Goal: Answer question/provide support: Share knowledge or assist other users

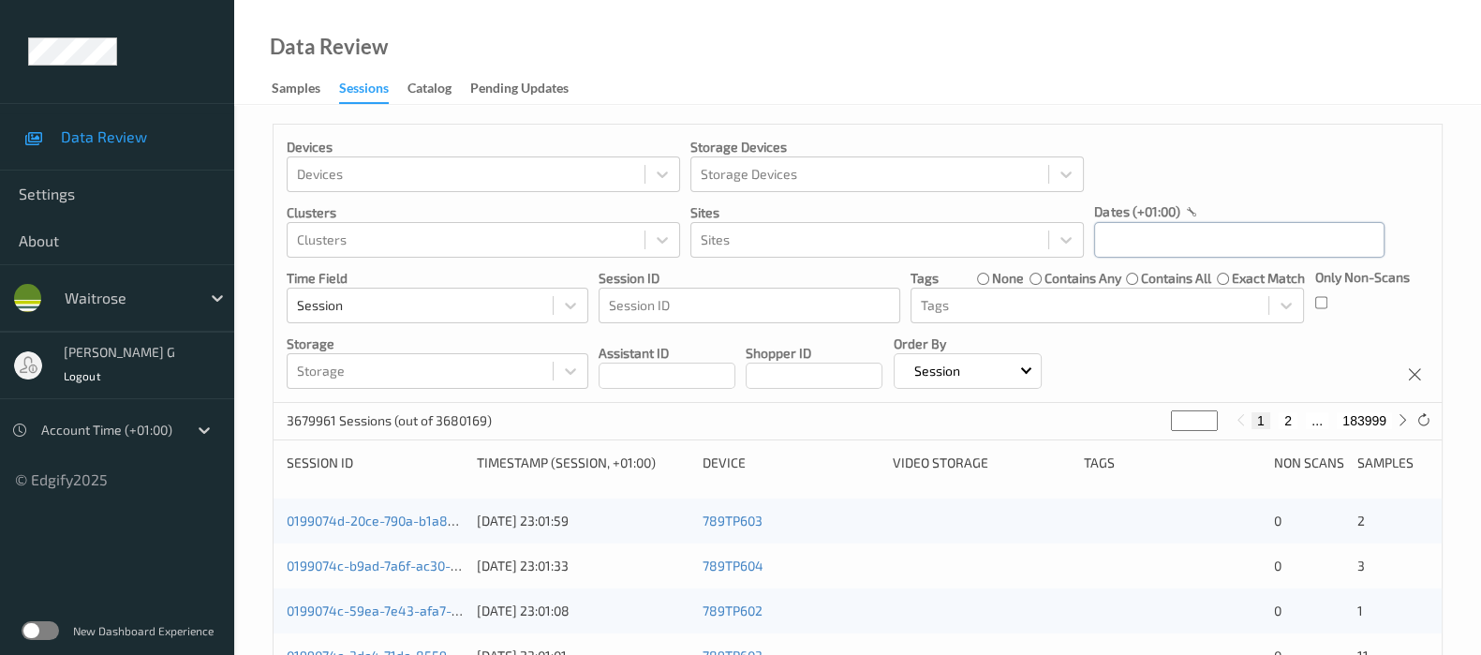
click at [1138, 242] on input "text" at bounding box center [1239, 240] width 290 height 36
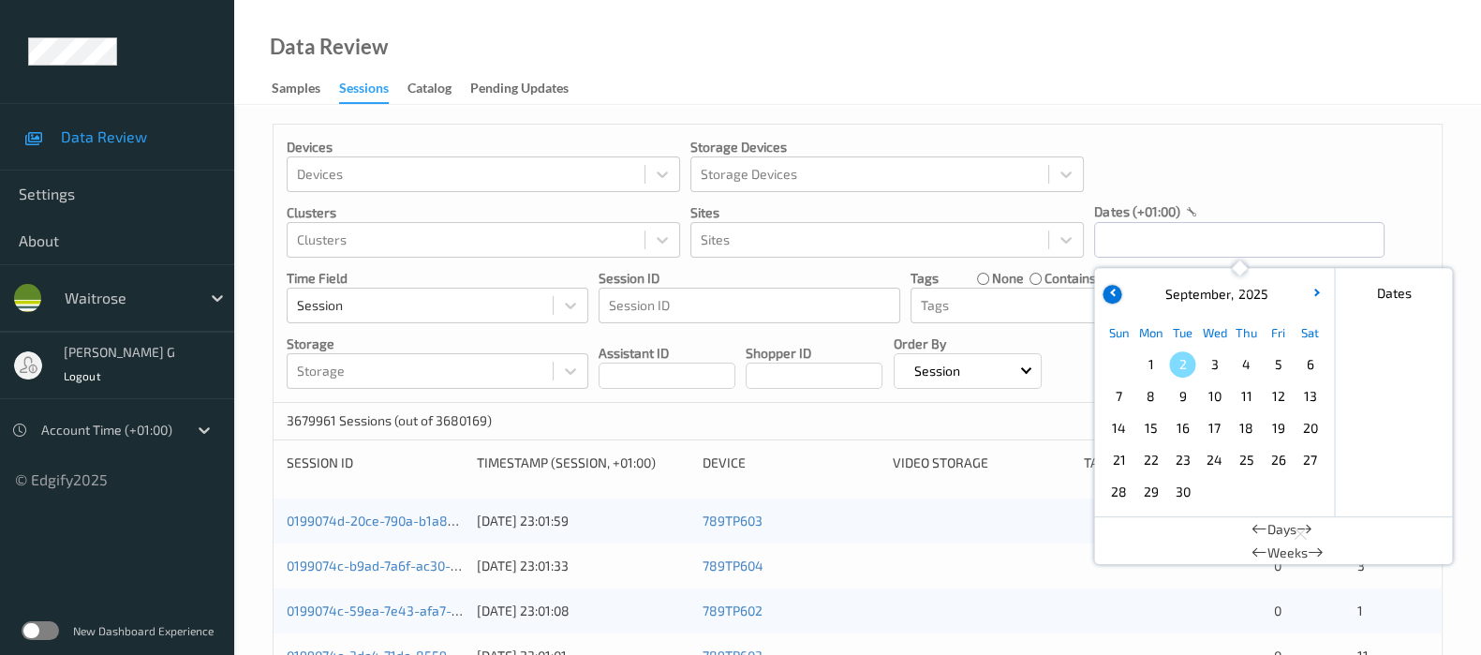
click at [1105, 291] on button "button" at bounding box center [1112, 294] width 19 height 19
click at [1123, 539] on div "31" at bounding box center [1119, 524] width 32 height 32
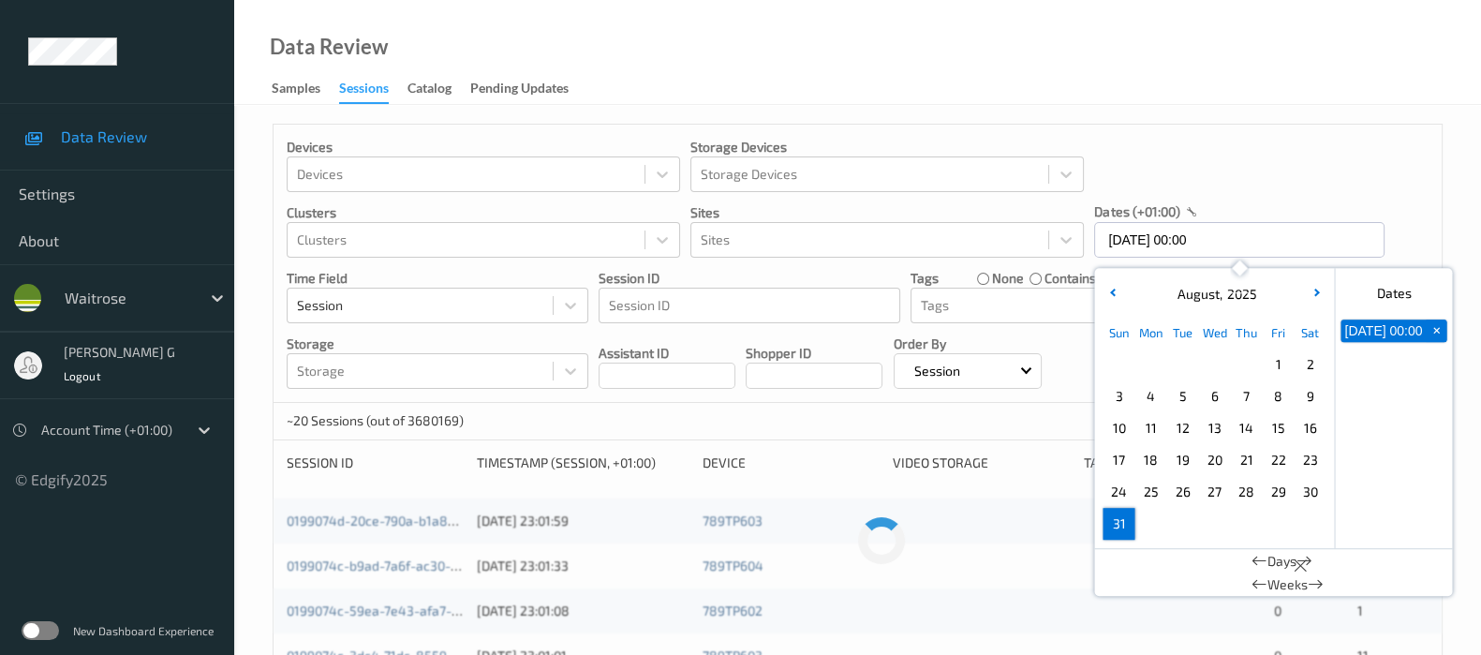
click at [1119, 531] on span "31" at bounding box center [1118, 524] width 26 height 26
type input "[DATE] 00:00 -> [DATE] 23:59"
click at [1358, 190] on div "Devices Devices Storage Devices Storage Devices Clusters Clusters Sites Sites d…" at bounding box center [858, 264] width 1168 height 278
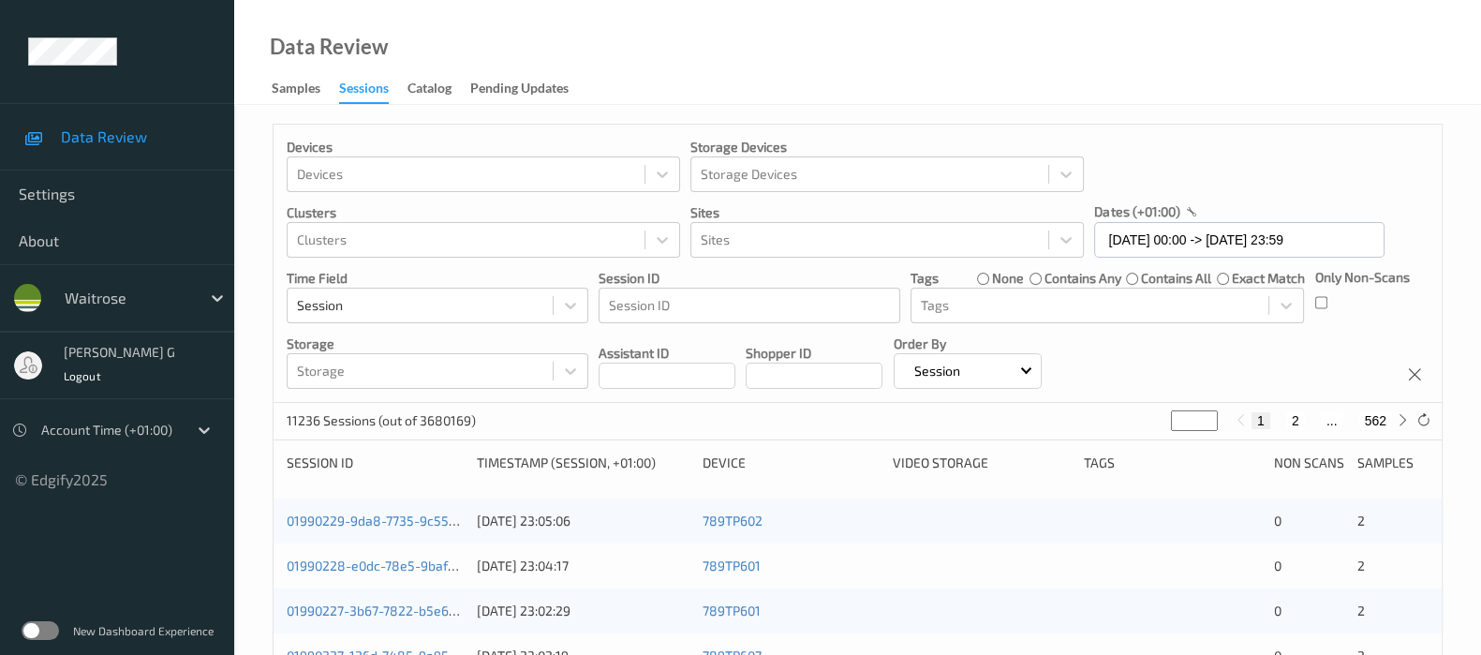
click at [1313, 302] on div "Devices Devices Storage Devices Storage Devices Clusters Clusters Sites Sites d…" at bounding box center [858, 264] width 1168 height 278
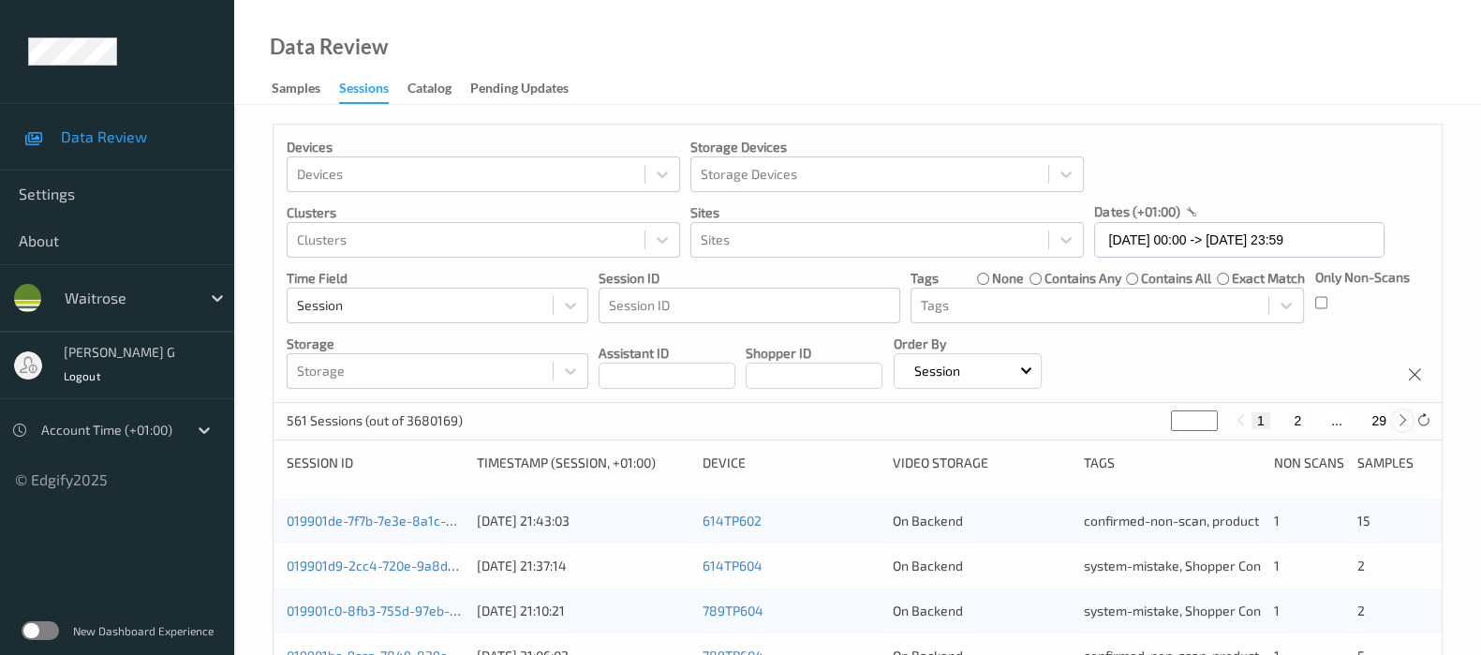
click at [1407, 421] on icon at bounding box center [1403, 420] width 14 height 14
type input "*"
click at [1407, 421] on icon at bounding box center [1403, 420] width 14 height 14
type input "*"
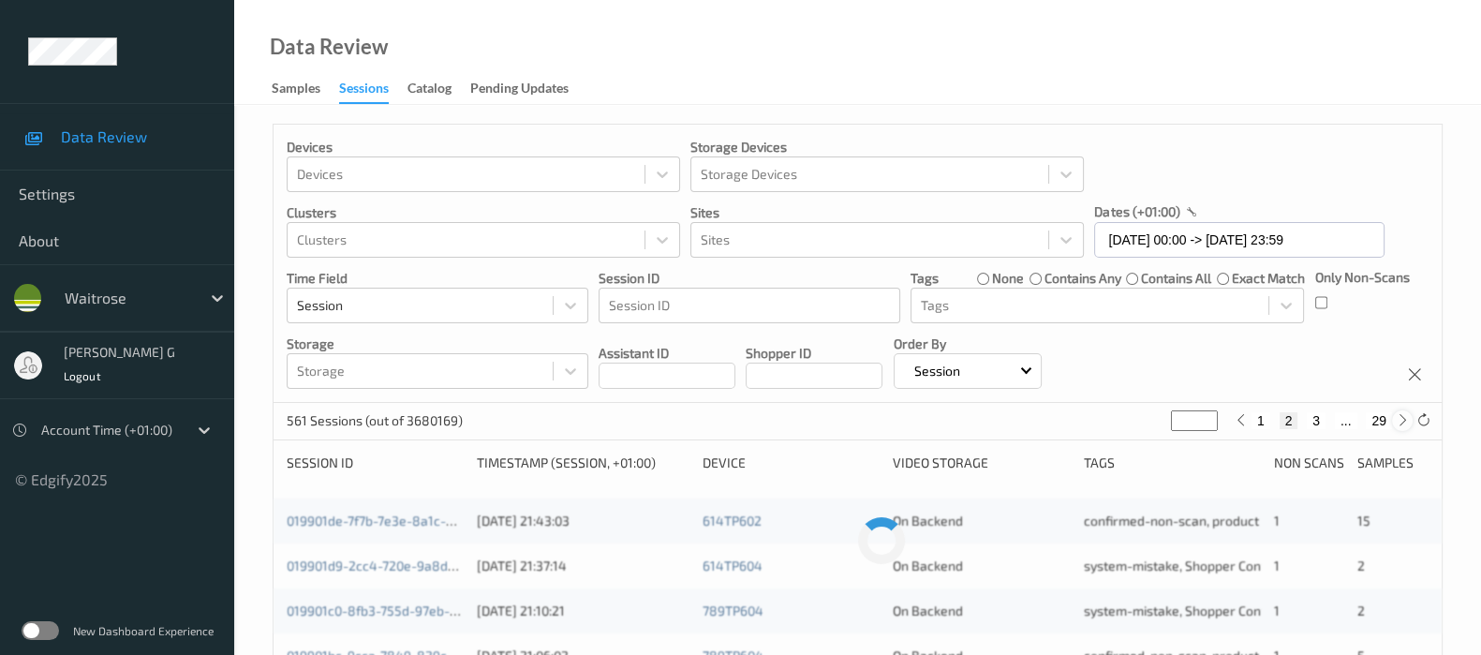
type input "*"
click at [1407, 421] on icon at bounding box center [1403, 420] width 14 height 14
type input "*"
click at [1407, 421] on icon at bounding box center [1403, 420] width 14 height 14
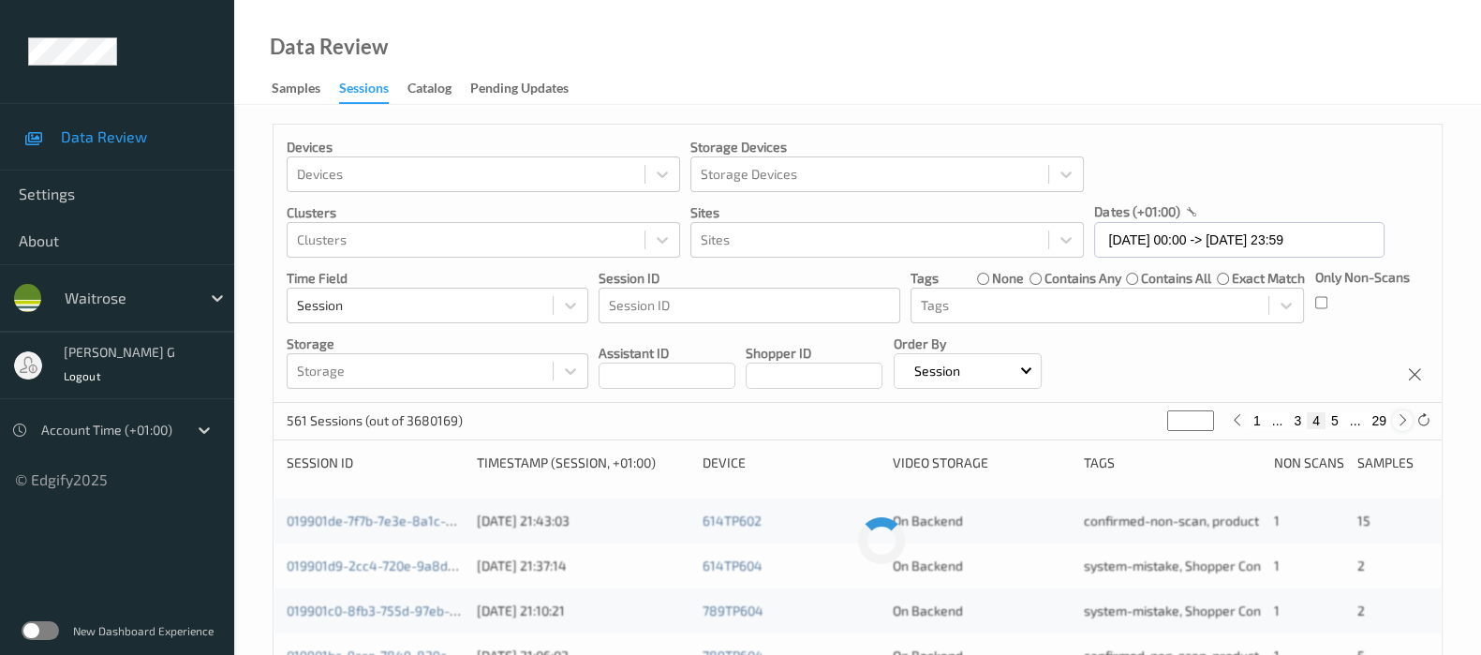
type input "*"
click at [1407, 421] on icon at bounding box center [1403, 420] width 14 height 14
type input "*"
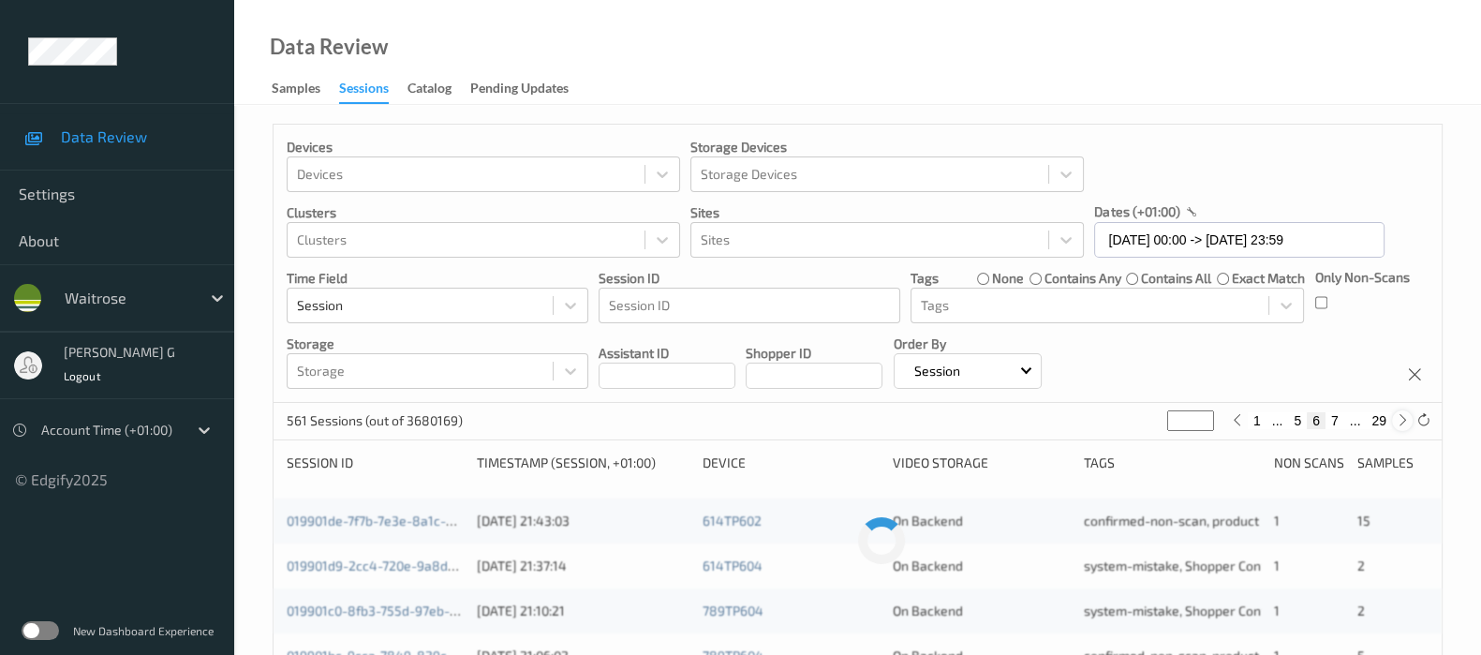
click at [1407, 421] on icon at bounding box center [1403, 420] width 14 height 14
type input "*"
click at [1407, 421] on icon at bounding box center [1403, 420] width 14 height 14
type input "*"
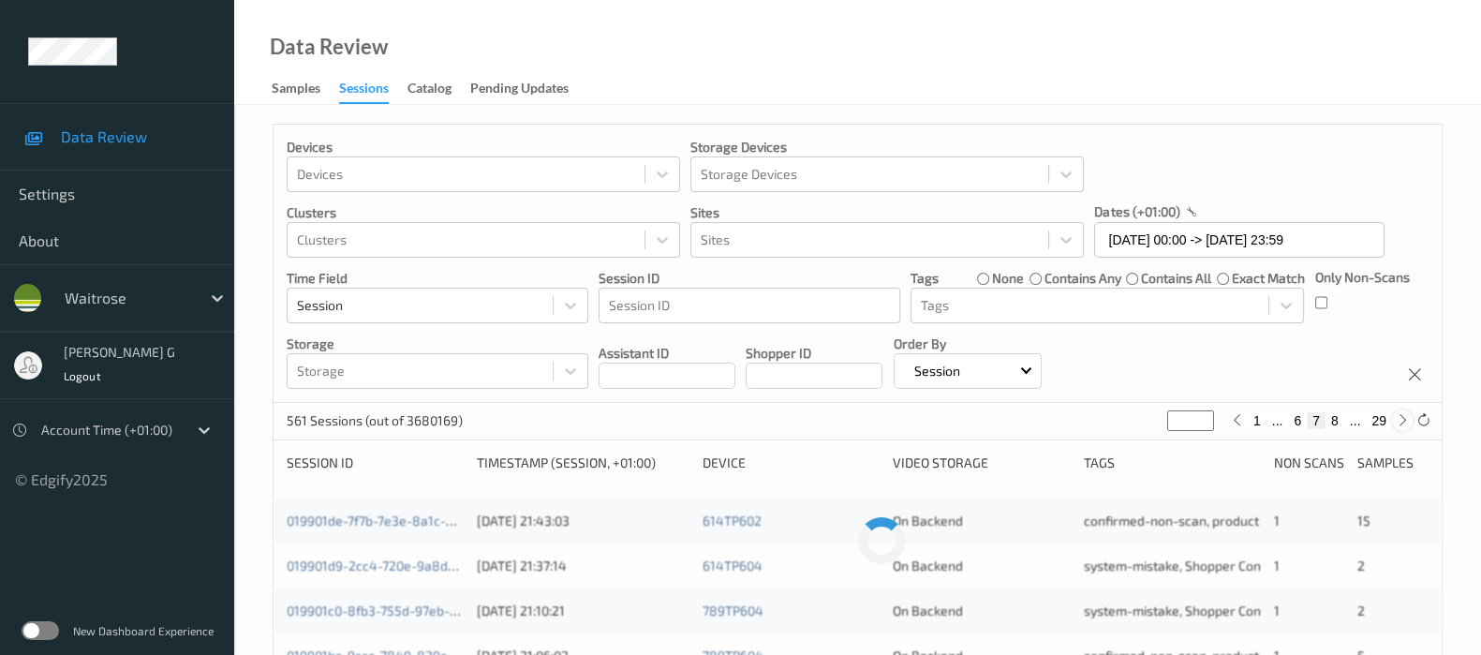
type input "*"
click at [1407, 421] on icon at bounding box center [1403, 420] width 14 height 14
type input "*"
click at [1407, 421] on icon at bounding box center [1403, 420] width 14 height 14
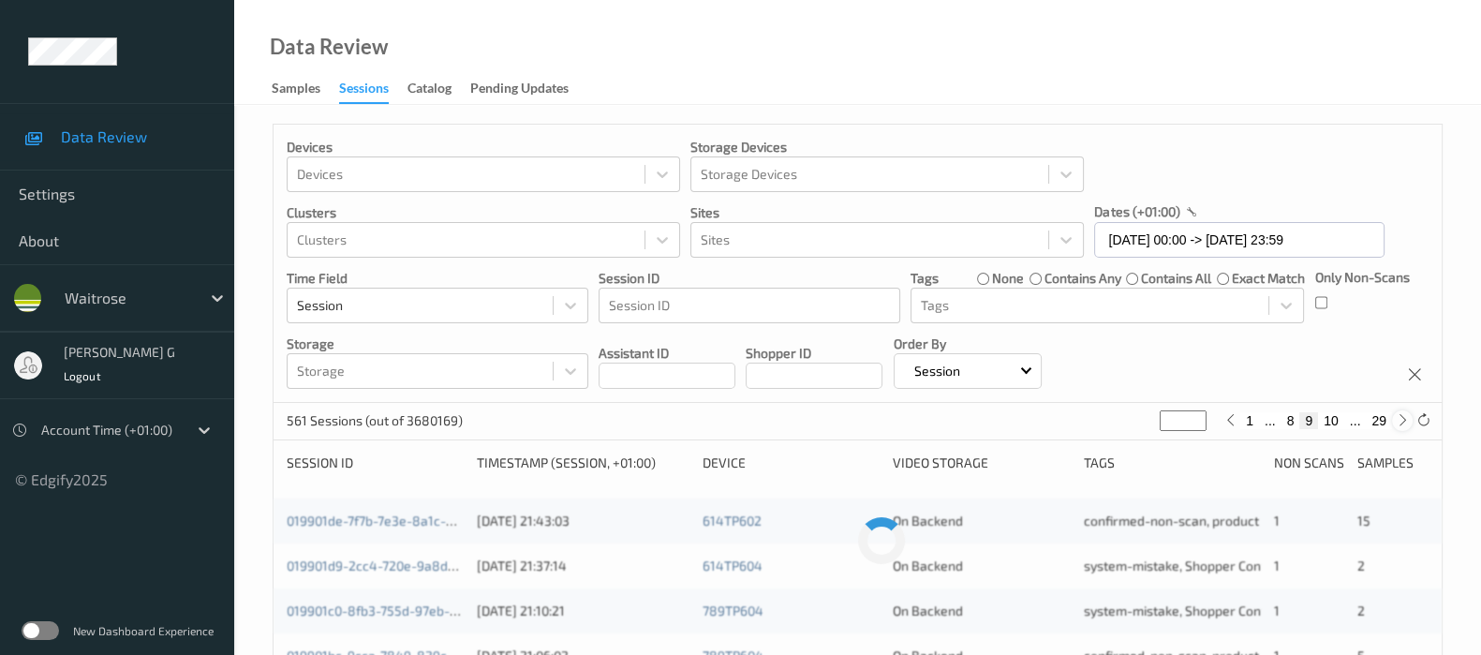
type input "**"
click at [1407, 421] on icon at bounding box center [1403, 420] width 14 height 14
type input "**"
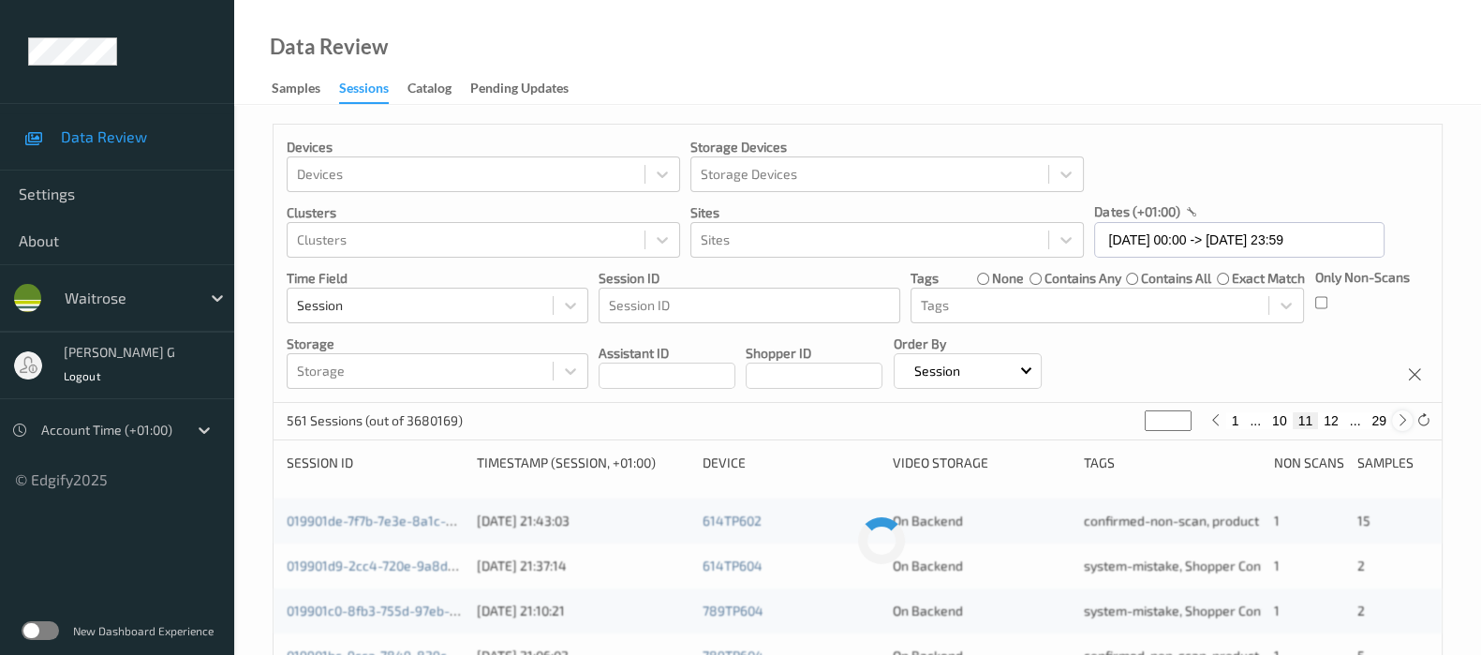
click at [1407, 421] on icon at bounding box center [1403, 420] width 14 height 14
type input "**"
click at [1407, 421] on icon at bounding box center [1403, 420] width 14 height 14
type input "**"
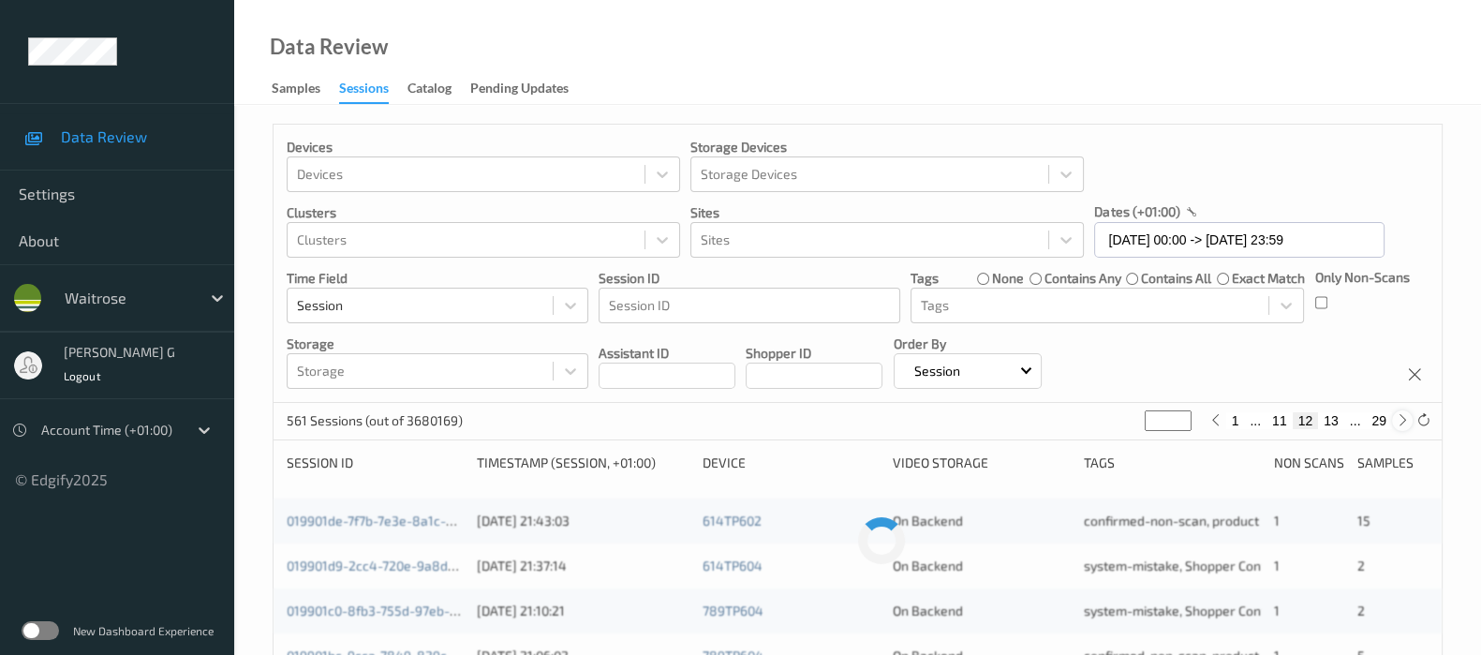
type input "**"
click at [1407, 421] on icon at bounding box center [1403, 420] width 14 height 14
type input "**"
click at [1407, 421] on icon at bounding box center [1403, 420] width 14 height 14
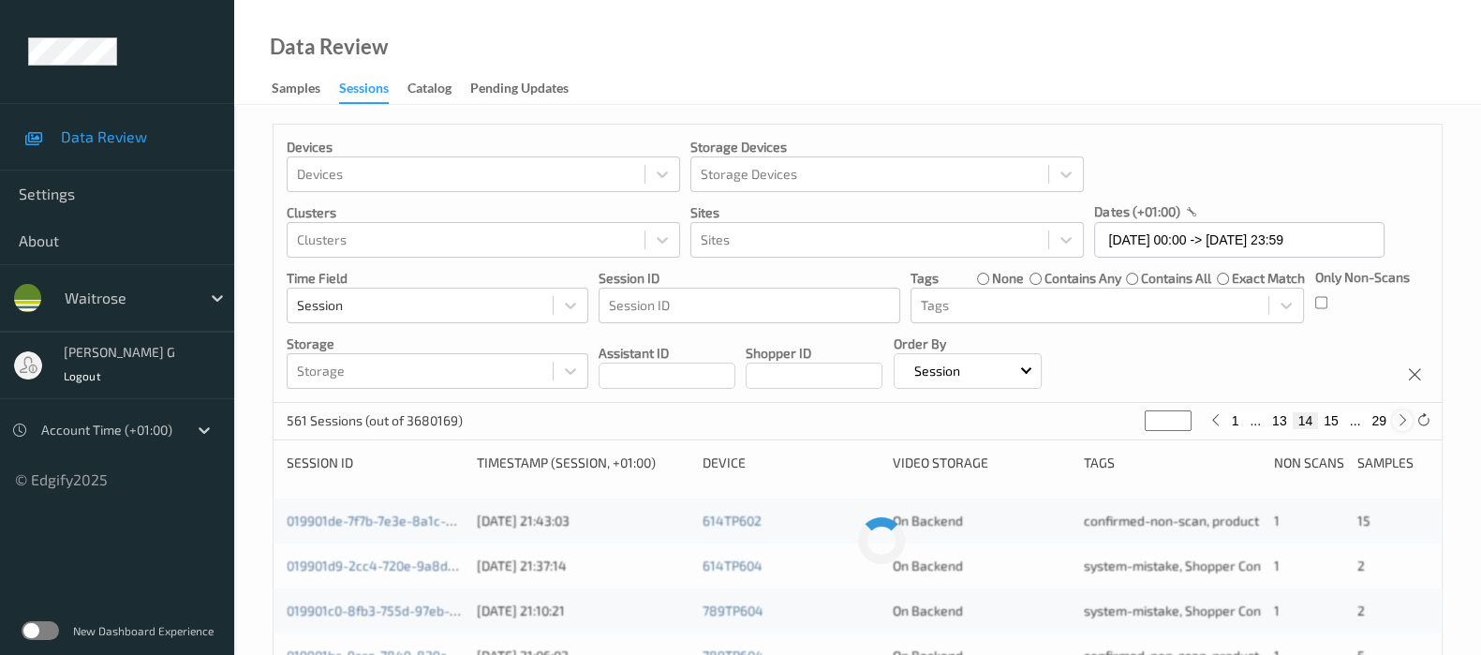
type input "**"
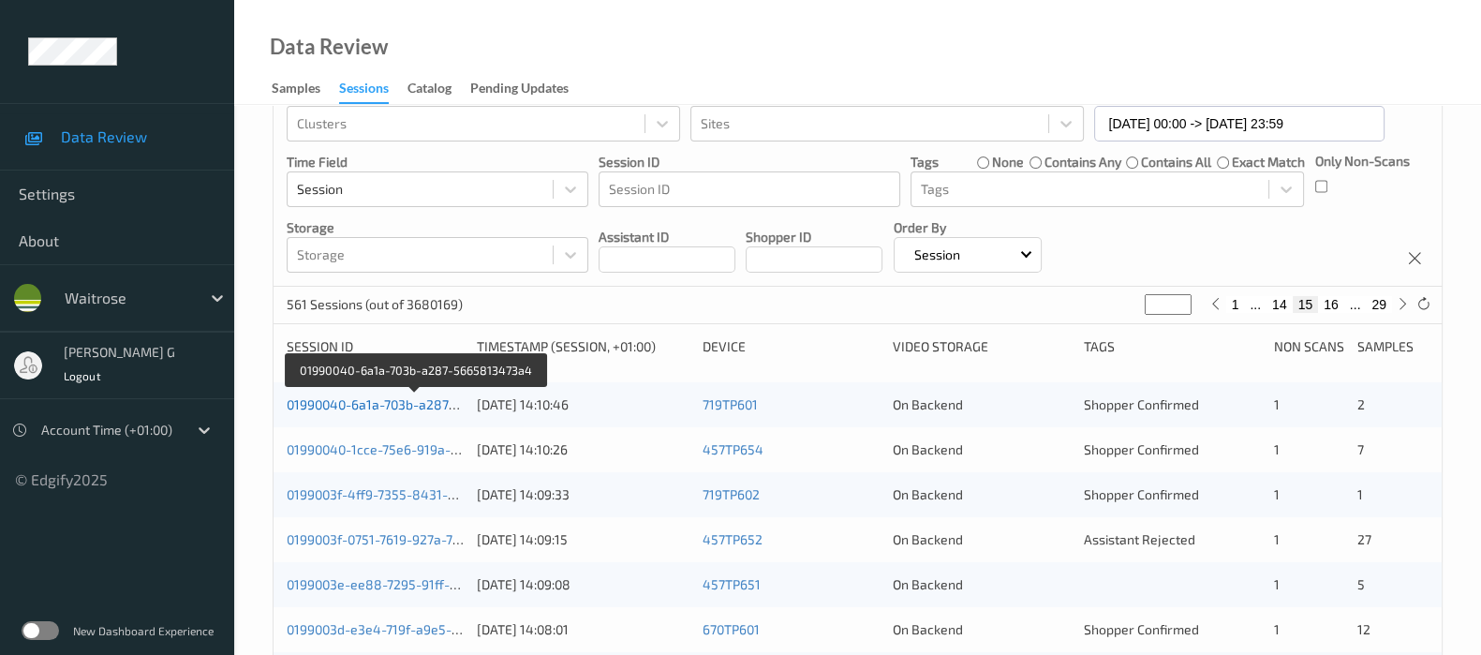
click at [321, 396] on link "01990040-6a1a-703b-a287-5665813473a4" at bounding box center [416, 404] width 258 height 16
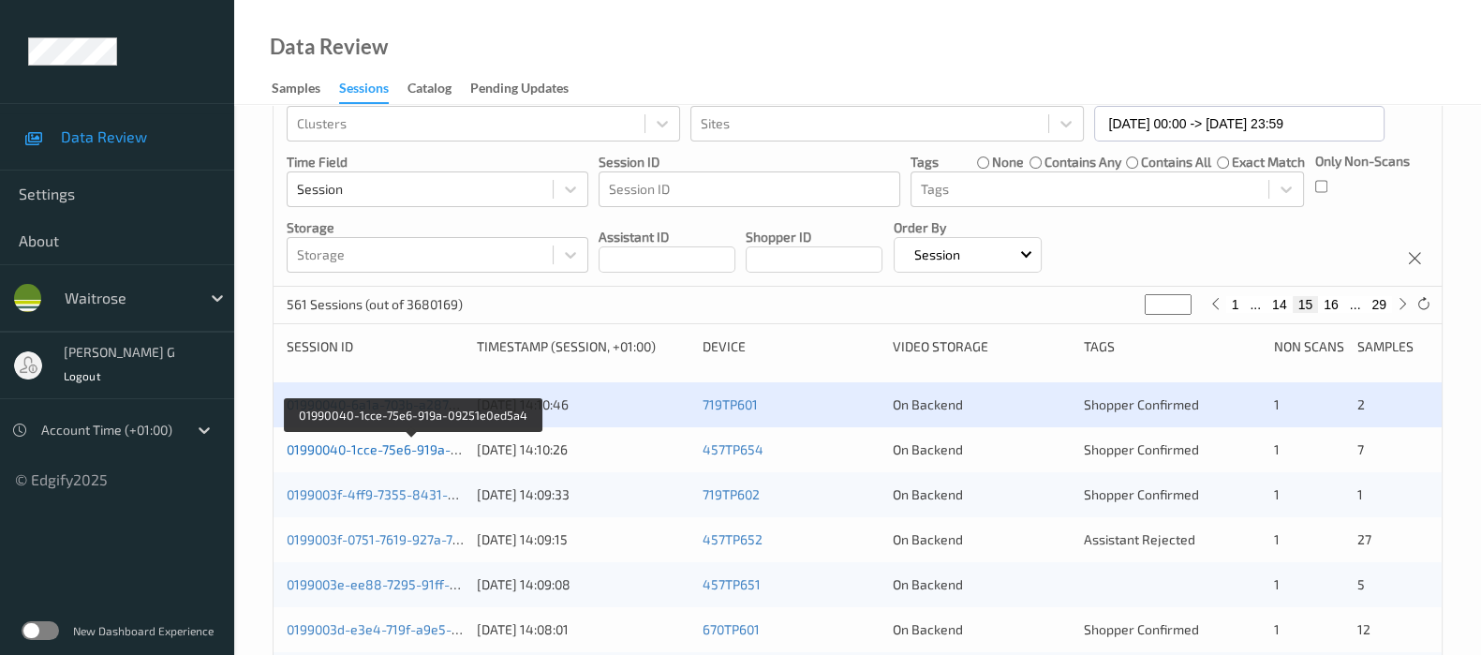
click at [325, 447] on link "01990040-1cce-75e6-919a-09251e0ed5a4" at bounding box center [413, 449] width 253 height 16
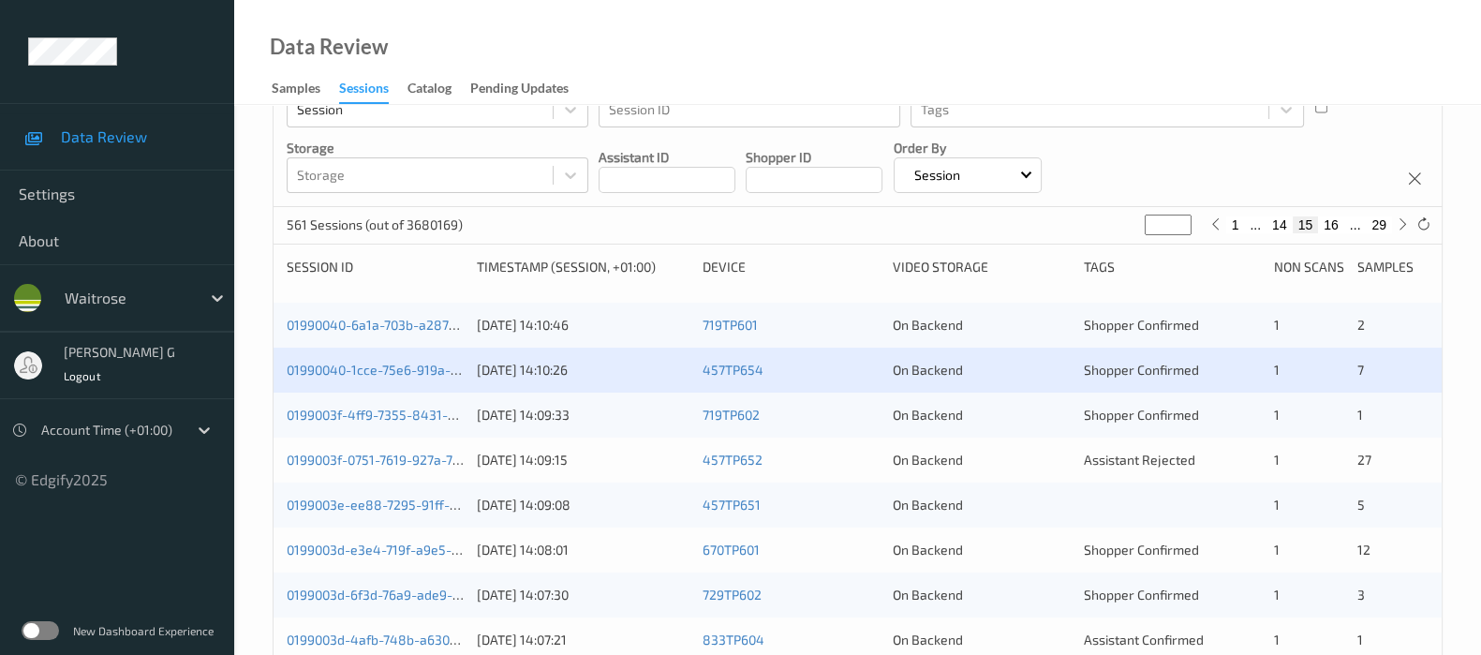
scroll to position [233, 0]
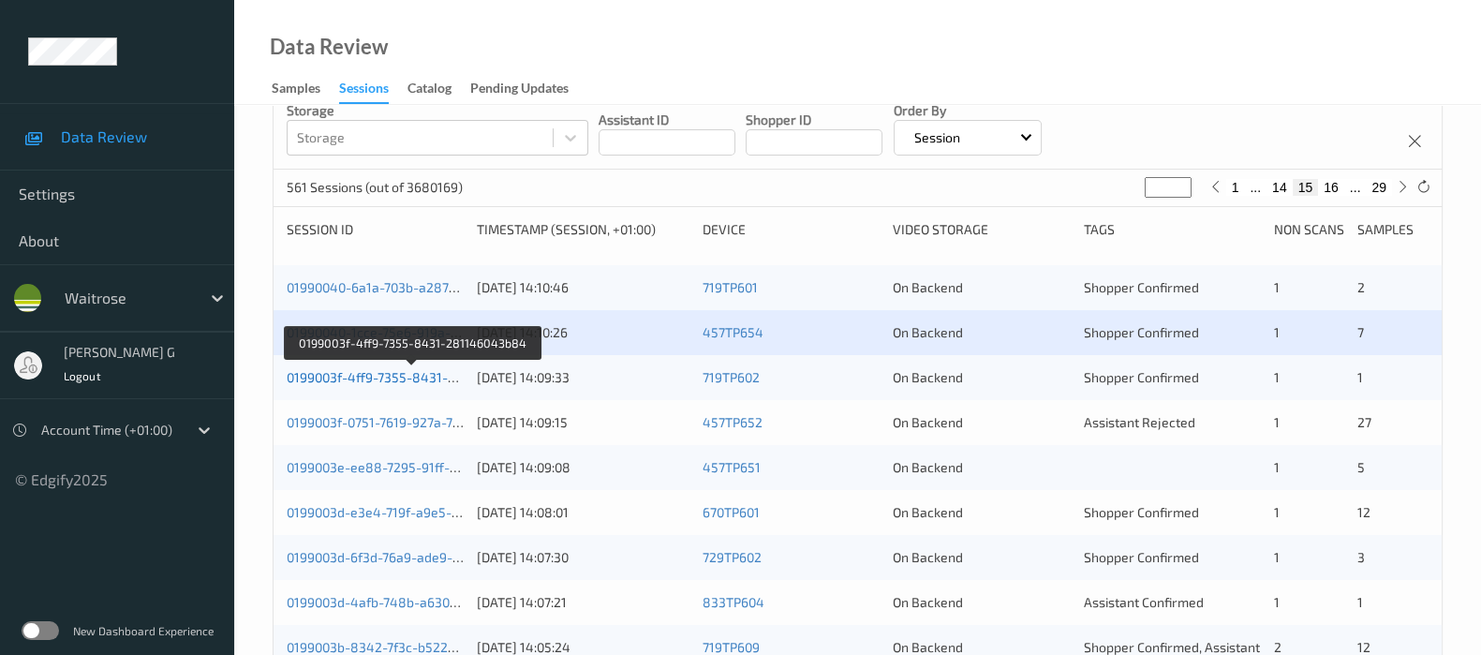
click at [328, 370] on link "0199003f-4ff9-7355-8431-281146043b84" at bounding box center [413, 377] width 252 height 16
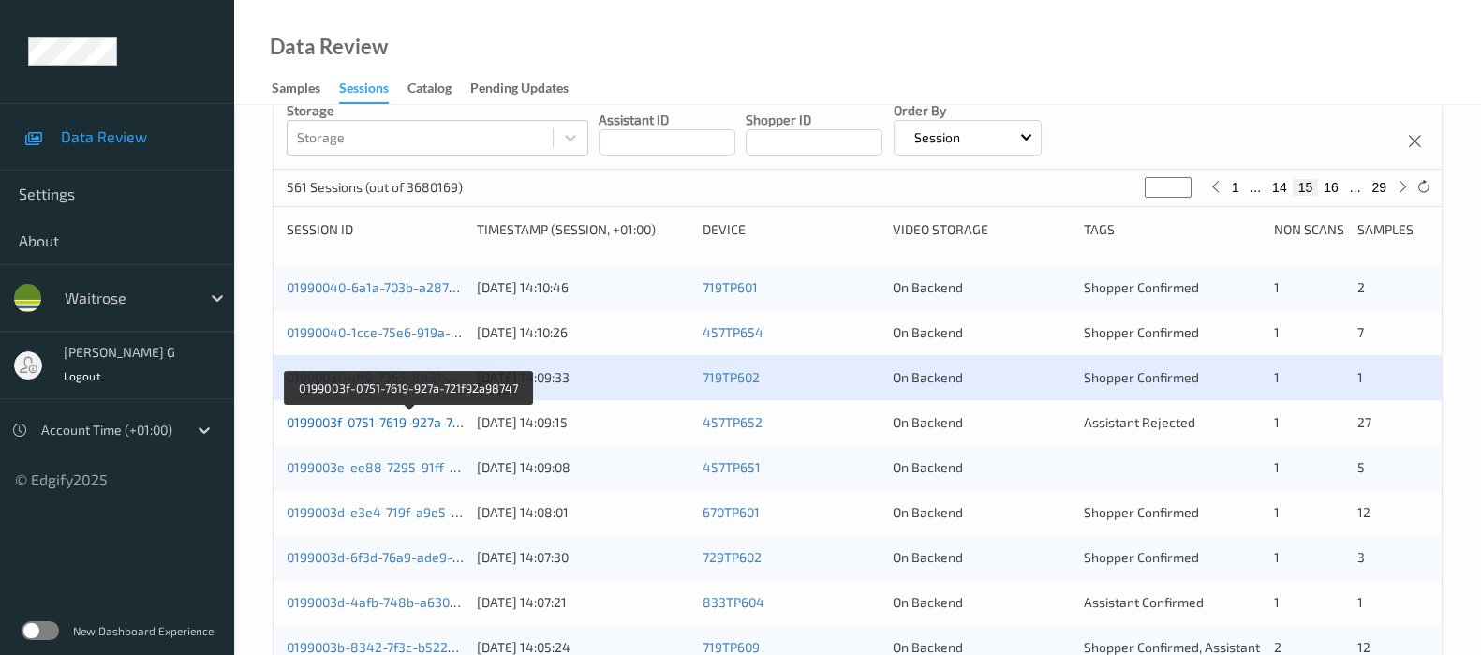
click at [367, 419] on link "0199003f-0751-7619-927a-721f92a98747" at bounding box center [409, 422] width 244 height 16
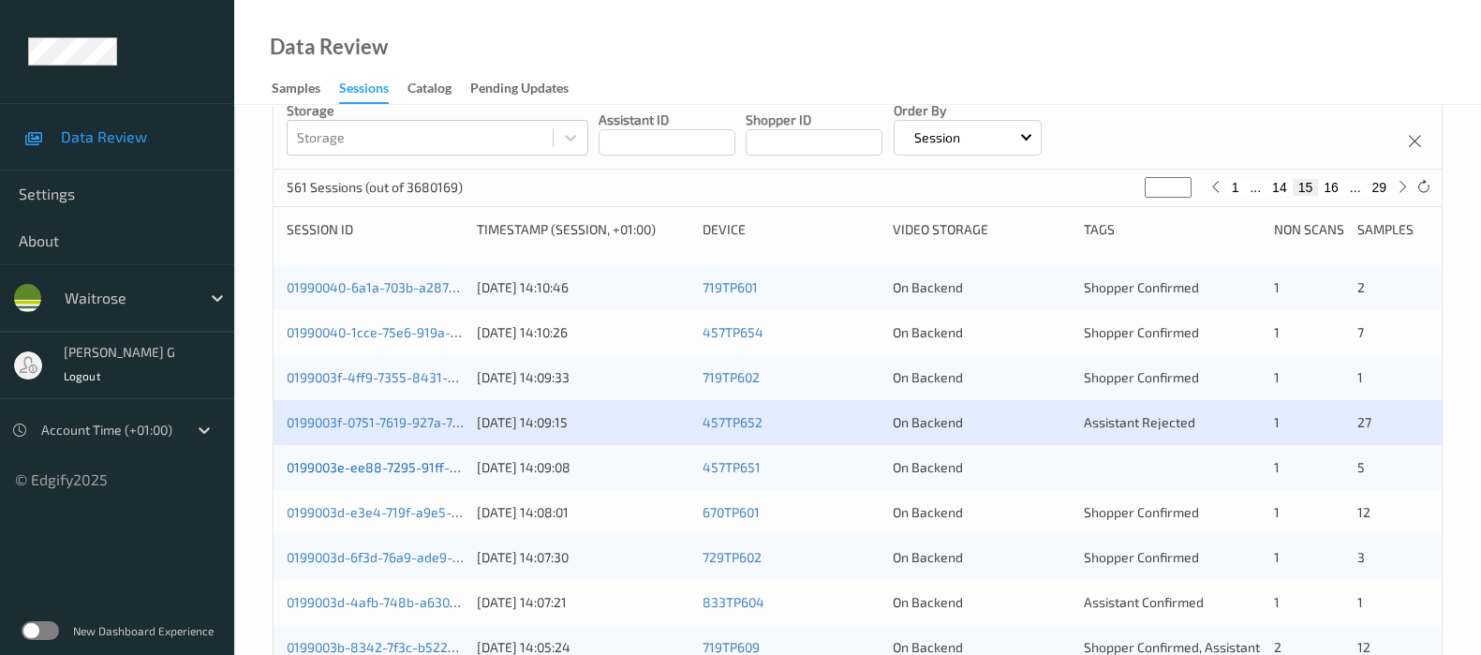
click at [343, 461] on link "0199003e-ee88-7295-91ff-8dd2f48bbcac" at bounding box center [412, 467] width 251 height 16
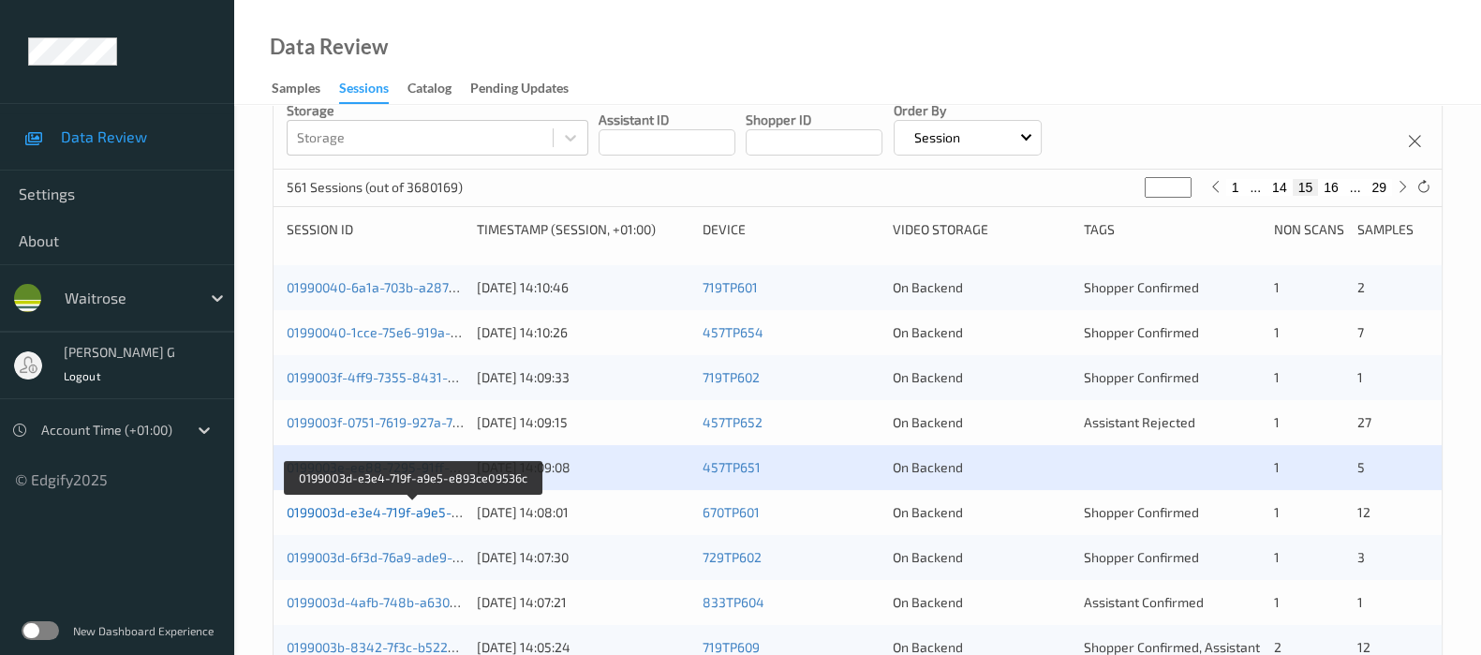
click at [370, 510] on link "0199003d-e3e4-719f-a9e5-e893ce09536c" at bounding box center [414, 512] width 254 height 16
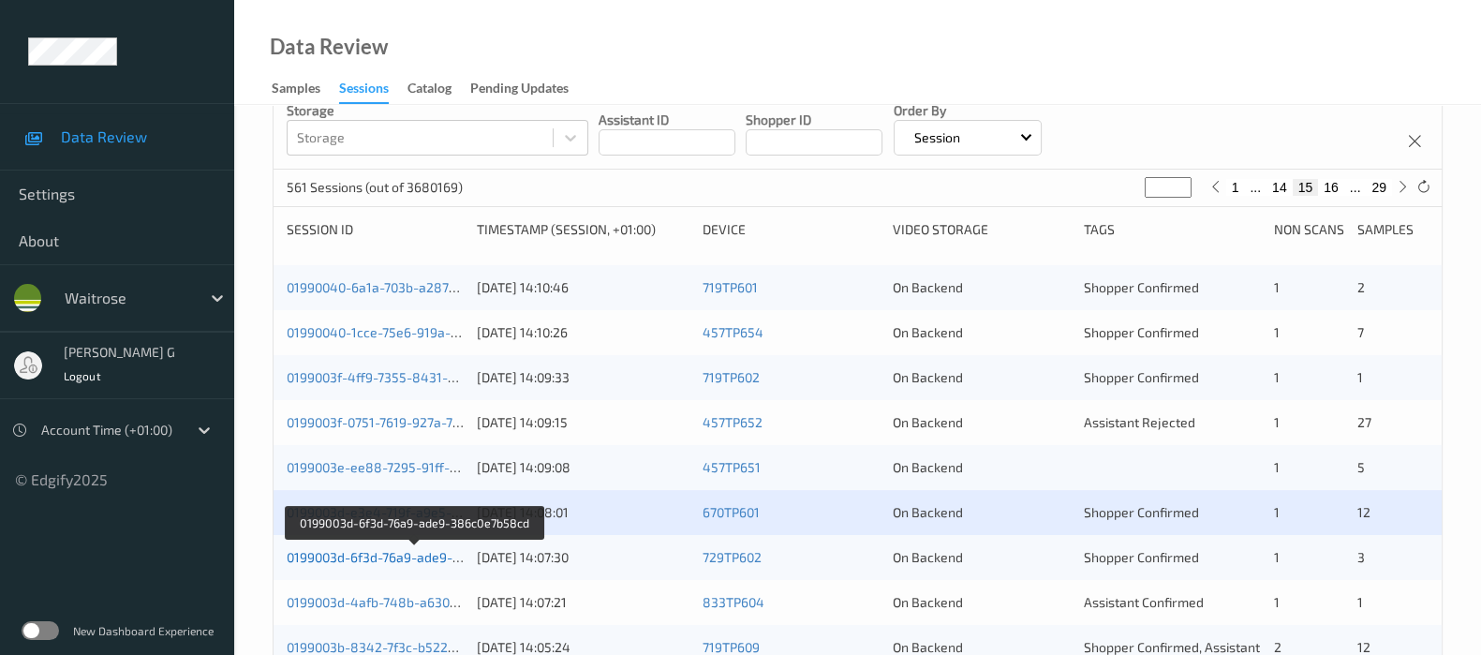
click at [336, 553] on link "0199003d-6f3d-76a9-ade9-386c0e7b58cd" at bounding box center [414, 557] width 255 height 16
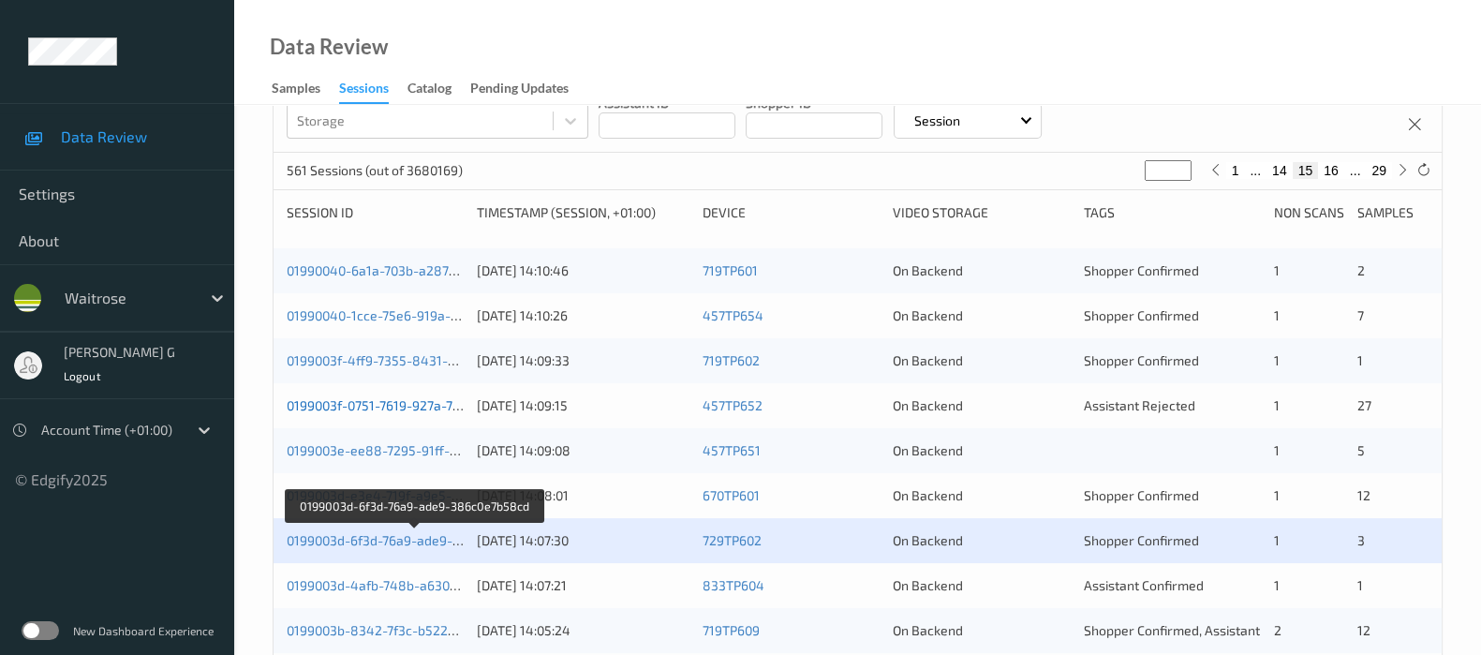
scroll to position [467, 0]
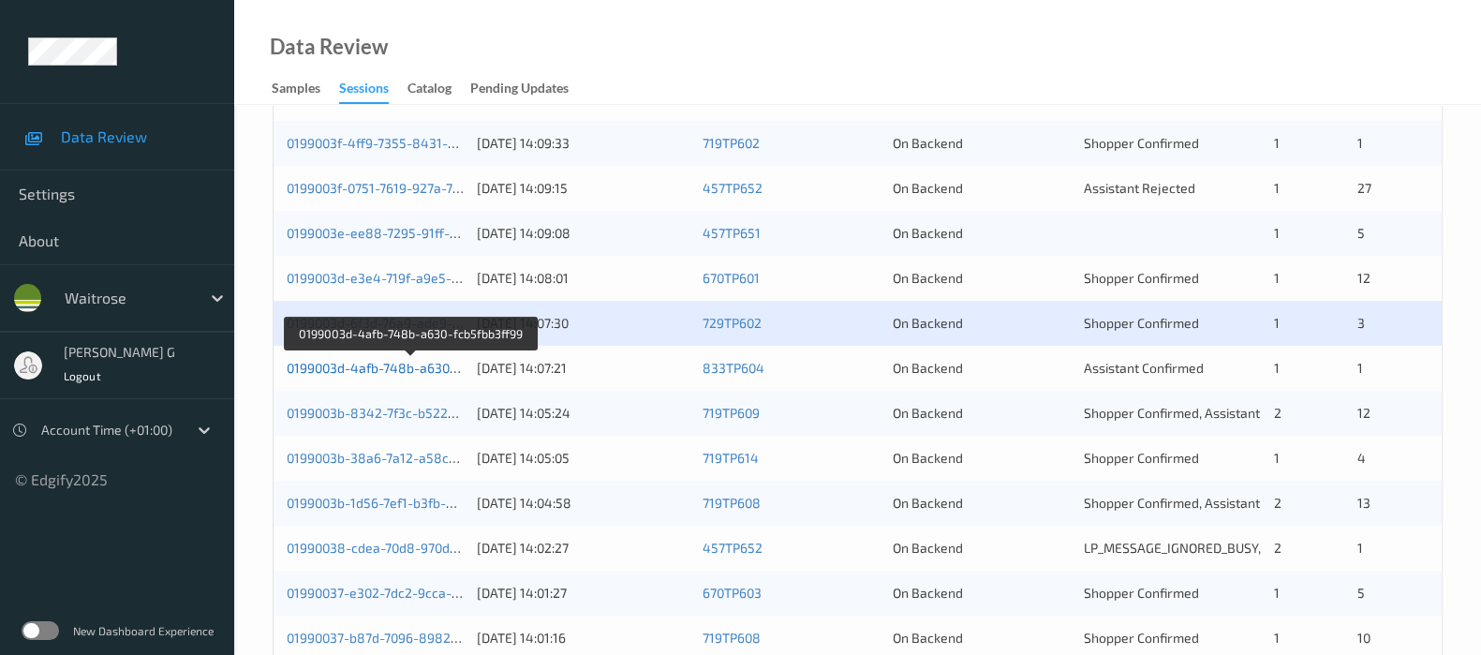
click at [370, 360] on link "0199003d-4afb-748b-a630-fcb5fbb3ff99" at bounding box center [410, 368] width 246 height 16
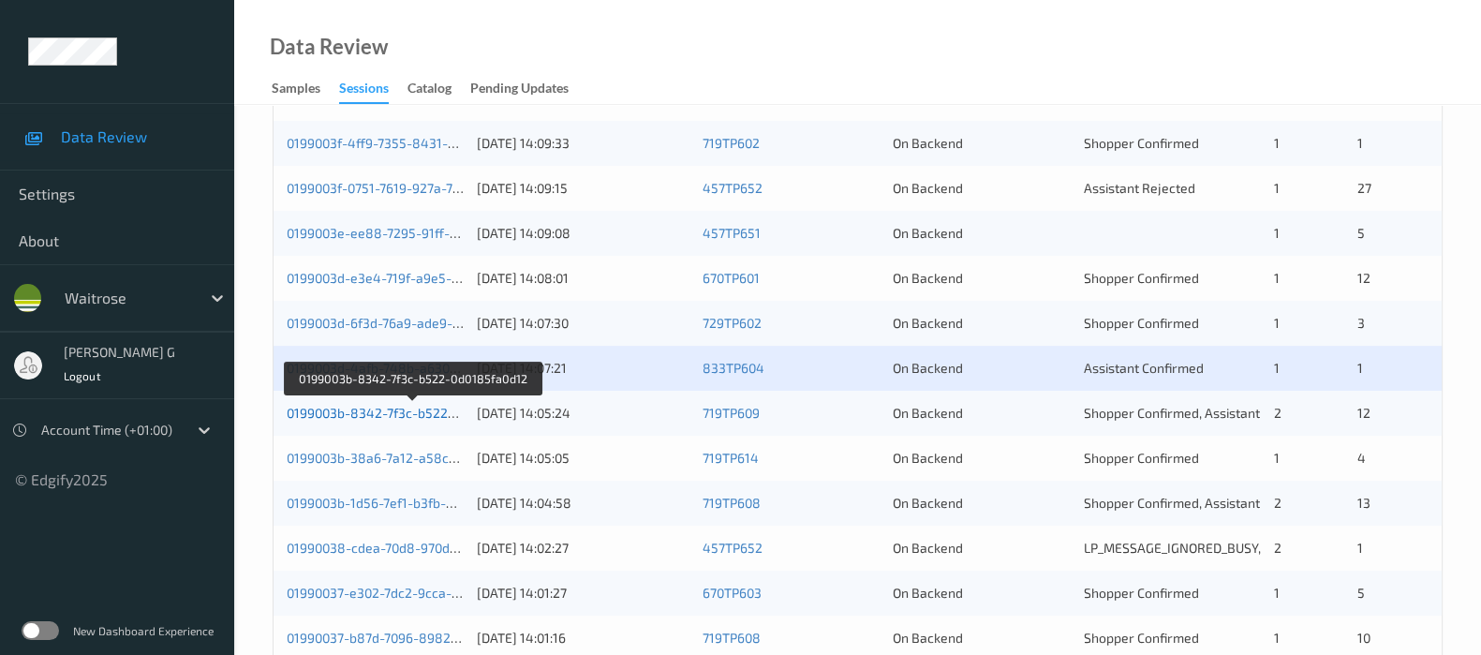
click at [351, 414] on link "0199003b-8342-7f3c-b522-0d0185fa0d12" at bounding box center [412, 413] width 251 height 16
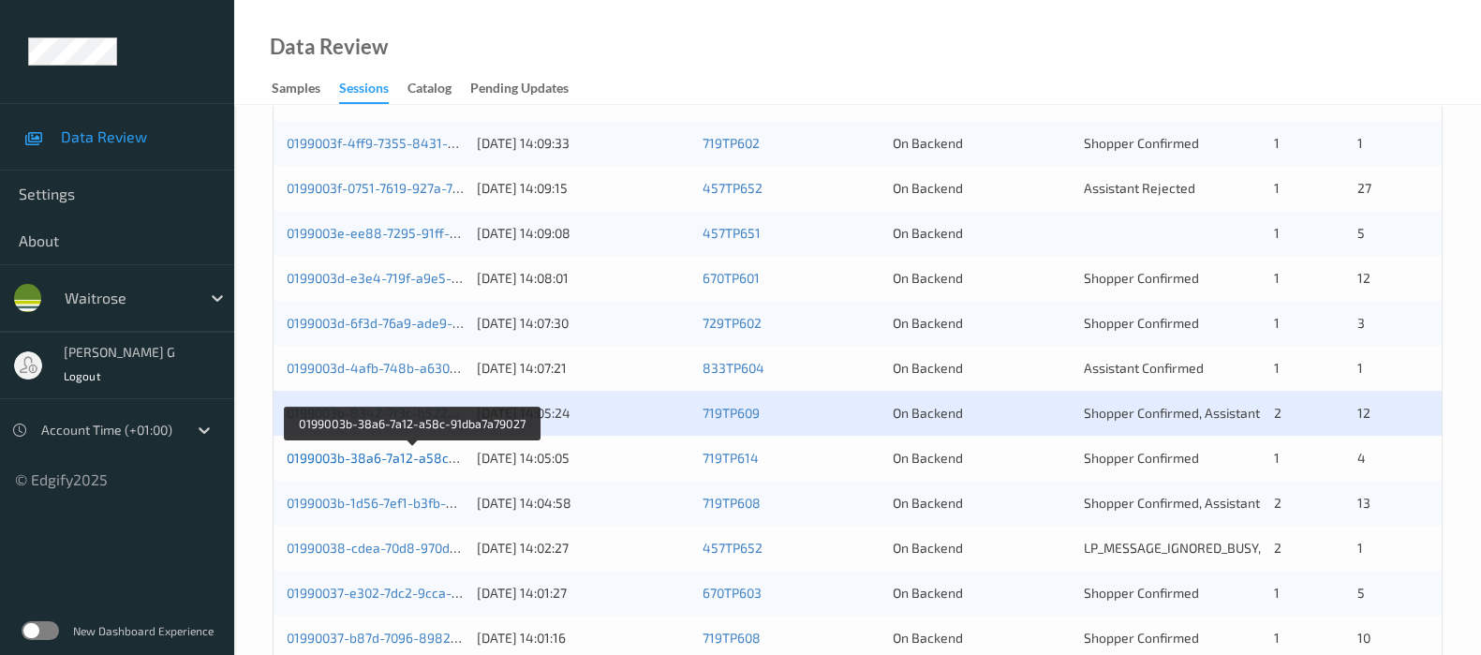
click at [323, 461] on link "0199003b-38a6-7a12-a58c-91dba7a79027" at bounding box center [413, 458] width 253 height 16
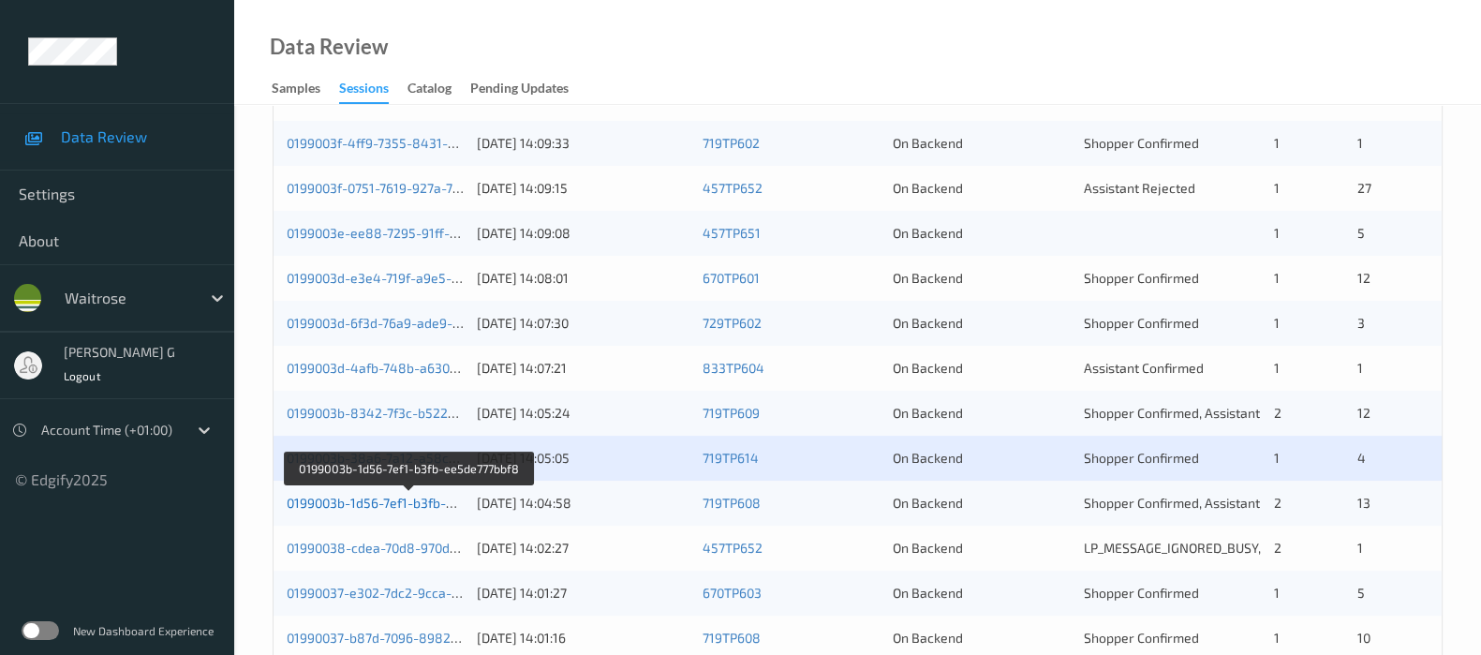
click at [356, 497] on link "0199003b-1d56-7ef1-b3fb-ee5de777bbf8" at bounding box center [409, 503] width 245 height 16
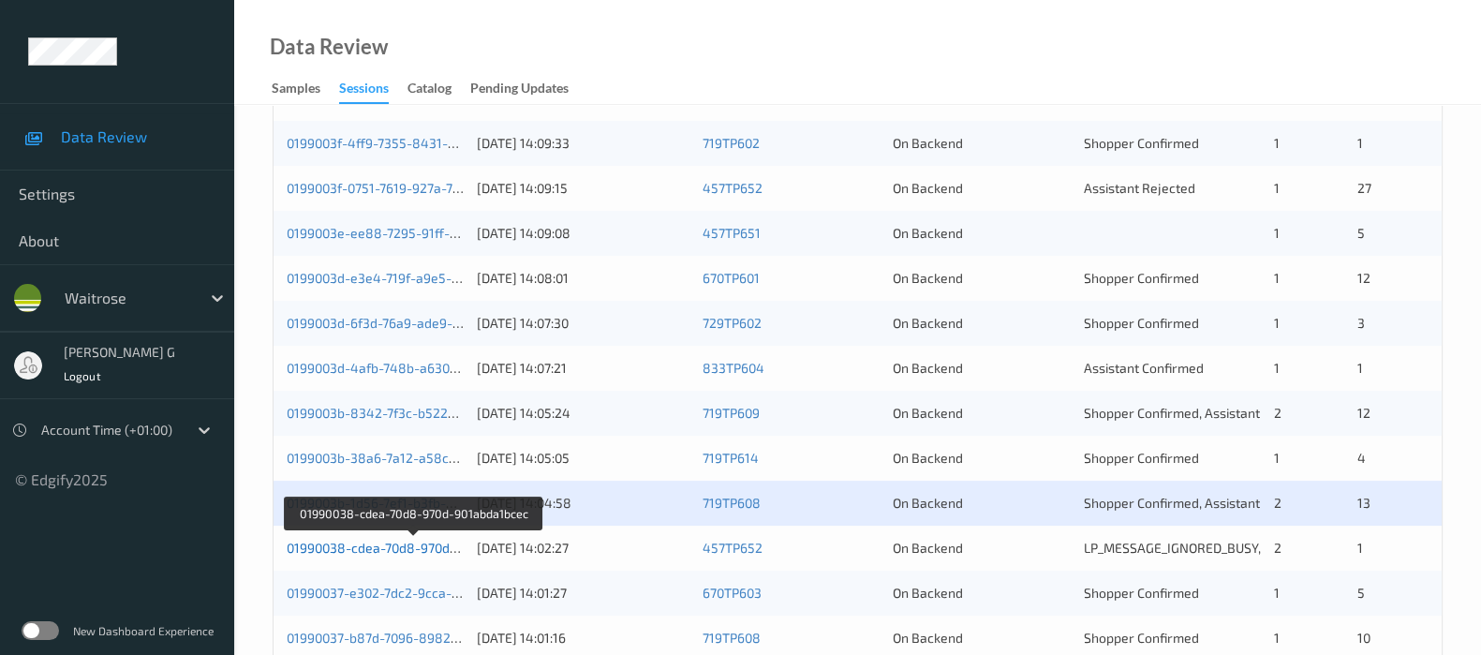
click at [350, 550] on link "01990038-cdea-70d8-970d-901abda1bcec" at bounding box center [413, 548] width 253 height 16
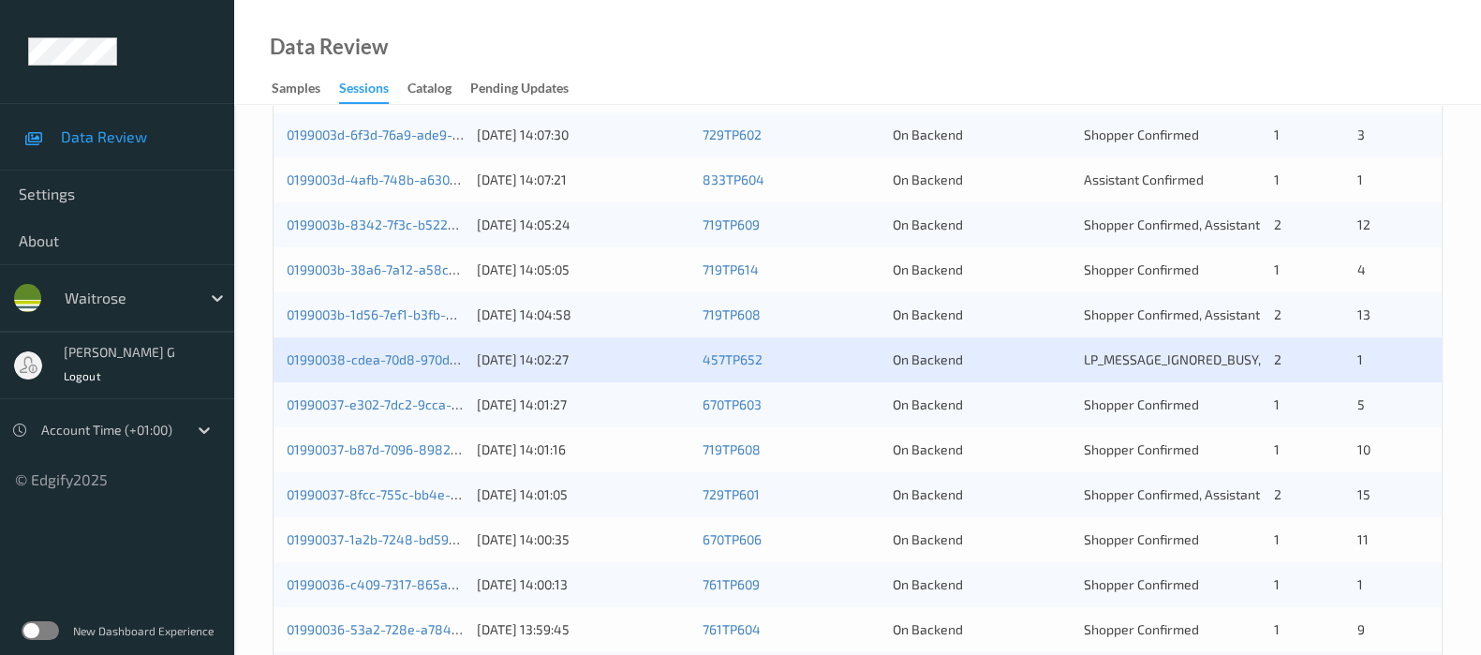
scroll to position [817, 0]
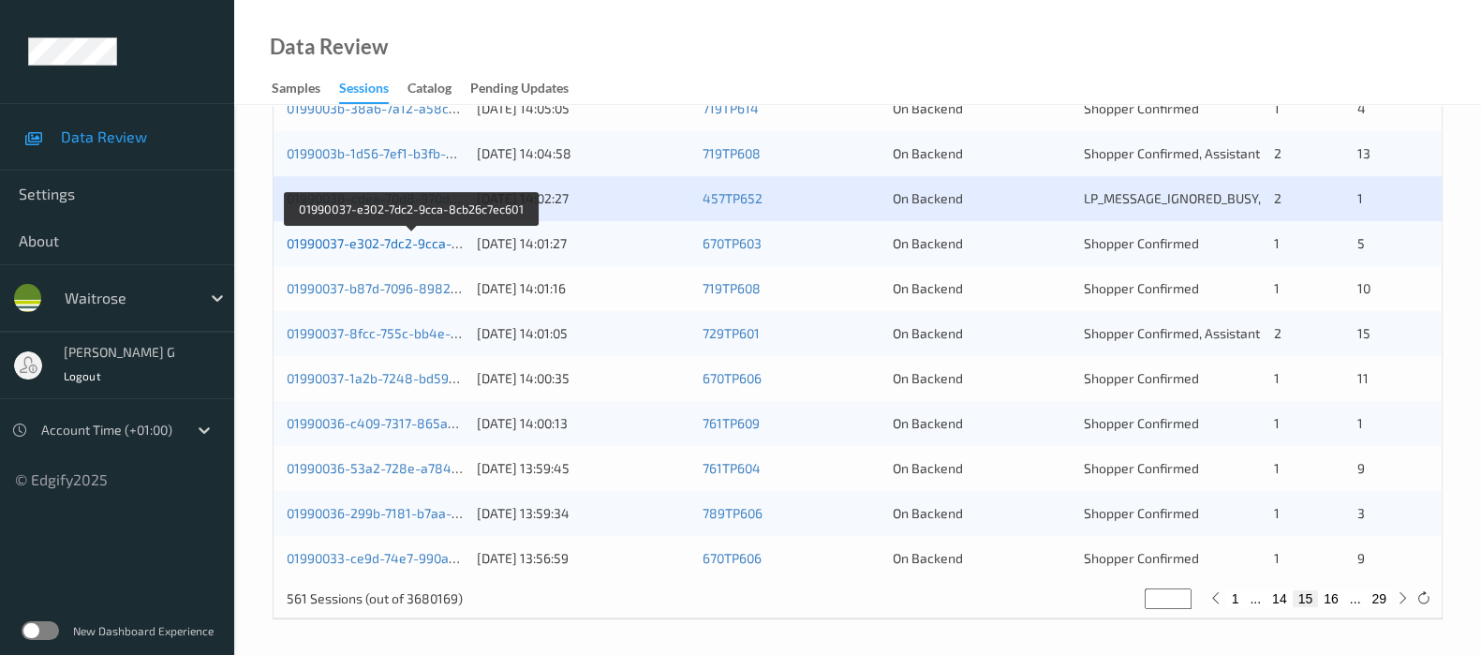
click at [354, 239] on link "01990037-e302-7dc2-9cca-8cb26c7ec601" at bounding box center [412, 243] width 250 height 16
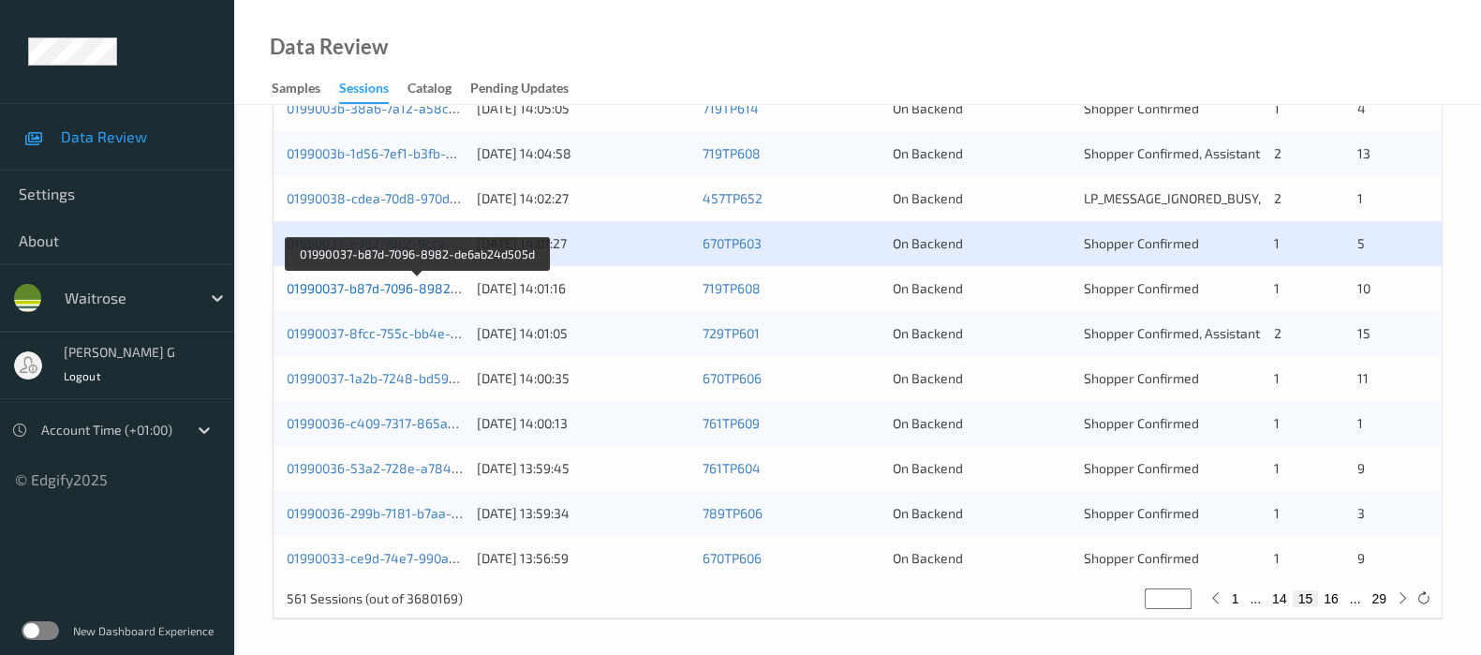
click at [352, 288] on link "01990037-b87d-7096-8982-de6ab24d505d" at bounding box center [417, 288] width 260 height 16
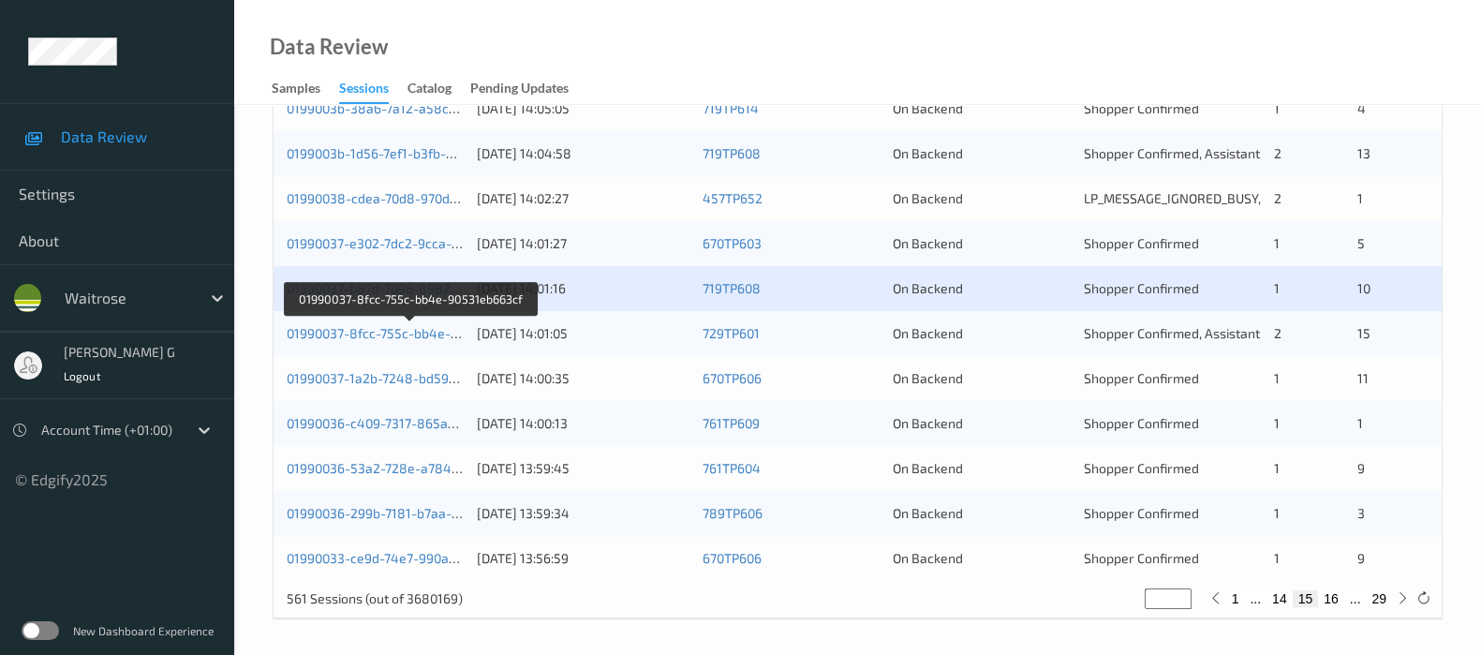
click at [333, 324] on div "01990037-8fcc-755c-bb4e-90531eb663cf" at bounding box center [375, 333] width 177 height 19
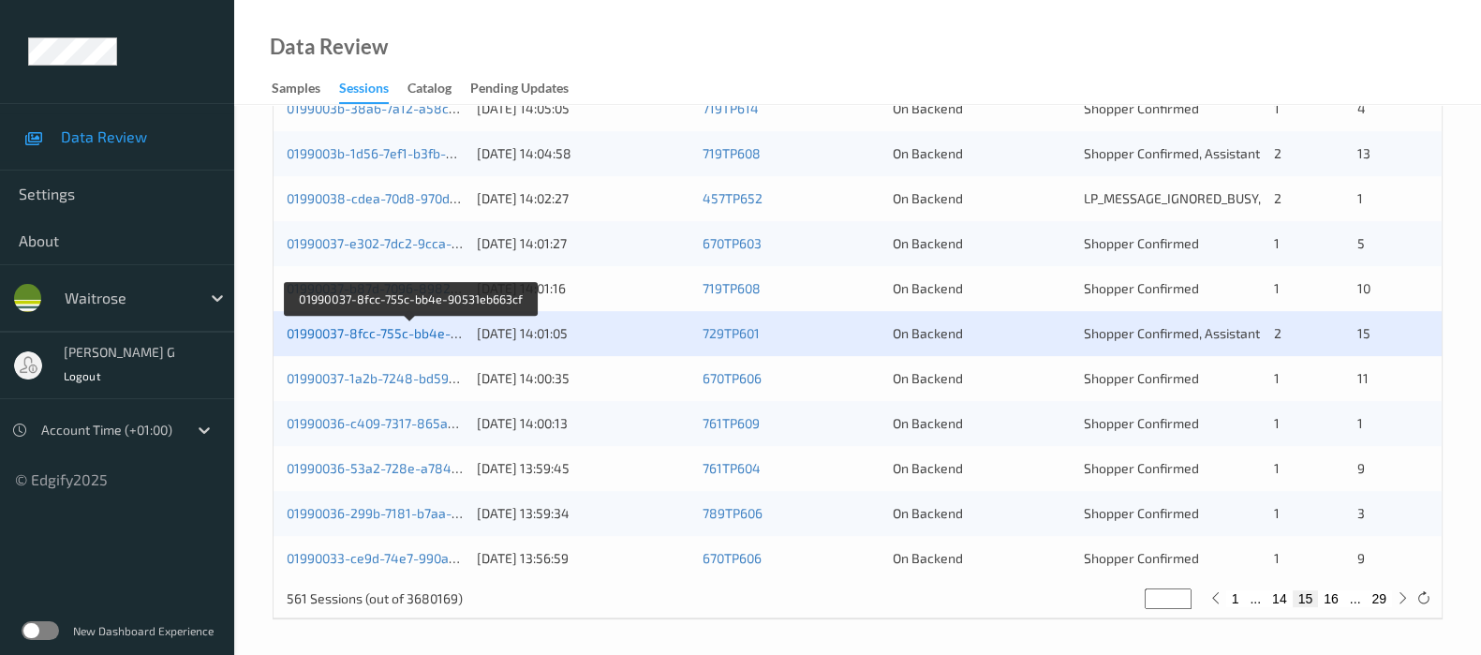
click at [346, 325] on link "01990037-8fcc-755c-bb4e-90531eb663cf" at bounding box center [411, 333] width 248 height 16
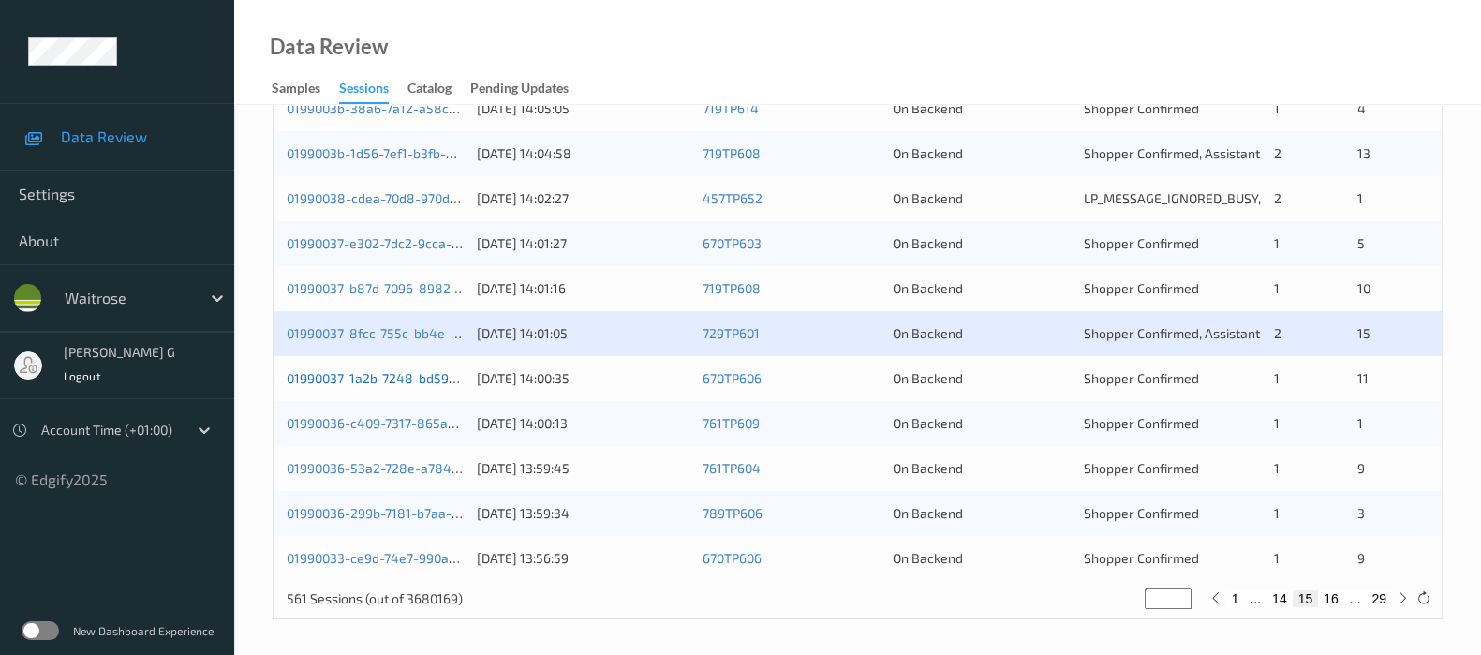
click at [338, 376] on link "01990037-1a2b-7248-bd59-74f2a80de8cd" at bounding box center [414, 378] width 255 height 16
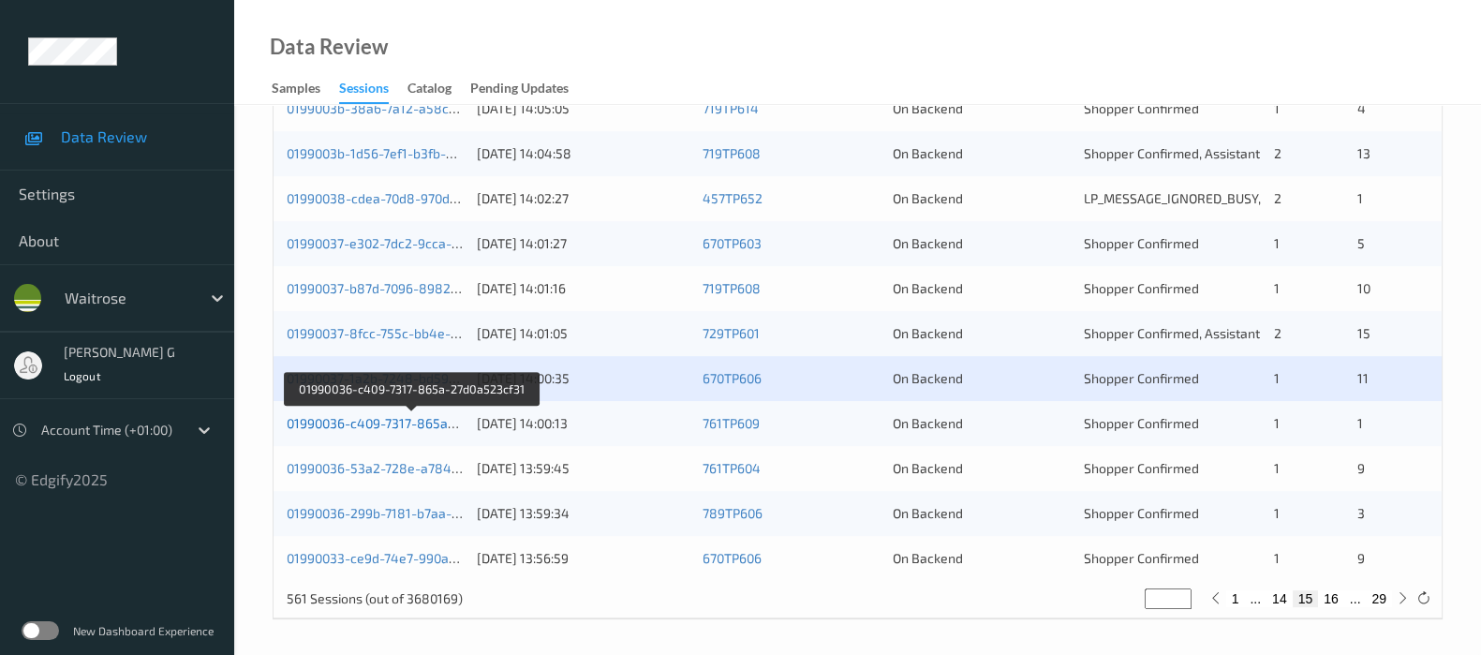
click at [342, 421] on link "01990036-c409-7317-865a-27d0a523cf31" at bounding box center [412, 423] width 250 height 16
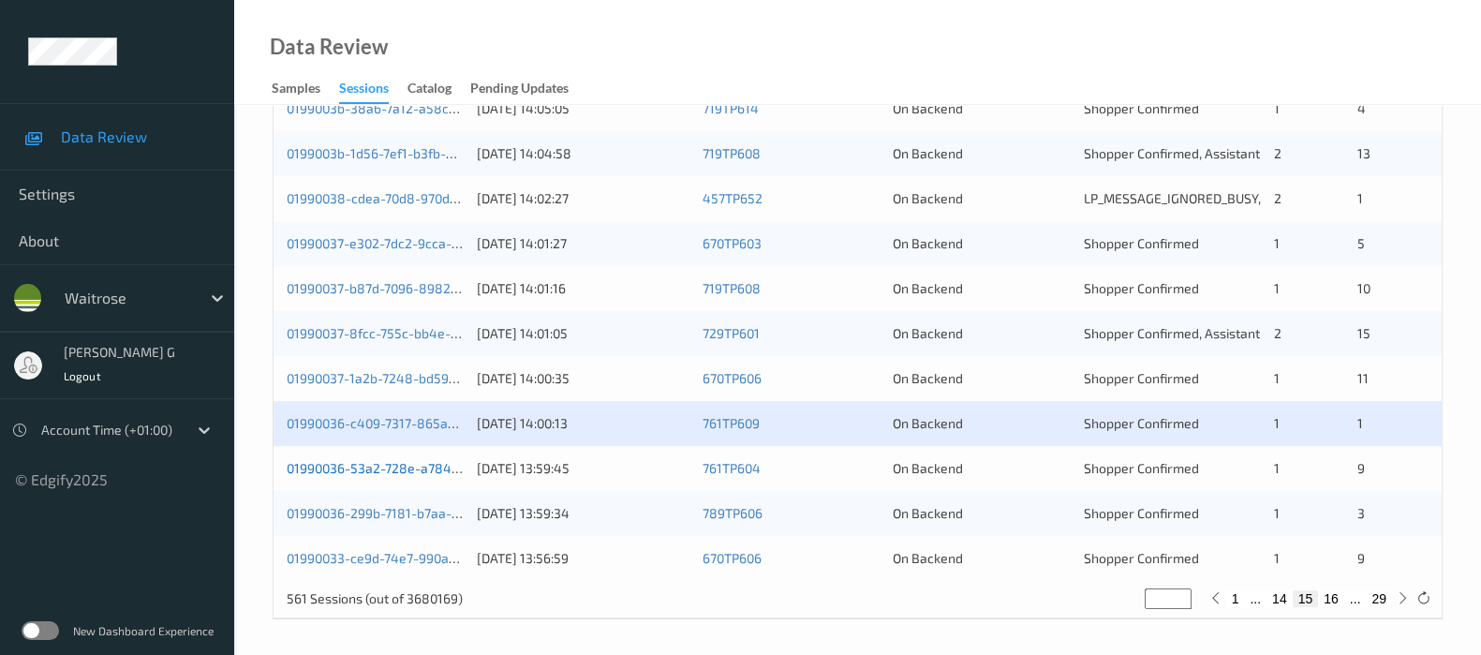
click at [324, 465] on link "01990036-53a2-728e-a784-3bf8c474cc01" at bounding box center [414, 468] width 255 height 16
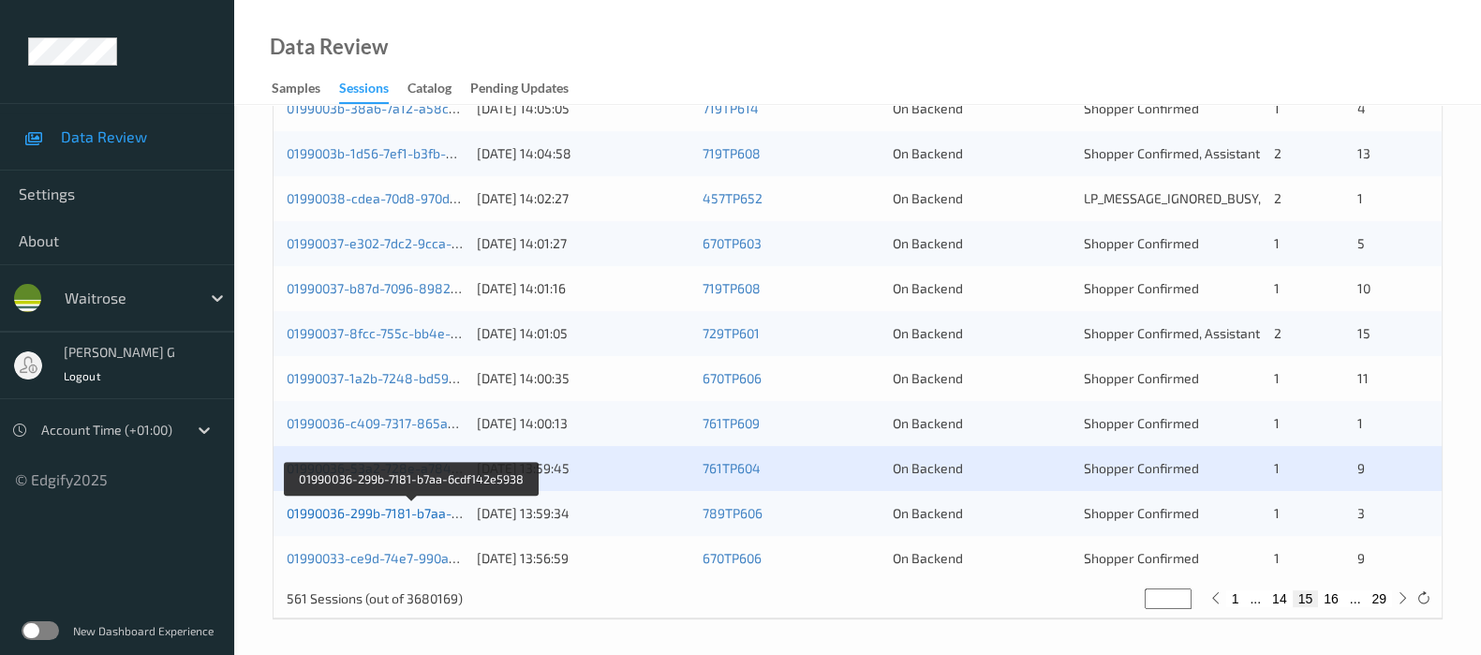
click at [340, 515] on link "01990036-299b-7181-b7aa-6cdf142e5938" at bounding box center [412, 513] width 251 height 16
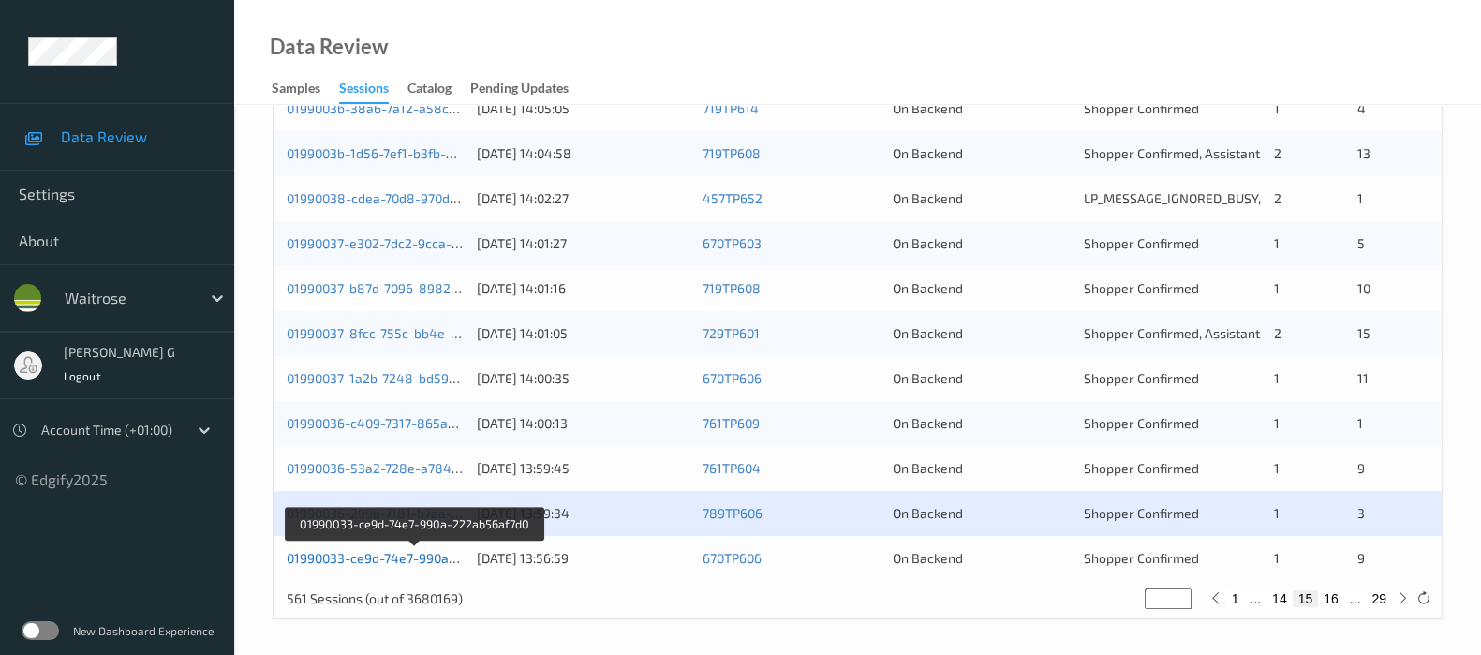
click at [333, 555] on link "01990033-ce9d-74e7-990a-222ab56af7d0" at bounding box center [414, 558] width 254 height 16
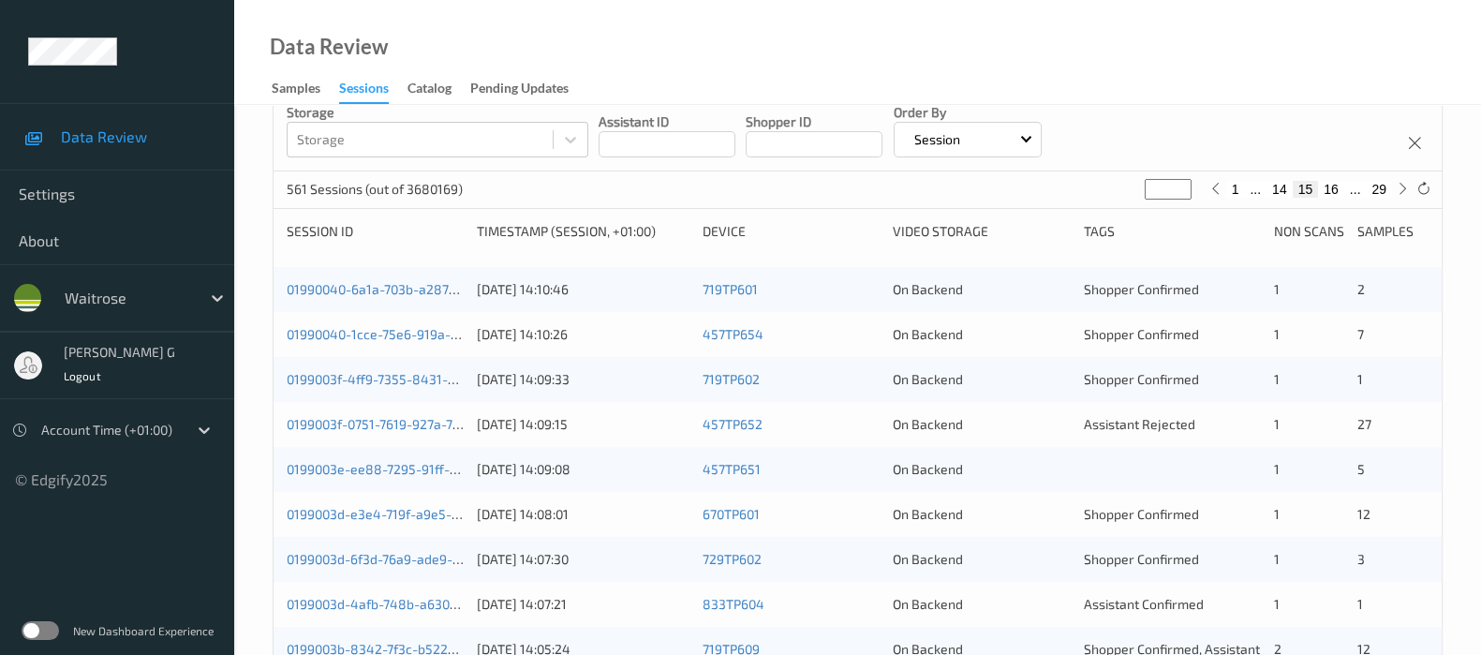
scroll to position [0, 0]
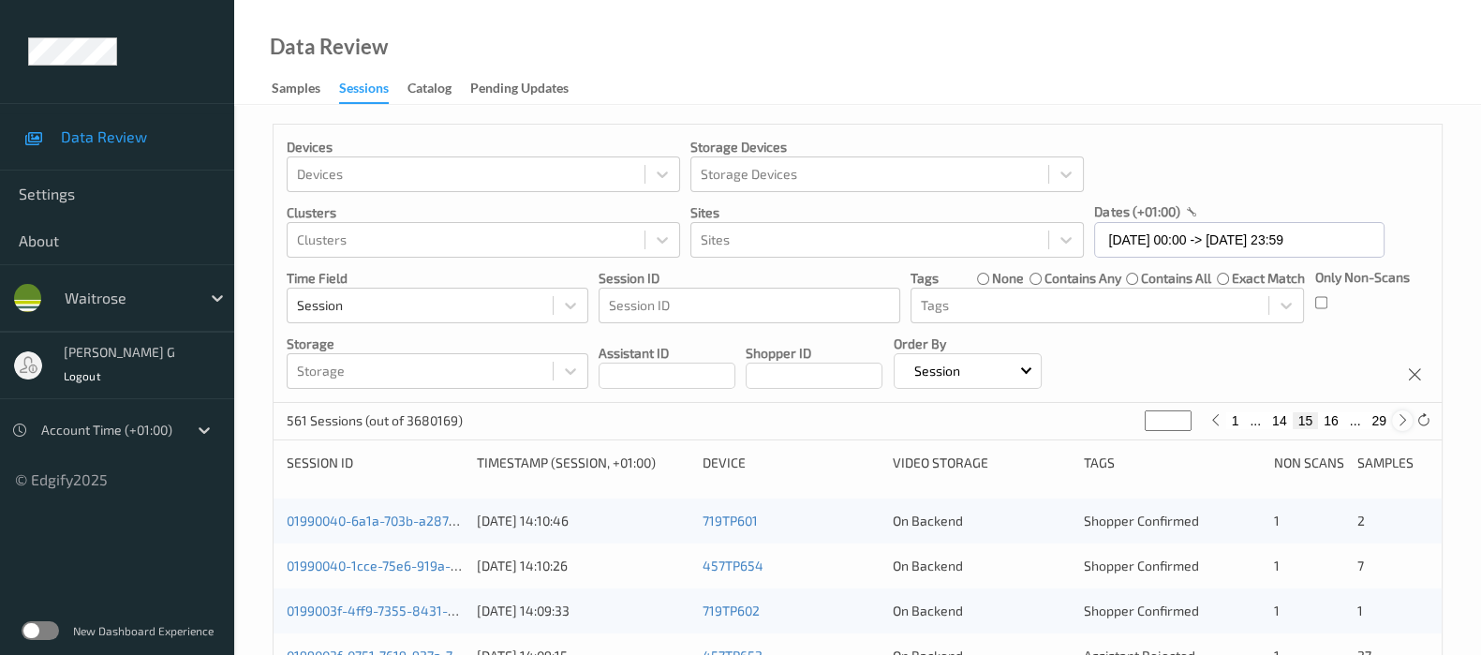
click at [1396, 414] on icon at bounding box center [1403, 420] width 14 height 14
type input "**"
click at [1396, 414] on icon at bounding box center [1403, 420] width 14 height 14
type input "**"
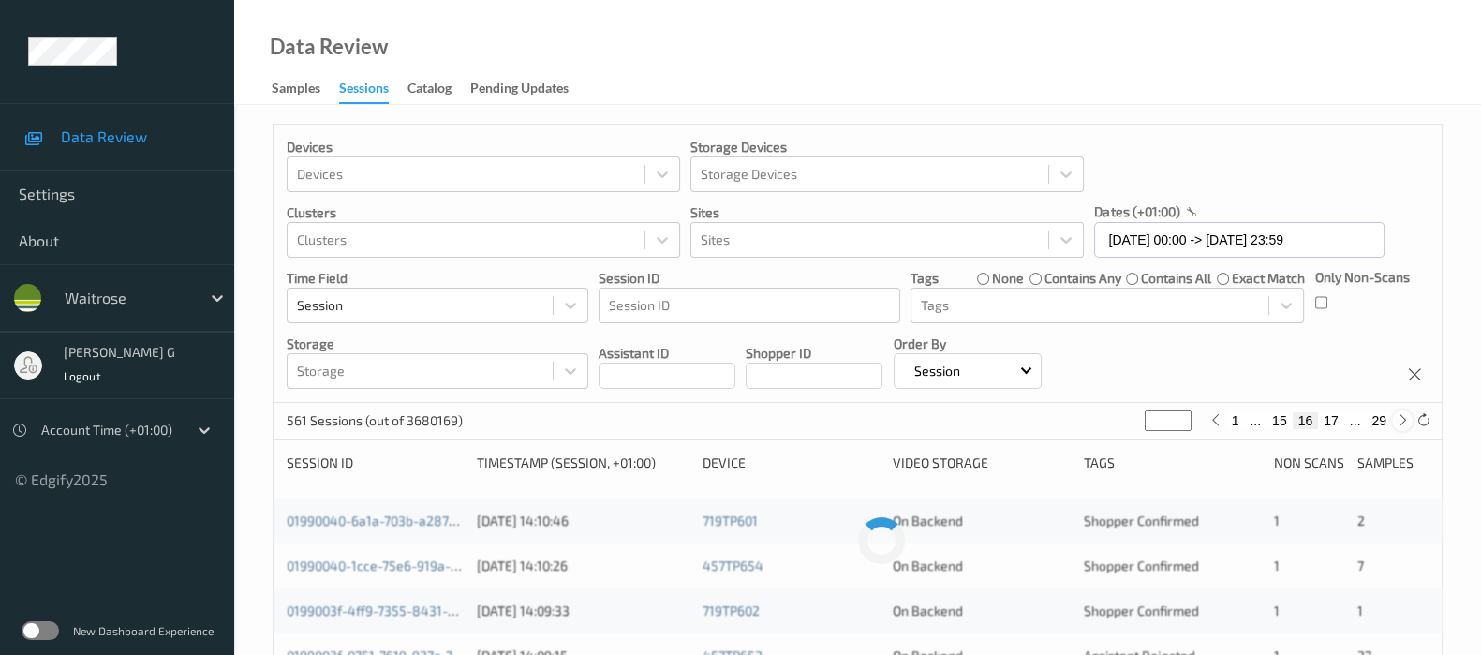
type input "**"
click at [1396, 414] on icon at bounding box center [1403, 420] width 14 height 14
type input "**"
click at [1396, 414] on icon at bounding box center [1403, 420] width 14 height 14
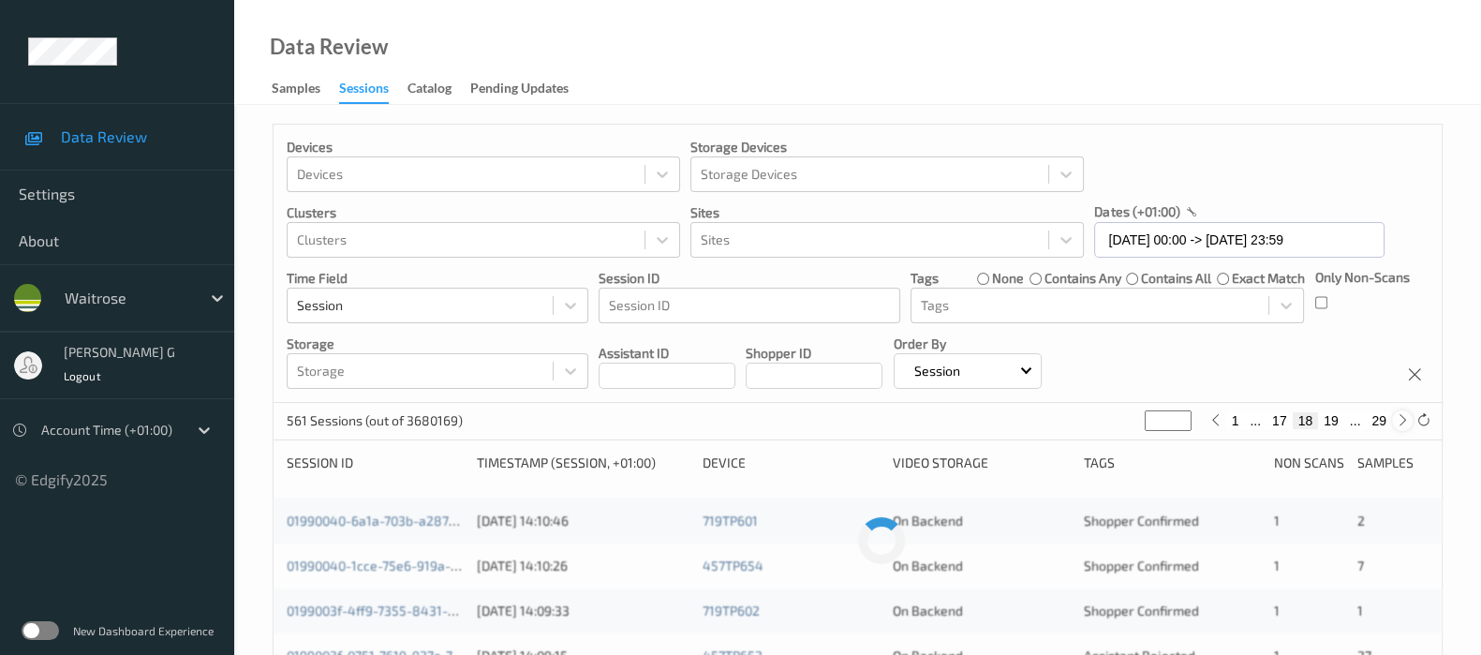
type input "**"
click at [1396, 414] on icon at bounding box center [1403, 420] width 14 height 14
type input "**"
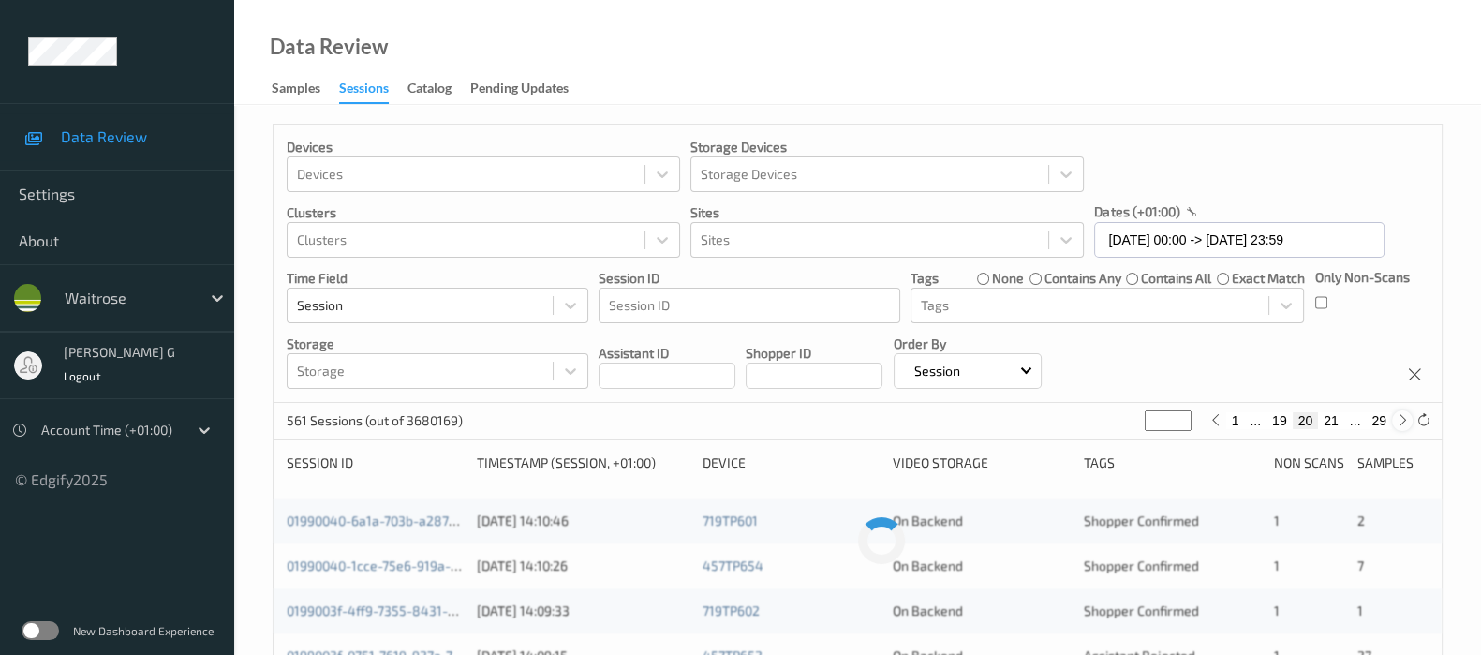
click at [1396, 414] on icon at bounding box center [1403, 420] width 14 height 14
type input "**"
click at [1396, 414] on icon at bounding box center [1403, 420] width 14 height 14
type input "**"
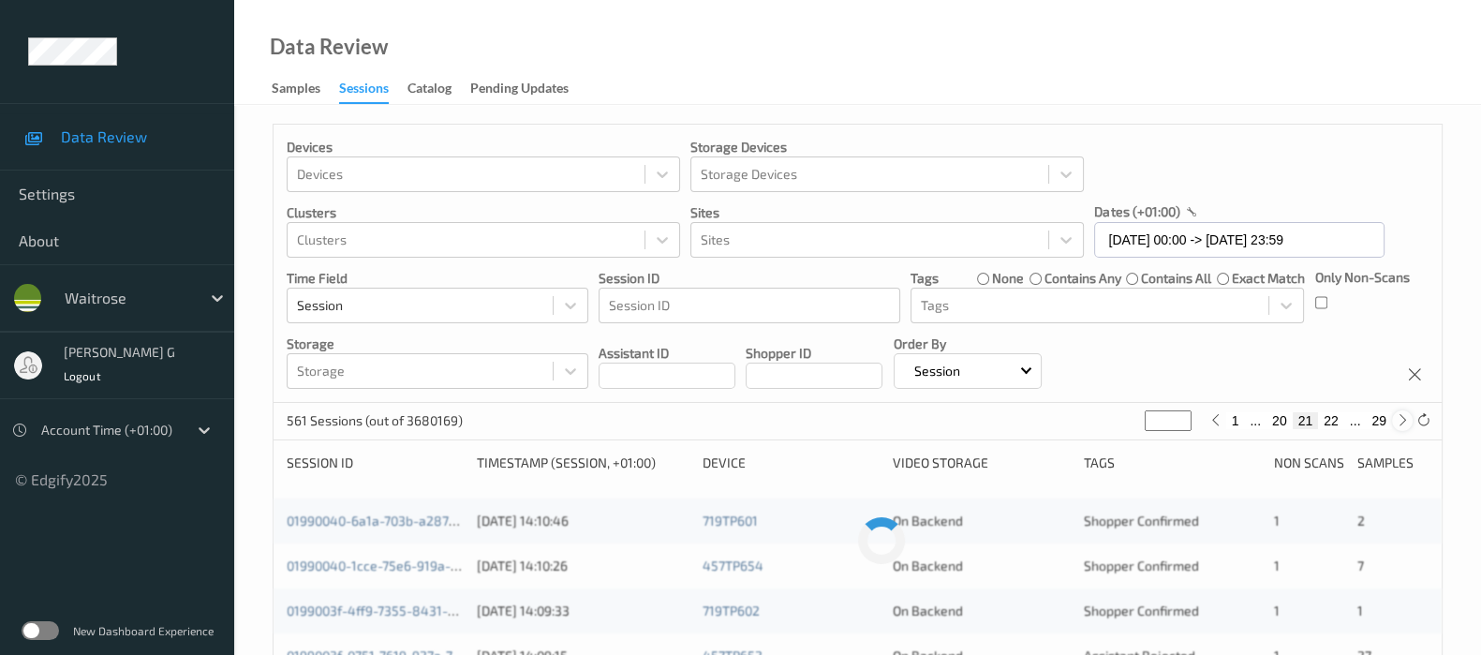
type input "**"
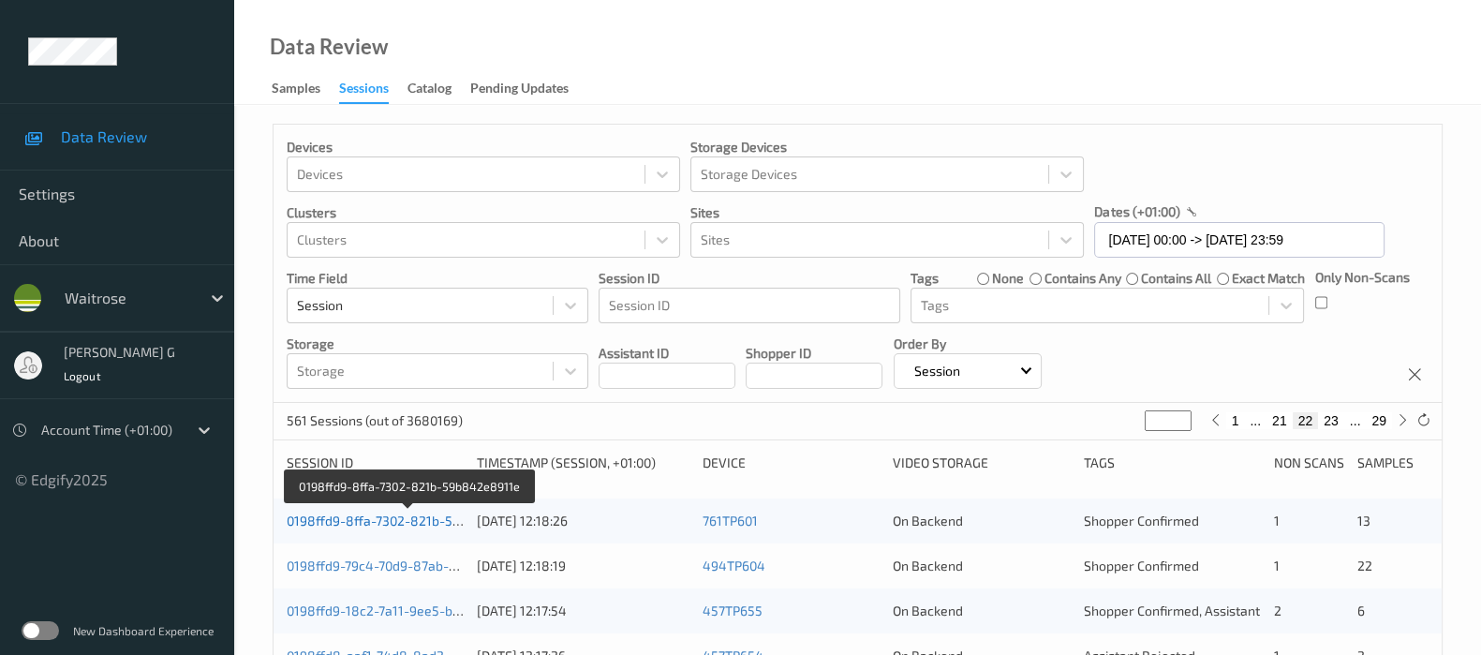
click at [330, 527] on link "0198ffd9-8ffa-7302-821b-59b842e8911e" at bounding box center [410, 520] width 247 height 16
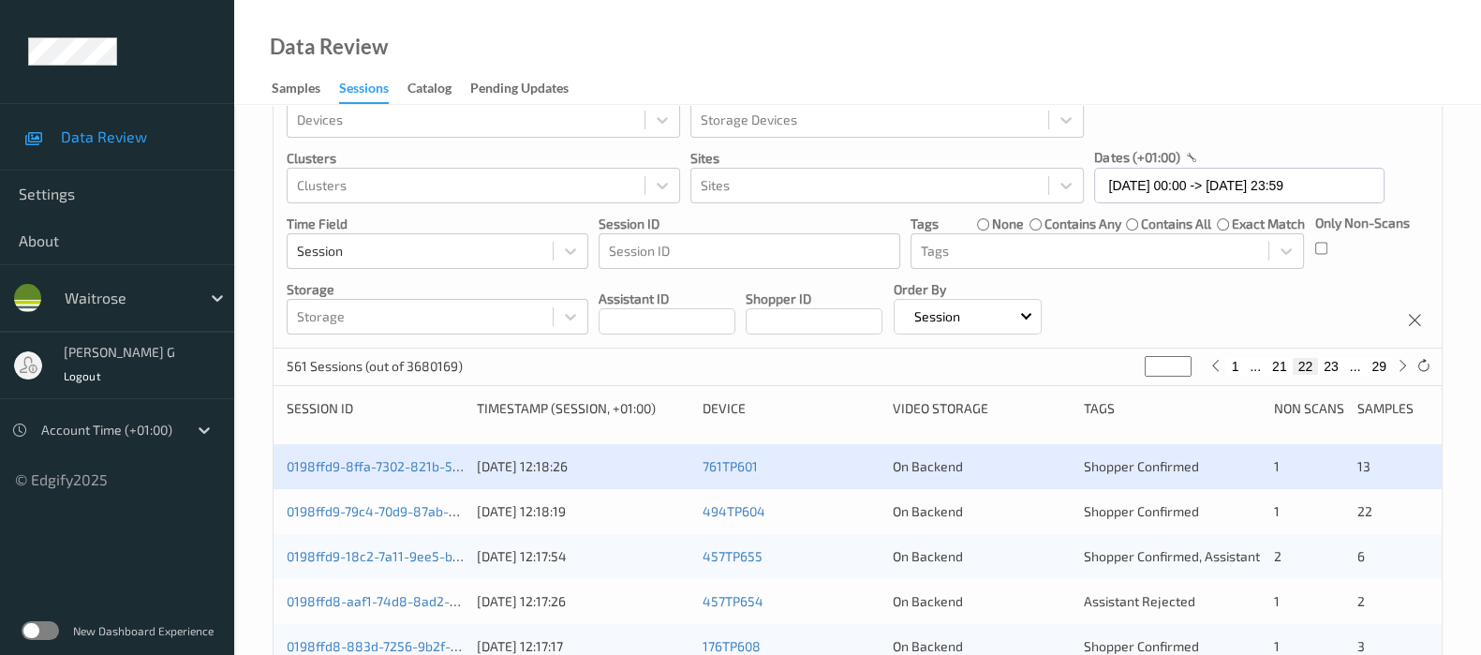
scroll to position [233, 0]
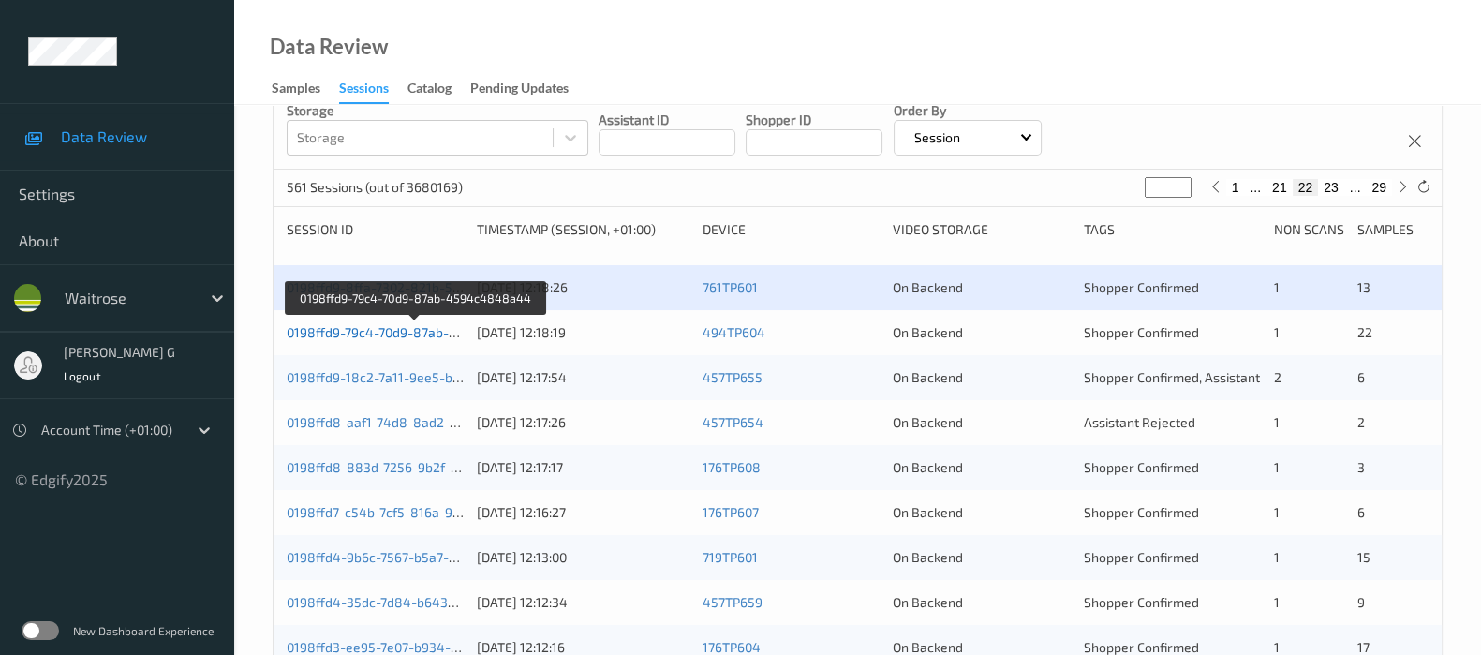
click at [334, 324] on link "0198ffd9-79c4-70d9-87ab-4594c4848a44" at bounding box center [416, 332] width 259 height 16
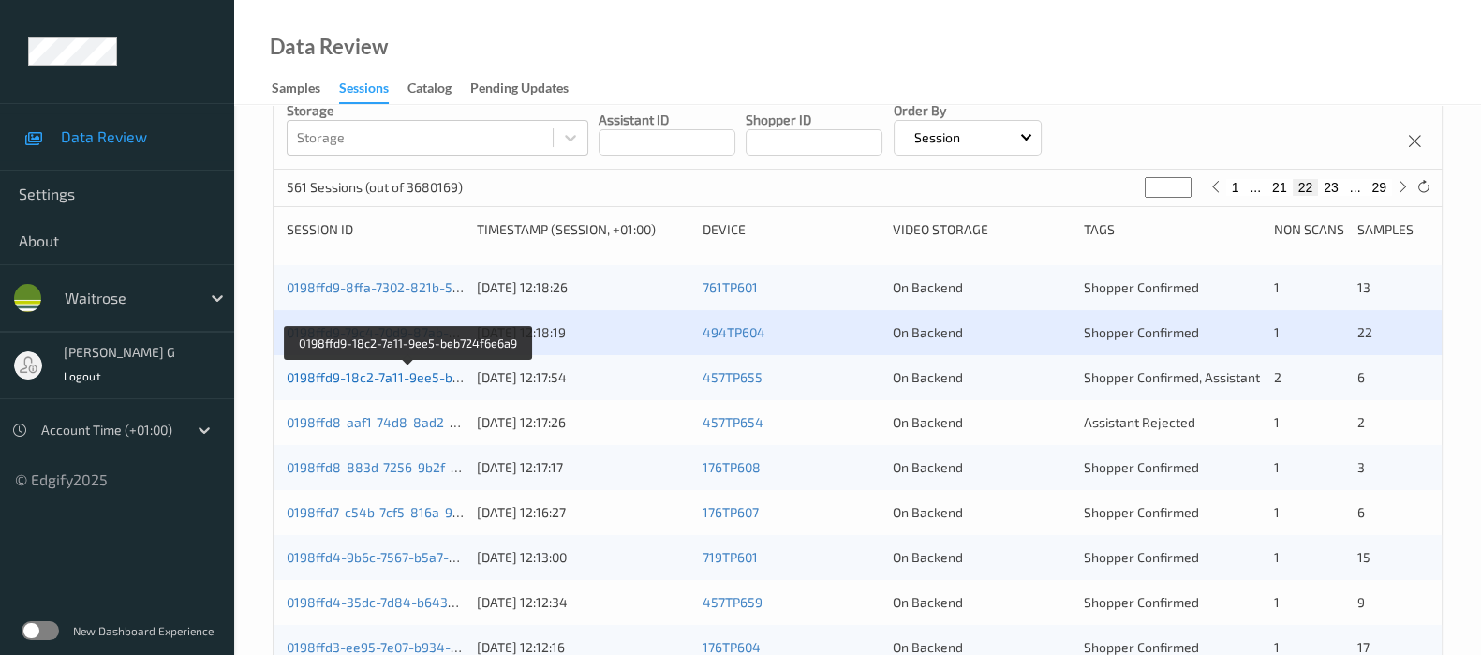
click at [326, 380] on link "0198ffd9-18c2-7a11-9ee5-beb724f6e6a9" at bounding box center [409, 377] width 245 height 16
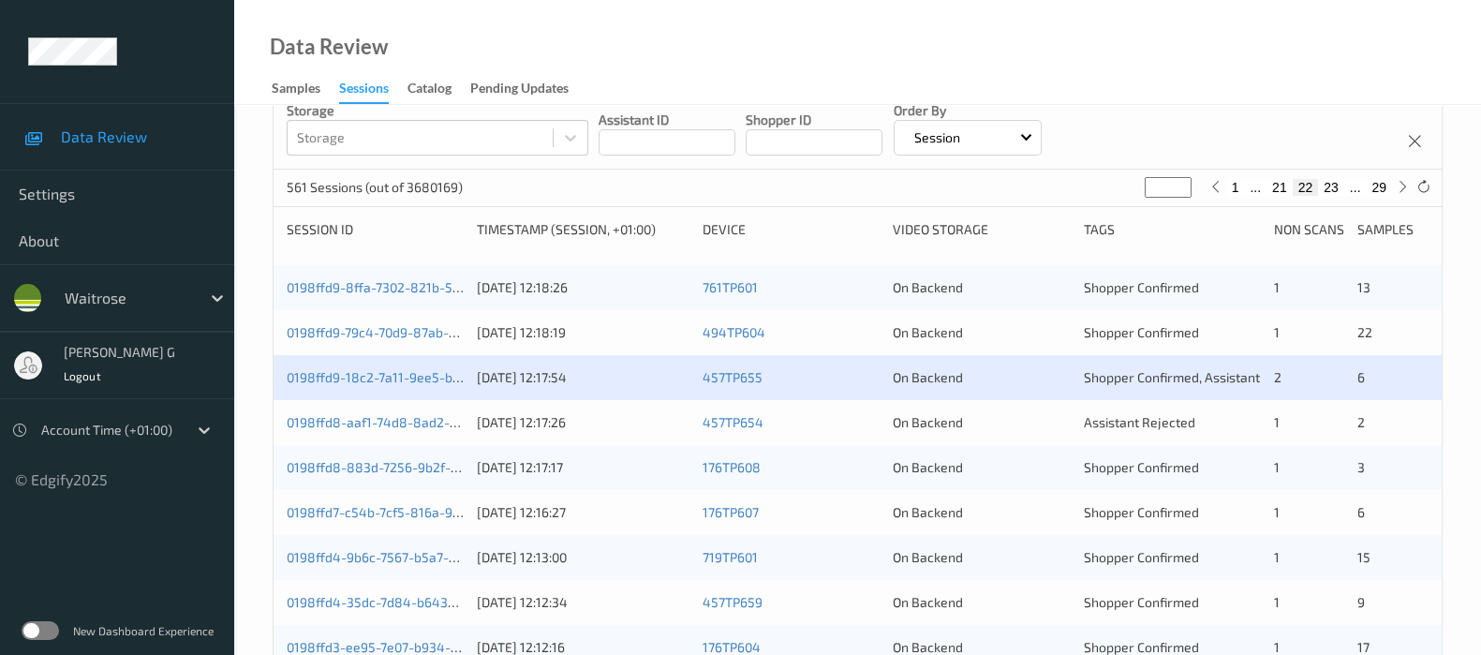
click at [370, 428] on div "0198ffd8-aaf1-74d8-8ad2-45755bdeda5c" at bounding box center [375, 422] width 177 height 19
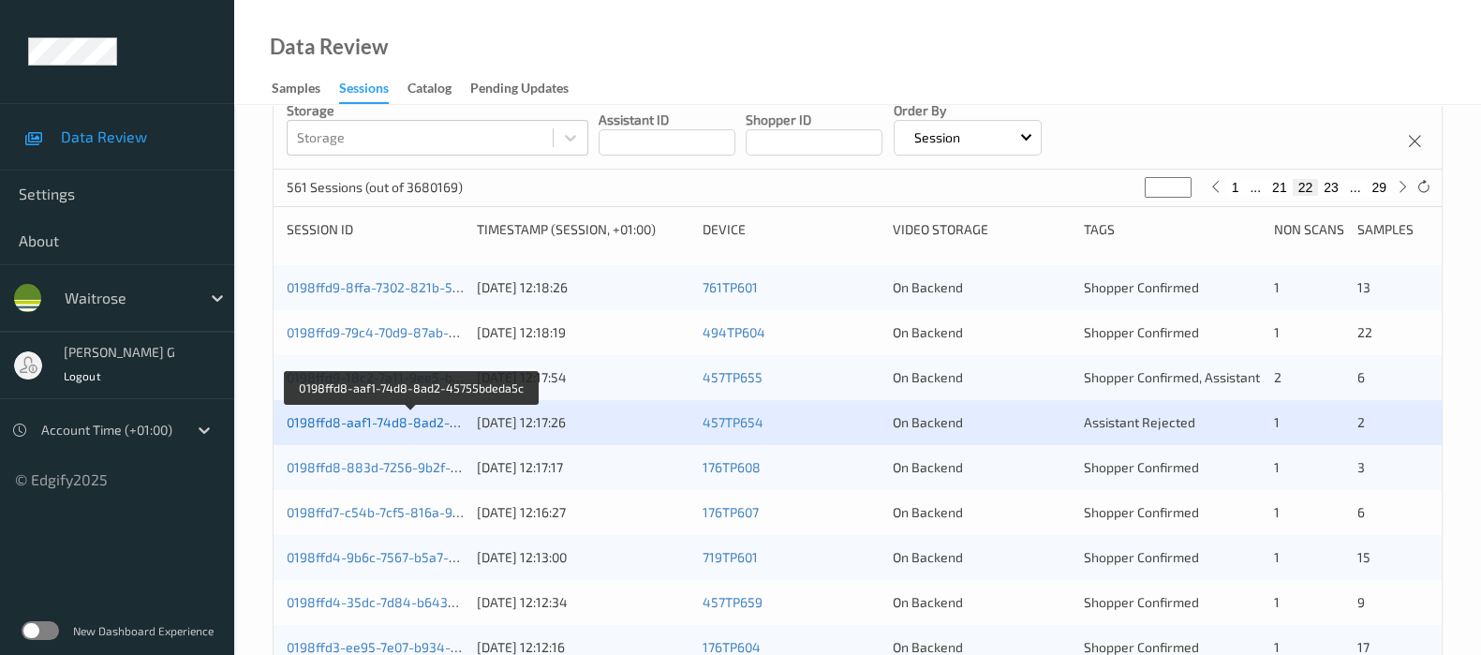
click at [333, 417] on link "0198ffd8-aaf1-74d8-8ad2-45755bdeda5c" at bounding box center [413, 422] width 252 height 16
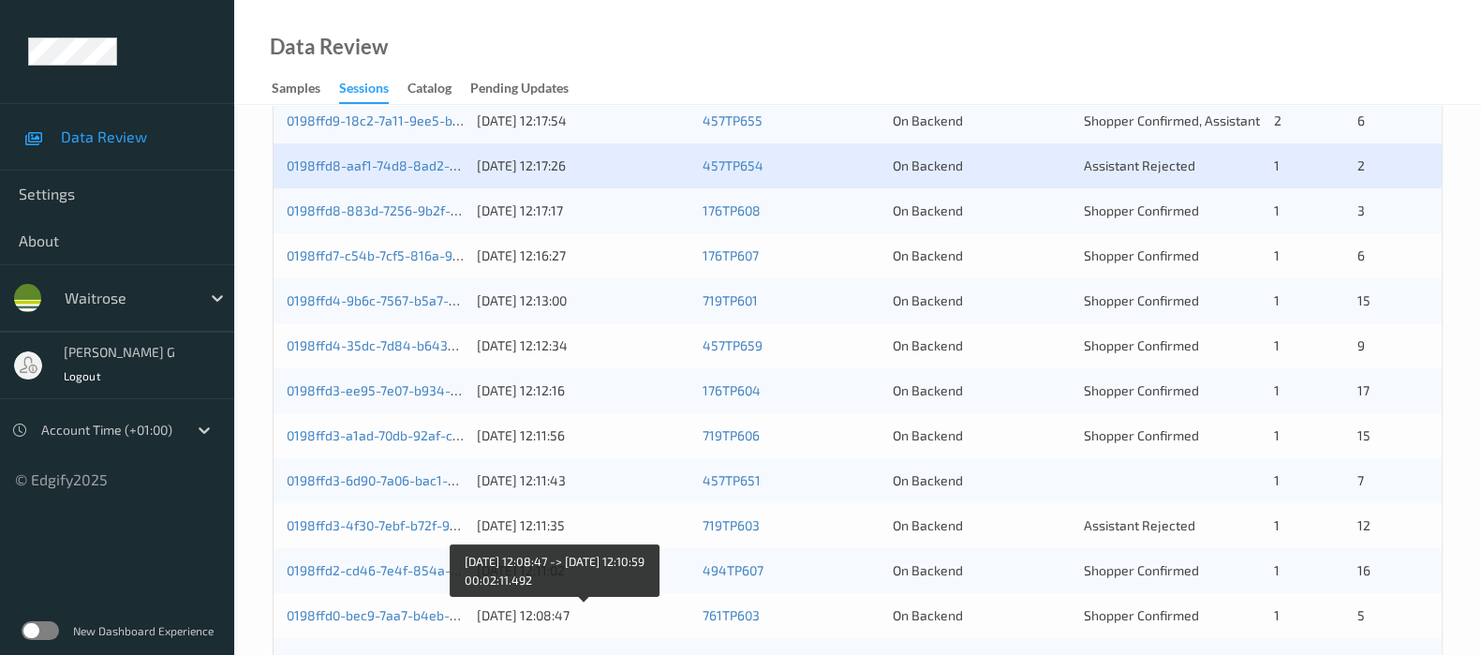
scroll to position [231, 0]
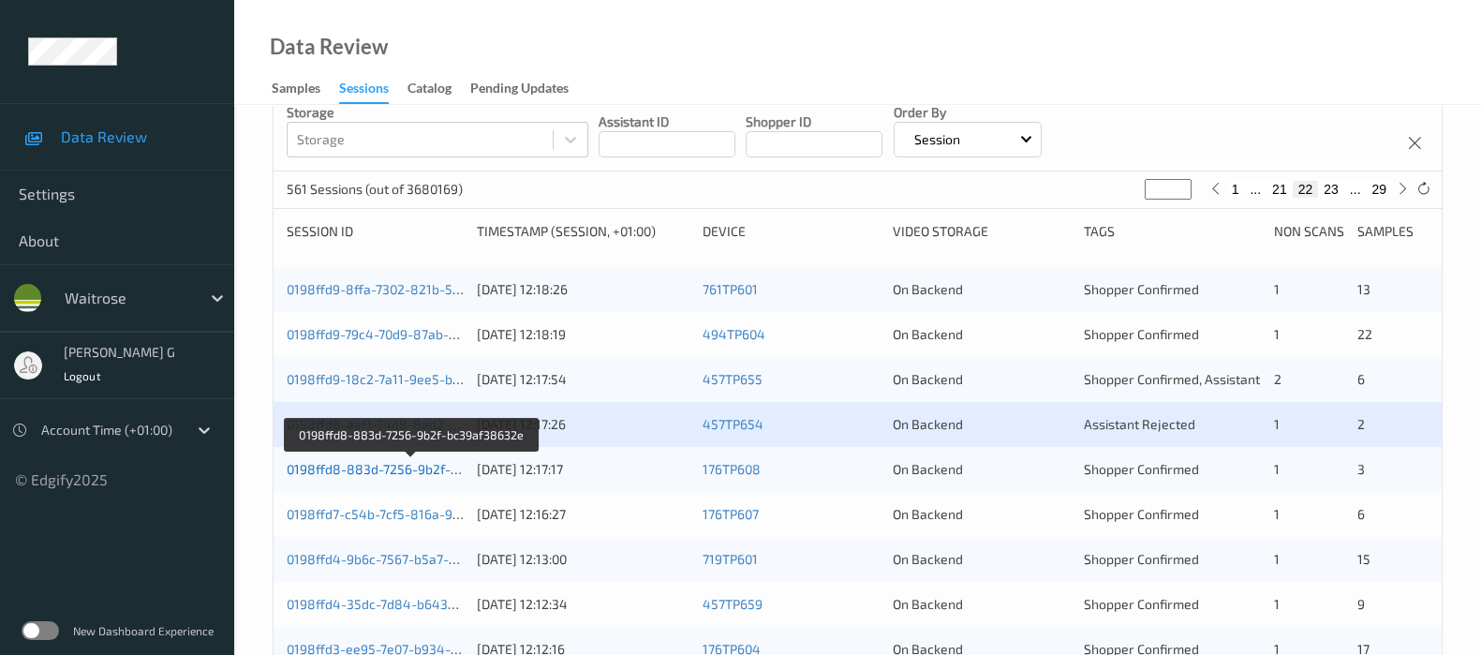
click at [368, 466] on link "0198ffd8-883d-7256-9b2f-bc39af38632e" at bounding box center [412, 469] width 251 height 16
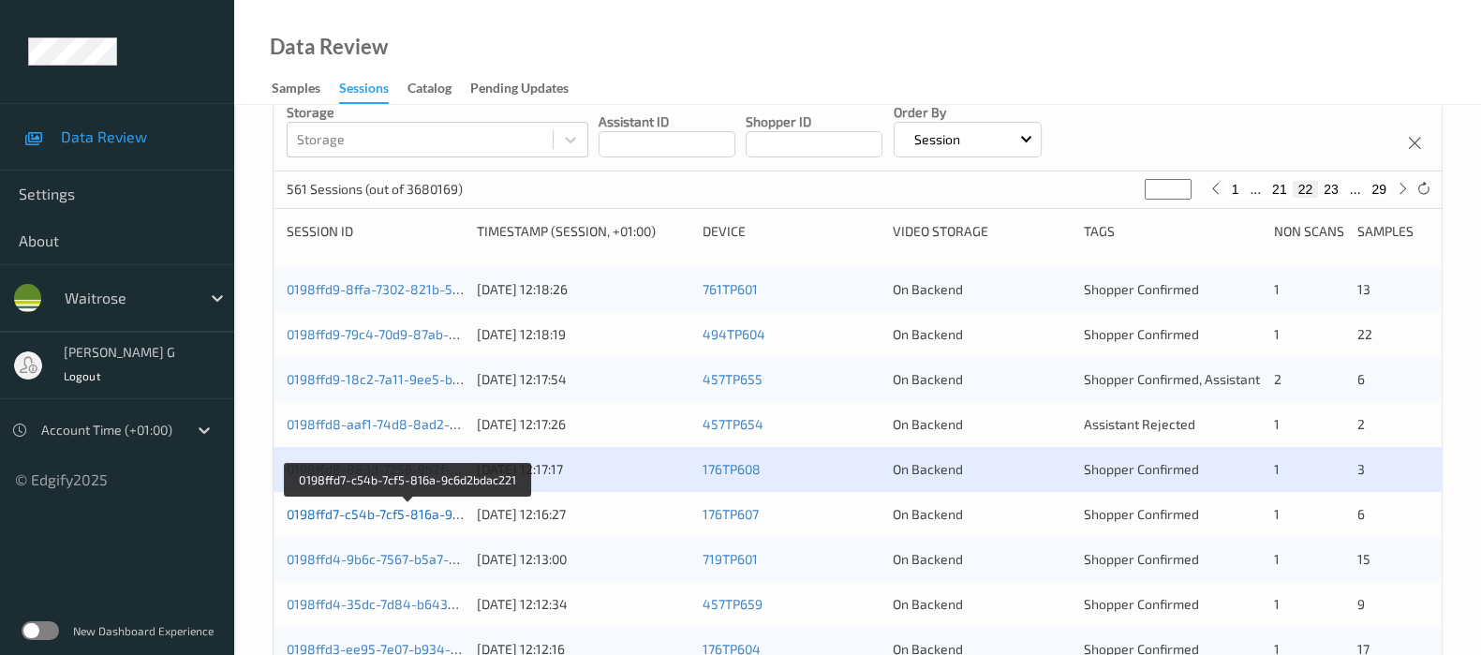
click at [319, 508] on link "0198ffd7-c54b-7cf5-816a-9c6d2bdac221" at bounding box center [409, 514] width 245 height 16
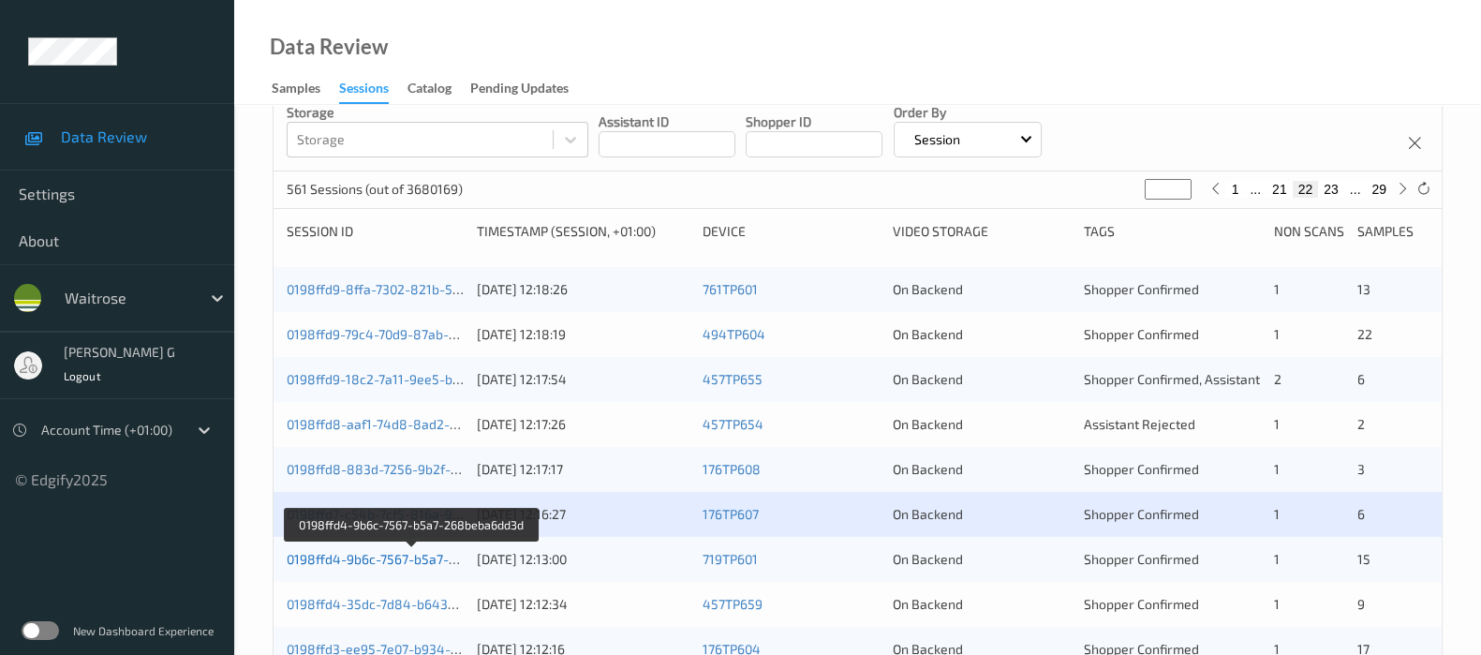
click at [326, 556] on link "0198ffd4-9b6c-7567-b5a7-268beba6dd3d" at bounding box center [413, 559] width 253 height 16
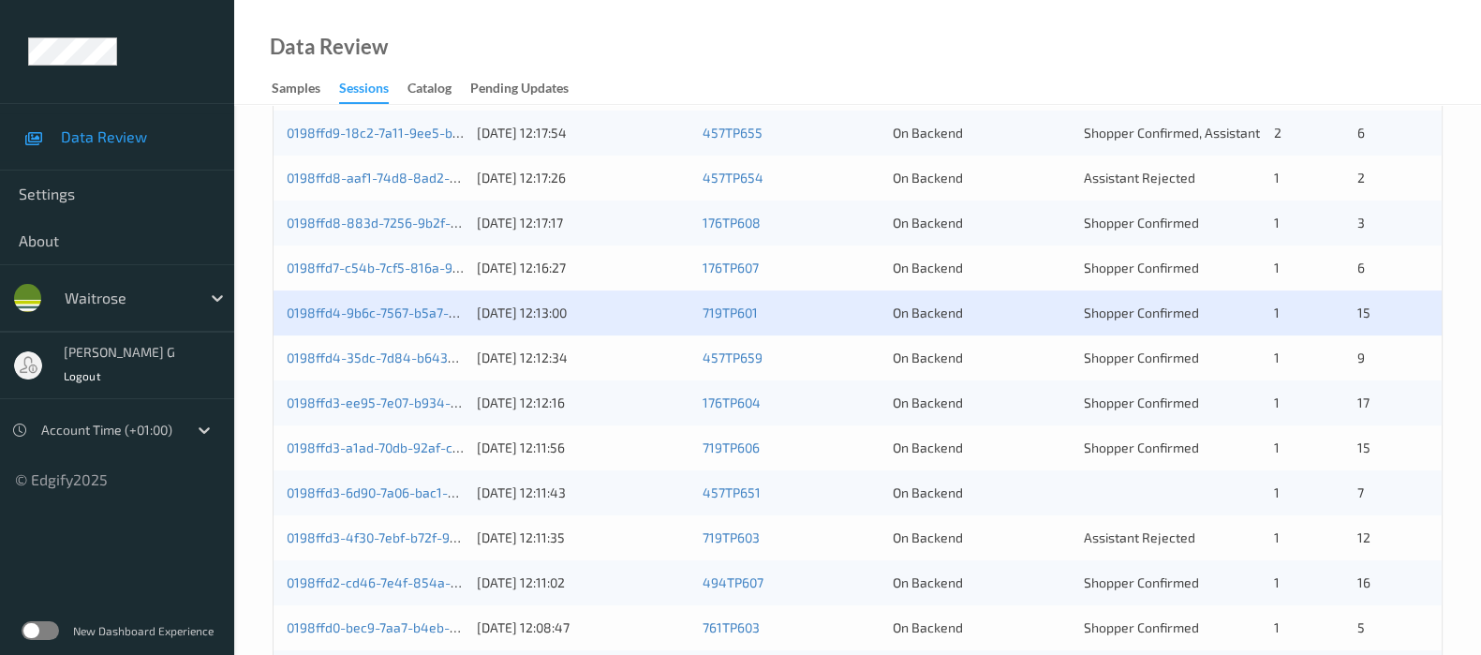
scroll to position [583, 0]
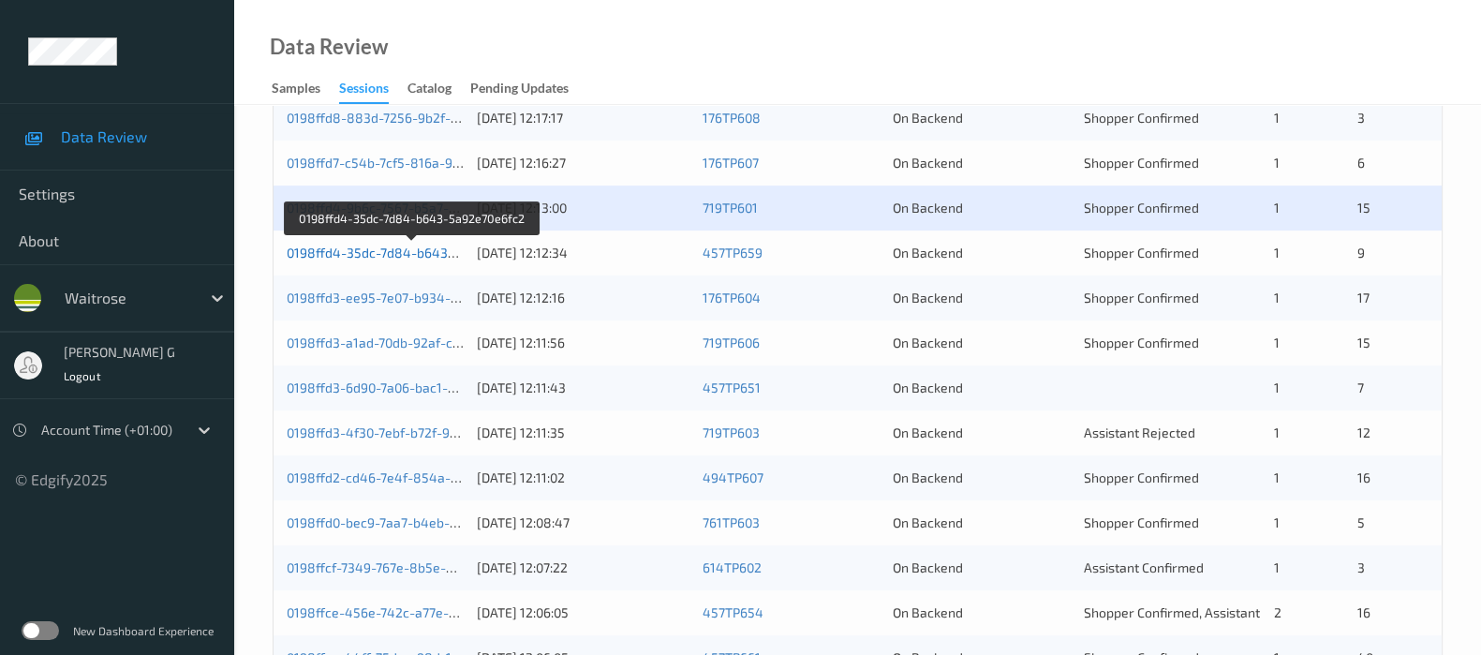
click at [324, 250] on link "0198ffd4-35dc-7d84-b643-5a92e70e6fc2" at bounding box center [413, 253] width 252 height 16
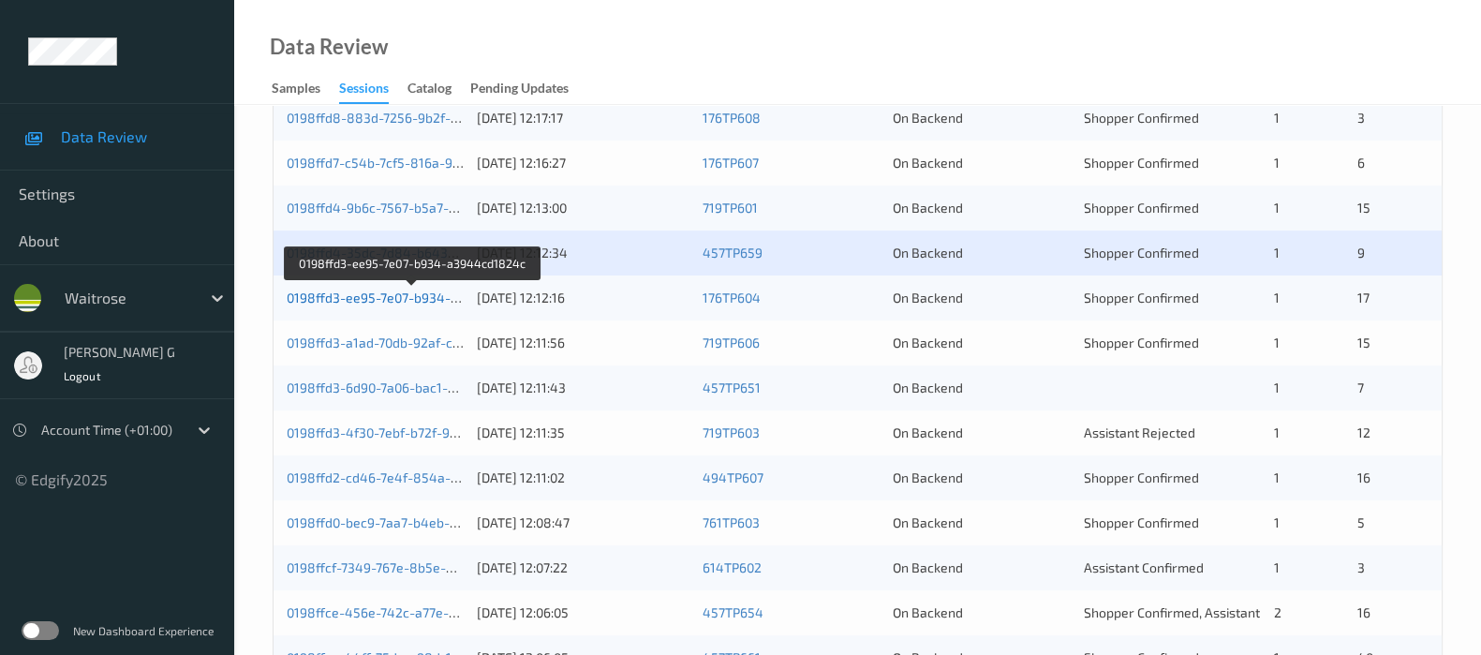
click at [413, 295] on link "0198ffd3-ee95-7e07-b934-a3944cd1824c" at bounding box center [414, 297] width 254 height 16
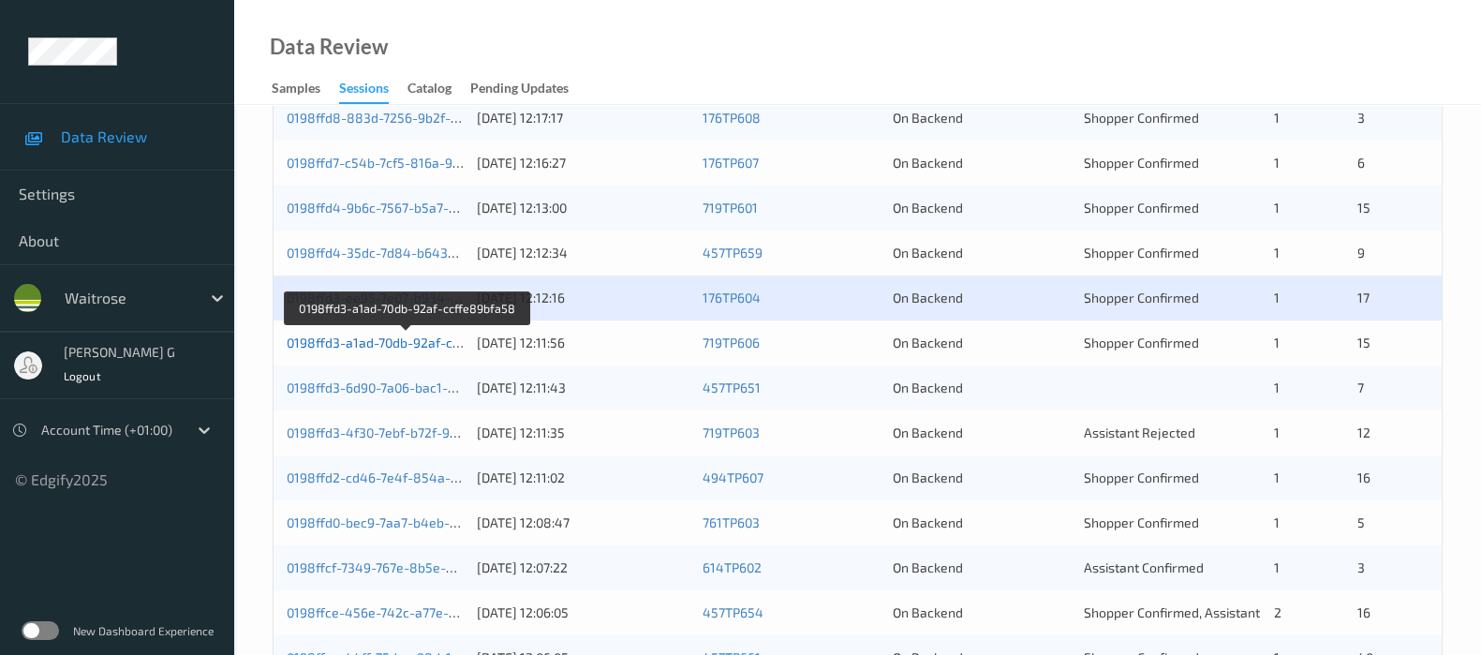
click at [380, 341] on link "0198ffd3-a1ad-70db-92af-ccffe89bfa58" at bounding box center [407, 342] width 241 height 16
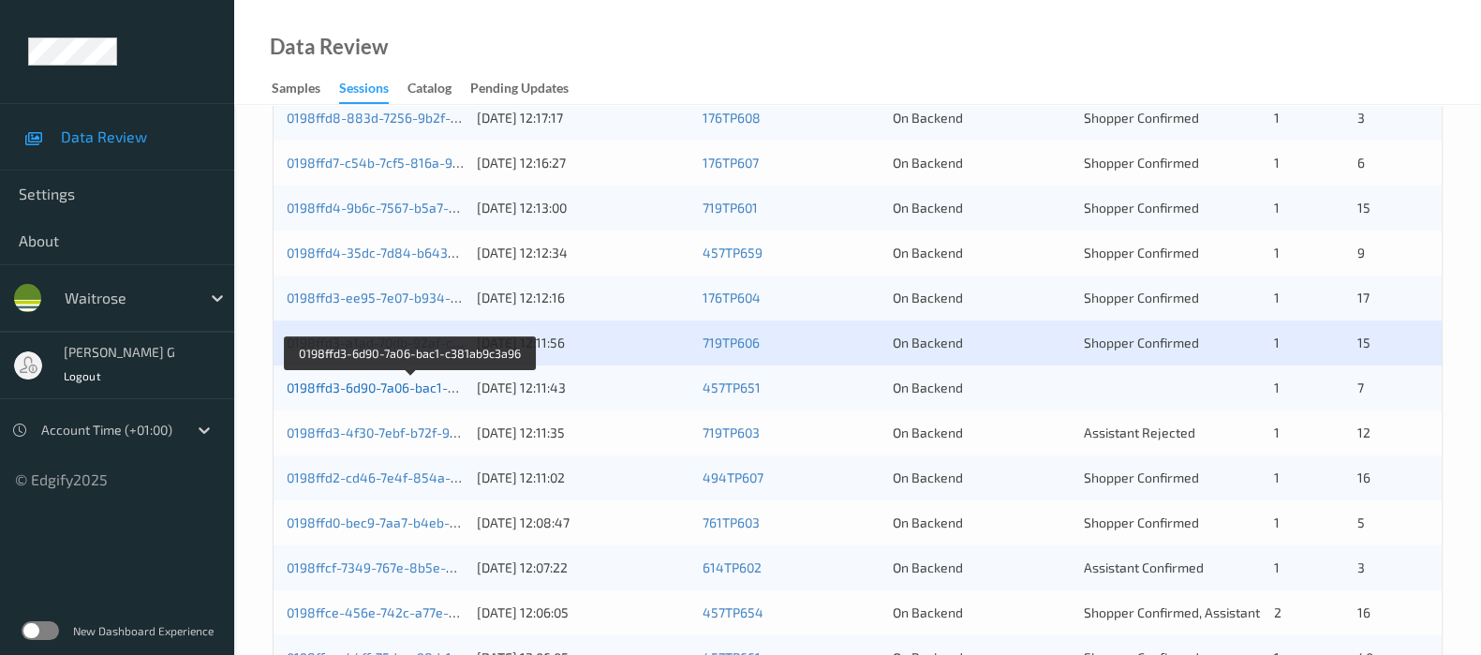
click at [324, 384] on link "0198ffd3-6d90-7a06-bac1-c381ab9c3a96" at bounding box center [411, 387] width 248 height 16
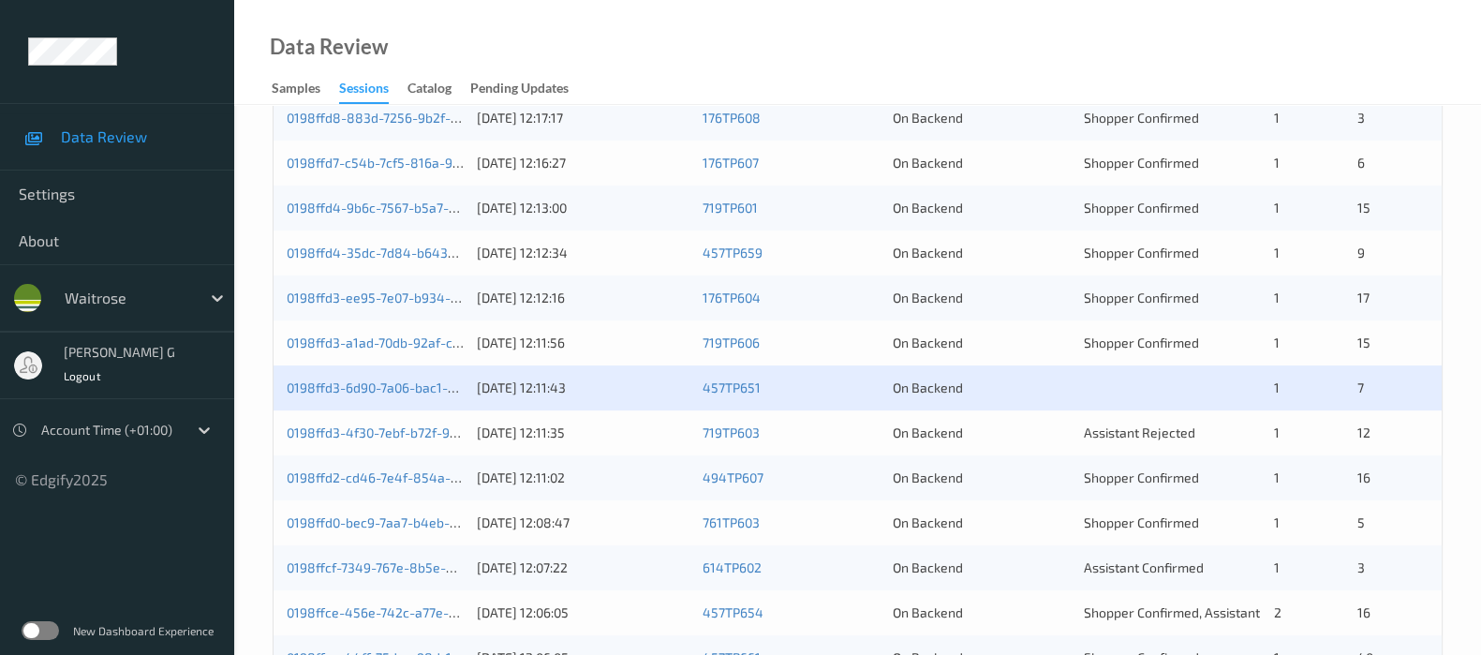
click at [356, 420] on div "0198ffd3-4f30-7ebf-b72f-9a5fa2ca1efe 31/08/2025 12:11:35 719TP603 On Backend As…" at bounding box center [858, 432] width 1168 height 45
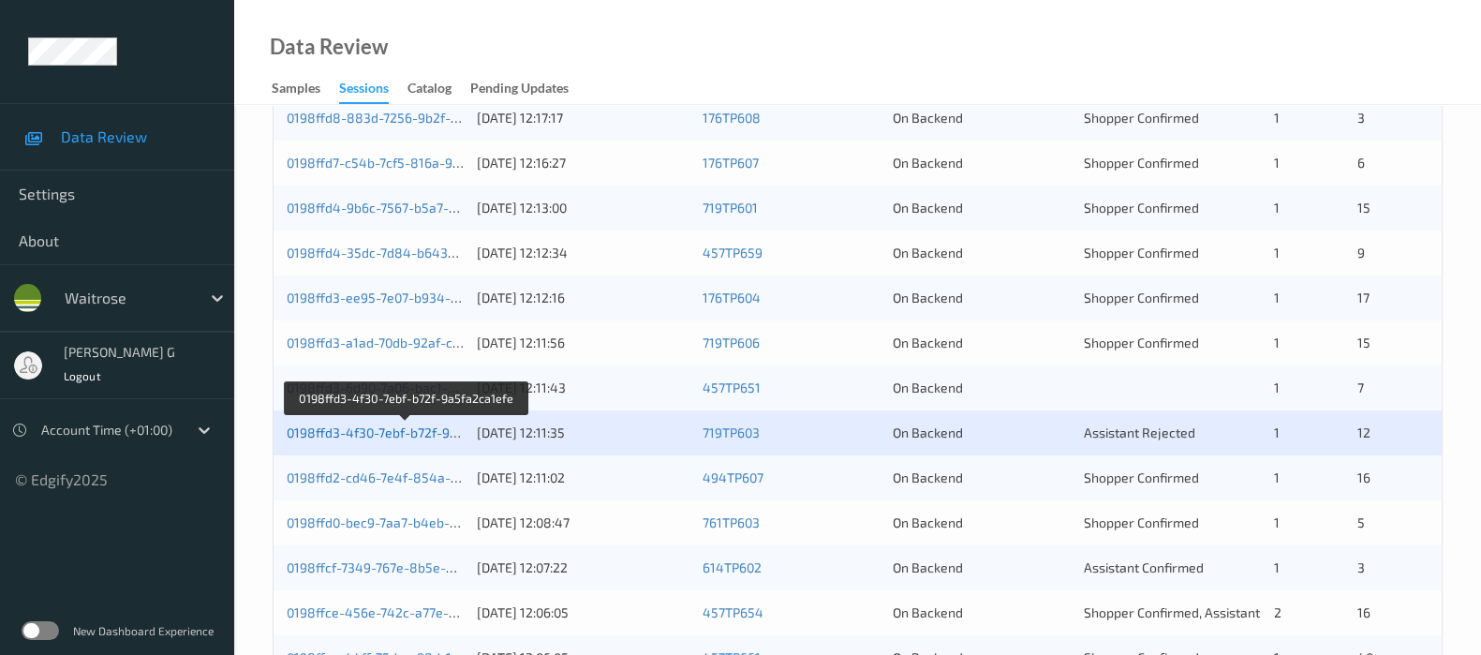
click at [338, 432] on link "0198ffd3-4f30-7ebf-b72f-9a5fa2ca1efe" at bounding box center [405, 432] width 237 height 16
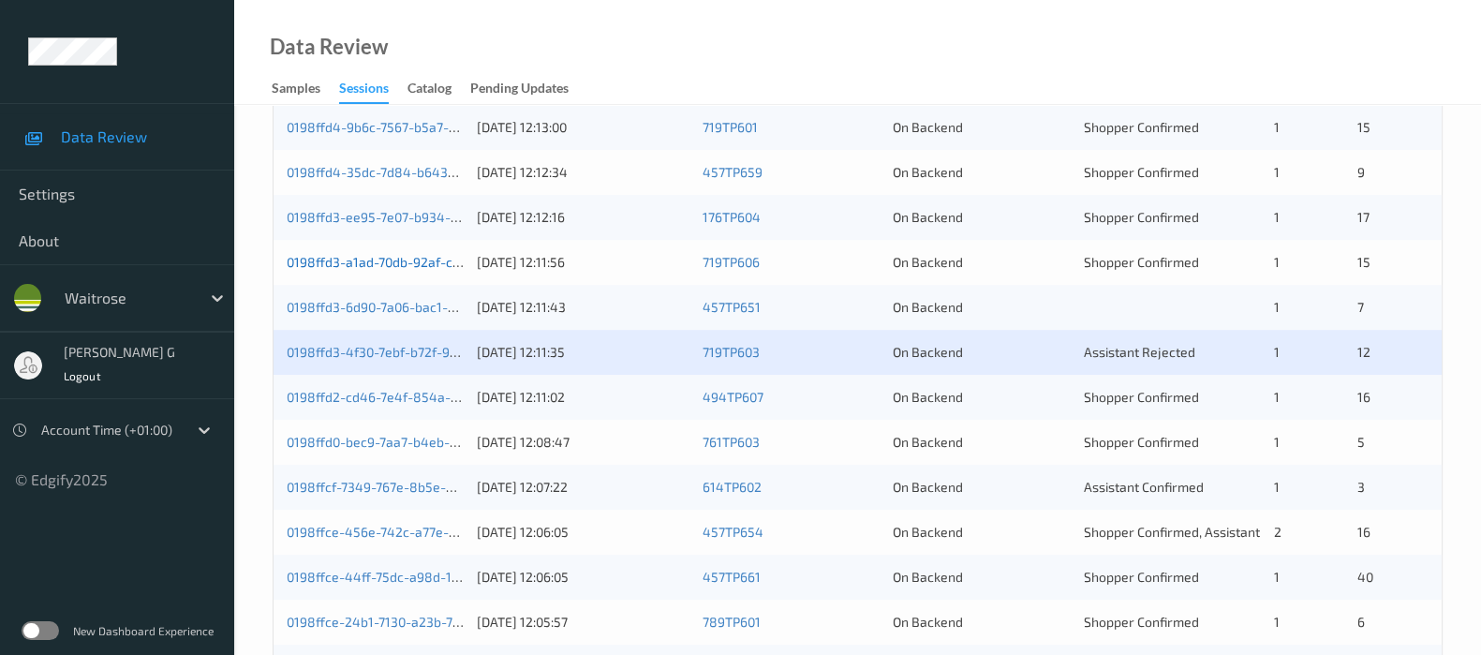
scroll to position [700, 0]
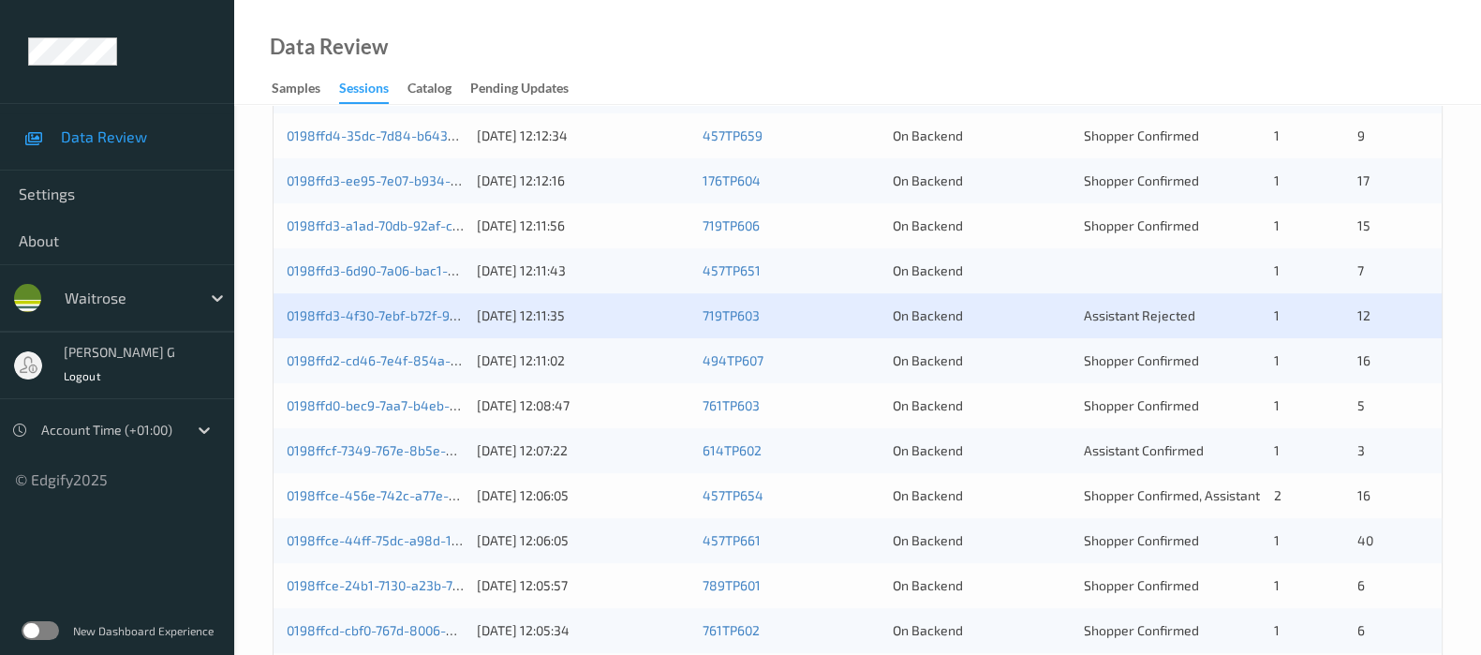
click at [355, 348] on div "0198ffd2-cd46-7e4f-854a-40416e444f89 31/08/2025 12:11:02 494TP607 On Backend Sh…" at bounding box center [858, 360] width 1168 height 45
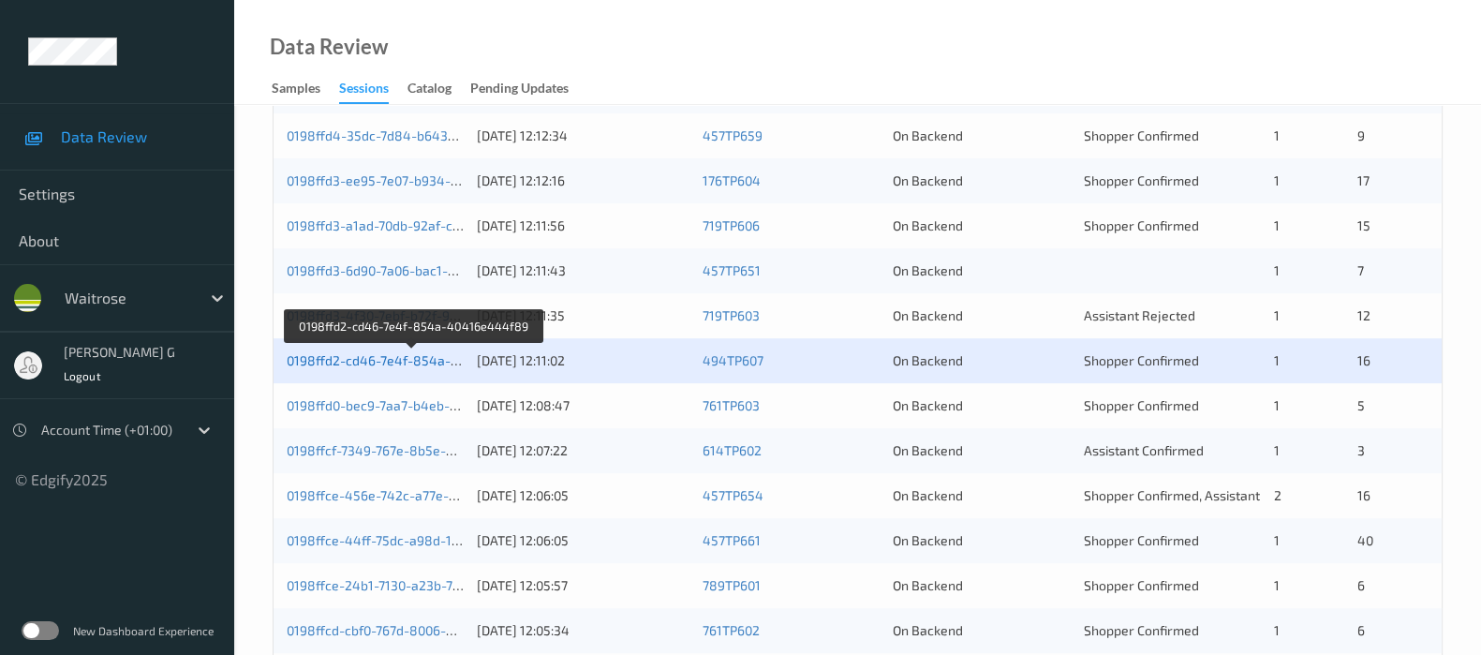
click at [302, 359] on link "0198ffd2-cd46-7e4f-854a-40416e444f89" at bounding box center [414, 360] width 255 height 16
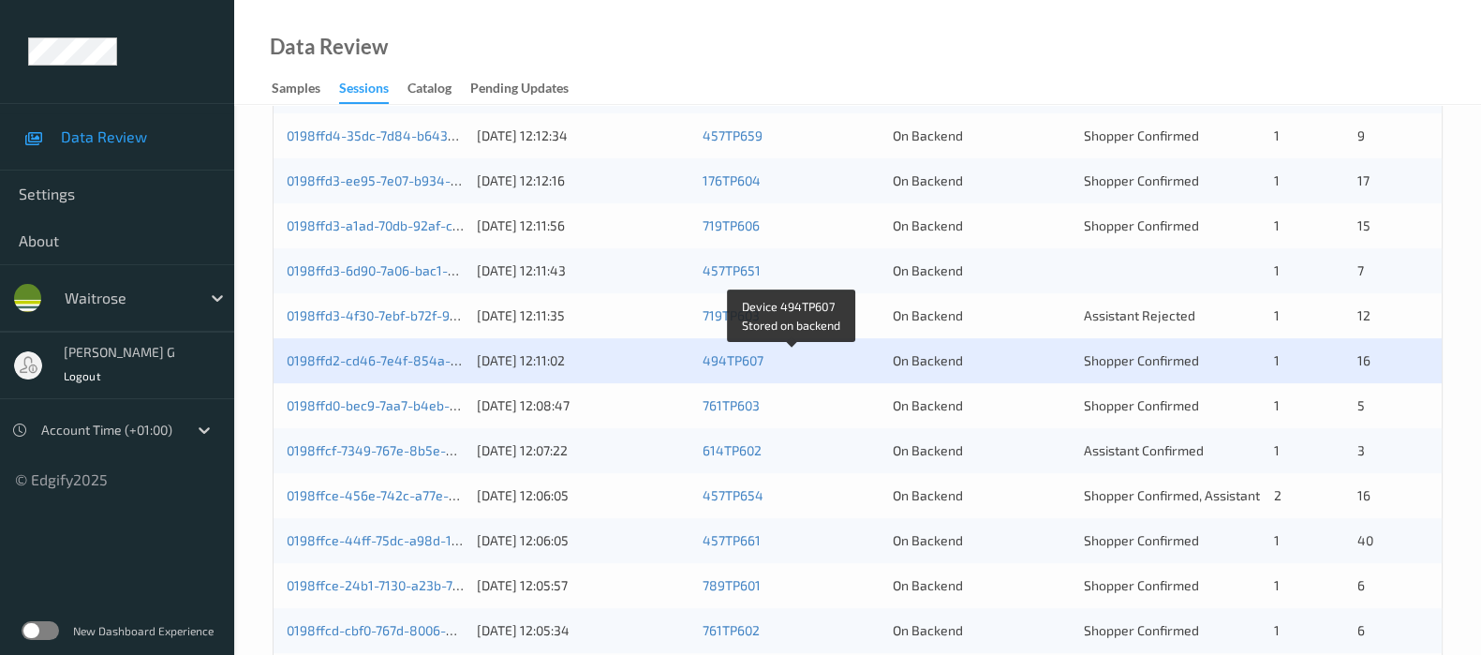
scroll to position [817, 0]
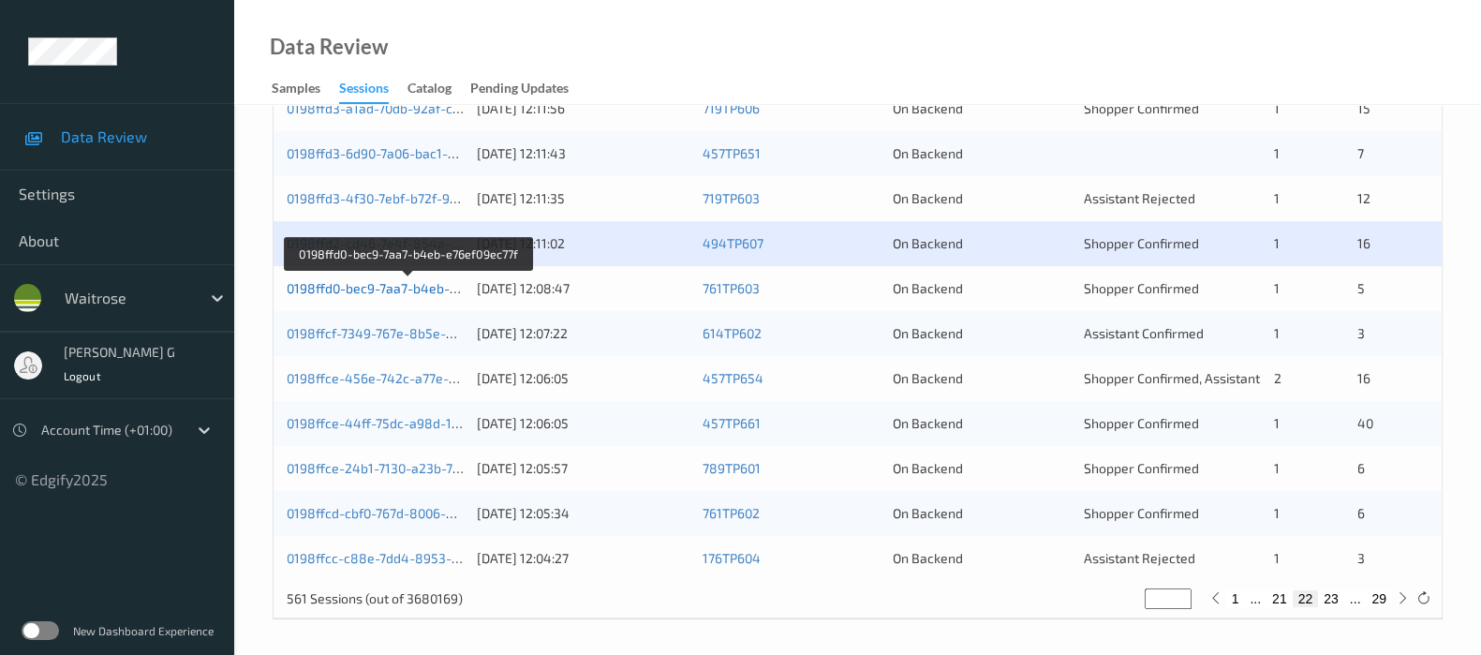
click at [333, 289] on link "0198ffd0-bec9-7aa7-b4eb-e76ef09ec77f" at bounding box center [409, 288] width 244 height 16
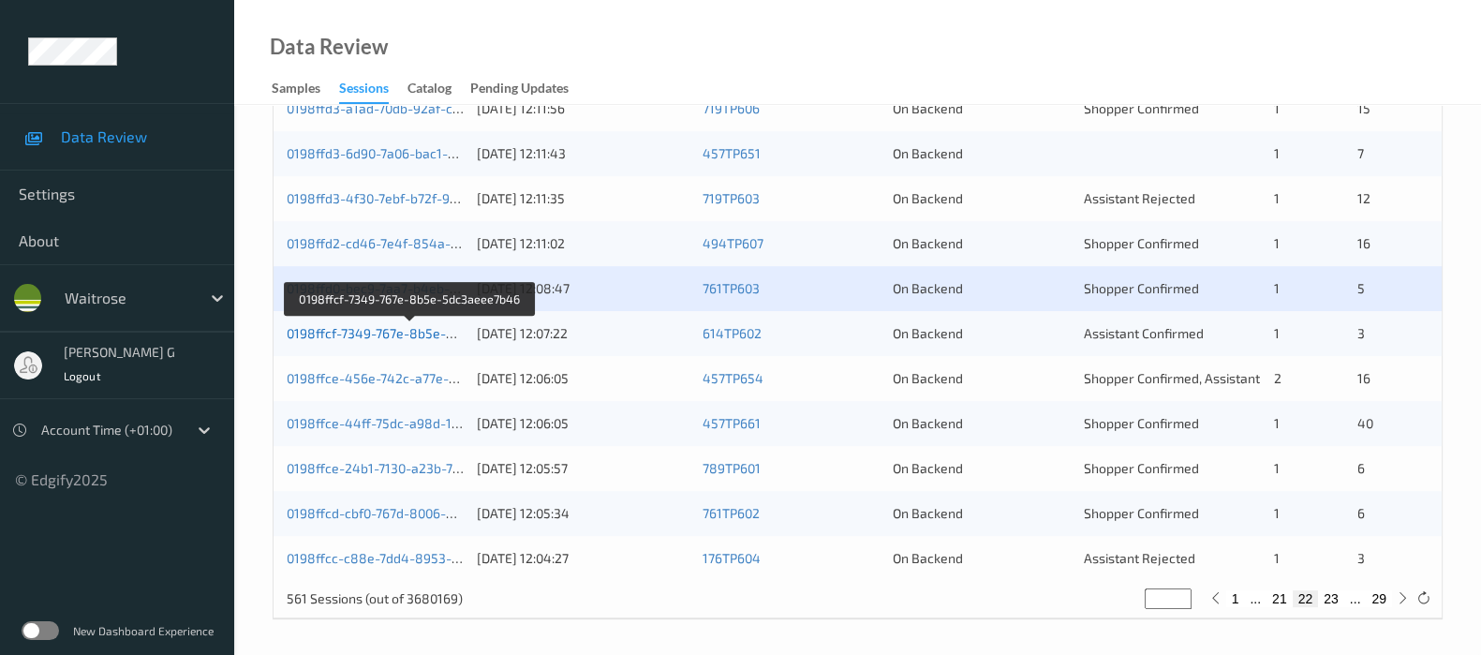
click at [327, 326] on link "0198ffcf-7349-767e-8b5e-5dc3aeee7b46" at bounding box center [411, 333] width 248 height 16
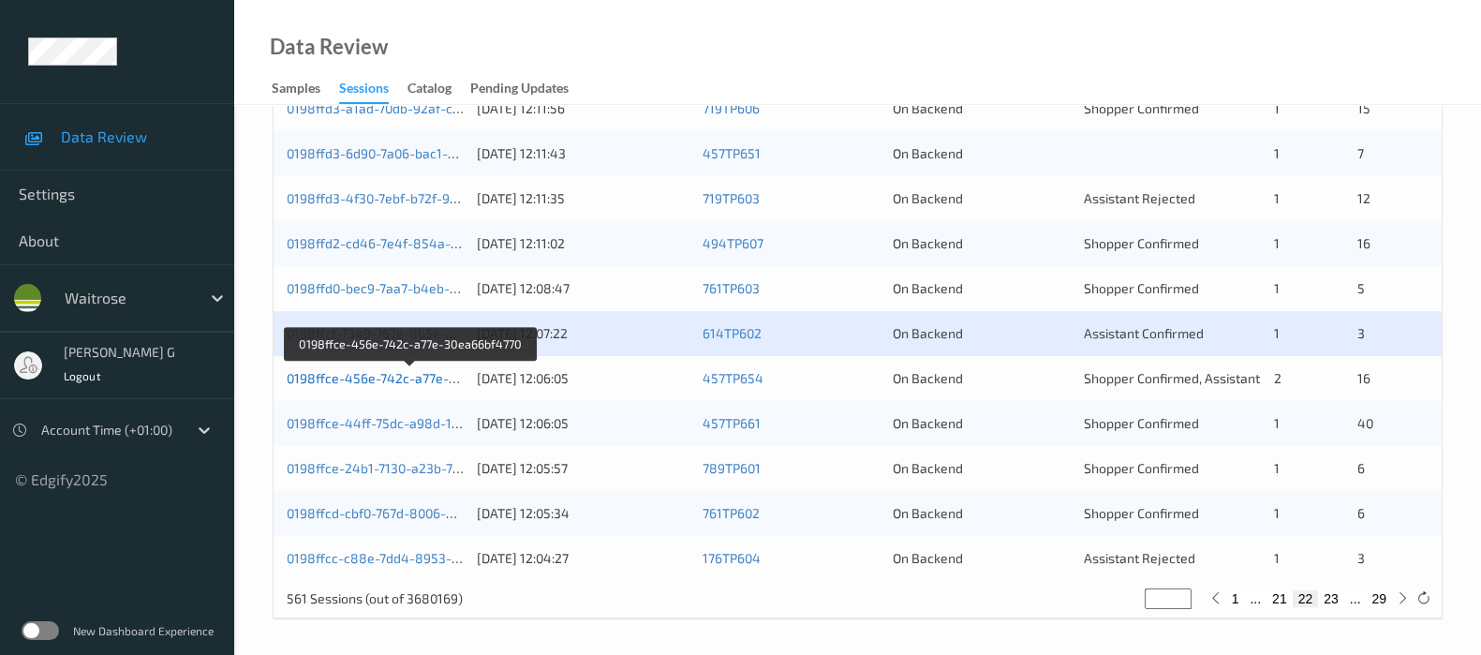
click at [330, 372] on link "0198ffce-456e-742c-a77e-30ea66bf4770" at bounding box center [411, 378] width 248 height 16
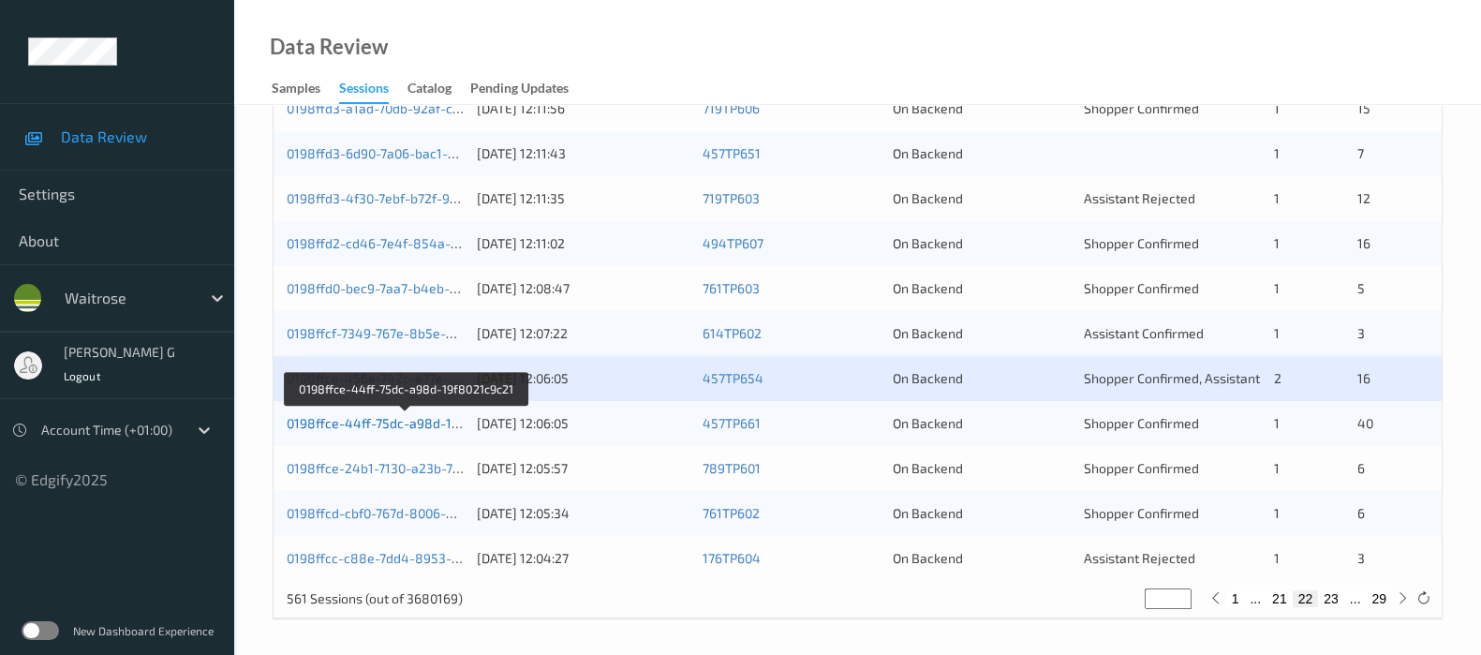
click at [369, 423] on link "0198ffce-44ff-75dc-a98d-19f8021c9c21" at bounding box center [407, 423] width 240 height 16
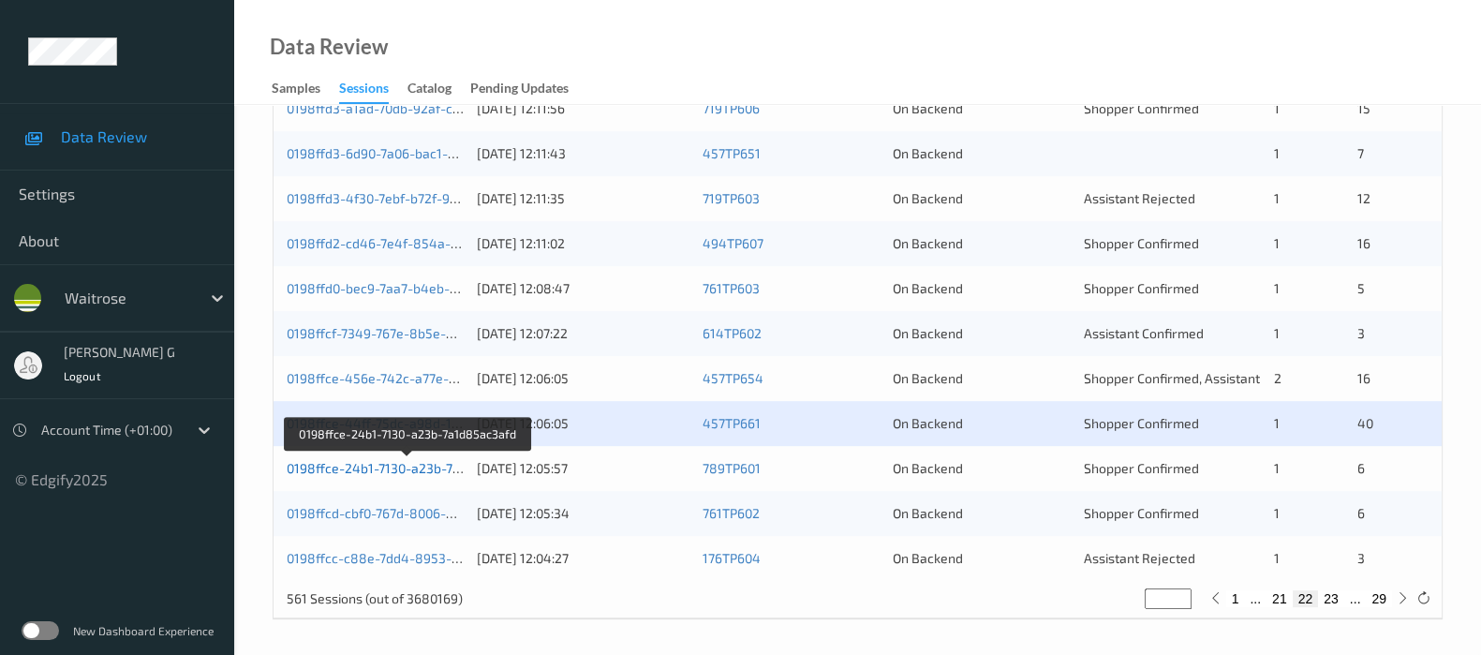
click at [336, 465] on link "0198ffce-24b1-7130-a23b-7a1d85ac3afd" at bounding box center [409, 468] width 244 height 16
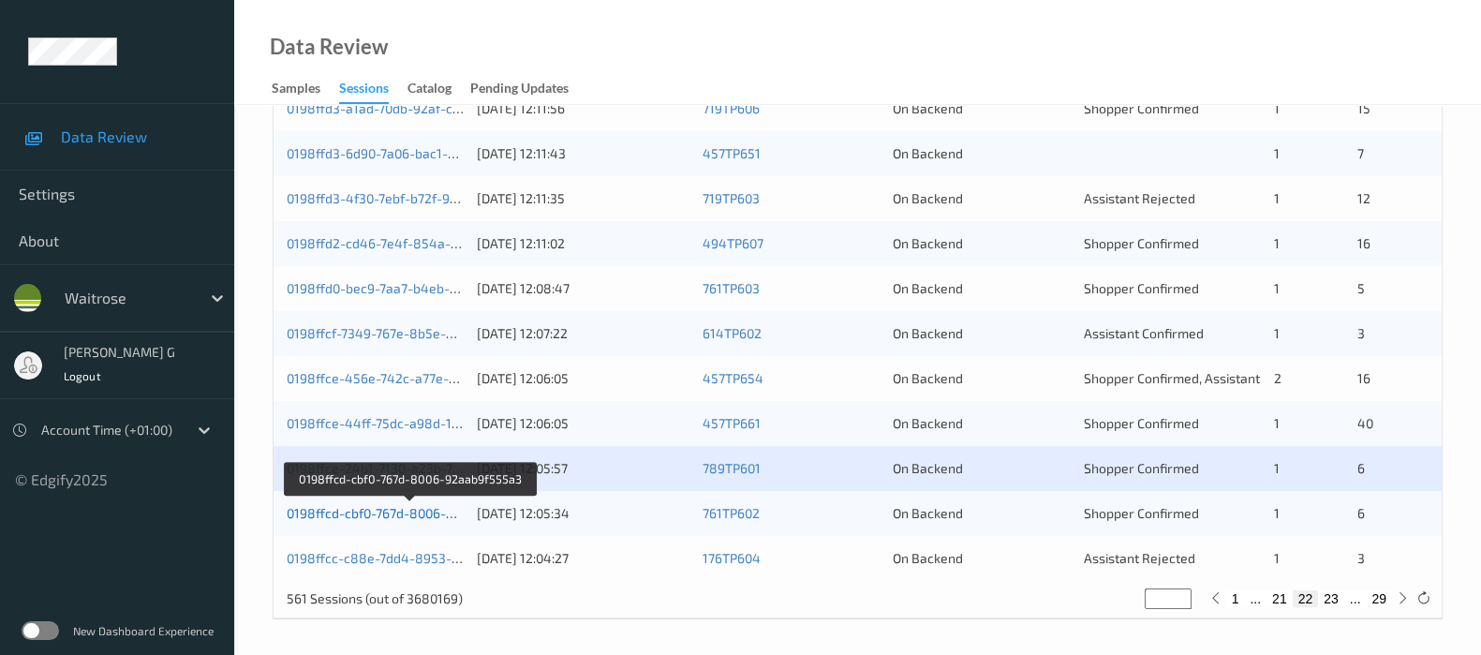
click at [339, 510] on link "0198ffcd-cbf0-767d-8006-92aab9f555a3" at bounding box center [410, 513] width 246 height 16
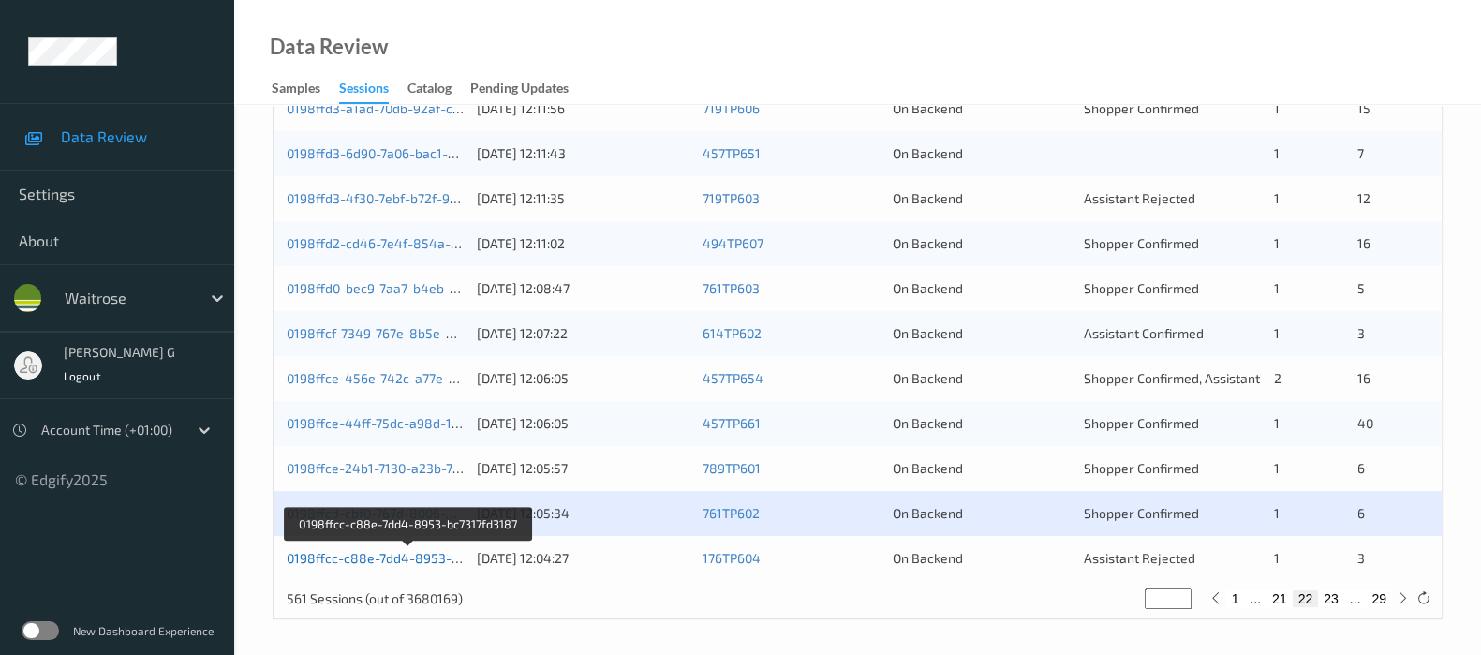
click at [326, 554] on link "0198ffcc-c88e-7dd4-8953-bc7317fd3187" at bounding box center [409, 558] width 245 height 16
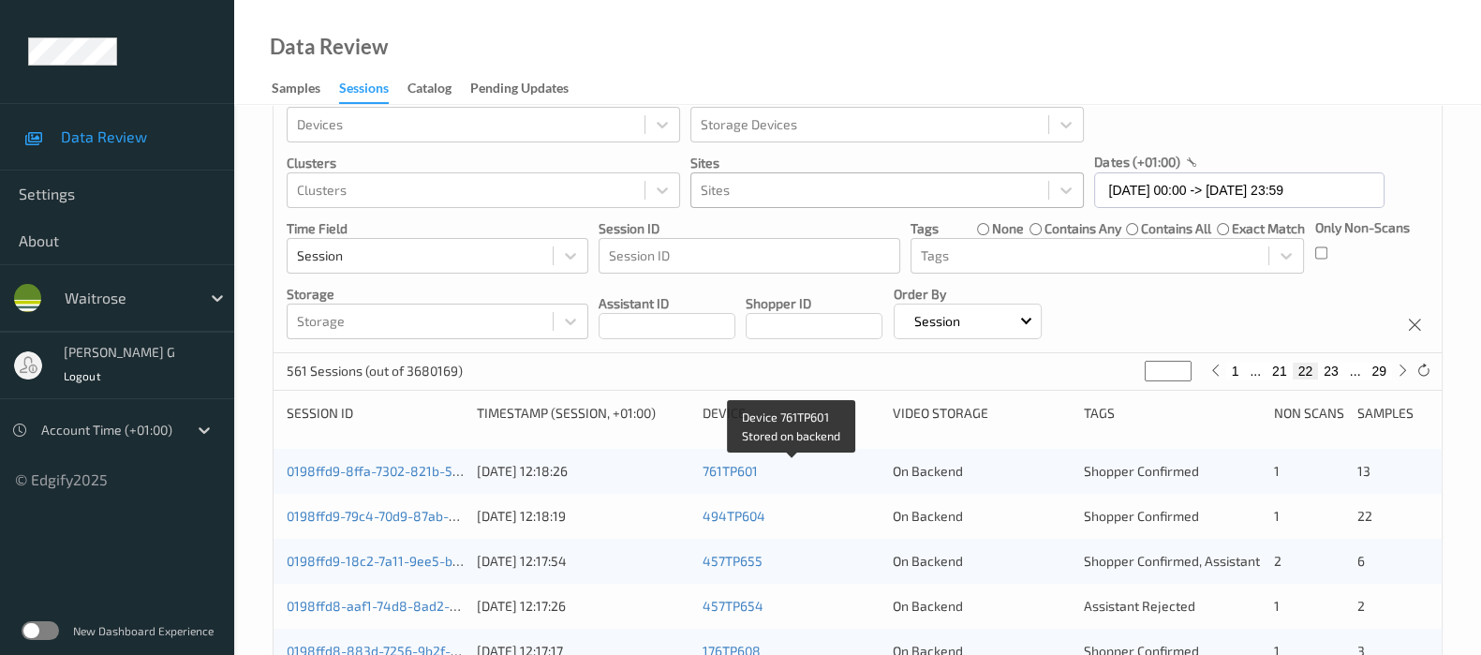
scroll to position [0, 0]
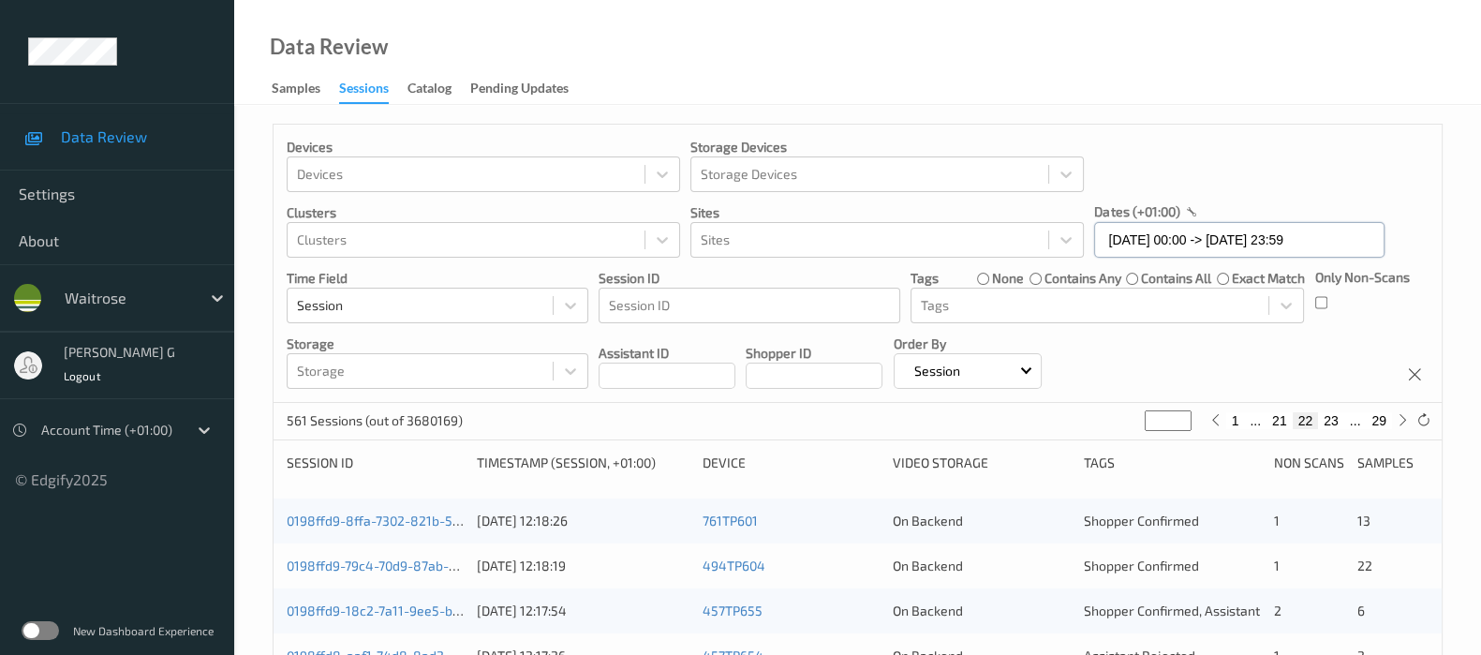
click at [1332, 246] on input "31/08/2025 00:00 -> 31/08/2025 23:59" at bounding box center [1239, 240] width 290 height 36
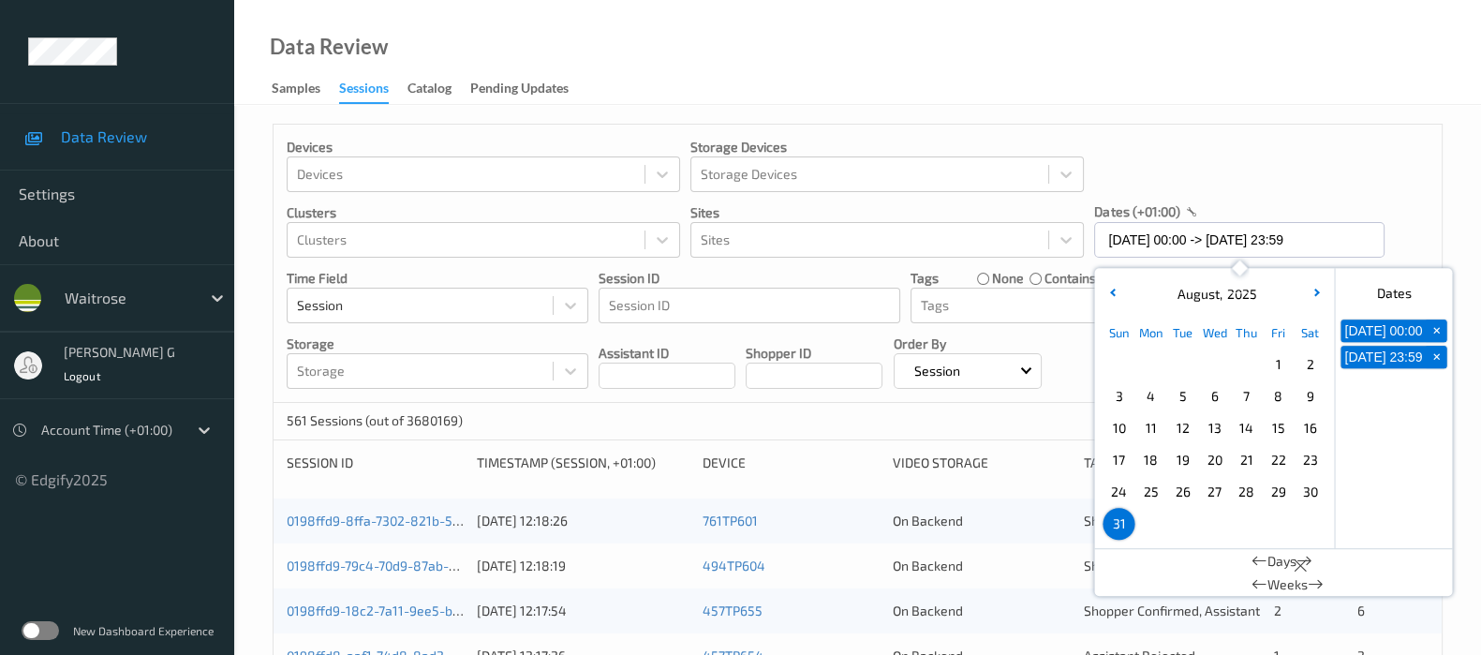
click at [1277, 362] on span "1" at bounding box center [1278, 364] width 26 height 26
type input "01/08/2025 00:00"
type input "*"
click at [1277, 362] on span "1" at bounding box center [1278, 364] width 26 height 26
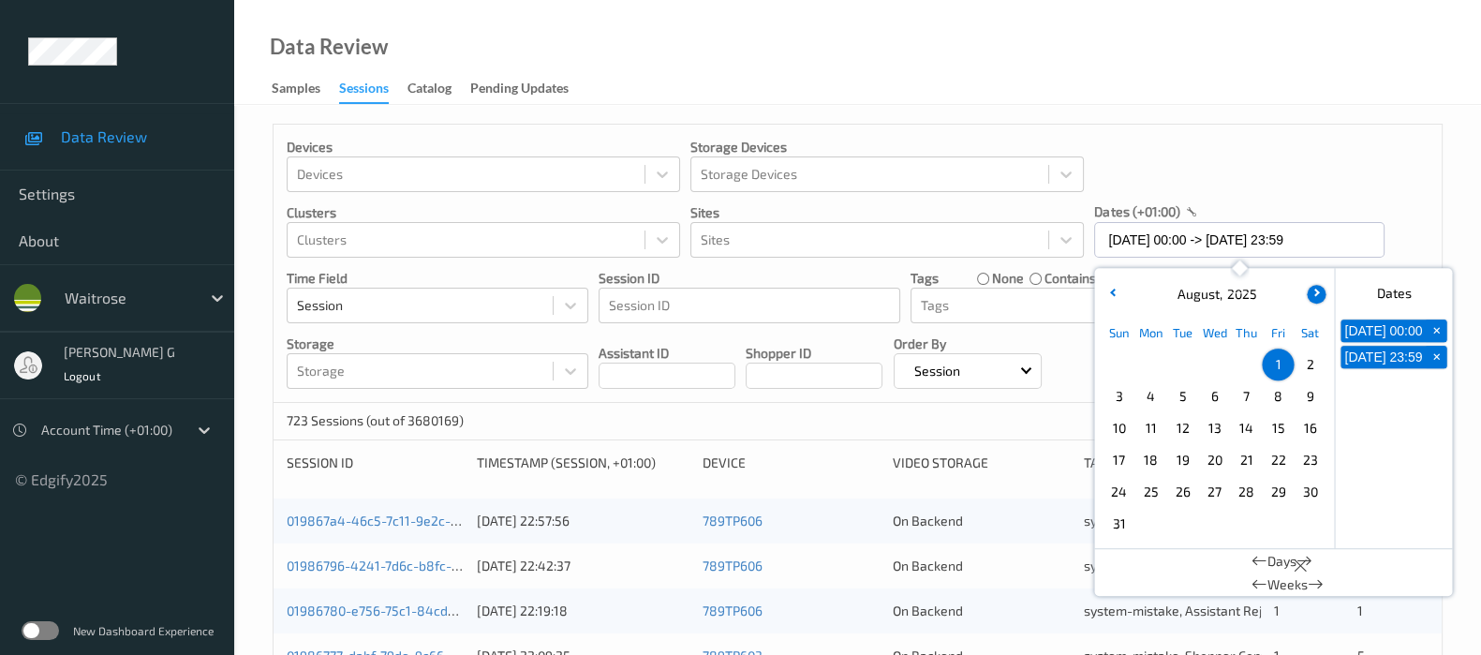
click at [1316, 288] on button "button" at bounding box center [1316, 294] width 19 height 19
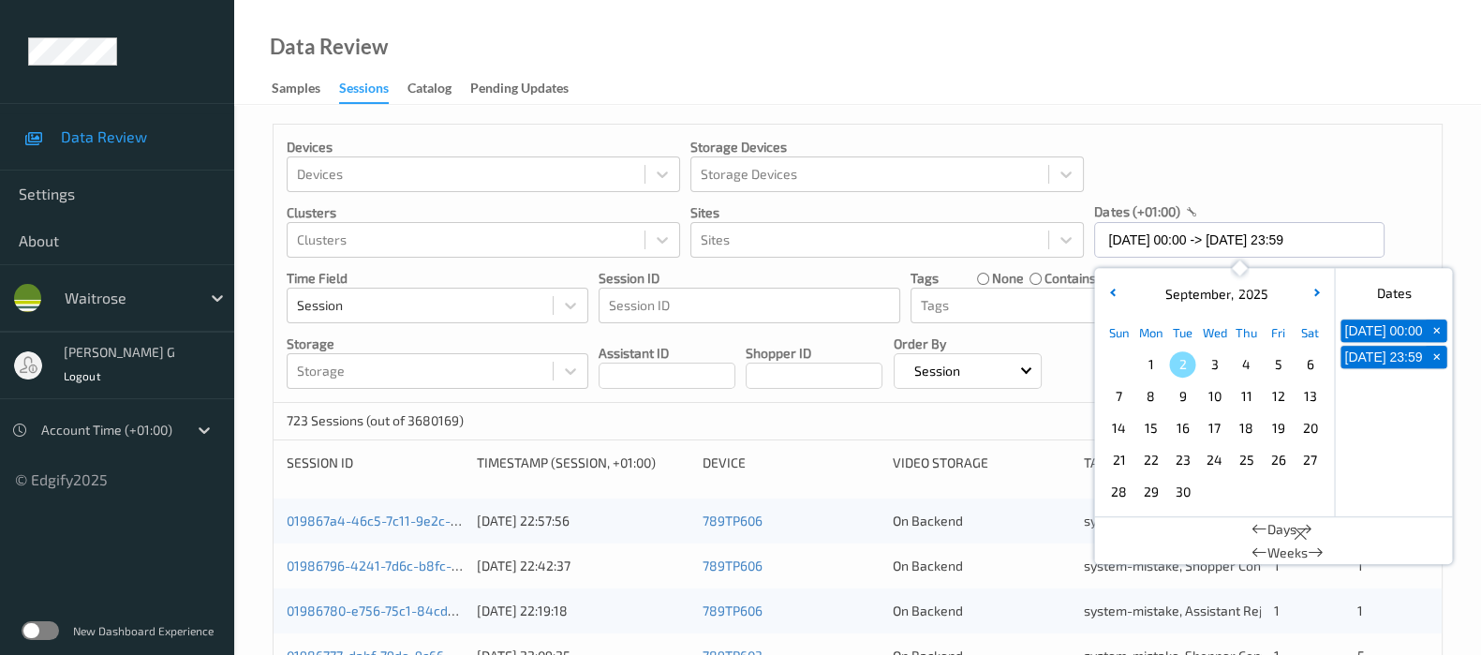
click at [1151, 366] on span "1" at bounding box center [1150, 364] width 26 height 26
type input "01/09/2025 00:00 -> 01/09/2025 23:59"
click at [1265, 169] on div "Devices Devices Storage Devices Storage Devices Clusters Clusters Sites Sites d…" at bounding box center [858, 264] width 1168 height 278
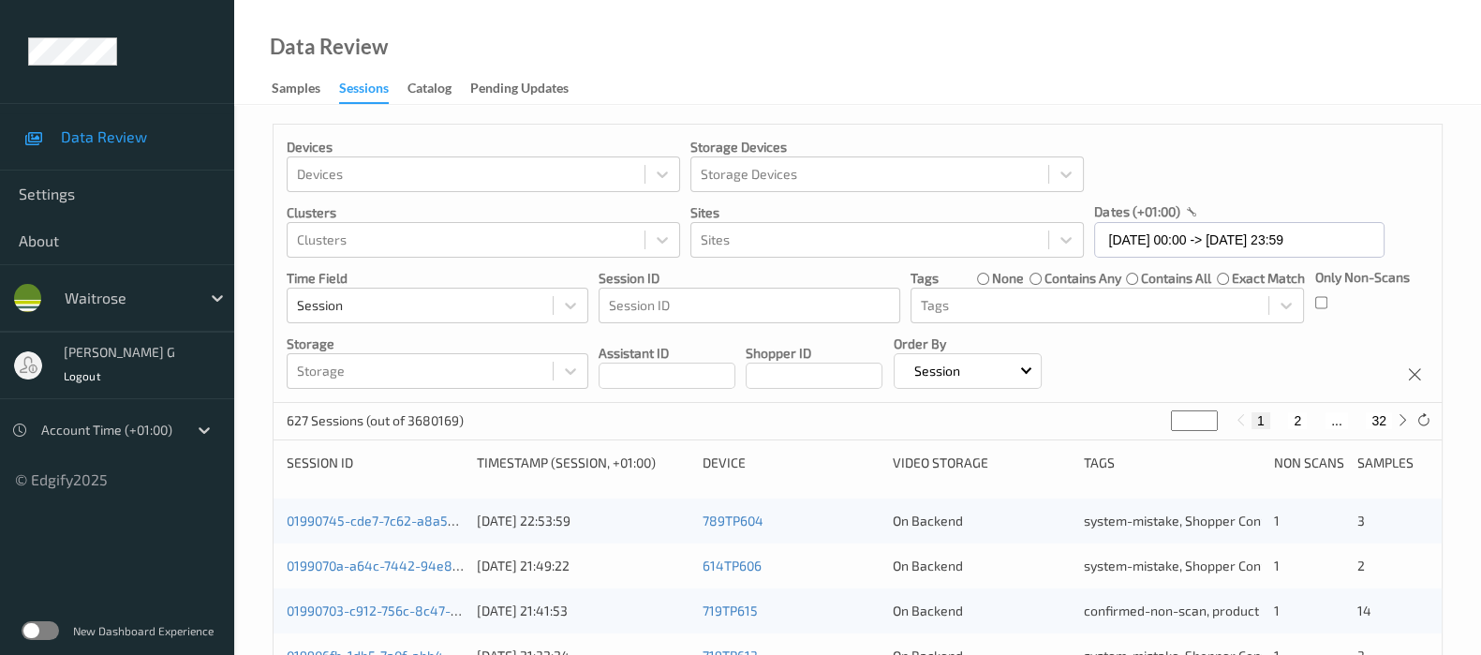
scroll to position [116, 0]
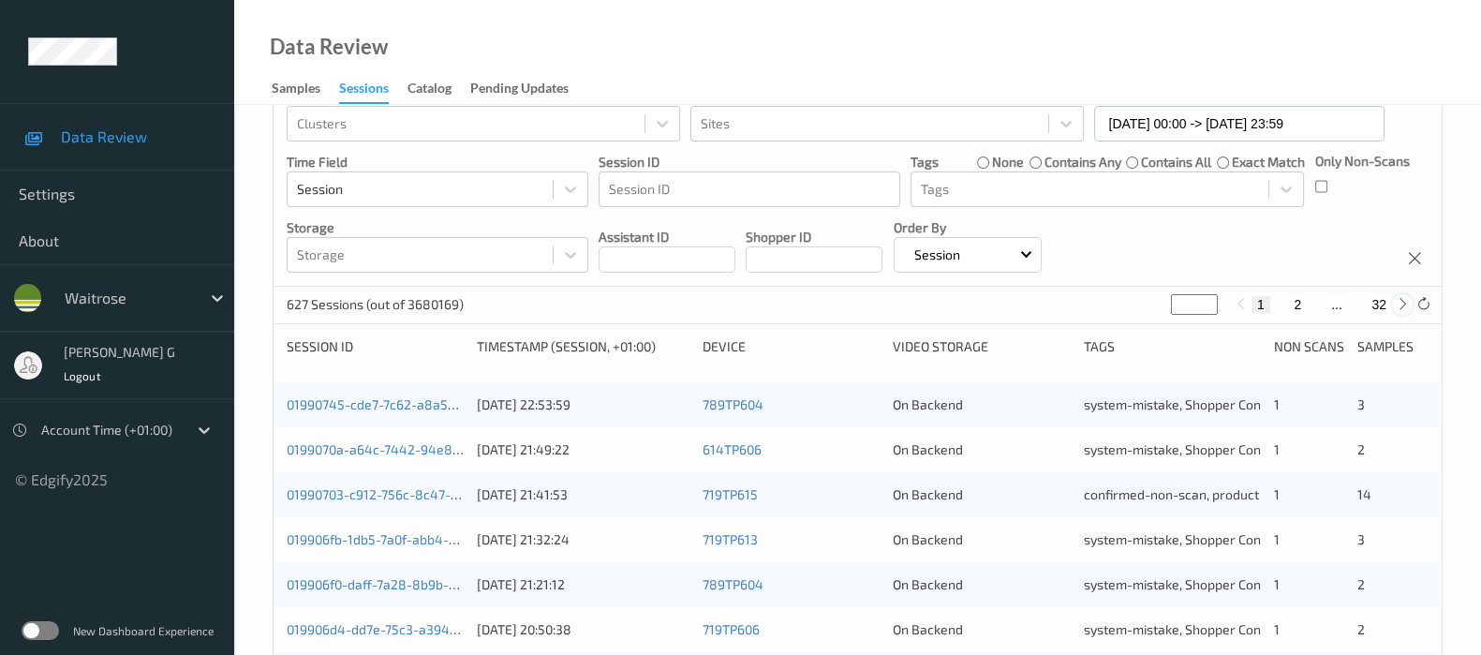
click at [1406, 306] on icon at bounding box center [1403, 304] width 14 height 14
type input "*"
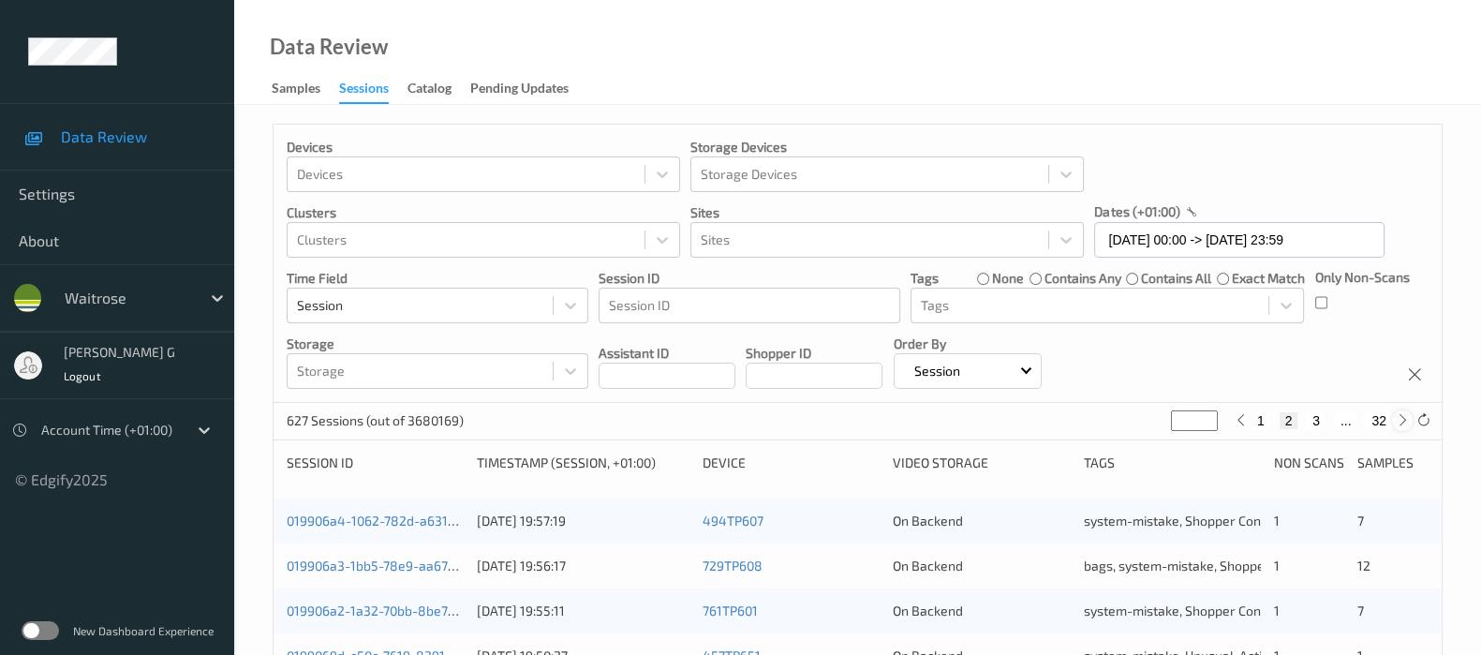
click at [1400, 416] on icon at bounding box center [1403, 420] width 14 height 14
type input "*"
click at [1400, 416] on icon at bounding box center [1403, 420] width 14 height 14
type input "*"
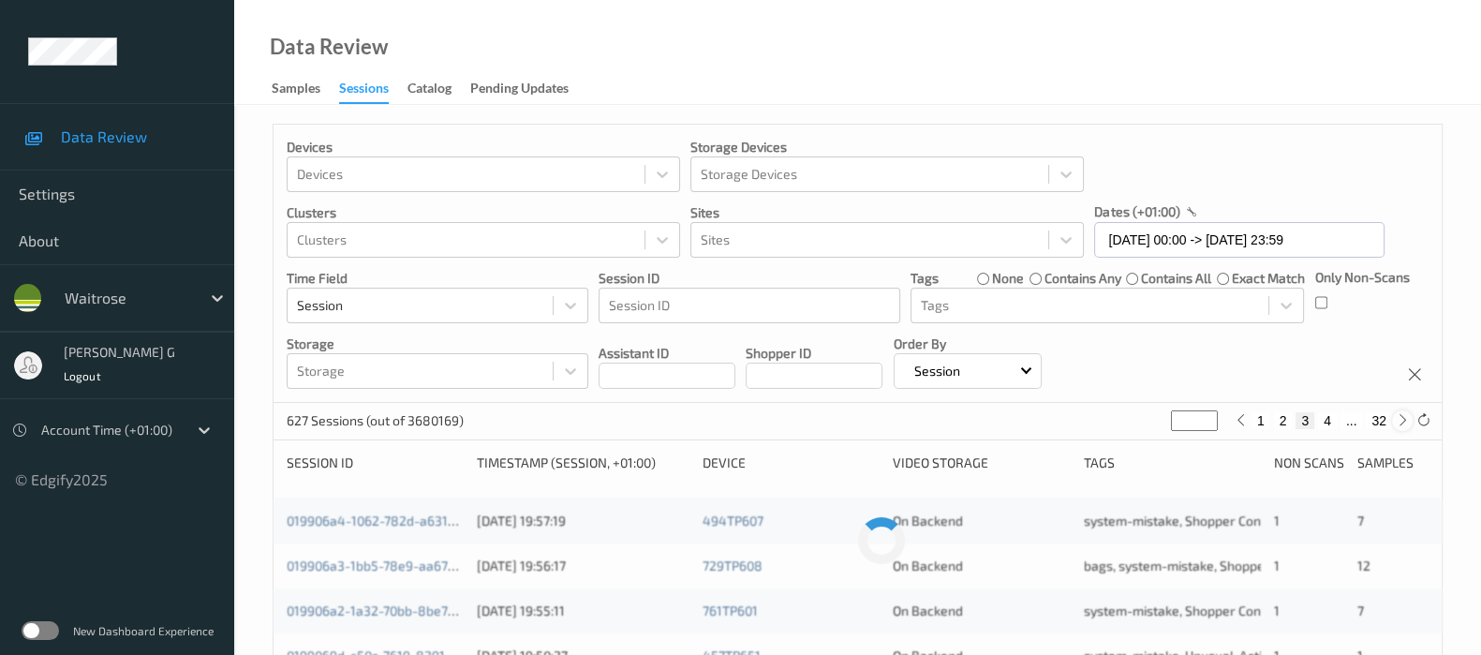
type input "*"
click at [1400, 416] on icon at bounding box center [1403, 420] width 14 height 14
type input "*"
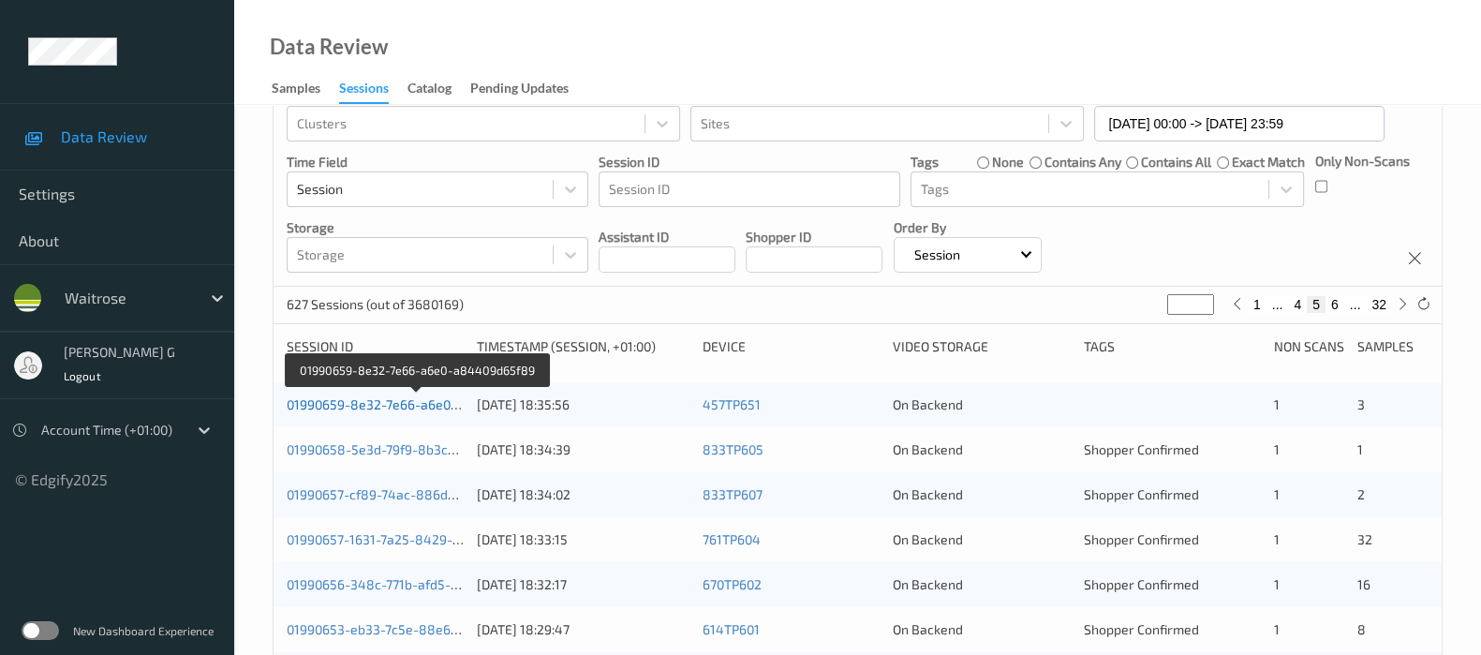
click at [334, 398] on link "01990659-8e32-7e66-a6e0-a84409d65f89" at bounding box center [417, 404] width 260 height 16
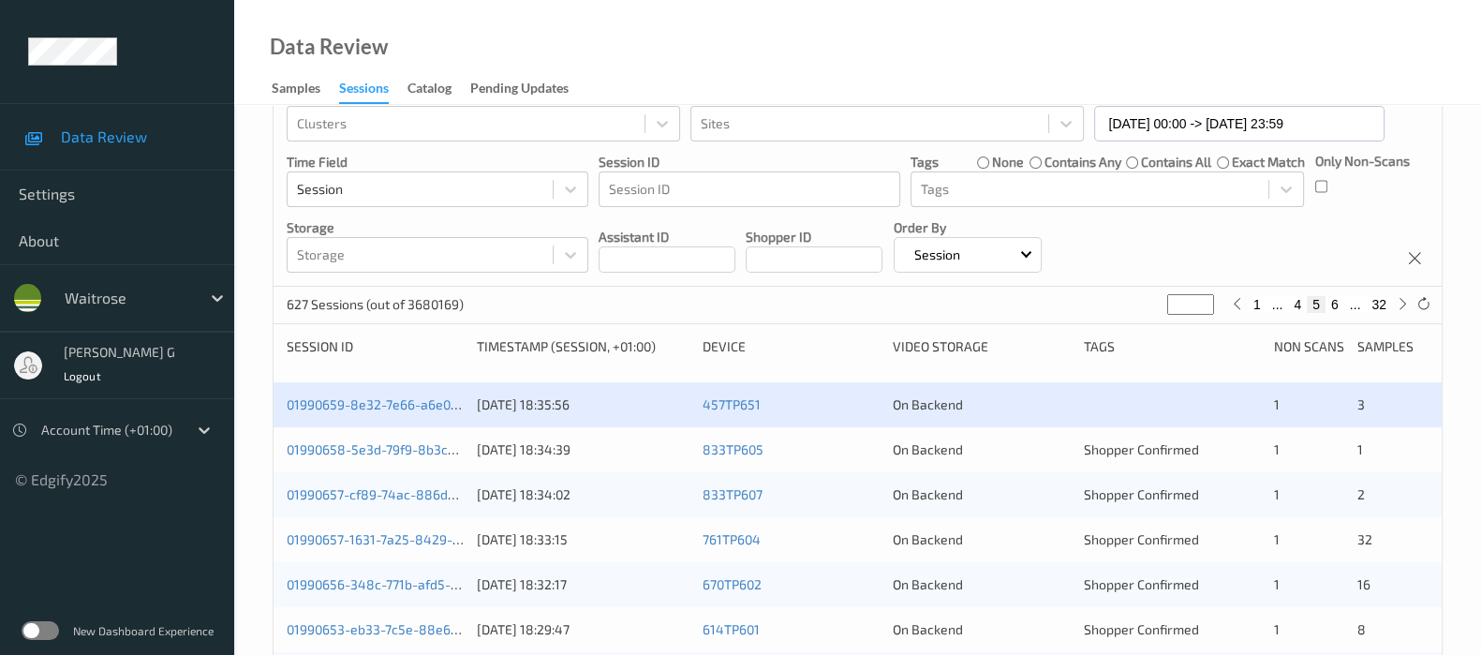
scroll to position [114, 0]
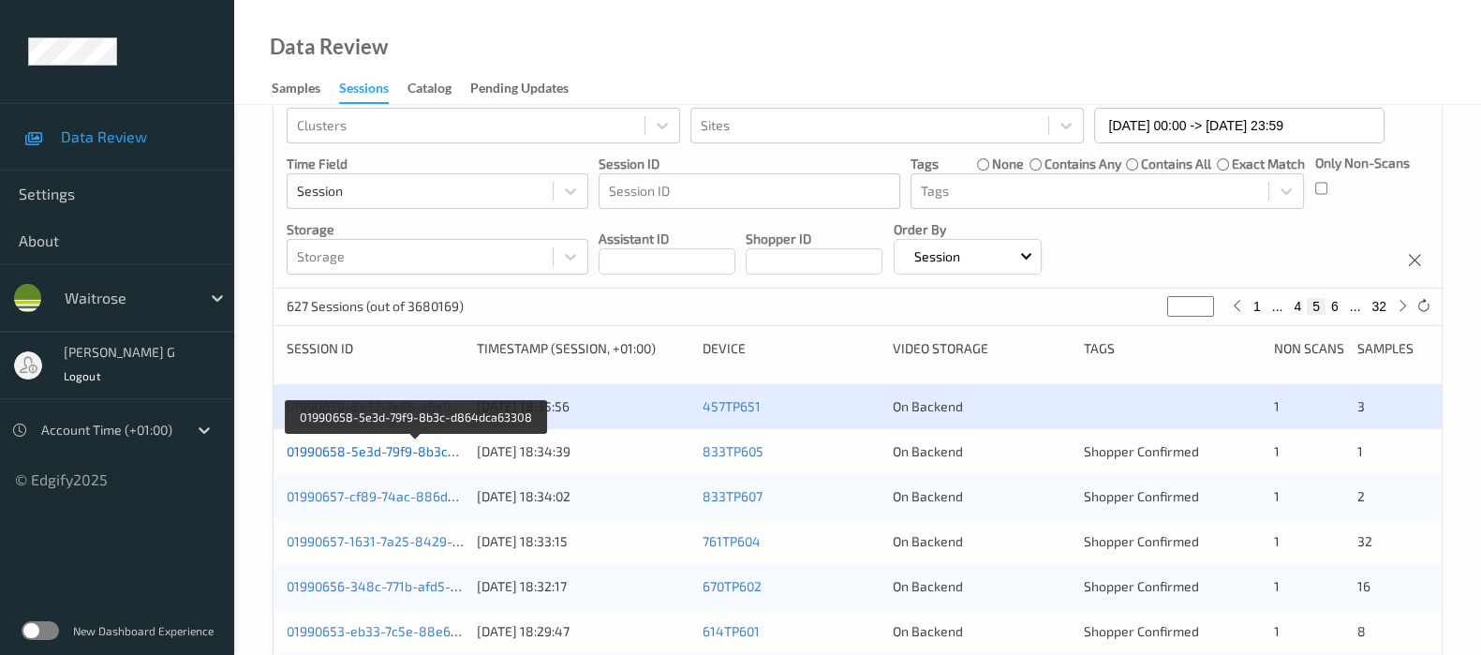
click at [323, 447] on link "01990658-5e3d-79f9-8b3c-d864dca63308" at bounding box center [416, 451] width 259 height 16
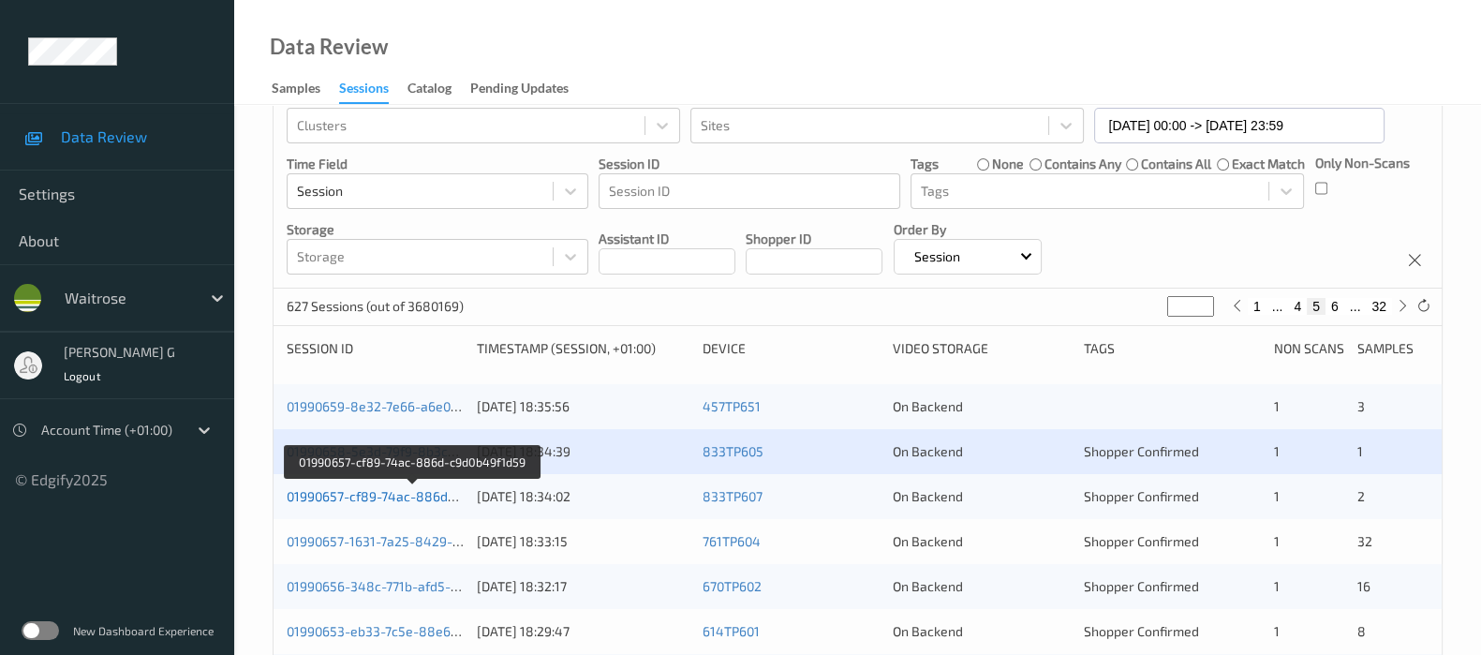
click at [349, 496] on link "01990657-cf89-74ac-886d-c9d0b49f1d59" at bounding box center [413, 496] width 252 height 16
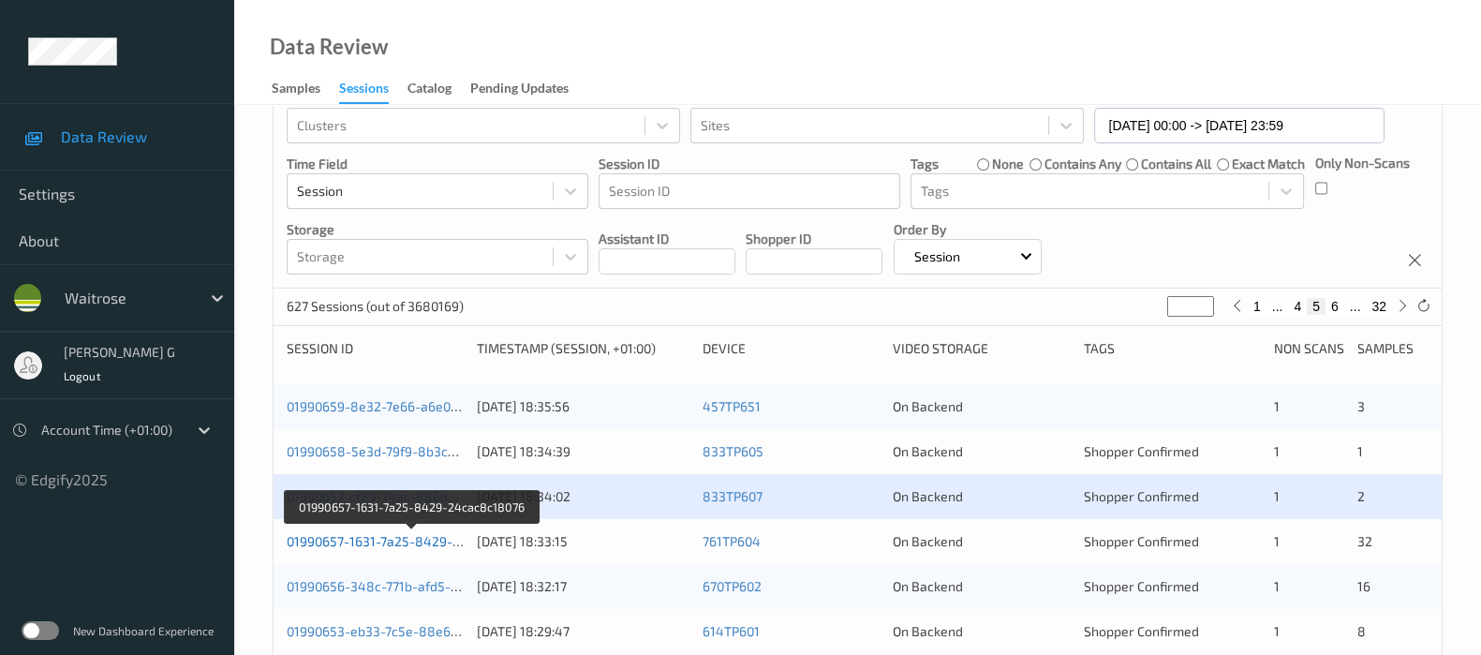
click at [349, 533] on link "01990657-1631-7a25-8429-24cac8c18076" at bounding box center [413, 541] width 253 height 16
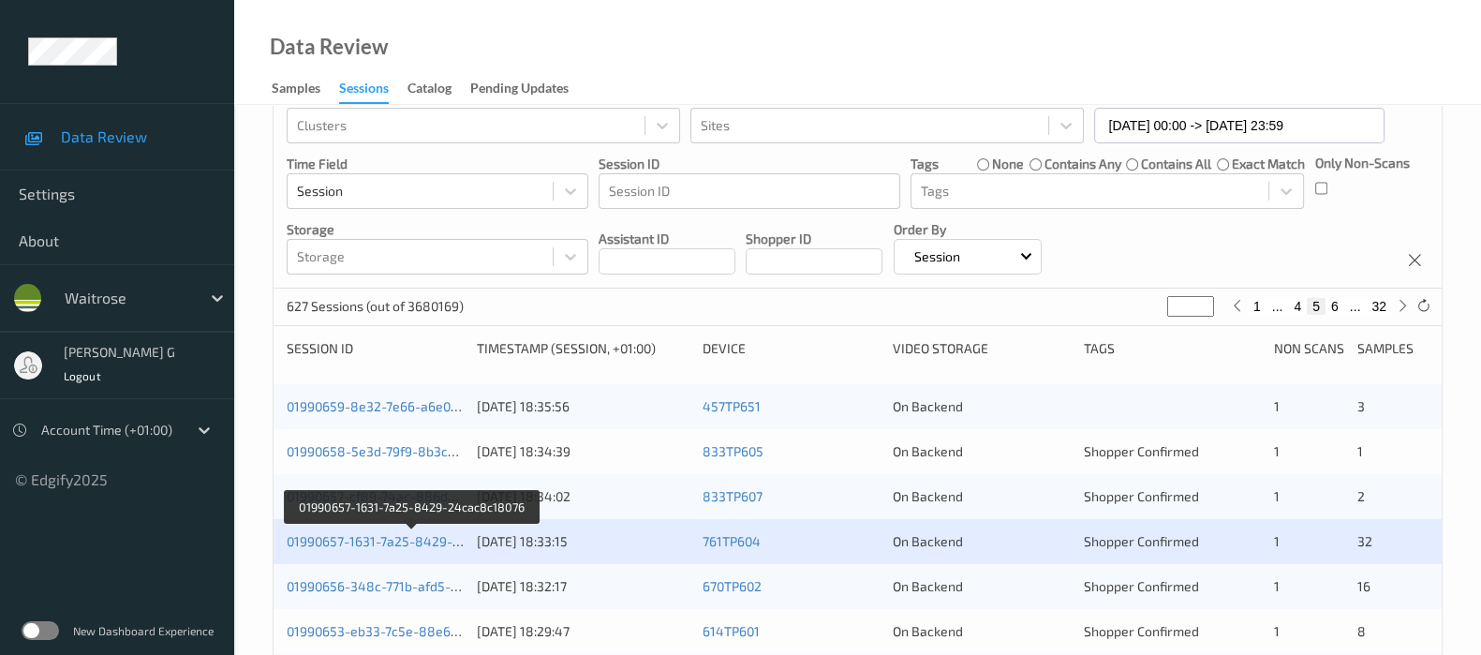
scroll to position [466, 0]
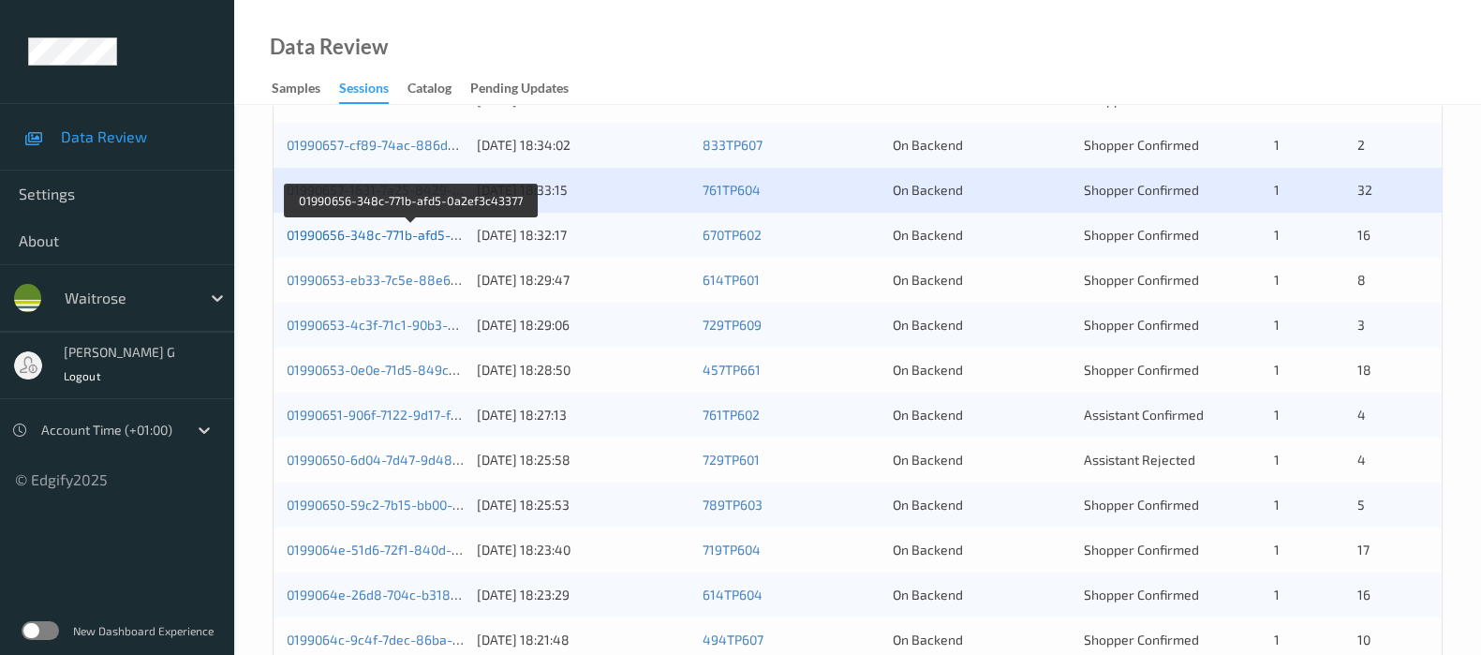
click at [329, 237] on link "01990656-348c-771b-afd5-0a2ef3c43377" at bounding box center [411, 235] width 249 height 16
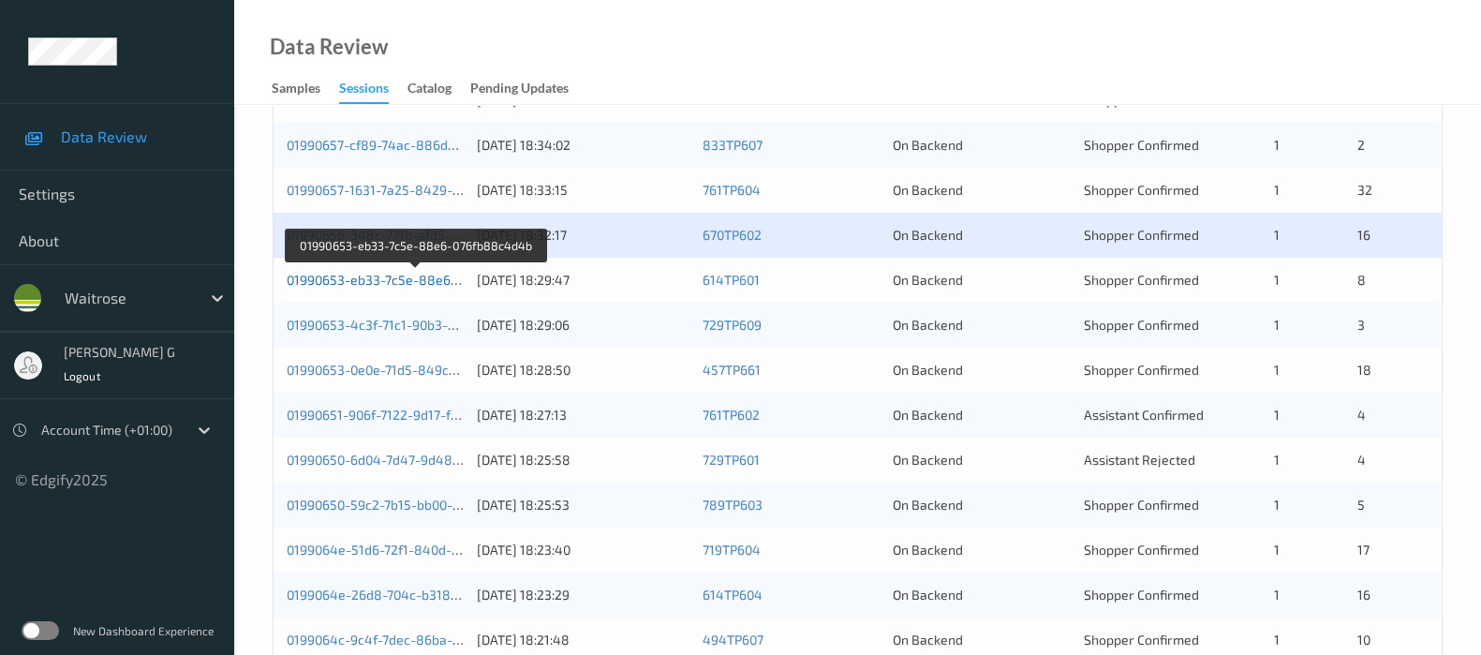
click at [388, 273] on link "01990653-eb33-7c5e-88e6-076fb88c4d4b" at bounding box center [416, 280] width 259 height 16
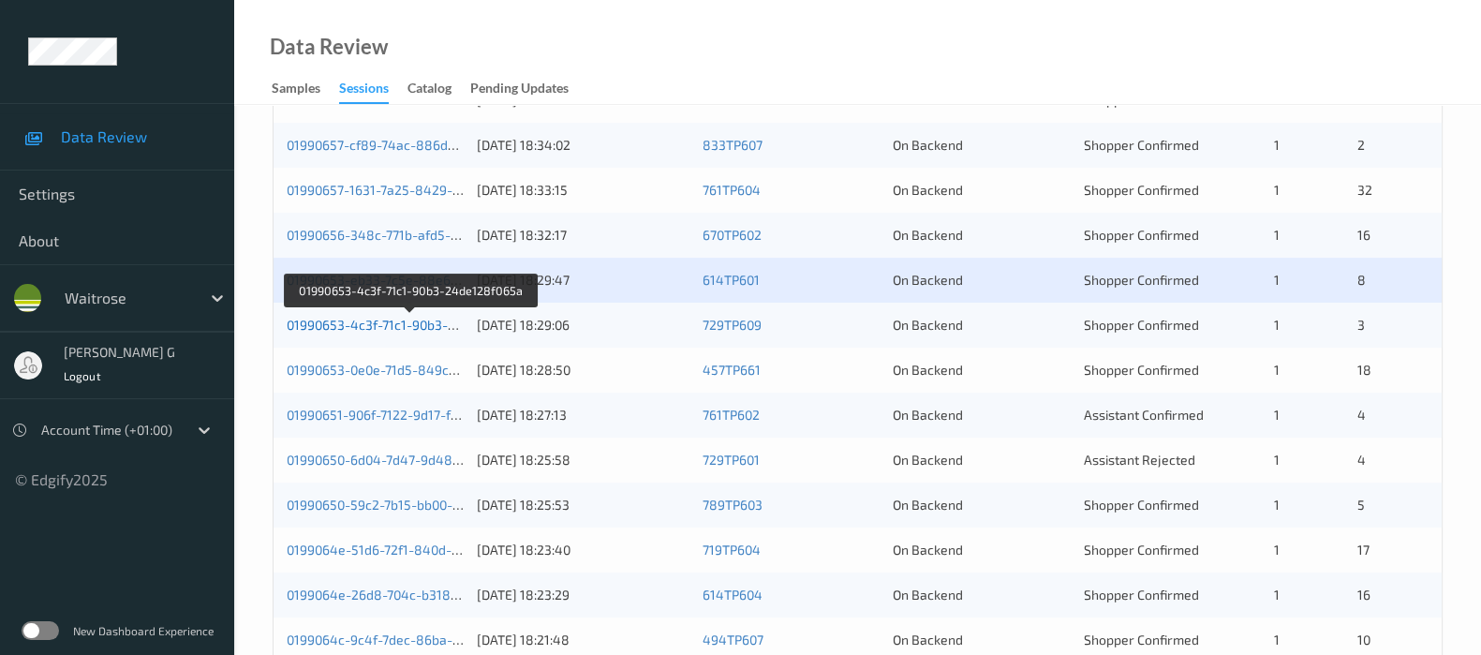
click at [343, 320] on link "01990653-4c3f-71c1-90b3-24de128f065a" at bounding box center [411, 325] width 248 height 16
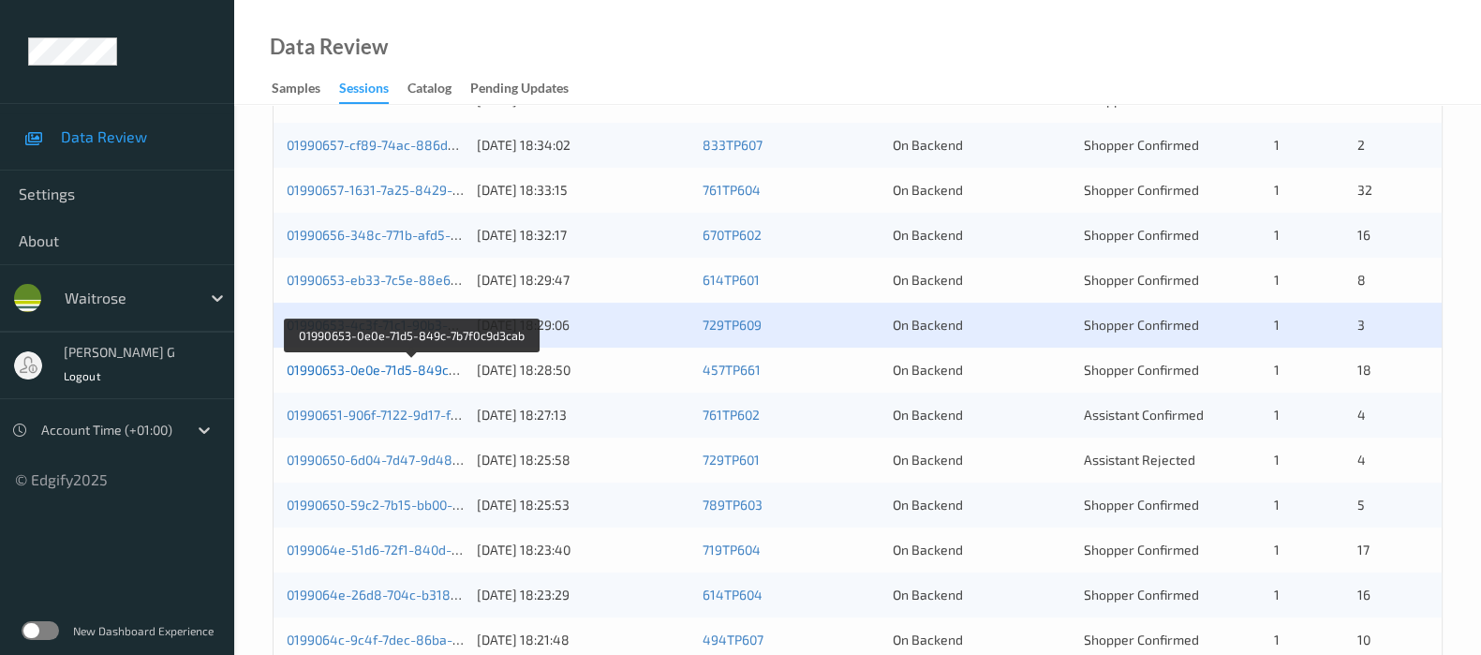
click at [385, 364] on link "01990653-0e0e-71d5-849c-7b7f0c9d3cab" at bounding box center [412, 370] width 250 height 16
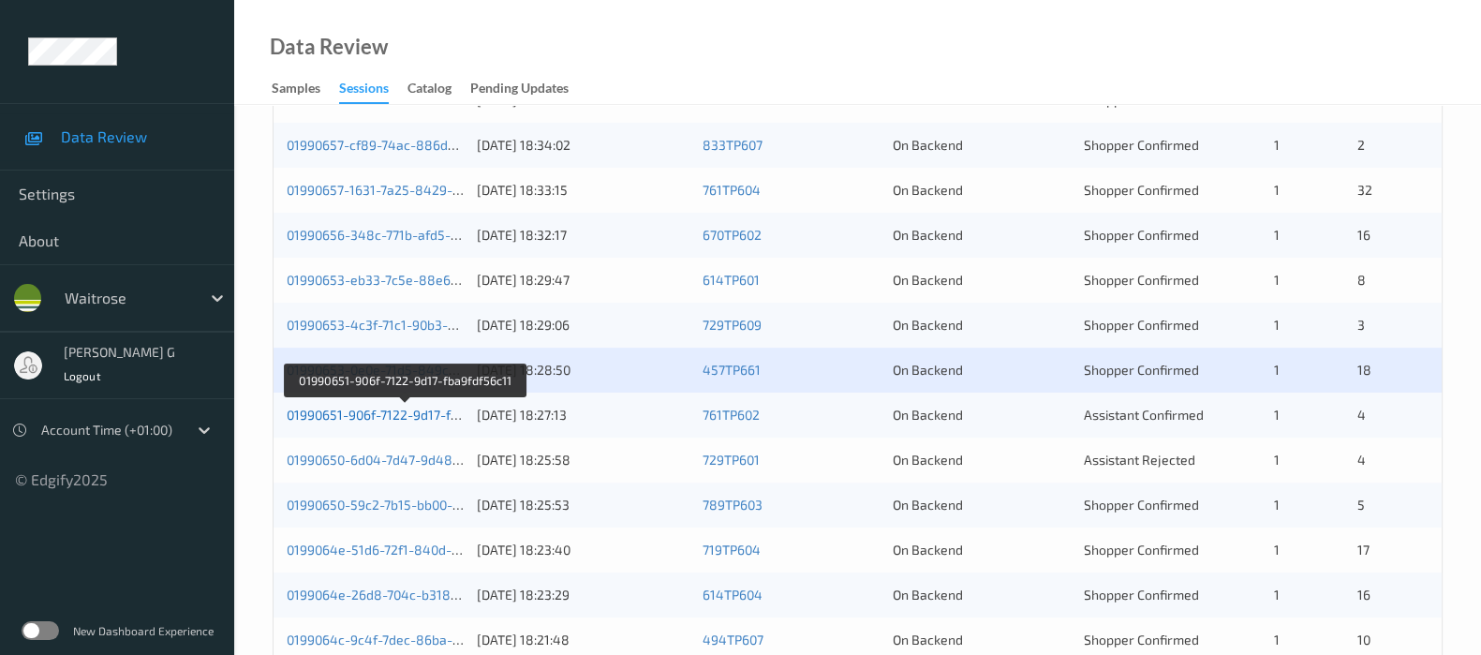
click at [320, 419] on link "01990651-906f-7122-9d17-fba9fdf56c11" at bounding box center [405, 415] width 236 height 16
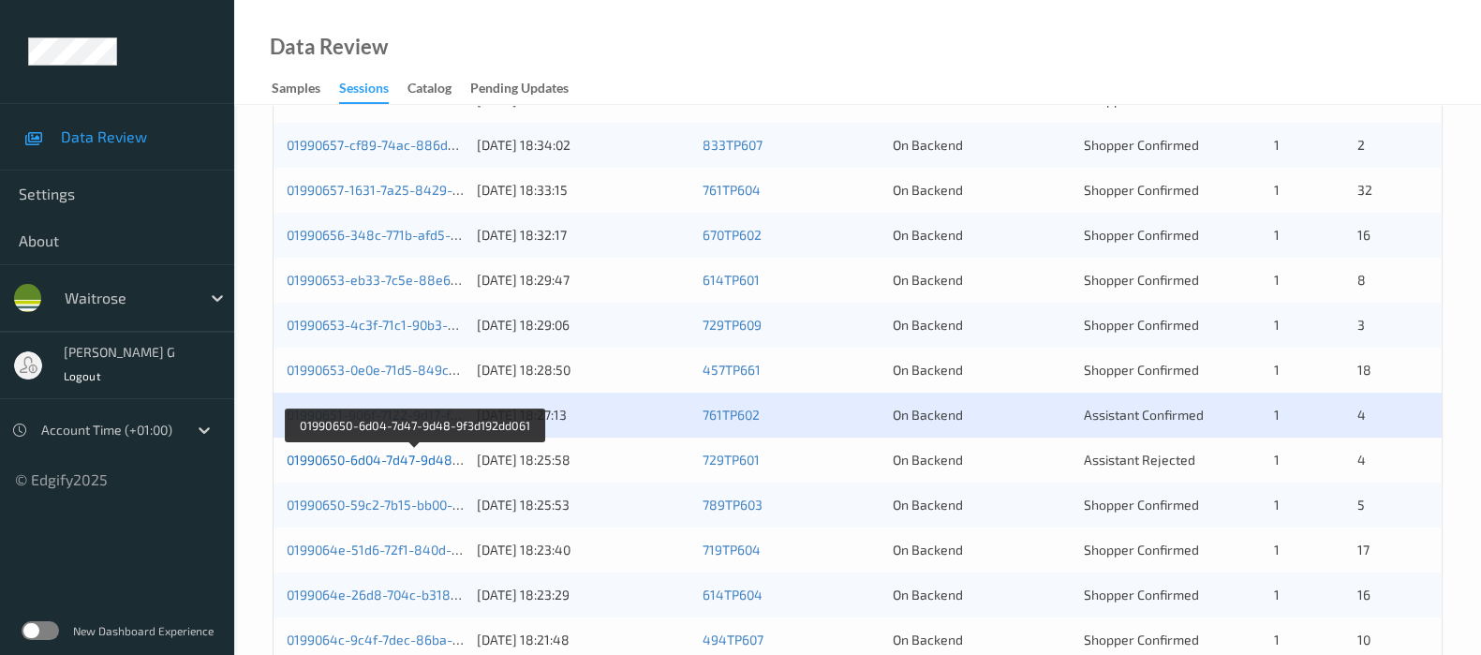
click at [370, 457] on link "01990650-6d04-7d47-9d48-9f3d192dd061" at bounding box center [414, 460] width 255 height 16
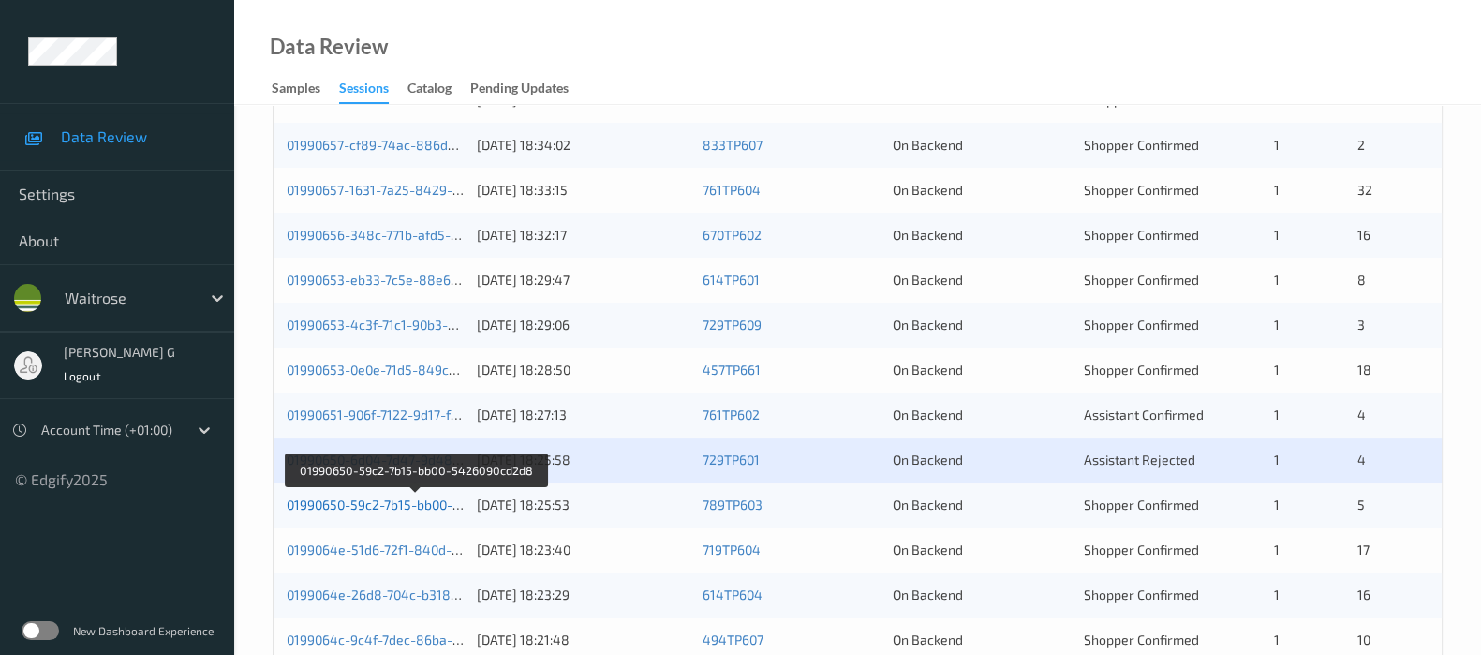
click at [349, 497] on link "01990650-59c2-7b15-bb00-5426090cd2d8" at bounding box center [415, 505] width 257 height 16
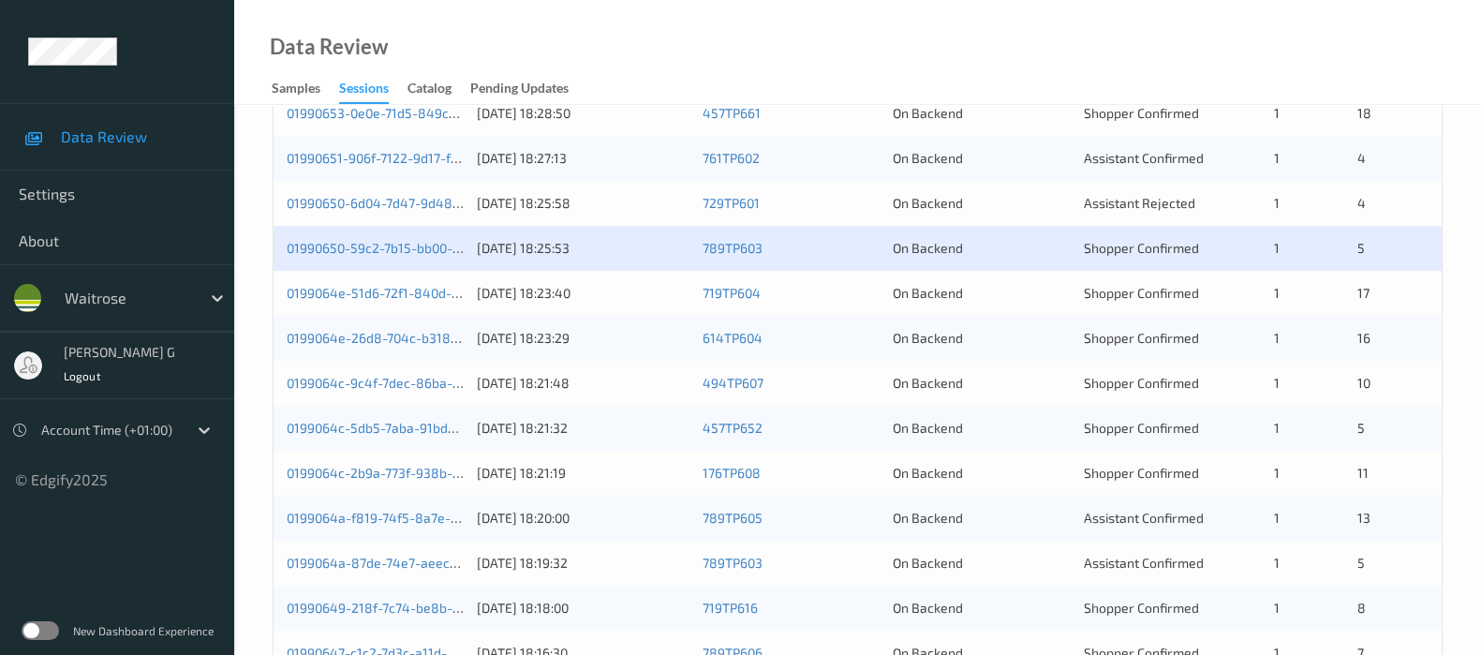
scroll to position [817, 0]
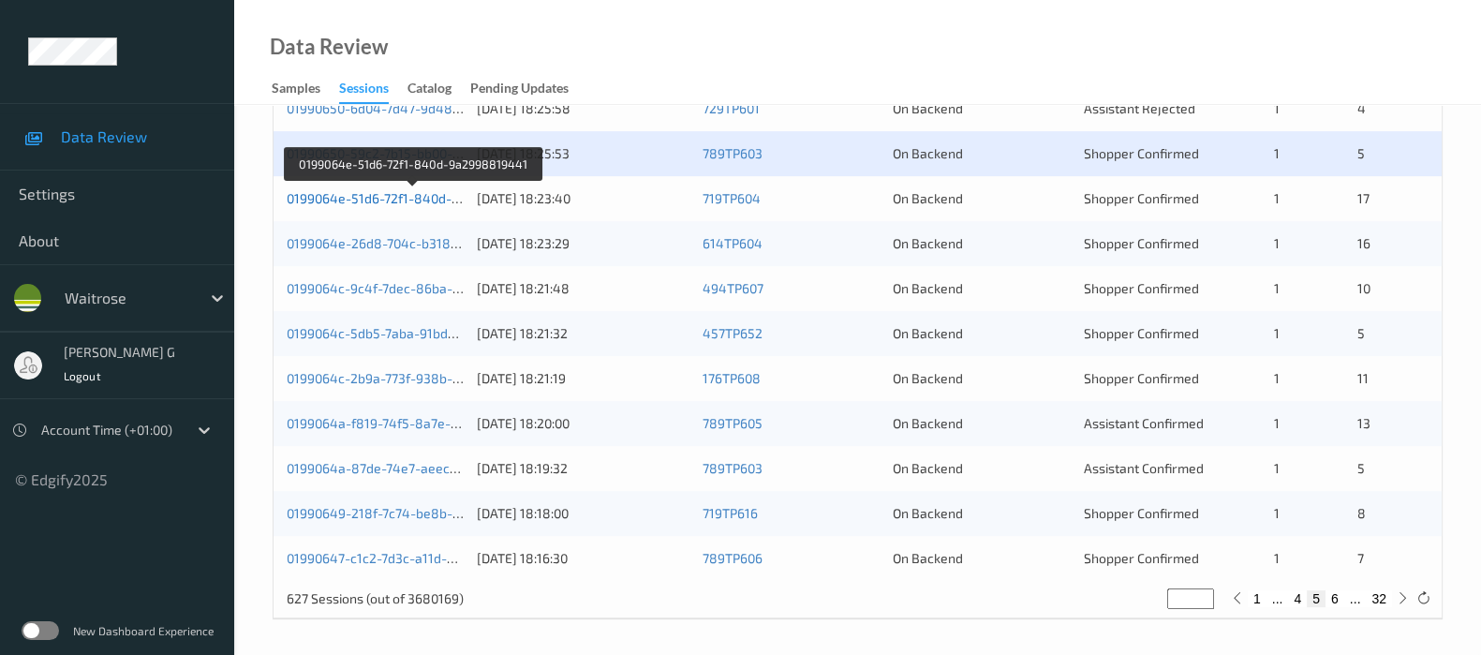
click at [346, 195] on link "0199064e-51d6-72f1-840d-9a2998819441" at bounding box center [414, 198] width 255 height 16
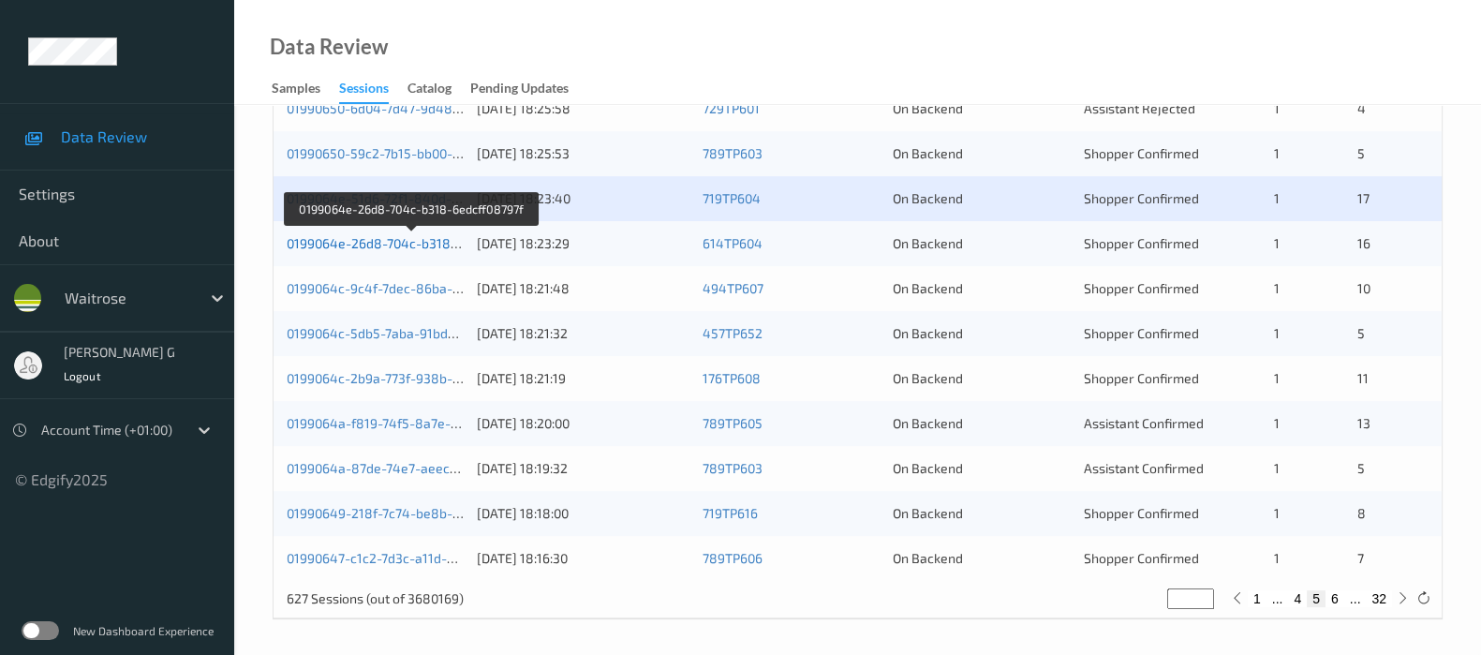
click at [348, 242] on link "0199064e-26d8-704c-b318-6edcff08797f" at bounding box center [411, 243] width 249 height 16
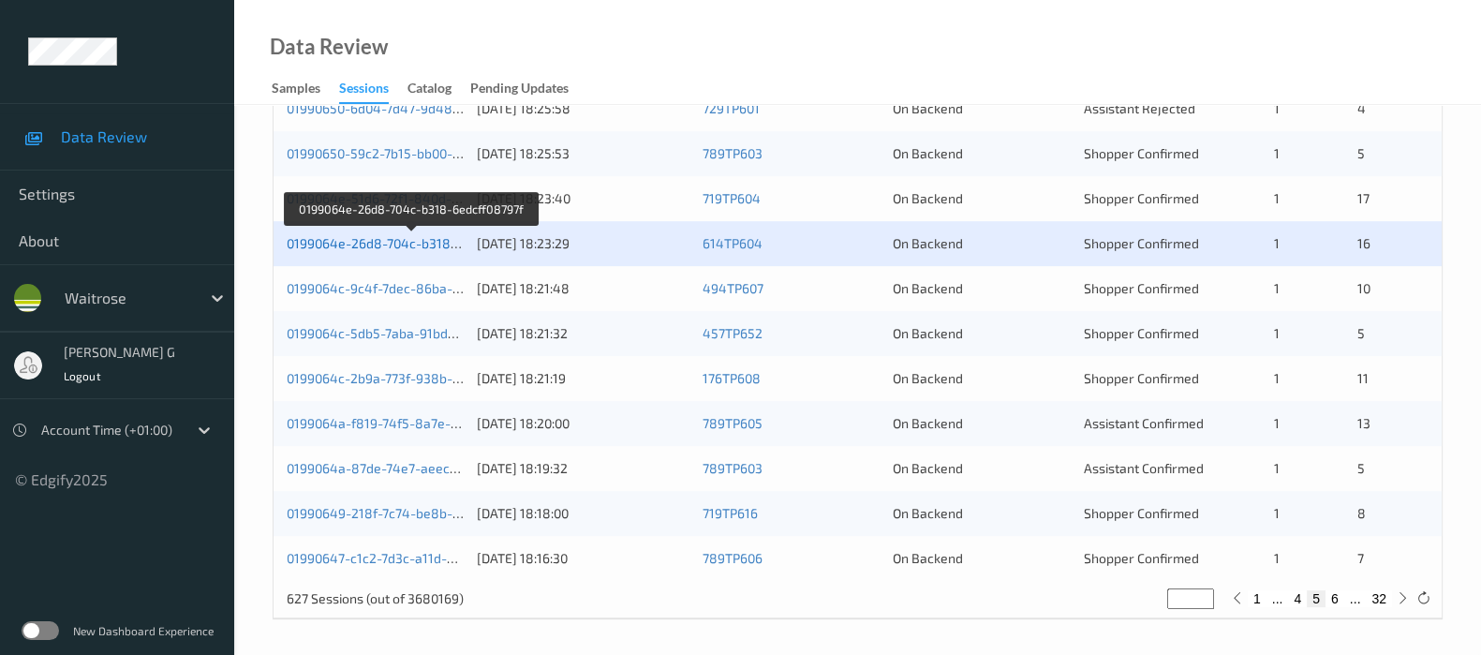
click at [334, 238] on link "0199064e-26d8-704c-b318-6edcff08797f" at bounding box center [411, 243] width 249 height 16
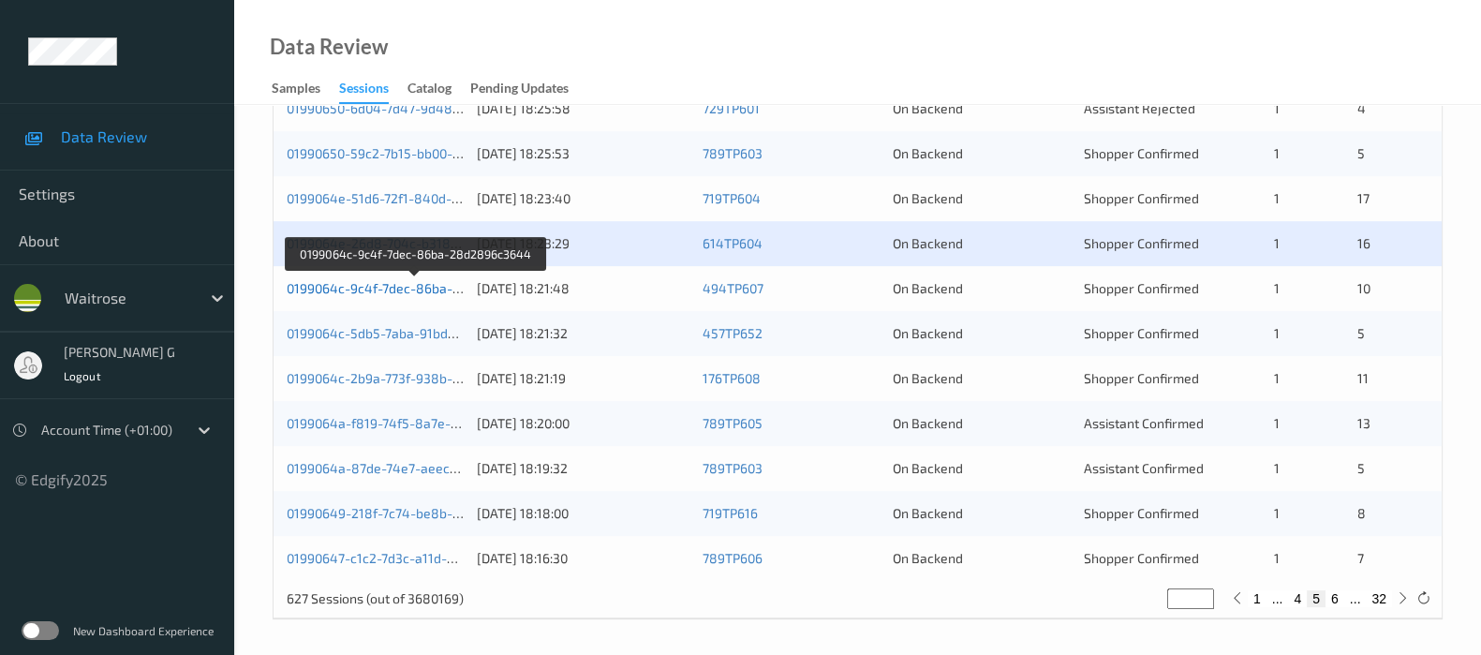
click at [388, 280] on link "0199064c-9c4f-7dec-86ba-28d2896c3644" at bounding box center [416, 288] width 259 height 16
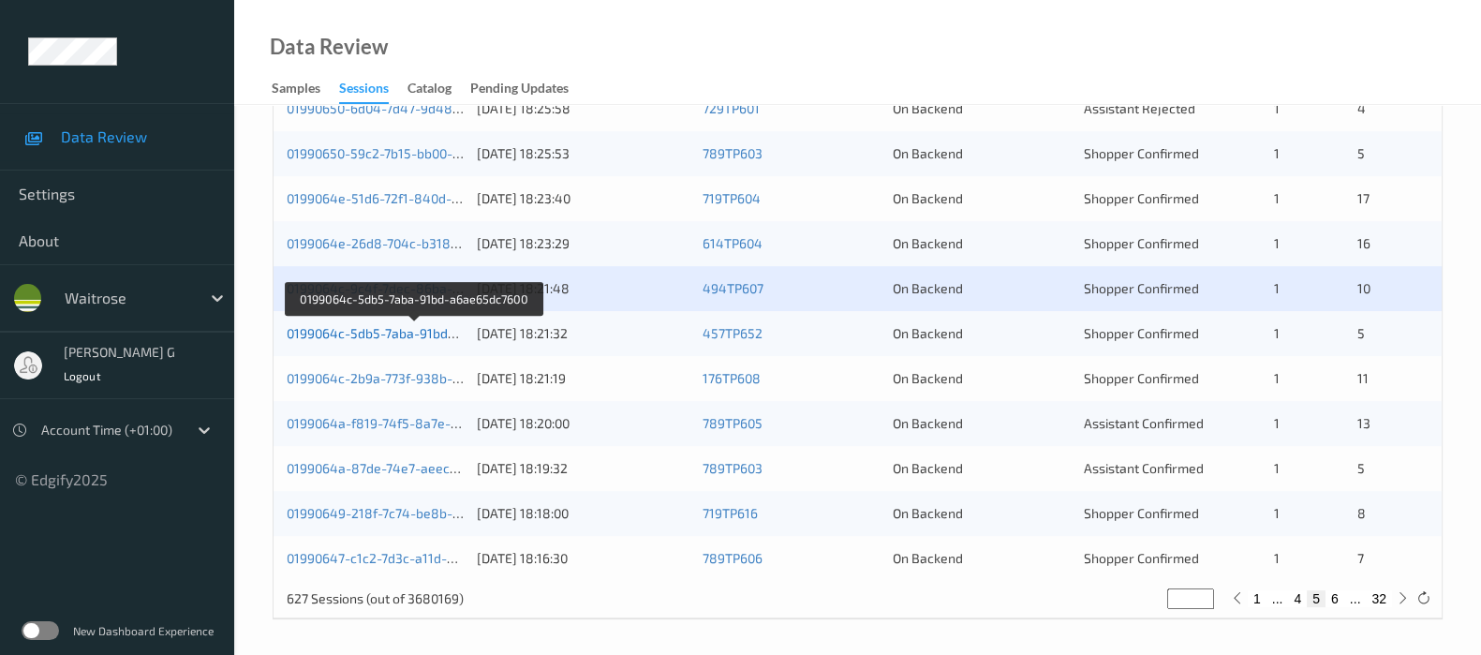
click at [337, 325] on link "0199064c-5db5-7aba-91bd-a6ae65dc7600" at bounding box center [414, 333] width 255 height 16
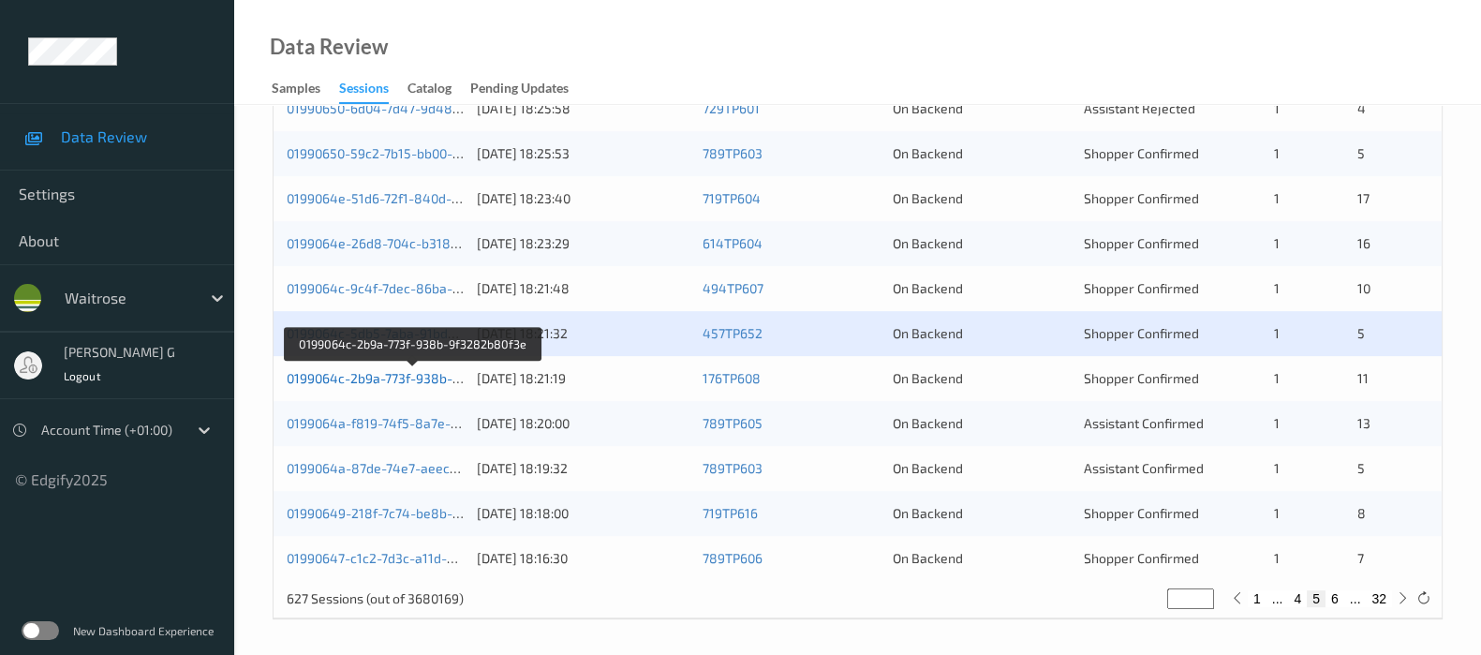
click at [360, 372] on link "0199064c-2b9a-773f-938b-9f3282b80f3e" at bounding box center [413, 378] width 252 height 16
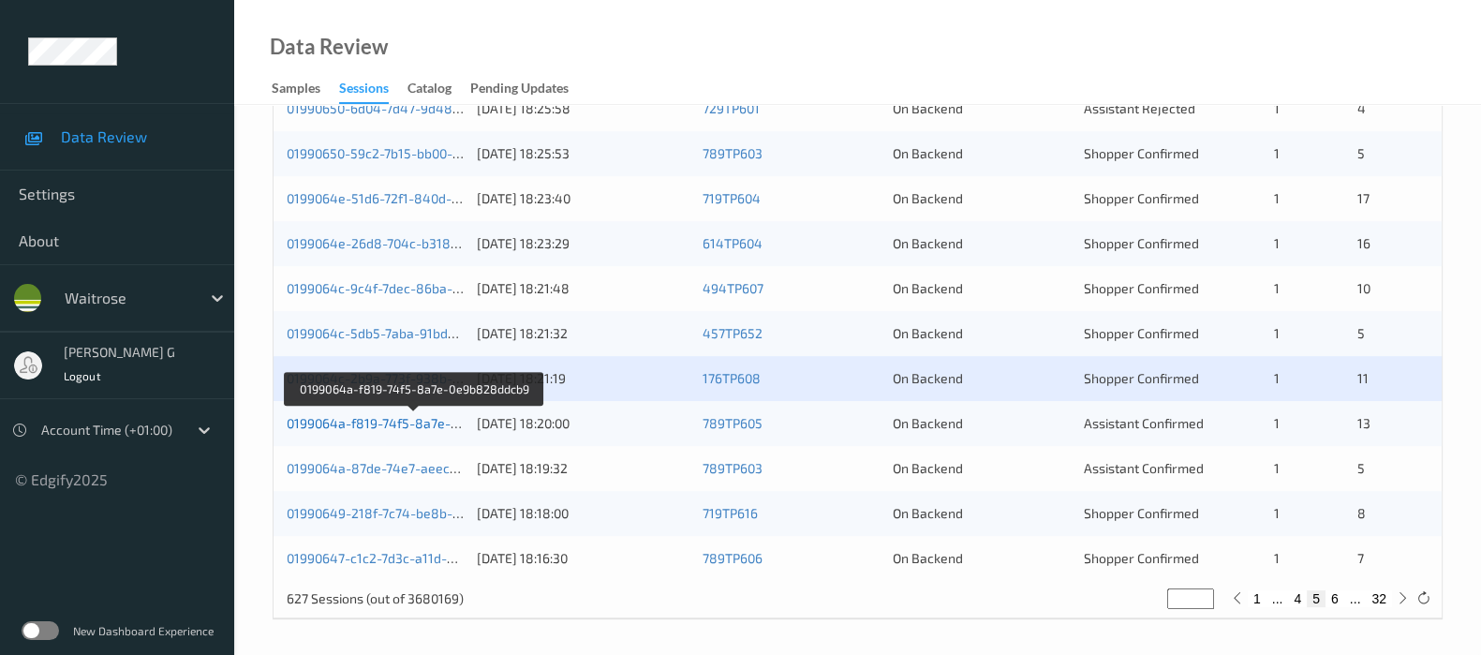
click at [351, 424] on link "0199064a-f819-74f5-8a7e-0e9b828ddcb9" at bounding box center [414, 423] width 255 height 16
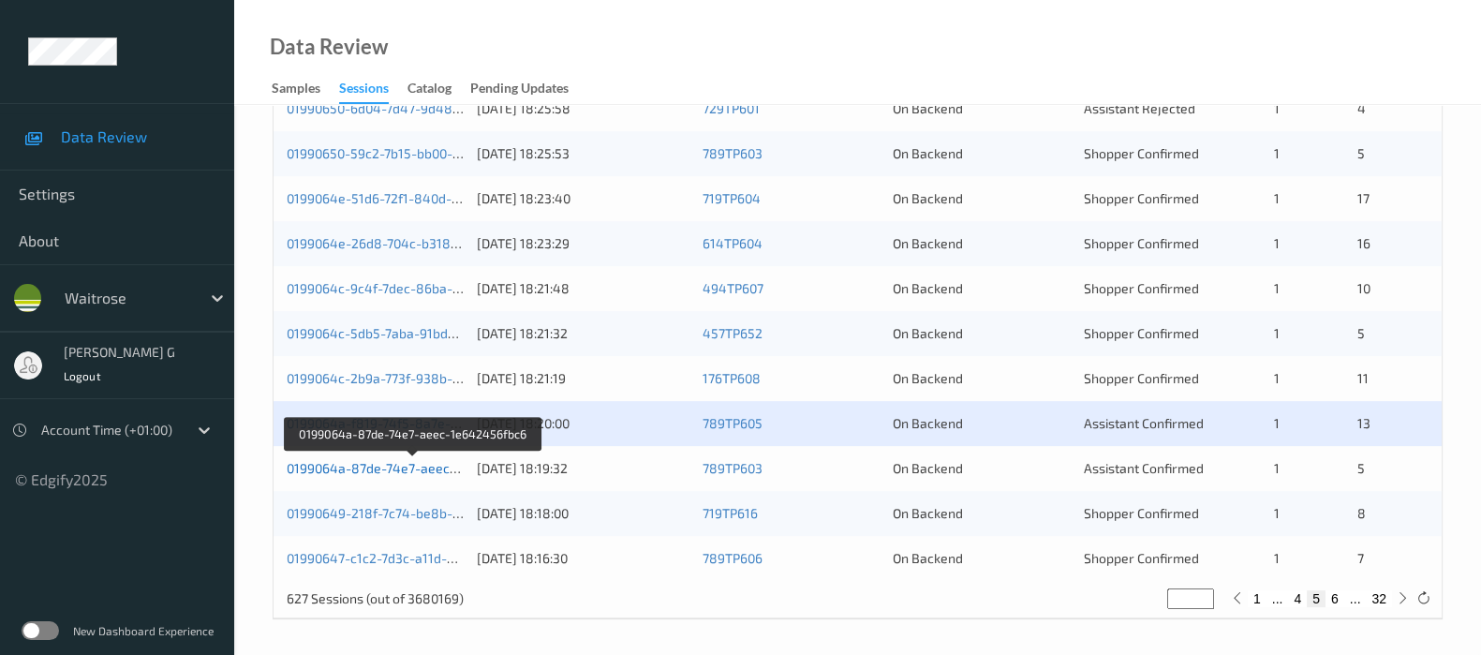
click at [337, 470] on link "0199064a-87de-74e7-aeec-1e642456fbc6" at bounding box center [414, 468] width 255 height 16
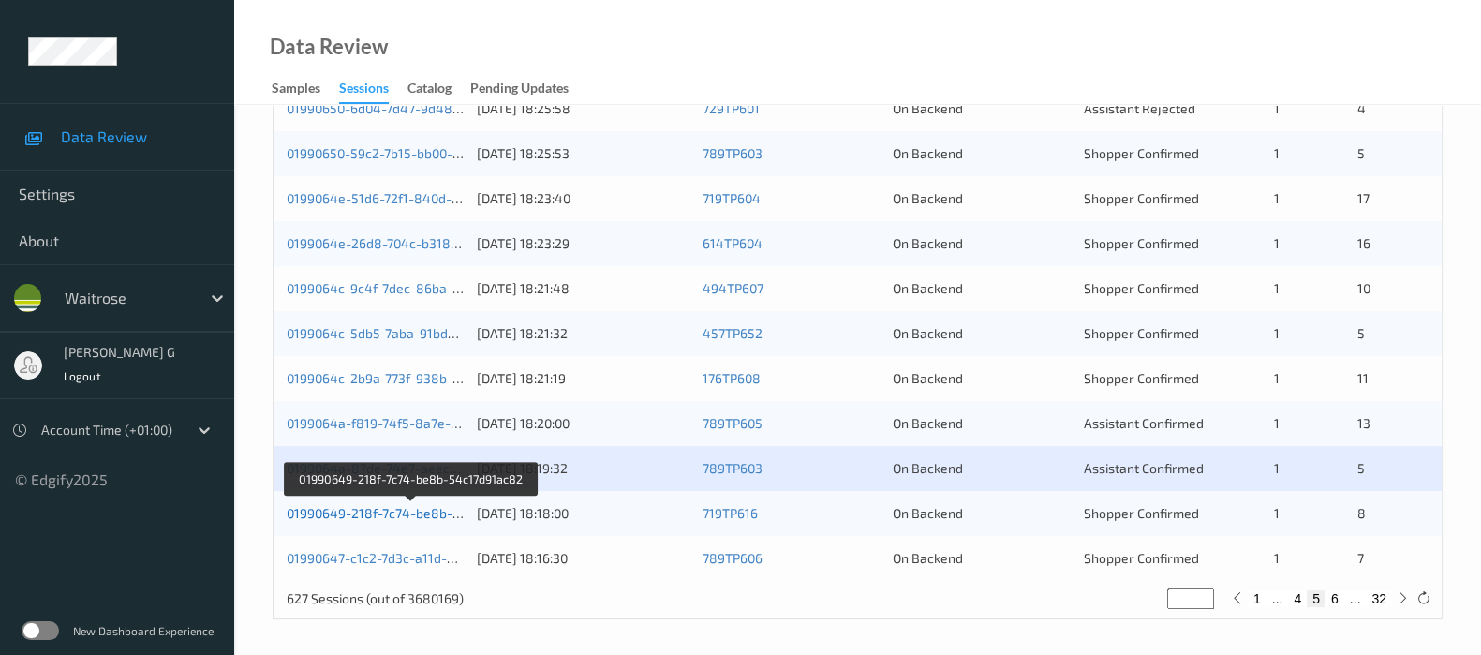
click at [339, 512] on link "01990649-218f-7c74-be8b-54c17d91ac82" at bounding box center [412, 513] width 251 height 16
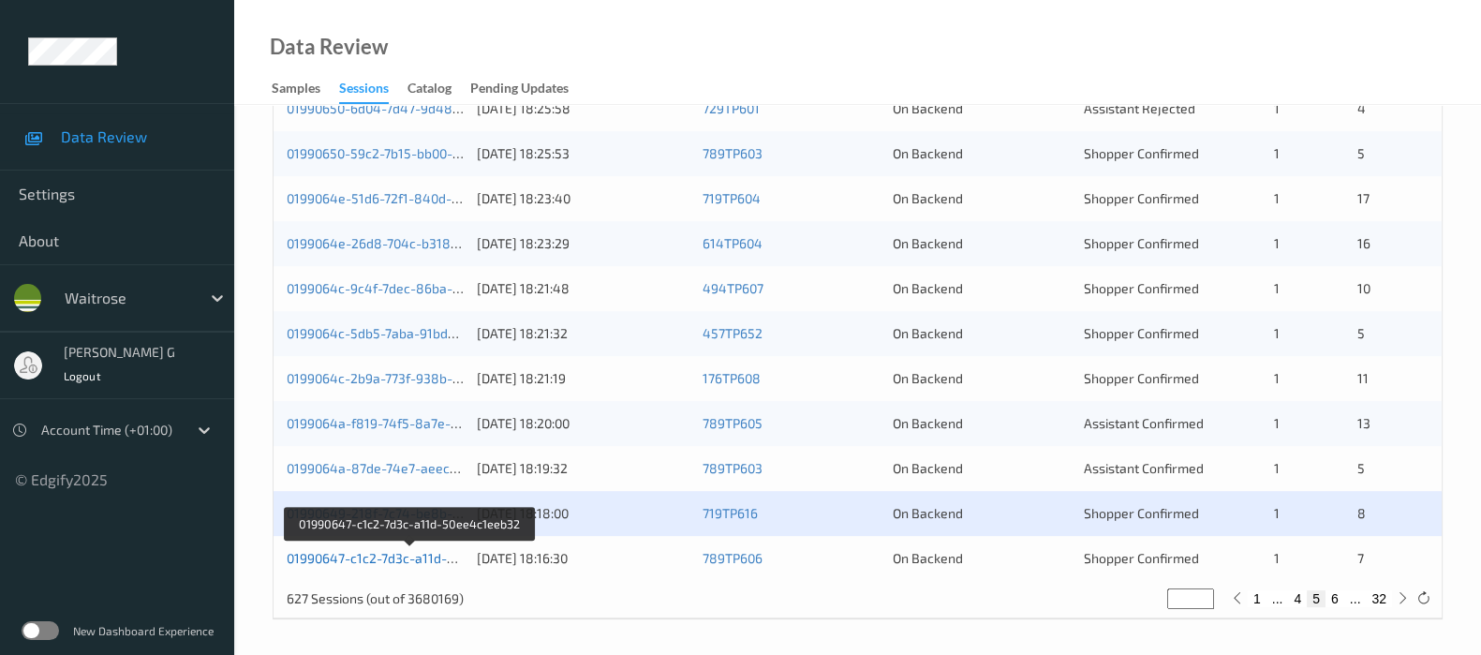
click at [379, 553] on link "01990647-c1c2-7d3c-a11d-50ee4c1eeb32" at bounding box center [411, 558] width 248 height 16
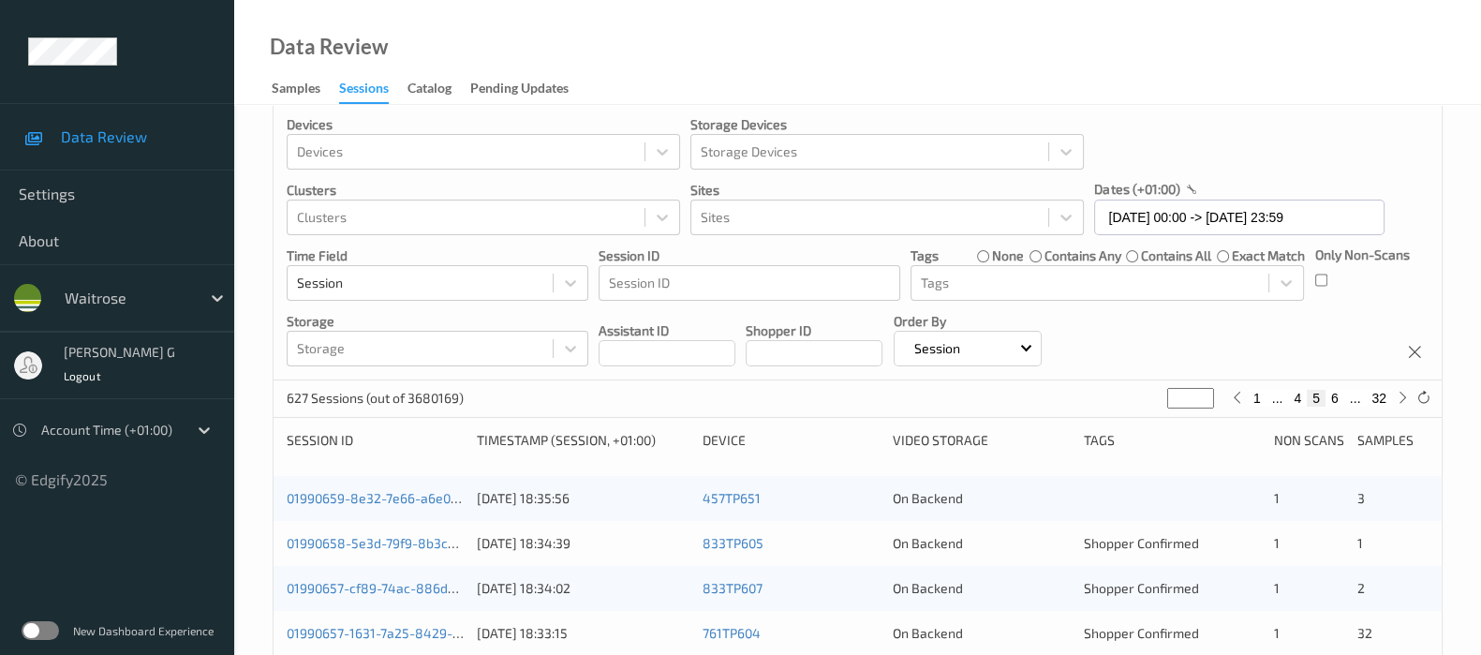
scroll to position [0, 0]
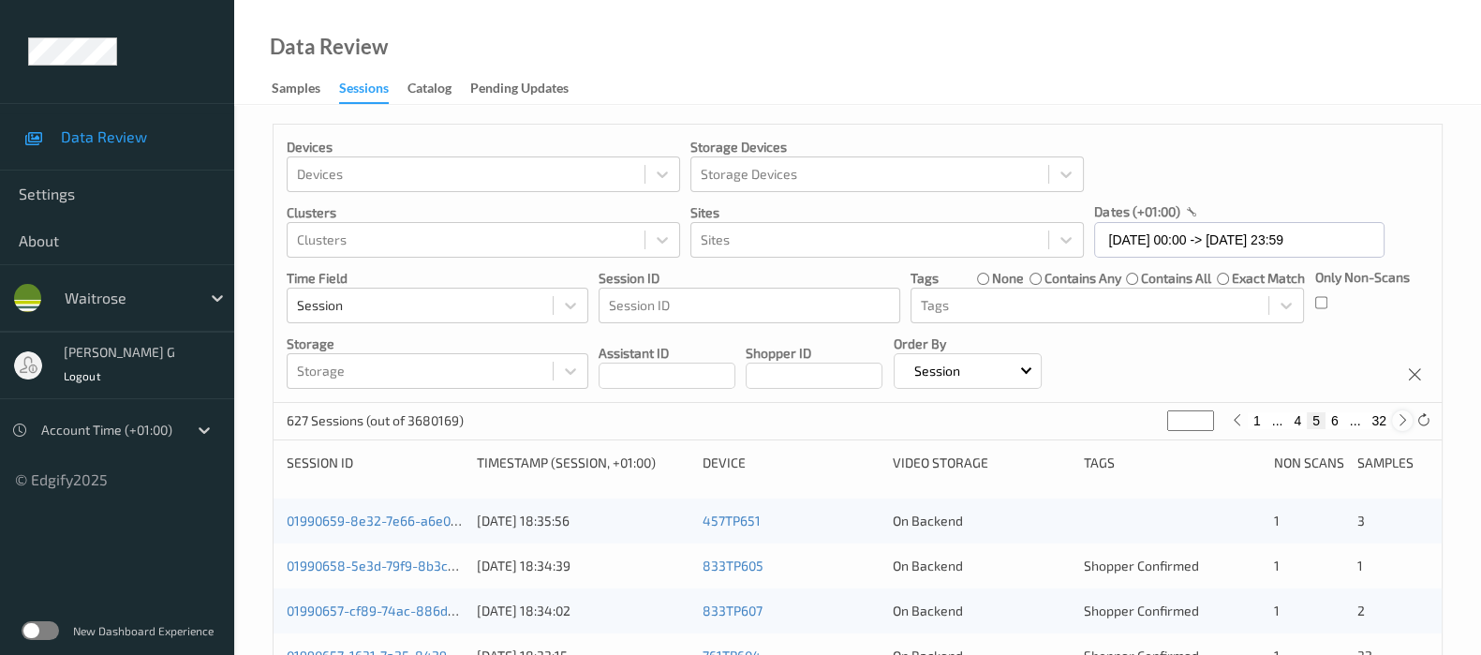
click at [1396, 422] on icon at bounding box center [1403, 420] width 14 height 14
type input "*"
click at [1396, 422] on icon at bounding box center [1403, 420] width 14 height 14
type input "*"
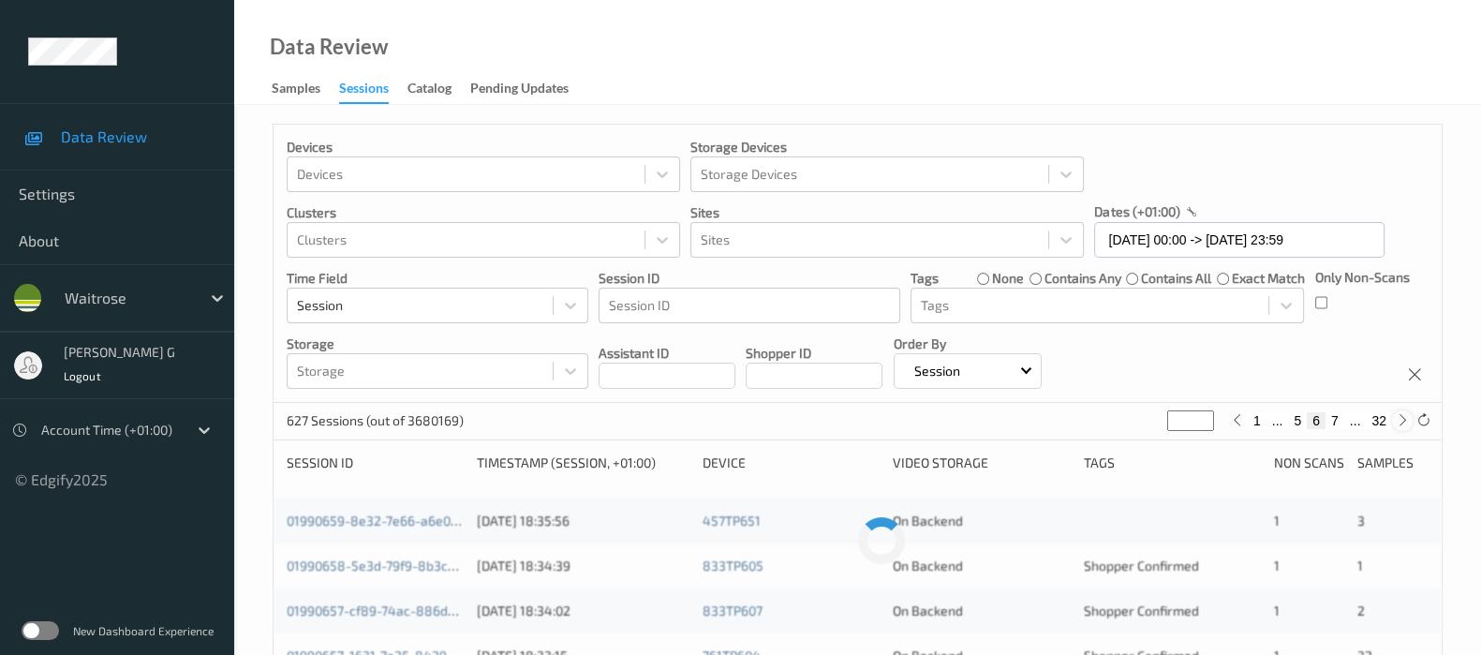
type input "*"
click at [1396, 422] on icon at bounding box center [1403, 420] width 14 height 14
type input "*"
click at [1396, 422] on icon at bounding box center [1403, 420] width 14 height 14
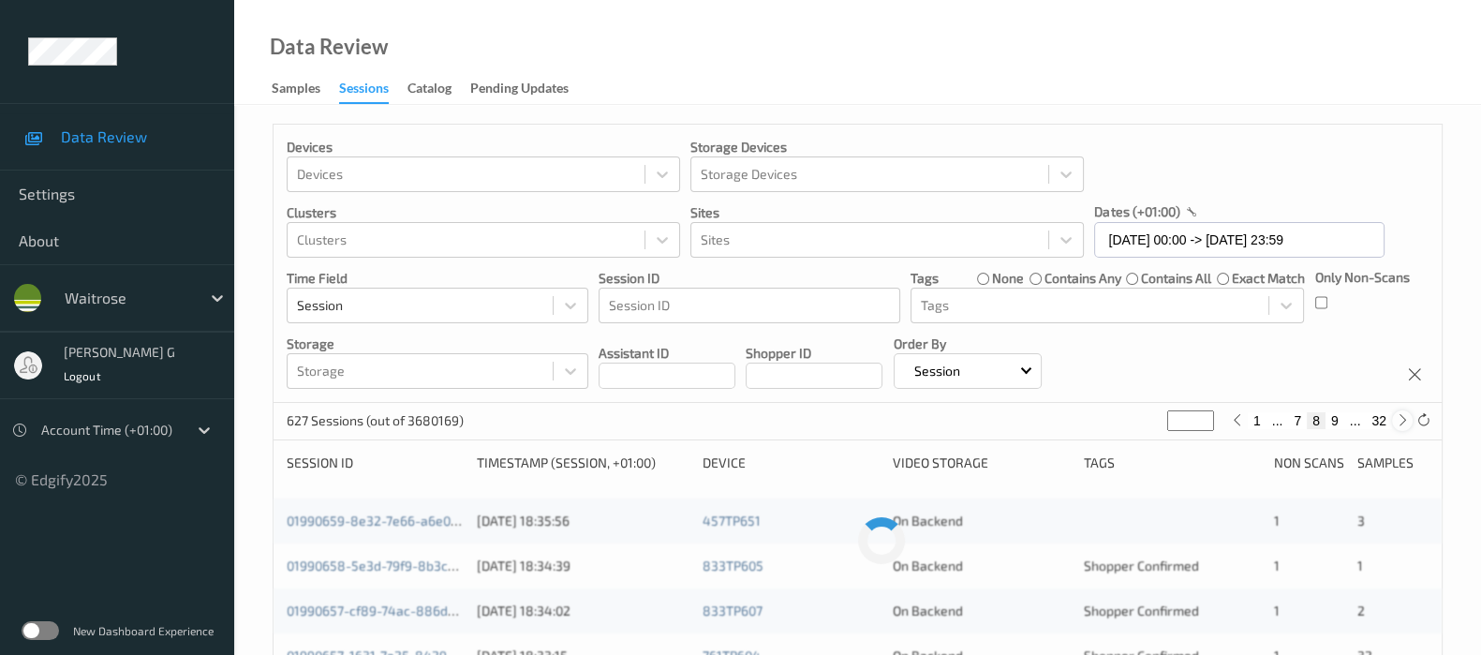
type input "*"
click at [1396, 422] on icon at bounding box center [1403, 420] width 14 height 14
type input "**"
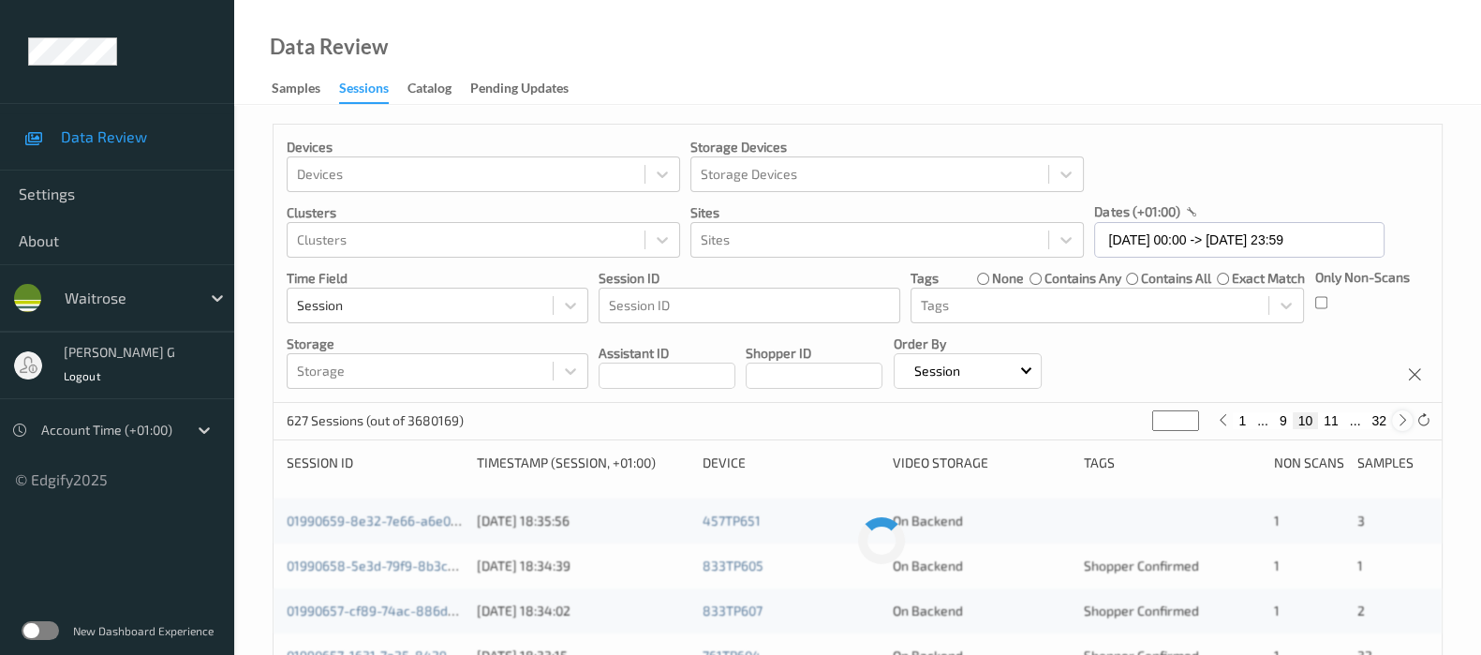
click at [1396, 422] on icon at bounding box center [1403, 420] width 14 height 14
type input "**"
click at [1396, 422] on icon at bounding box center [1403, 420] width 14 height 14
type input "**"
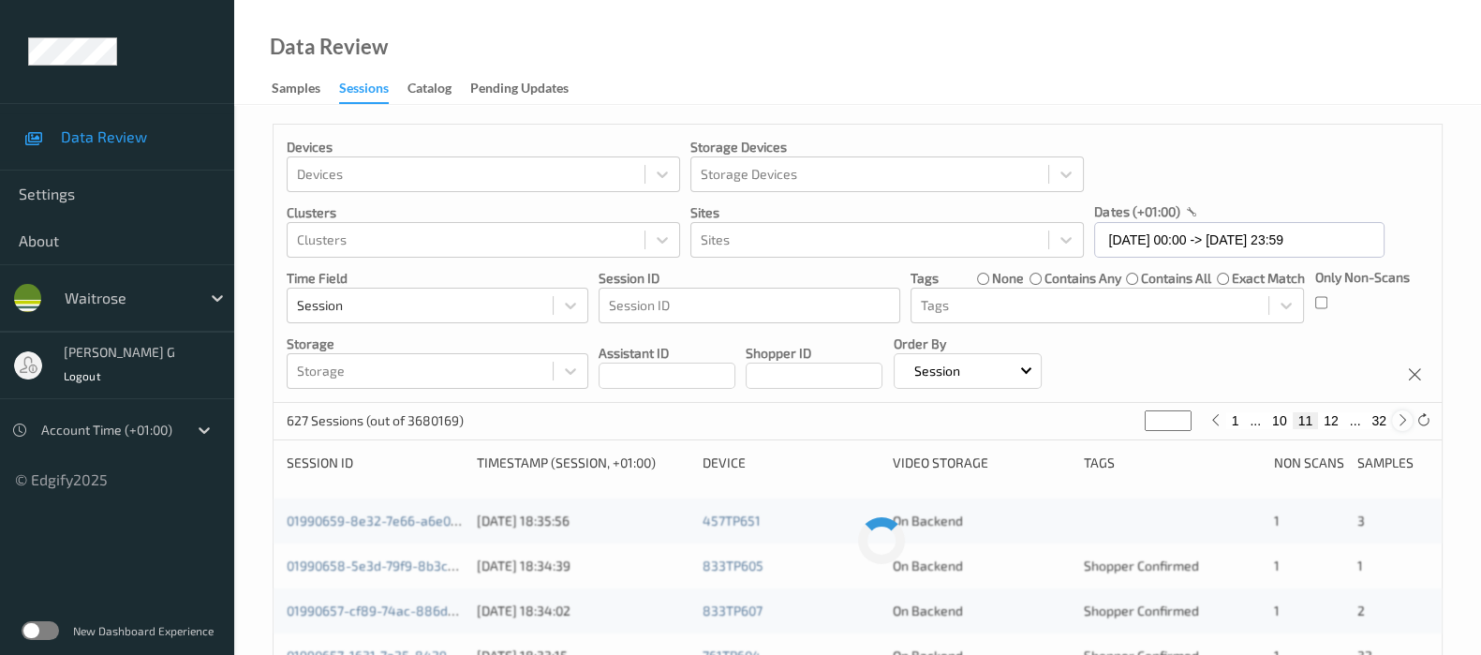
type input "**"
click at [1396, 422] on icon at bounding box center [1403, 420] width 14 height 14
type input "**"
click at [1396, 422] on icon at bounding box center [1403, 420] width 14 height 14
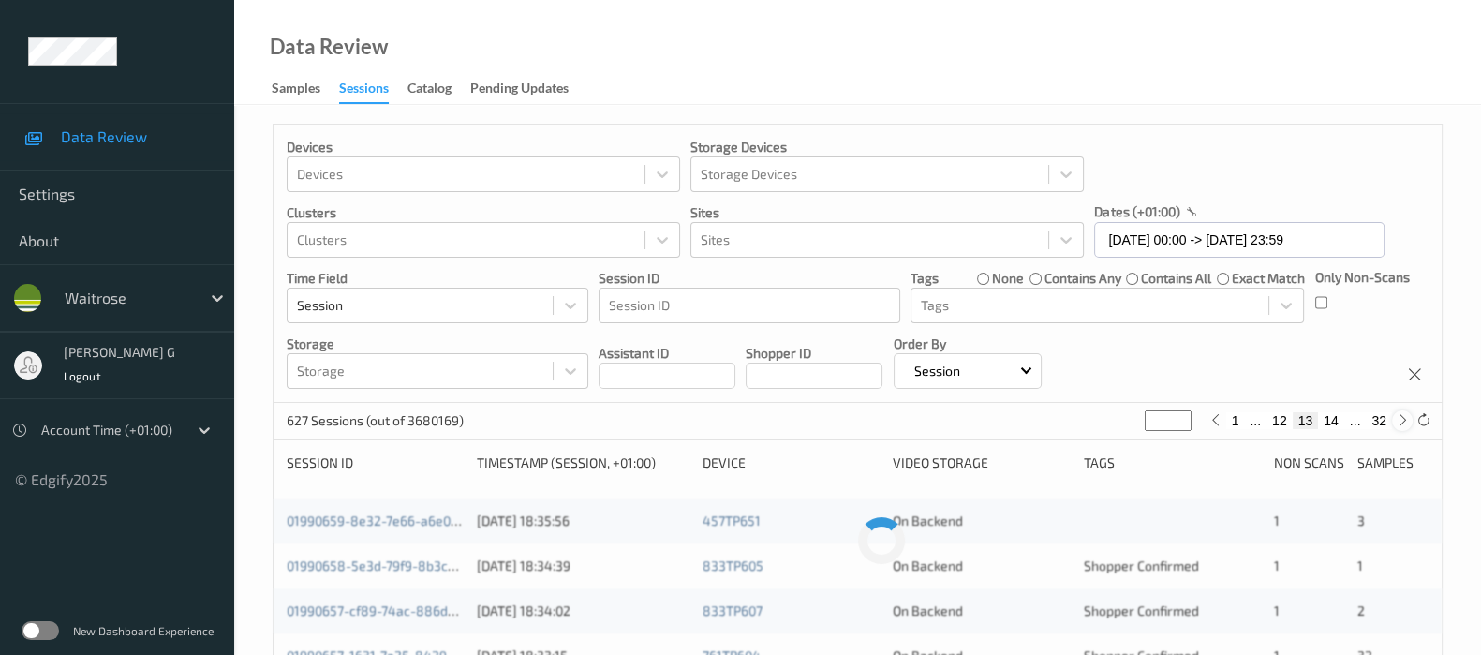
type input "**"
click at [1396, 422] on icon at bounding box center [1403, 420] width 14 height 14
type input "**"
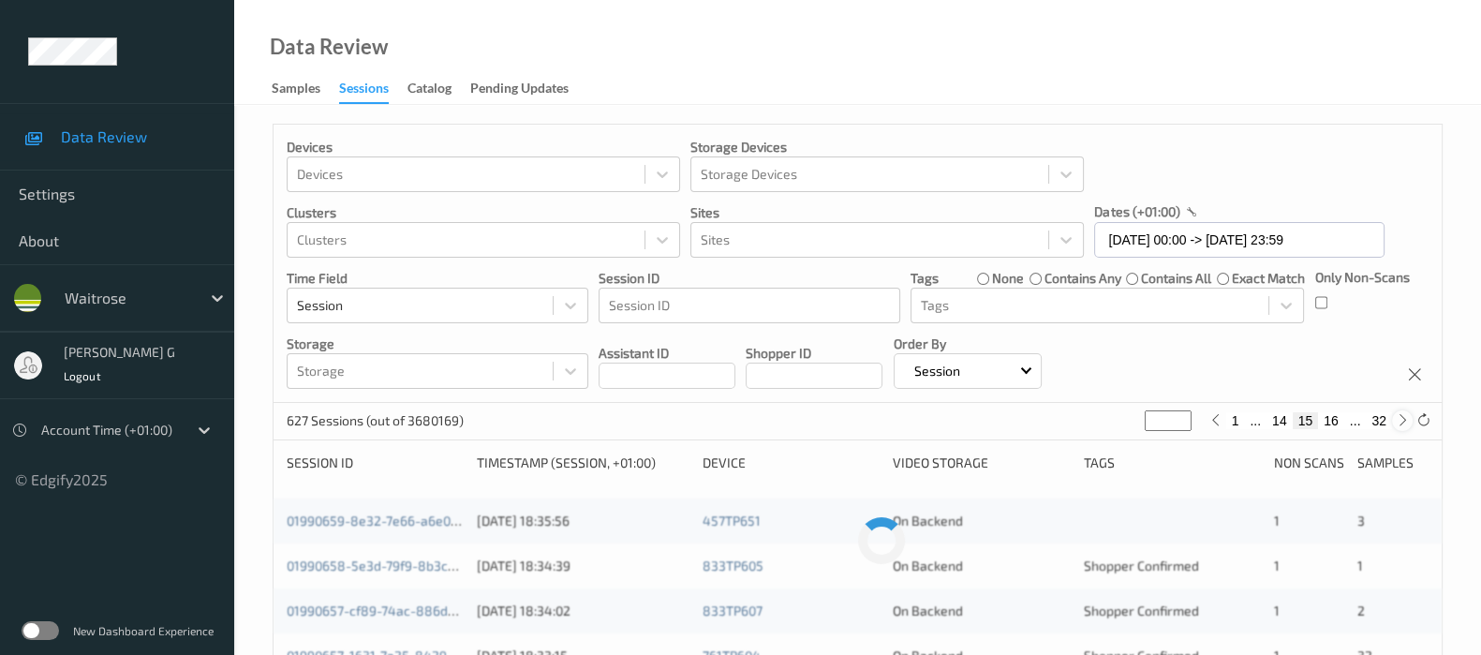
click at [1396, 422] on icon at bounding box center [1403, 420] width 14 height 14
type input "**"
click at [1396, 422] on icon at bounding box center [1403, 420] width 14 height 14
type input "**"
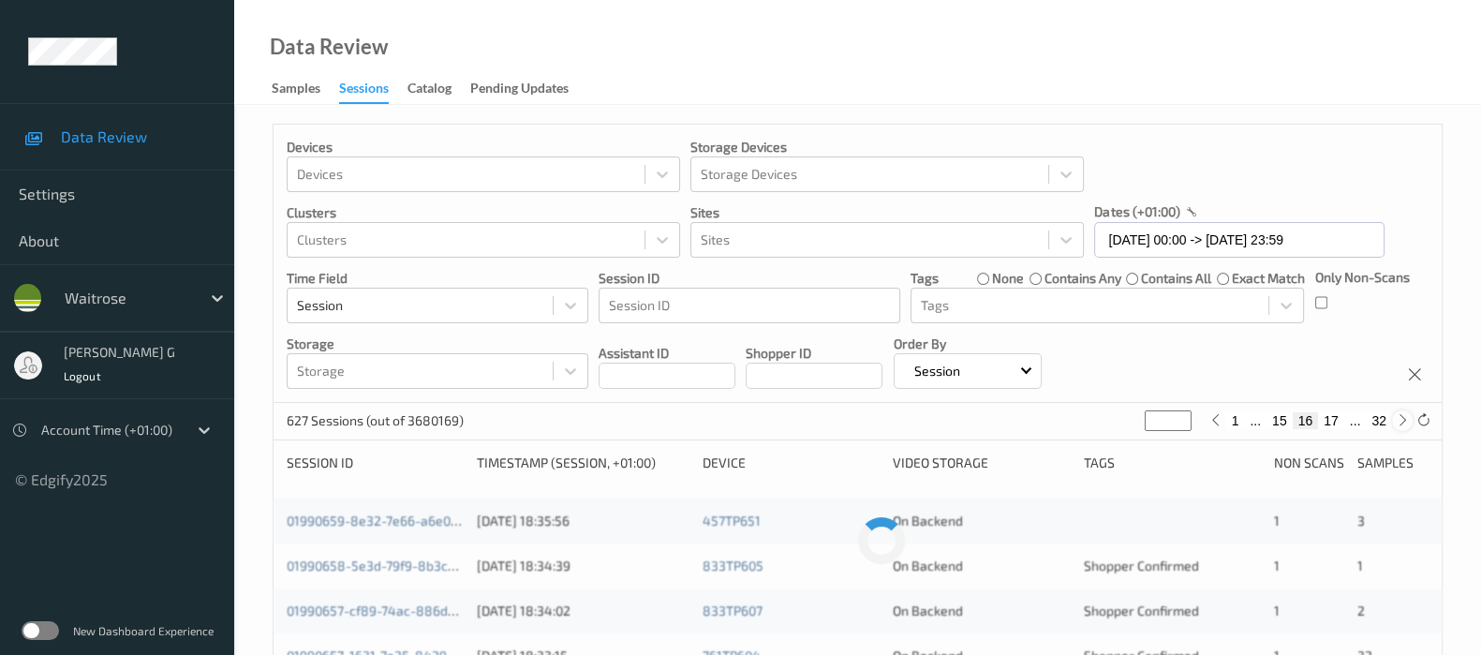
type input "**"
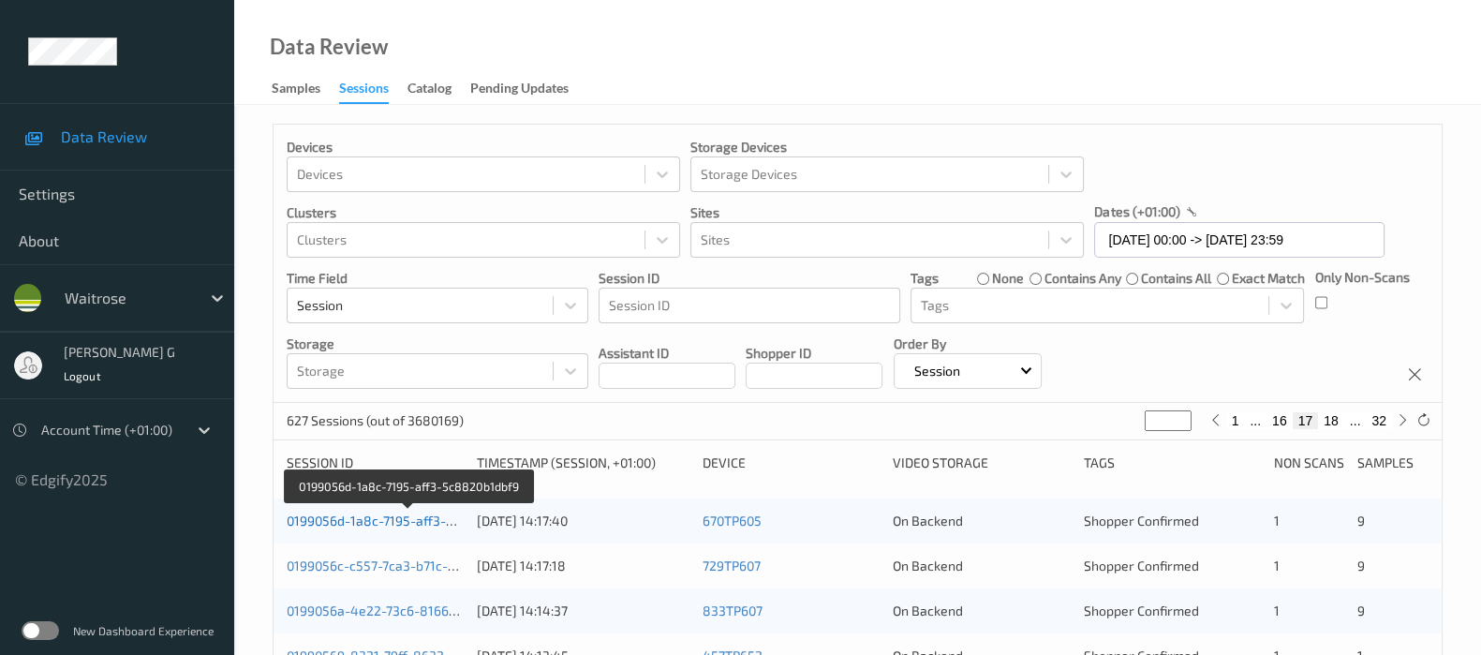
click at [347, 522] on link "0199056d-1a8c-7195-aff3-5c8820b1dbf9" at bounding box center [409, 520] width 245 height 16
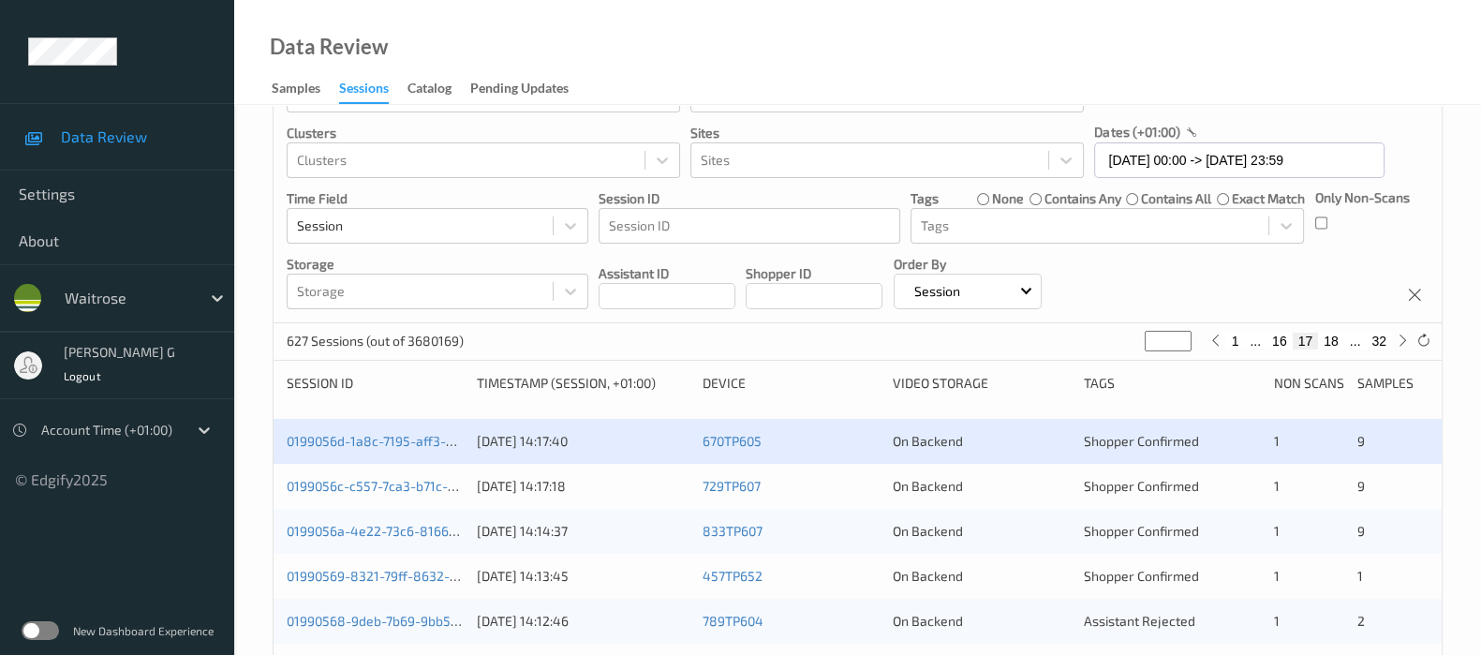
scroll to position [116, 0]
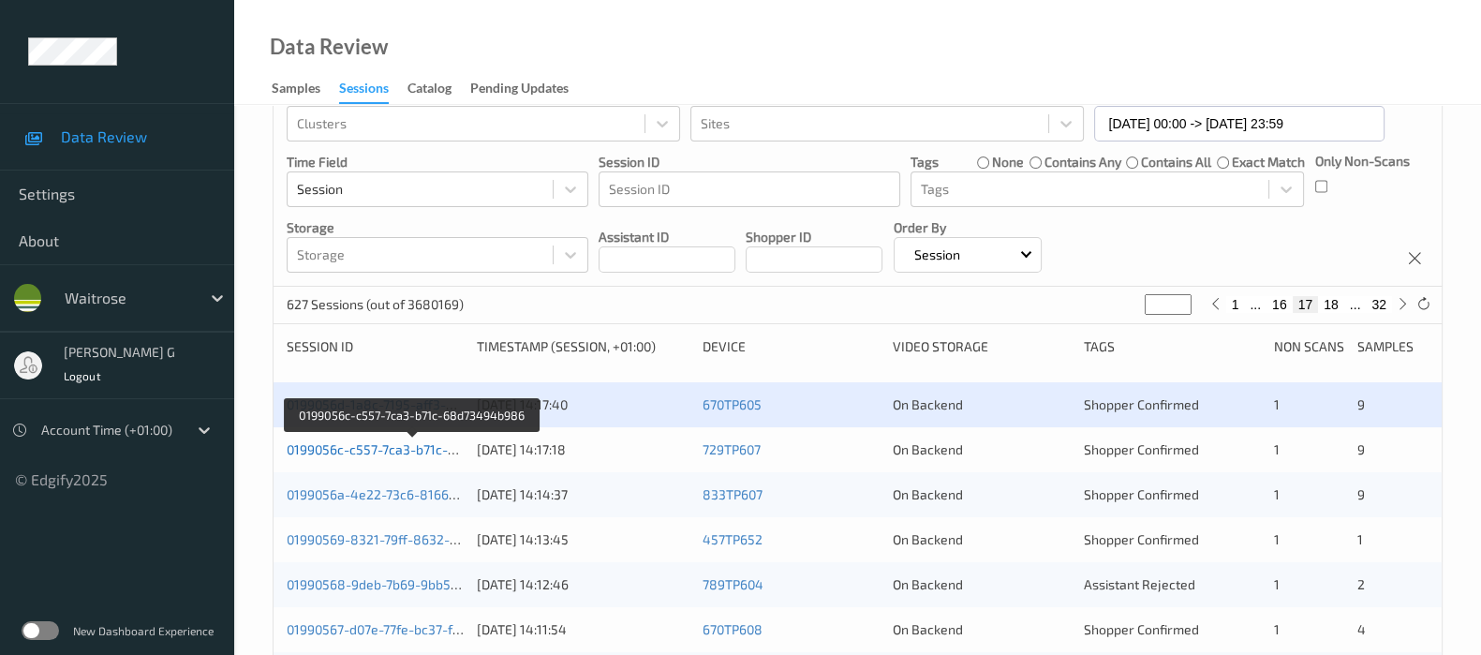
click at [365, 449] on link "0199056c-c557-7ca3-b71c-68d73494b986" at bounding box center [414, 449] width 254 height 16
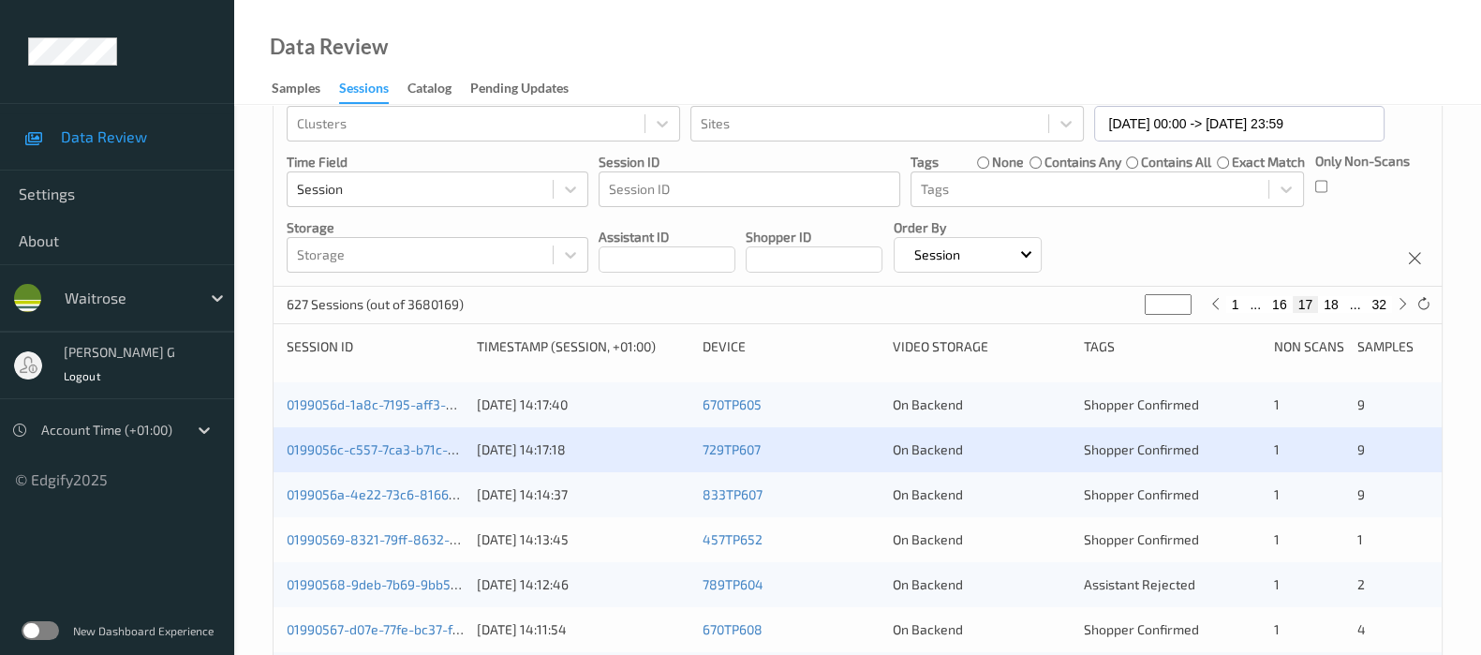
drag, startPoint x: 313, startPoint y: 502, endPoint x: 285, endPoint y: 497, distance: 28.7
click at [287, 494] on link "0199056a-4e22-73c6-8166-63b2d85ffa15" at bounding box center [412, 494] width 251 height 16
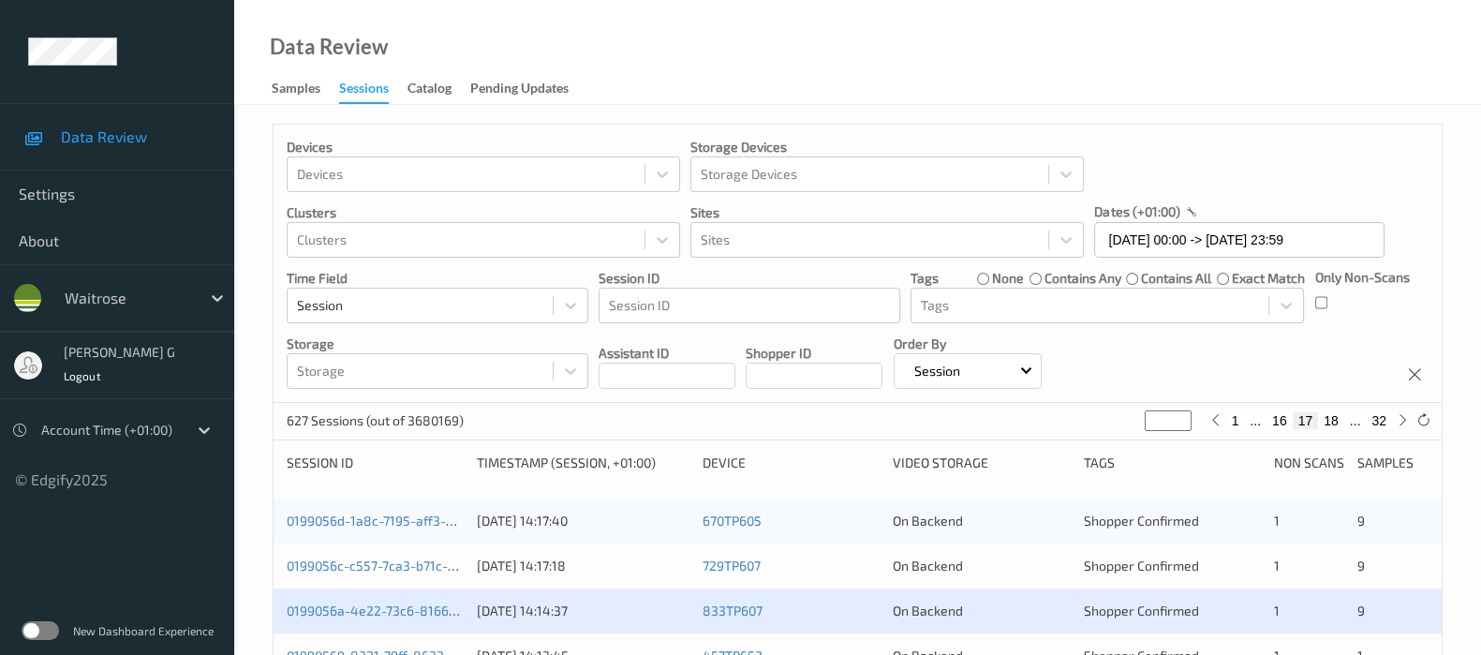
scroll to position [116, 0]
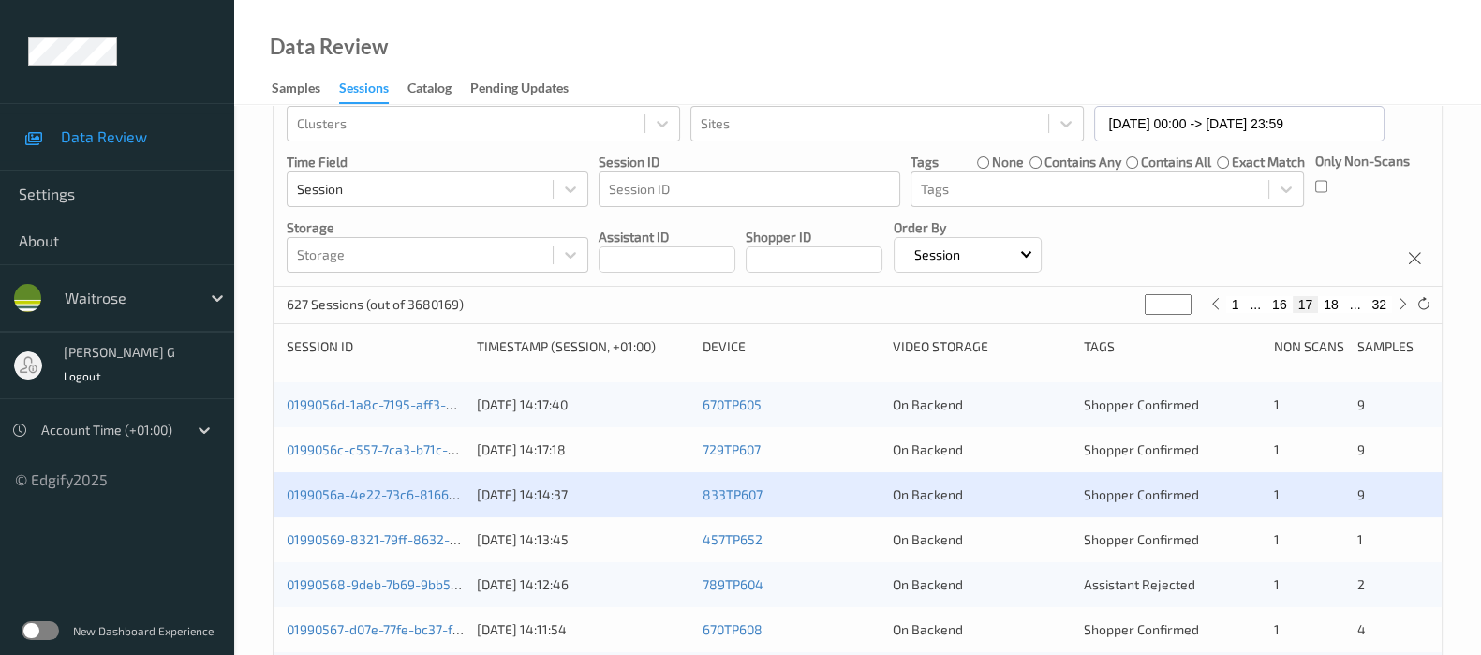
drag, startPoint x: 319, startPoint y: 499, endPoint x: 255, endPoint y: 456, distance: 77.7
drag, startPoint x: 319, startPoint y: 475, endPoint x: 300, endPoint y: 497, distance: 29.9
click at [358, 493] on link "0199056a-4e22-73c6-8166-63b2d85ffa15" at bounding box center [412, 494] width 251 height 16
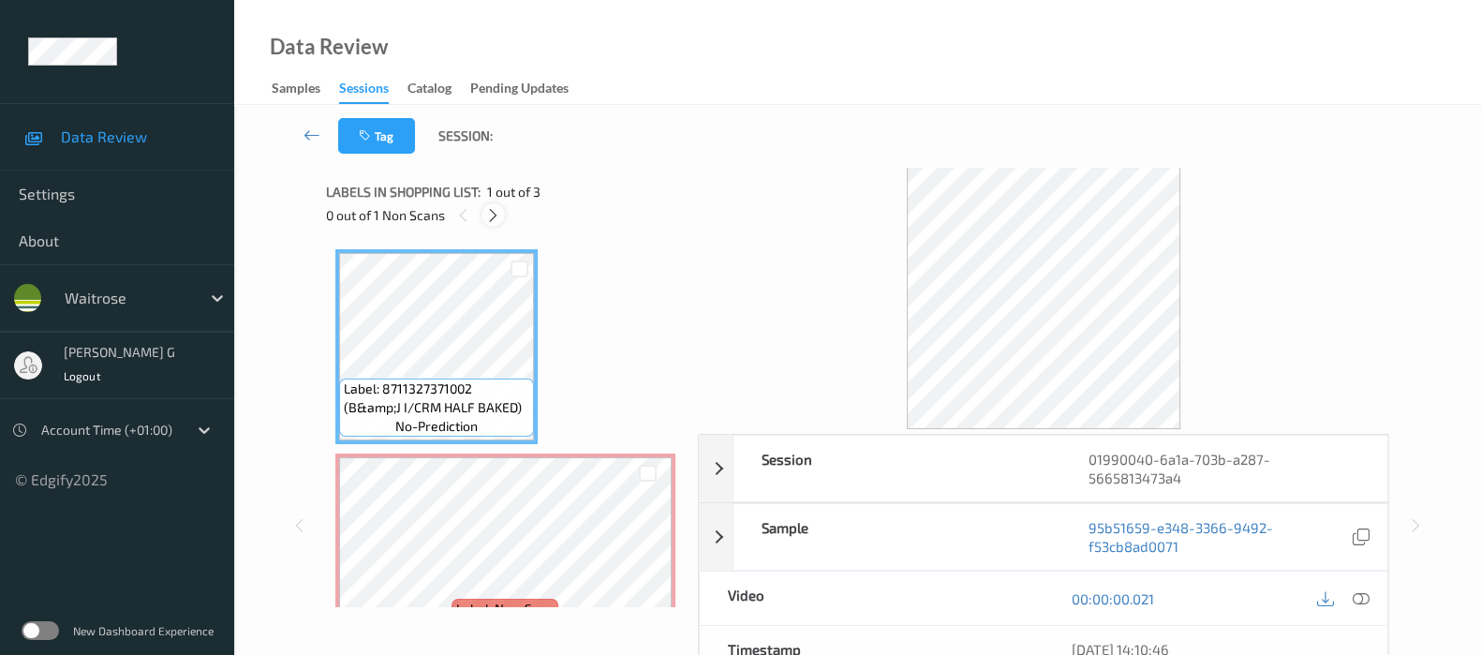
click at [488, 215] on icon at bounding box center [493, 215] width 16 height 17
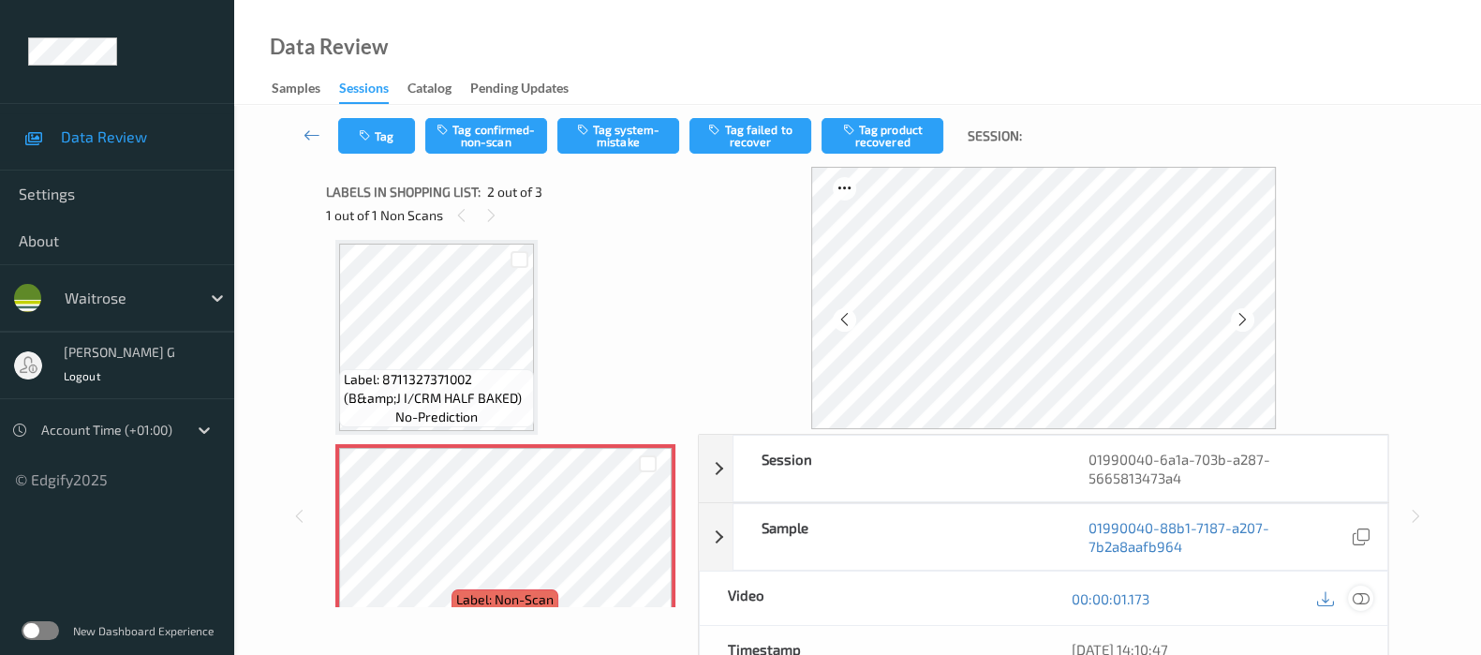
click at [1361, 591] on icon at bounding box center [1361, 598] width 17 height 17
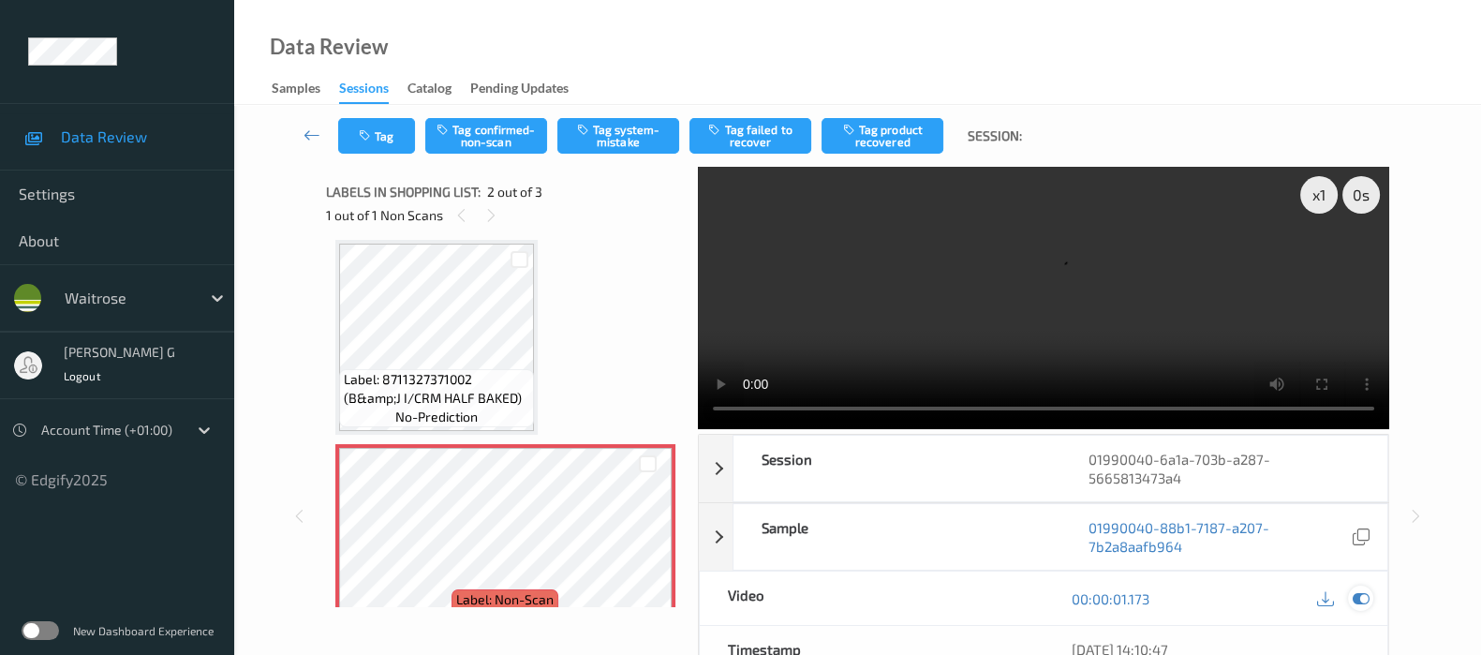
click at [1365, 604] on icon at bounding box center [1361, 598] width 17 height 17
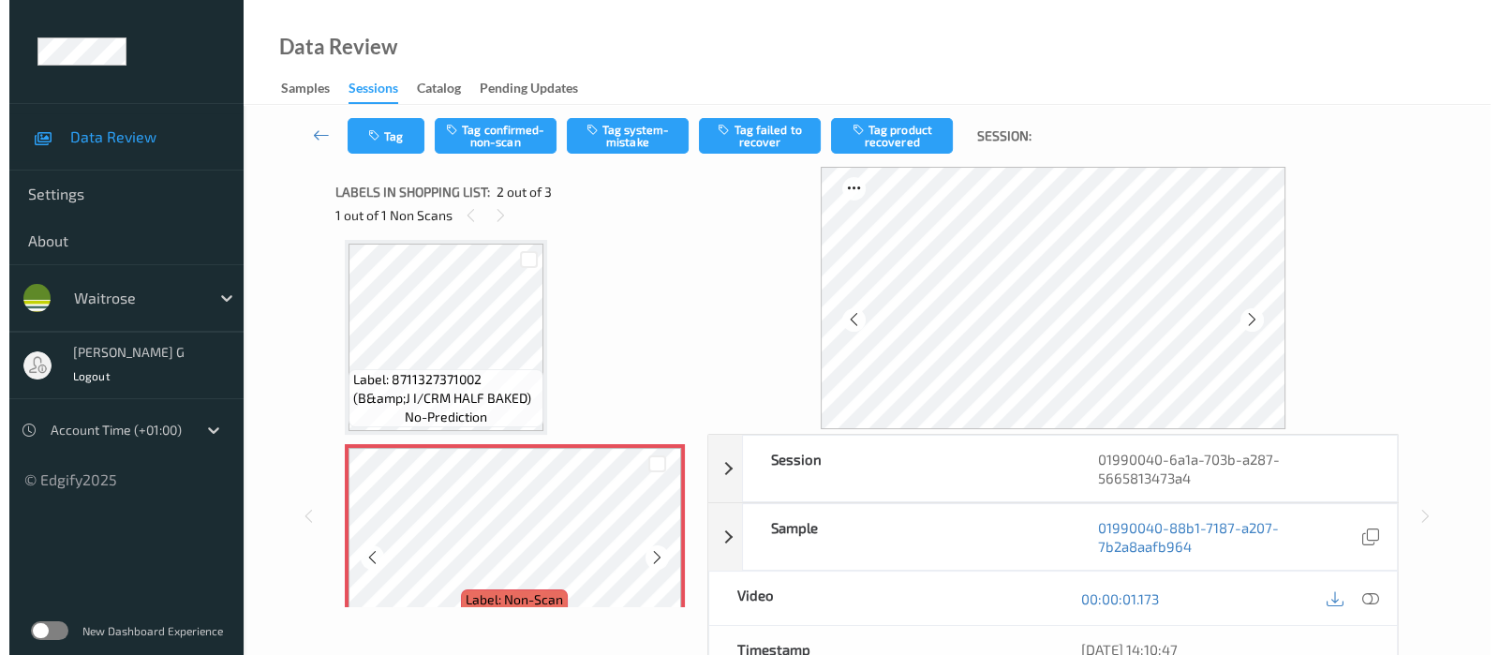
scroll to position [250, 0]
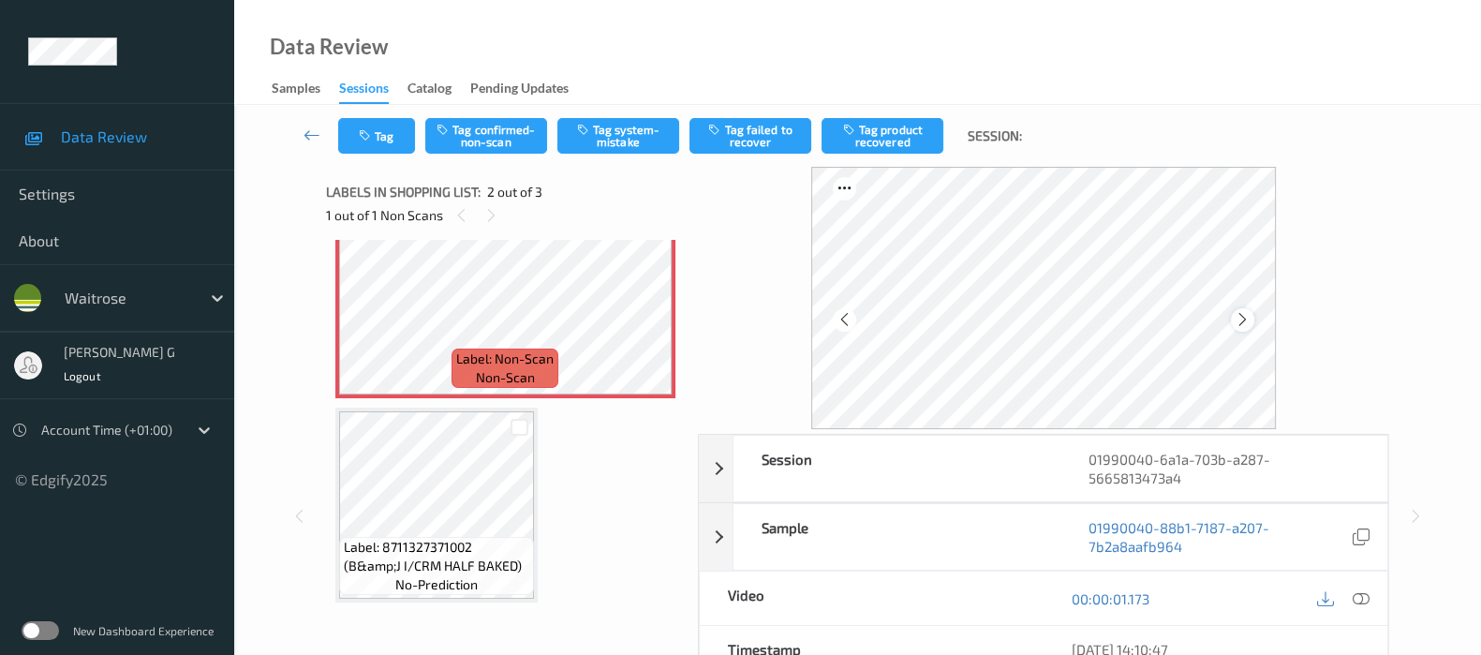
click at [1248, 316] on icon at bounding box center [1243, 319] width 16 height 17
click at [603, 138] on button "Tag system-mistake" at bounding box center [618, 136] width 122 height 36
click at [378, 137] on button "Tag" at bounding box center [376, 136] width 77 height 36
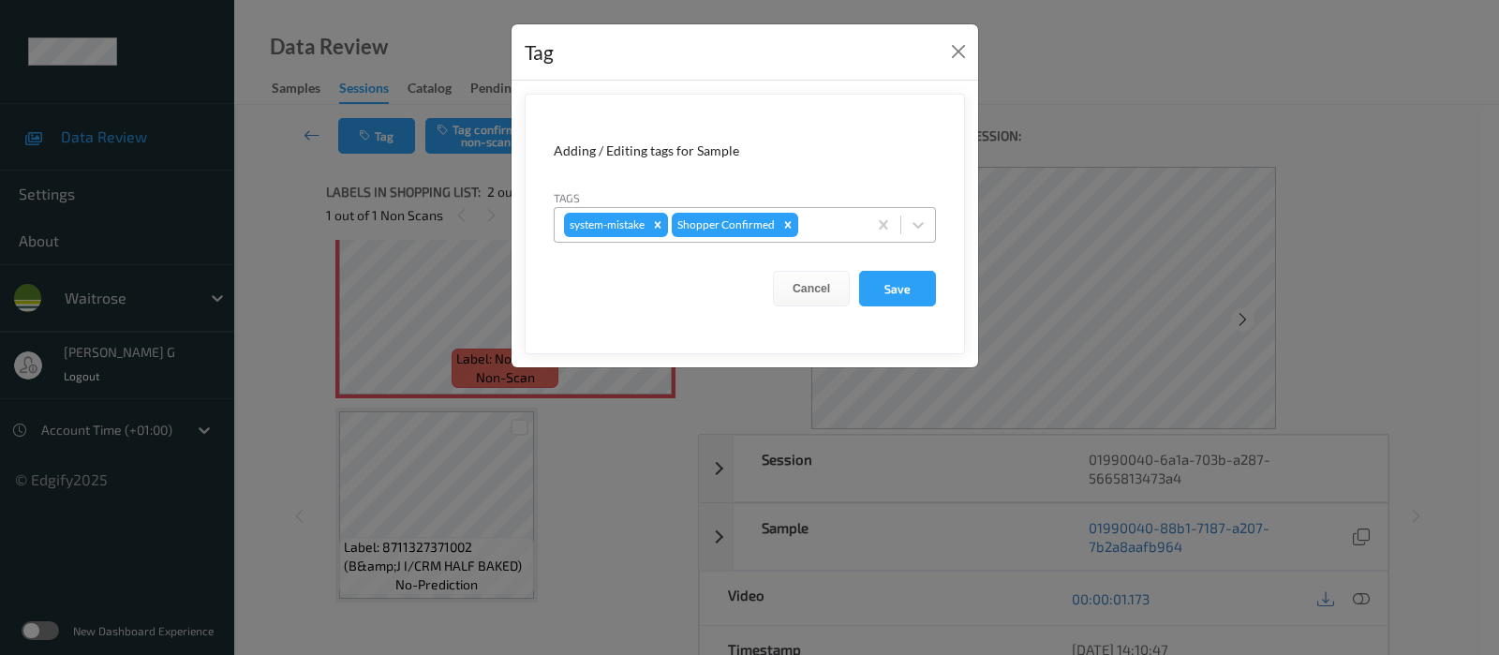
click at [826, 218] on div at bounding box center [829, 225] width 55 height 22
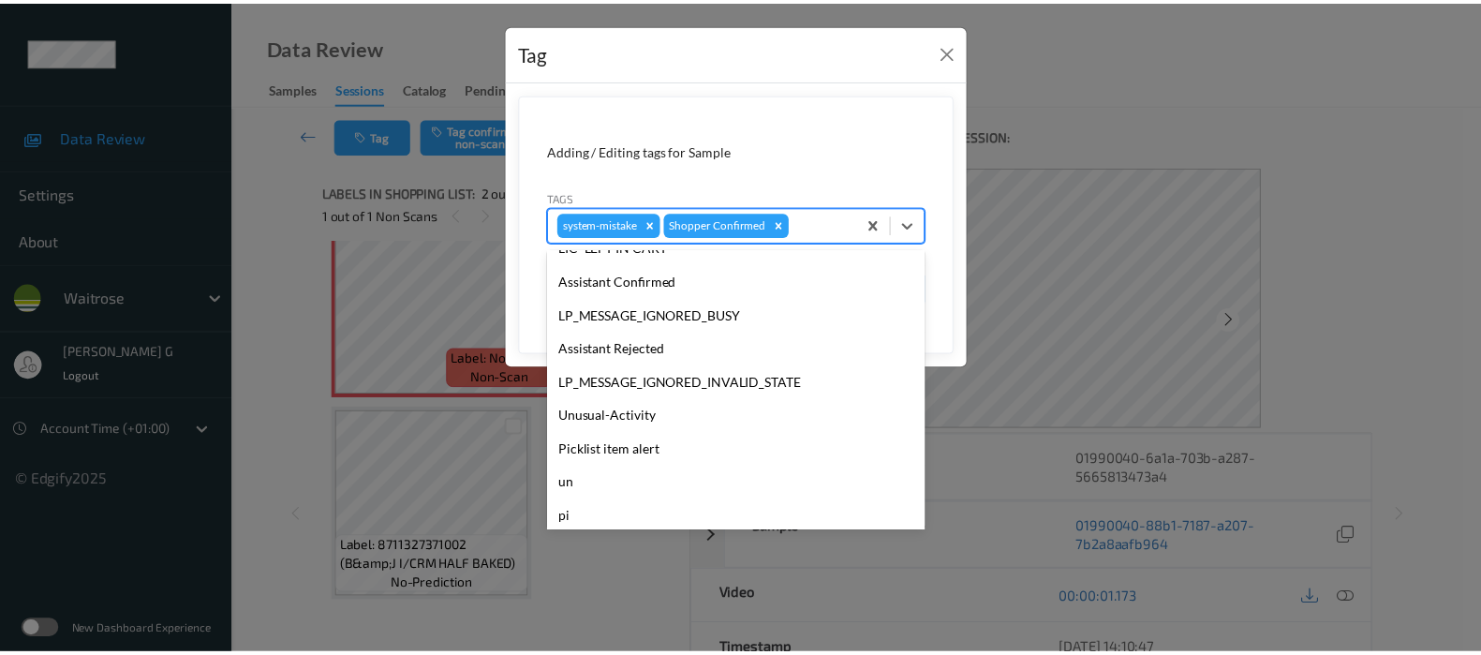
scroll to position [400, 0]
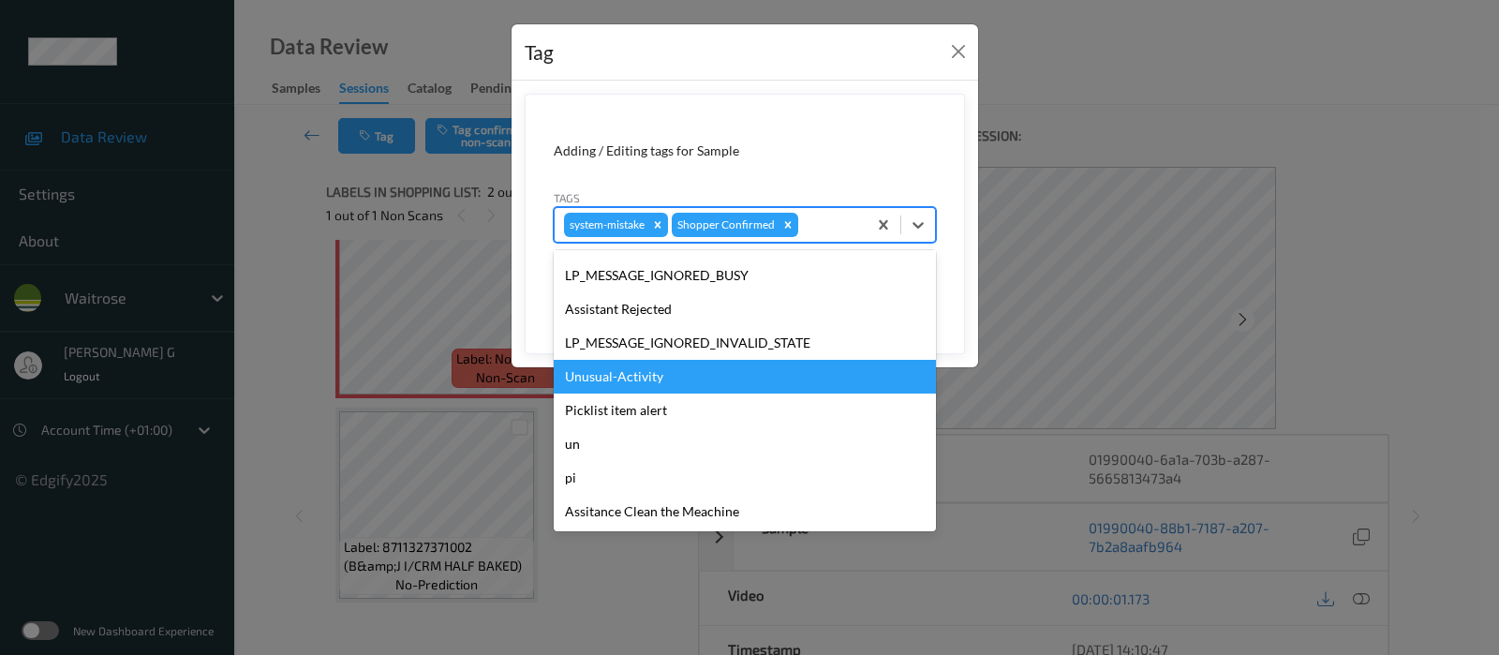
click at [646, 391] on div "Unusual-Activity" at bounding box center [745, 377] width 382 height 34
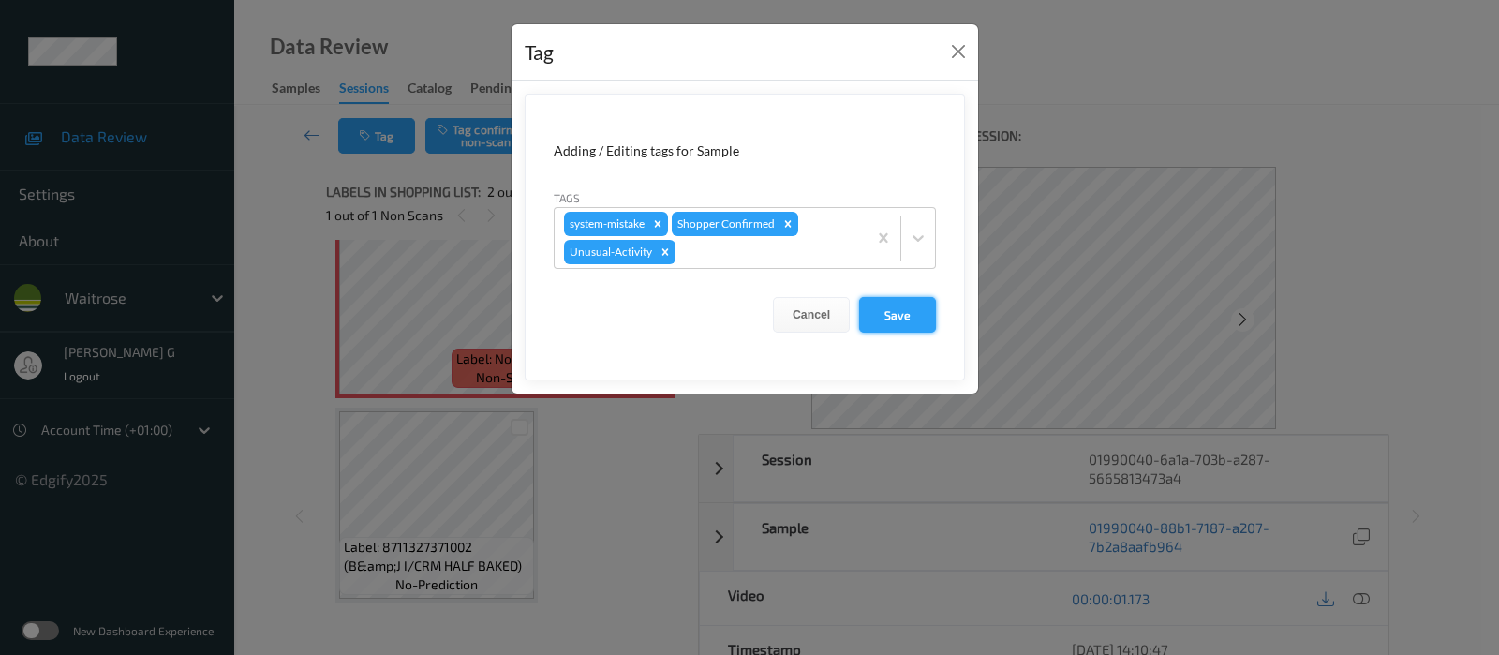
click at [879, 311] on button "Save" at bounding box center [897, 315] width 77 height 36
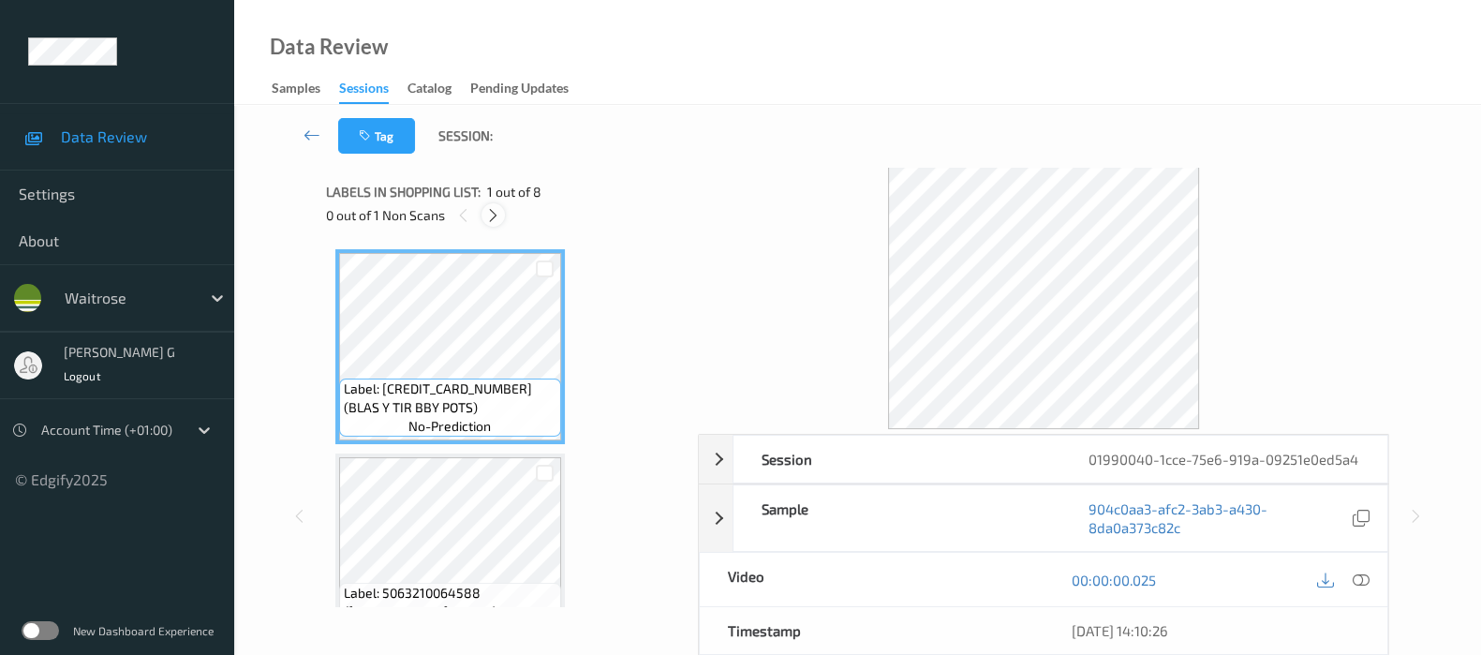
click at [490, 212] on icon at bounding box center [493, 215] width 16 height 17
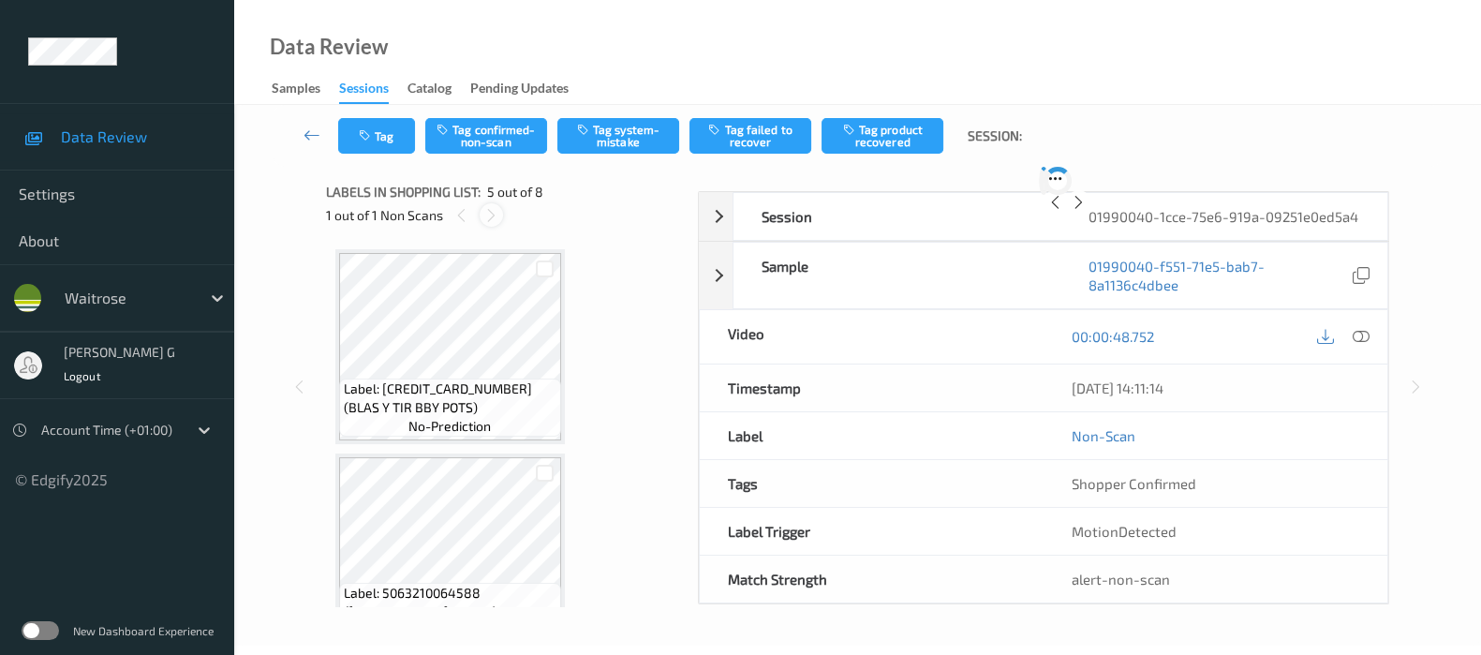
scroll to position [618, 0]
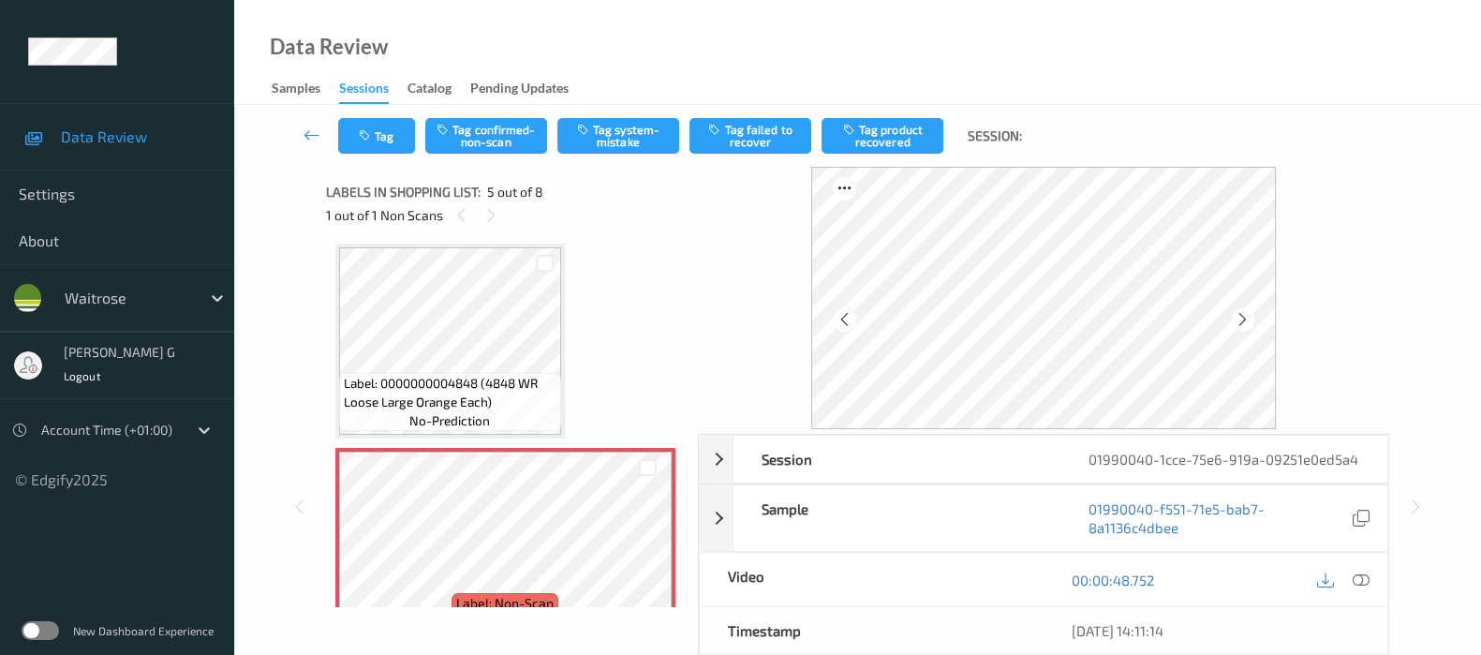
click at [560, 312] on div "Label: 0000000004848 (4848 WR Loose Large Orange Each) no-prediction" at bounding box center [450, 341] width 230 height 195
click at [1358, 588] on icon at bounding box center [1361, 579] width 17 height 17
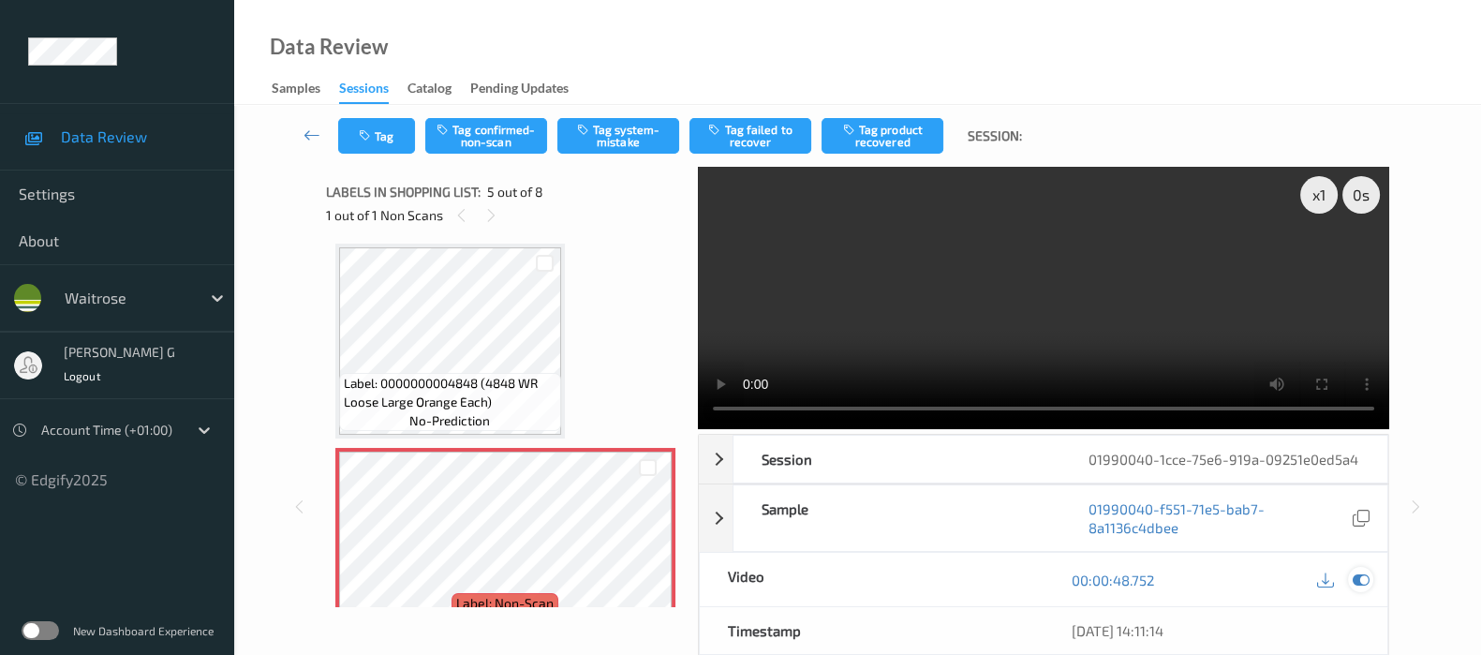
click at [1369, 588] on icon at bounding box center [1361, 579] width 17 height 17
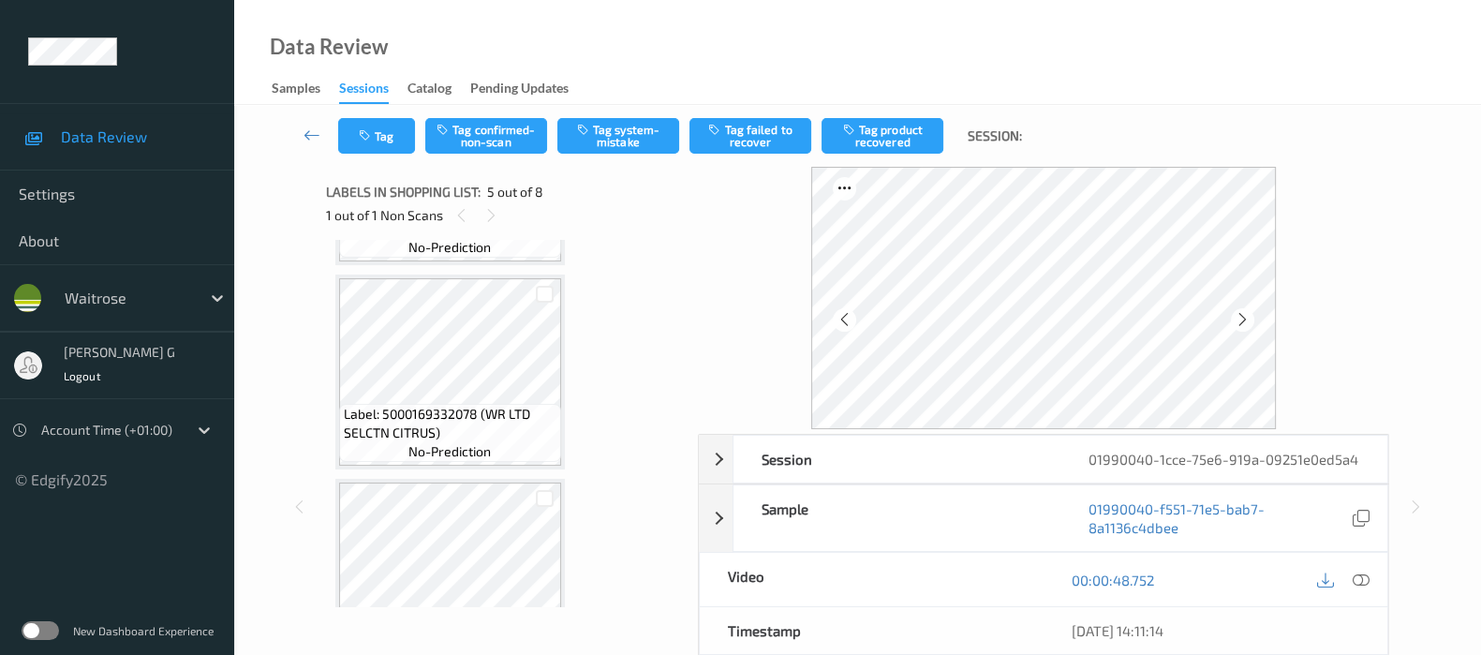
scroll to position [734, 0]
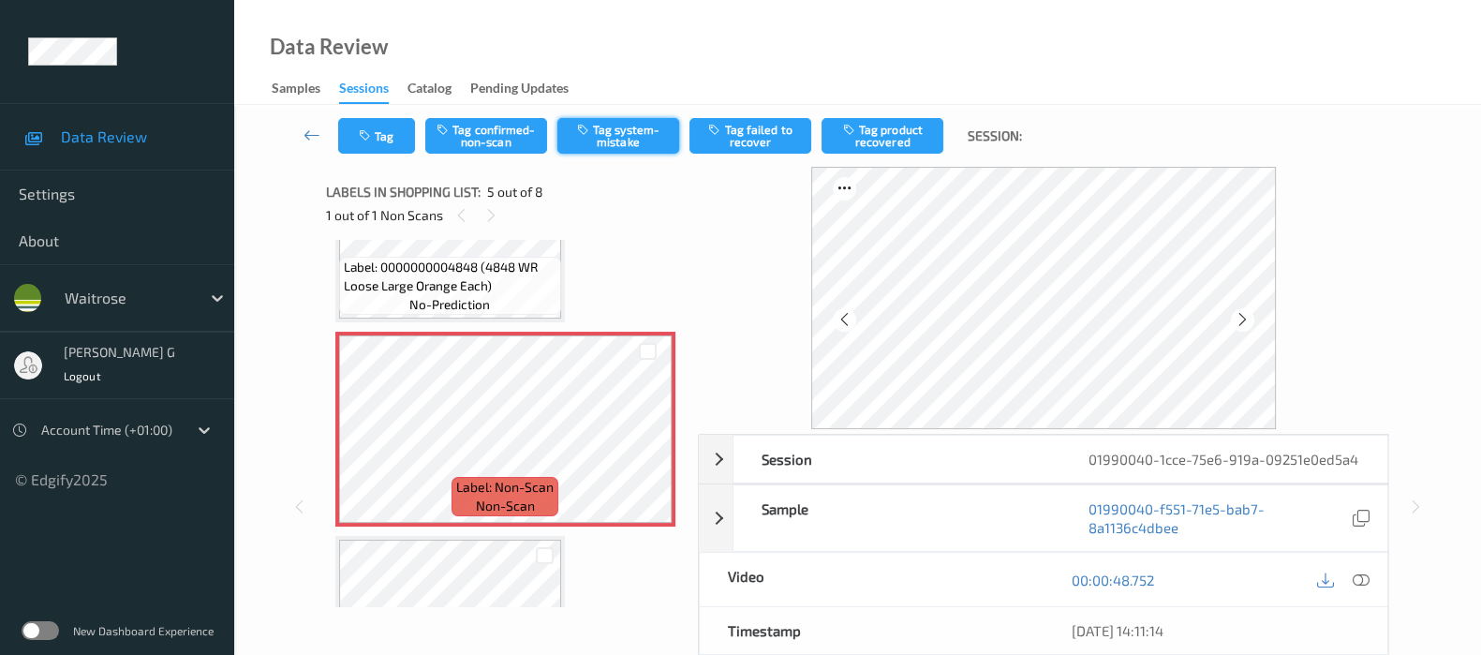
click at [607, 138] on button "Tag system-mistake" at bounding box center [618, 136] width 122 height 36
click at [603, 136] on button "Tag system-mistake" at bounding box center [618, 136] width 122 height 36
click at [639, 137] on button "Tag system-mistake" at bounding box center [618, 136] width 122 height 36
click at [646, 220] on div "1 out of 1 Non Scans" at bounding box center [505, 214] width 359 height 23
click at [586, 124] on icon "button" at bounding box center [585, 129] width 16 height 13
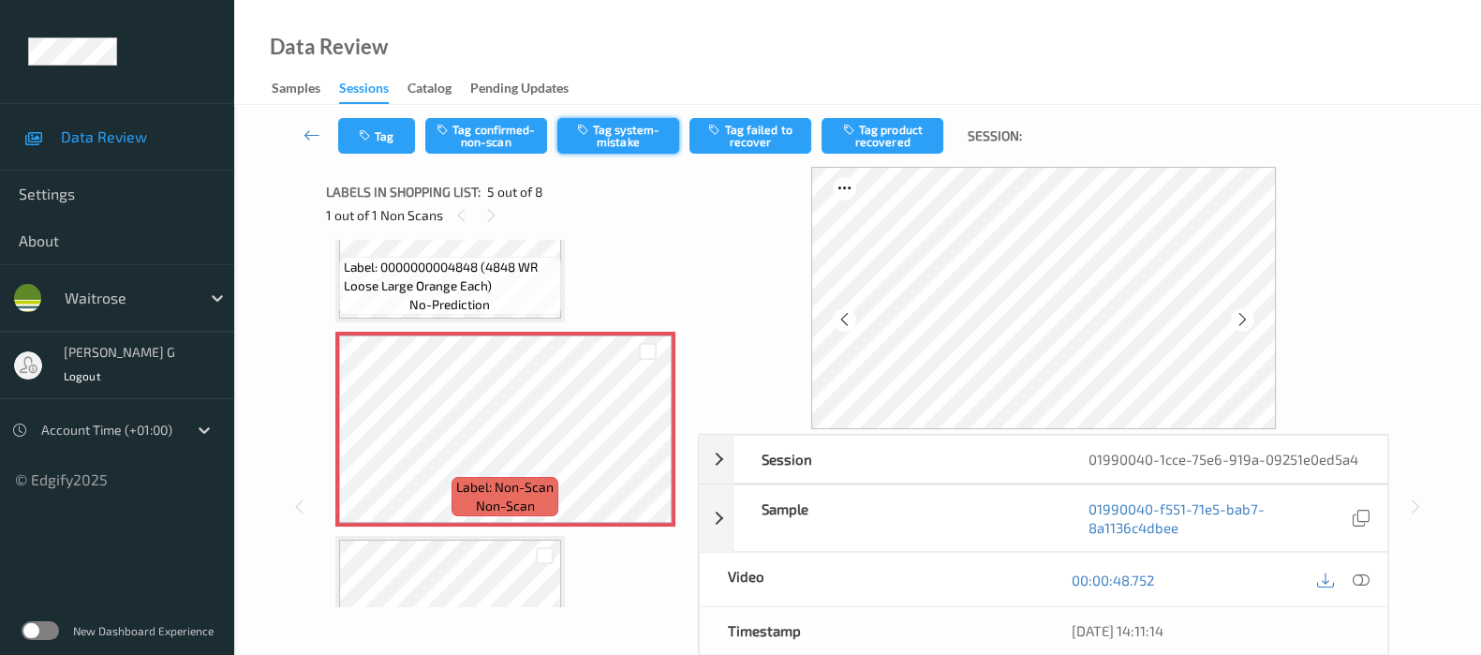
click at [592, 129] on icon "button" at bounding box center [585, 129] width 16 height 13
click at [609, 134] on button "Tag system-mistake" at bounding box center [618, 136] width 122 height 36
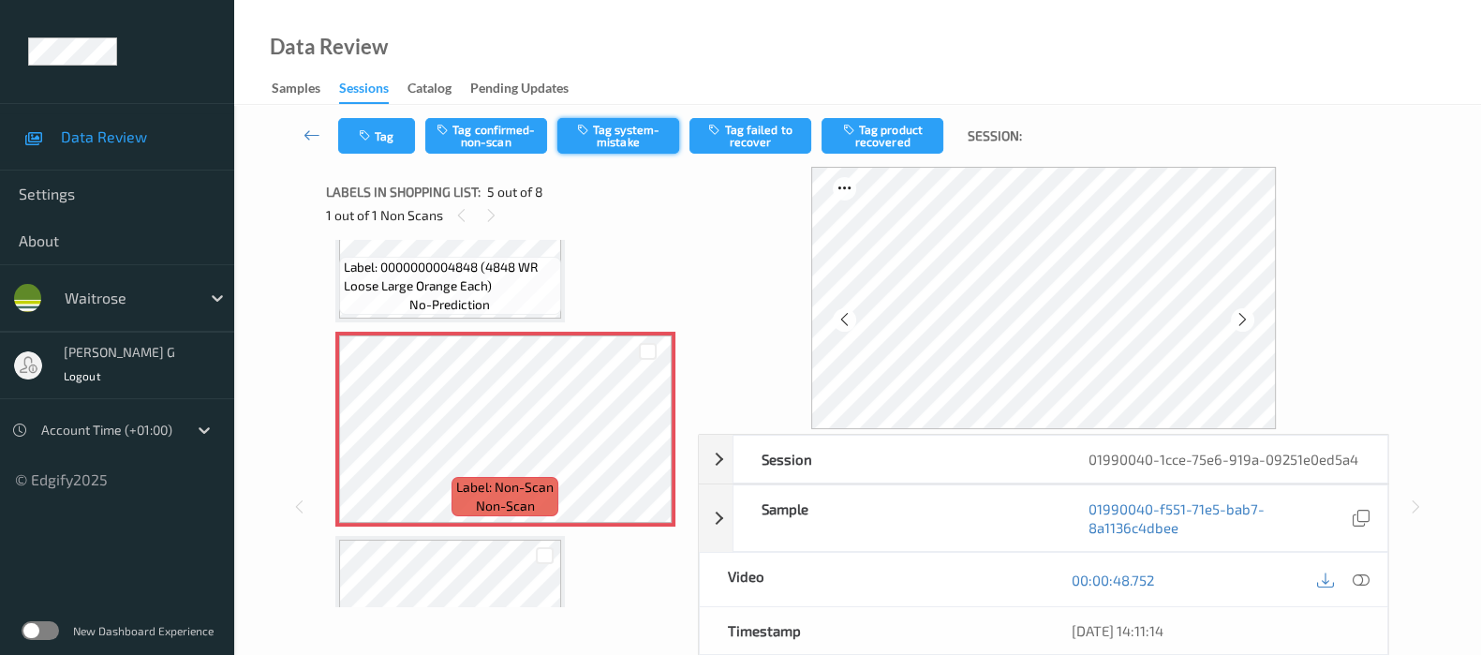
click at [609, 134] on button "Tag system-mistake" at bounding box center [618, 136] width 122 height 36
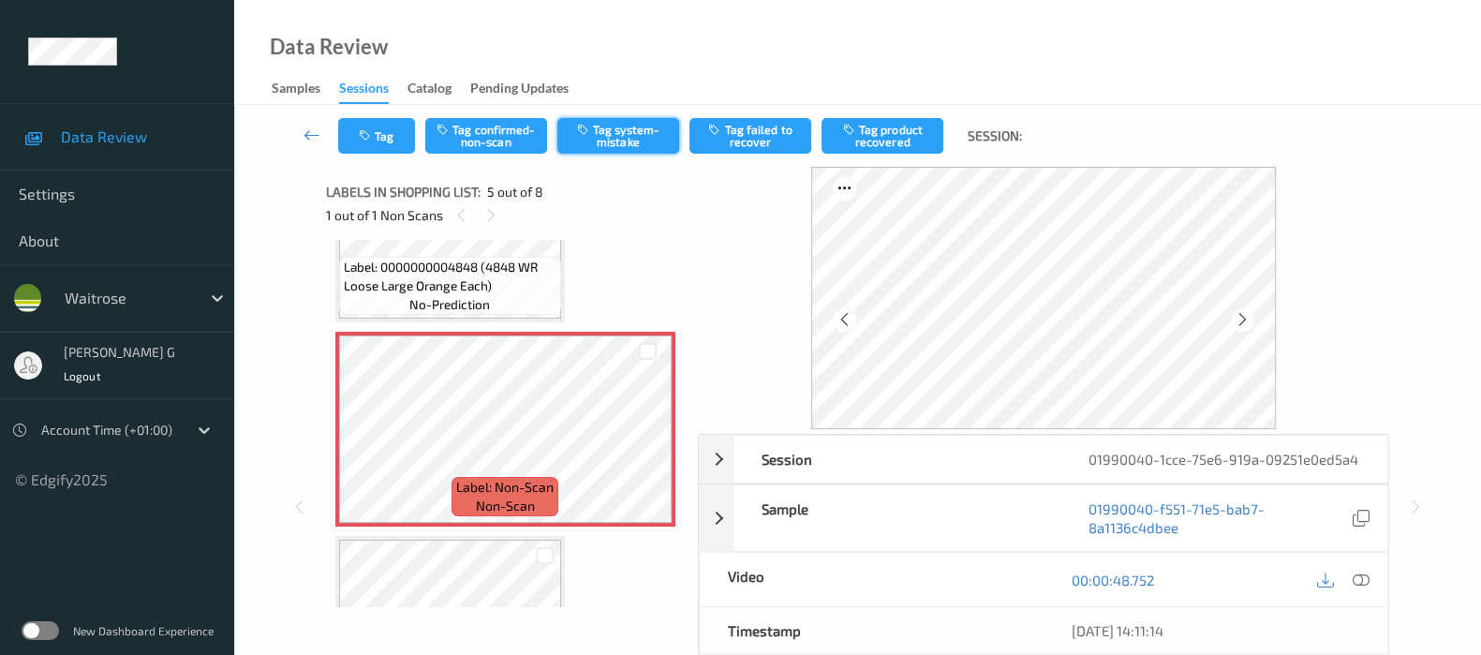
click at [609, 134] on button "Tag system-mistake" at bounding box center [618, 136] width 122 height 36
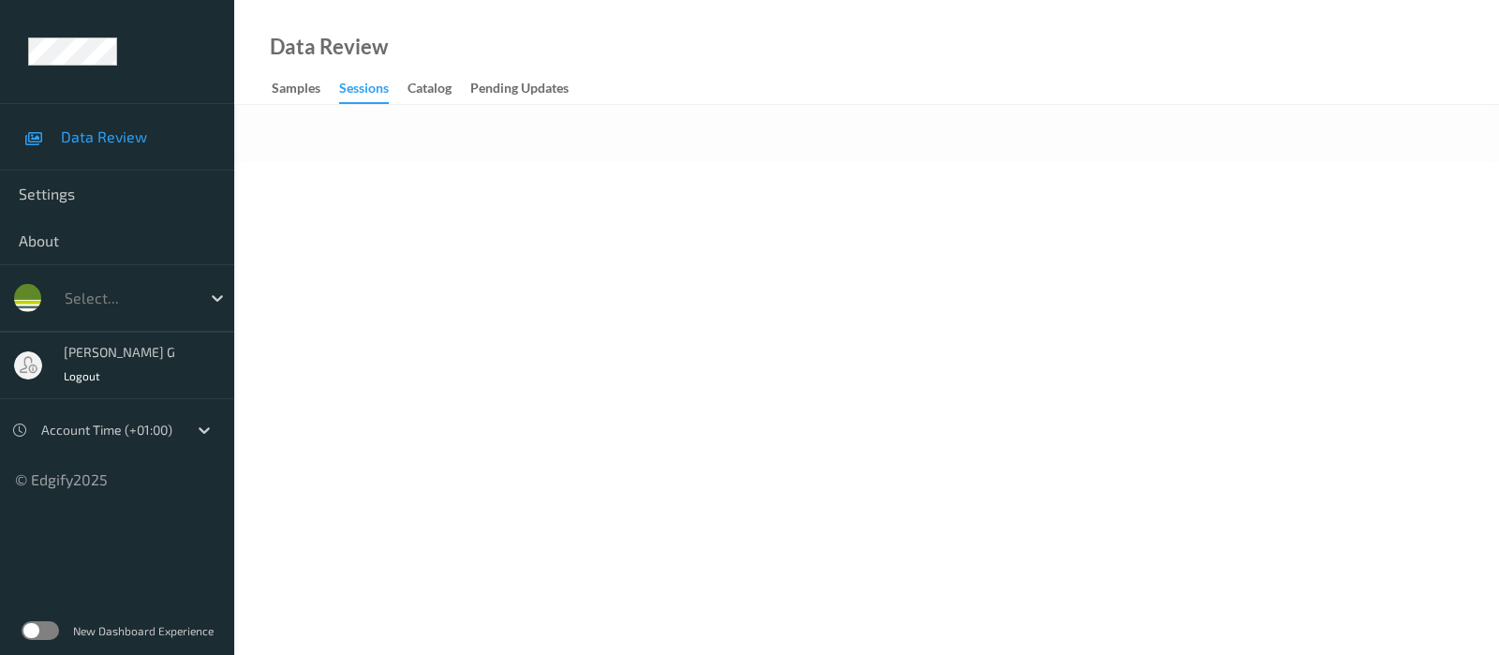
click at [556, 207] on body "Data Review Settings About Select... varsha g Logout Account Time (+01:00) © Ed…" at bounding box center [749, 327] width 1499 height 655
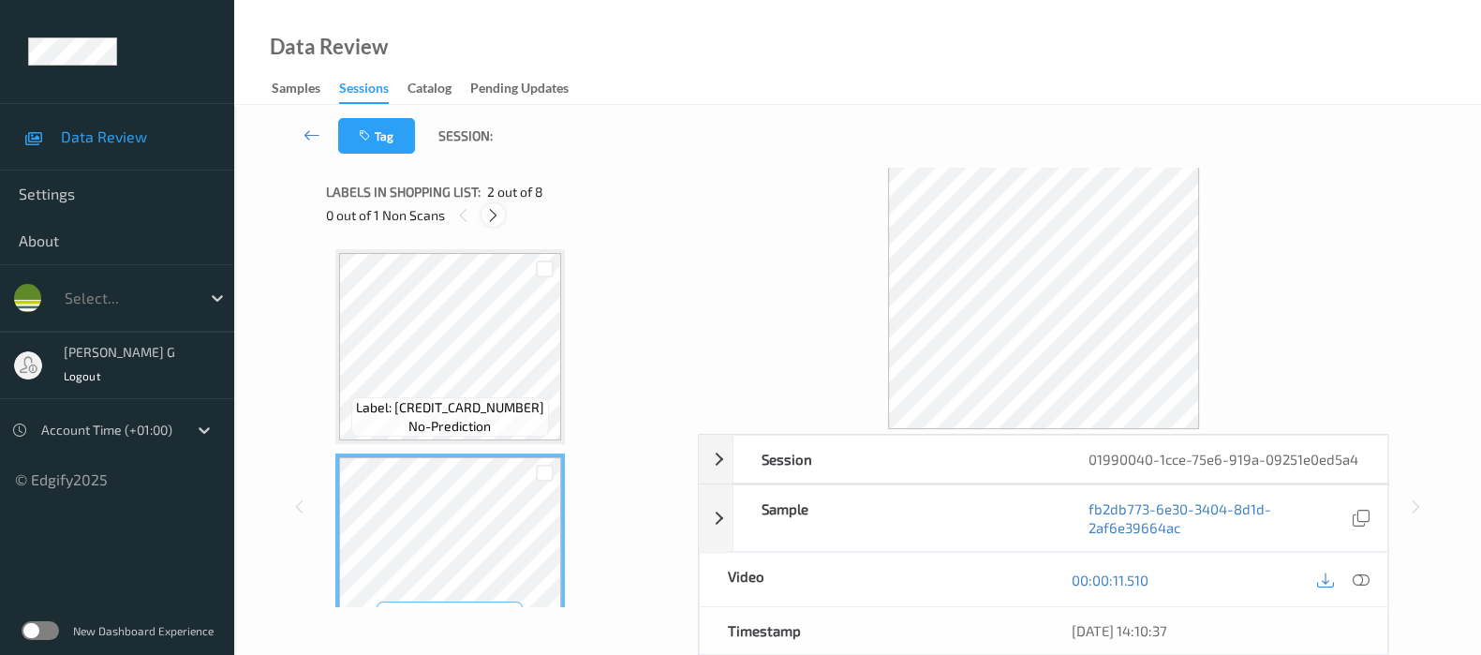
click at [500, 217] on icon at bounding box center [493, 215] width 16 height 17
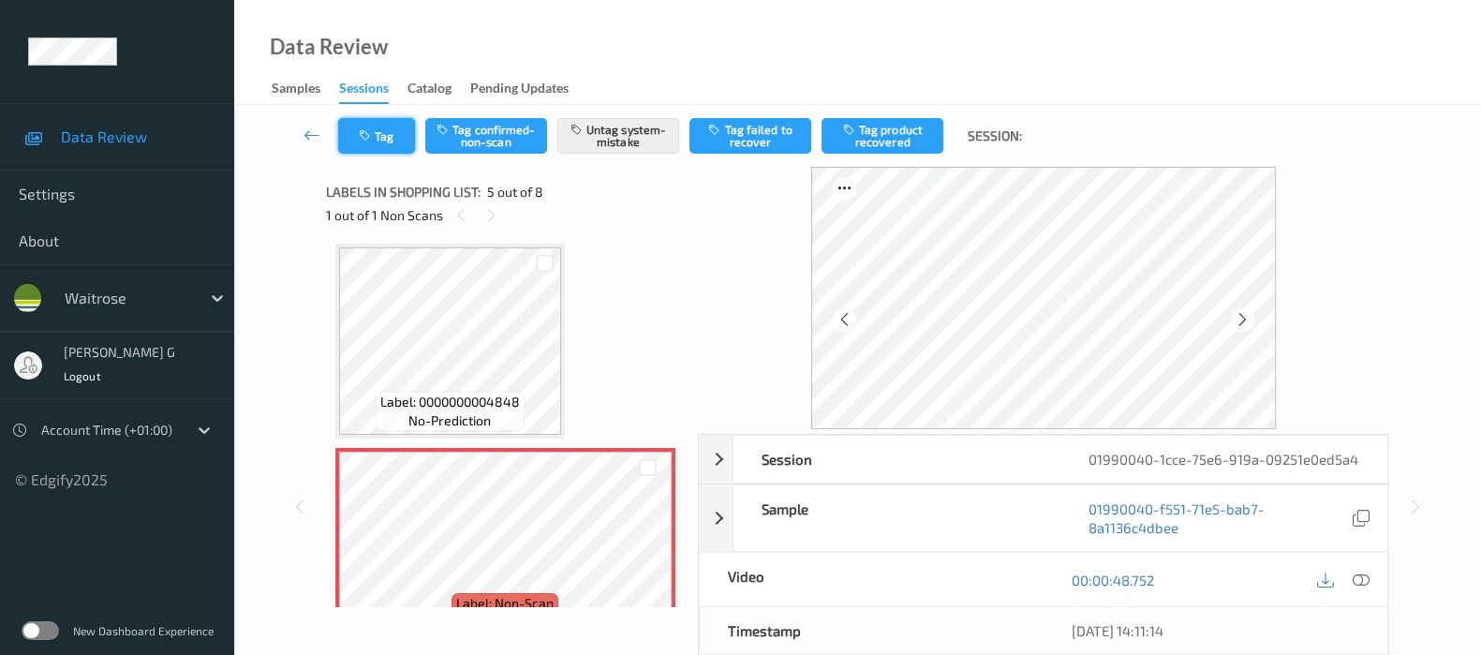
click at [359, 135] on icon "button" at bounding box center [367, 135] width 16 height 13
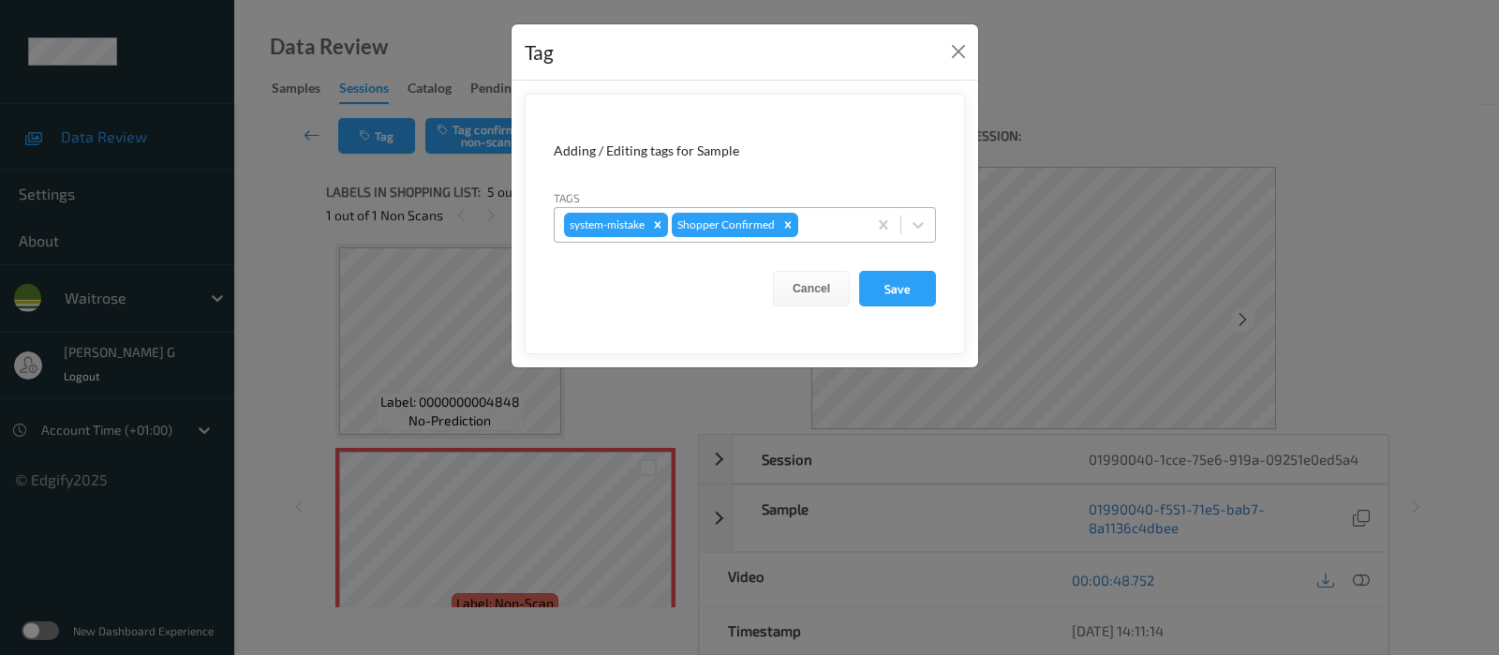
click at [829, 227] on div at bounding box center [829, 225] width 55 height 22
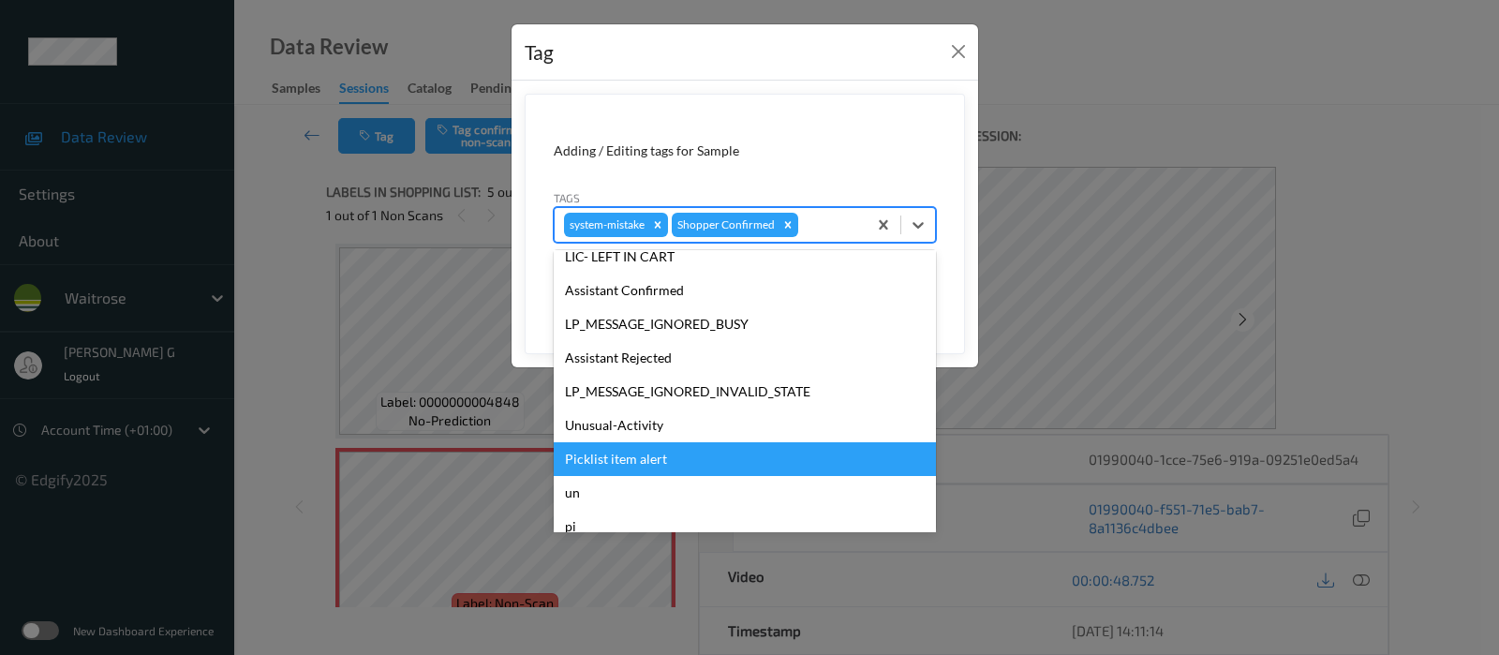
scroll to position [400, 0]
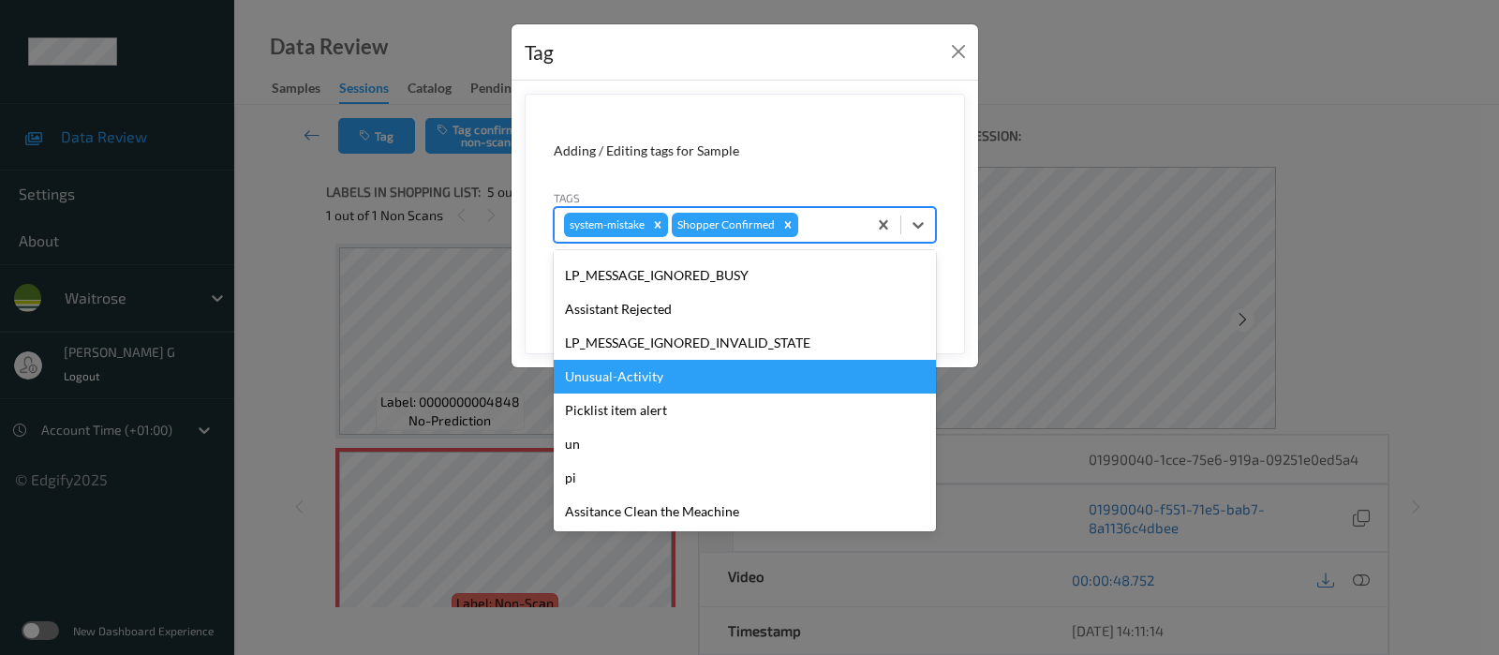
click at [628, 388] on div "Unusual-Activity" at bounding box center [745, 377] width 382 height 34
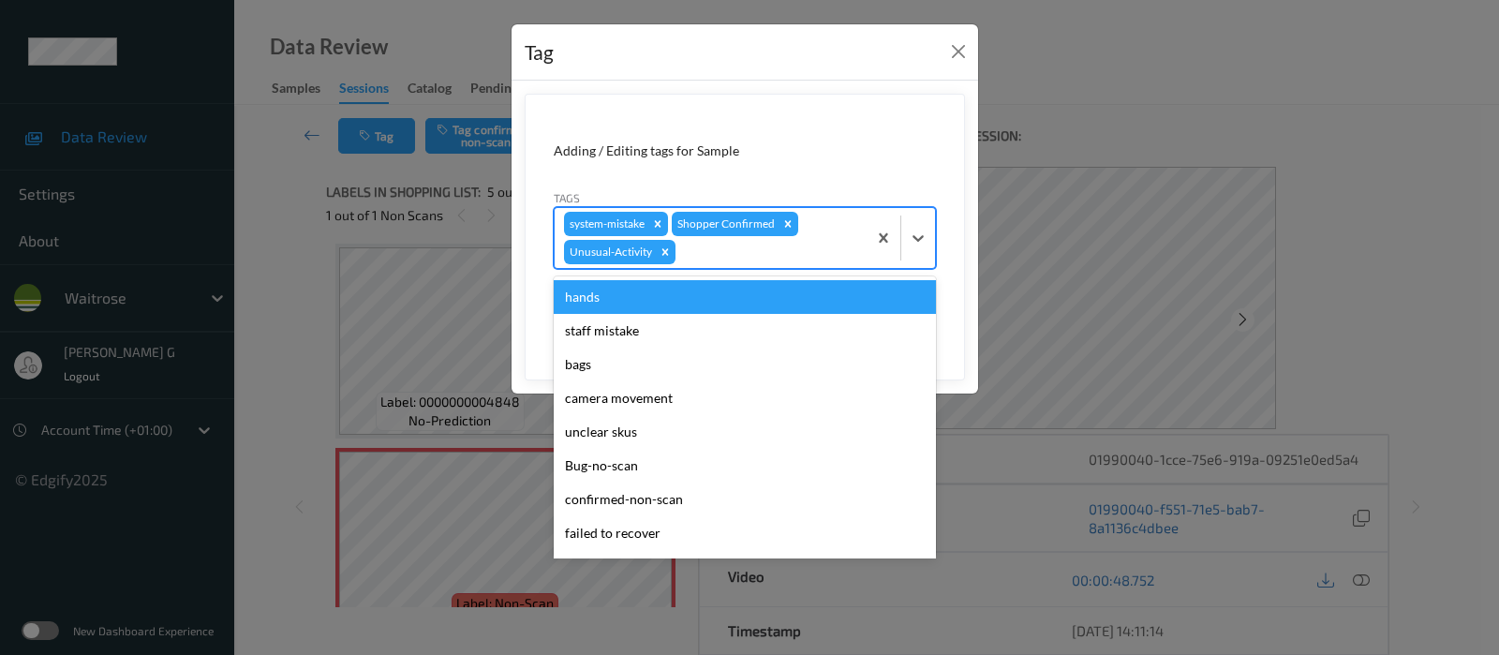
click at [785, 264] on div "system-mistake Shopper Confirmed Unusual-Activity" at bounding box center [711, 238] width 312 height 60
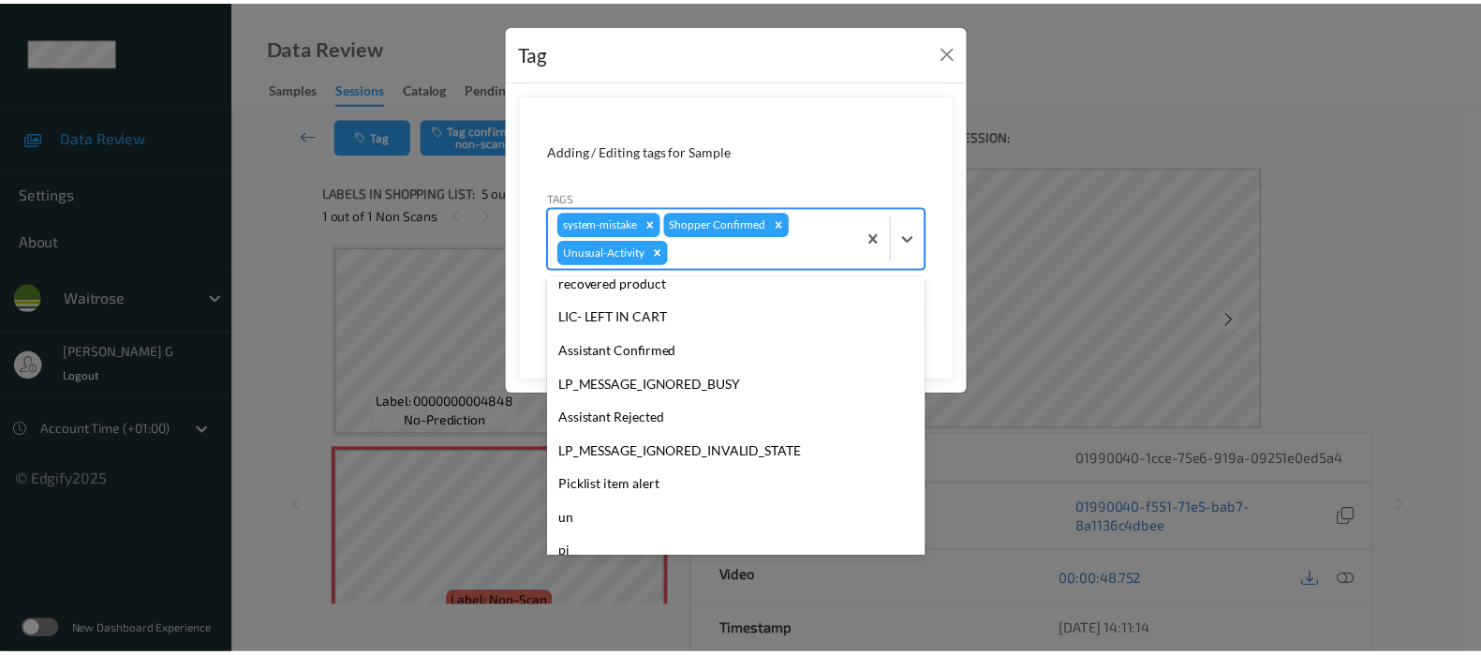
scroll to position [366, 0]
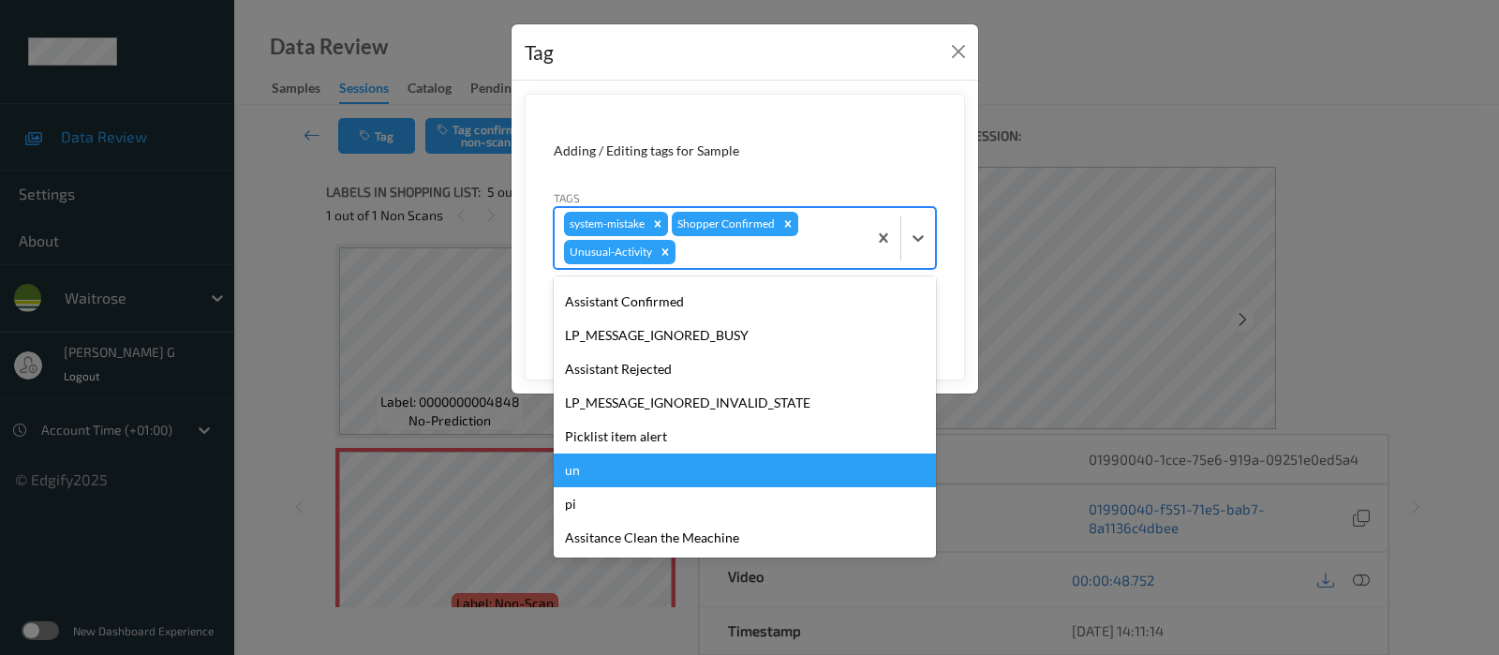
click at [632, 431] on div "Picklist item alert" at bounding box center [745, 437] width 382 height 34
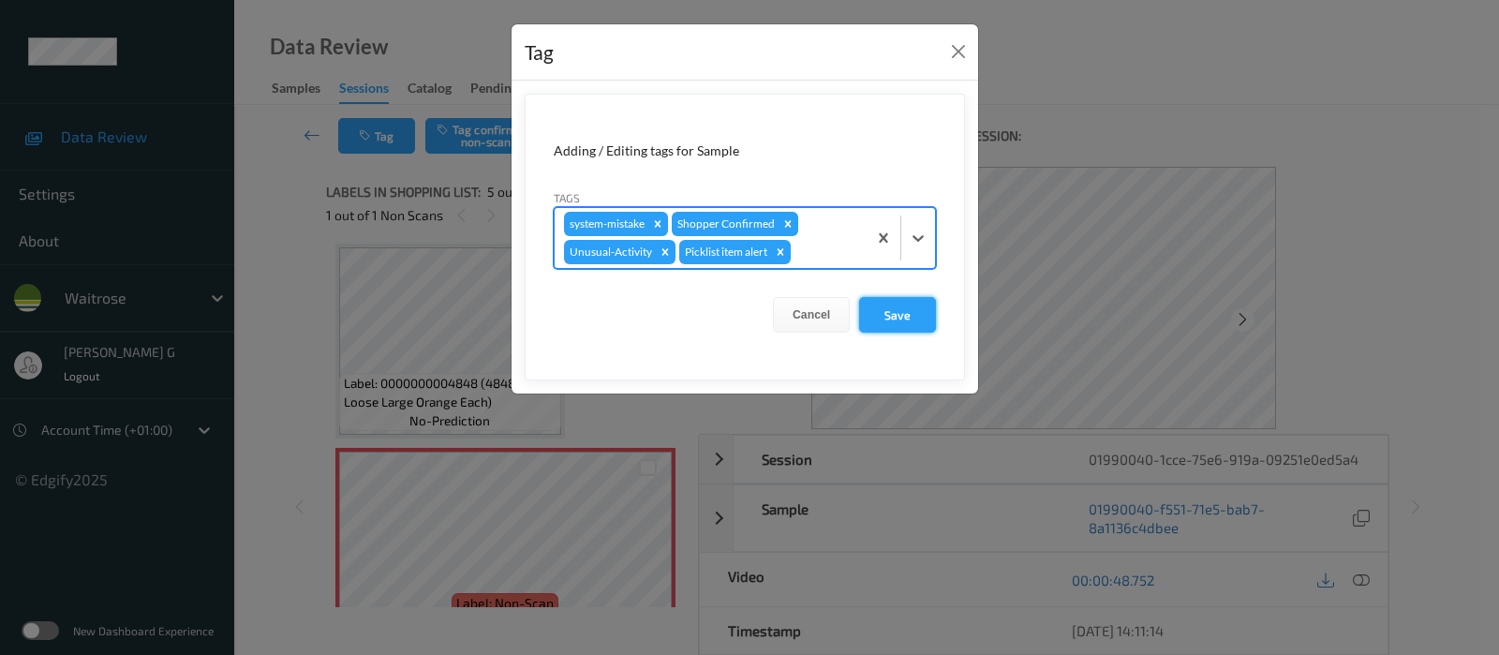
click at [899, 315] on button "Save" at bounding box center [897, 315] width 77 height 36
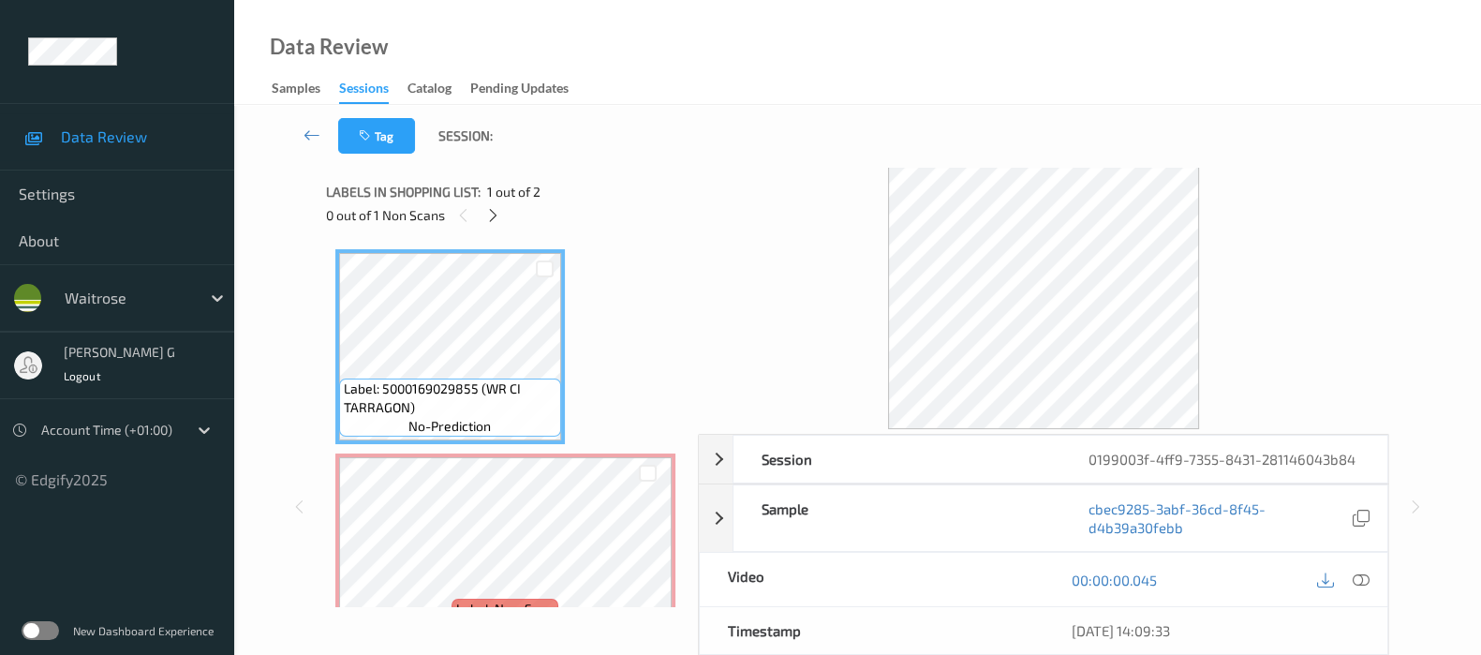
click at [481, 220] on div "0 out of 1 Non Scans" at bounding box center [505, 214] width 359 height 23
click at [491, 214] on icon at bounding box center [493, 215] width 16 height 17
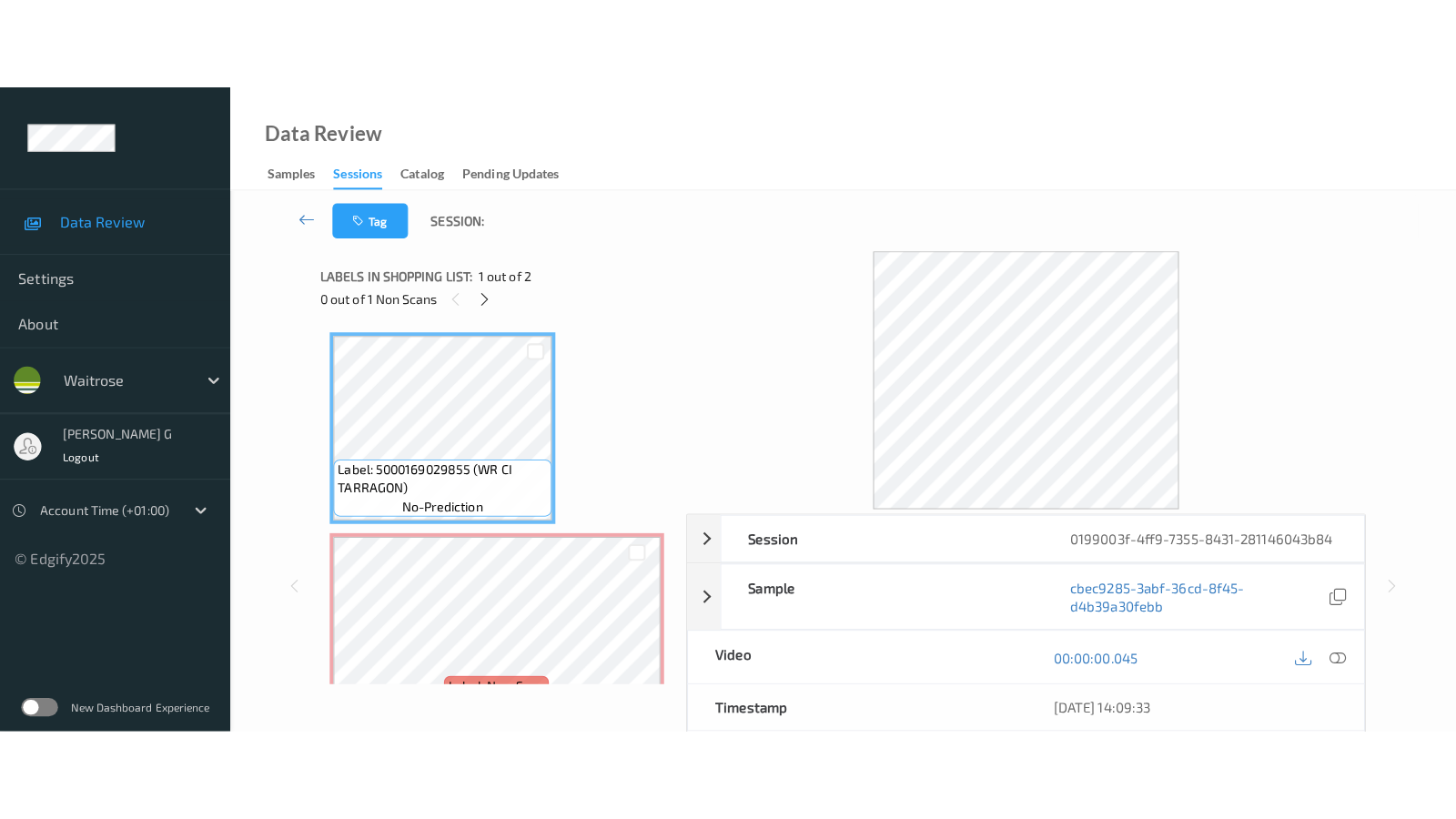
scroll to position [9, 0]
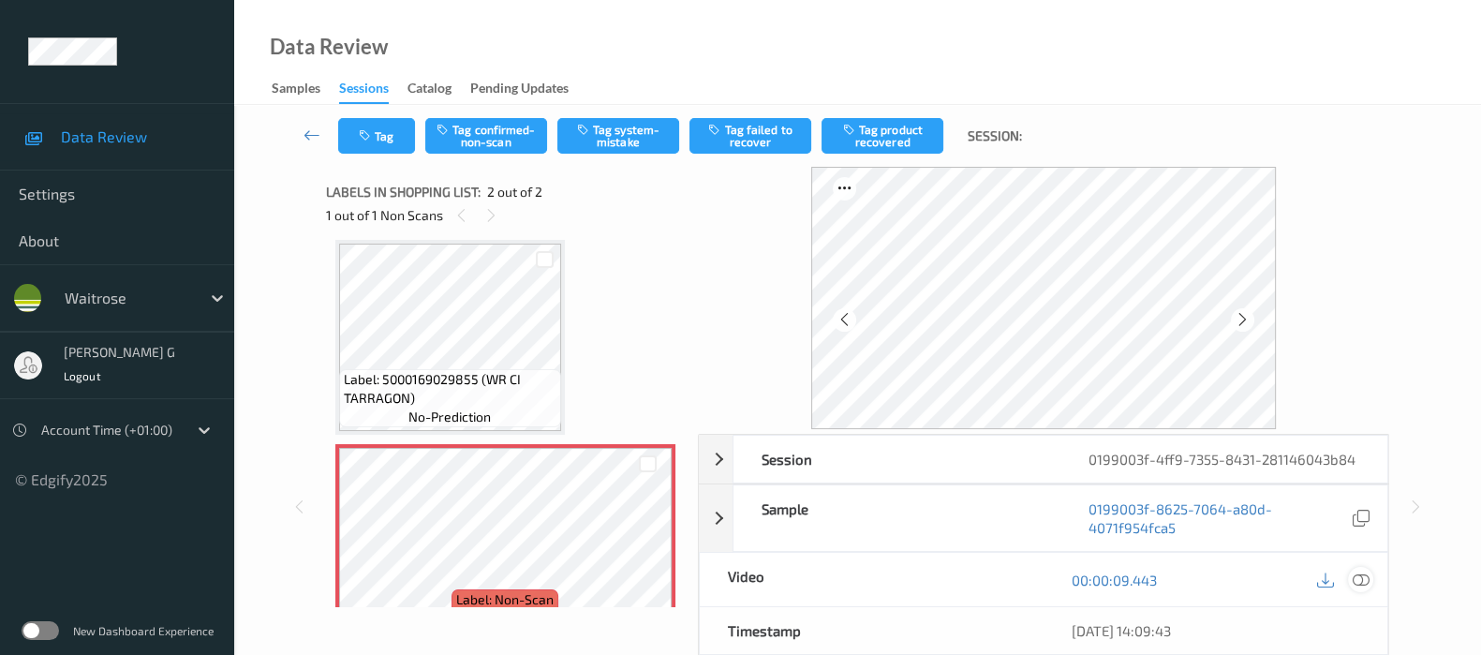
click at [1358, 573] on icon at bounding box center [1361, 579] width 17 height 17
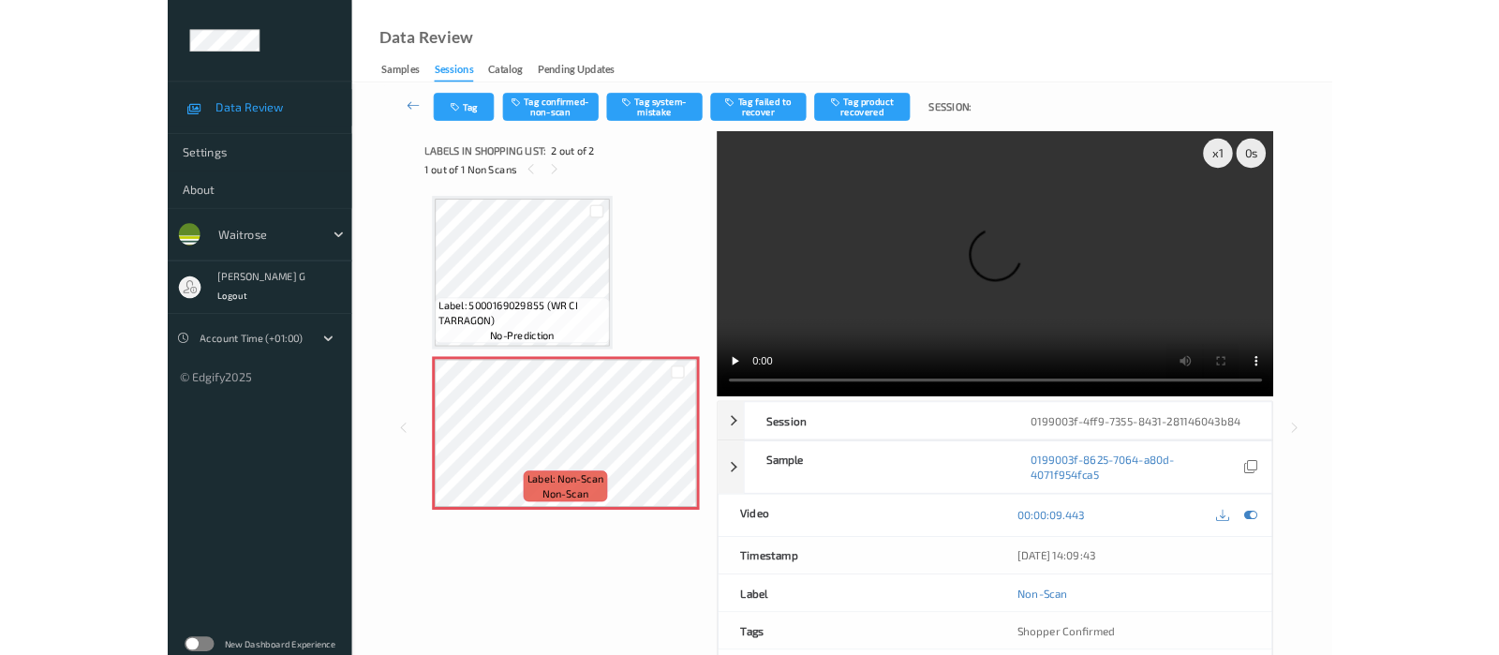
scroll to position [0, 0]
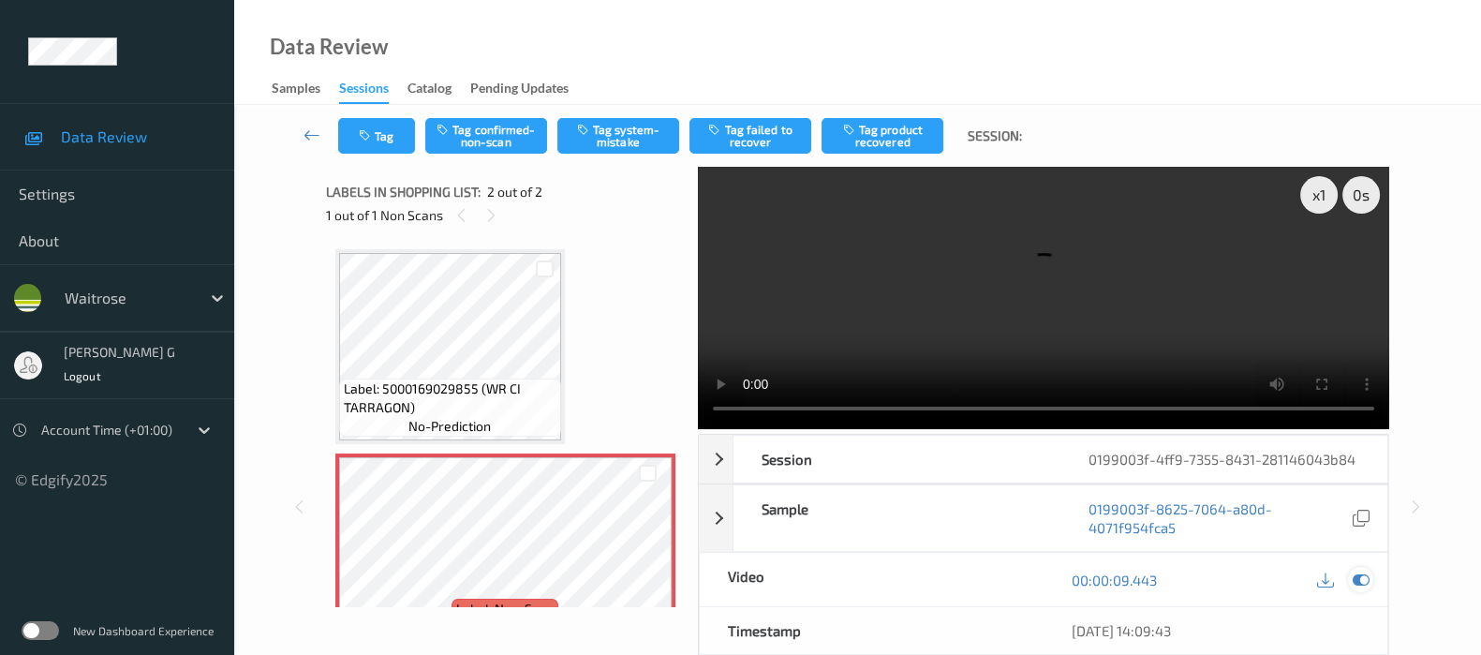
click at [1366, 583] on icon at bounding box center [1361, 579] width 17 height 17
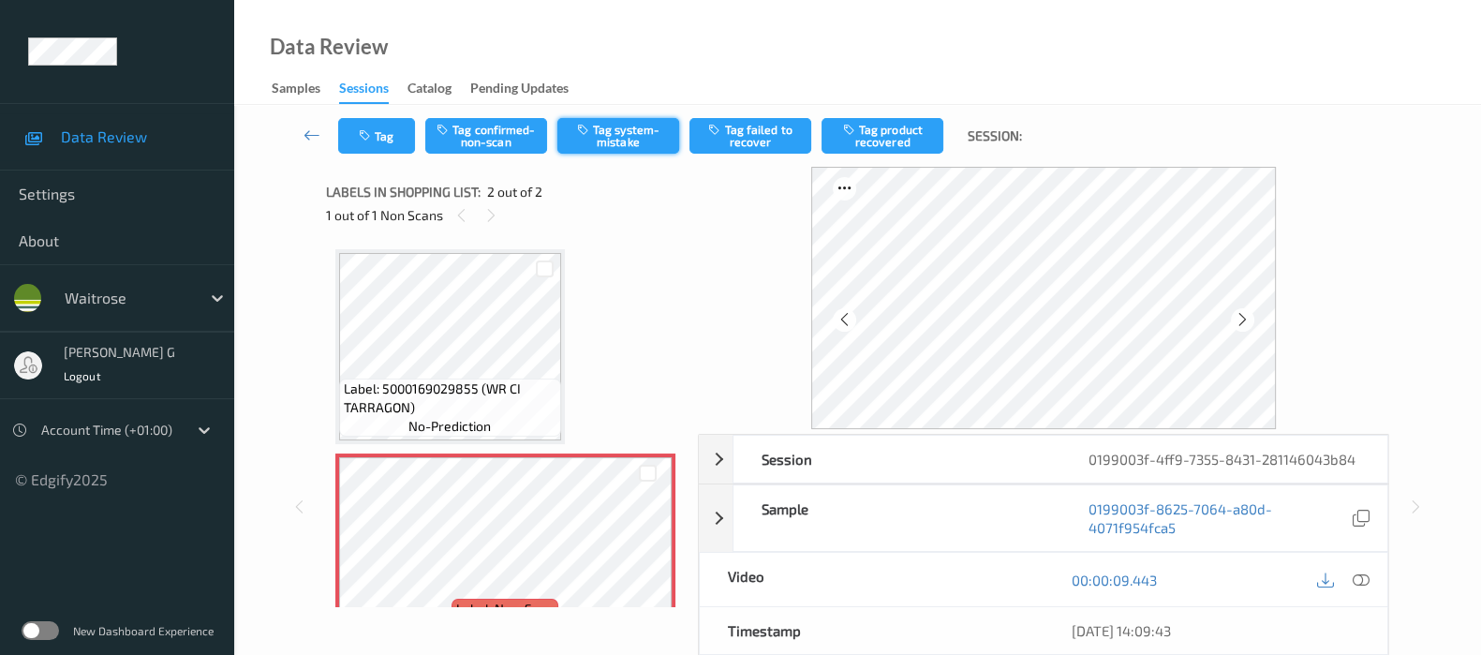
click at [609, 141] on button "Tag system-mistake" at bounding box center [618, 136] width 122 height 36
click at [375, 128] on button "Tag" at bounding box center [376, 136] width 77 height 36
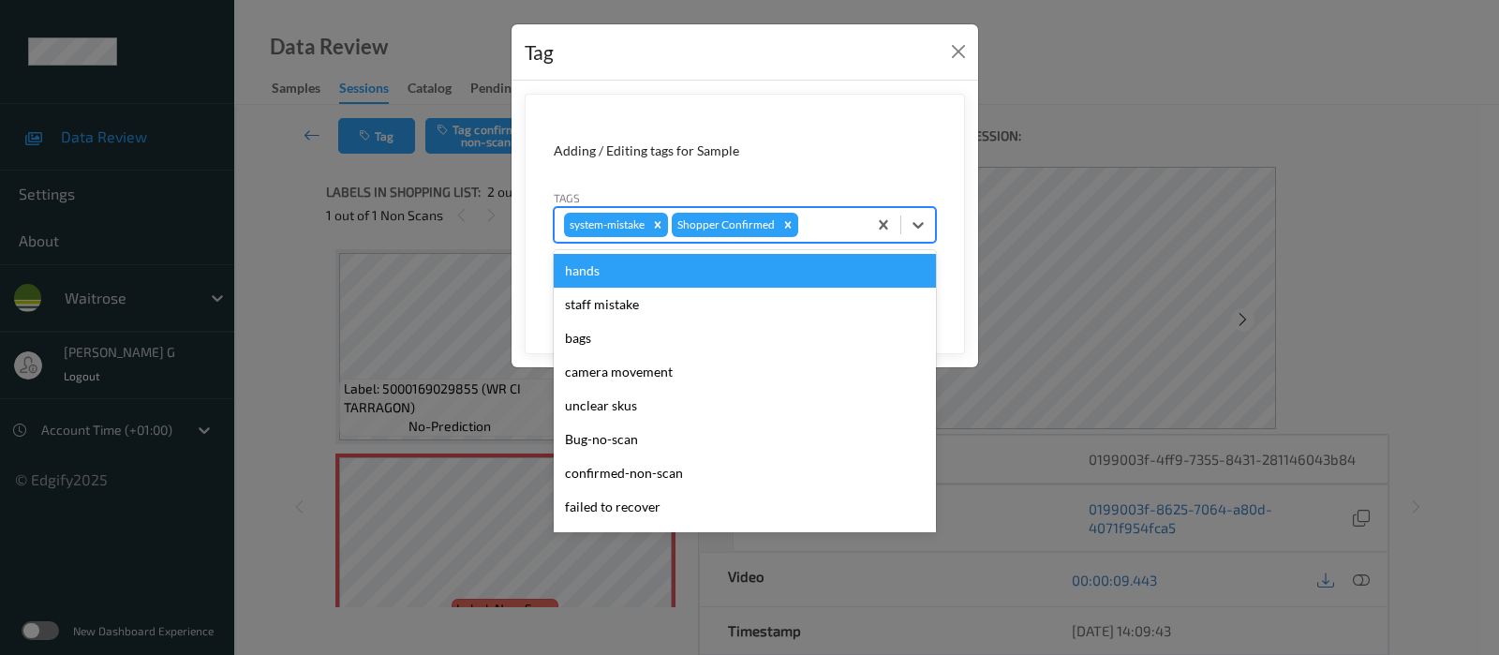
click at [843, 219] on div at bounding box center [829, 225] width 55 height 22
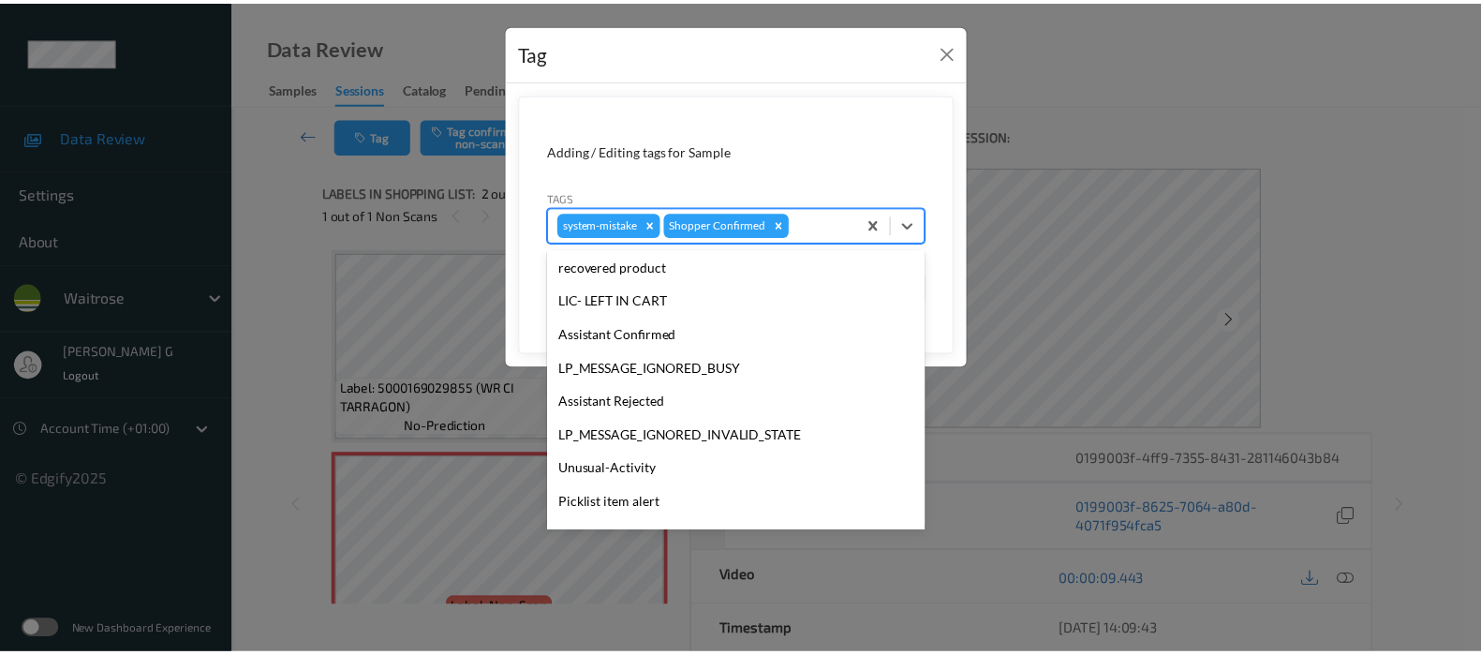
scroll to position [351, 0]
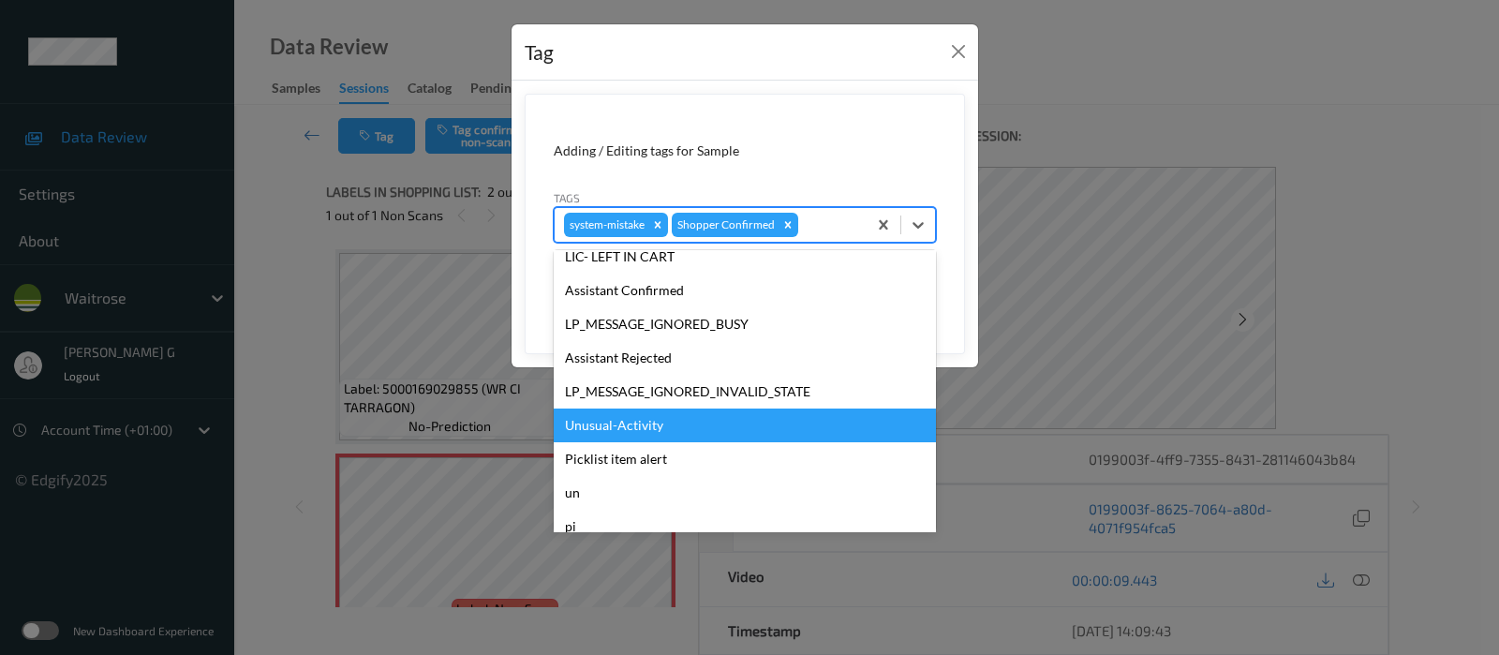
click at [598, 432] on div "Unusual-Activity" at bounding box center [745, 425] width 382 height 34
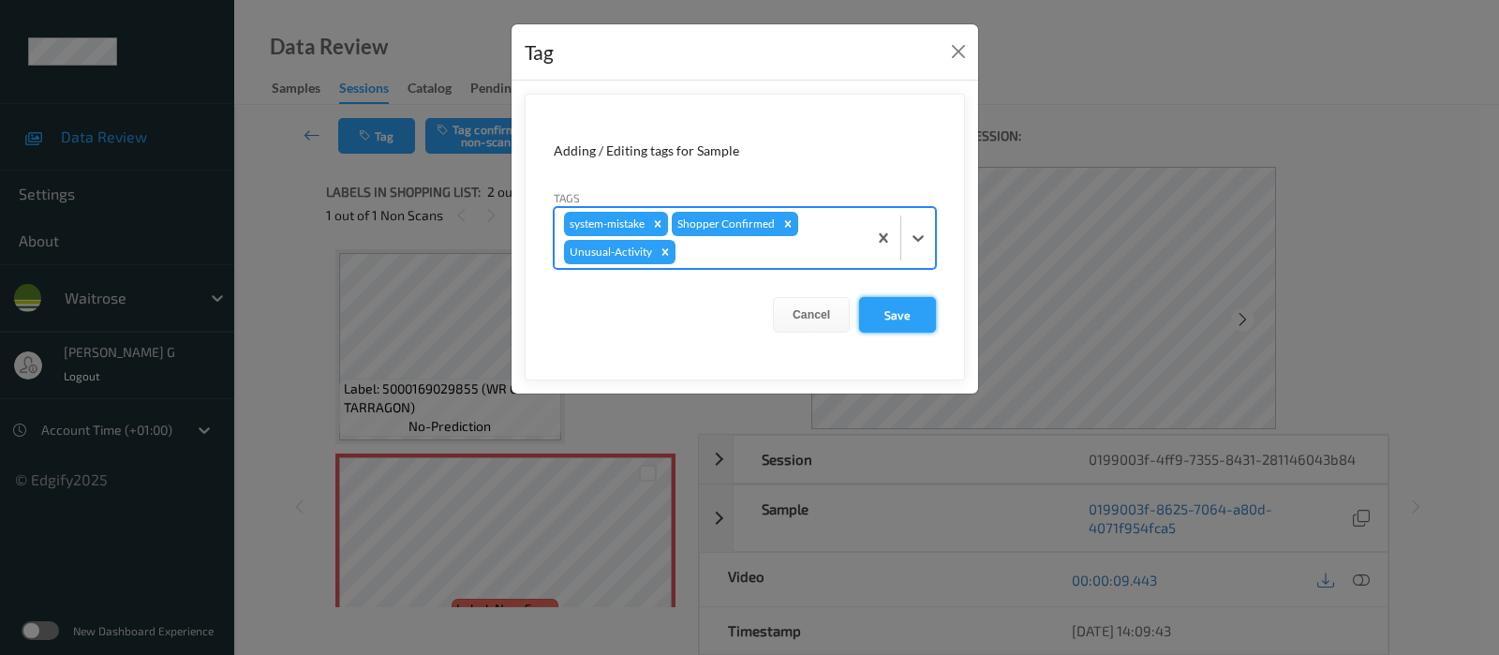
click at [891, 316] on button "Save" at bounding box center [897, 315] width 77 height 36
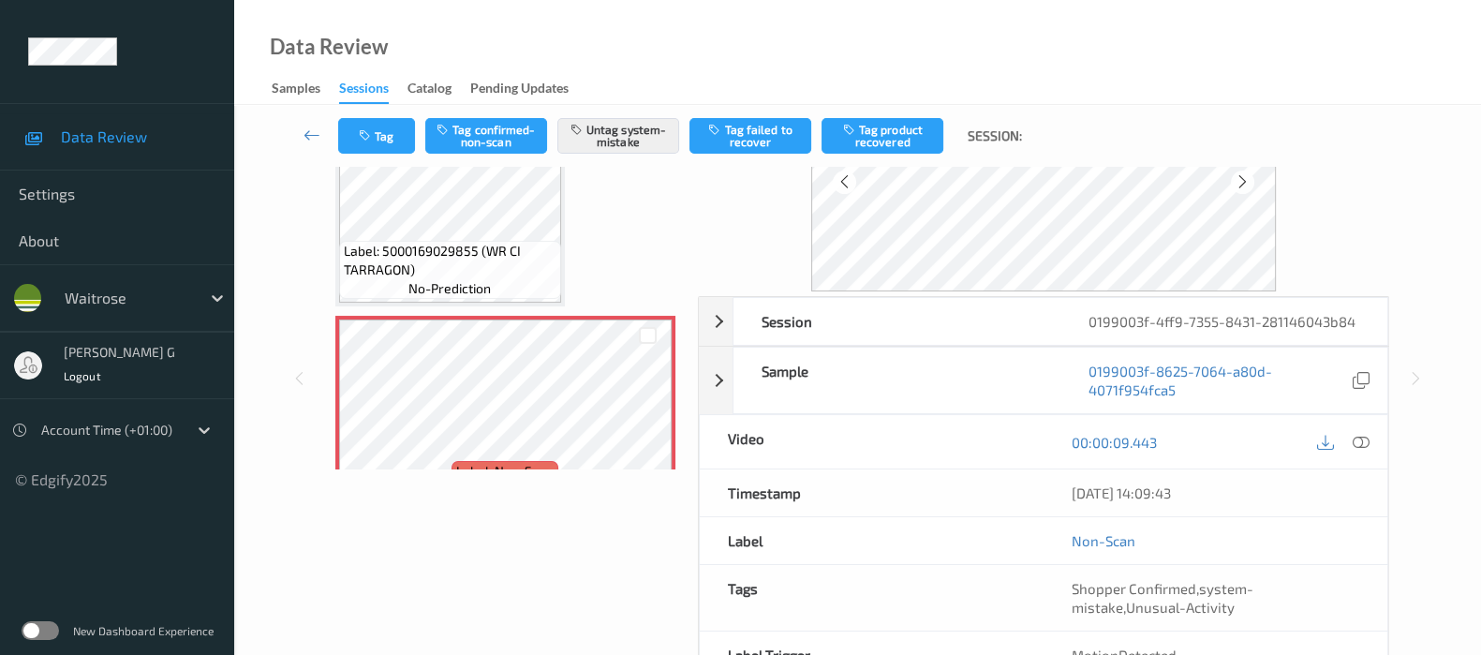
scroll to position [246, 0]
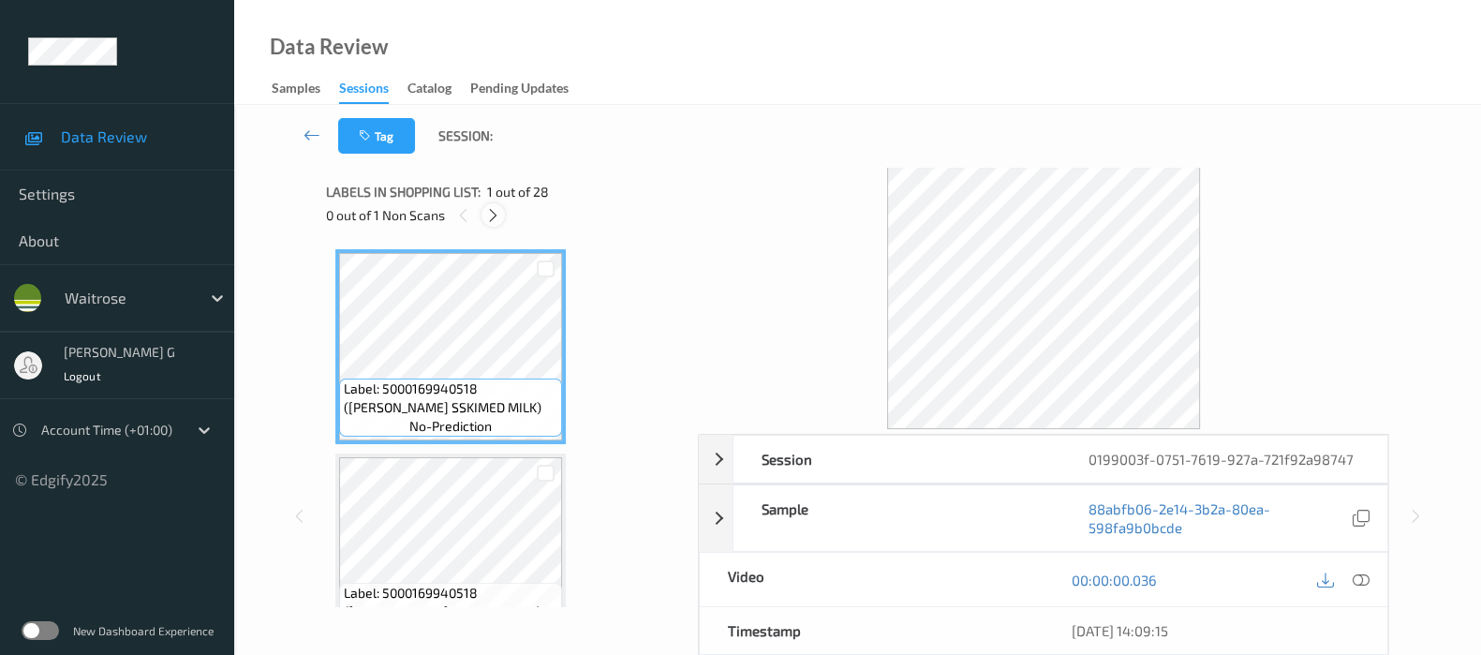
click at [485, 210] on icon at bounding box center [493, 215] width 16 height 17
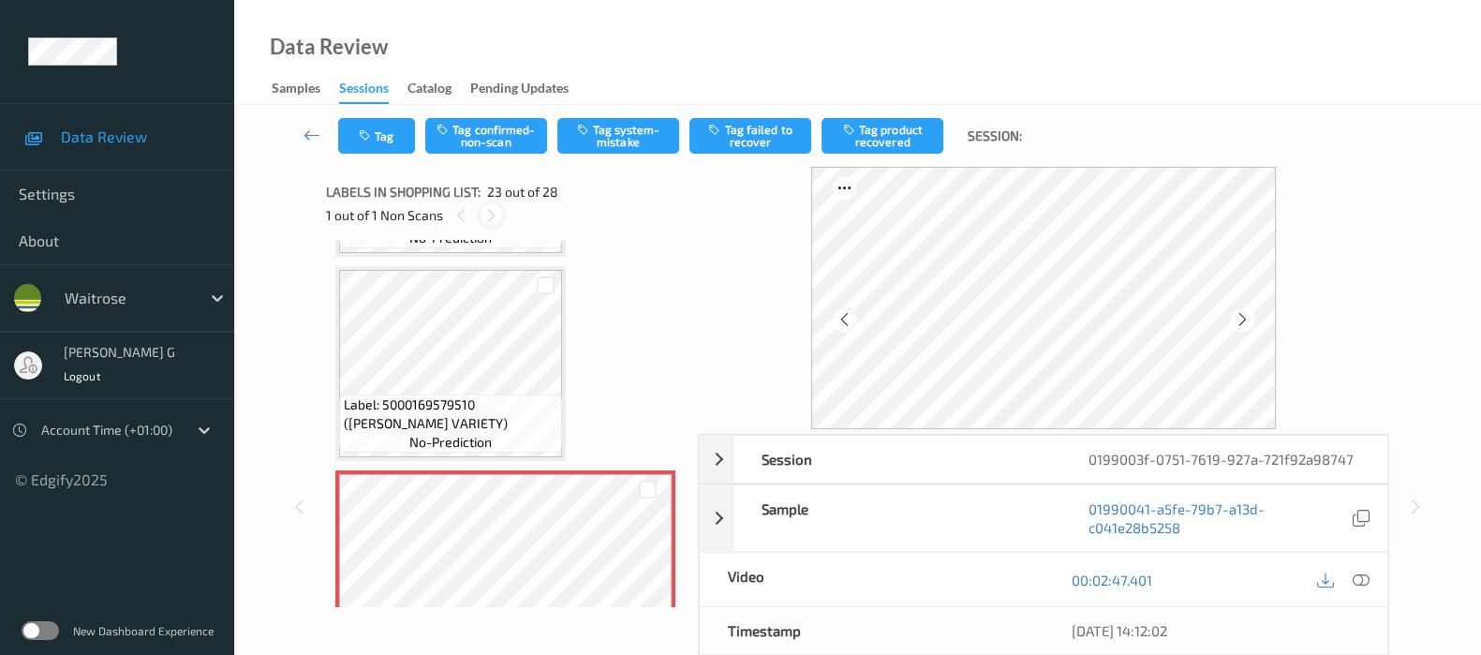
click at [494, 216] on icon at bounding box center [491, 215] width 16 height 17
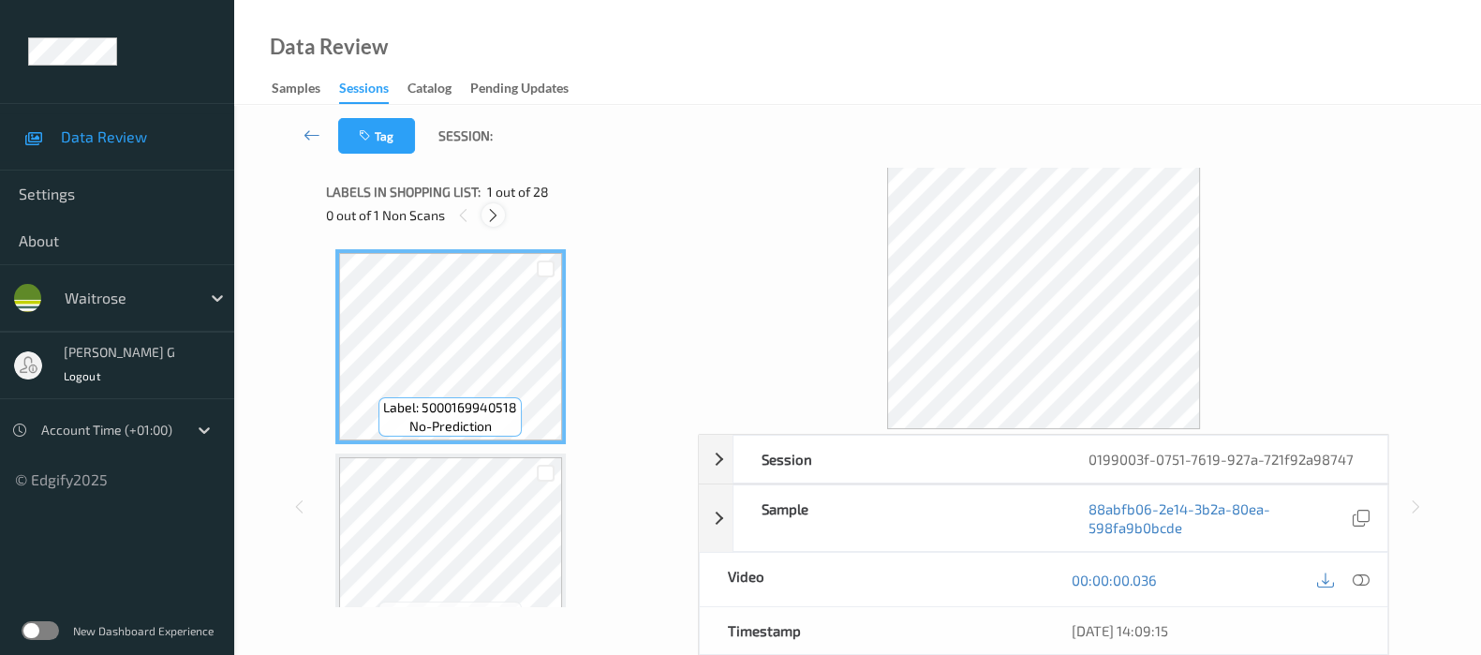
click at [487, 220] on icon at bounding box center [493, 215] width 16 height 17
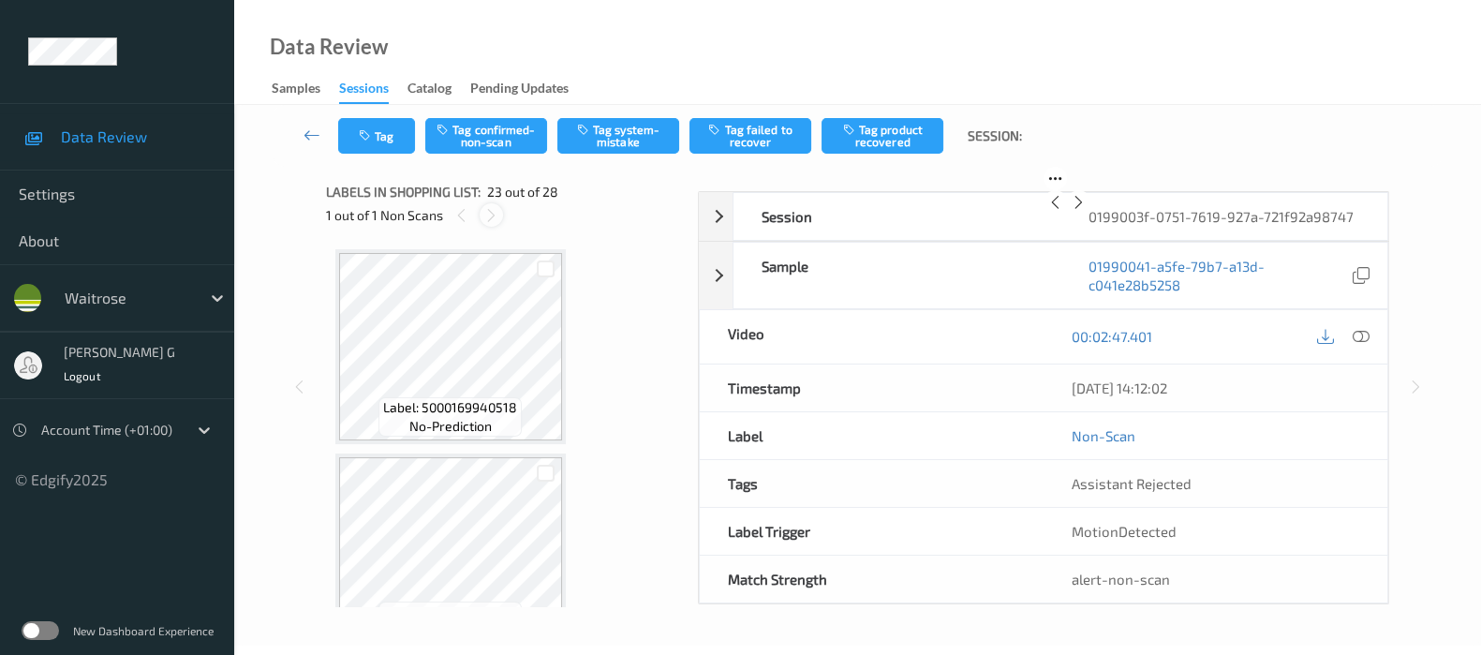
scroll to position [4272, 0]
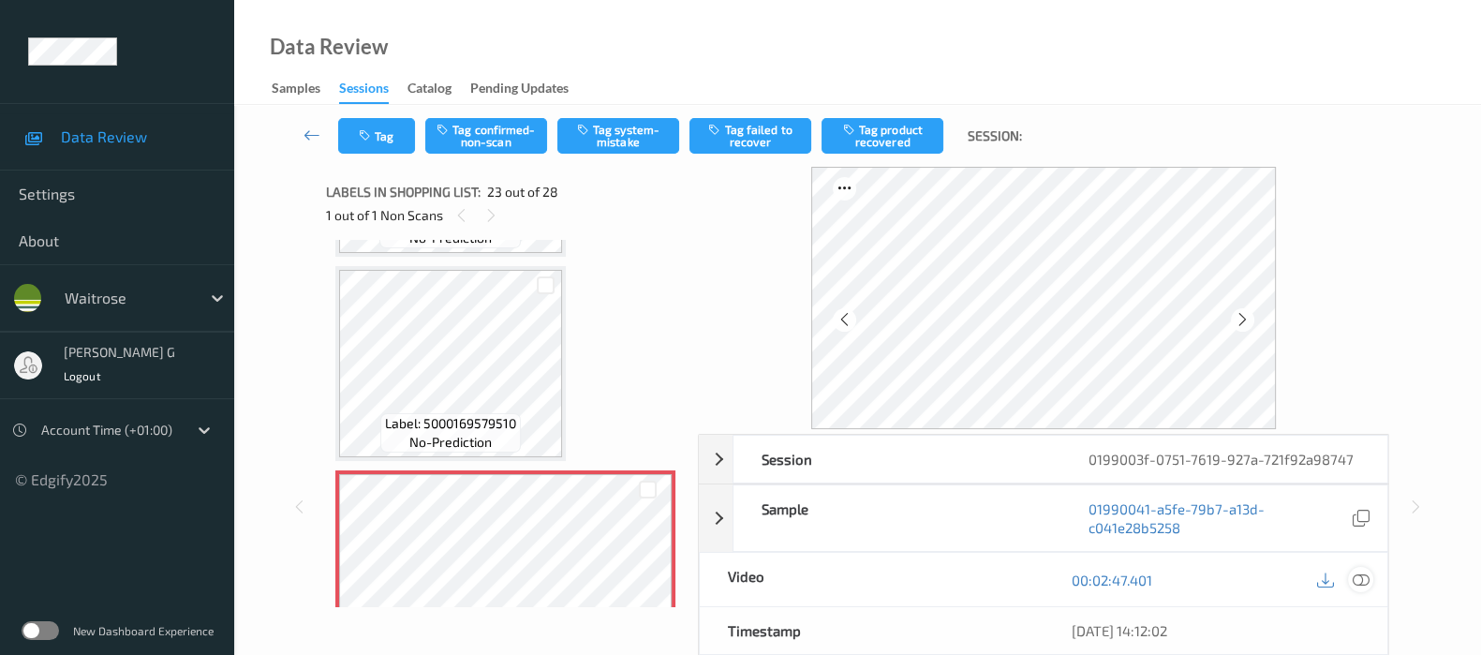
click at [1356, 582] on icon at bounding box center [1361, 579] width 17 height 17
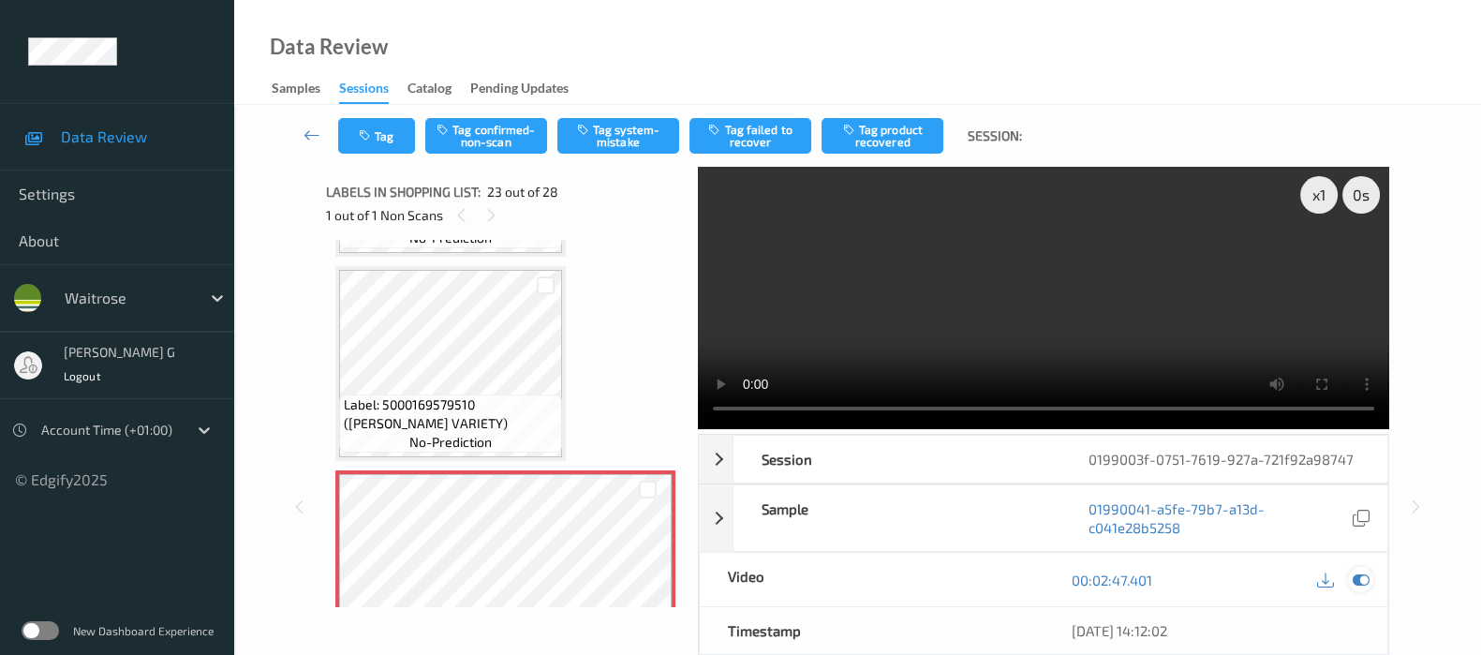
click at [1363, 577] on icon at bounding box center [1361, 579] width 17 height 17
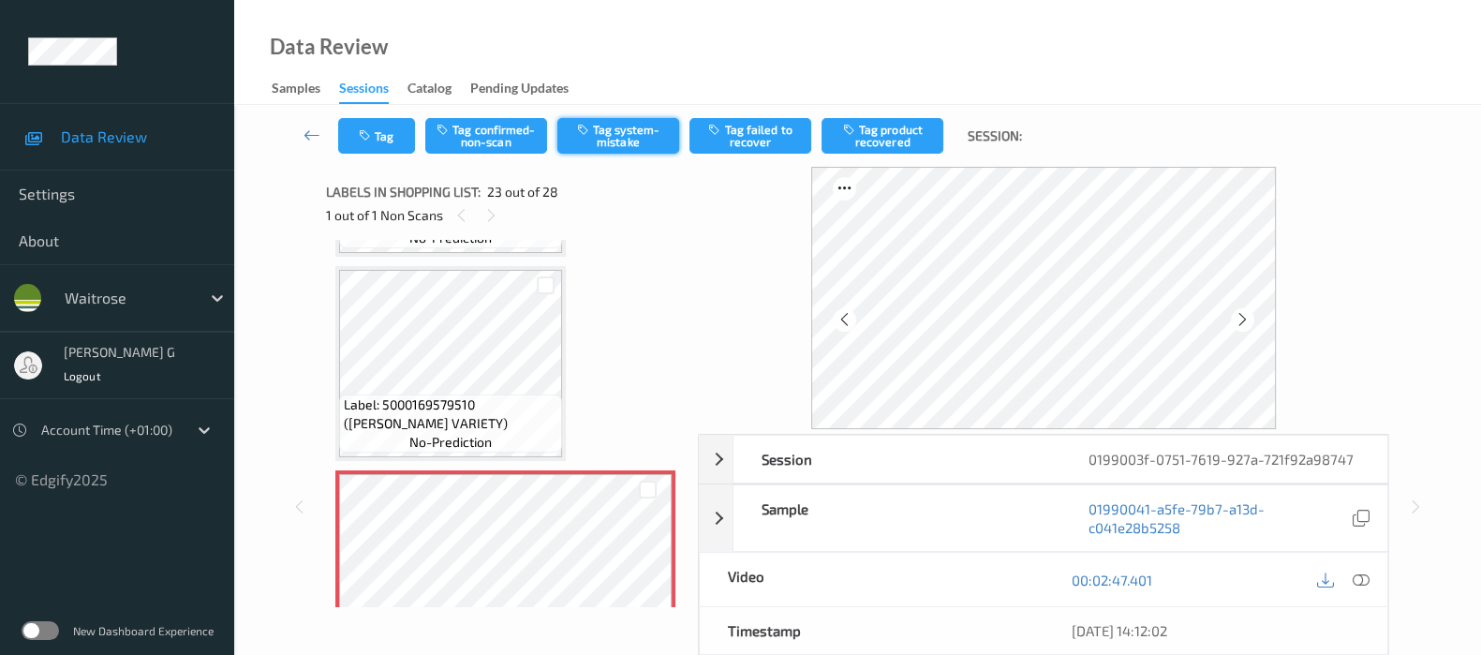
click at [601, 131] on button "Tag system-mistake" at bounding box center [618, 136] width 122 height 36
click at [371, 124] on button "Tag" at bounding box center [376, 136] width 77 height 36
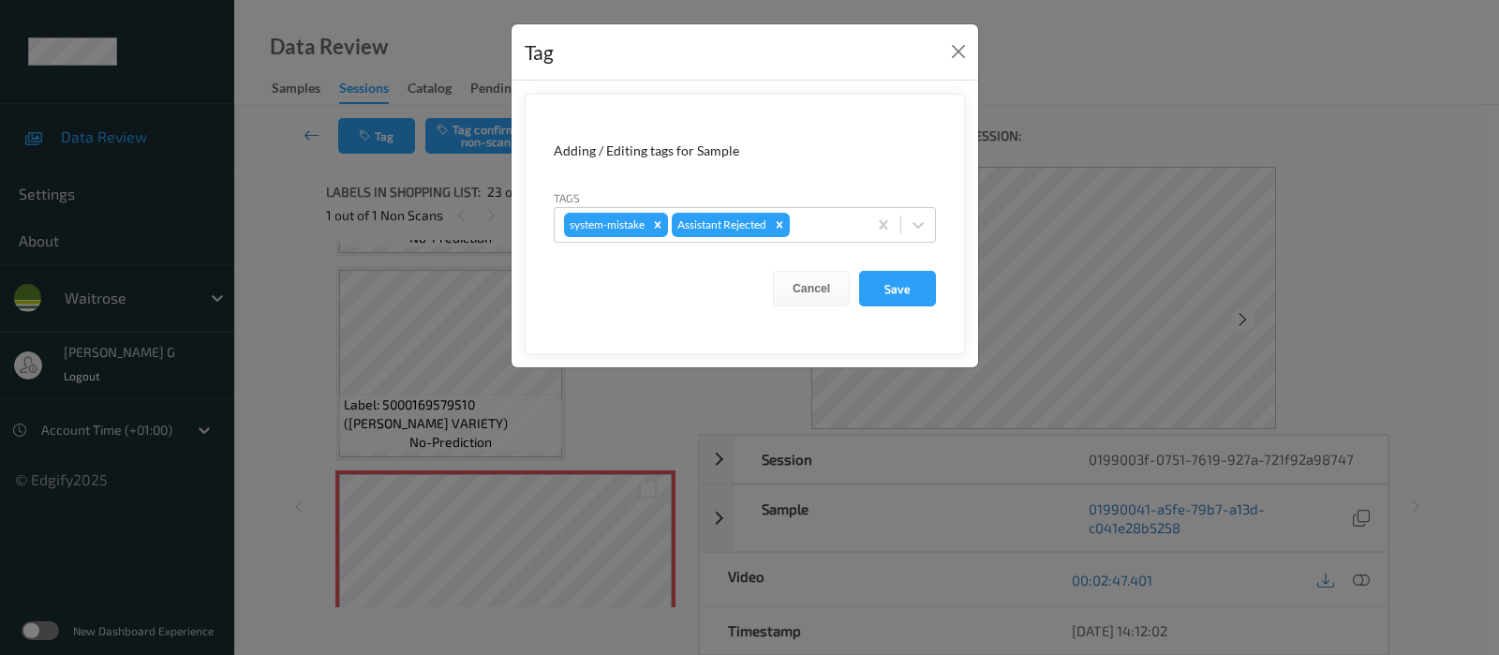
click at [398, 243] on div "Tag Adding / Editing tags for Sample Tags system-mistake Assistant Rejected Can…" at bounding box center [749, 327] width 1499 height 655
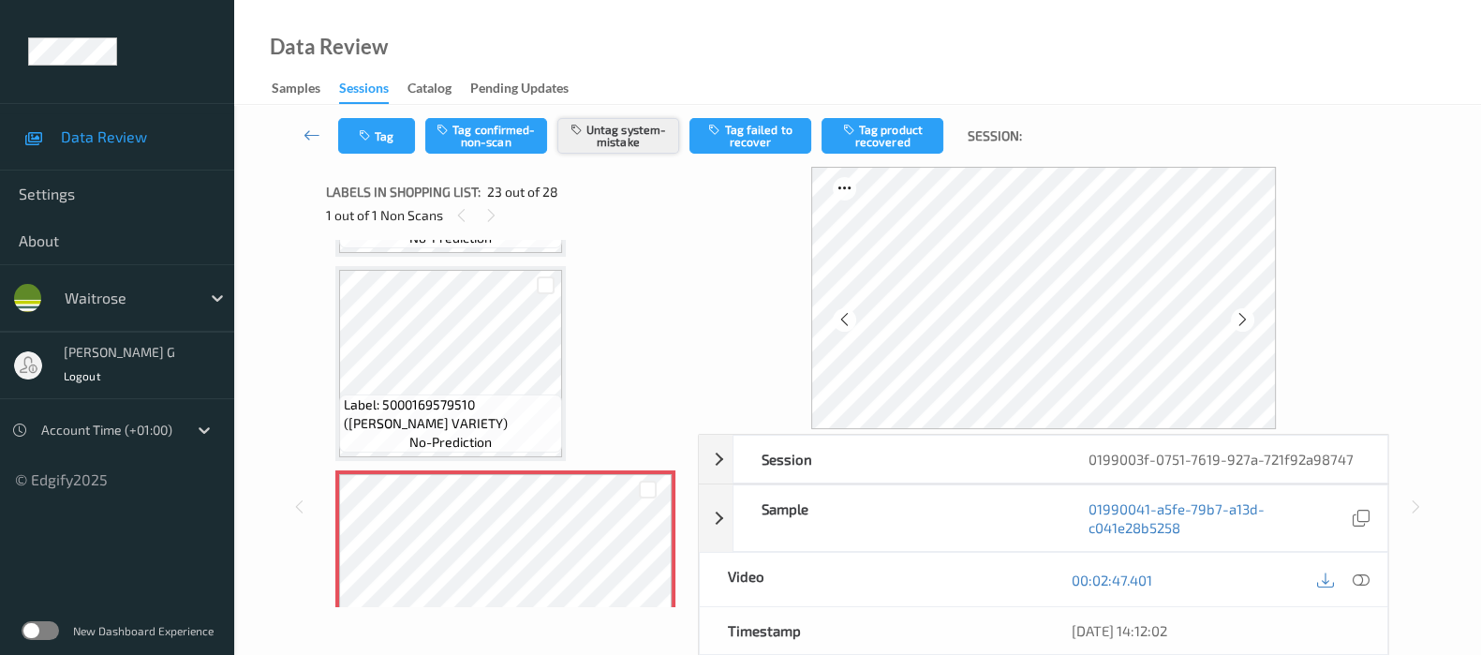
click at [608, 130] on button "Untag system-mistake" at bounding box center [618, 136] width 122 height 36
click at [471, 128] on button "Tag confirmed-non-scan" at bounding box center [486, 136] width 122 height 36
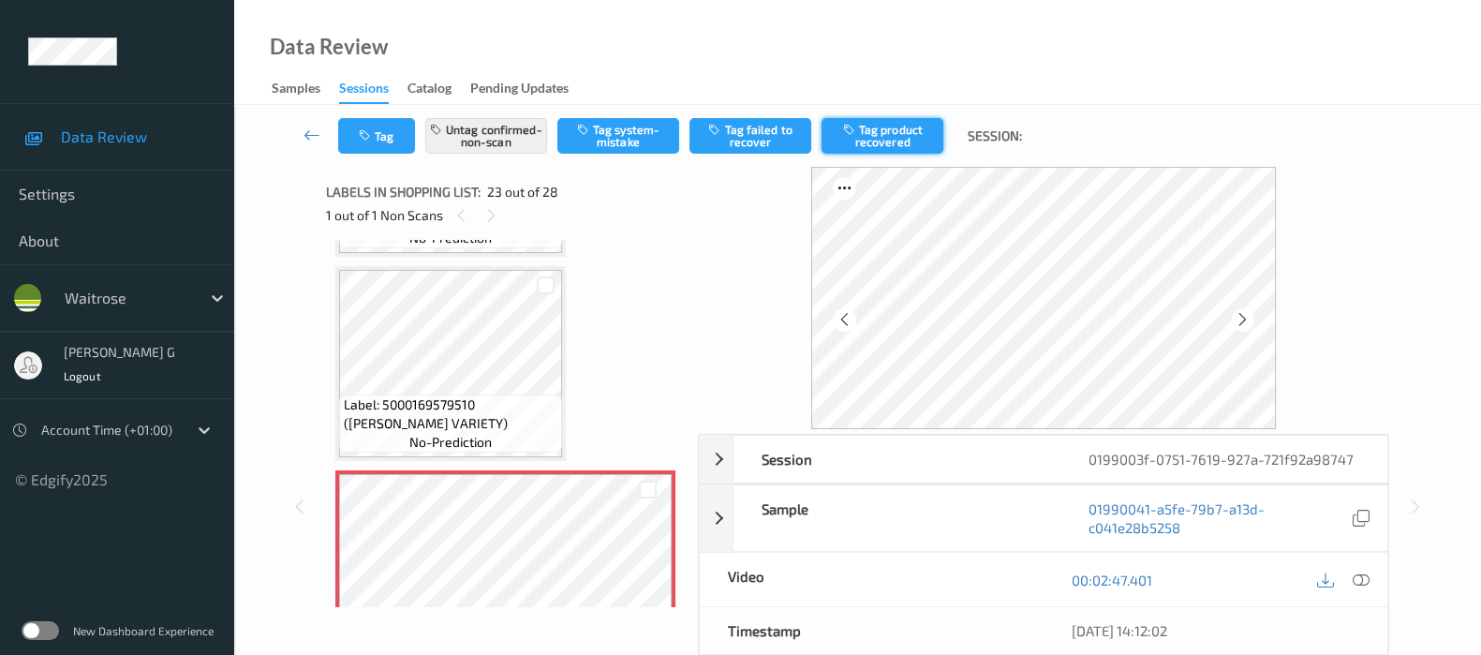
click at [870, 133] on button "Tag product recovered" at bounding box center [883, 136] width 122 height 36
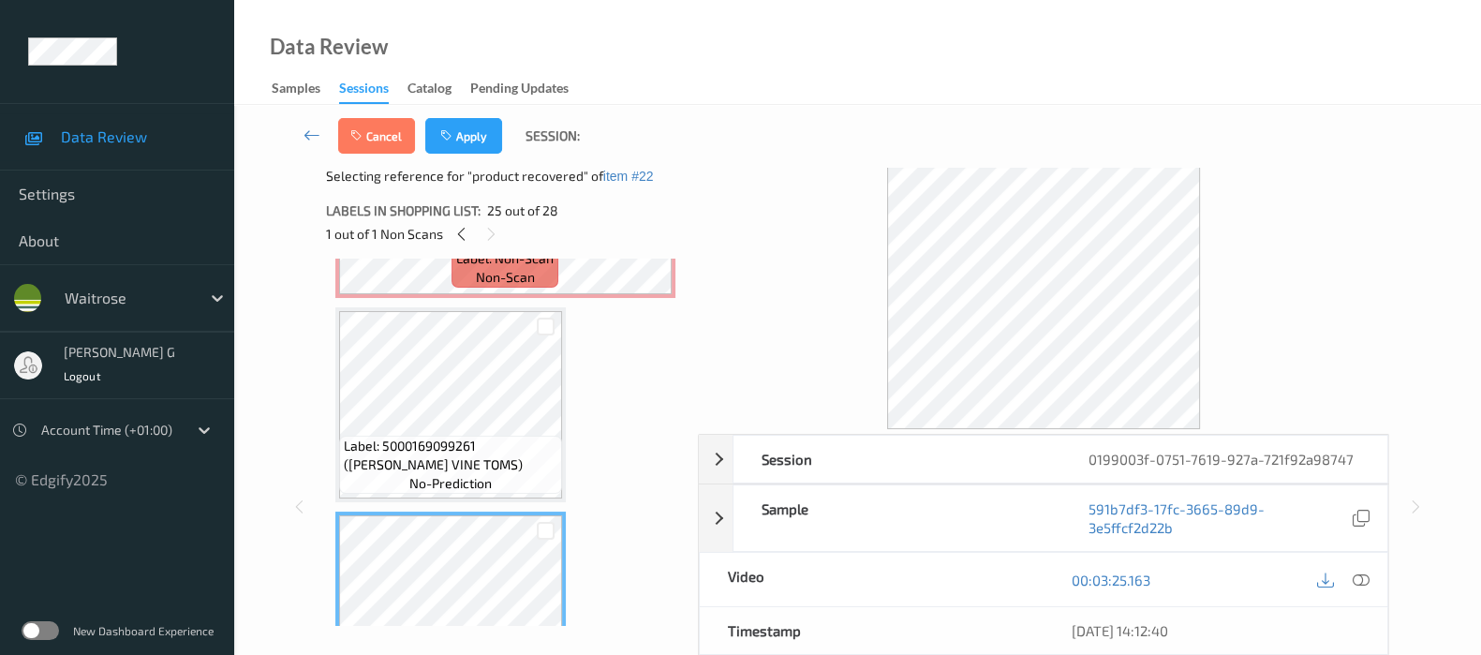
scroll to position [4623, 0]
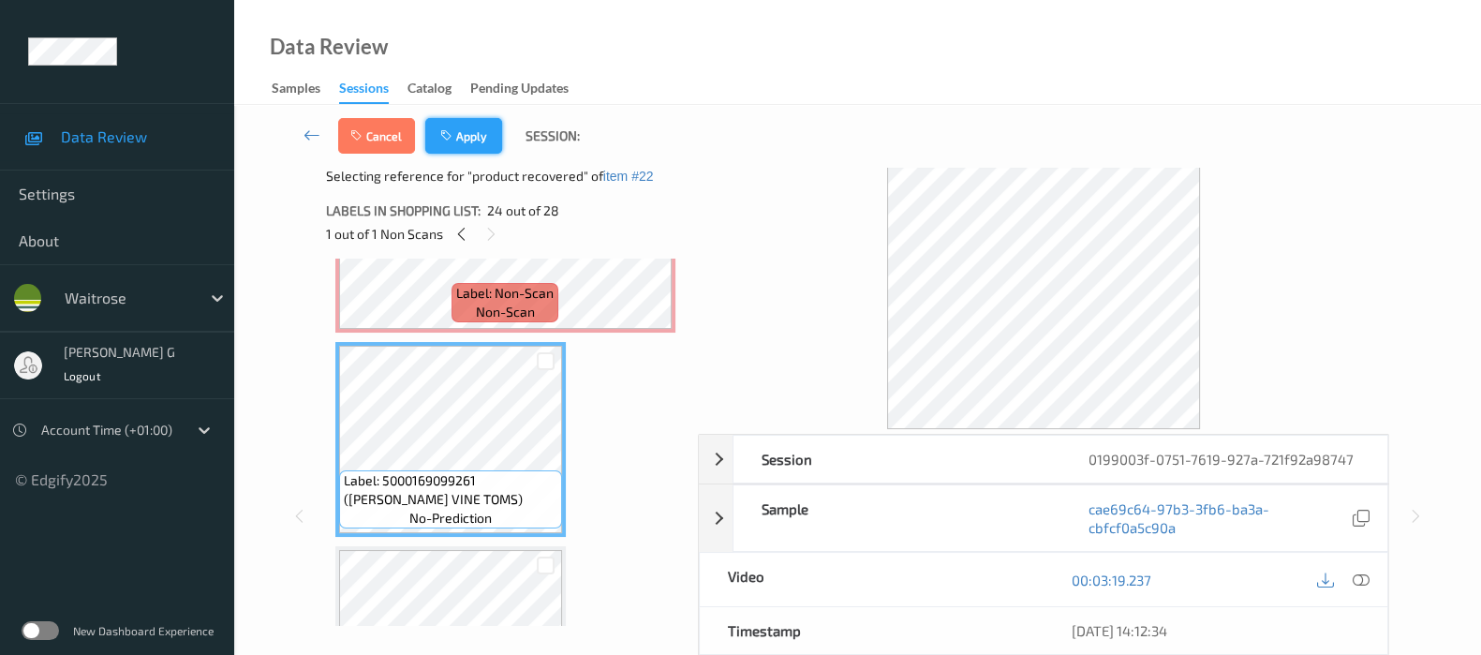
click at [460, 134] on button "Apply" at bounding box center [463, 136] width 77 height 36
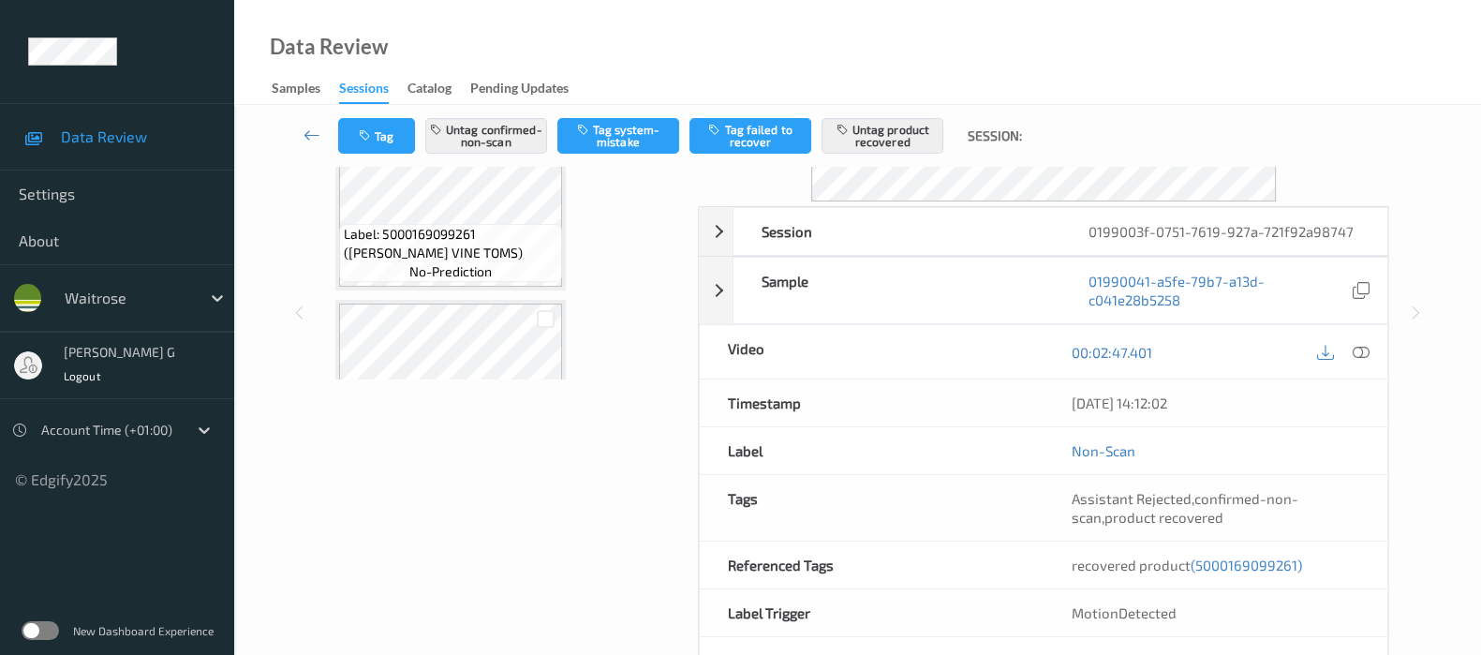
scroll to position [4506, 0]
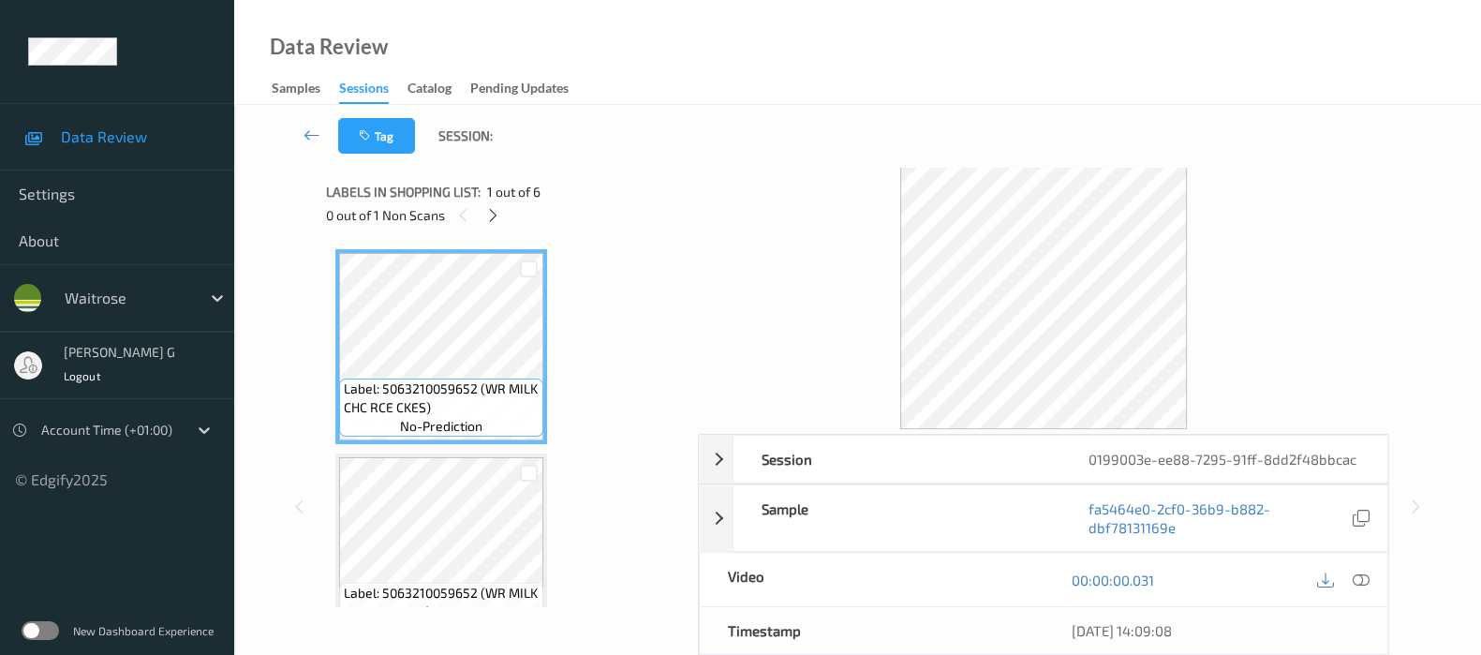
click at [1377, 583] on div "00:00:00.031" at bounding box center [1216, 579] width 344 height 53
click at [1368, 581] on icon at bounding box center [1361, 579] width 17 height 17
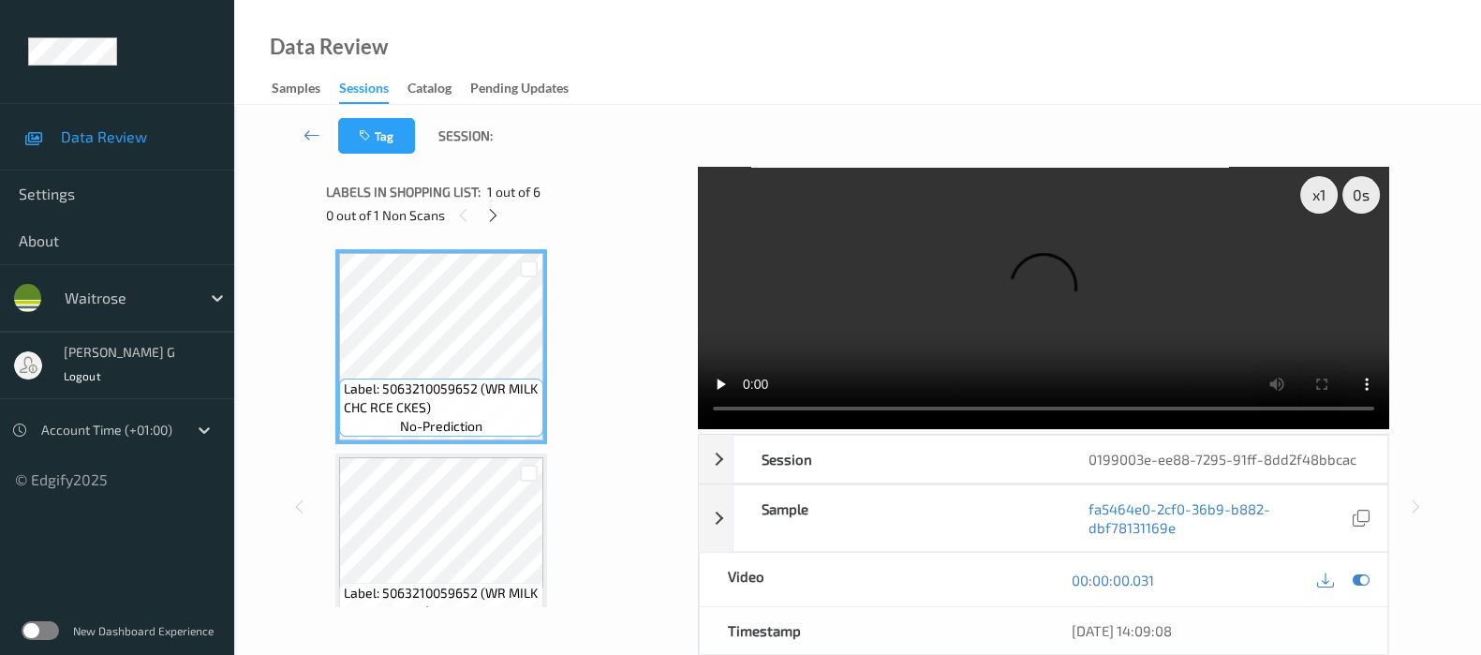
click at [1348, 567] on div at bounding box center [1343, 579] width 61 height 25
click at [1358, 571] on icon at bounding box center [1361, 579] width 17 height 17
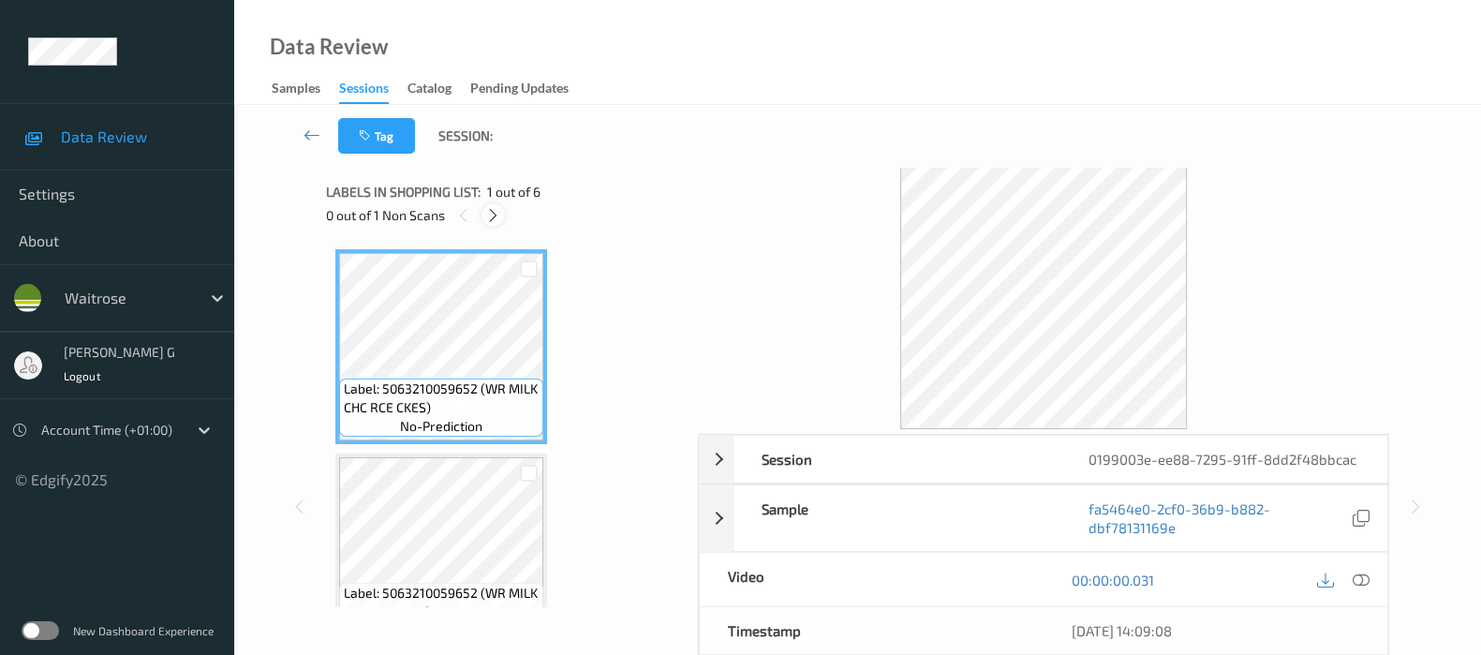
click at [492, 216] on icon at bounding box center [493, 215] width 16 height 17
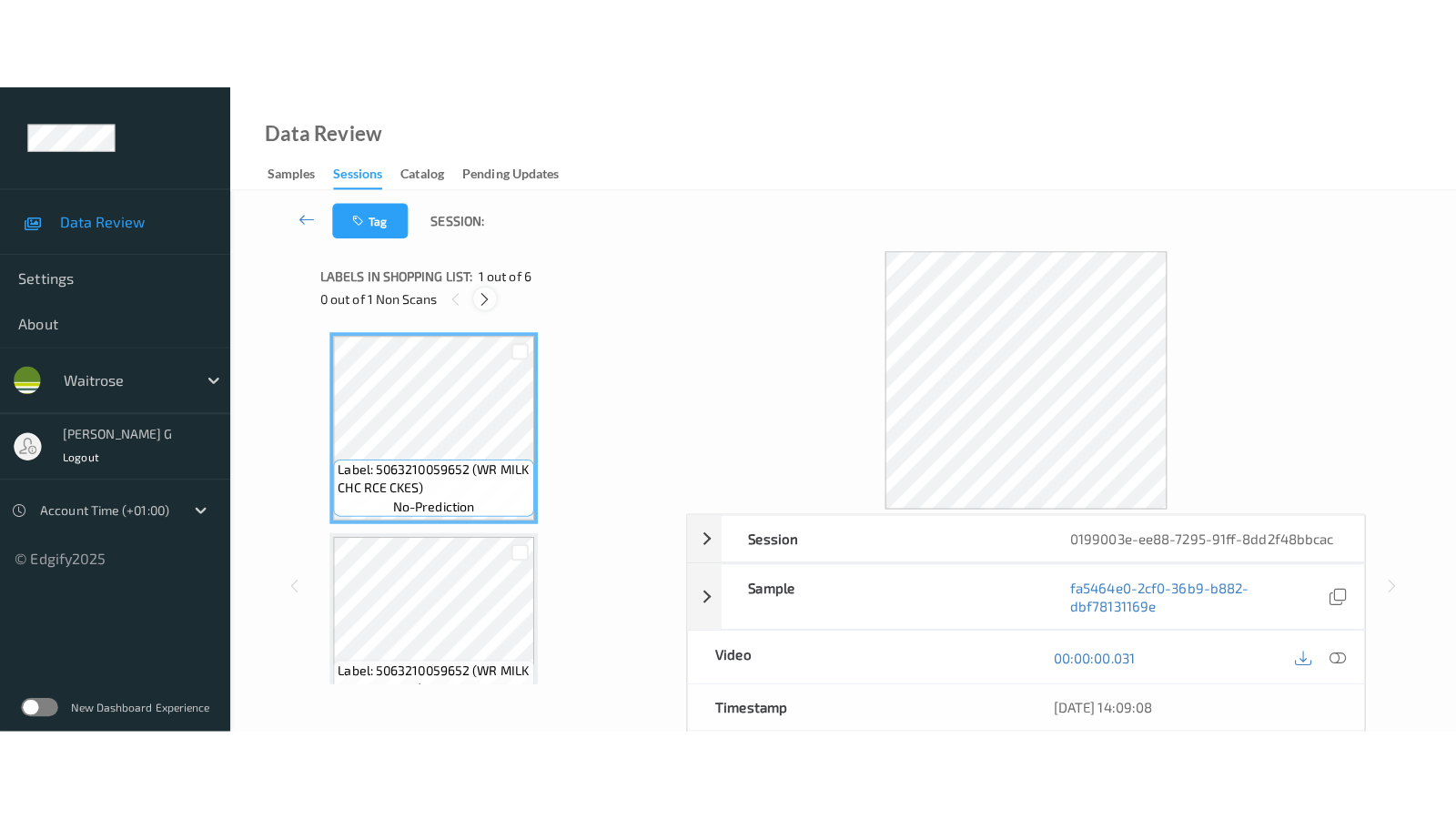
scroll to position [798, 0]
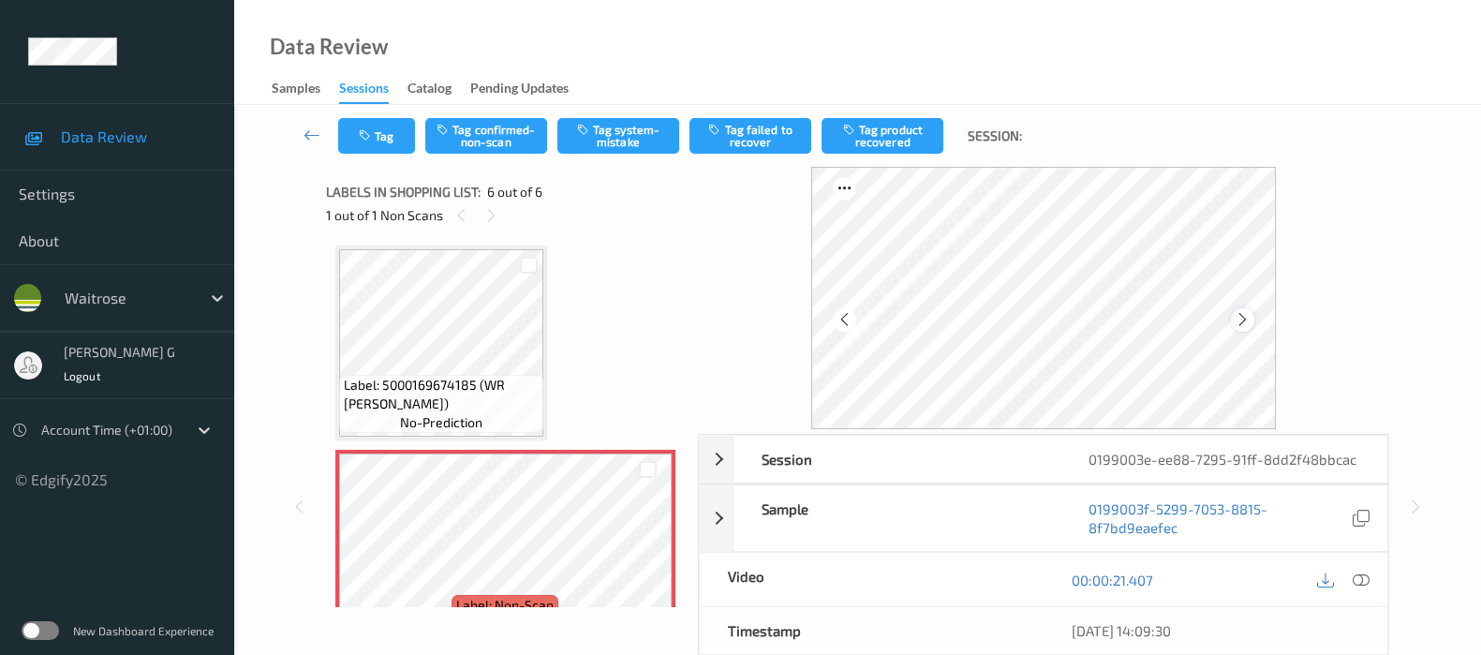
click at [1248, 311] on icon at bounding box center [1243, 319] width 16 height 17
click at [1358, 579] on icon at bounding box center [1361, 579] width 17 height 17
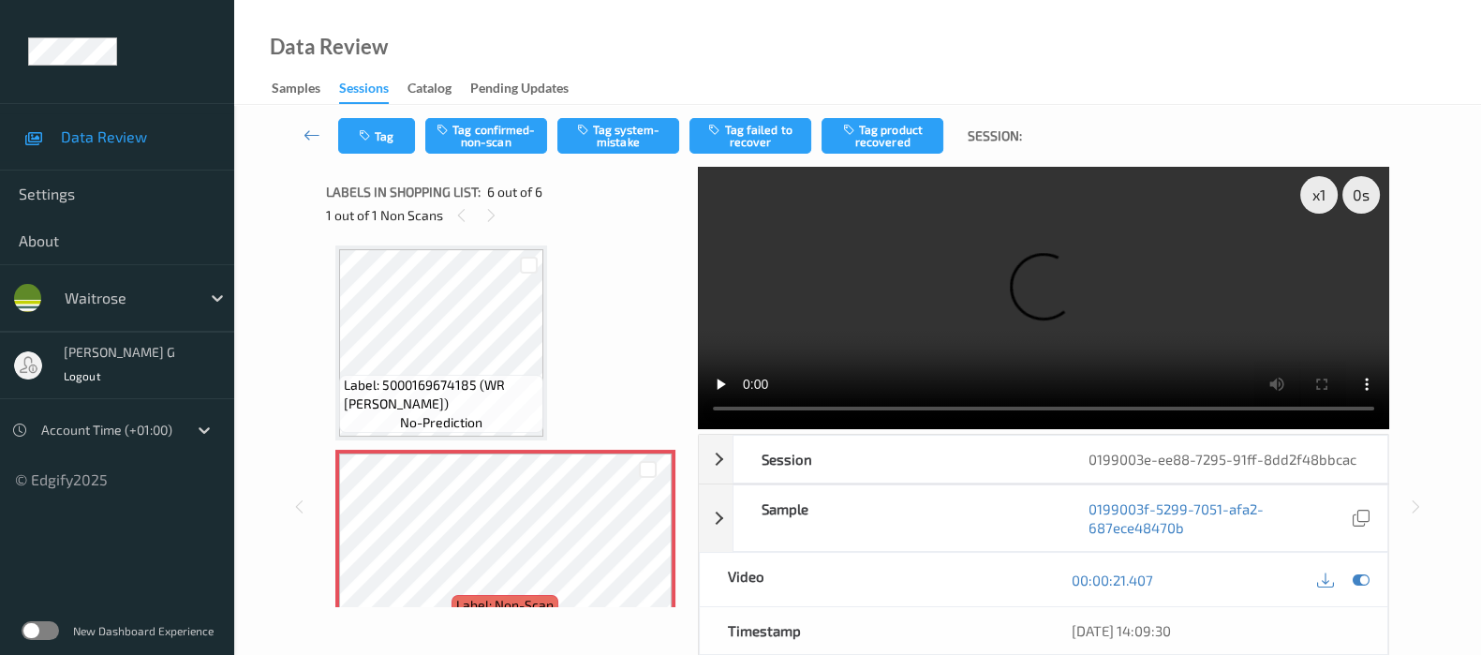
scroll to position [671, 0]
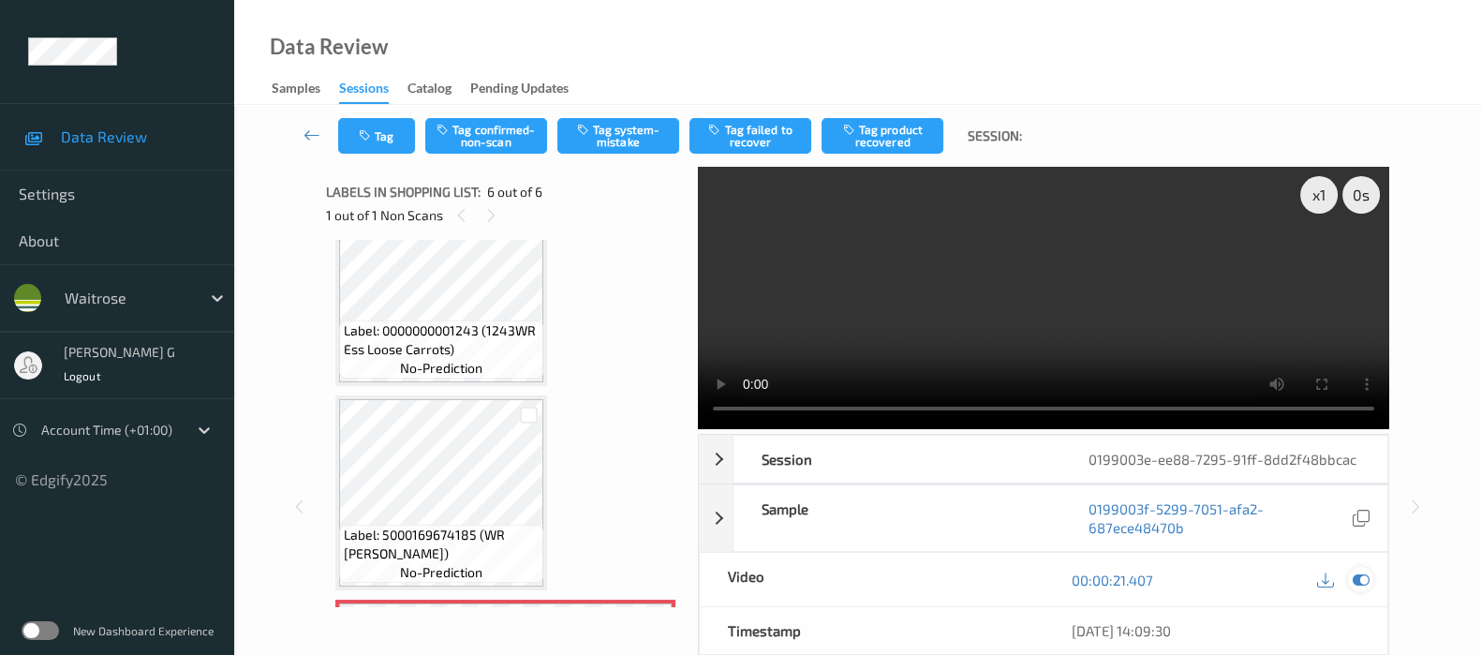
click at [1362, 580] on icon at bounding box center [1361, 579] width 17 height 17
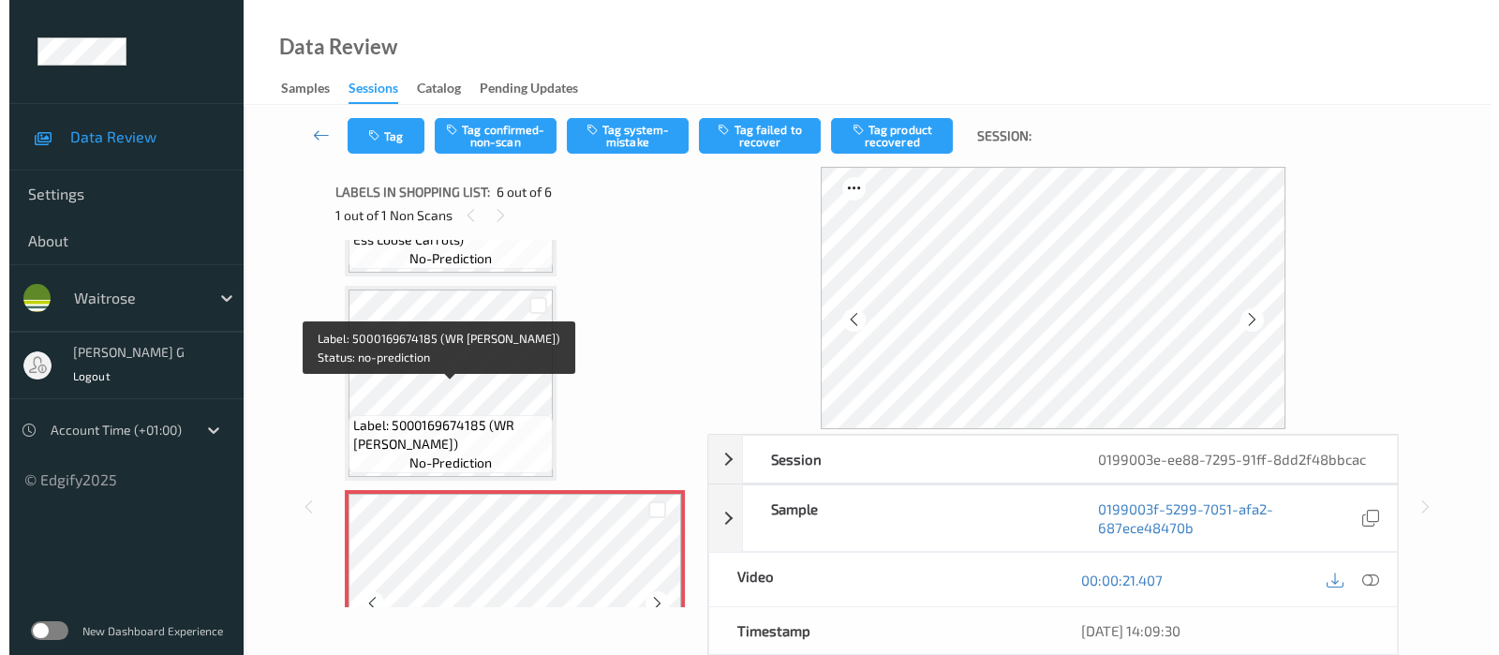
scroll to position [859, 0]
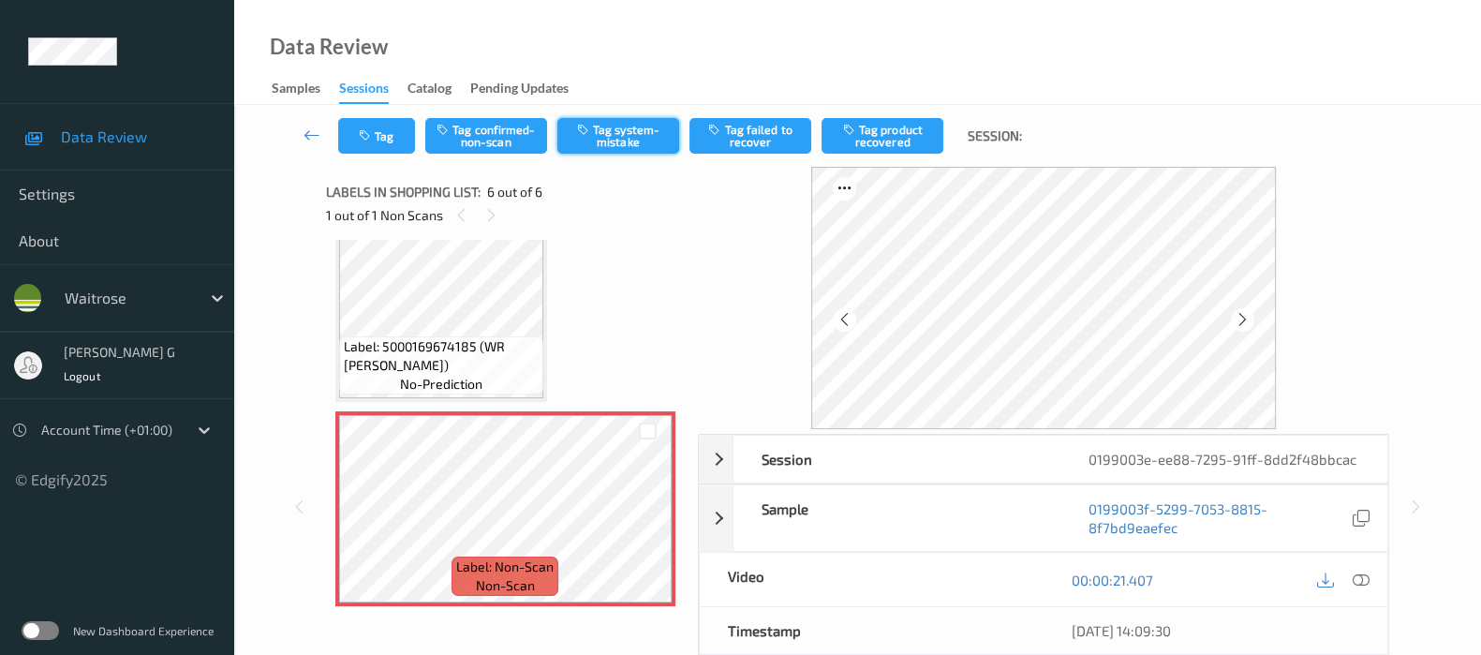
click at [605, 139] on button "Tag system-mistake" at bounding box center [618, 136] width 122 height 36
click at [385, 144] on button "Tag" at bounding box center [376, 136] width 77 height 36
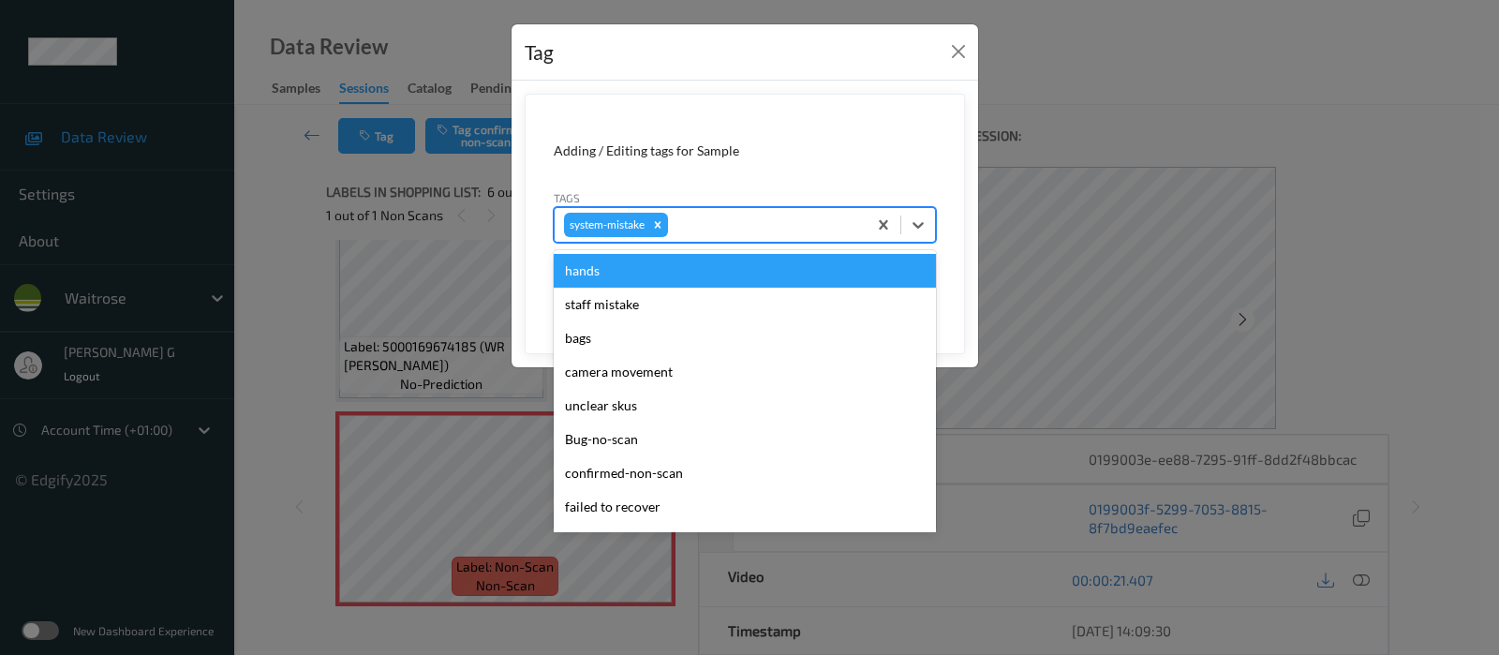
click at [752, 230] on div at bounding box center [764, 225] width 185 height 22
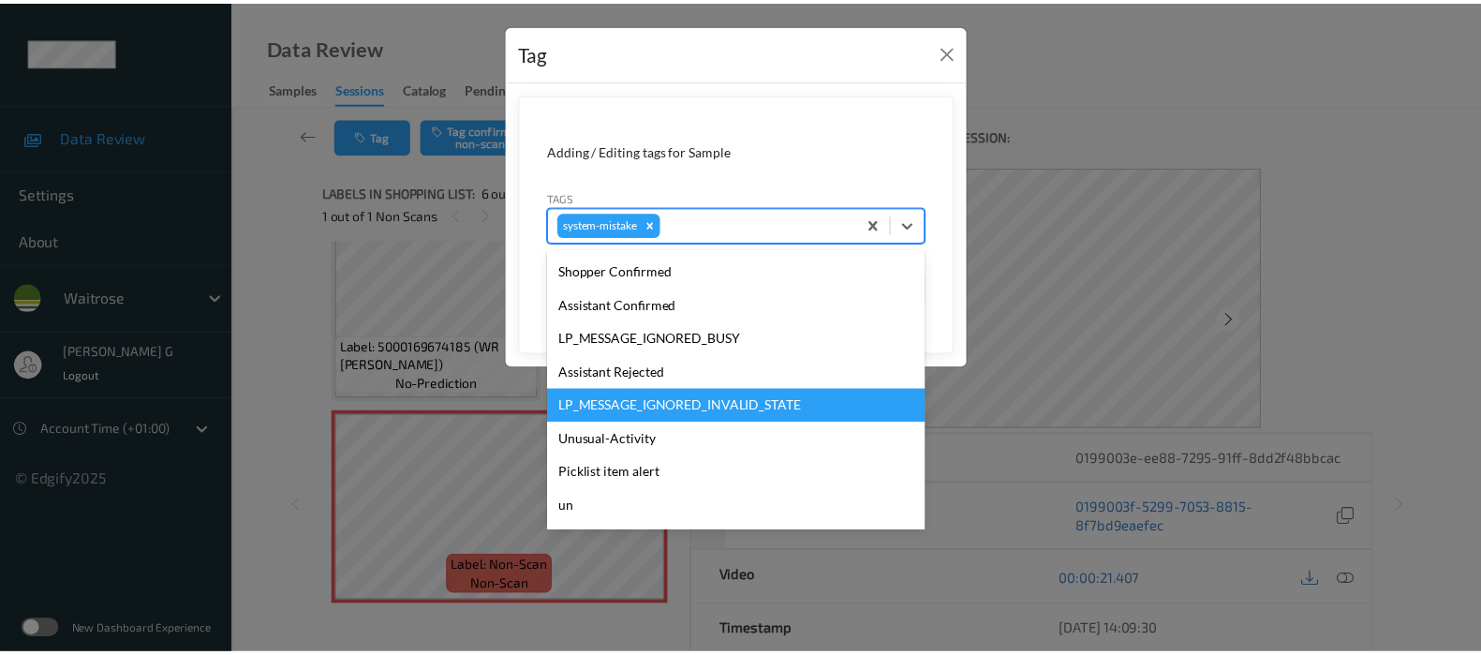
scroll to position [435, 0]
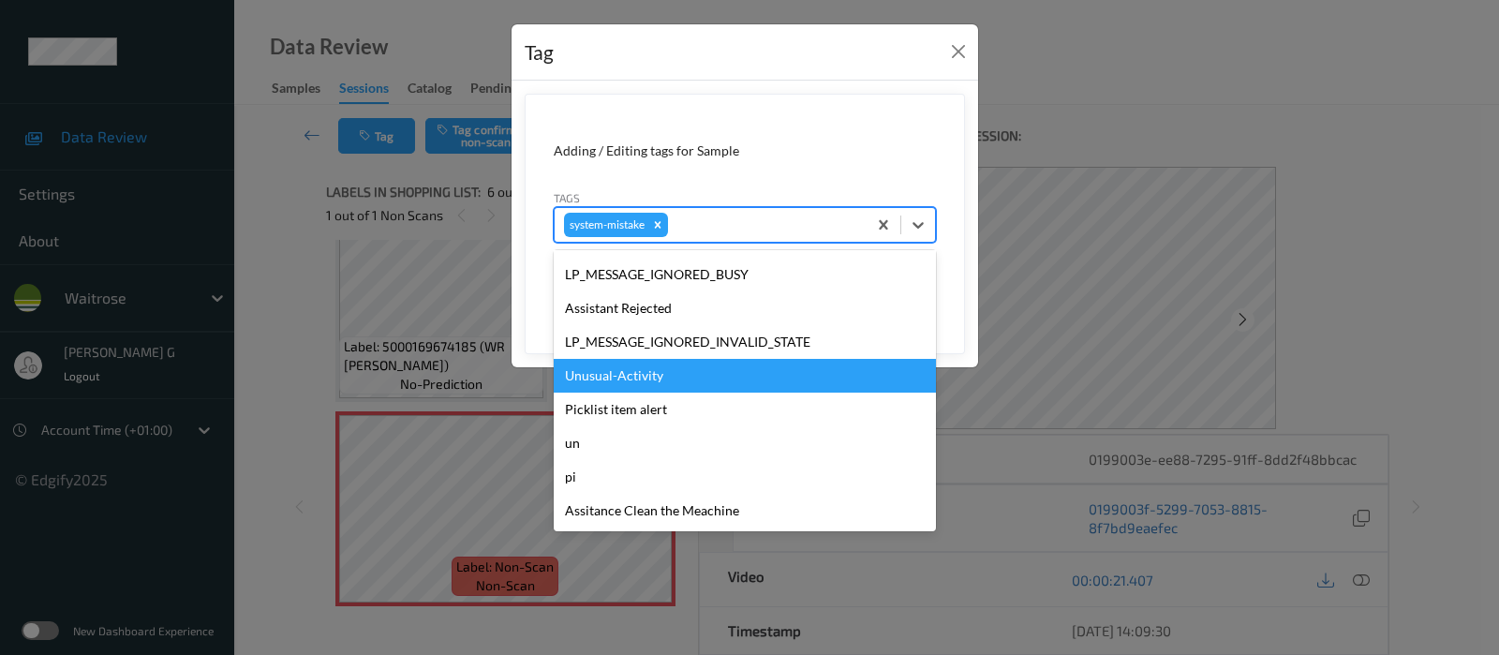
click at [614, 376] on div "Unusual-Activity" at bounding box center [745, 376] width 382 height 34
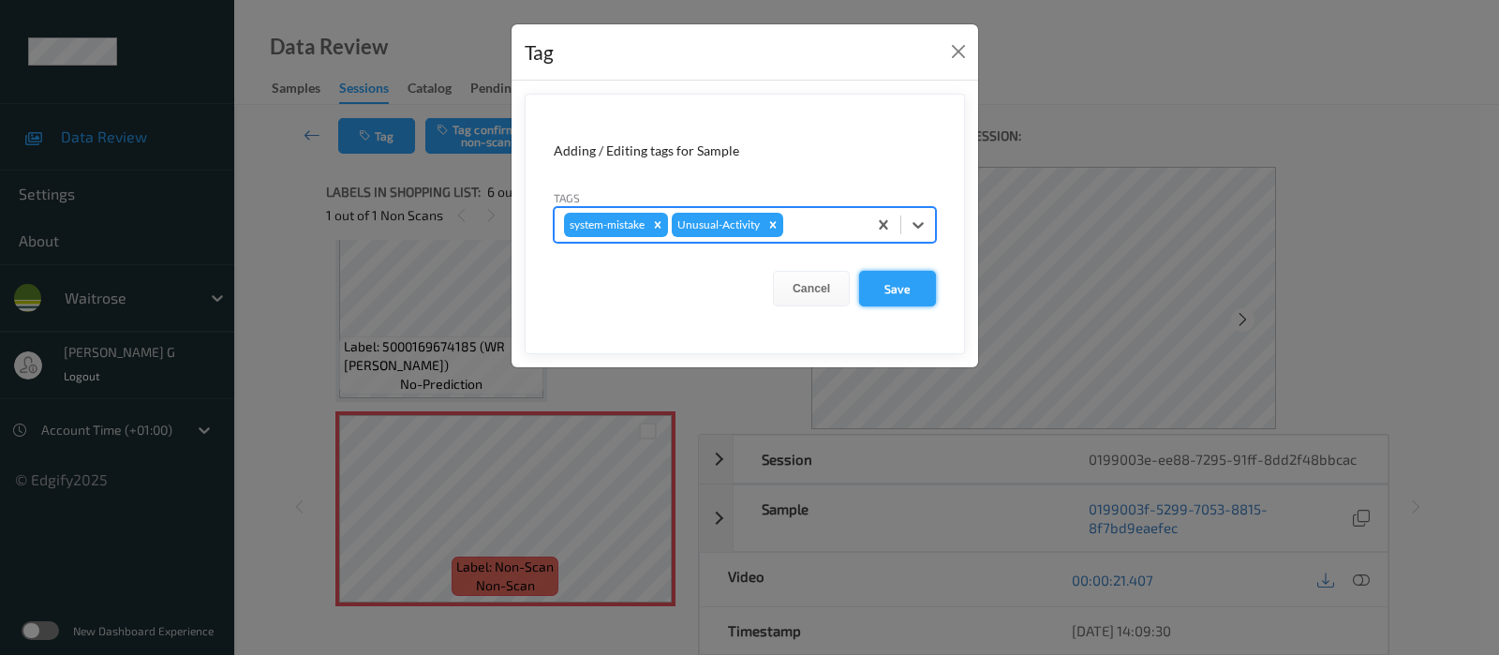
click at [890, 276] on button "Save" at bounding box center [897, 289] width 77 height 36
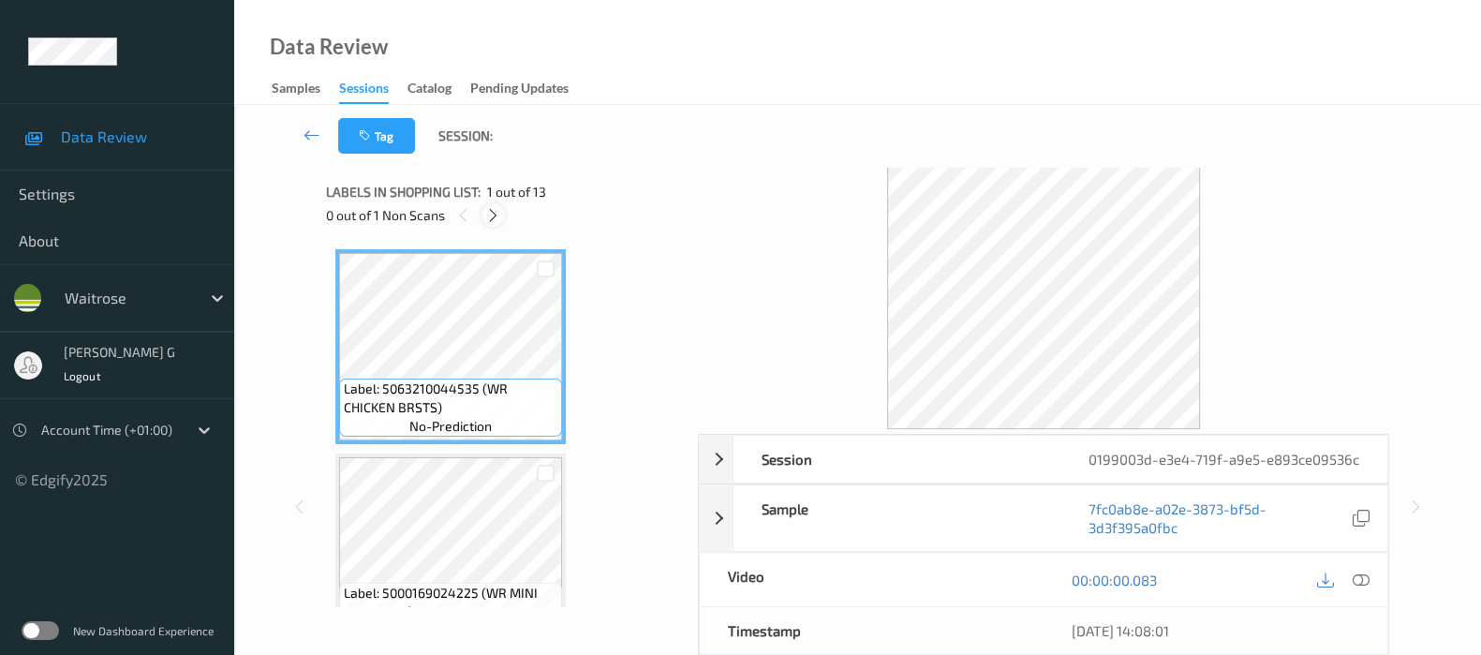
click at [501, 215] on icon at bounding box center [493, 215] width 16 height 17
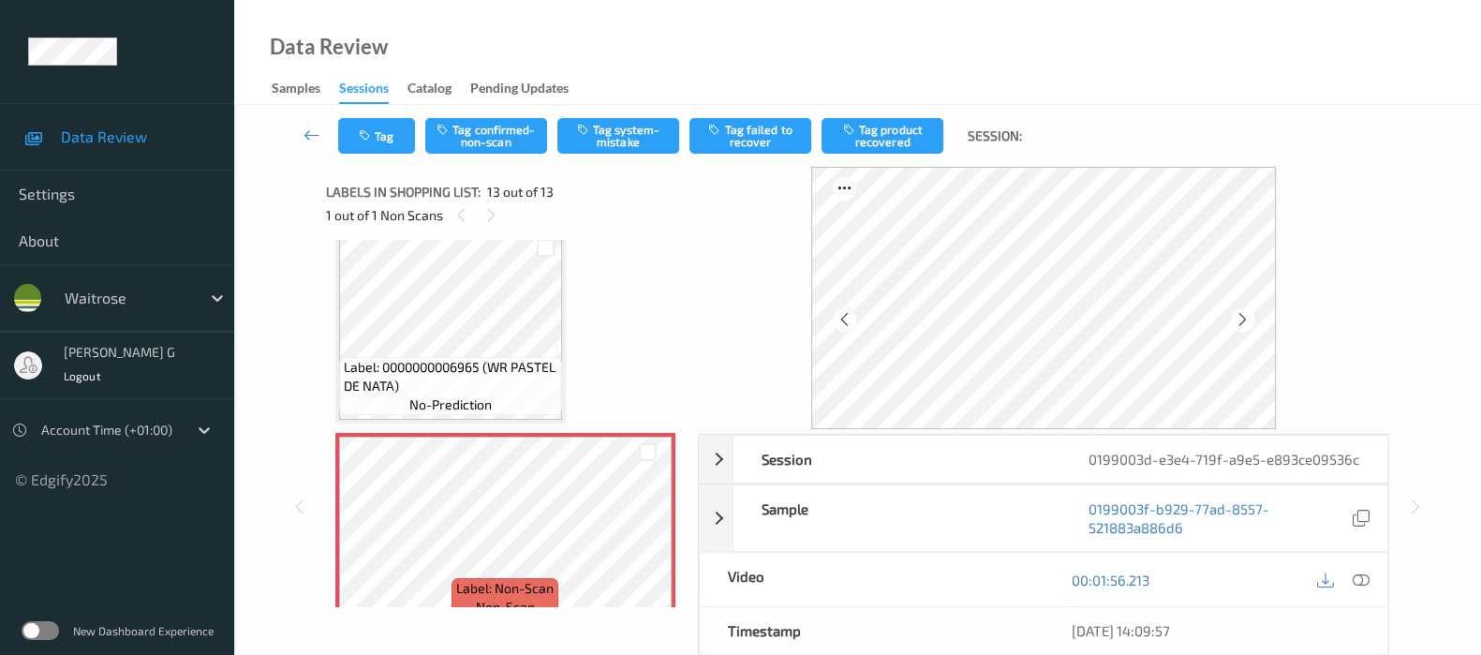
scroll to position [2280, 0]
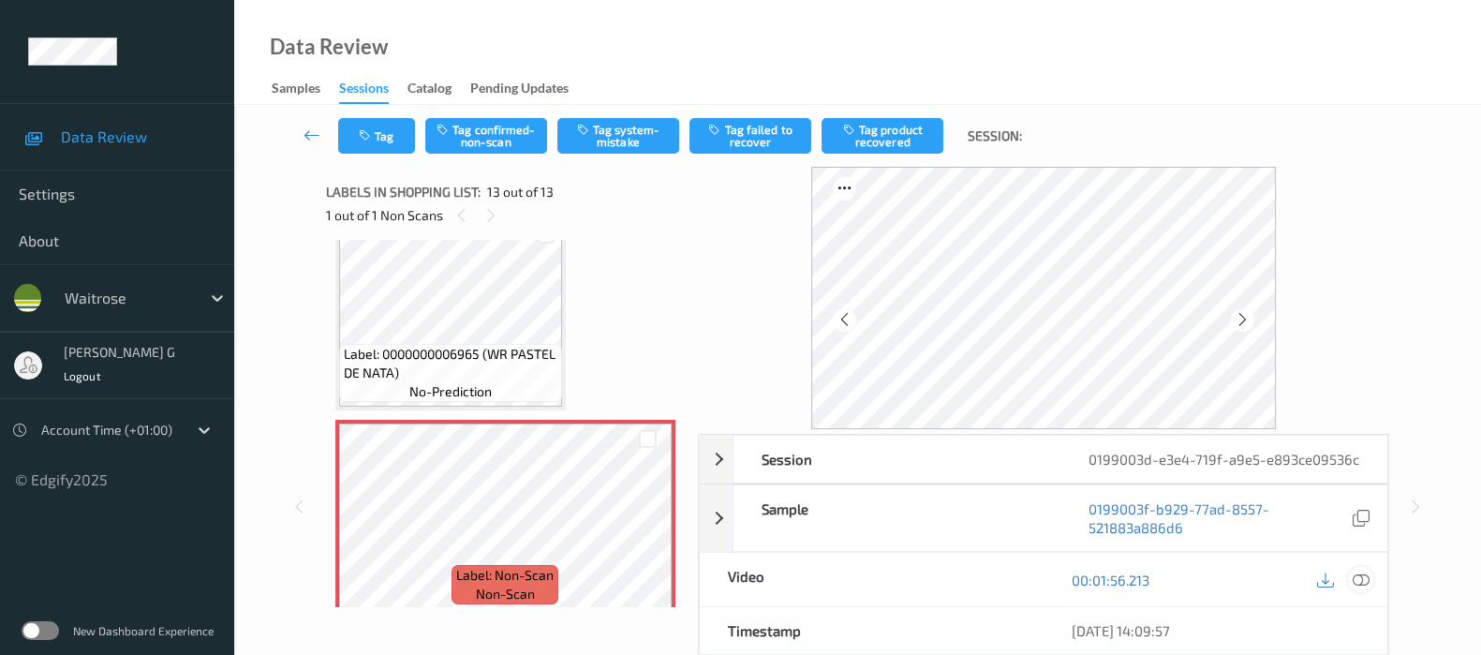
click at [1367, 588] on icon at bounding box center [1361, 579] width 17 height 17
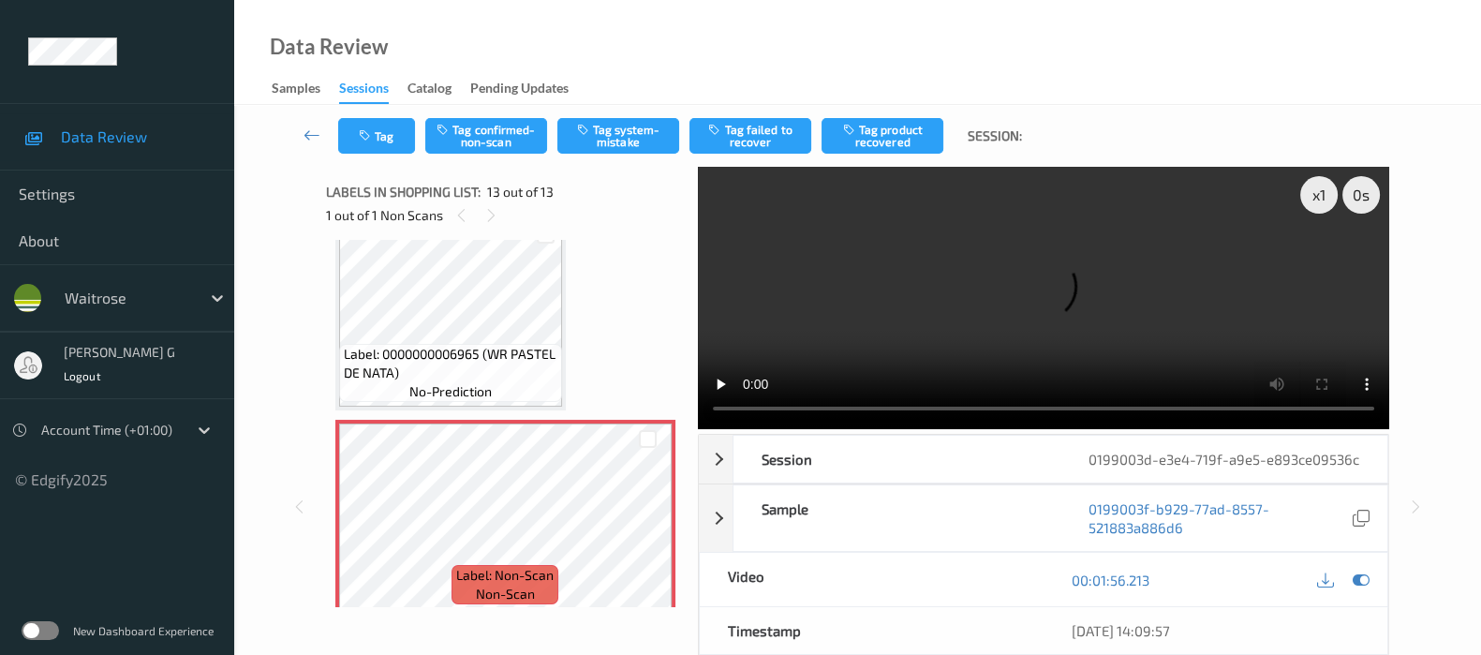
scroll to position [2092, 0]
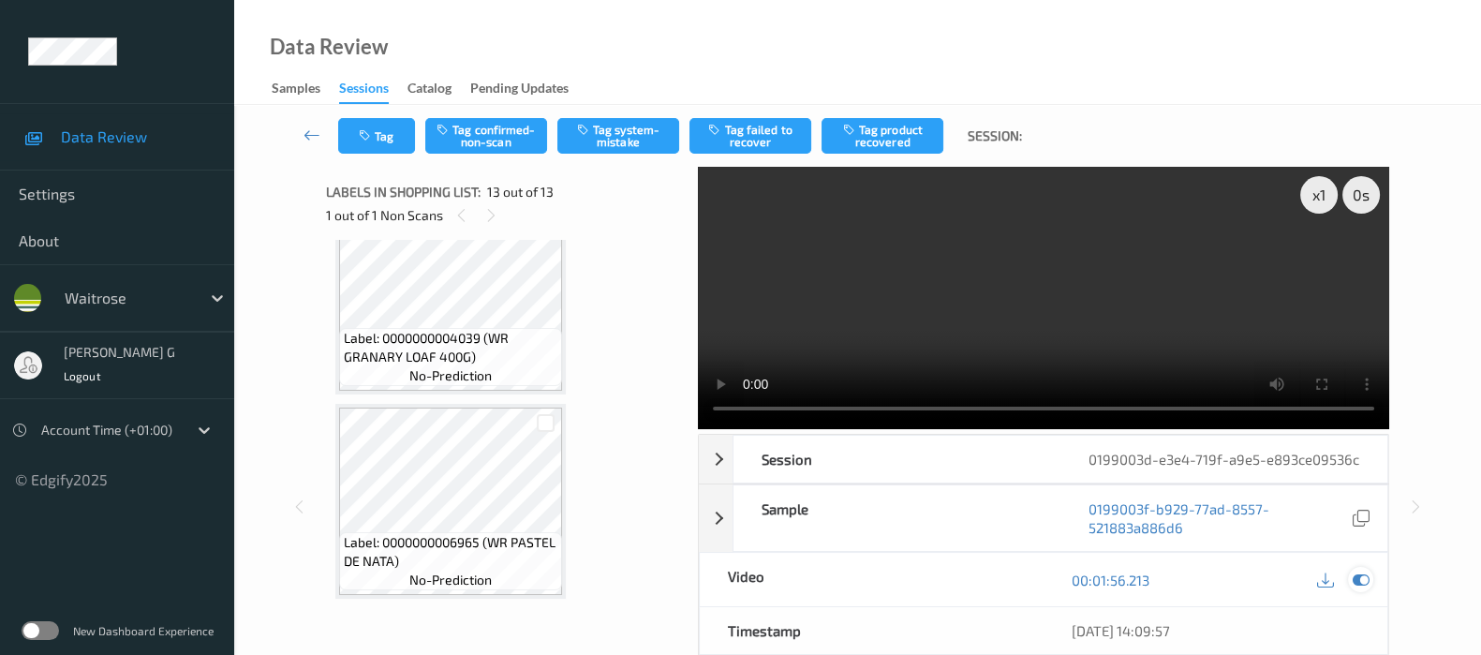
click at [1358, 588] on icon at bounding box center [1361, 579] width 17 height 17
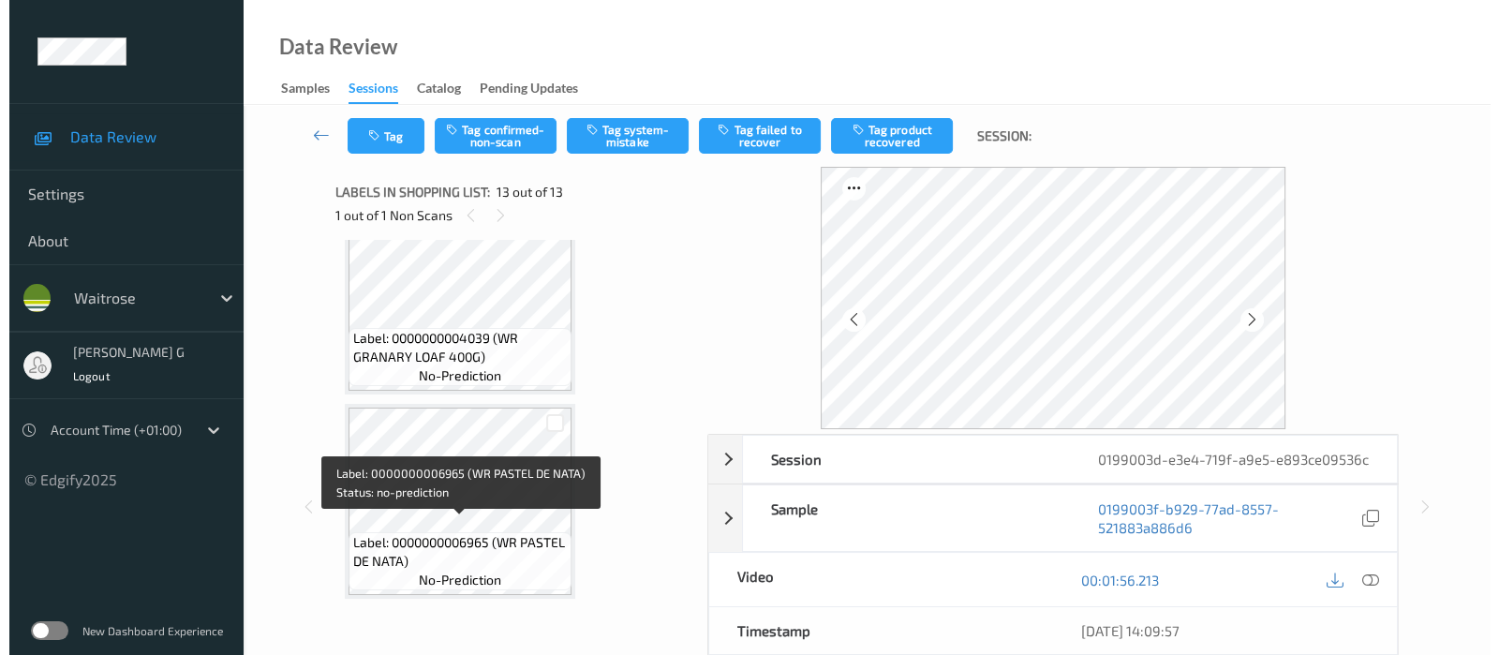
scroll to position [2280, 0]
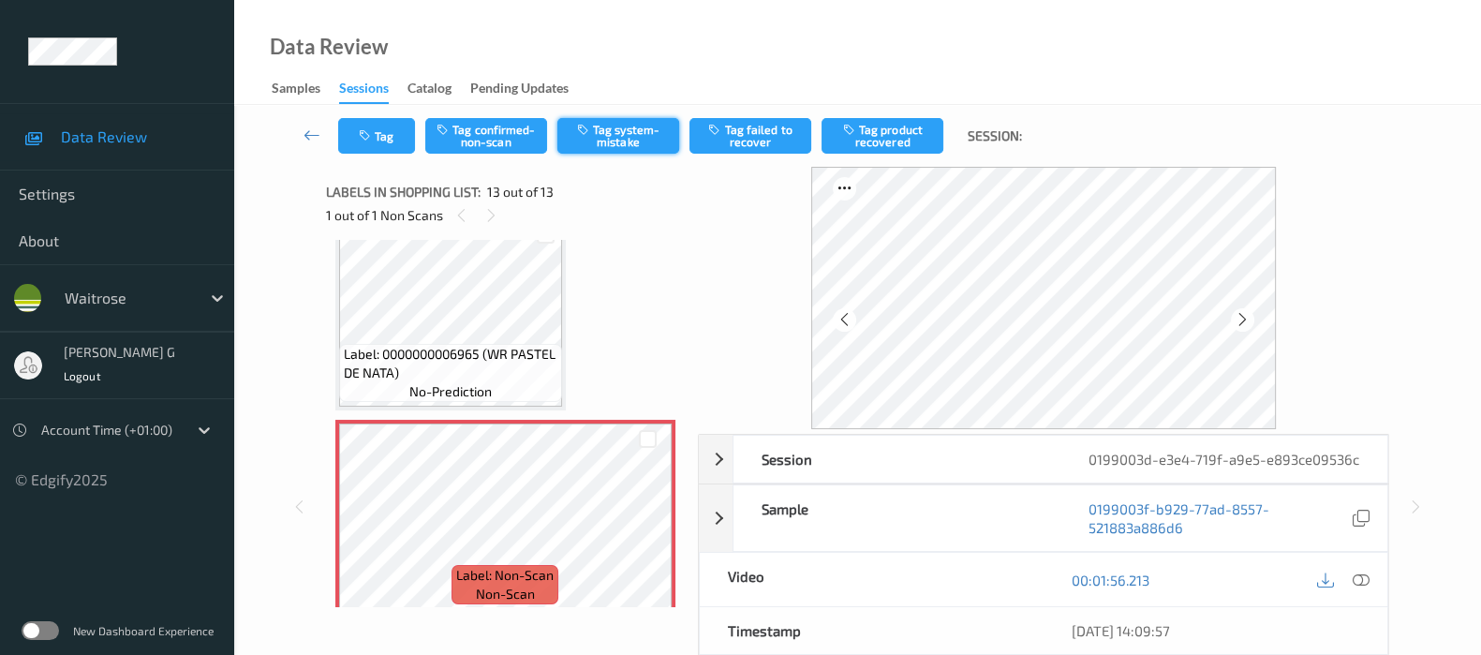
click at [587, 134] on icon "button" at bounding box center [585, 129] width 16 height 13
click at [376, 158] on div "Tag Tag confirmed-non-scan Untag system-mistake Tag failed to recover Tag produ…" at bounding box center [858, 136] width 1170 height 62
click at [375, 139] on button "Tag" at bounding box center [376, 136] width 77 height 36
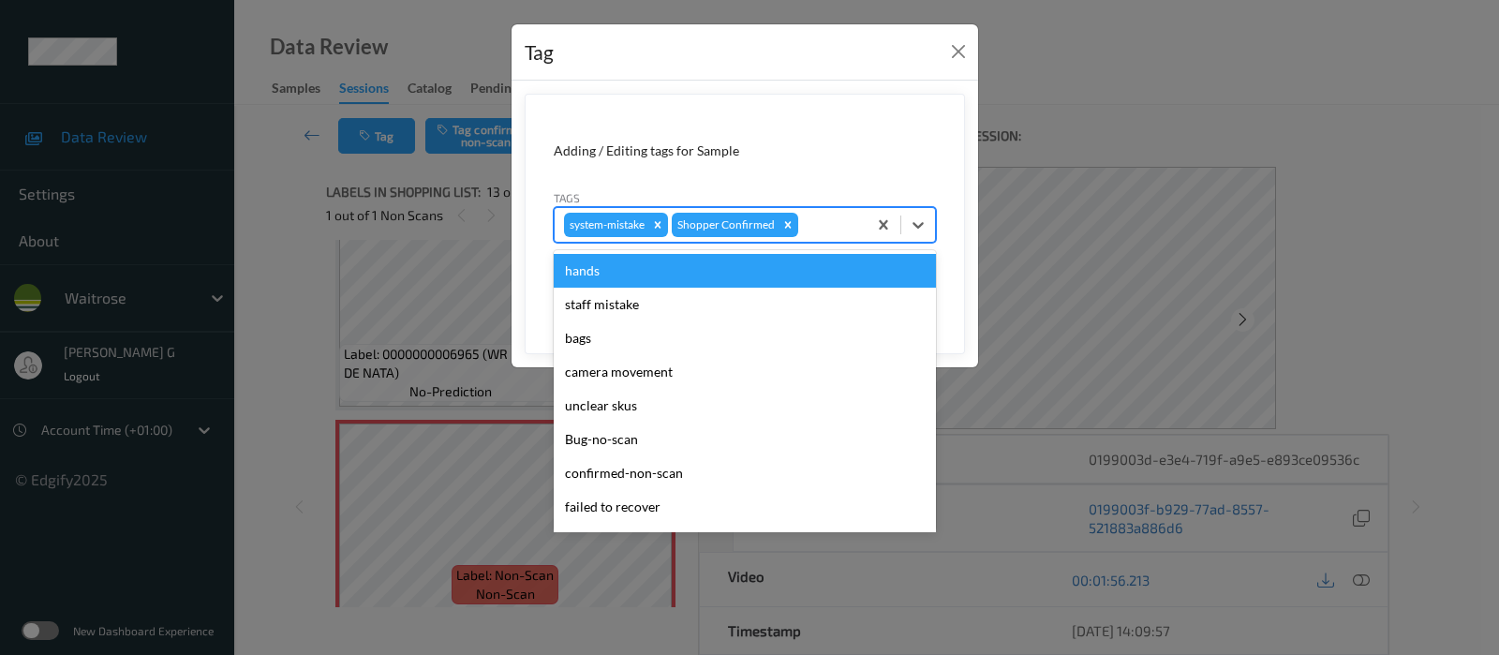
click at [824, 214] on div at bounding box center [829, 225] width 55 height 22
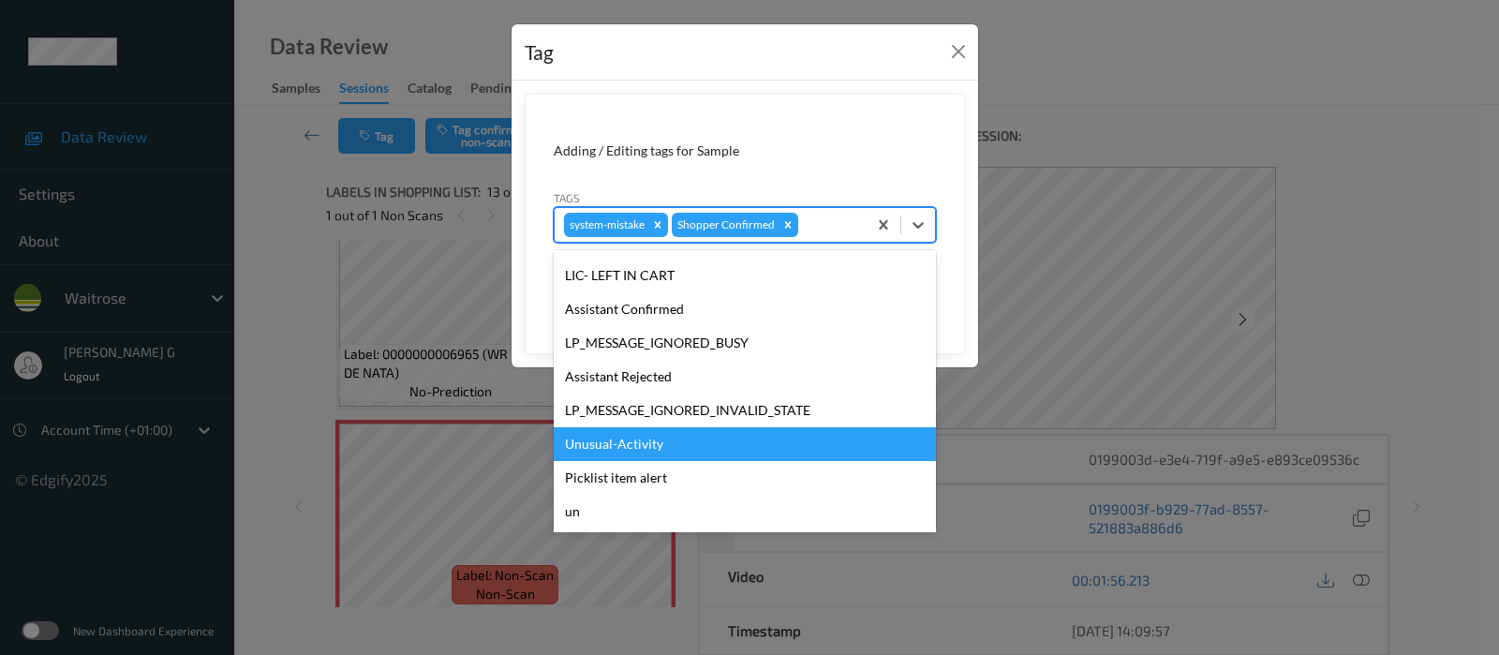
scroll to position [351, 0]
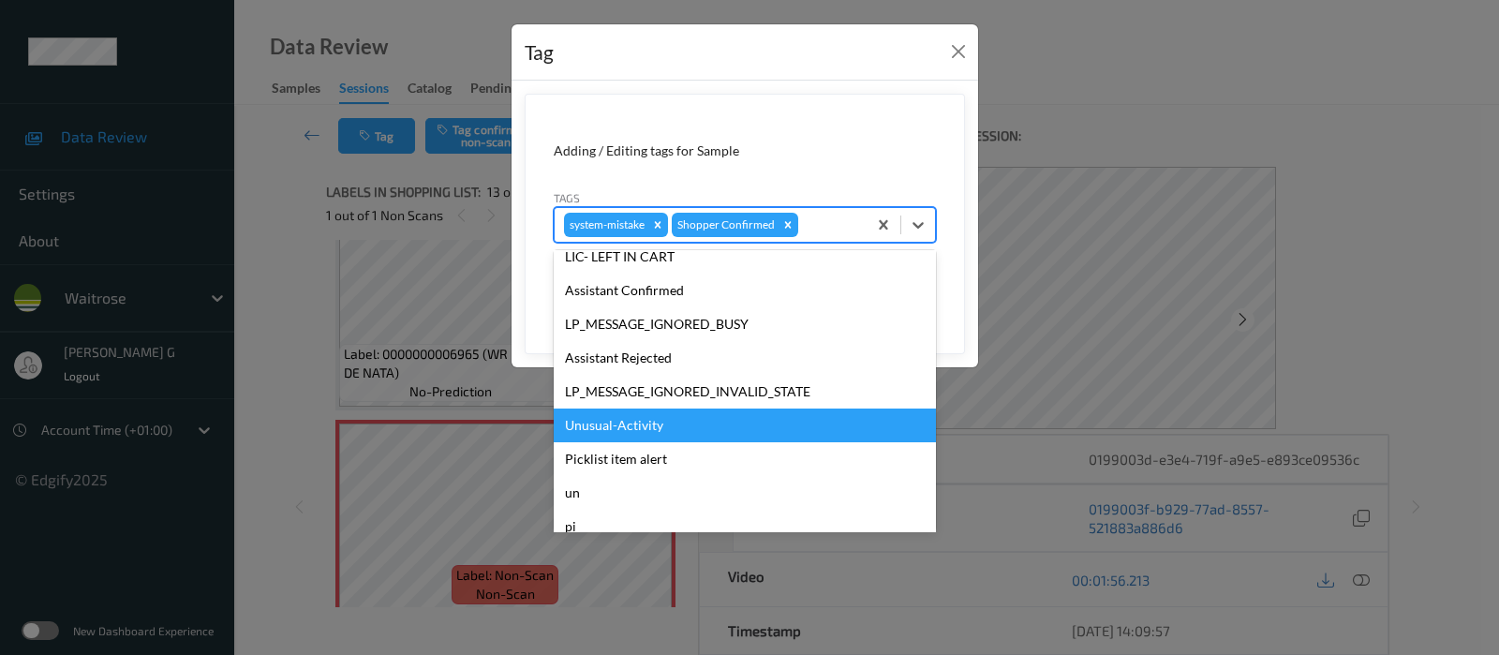
click at [592, 423] on div "Unusual-Activity" at bounding box center [745, 425] width 382 height 34
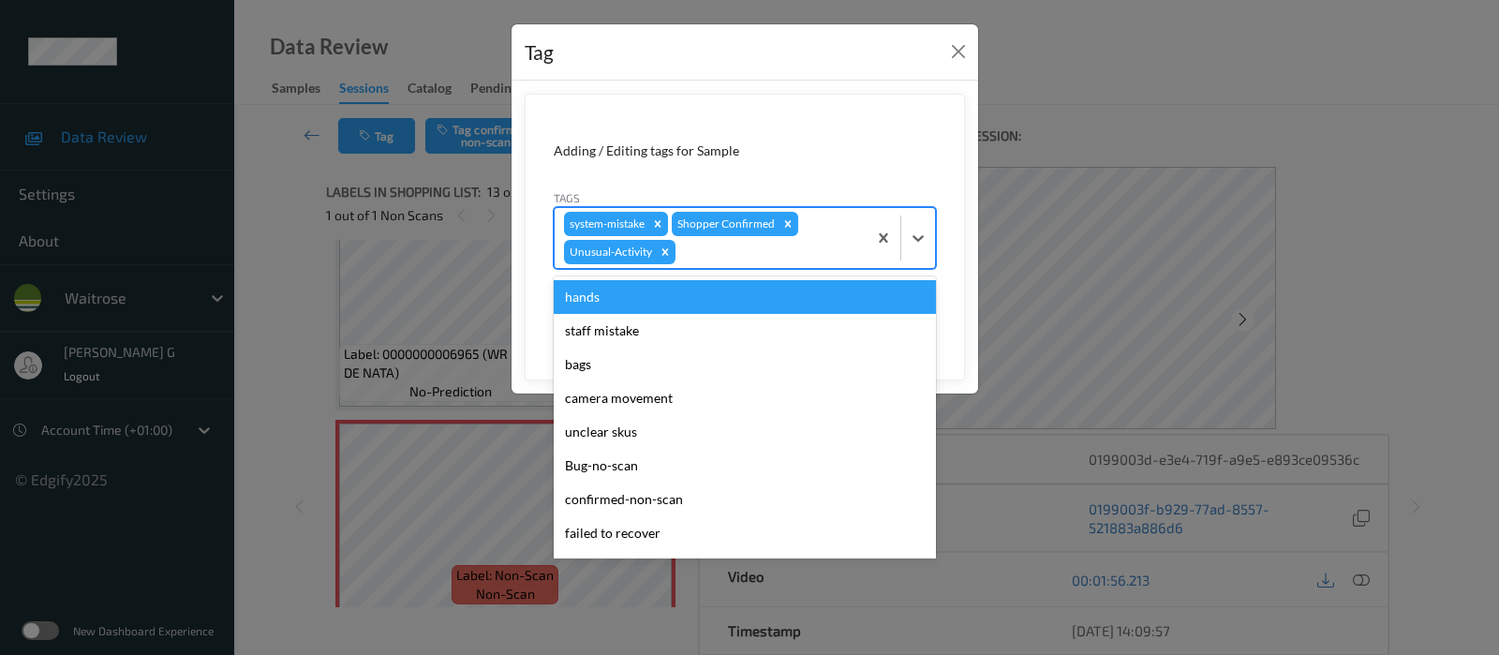
click at [779, 256] on div at bounding box center [768, 252] width 178 height 22
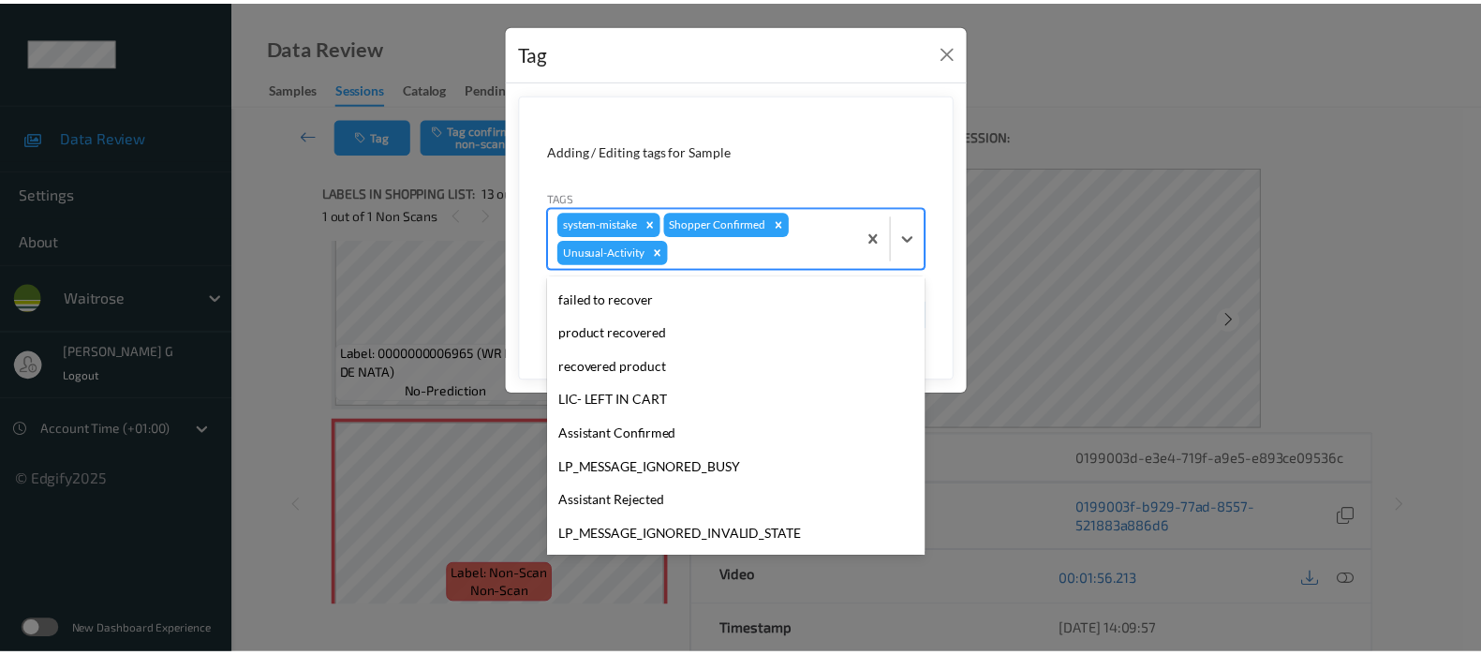
scroll to position [366, 0]
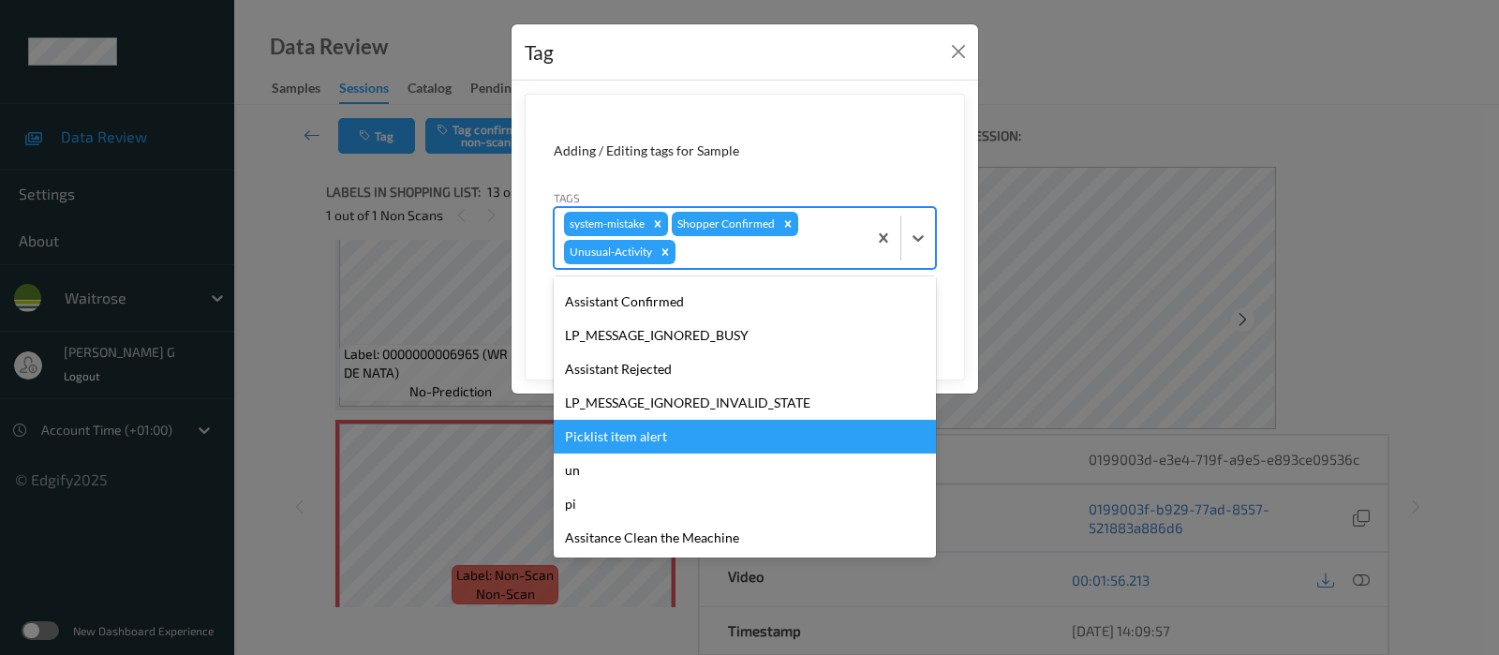
click at [609, 449] on div "Picklist item alert" at bounding box center [745, 437] width 382 height 34
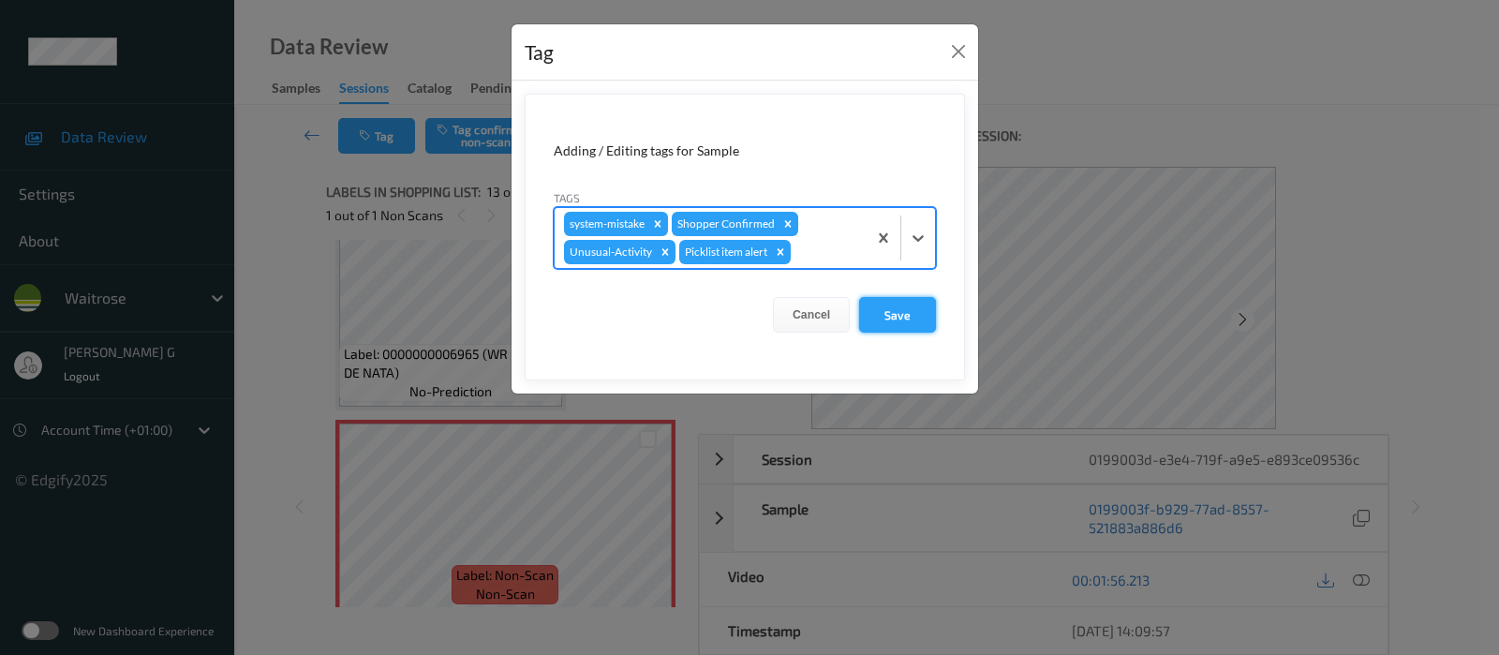
click at [890, 307] on button "Save" at bounding box center [897, 315] width 77 height 36
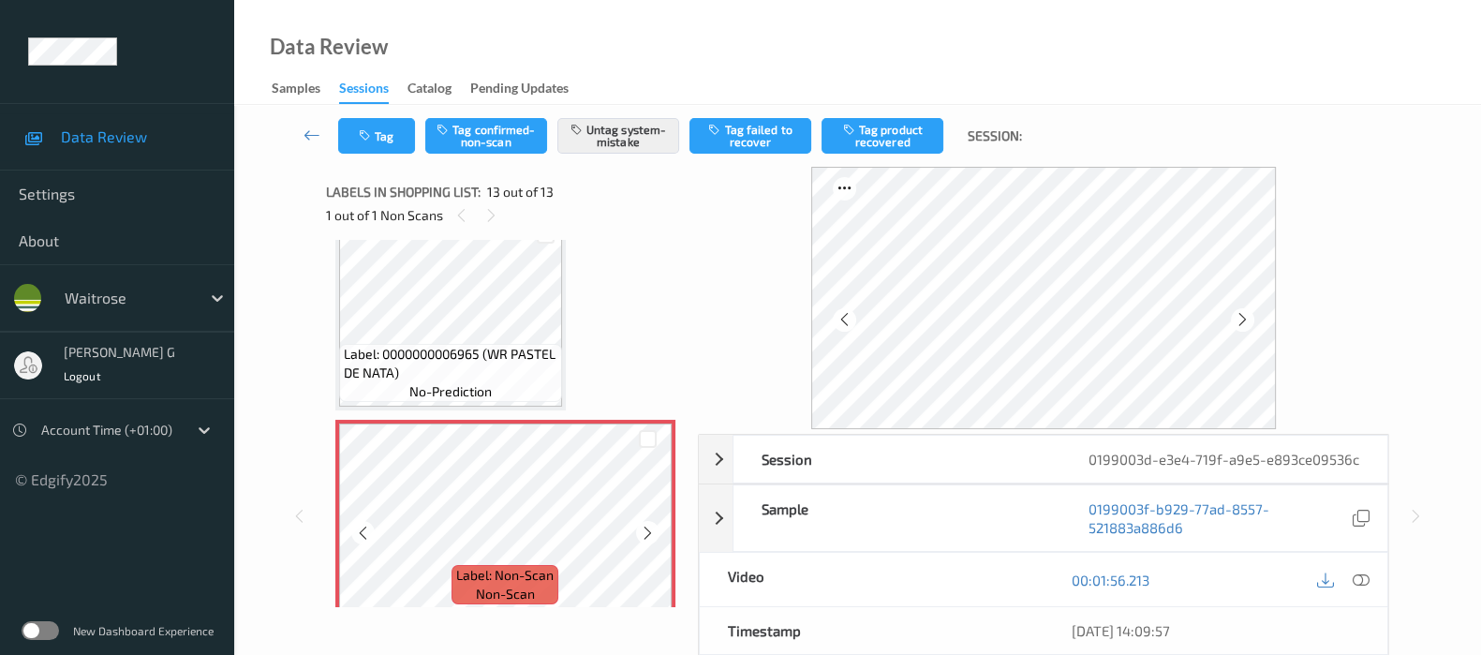
scroll to position [1812, 0]
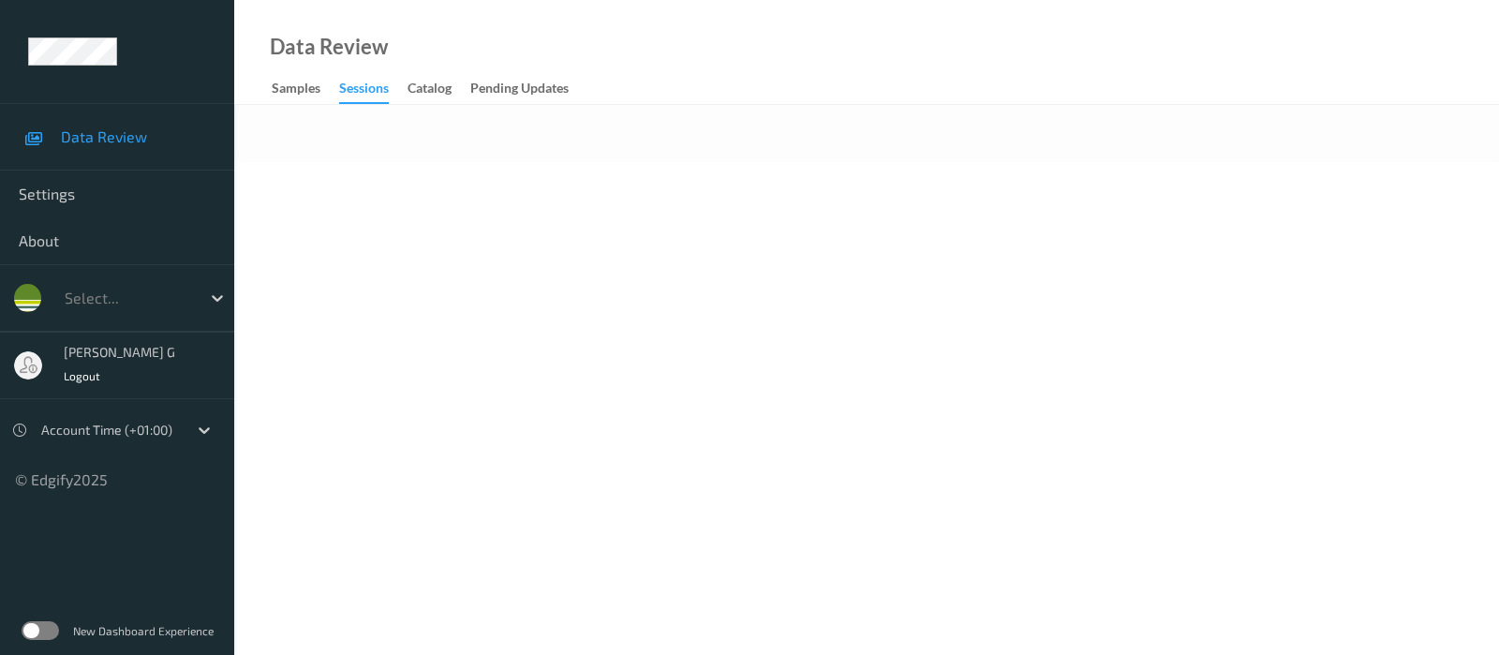
click at [923, 111] on div at bounding box center [866, 133] width 1265 height 57
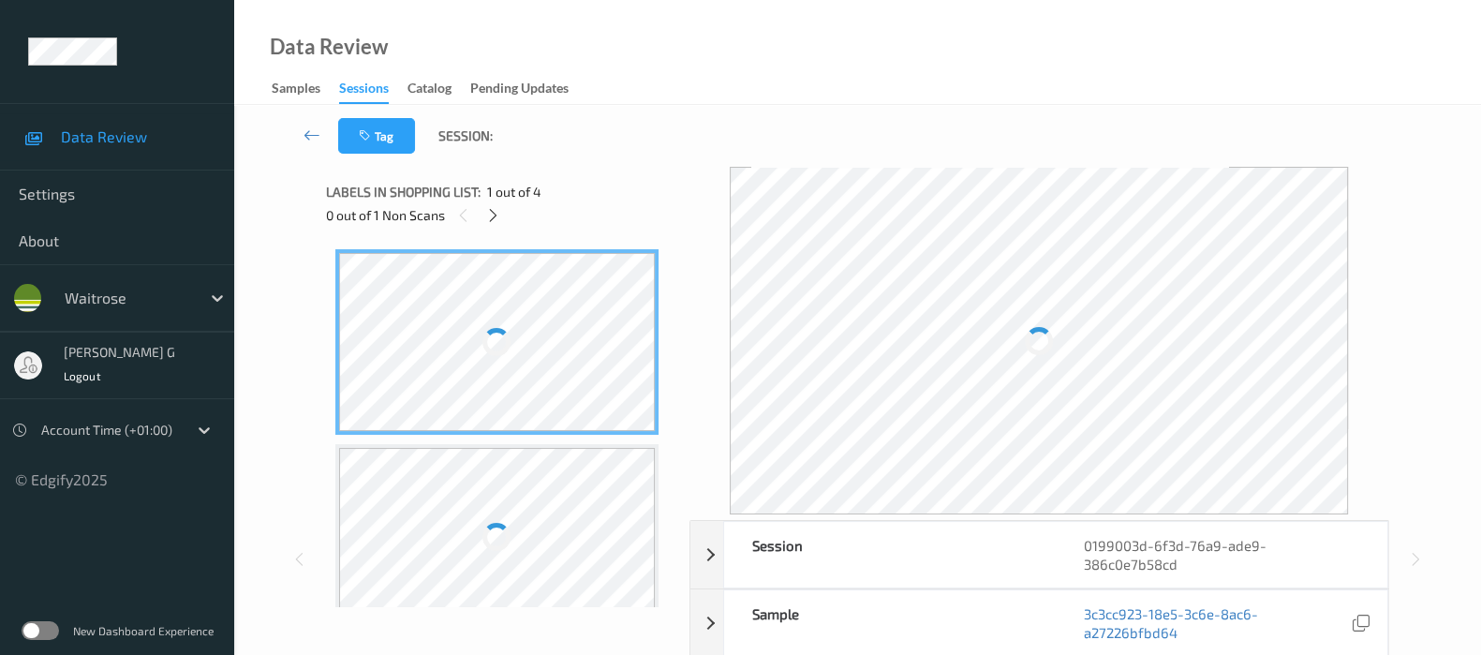
click at [848, 98] on div "Data Review Samples Sessions Catalog Pending Updates" at bounding box center [857, 52] width 1247 height 105
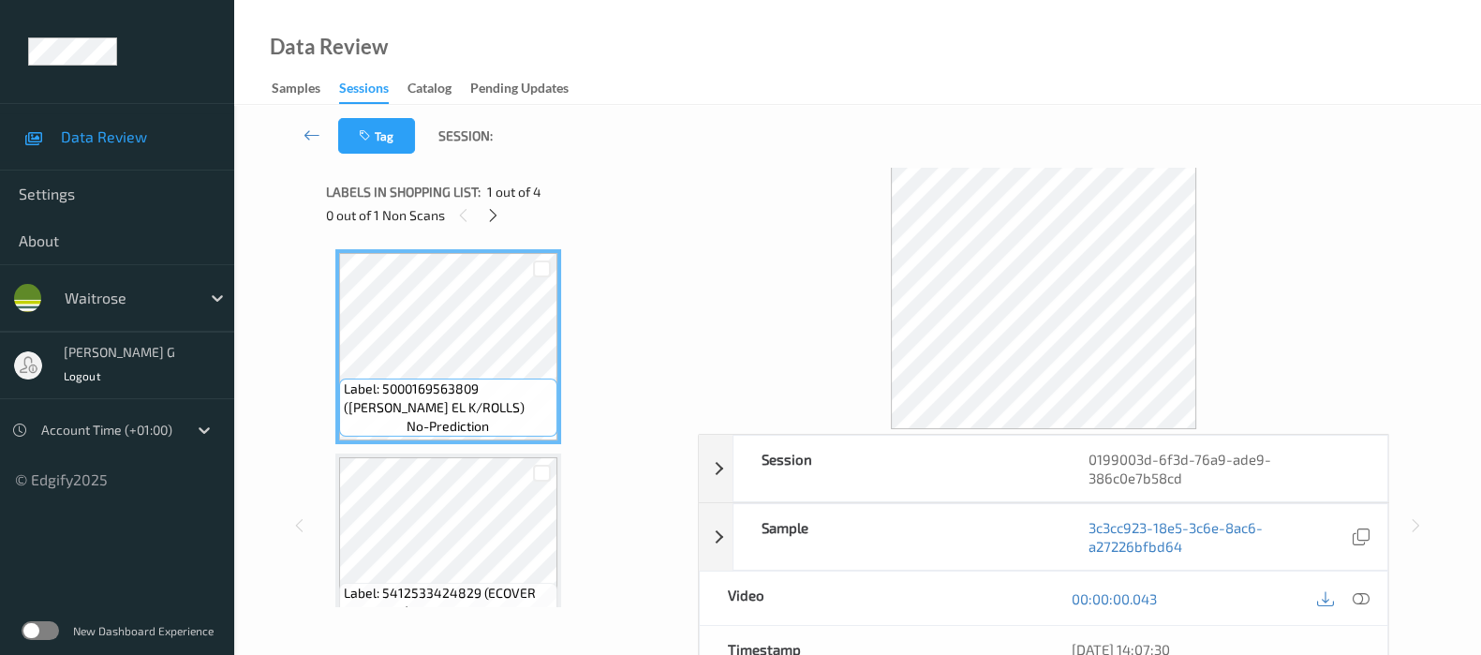
click at [703, 143] on div "Tag Session:" at bounding box center [858, 136] width 1170 height 62
click at [491, 210] on icon at bounding box center [493, 215] width 16 height 17
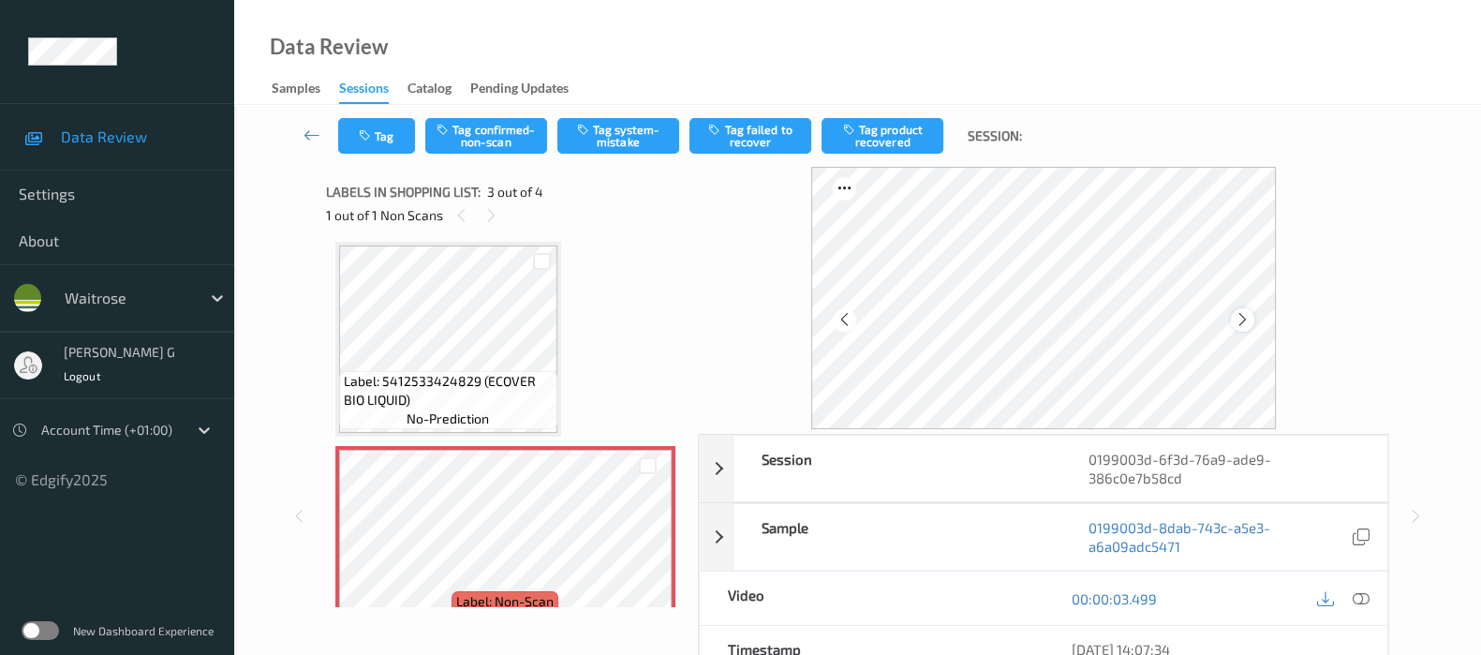
click at [1246, 314] on icon at bounding box center [1243, 319] width 16 height 17
click at [1363, 598] on icon at bounding box center [1361, 598] width 17 height 17
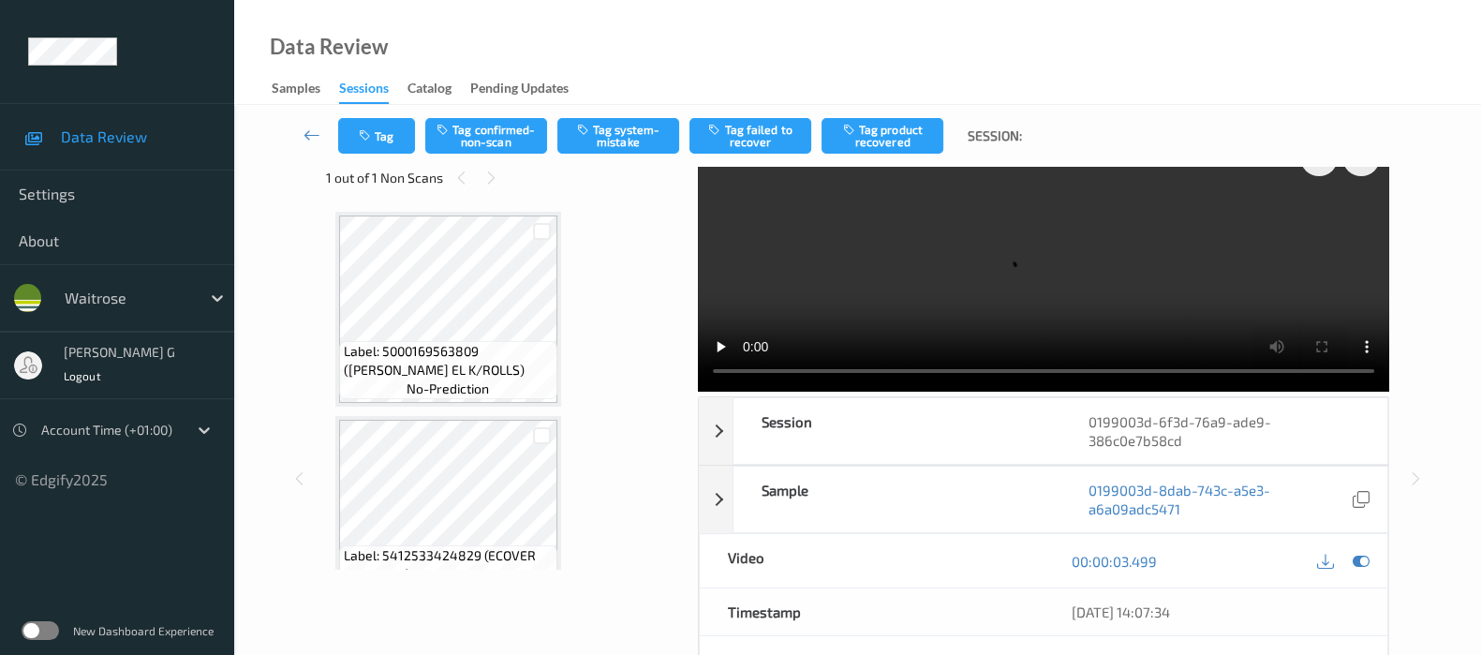
scroll to position [0, 0]
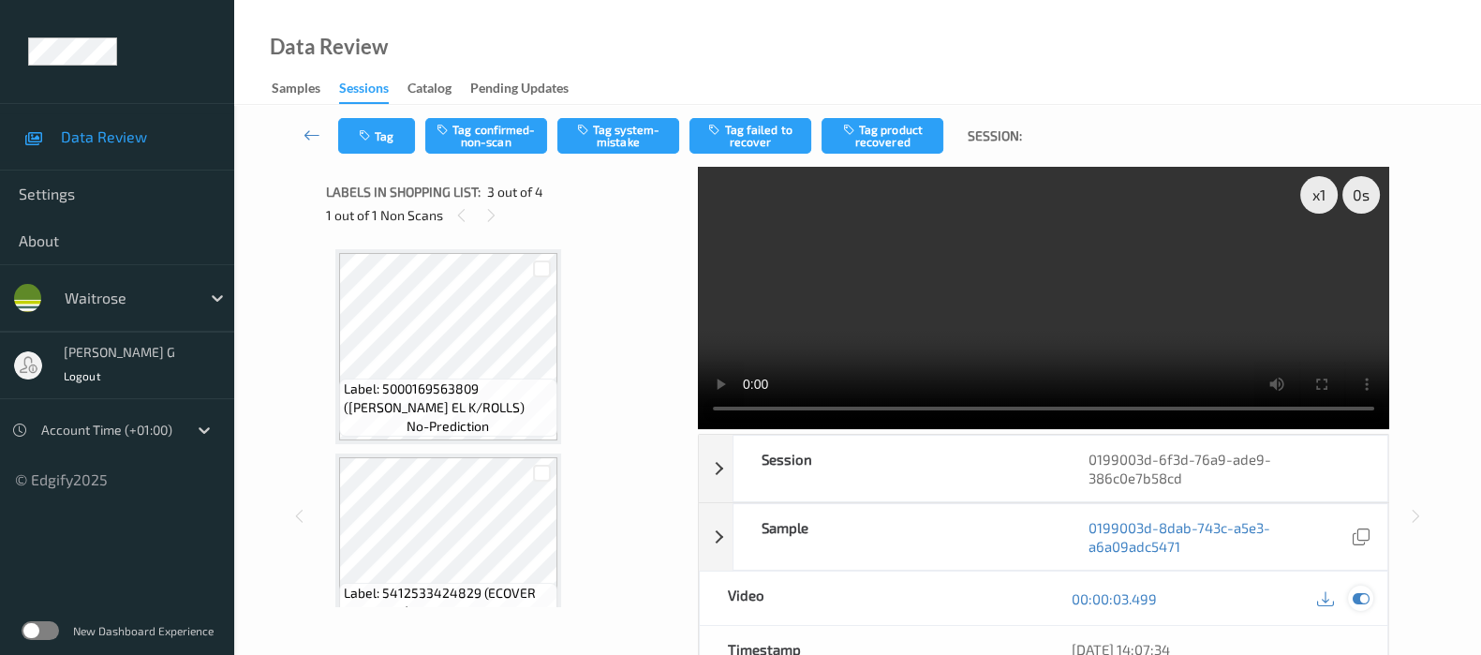
click at [1362, 600] on icon at bounding box center [1361, 598] width 17 height 17
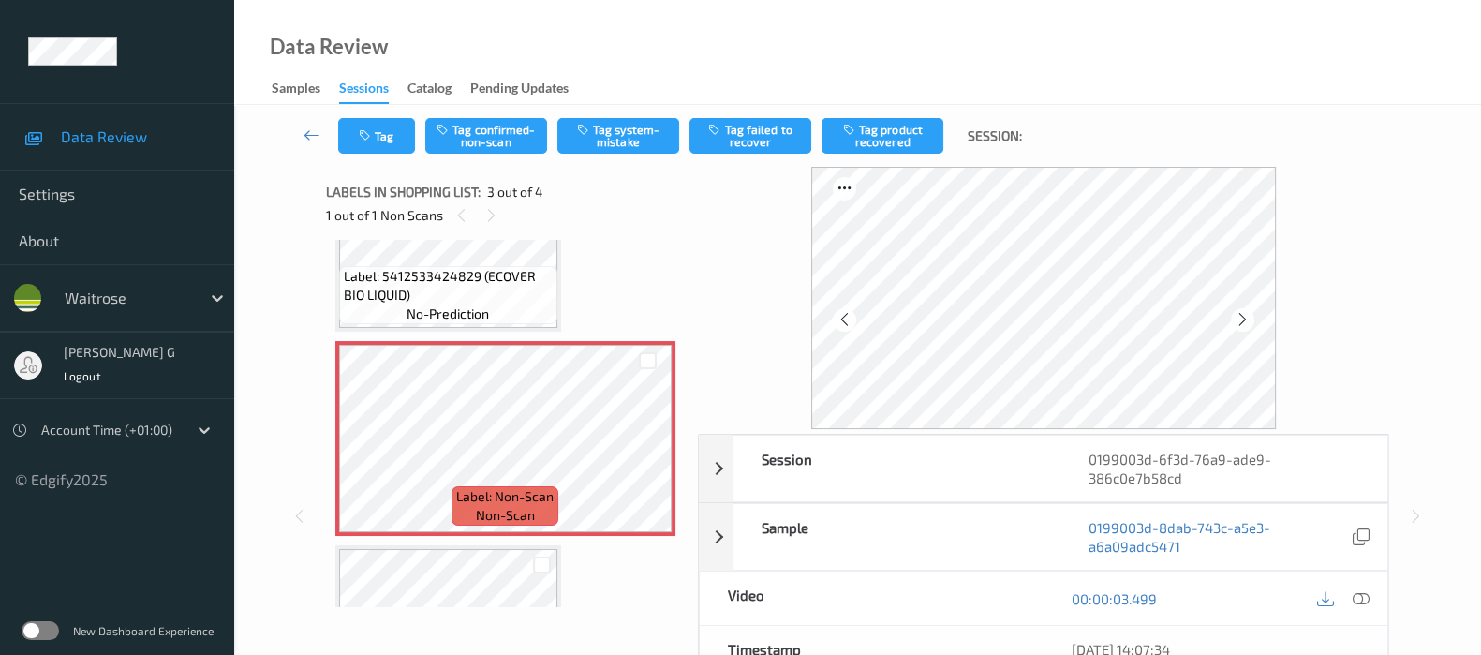
scroll to position [453, 0]
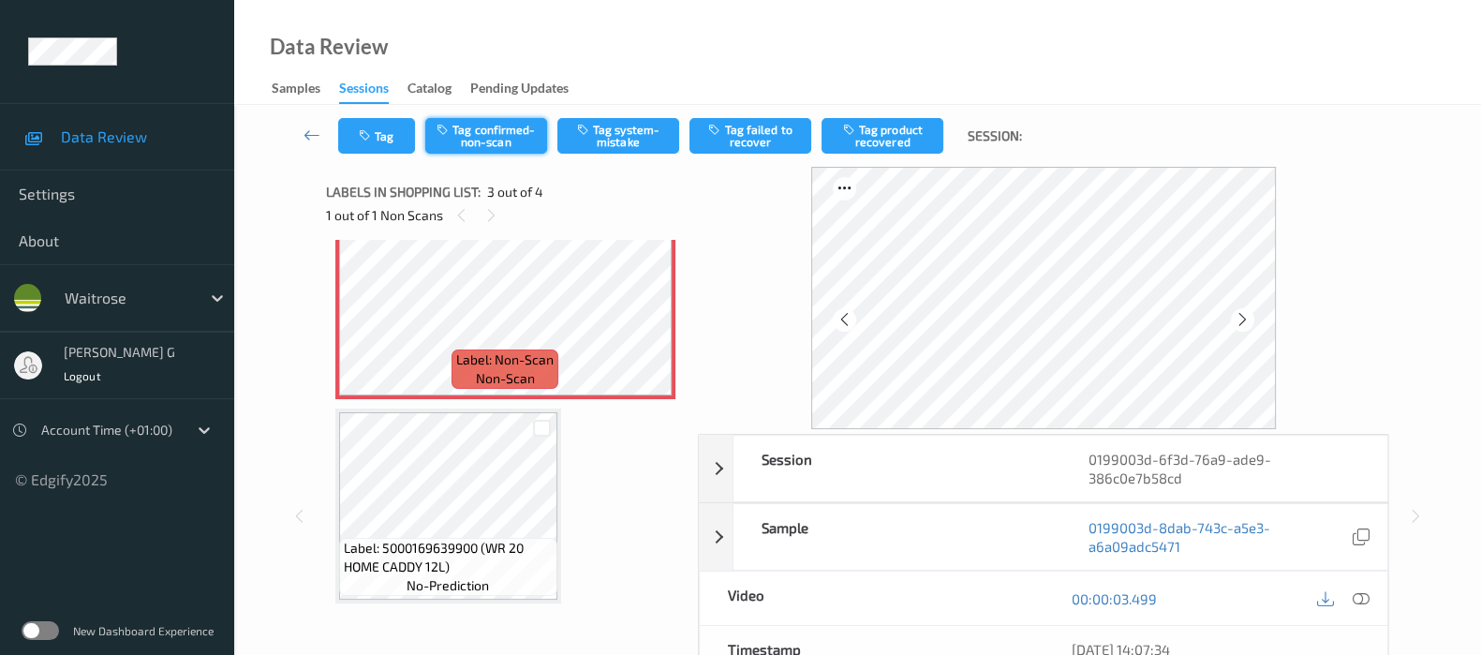
click at [497, 142] on button "Tag confirmed-non-scan" at bounding box center [486, 136] width 122 height 36
click at [853, 137] on button "Tag product recovered" at bounding box center [883, 136] width 122 height 36
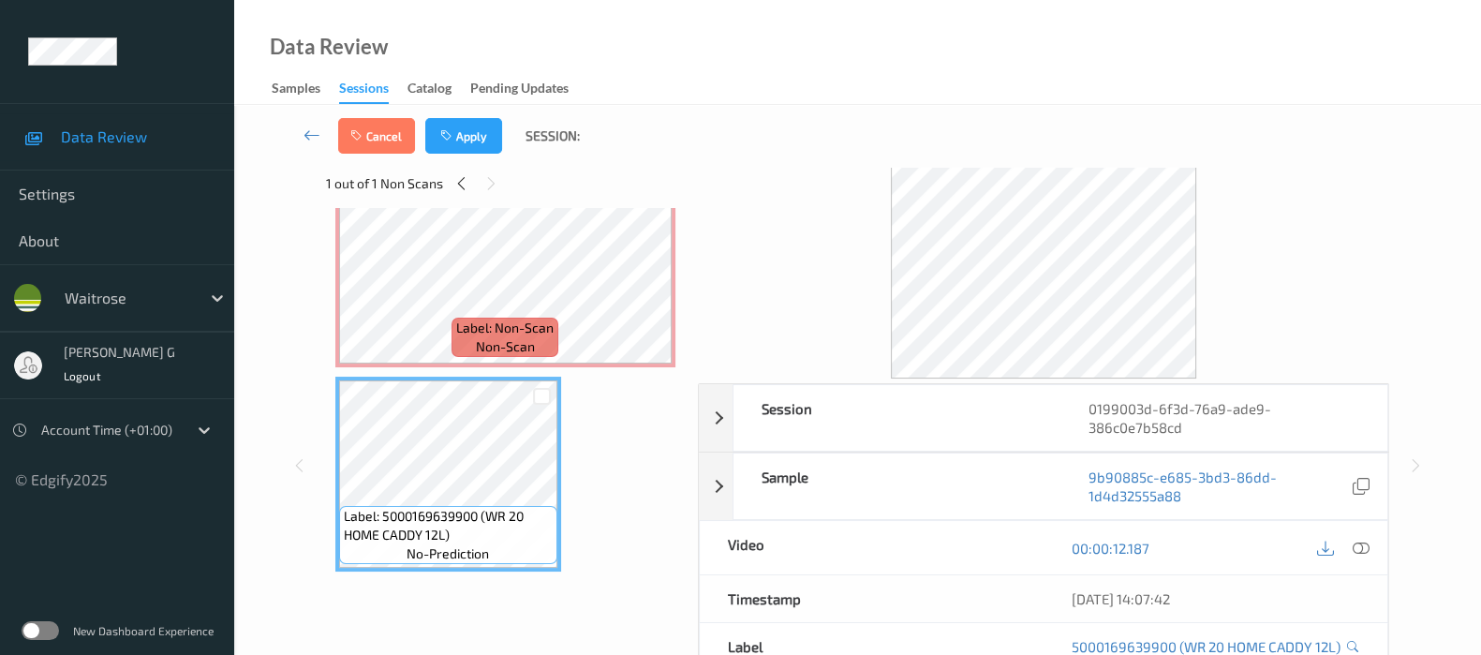
scroll to position [0, 0]
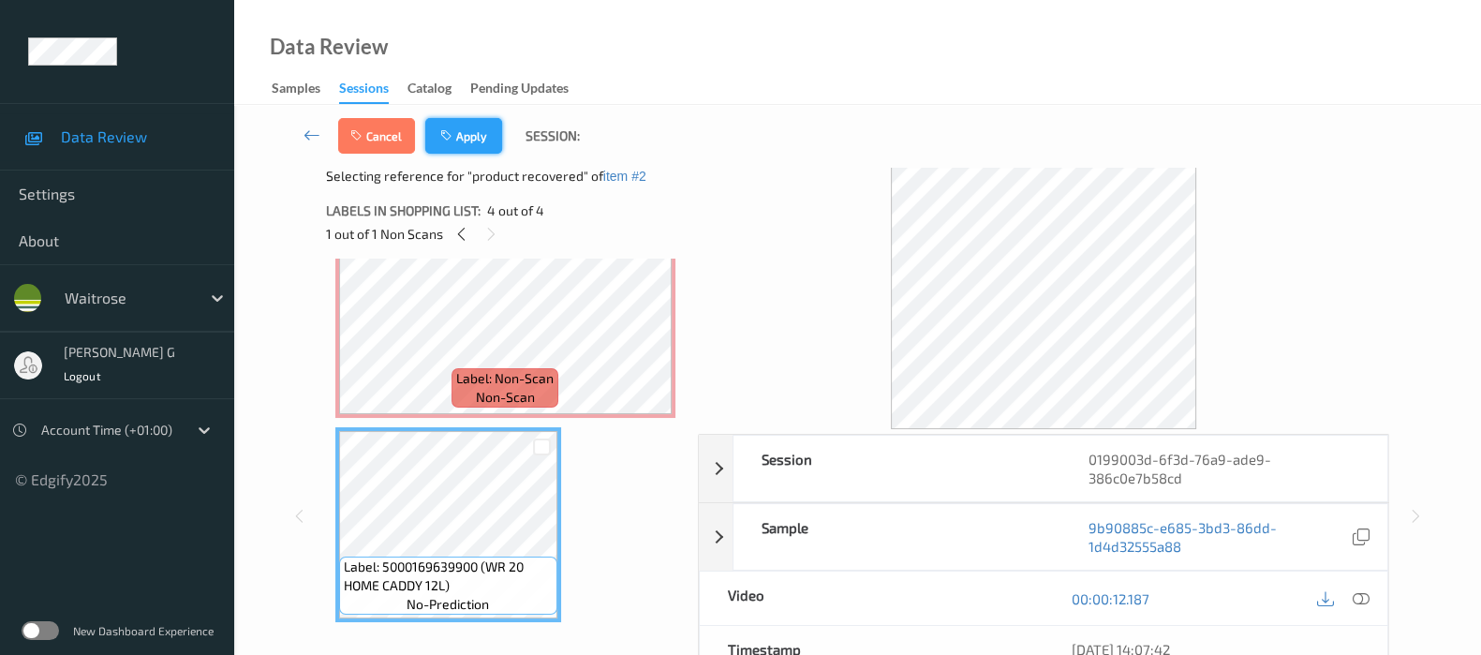
click at [479, 139] on button "Apply" at bounding box center [463, 136] width 77 height 36
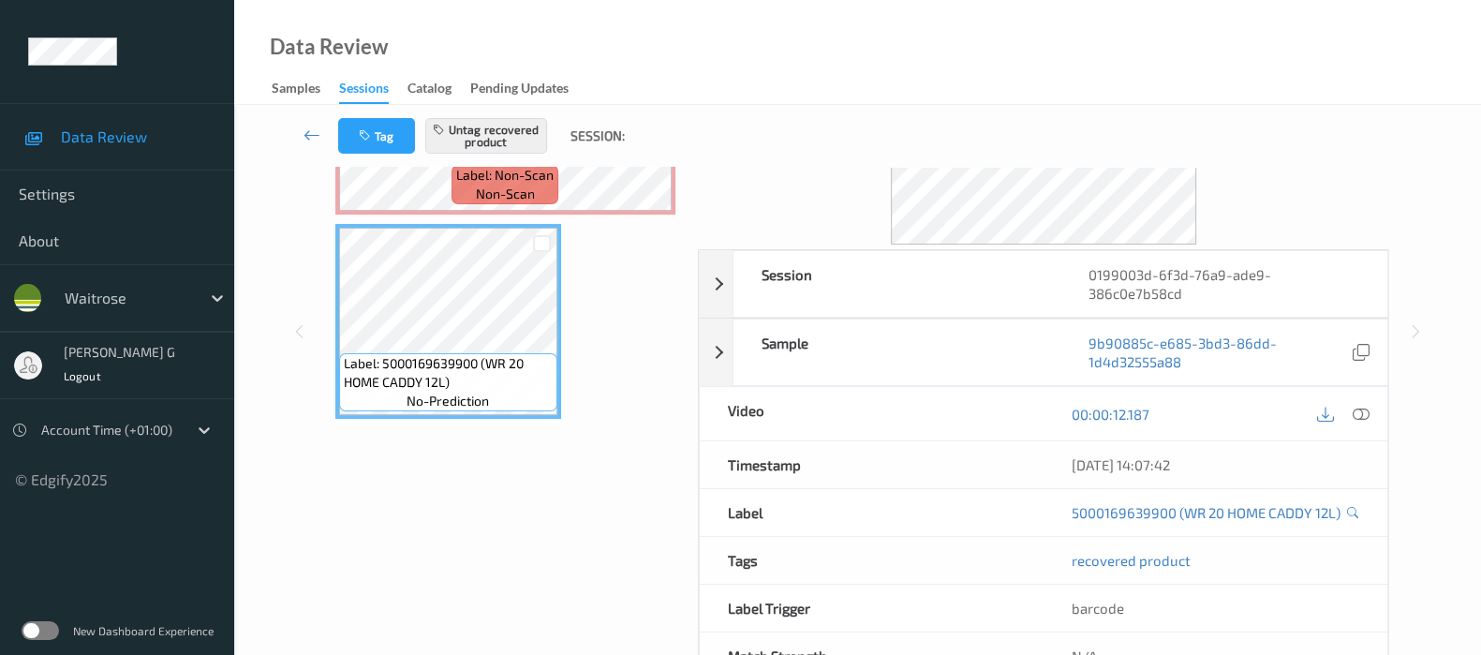
scroll to position [148, 0]
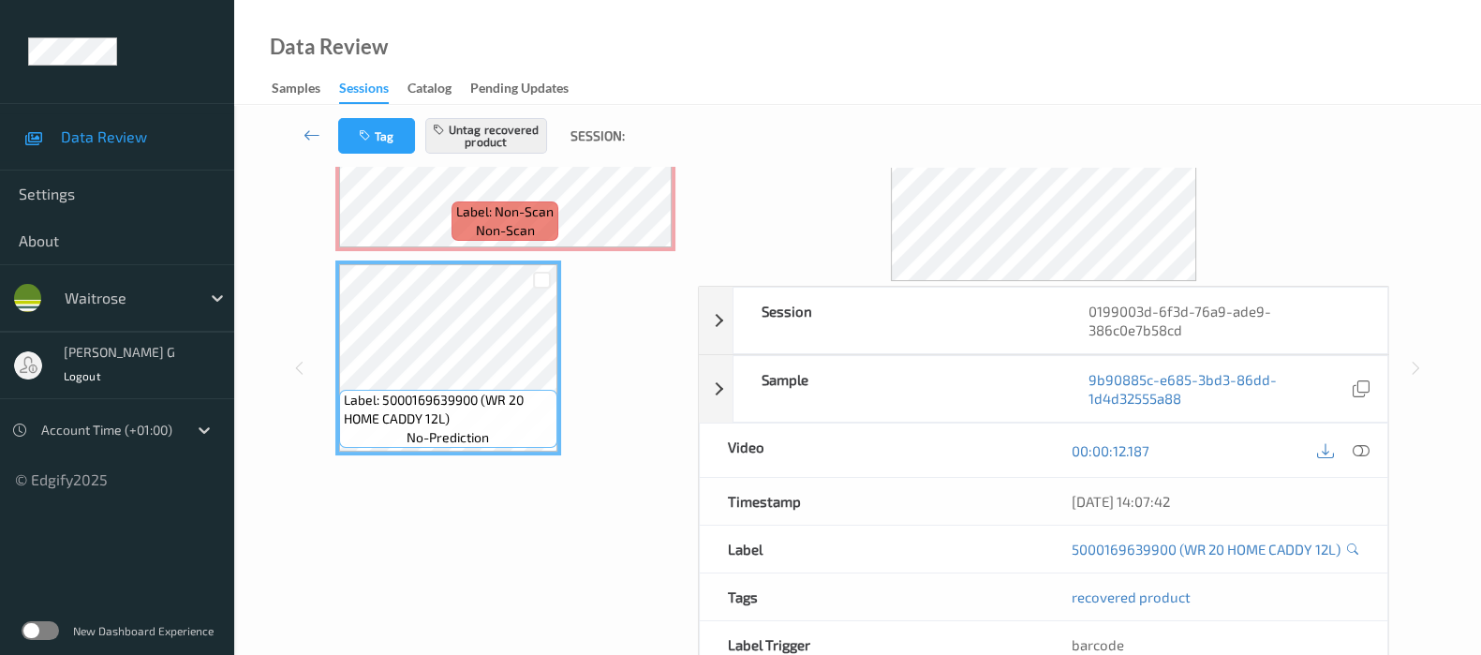
click at [304, 330] on div "Session 0199003d-6f3d-76a9-ade9-386c0e7b58cd Session ID 0199003d-6f3d-76a9-ade9…" at bounding box center [858, 368] width 1170 height 699
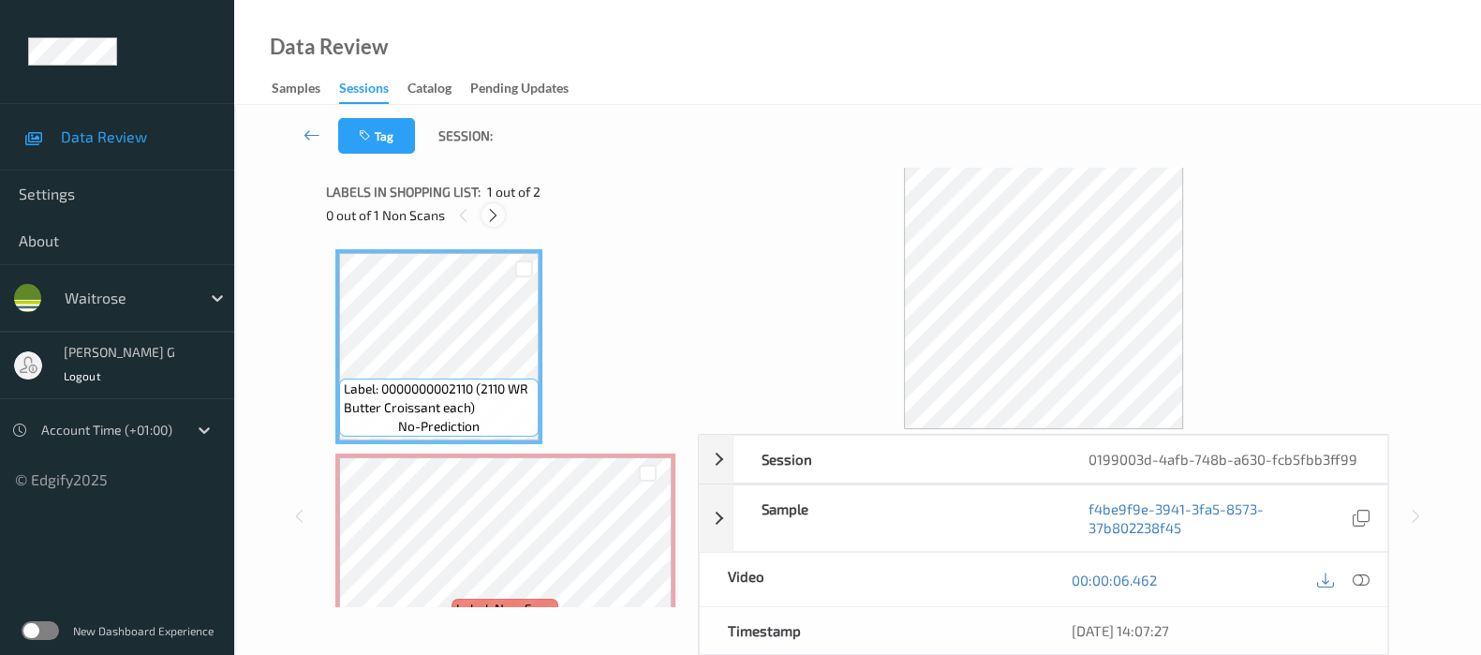
click at [490, 217] on icon at bounding box center [493, 215] width 16 height 17
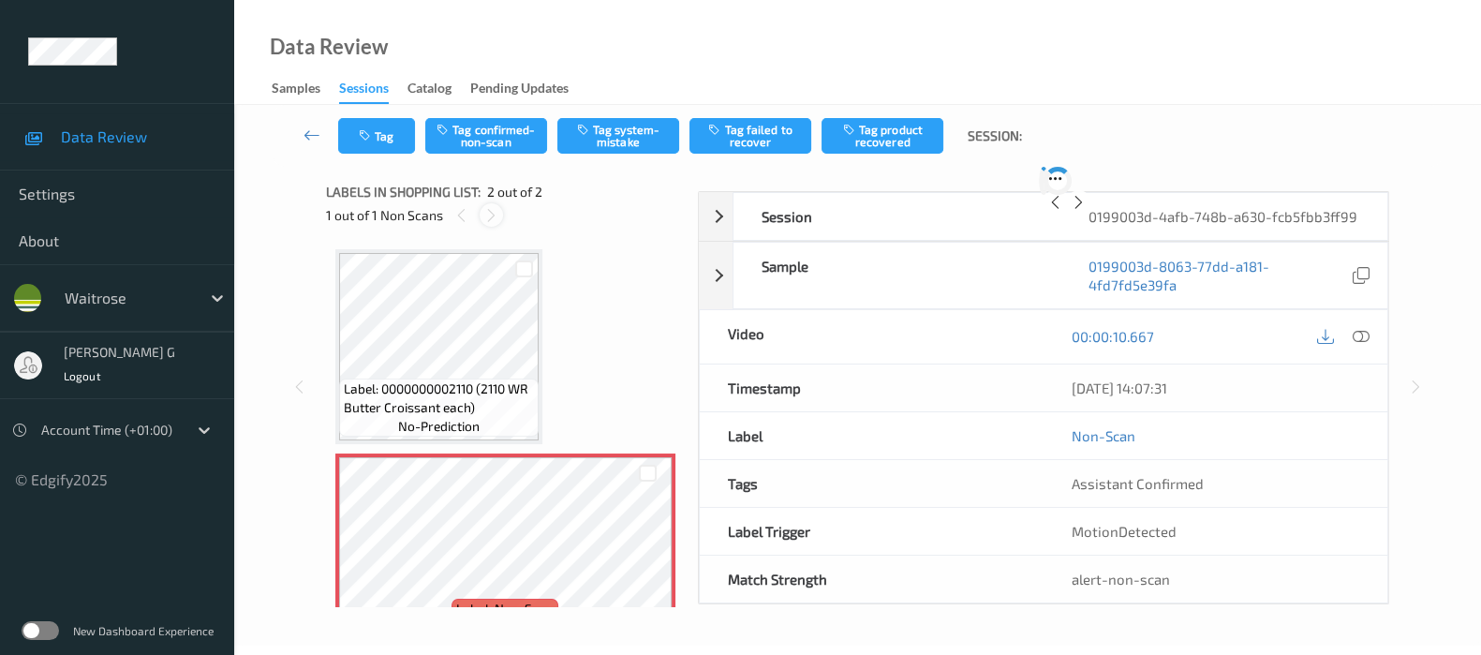
scroll to position [9, 0]
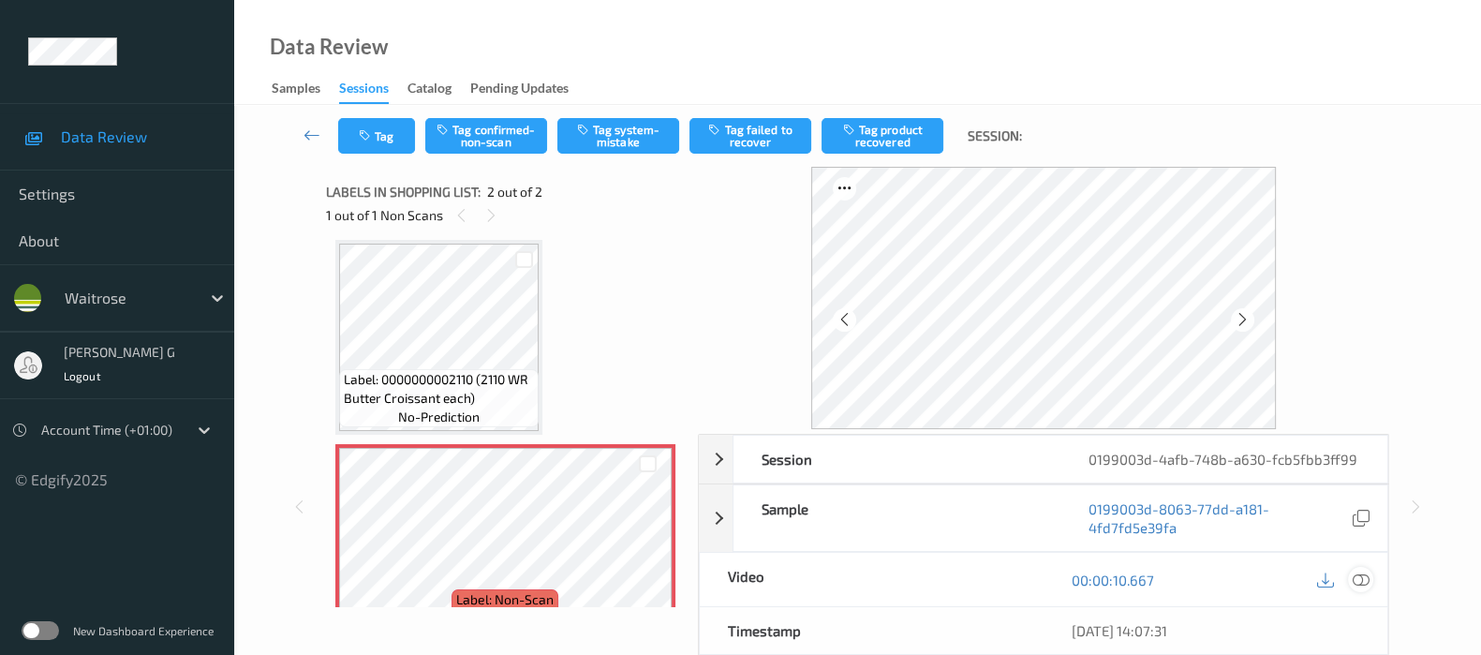
click at [1355, 567] on div at bounding box center [1360, 579] width 25 height 25
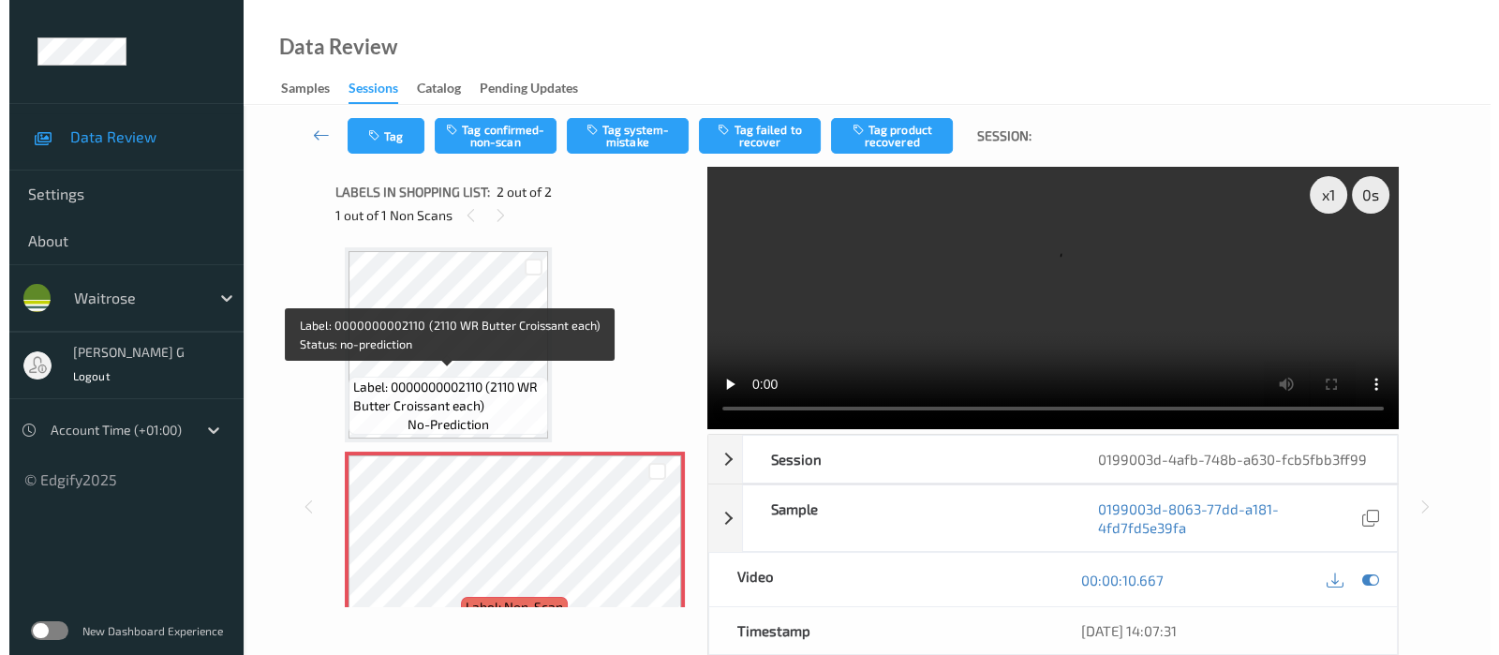
scroll to position [0, 0]
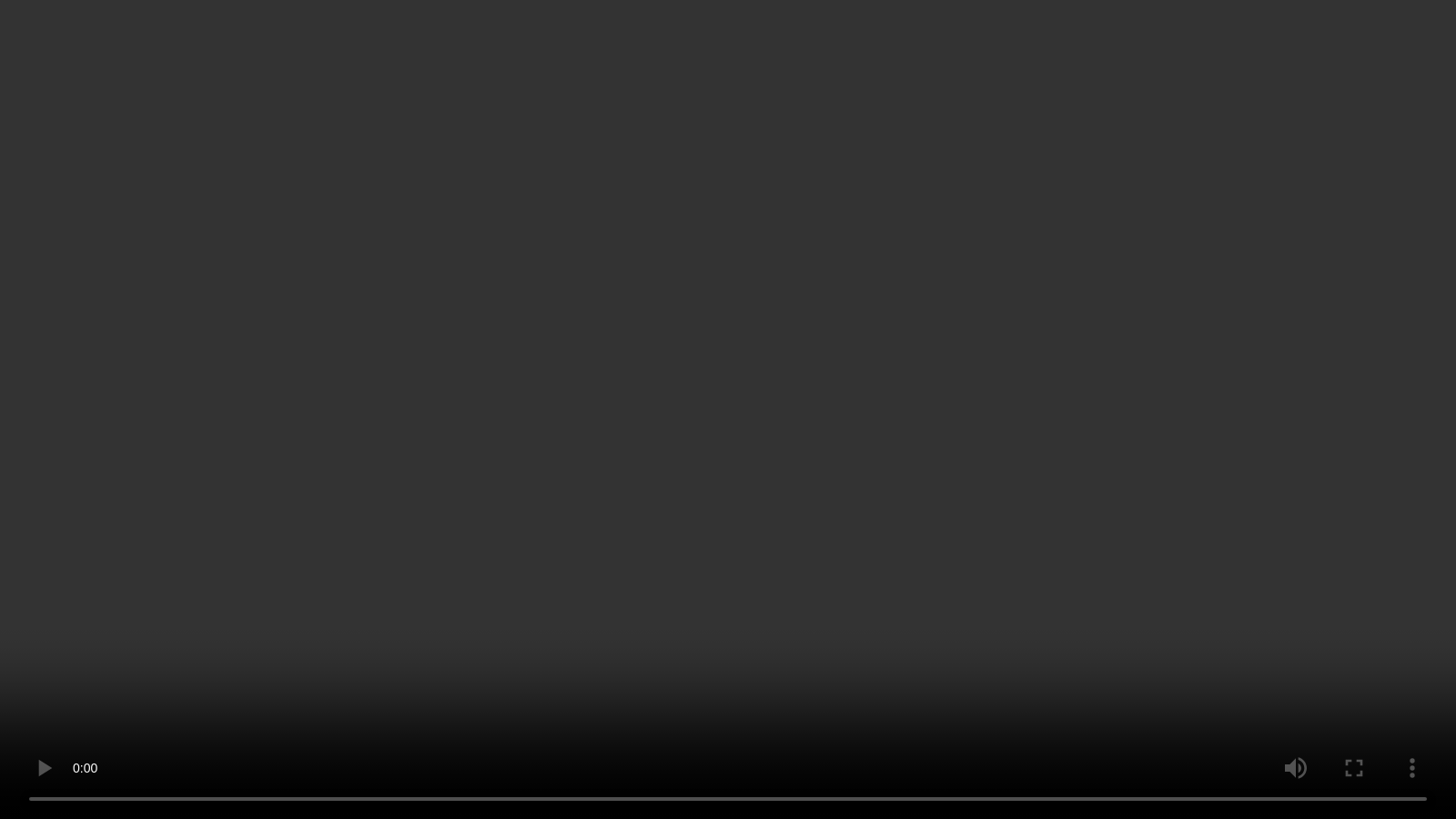
click at [1194, 635] on video at bounding box center [728, 409] width 1456 height 819
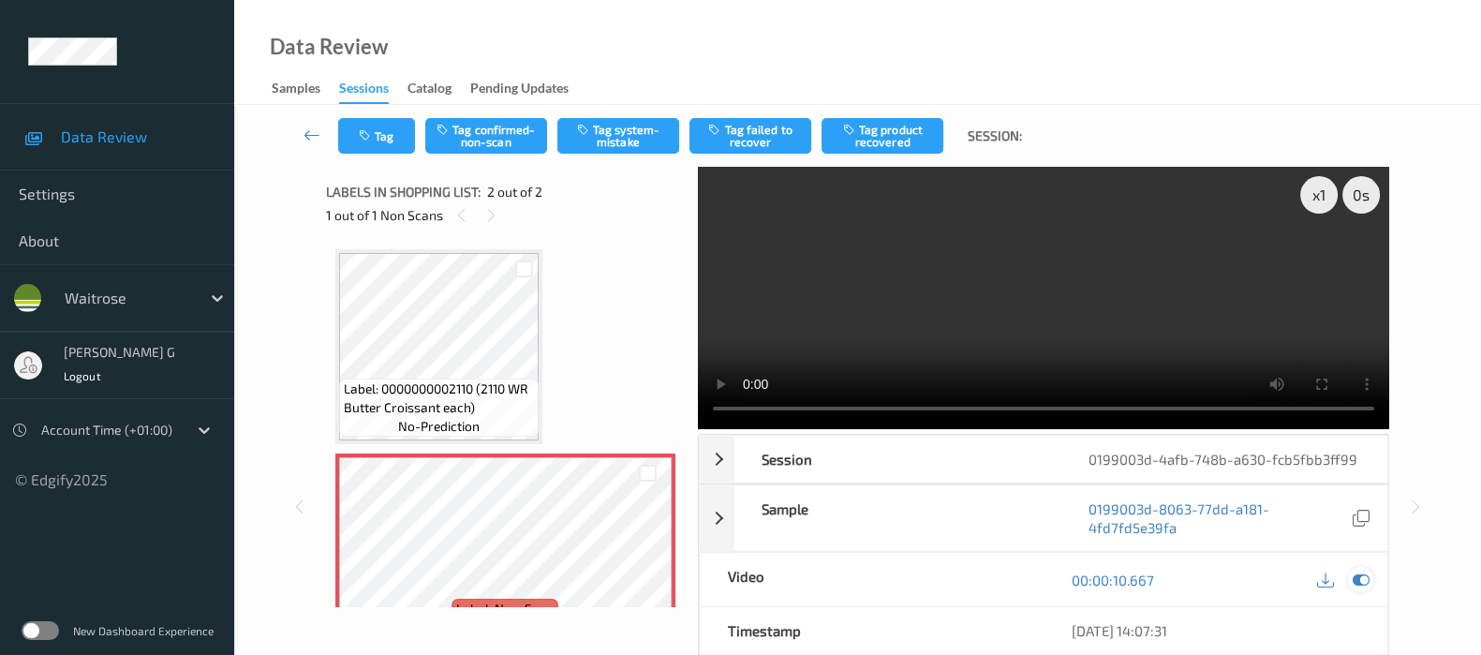
click at [1351, 583] on div at bounding box center [1360, 579] width 25 height 25
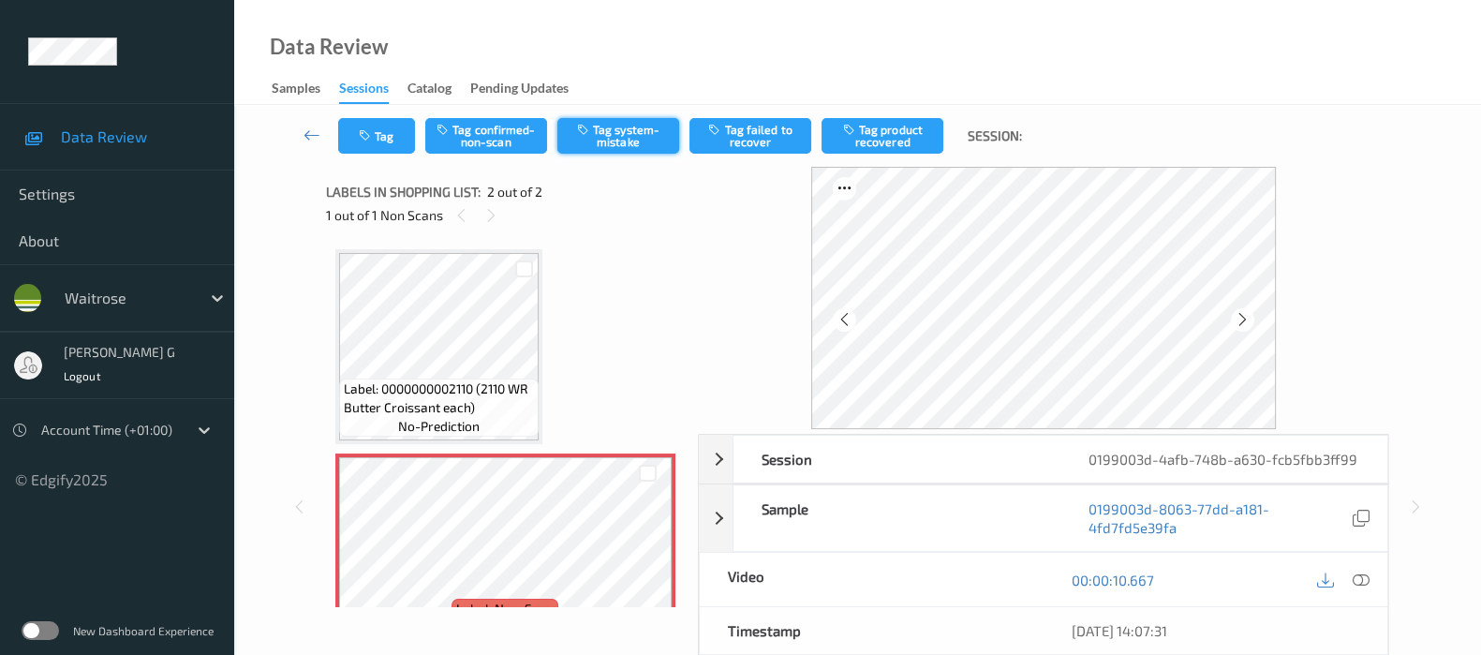
click at [628, 141] on button "Tag system-mistake" at bounding box center [618, 136] width 122 height 36
click at [377, 138] on button "Tag" at bounding box center [376, 136] width 77 height 36
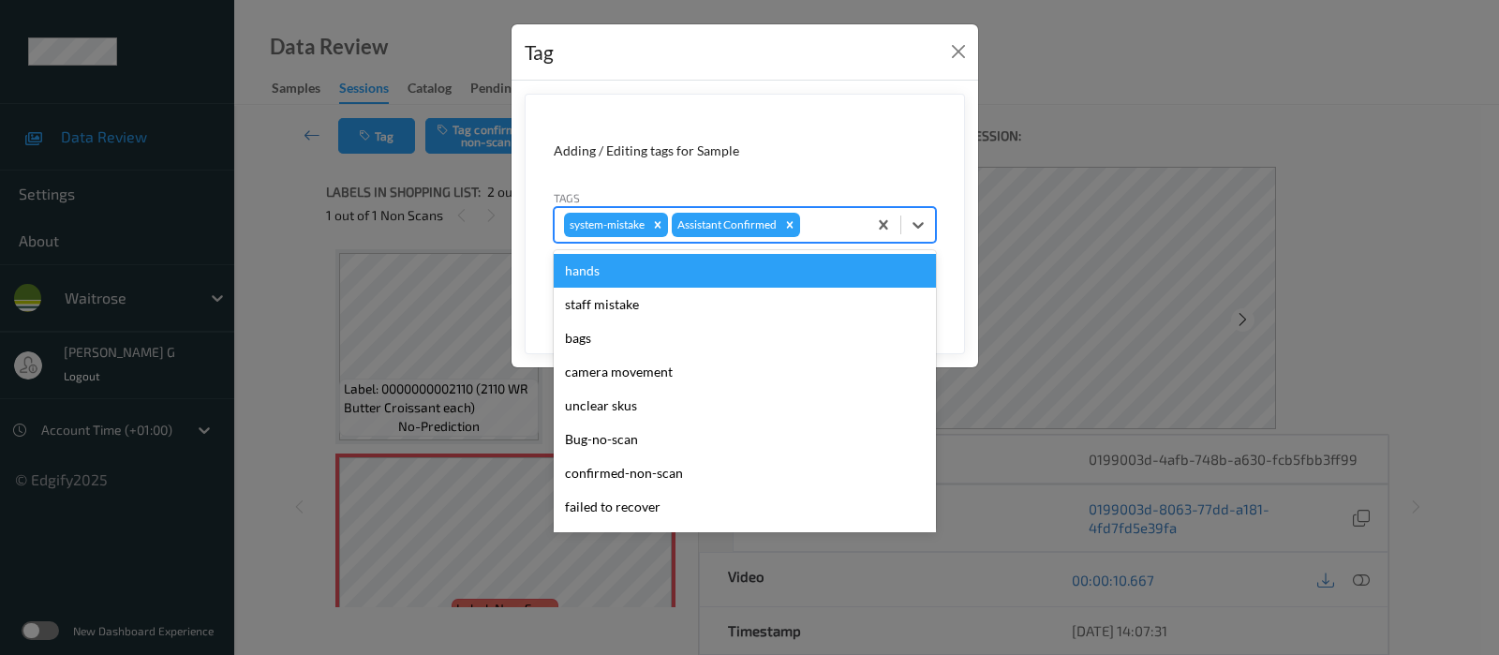
click at [830, 220] on div at bounding box center [830, 225] width 53 height 22
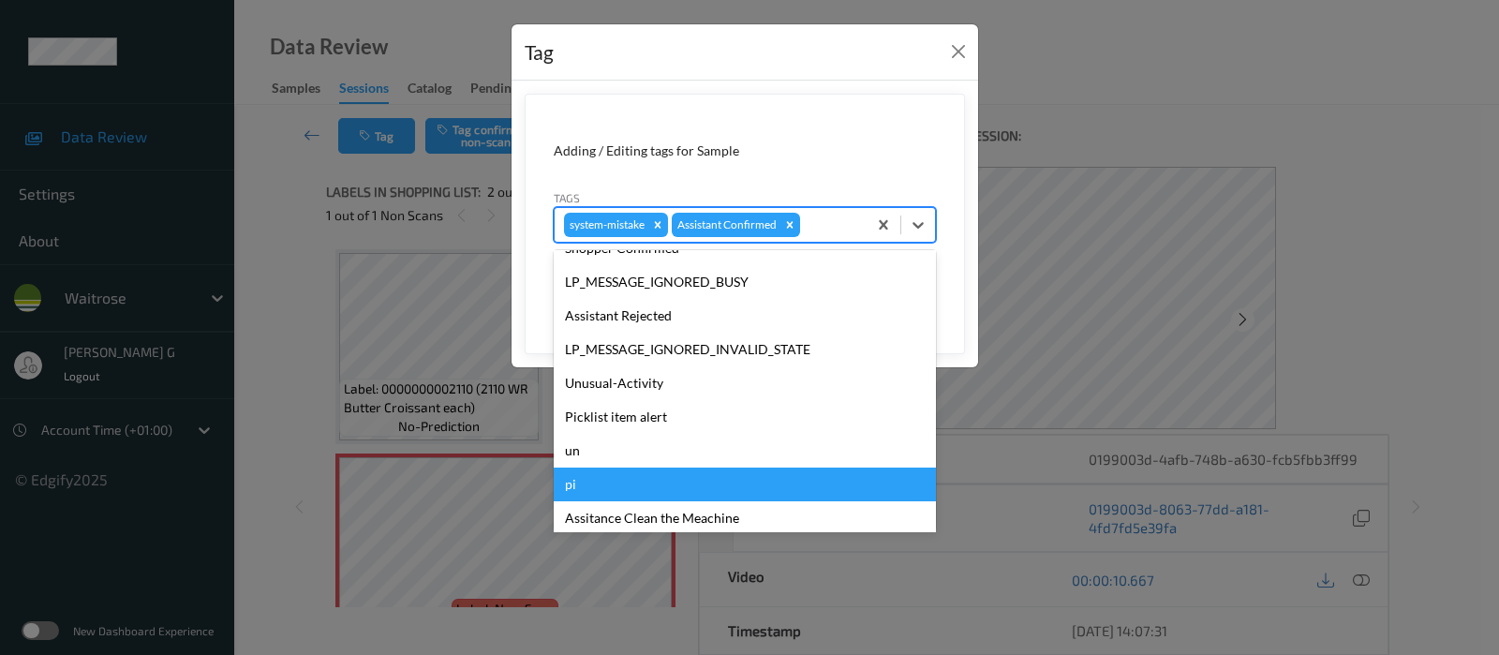
scroll to position [400, 0]
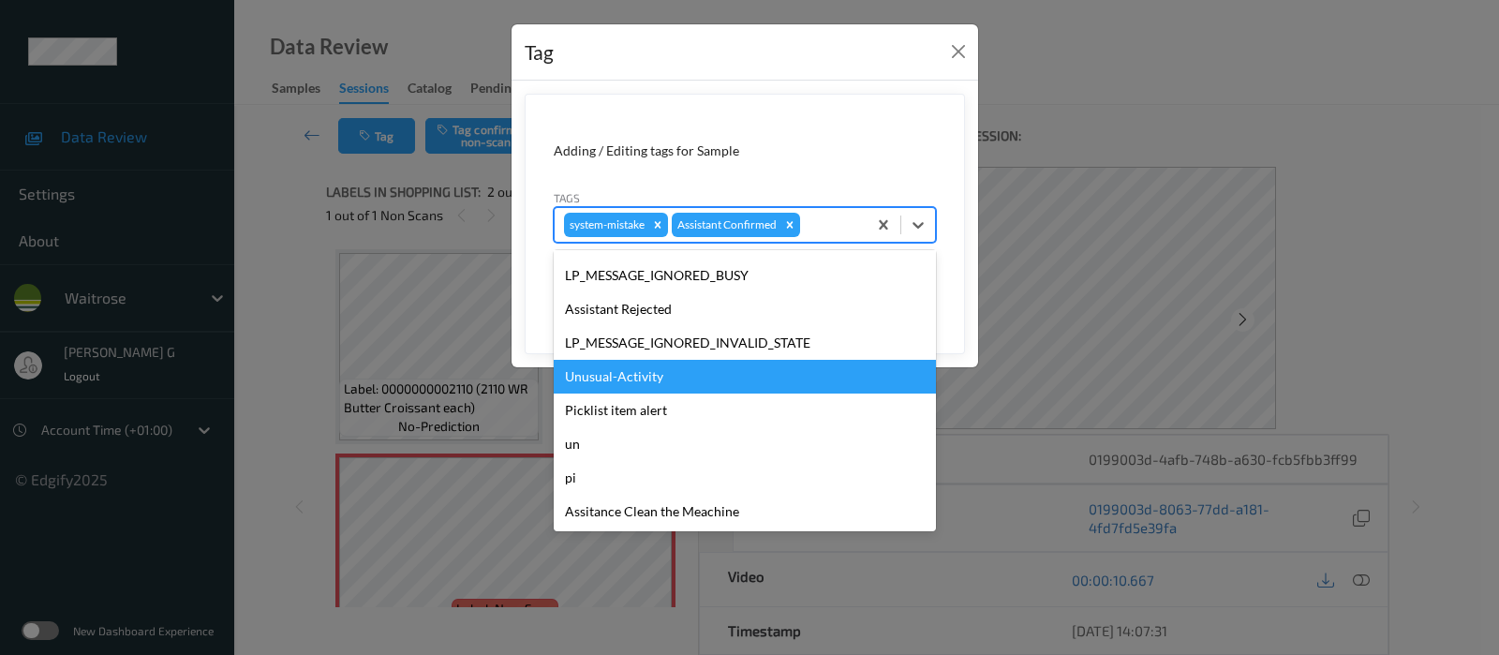
click at [644, 378] on div "Unusual-Activity" at bounding box center [745, 377] width 382 height 34
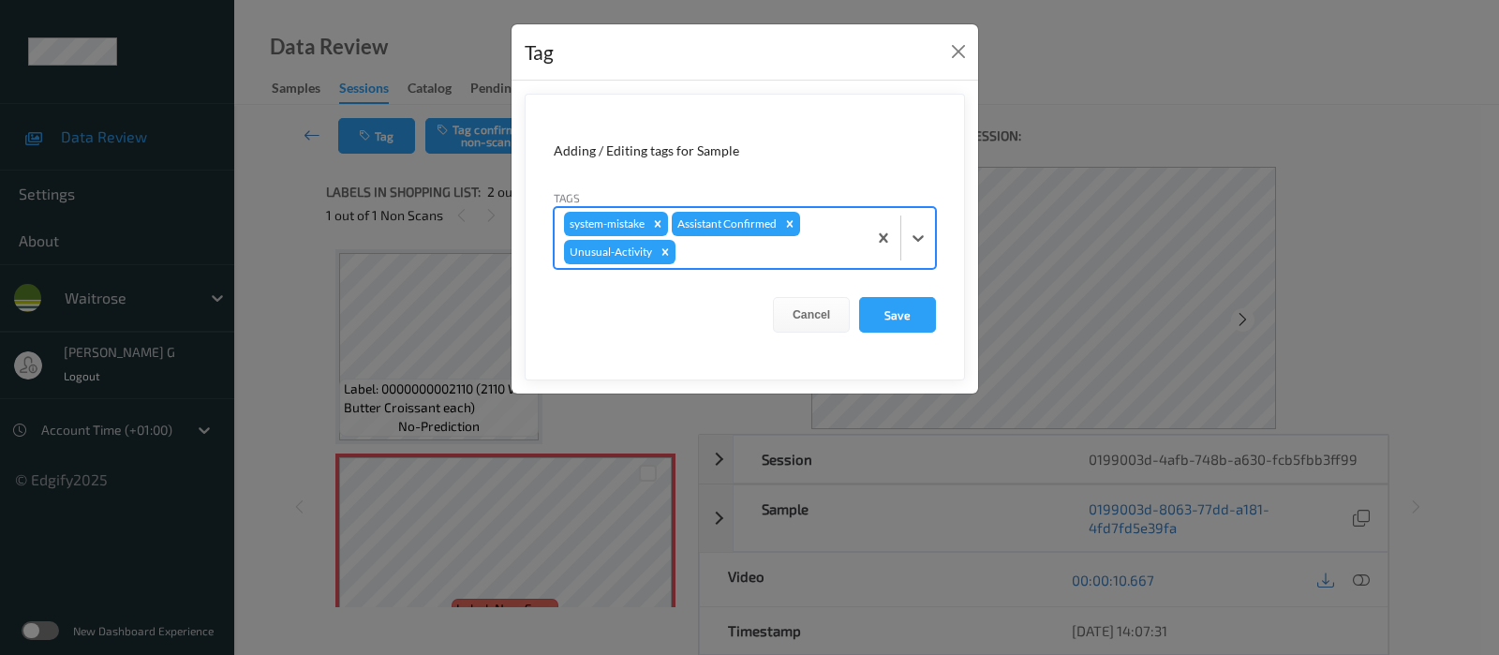
click at [802, 248] on div at bounding box center [768, 252] width 178 height 22
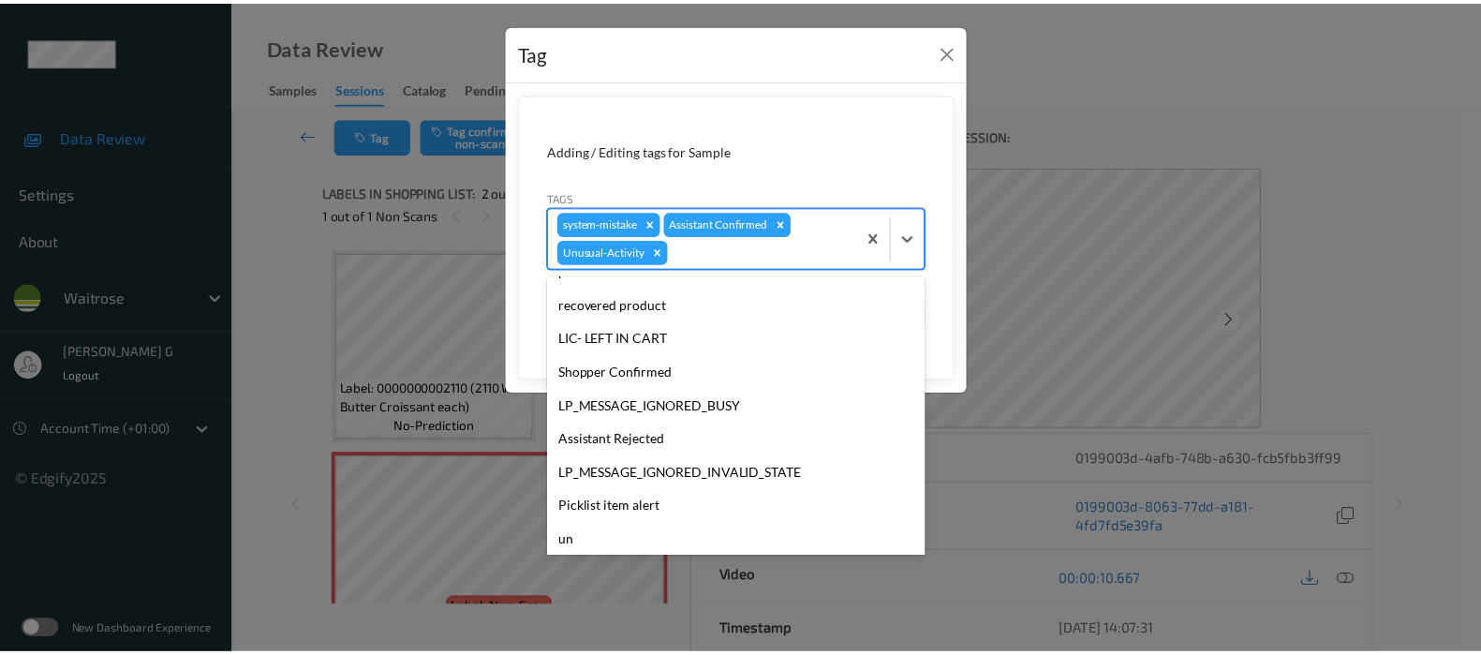
scroll to position [366, 0]
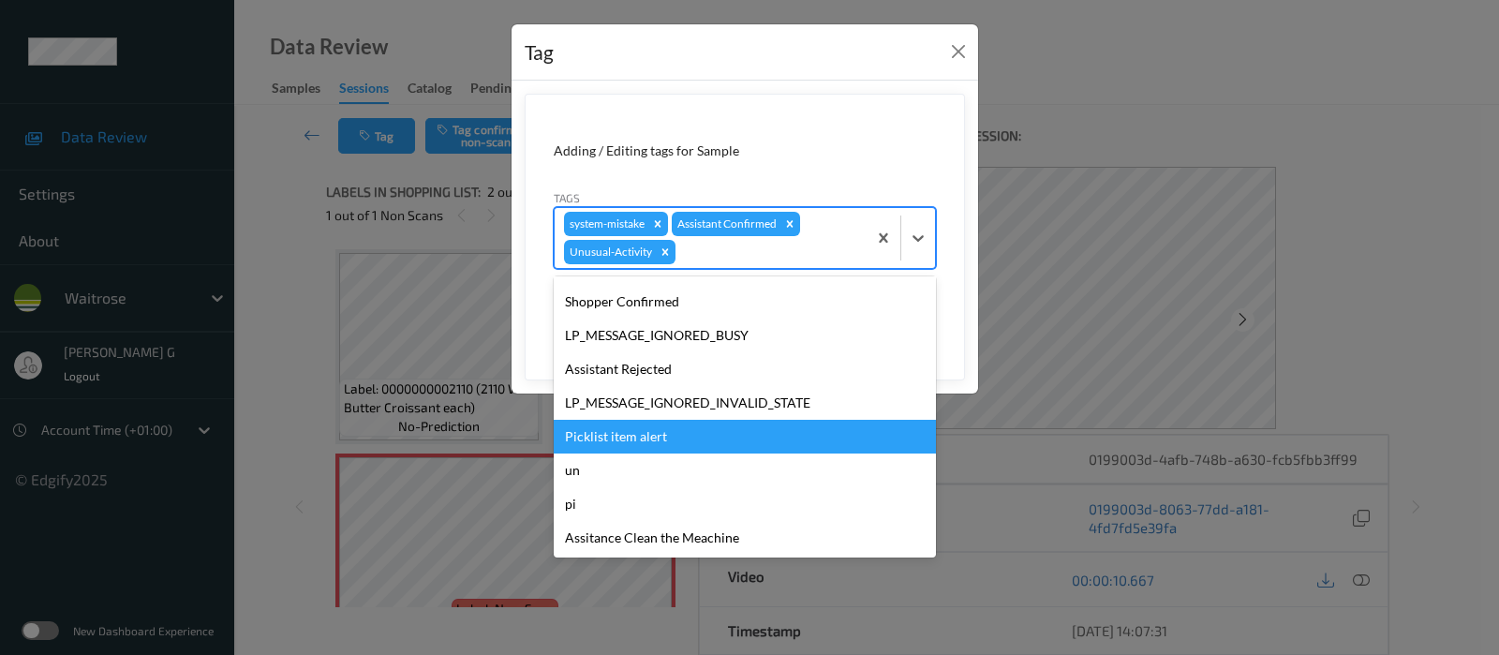
click at [608, 425] on div "Picklist item alert" at bounding box center [745, 437] width 382 height 34
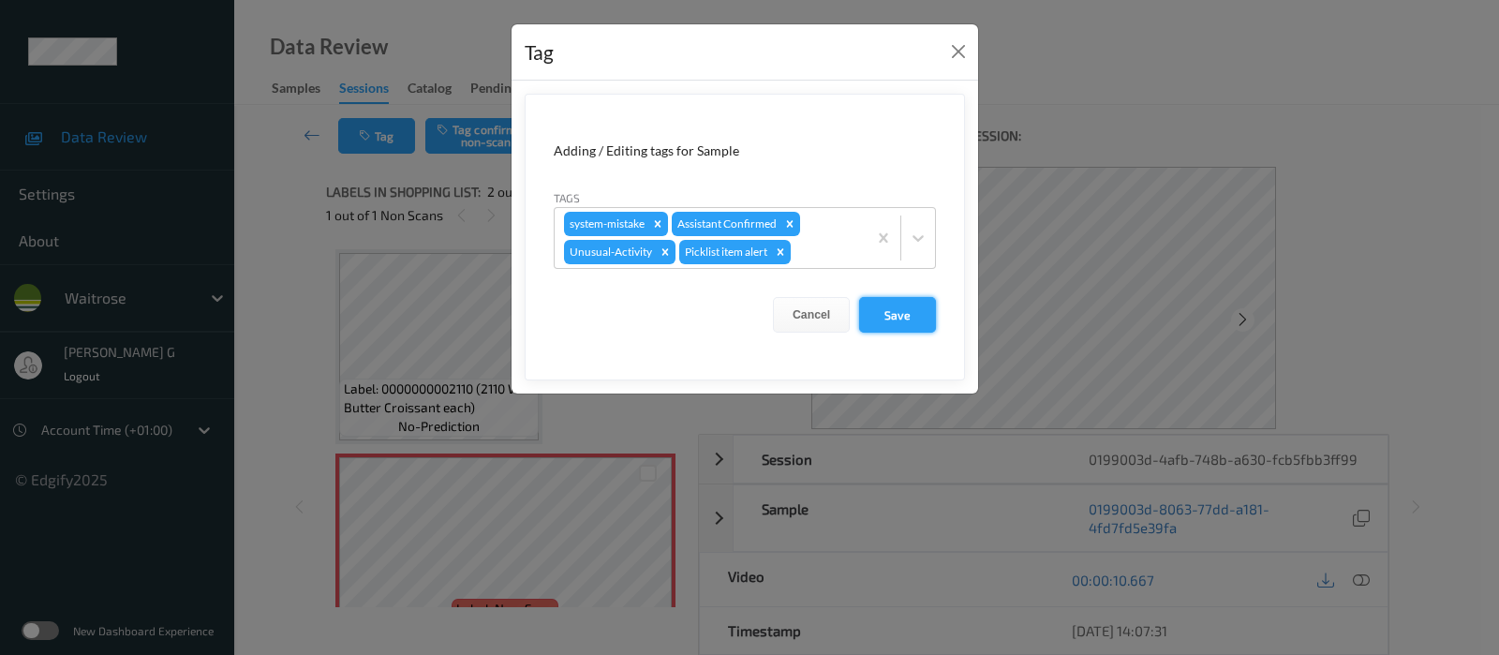
click at [906, 305] on button "Save" at bounding box center [897, 315] width 77 height 36
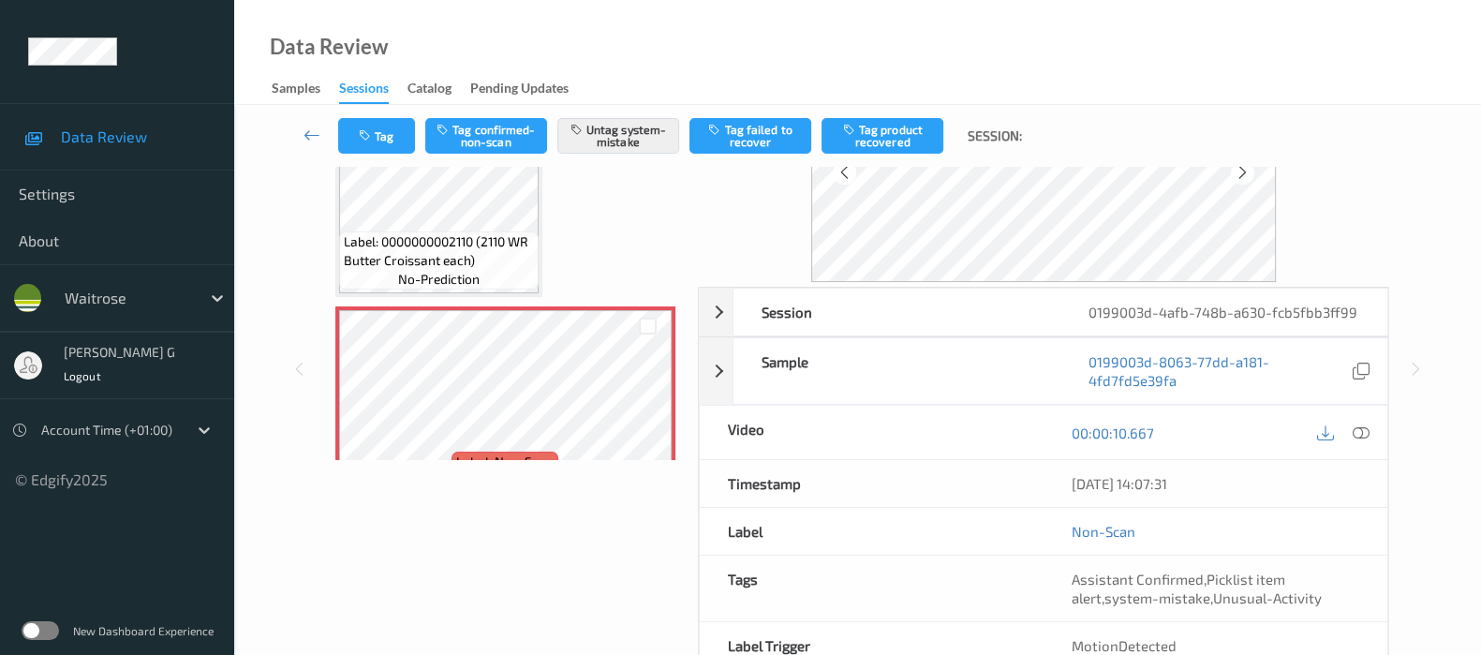
scroll to position [246, 0]
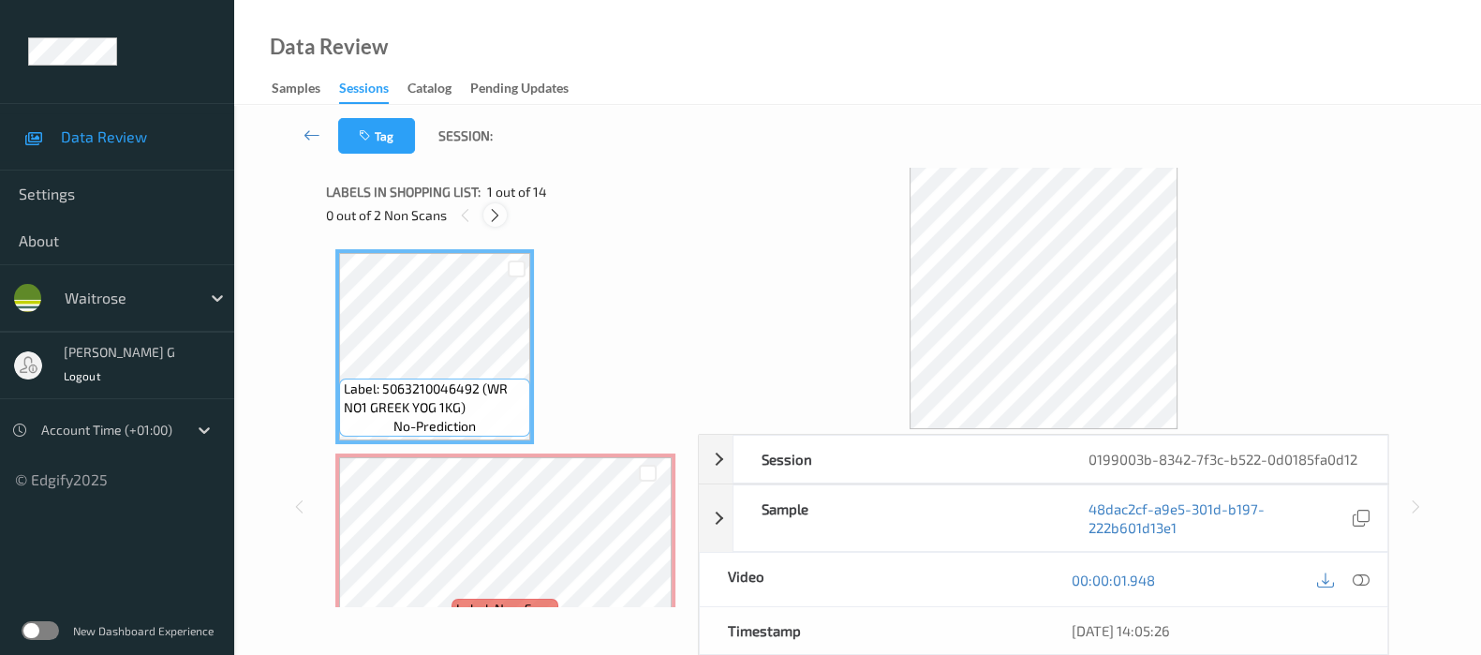
click at [493, 215] on icon at bounding box center [495, 215] width 16 height 17
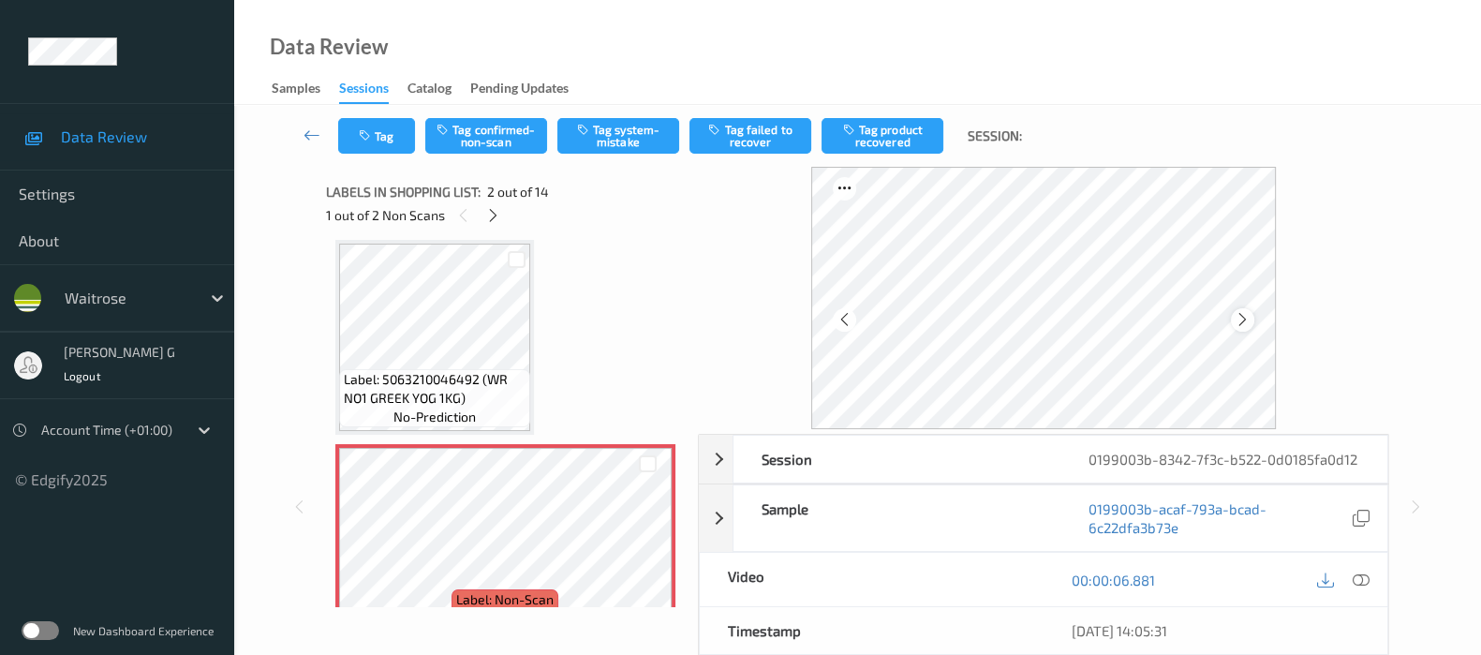
click at [1247, 319] on icon at bounding box center [1243, 319] width 16 height 17
click at [1355, 588] on icon at bounding box center [1361, 579] width 17 height 17
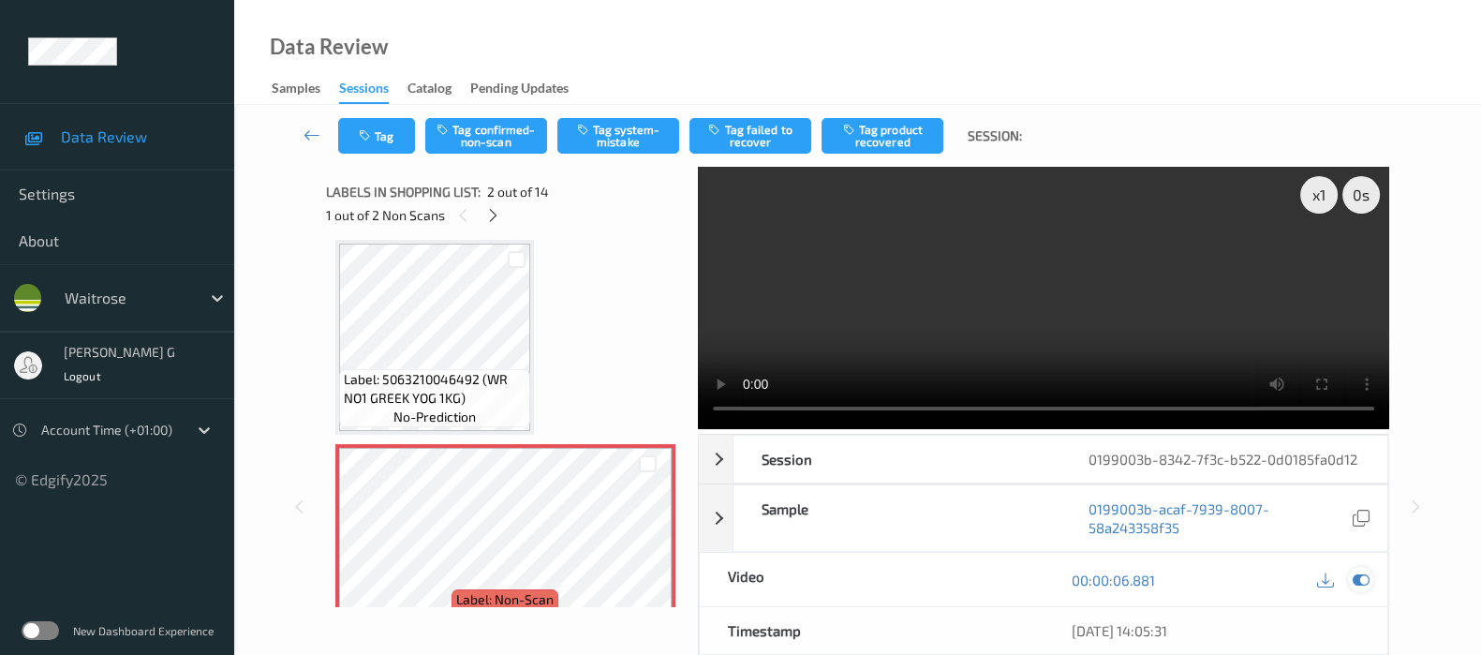
click at [1360, 588] on icon at bounding box center [1361, 579] width 17 height 17
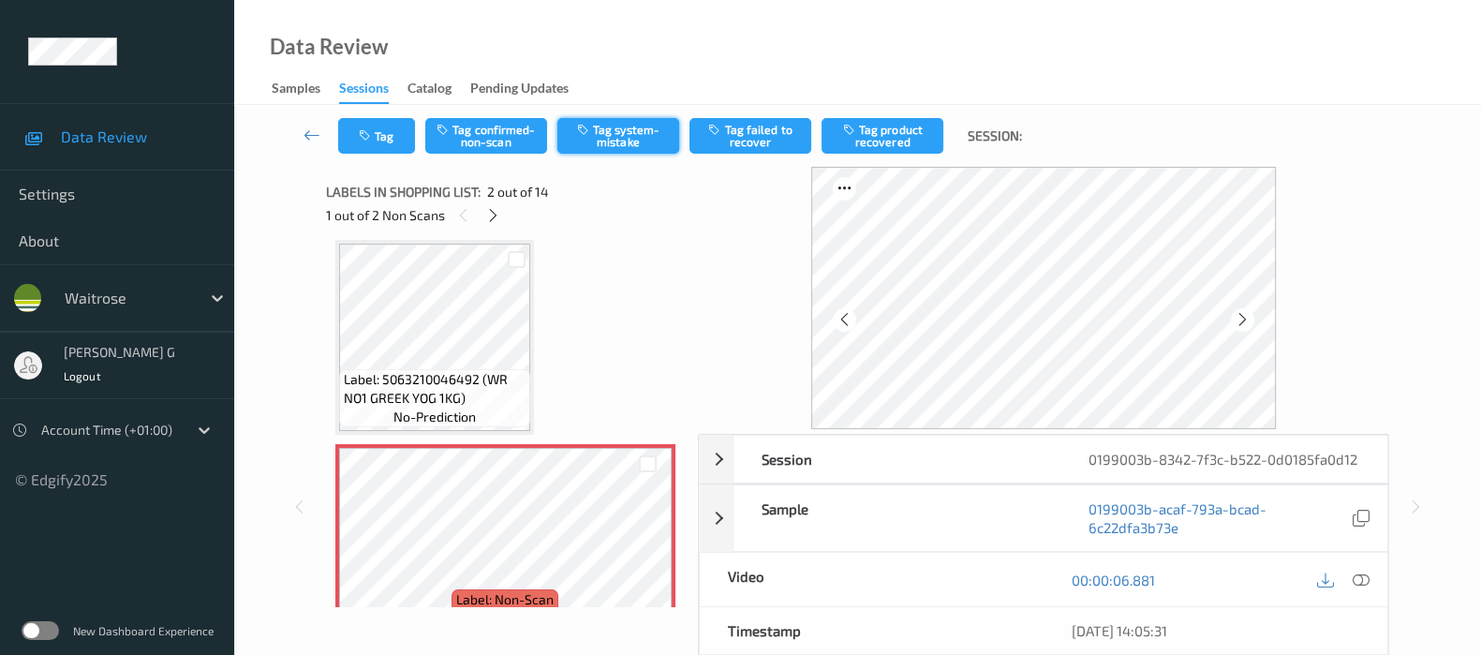
click at [618, 134] on button "Tag system-mistake" at bounding box center [618, 136] width 122 height 36
click at [374, 144] on button "Tag" at bounding box center [376, 136] width 77 height 36
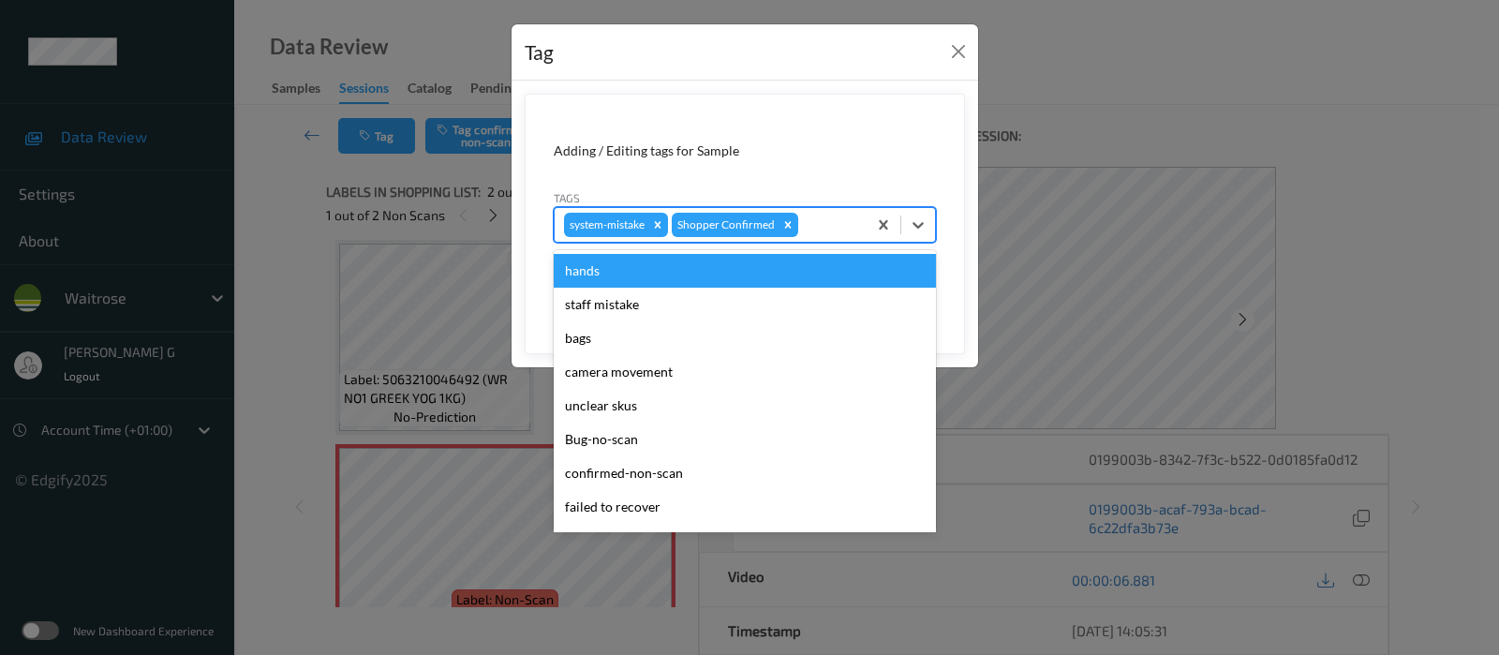
click at [816, 219] on div at bounding box center [829, 225] width 55 height 22
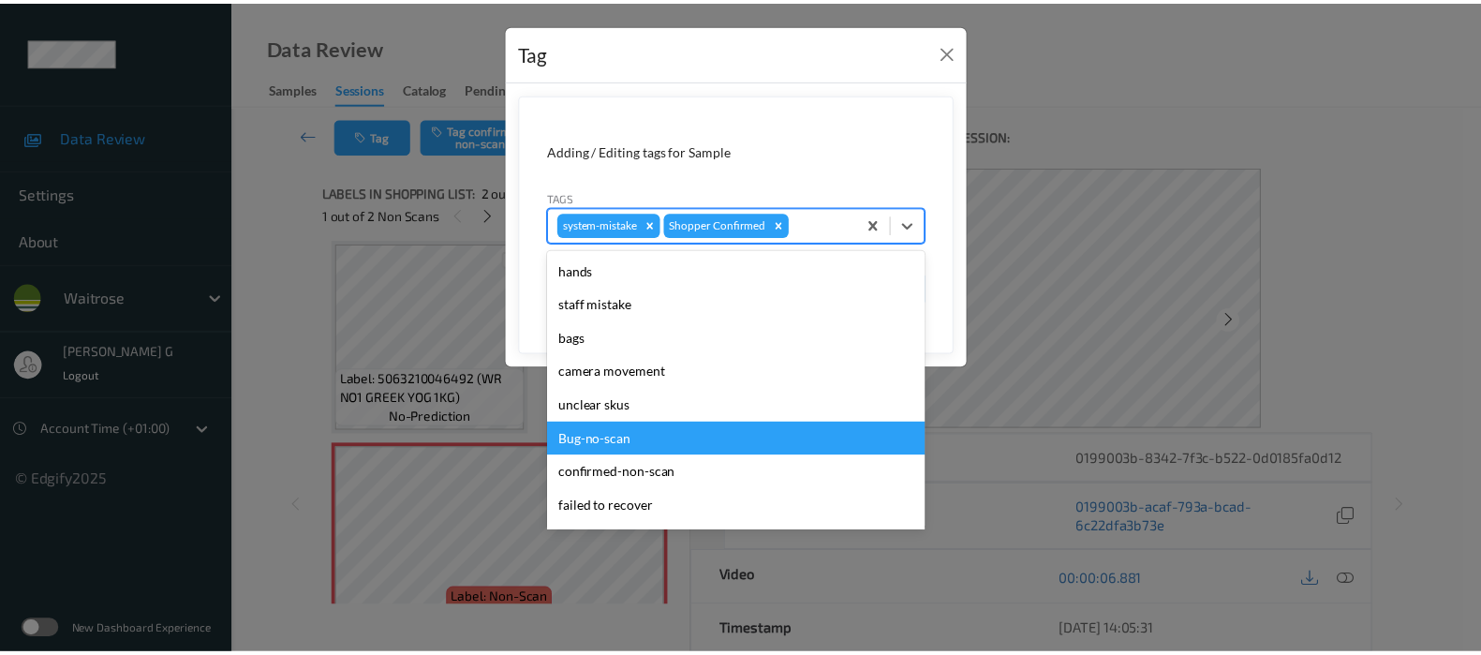
scroll to position [400, 0]
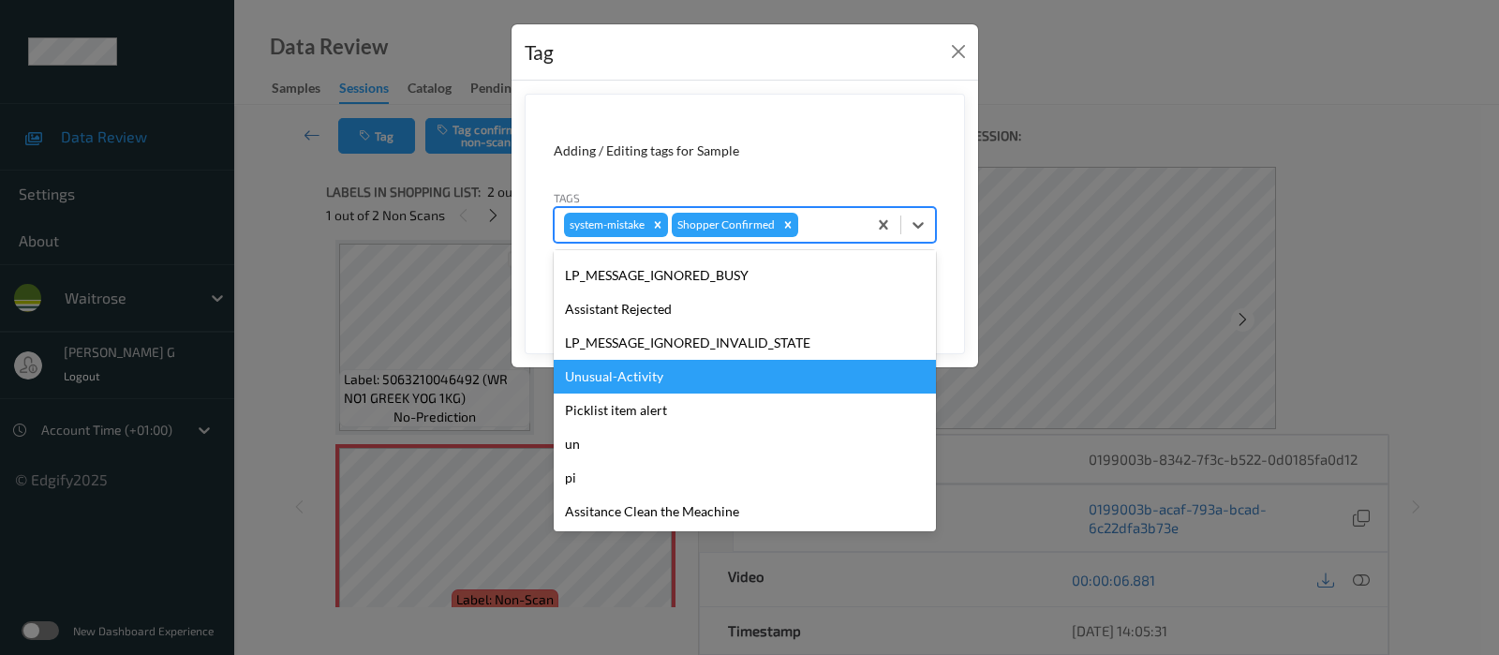
click at [608, 367] on div "Unusual-Activity" at bounding box center [745, 377] width 382 height 34
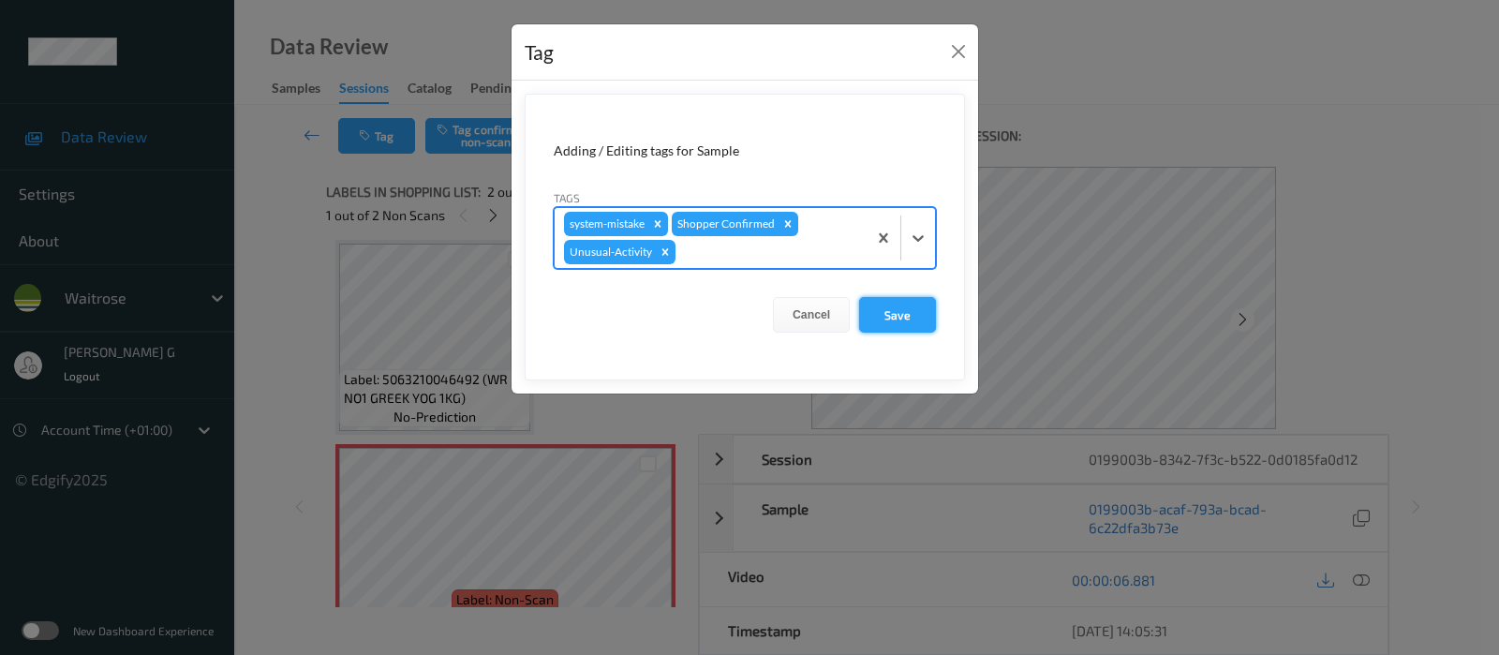
click at [904, 308] on button "Save" at bounding box center [897, 315] width 77 height 36
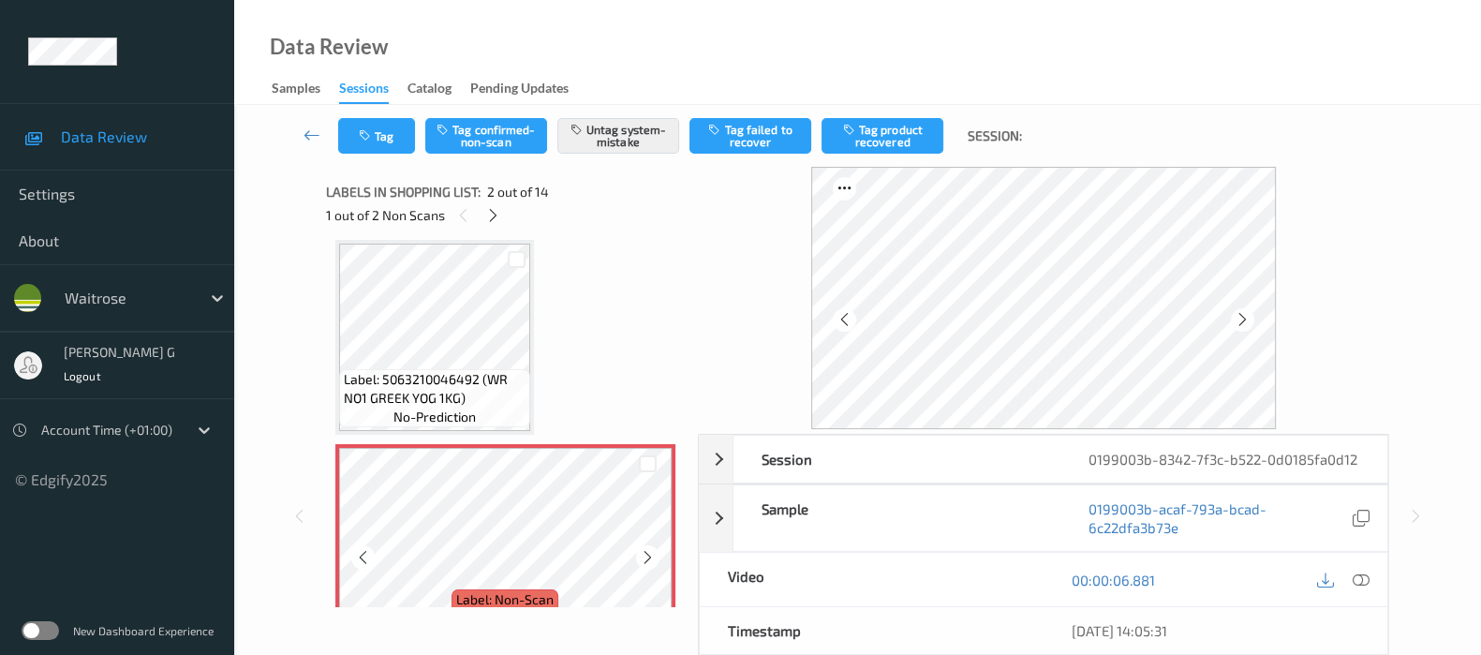
scroll to position [244, 0]
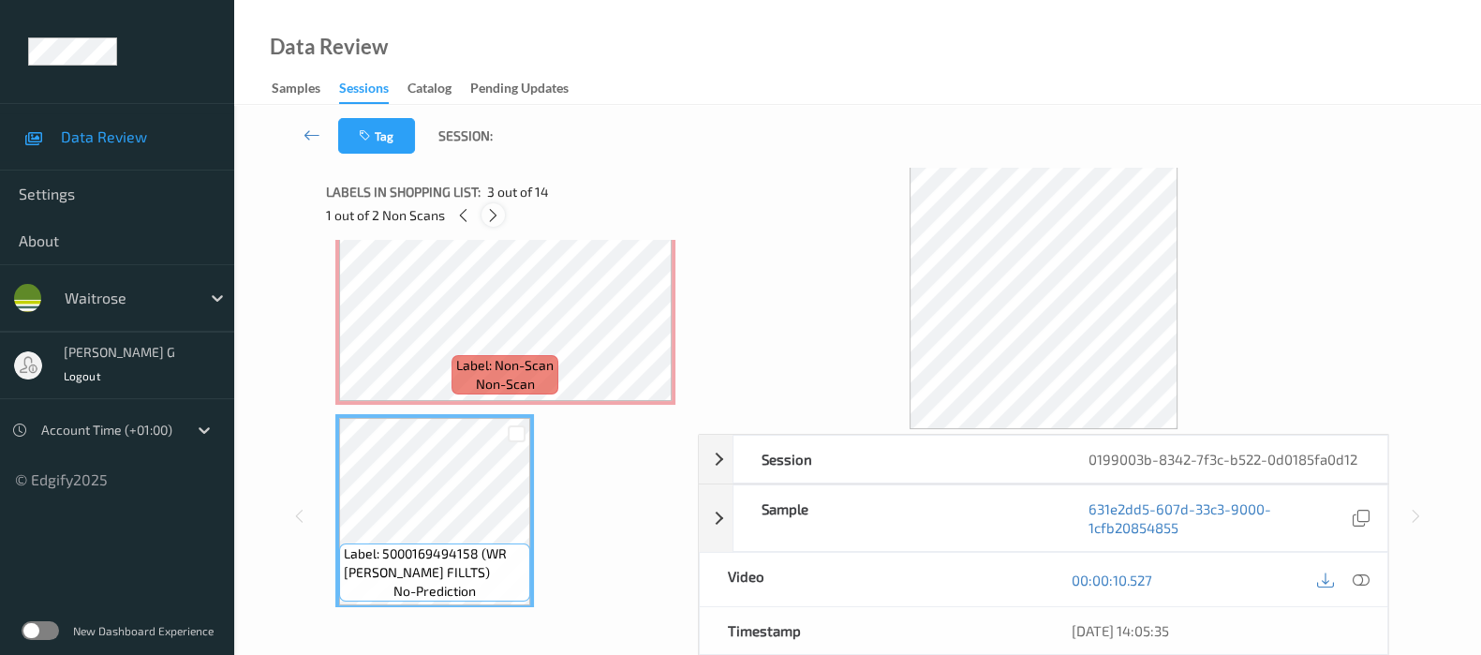
click at [486, 210] on icon at bounding box center [493, 215] width 16 height 17
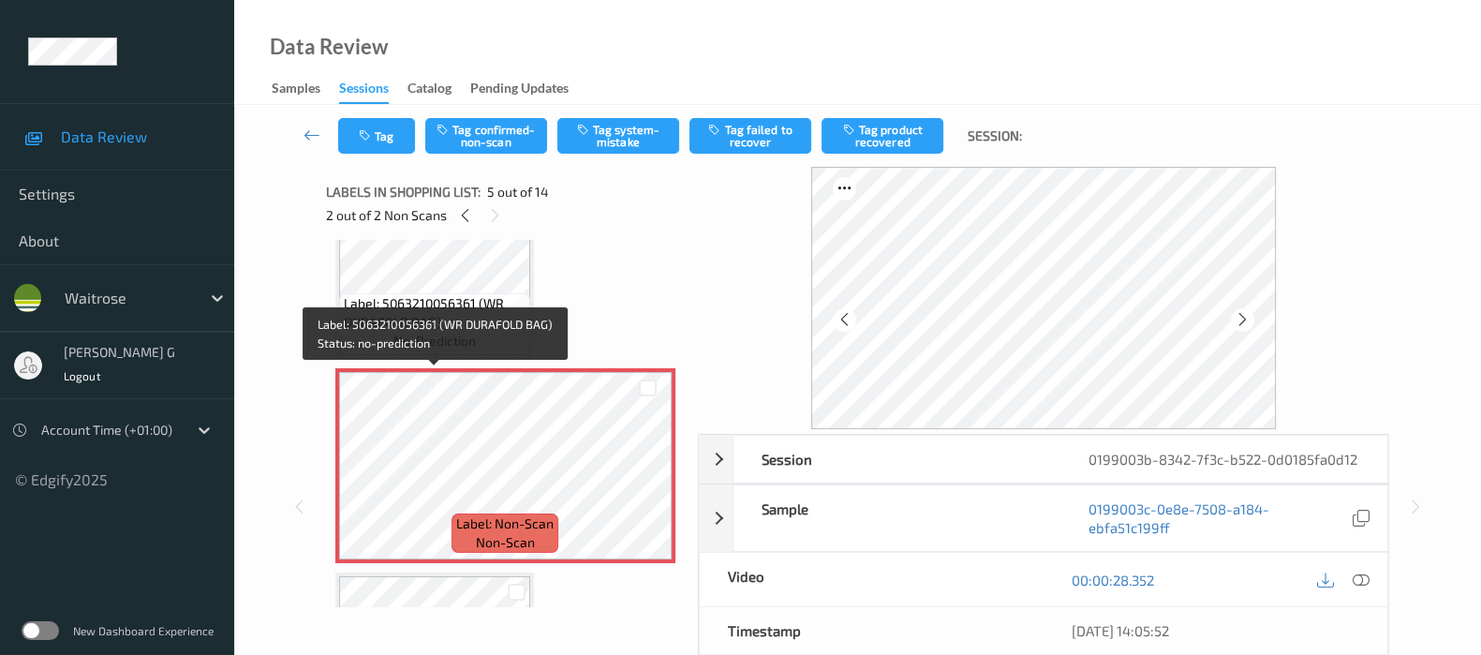
scroll to position [734, 0]
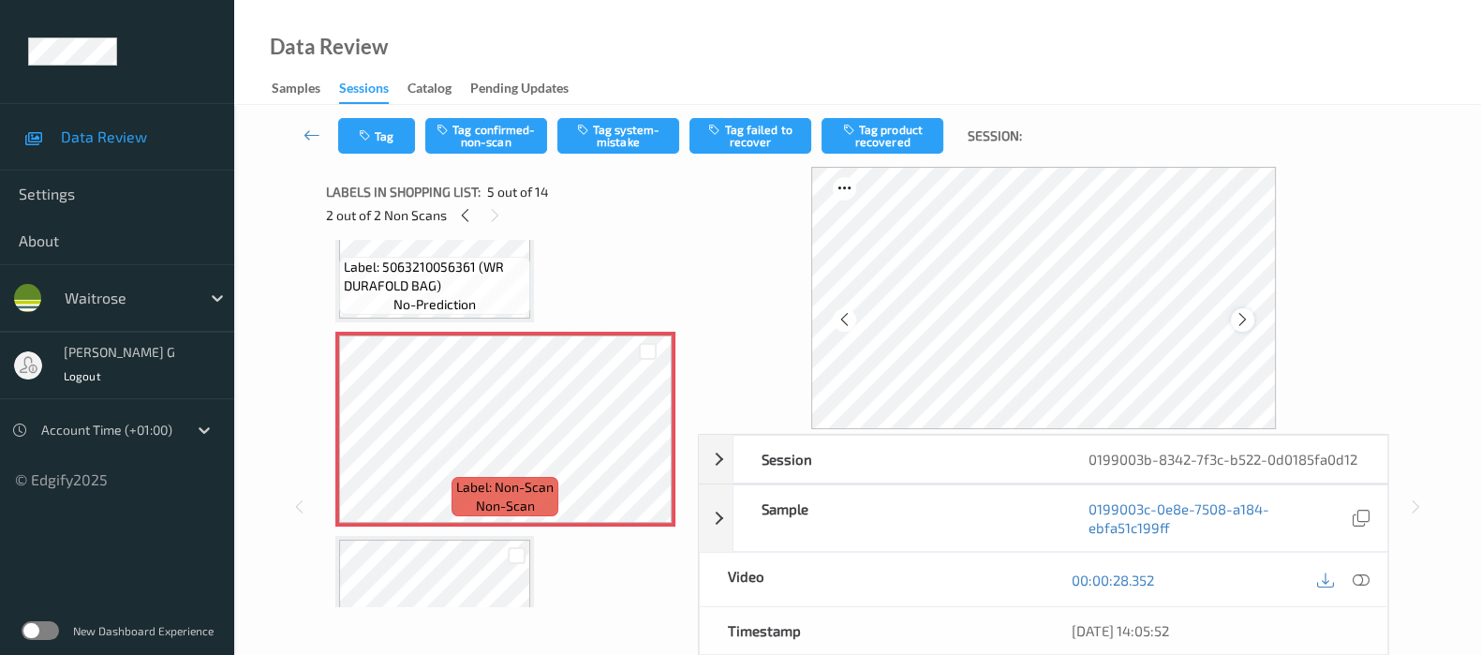
click at [1249, 320] on icon at bounding box center [1243, 319] width 16 height 17
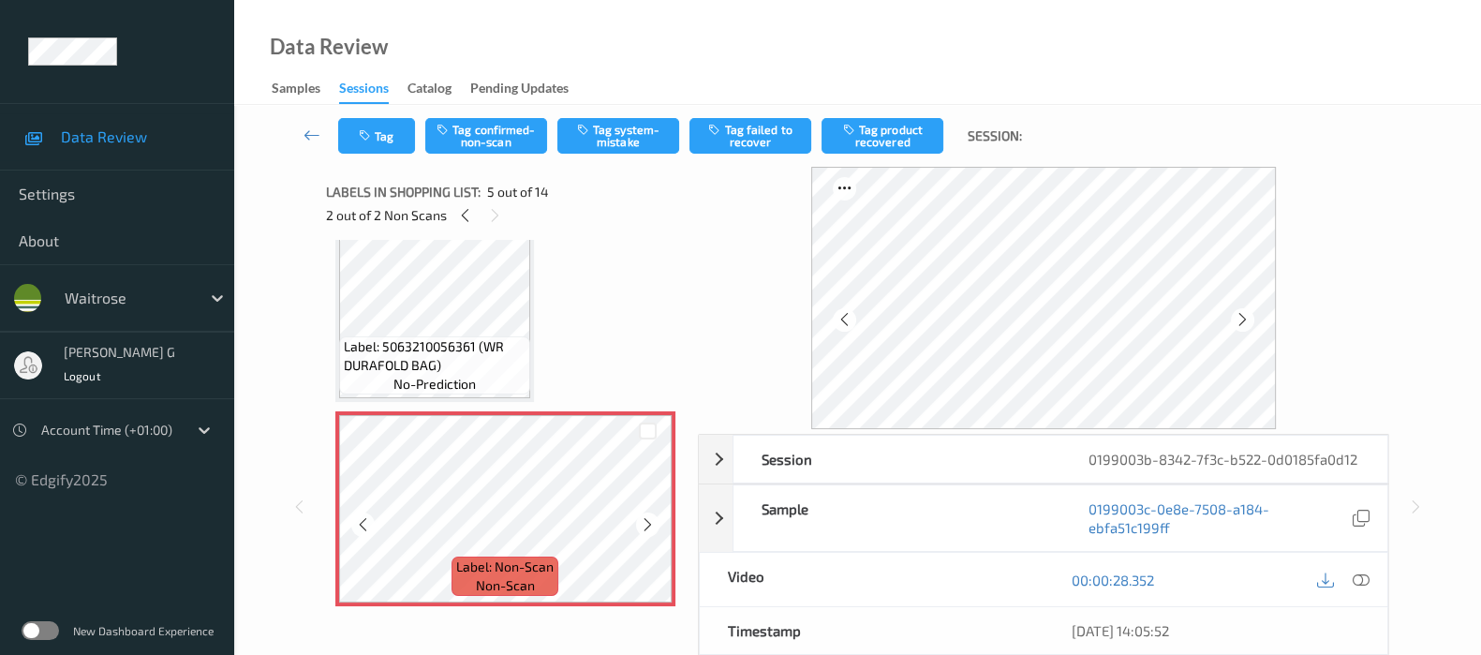
scroll to position [618, 0]
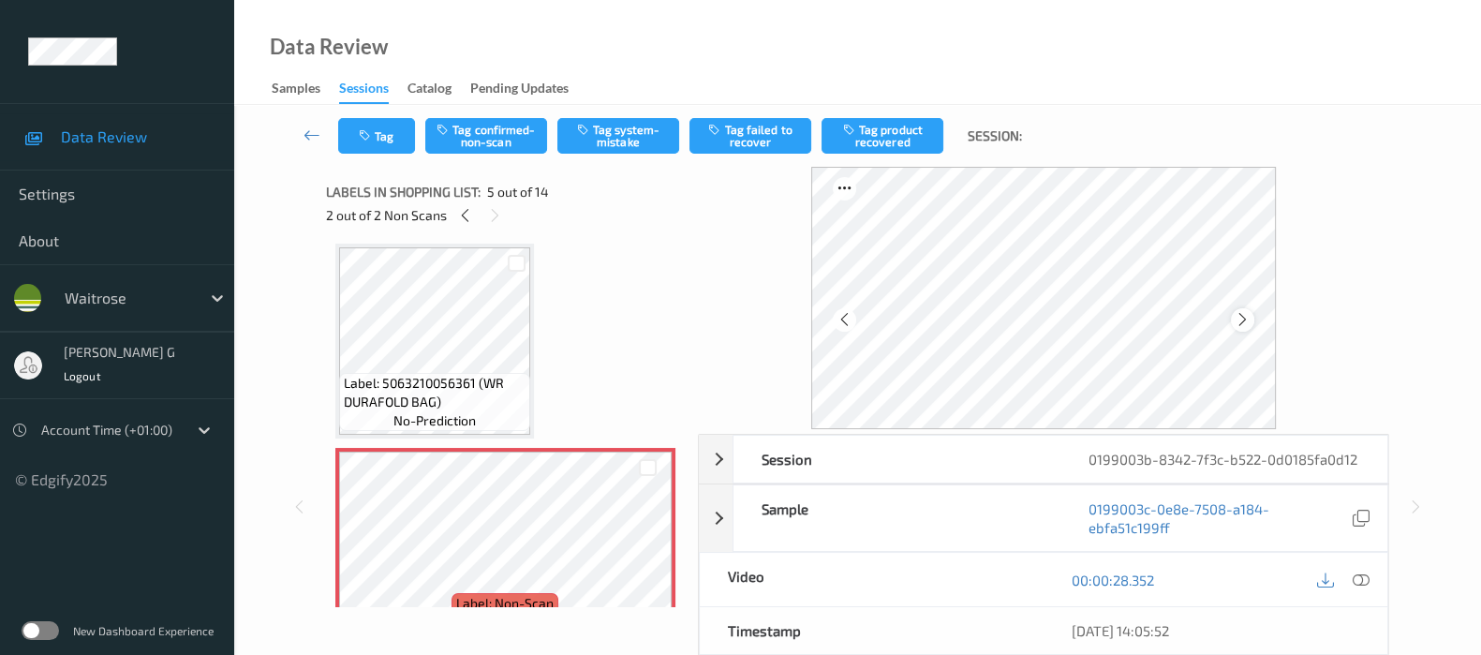
click at [1249, 316] on icon at bounding box center [1243, 319] width 16 height 17
click at [1363, 588] on icon at bounding box center [1361, 579] width 17 height 17
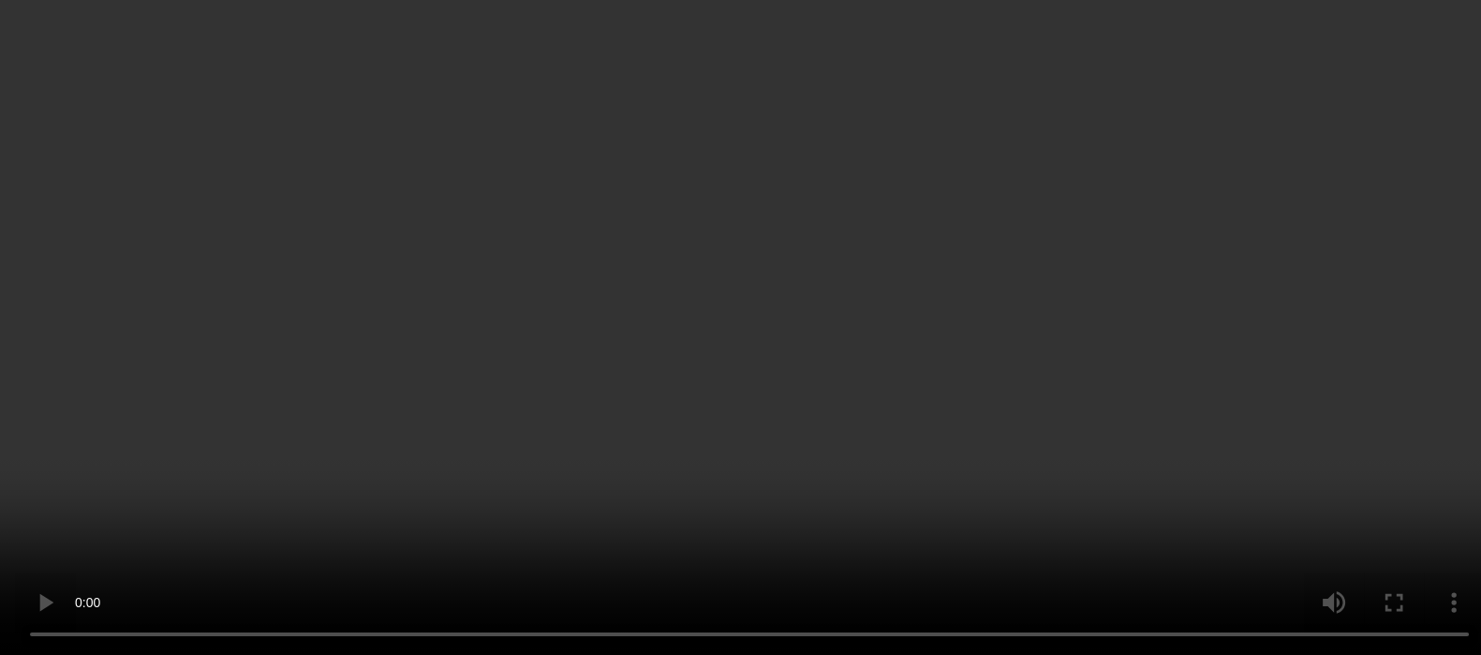
scroll to position [383, 0]
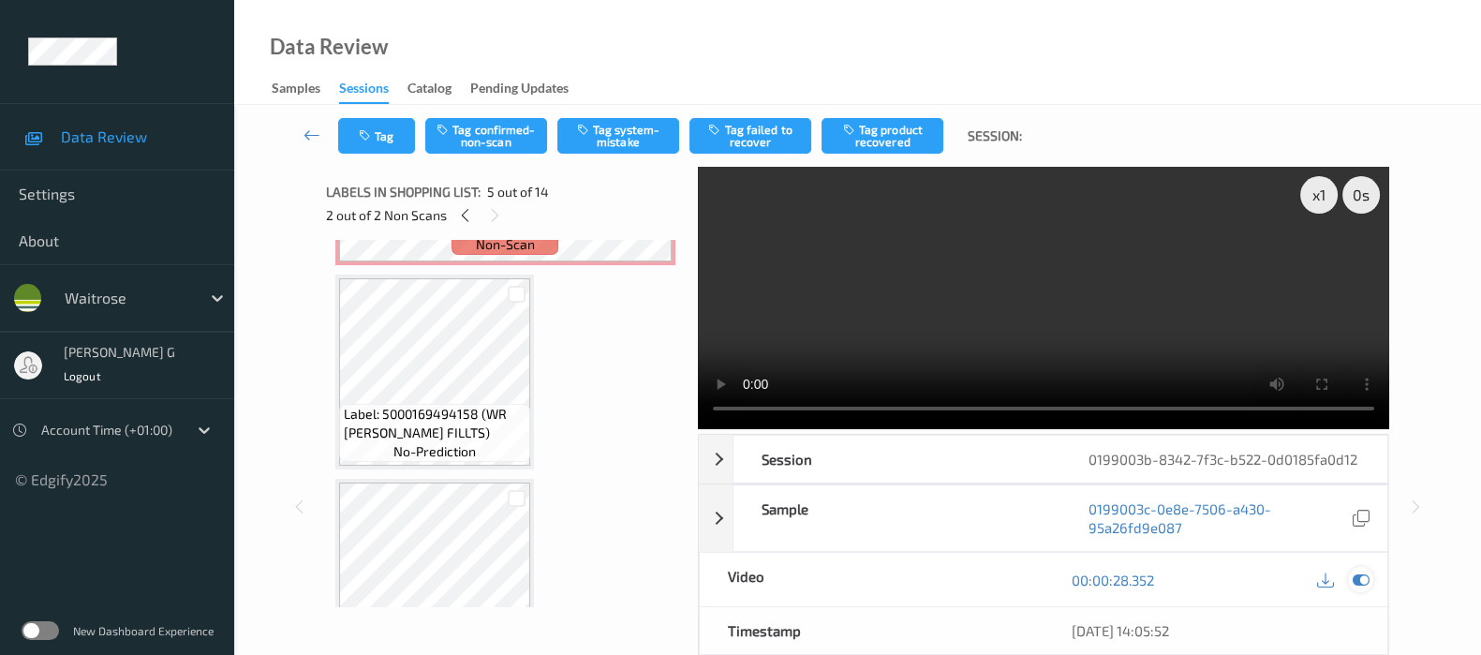
click at [1363, 588] on icon at bounding box center [1361, 579] width 17 height 17
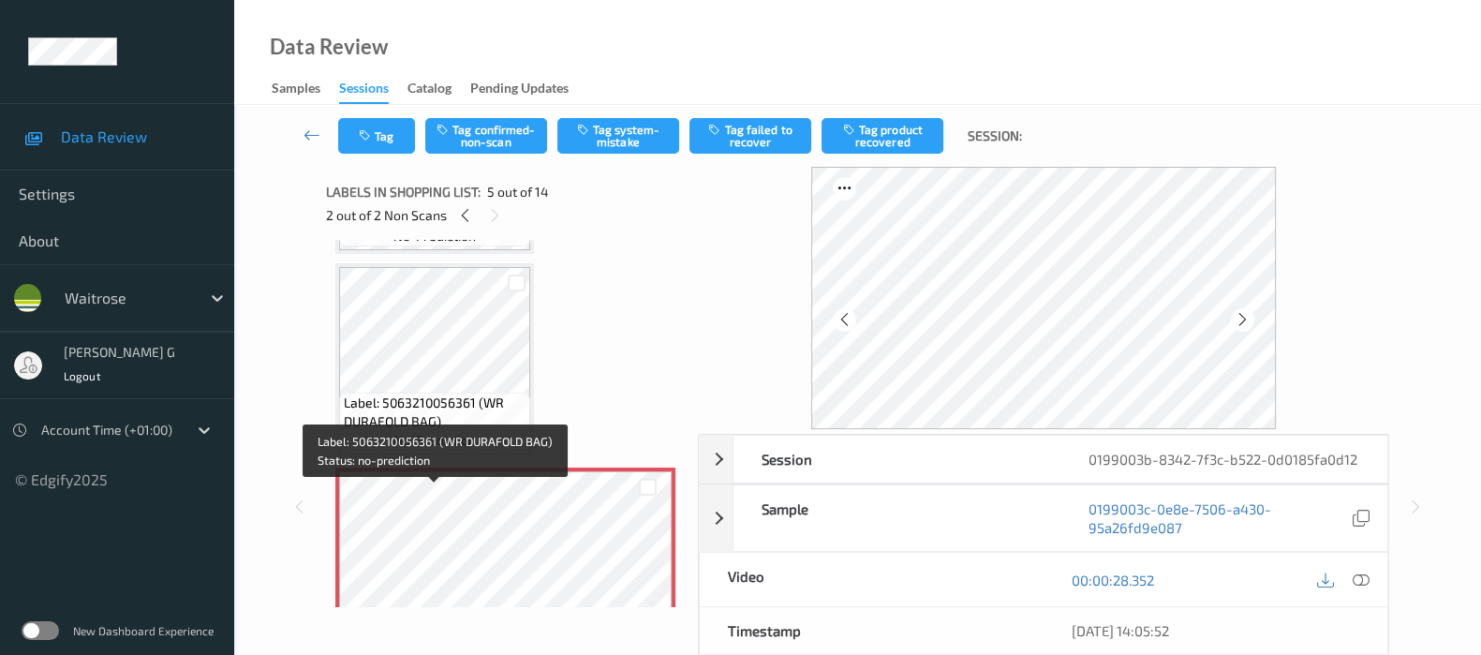
scroll to position [734, 0]
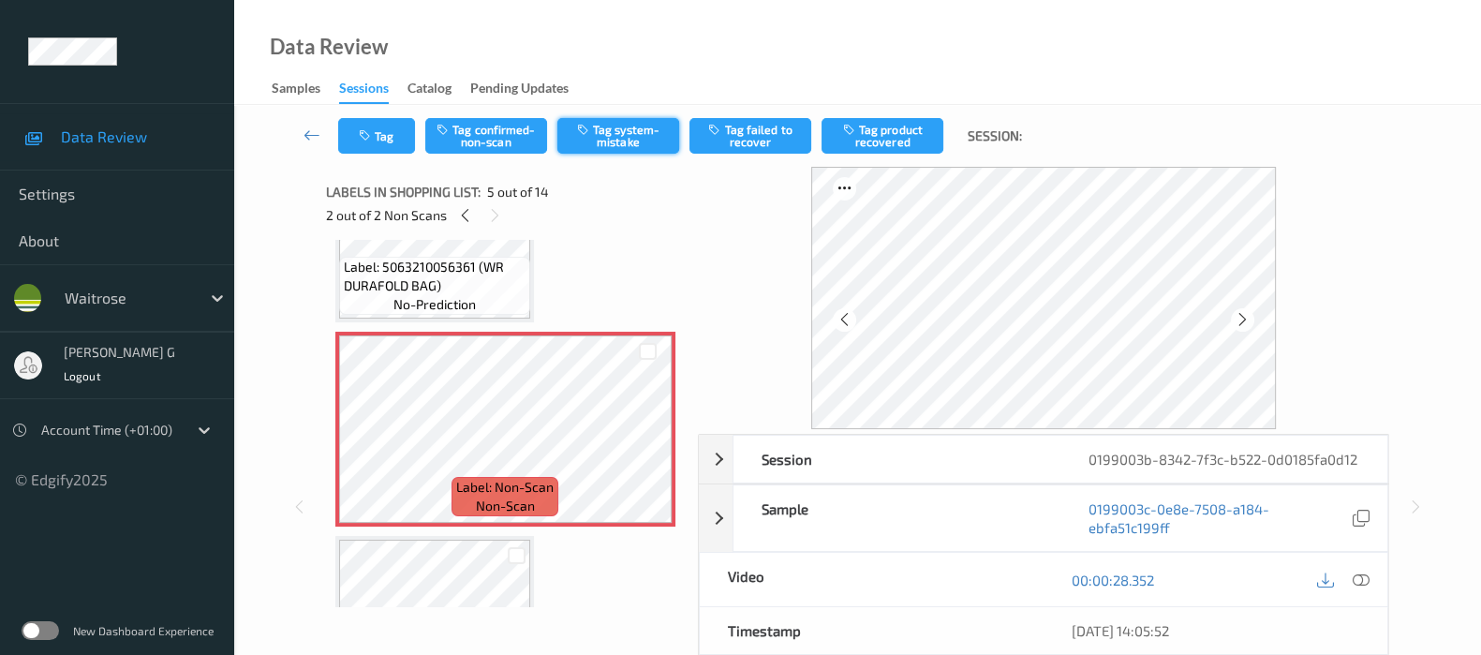
click at [595, 128] on button "Tag system-mistake" at bounding box center [618, 136] width 122 height 36
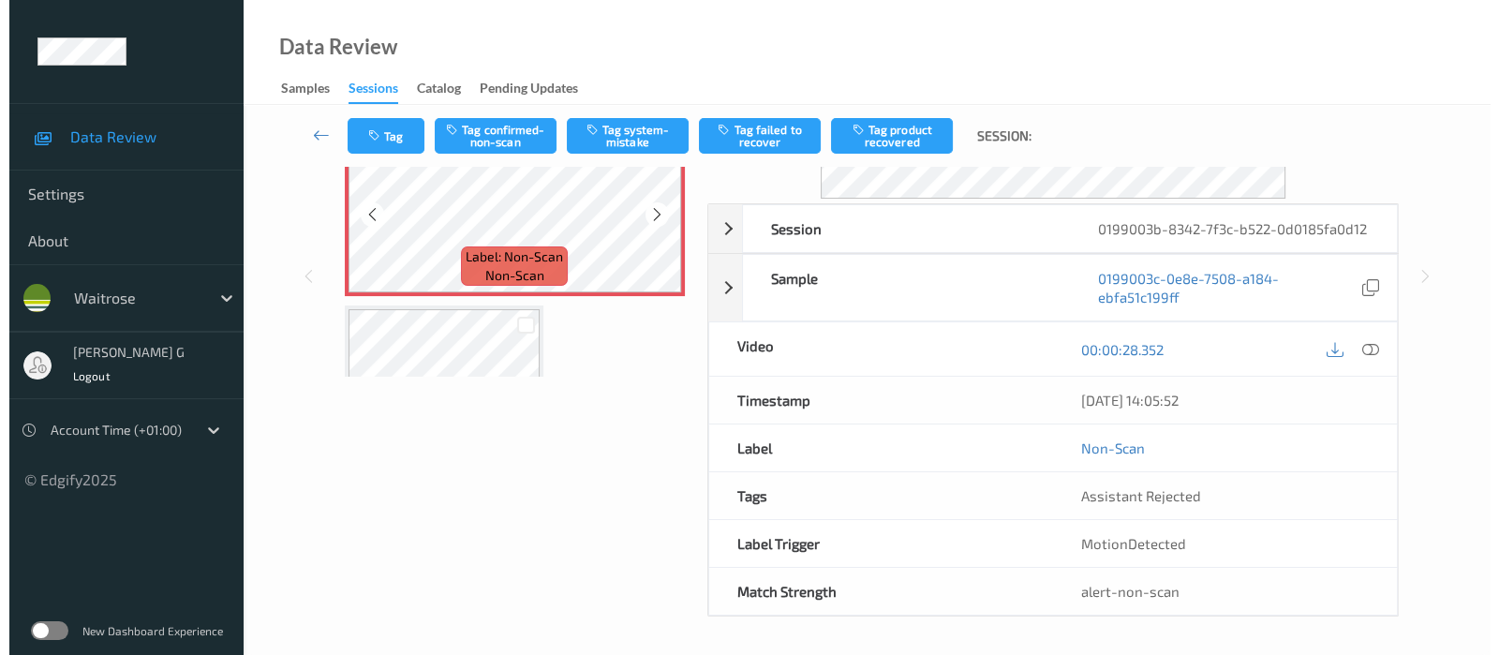
scroll to position [246, 0]
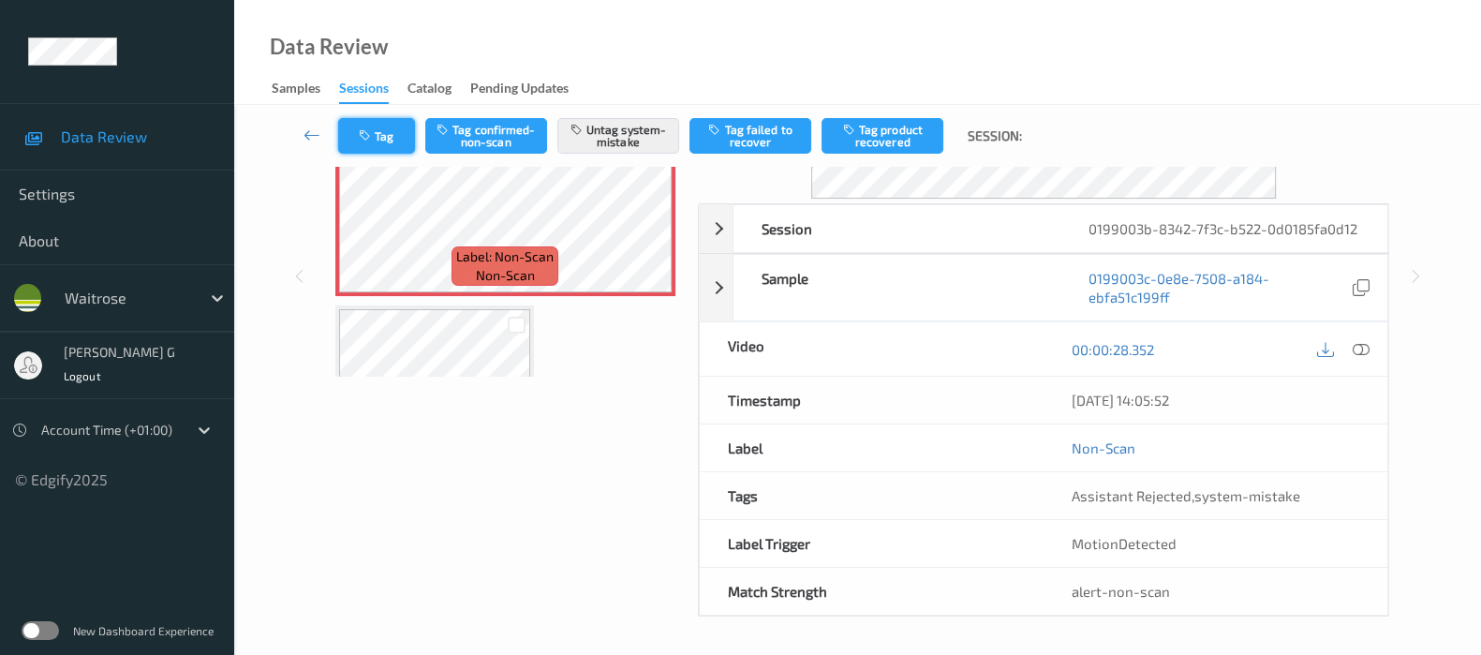
click at [378, 128] on button "Tag" at bounding box center [376, 136] width 77 height 36
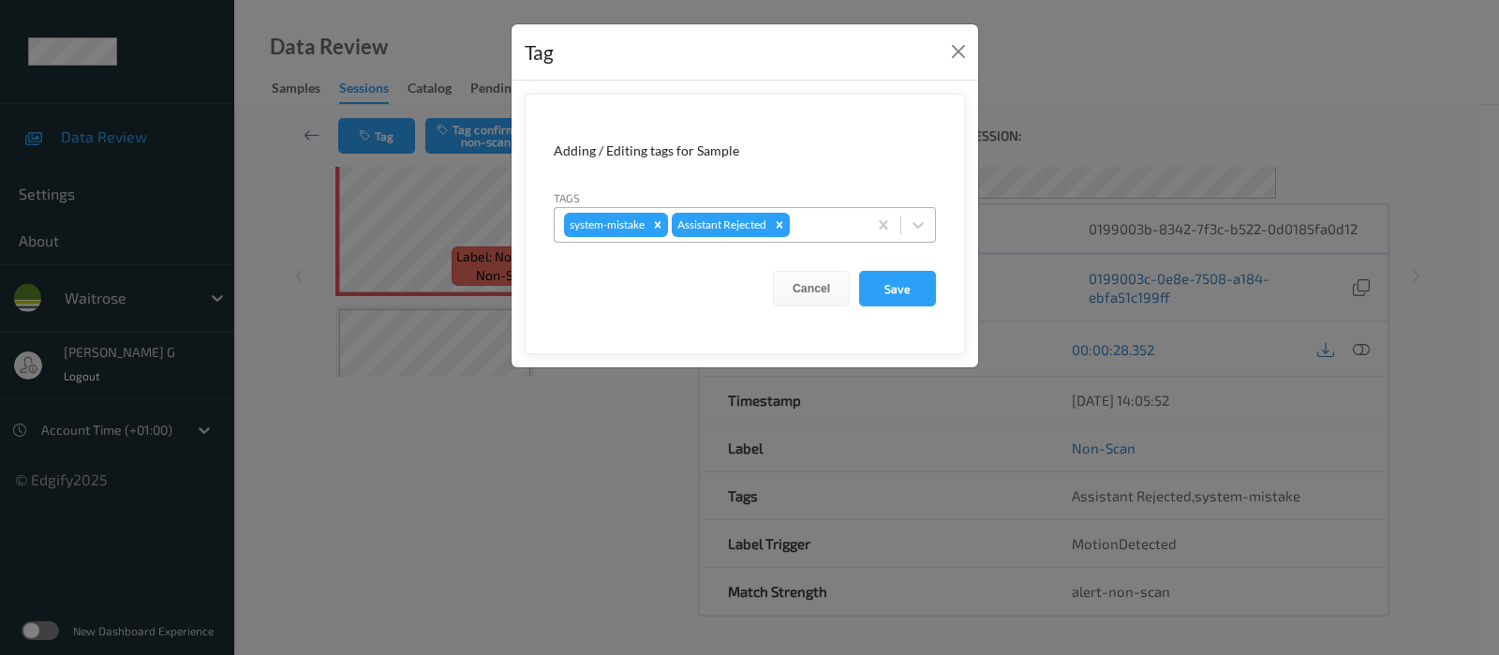
click at [805, 217] on div at bounding box center [826, 225] width 64 height 22
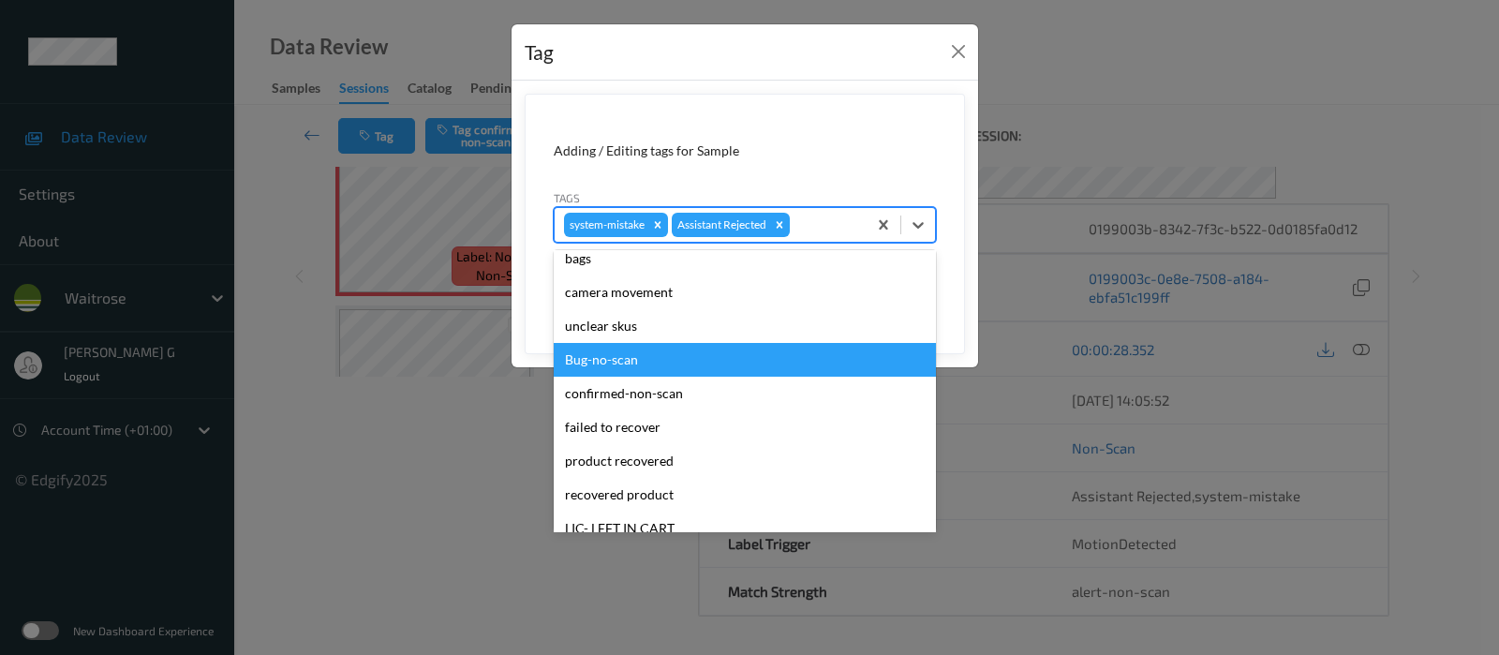
scroll to position [400, 0]
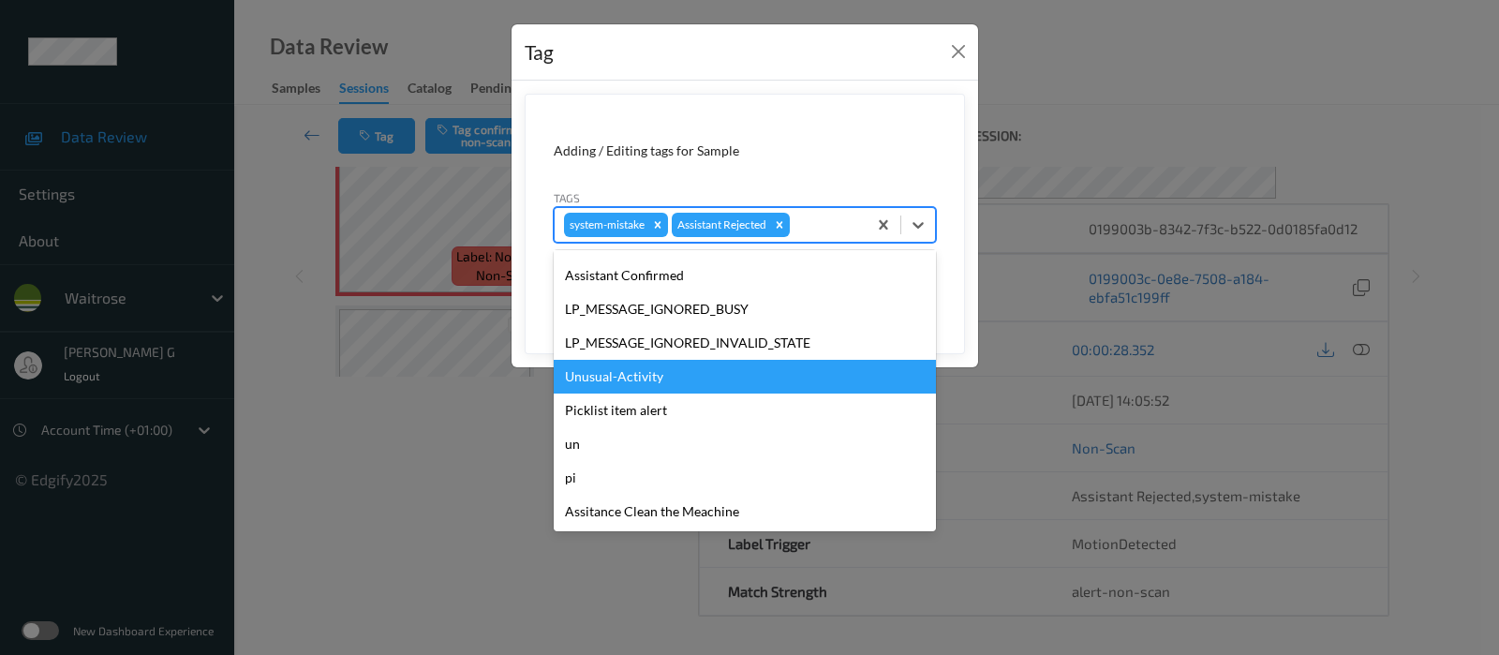
click at [615, 372] on div "Unusual-Activity" at bounding box center [745, 377] width 382 height 34
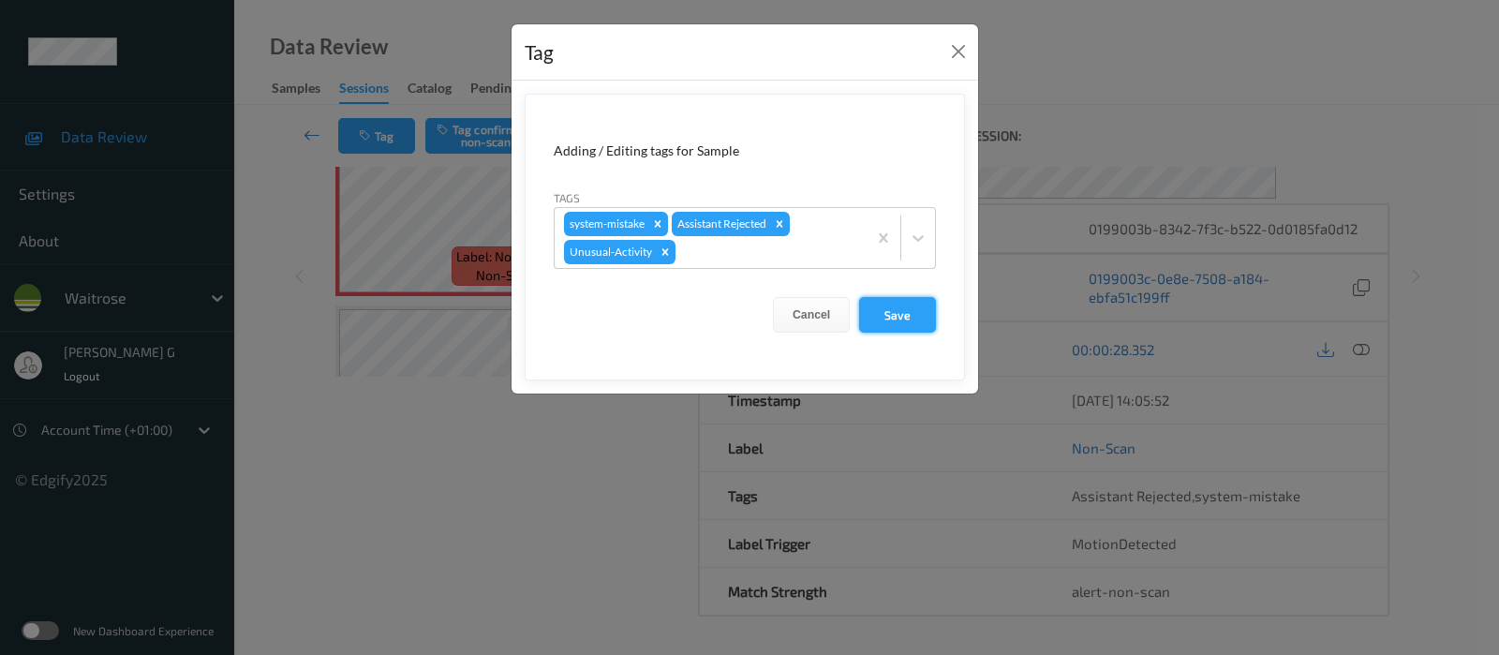
click at [888, 319] on button "Save" at bounding box center [897, 315] width 77 height 36
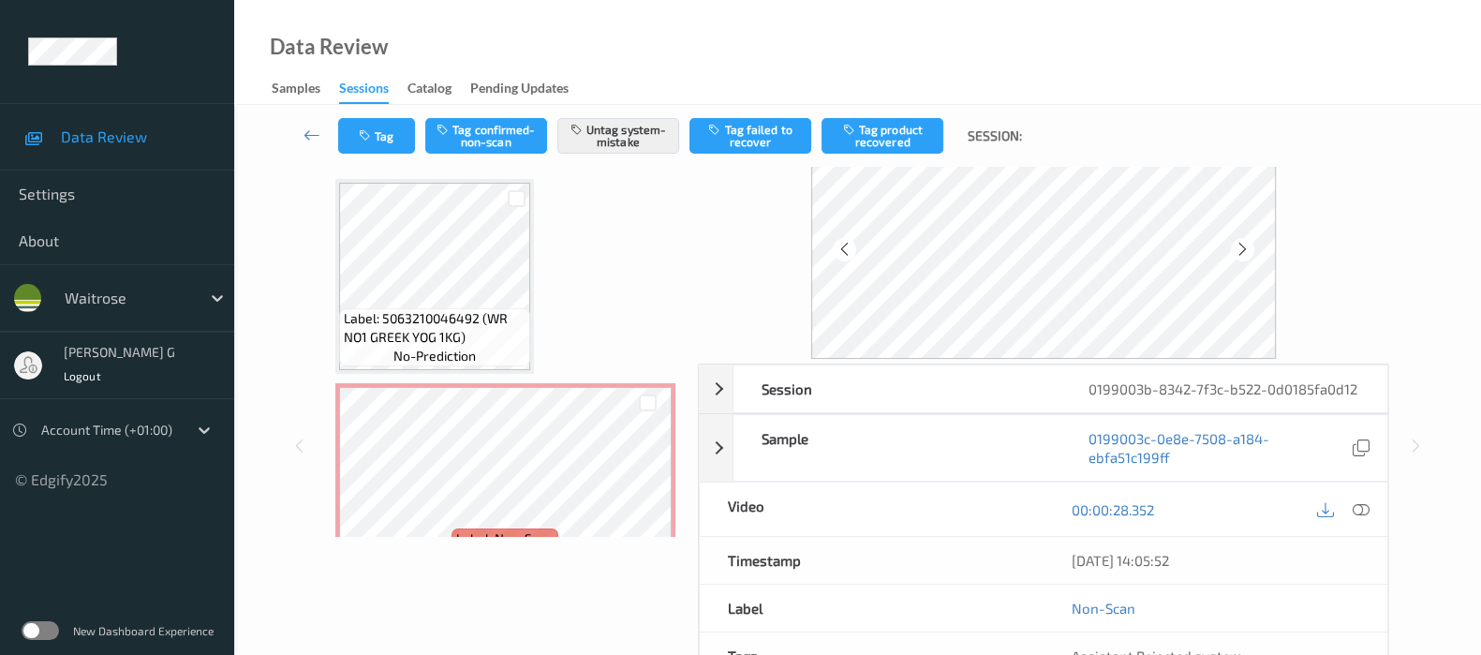
scroll to position [0, 0]
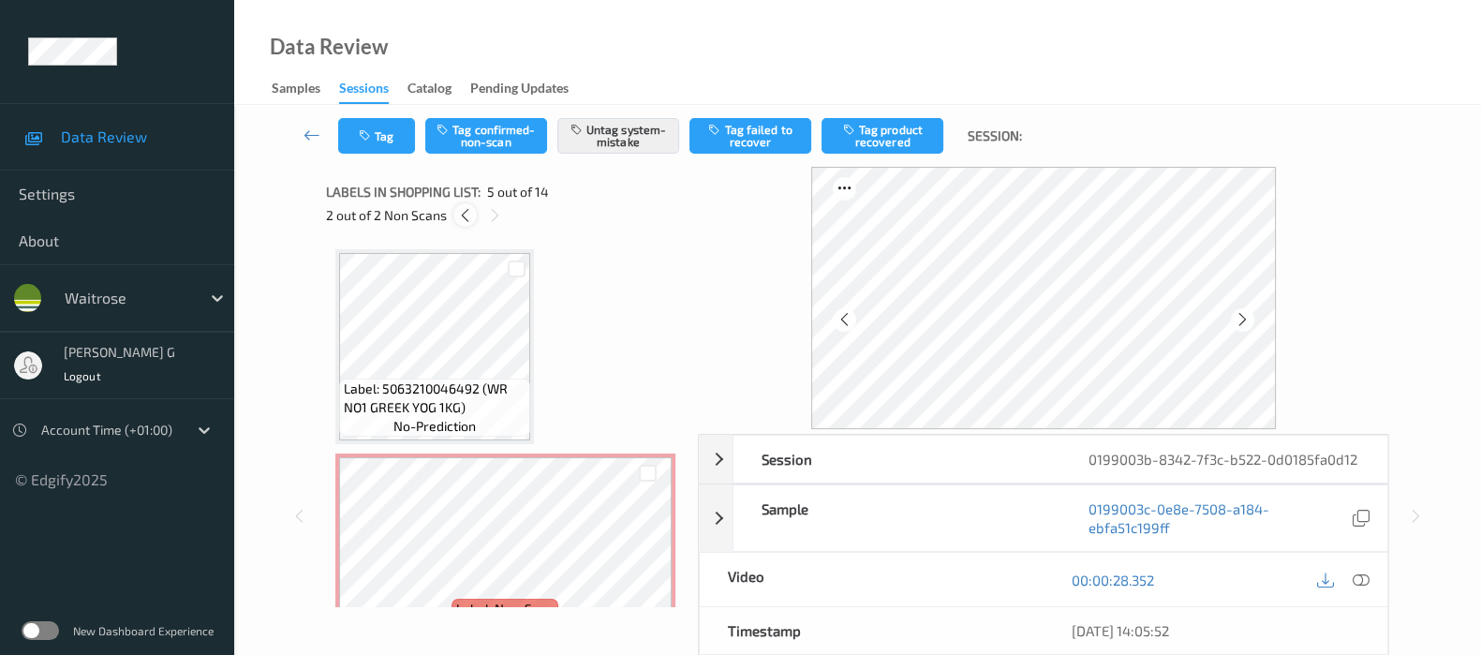
click at [465, 211] on icon at bounding box center [465, 215] width 16 height 17
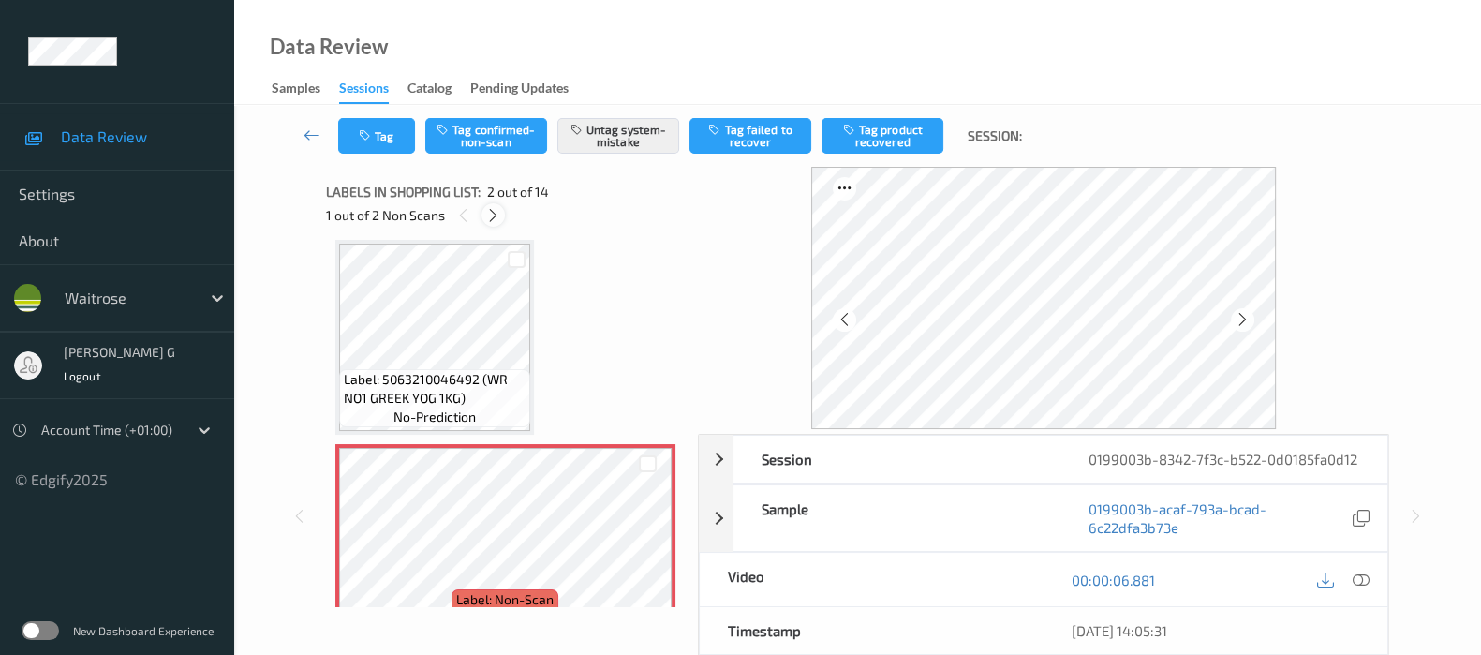
click at [492, 213] on icon at bounding box center [493, 215] width 16 height 17
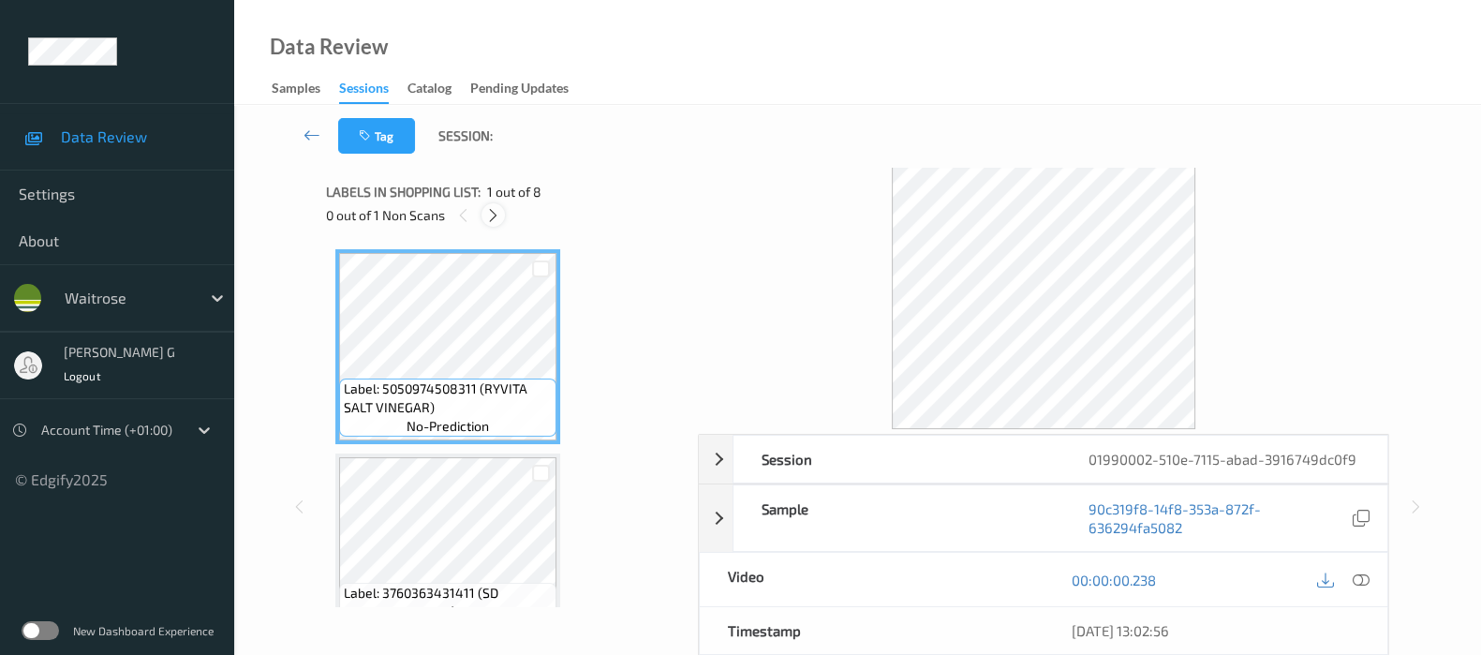
click at [487, 217] on icon at bounding box center [493, 215] width 16 height 17
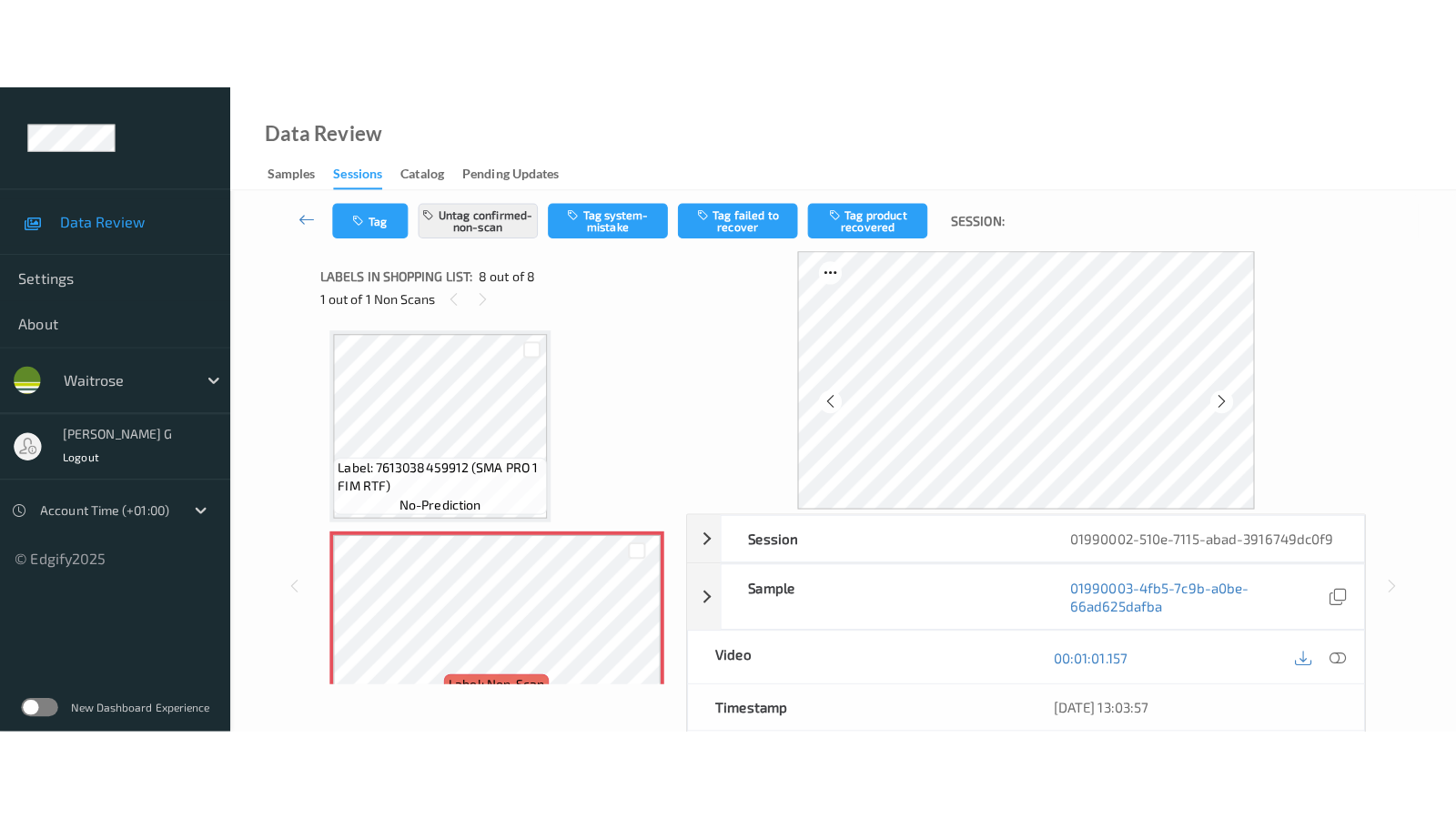
scroll to position [1229, 0]
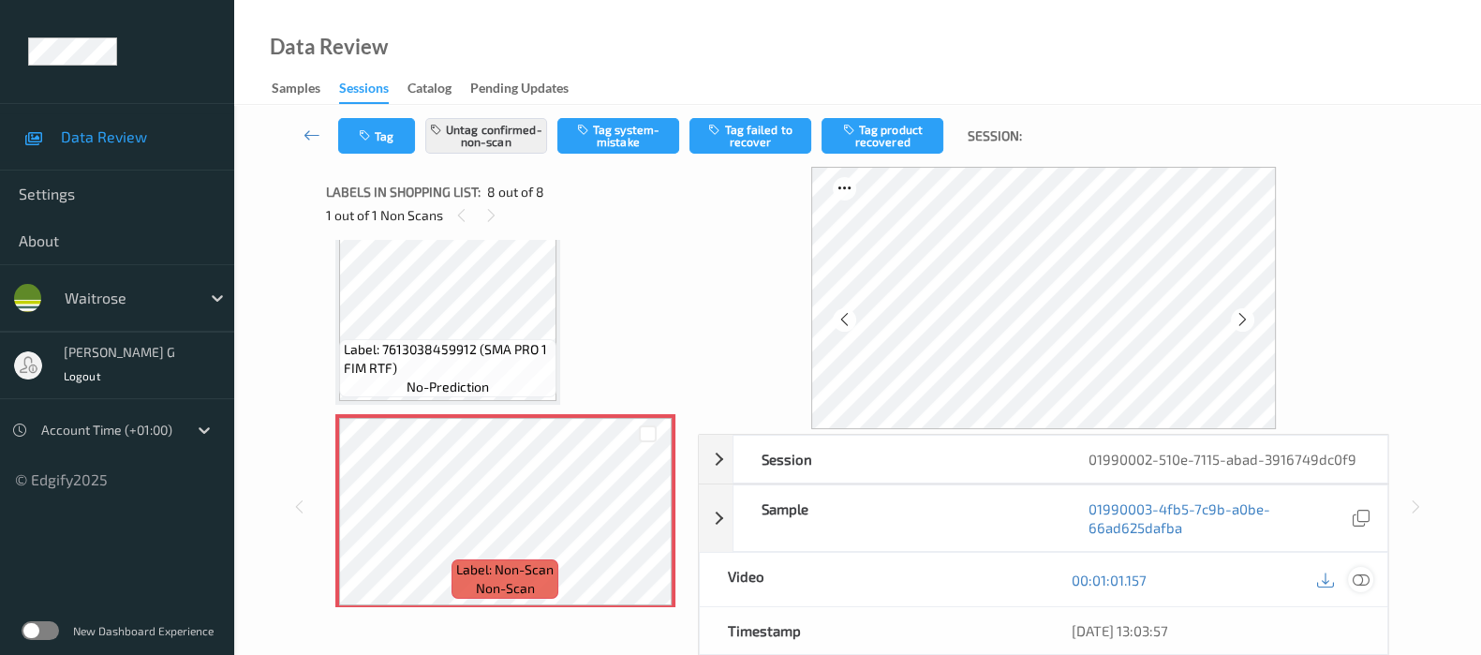
click at [1368, 578] on icon at bounding box center [1361, 579] width 17 height 17
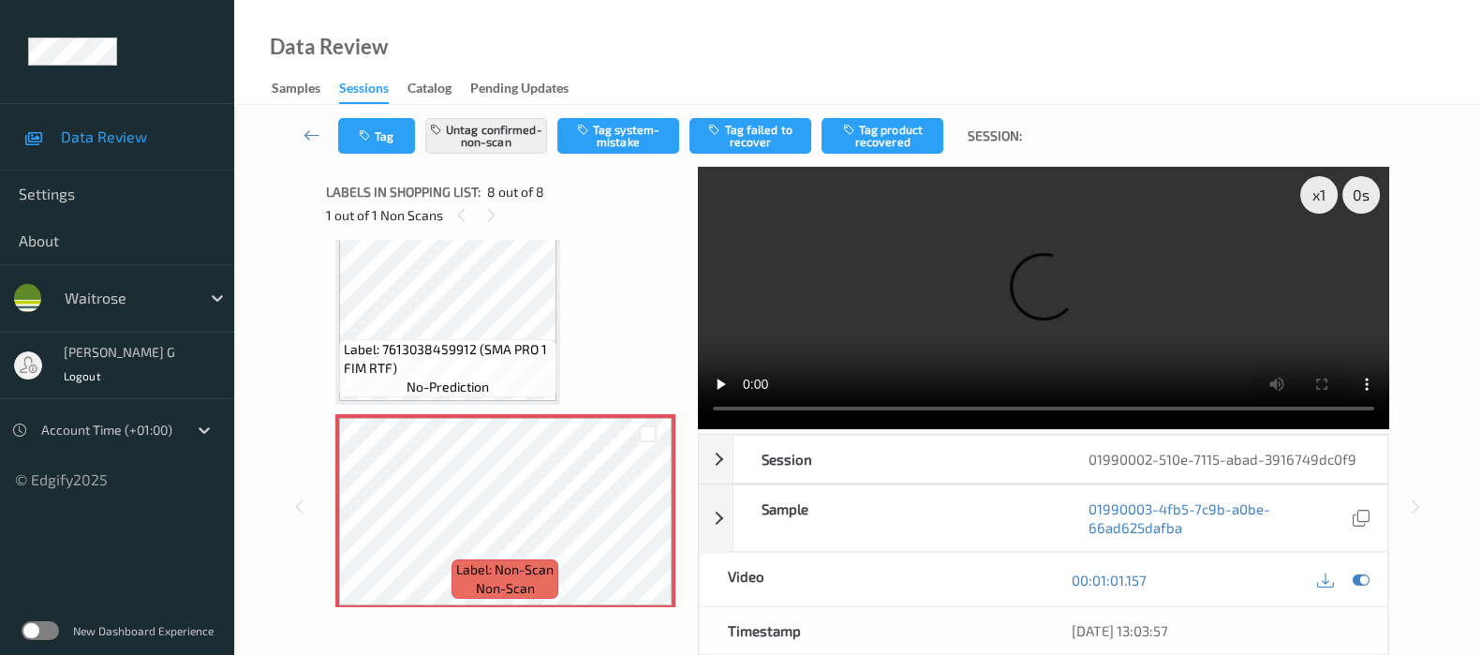
scroll to position [1077, 0]
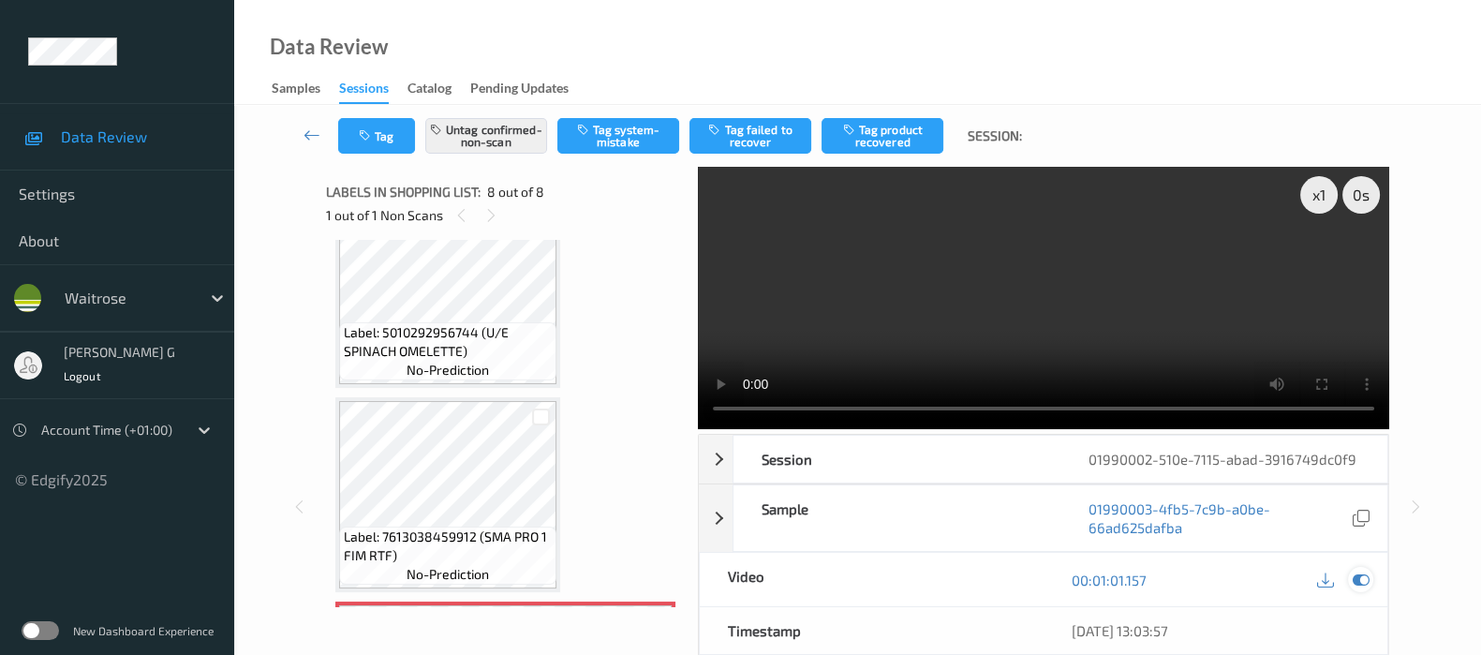
click at [1358, 582] on icon at bounding box center [1361, 579] width 17 height 17
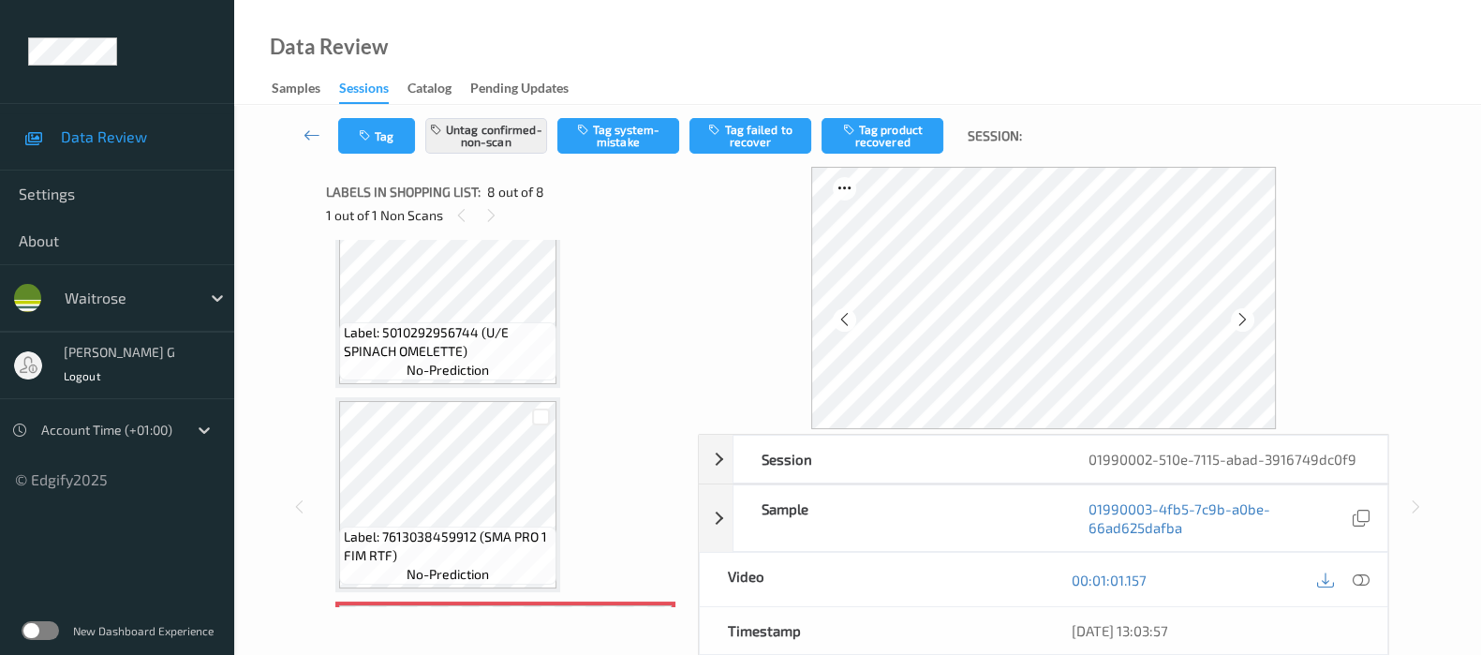
scroll to position [1194, 0]
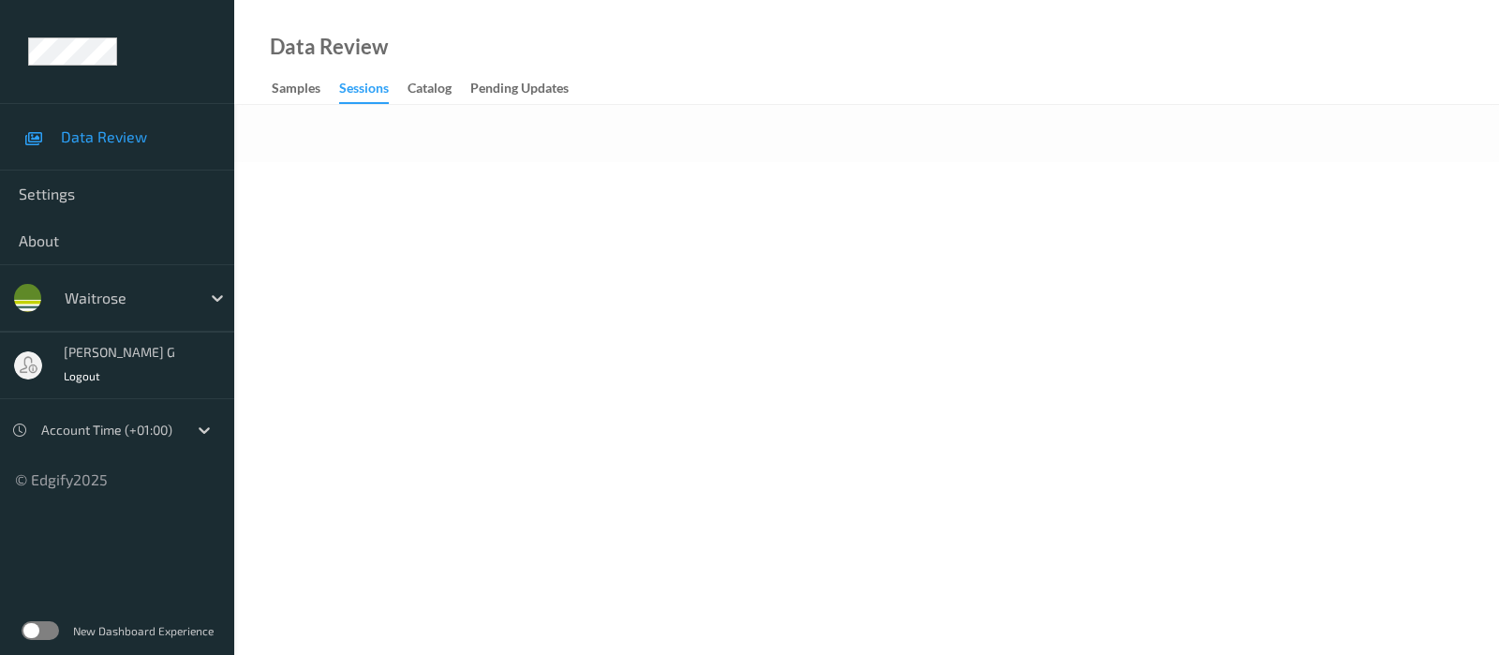
click at [872, 96] on div "Data Review Samples Sessions Catalog Pending Updates" at bounding box center [866, 52] width 1265 height 105
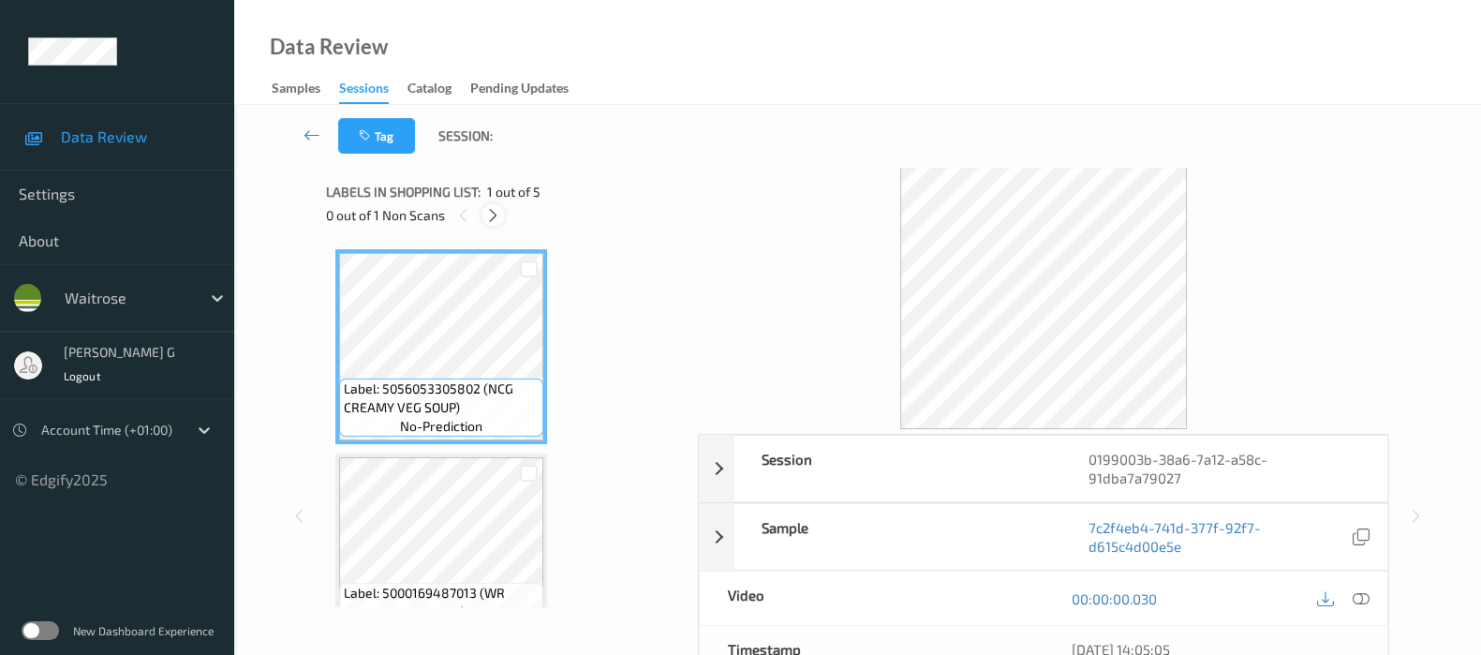
click at [495, 218] on icon at bounding box center [493, 215] width 16 height 17
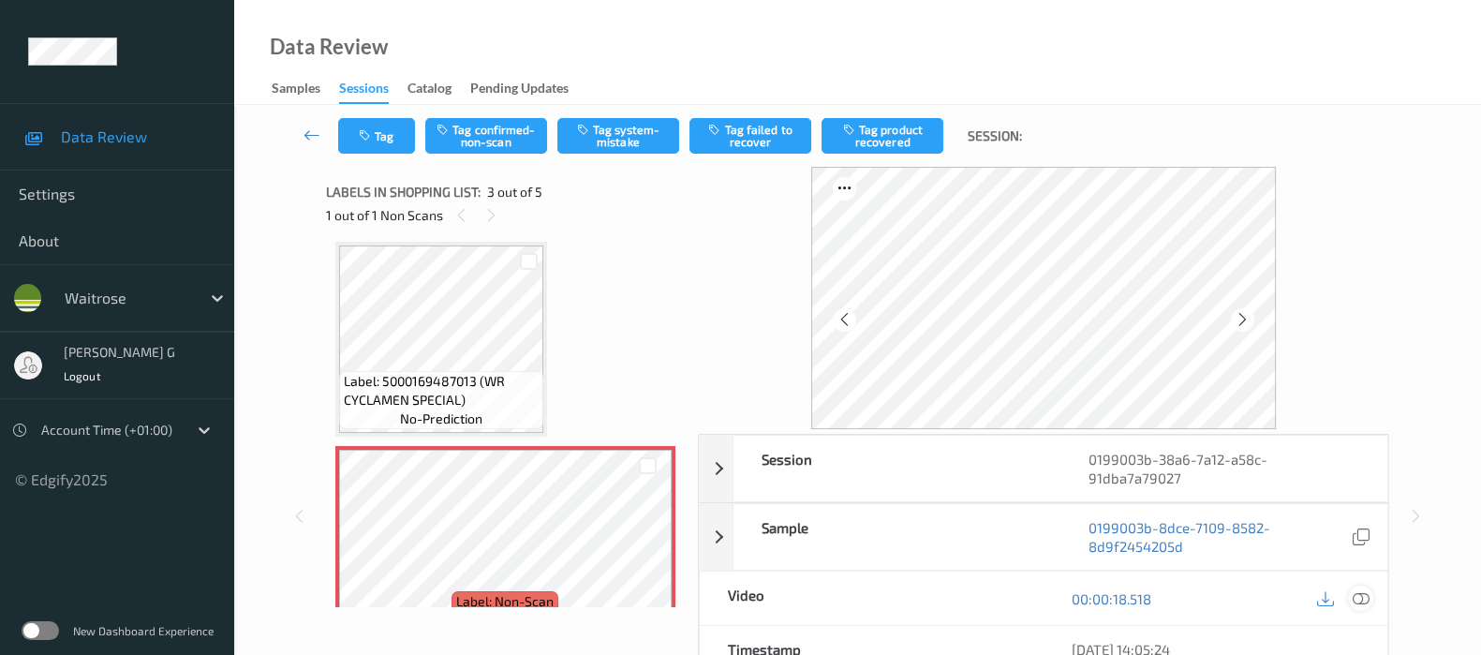
click at [1358, 596] on icon at bounding box center [1361, 598] width 17 height 17
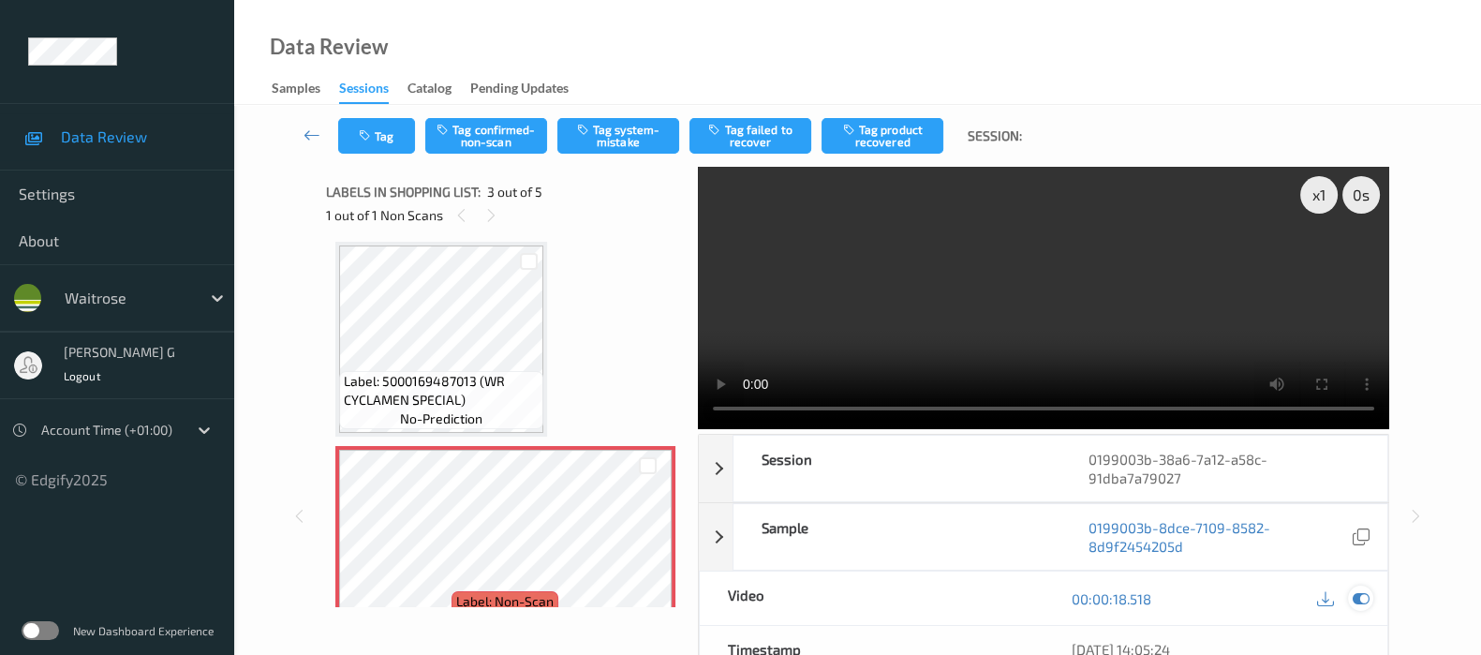
click at [1364, 593] on icon at bounding box center [1361, 598] width 17 height 17
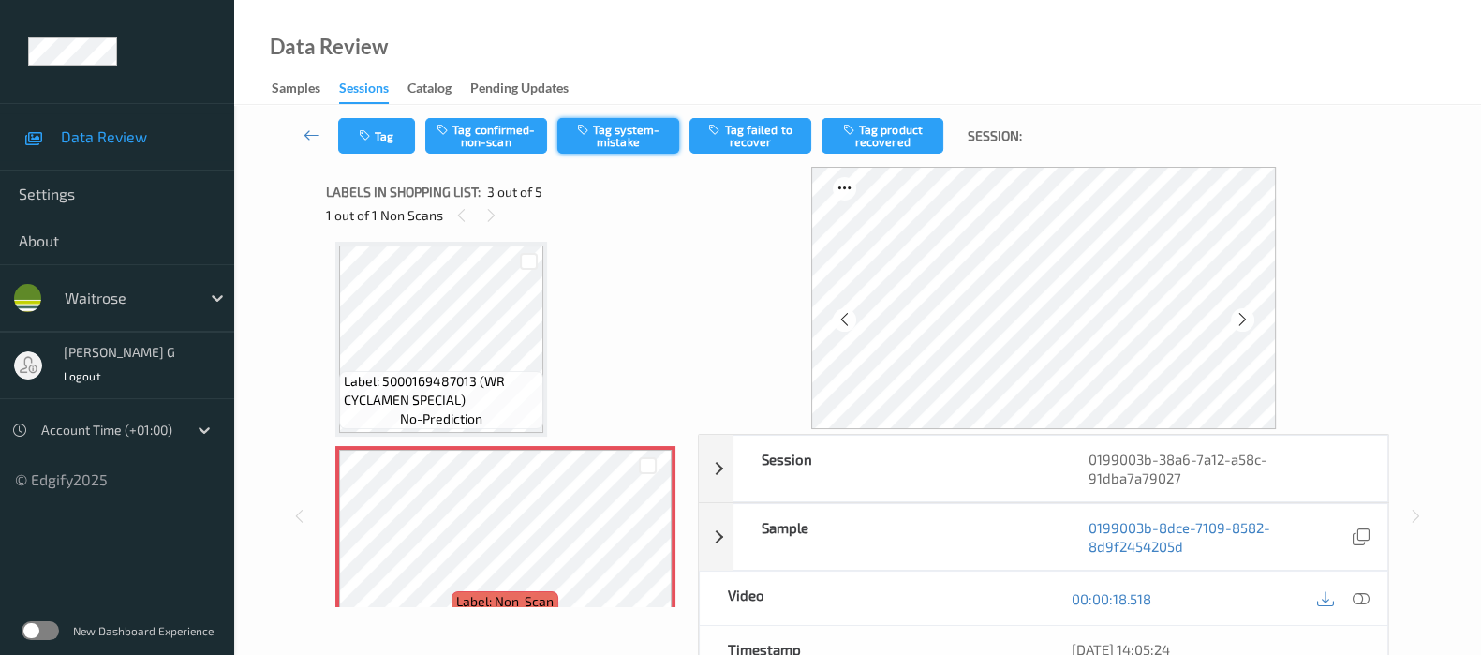
click at [627, 146] on button "Tag system-mistake" at bounding box center [618, 136] width 122 height 36
click at [629, 131] on button "Untag system-mistake" at bounding box center [618, 136] width 122 height 36
click at [473, 142] on button "Tag confirmed-non-scan" at bounding box center [486, 136] width 122 height 36
click at [898, 135] on button "Tag product recovered" at bounding box center [883, 136] width 122 height 36
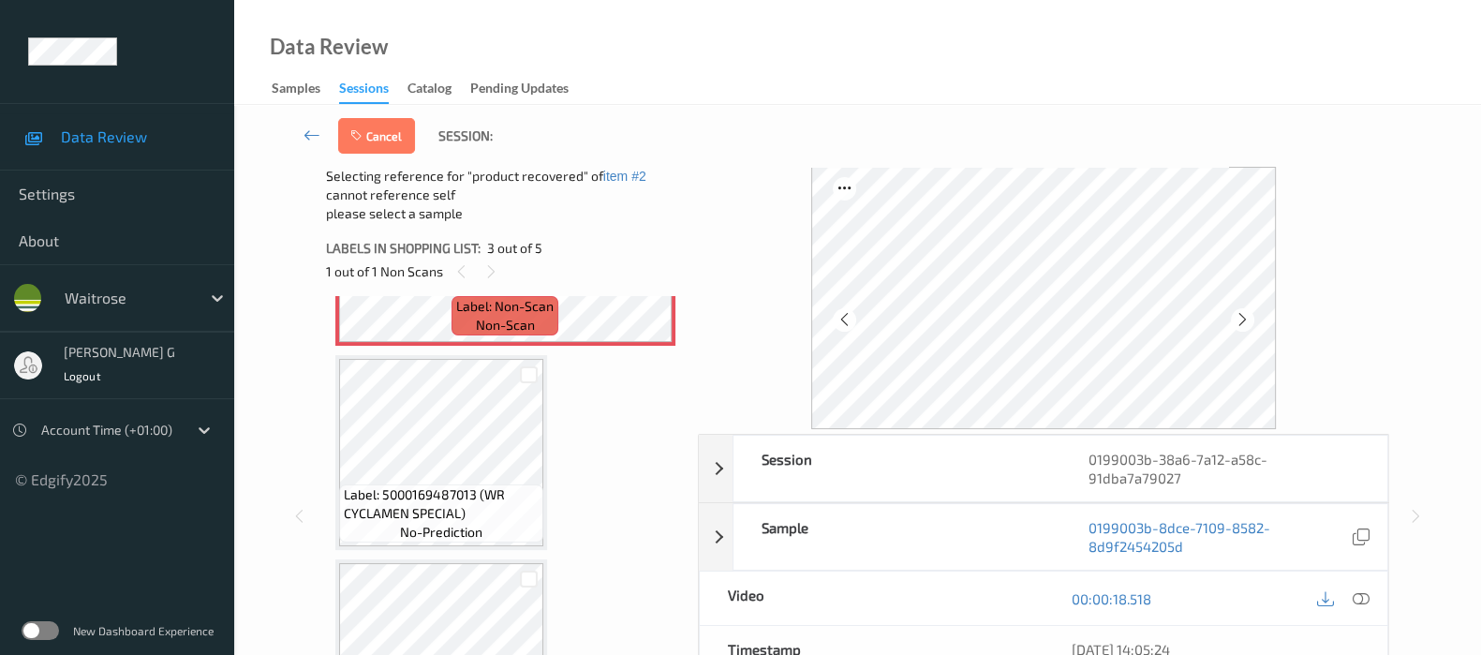
scroll to position [656, 0]
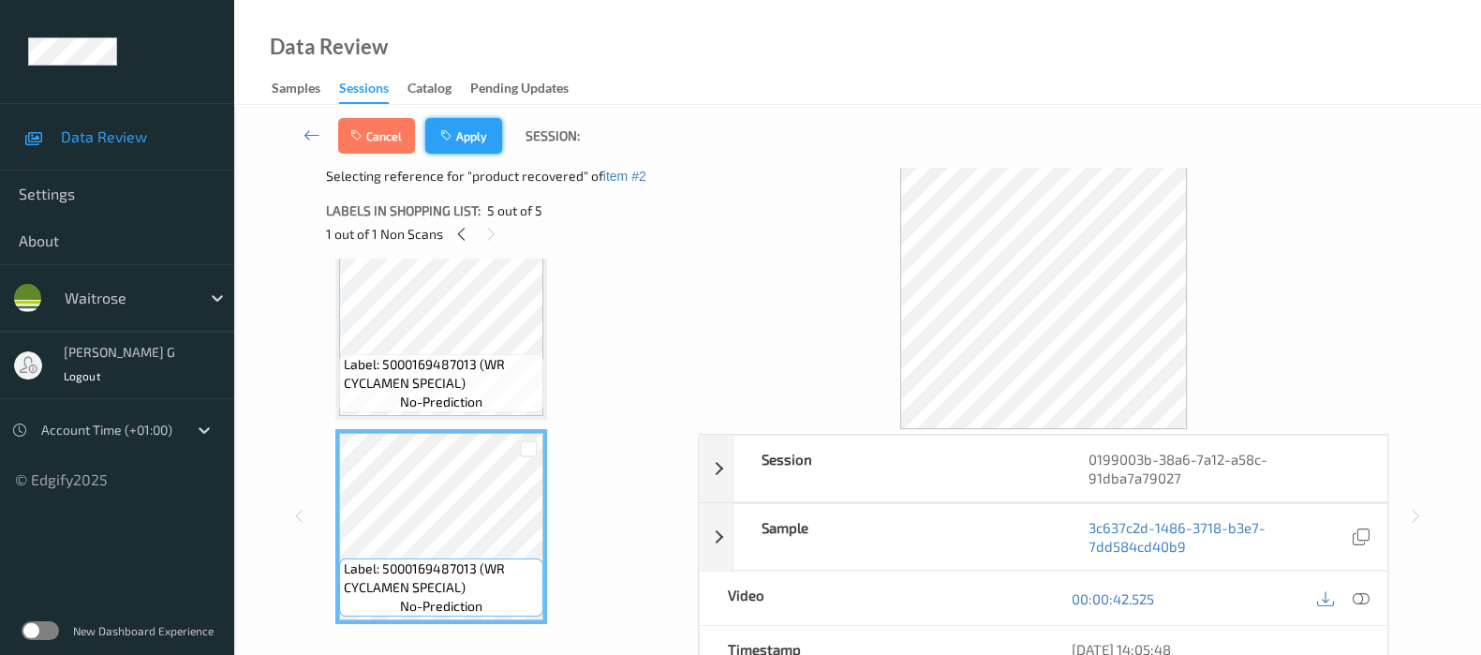
click at [464, 144] on button "Apply" at bounding box center [463, 136] width 77 height 36
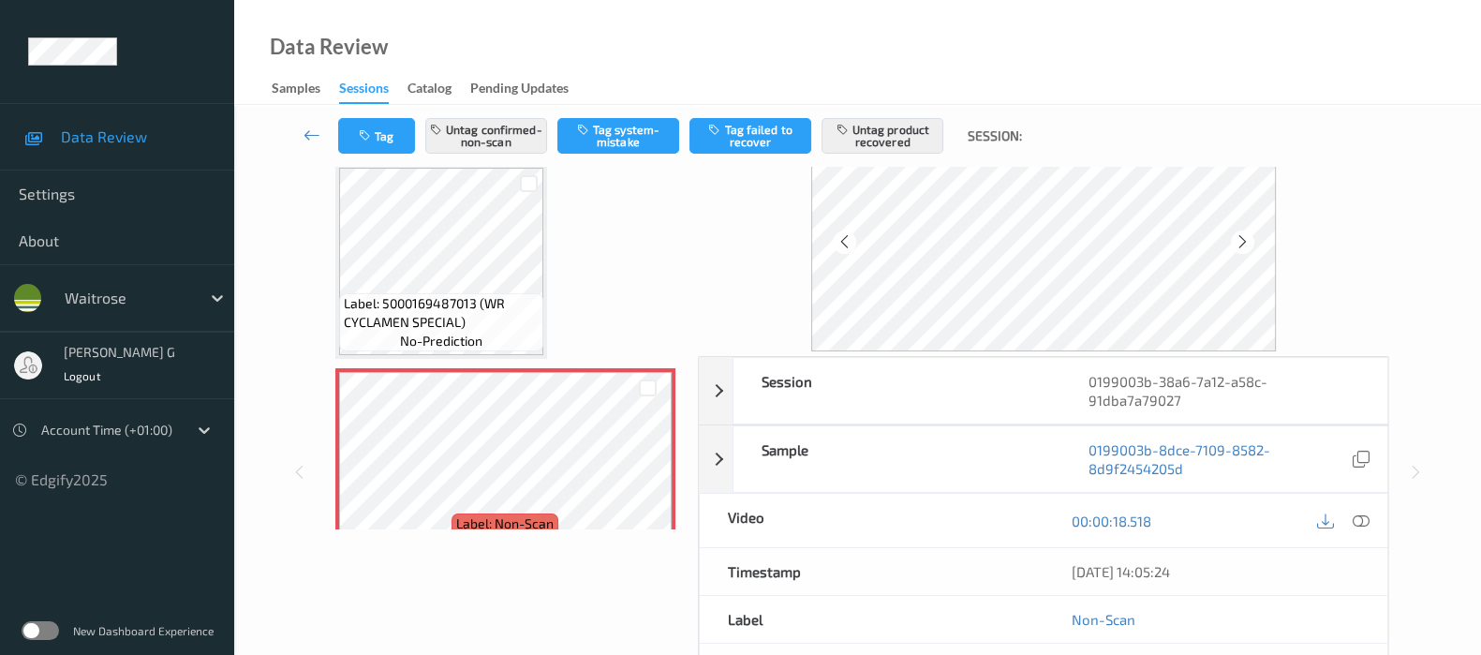
scroll to position [0, 0]
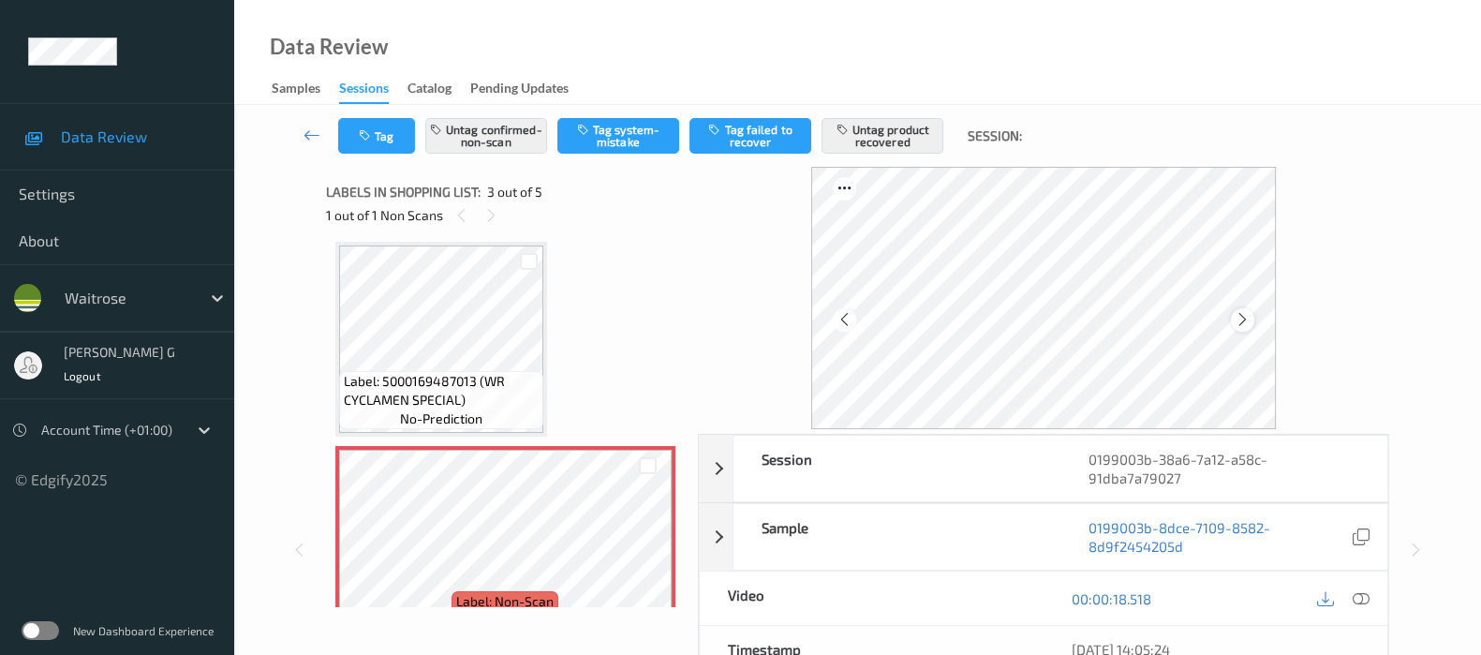
click at [1250, 321] on icon at bounding box center [1243, 319] width 16 height 17
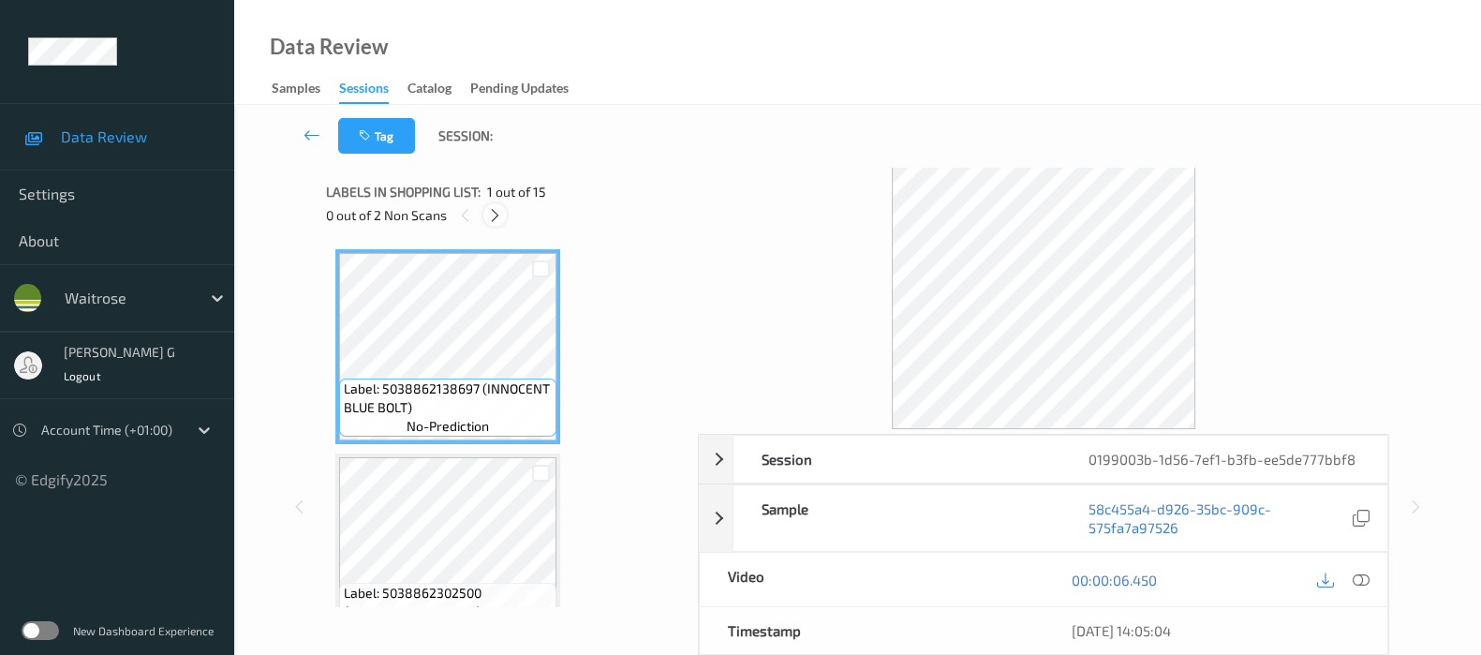
click at [497, 216] on icon at bounding box center [495, 215] width 16 height 17
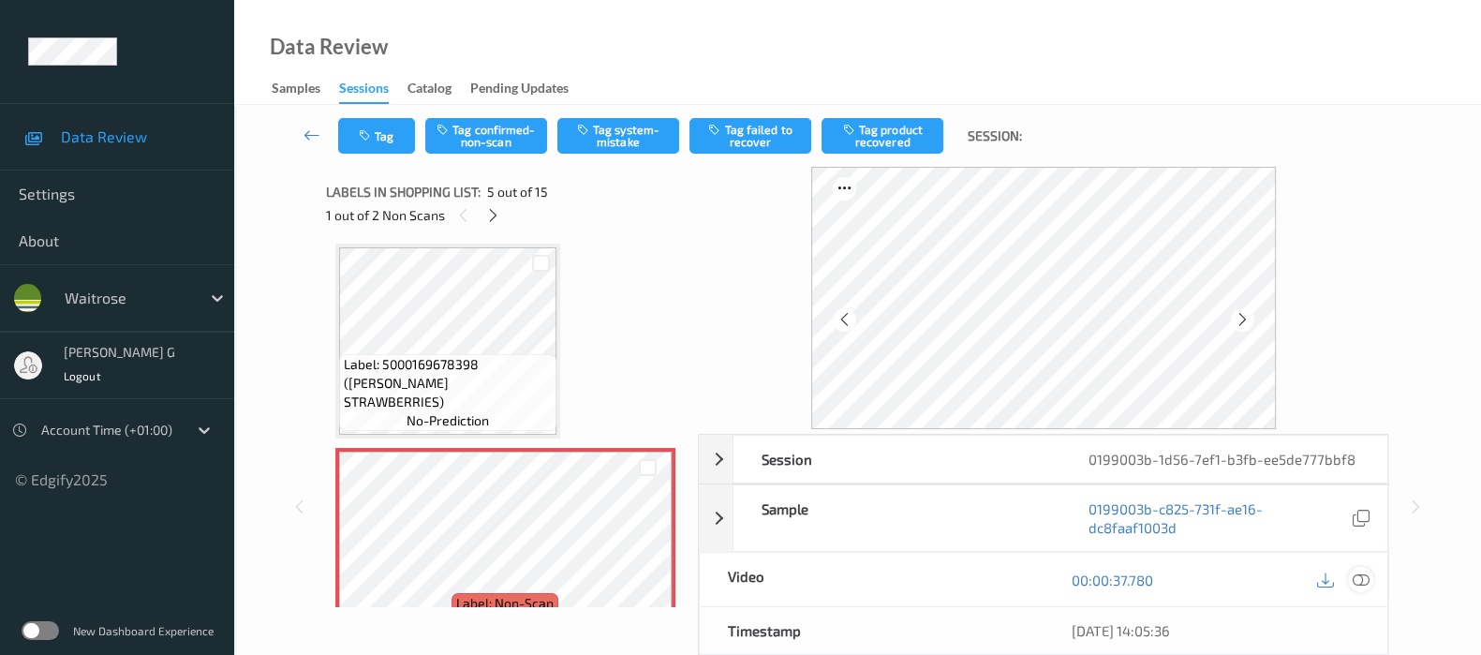
click at [1354, 578] on icon at bounding box center [1361, 579] width 17 height 17
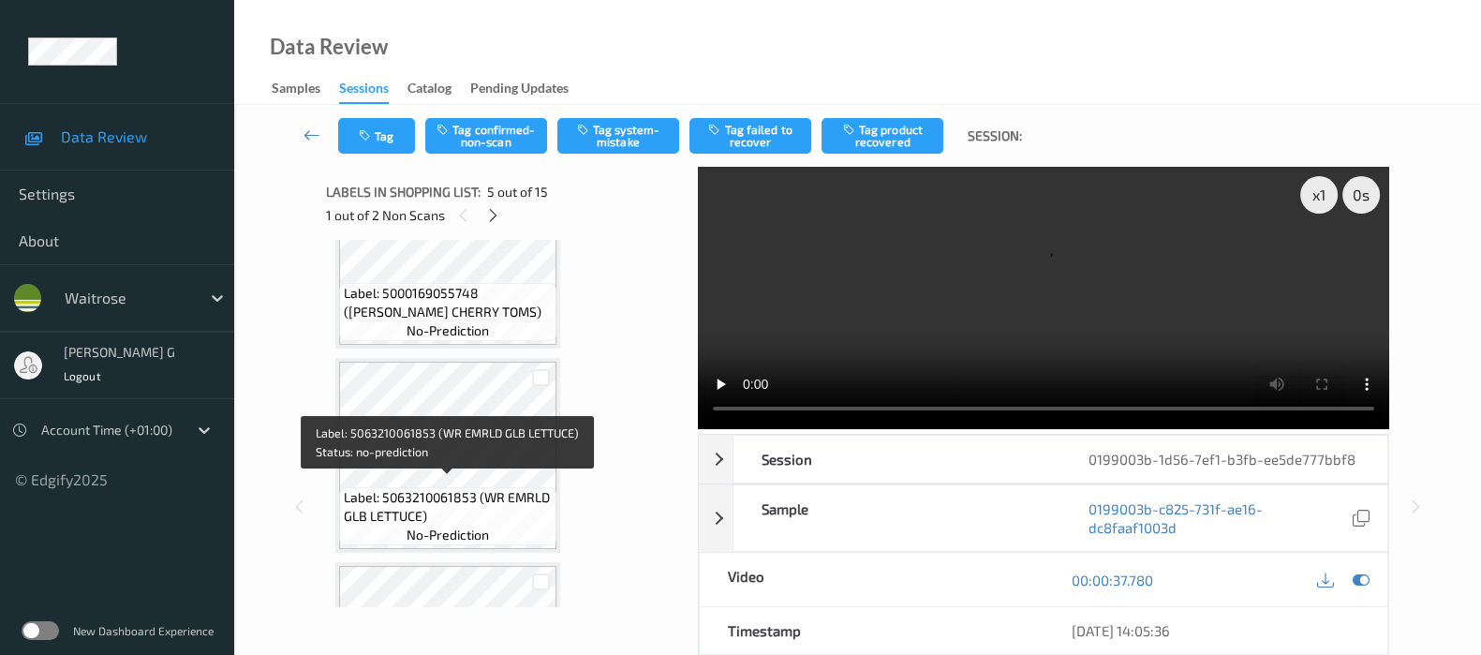
scroll to position [734, 0]
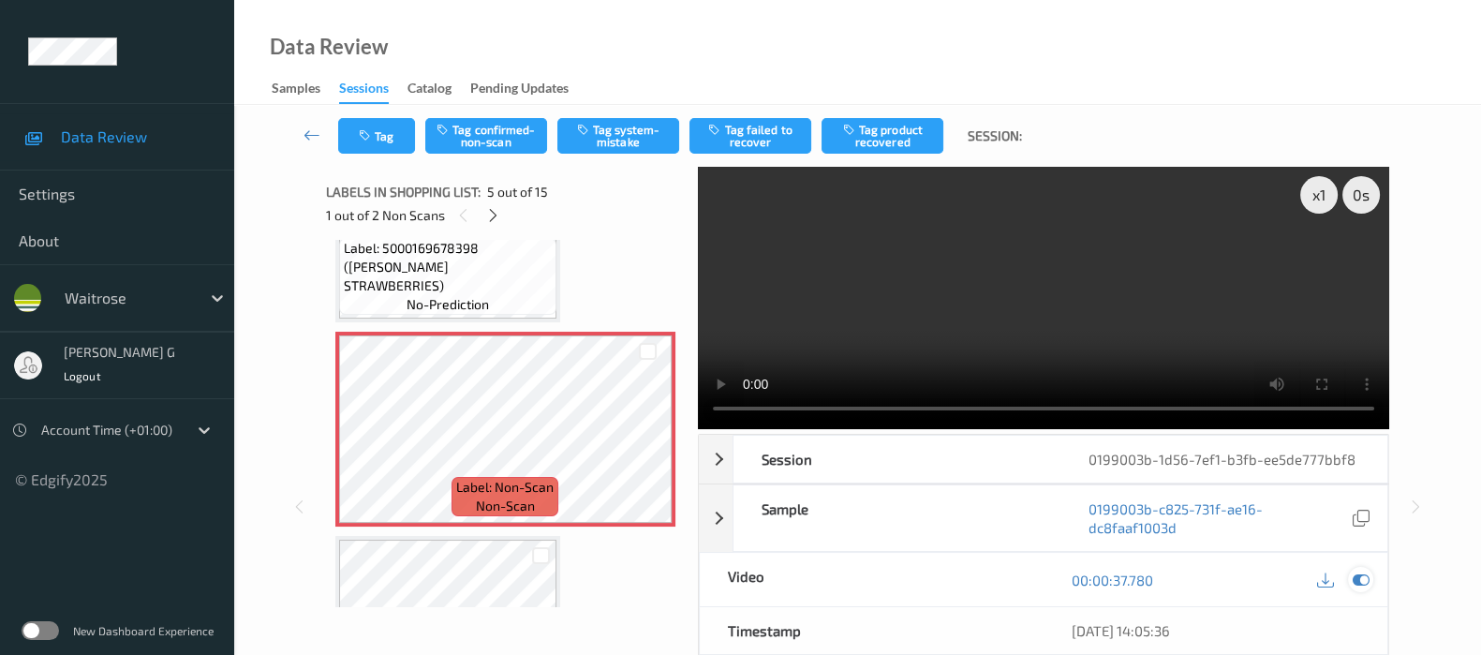
click at [1360, 576] on icon at bounding box center [1361, 579] width 17 height 17
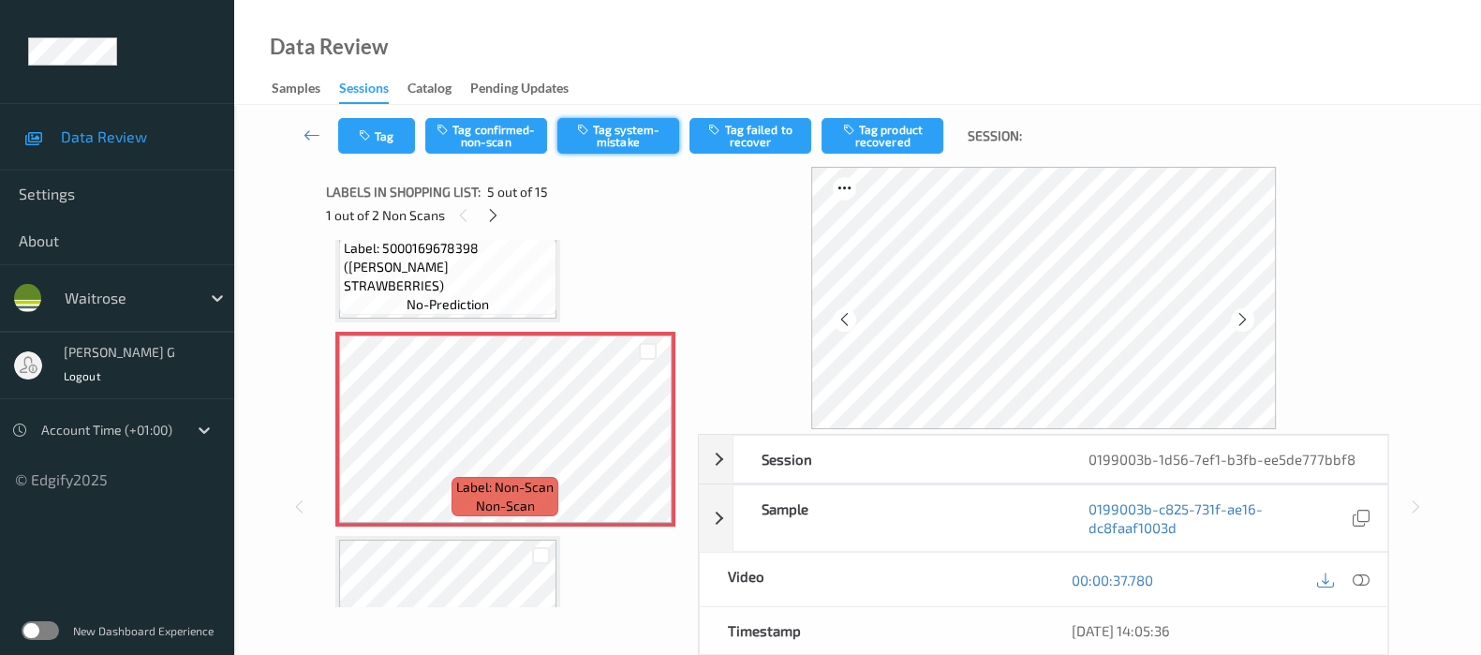
click at [617, 133] on button "Tag system-mistake" at bounding box center [618, 136] width 122 height 36
click at [617, 133] on button "Untag system-mistake" at bounding box center [618, 136] width 122 height 36
click at [481, 136] on button "Tag confirmed-non-scan" at bounding box center [486, 136] width 122 height 36
click at [924, 113] on div "Tag Untag confirmed-non-scan Tag system-mistake Tag failed to recover Tag produ…" at bounding box center [858, 136] width 1170 height 62
click at [895, 126] on button "Tag product recovered" at bounding box center [883, 136] width 122 height 36
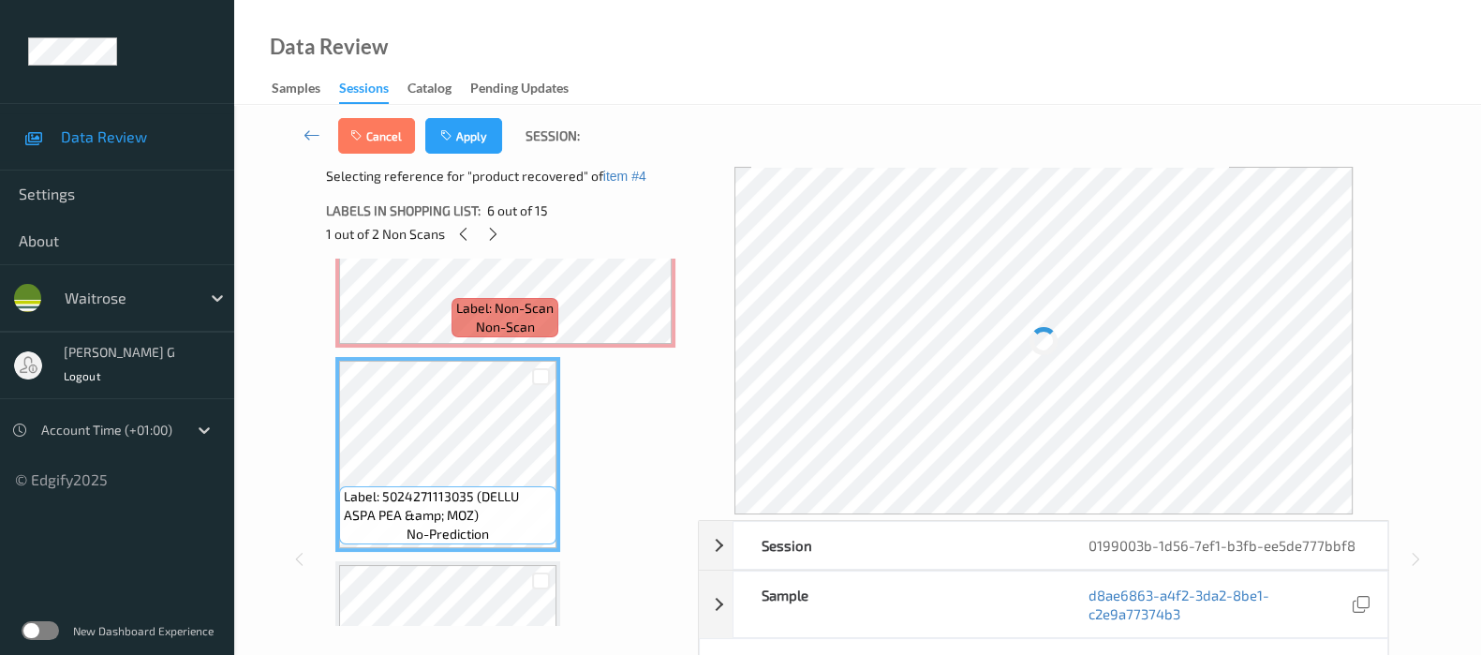
scroll to position [970, 0]
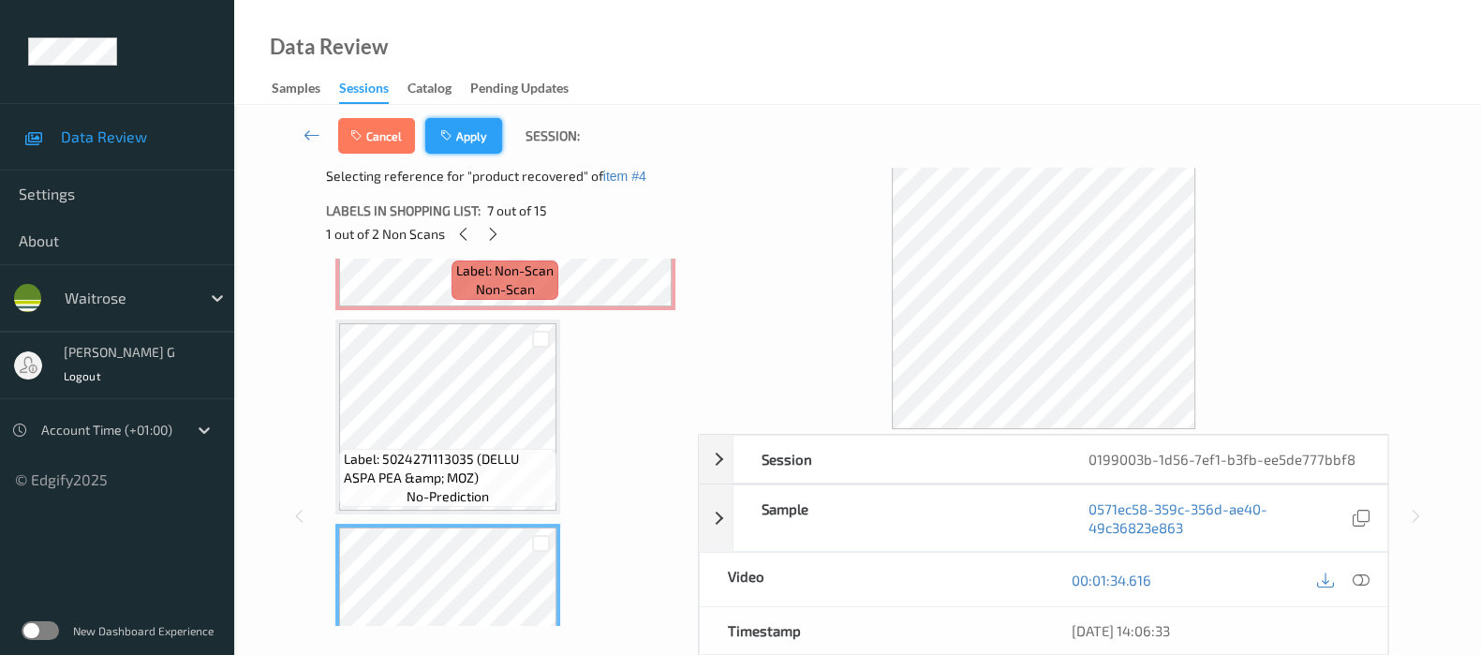
click at [471, 137] on button "Apply" at bounding box center [463, 136] width 77 height 36
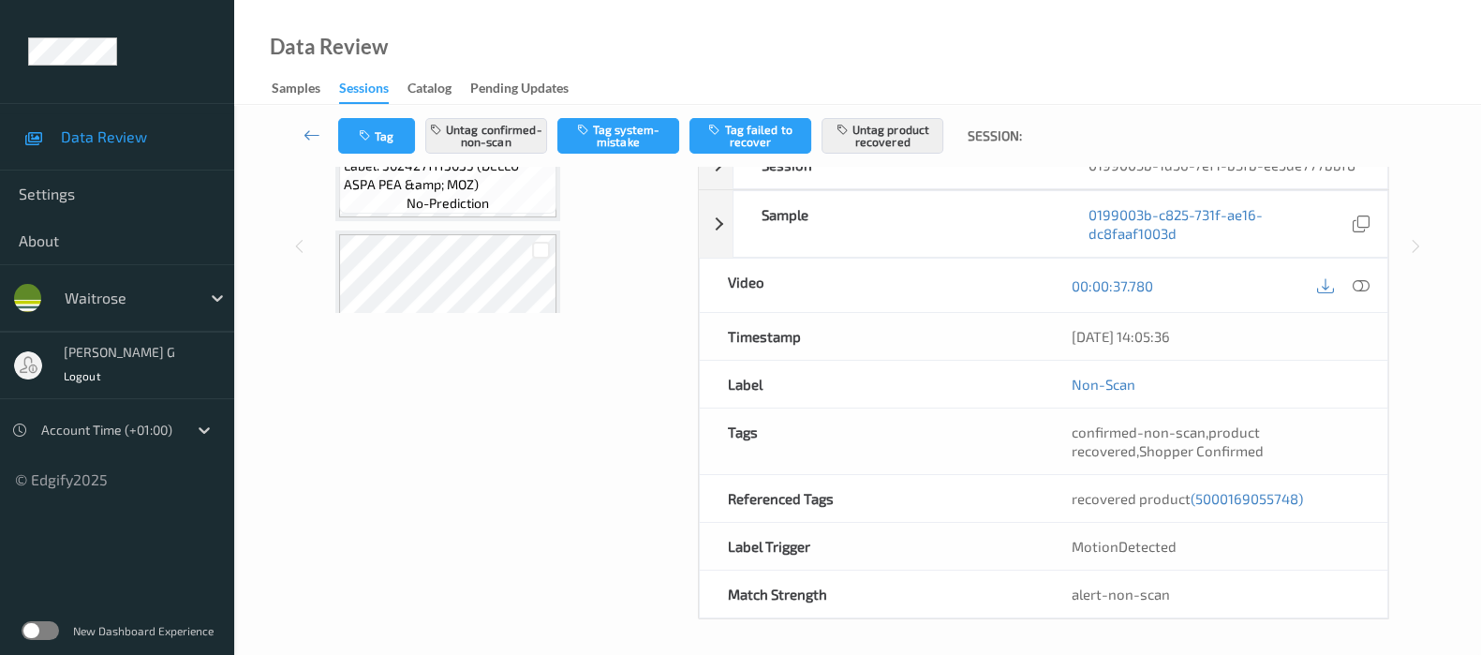
scroll to position [1087, 0]
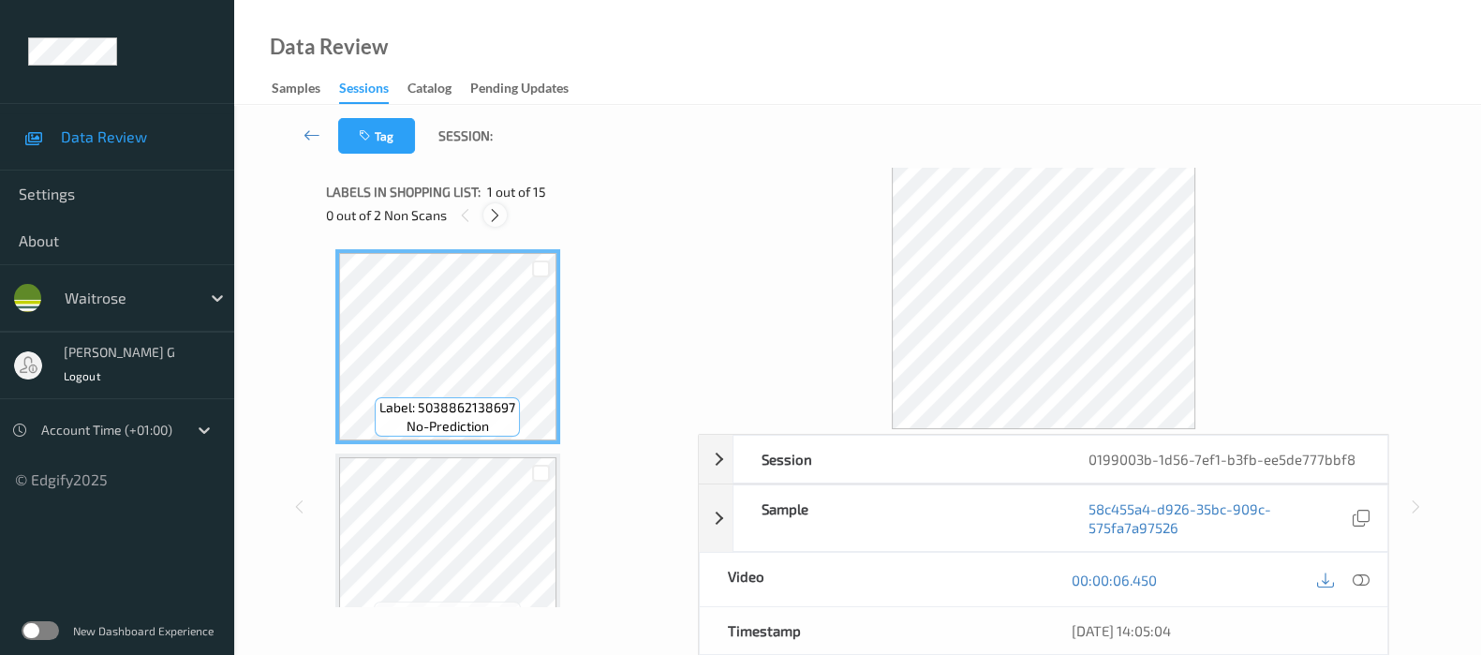
click at [497, 219] on icon at bounding box center [495, 215] width 16 height 17
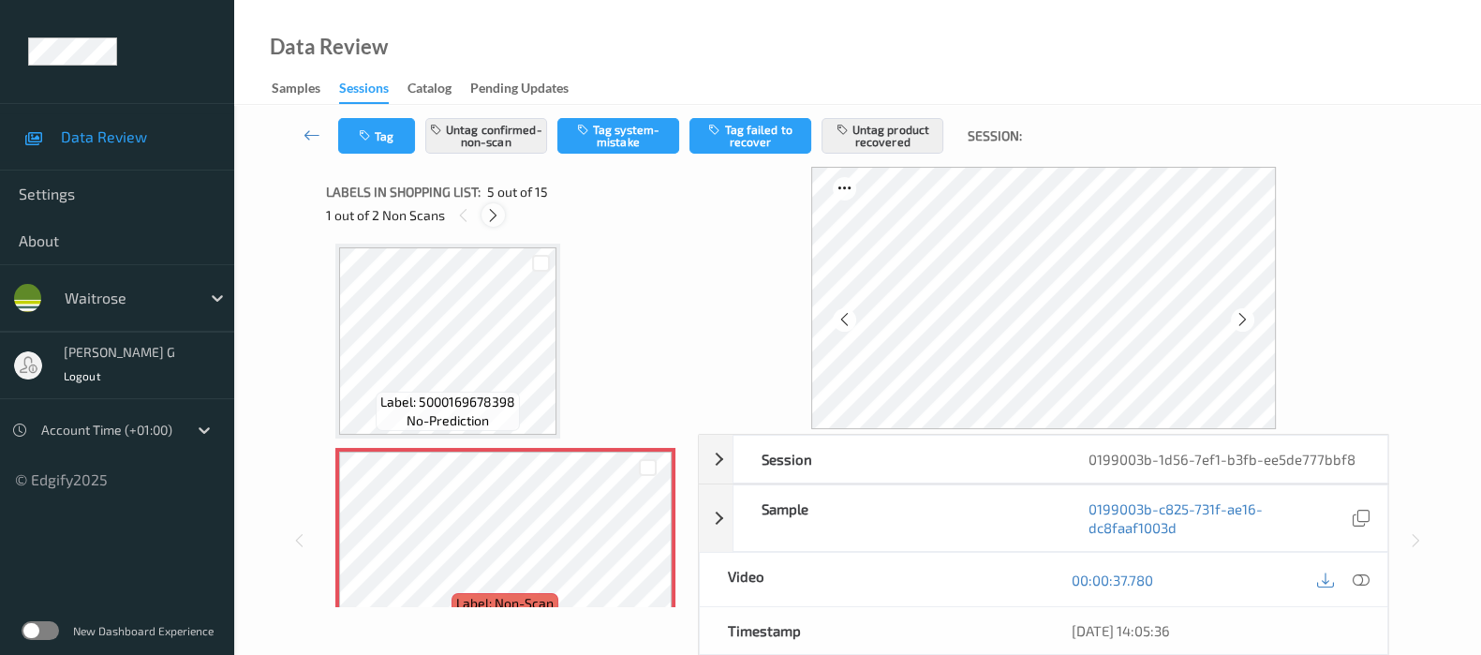
click at [493, 216] on icon at bounding box center [493, 215] width 16 height 17
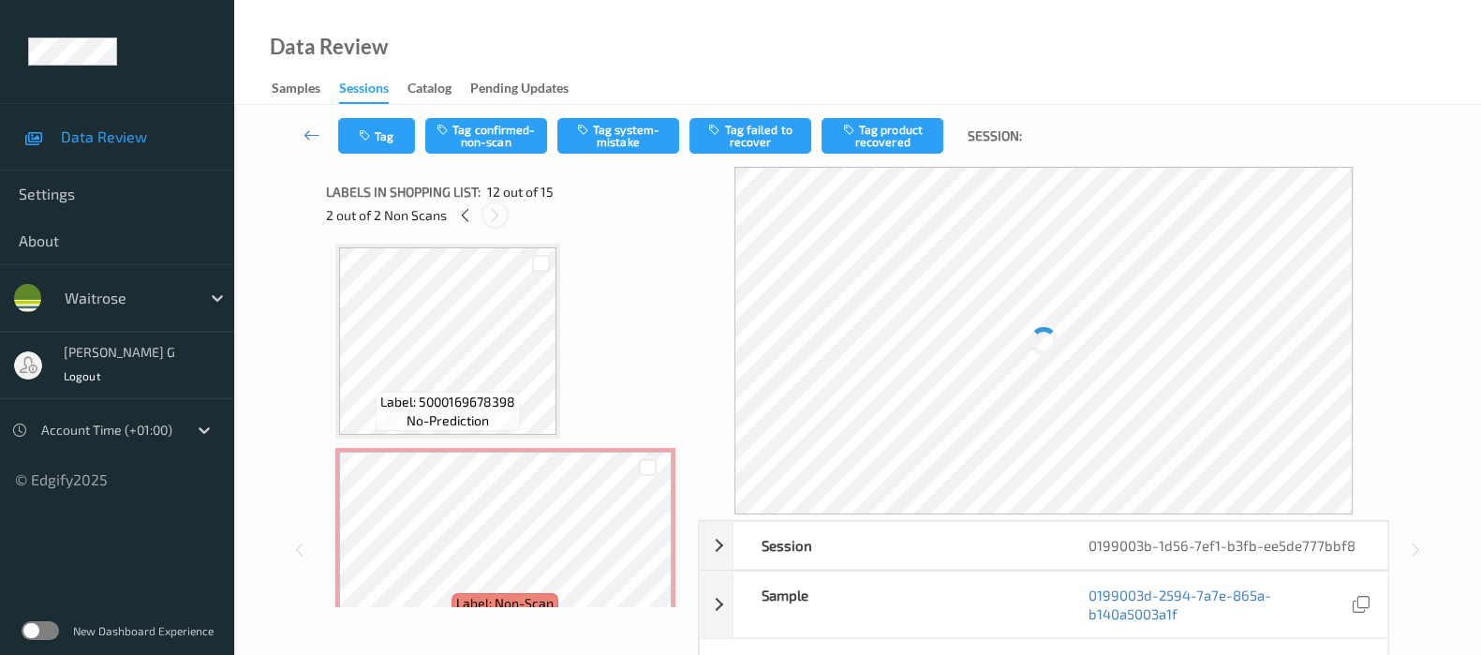
scroll to position [2039, 0]
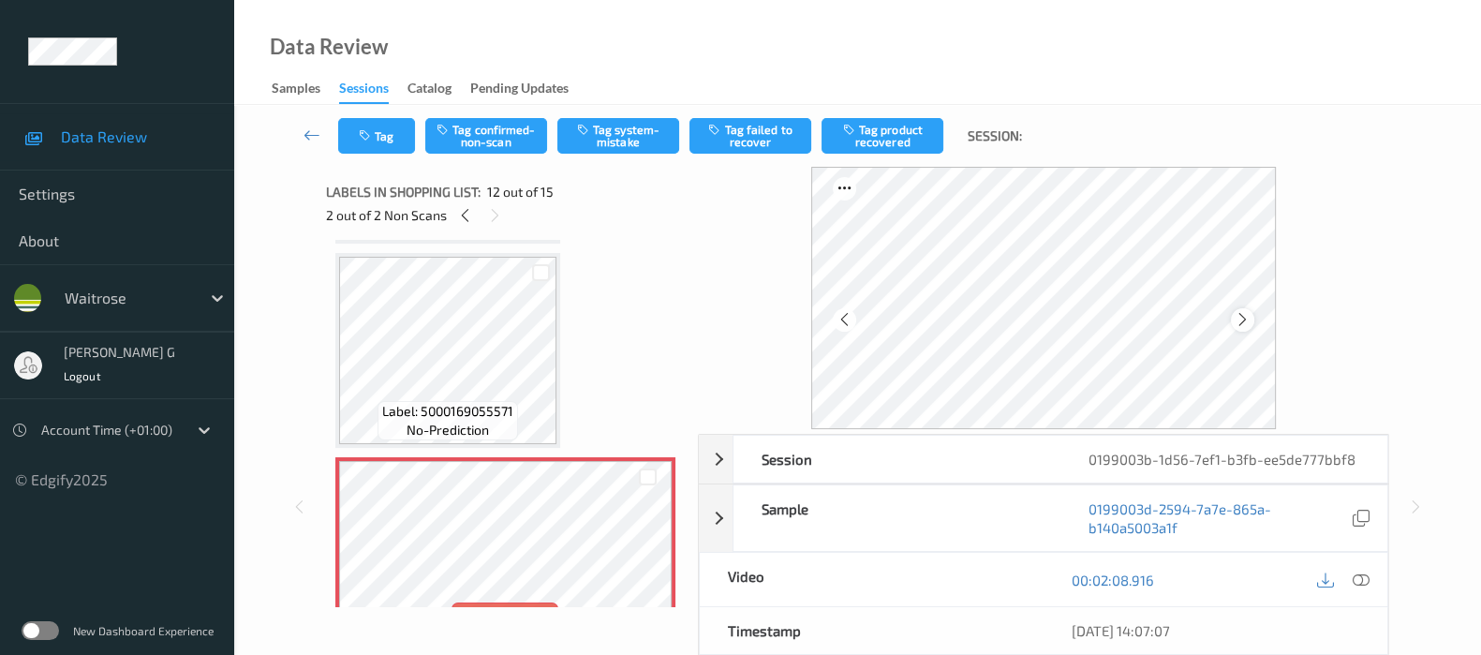
click at [1246, 319] on icon at bounding box center [1243, 319] width 16 height 17
click at [1355, 581] on icon at bounding box center [1361, 579] width 17 height 17
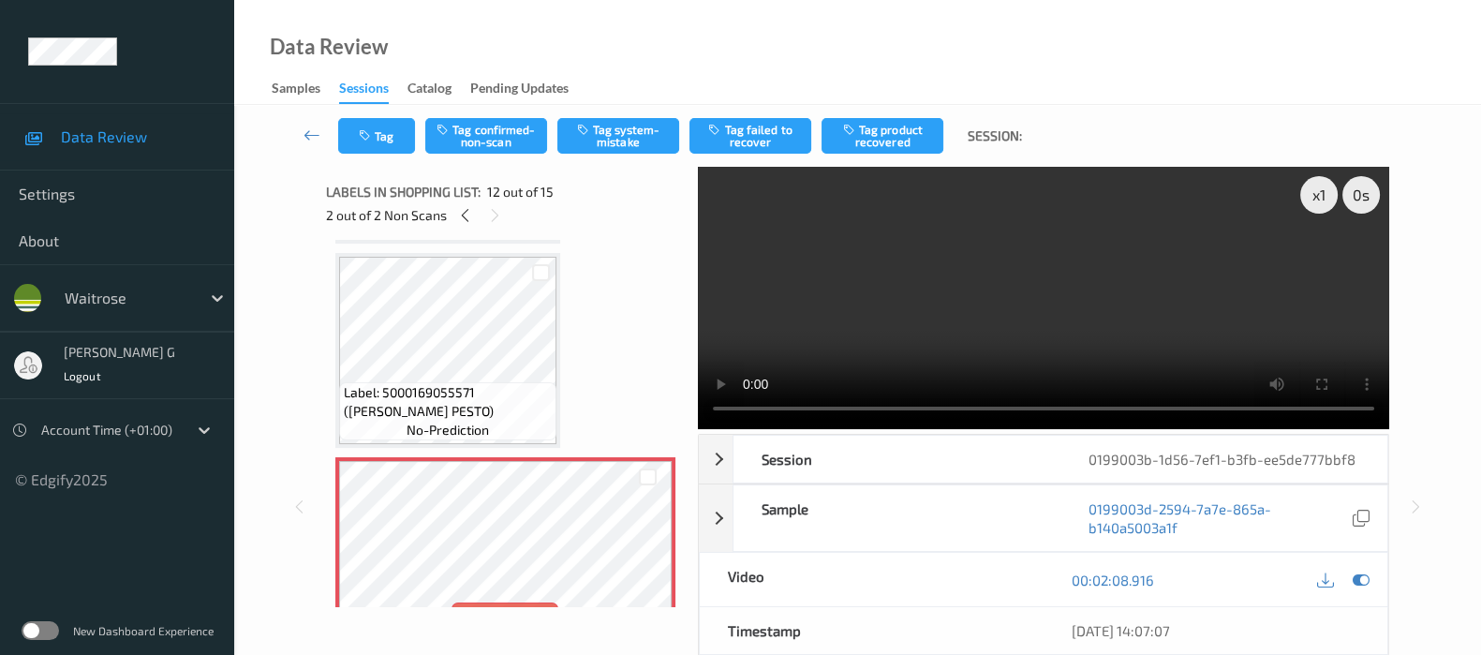
click at [1359, 596] on div "00:02:08.916" at bounding box center [1216, 579] width 344 height 53
click at [1359, 578] on icon at bounding box center [1361, 579] width 17 height 17
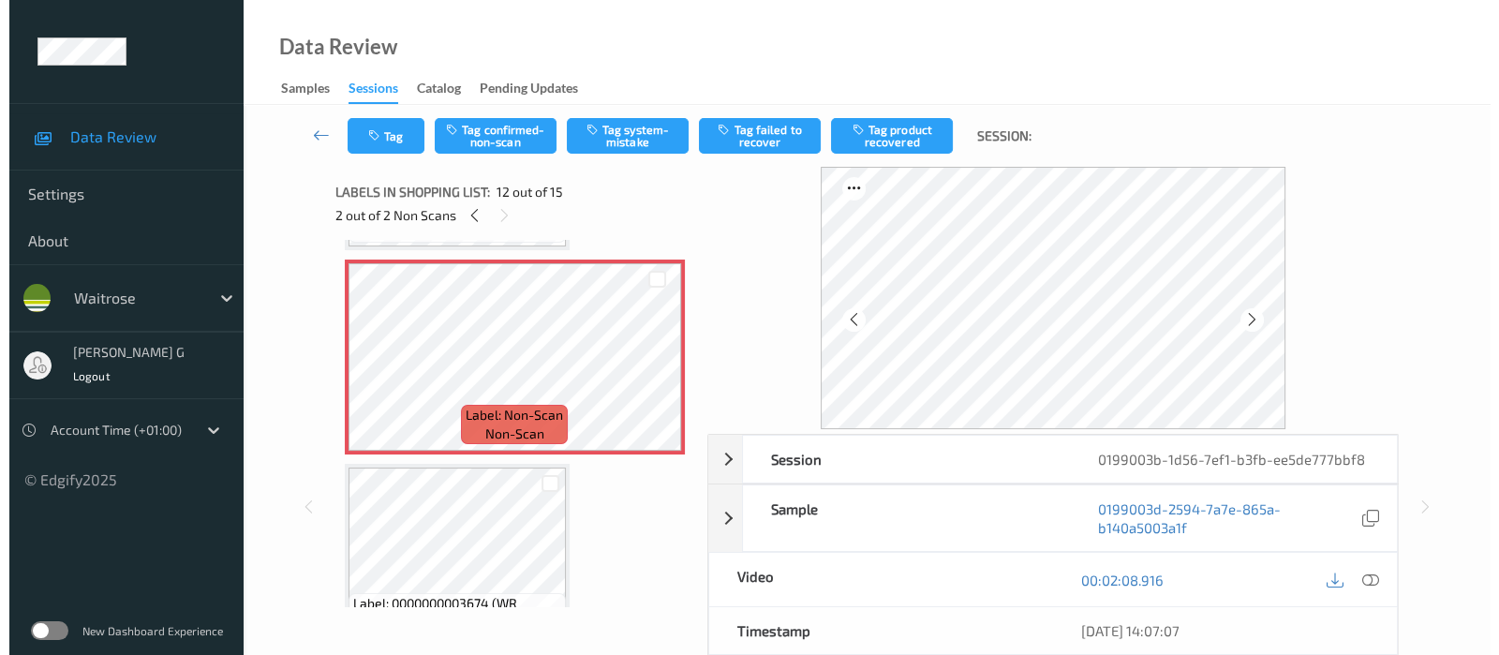
scroll to position [2273, 0]
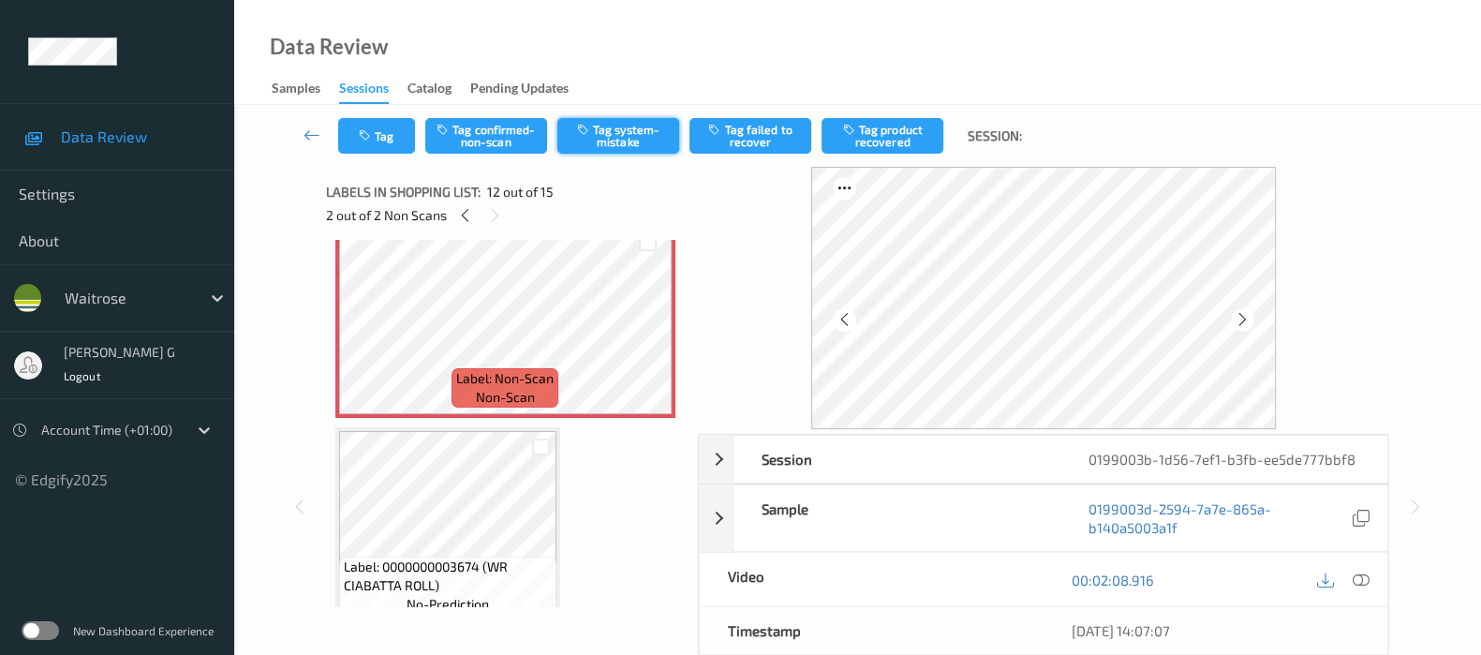
click at [616, 142] on button "Tag system-mistake" at bounding box center [618, 136] width 122 height 36
click at [374, 135] on icon "button" at bounding box center [367, 135] width 16 height 13
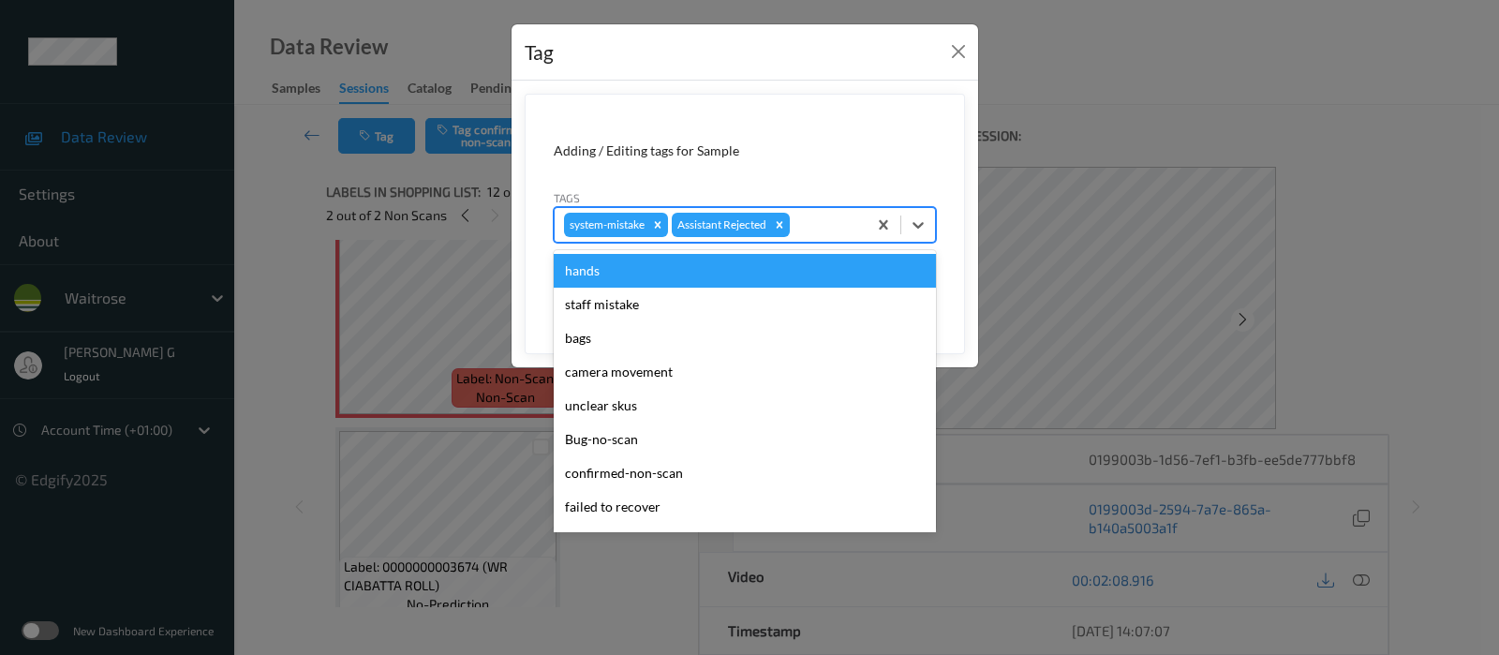
click at [806, 220] on div at bounding box center [826, 225] width 64 height 22
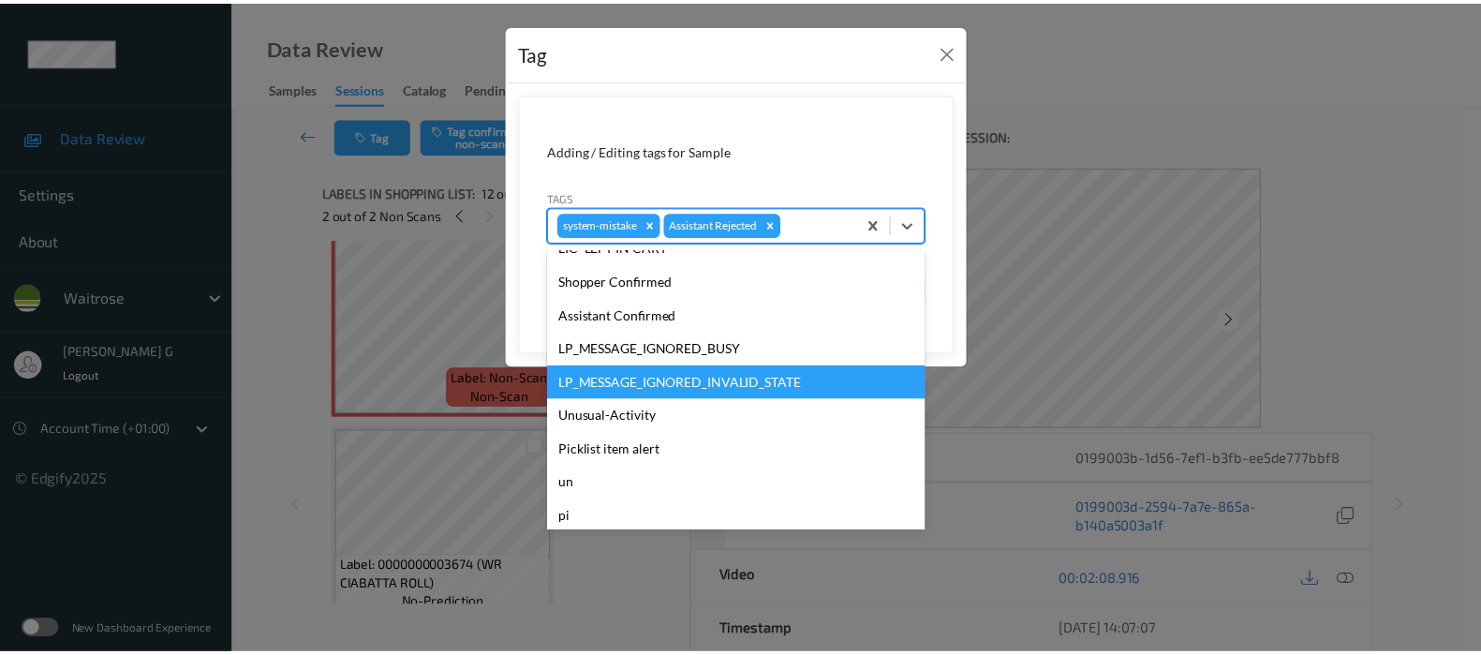
scroll to position [400, 0]
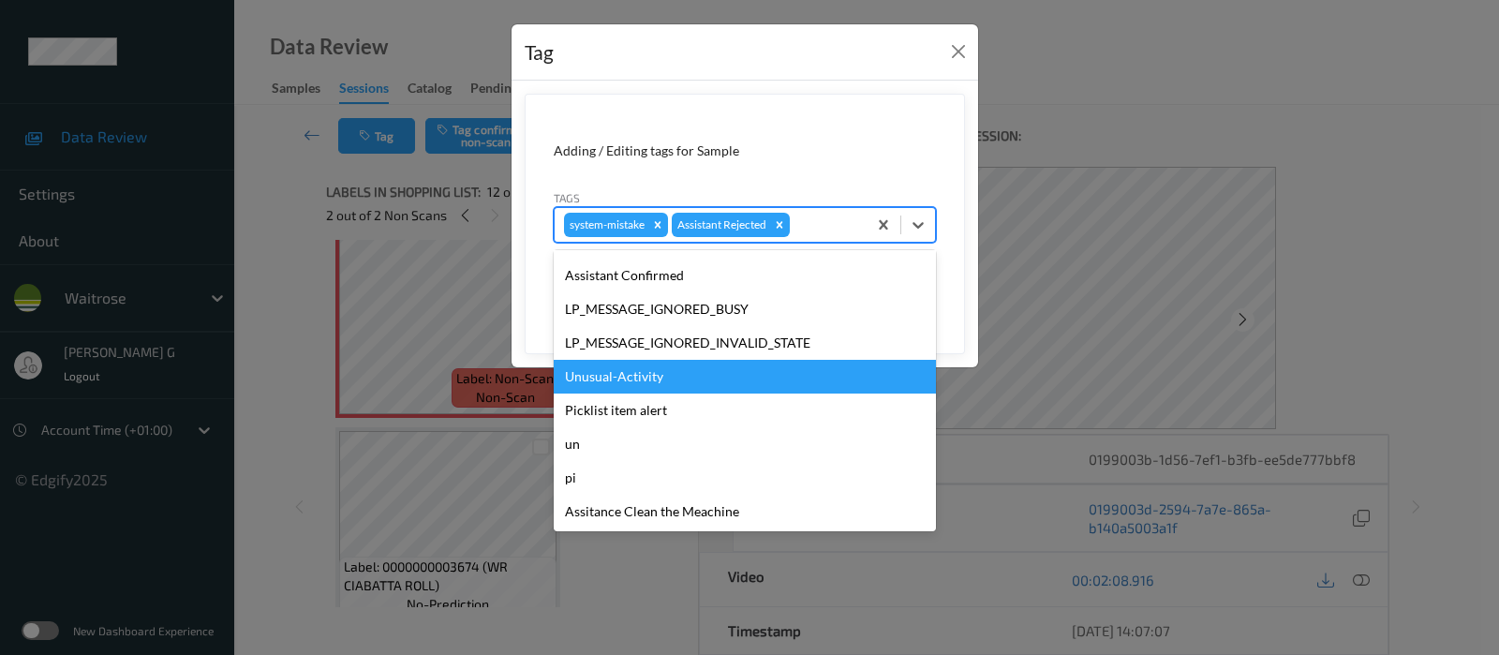
click at [608, 381] on div "Unusual-Activity" at bounding box center [745, 377] width 382 height 34
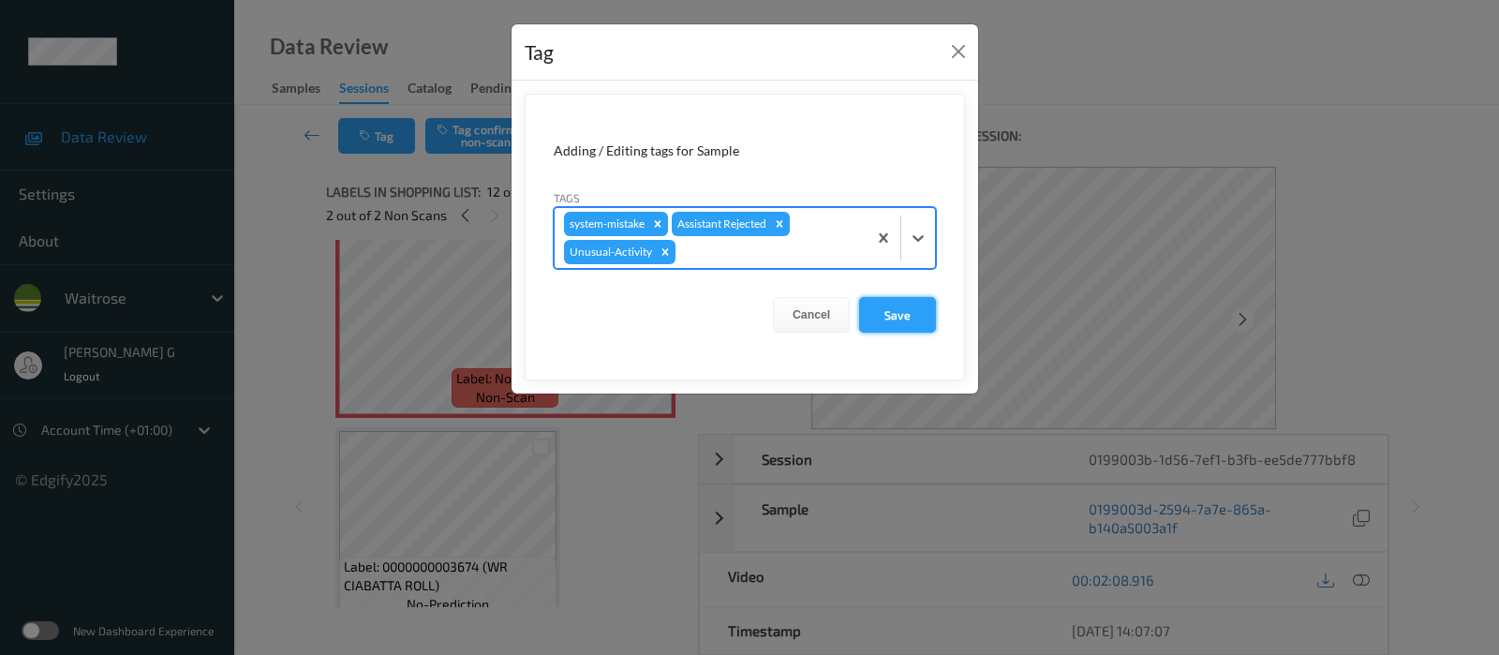
click at [906, 309] on button "Save" at bounding box center [897, 315] width 77 height 36
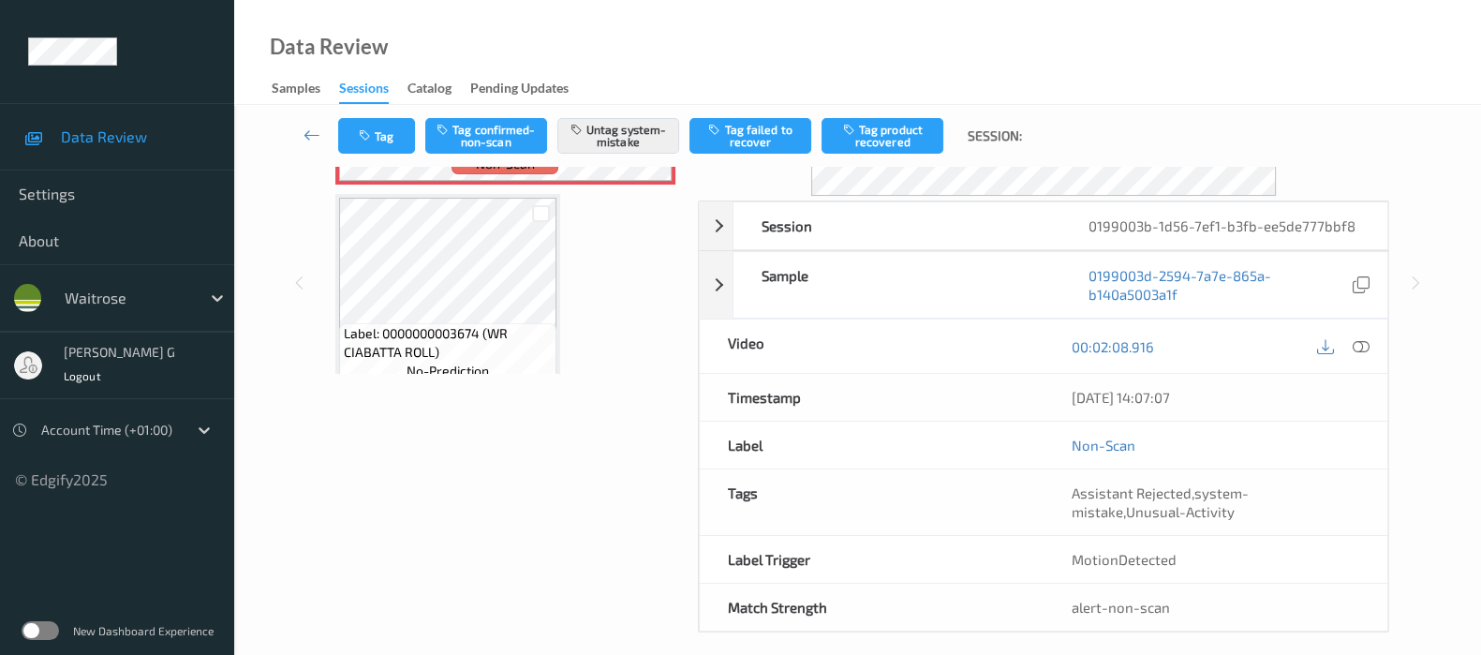
scroll to position [0, 0]
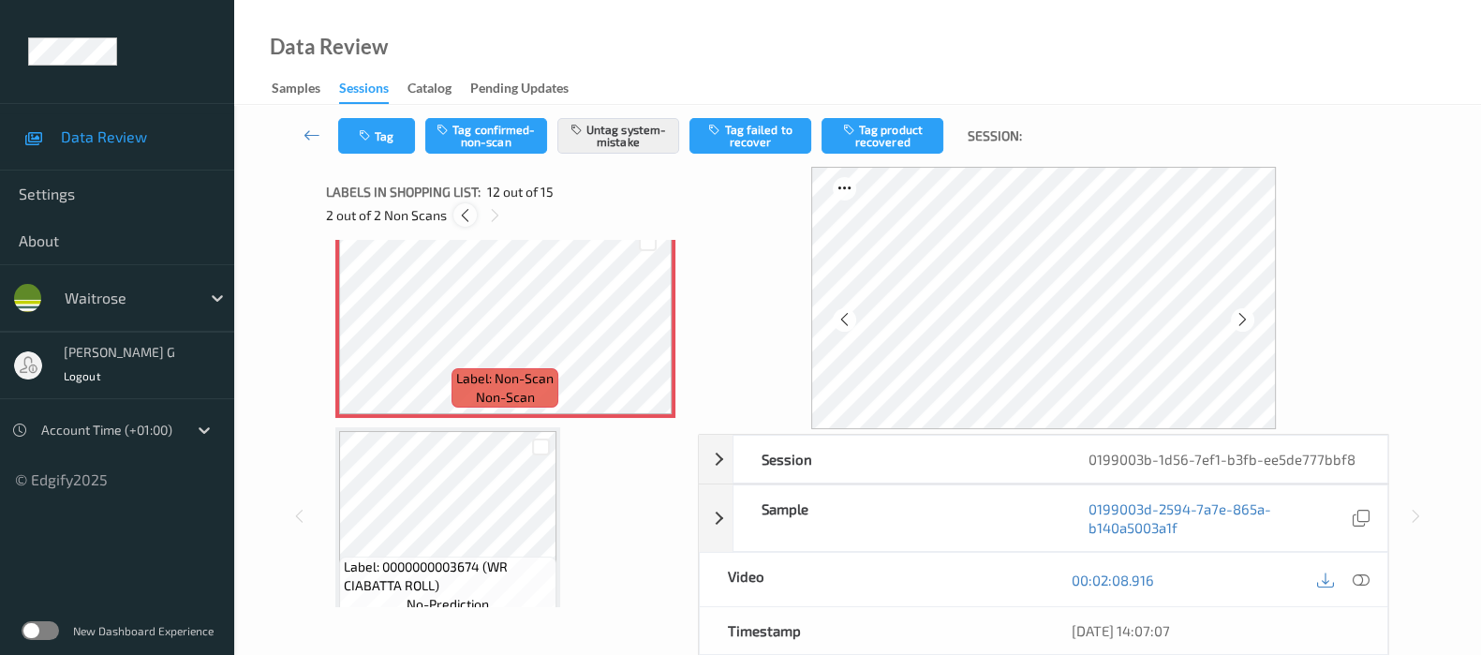
click at [469, 212] on icon at bounding box center [465, 215] width 16 height 17
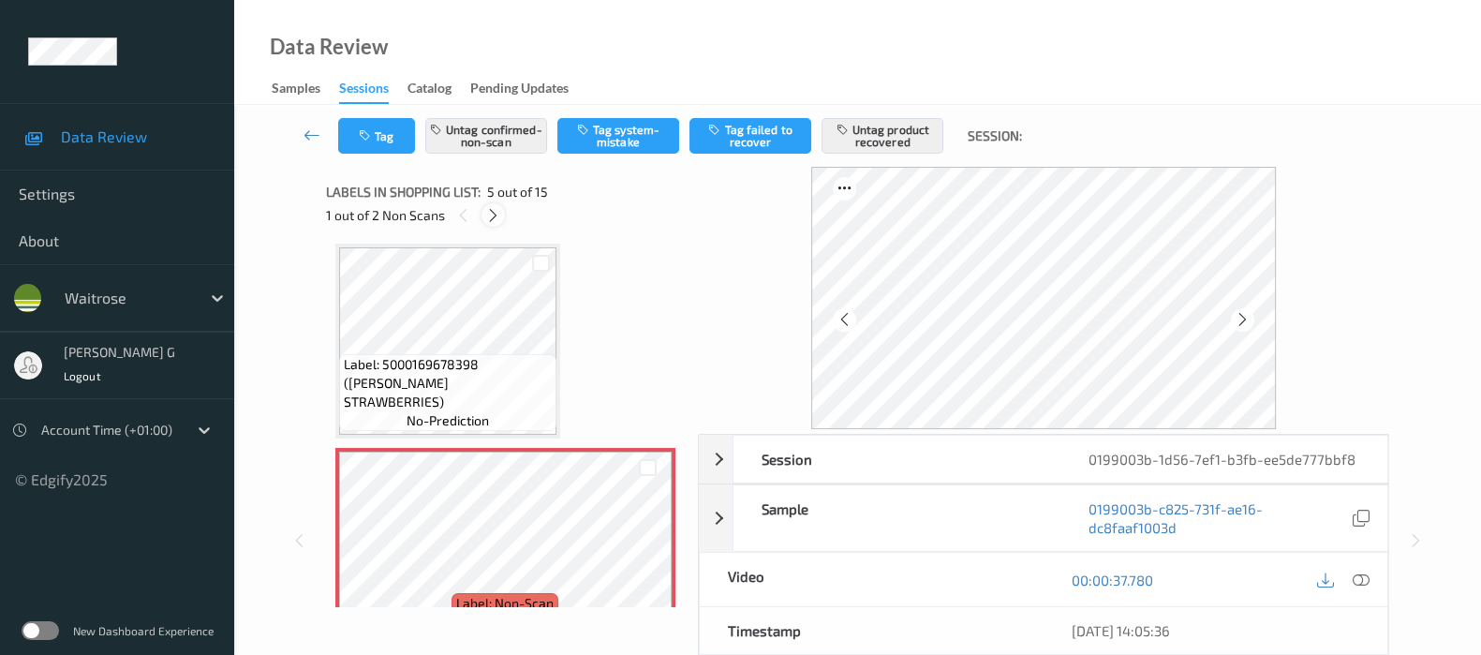
click at [489, 212] on icon at bounding box center [493, 215] width 16 height 17
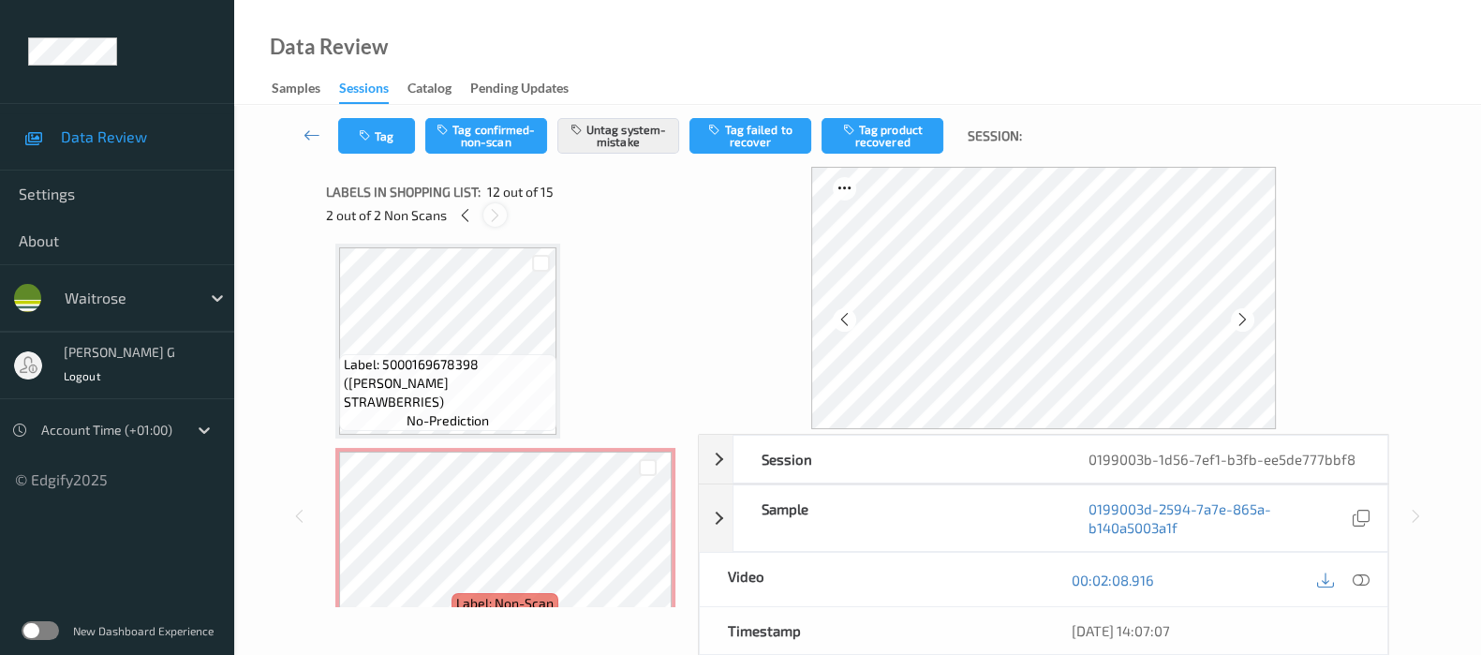
scroll to position [2039, 0]
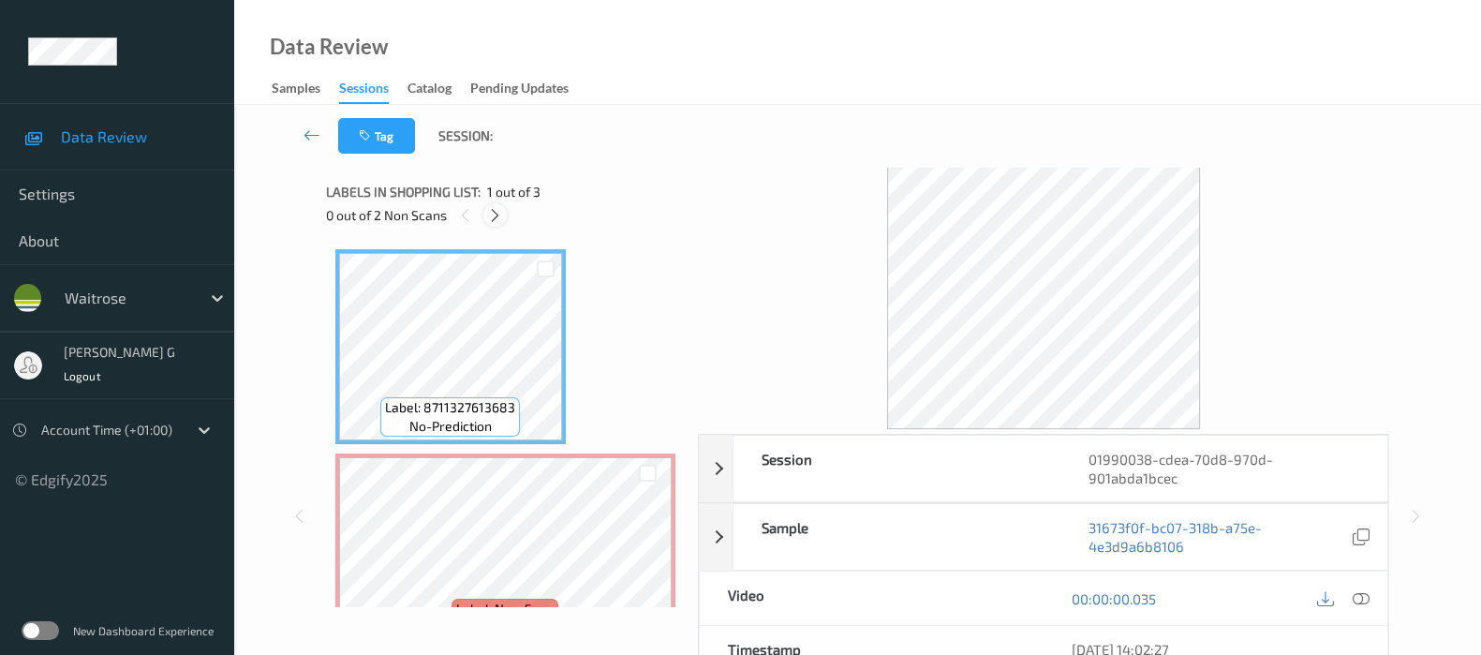
click at [498, 212] on icon at bounding box center [495, 215] width 16 height 17
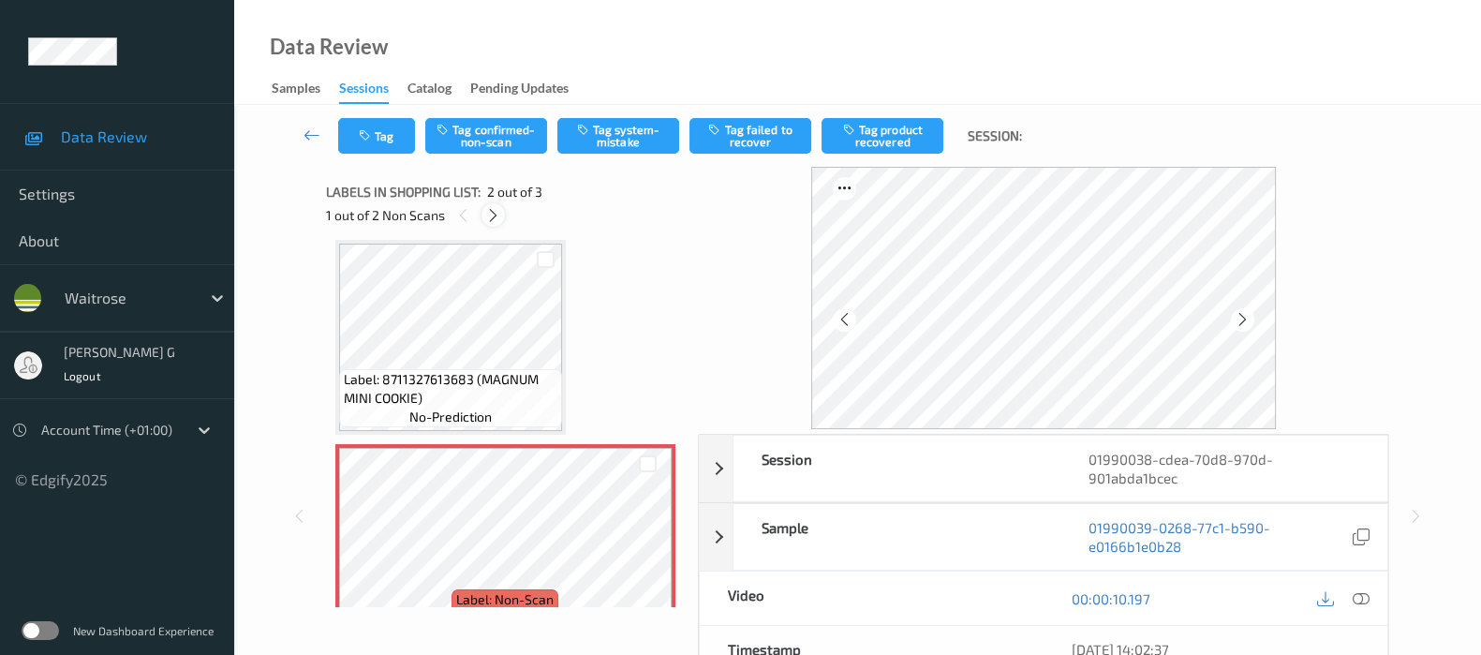
click at [490, 221] on icon at bounding box center [493, 215] width 16 height 17
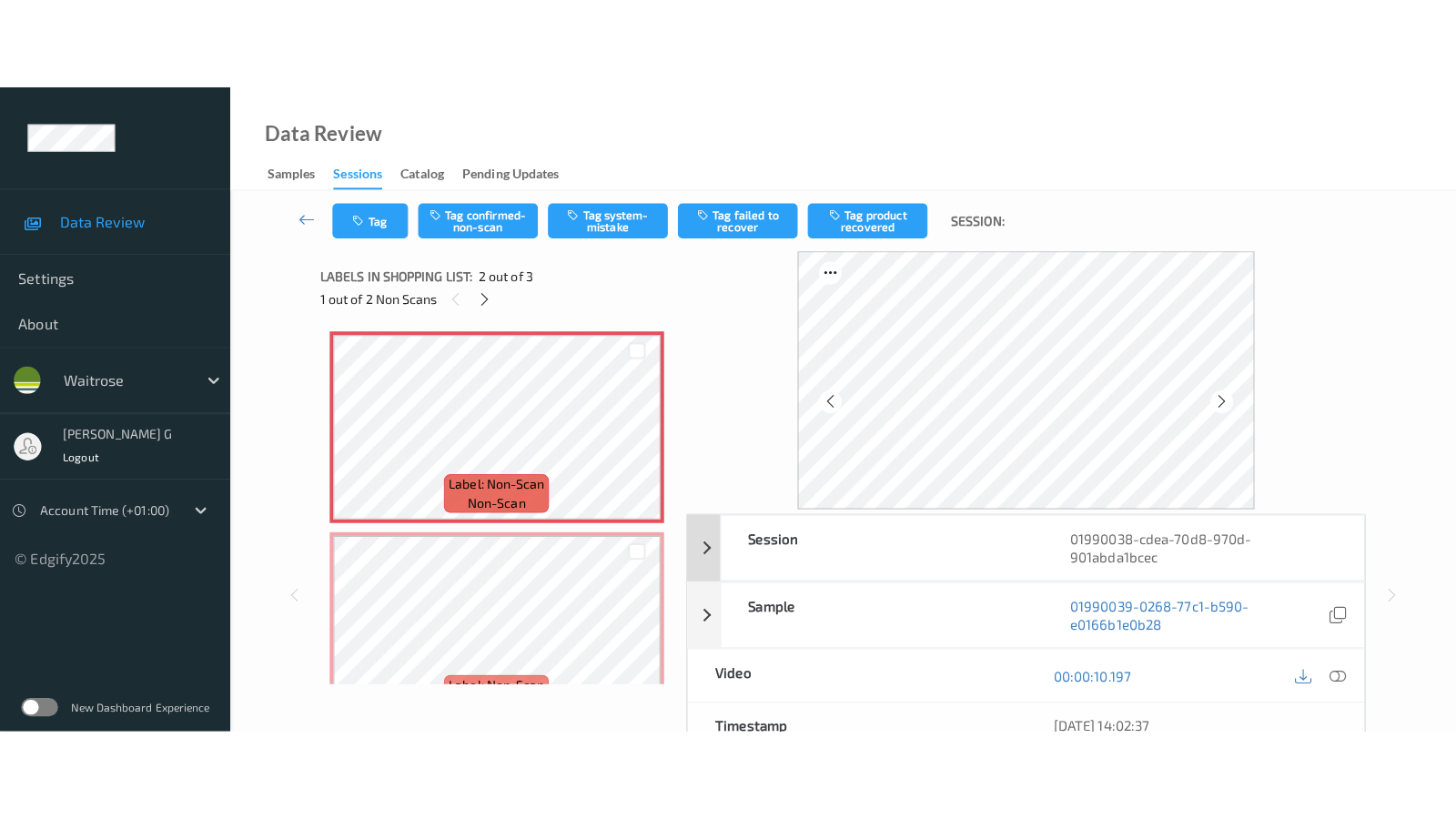
scroll to position [243, 0]
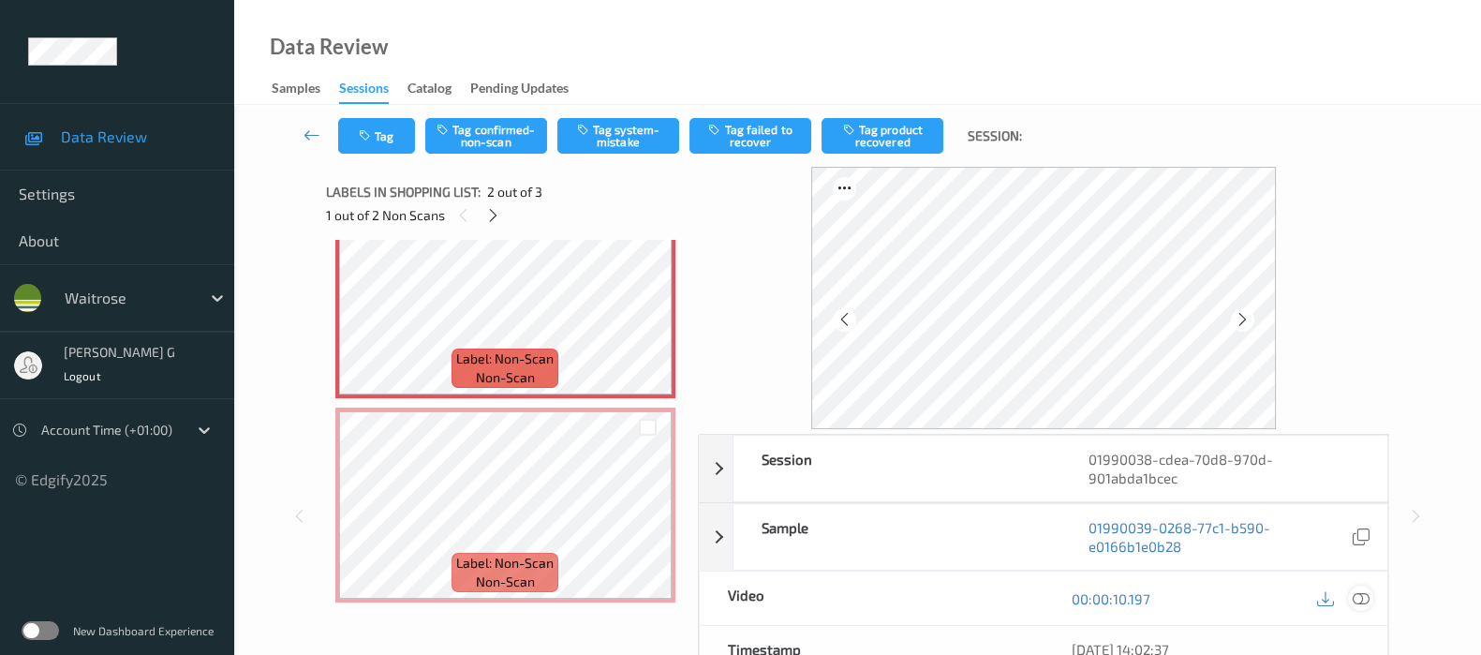
click at [1360, 598] on icon at bounding box center [1361, 598] width 17 height 17
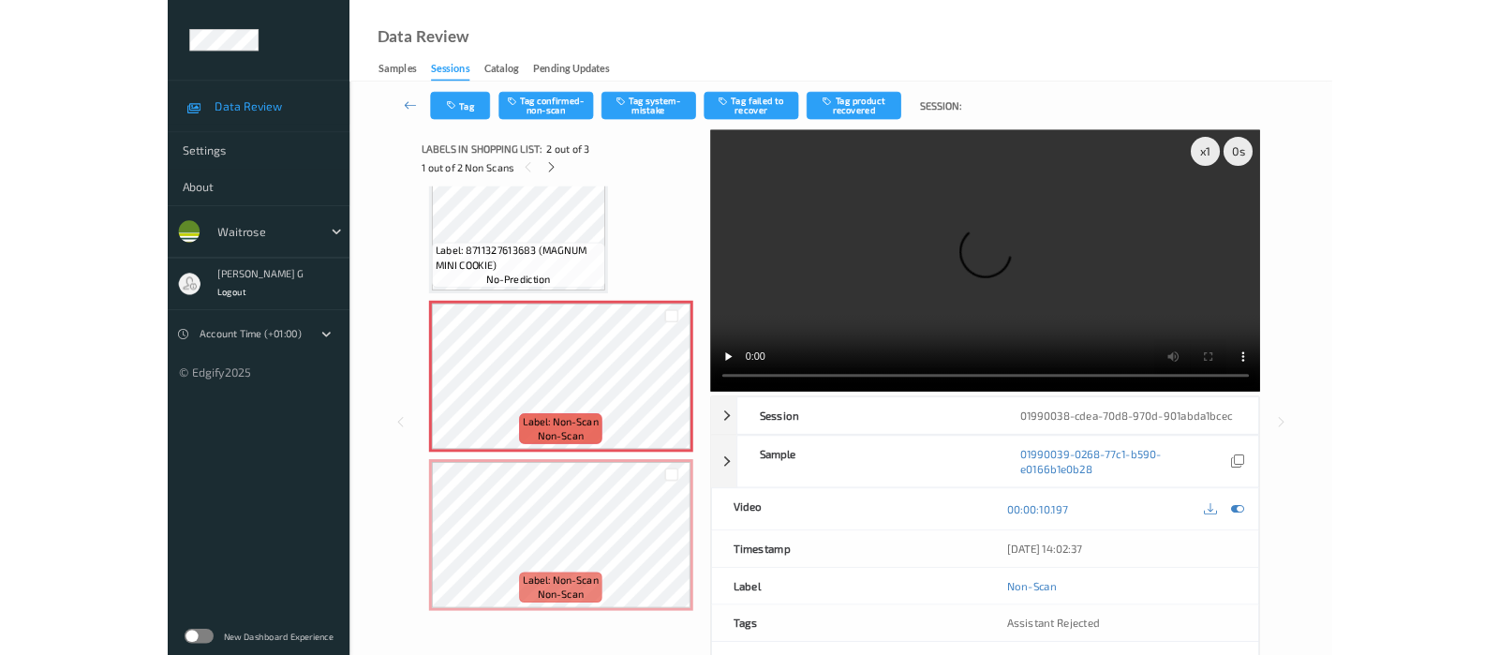
scroll to position [62, 0]
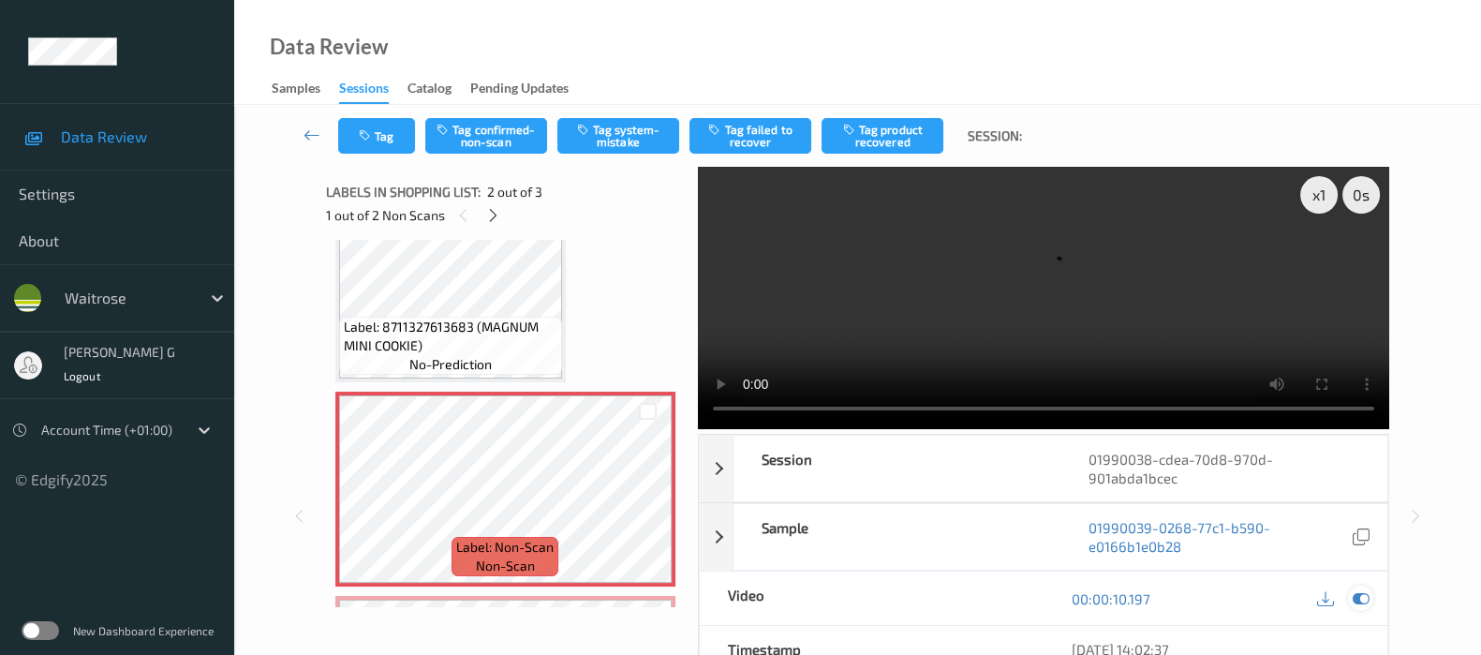
click at [1361, 601] on icon at bounding box center [1361, 598] width 17 height 17
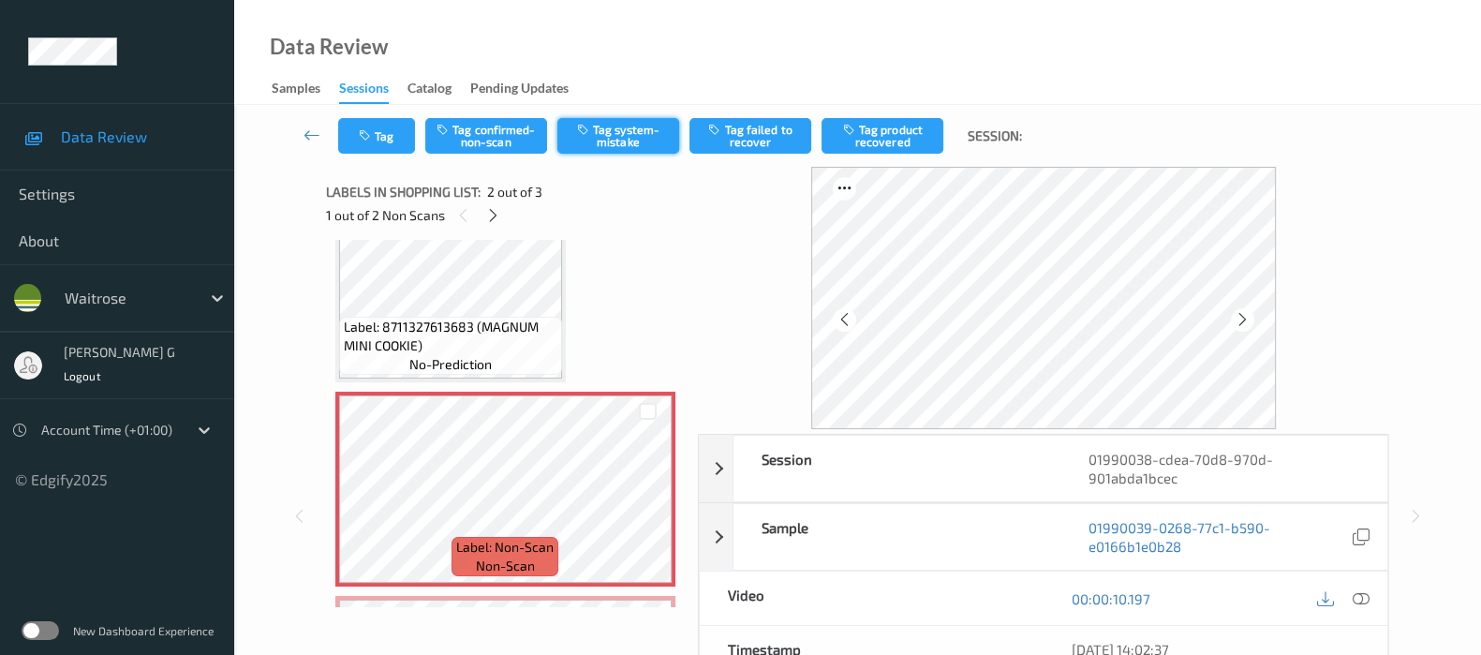
click at [581, 127] on icon "button" at bounding box center [585, 129] width 16 height 13
click at [372, 139] on icon "button" at bounding box center [367, 135] width 16 height 13
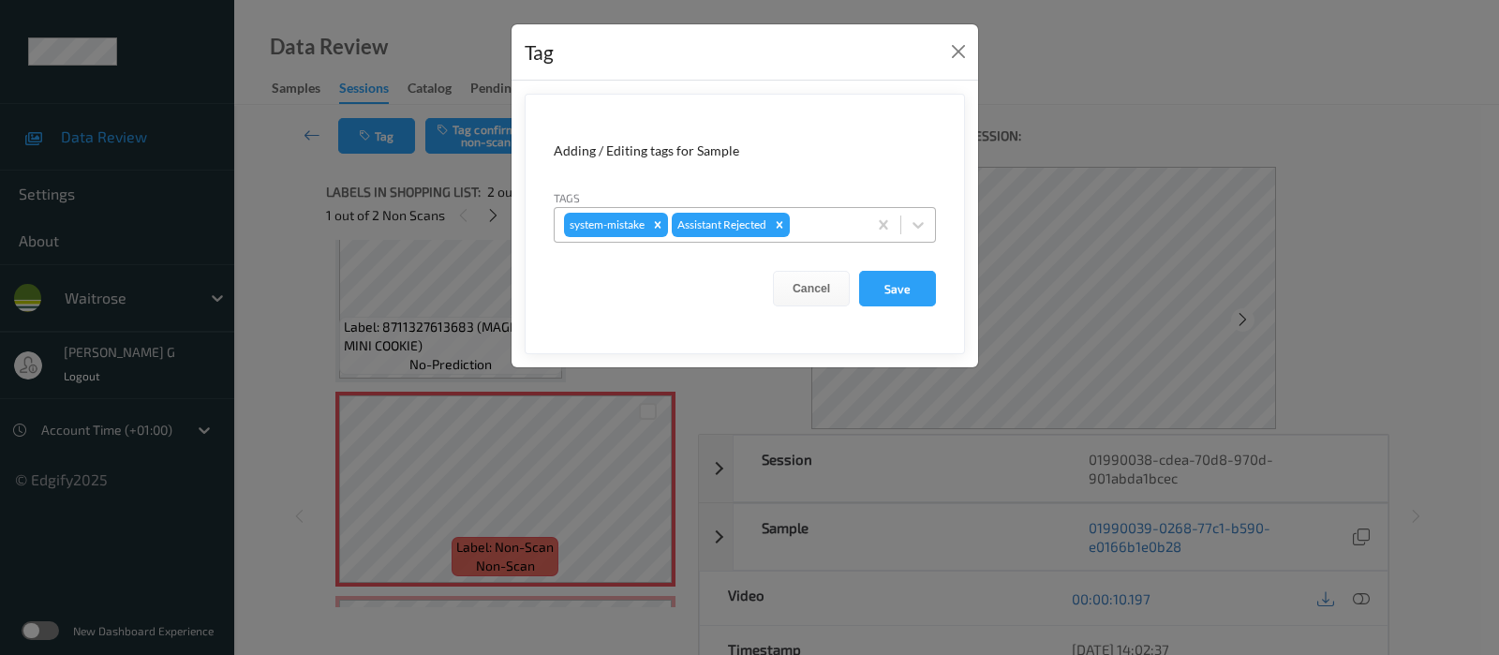
click at [809, 236] on div "system-mistake Assistant Rejected" at bounding box center [711, 225] width 312 height 32
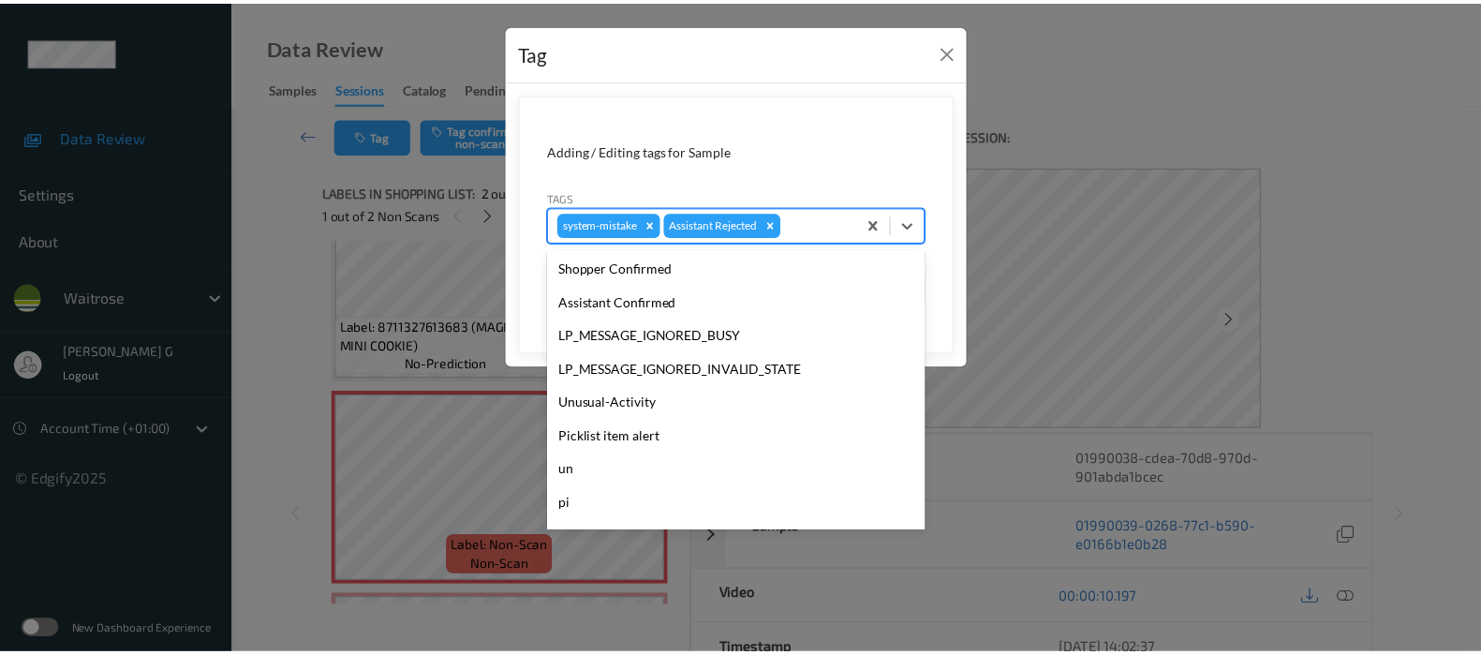
scroll to position [400, 0]
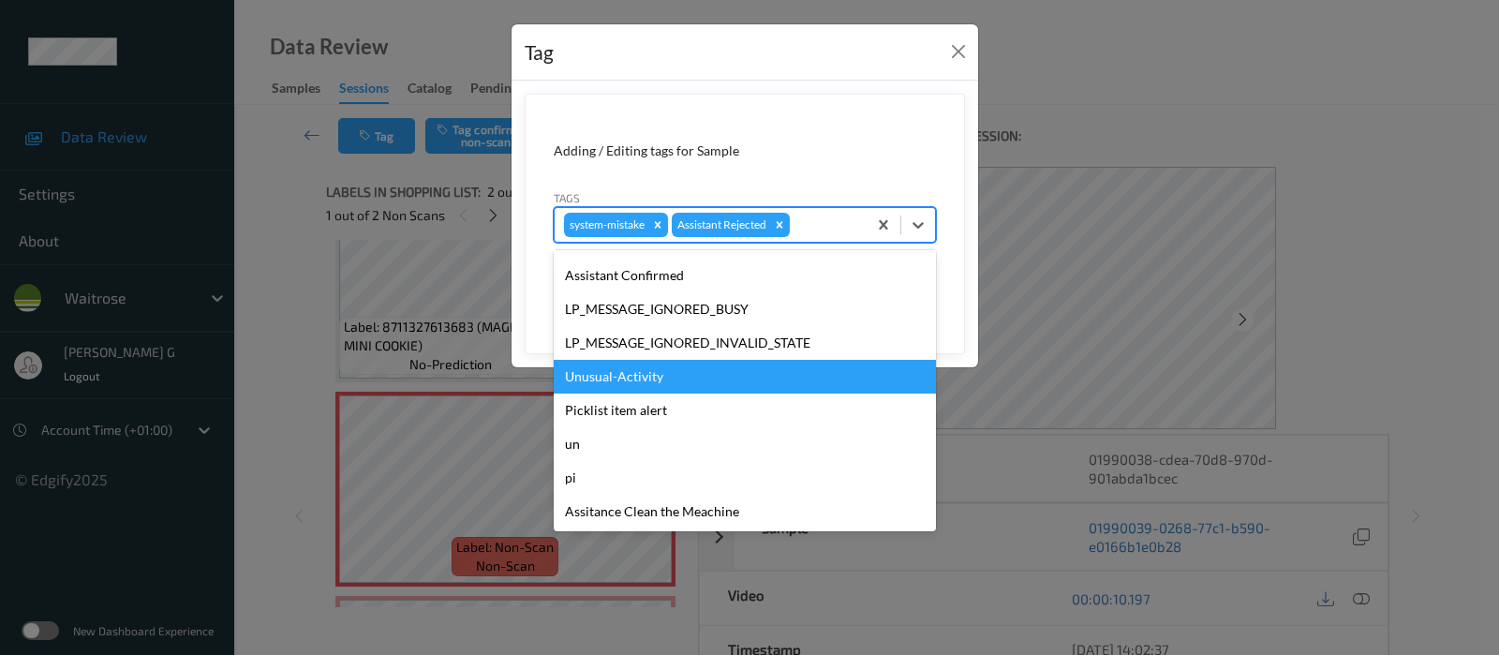
click at [611, 373] on div "Unusual-Activity" at bounding box center [745, 377] width 382 height 34
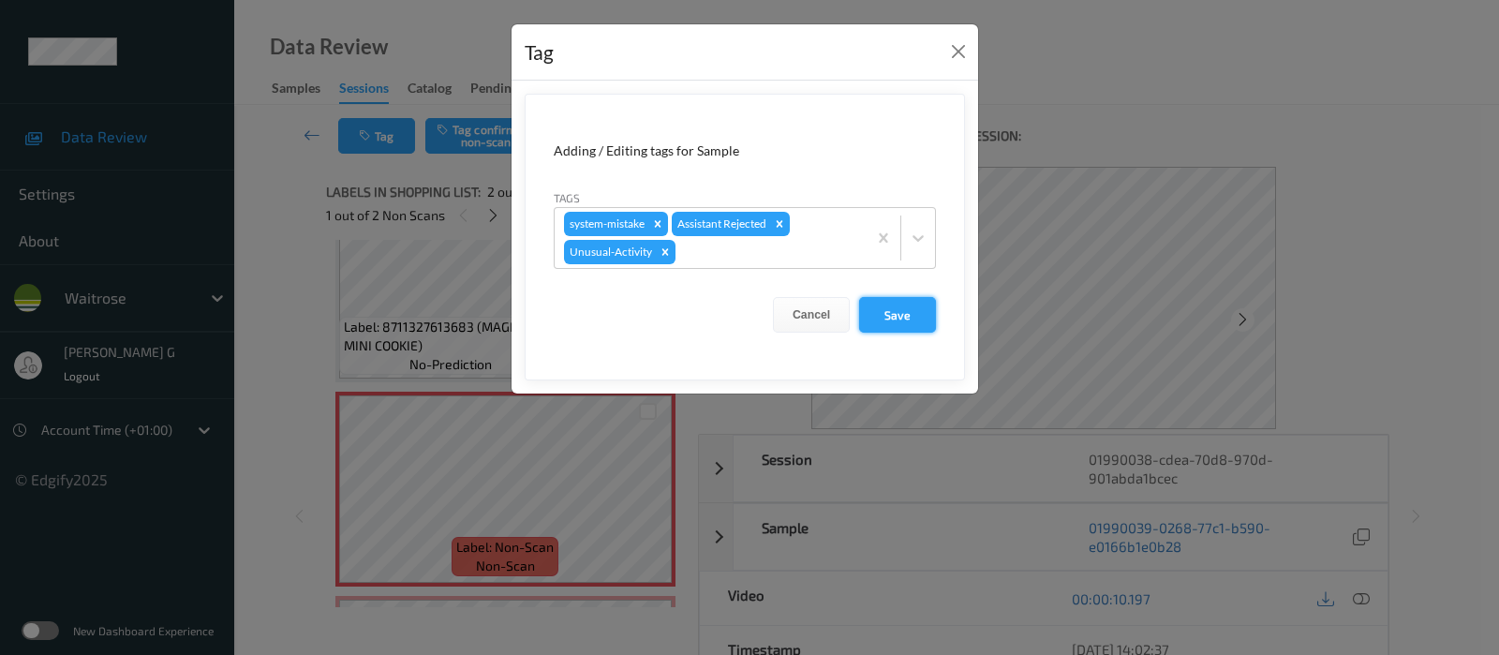
click at [898, 309] on button "Save" at bounding box center [897, 315] width 77 height 36
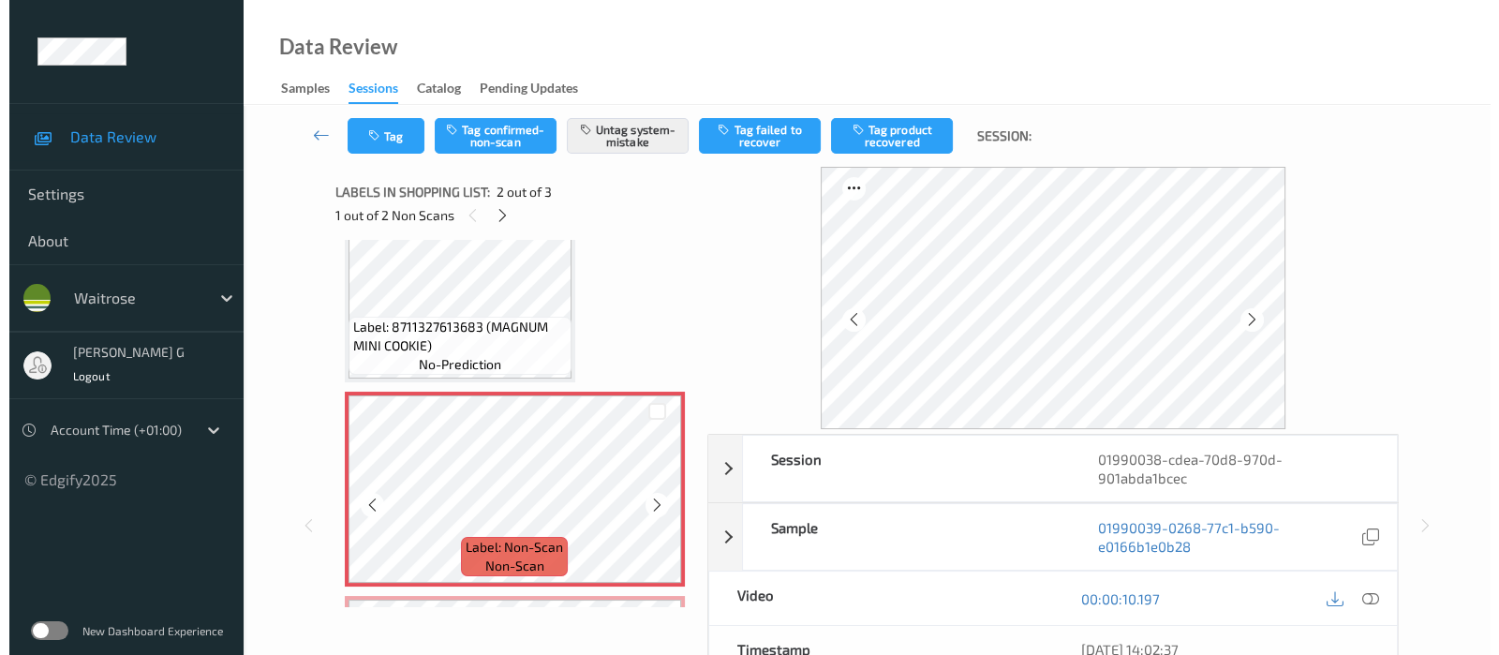
scroll to position [250, 0]
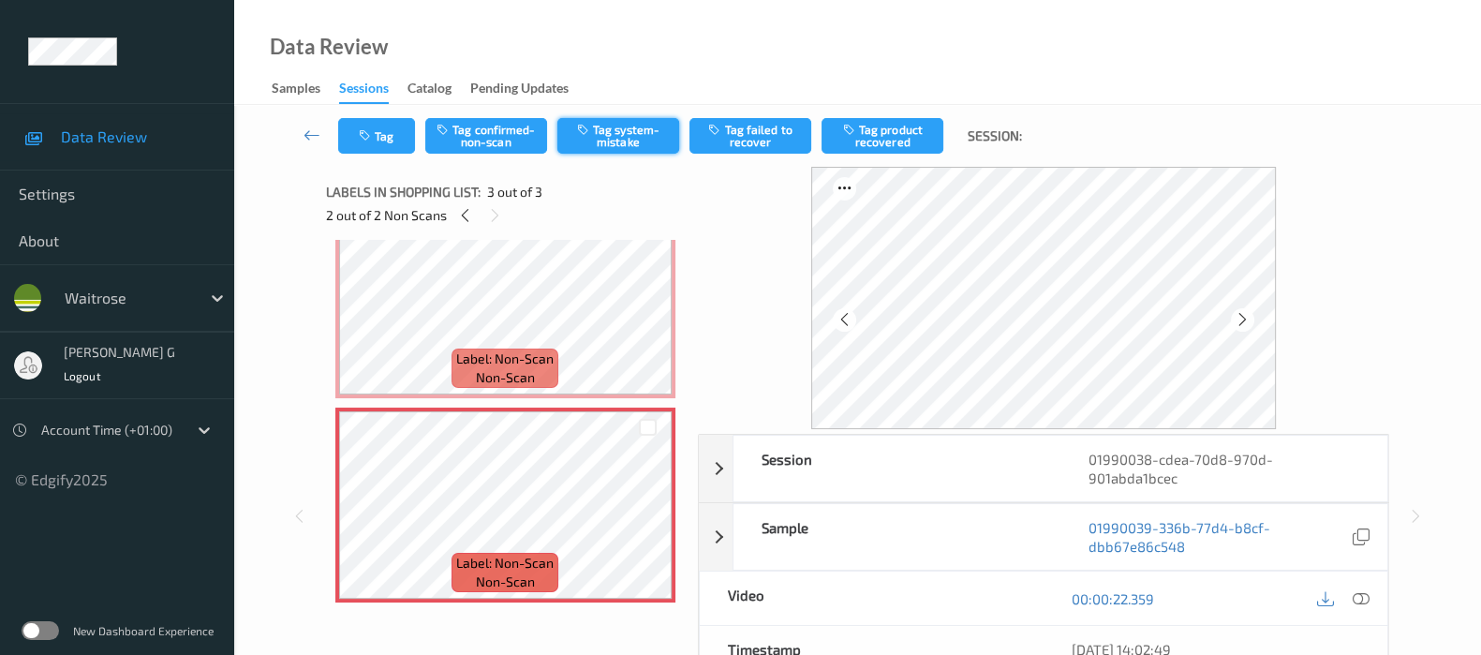
click at [629, 122] on button "Tag system-mistake" at bounding box center [618, 136] width 122 height 36
click at [364, 142] on button "Tag" at bounding box center [376, 136] width 77 height 36
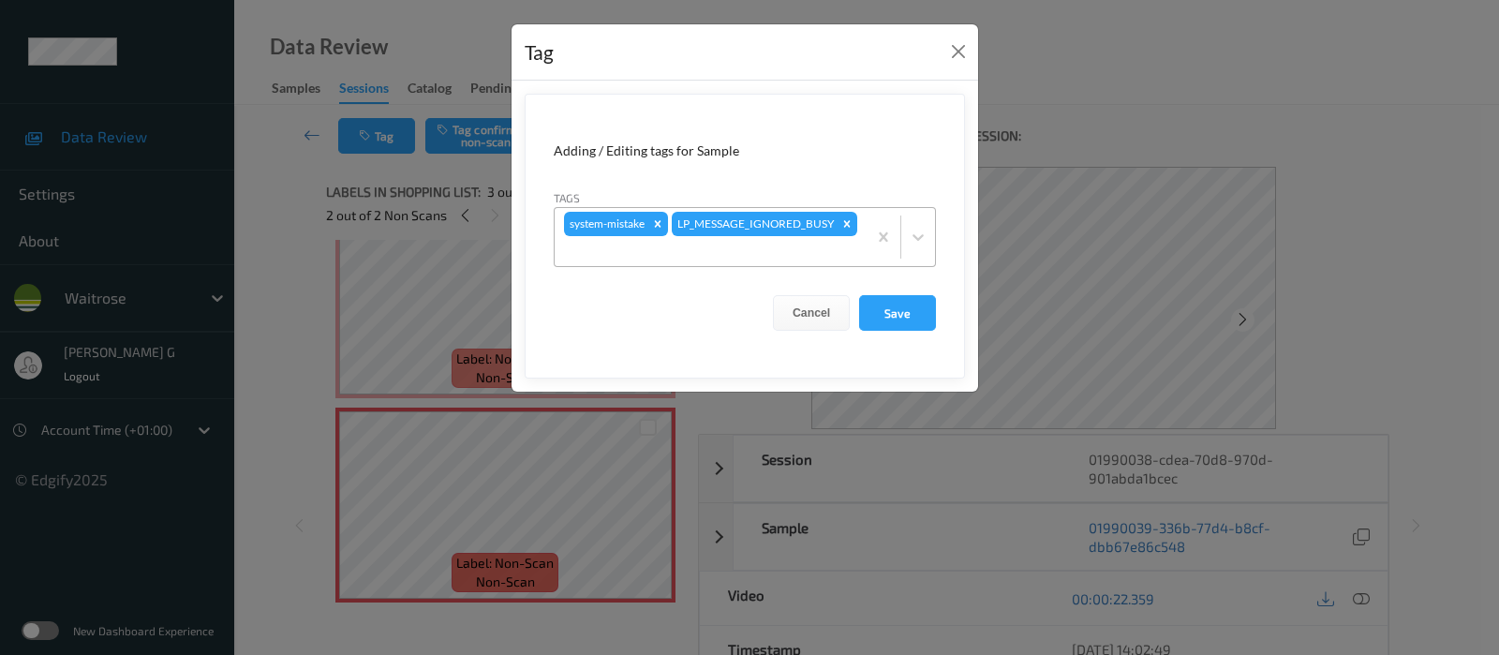
click at [821, 249] on div at bounding box center [710, 251] width 293 height 22
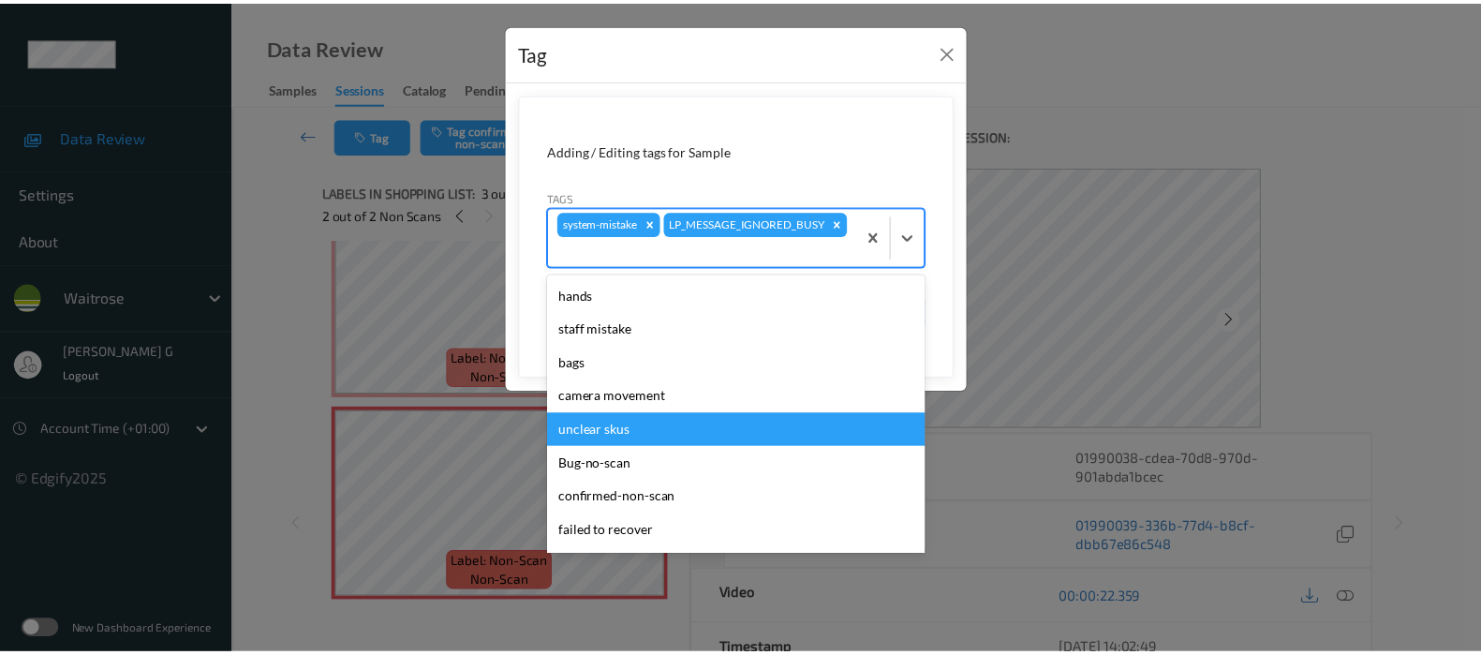
scroll to position [400, 0]
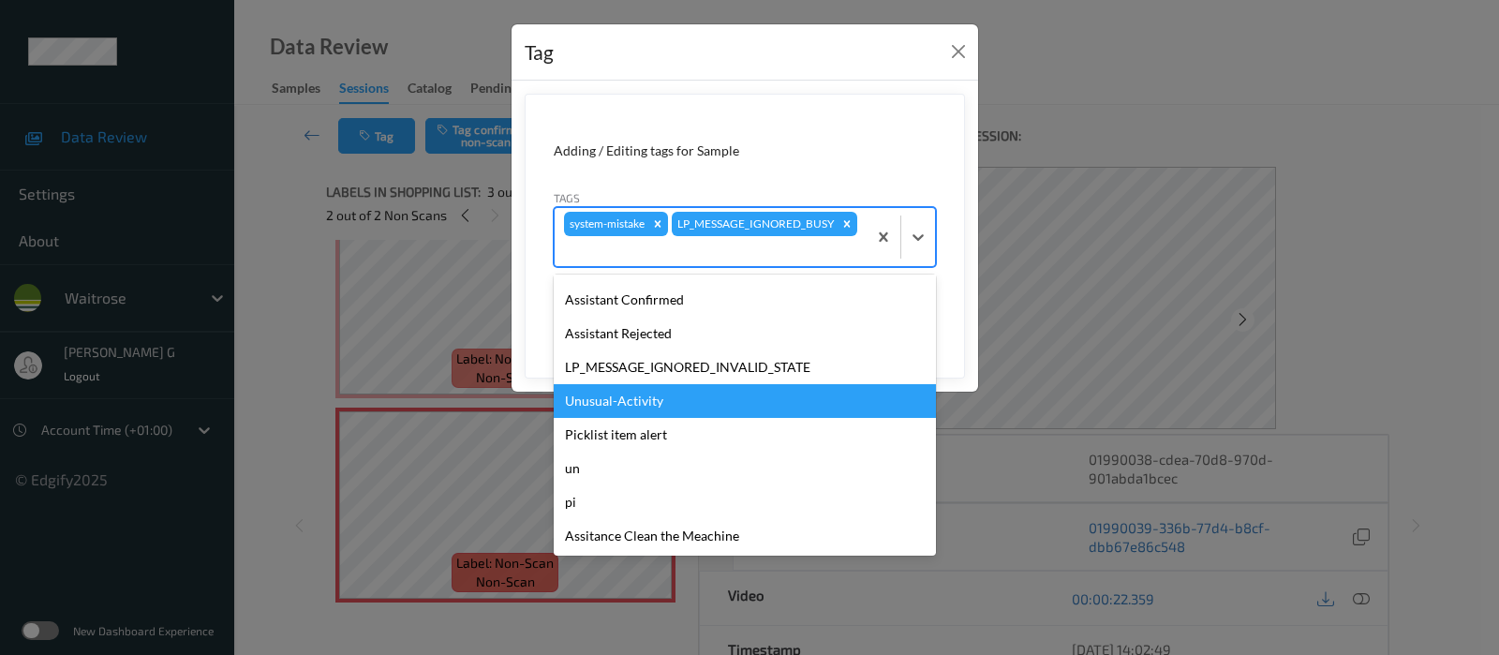
click at [604, 399] on div "Unusual-Activity" at bounding box center [745, 401] width 382 height 34
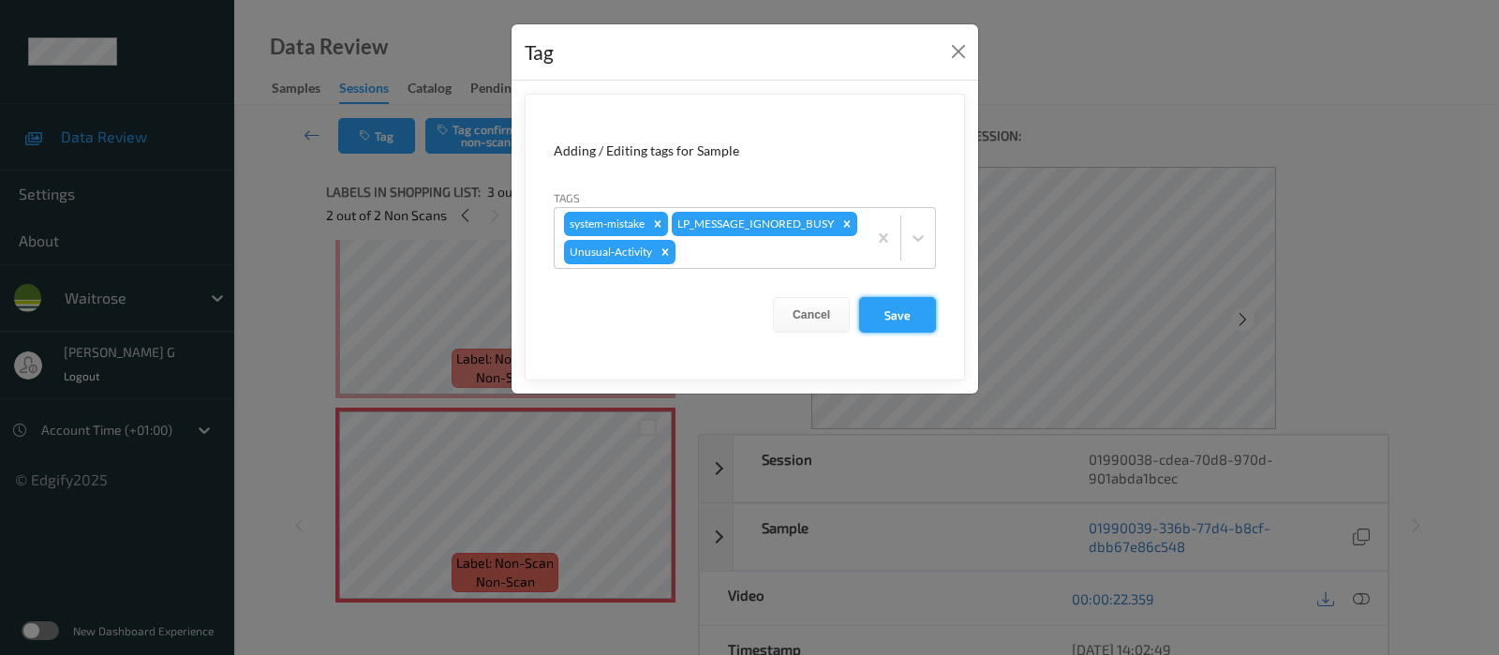
click at [889, 307] on button "Save" at bounding box center [897, 315] width 77 height 36
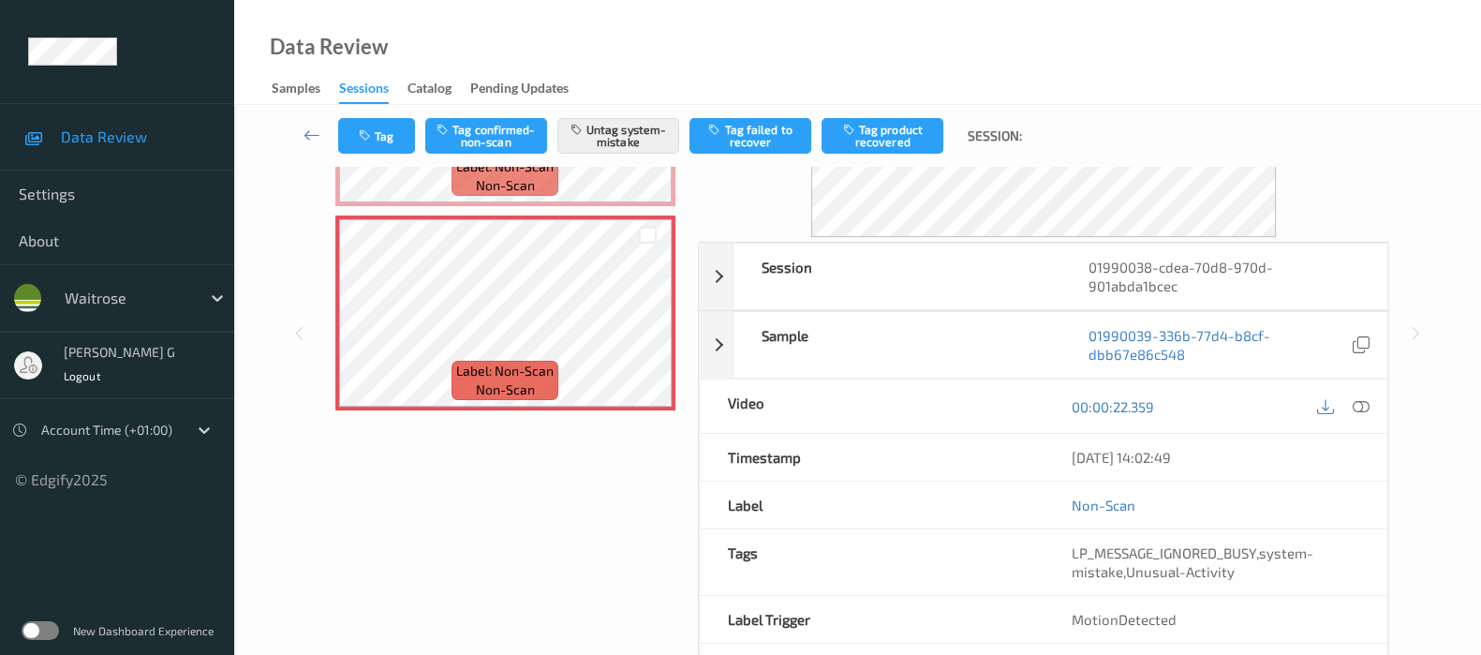
scroll to position [265, 0]
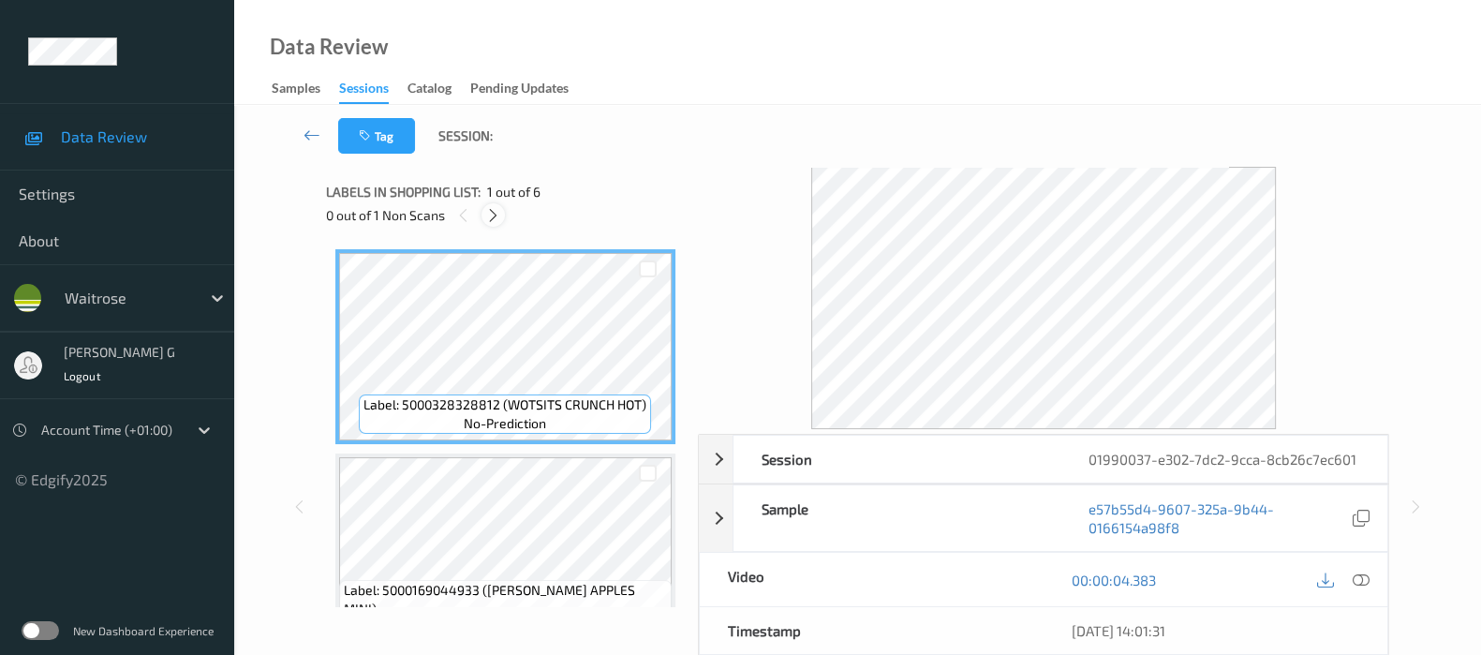
click at [492, 218] on icon at bounding box center [493, 215] width 16 height 17
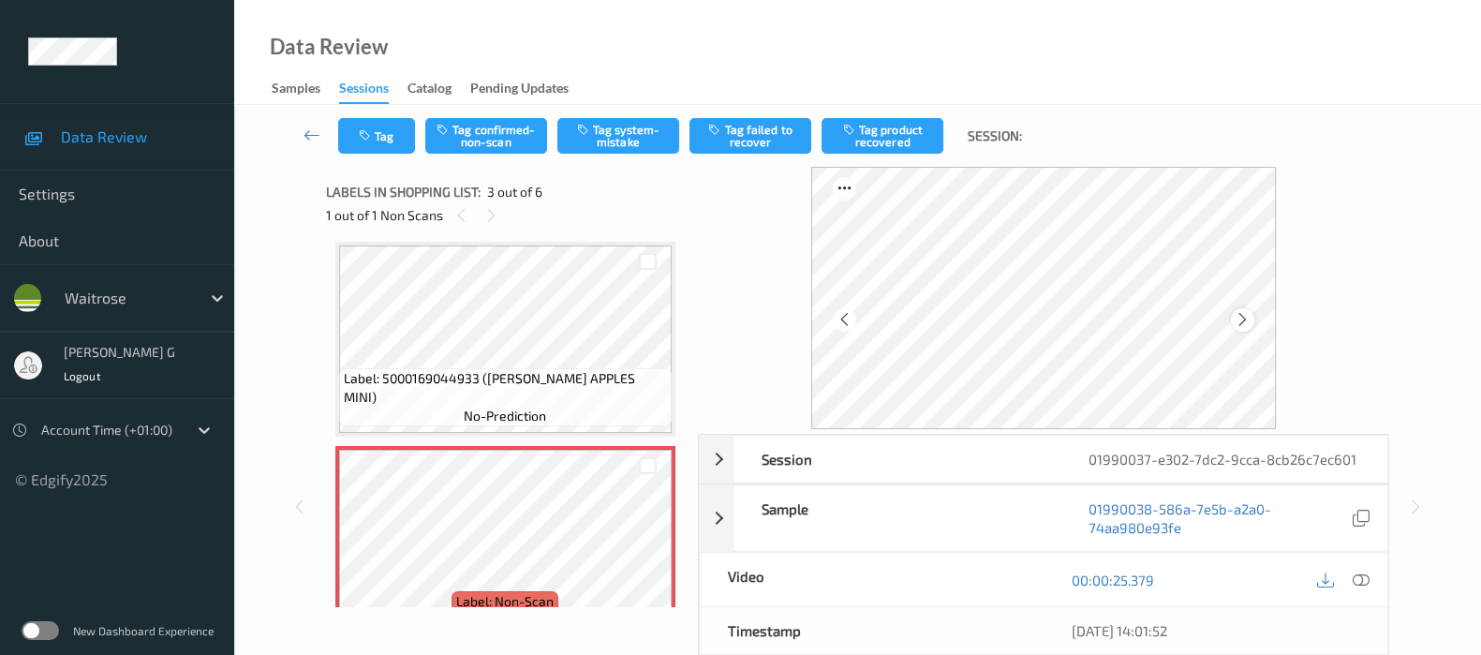
click at [1247, 312] on icon at bounding box center [1243, 319] width 16 height 17
click at [1361, 588] on icon at bounding box center [1361, 579] width 17 height 17
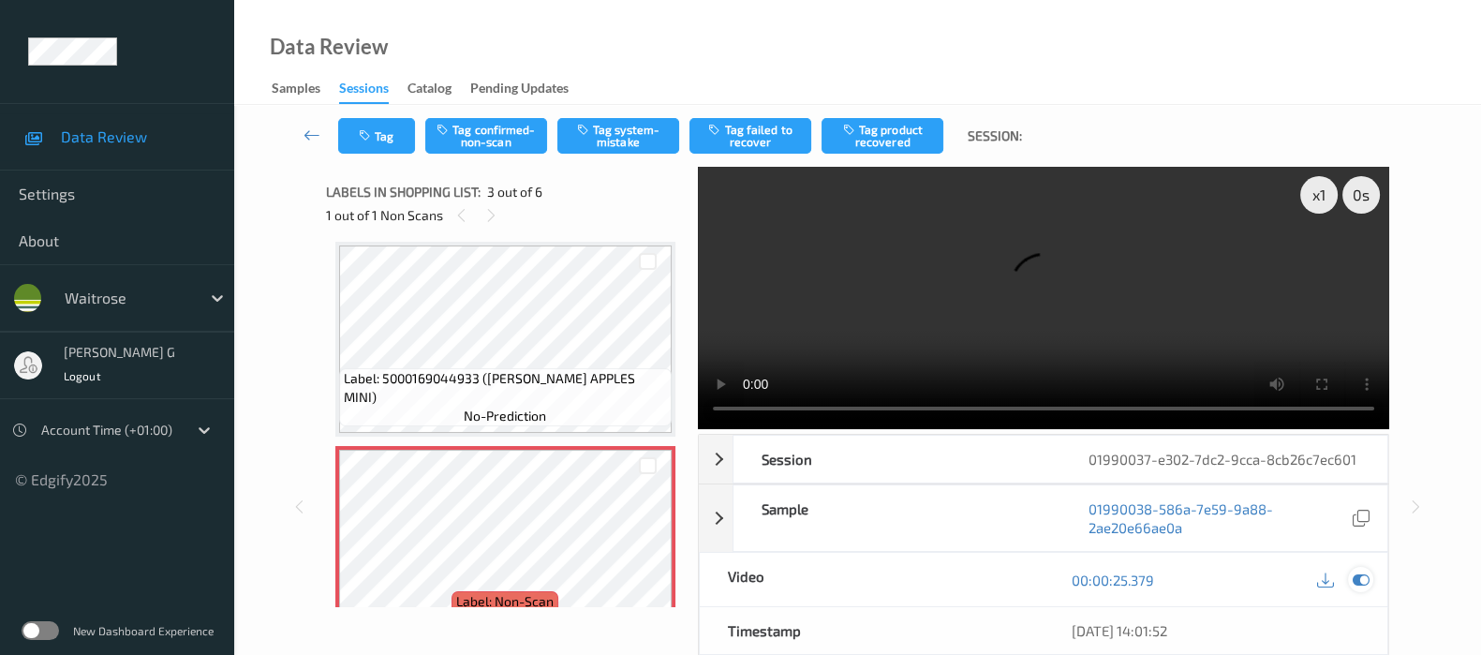
click at [1360, 588] on icon at bounding box center [1361, 579] width 17 height 17
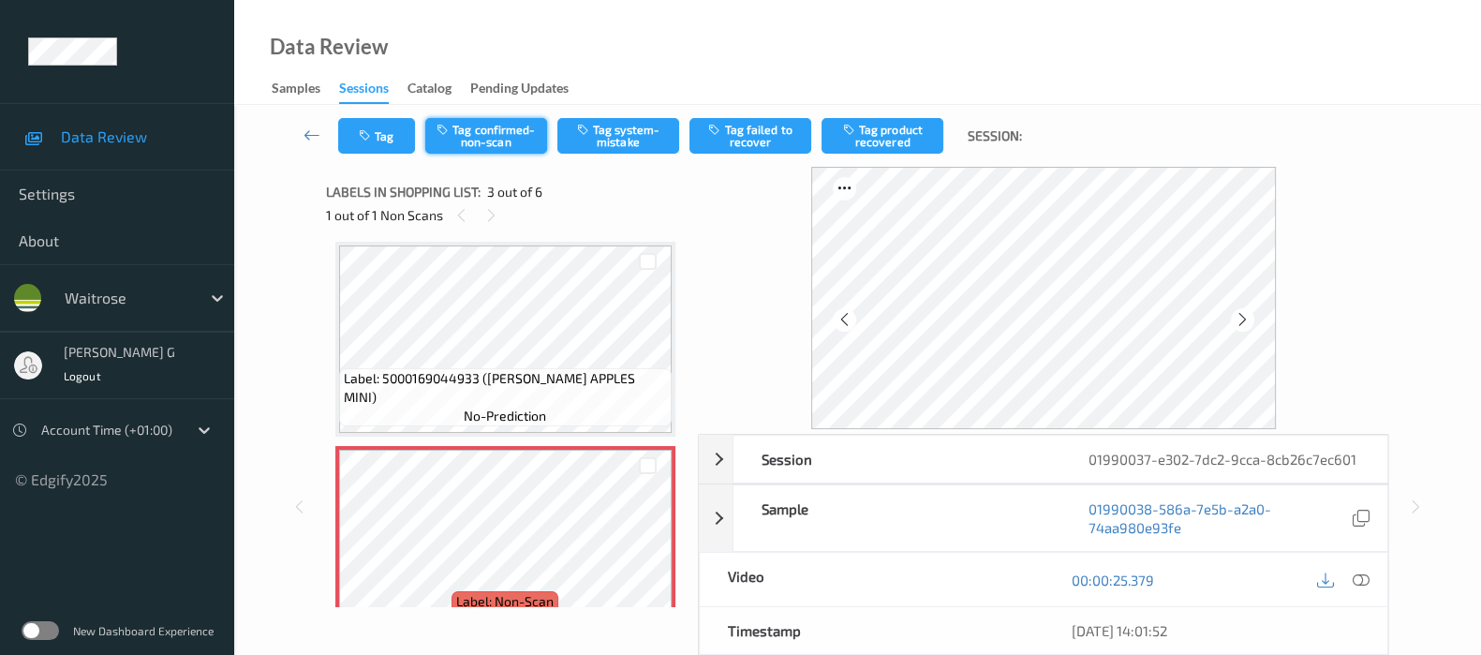
click at [487, 135] on button "Tag confirmed-non-scan" at bounding box center [486, 136] width 122 height 36
click at [898, 133] on button "Tag product recovered" at bounding box center [883, 136] width 122 height 36
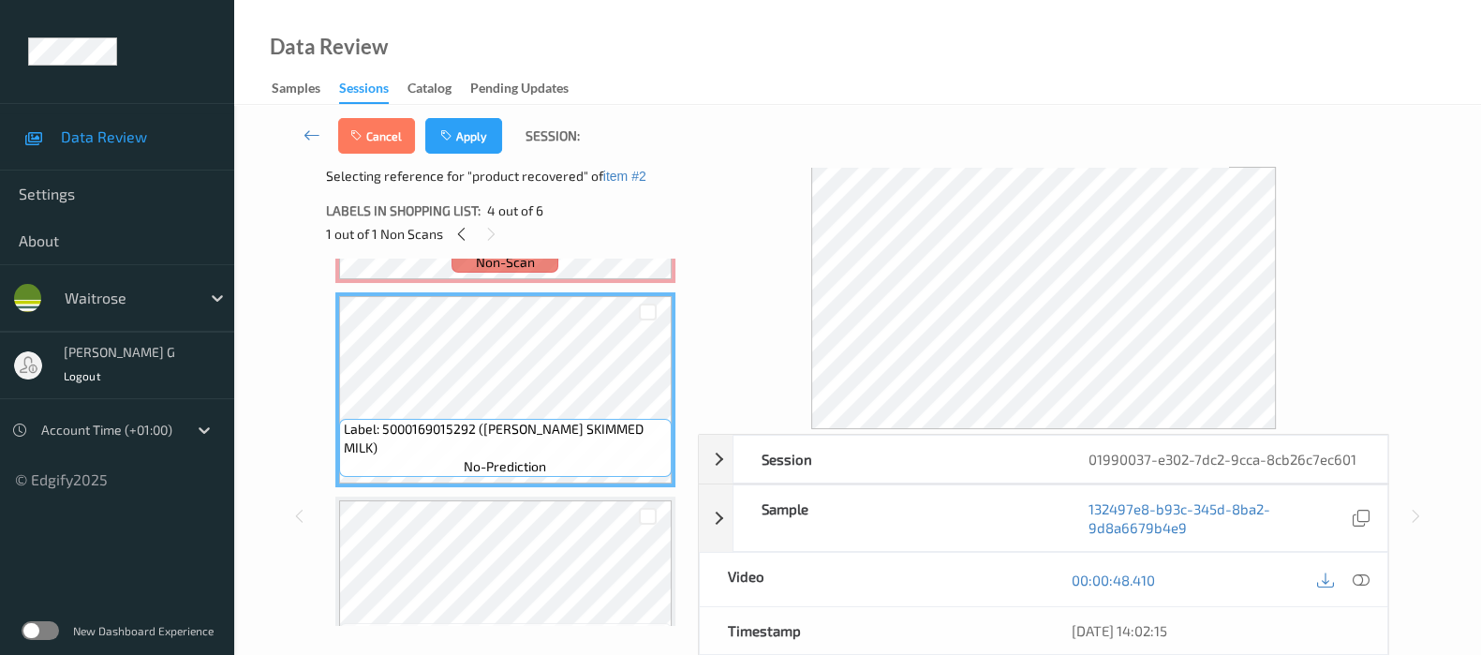
scroll to position [625, 0]
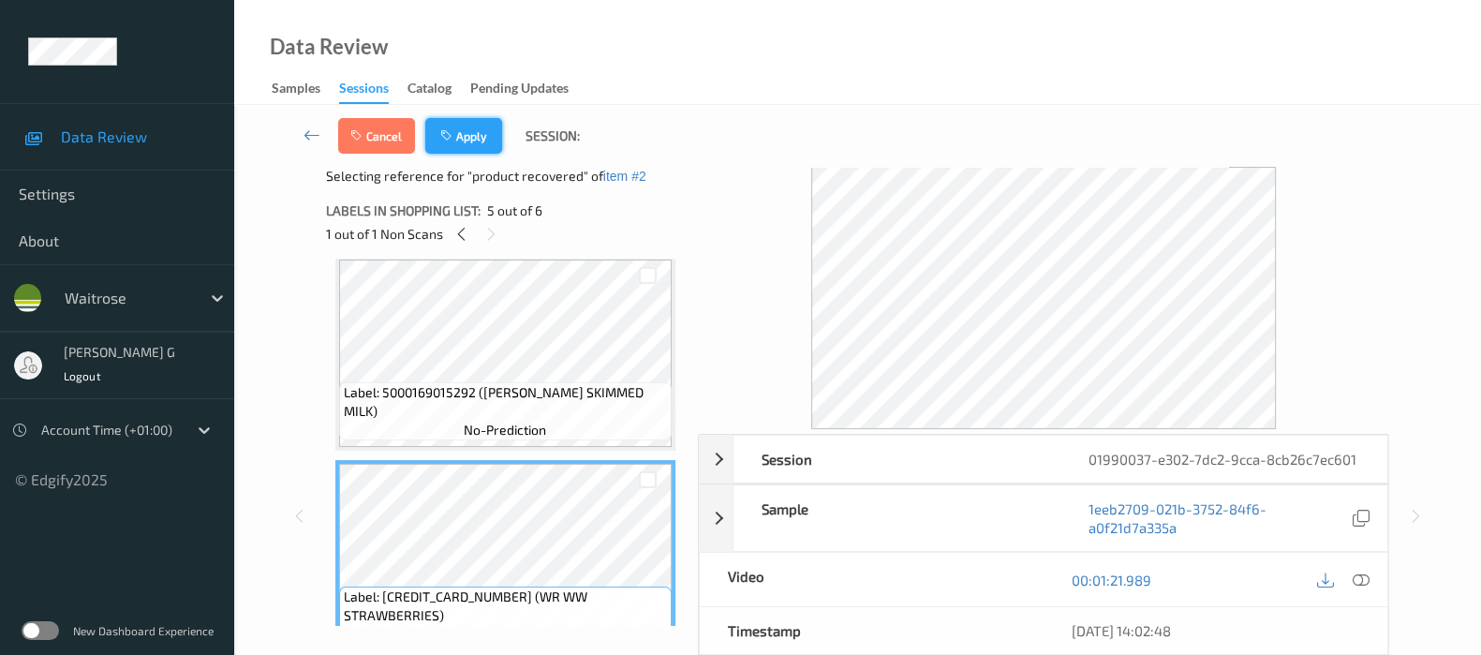
click at [471, 128] on button "Apply" at bounding box center [463, 136] width 77 height 36
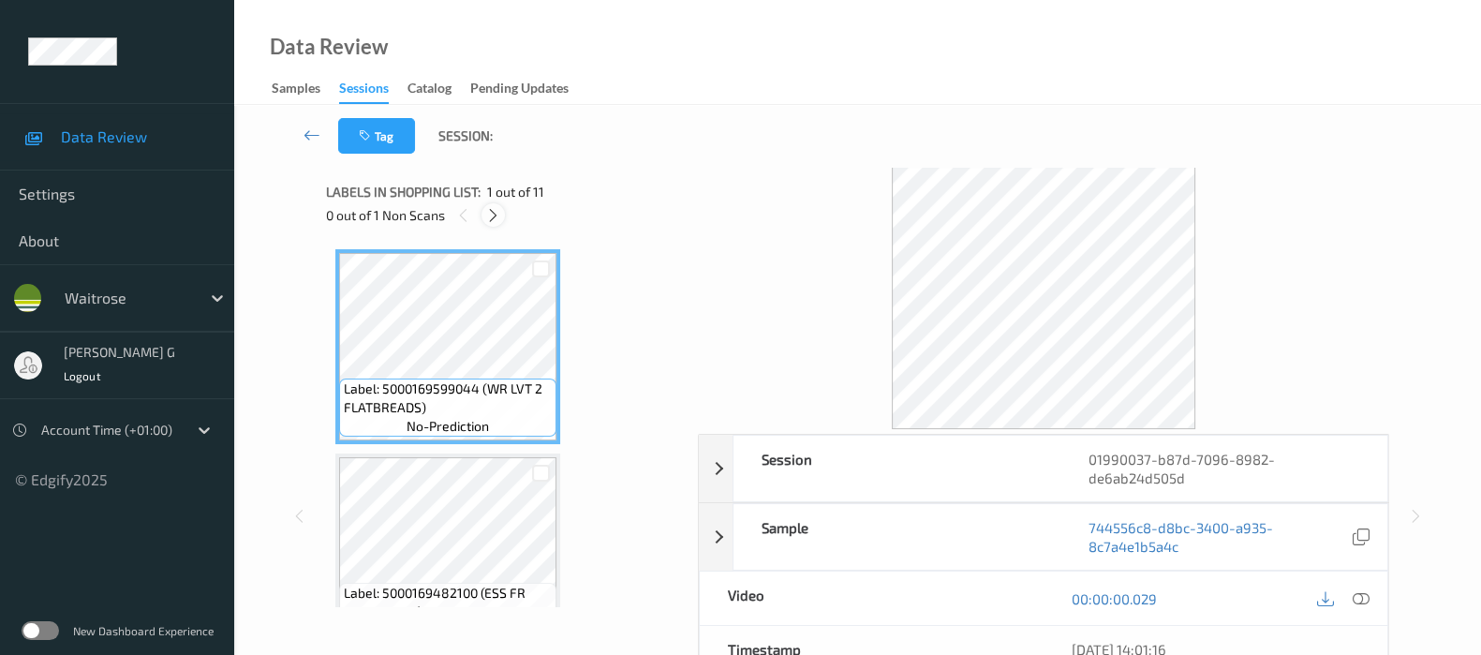
click at [485, 215] on icon at bounding box center [493, 215] width 16 height 17
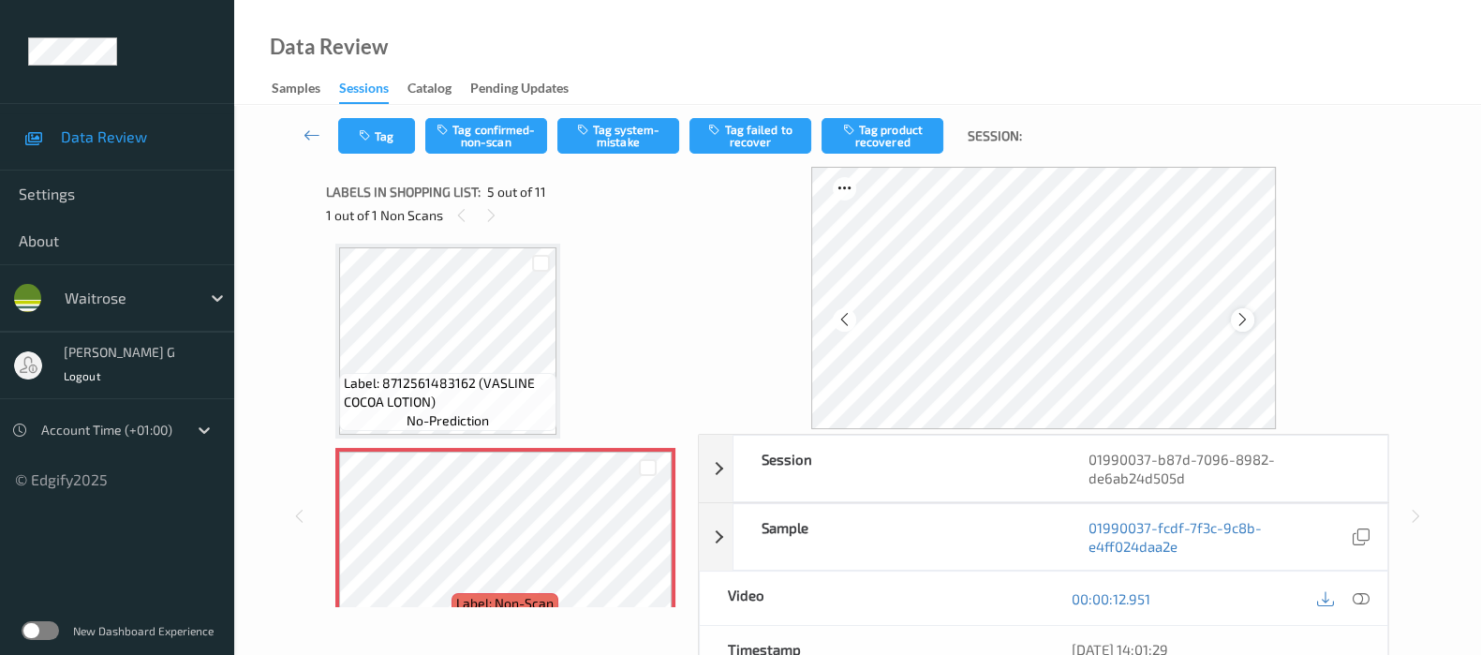
click at [1242, 316] on icon at bounding box center [1243, 319] width 16 height 17
click at [1365, 596] on icon at bounding box center [1361, 598] width 17 height 17
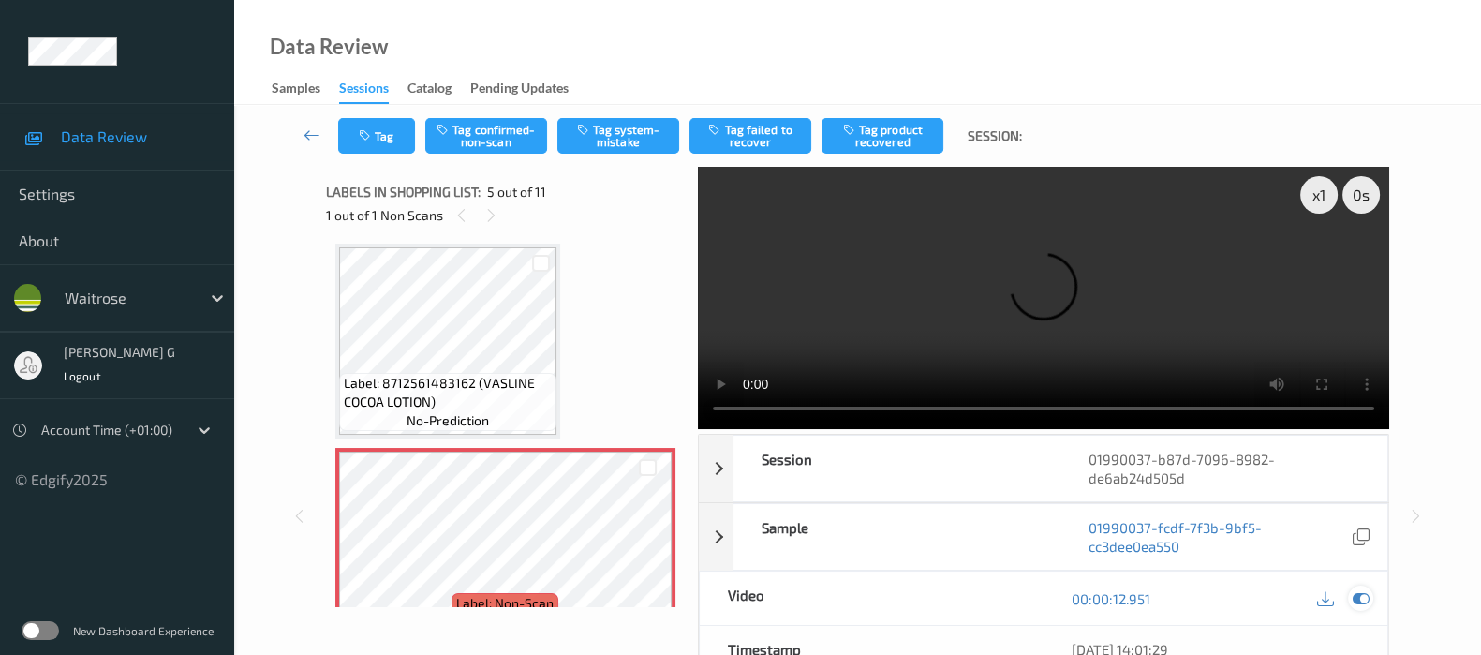
click at [1361, 597] on icon at bounding box center [1361, 598] width 17 height 17
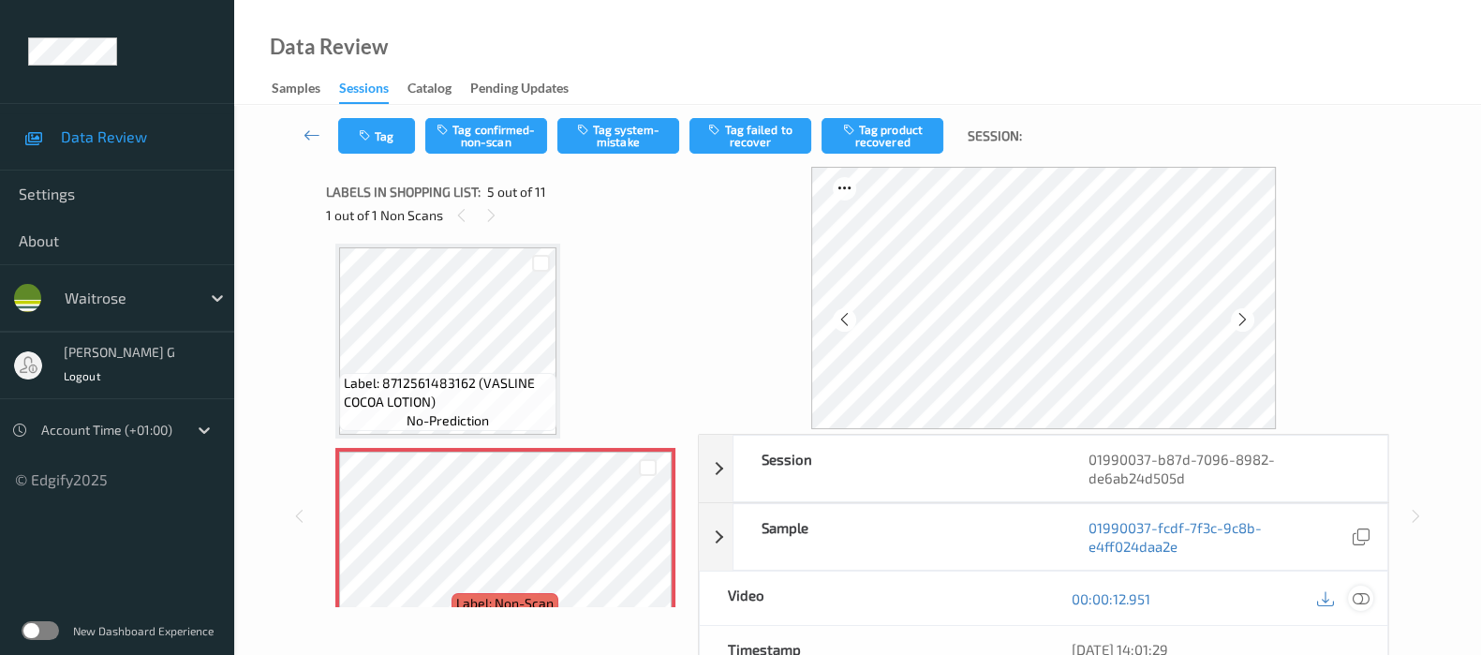
click at [1366, 592] on icon at bounding box center [1361, 598] width 17 height 17
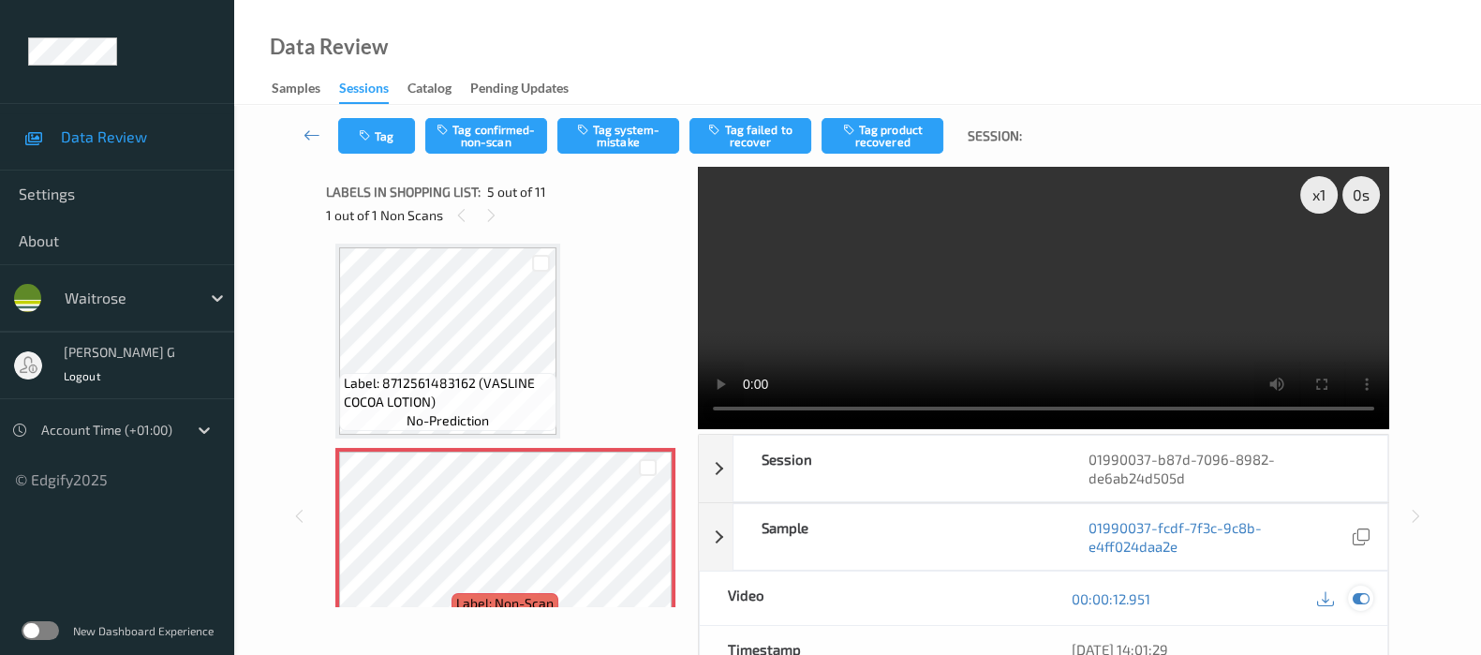
click at [1363, 596] on icon at bounding box center [1361, 598] width 17 height 17
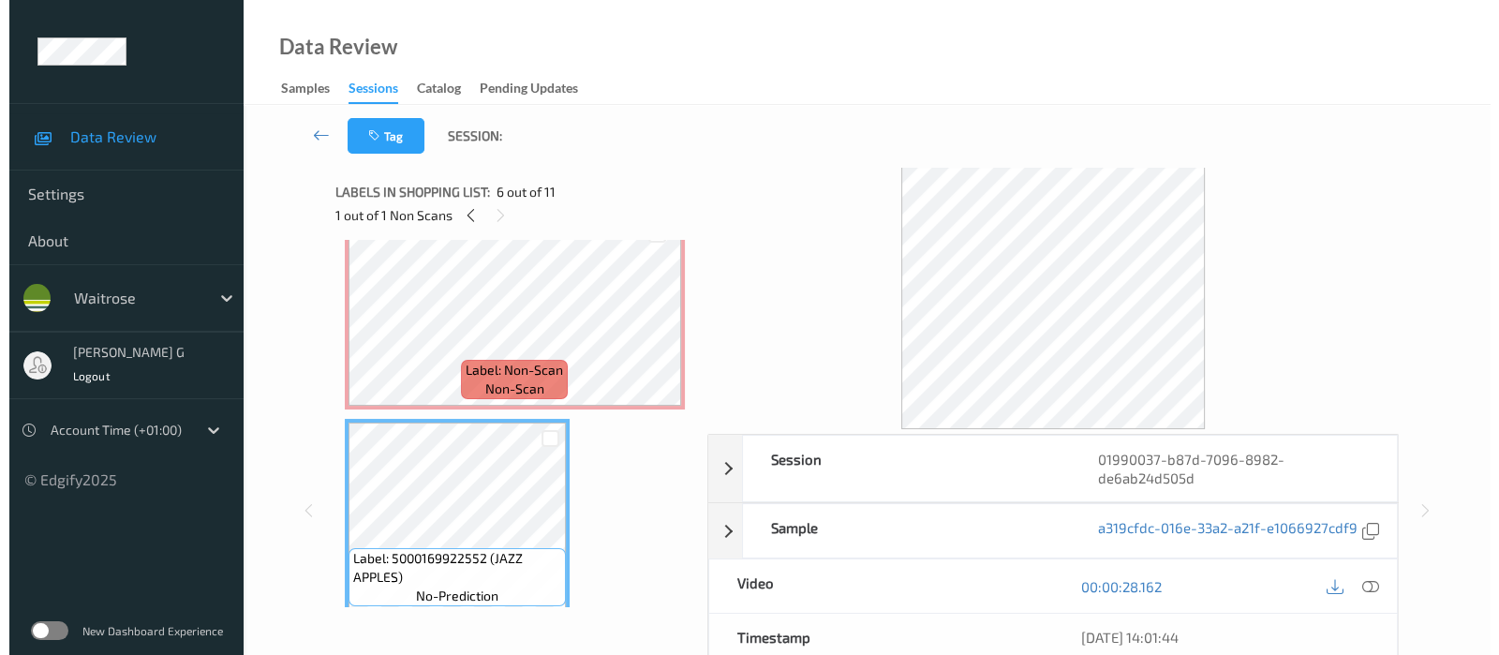
scroll to position [734, 0]
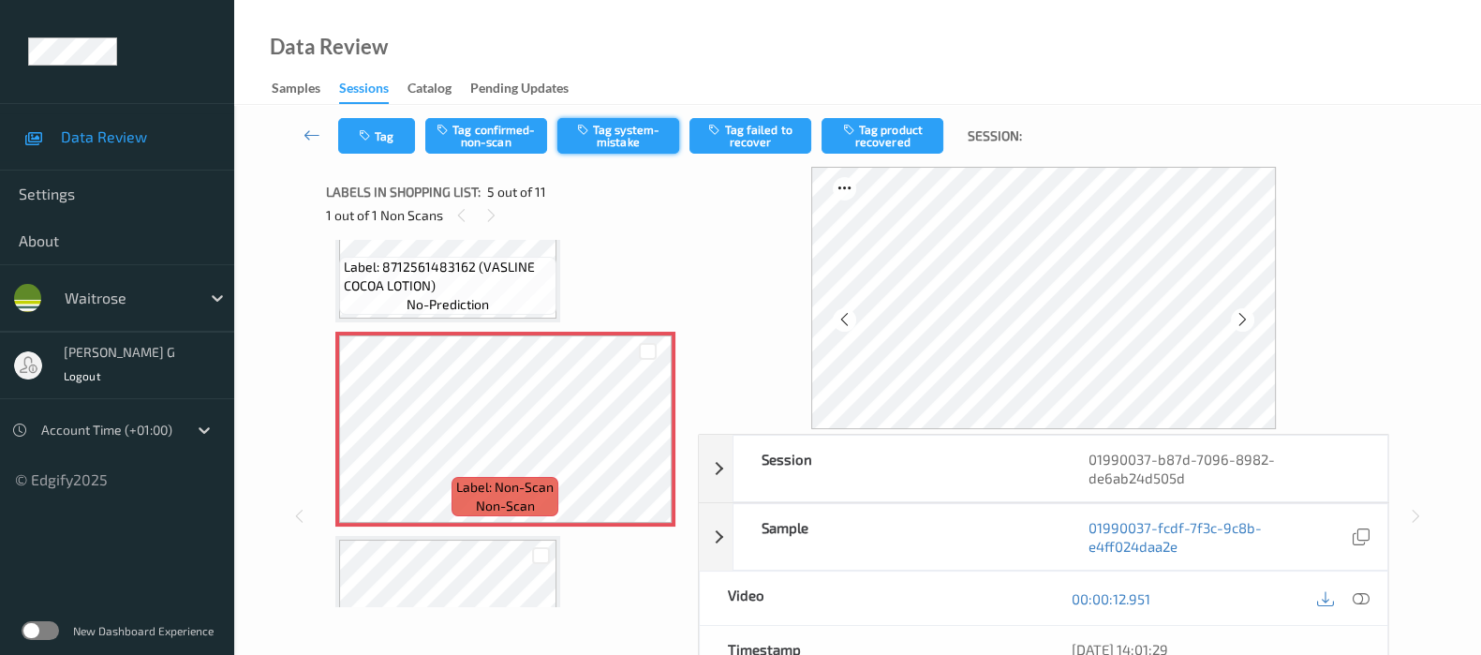
click at [603, 133] on button "Tag system-mistake" at bounding box center [618, 136] width 122 height 36
click at [359, 133] on icon "button" at bounding box center [367, 135] width 16 height 13
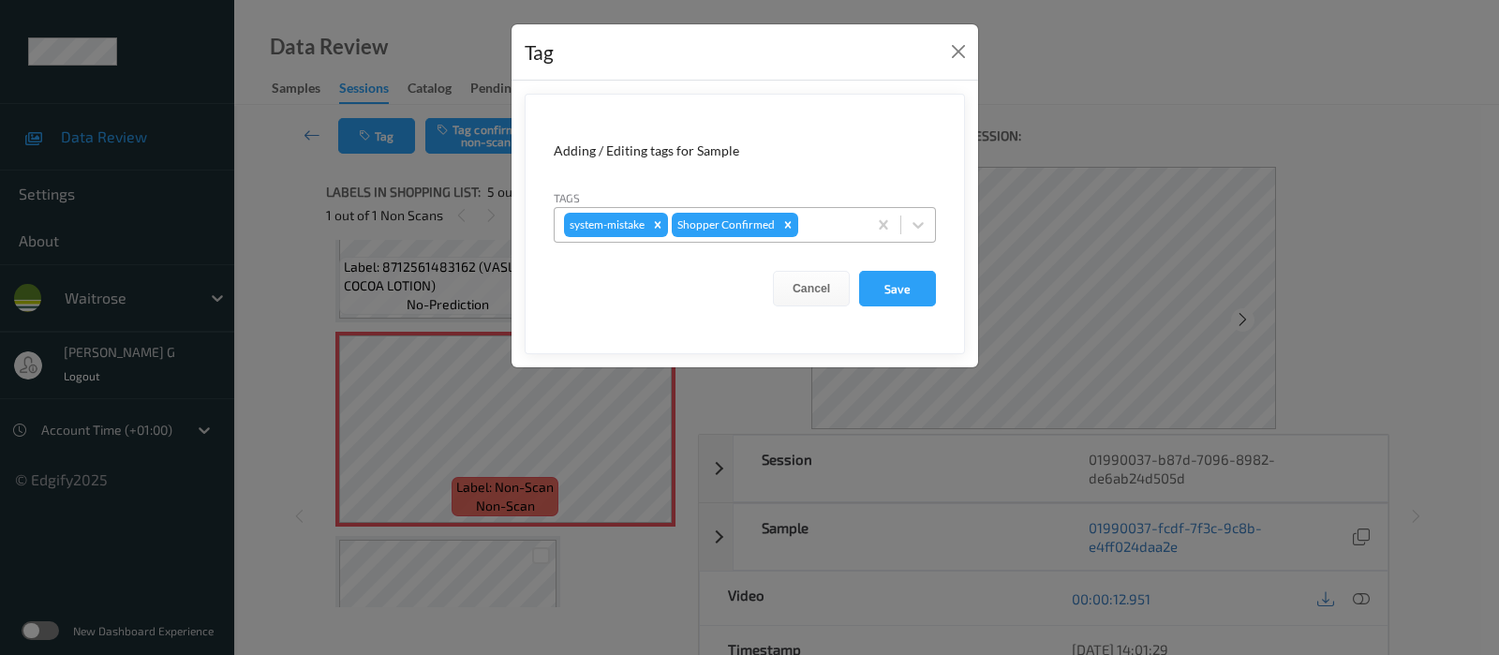
click at [830, 217] on div at bounding box center [829, 225] width 55 height 22
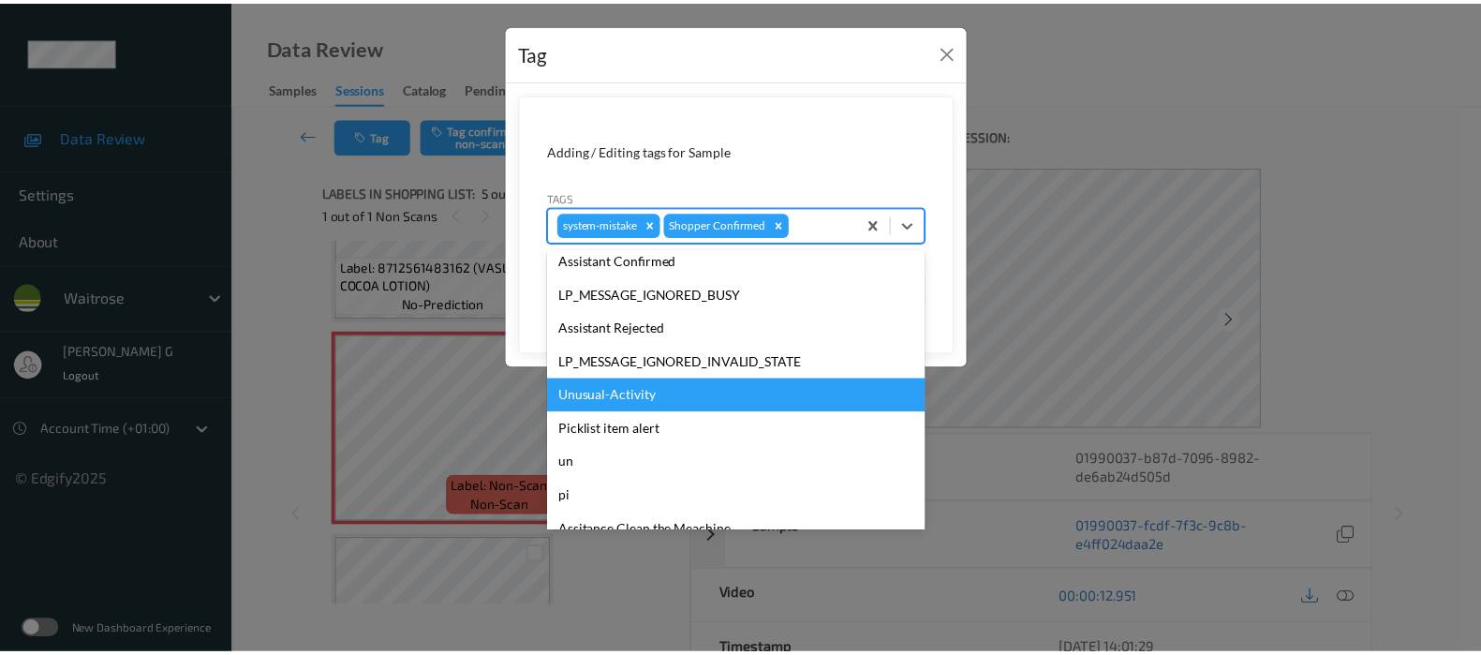
scroll to position [400, 0]
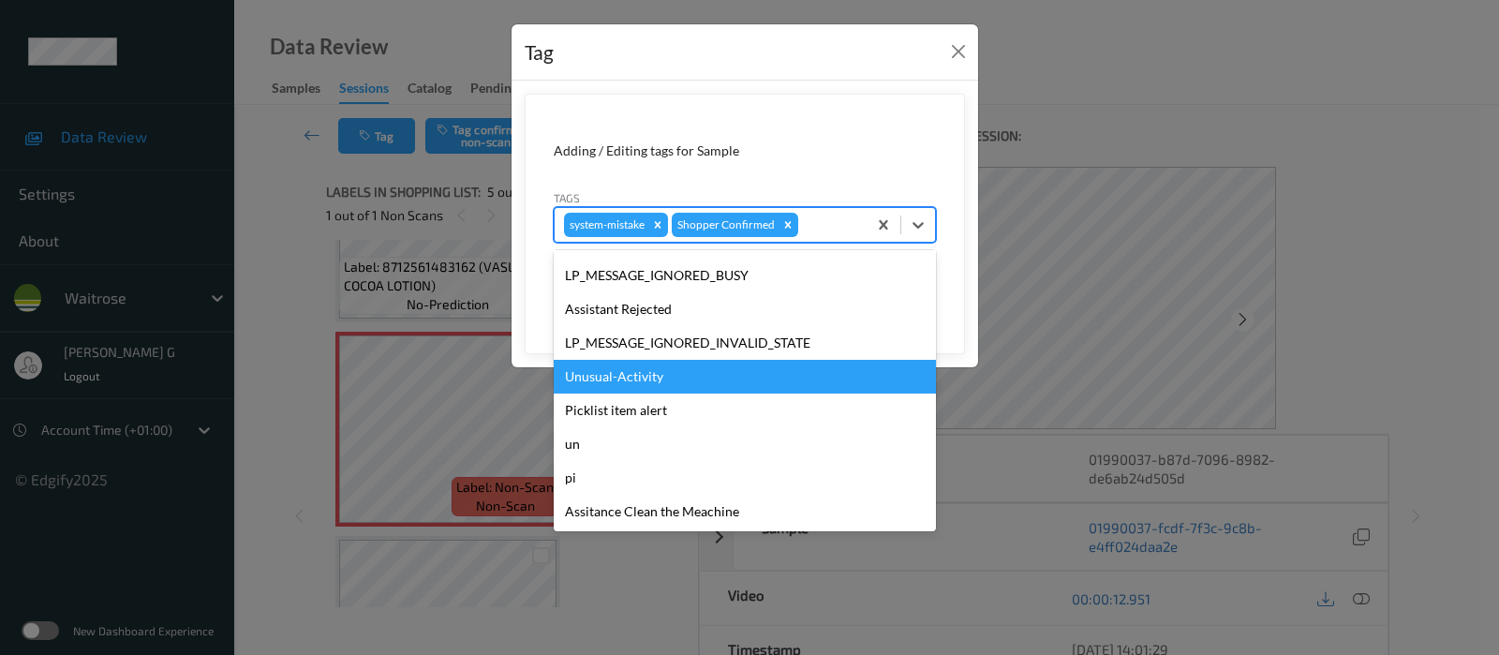
click at [631, 370] on div "Unusual-Activity" at bounding box center [745, 377] width 382 height 34
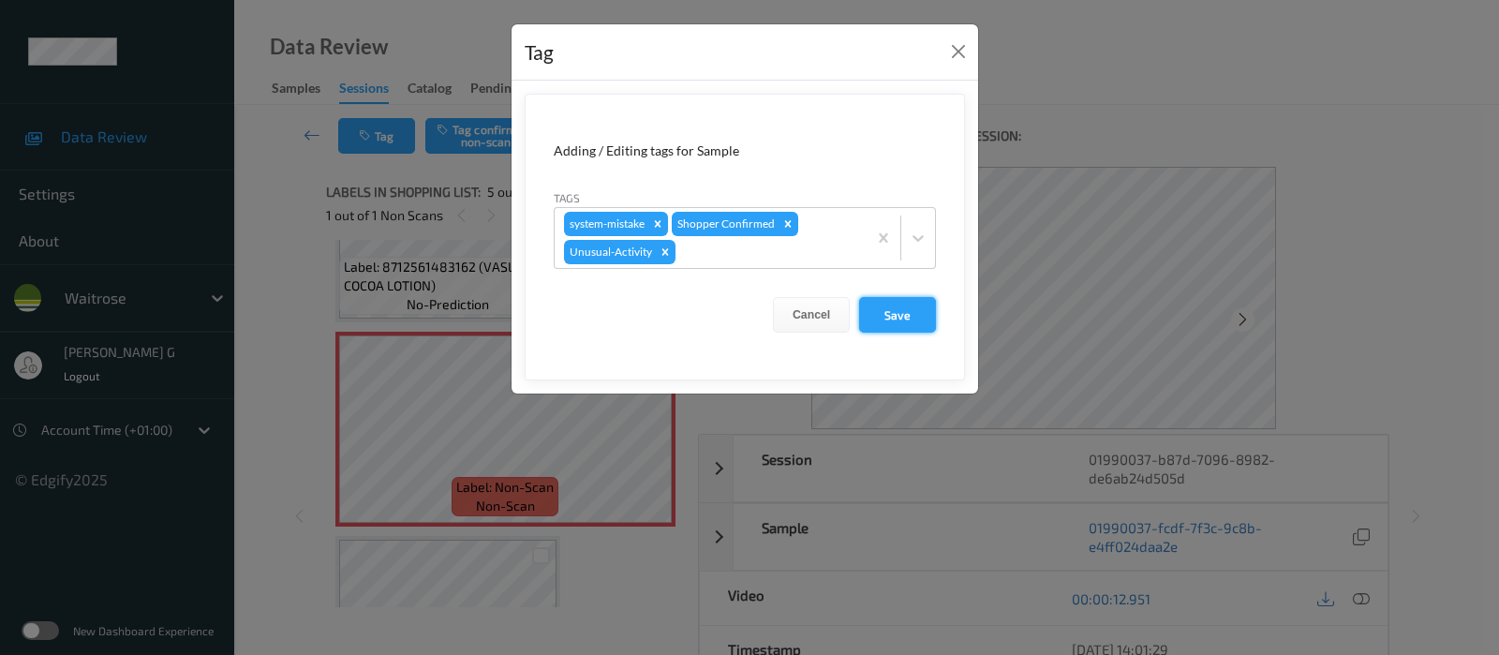
click at [891, 311] on button "Save" at bounding box center [897, 315] width 77 height 36
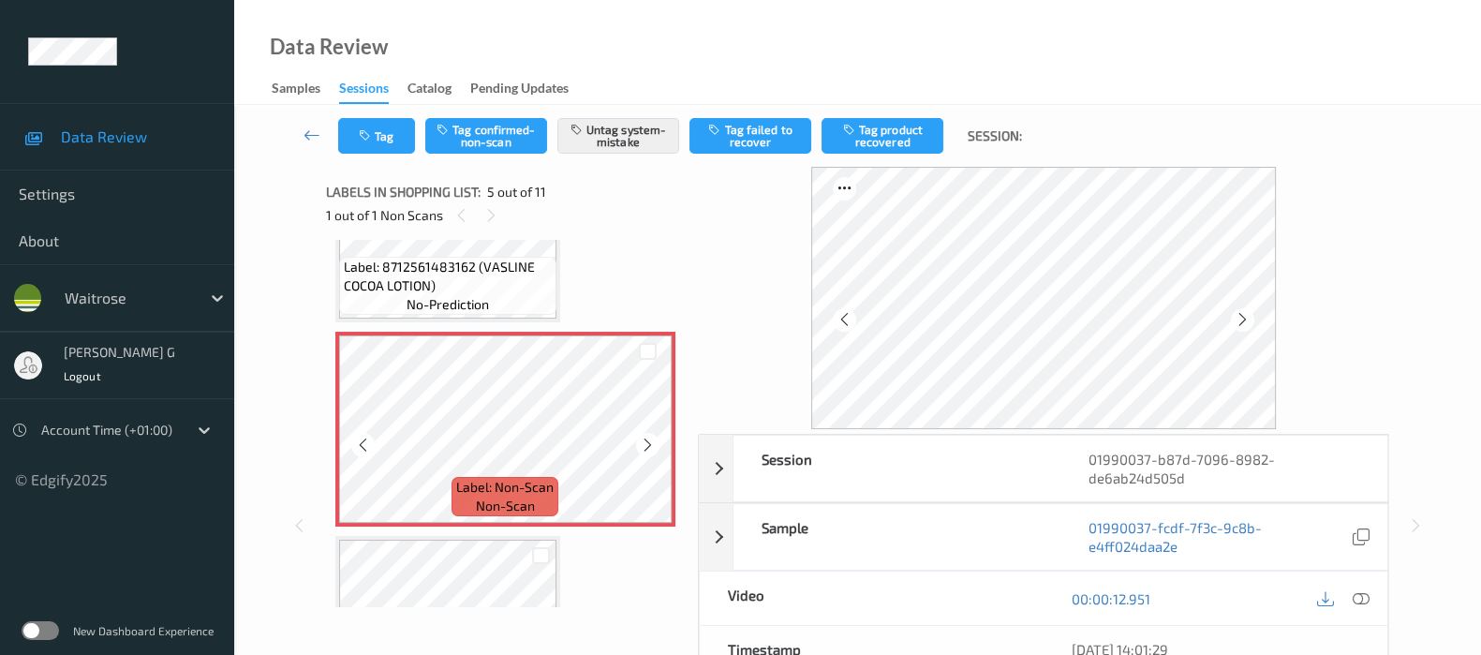
scroll to position [1204, 0]
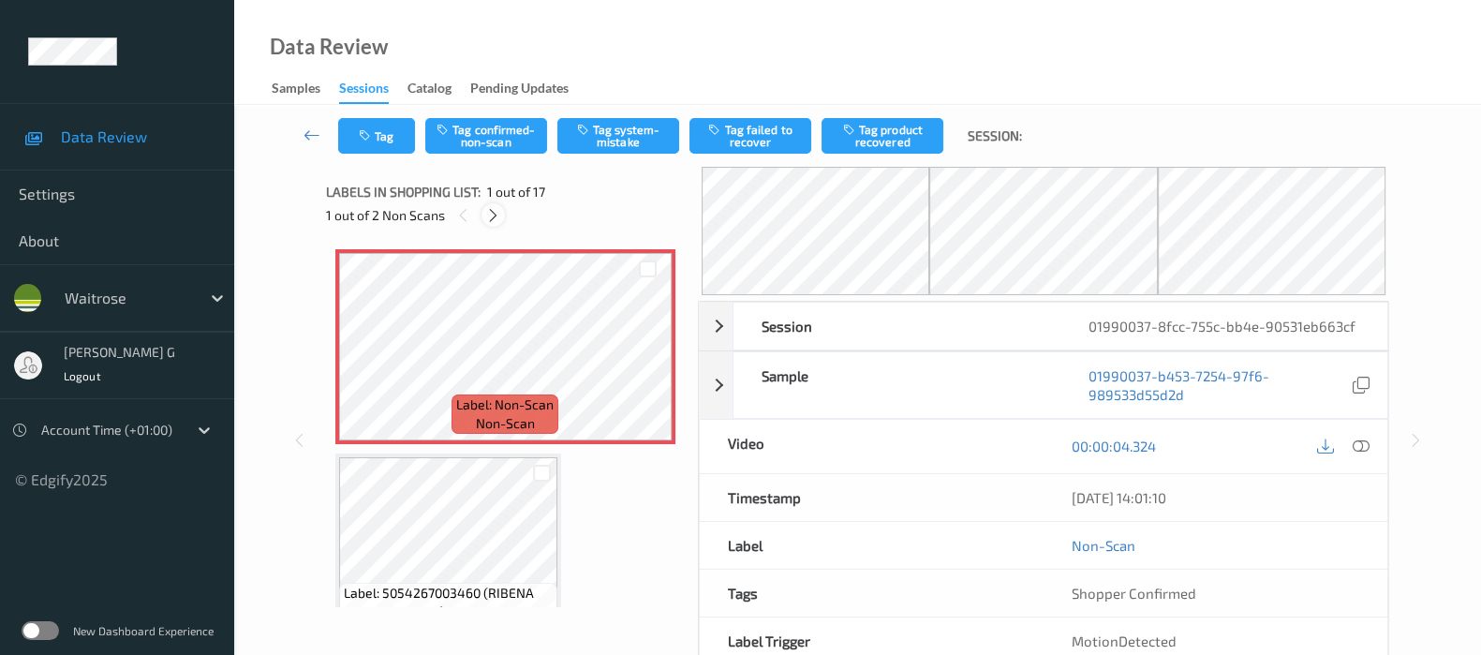
click at [496, 217] on icon at bounding box center [493, 215] width 16 height 17
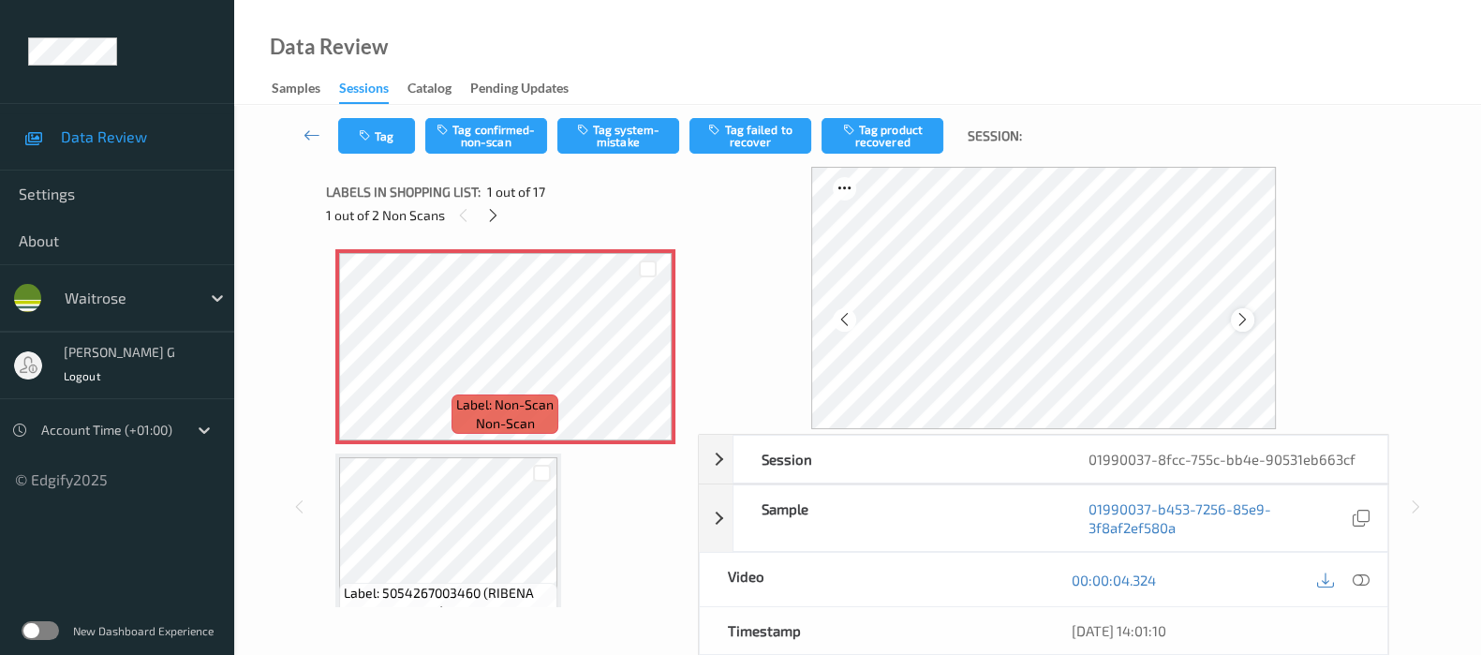
click at [1246, 323] on icon at bounding box center [1243, 319] width 16 height 17
click at [631, 140] on button "Tag system-mistake" at bounding box center [618, 136] width 122 height 36
click at [362, 126] on button "Tag" at bounding box center [376, 136] width 77 height 36
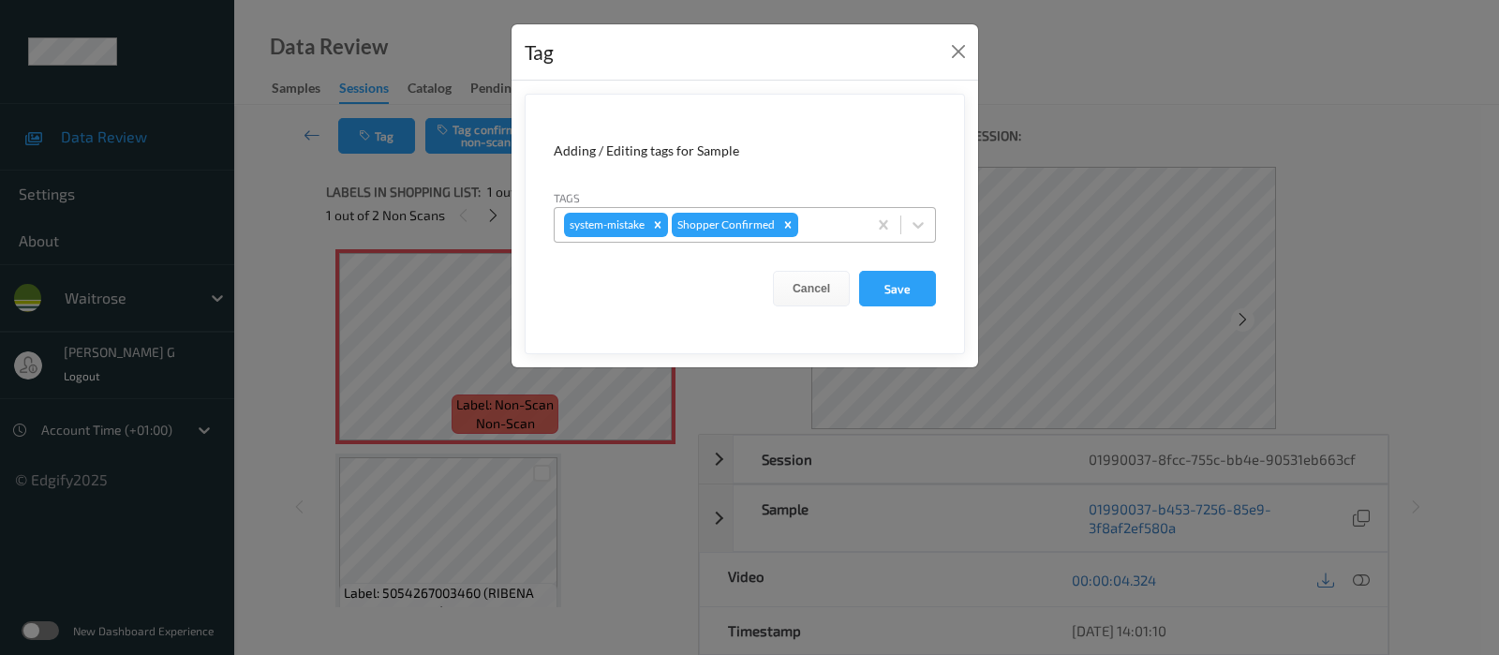
click at [829, 227] on div at bounding box center [829, 225] width 55 height 22
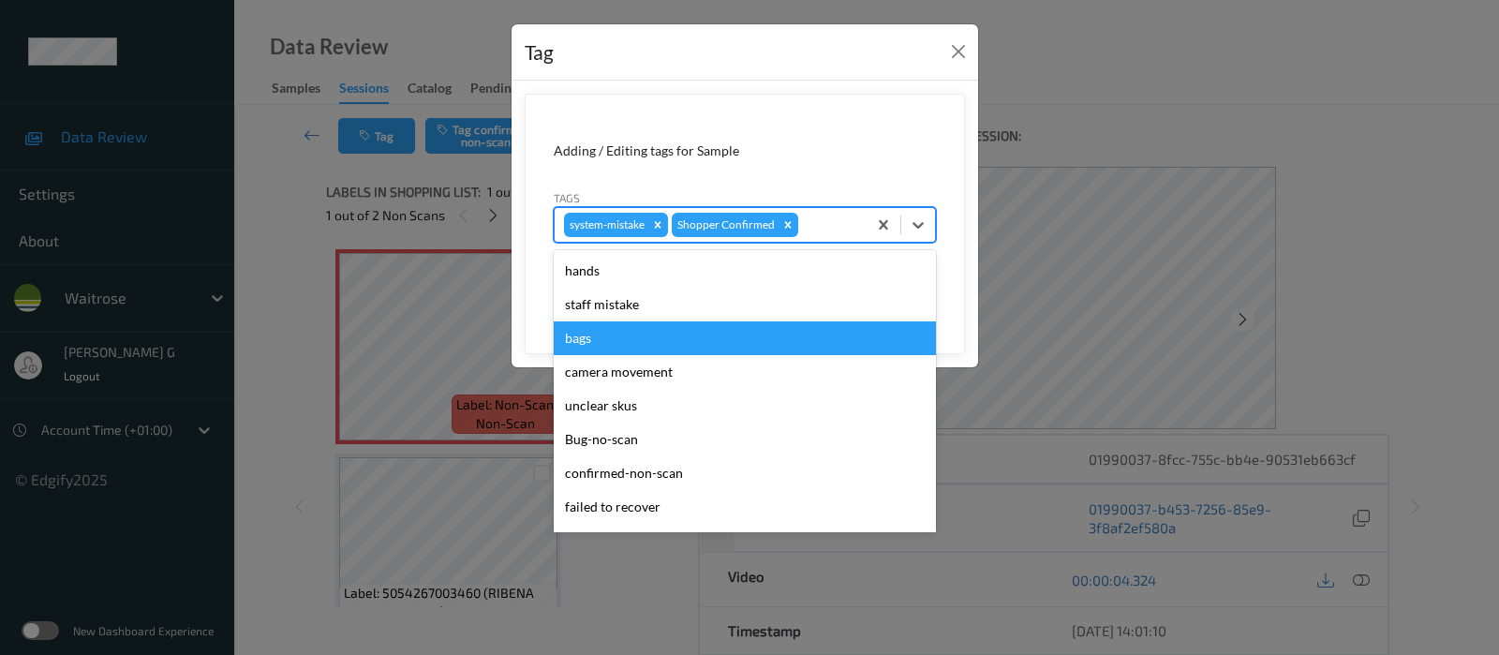
click at [586, 339] on div "bags" at bounding box center [745, 338] width 382 height 34
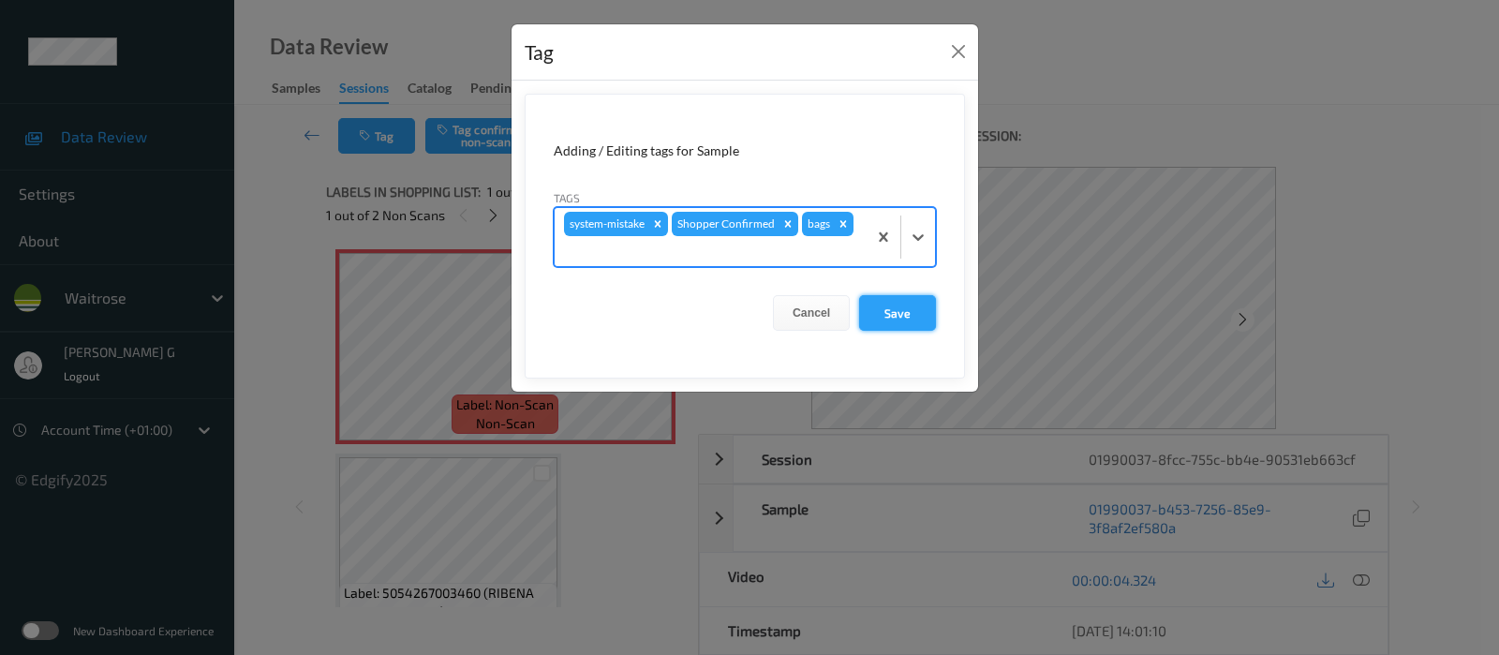
click at [890, 308] on button "Save" at bounding box center [897, 313] width 77 height 36
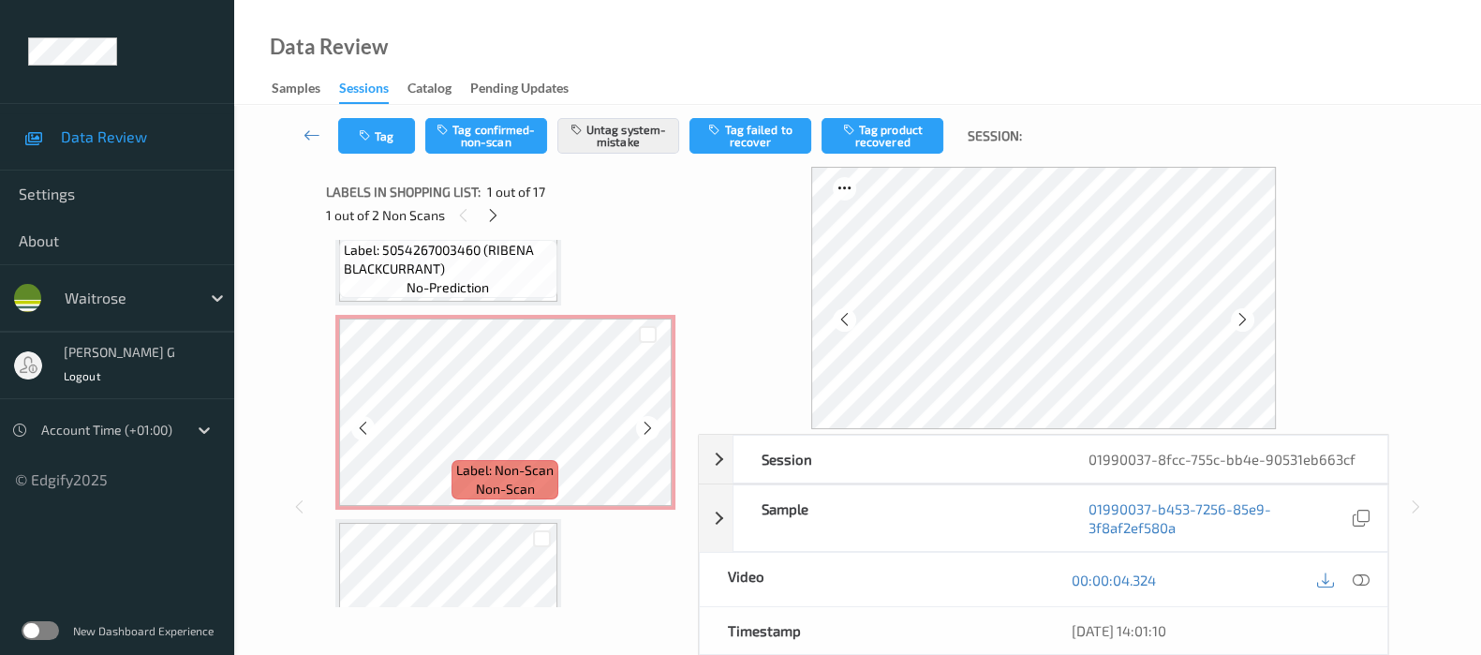
scroll to position [233, 0]
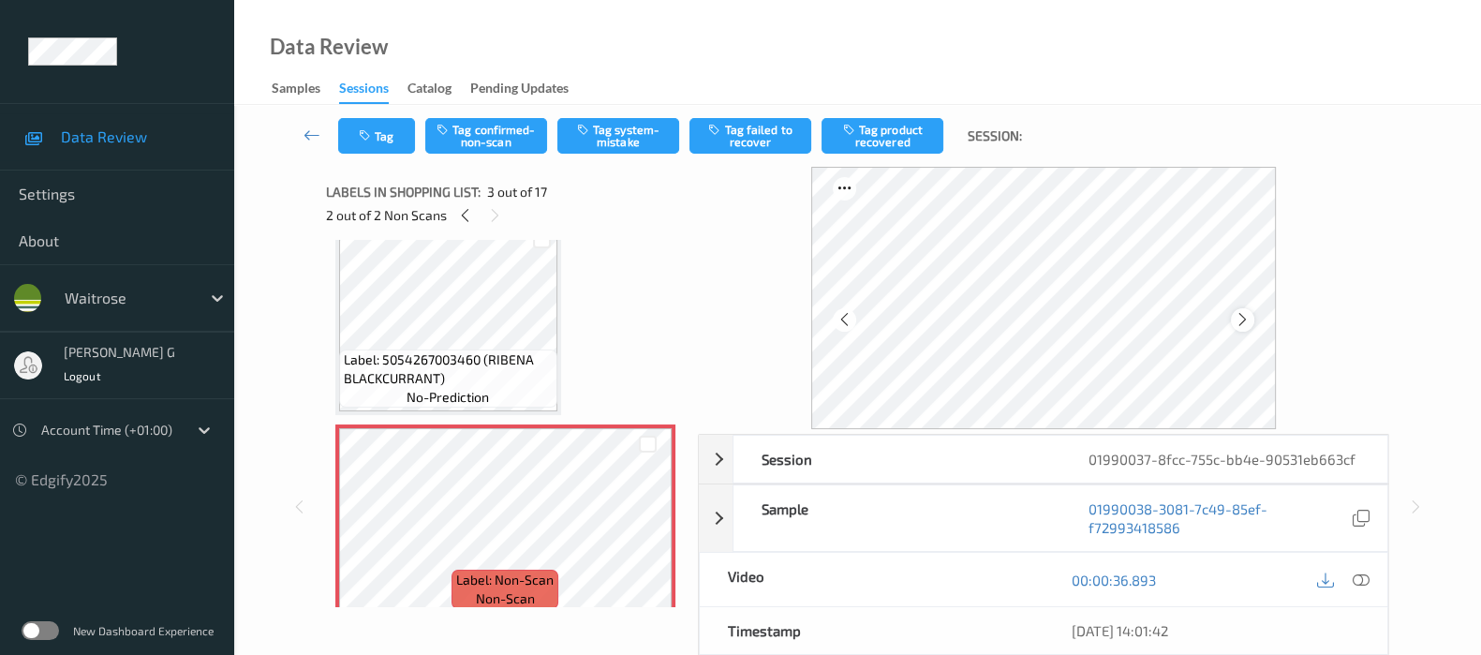
click at [1251, 316] on icon at bounding box center [1243, 319] width 16 height 17
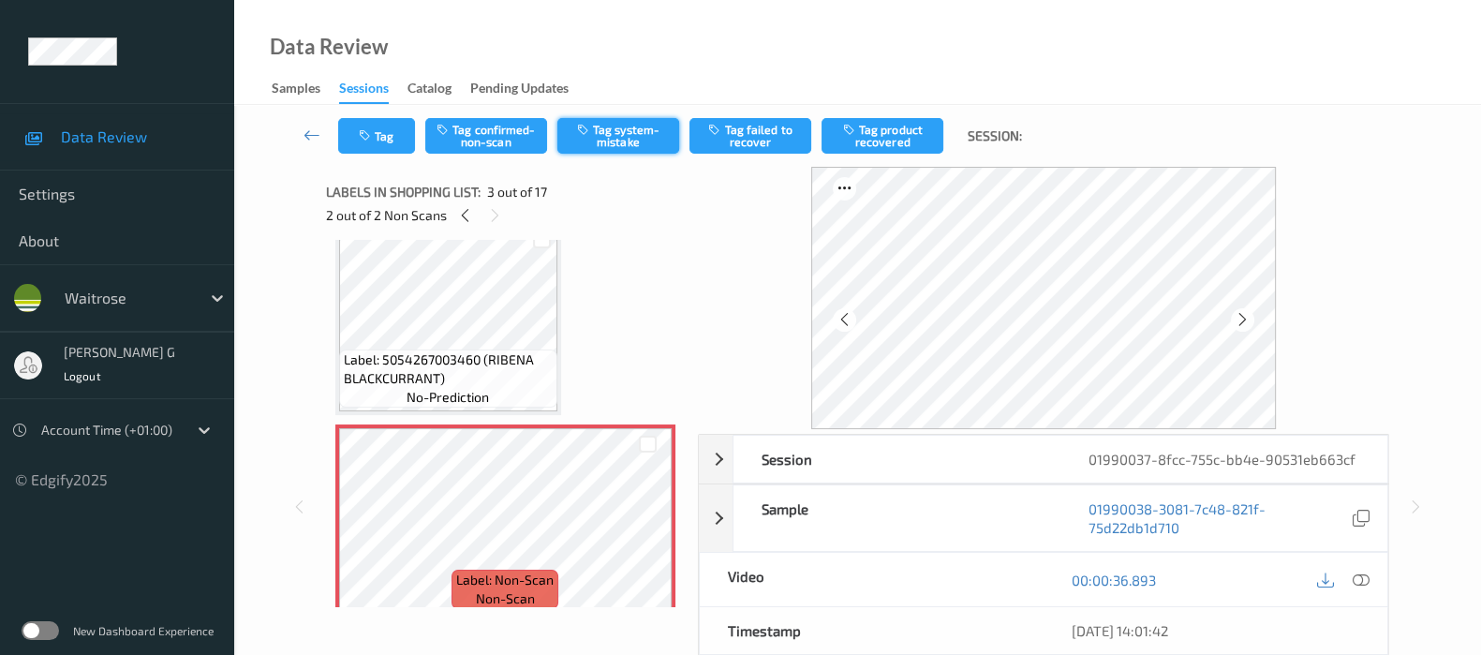
click at [600, 135] on button "Tag system-mistake" at bounding box center [618, 136] width 122 height 36
click at [364, 133] on icon "button" at bounding box center [367, 135] width 16 height 13
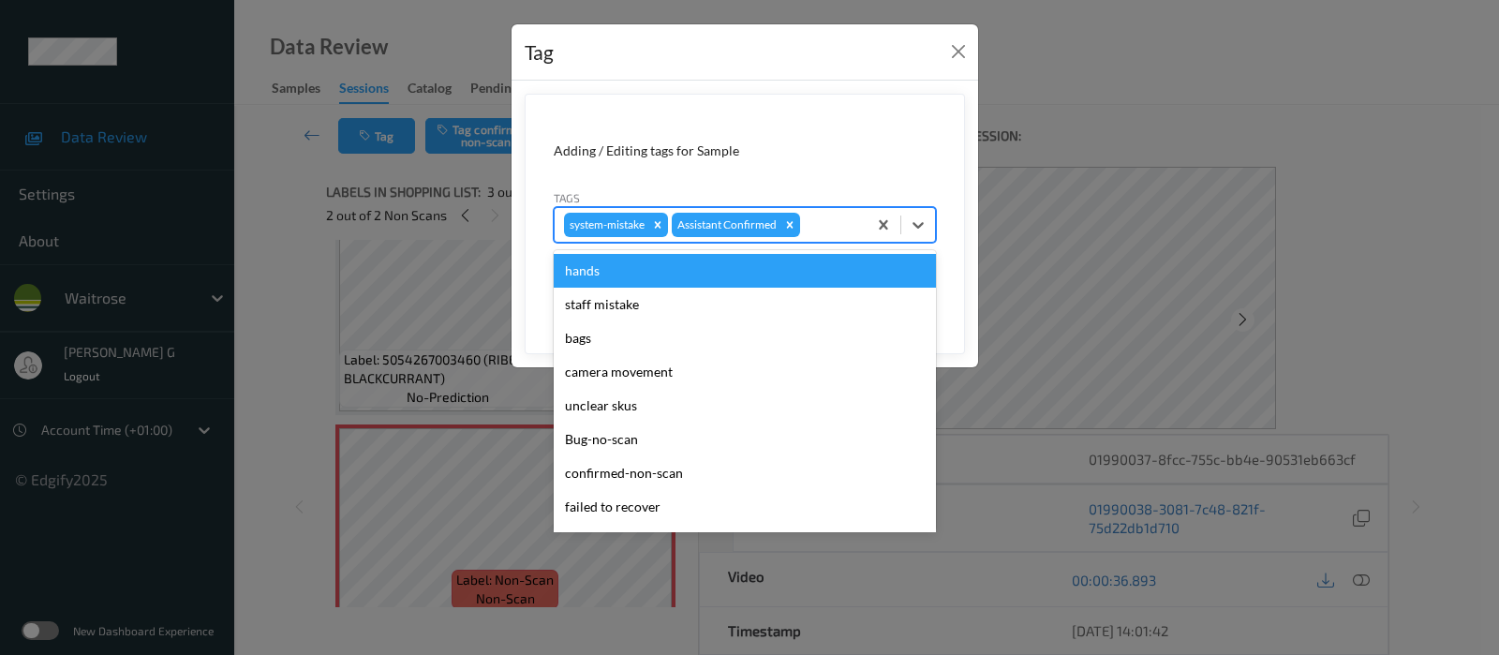
click at [843, 221] on div at bounding box center [830, 225] width 53 height 22
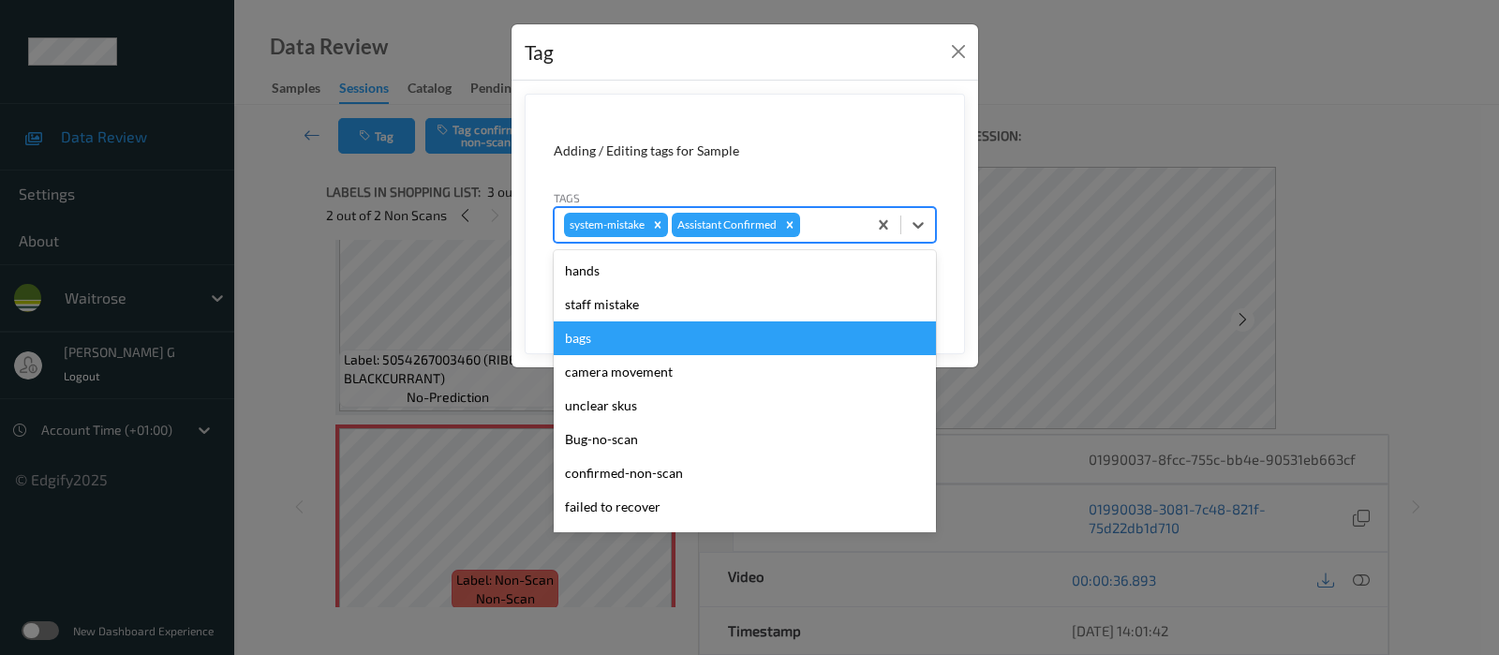
click at [571, 335] on div "bags" at bounding box center [745, 338] width 382 height 34
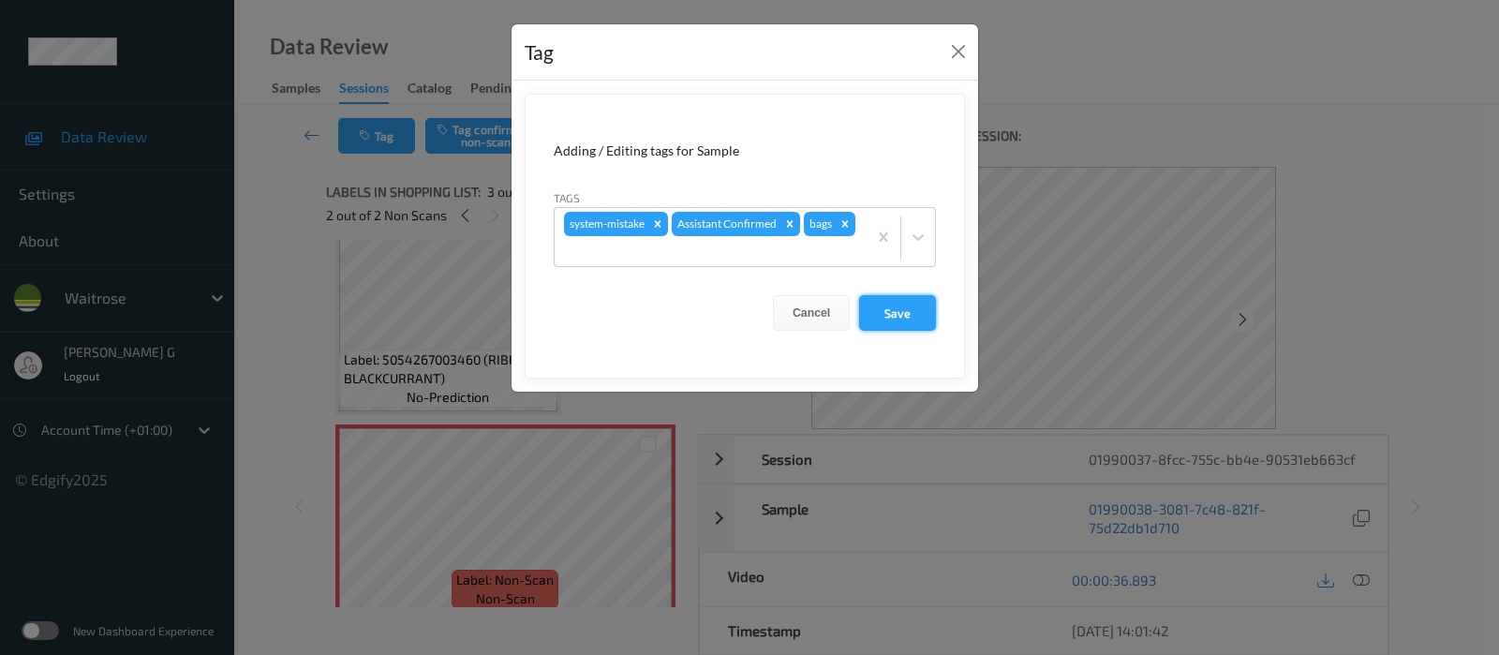
click at [898, 305] on button "Save" at bounding box center [897, 313] width 77 height 36
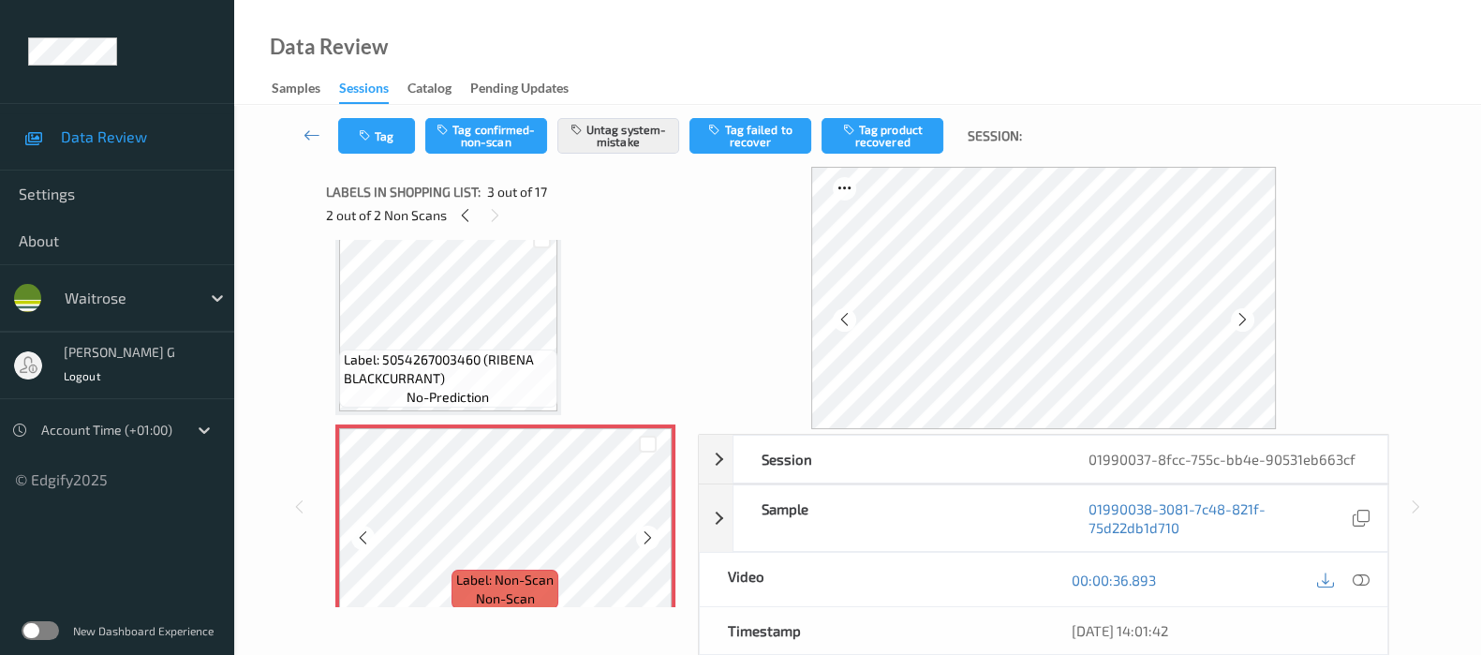
scroll to position [0, 0]
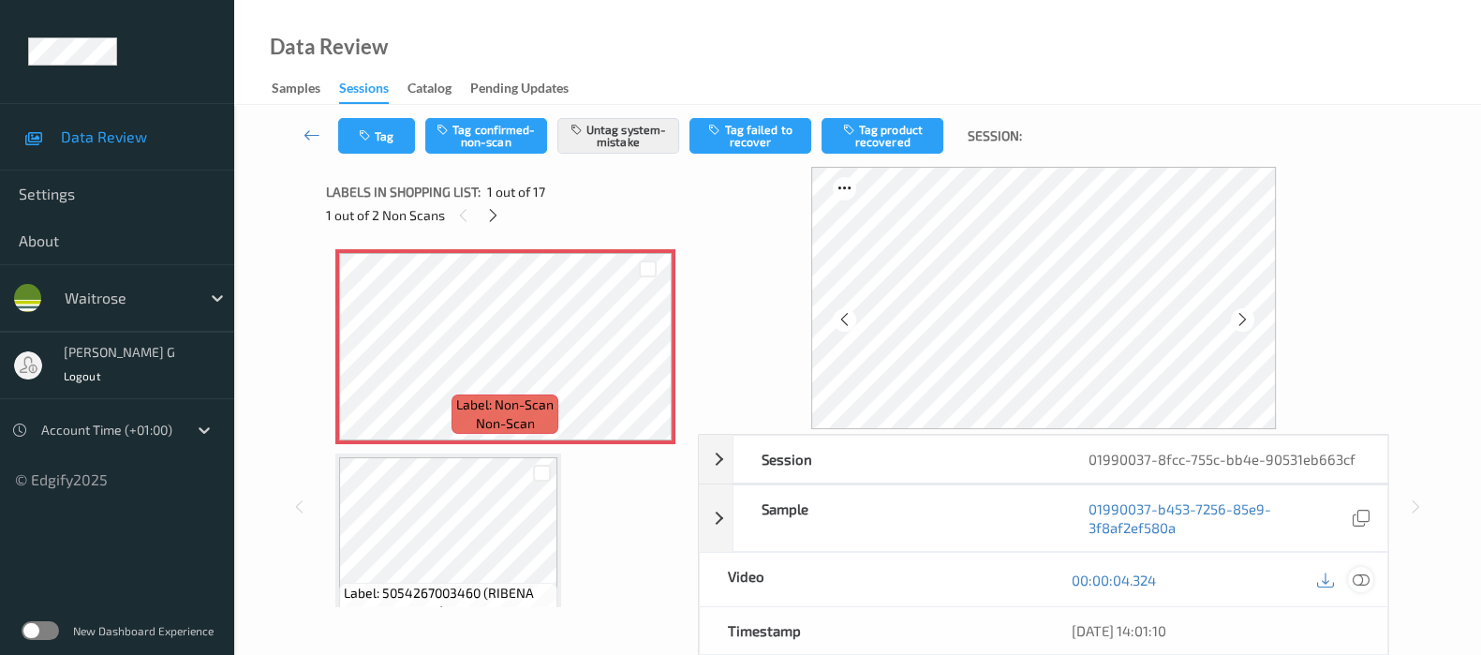
click at [1355, 577] on icon at bounding box center [1361, 579] width 17 height 17
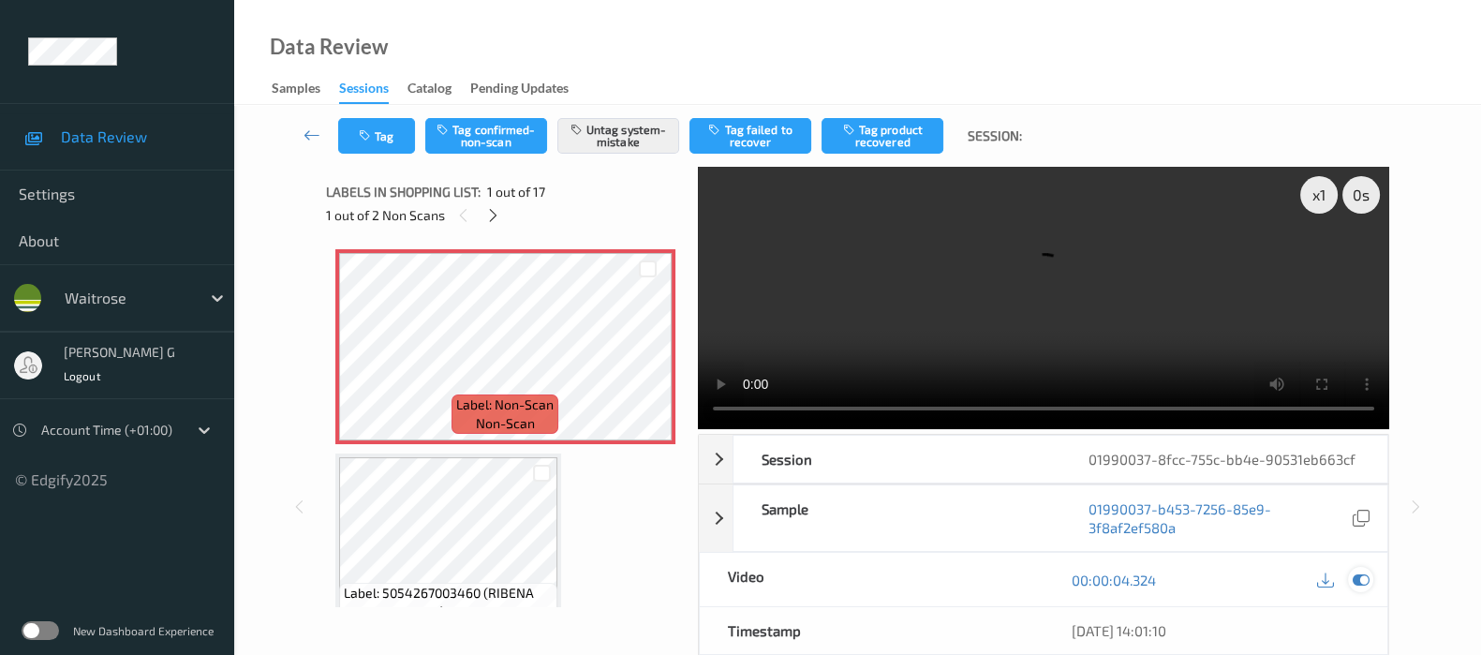
click at [1364, 581] on icon at bounding box center [1361, 579] width 17 height 17
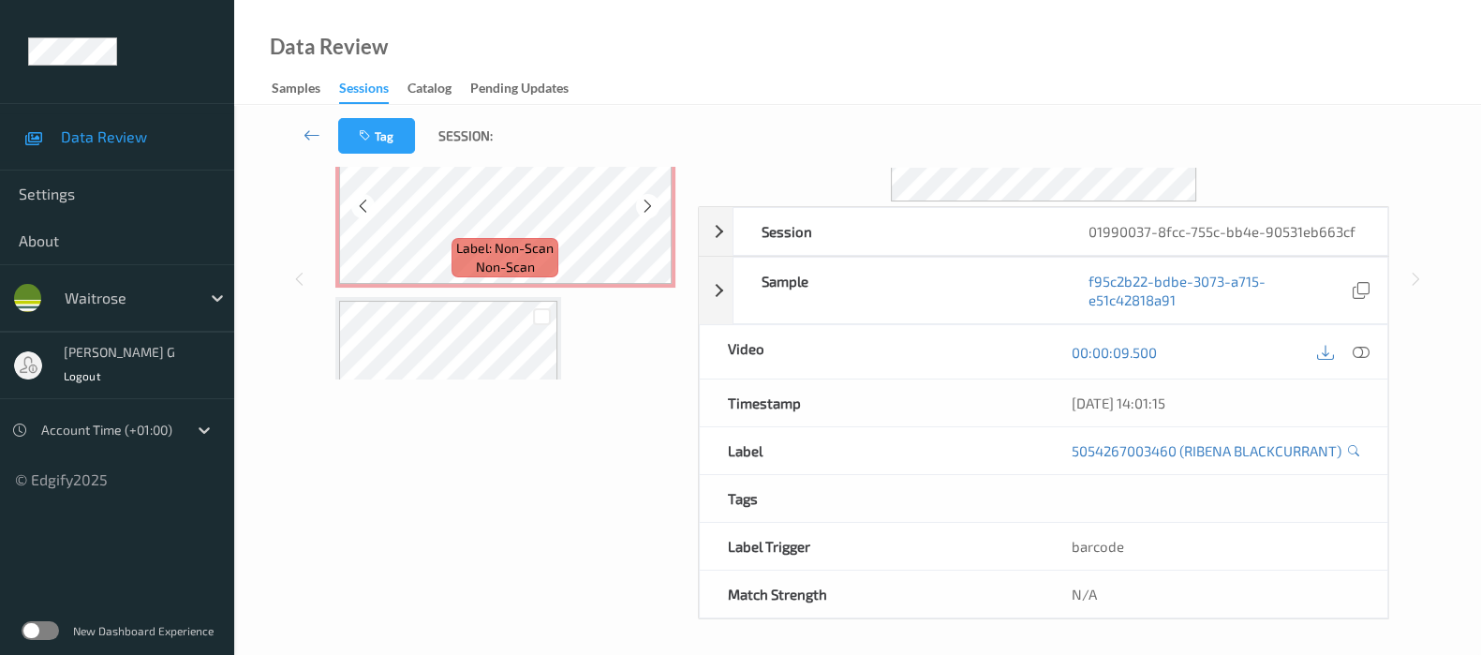
scroll to position [351, 0]
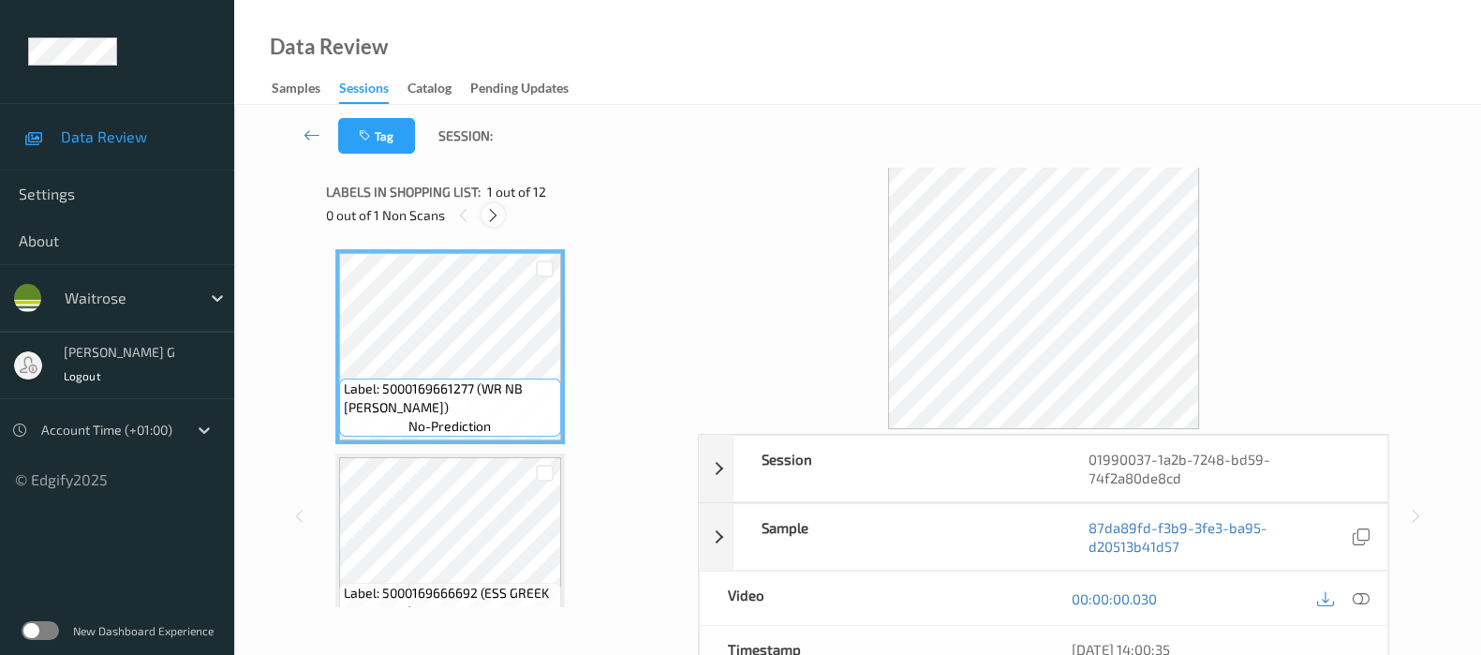
click at [497, 213] on icon at bounding box center [493, 215] width 16 height 17
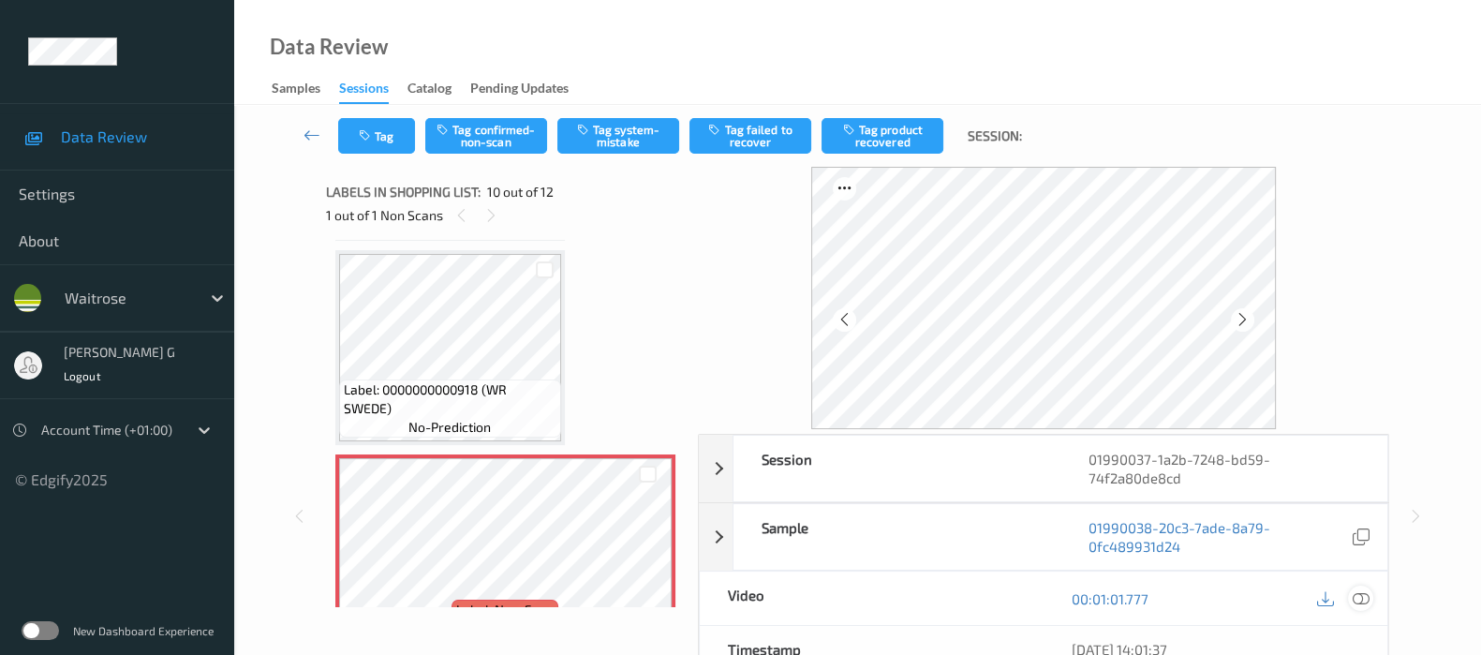
click at [1366, 597] on icon at bounding box center [1361, 598] width 17 height 17
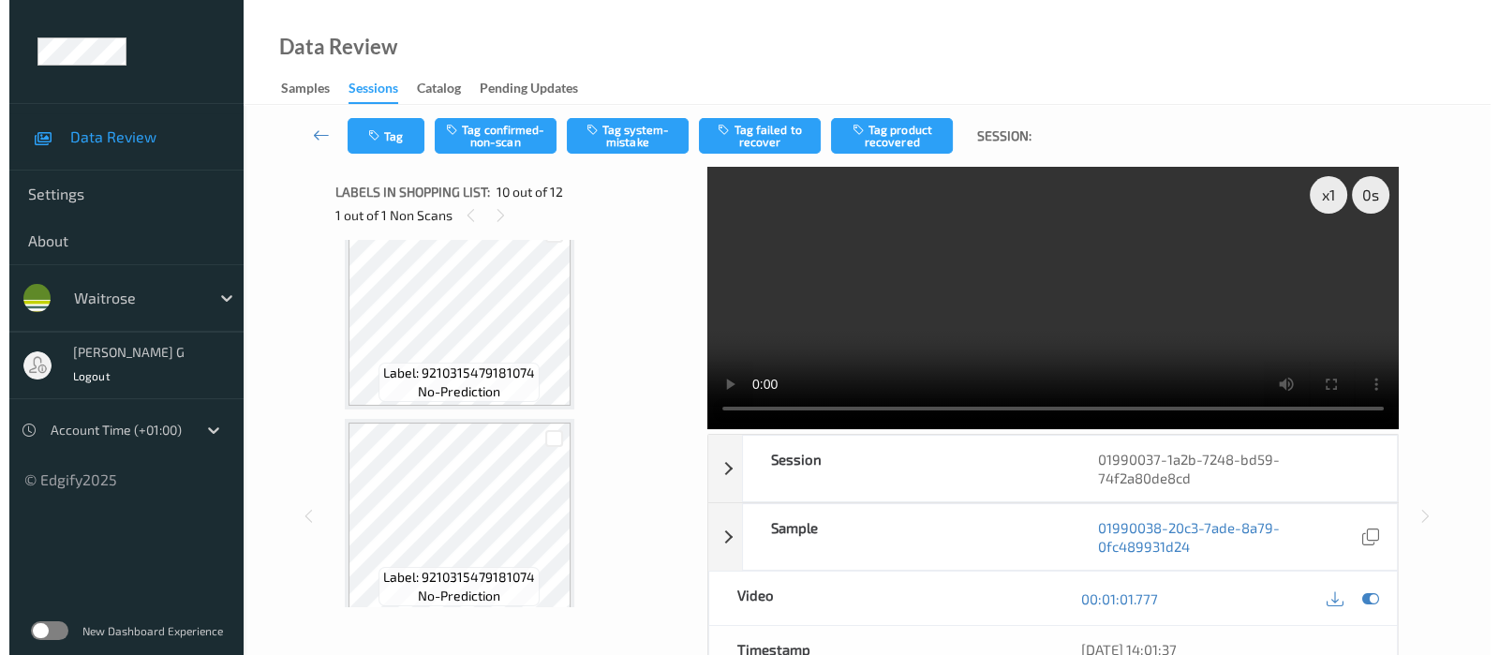
scroll to position [1960, 0]
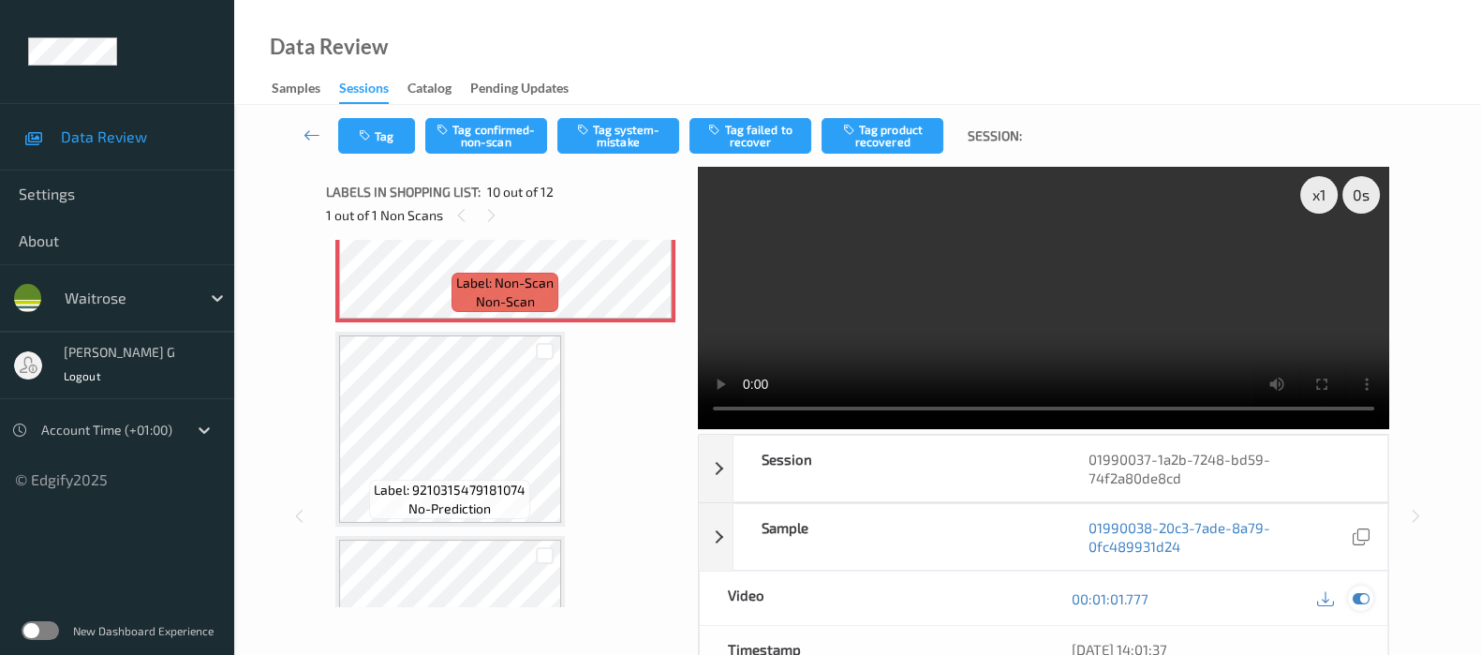
click at [1364, 601] on icon at bounding box center [1361, 598] width 17 height 17
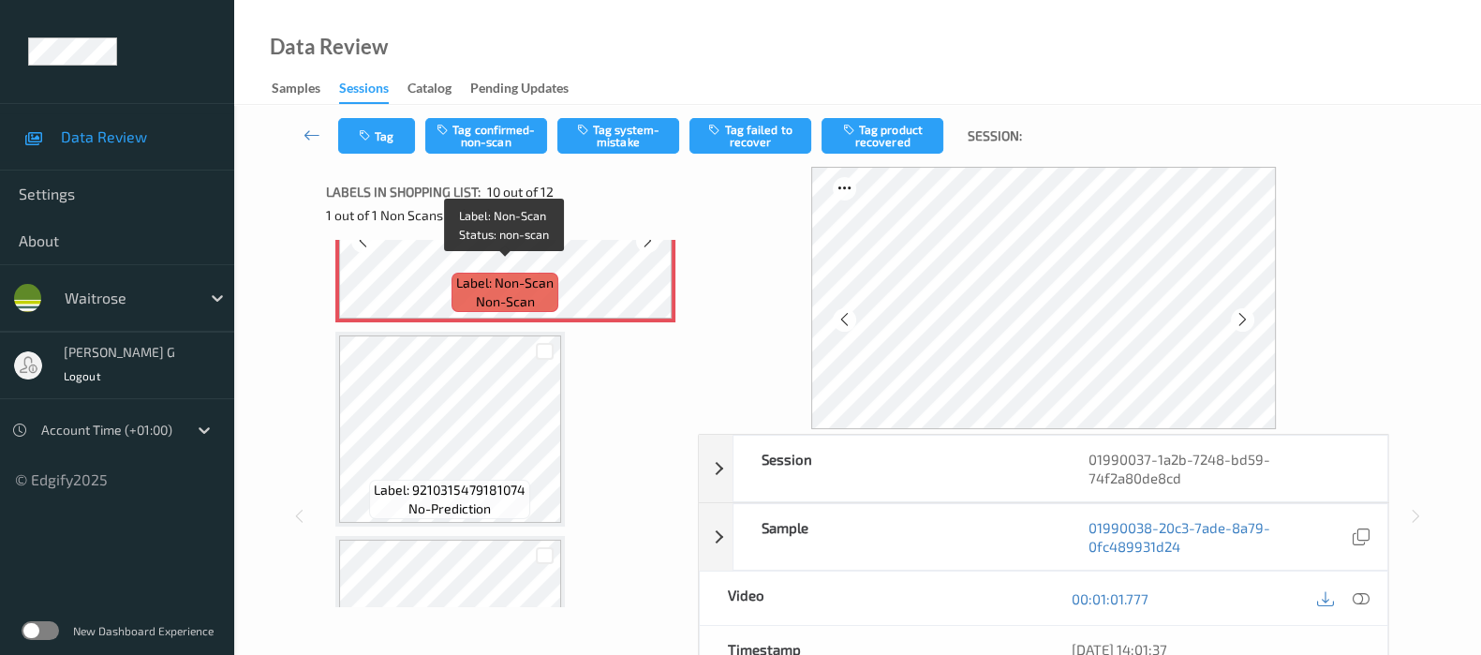
click at [553, 274] on div "Label: Non-Scan non-scan" at bounding box center [505, 292] width 107 height 39
click at [614, 128] on button "Tag system-mistake" at bounding box center [618, 136] width 122 height 36
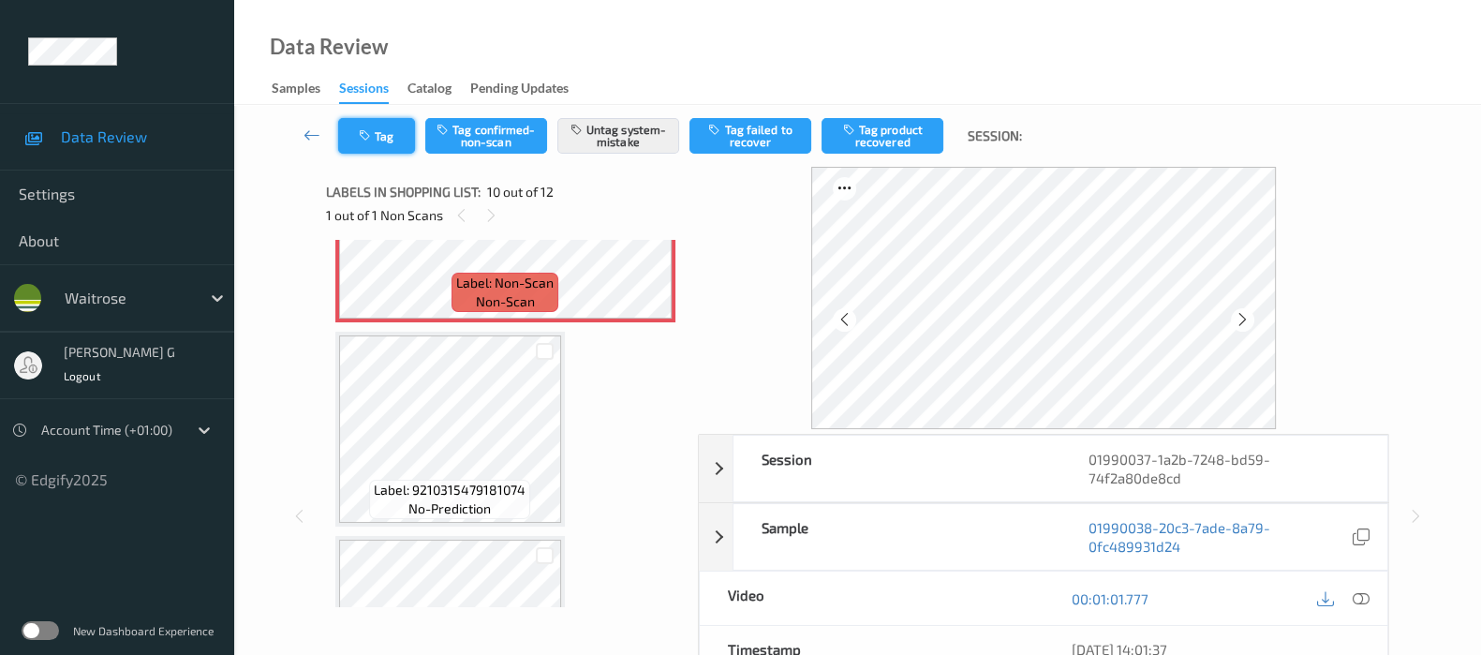
click at [374, 139] on icon "button" at bounding box center [367, 135] width 16 height 13
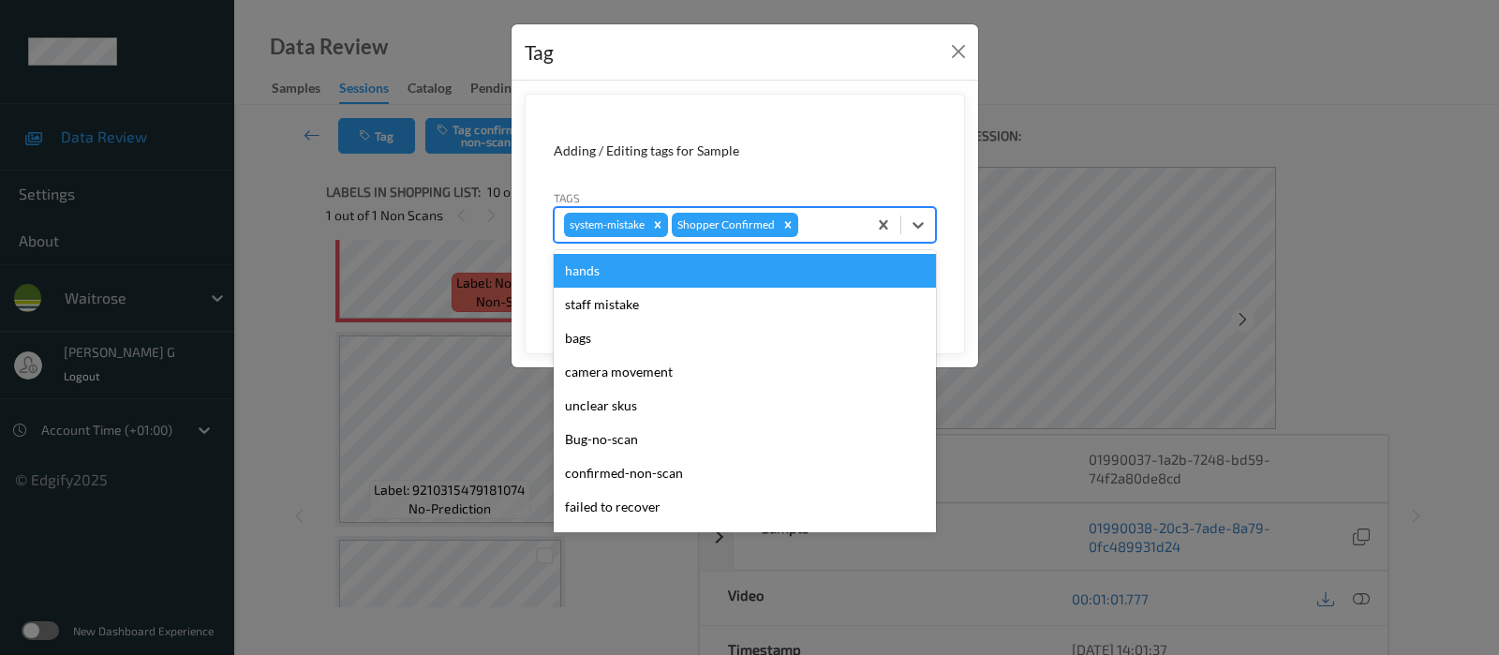
click at [814, 234] on div at bounding box center [829, 225] width 55 height 22
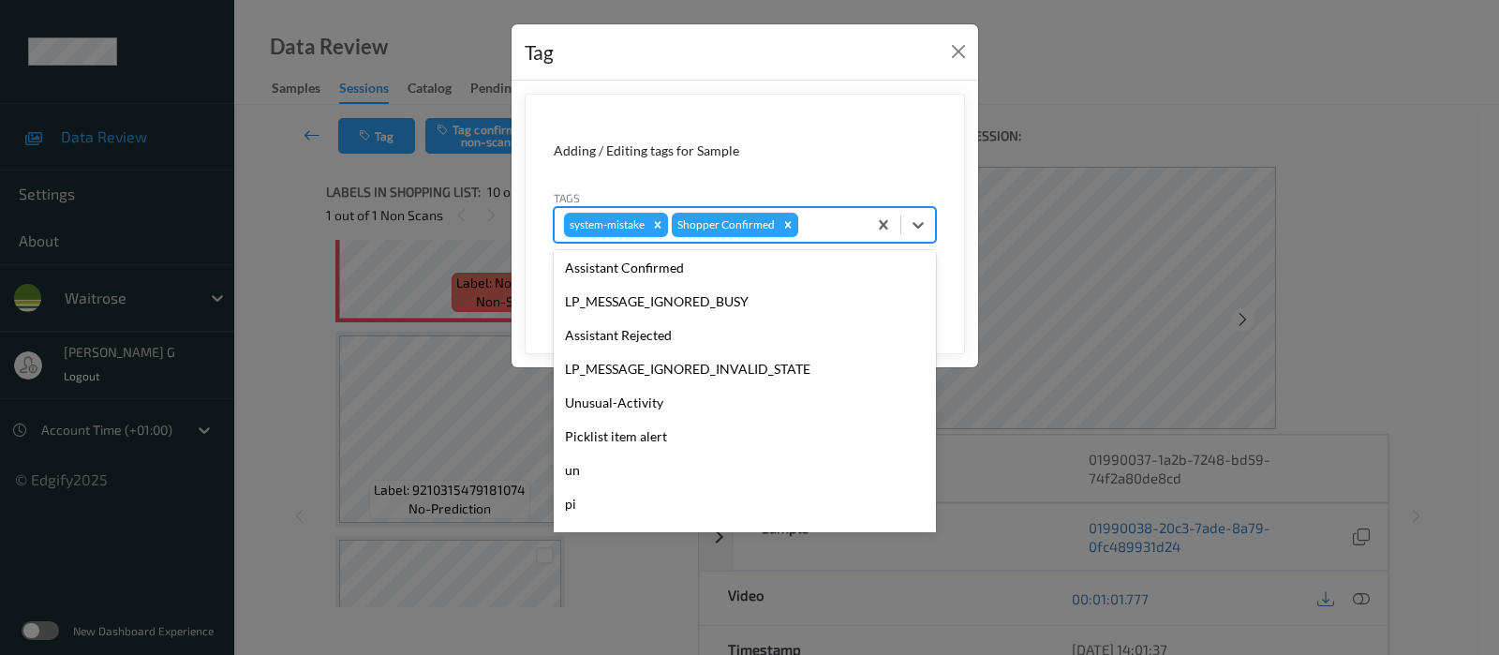
scroll to position [400, 0]
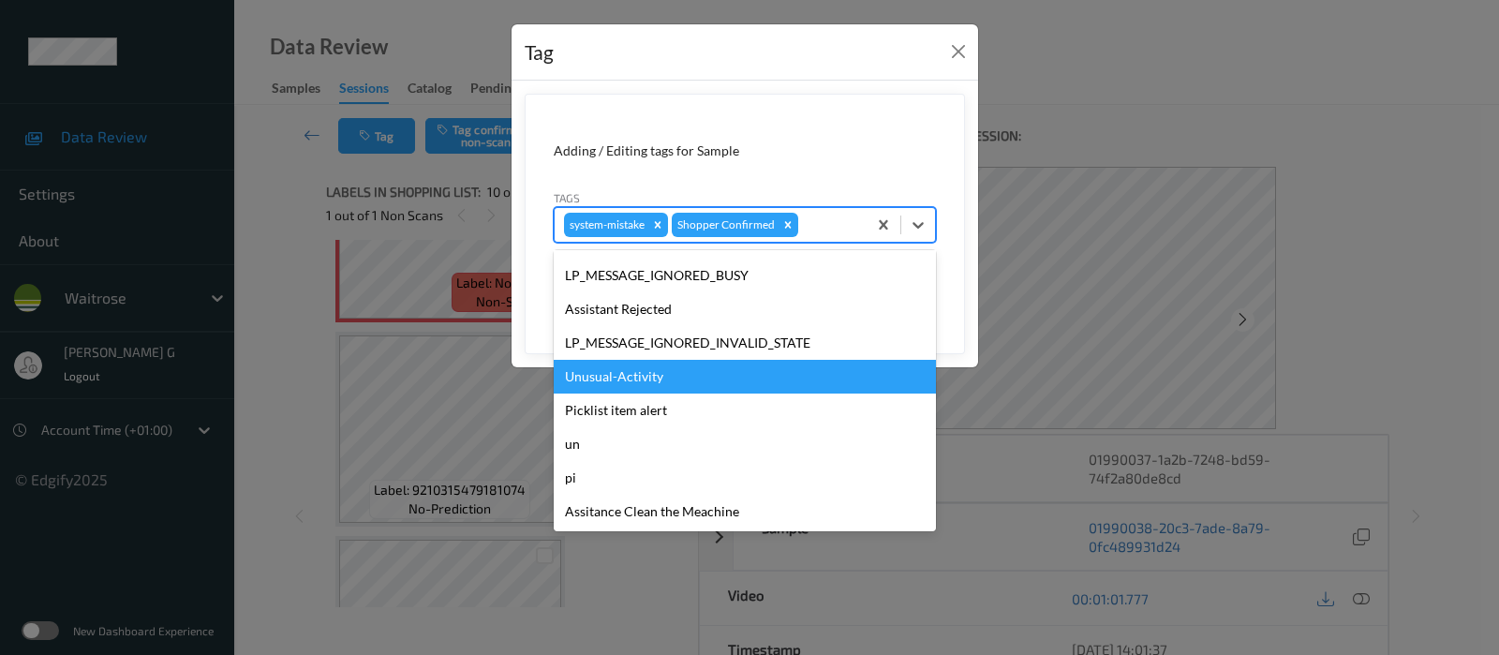
click at [653, 385] on div "Unusual-Activity" at bounding box center [745, 377] width 382 height 34
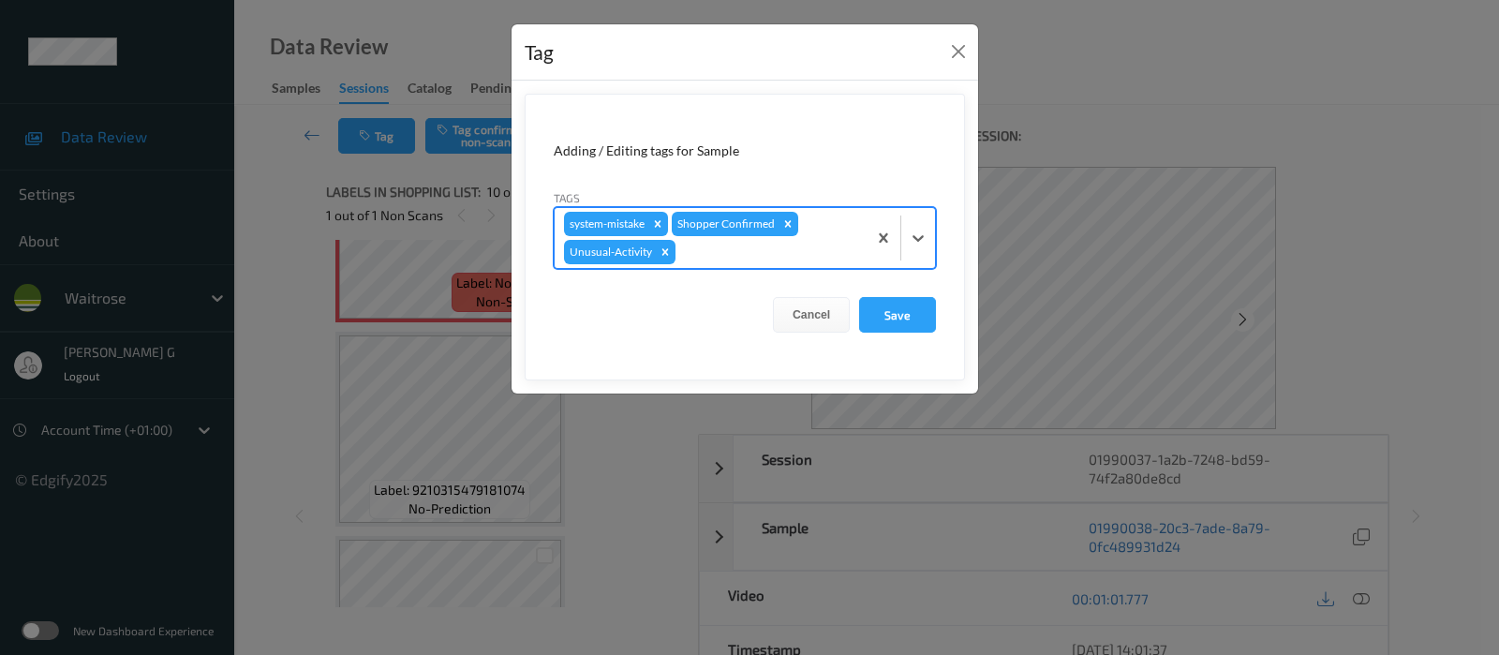
click at [821, 249] on div at bounding box center [768, 252] width 178 height 22
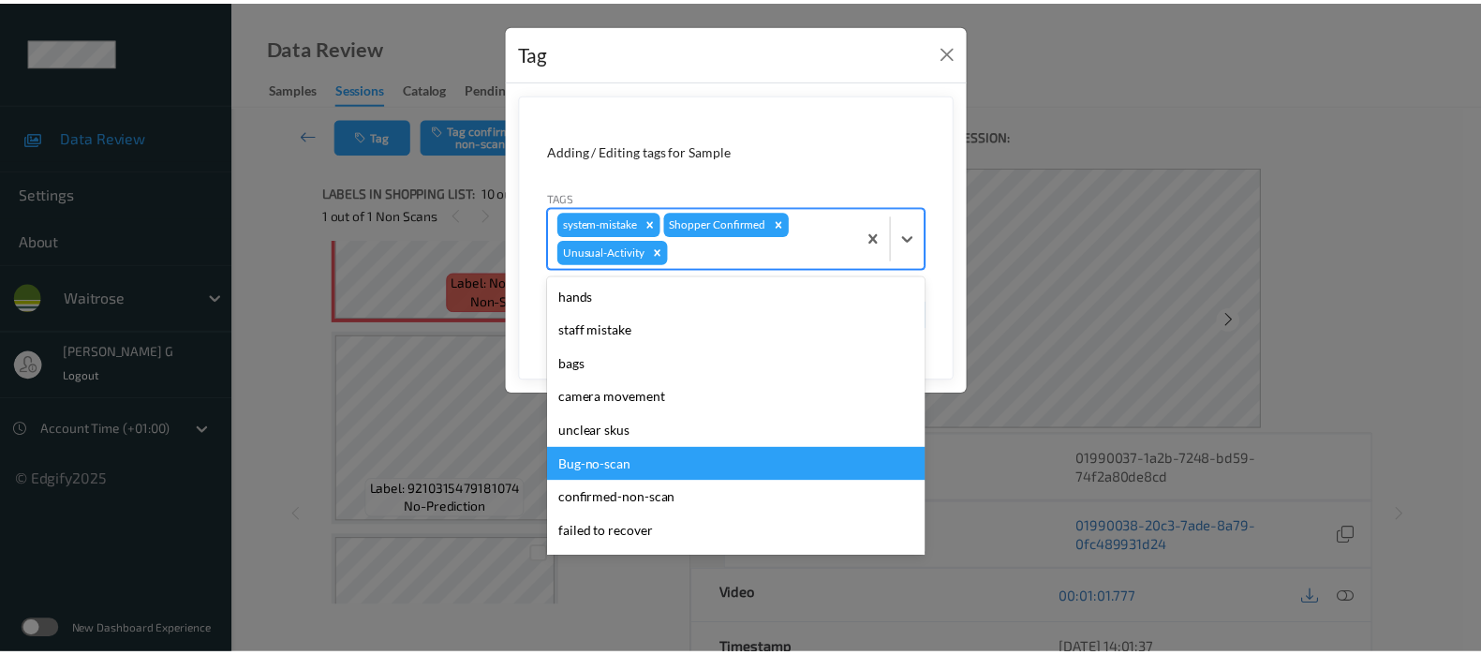
scroll to position [366, 0]
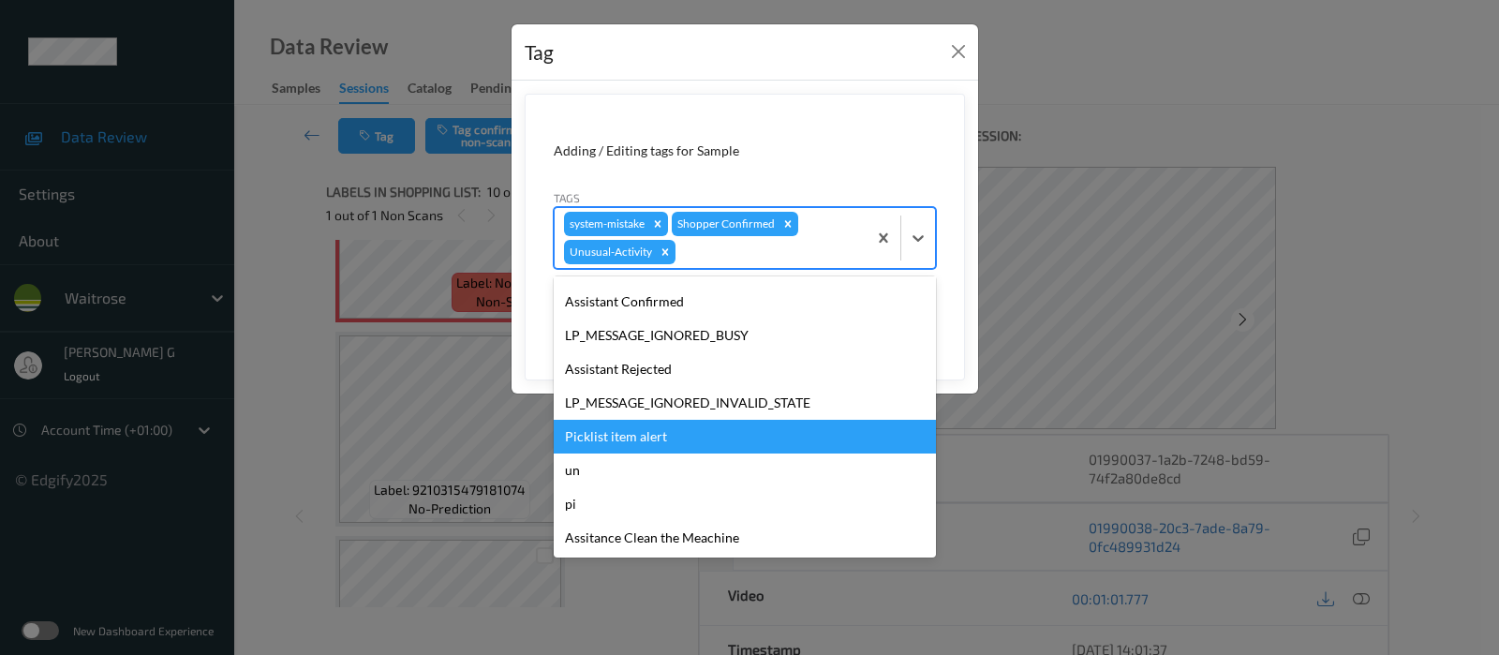
click at [637, 437] on div "Picklist item alert" at bounding box center [745, 437] width 382 height 34
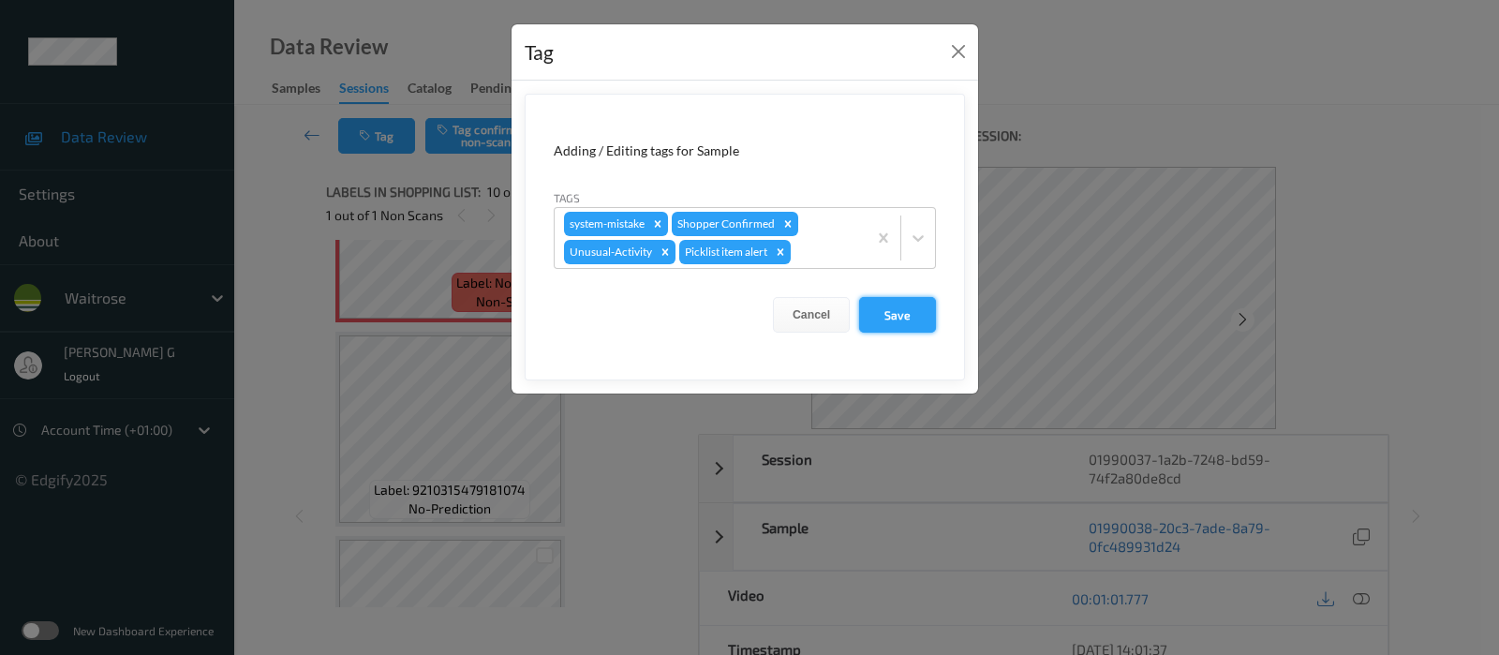
click at [910, 318] on button "Save" at bounding box center [897, 315] width 77 height 36
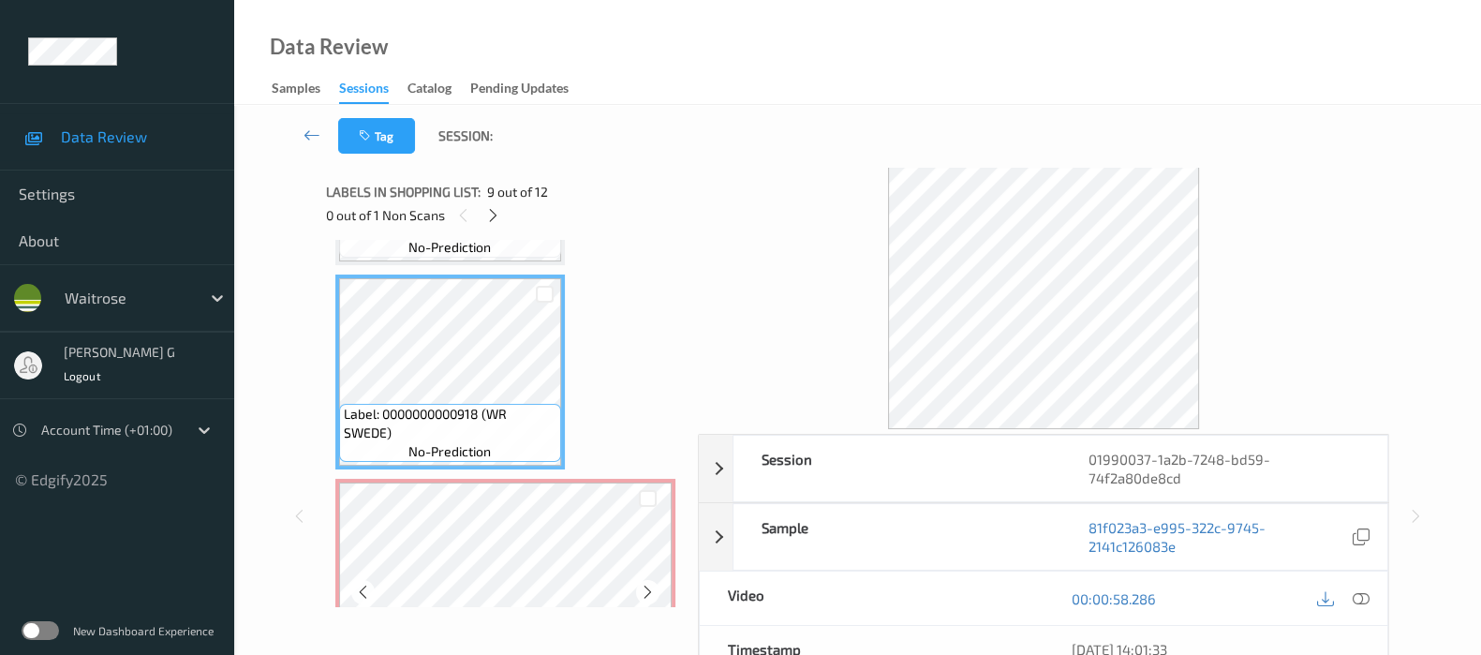
scroll to position [1726, 0]
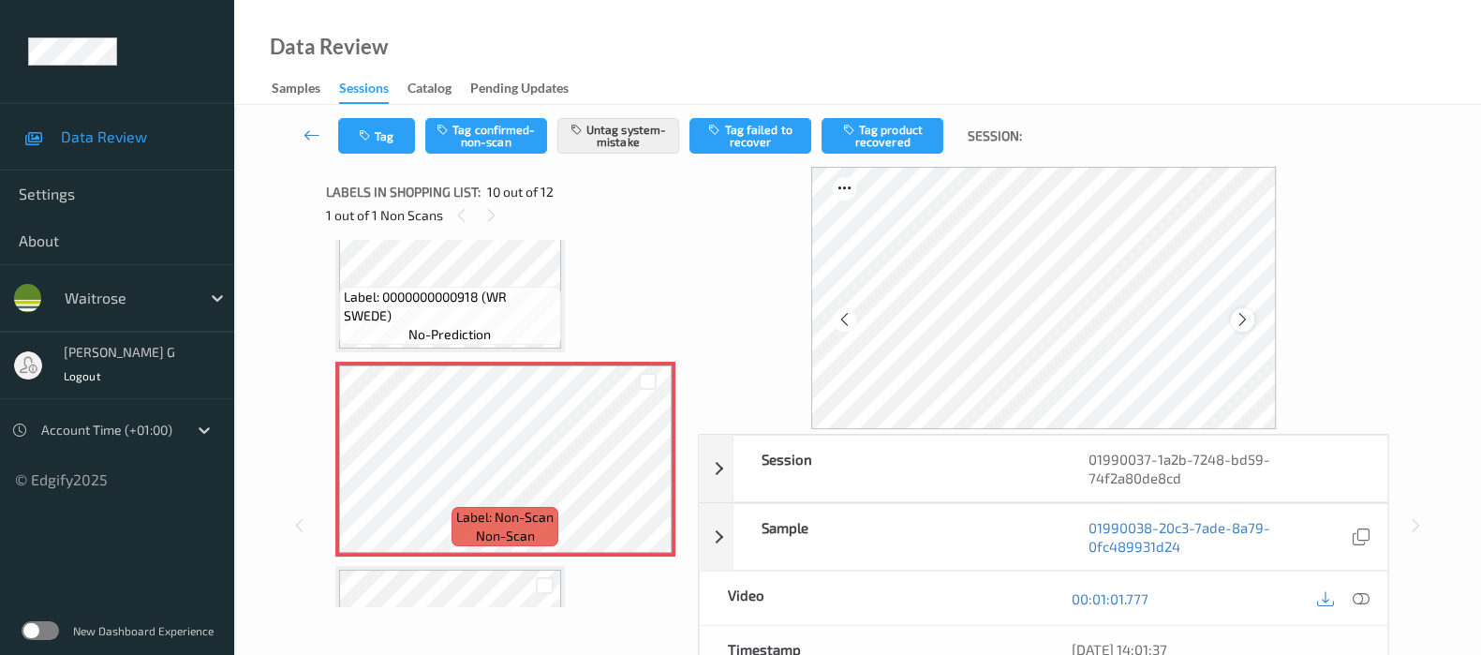
click at [1238, 324] on icon at bounding box center [1243, 319] width 16 height 17
click at [1246, 318] on icon at bounding box center [1243, 319] width 16 height 17
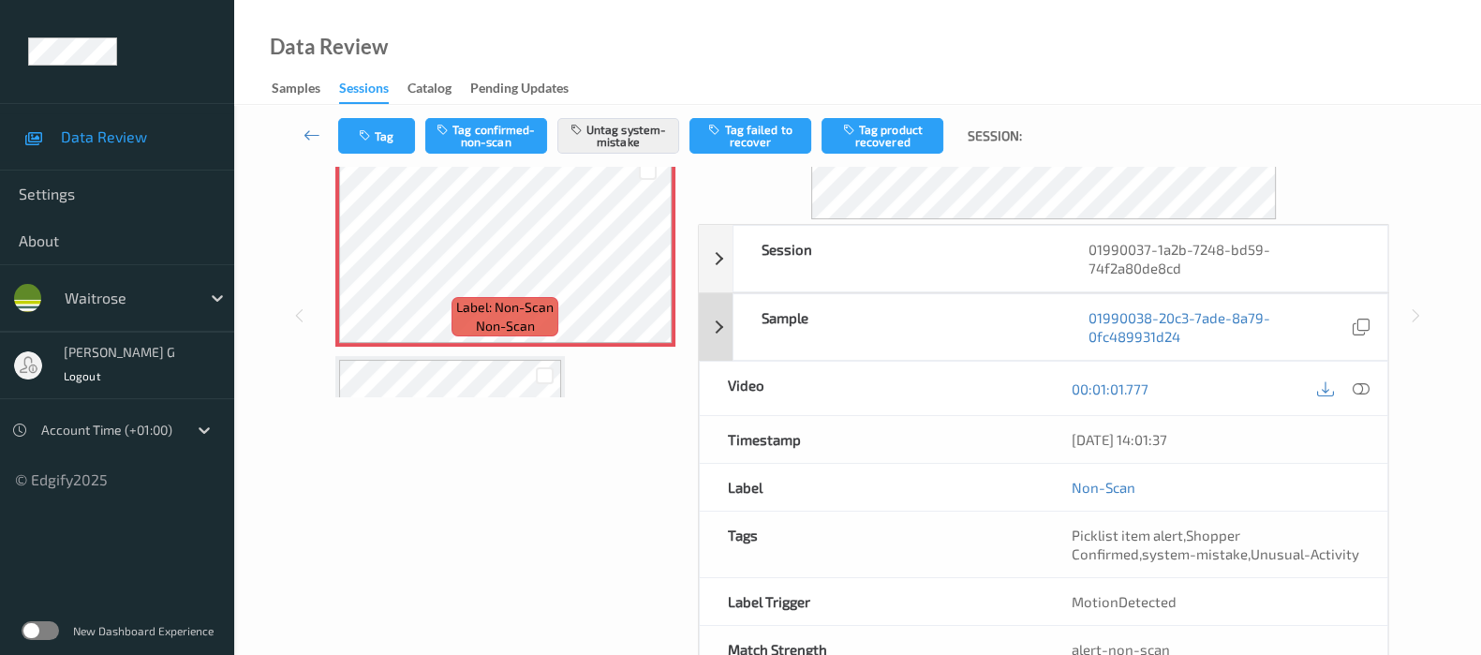
scroll to position [265, 0]
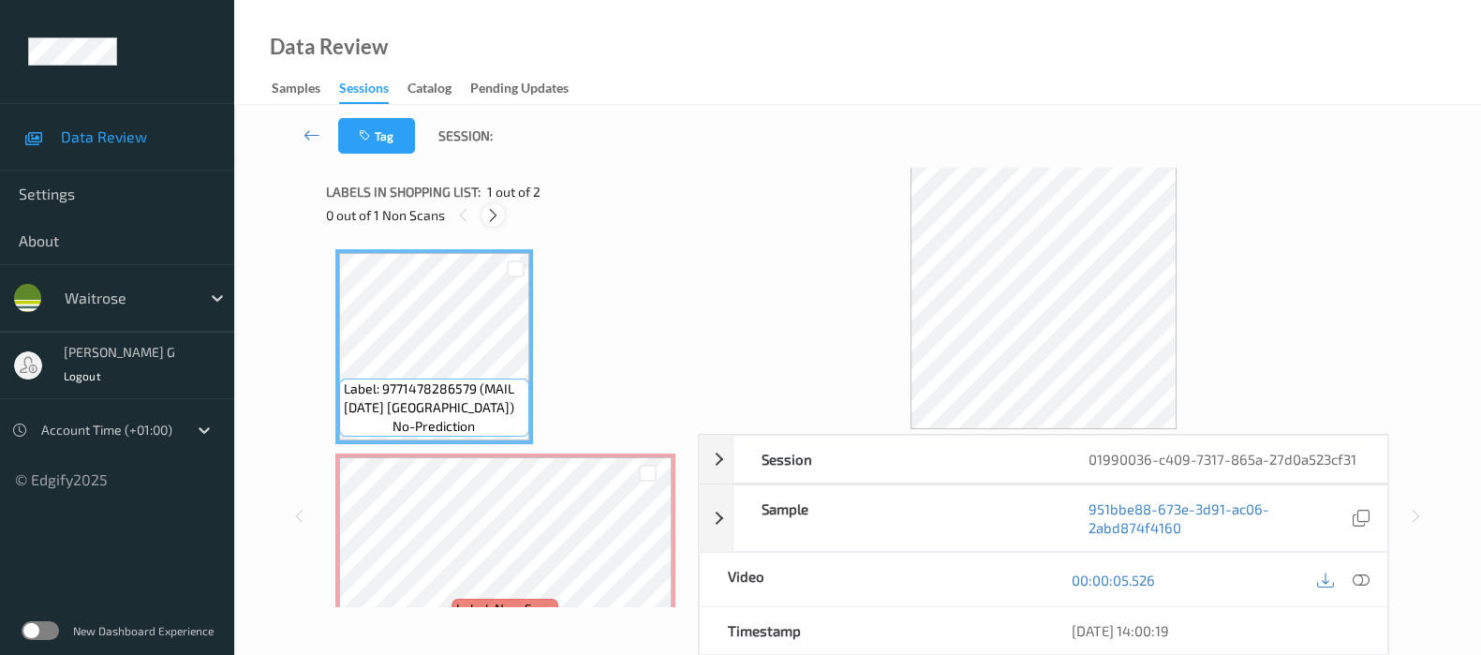
click at [492, 211] on icon at bounding box center [493, 215] width 16 height 17
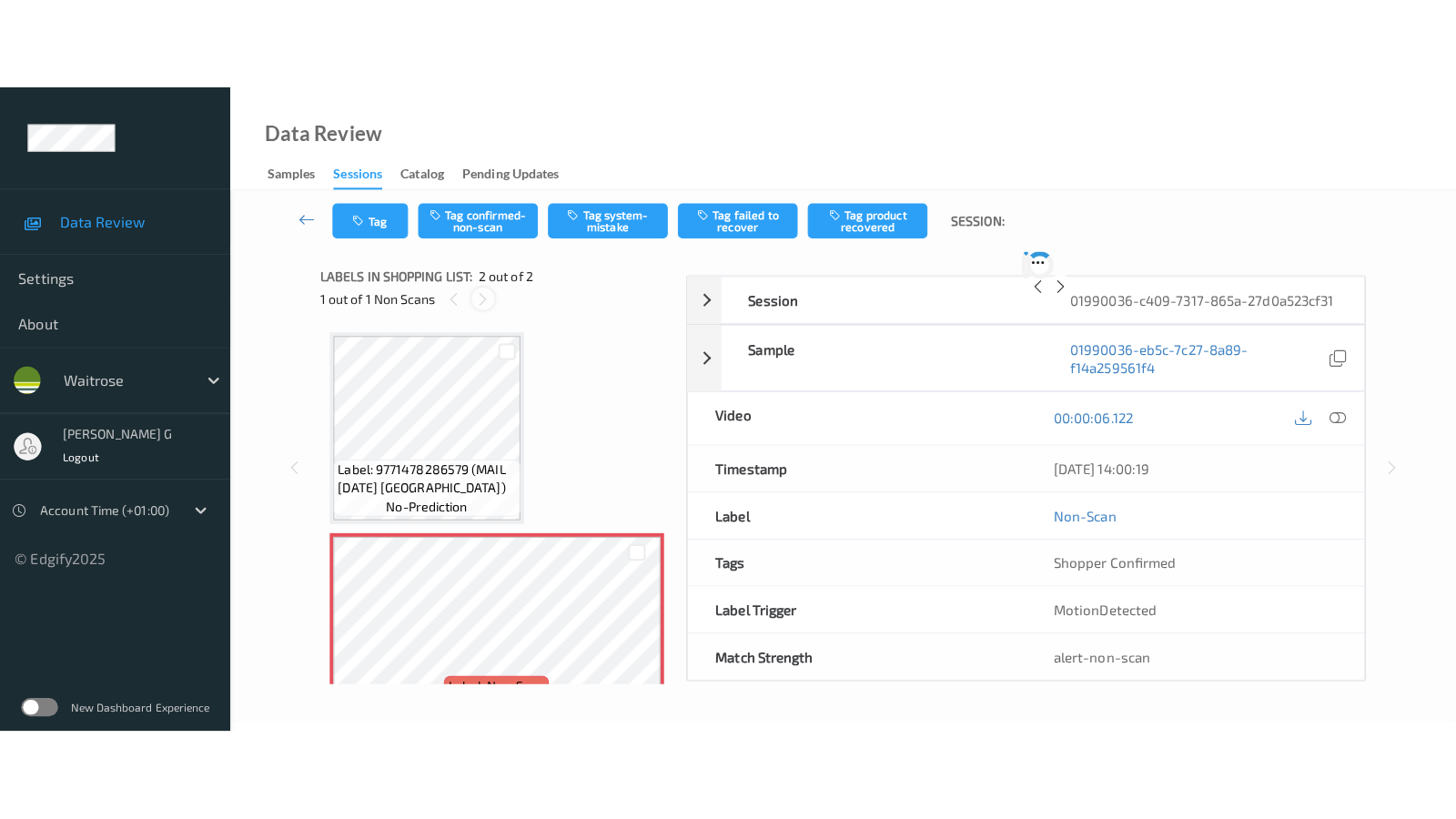
scroll to position [9, 0]
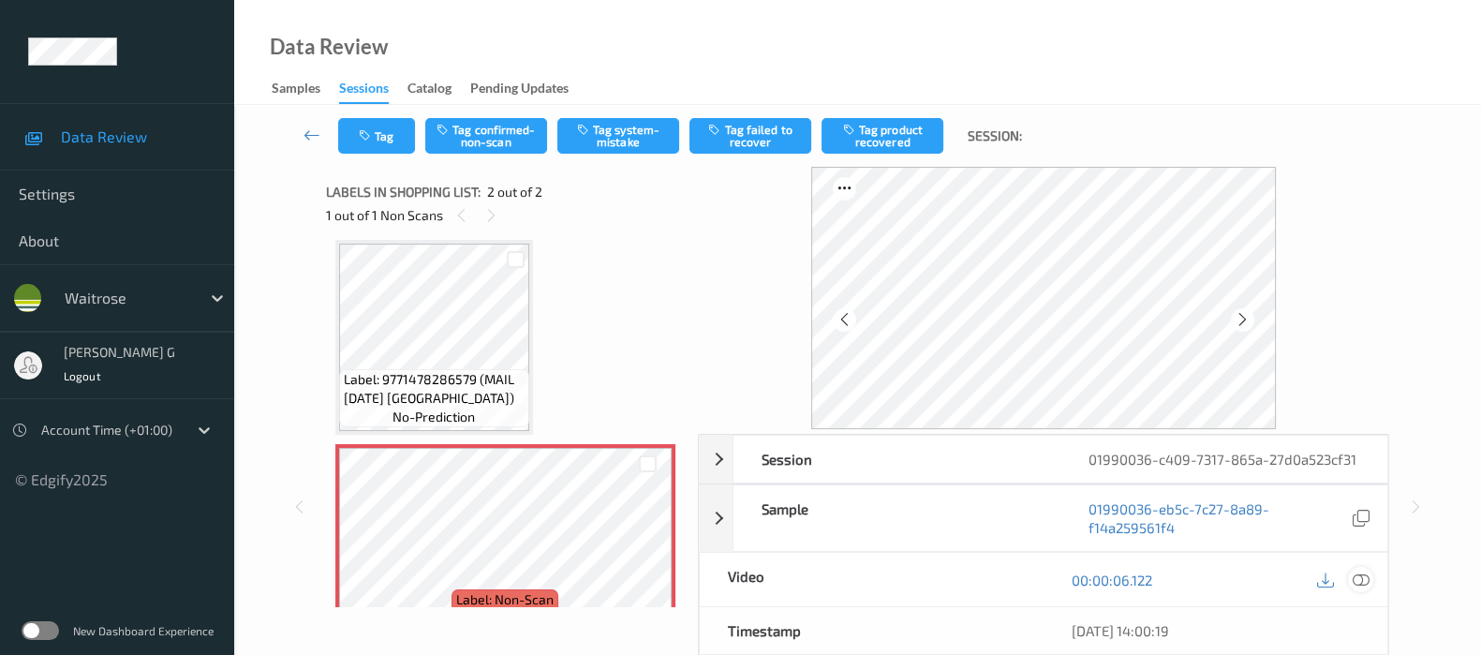
click at [1359, 579] on icon at bounding box center [1361, 579] width 17 height 17
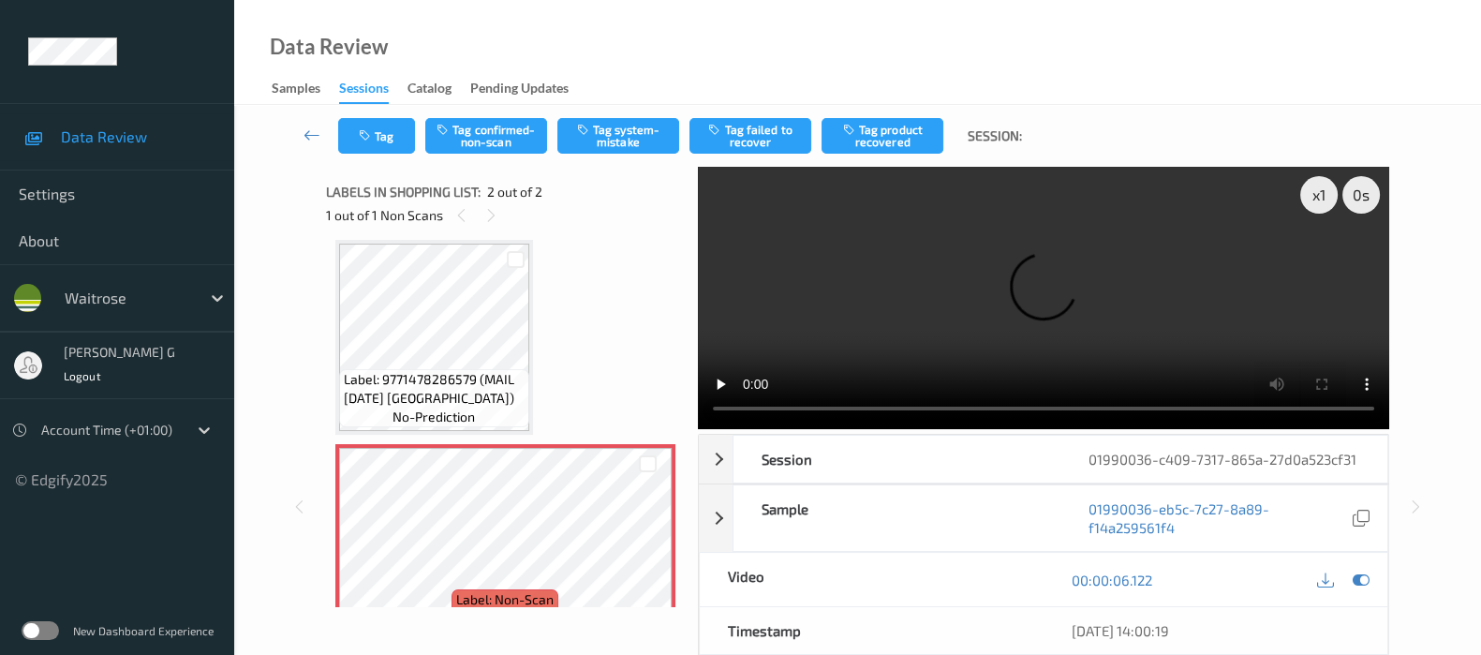
scroll to position [0, 0]
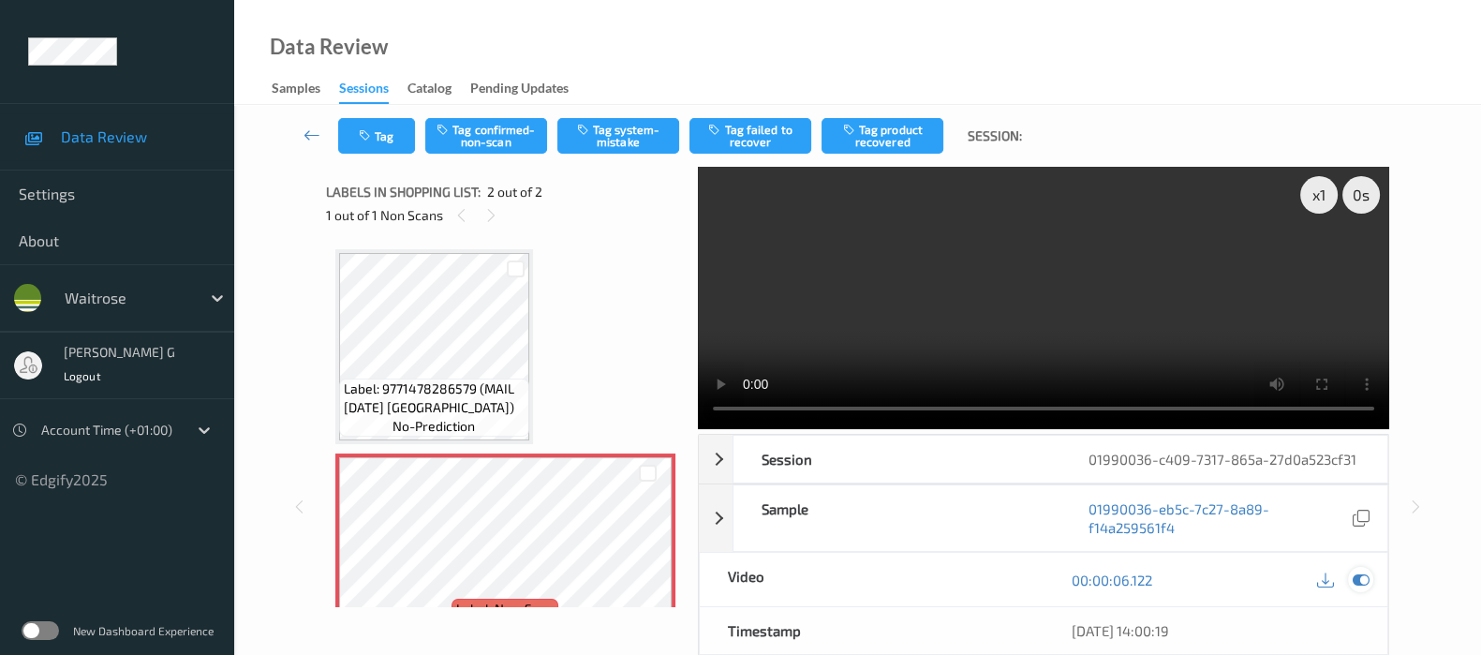
click at [1371, 576] on div at bounding box center [1360, 579] width 25 height 25
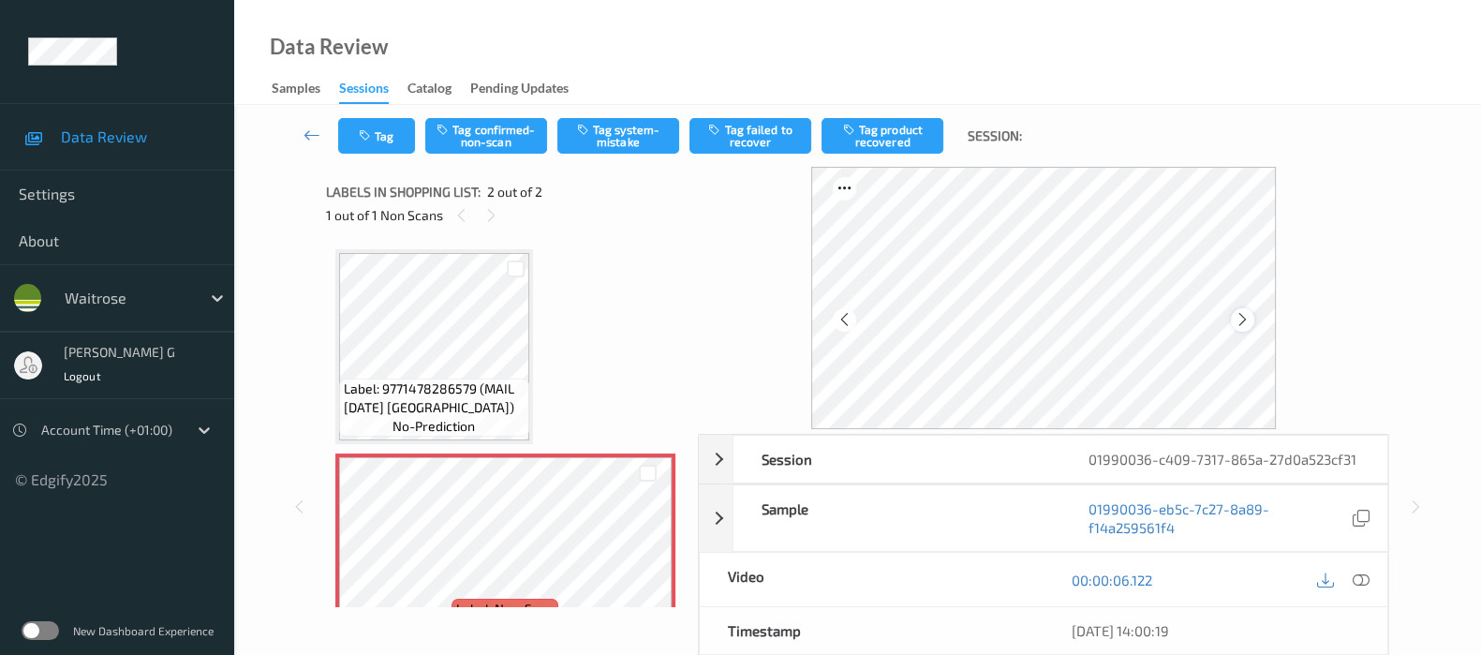
drag, startPoint x: 1256, startPoint y: 316, endPoint x: 1245, endPoint y: 316, distance: 11.2
click at [1245, 316] on div at bounding box center [1242, 319] width 23 height 23
click at [1245, 316] on icon at bounding box center [1243, 319] width 16 height 17
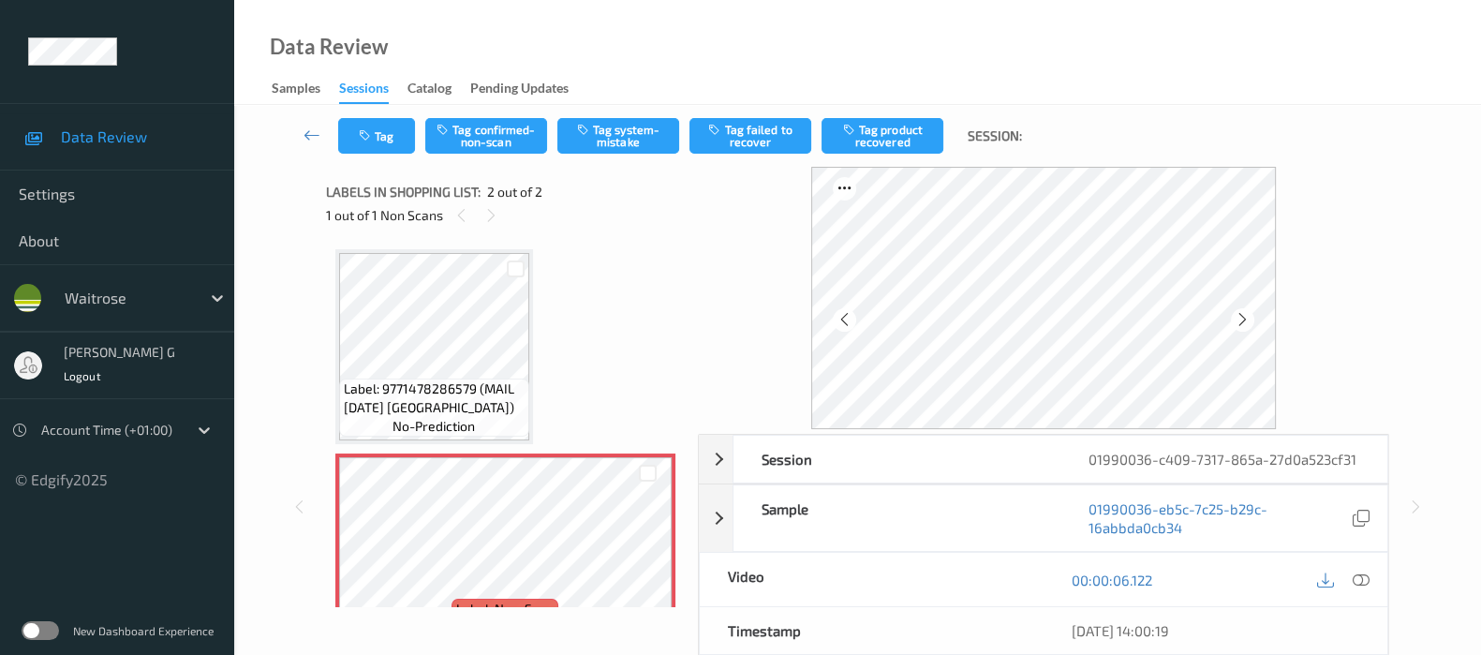
click at [1245, 316] on icon at bounding box center [1243, 319] width 16 height 17
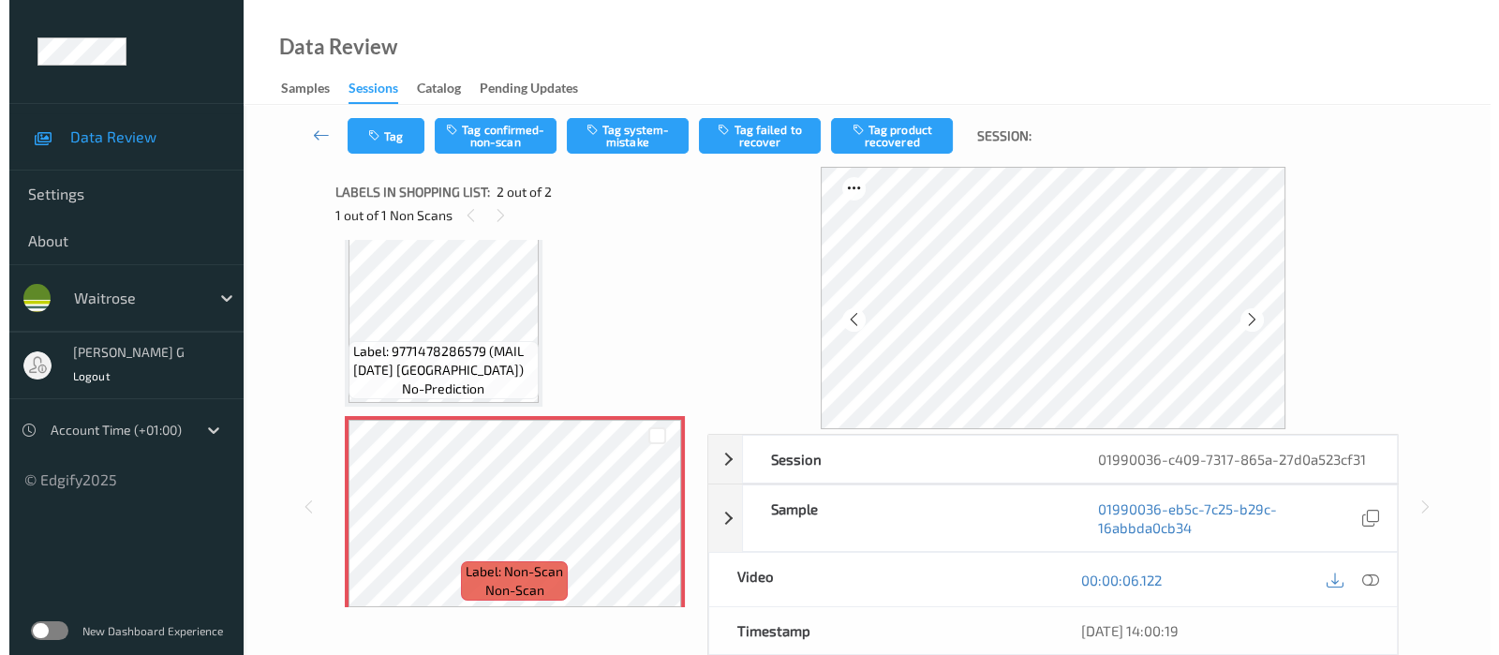
scroll to position [47, 0]
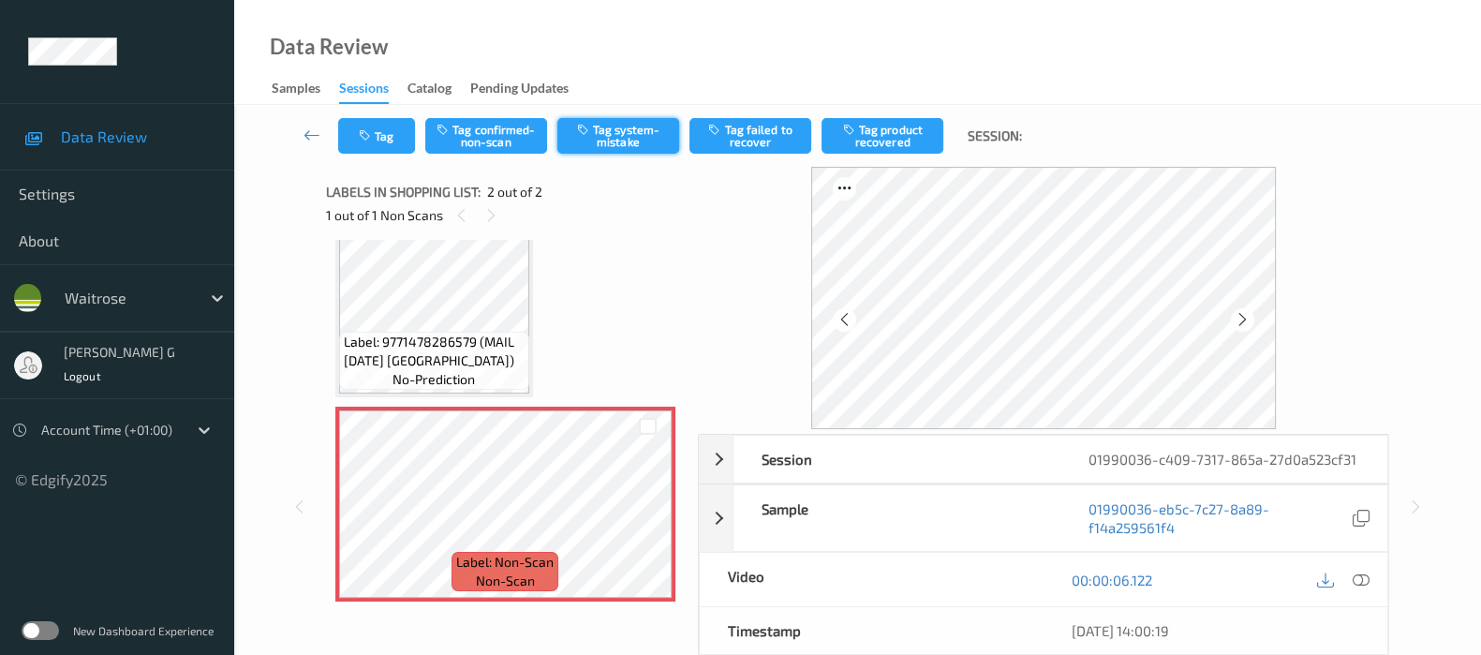
click at [612, 133] on button "Tag system-mistake" at bounding box center [618, 136] width 122 height 36
click at [365, 129] on icon "button" at bounding box center [367, 135] width 16 height 13
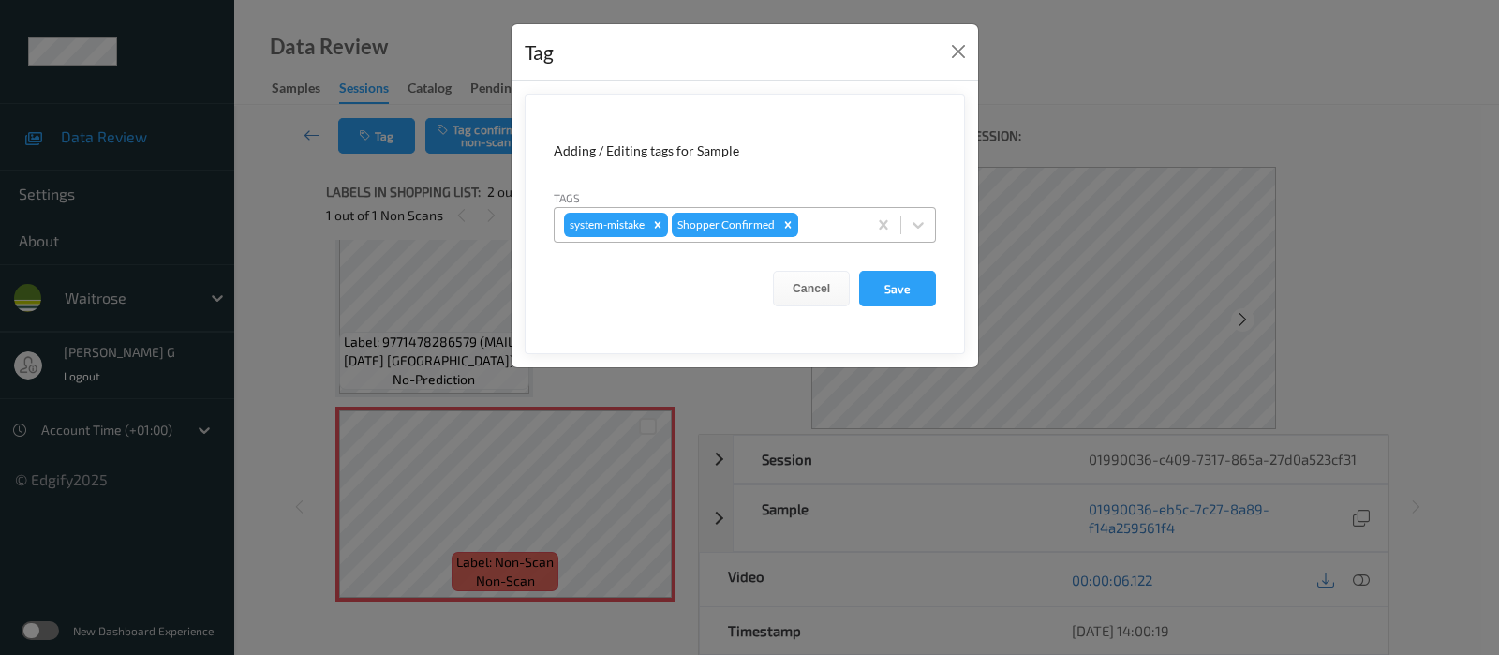
click at [810, 234] on div at bounding box center [829, 225] width 55 height 22
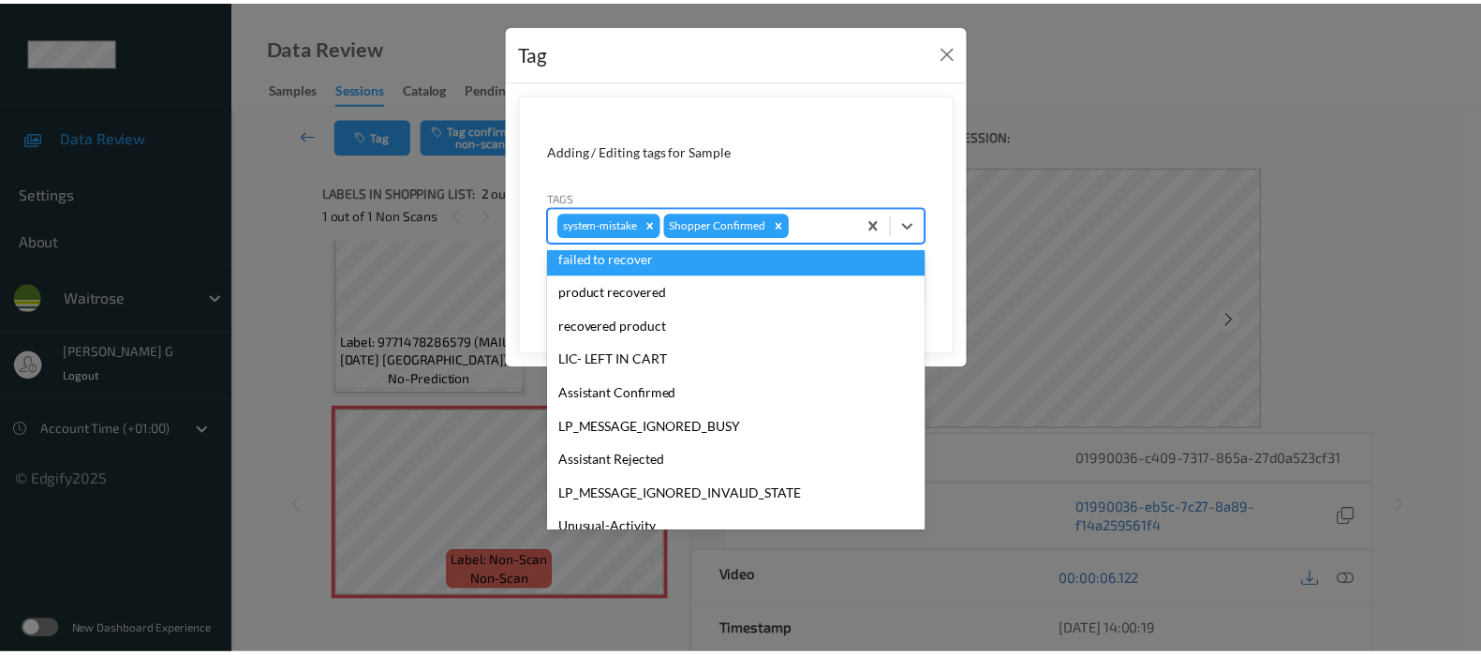
scroll to position [400, 0]
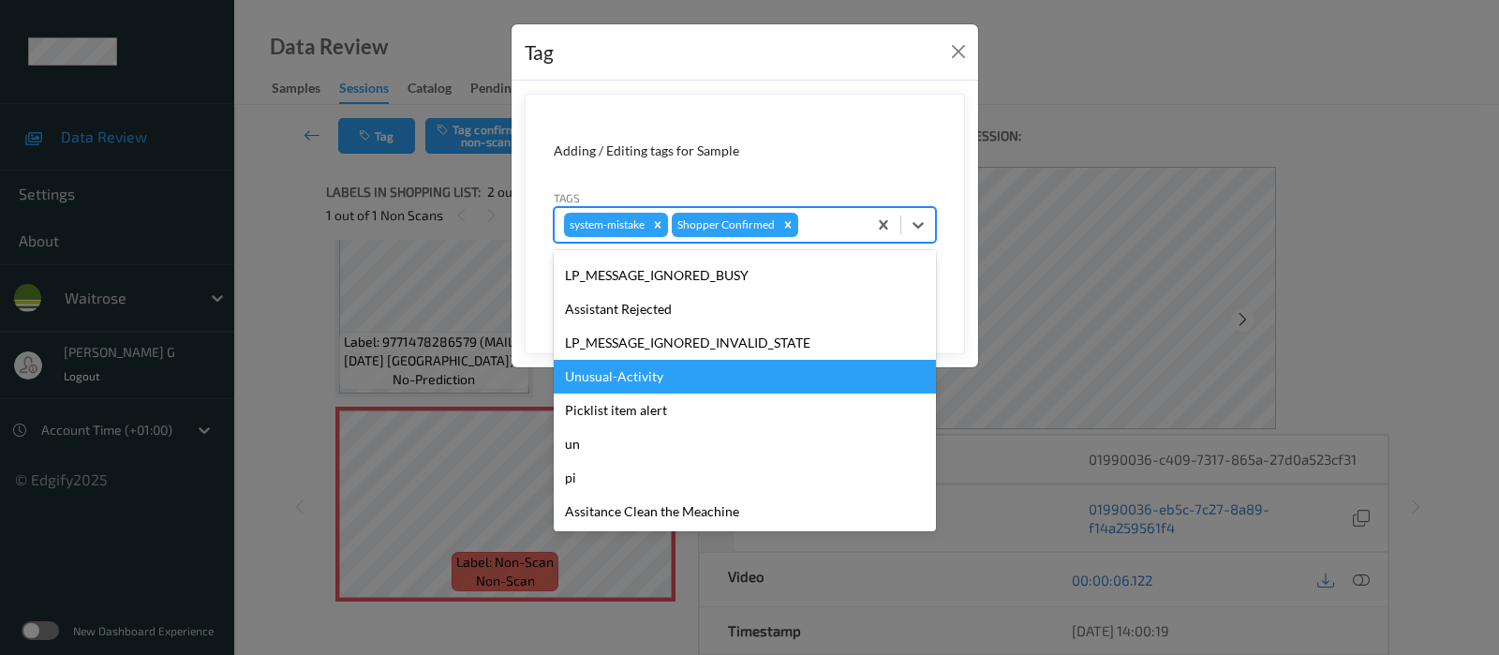
click at [609, 372] on div "Unusual-Activity" at bounding box center [745, 377] width 382 height 34
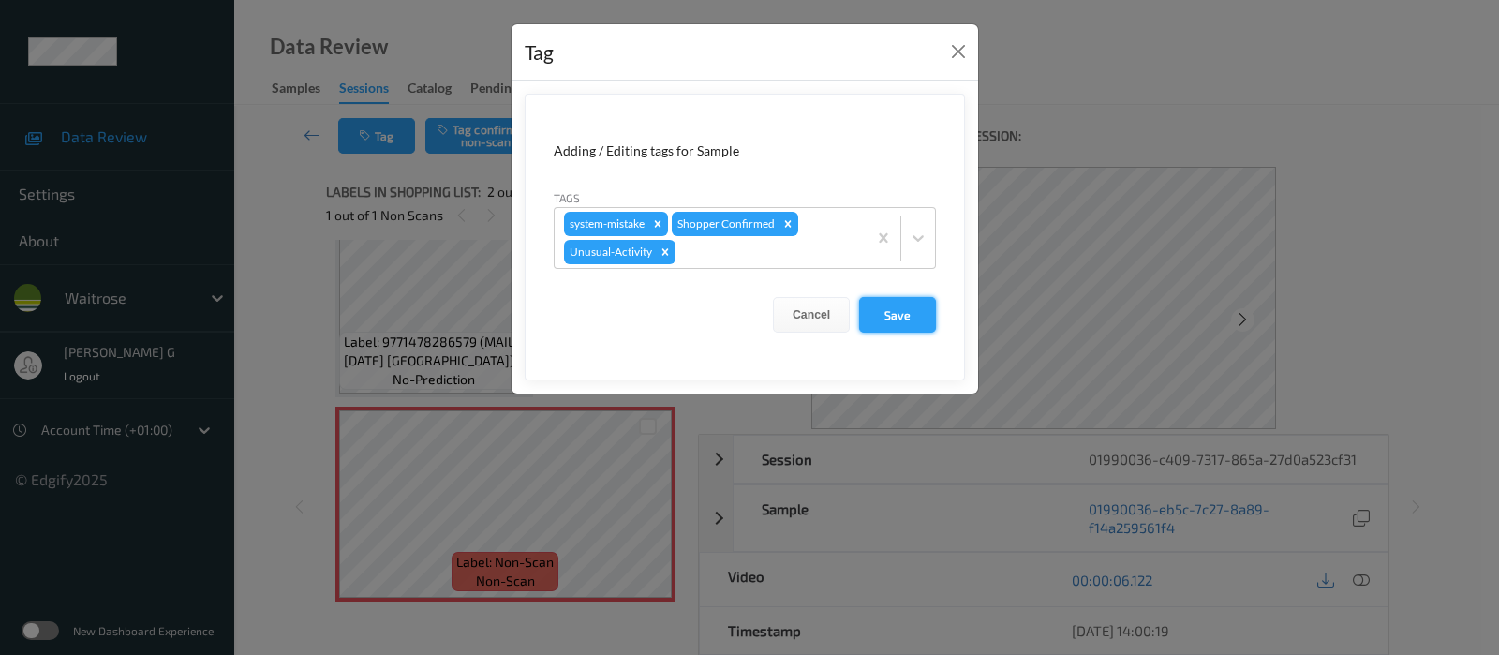
click at [913, 311] on button "Save" at bounding box center [897, 315] width 77 height 36
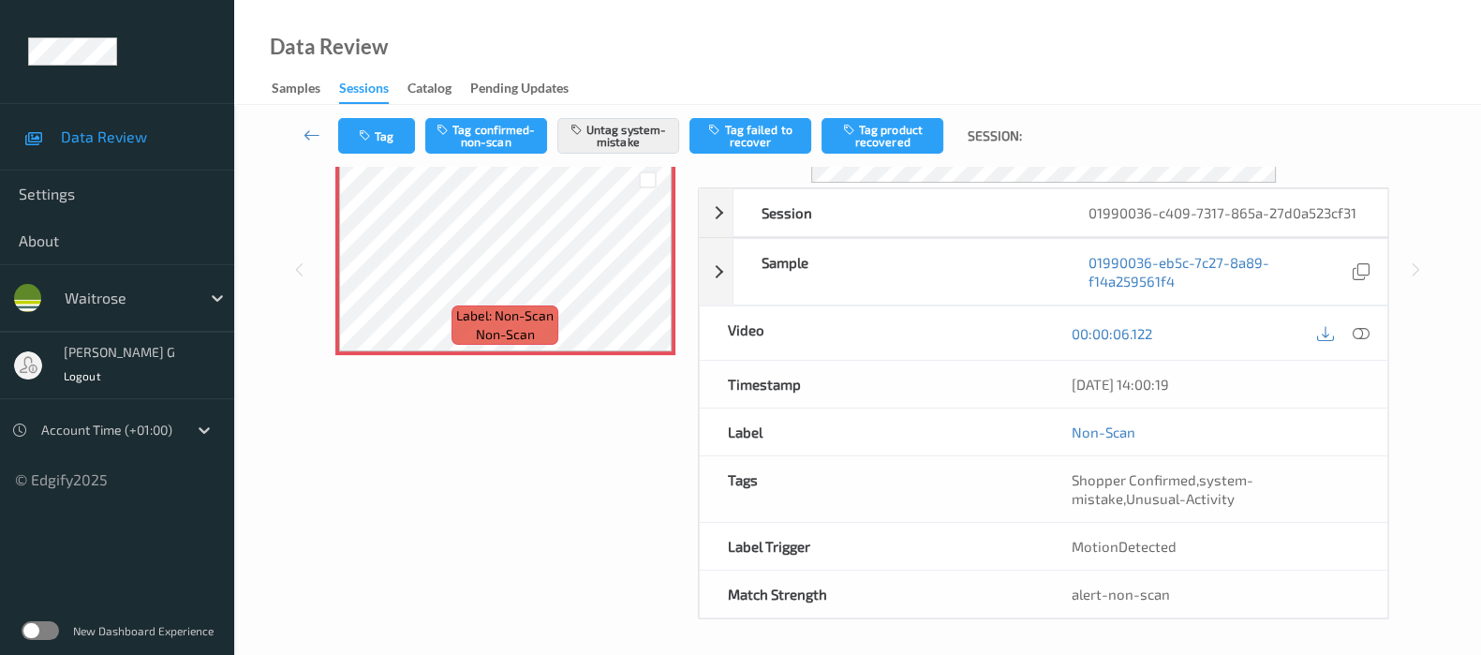
scroll to position [0, 0]
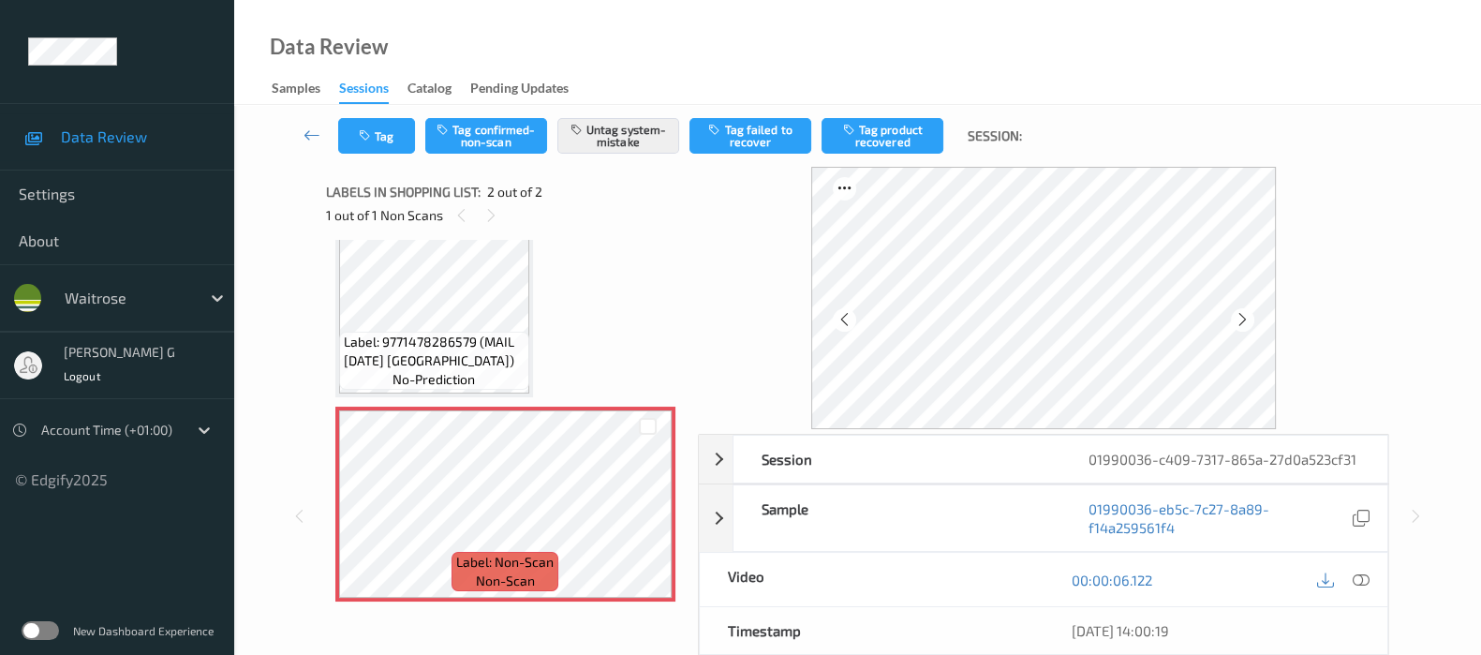
click at [1381, 317] on div at bounding box center [1043, 298] width 691 height 262
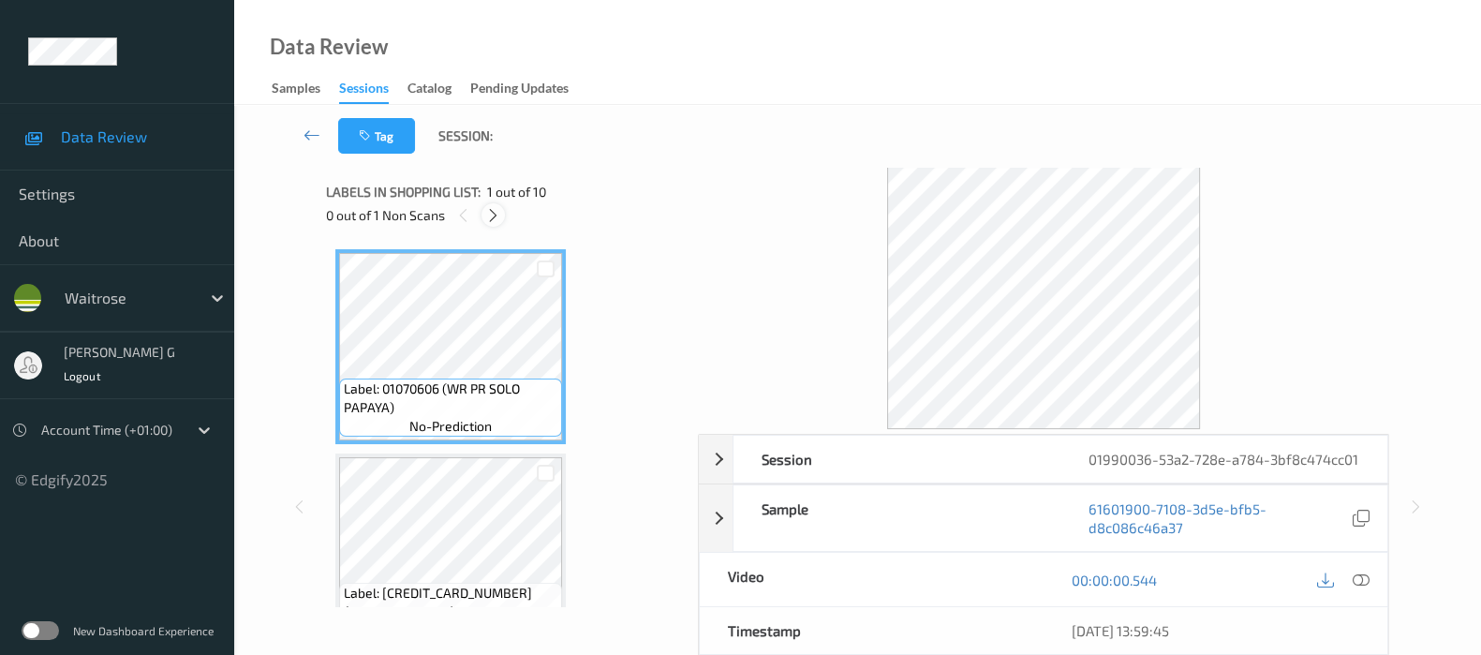
click at [487, 209] on icon at bounding box center [493, 215] width 16 height 17
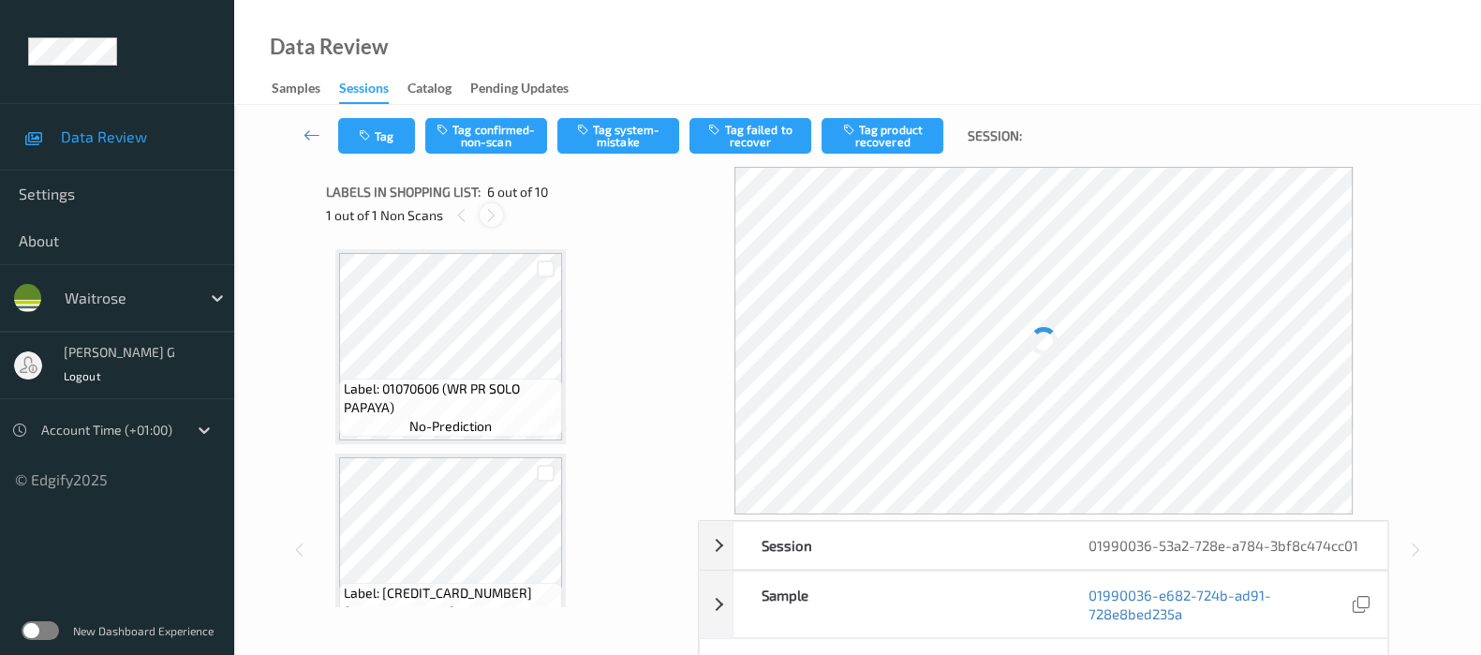
scroll to position [821, 0]
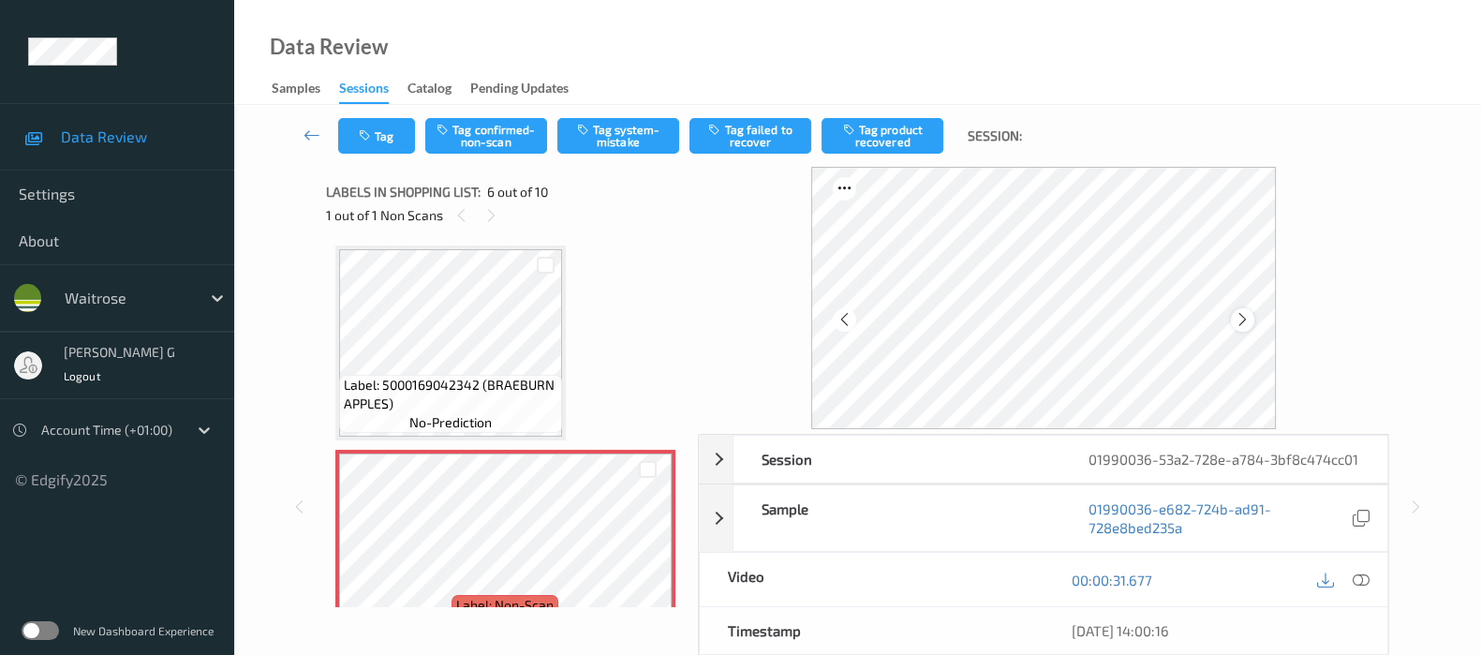
click at [1242, 321] on icon at bounding box center [1243, 319] width 16 height 17
click at [1354, 588] on icon at bounding box center [1361, 579] width 17 height 17
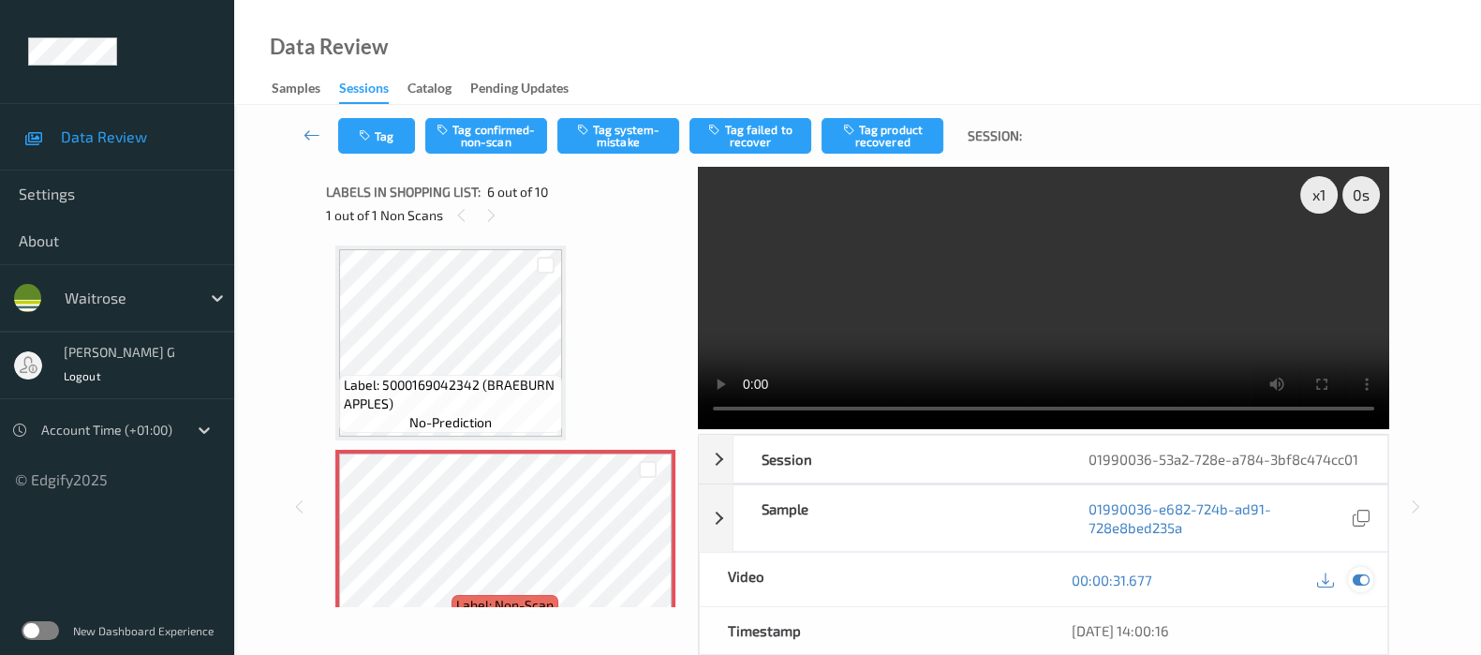
click at [1364, 588] on icon at bounding box center [1361, 579] width 17 height 17
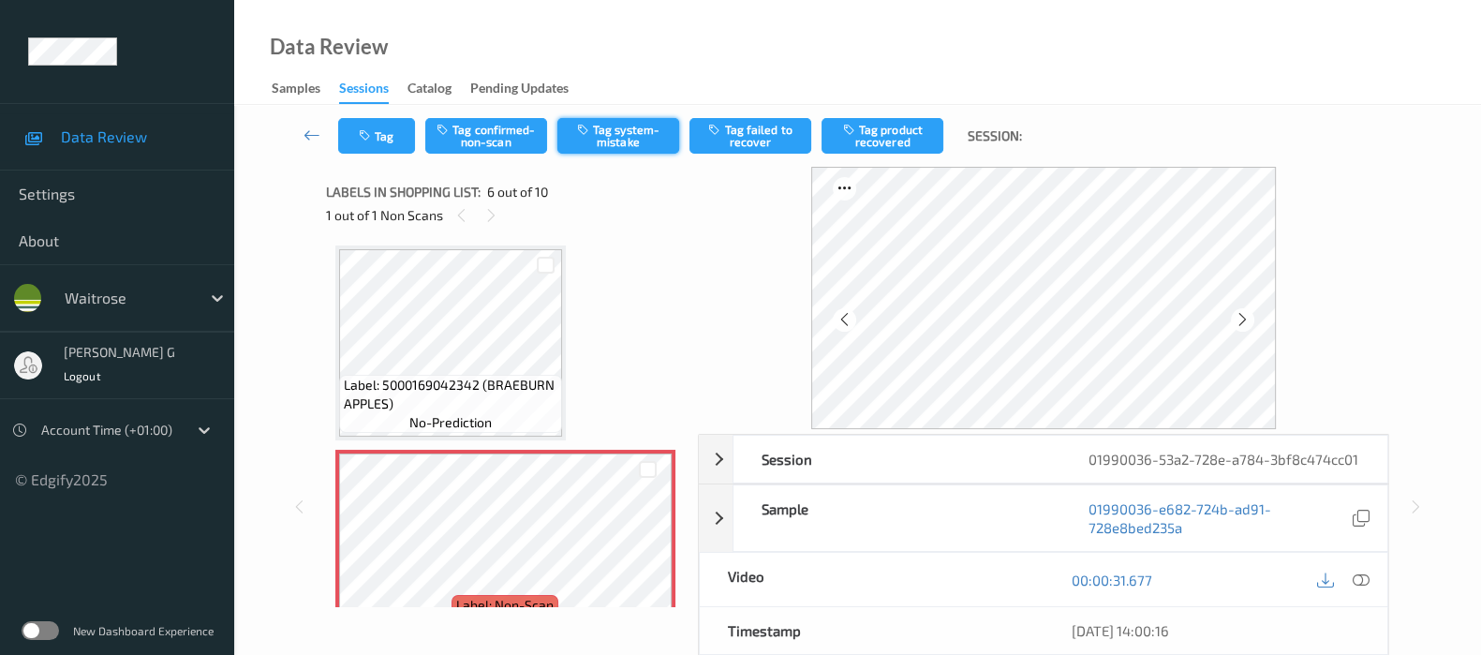
click at [621, 126] on button "Tag system-mistake" at bounding box center [618, 136] width 122 height 36
click at [373, 138] on icon "button" at bounding box center [367, 135] width 16 height 13
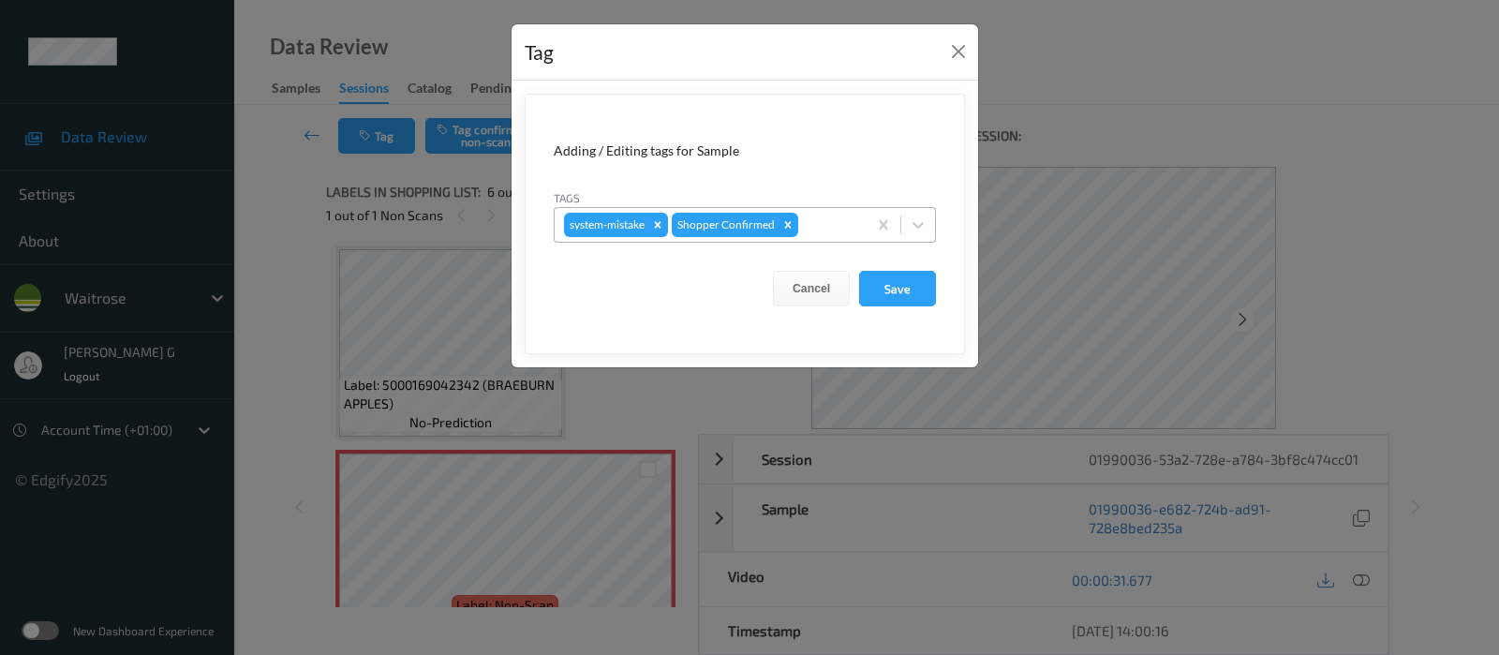
click at [816, 229] on div at bounding box center [829, 225] width 55 height 22
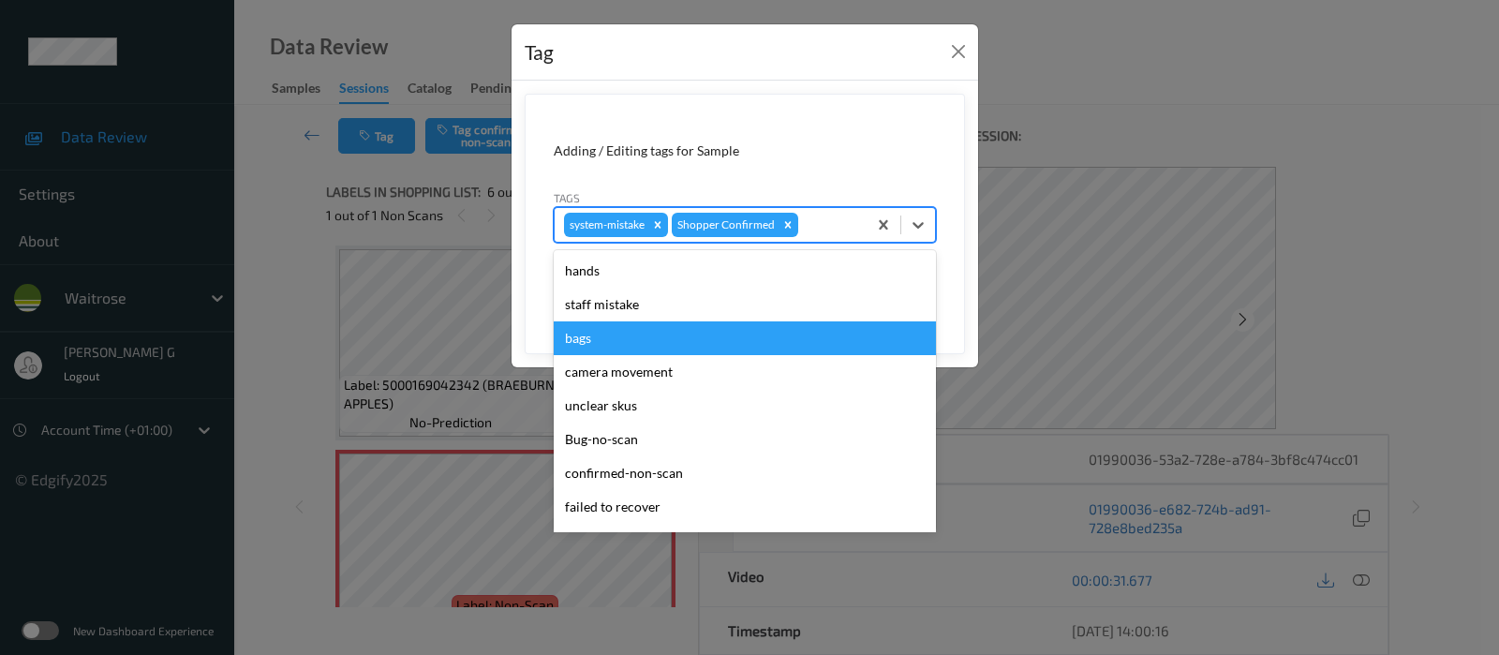
click at [608, 334] on div "bags" at bounding box center [745, 338] width 382 height 34
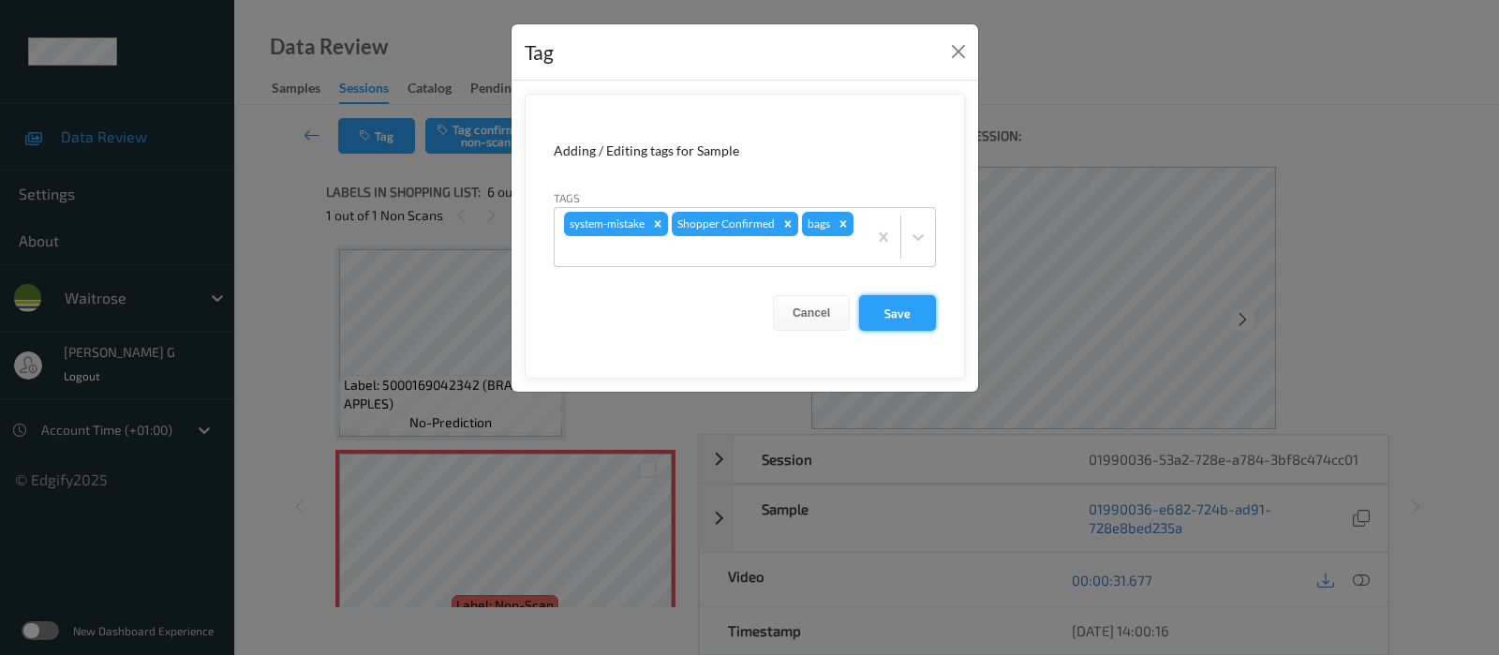
click at [894, 306] on button "Save" at bounding box center [897, 313] width 77 height 36
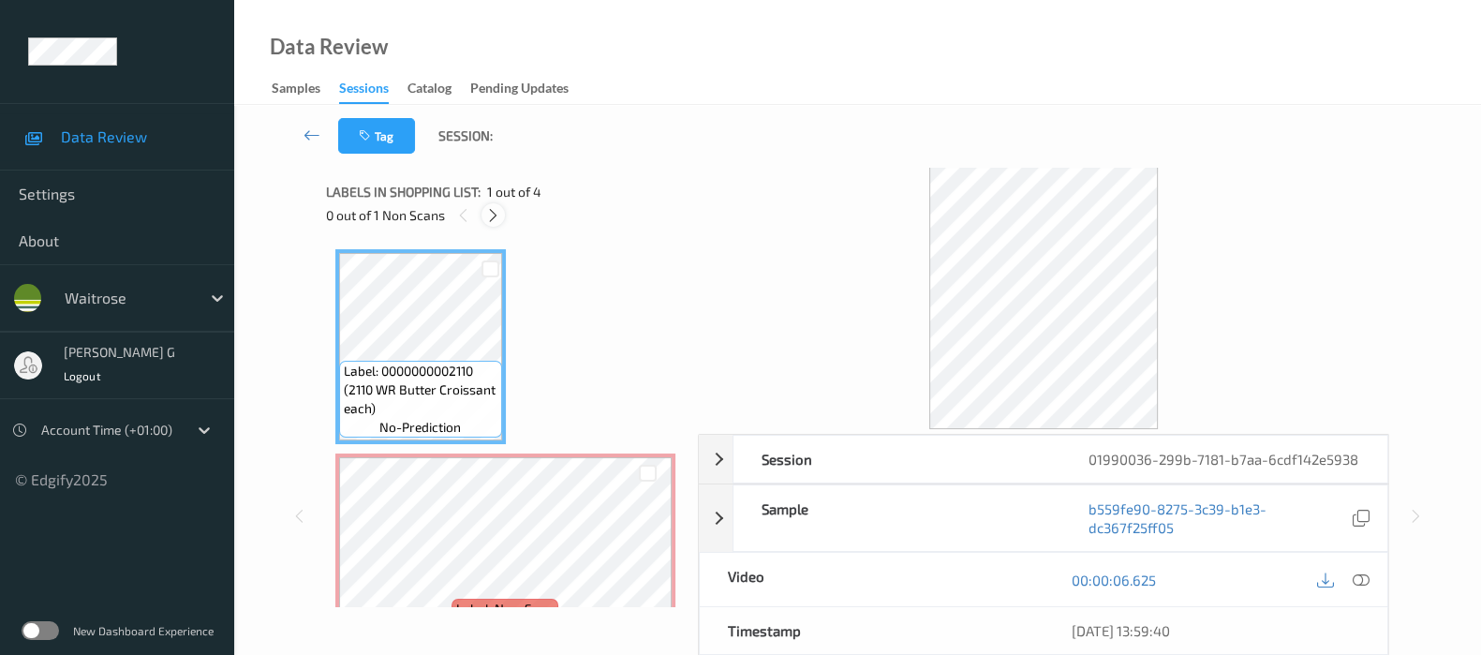
click at [483, 212] on div at bounding box center [493, 214] width 23 height 23
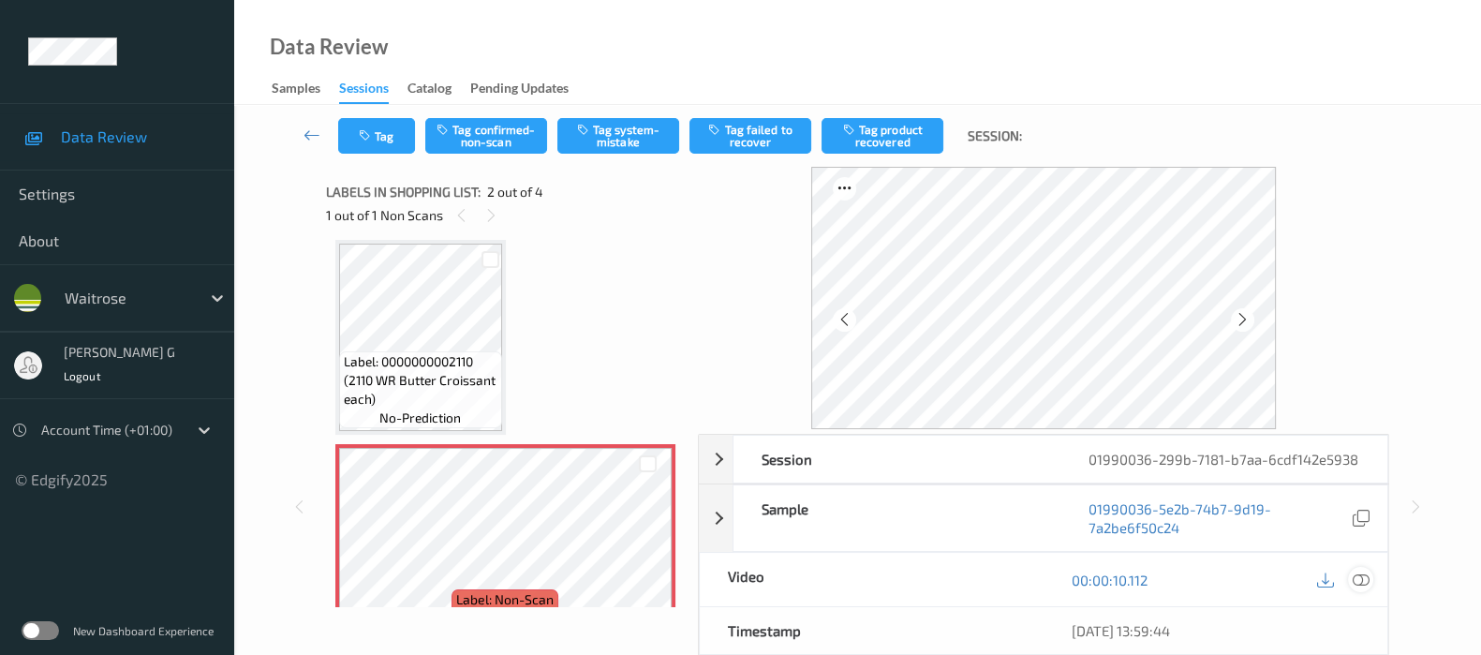
click at [1358, 584] on icon at bounding box center [1361, 579] width 17 height 17
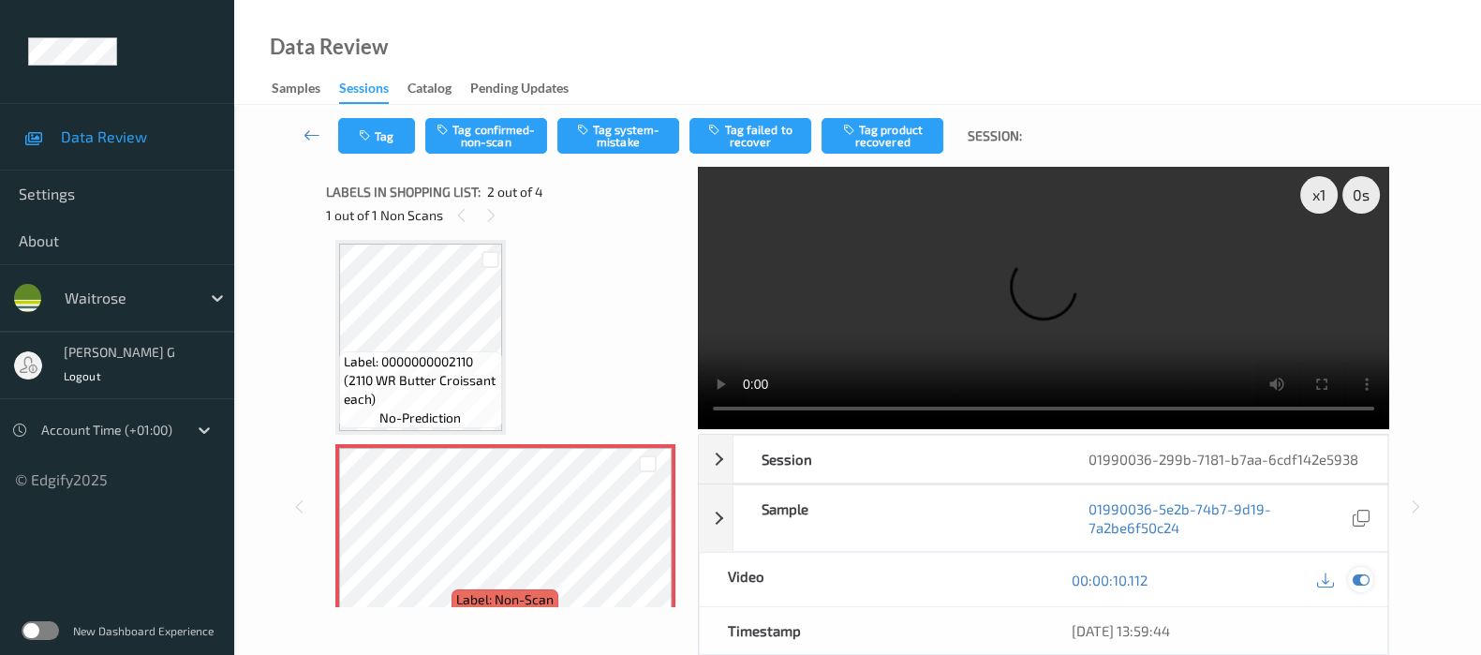
click at [1359, 581] on icon at bounding box center [1361, 579] width 17 height 17
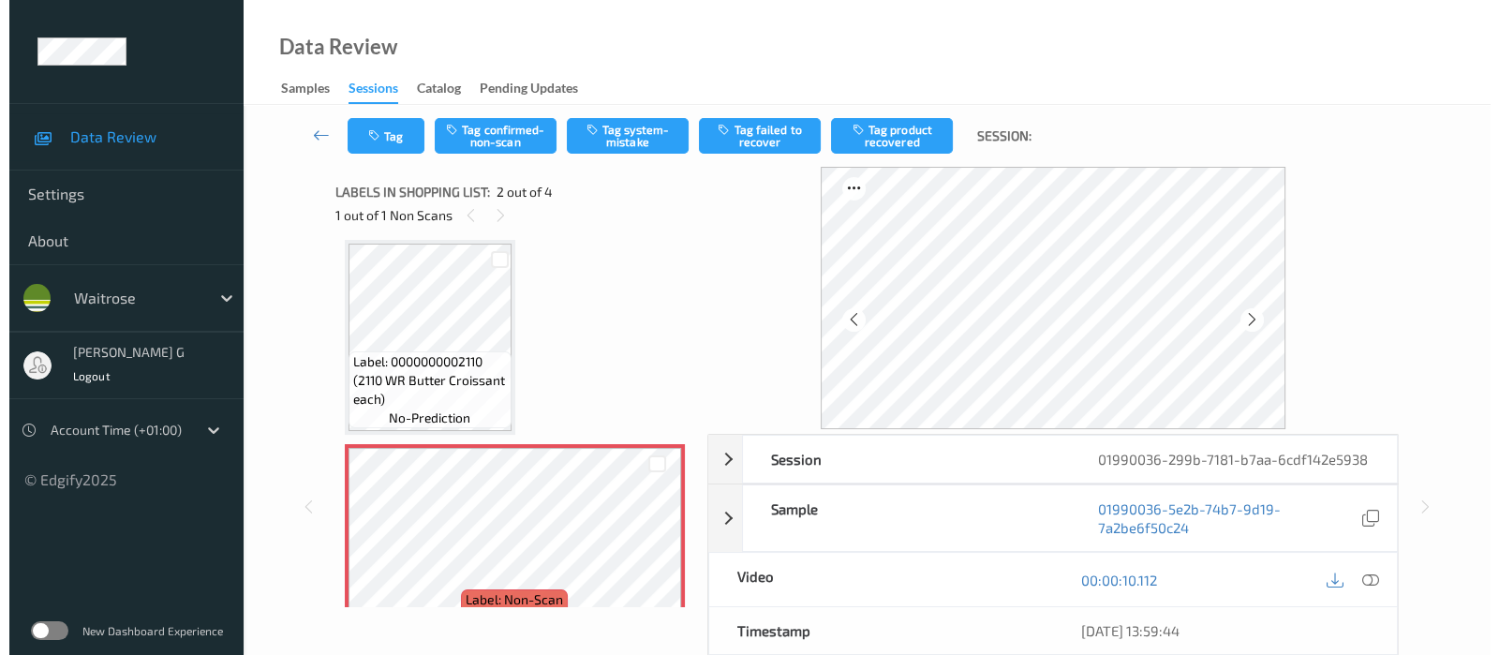
scroll to position [0, 0]
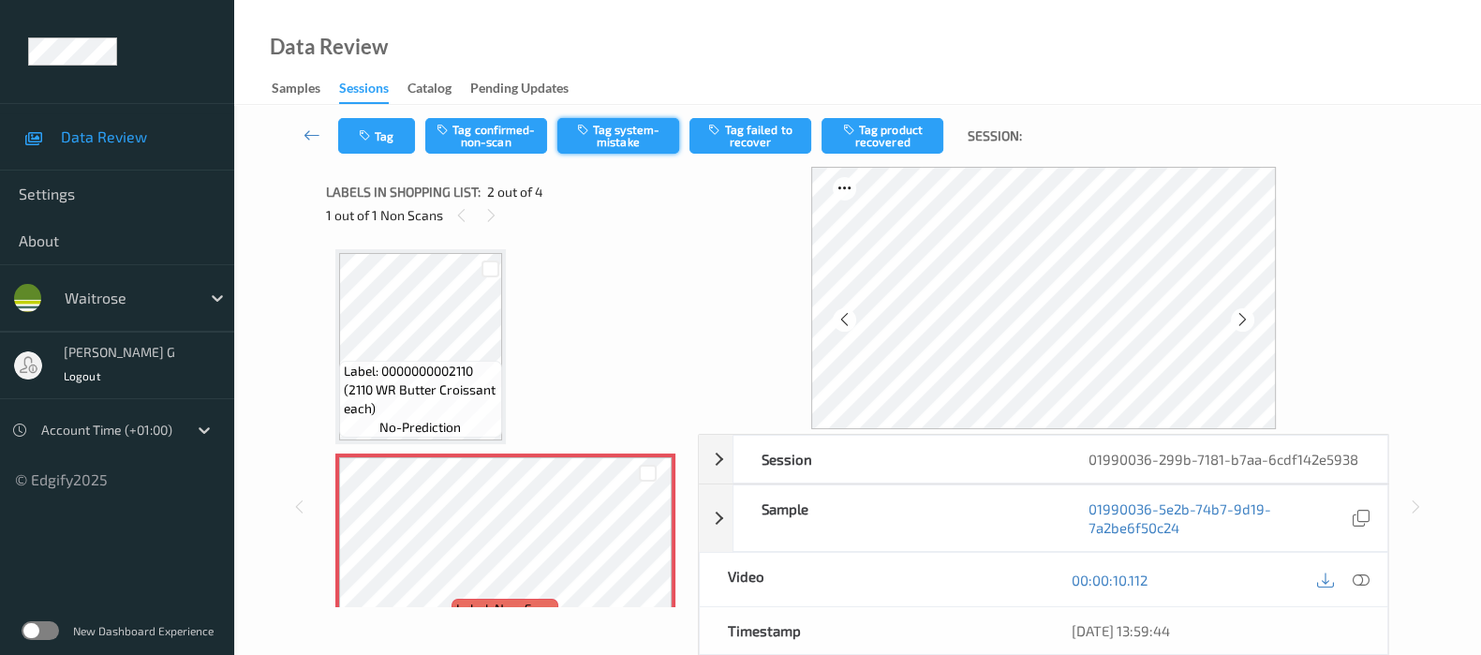
click at [615, 131] on button "Tag system-mistake" at bounding box center [618, 136] width 122 height 36
click at [371, 146] on button "Tag" at bounding box center [376, 136] width 77 height 36
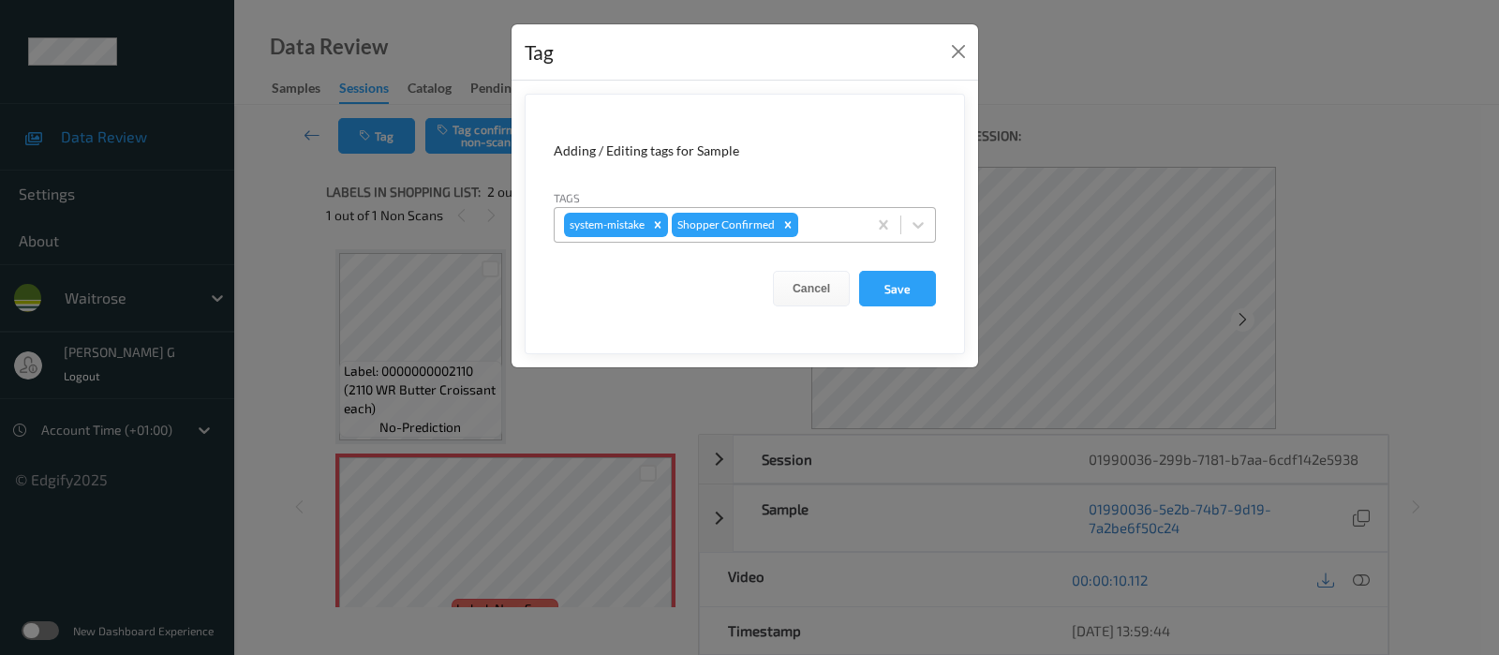
click at [815, 220] on div at bounding box center [829, 225] width 55 height 22
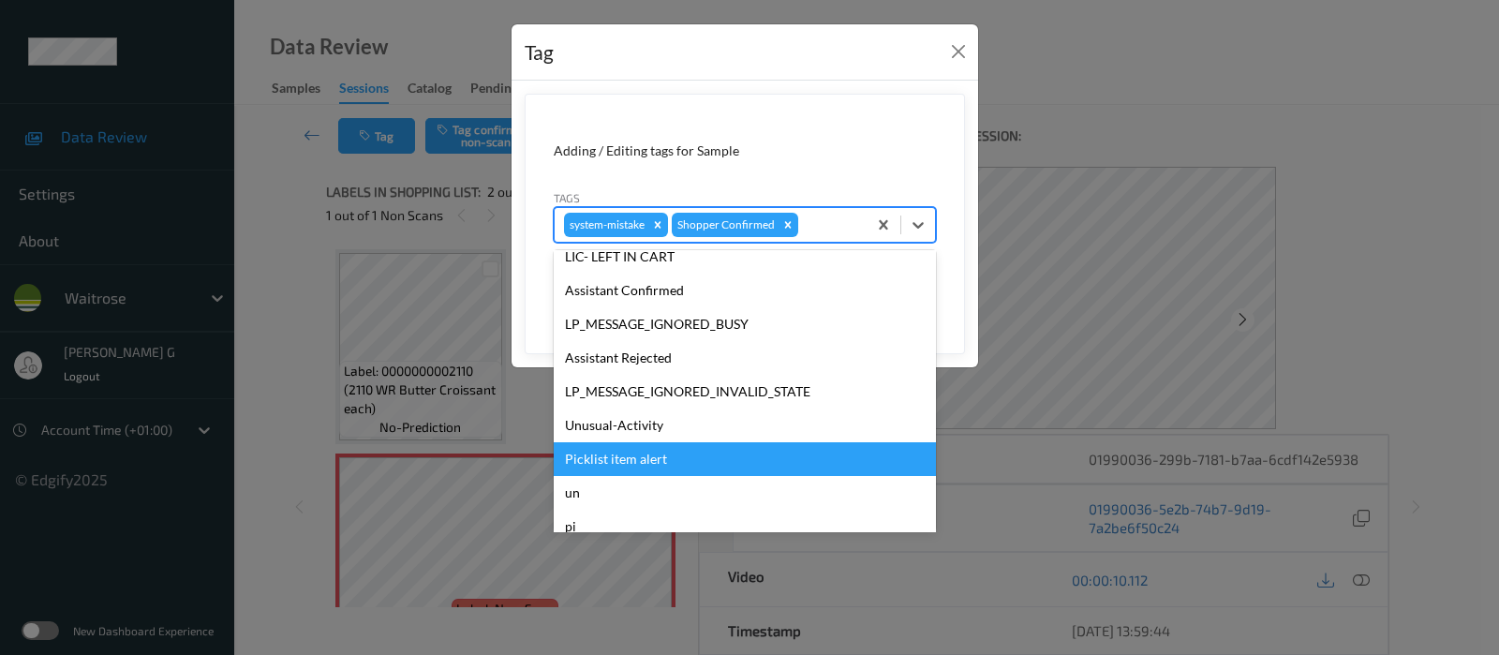
scroll to position [400, 0]
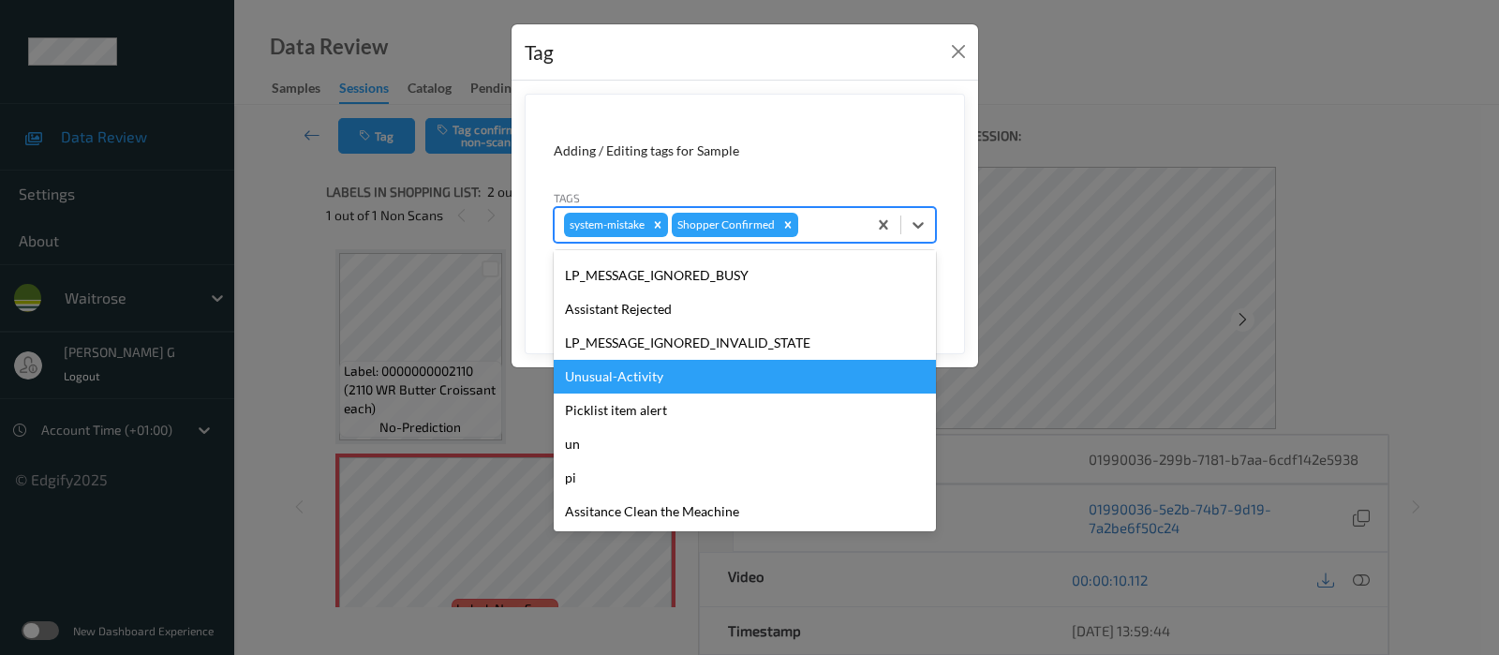
click at [596, 372] on div "Unusual-Activity" at bounding box center [745, 377] width 382 height 34
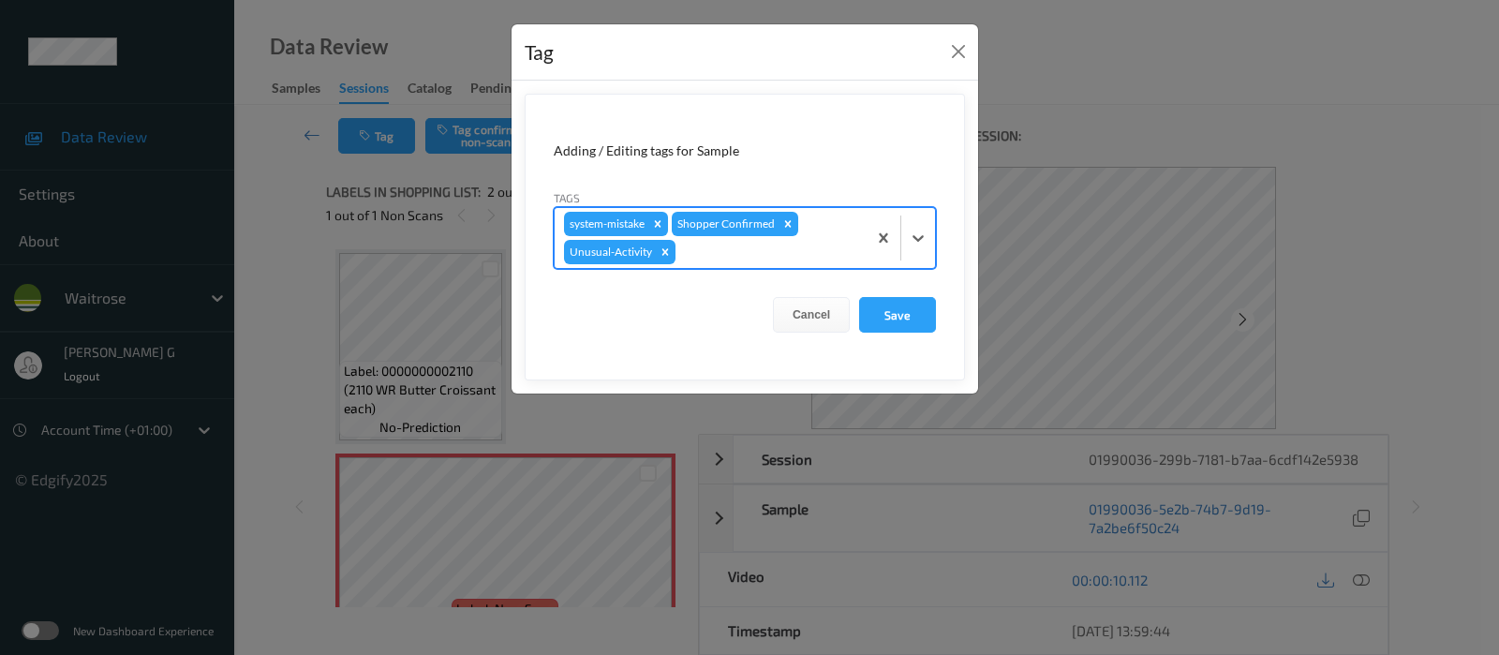
click at [788, 250] on div at bounding box center [768, 252] width 178 height 22
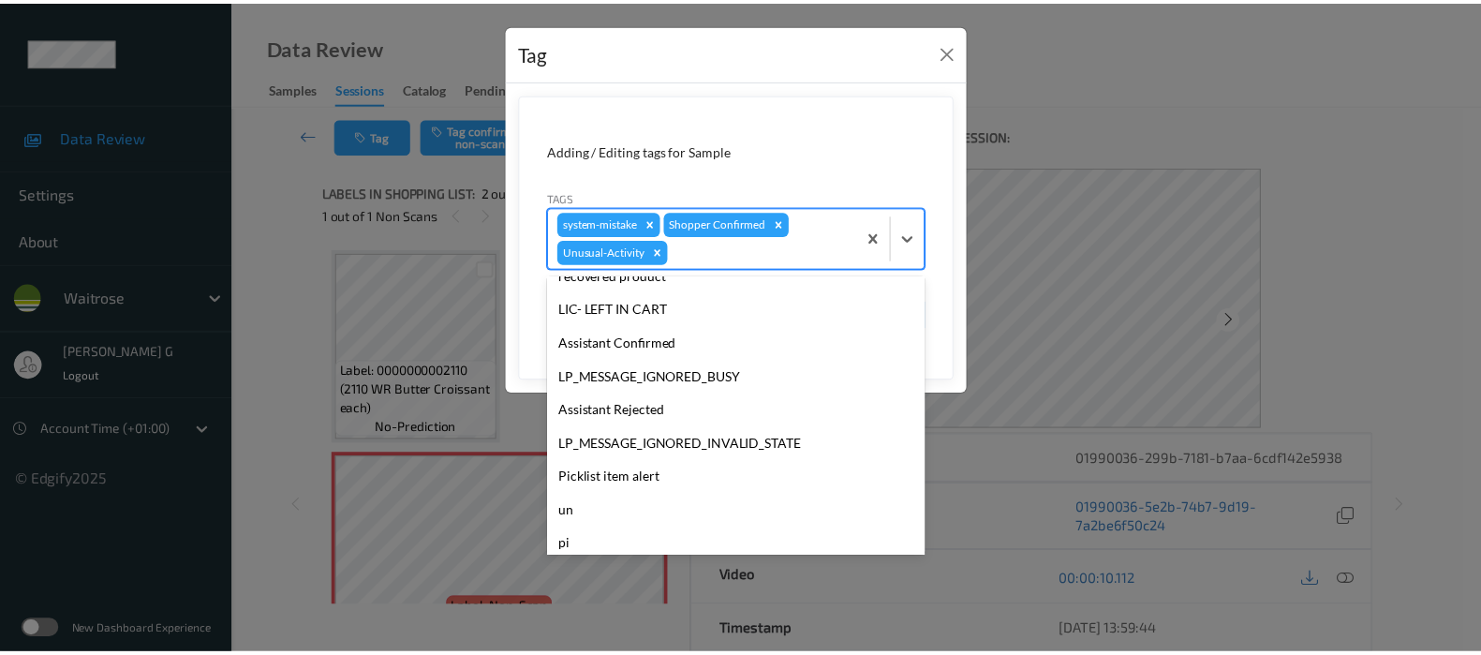
scroll to position [366, 0]
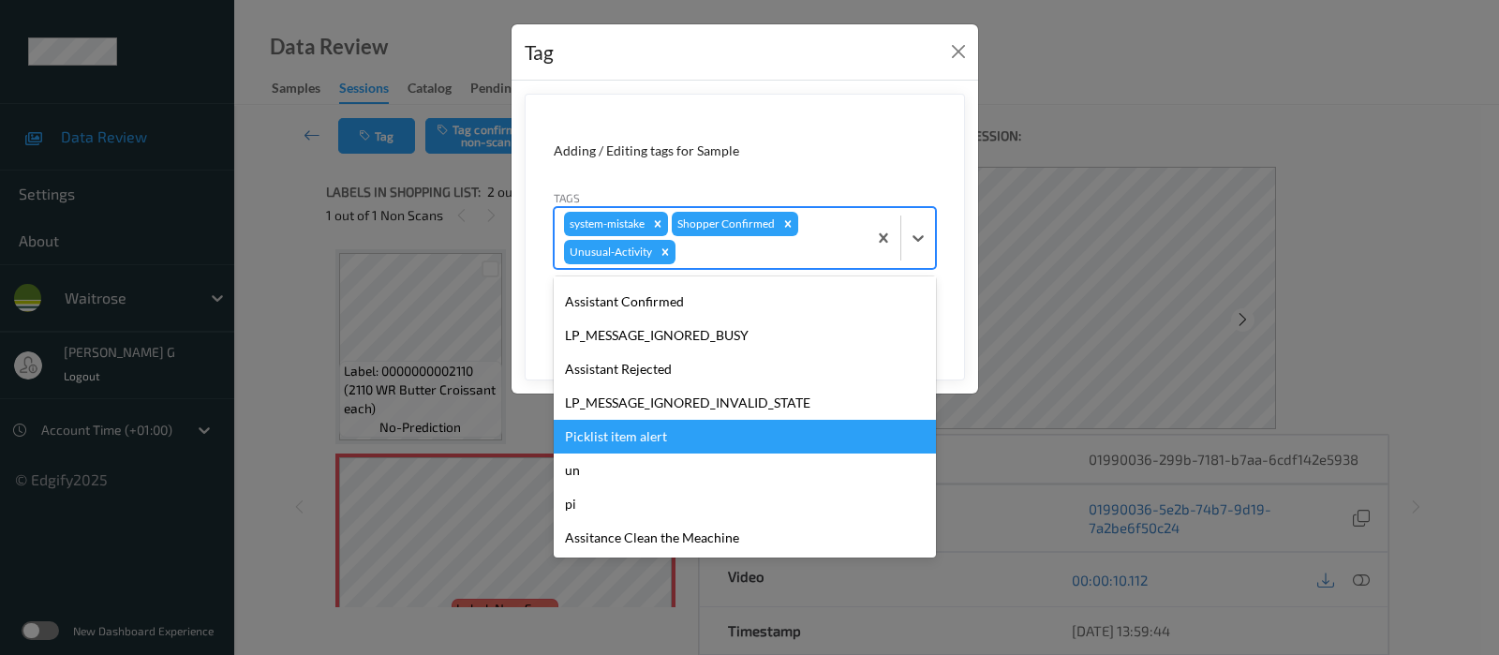
click at [605, 429] on div "Picklist item alert" at bounding box center [745, 437] width 382 height 34
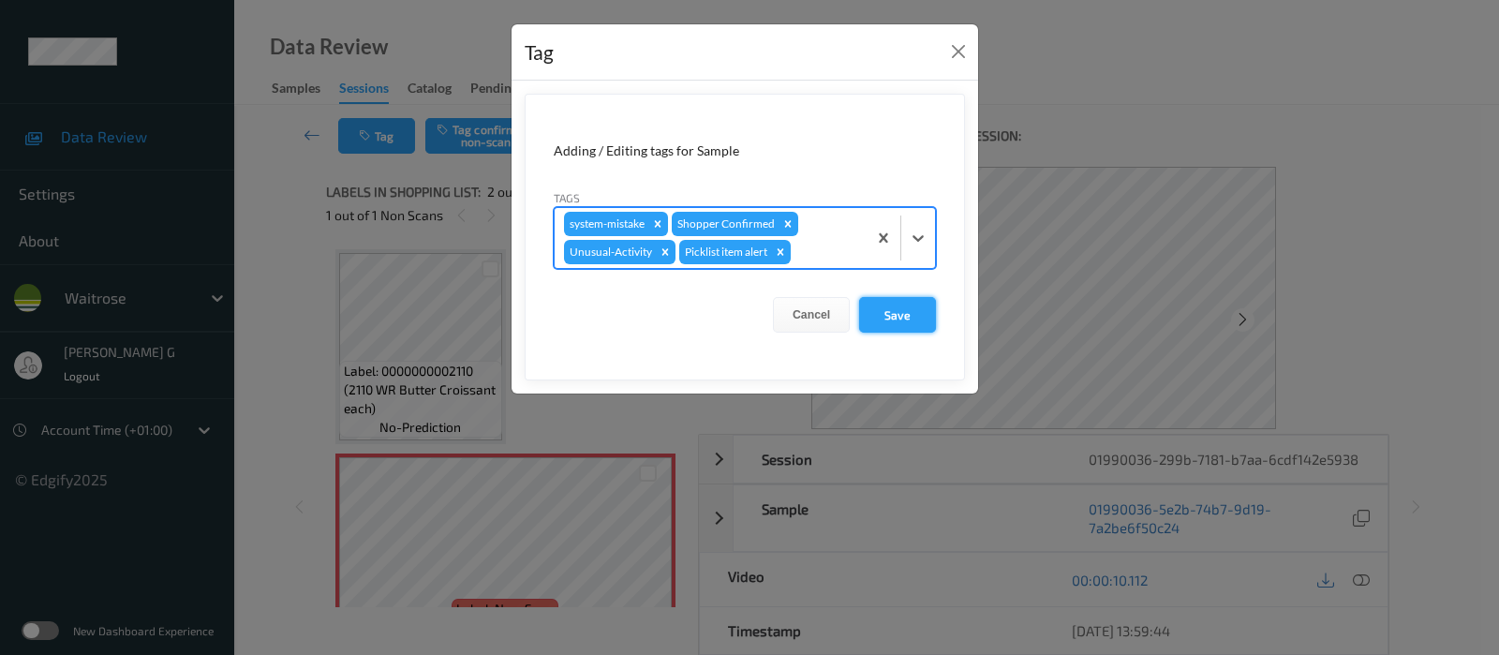
click at [889, 316] on button "Save" at bounding box center [897, 315] width 77 height 36
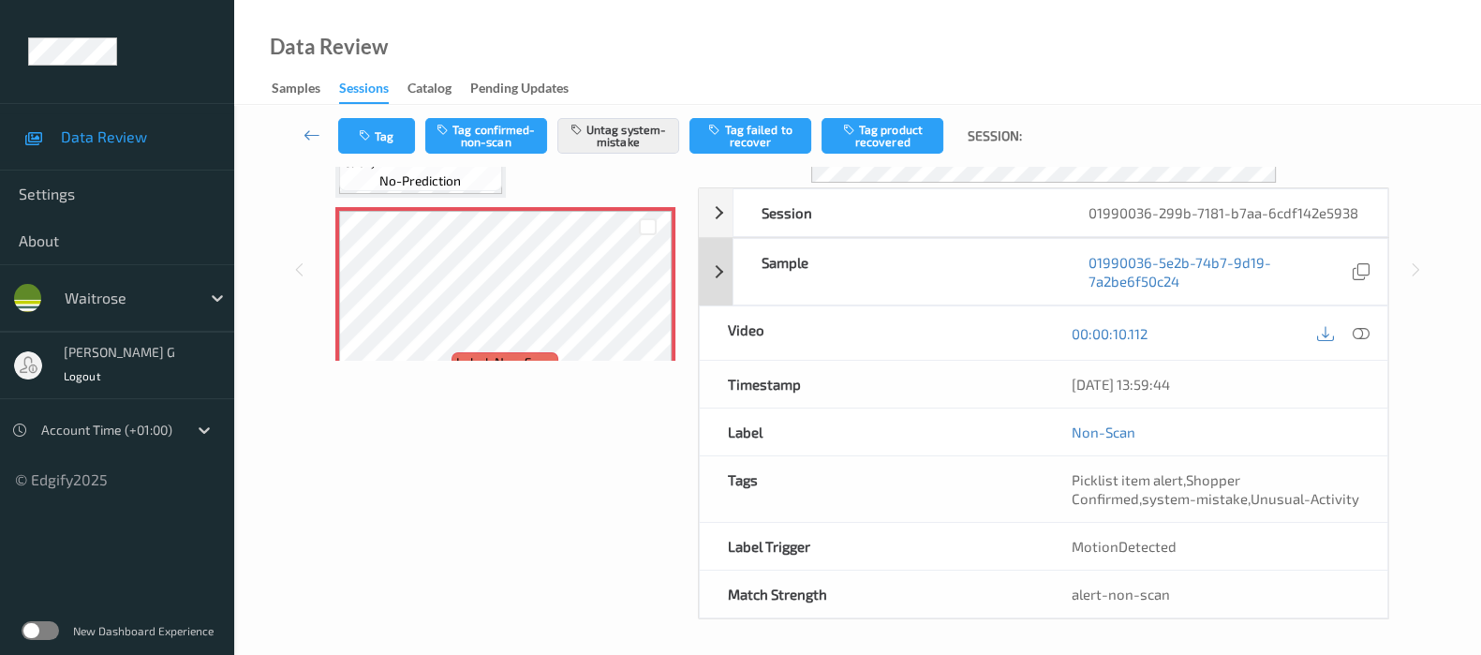
scroll to position [0, 0]
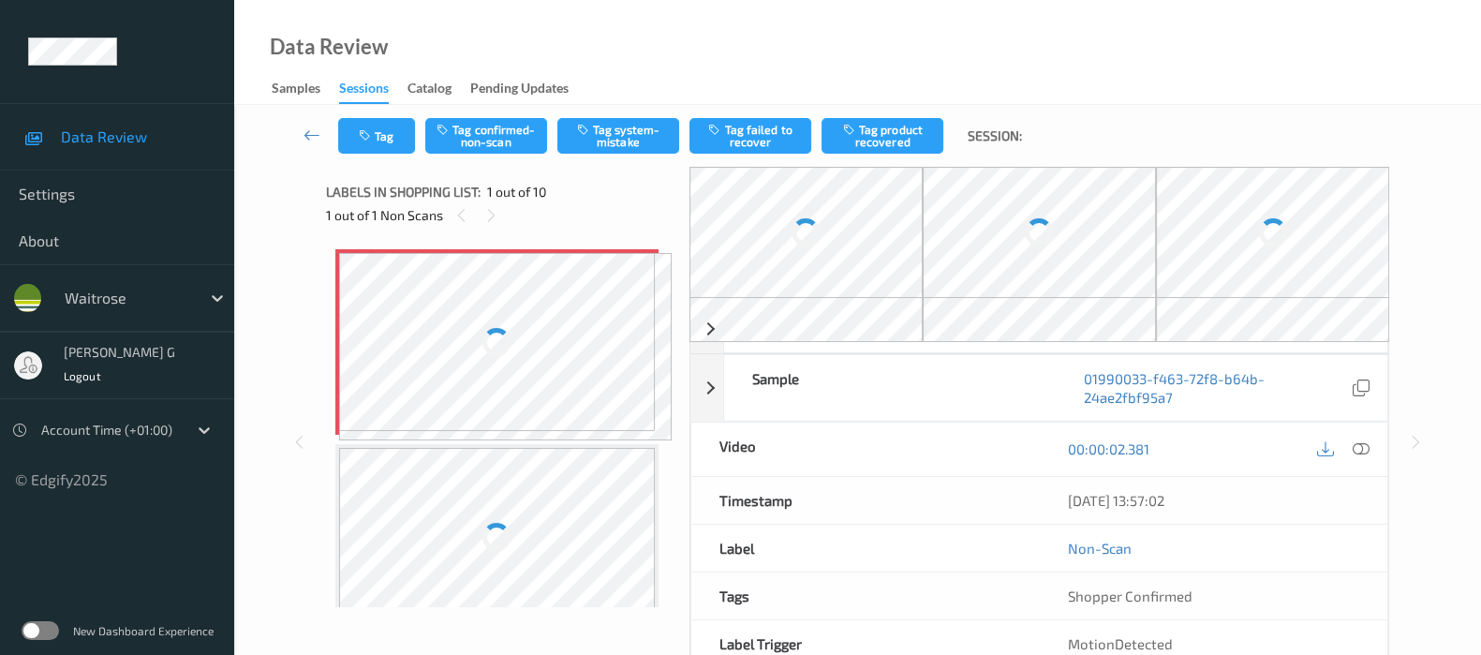
click at [884, 41] on div "Data Review Samples Sessions Catalog Pending Updates" at bounding box center [857, 52] width 1247 height 105
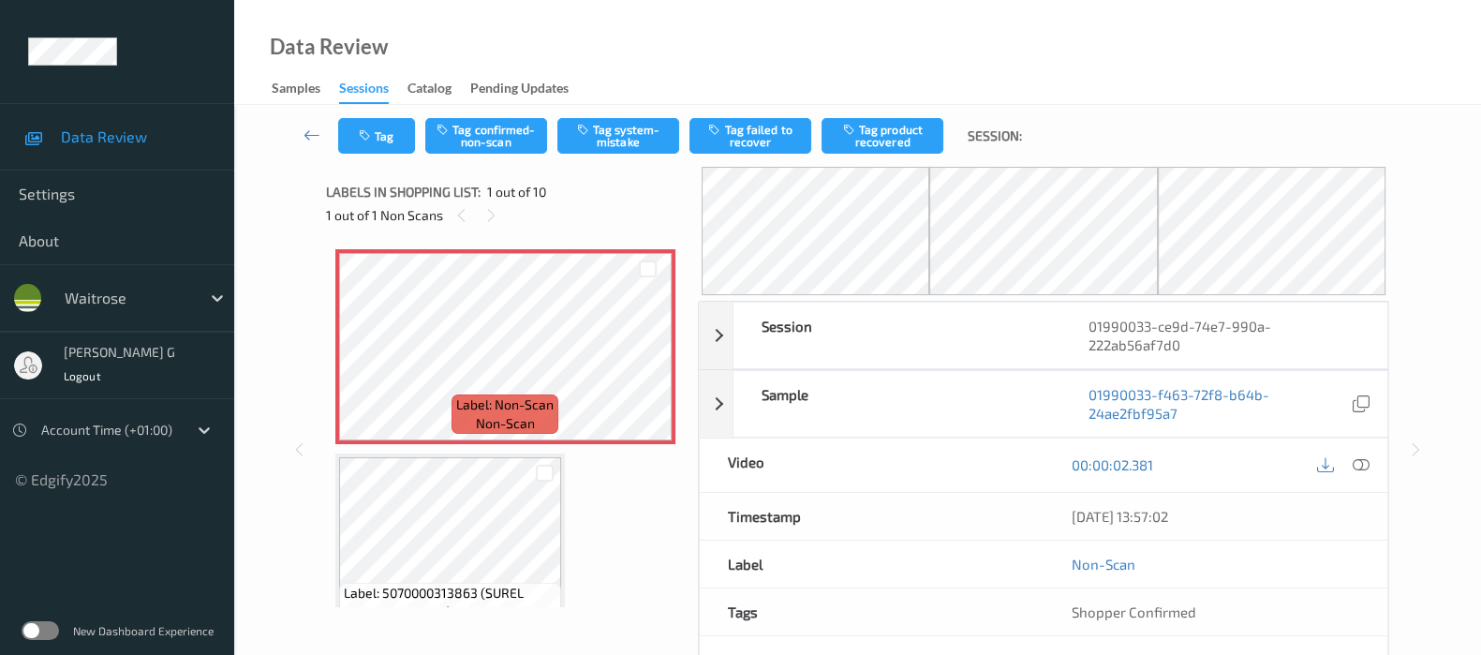
click at [983, 63] on div "Data Review Samples Sessions Catalog Pending Updates" at bounding box center [857, 52] width 1247 height 105
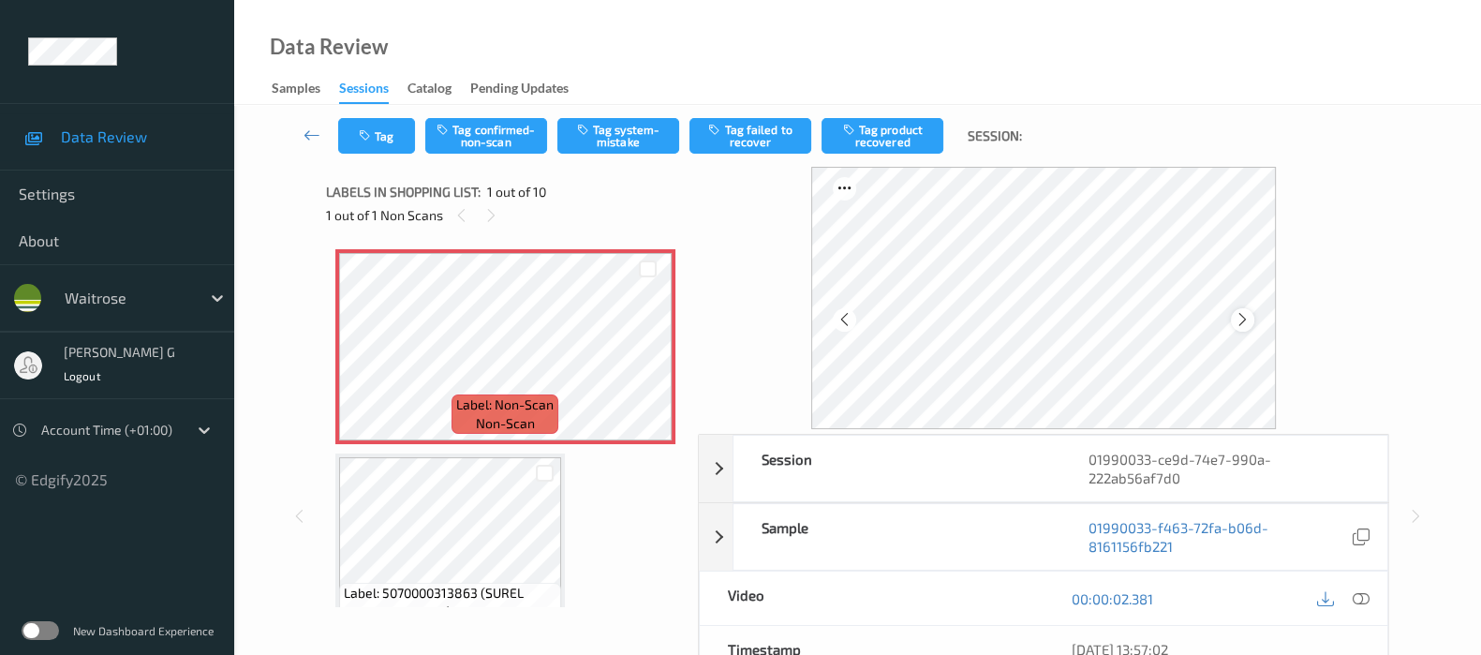
click at [1242, 320] on icon at bounding box center [1243, 319] width 16 height 17
click at [1369, 597] on icon at bounding box center [1361, 598] width 17 height 17
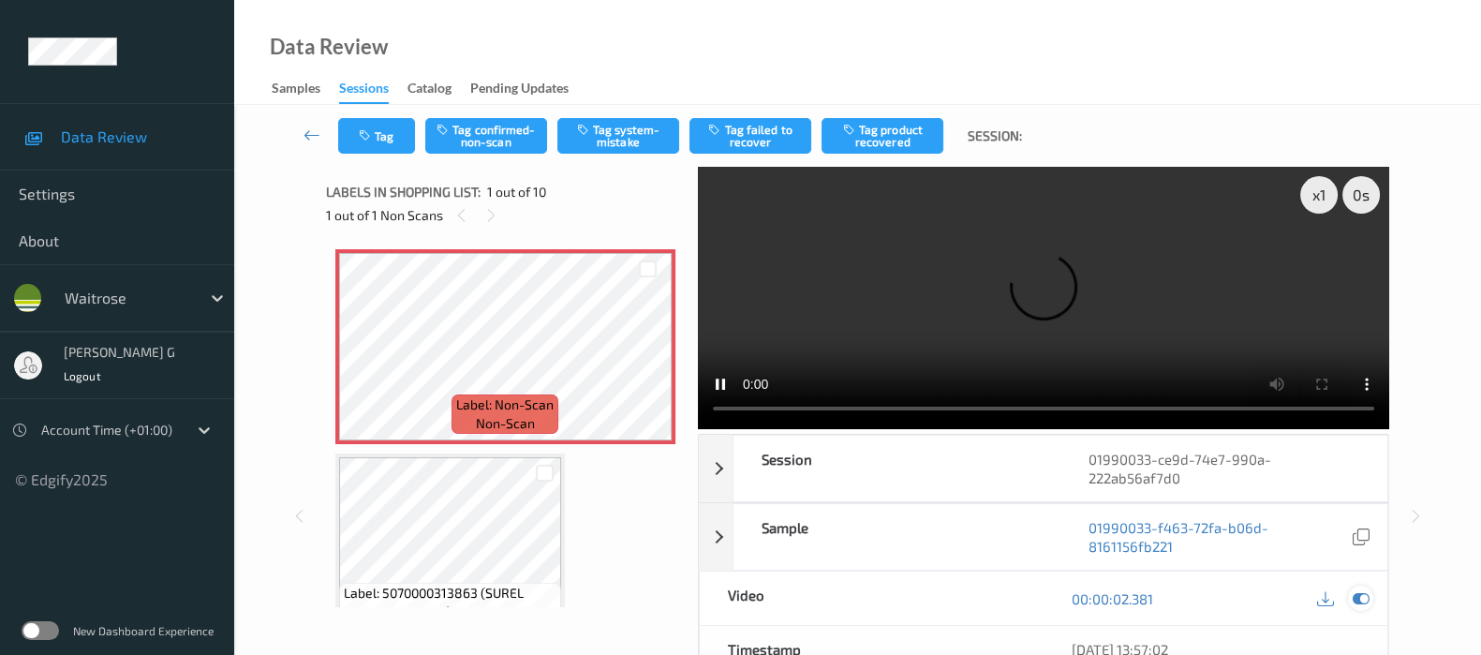
click at [1356, 595] on icon at bounding box center [1361, 598] width 17 height 17
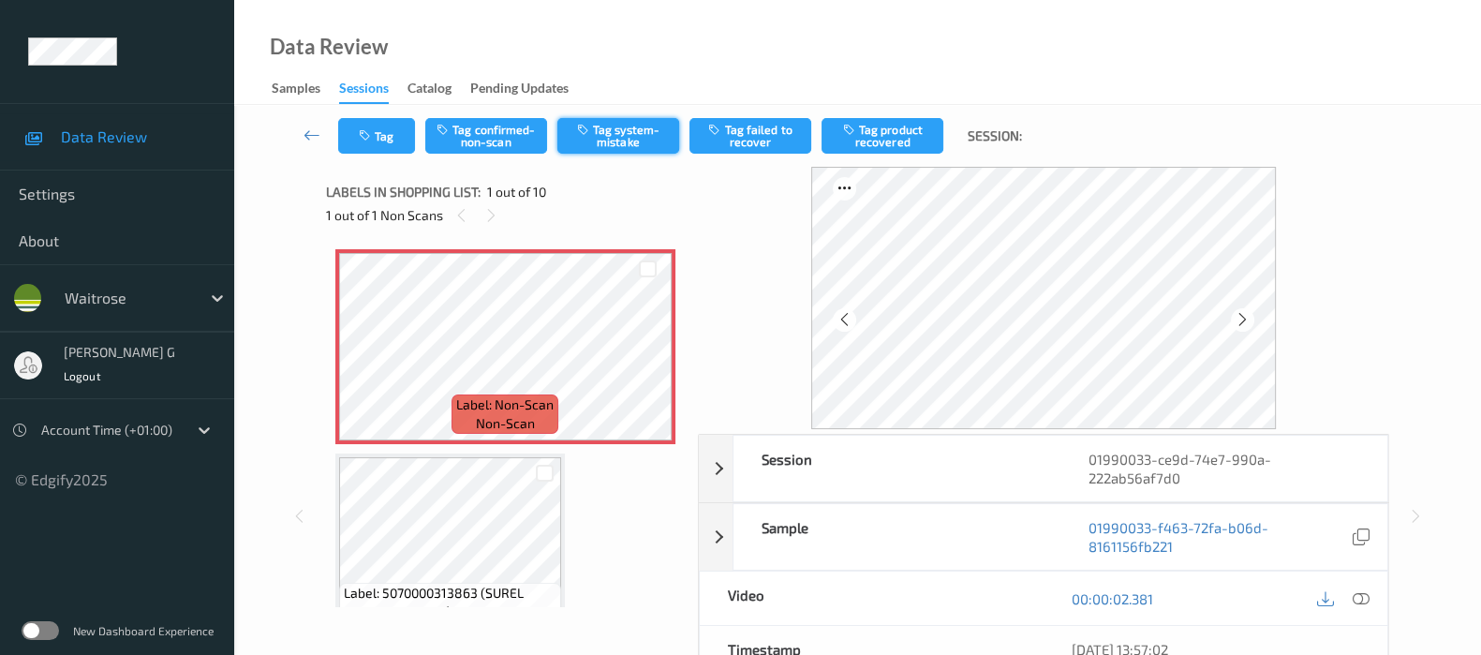
click at [619, 133] on button "Tag system-mistake" at bounding box center [618, 136] width 122 height 36
click at [377, 132] on button "Tag" at bounding box center [376, 136] width 77 height 36
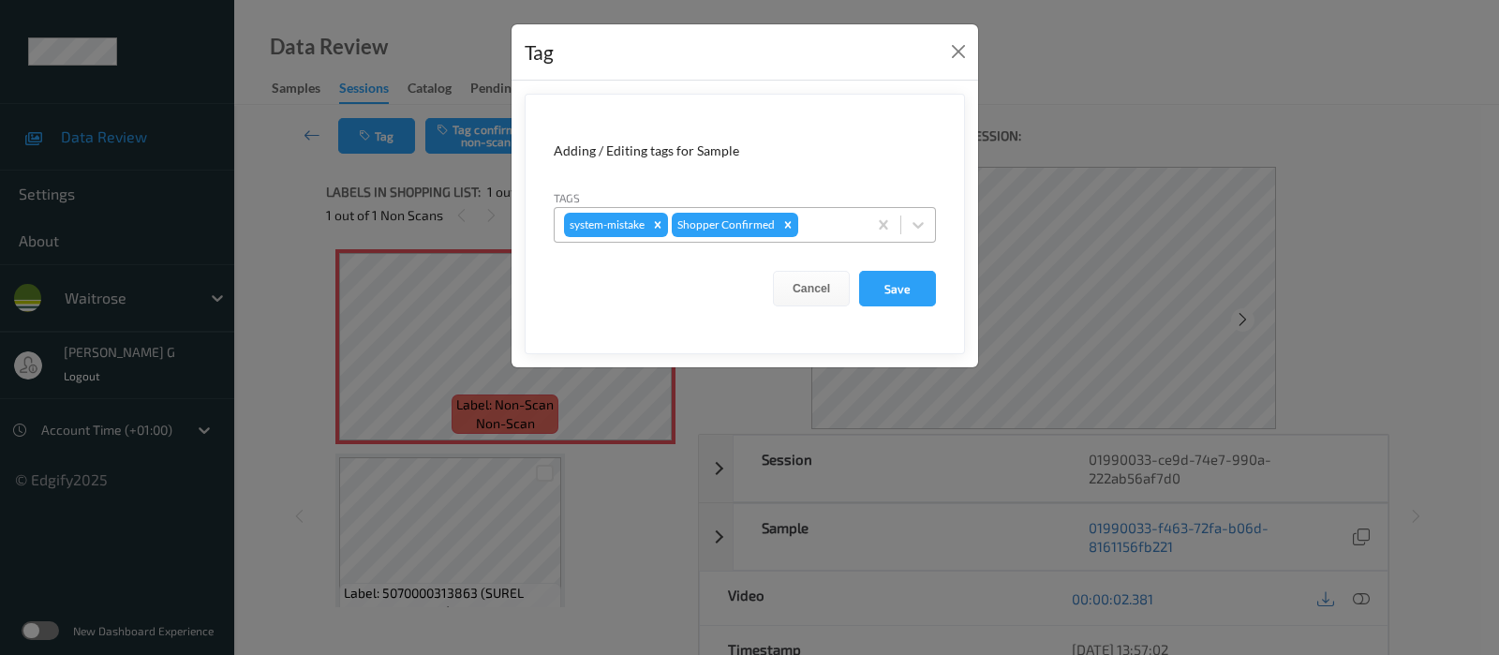
click at [836, 221] on div at bounding box center [829, 225] width 55 height 22
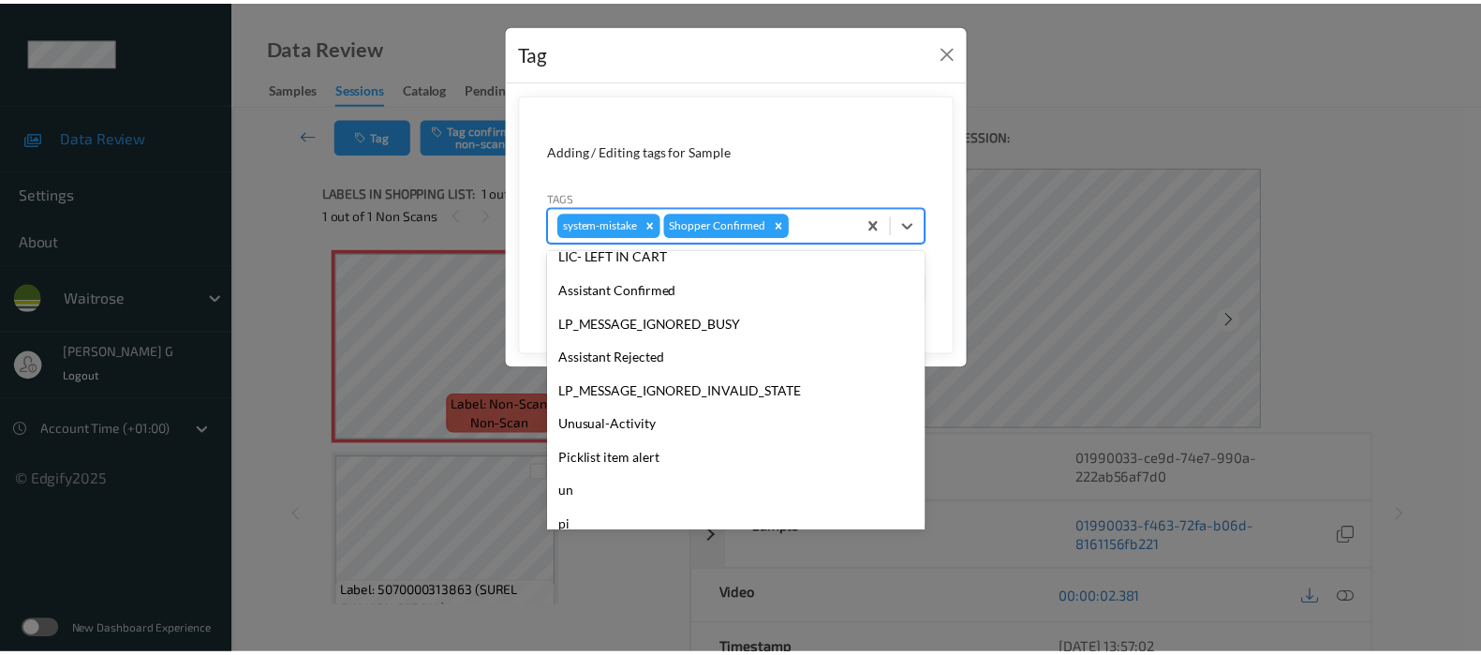
scroll to position [400, 0]
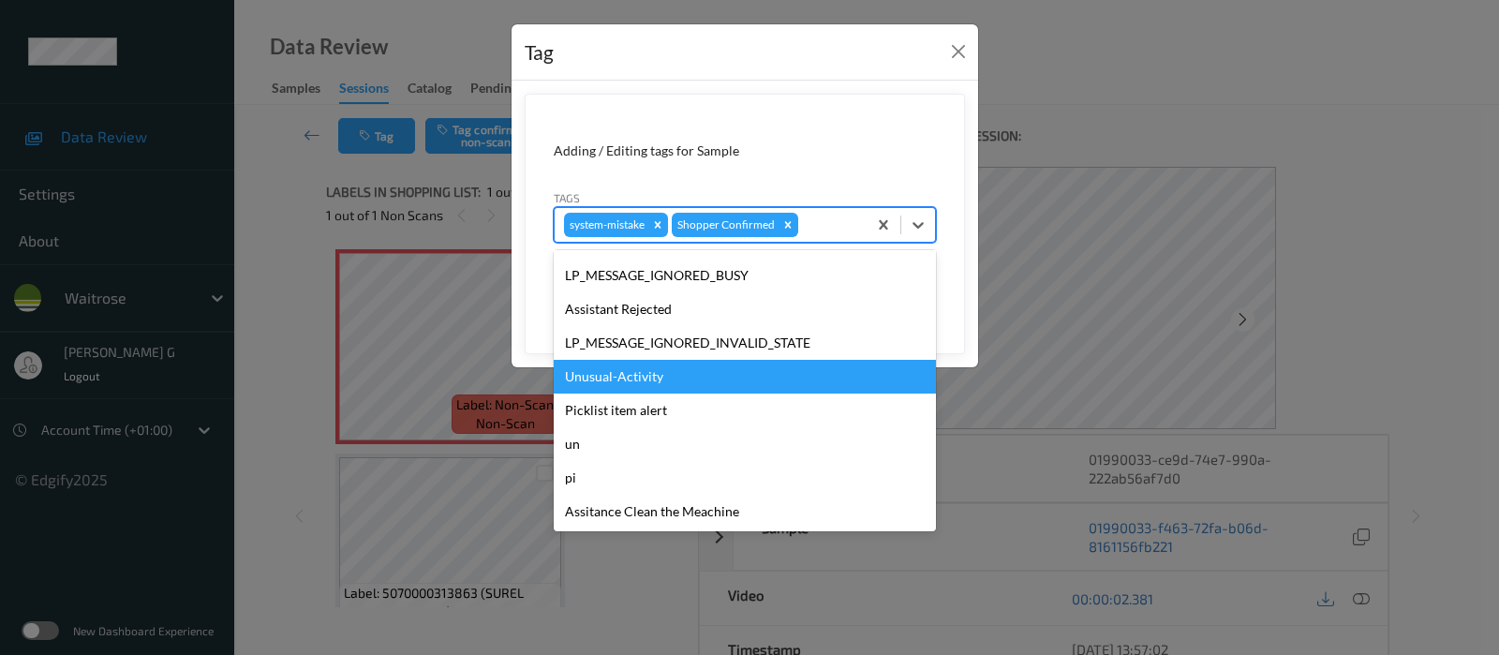
click at [618, 370] on div "Unusual-Activity" at bounding box center [745, 377] width 382 height 34
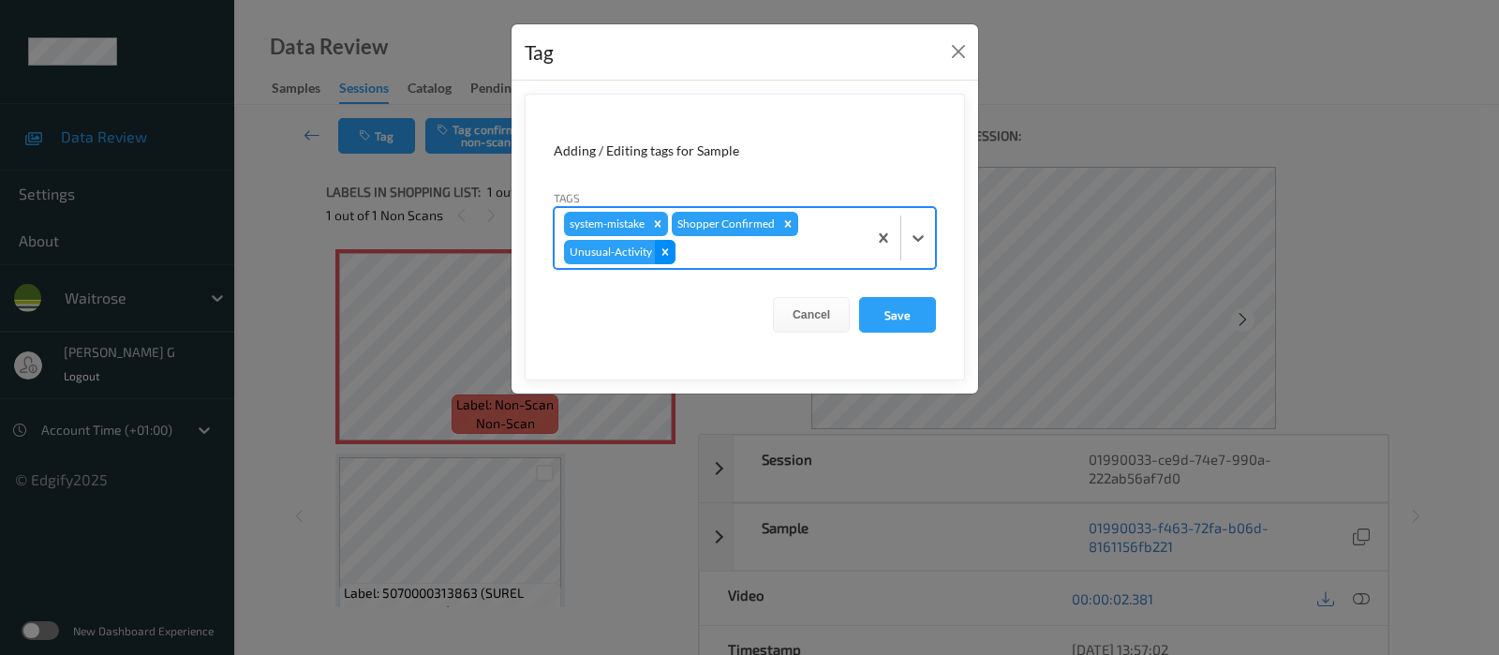
click at [665, 253] on icon "Remove Unusual-Activity" at bounding box center [665, 251] width 7 height 7
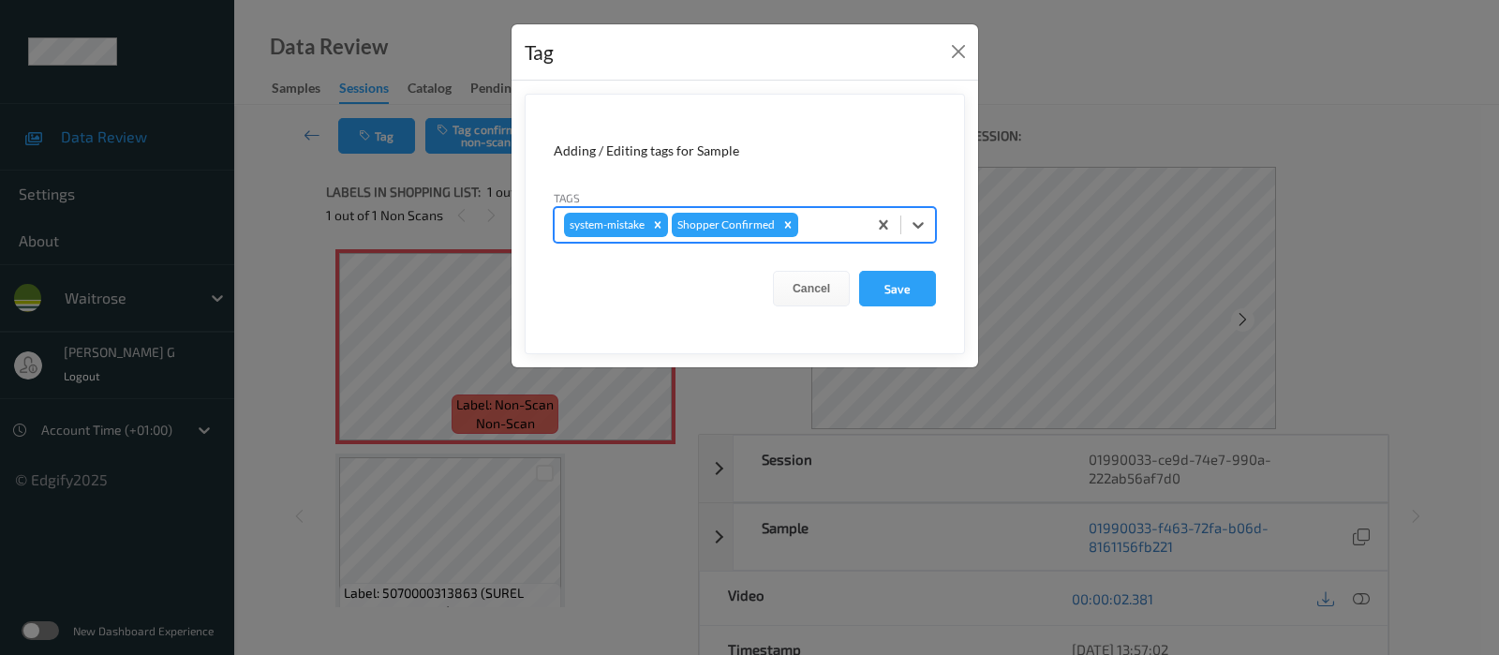
click at [840, 227] on div at bounding box center [829, 225] width 55 height 22
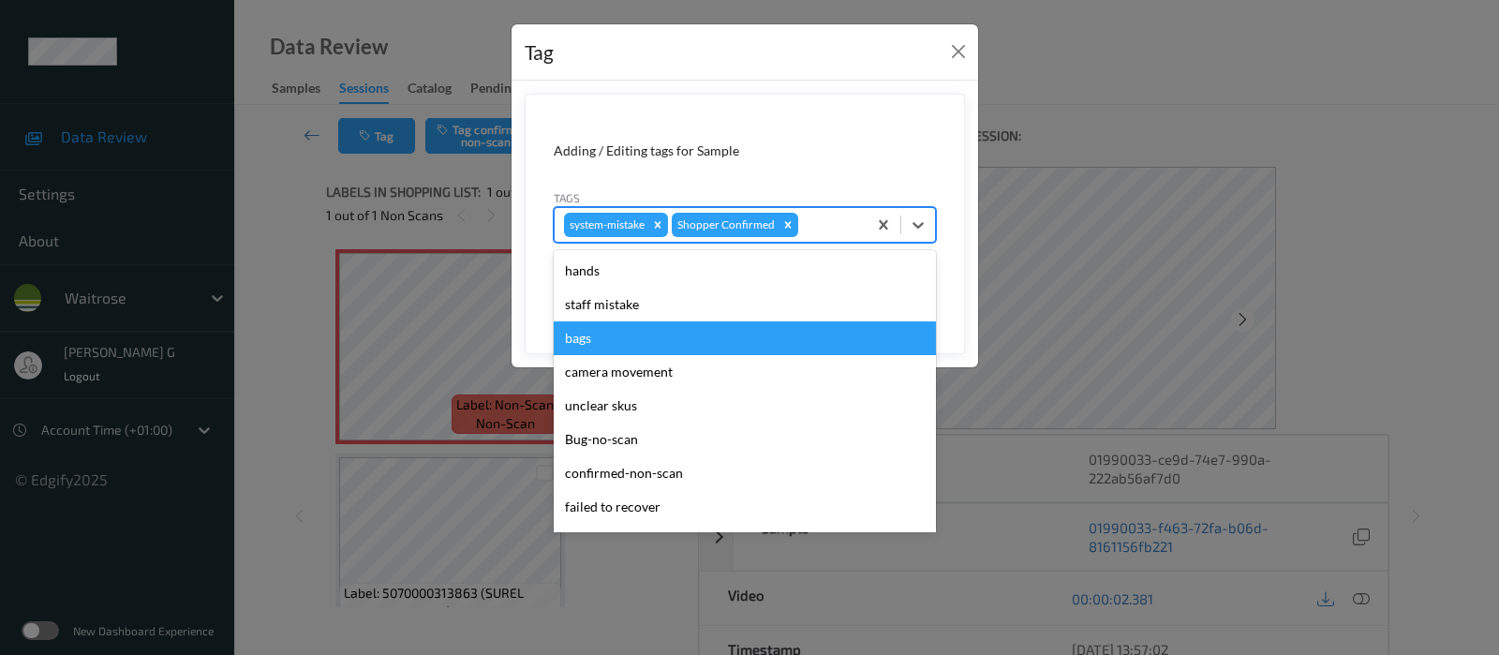
click at [577, 339] on div "bags" at bounding box center [745, 338] width 382 height 34
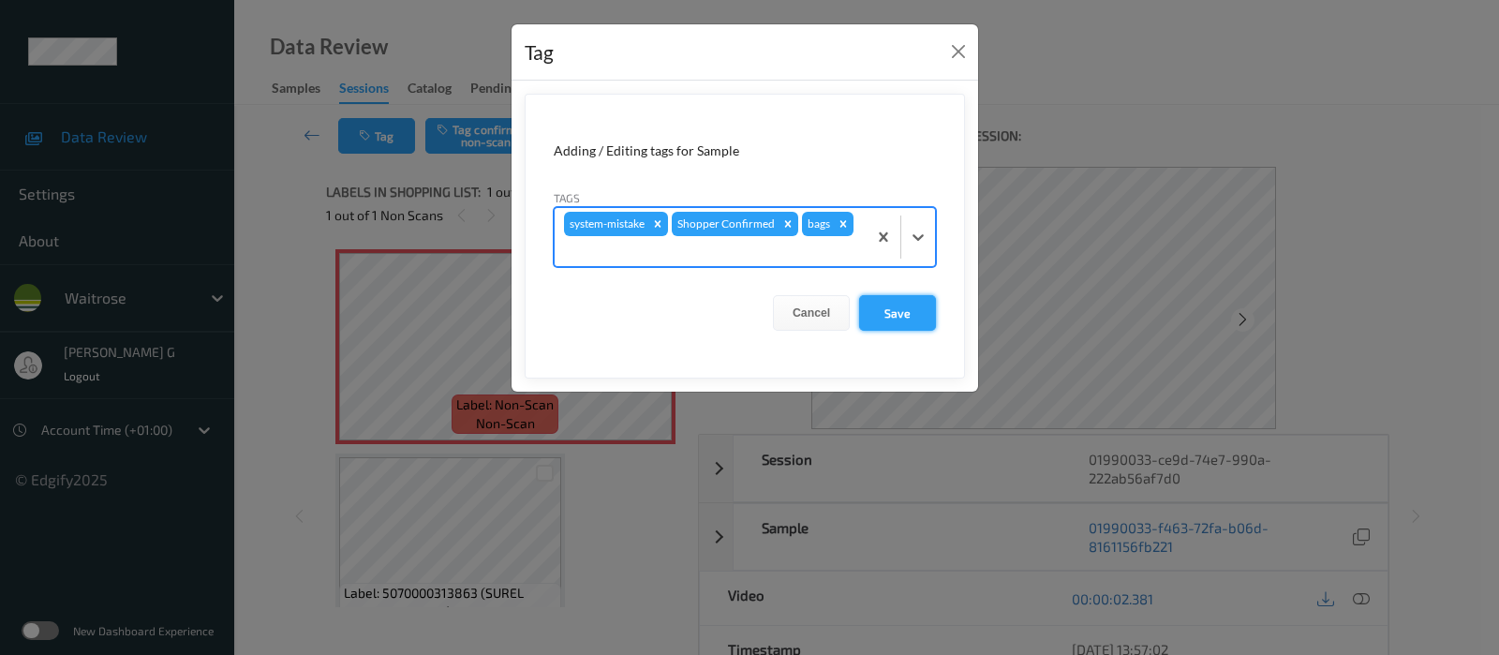
click at [904, 312] on button "Save" at bounding box center [897, 313] width 77 height 36
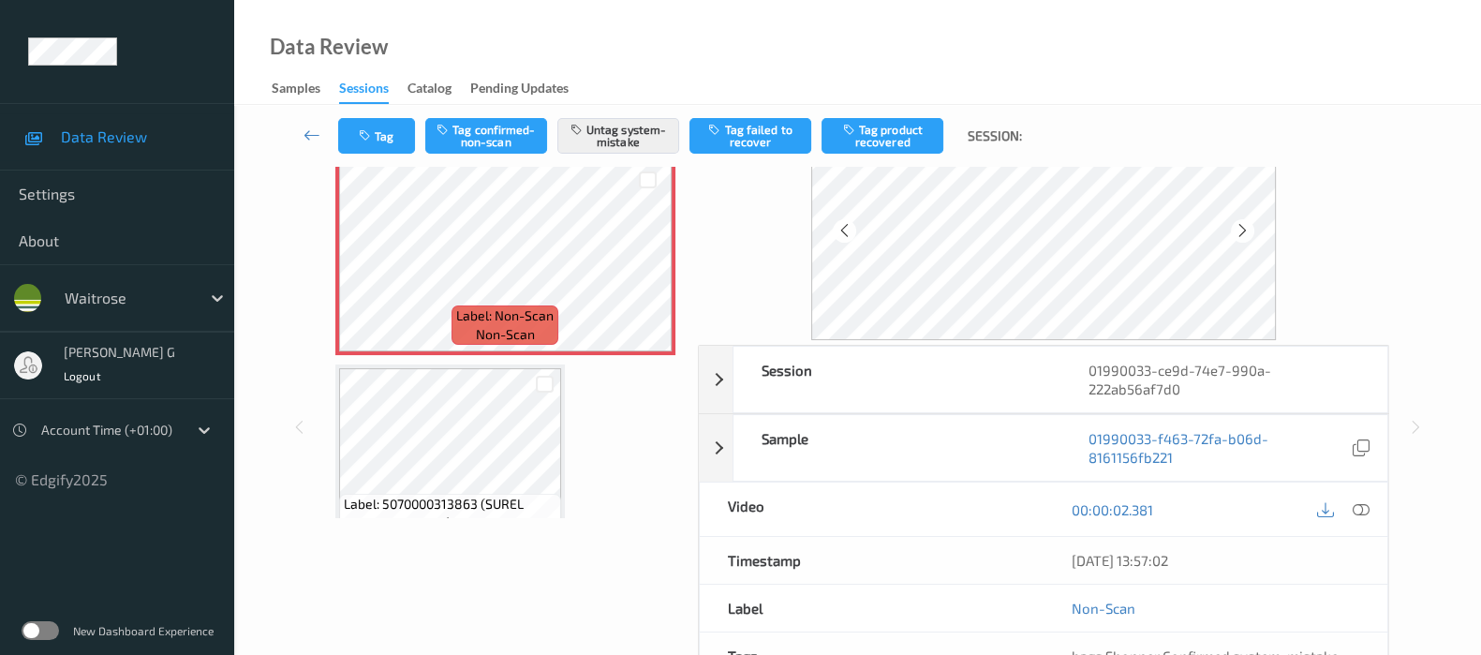
scroll to position [0, 0]
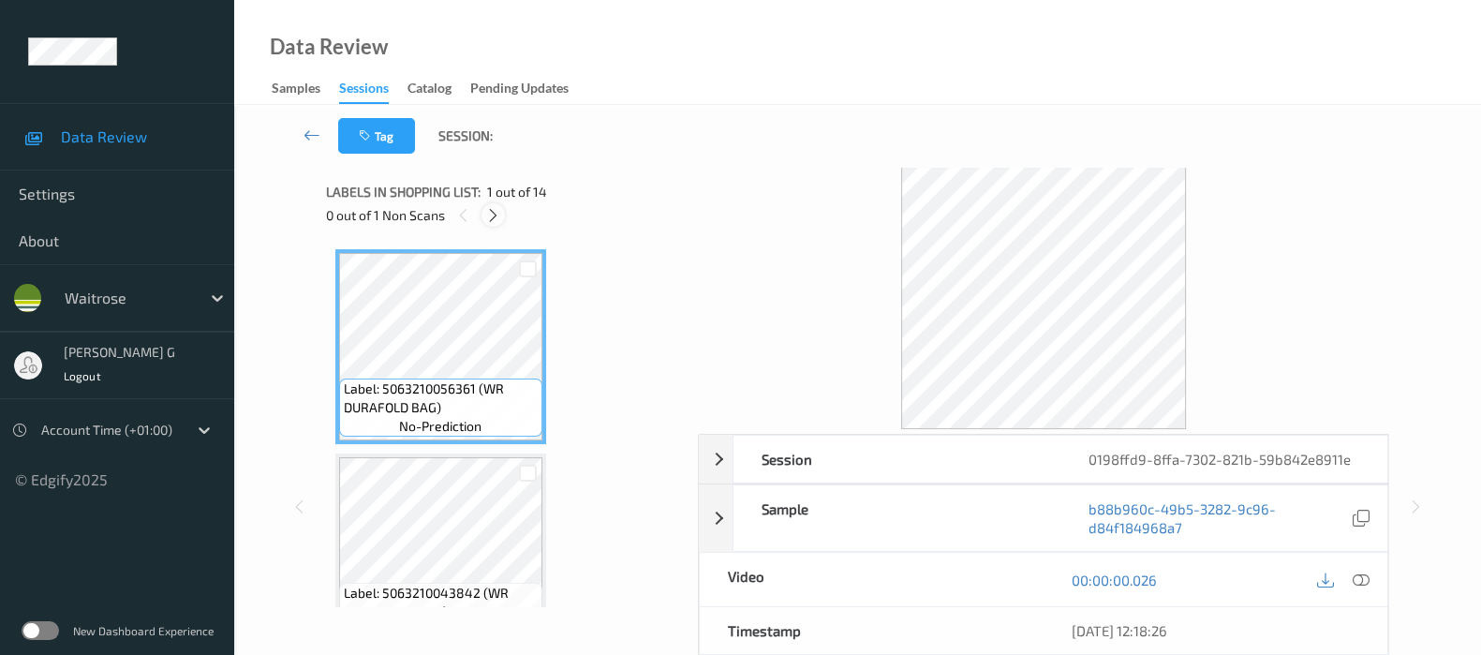
click at [497, 209] on icon at bounding box center [493, 215] width 16 height 17
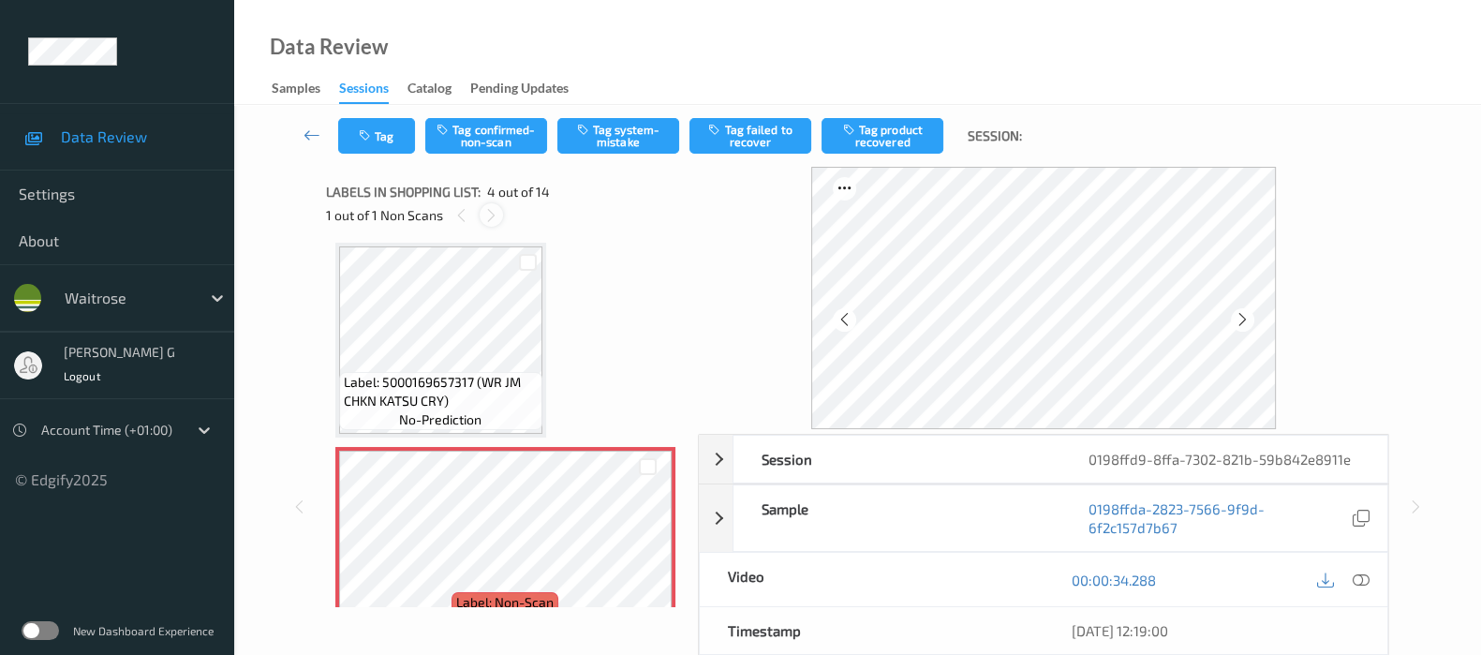
click at [492, 207] on icon at bounding box center [491, 215] width 16 height 17
click at [1361, 573] on icon at bounding box center [1361, 579] width 17 height 17
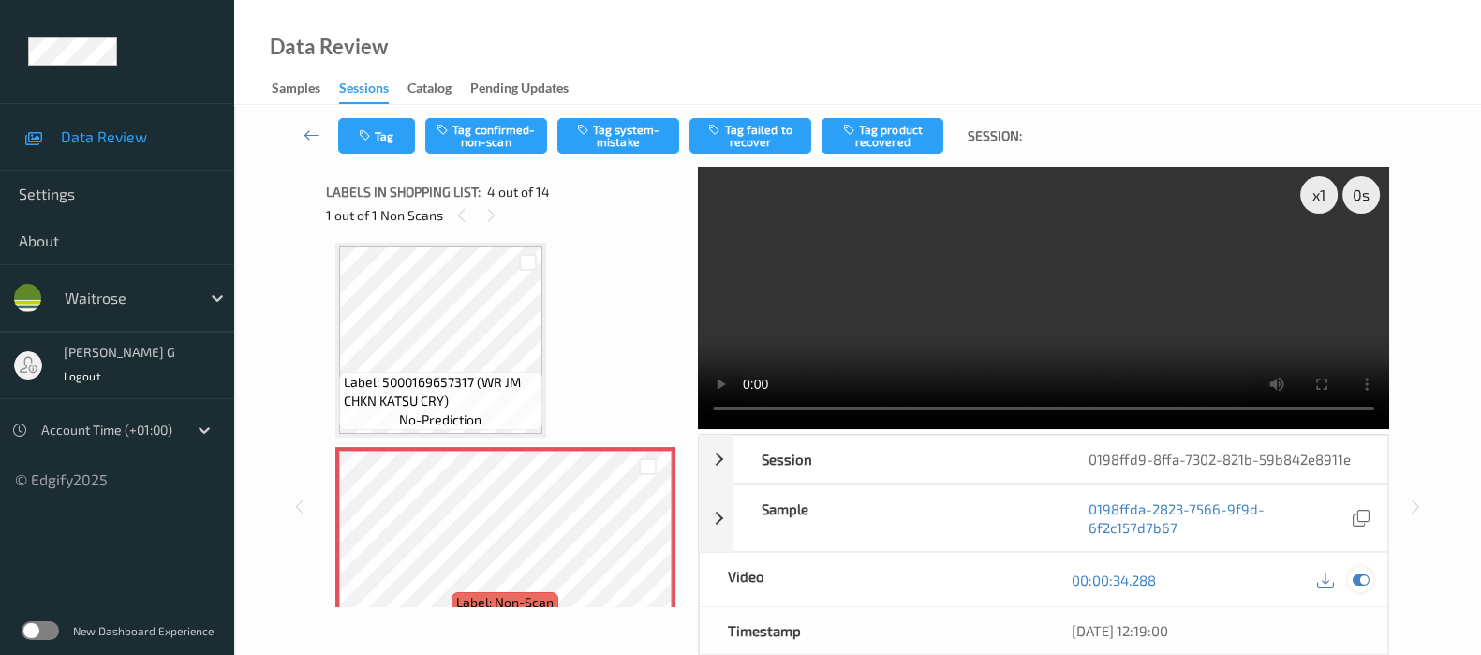
click at [1361, 583] on icon at bounding box center [1361, 579] width 17 height 17
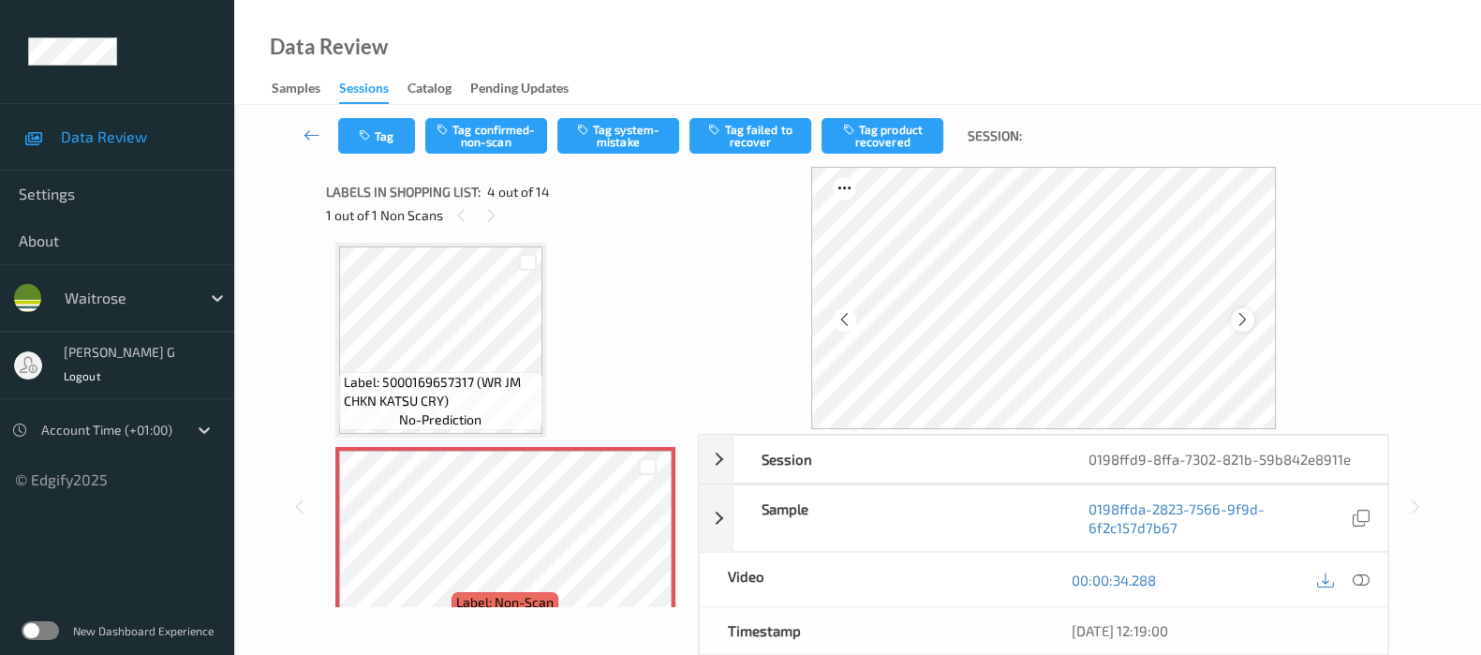
click at [1236, 317] on div at bounding box center [1242, 319] width 23 height 23
click at [1237, 317] on div at bounding box center [1242, 319] width 23 height 23
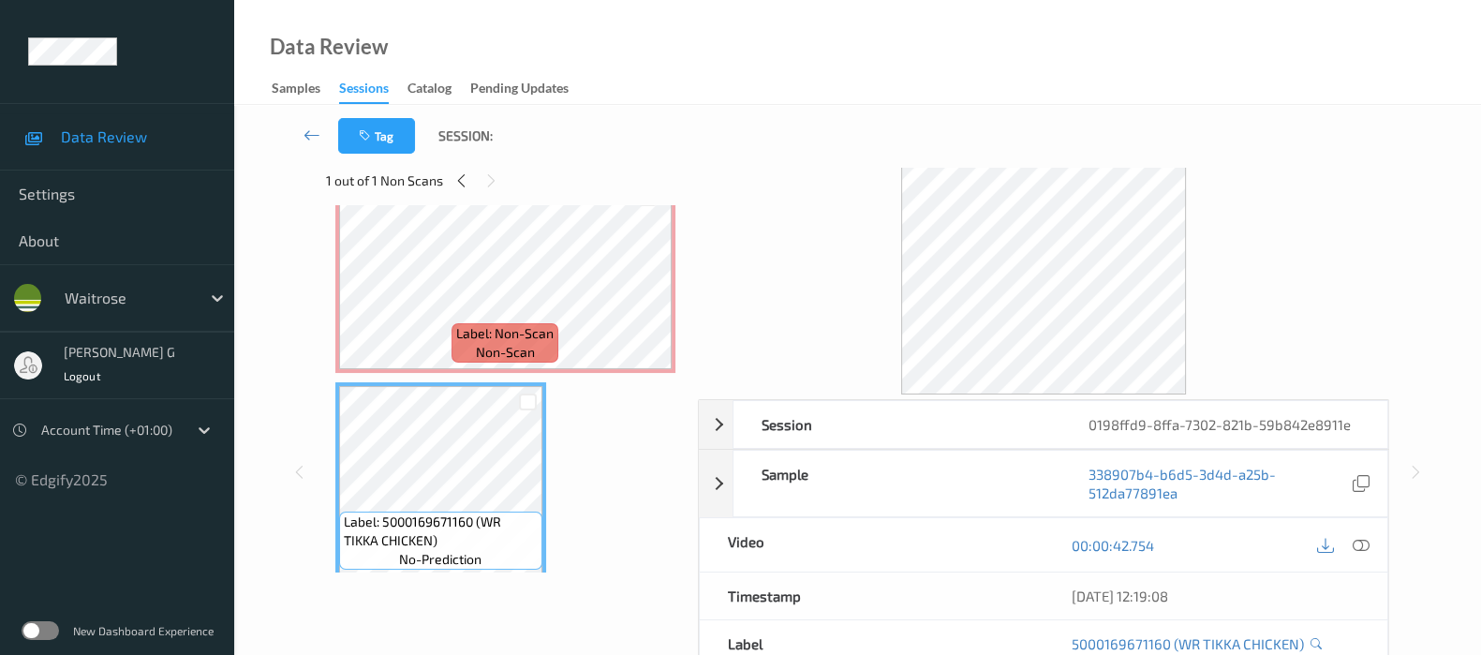
scroll to position [0, 0]
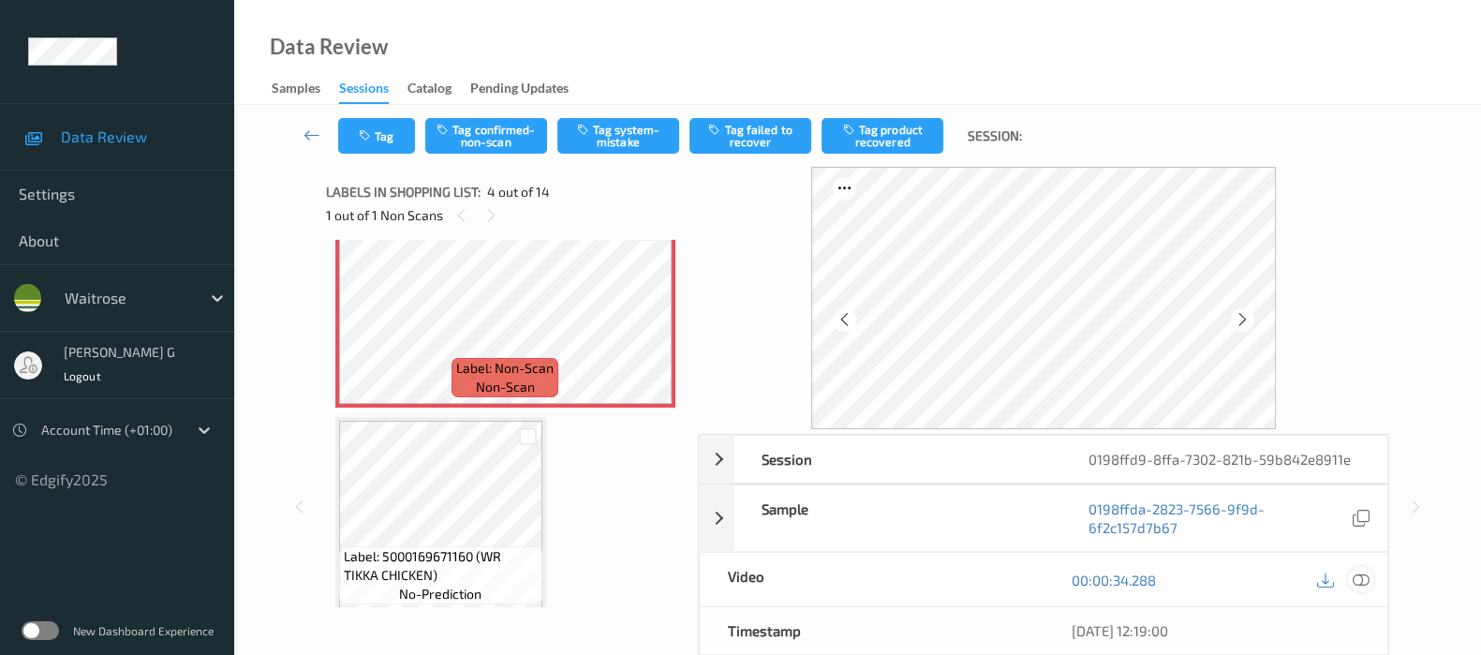
click at [1355, 573] on icon at bounding box center [1361, 579] width 17 height 17
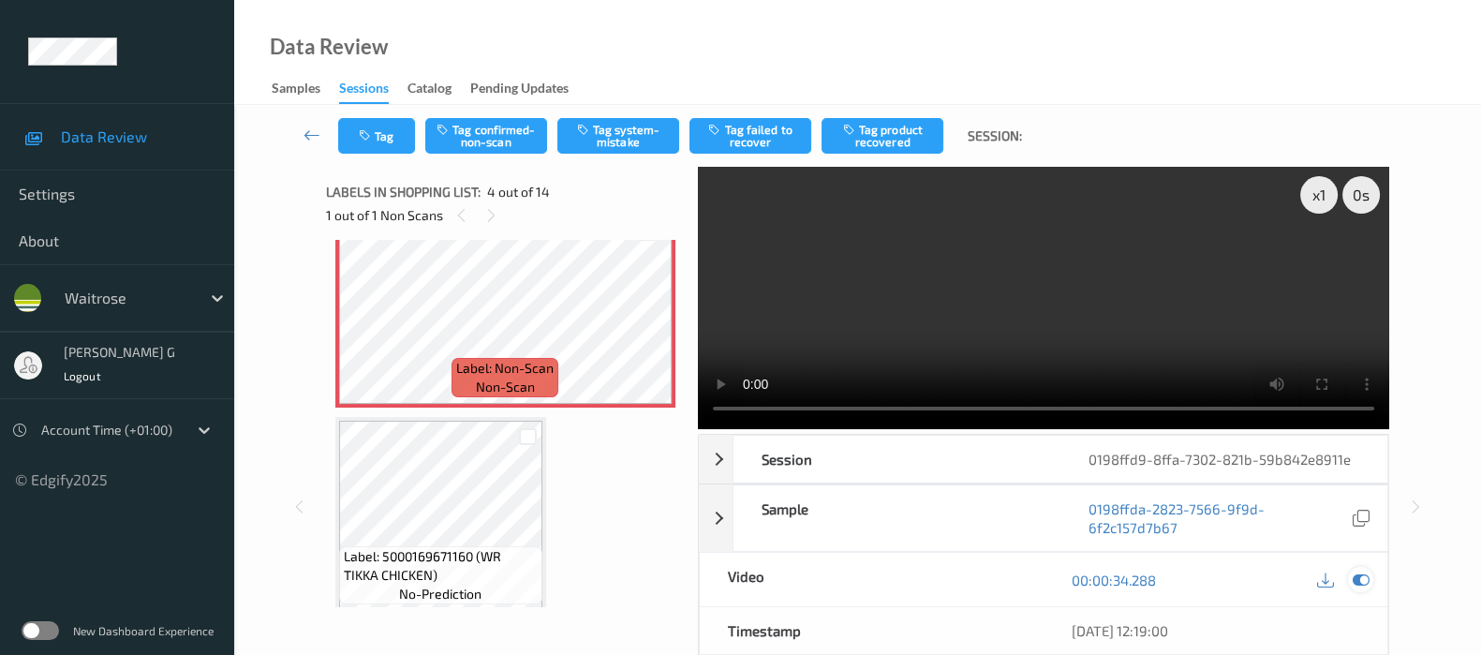
click at [1362, 585] on icon at bounding box center [1361, 579] width 17 height 17
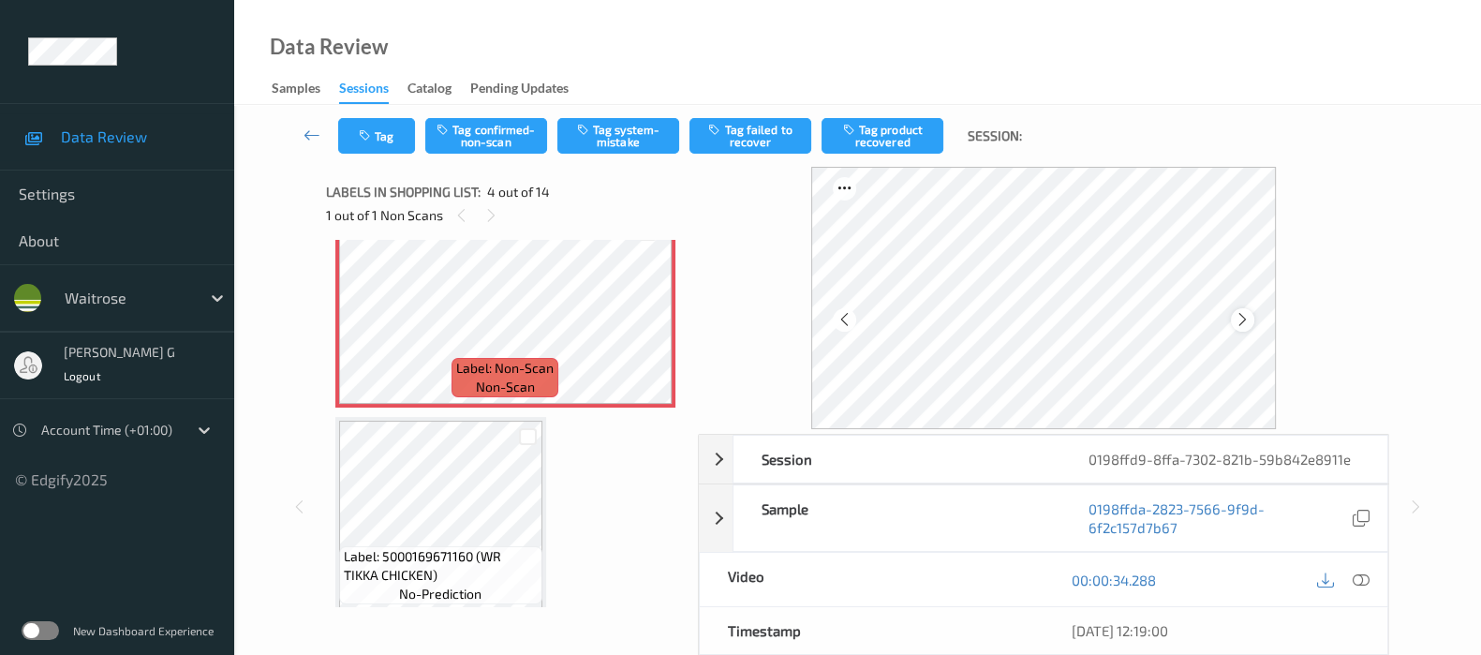
click at [1251, 320] on icon at bounding box center [1243, 319] width 16 height 17
click at [464, 133] on button "Tag confirmed-non-scan" at bounding box center [486, 136] width 122 height 36
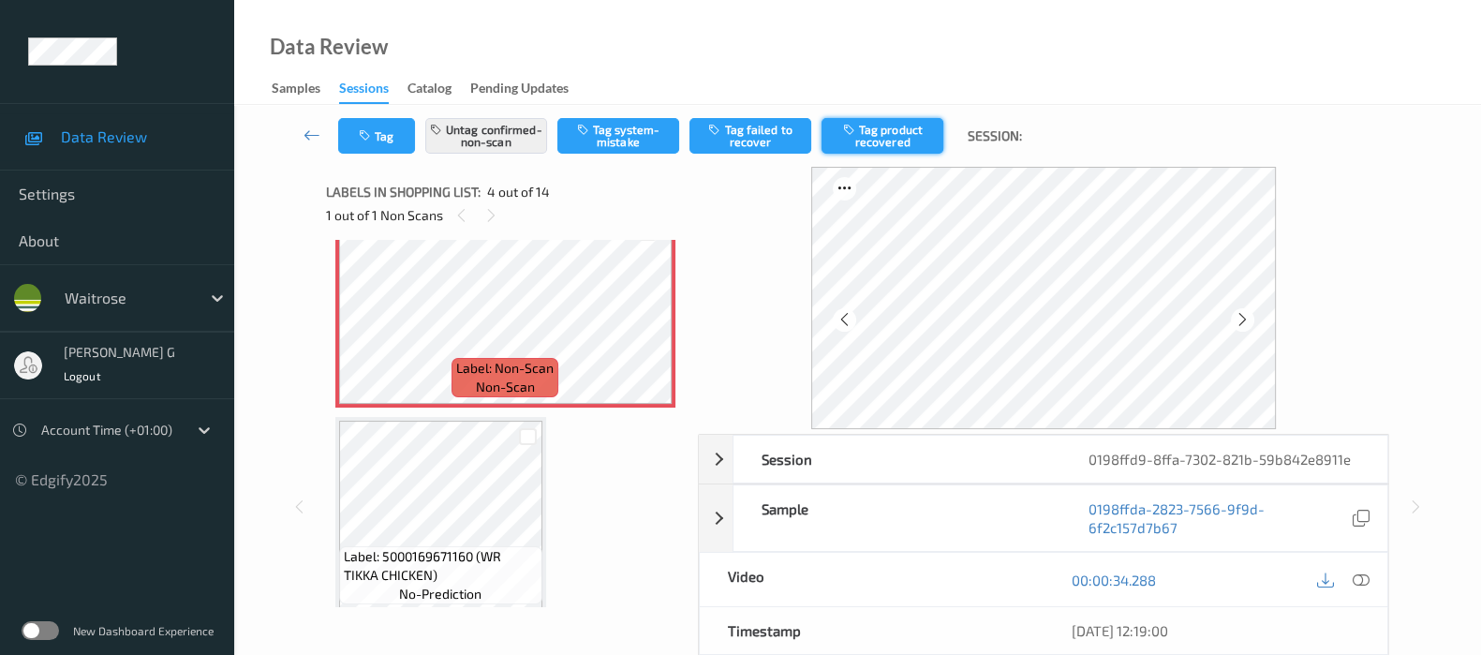
click at [886, 126] on button "Tag product recovered" at bounding box center [883, 136] width 122 height 36
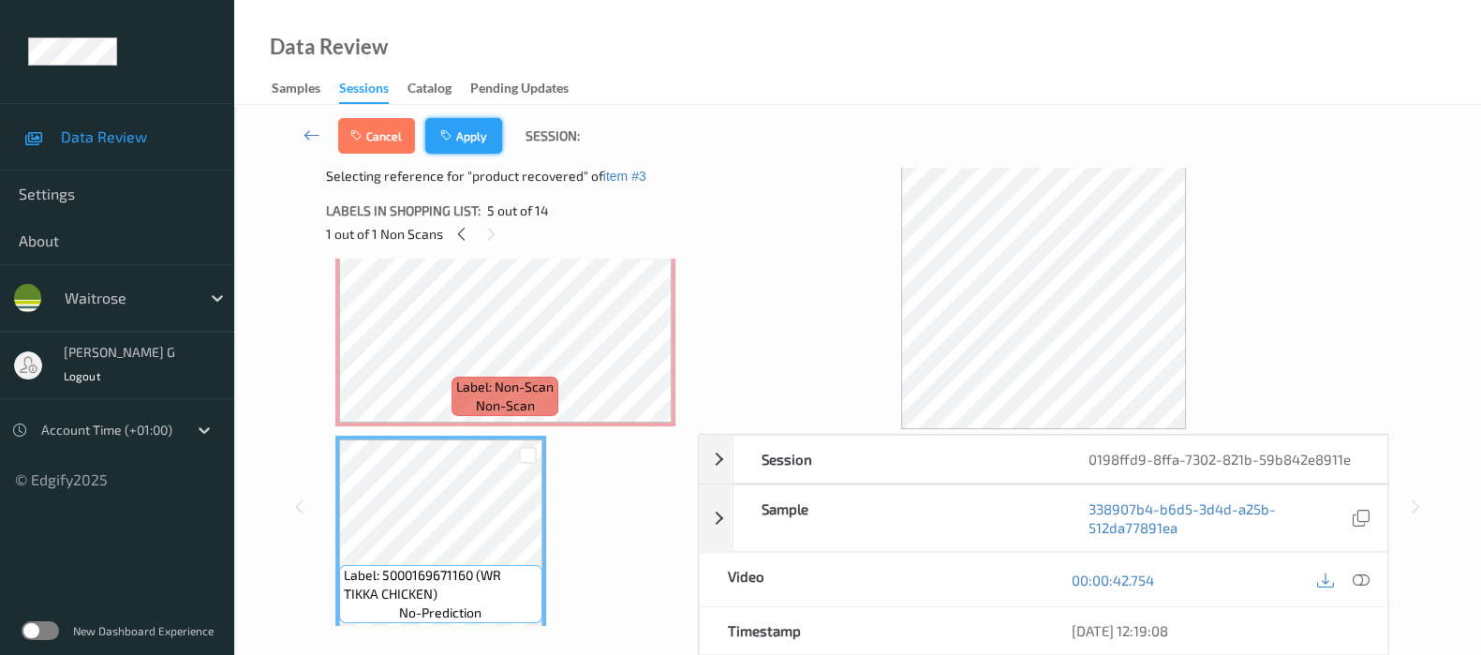
click at [475, 128] on button "Apply" at bounding box center [463, 136] width 77 height 36
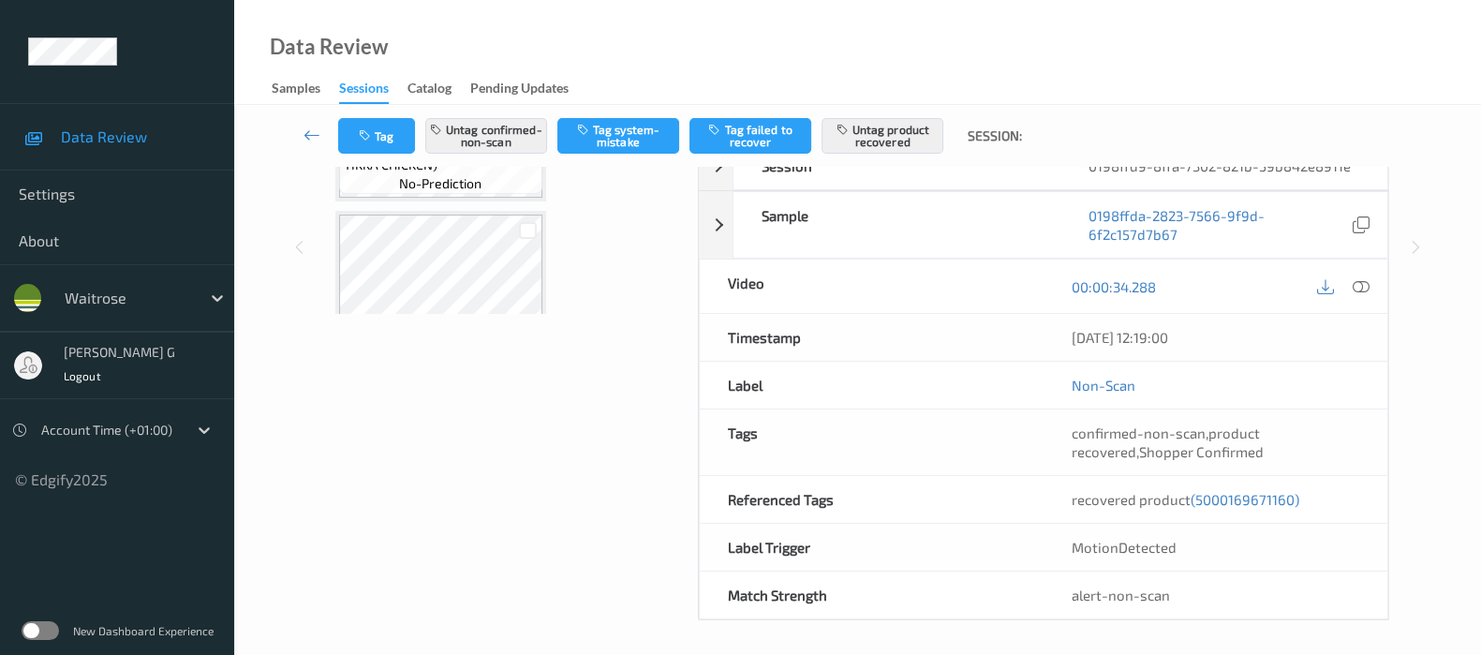
scroll to position [294, 0]
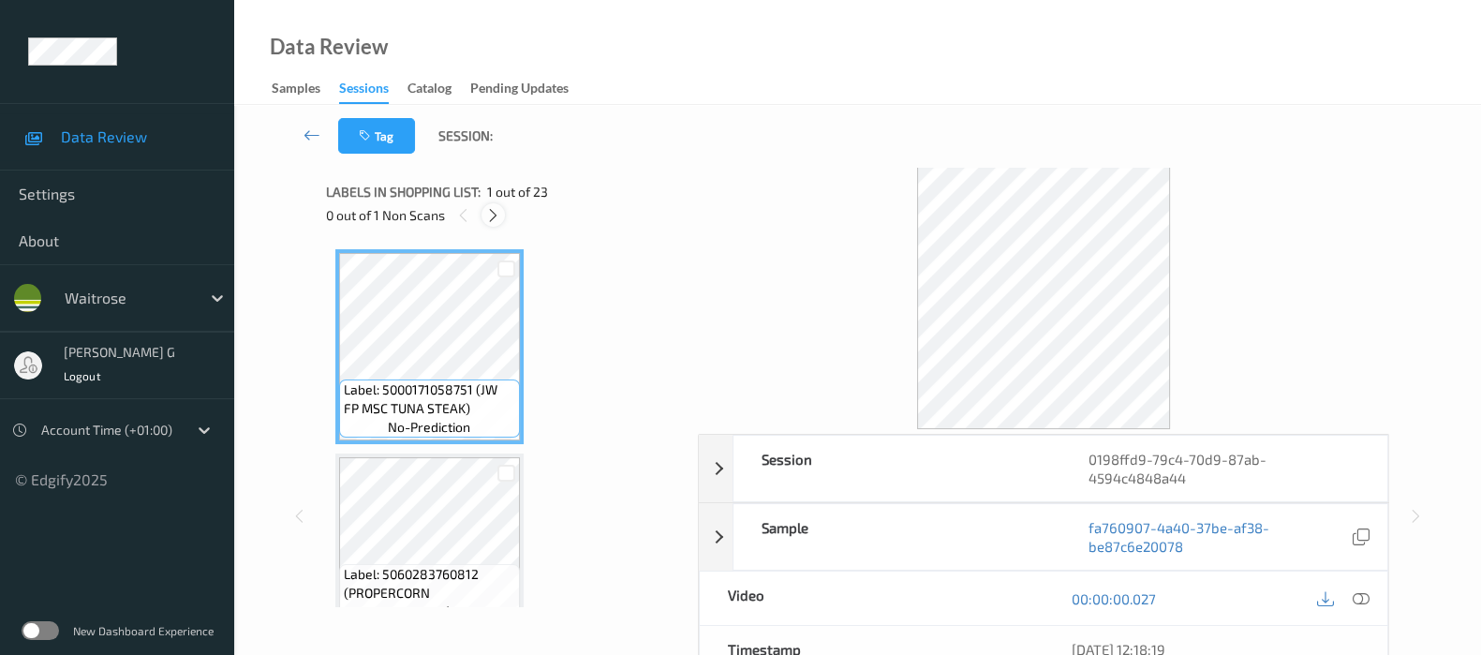
click at [496, 217] on icon at bounding box center [493, 215] width 16 height 17
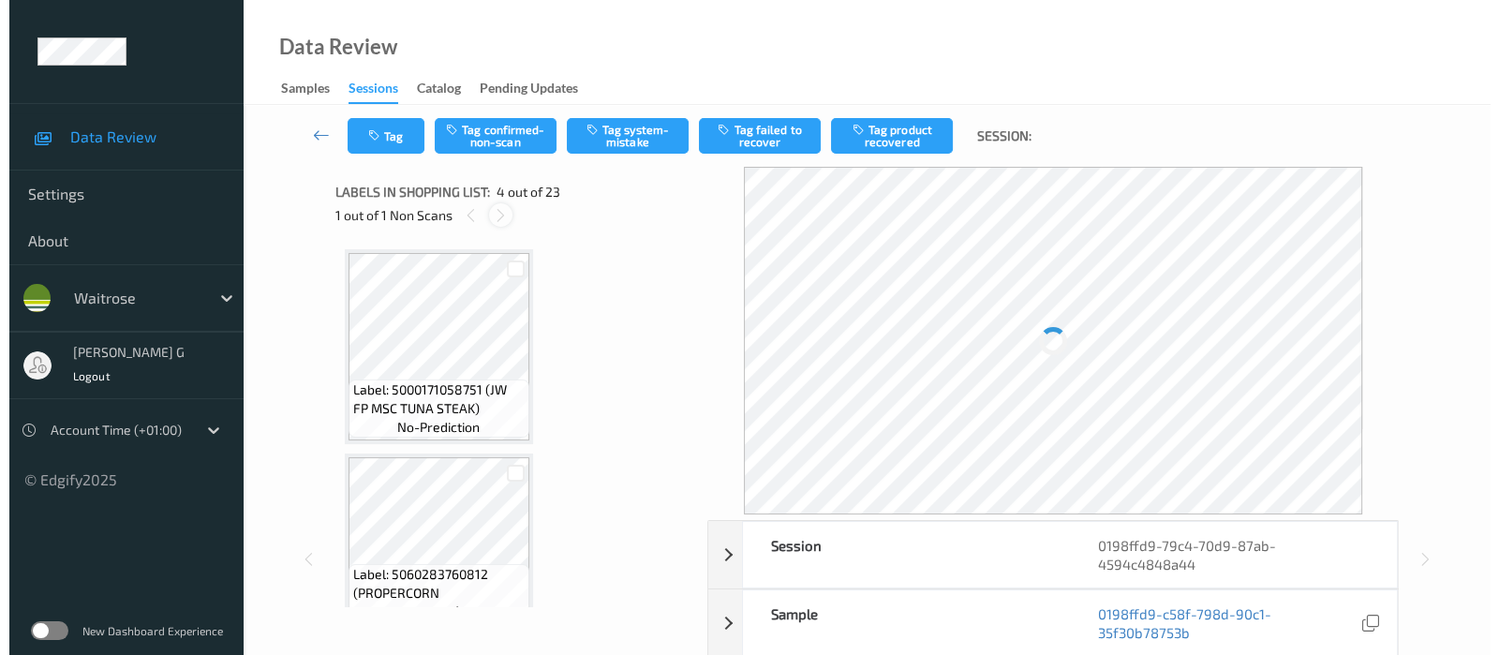
scroll to position [415, 0]
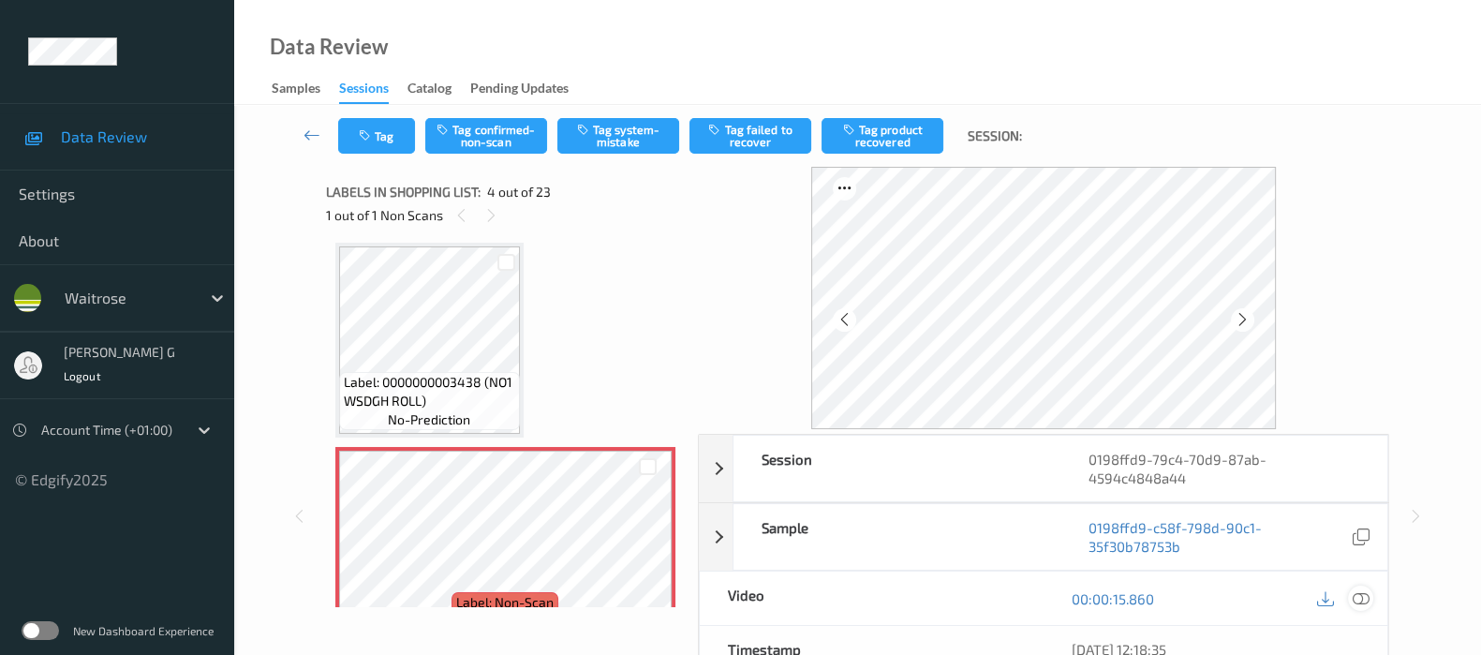
click at [1361, 596] on icon at bounding box center [1361, 598] width 17 height 17
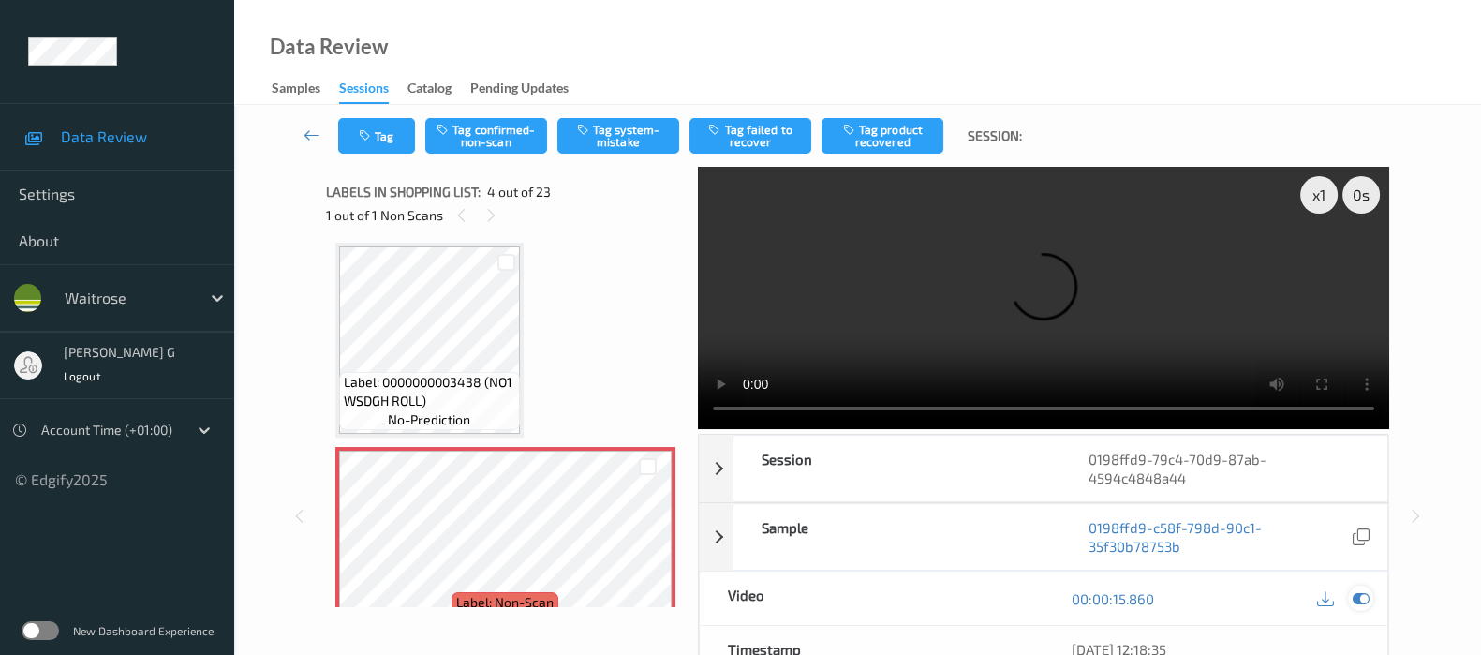
drag, startPoint x: 1372, startPoint y: 611, endPoint x: 1359, endPoint y: 600, distance: 17.3
click at [1372, 611] on div "00:00:15.860" at bounding box center [1216, 597] width 344 height 53
click at [1359, 600] on icon at bounding box center [1361, 598] width 17 height 17
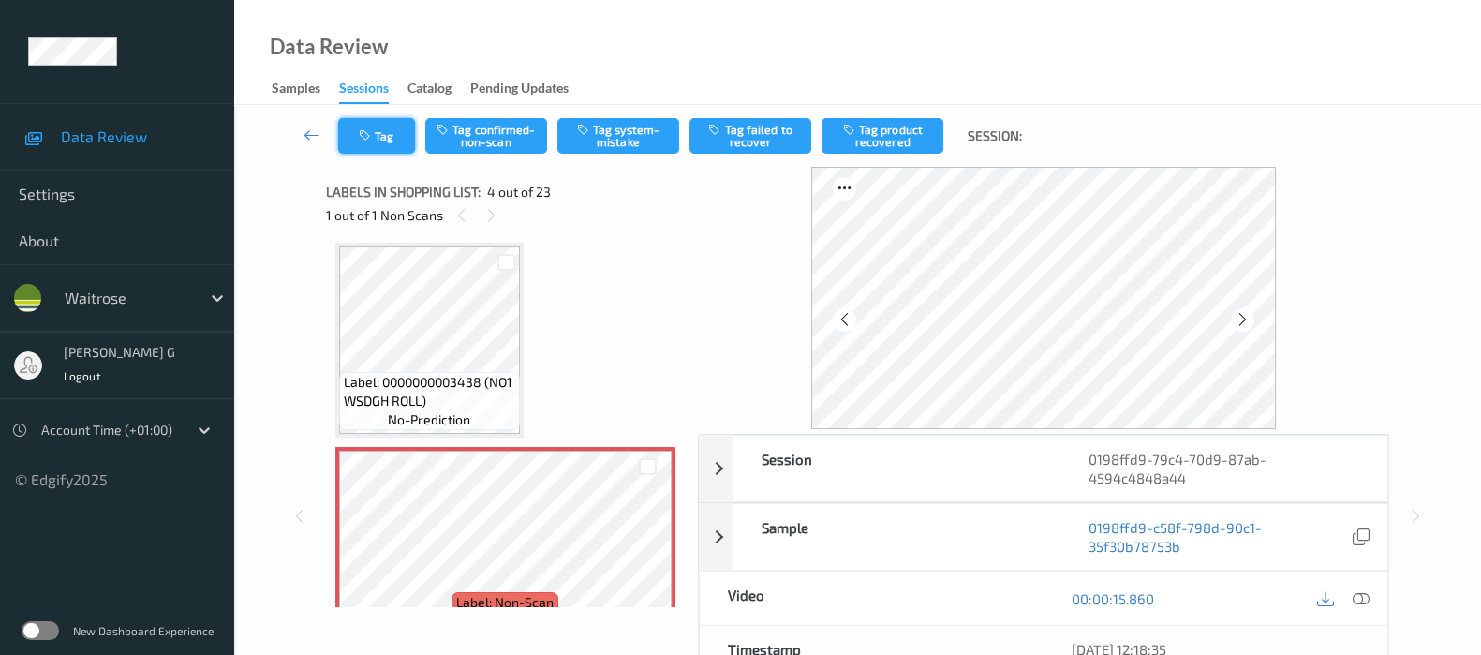
click at [378, 132] on button "Tag" at bounding box center [376, 136] width 77 height 36
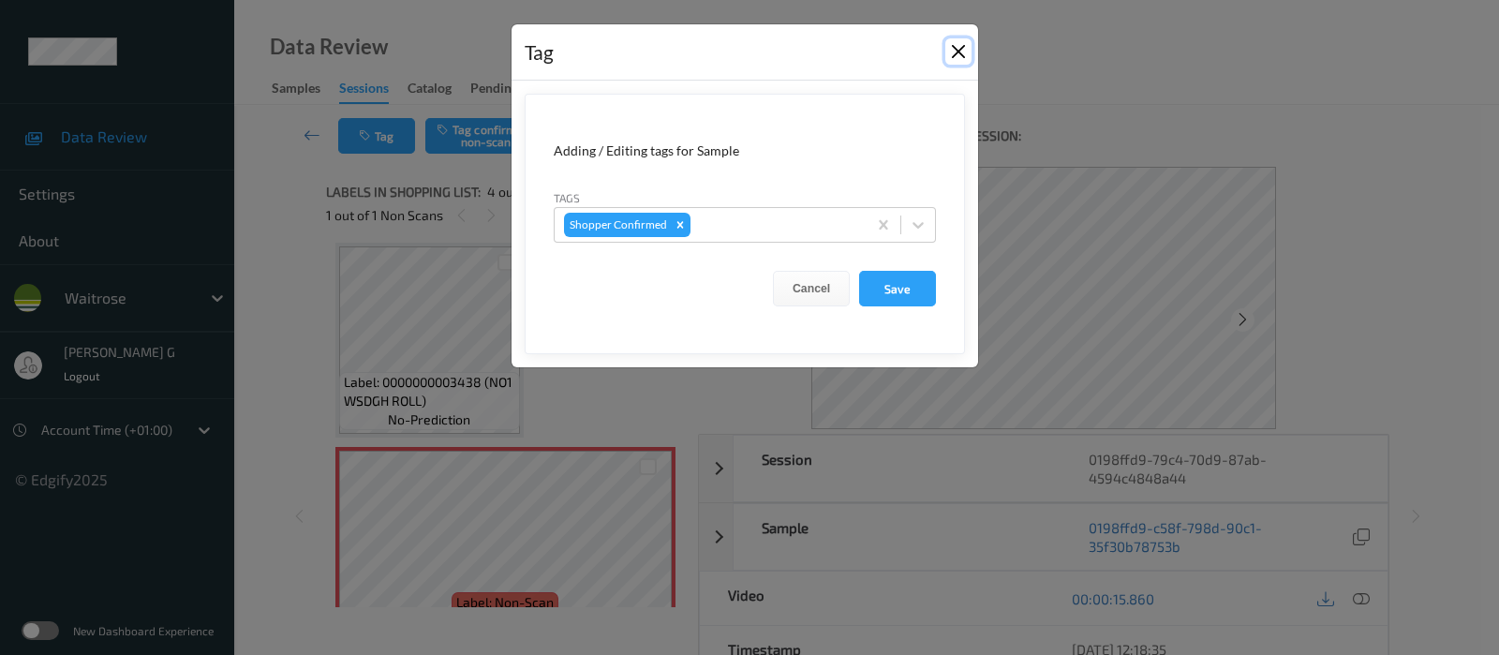
click at [971, 56] on button "Close" at bounding box center [958, 51] width 26 height 26
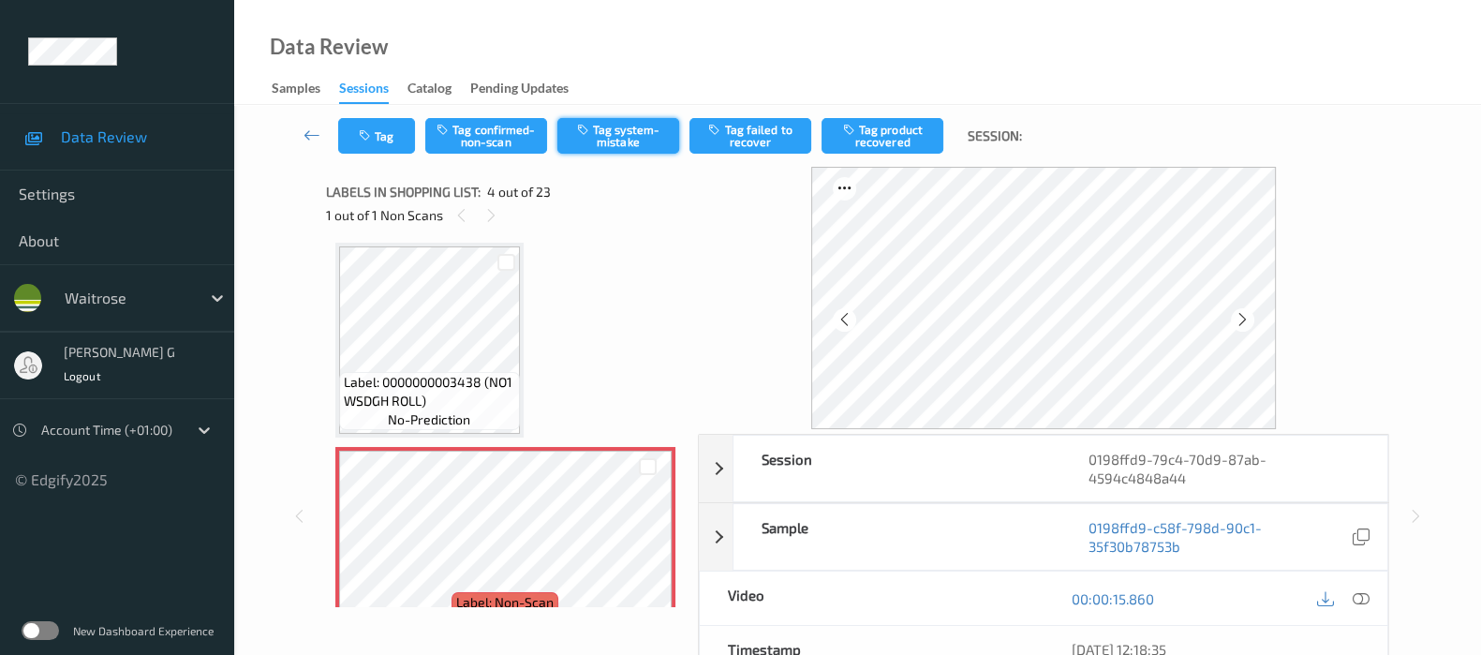
click at [617, 147] on div "Tag Tag confirmed-non-scan Tag system-mistake Tag failed to recover Tag product…" at bounding box center [858, 136] width 1170 height 62
click at [614, 130] on button "Tag system-mistake" at bounding box center [618, 136] width 122 height 36
click at [378, 138] on button "Tag" at bounding box center [376, 136] width 77 height 36
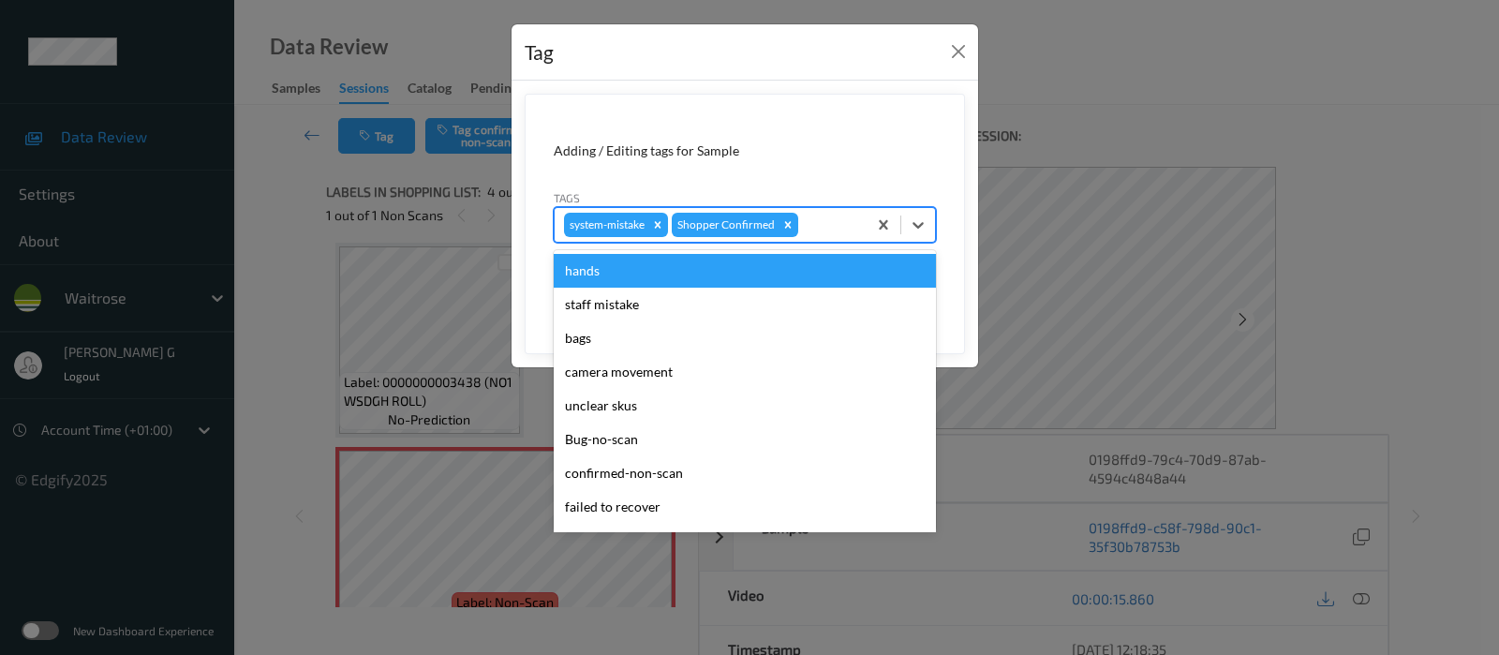
click at [810, 229] on div at bounding box center [829, 225] width 55 height 22
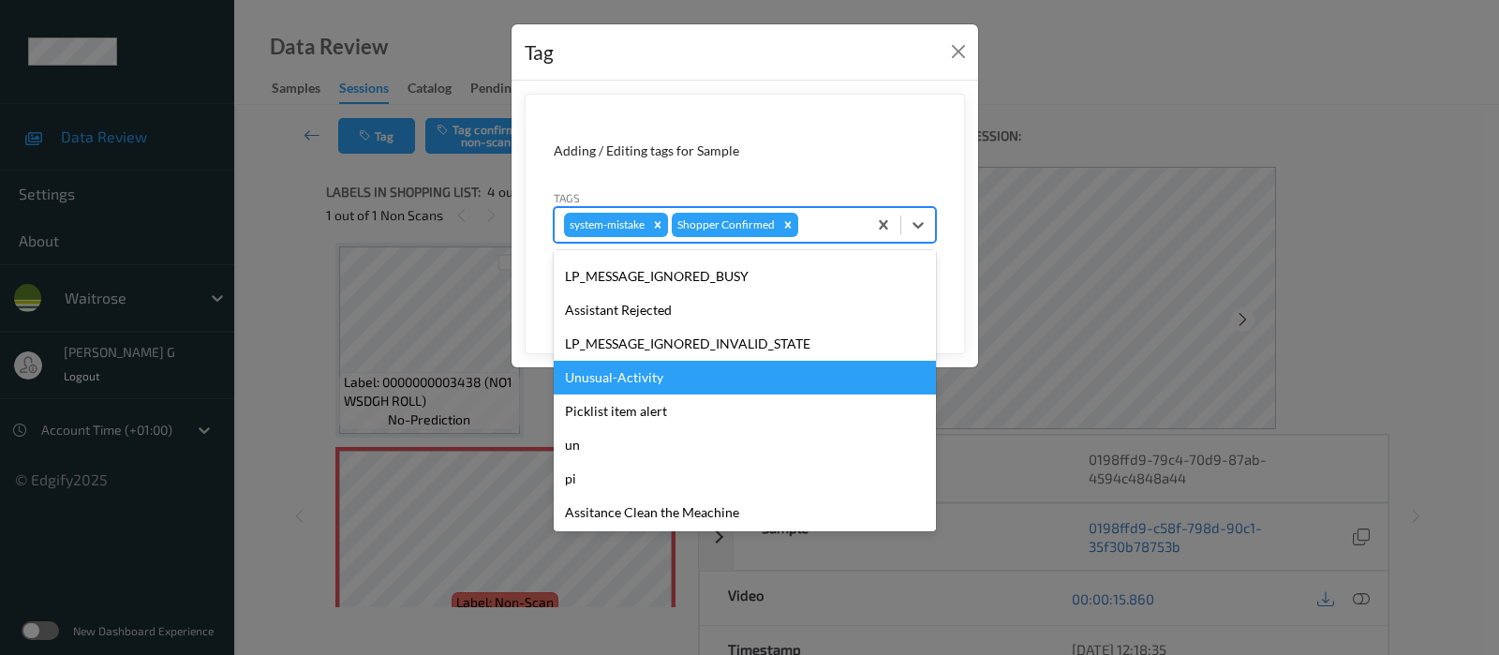
scroll to position [400, 0]
click at [622, 373] on div "Unusual-Activity" at bounding box center [745, 377] width 382 height 34
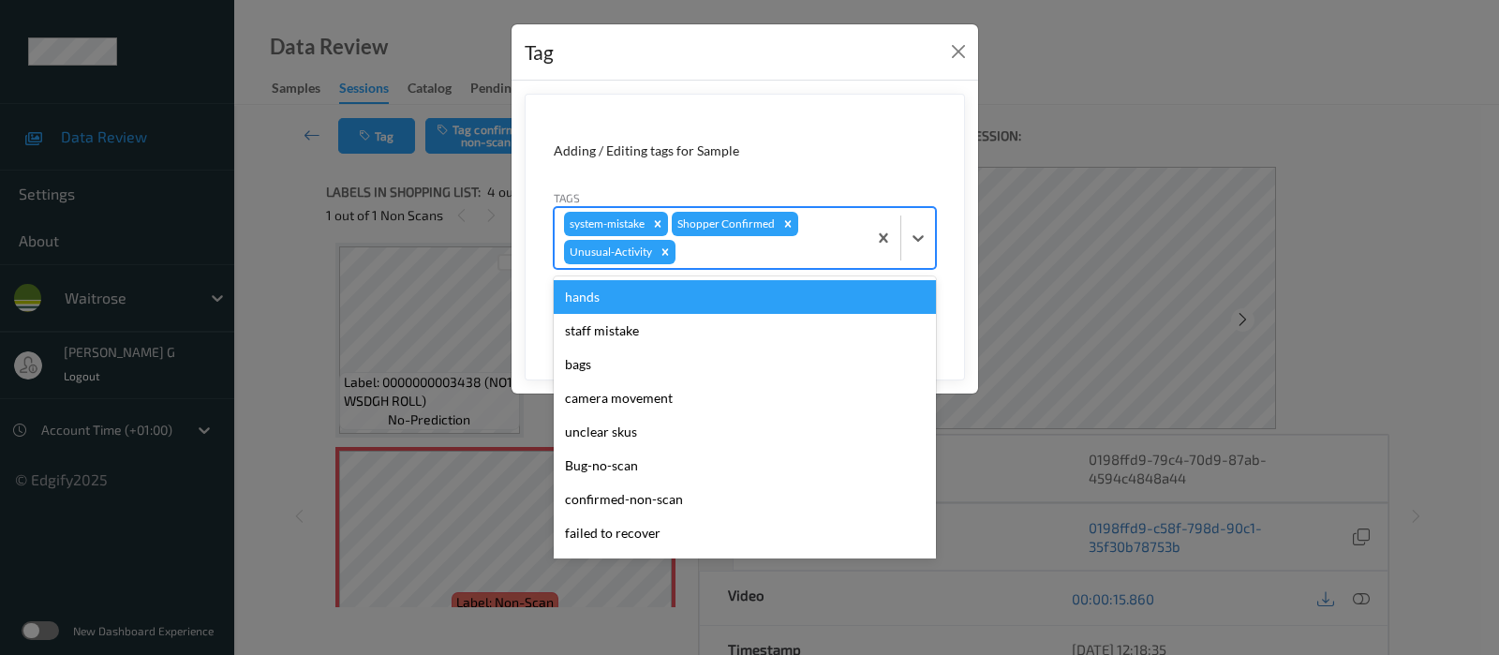
click at [791, 256] on div at bounding box center [768, 252] width 178 height 22
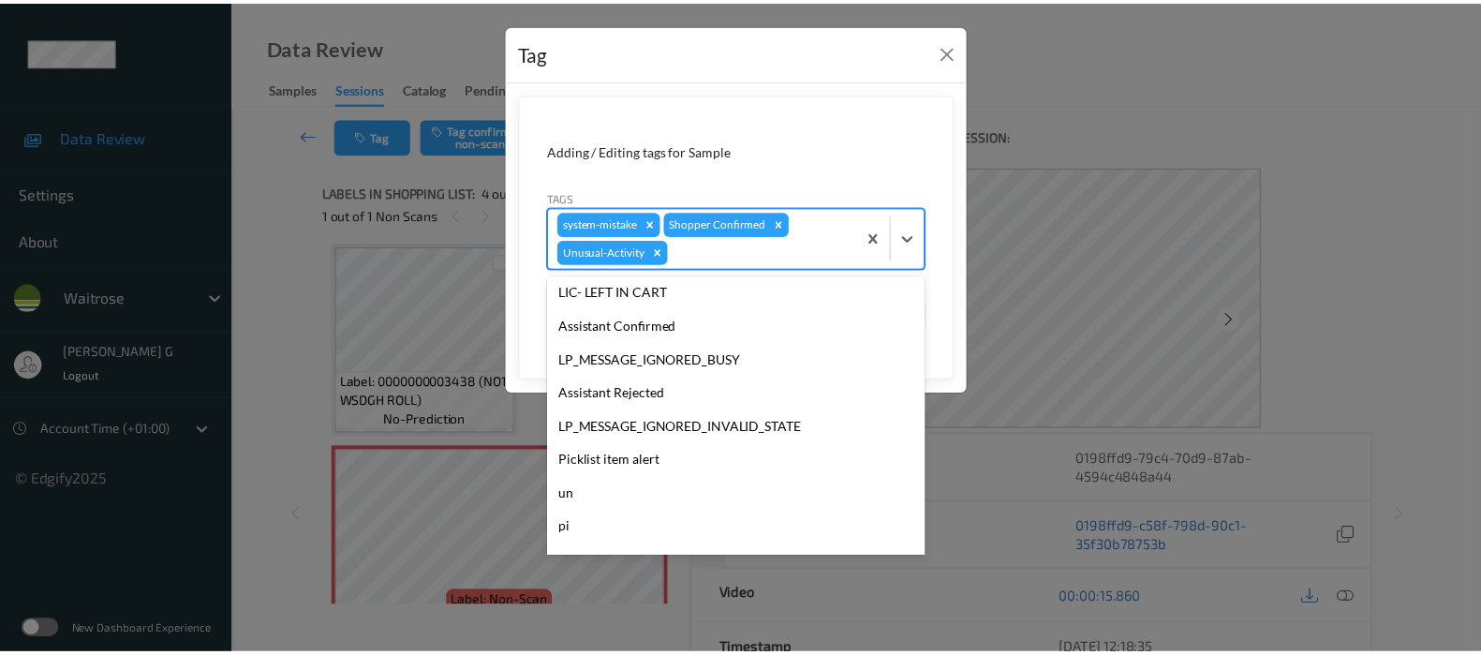
scroll to position [366, 0]
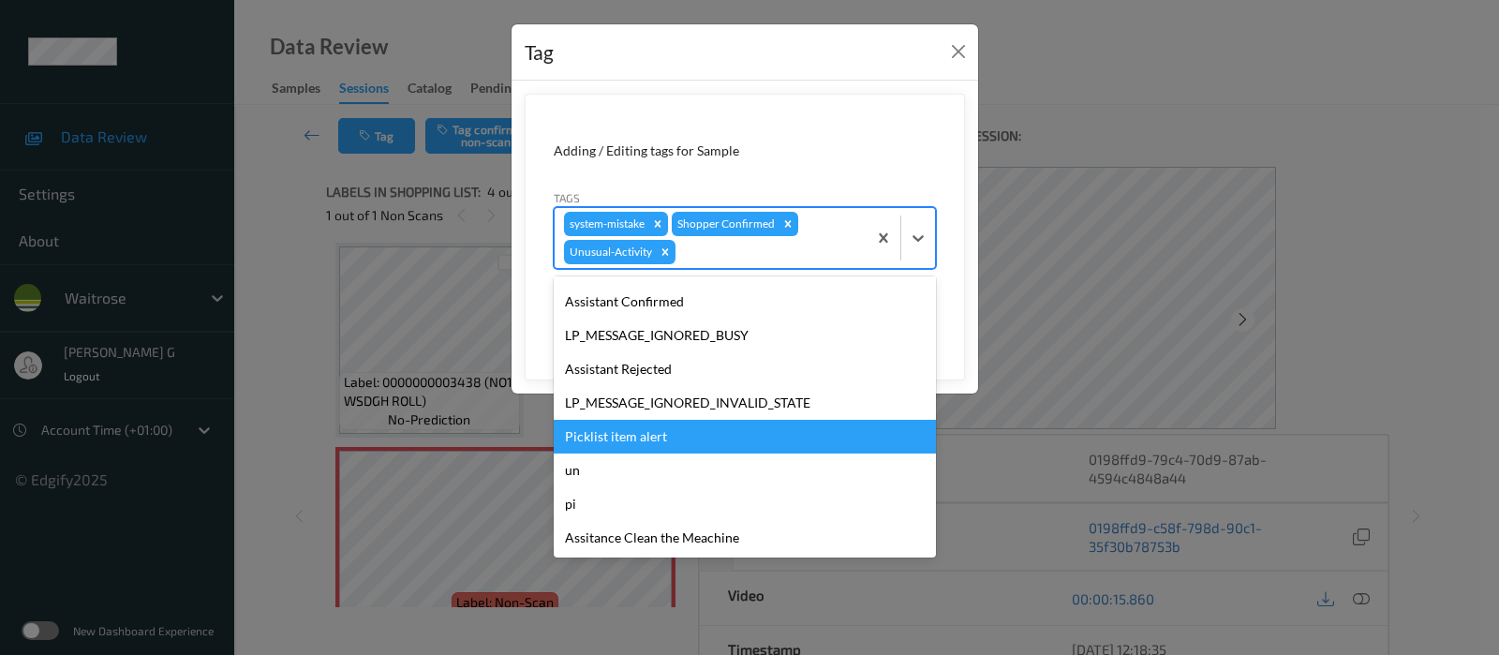
click at [592, 432] on div "Picklist item alert" at bounding box center [745, 437] width 382 height 34
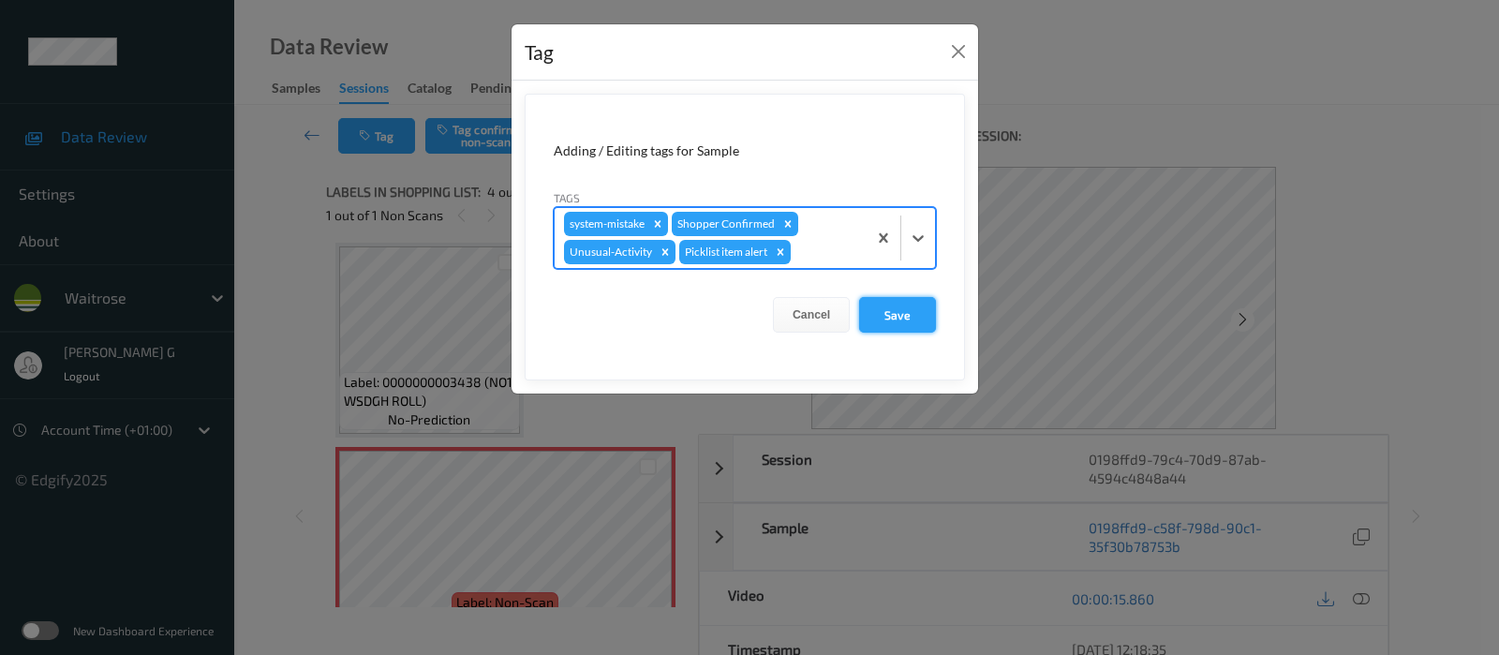
click at [894, 315] on button "Save" at bounding box center [897, 315] width 77 height 36
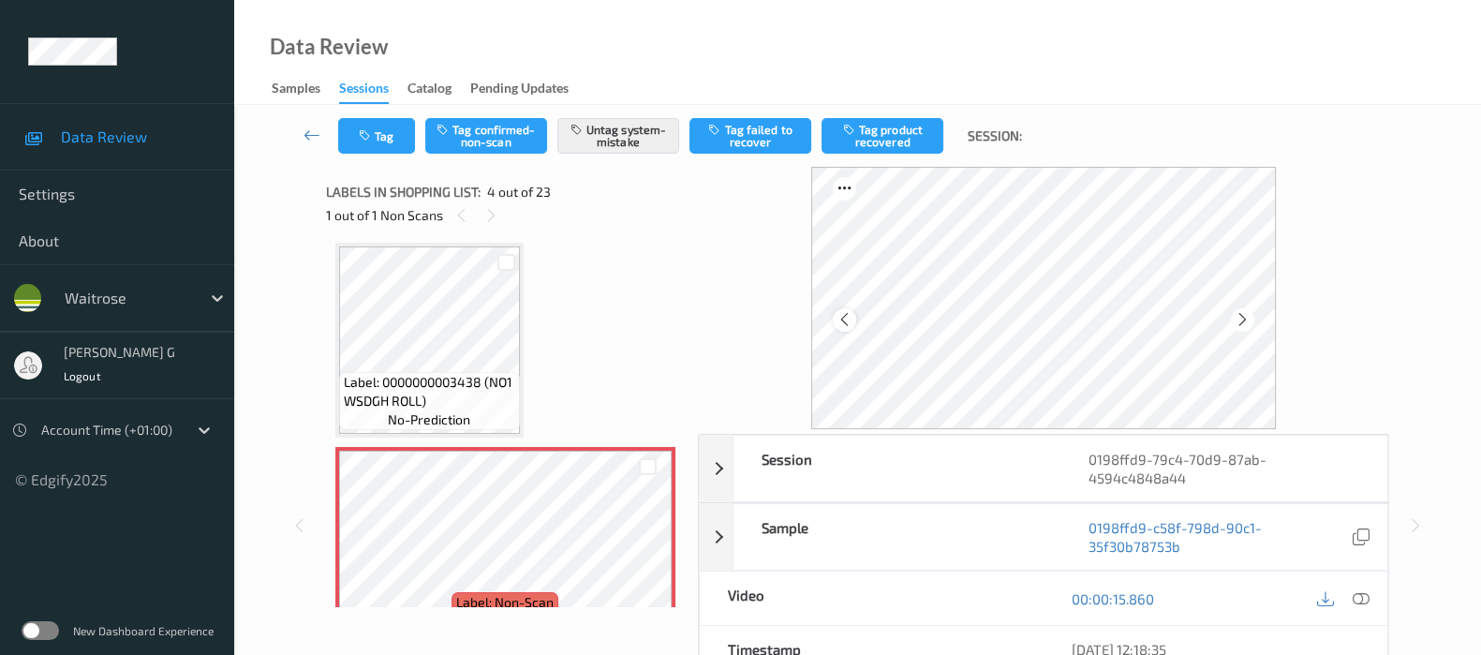
scroll to position [265, 0]
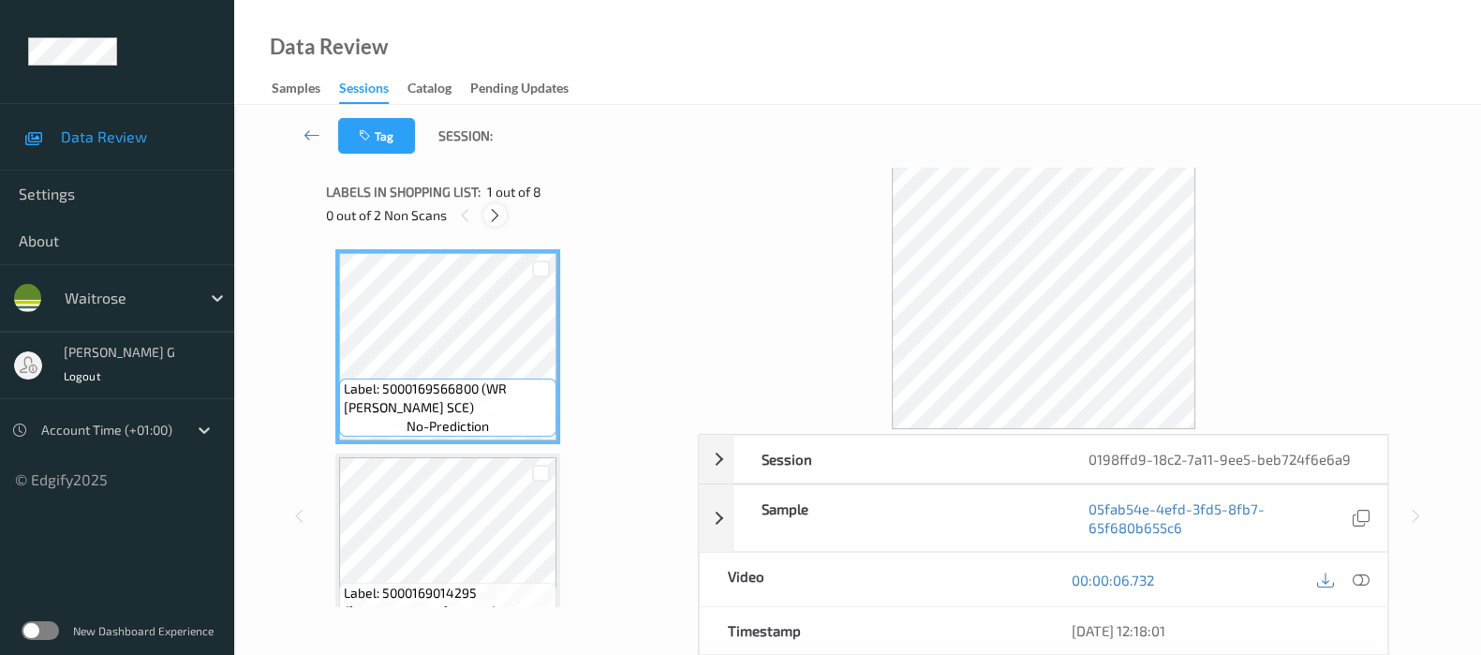
click at [504, 207] on div at bounding box center [494, 214] width 23 height 23
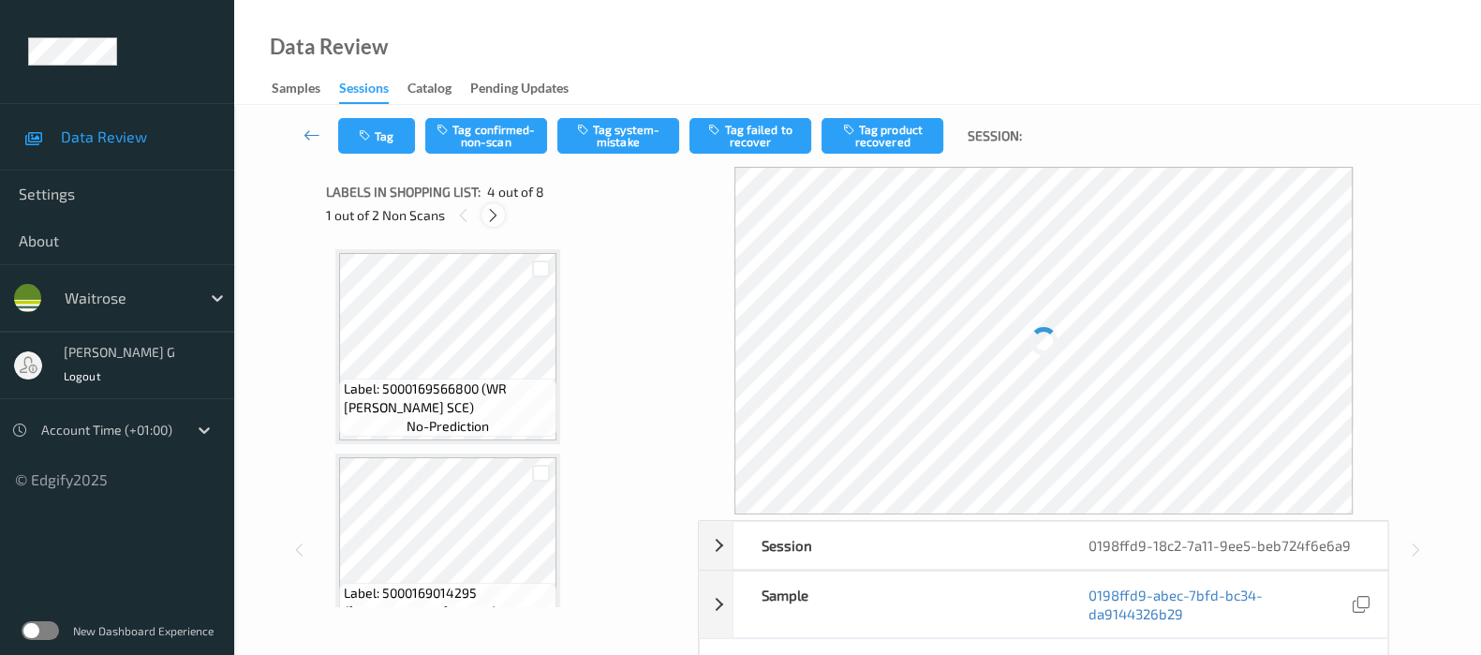
scroll to position [415, 0]
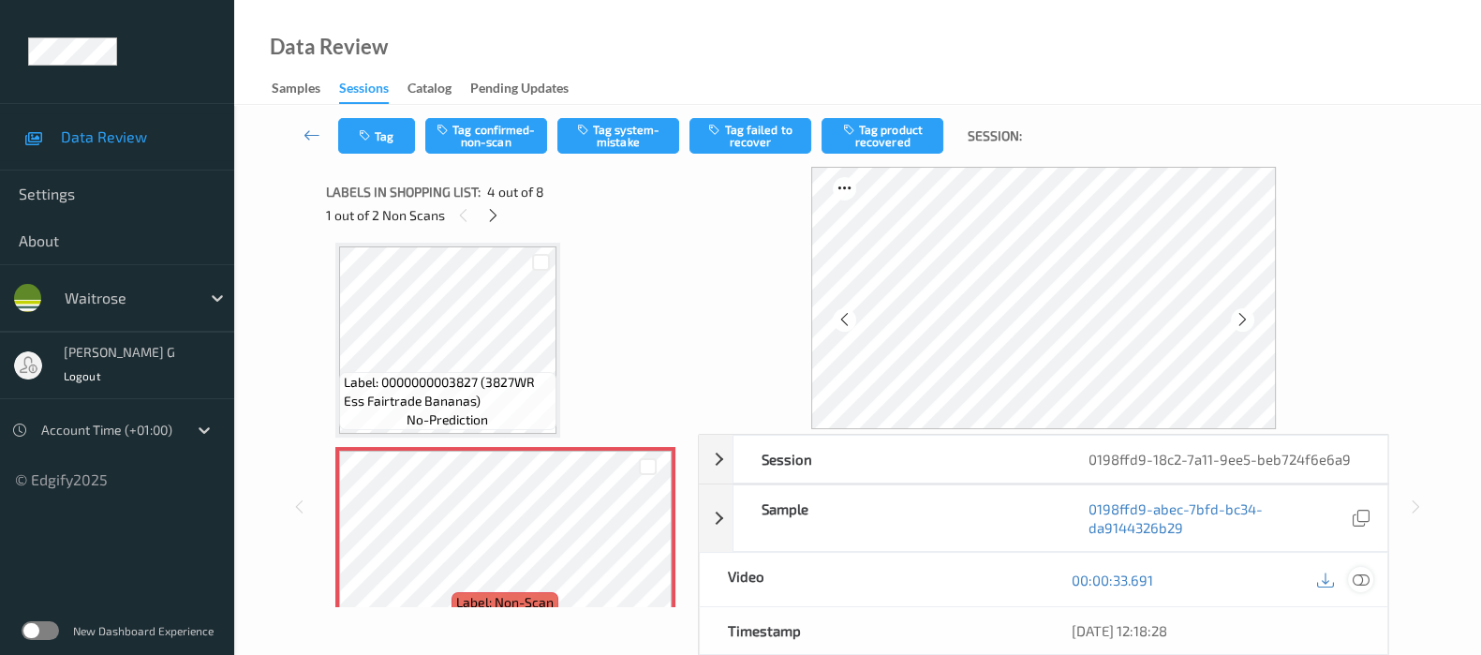
click at [1357, 582] on icon at bounding box center [1361, 579] width 17 height 17
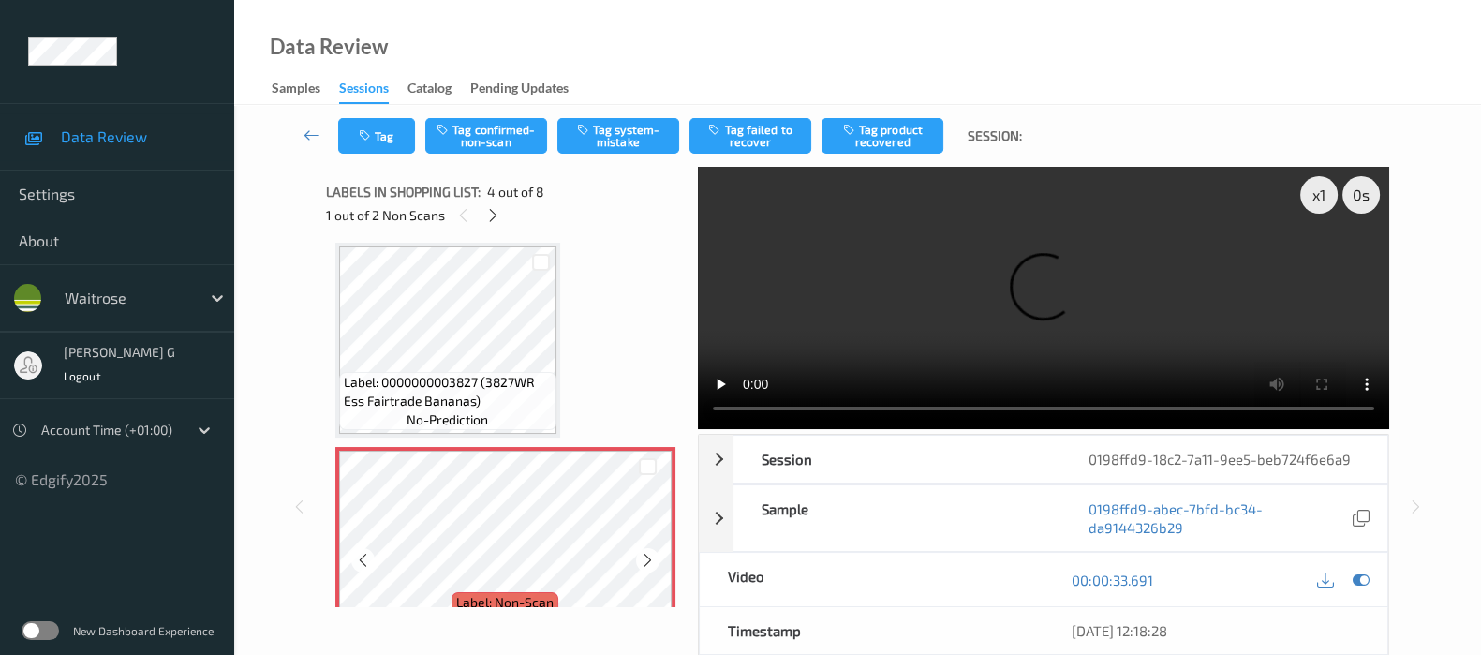
scroll to position [766, 0]
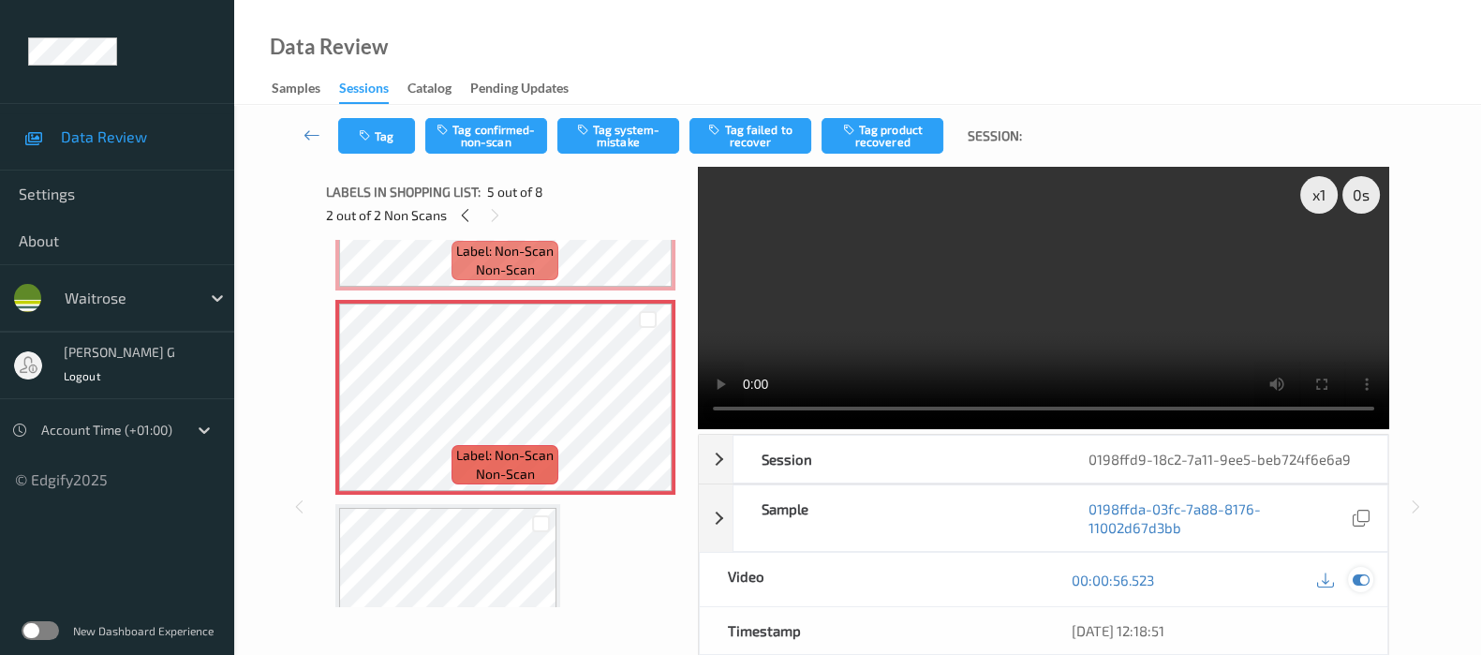
click at [1364, 586] on icon at bounding box center [1361, 579] width 17 height 17
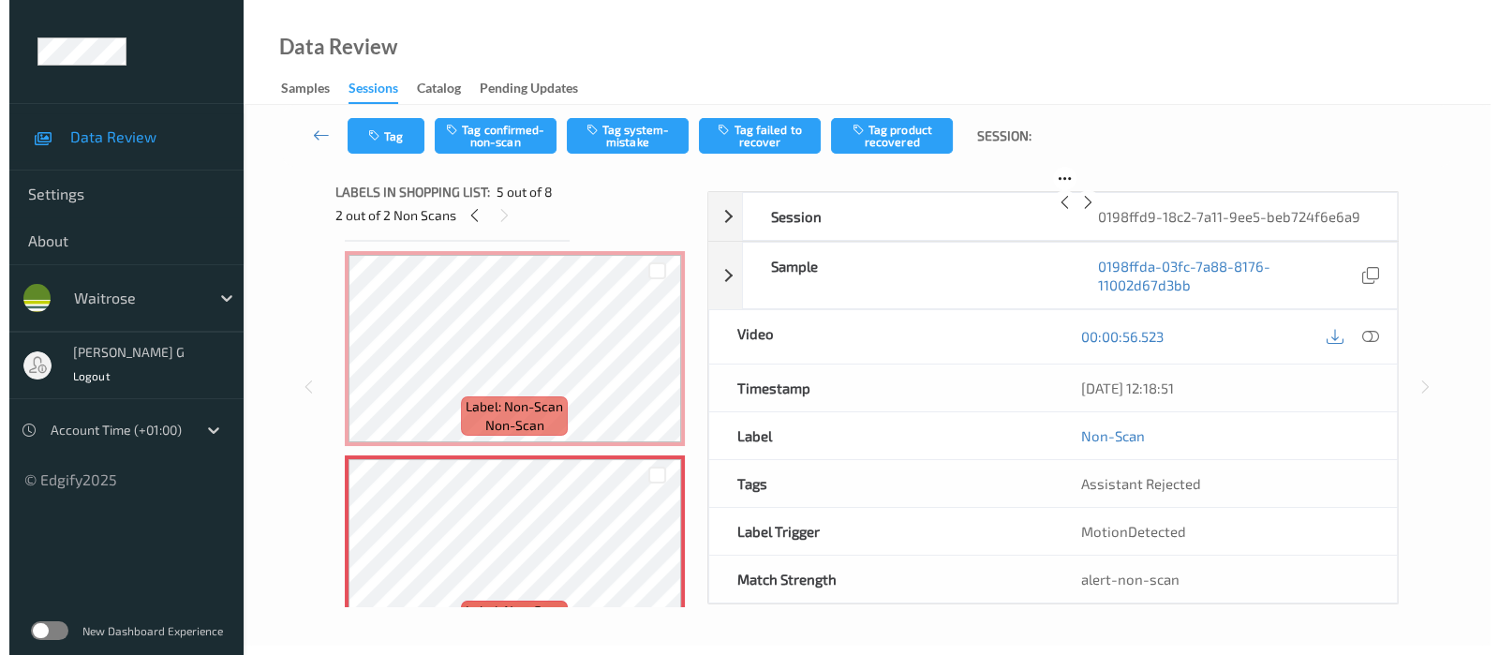
scroll to position [415, 0]
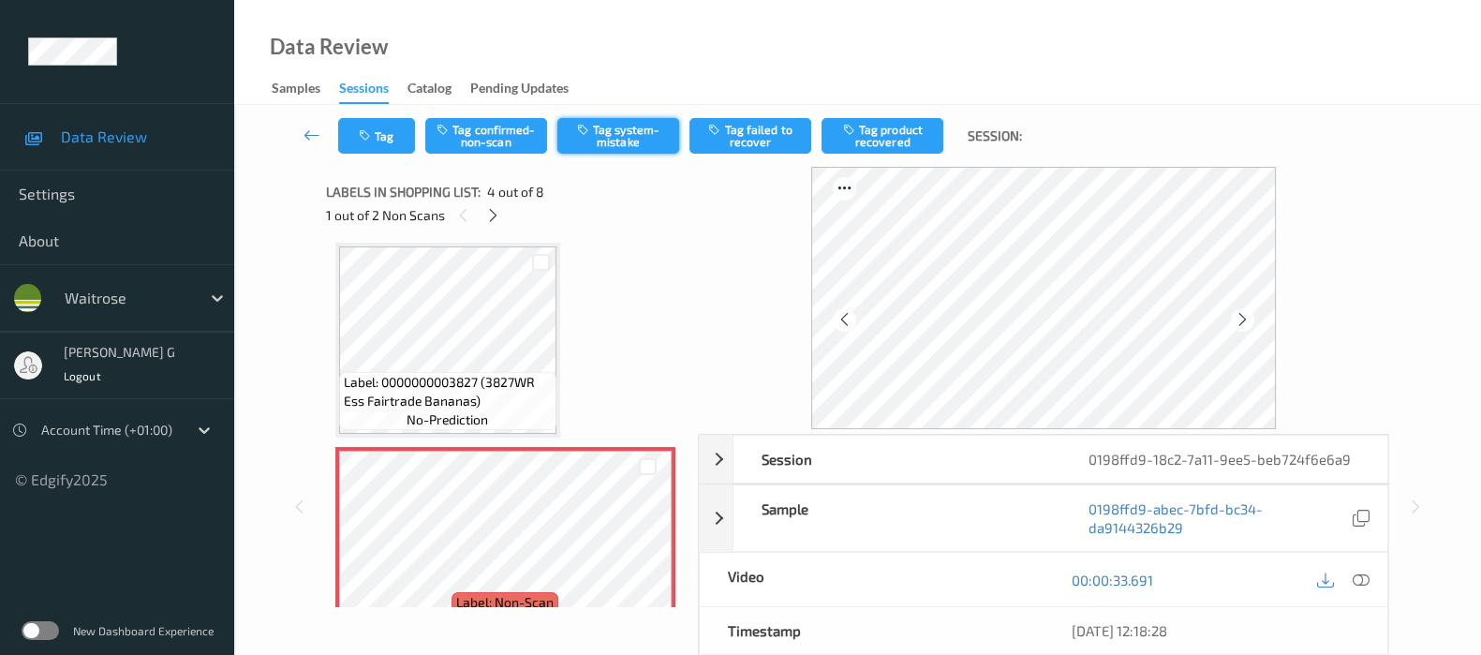
click at [626, 139] on button "Tag system-mistake" at bounding box center [618, 136] width 122 height 36
click at [383, 133] on button "Tag" at bounding box center [376, 136] width 77 height 36
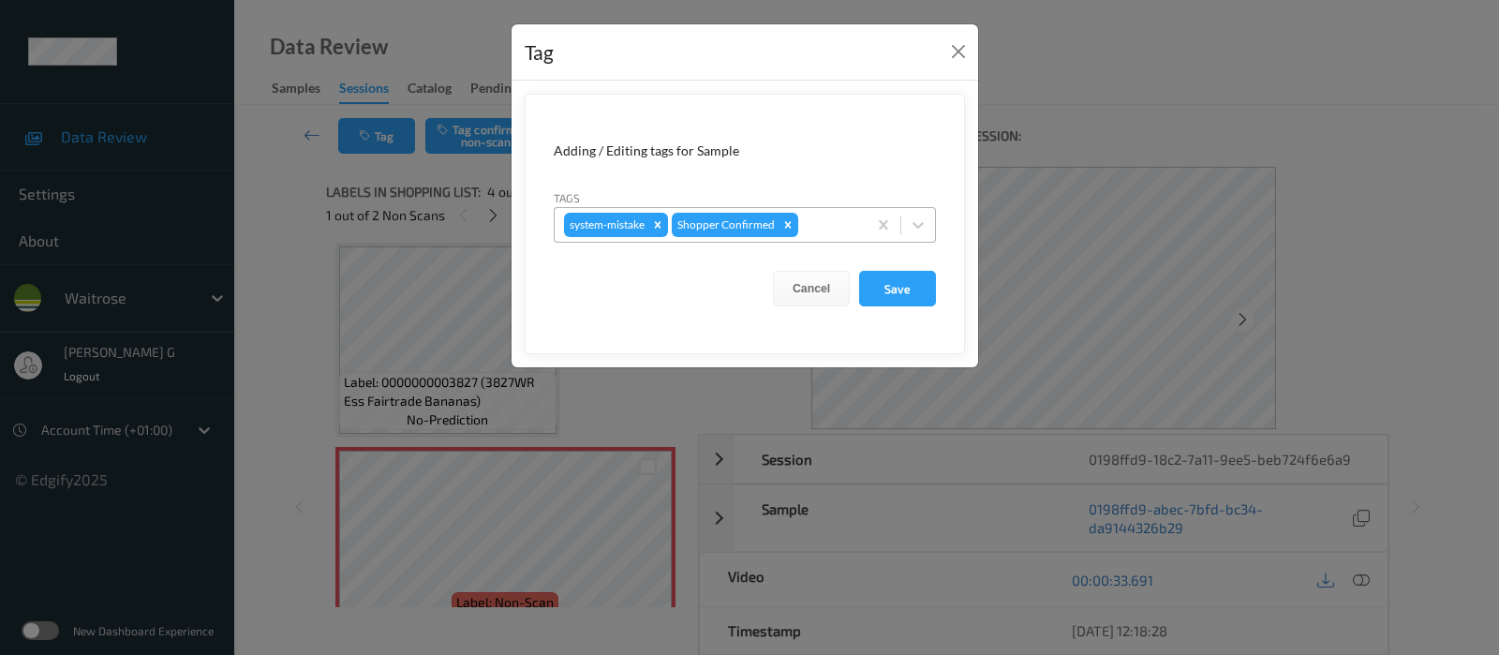
click at [821, 230] on div at bounding box center [829, 225] width 55 height 22
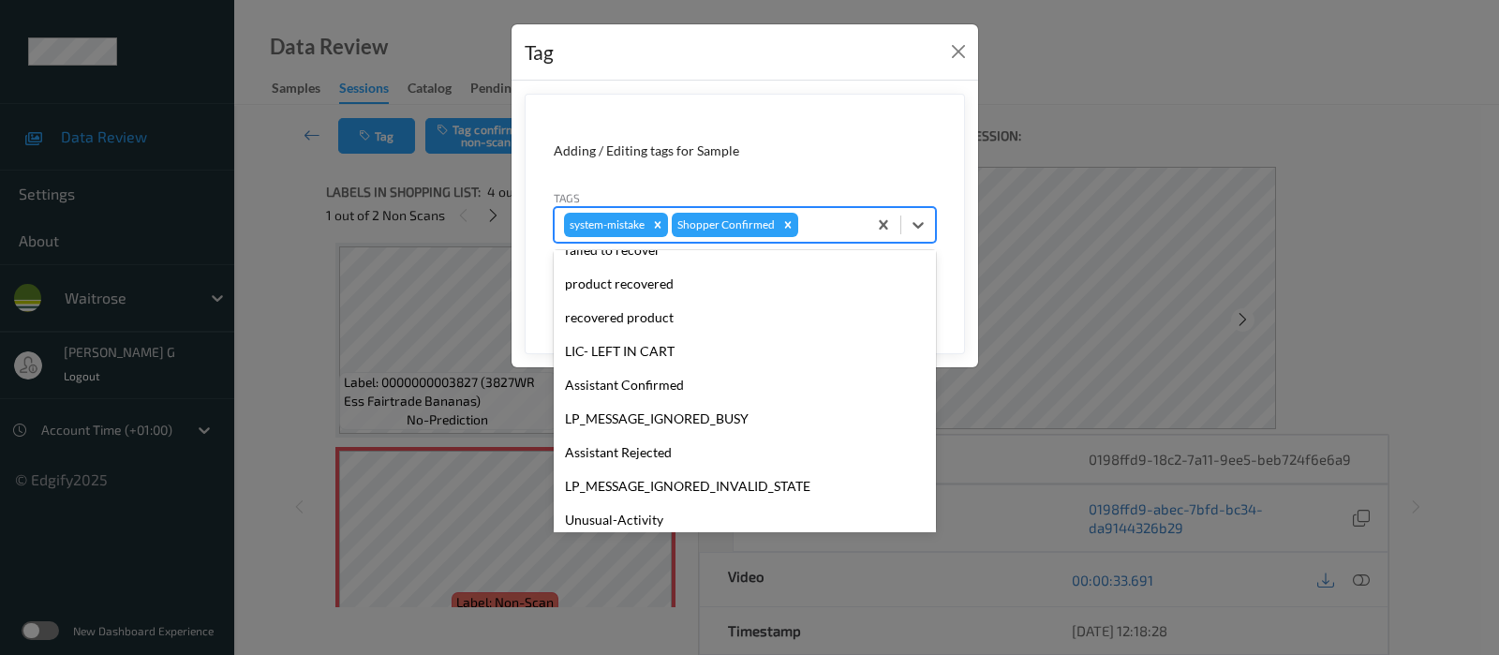
scroll to position [400, 0]
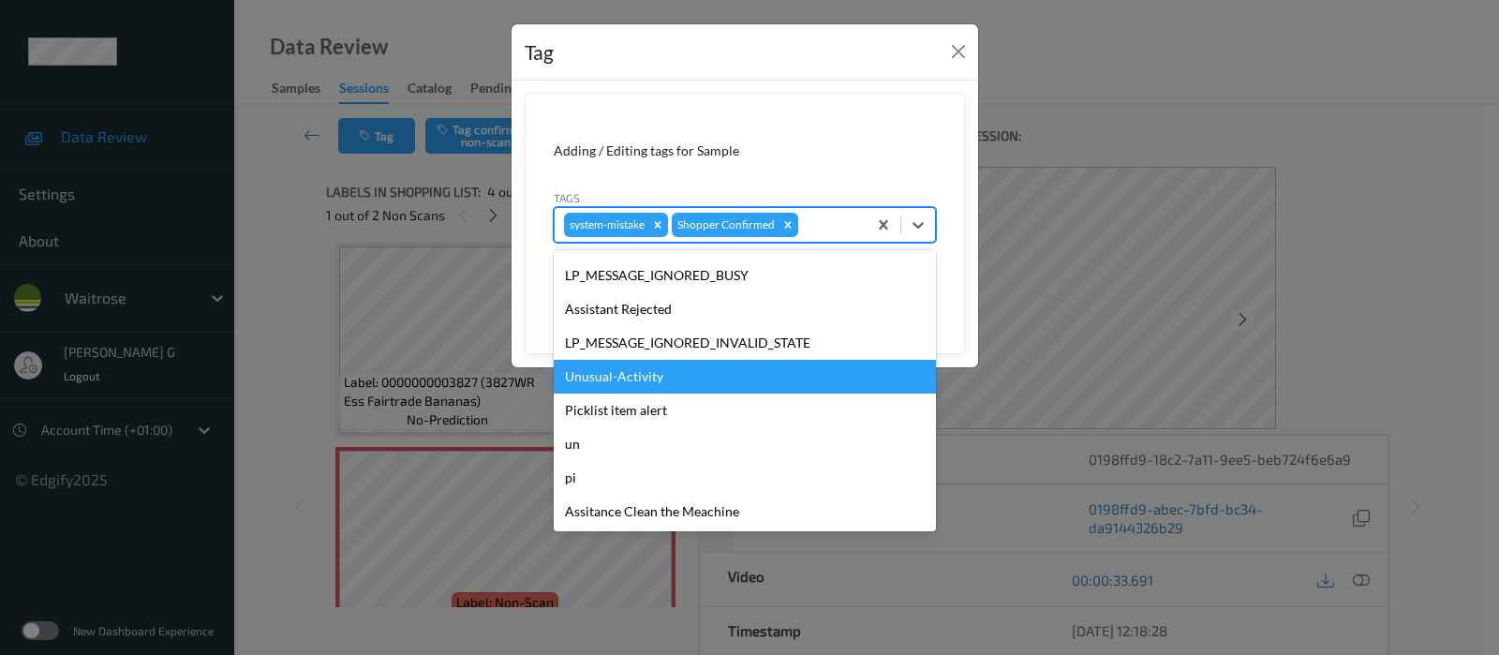
click at [620, 372] on div "Unusual-Activity" at bounding box center [745, 377] width 382 height 34
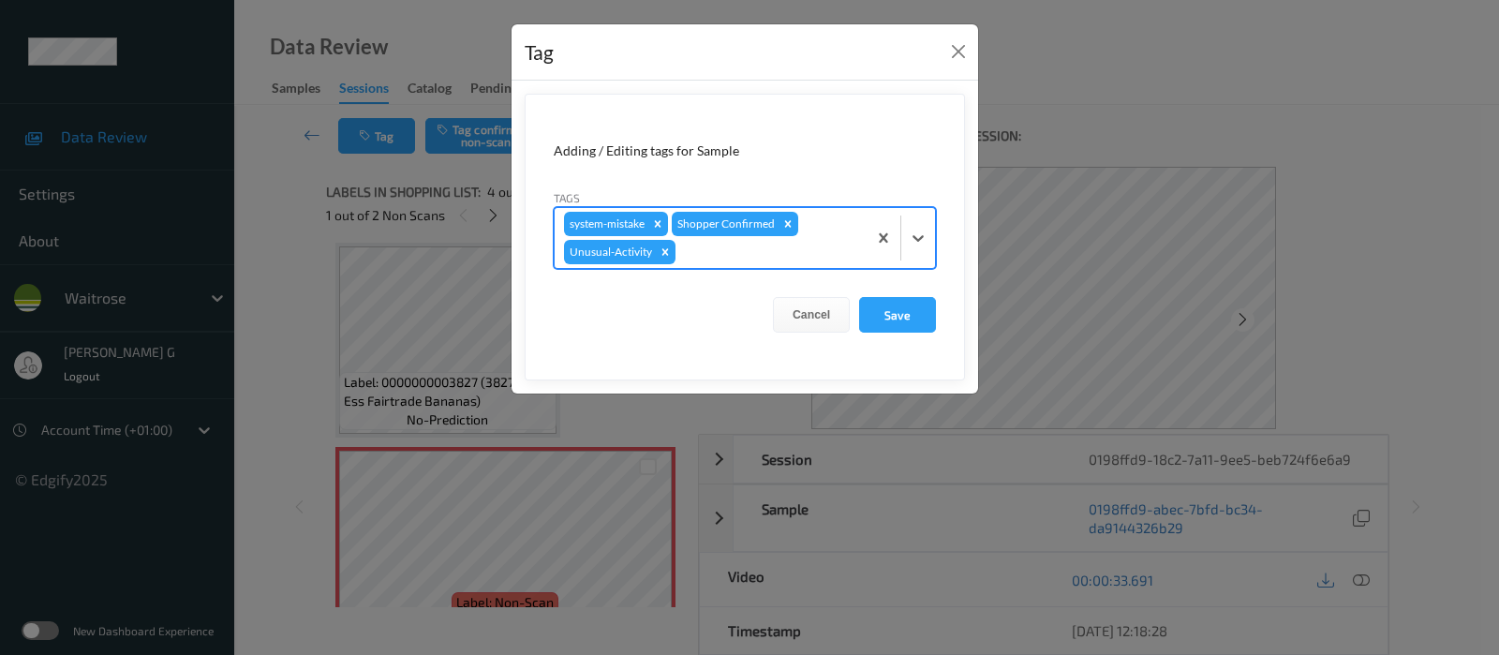
click at [803, 241] on div at bounding box center [768, 252] width 178 height 22
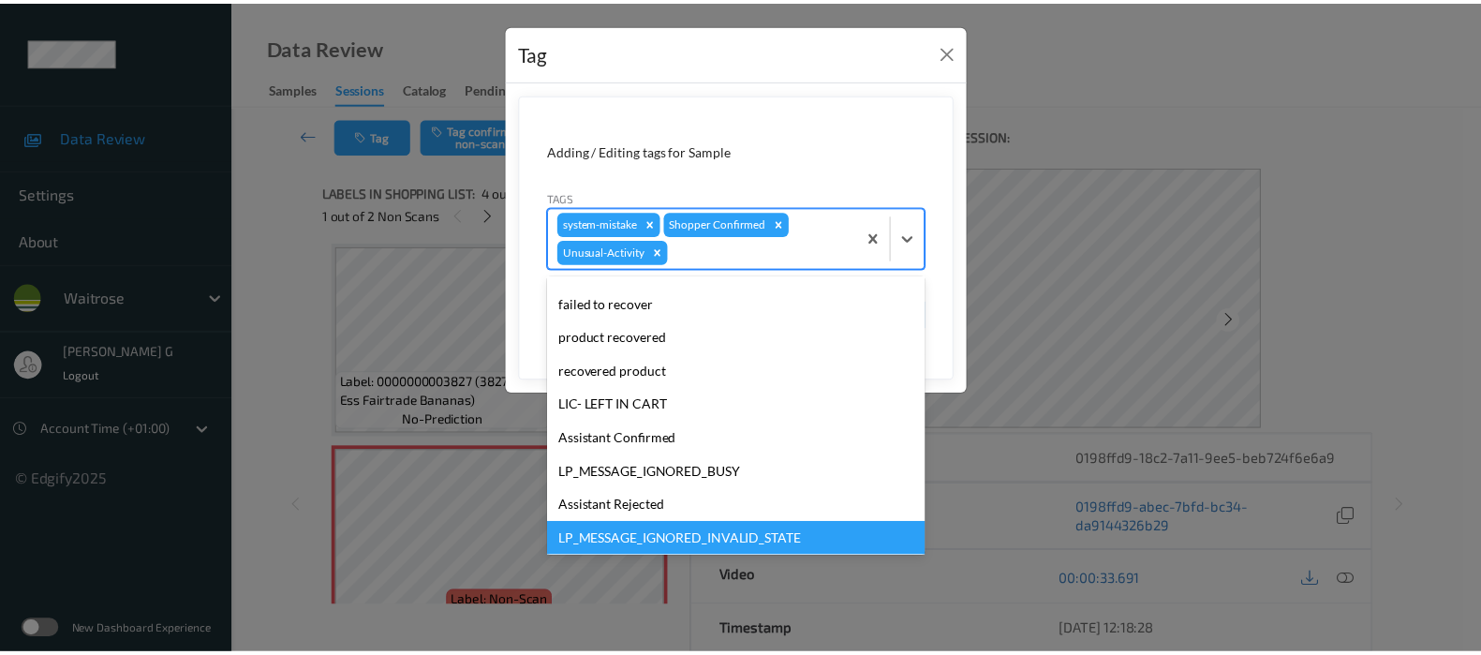
scroll to position [366, 0]
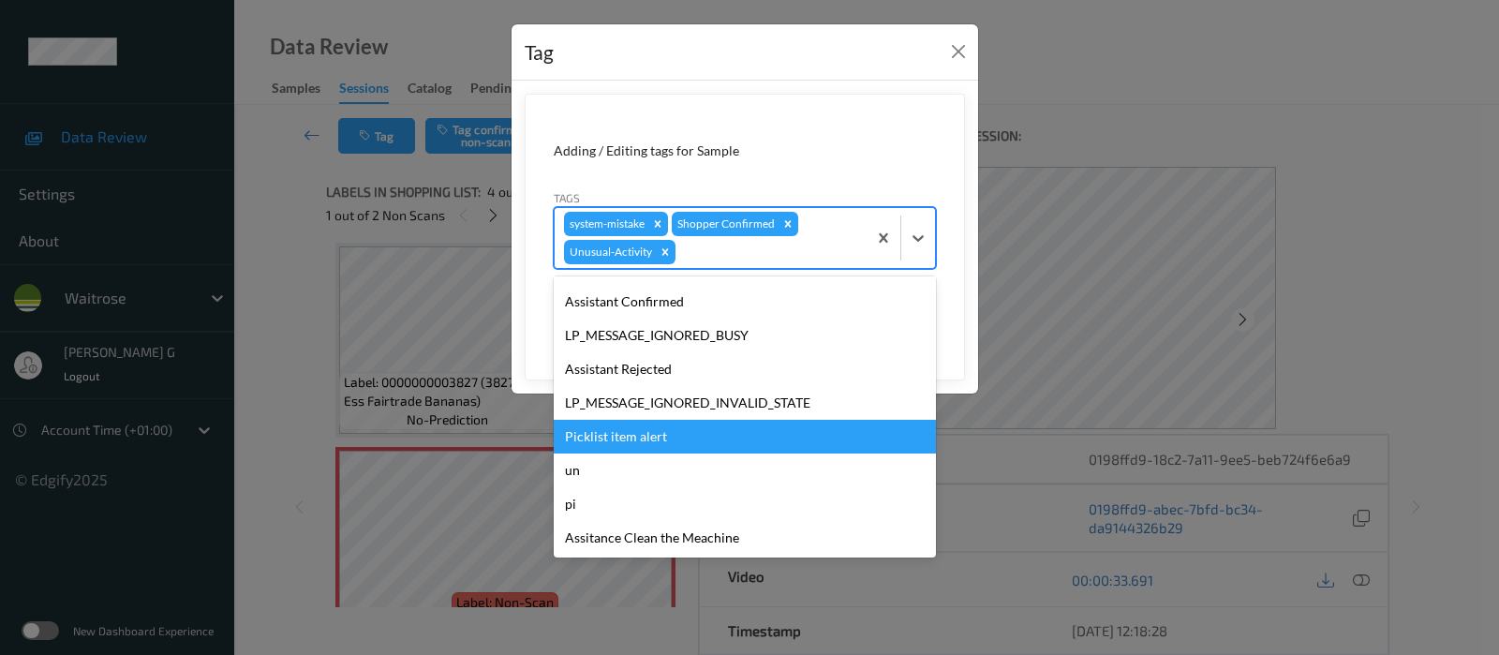
click at [592, 437] on div "Picklist item alert" at bounding box center [745, 437] width 382 height 34
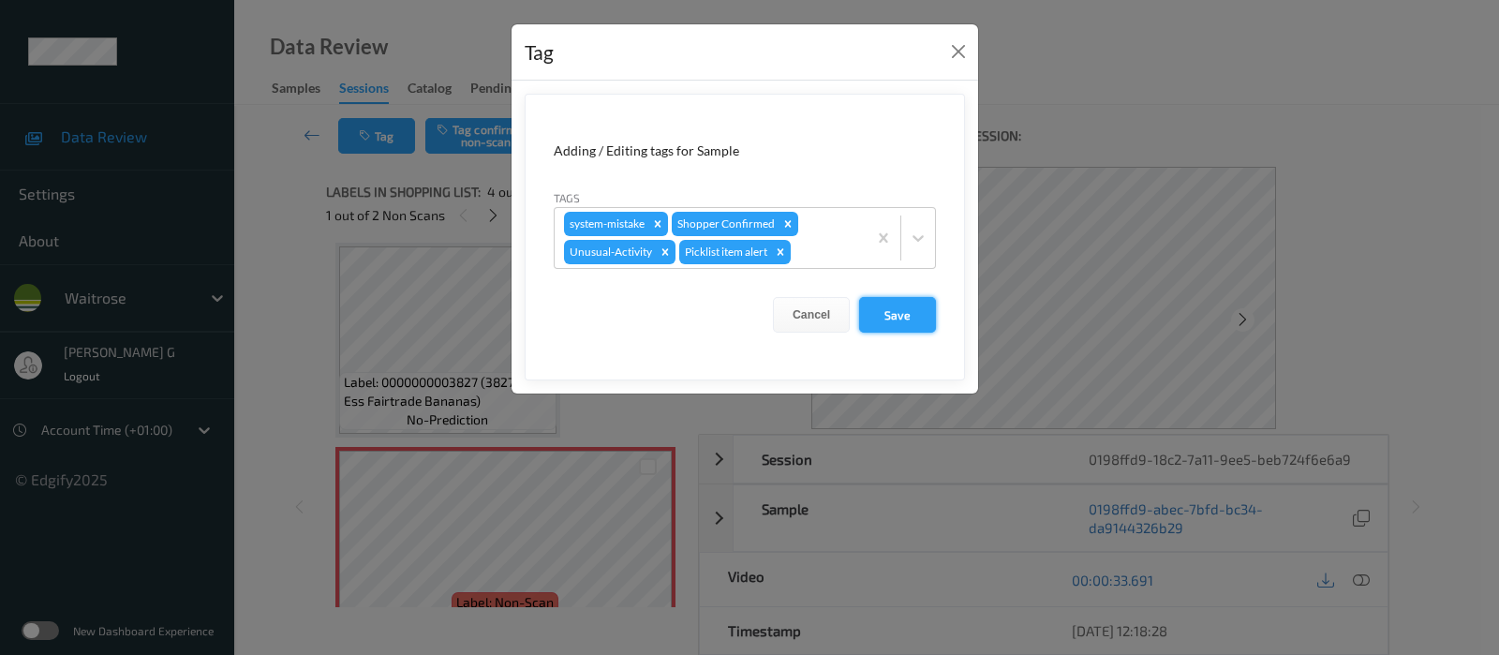
click at [903, 311] on button "Save" at bounding box center [897, 315] width 77 height 36
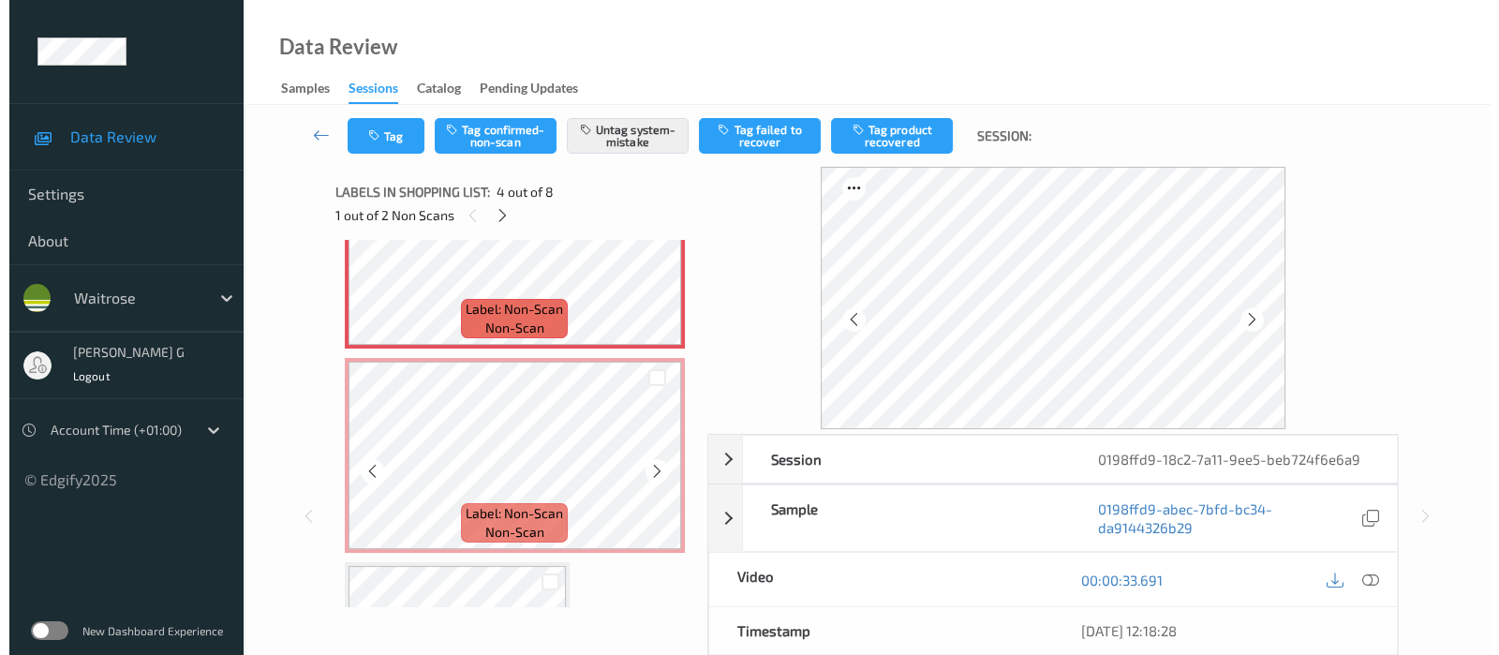
scroll to position [766, 0]
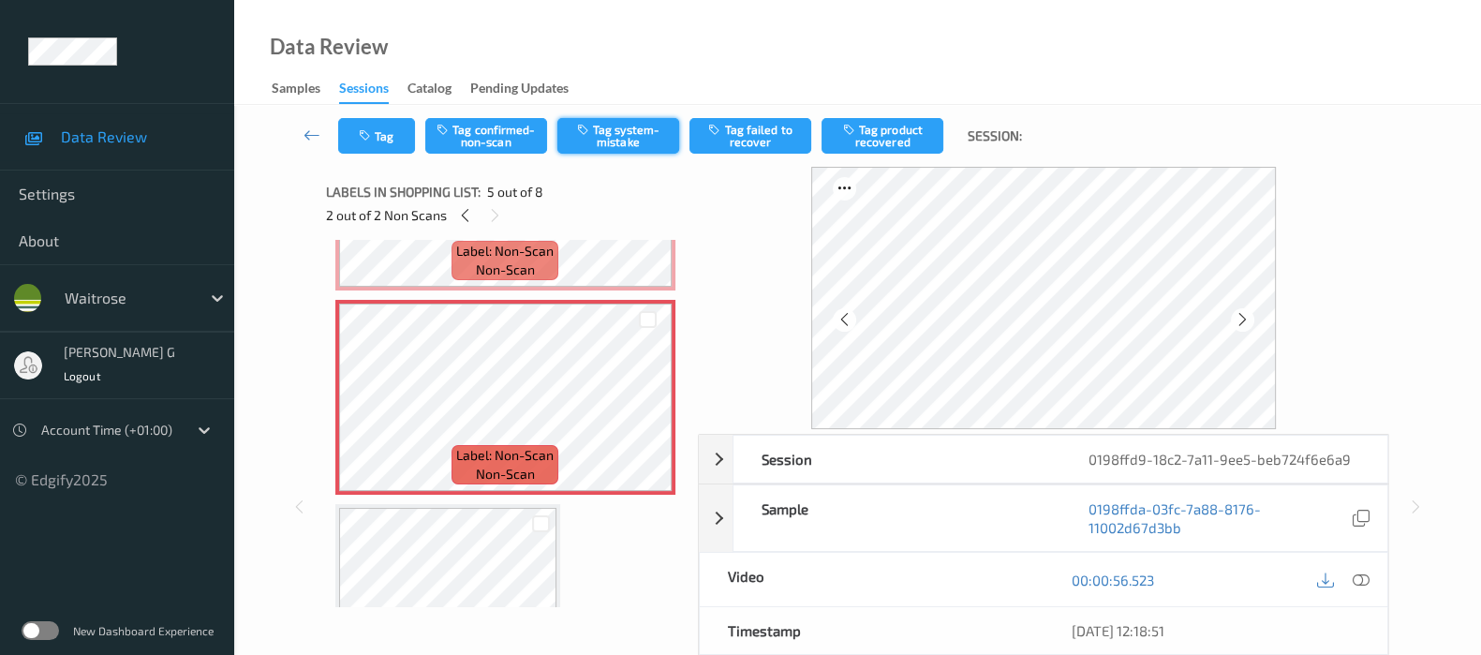
click at [616, 137] on button "Tag system-mistake" at bounding box center [618, 136] width 122 height 36
click at [361, 125] on button "Tag" at bounding box center [376, 136] width 77 height 36
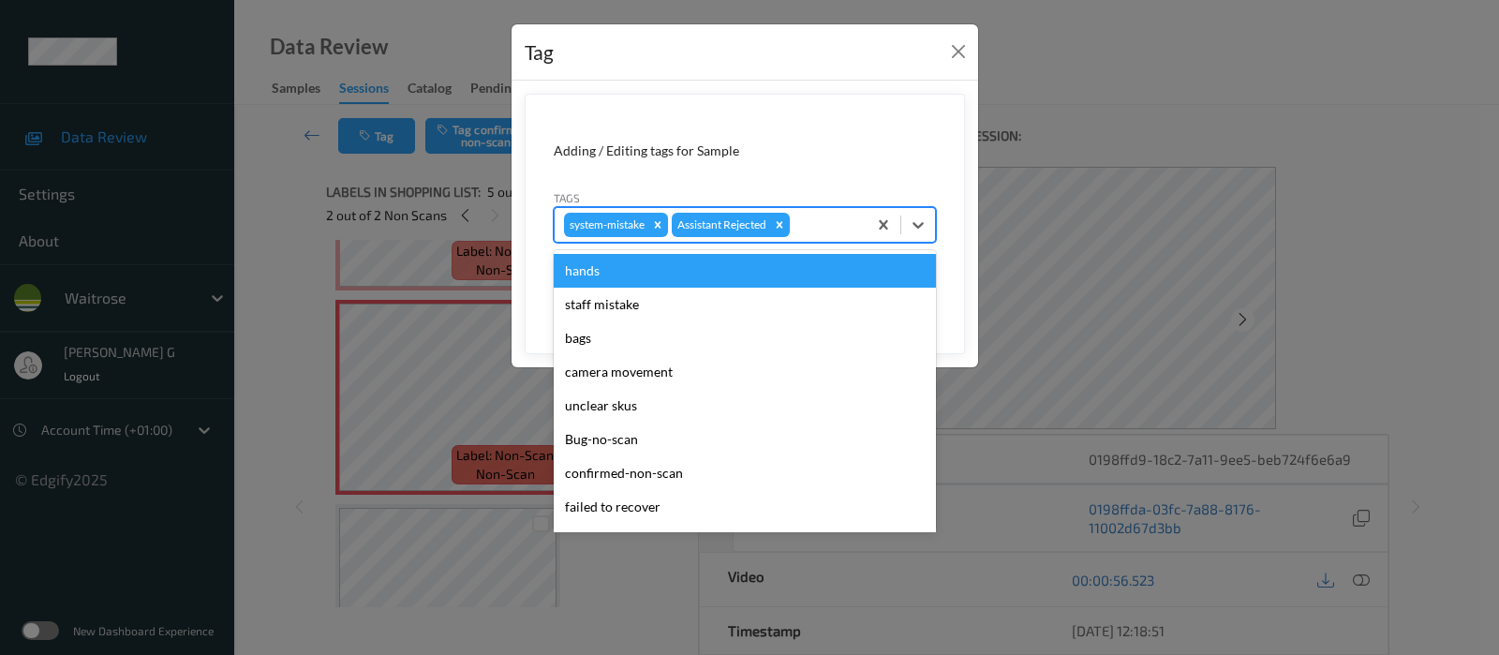
click at [810, 217] on div at bounding box center [826, 225] width 64 height 22
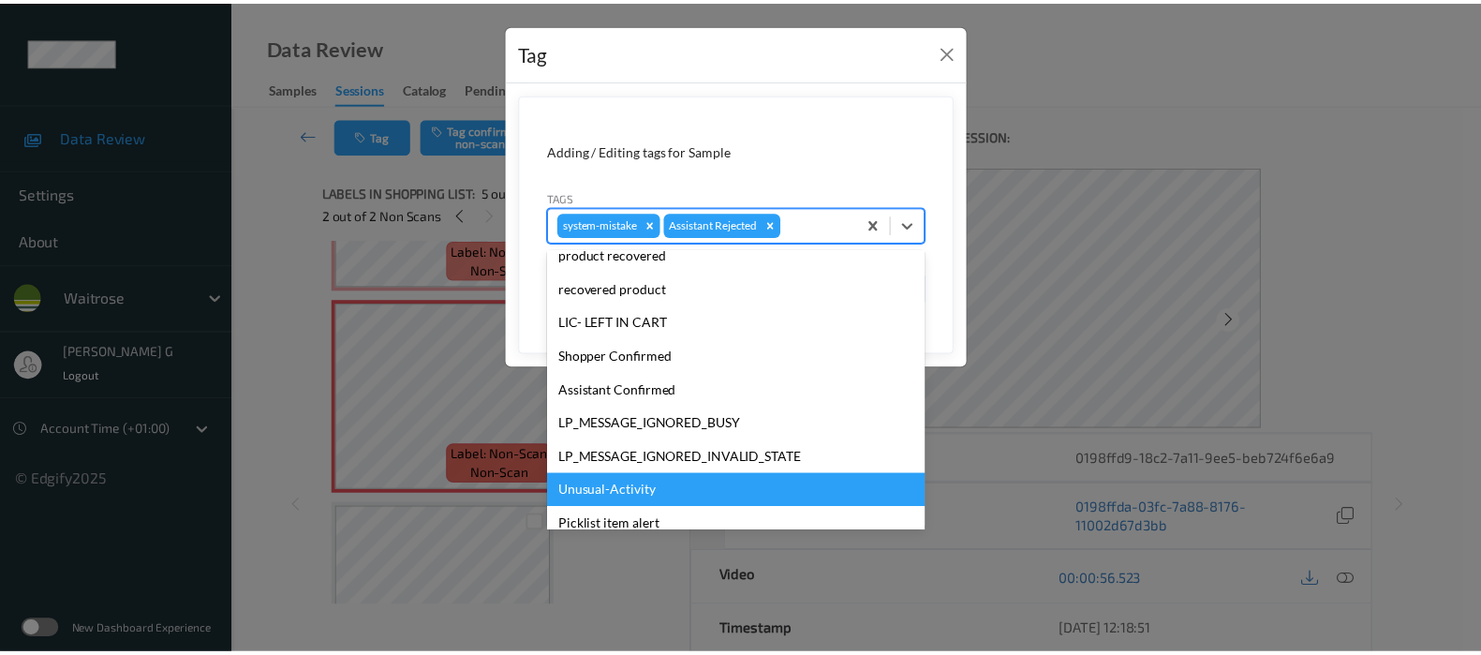
scroll to position [400, 0]
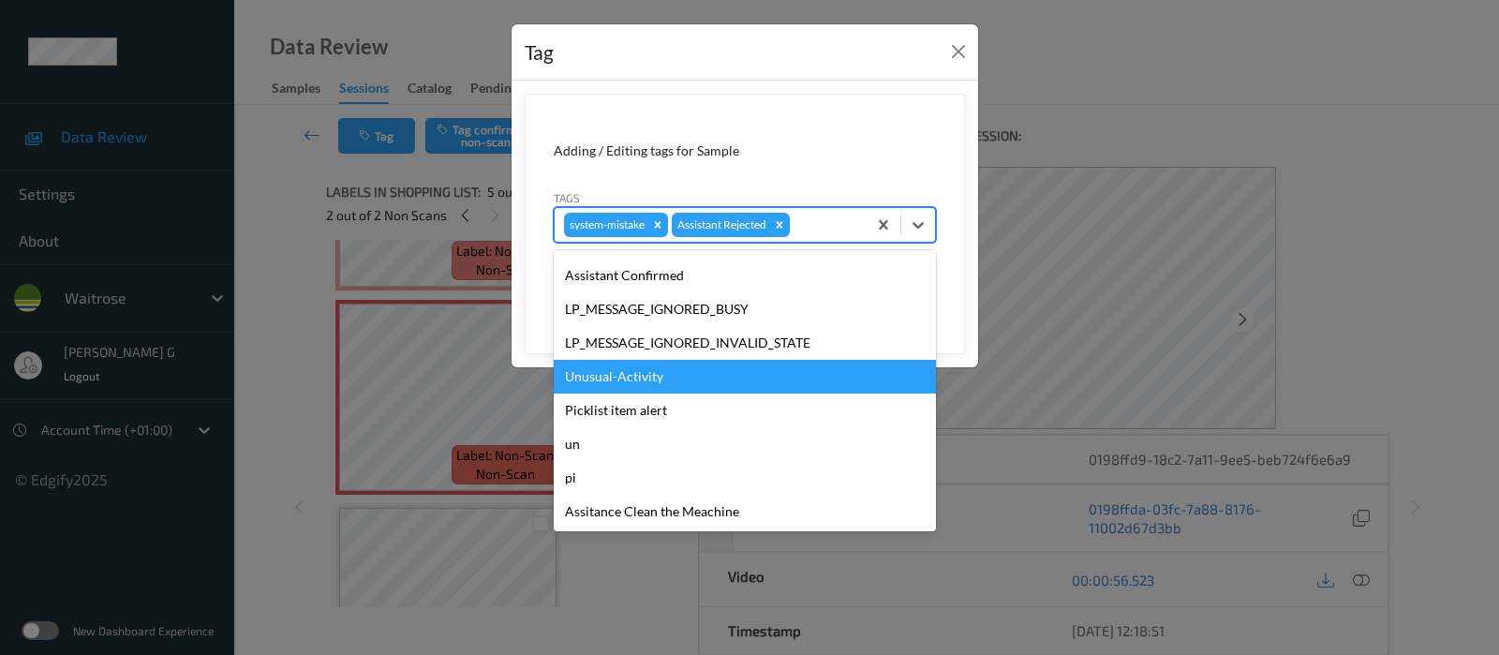
click at [622, 379] on div "Unusual-Activity" at bounding box center [745, 377] width 382 height 34
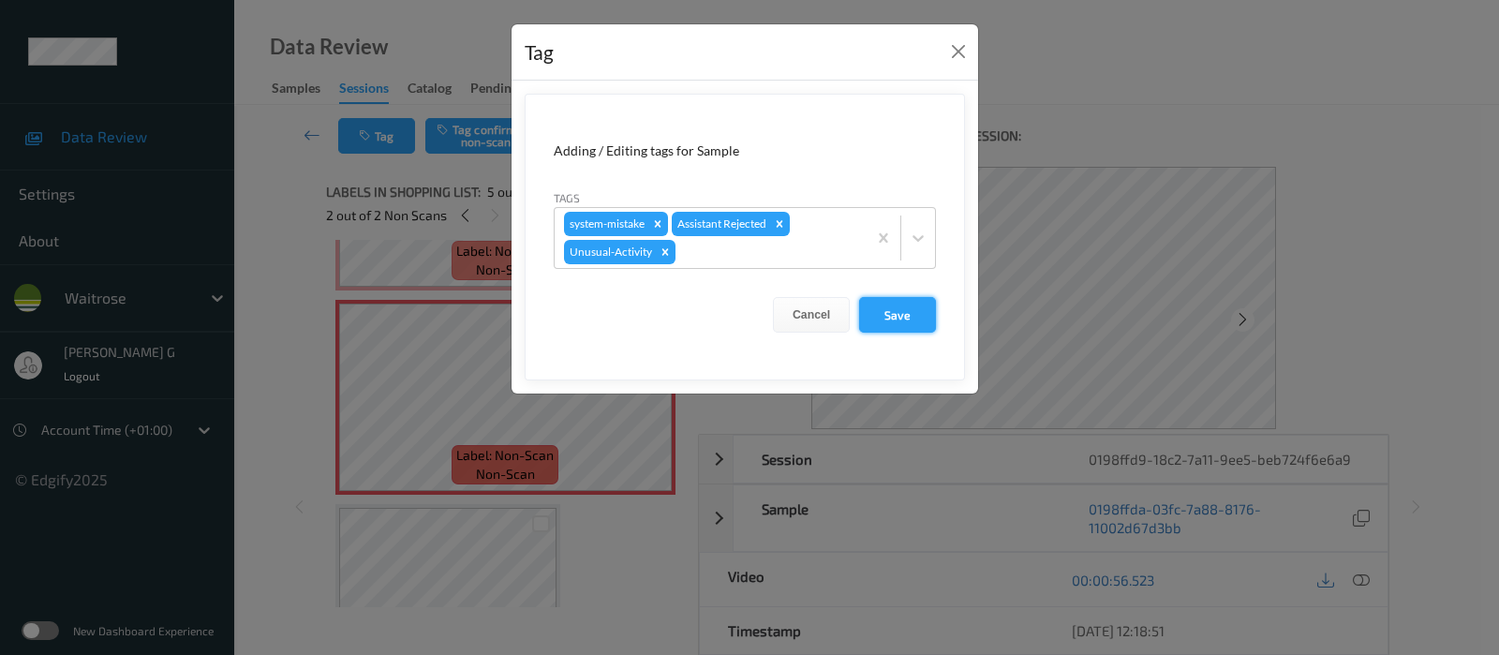
click at [912, 313] on button "Save" at bounding box center [897, 315] width 77 height 36
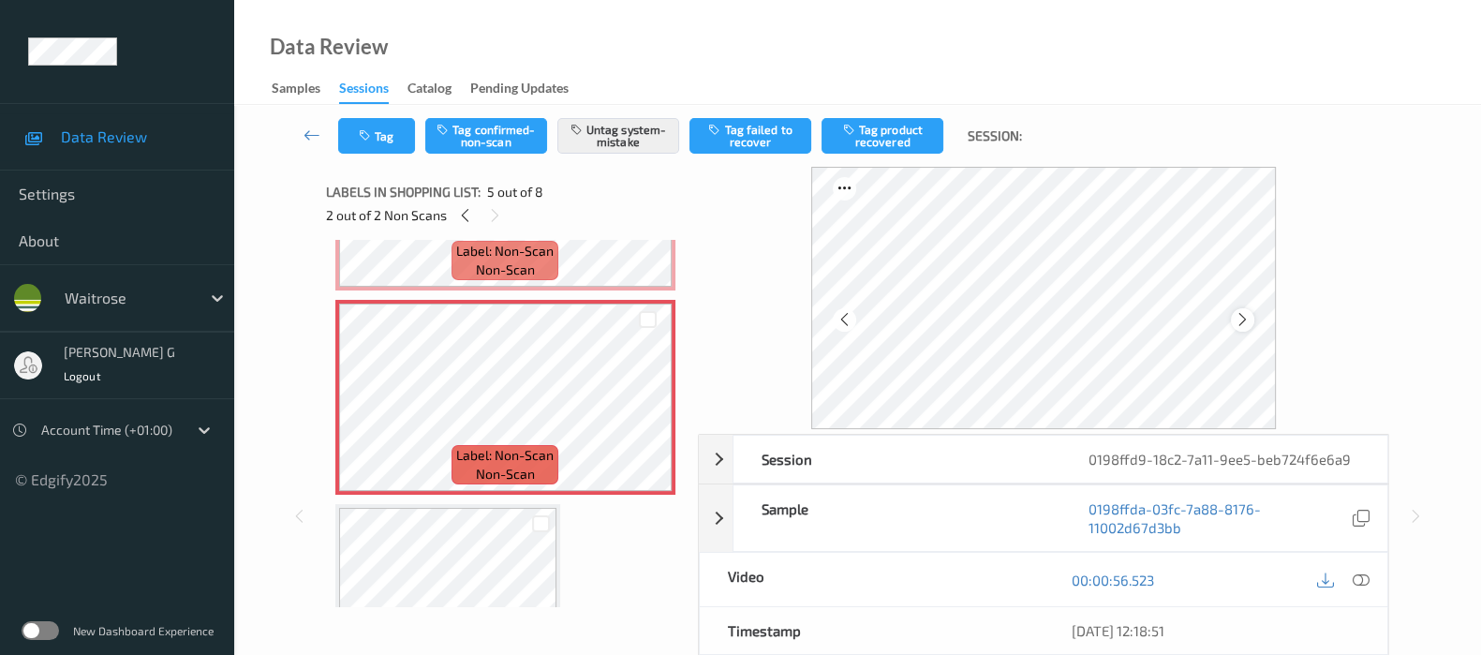
click at [1239, 315] on icon at bounding box center [1243, 319] width 16 height 17
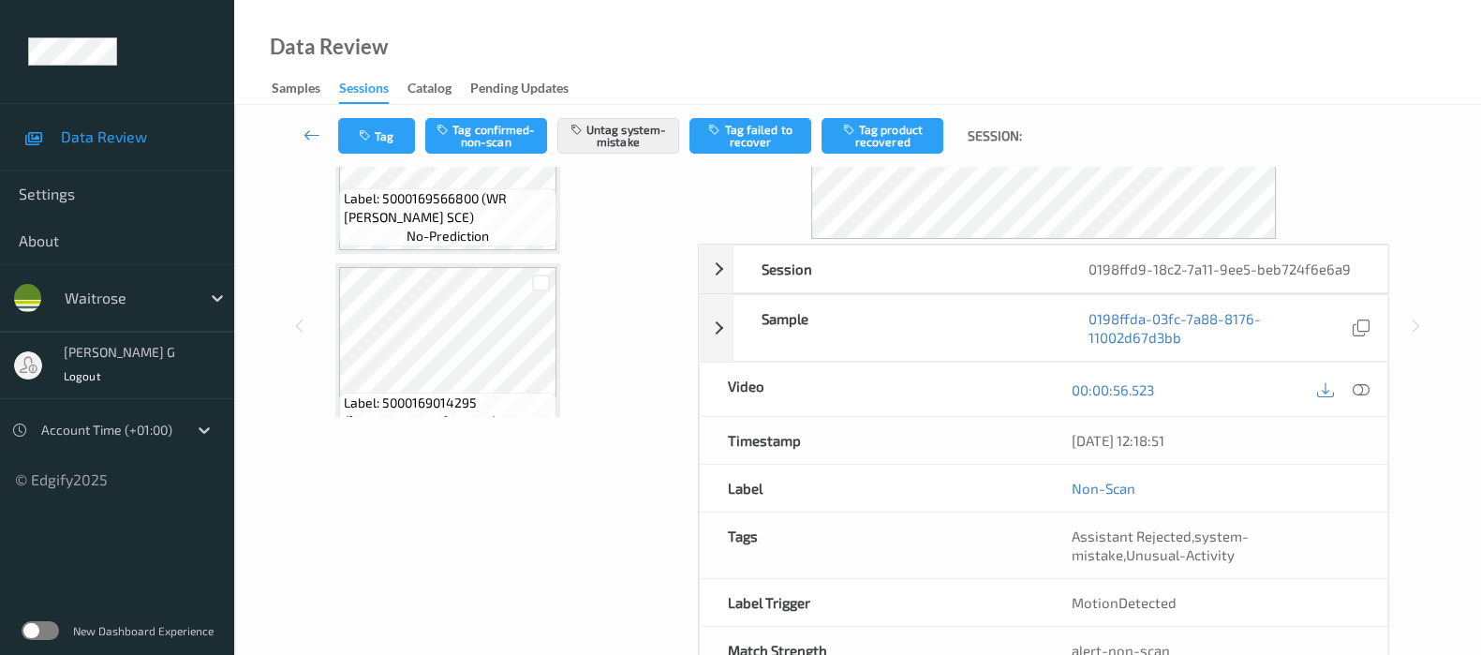
scroll to position [0, 0]
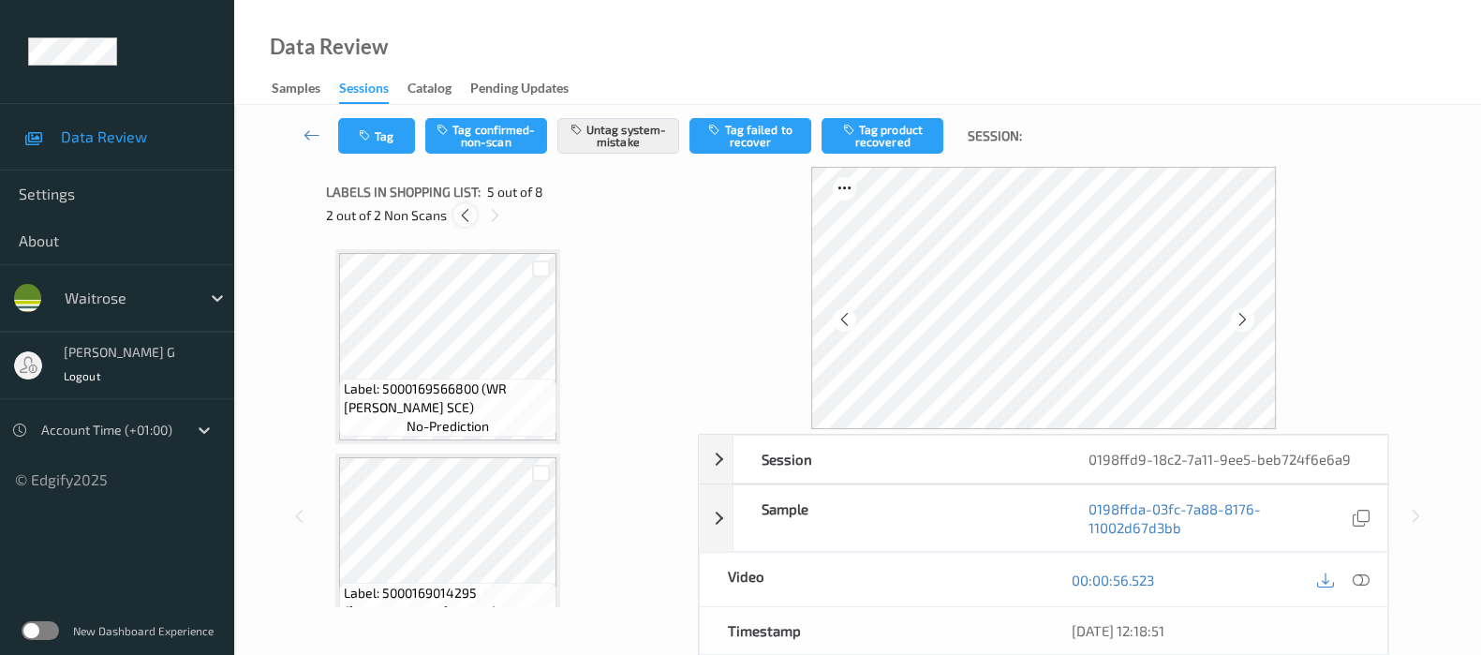
click at [459, 208] on icon at bounding box center [465, 215] width 16 height 17
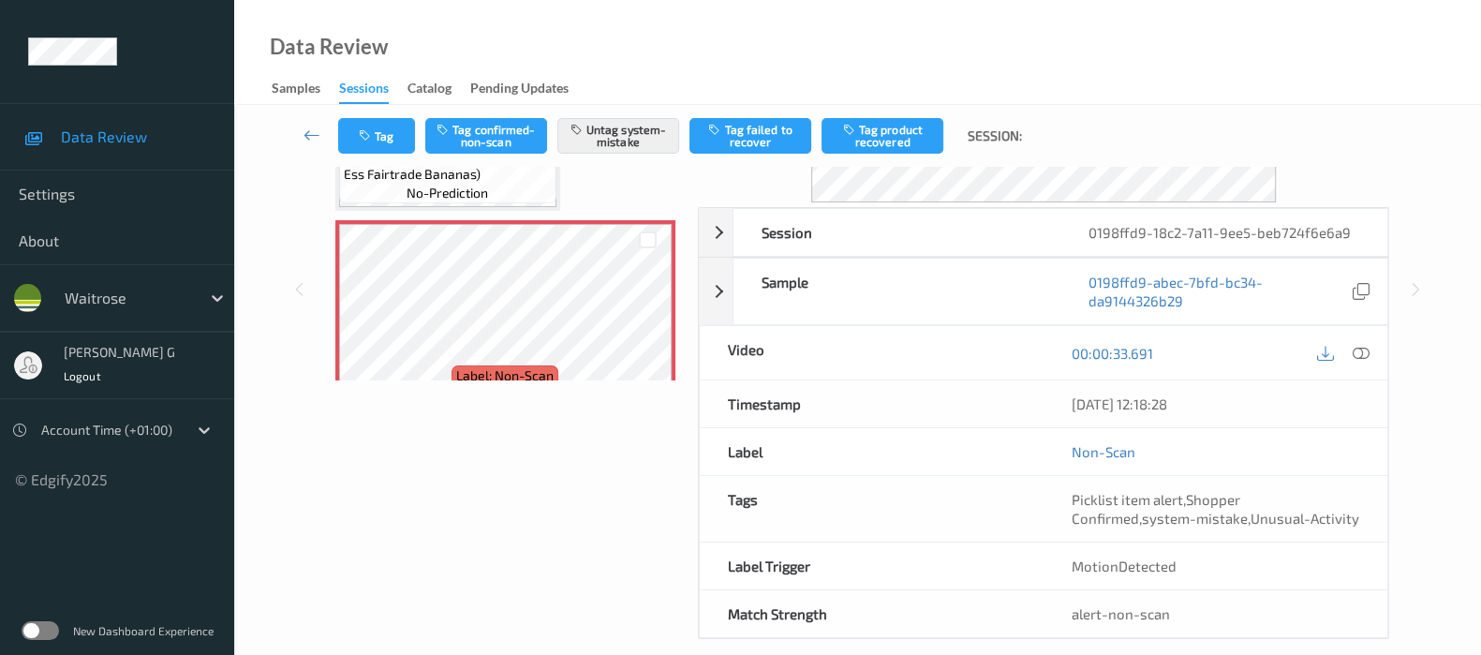
scroll to position [246, 0]
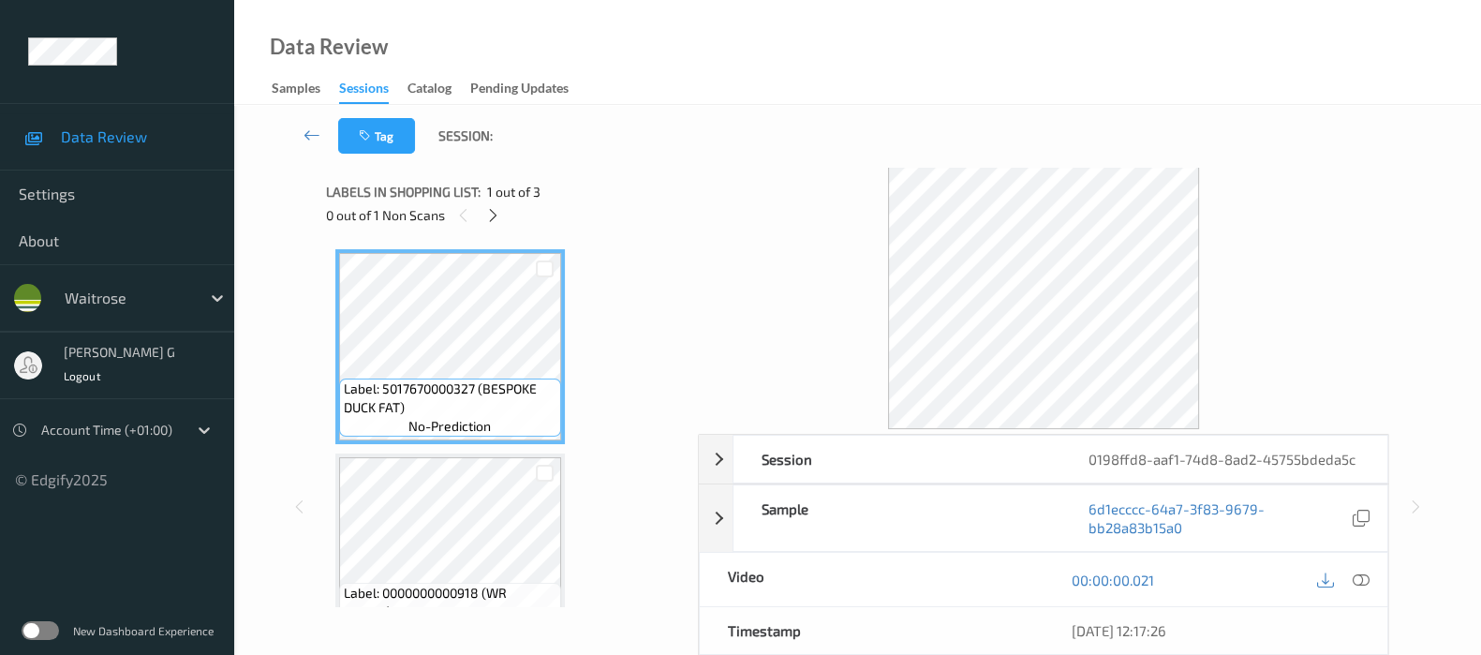
click at [497, 202] on div "Labels in shopping list: 1 out of 3" at bounding box center [505, 191] width 359 height 23
click at [490, 222] on icon at bounding box center [493, 215] width 16 height 17
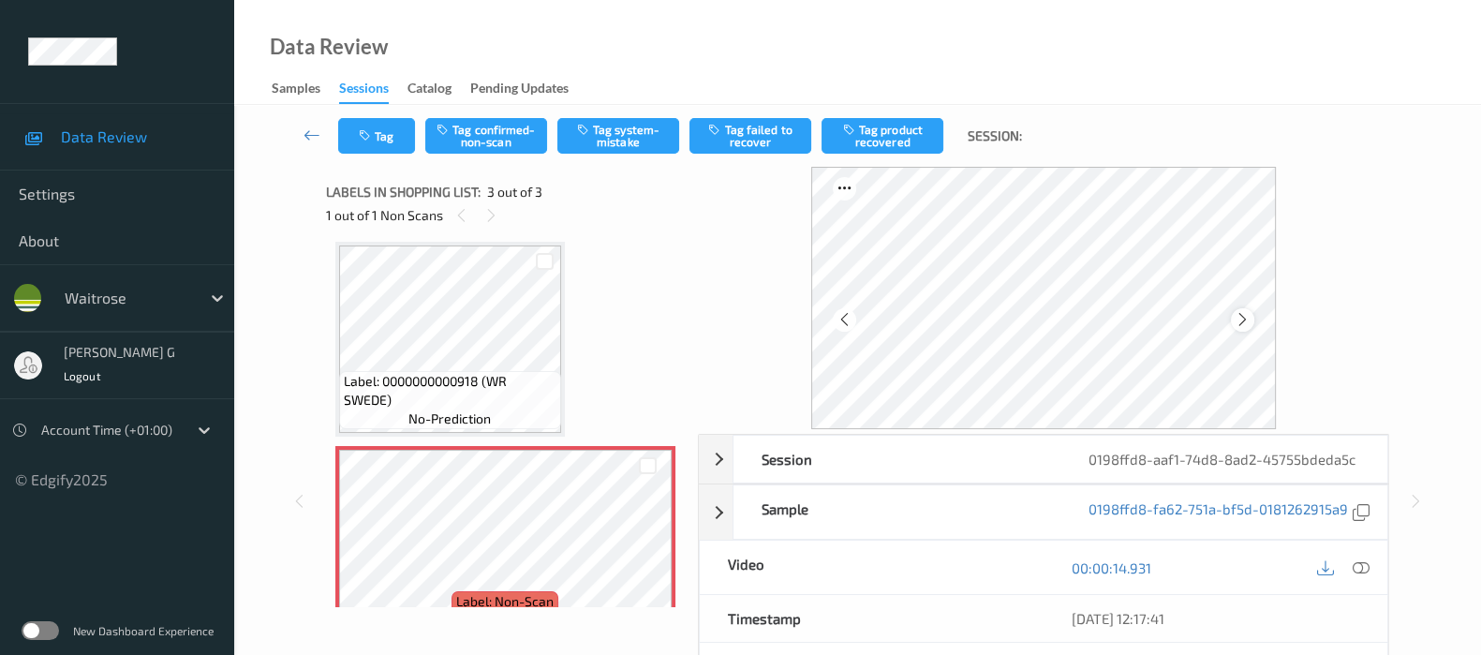
click at [1246, 319] on icon at bounding box center [1243, 319] width 16 height 17
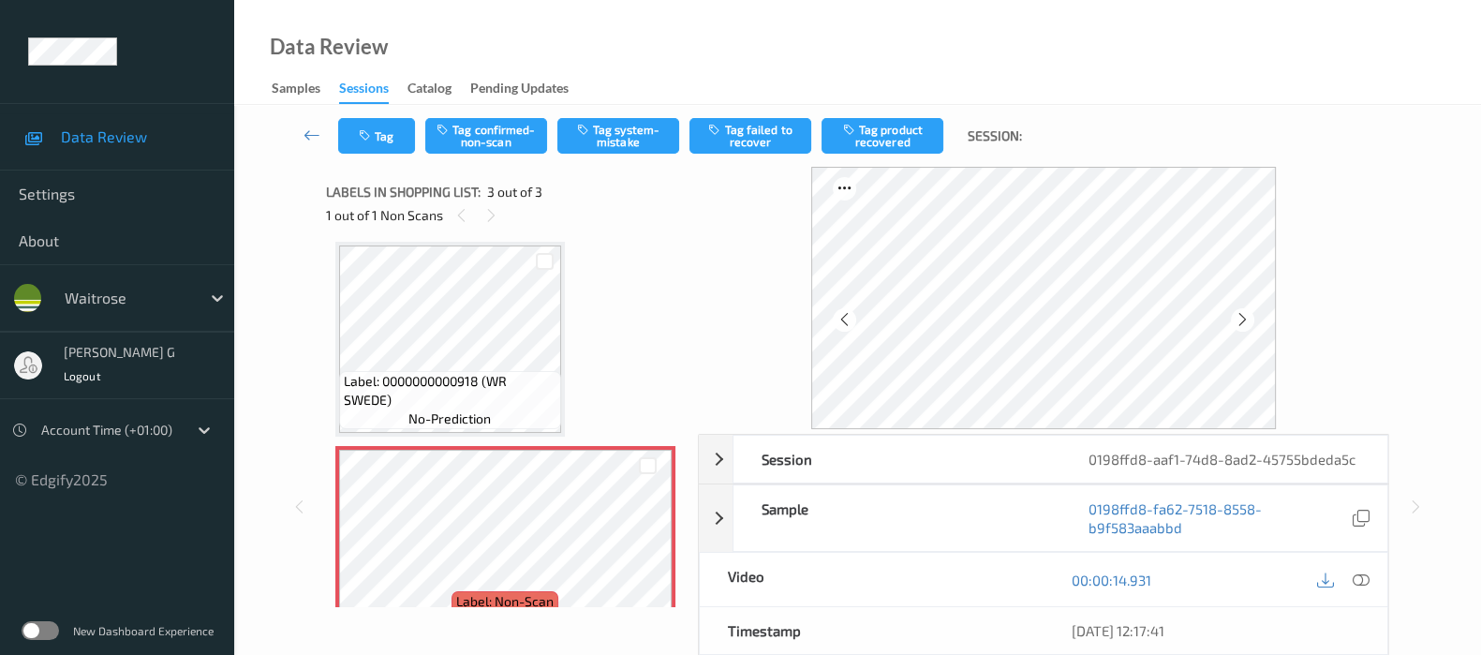
click at [1246, 319] on icon at bounding box center [1243, 319] width 16 height 17
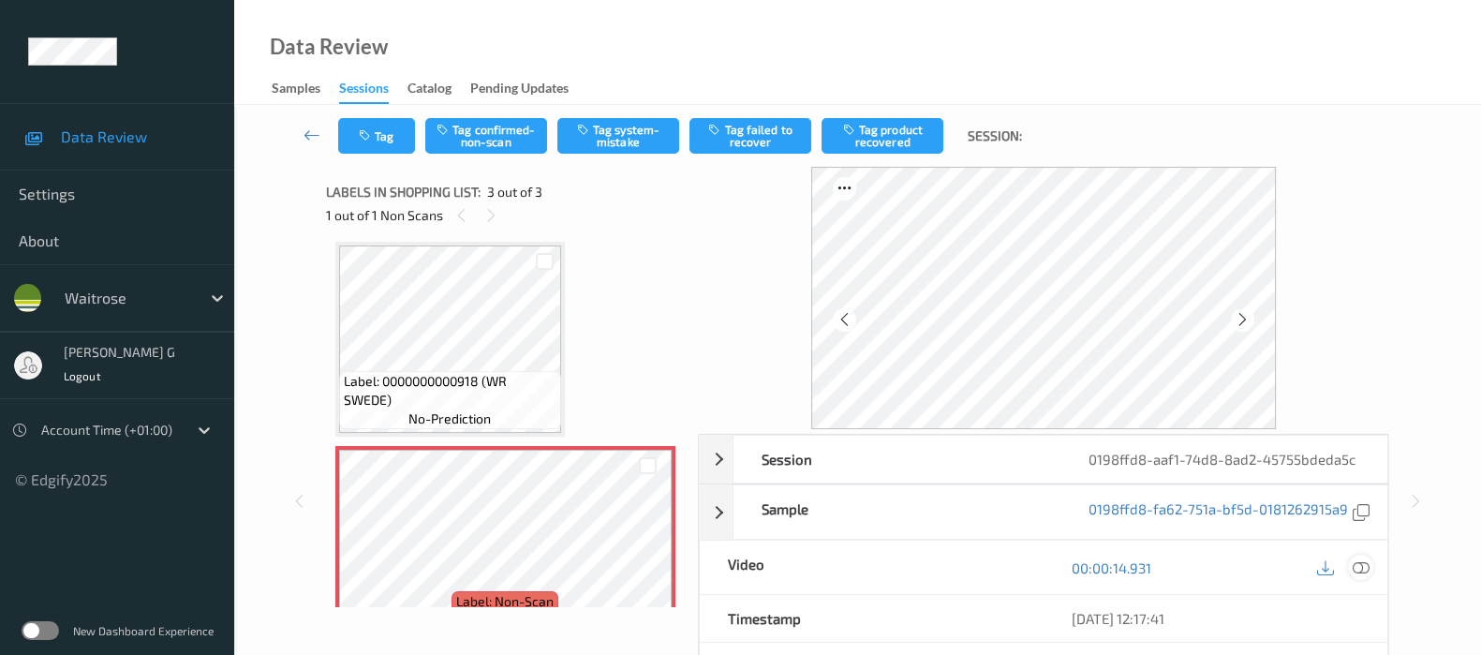
click at [1362, 576] on icon at bounding box center [1361, 567] width 17 height 17
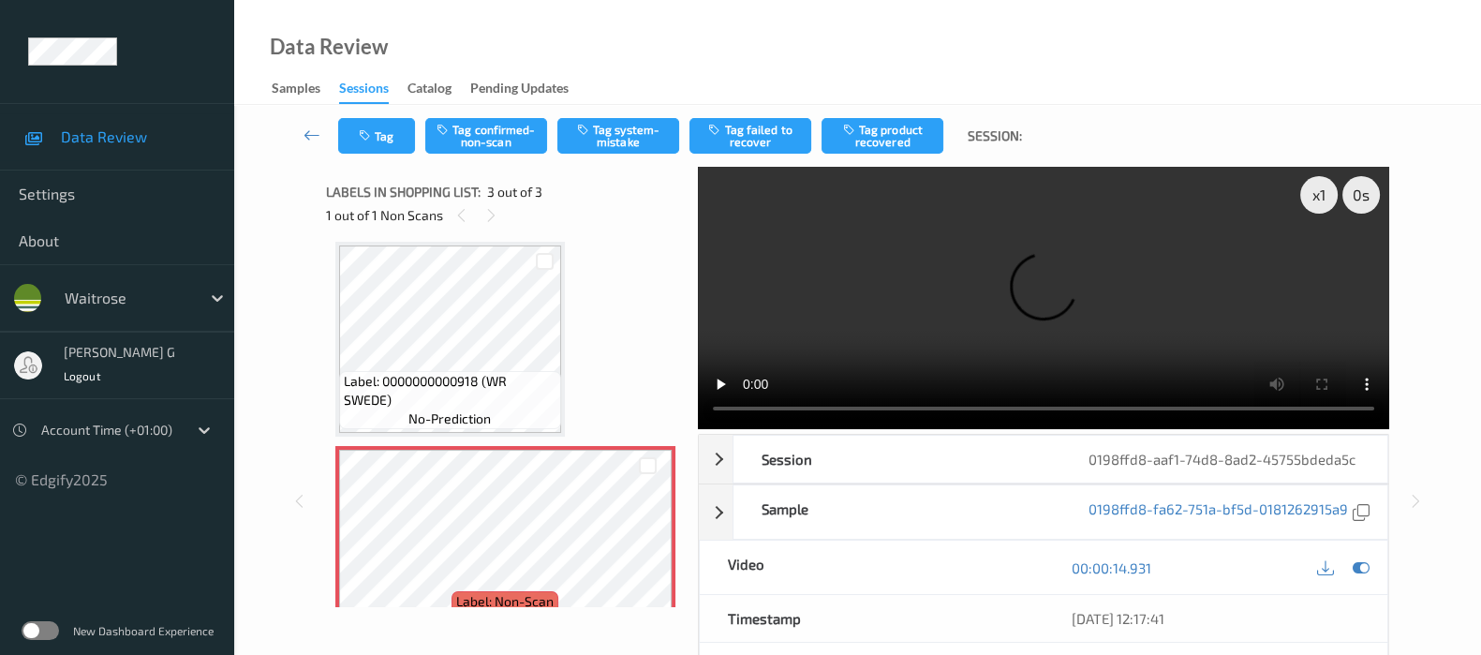
scroll to position [0, 0]
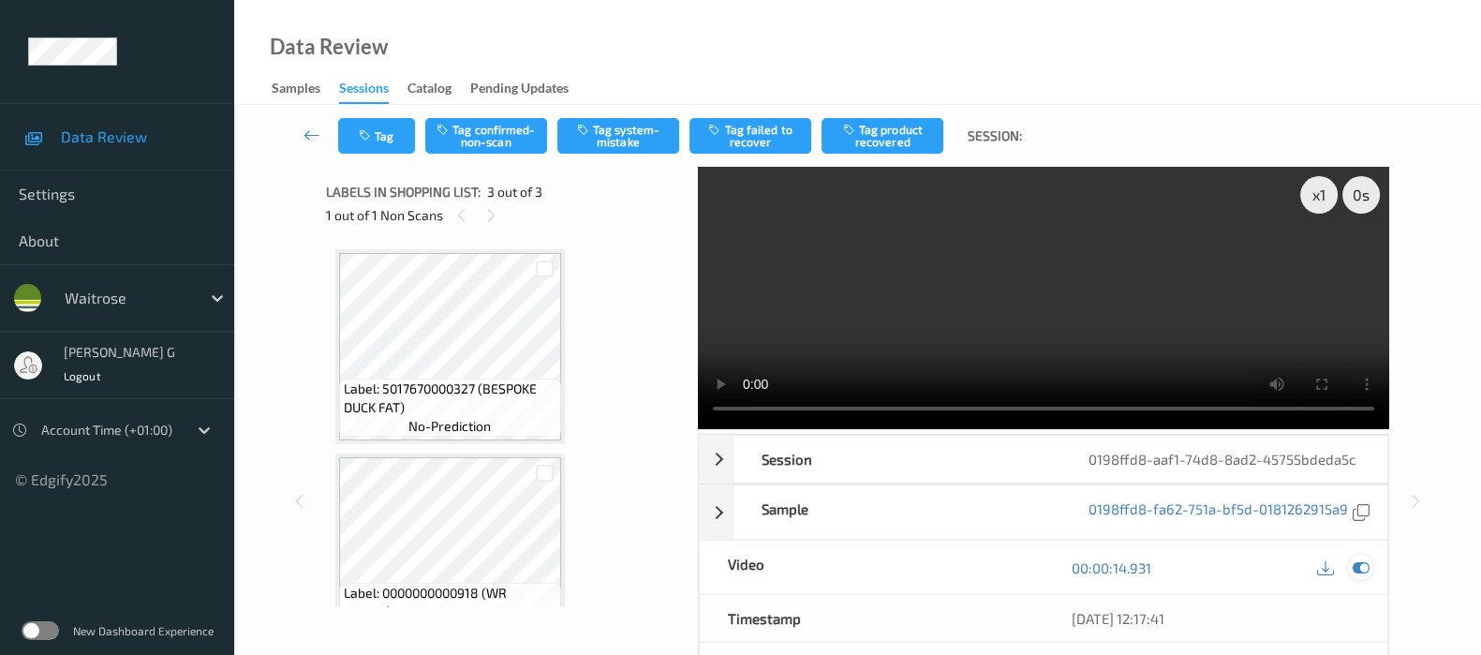
click at [1363, 576] on icon at bounding box center [1361, 567] width 17 height 17
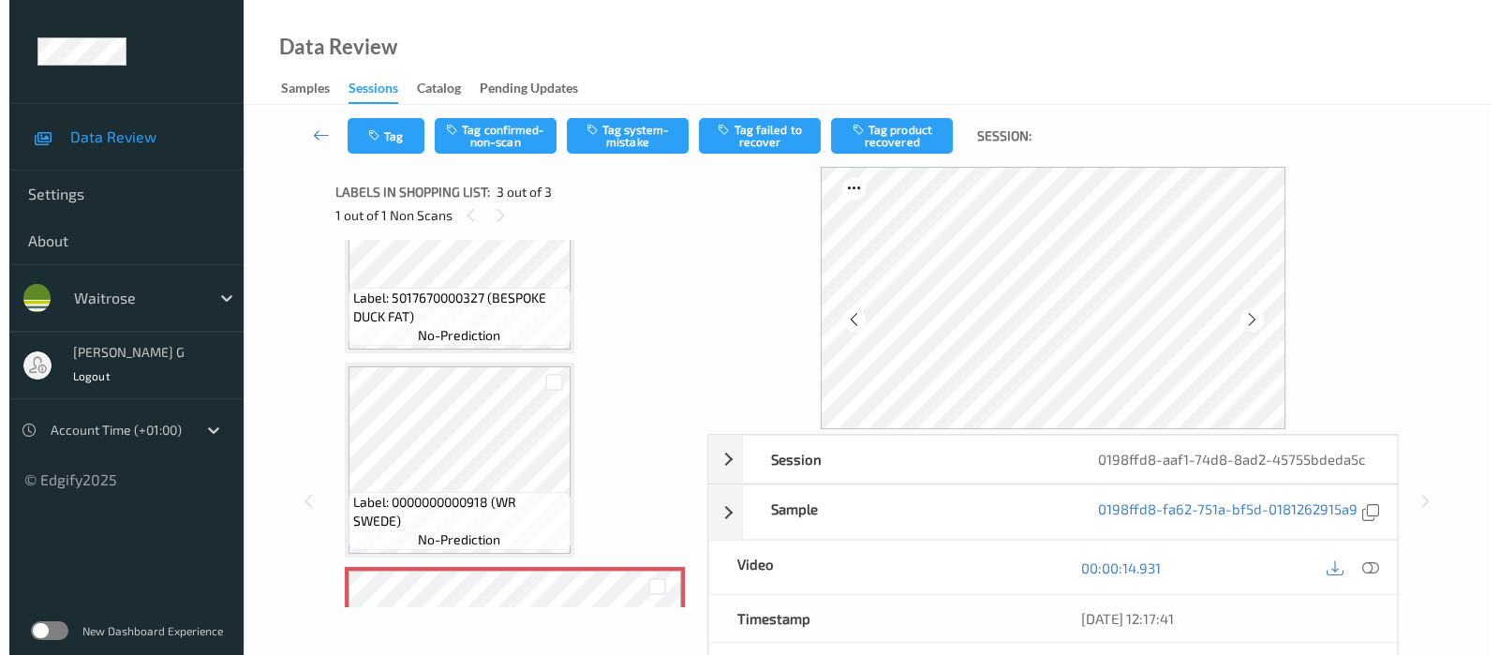
scroll to position [250, 0]
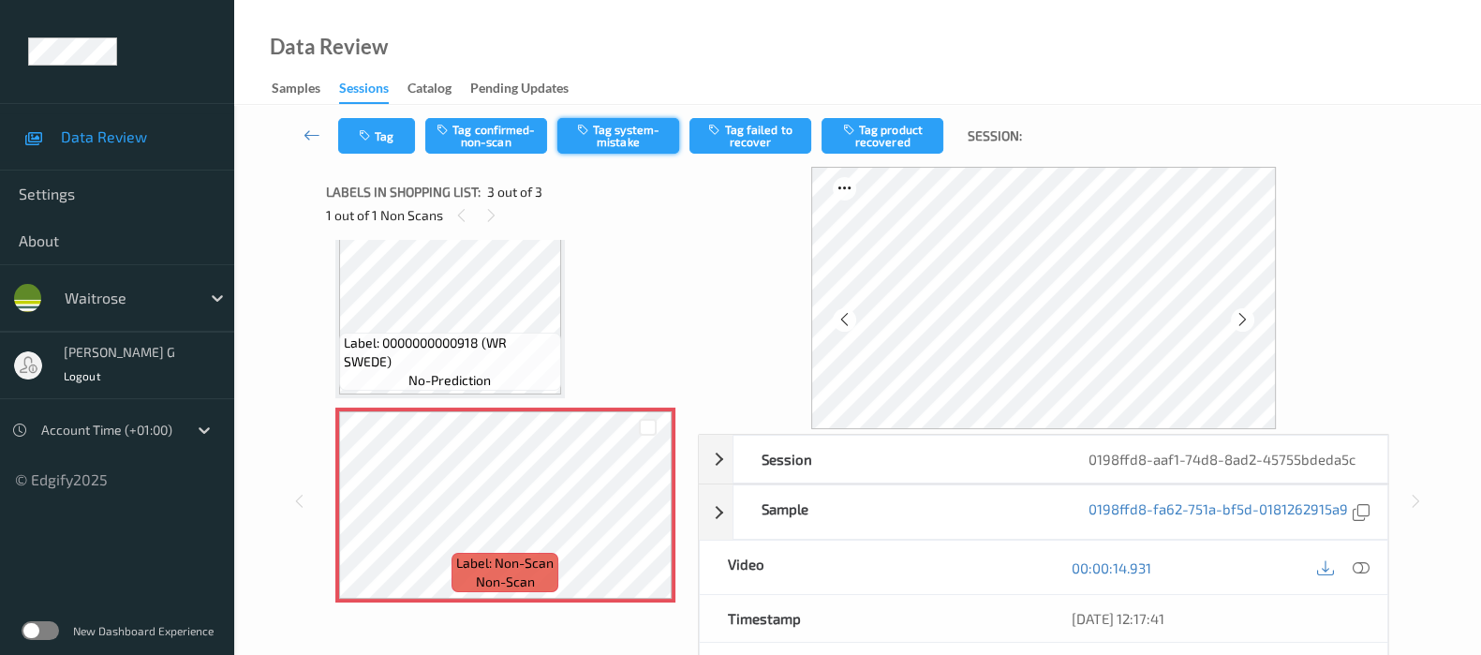
click at [630, 132] on button "Tag system-mistake" at bounding box center [618, 136] width 122 height 36
click at [374, 138] on icon "button" at bounding box center [367, 135] width 16 height 13
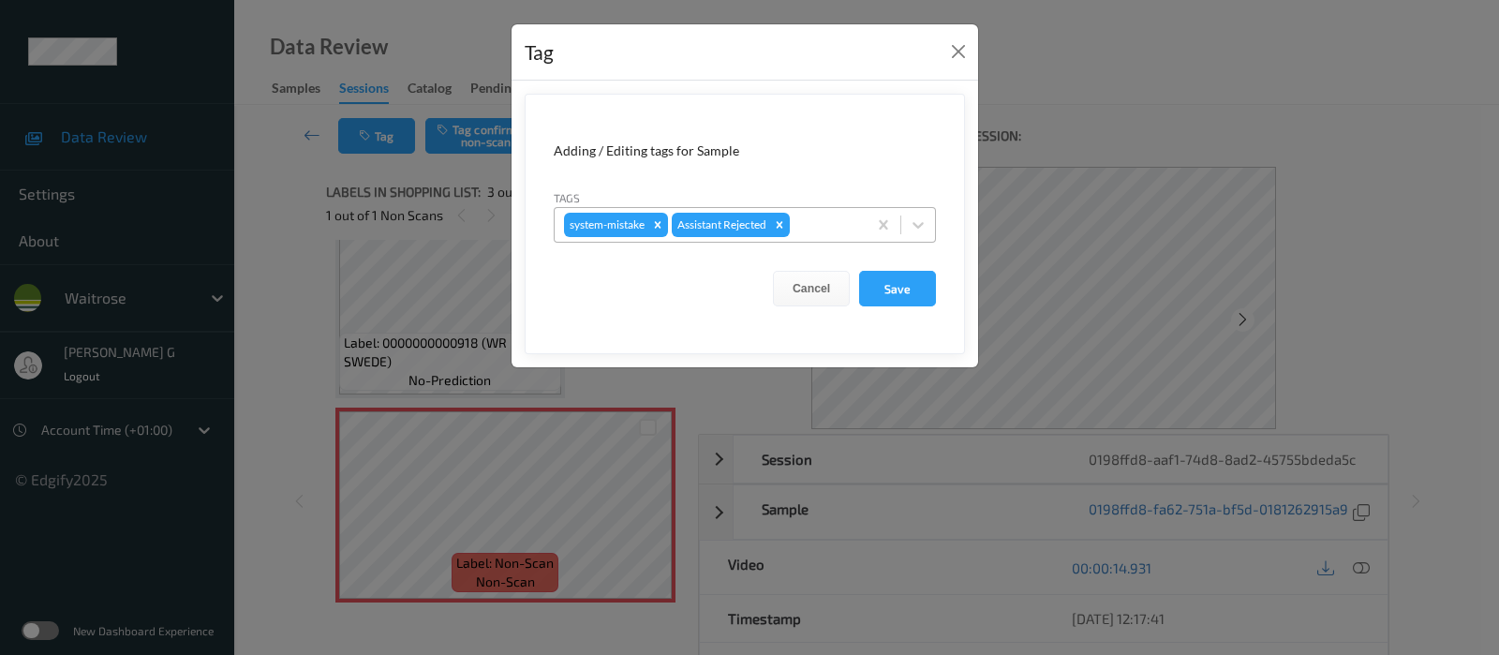
click at [839, 231] on div at bounding box center [826, 225] width 64 height 22
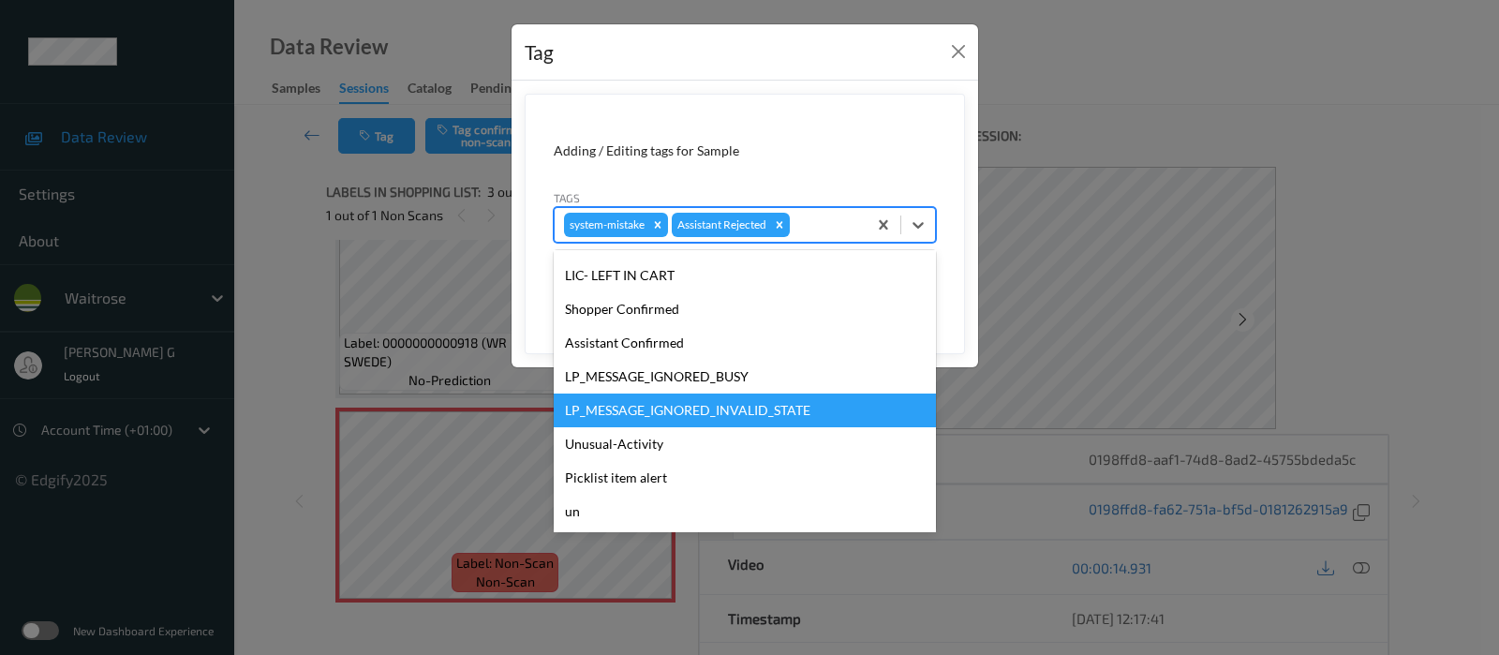
scroll to position [400, 0]
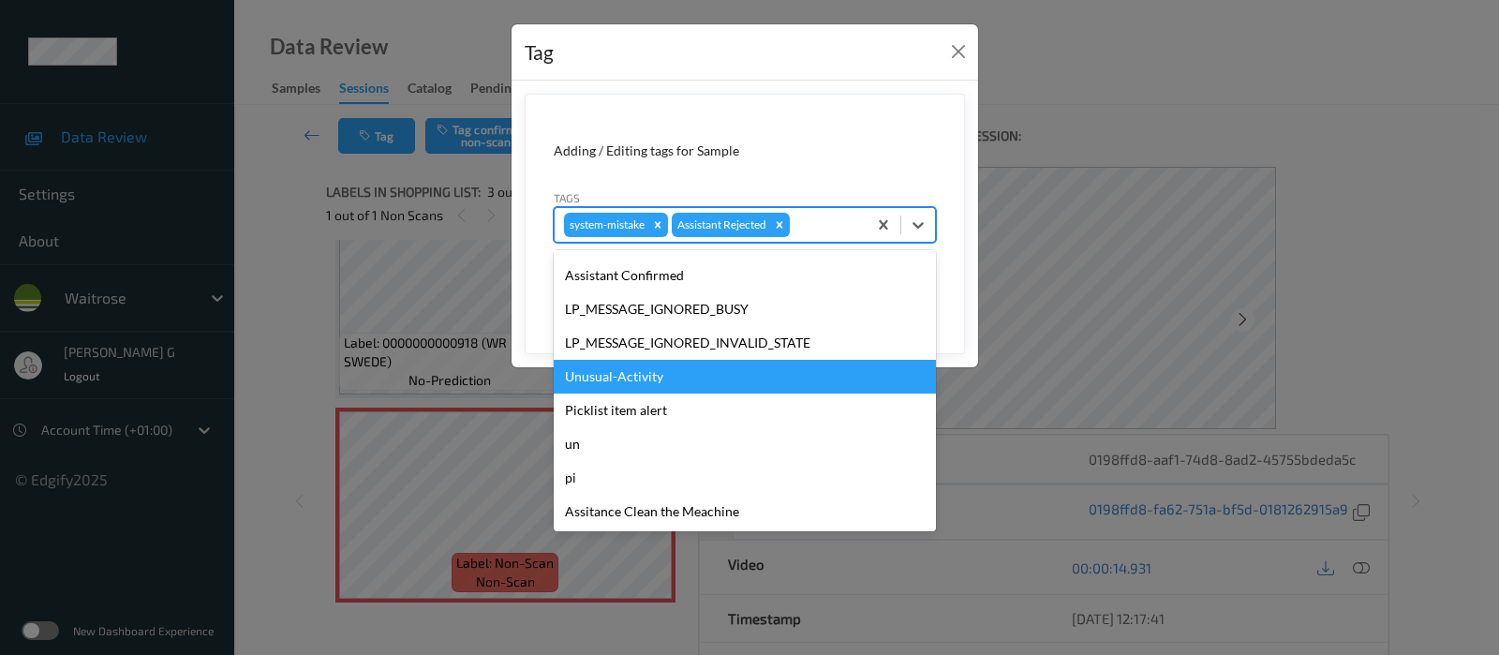
click at [614, 364] on div "Unusual-Activity" at bounding box center [745, 377] width 382 height 34
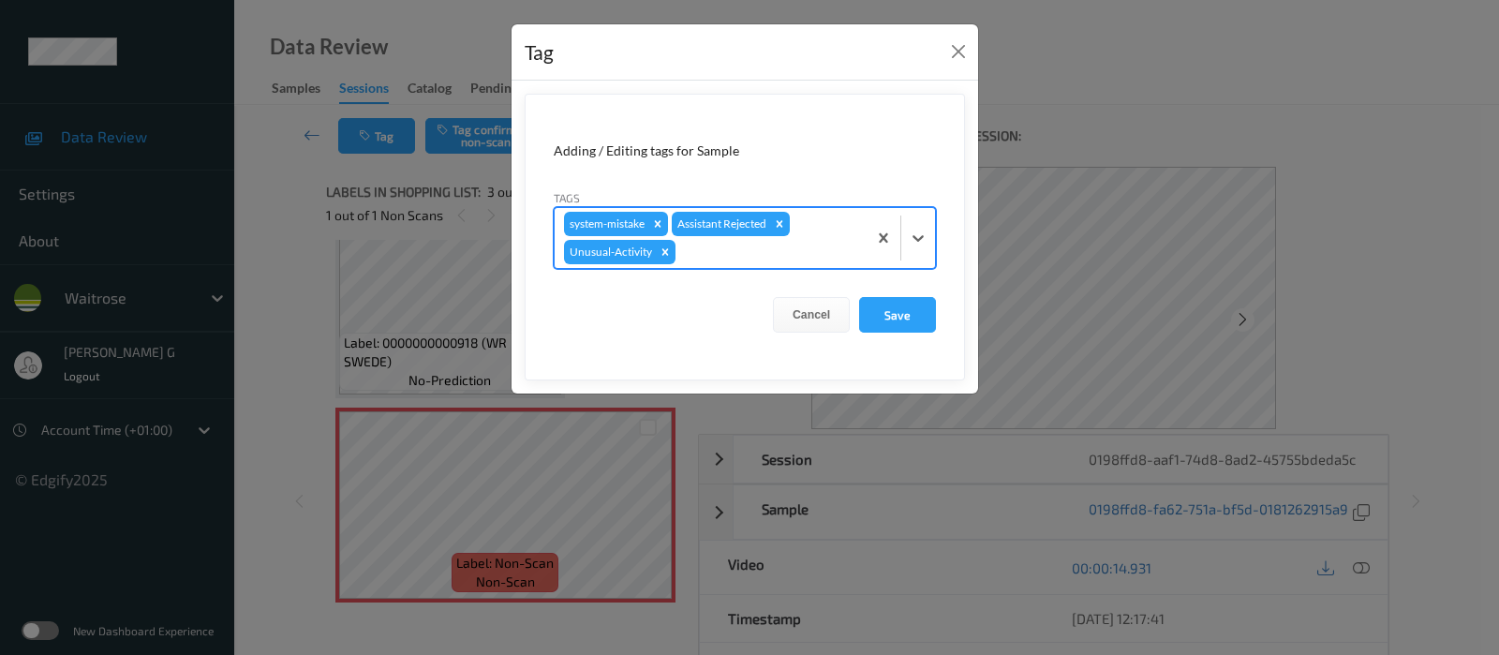
click at [832, 256] on div at bounding box center [768, 252] width 178 height 22
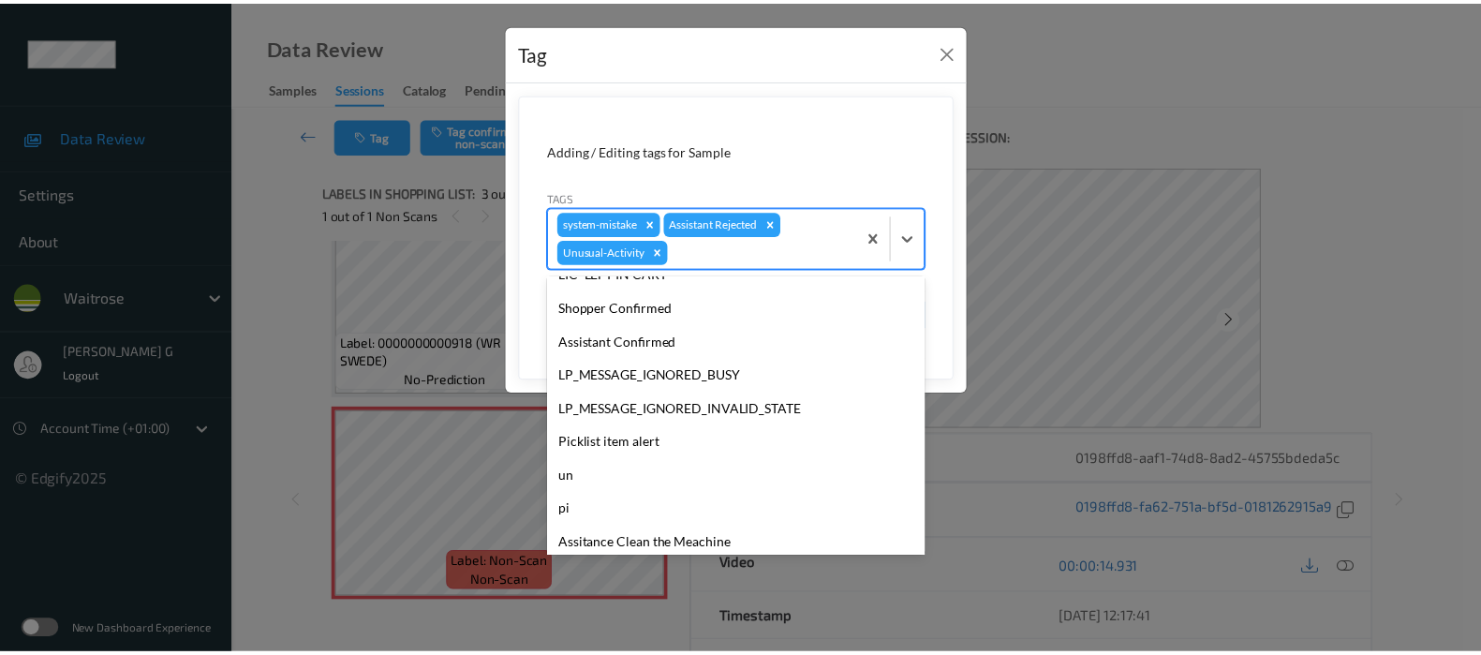
scroll to position [366, 0]
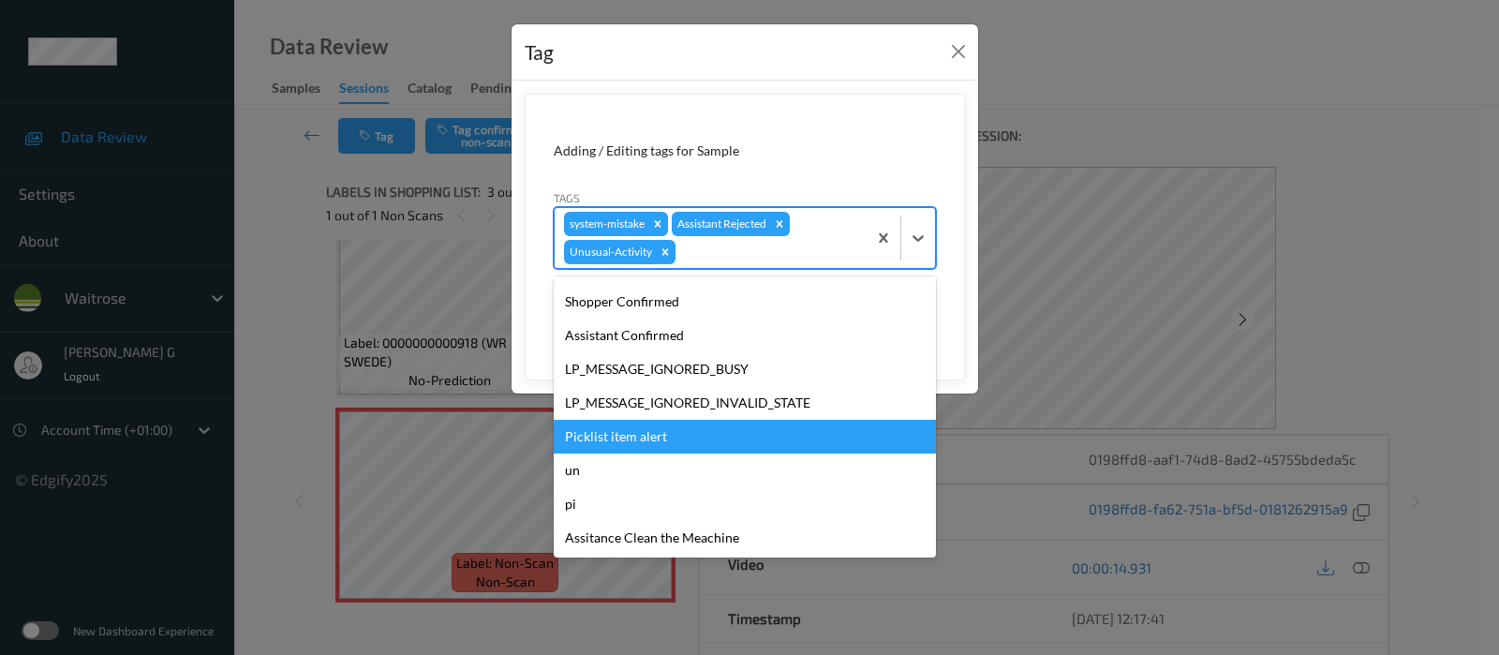
click at [589, 427] on div "Picklist item alert" at bounding box center [745, 437] width 382 height 34
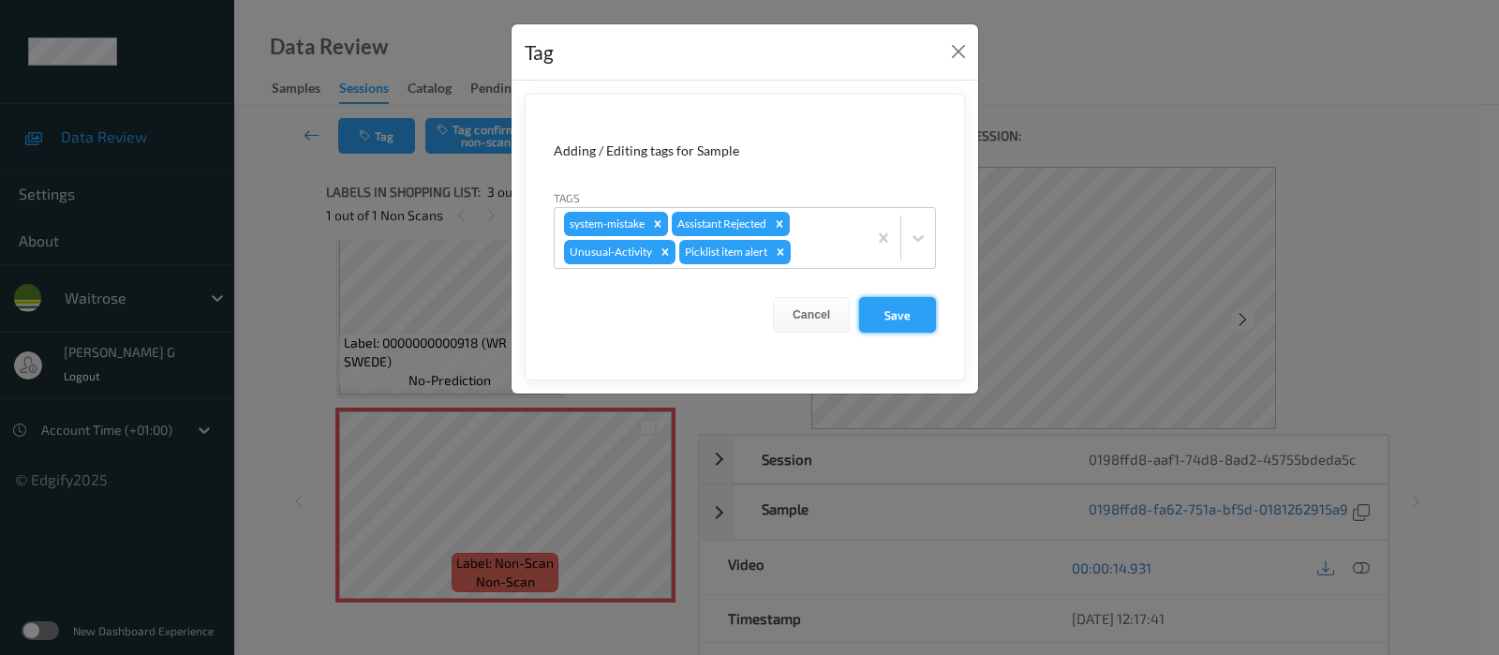
click at [888, 323] on button "Save" at bounding box center [897, 315] width 77 height 36
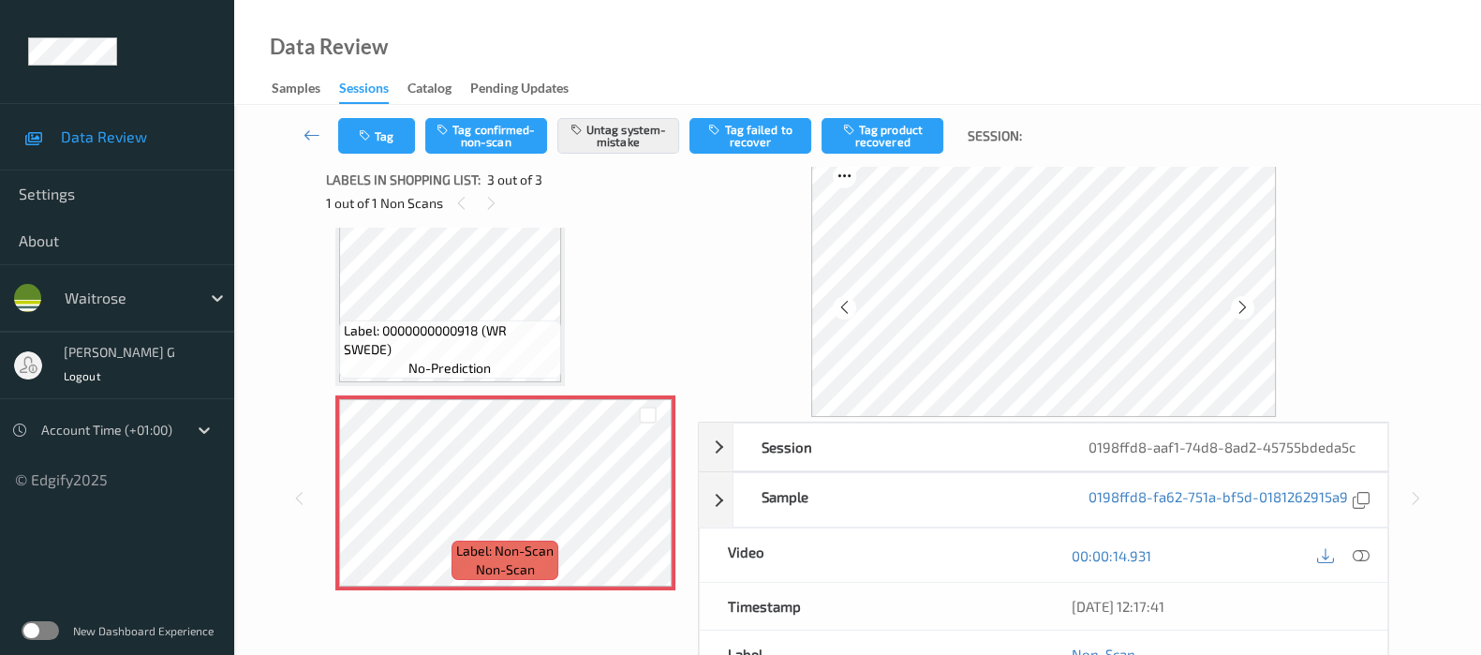
scroll to position [246, 0]
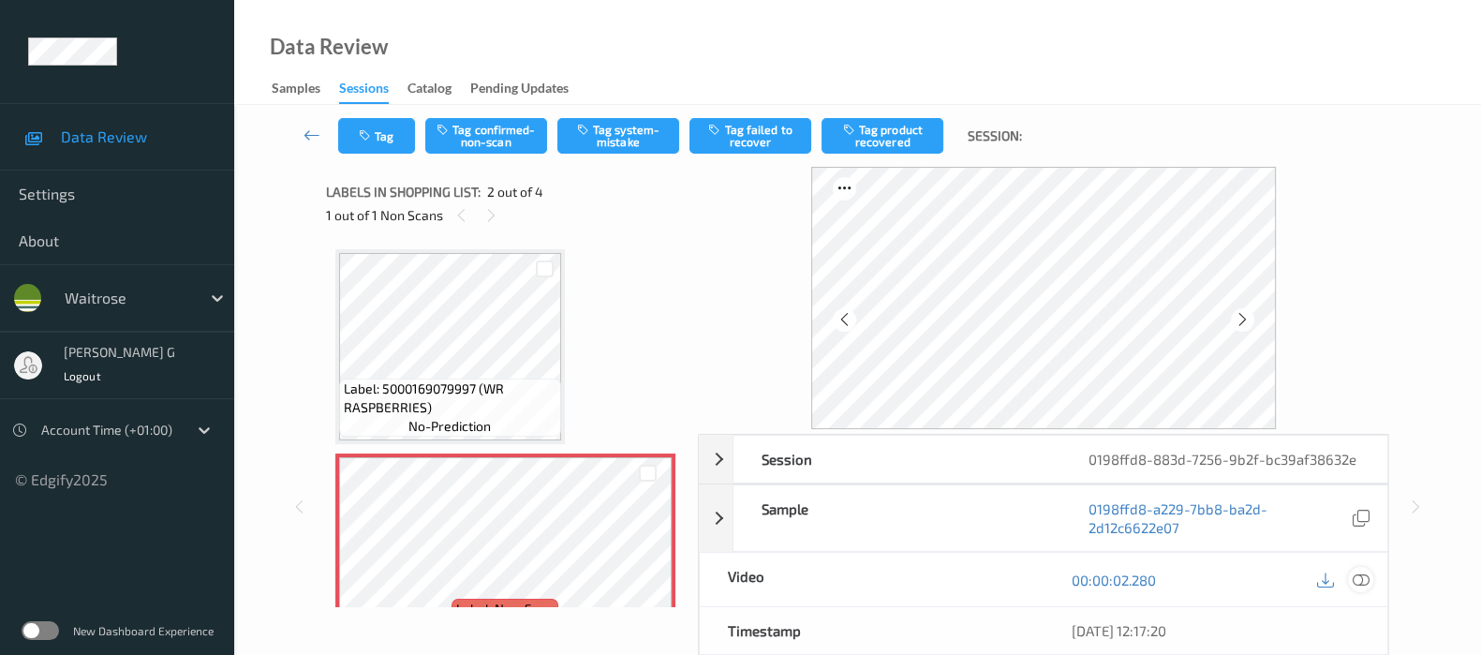
click at [1353, 578] on icon at bounding box center [1361, 579] width 17 height 17
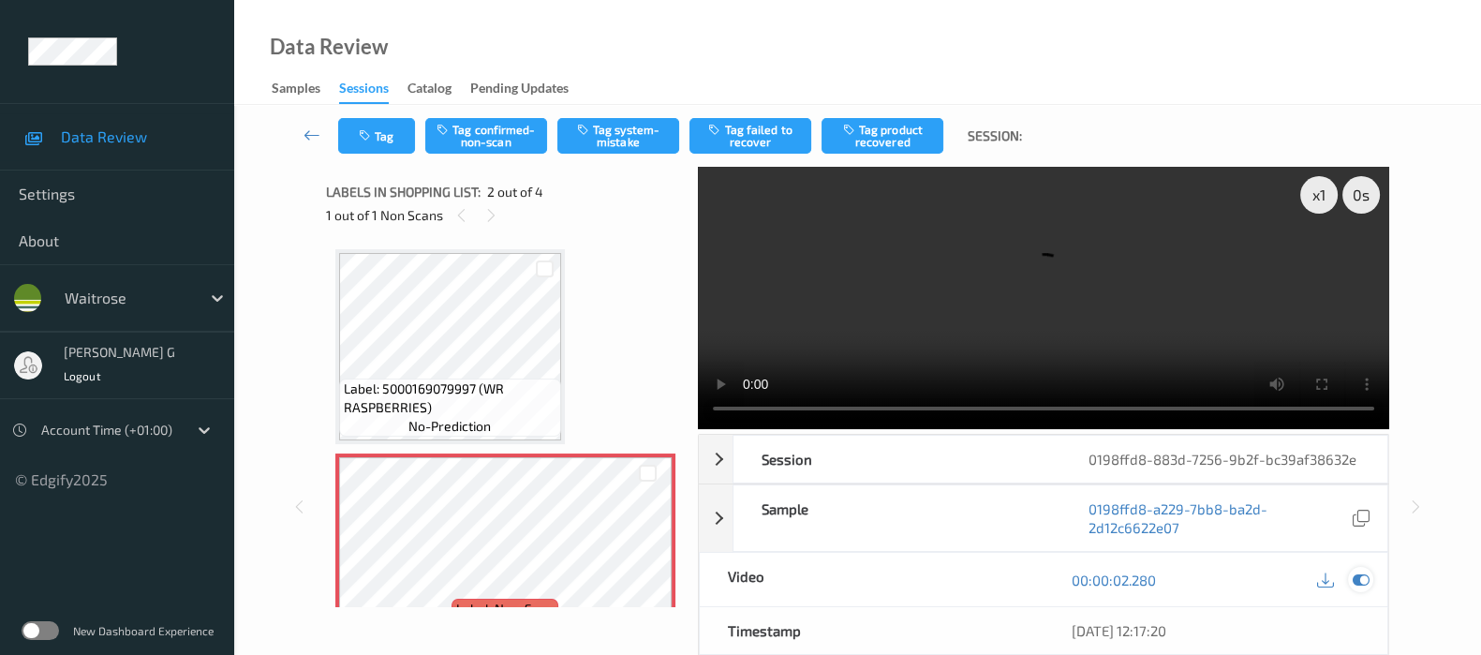
click at [1361, 573] on icon at bounding box center [1361, 579] width 17 height 17
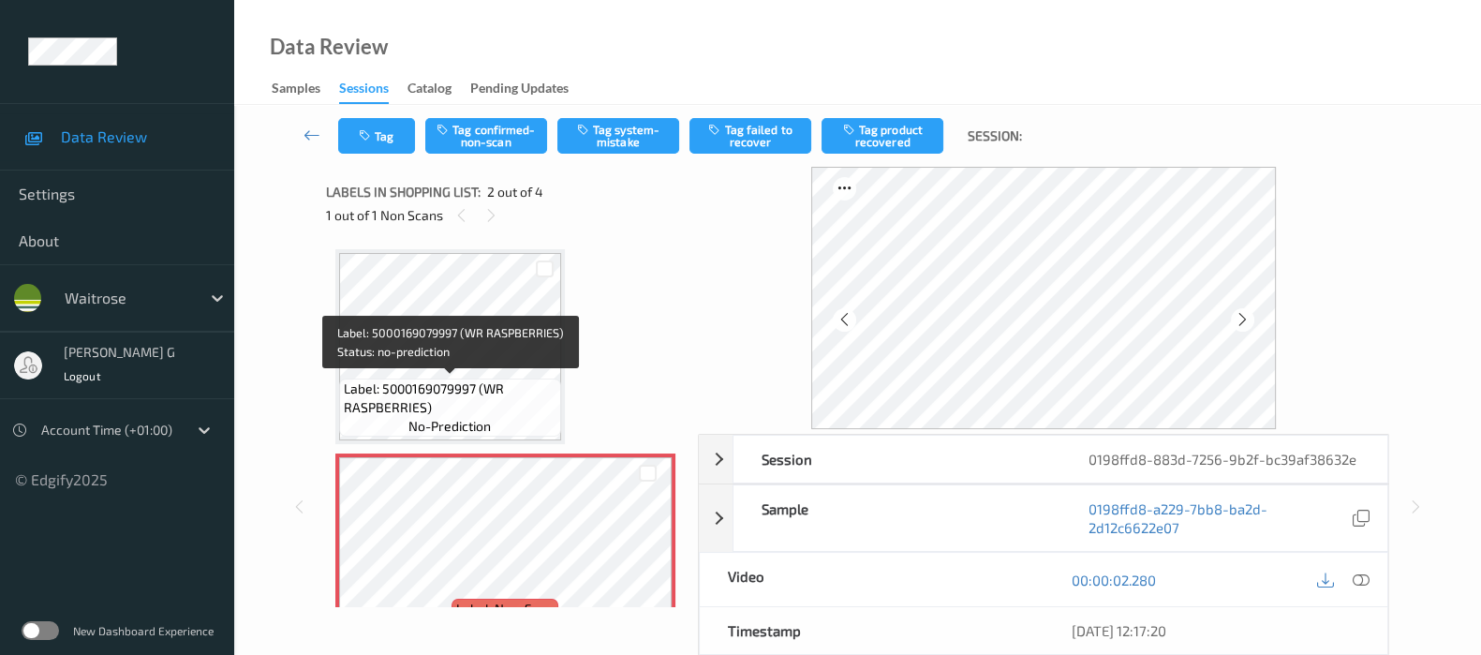
click at [423, 386] on span "Label: 5000169079997 (WR RASPBERRIES)" at bounding box center [450, 397] width 213 height 37
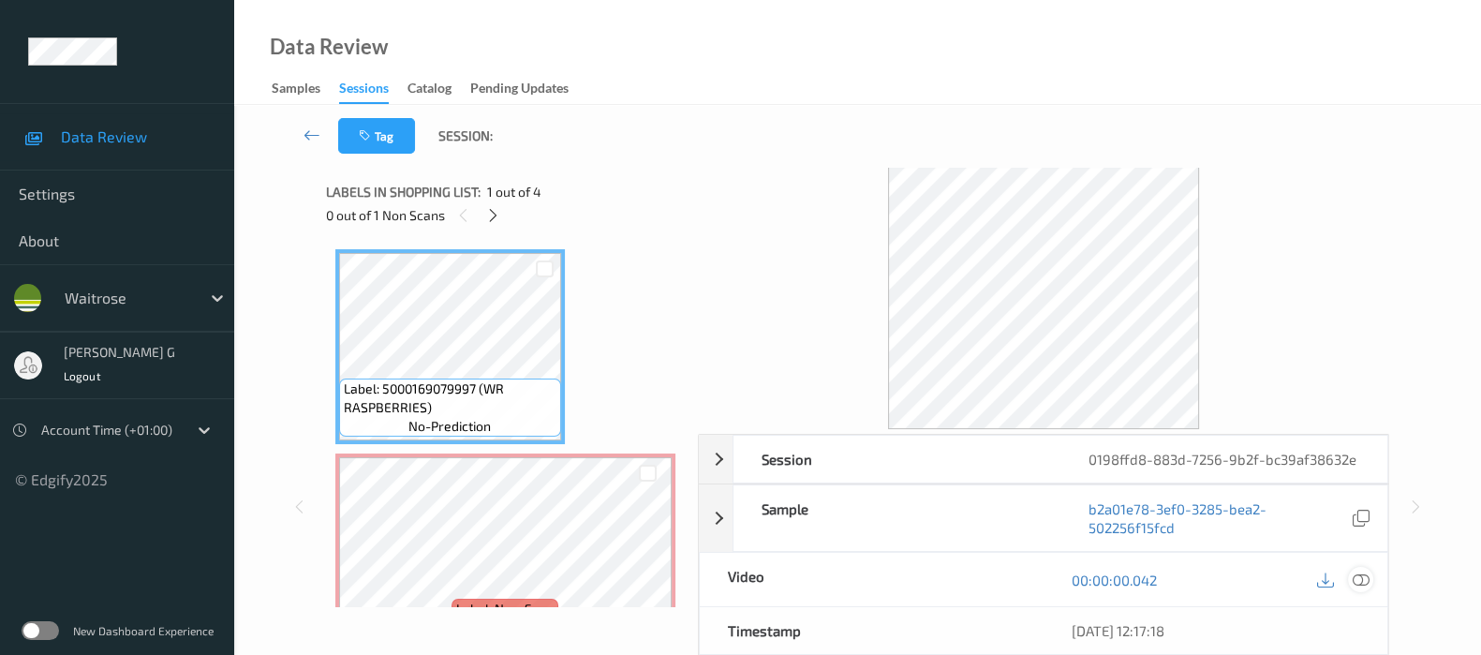
click at [1364, 573] on icon at bounding box center [1361, 579] width 17 height 17
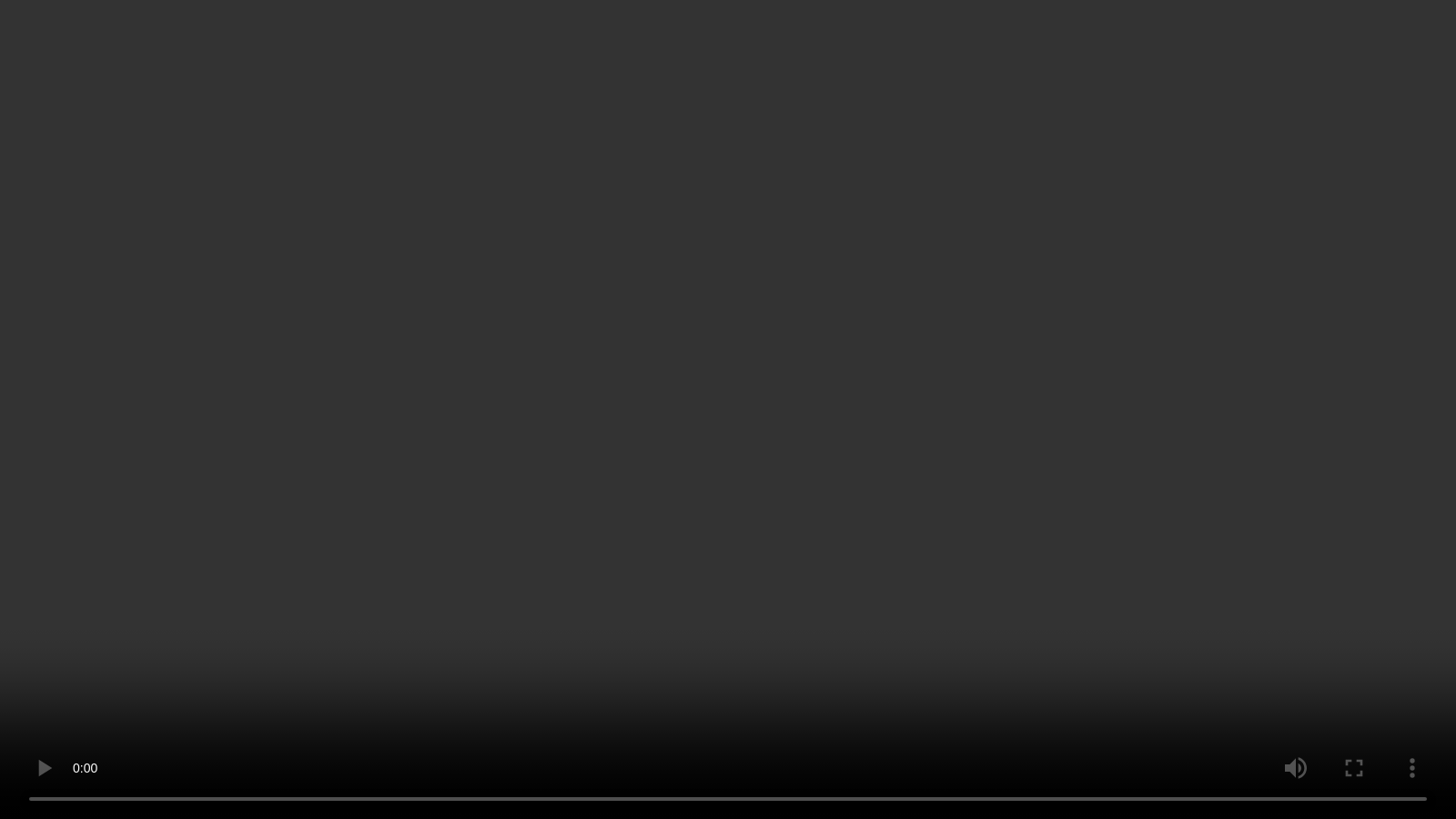
click at [15, 635] on video at bounding box center [728, 409] width 1456 height 819
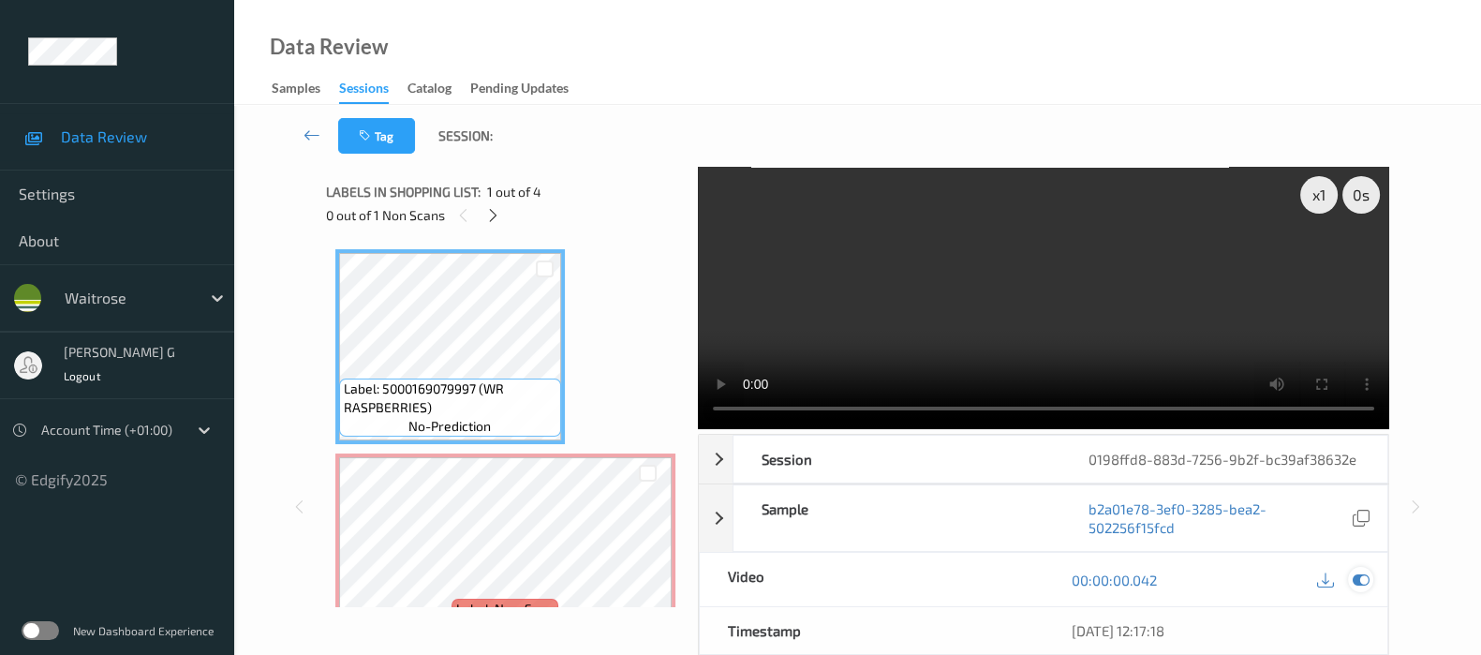
click at [1363, 574] on icon at bounding box center [1361, 579] width 17 height 17
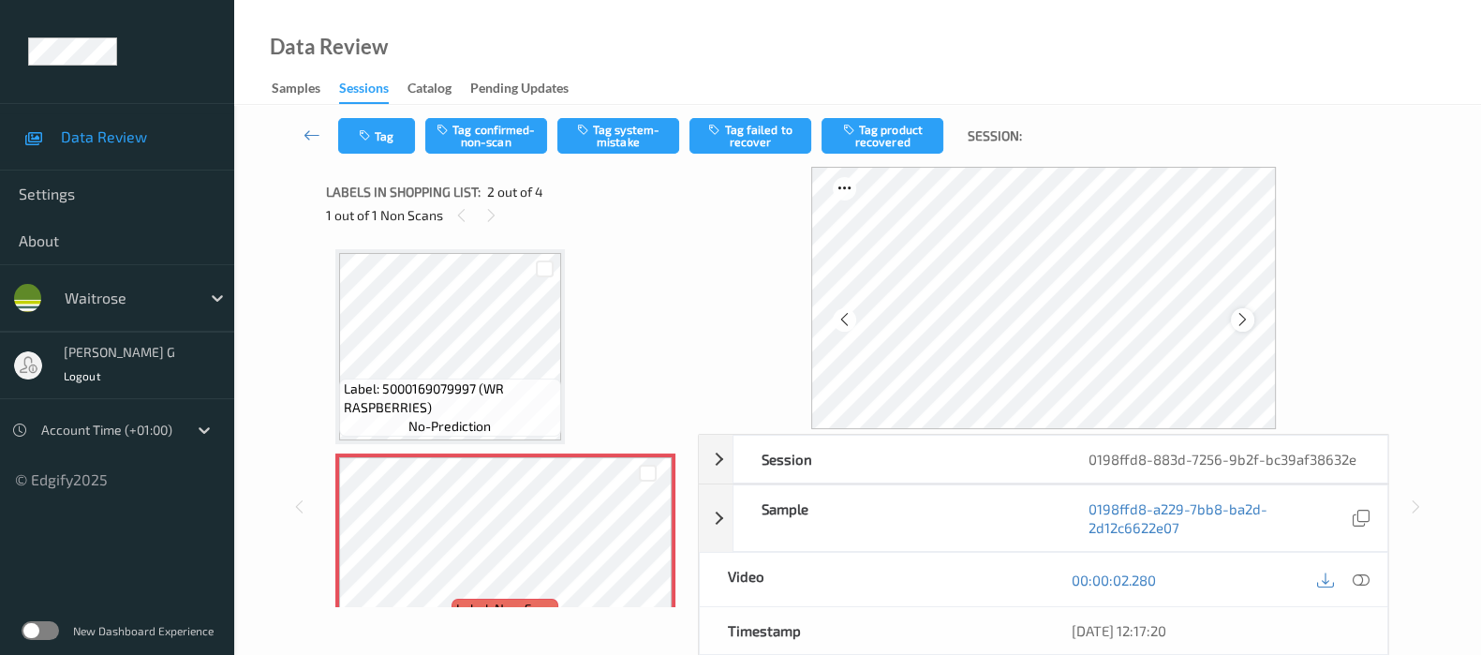
click at [1244, 321] on icon at bounding box center [1243, 319] width 16 height 17
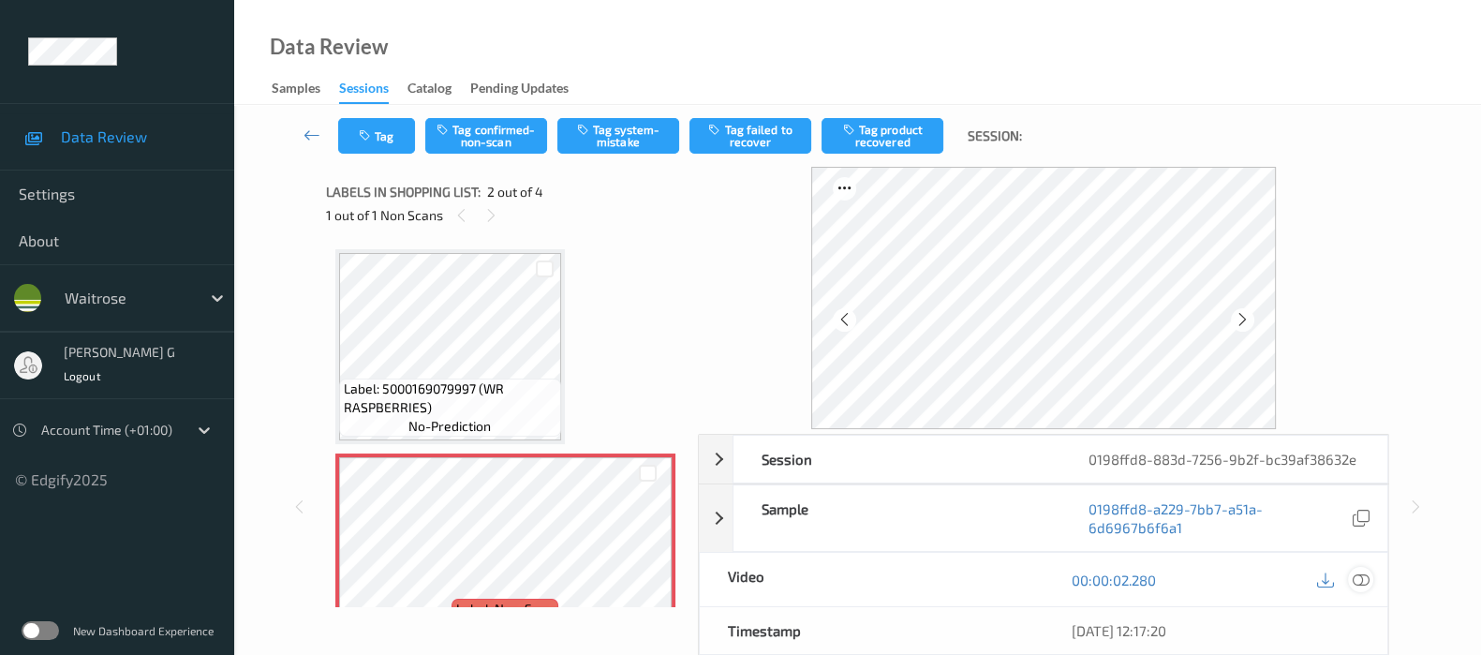
click at [1358, 584] on icon at bounding box center [1361, 579] width 17 height 17
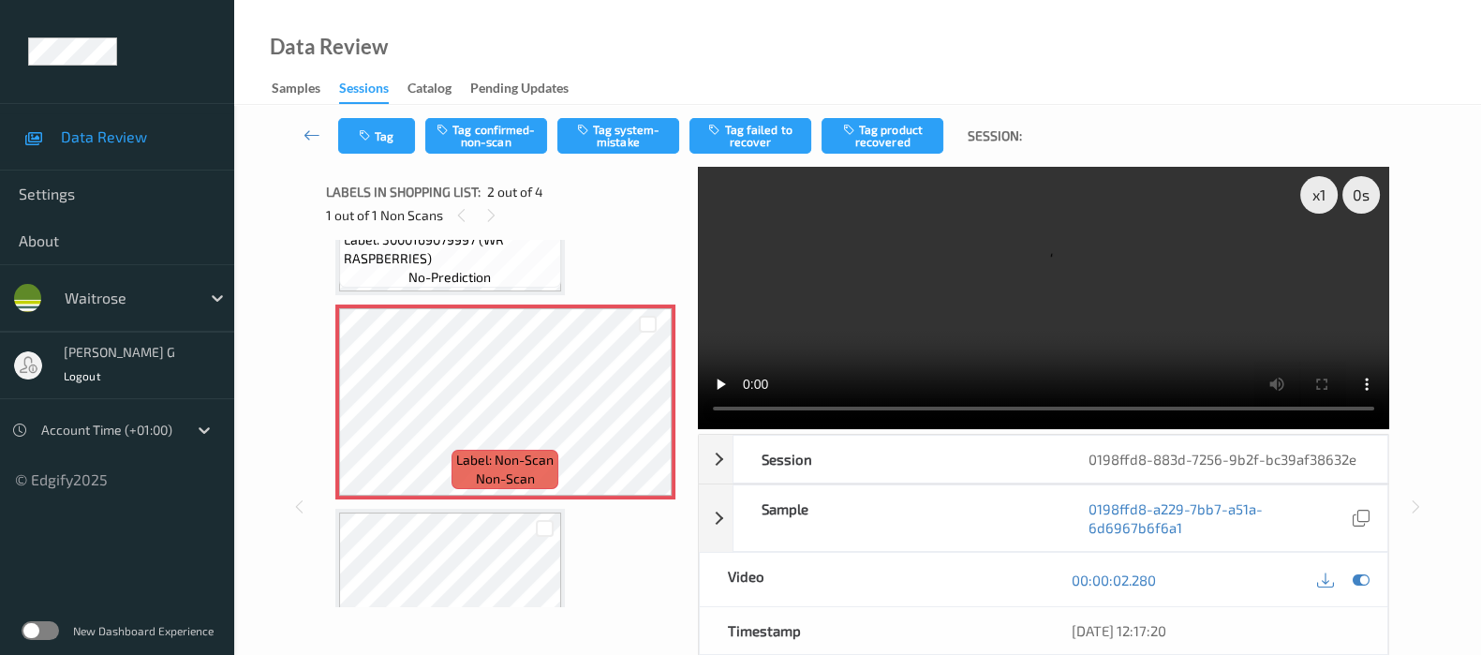
scroll to position [233, 0]
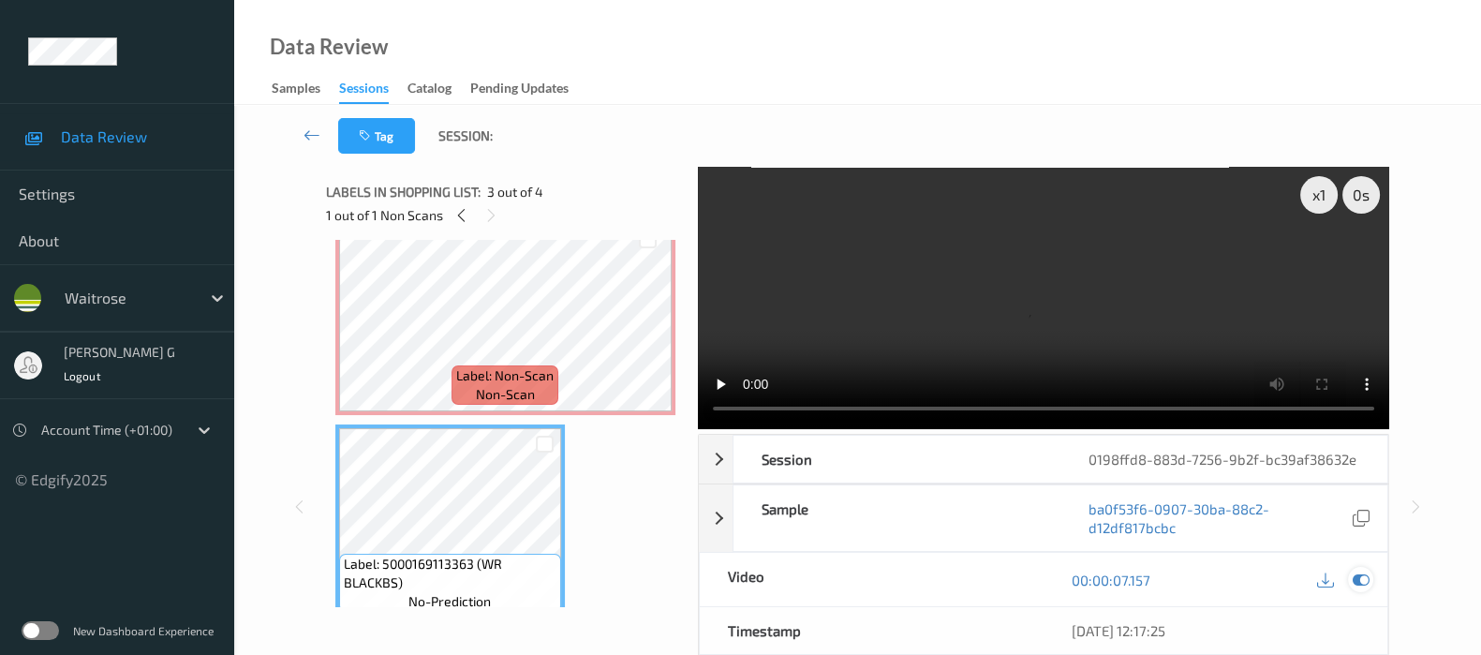
click at [1357, 581] on icon at bounding box center [1361, 579] width 17 height 17
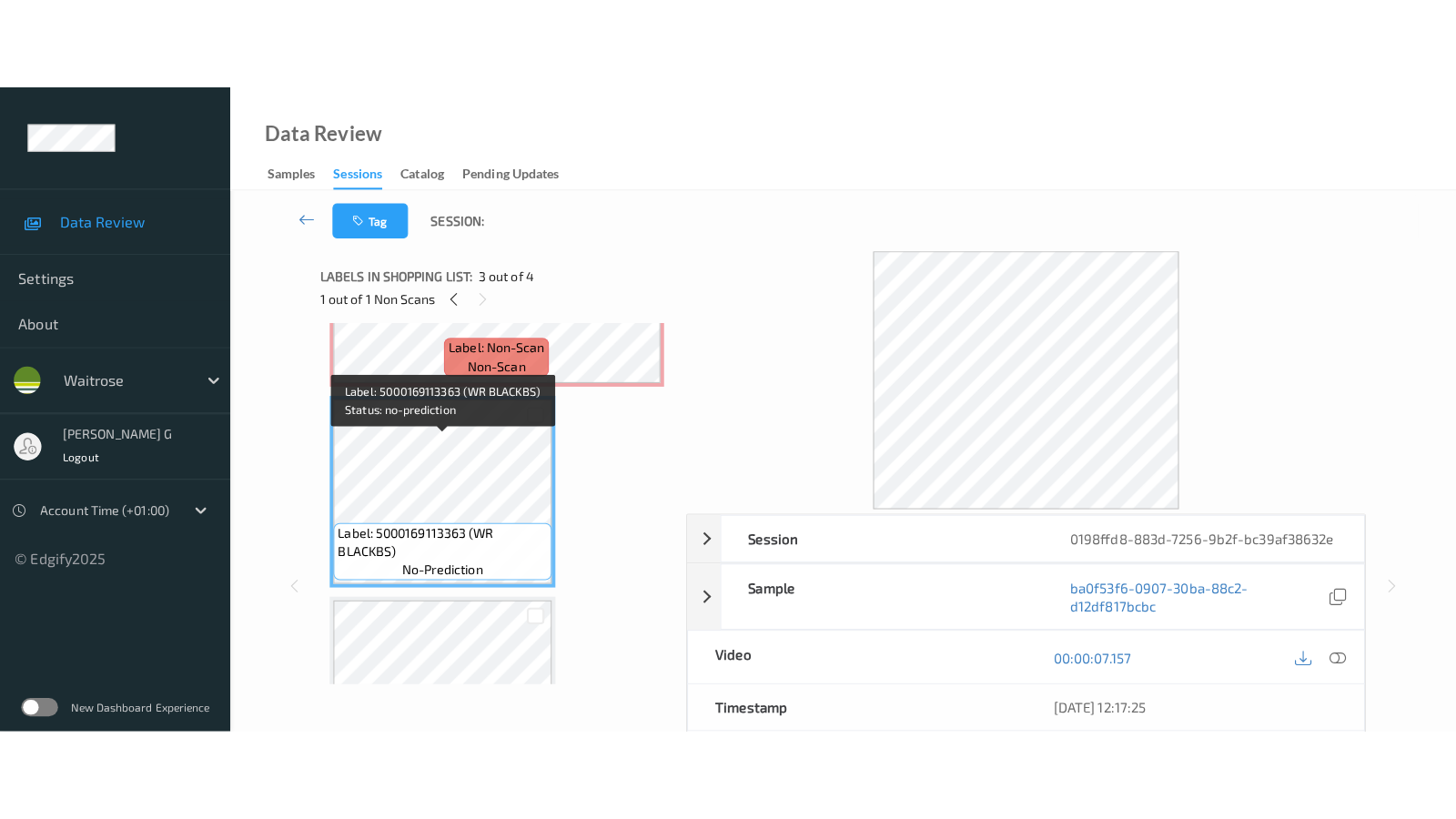
scroll to position [440, 0]
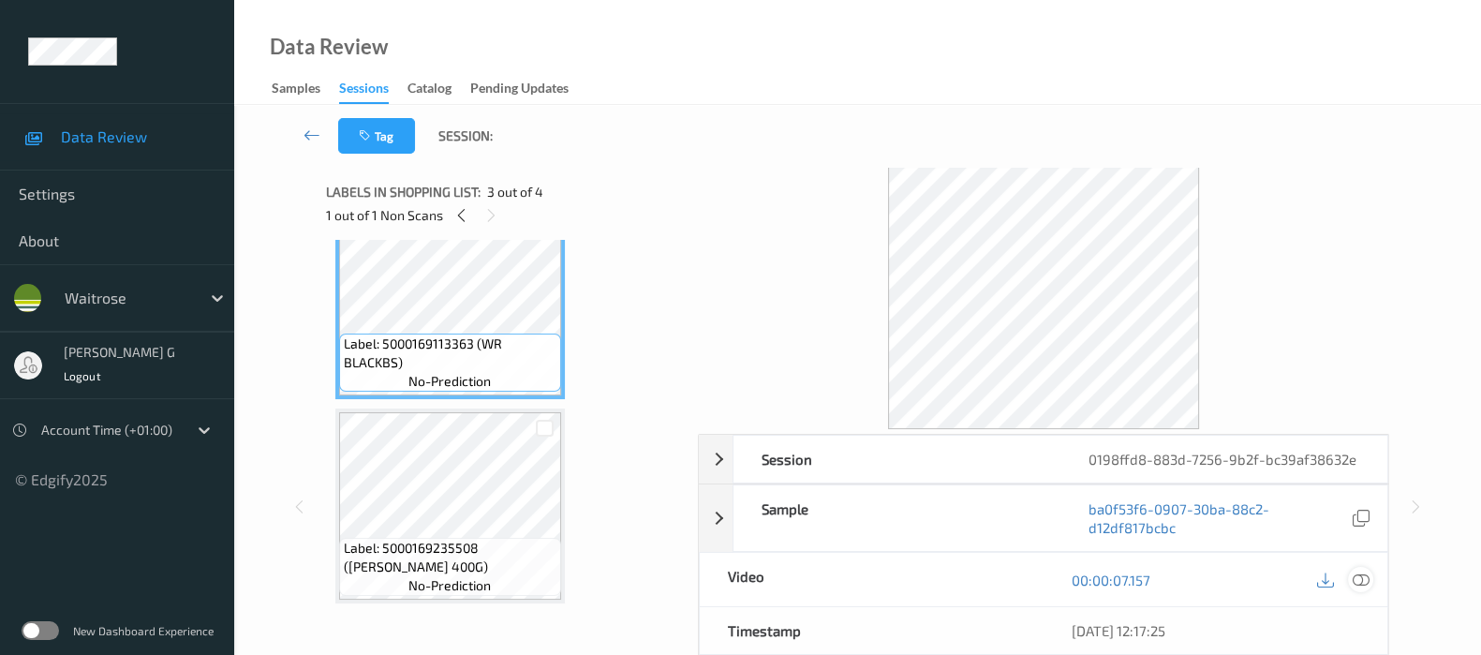
click at [1363, 581] on icon at bounding box center [1361, 579] width 17 height 17
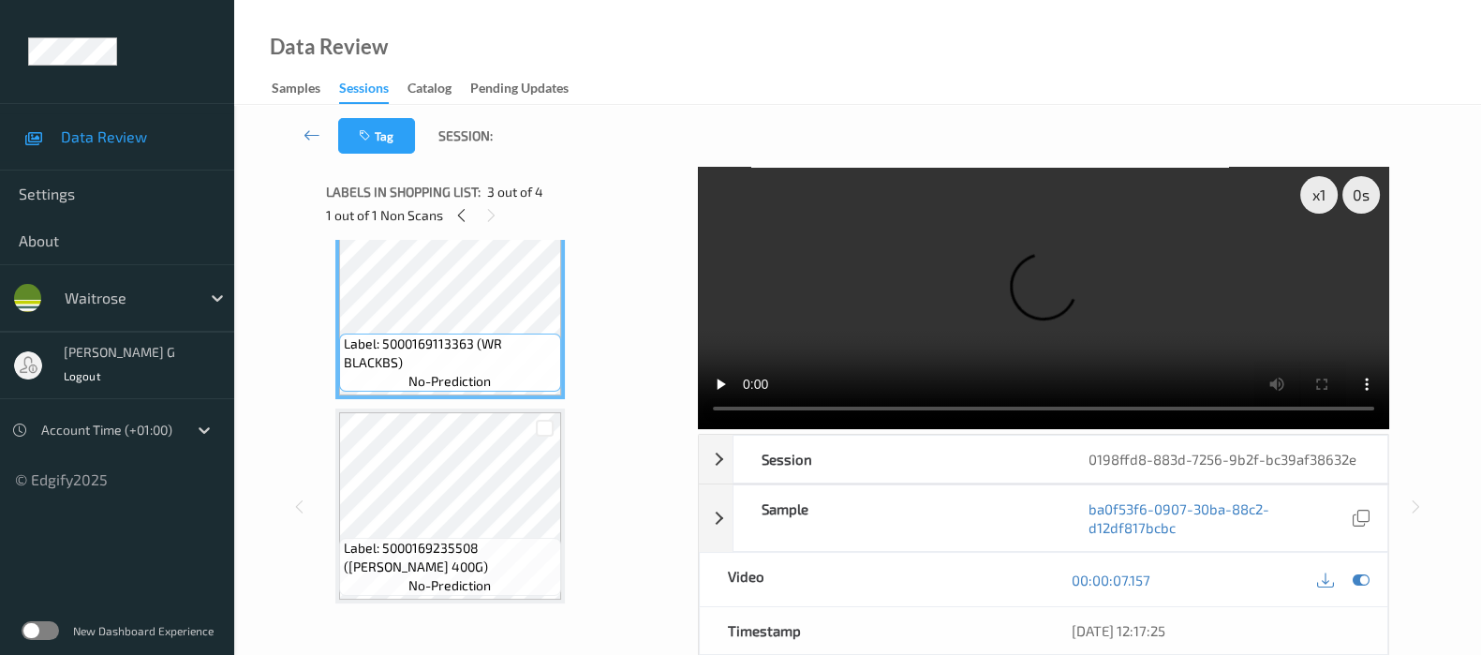
scroll to position [265, 0]
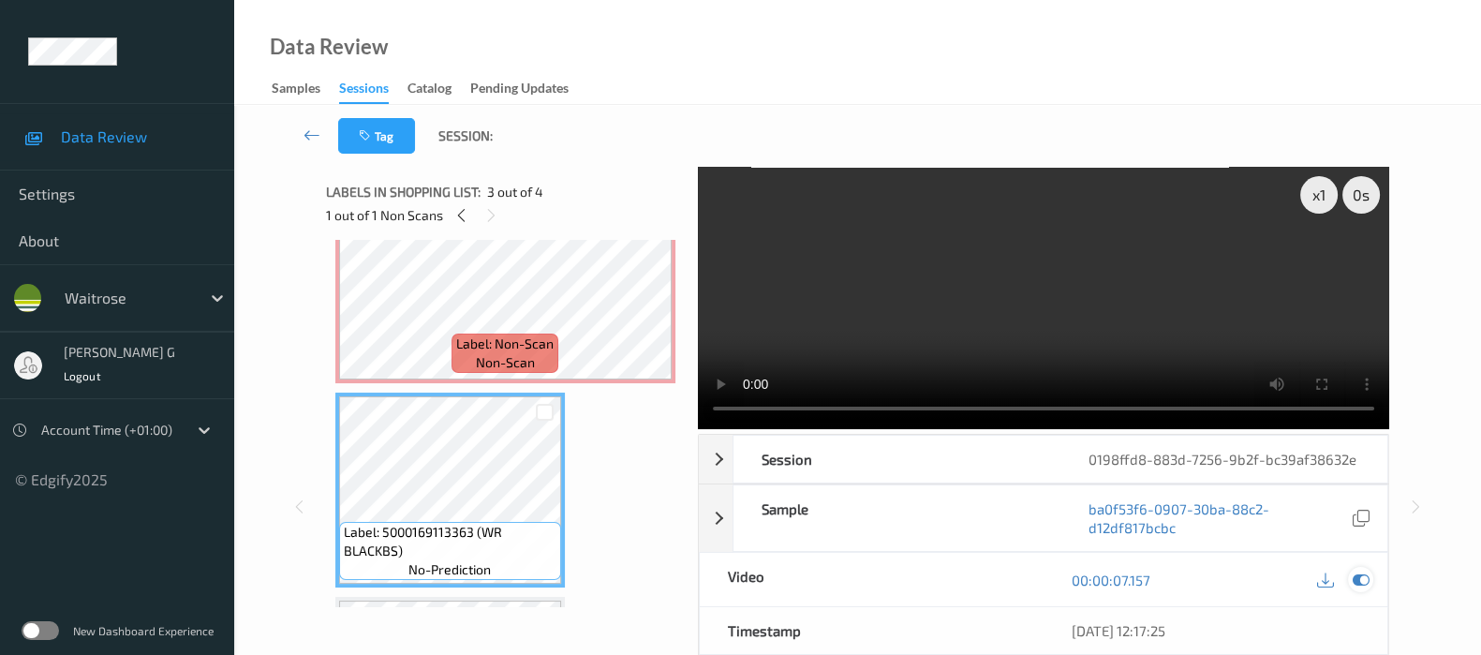
click at [1362, 583] on icon at bounding box center [1361, 579] width 17 height 17
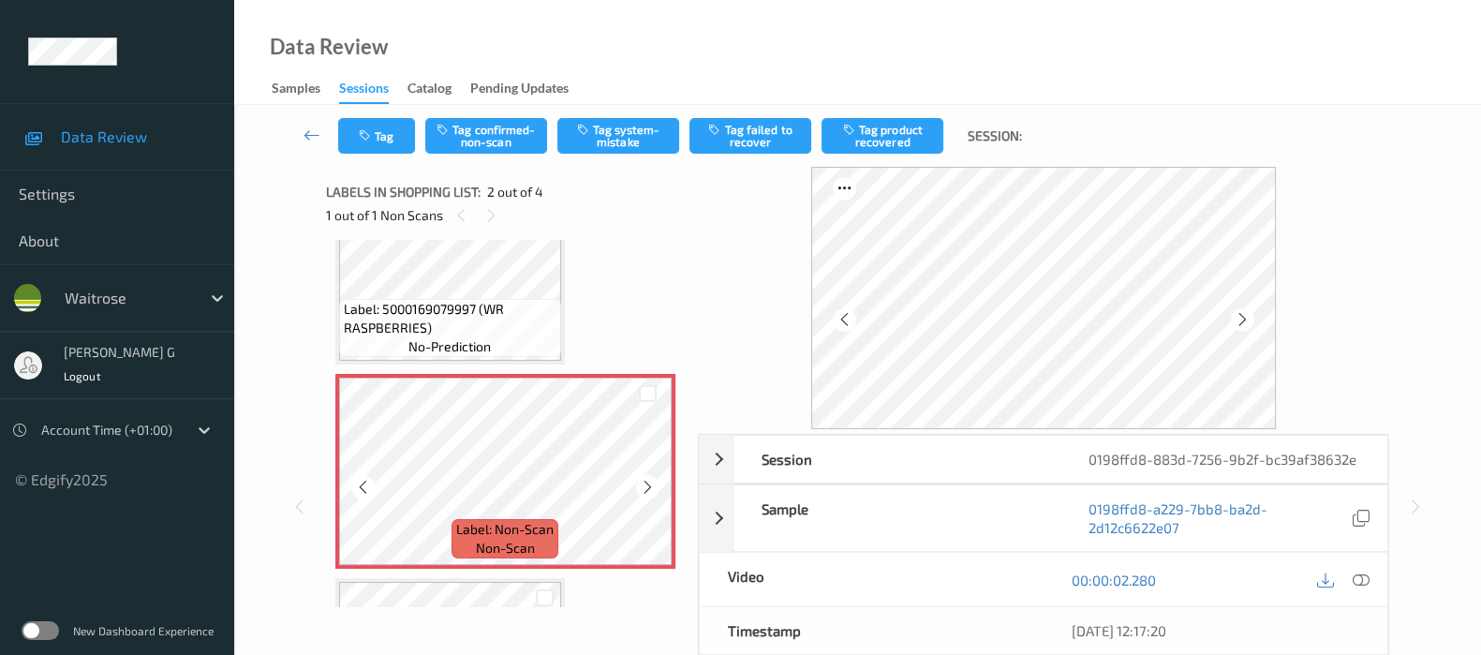
scroll to position [116, 0]
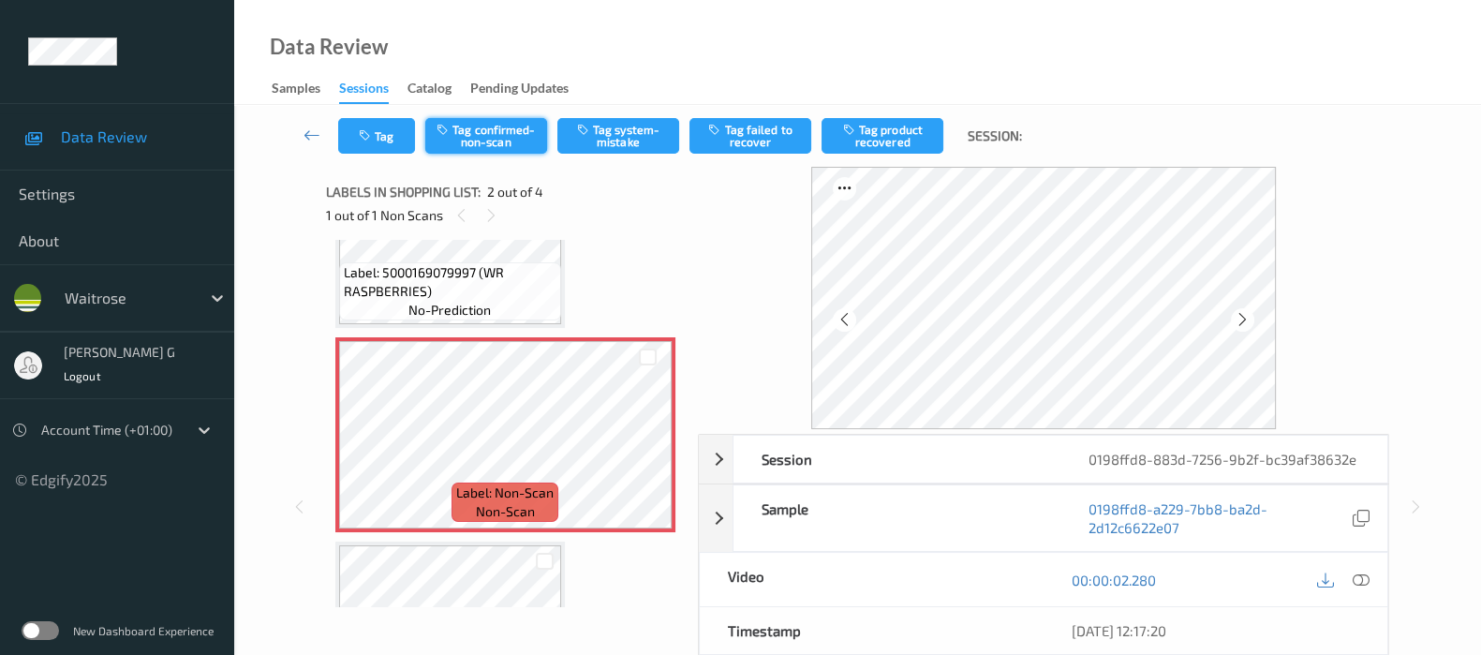
click at [508, 133] on button "Tag confirmed-non-scan" at bounding box center [486, 136] width 122 height 36
click at [744, 131] on button "Tag failed to recover" at bounding box center [751, 136] width 122 height 36
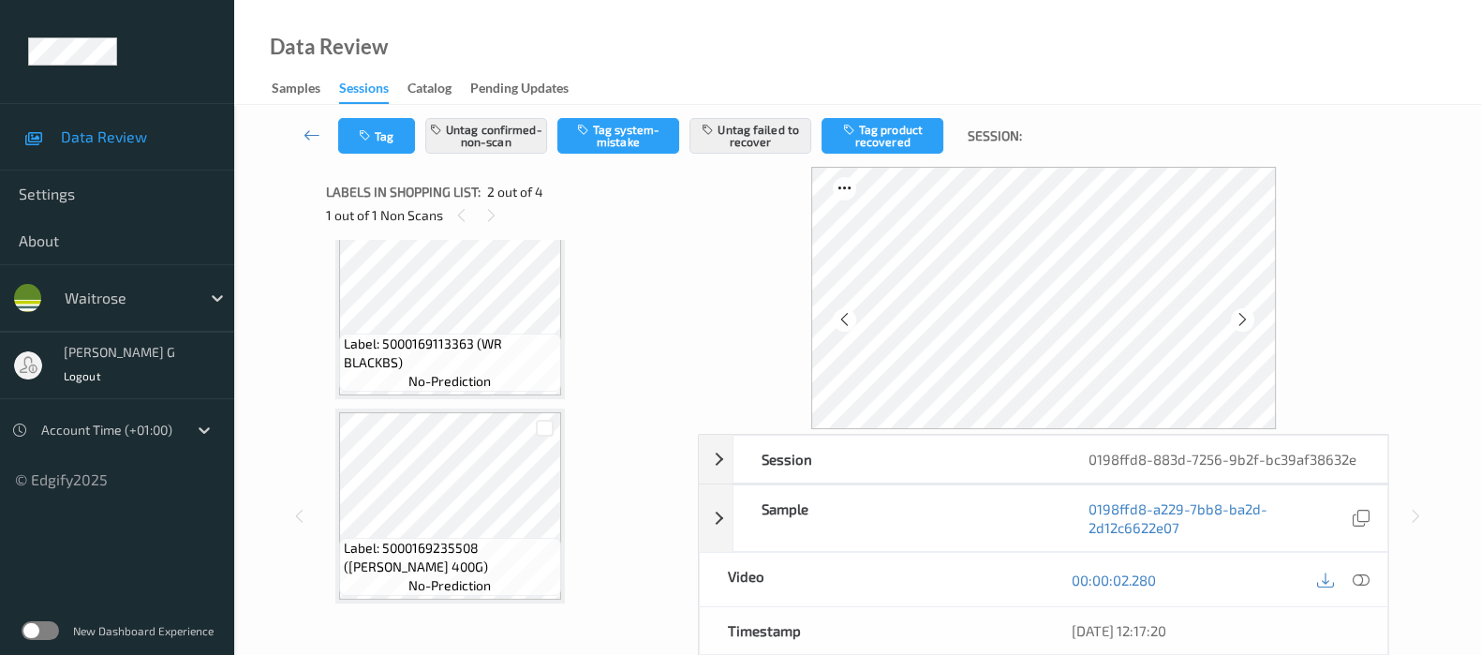
scroll to position [246, 0]
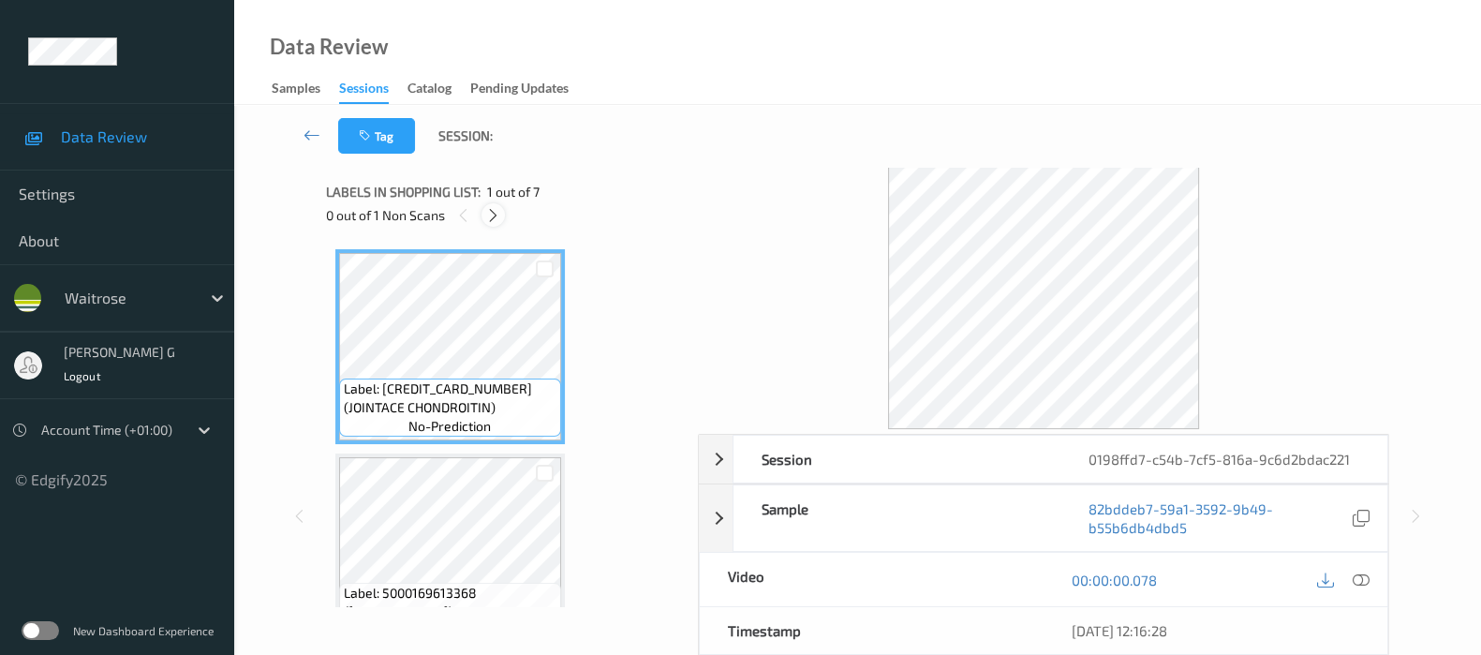
click at [497, 212] on icon at bounding box center [493, 215] width 16 height 17
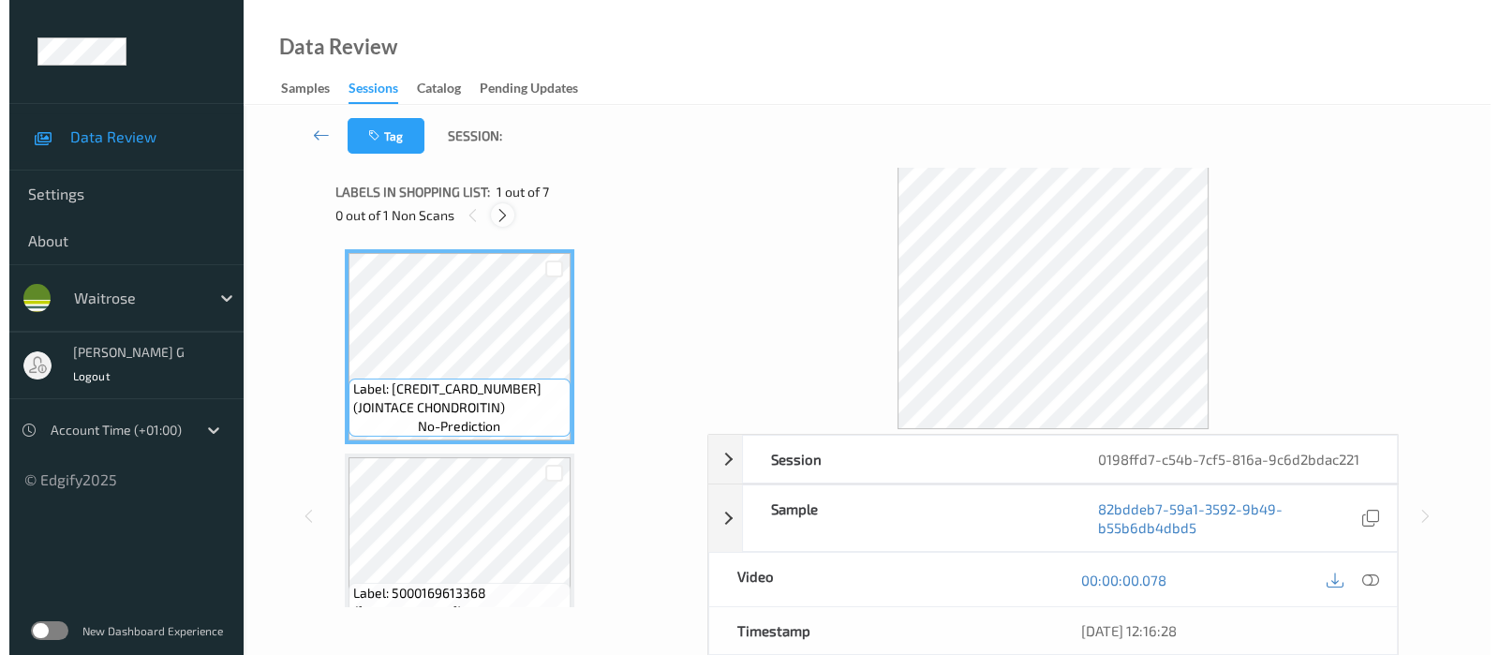
scroll to position [212, 0]
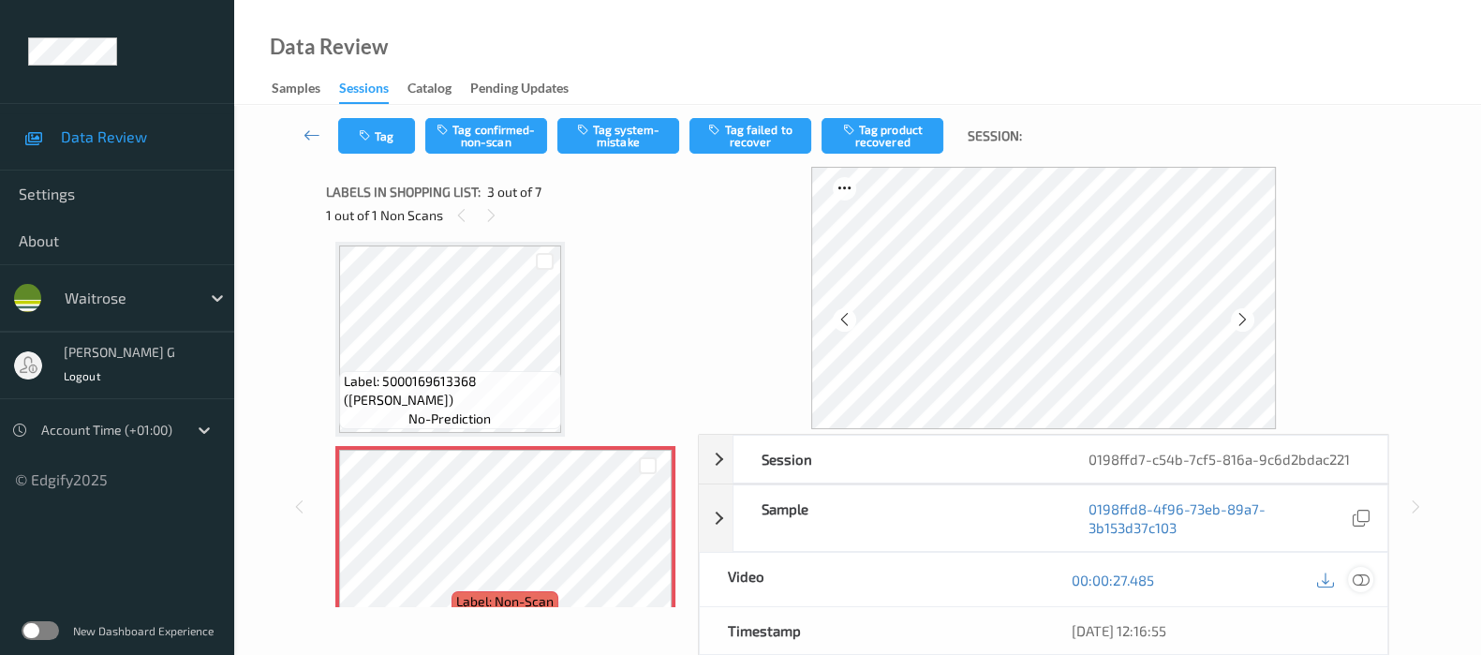
click at [1371, 577] on div at bounding box center [1360, 579] width 25 height 25
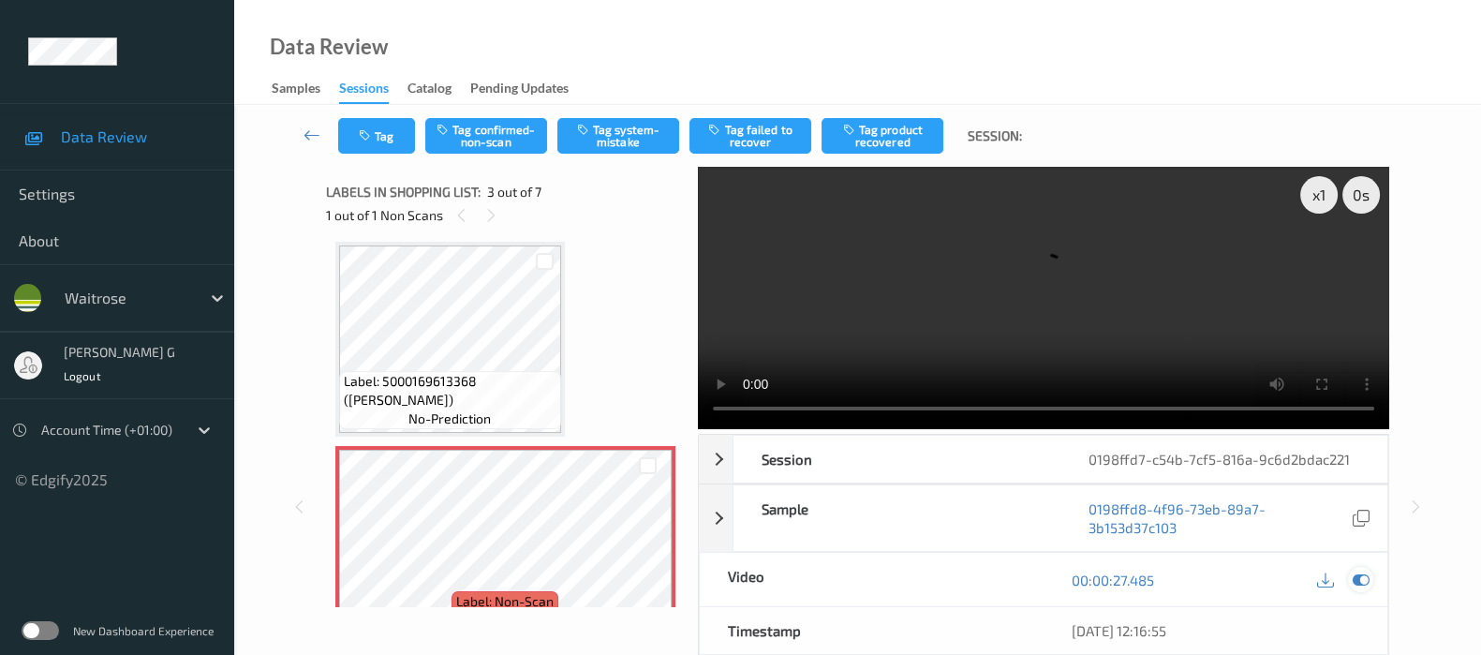
click at [1355, 575] on icon at bounding box center [1361, 579] width 17 height 17
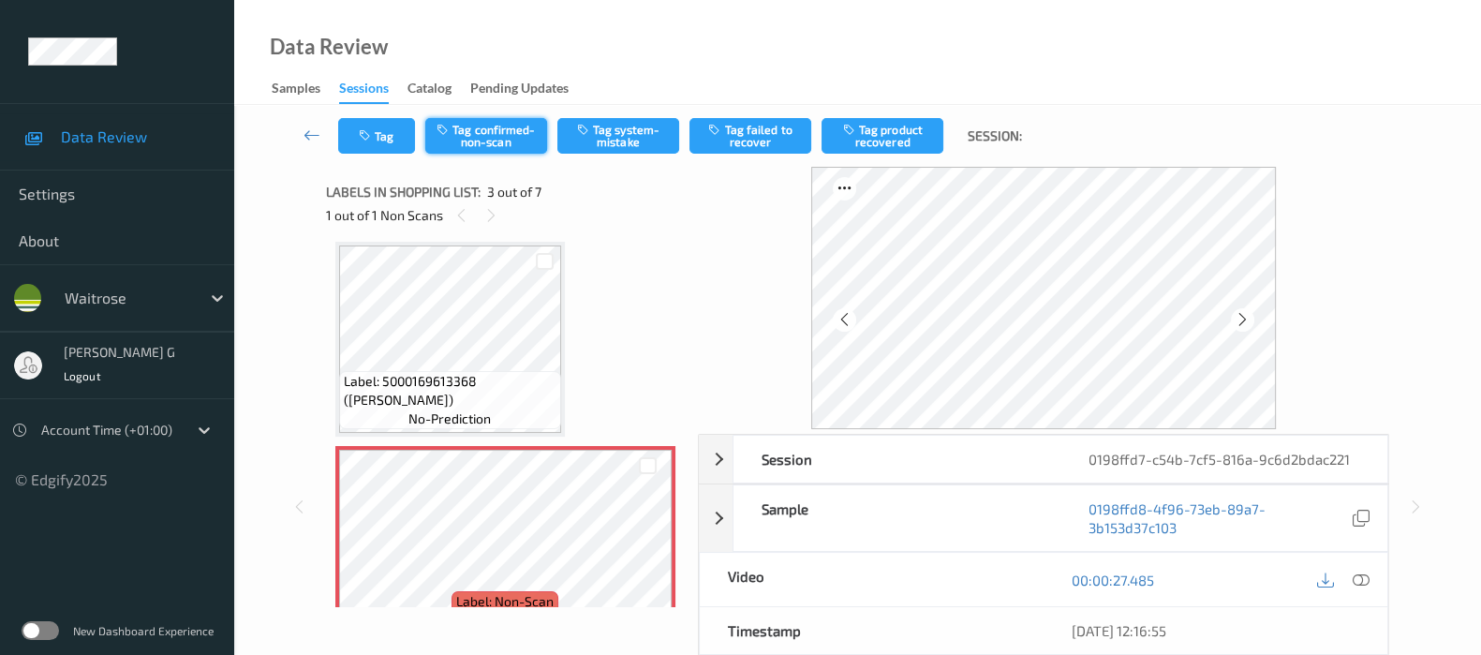
click at [501, 133] on button "Tag confirmed-non-scan" at bounding box center [486, 136] width 122 height 36
click at [480, 144] on button "Untag confirmed-non-scan" at bounding box center [486, 136] width 122 height 36
click at [593, 134] on button "Tag system-mistake" at bounding box center [618, 136] width 122 height 36
click at [382, 133] on button "Tag" at bounding box center [376, 136] width 77 height 36
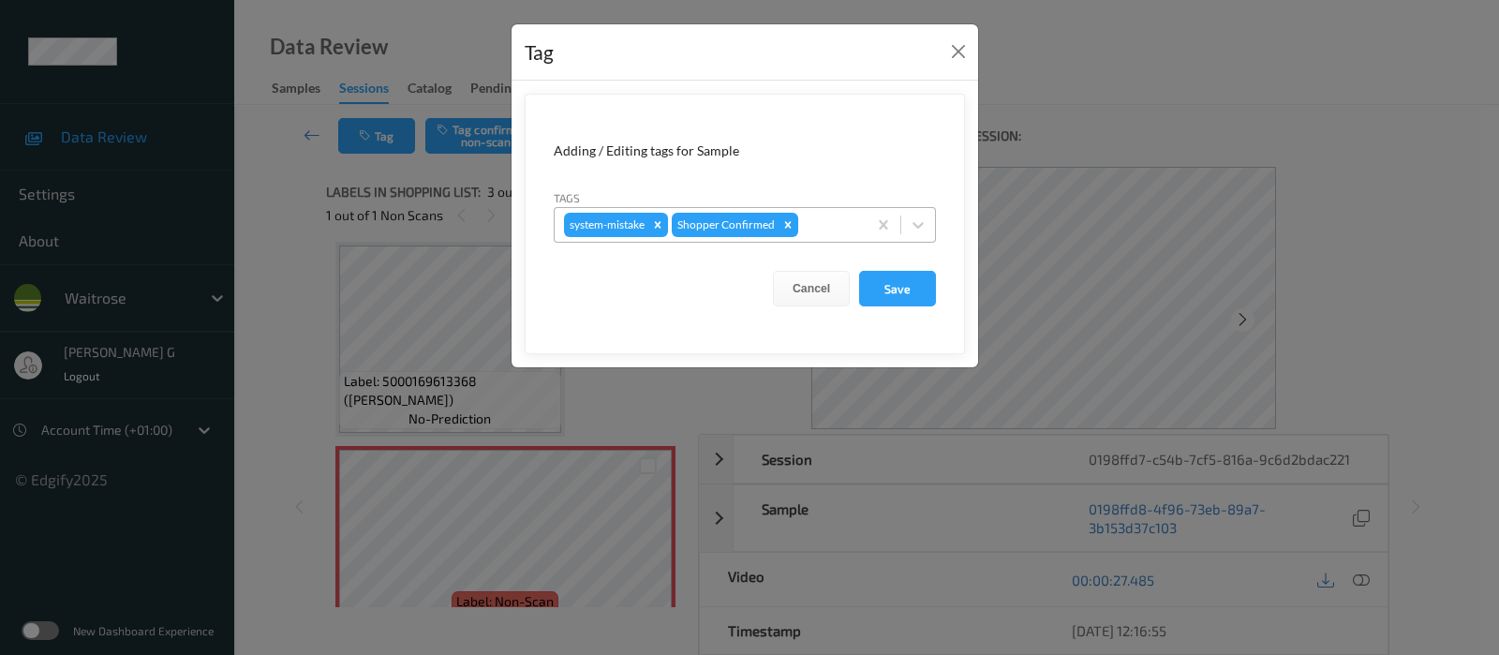
click at [796, 212] on div "system-mistake Shopper Confirmed" at bounding box center [711, 225] width 312 height 32
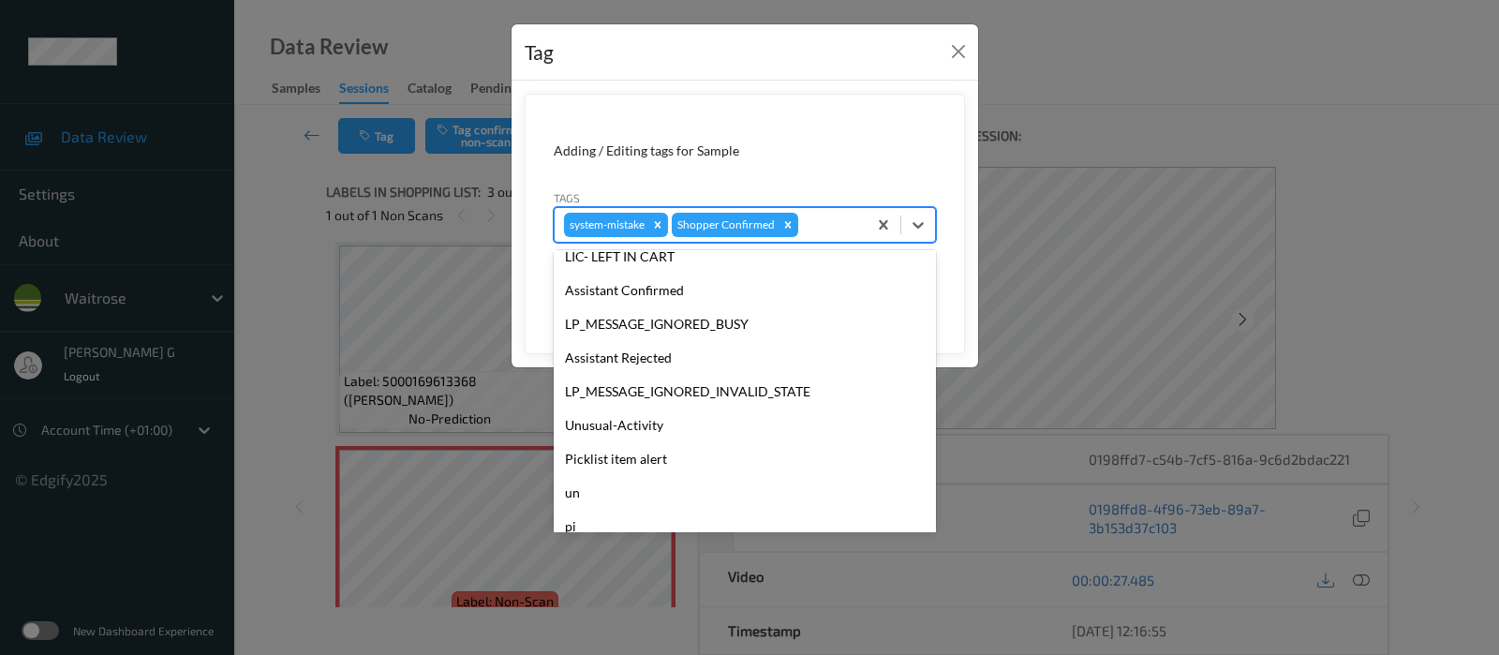
scroll to position [400, 0]
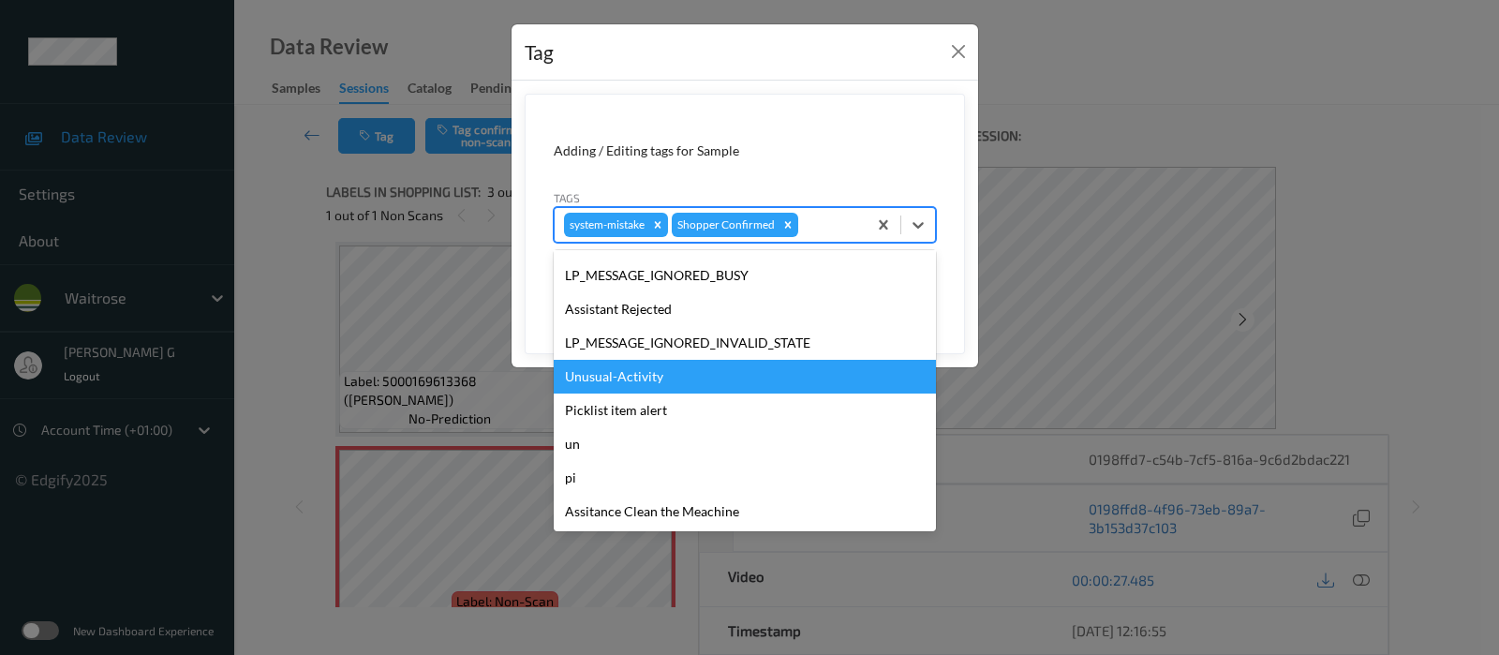
click at [601, 374] on div "Unusual-Activity" at bounding box center [745, 377] width 382 height 34
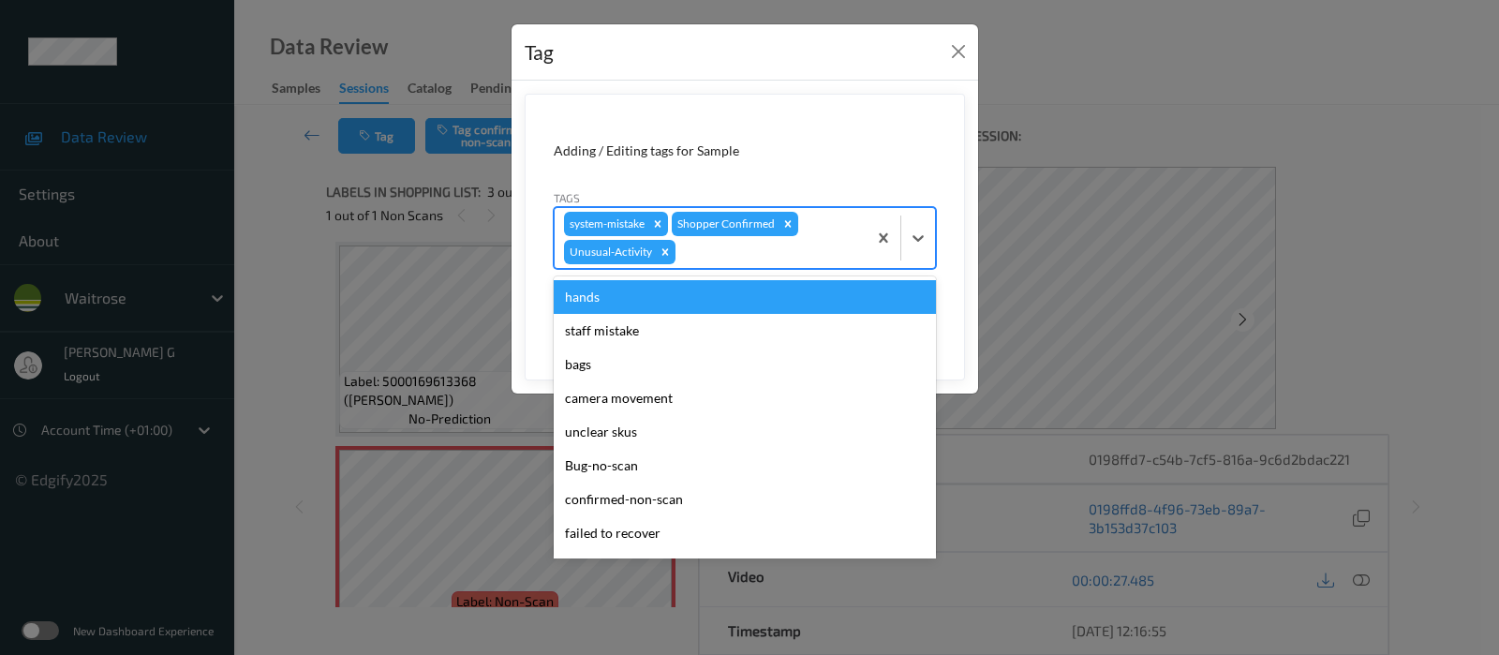
click at [807, 250] on div at bounding box center [768, 252] width 178 height 22
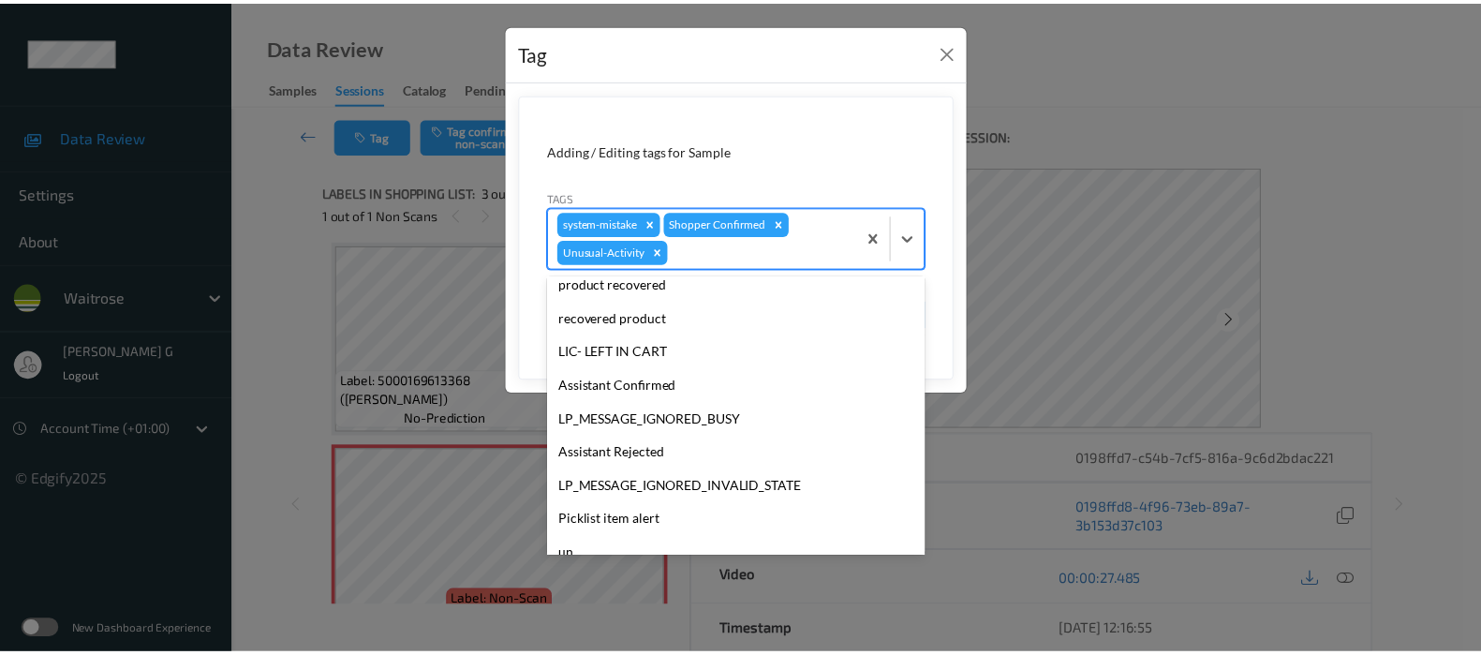
scroll to position [366, 0]
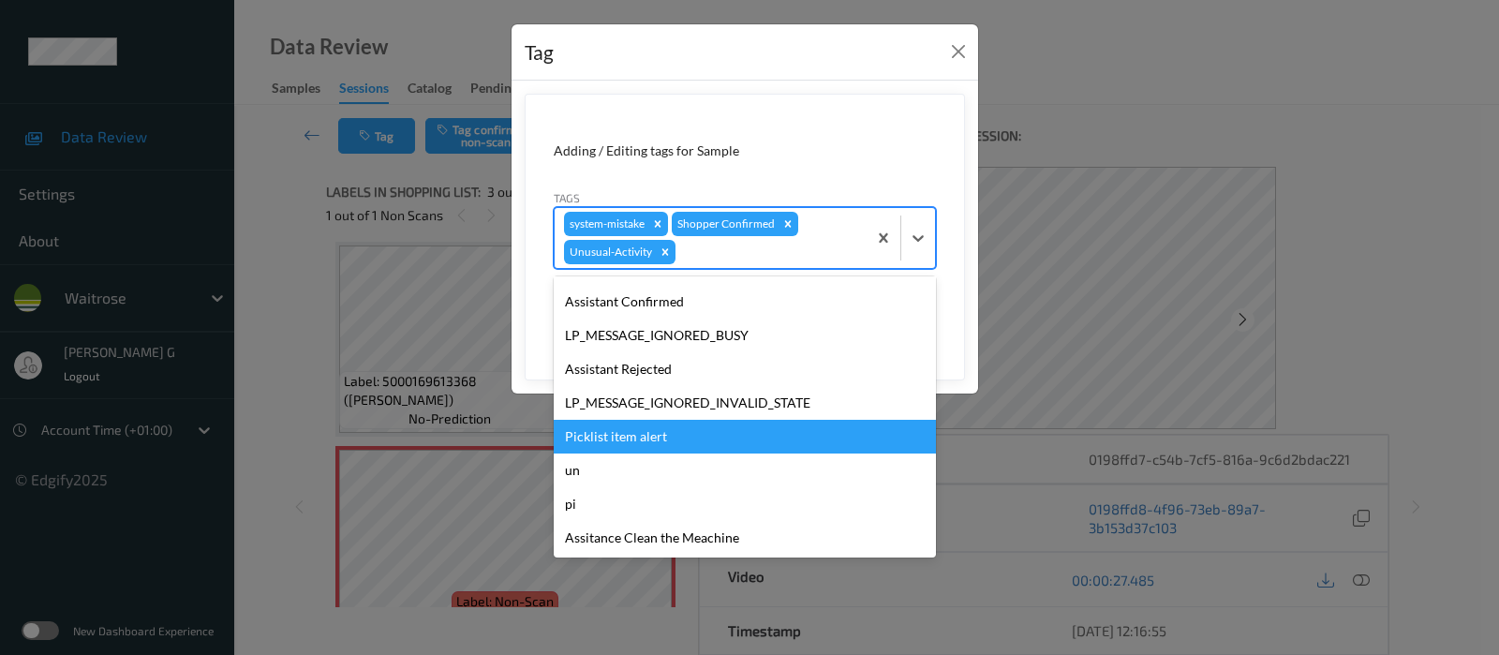
click at [601, 427] on div "Picklist item alert" at bounding box center [745, 437] width 382 height 34
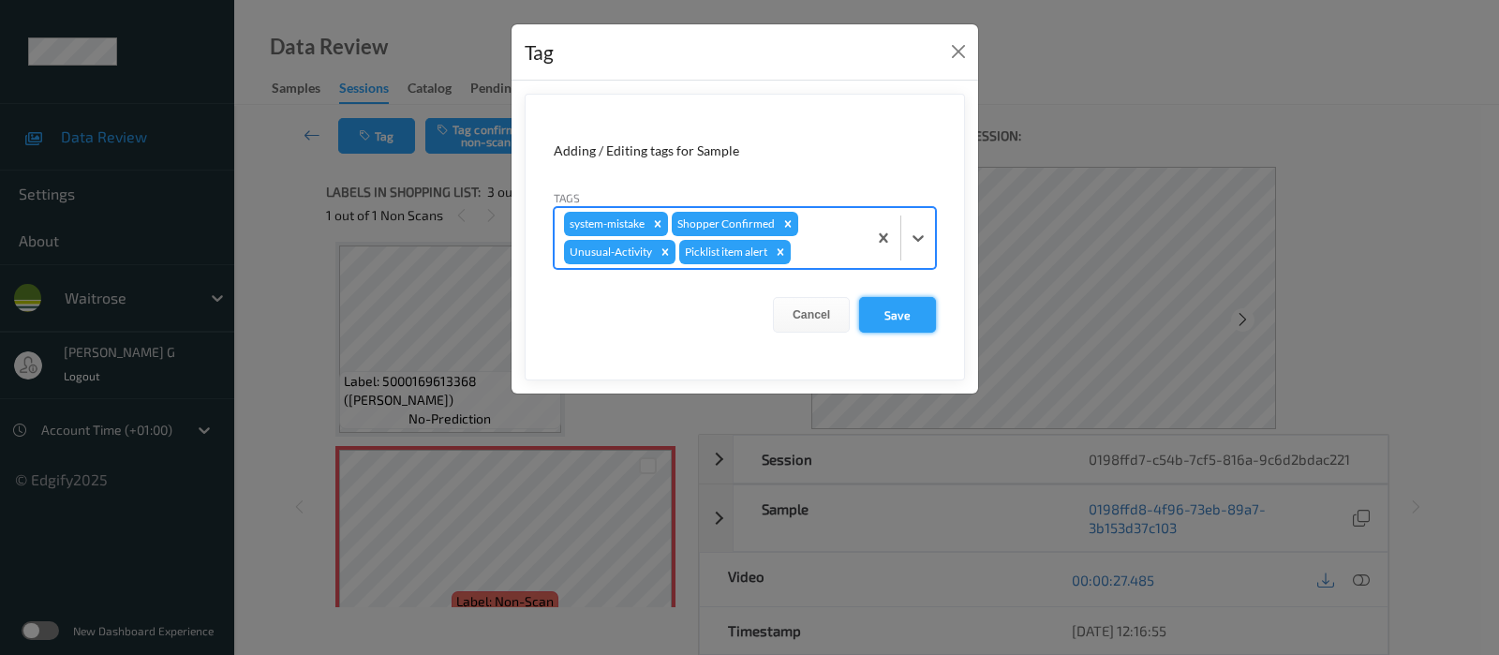
click at [880, 321] on button "Save" at bounding box center [897, 315] width 77 height 36
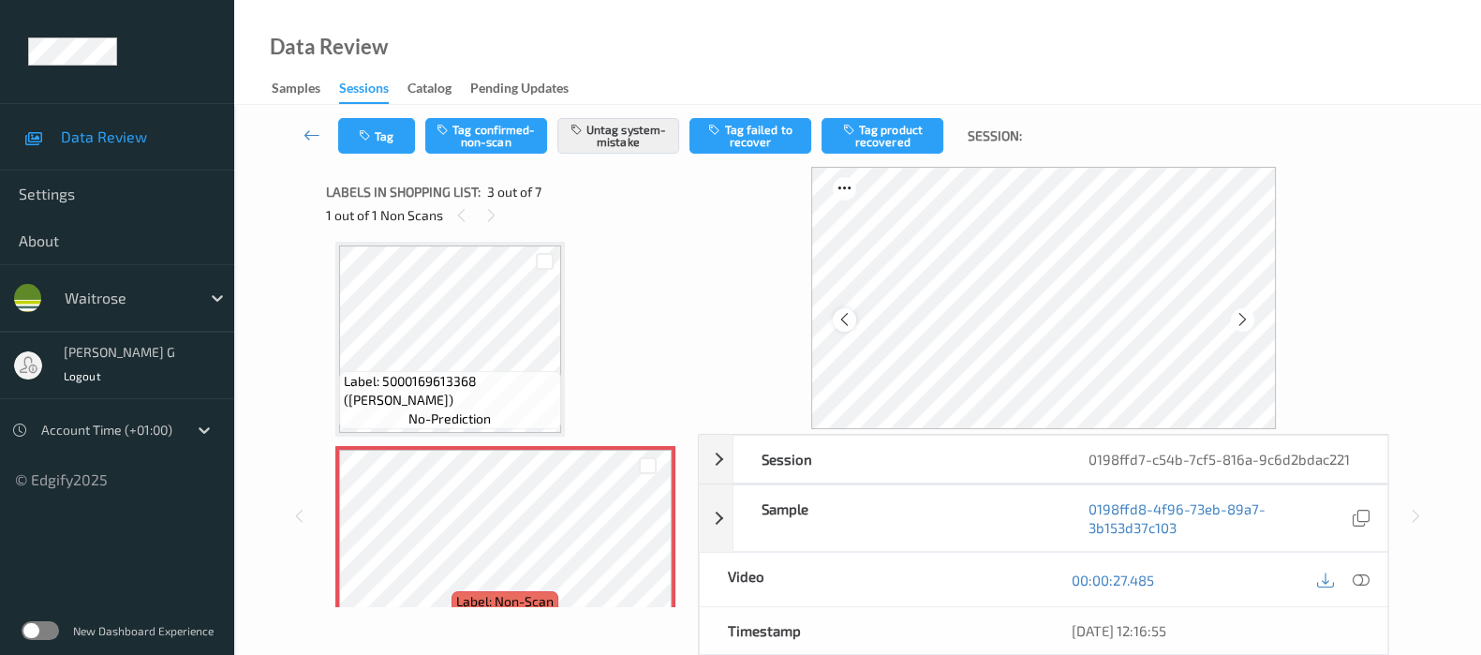
click at [846, 324] on icon at bounding box center [845, 319] width 16 height 17
click at [840, 320] on icon at bounding box center [845, 319] width 16 height 17
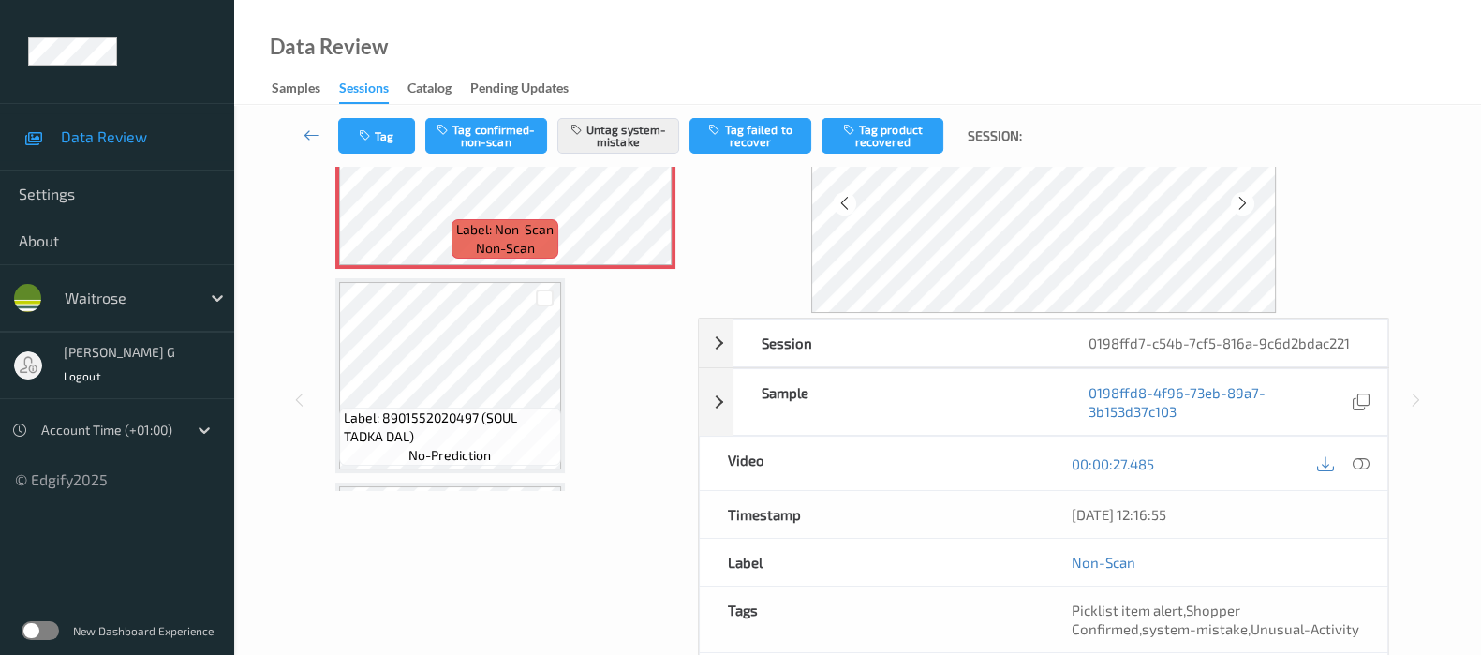
scroll to position [0, 0]
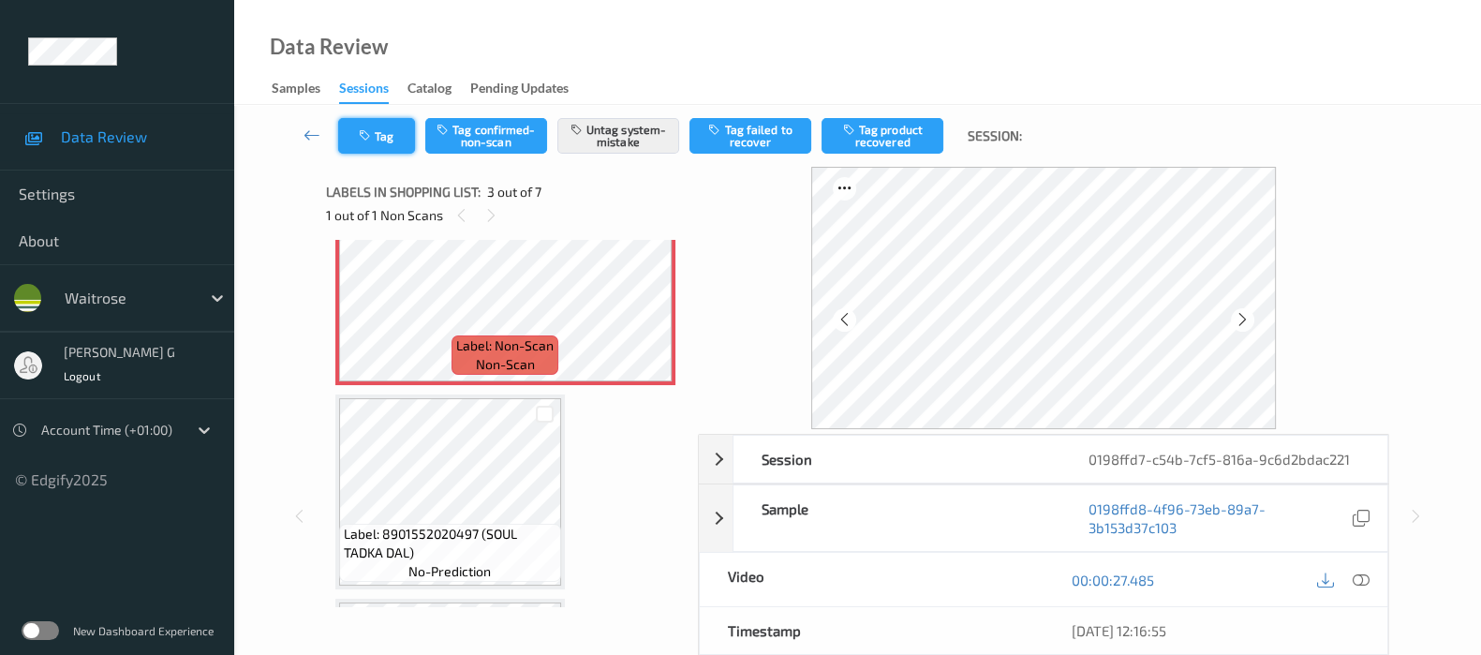
click at [361, 126] on button "Tag" at bounding box center [376, 136] width 77 height 36
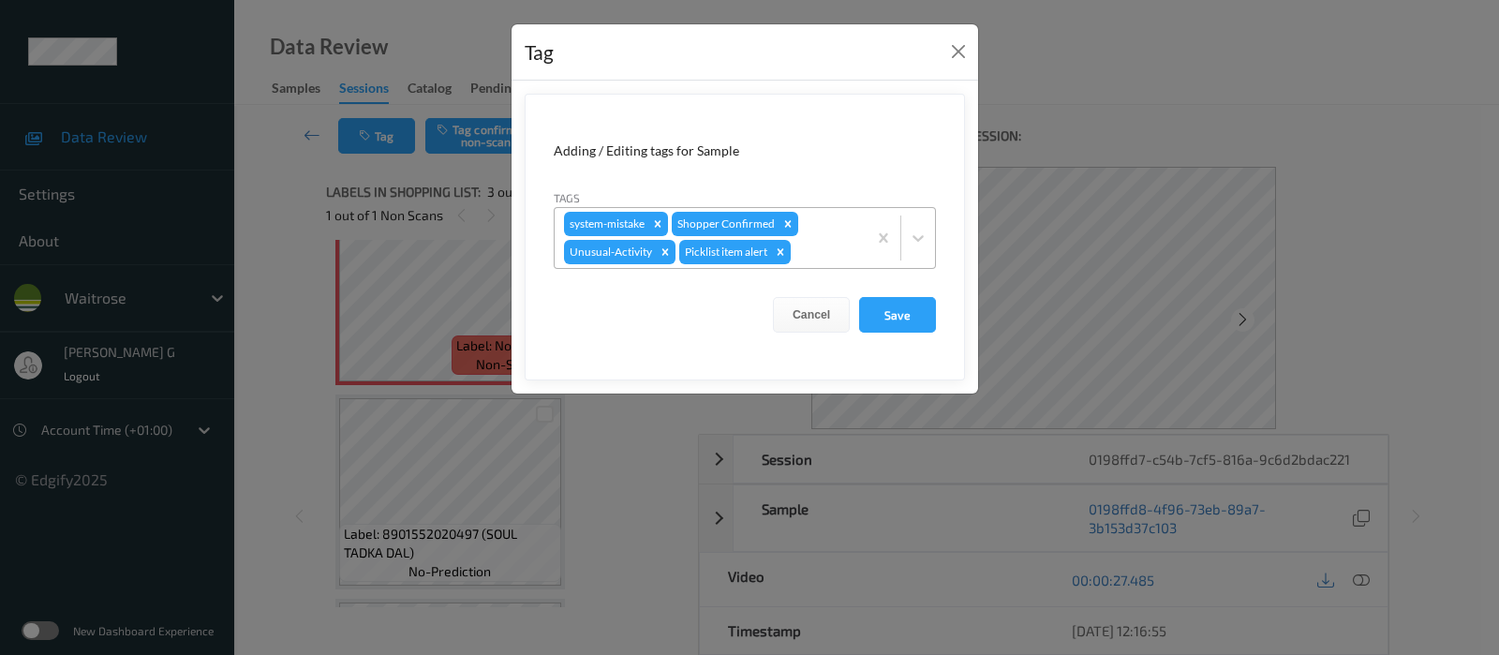
click at [823, 241] on div at bounding box center [825, 252] width 63 height 22
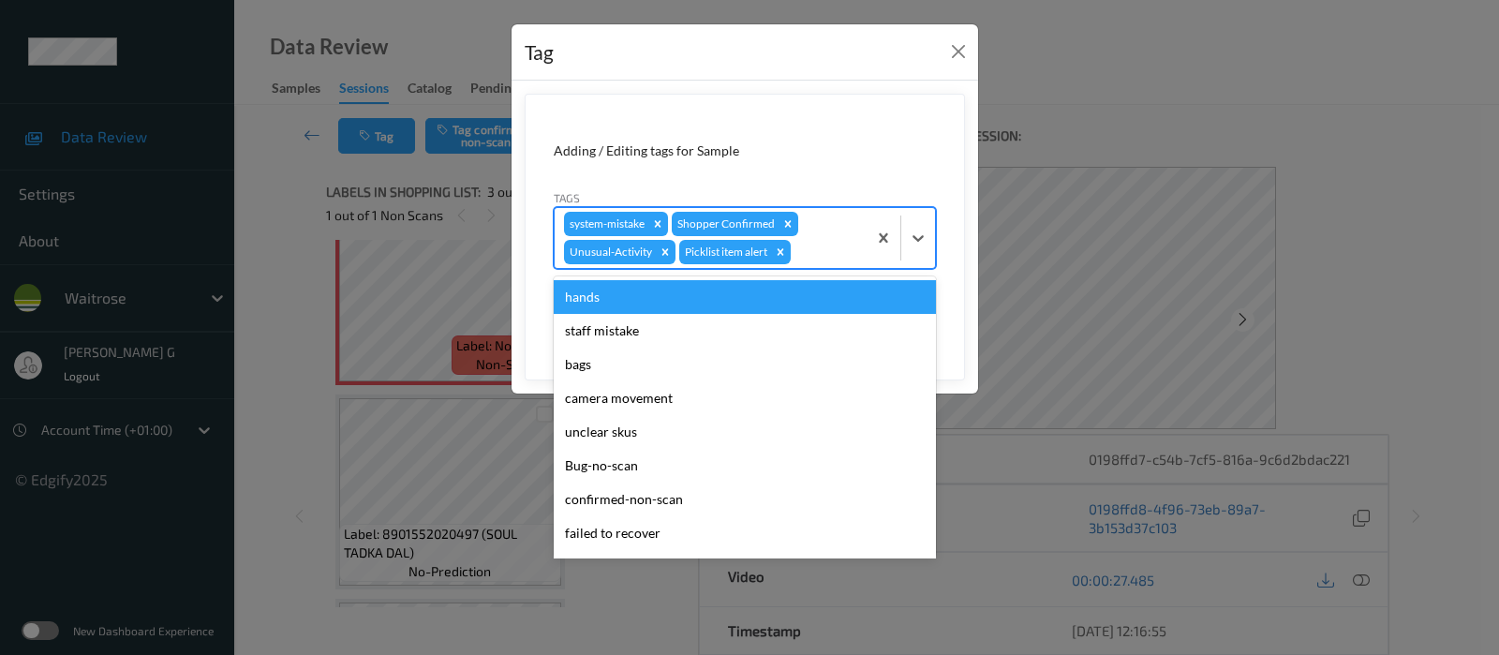
click at [1177, 173] on div "Tag Adding / Editing tags for Sample Tags option hands focused, 1 of 18. 18 res…" at bounding box center [749, 327] width 1499 height 655
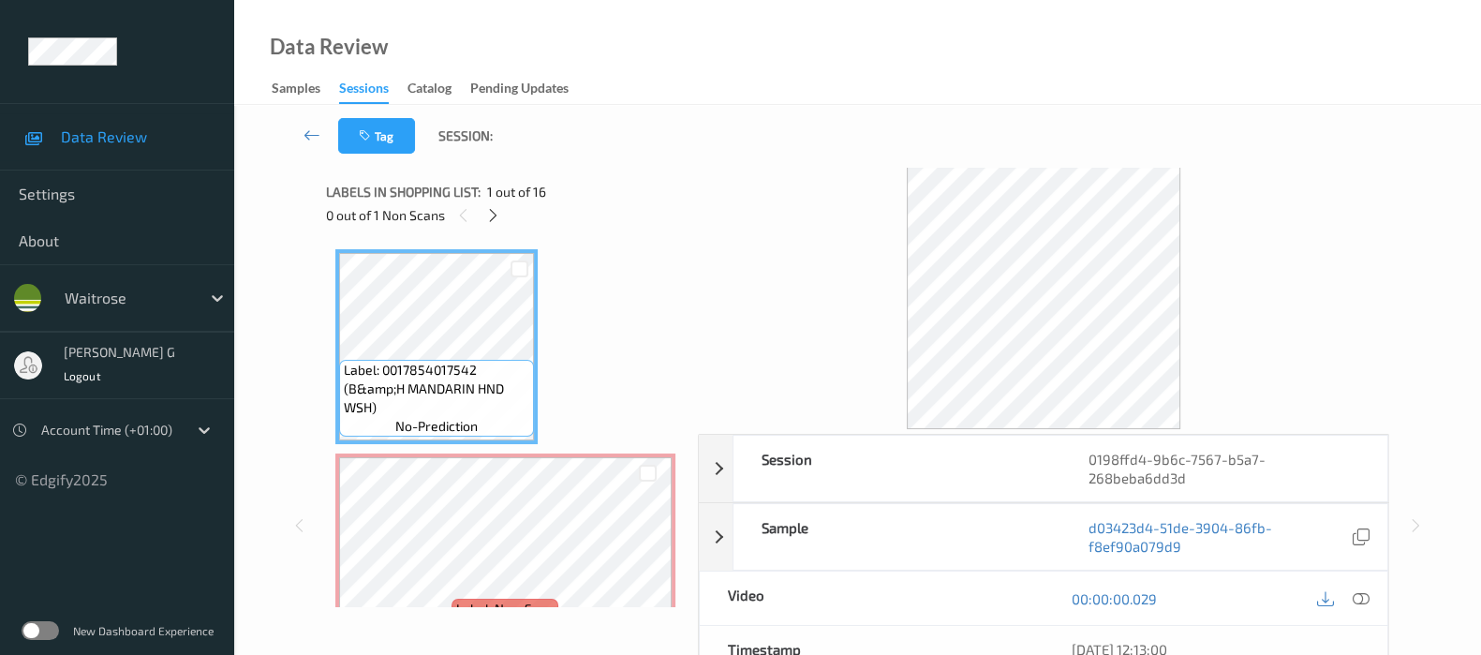
click at [618, 189] on div "Labels in shopping list: 1 out of 16" at bounding box center [505, 191] width 359 height 23
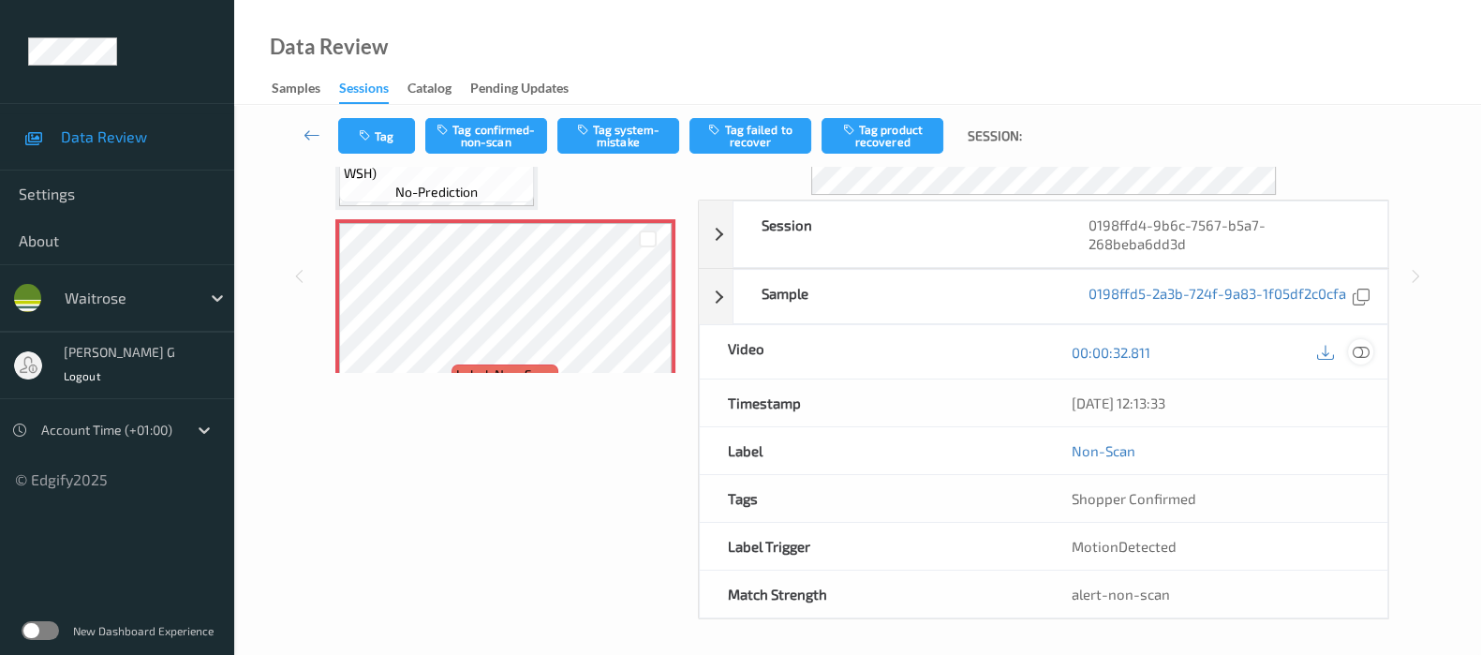
click at [1353, 349] on icon at bounding box center [1361, 352] width 17 height 17
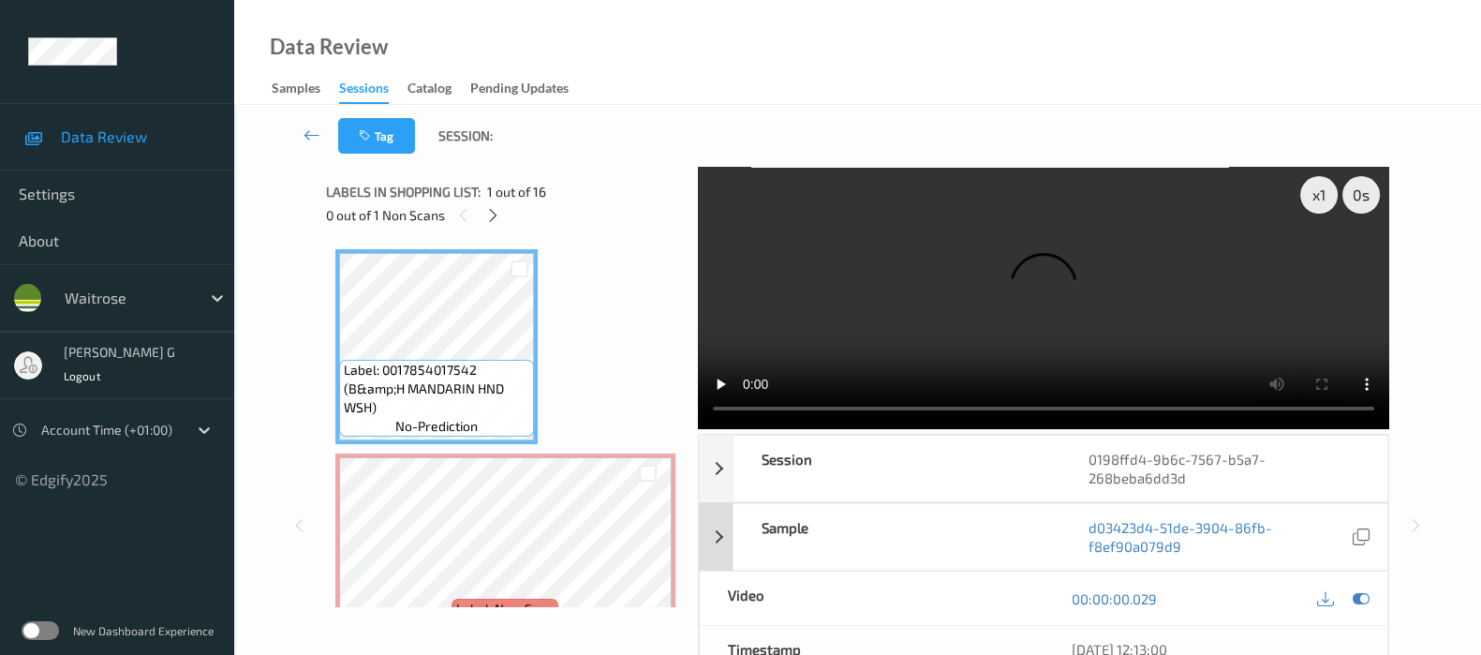
click at [1353, 599] on icon at bounding box center [1361, 598] width 17 height 17
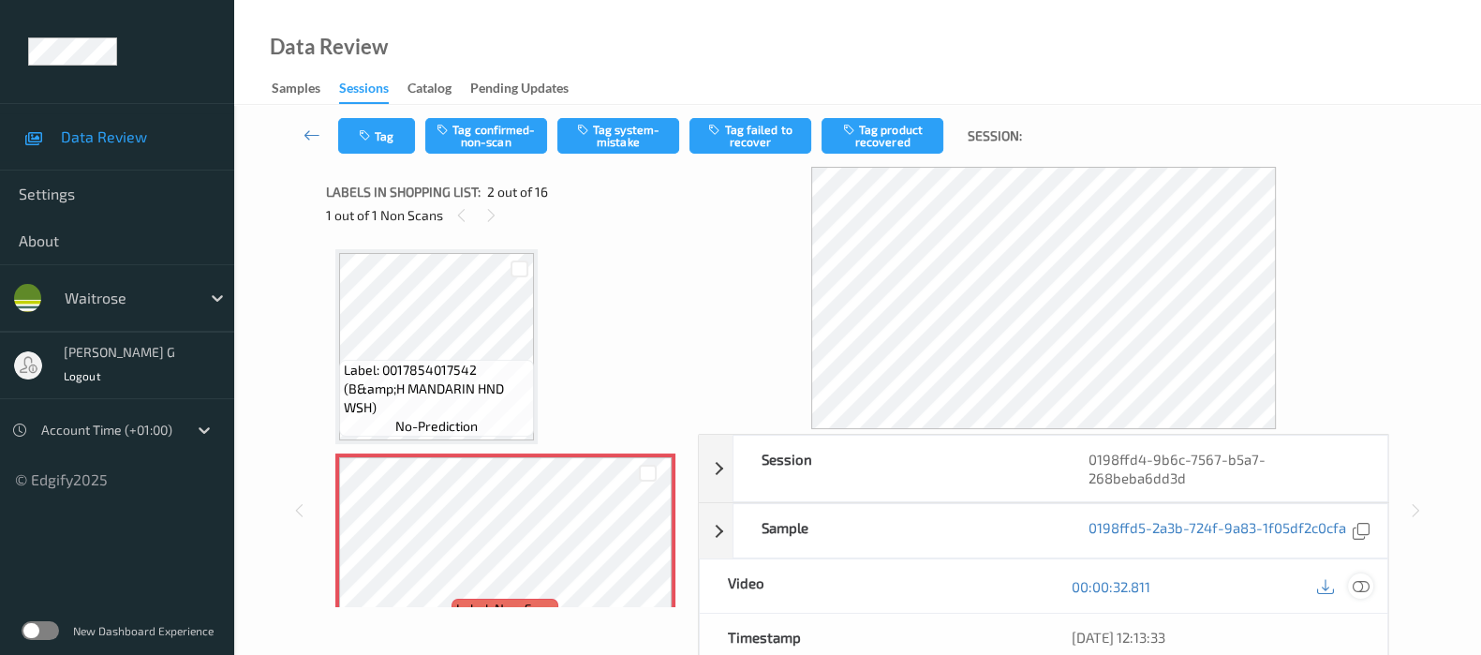
click at [1366, 589] on icon at bounding box center [1361, 586] width 17 height 17
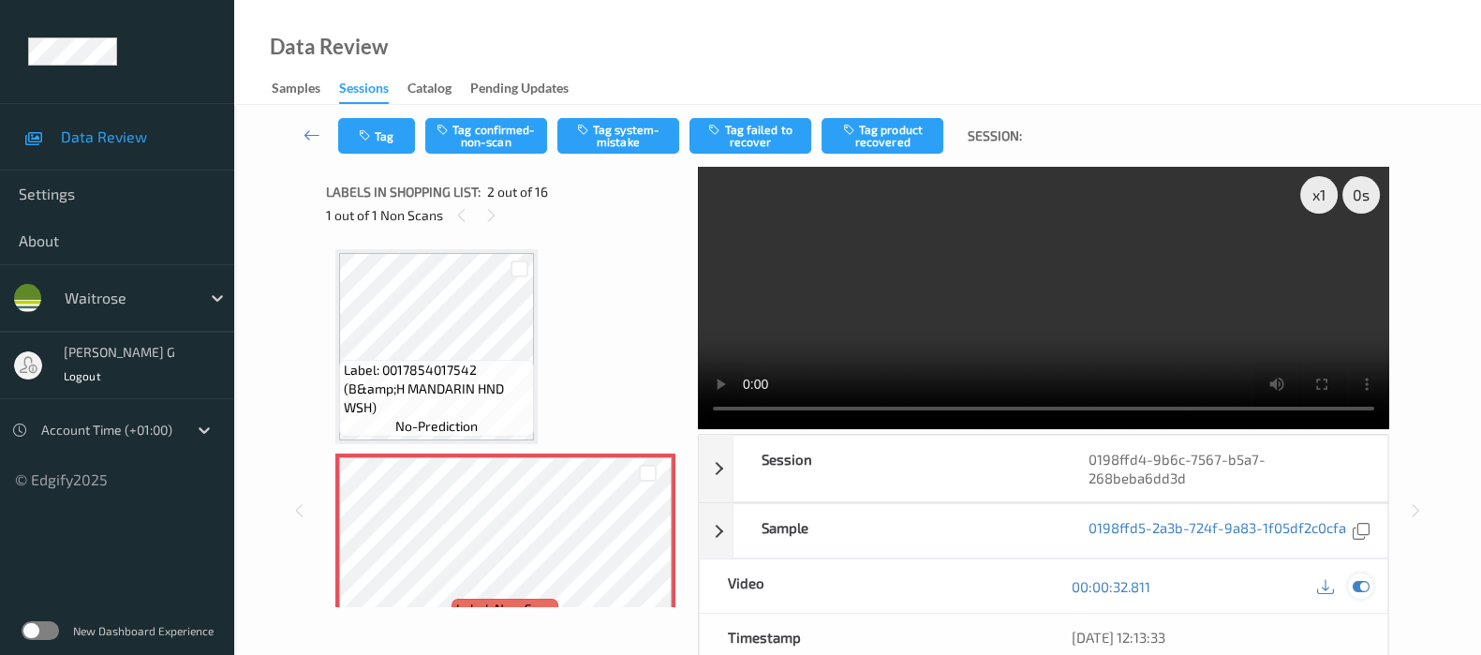
click at [1356, 578] on icon at bounding box center [1361, 586] width 17 height 17
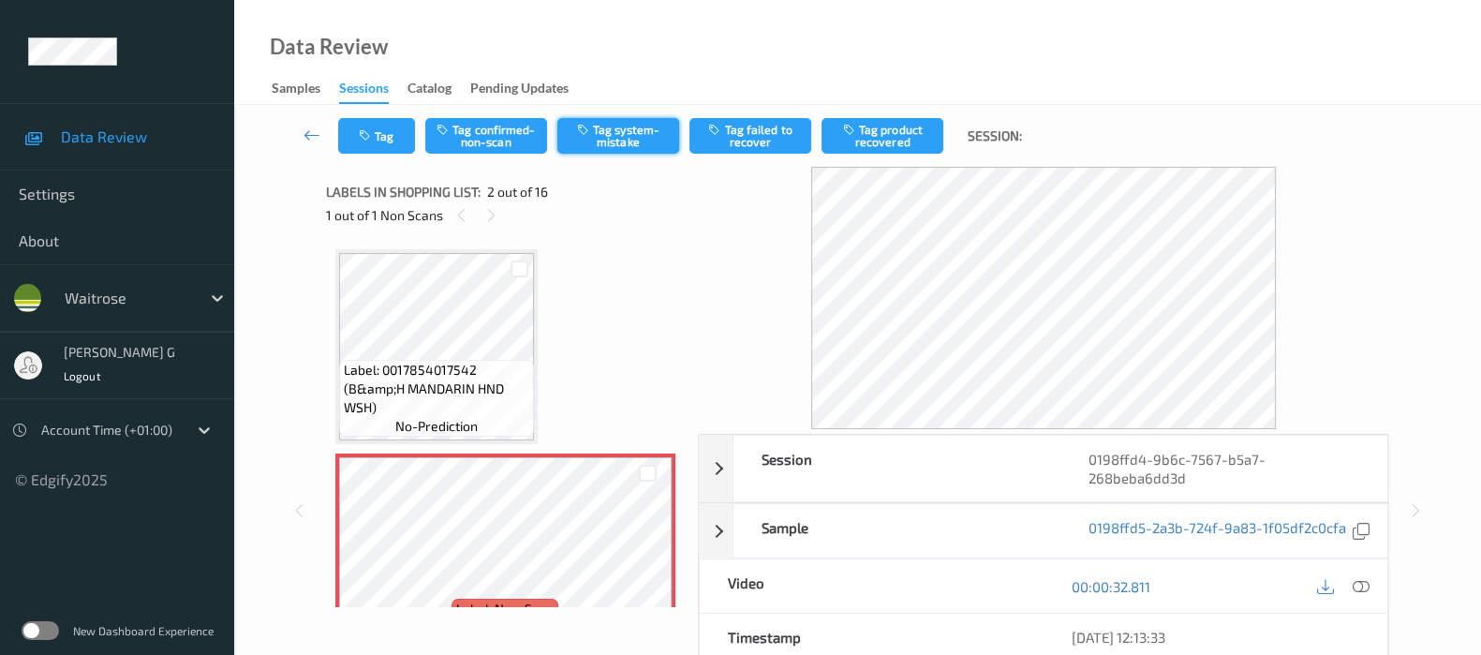
click at [640, 141] on button "Tag system-mistake" at bounding box center [618, 136] width 122 height 36
click at [379, 134] on button "Tag" at bounding box center [376, 136] width 77 height 36
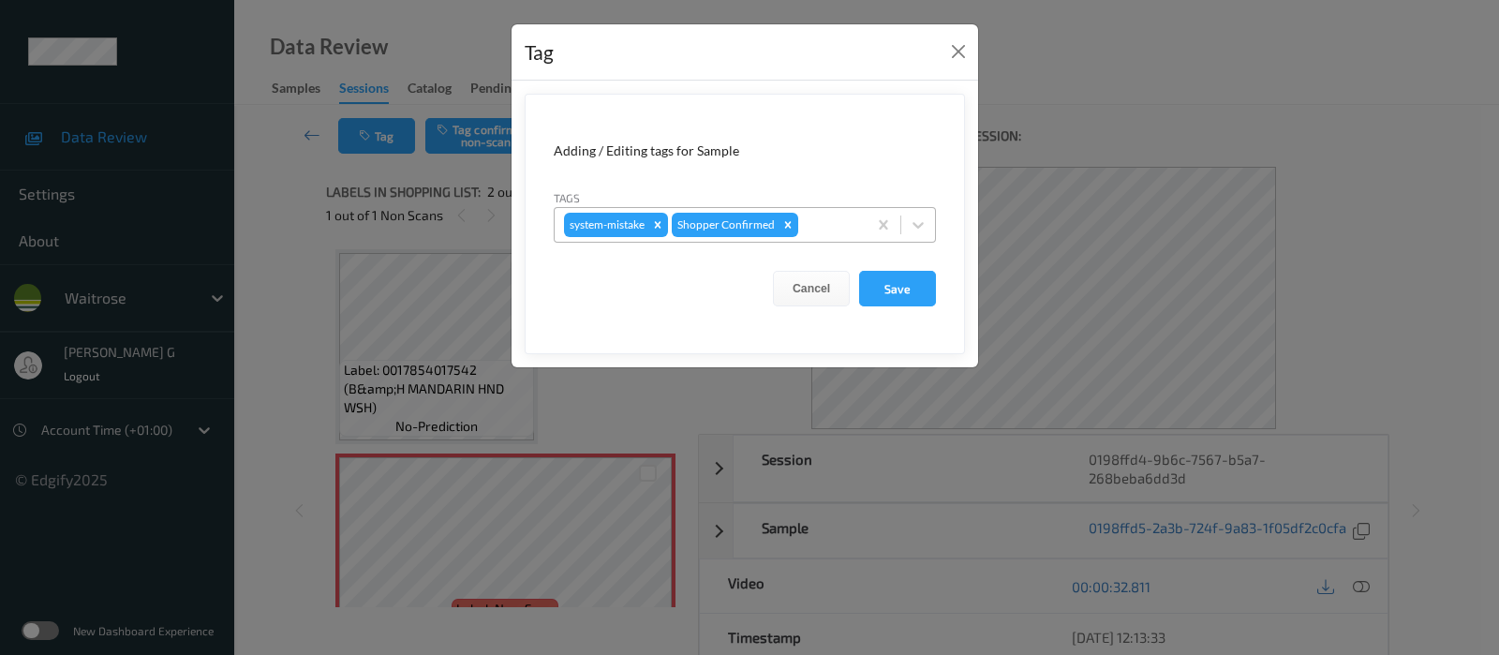
click at [823, 231] on div at bounding box center [829, 225] width 55 height 22
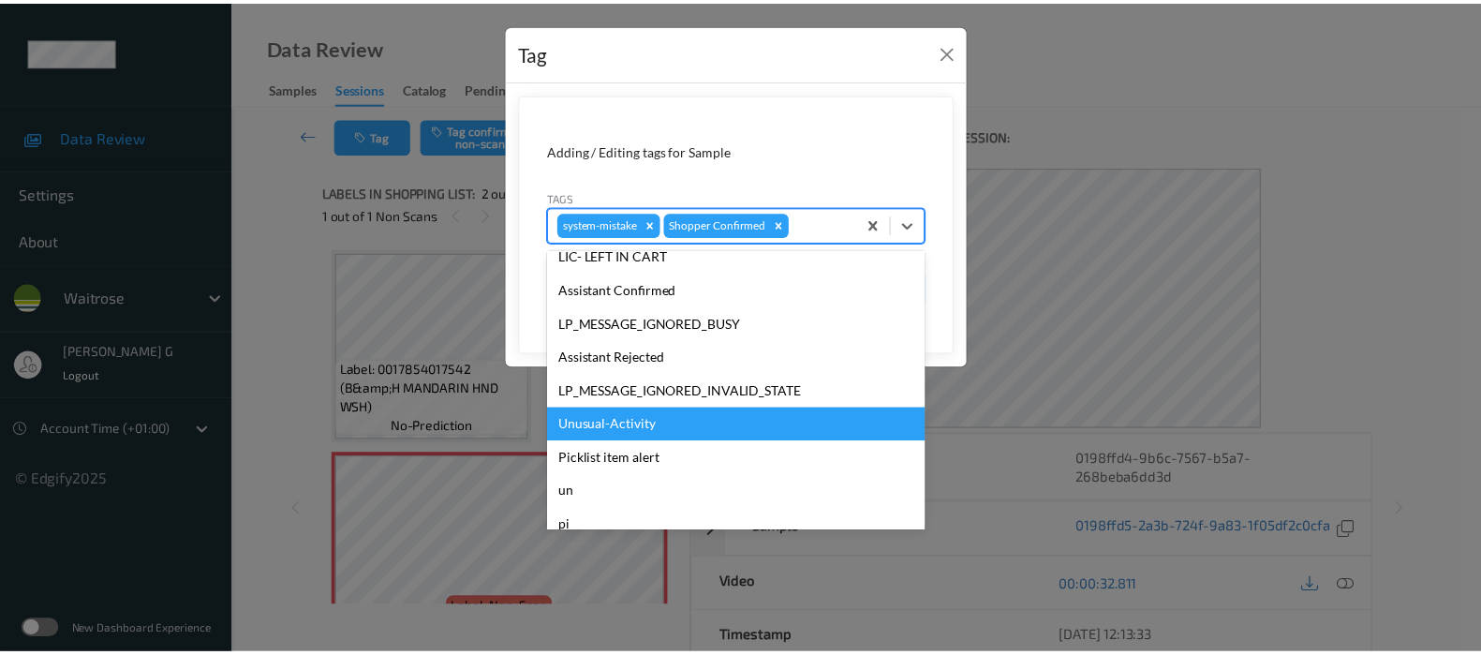
scroll to position [400, 0]
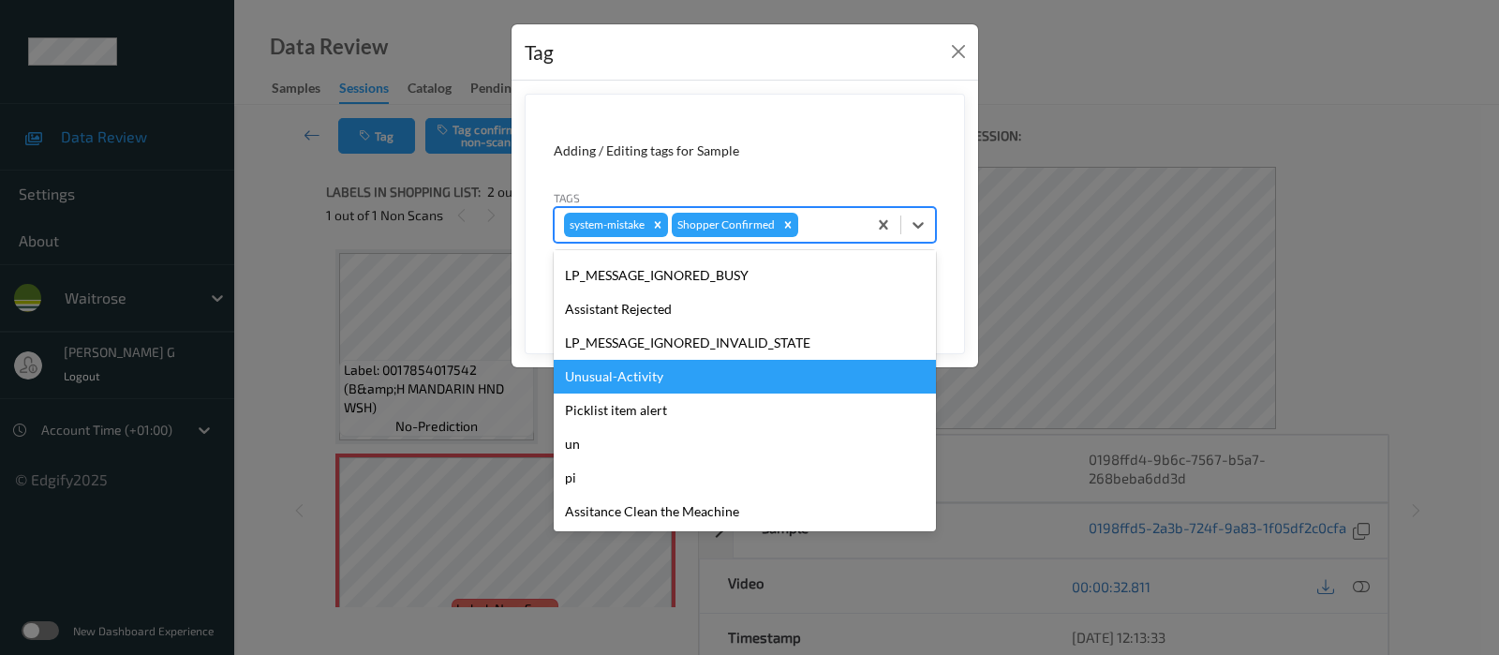
click at [606, 373] on div "Unusual-Activity" at bounding box center [745, 377] width 382 height 34
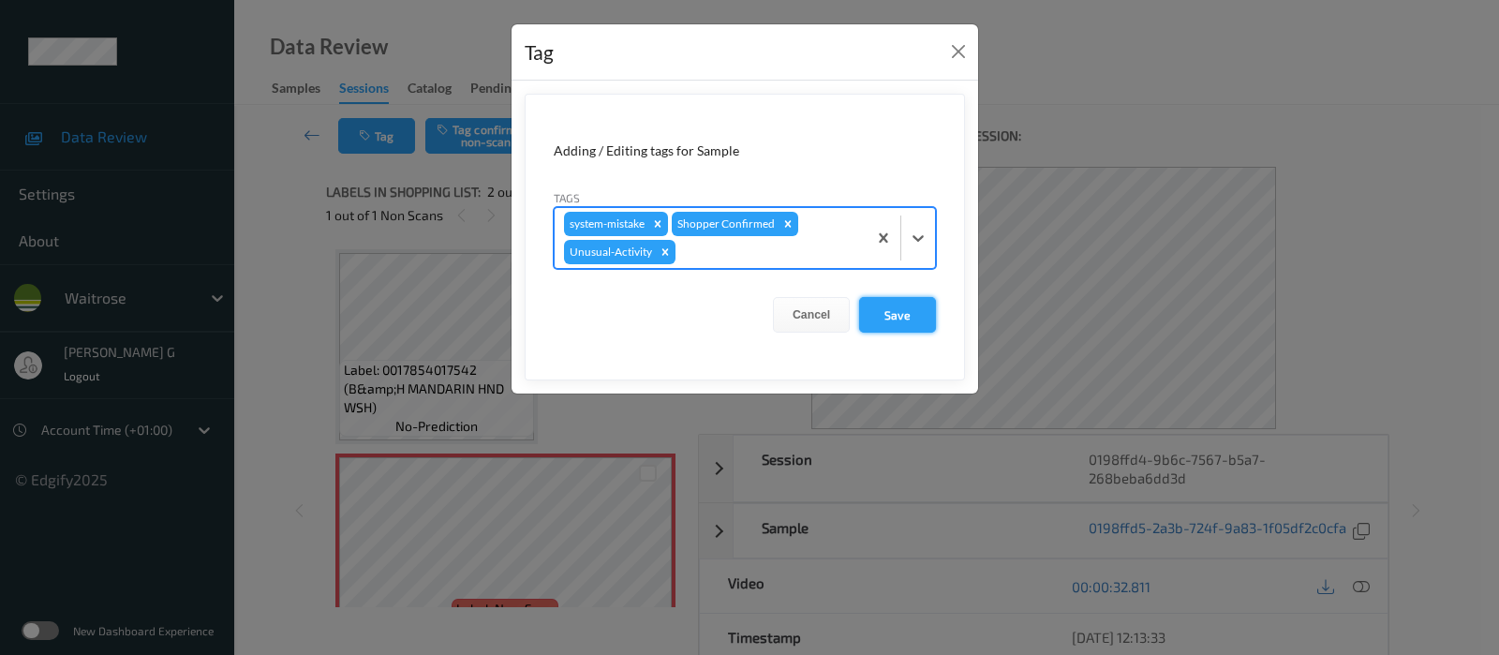
click at [882, 319] on button "Save" at bounding box center [897, 315] width 77 height 36
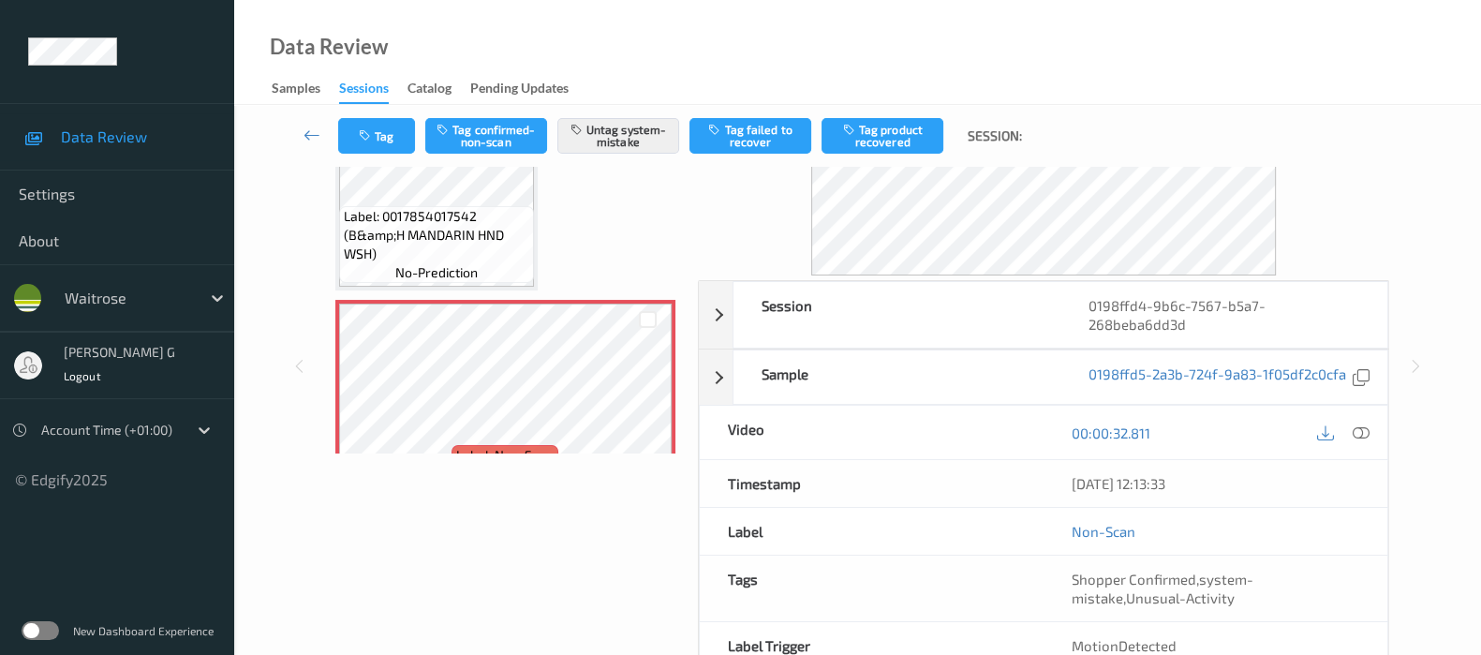
scroll to position [253, 0]
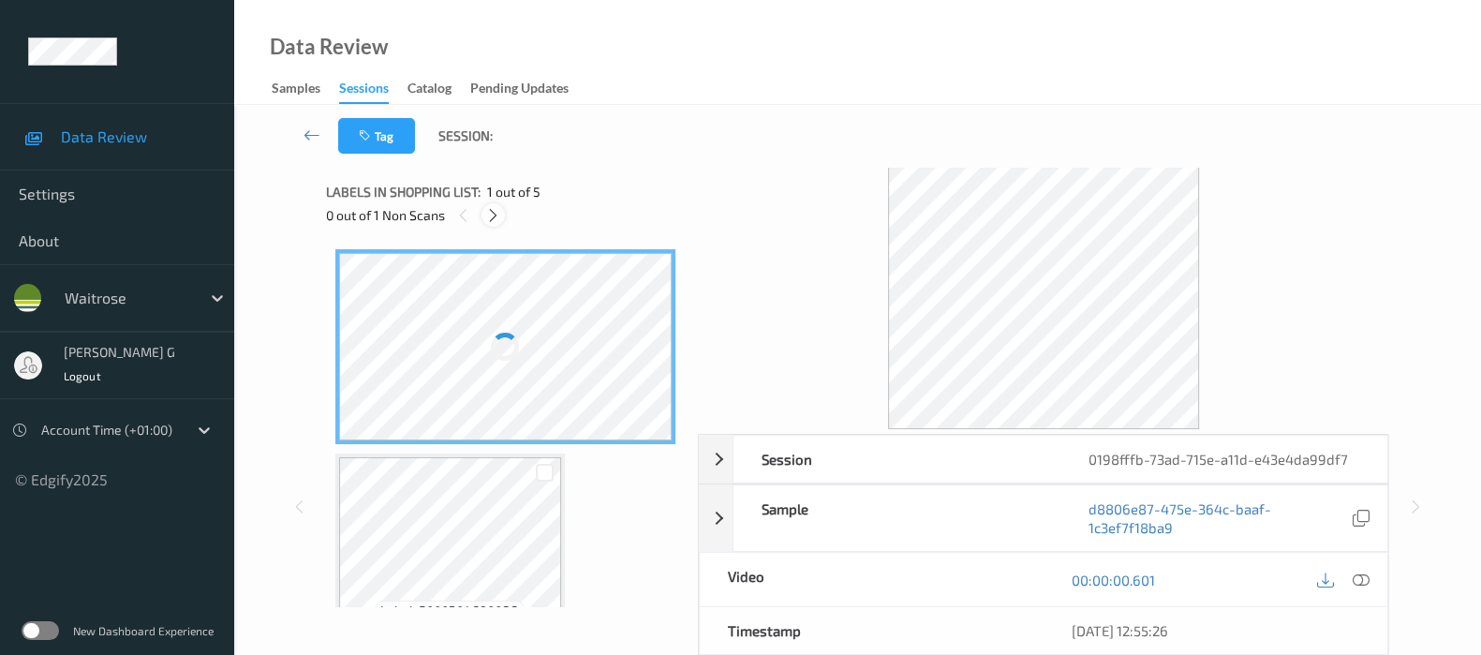
click at [496, 213] on icon at bounding box center [493, 215] width 16 height 17
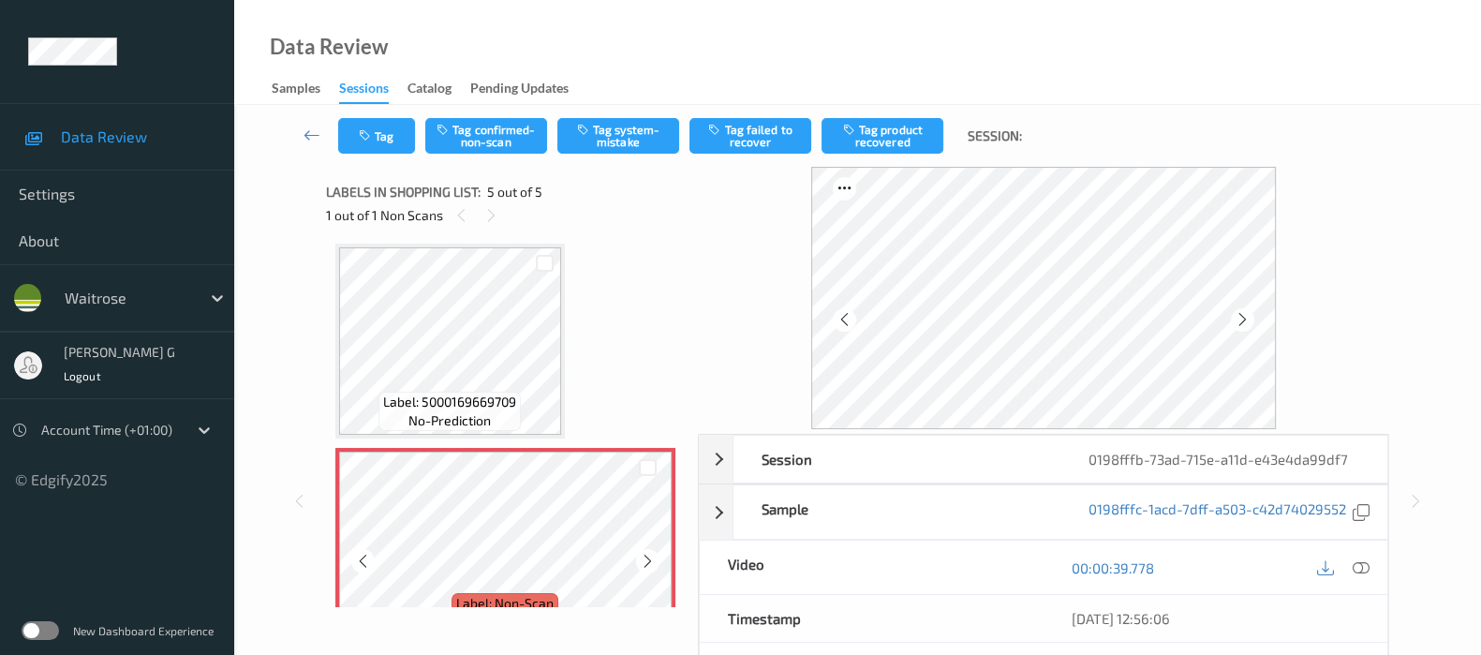
scroll to position [628, 0]
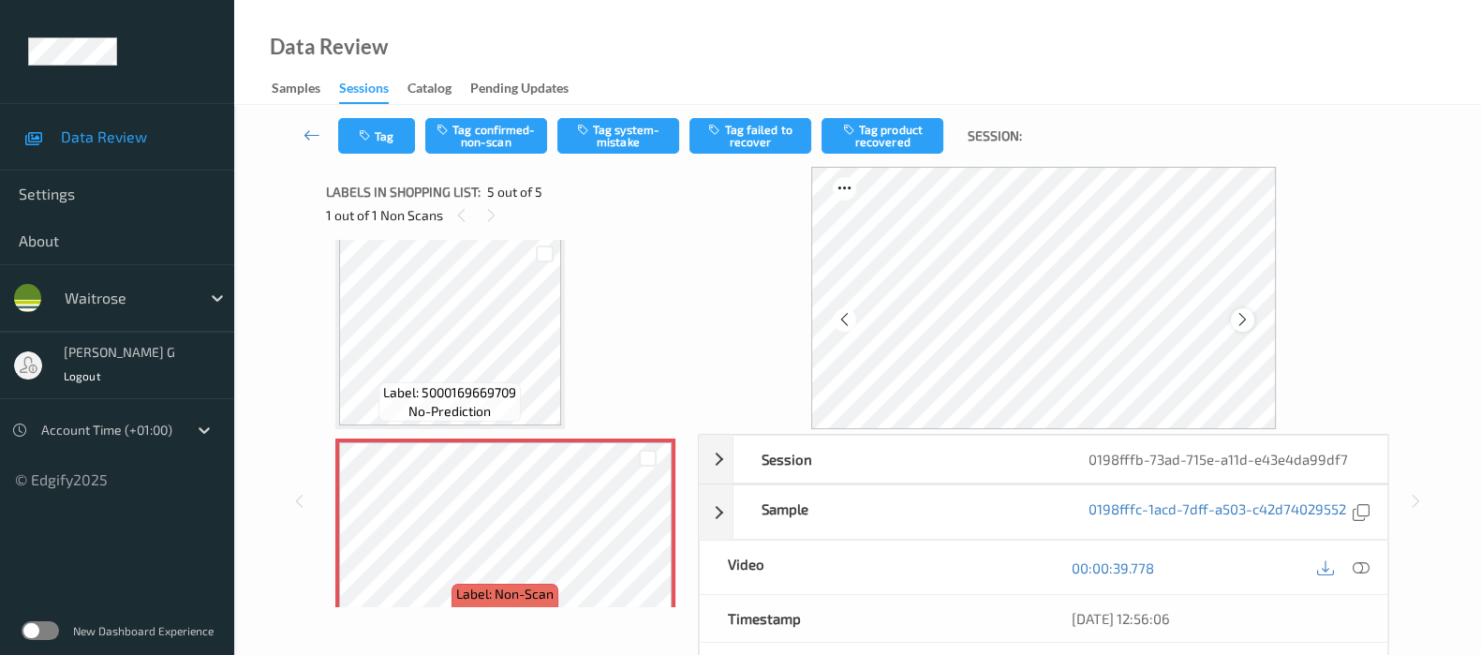
click at [1246, 316] on icon at bounding box center [1243, 319] width 16 height 17
click at [1353, 566] on icon at bounding box center [1361, 567] width 17 height 17
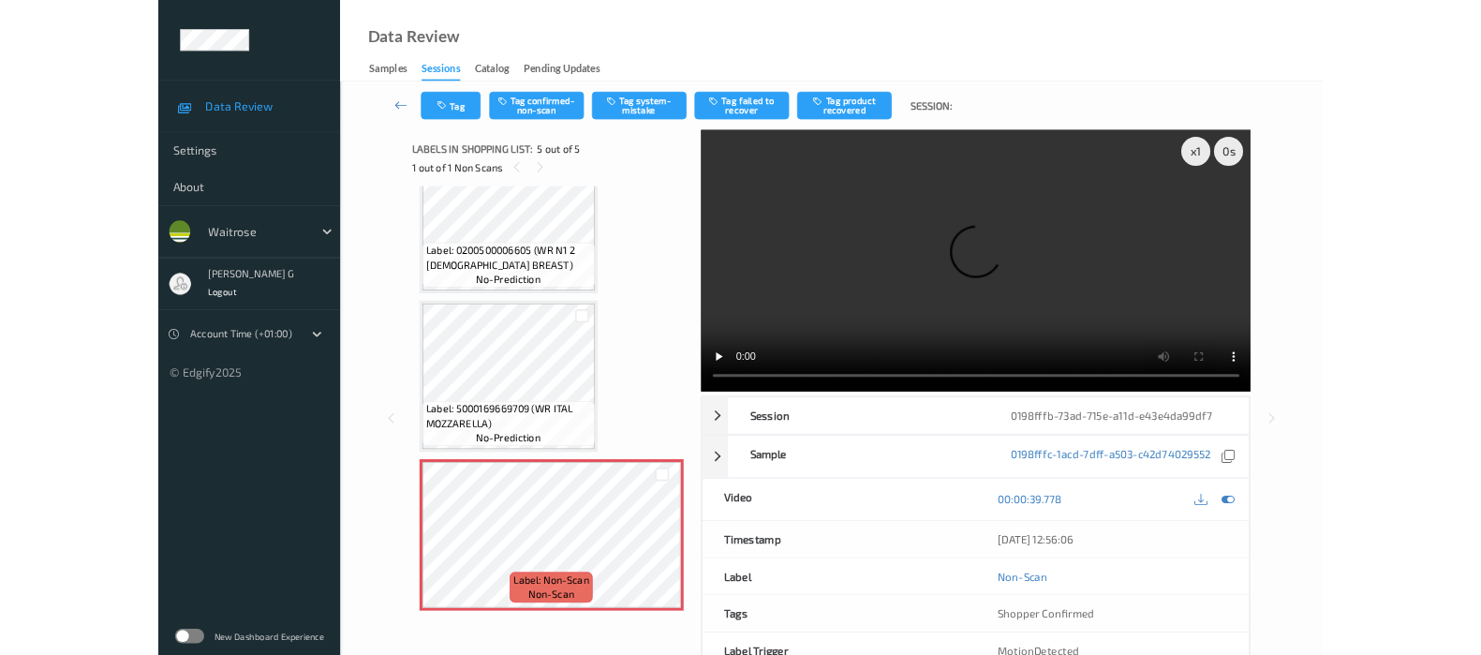
scroll to position [467, 0]
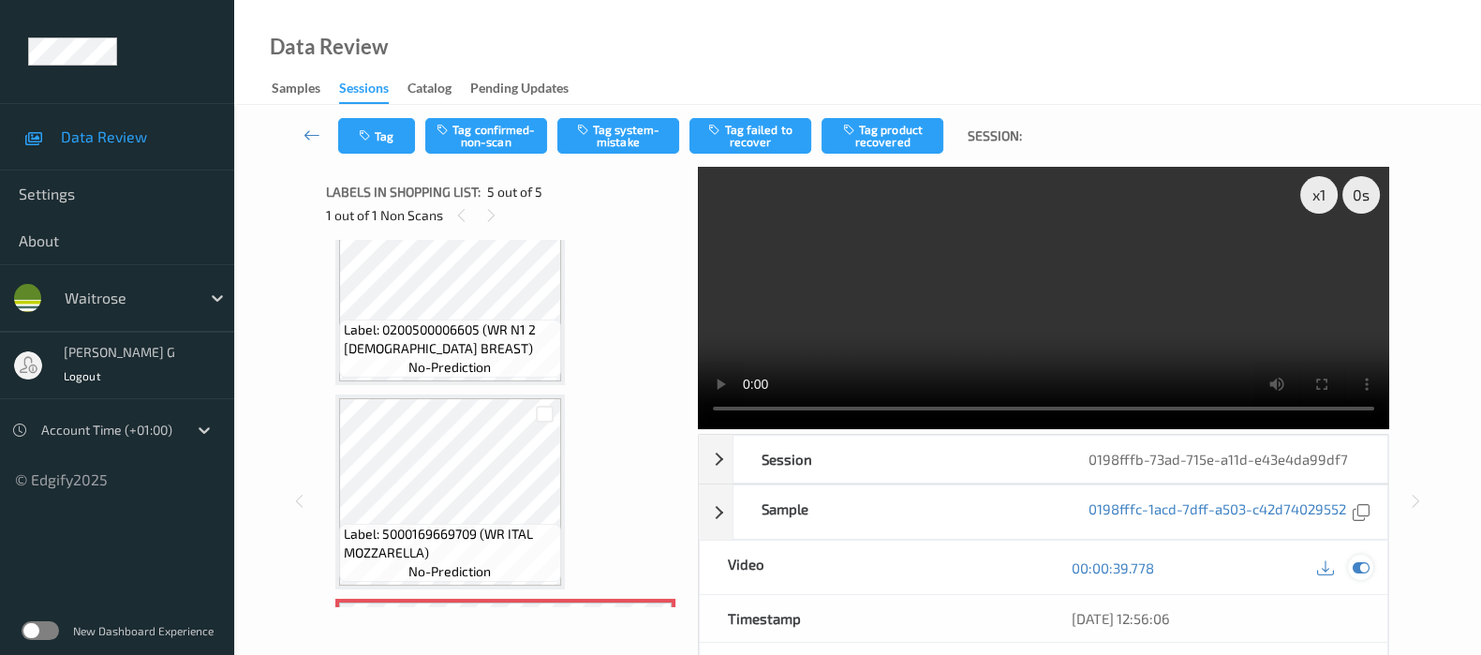
click at [1365, 566] on icon at bounding box center [1361, 567] width 17 height 17
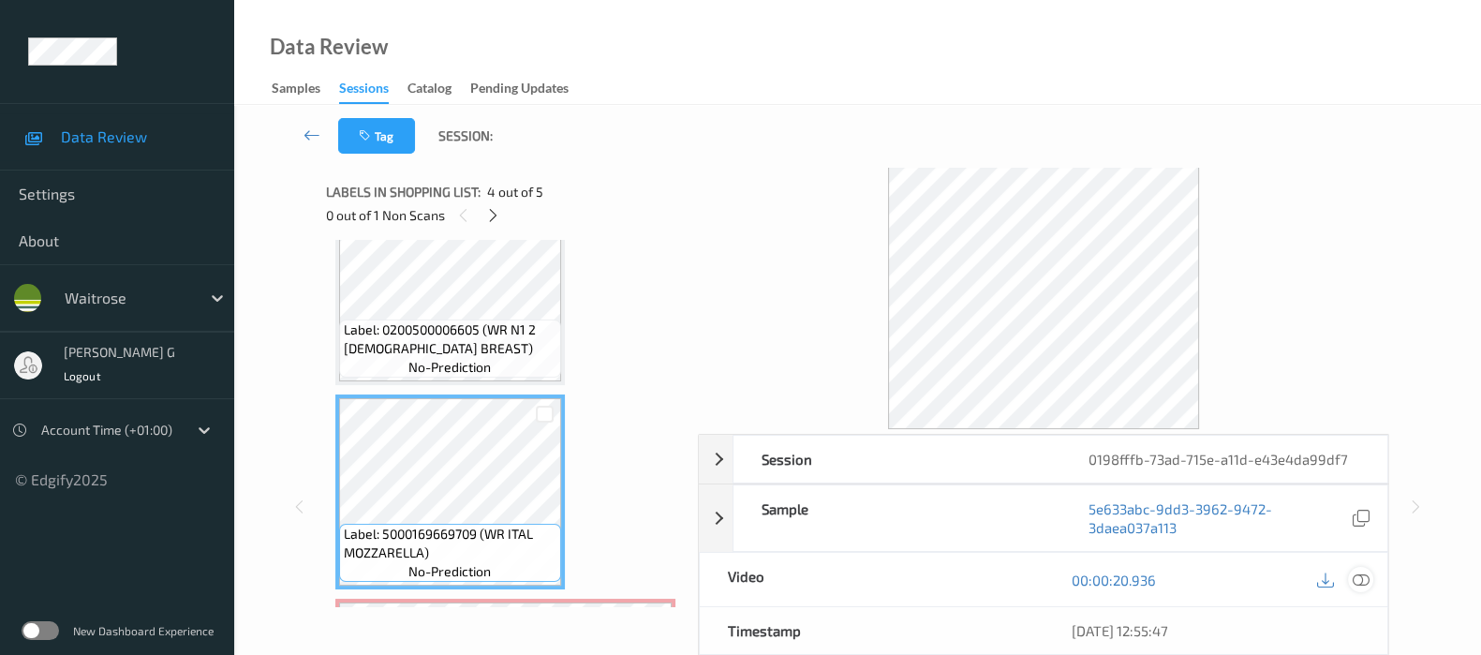
click at [1364, 580] on icon at bounding box center [1361, 579] width 17 height 17
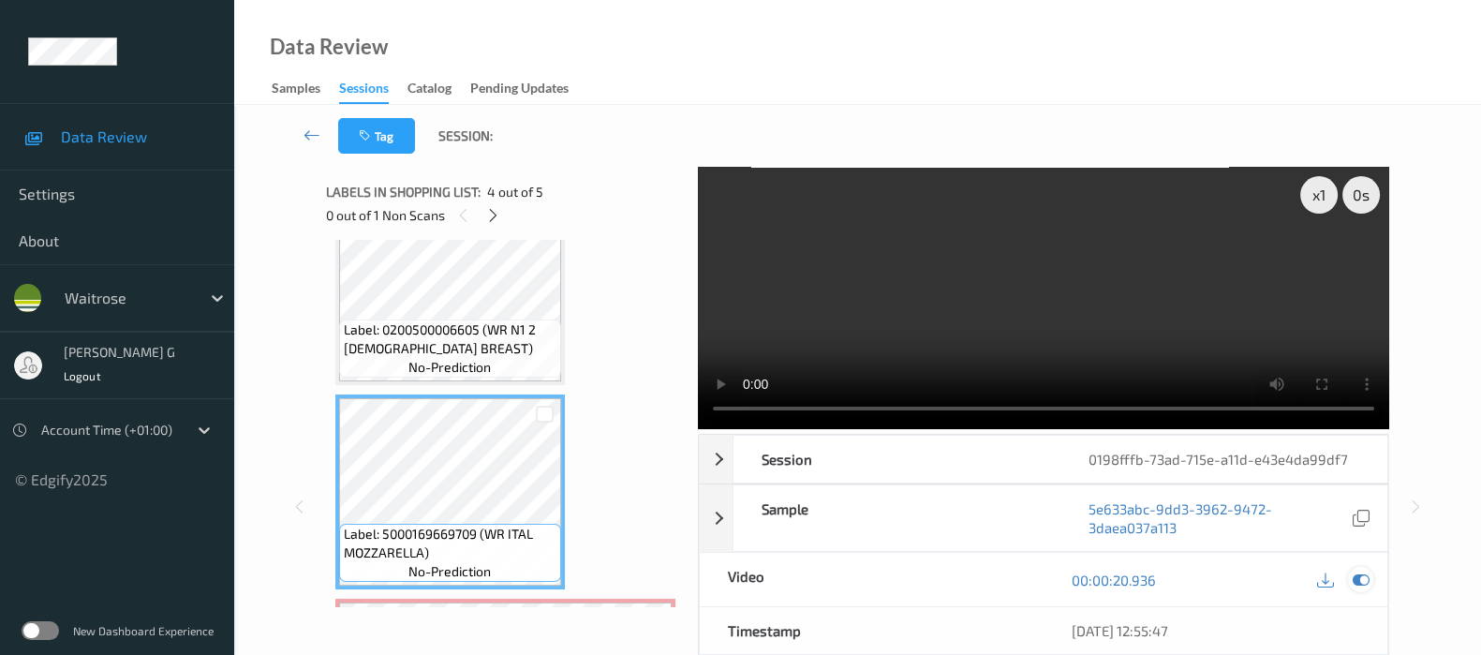
click at [1358, 573] on icon at bounding box center [1361, 579] width 17 height 17
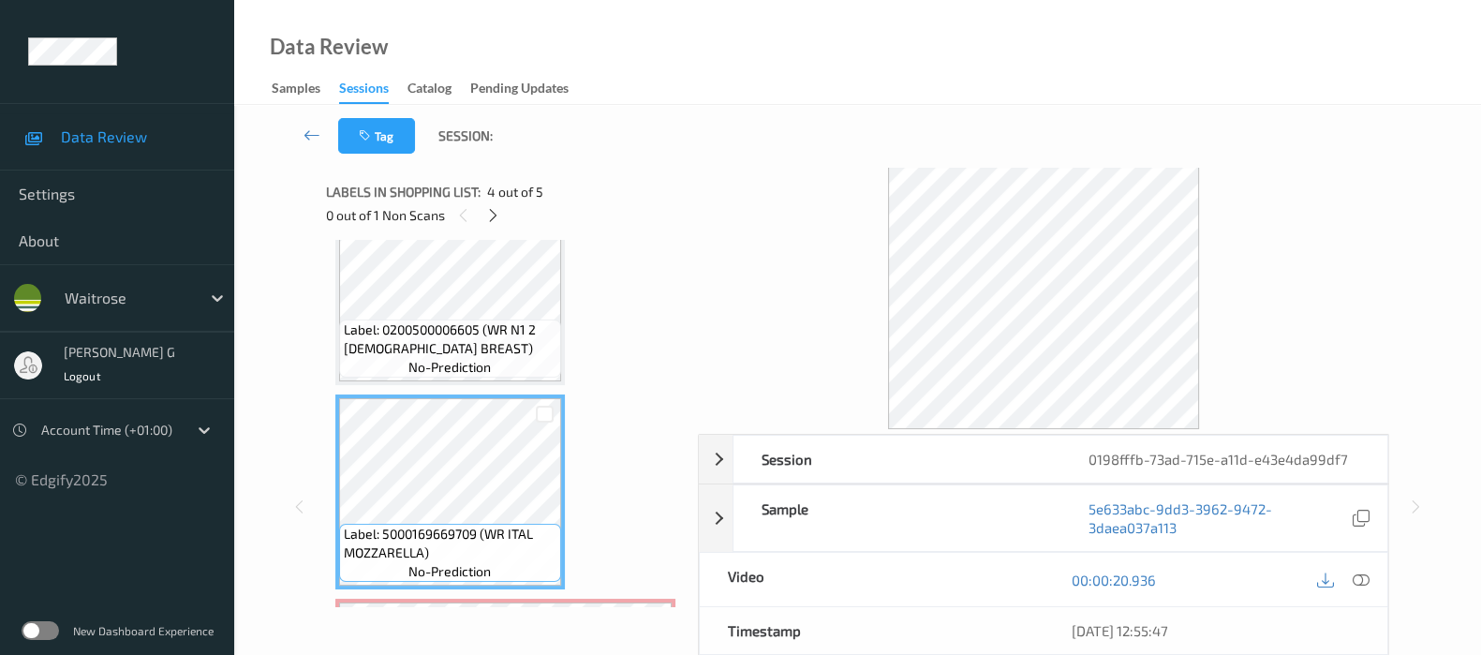
click at [1397, 370] on div "Session 0198fffb-73ad-715e-a11d-e43e4da99df7 Session ID 0198fffb-73ad-715e-a11d…" at bounding box center [858, 507] width 1170 height 680
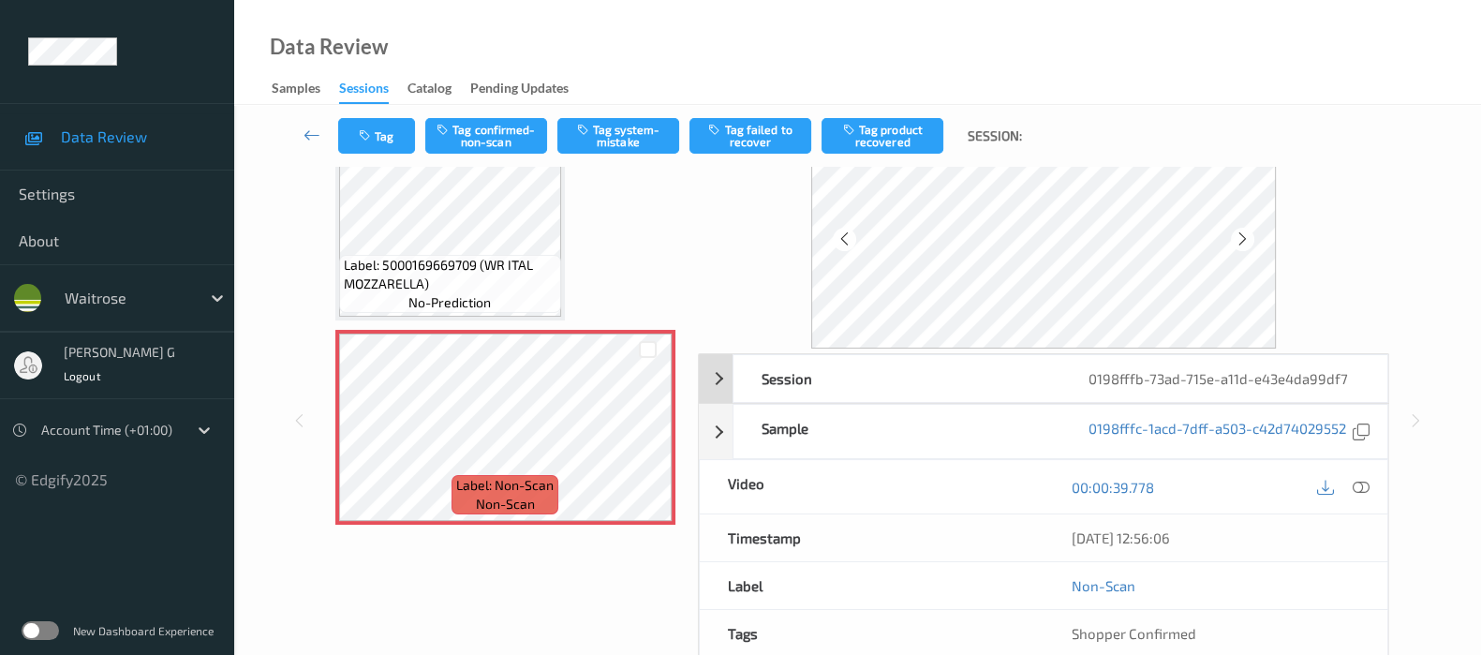
scroll to position [0, 0]
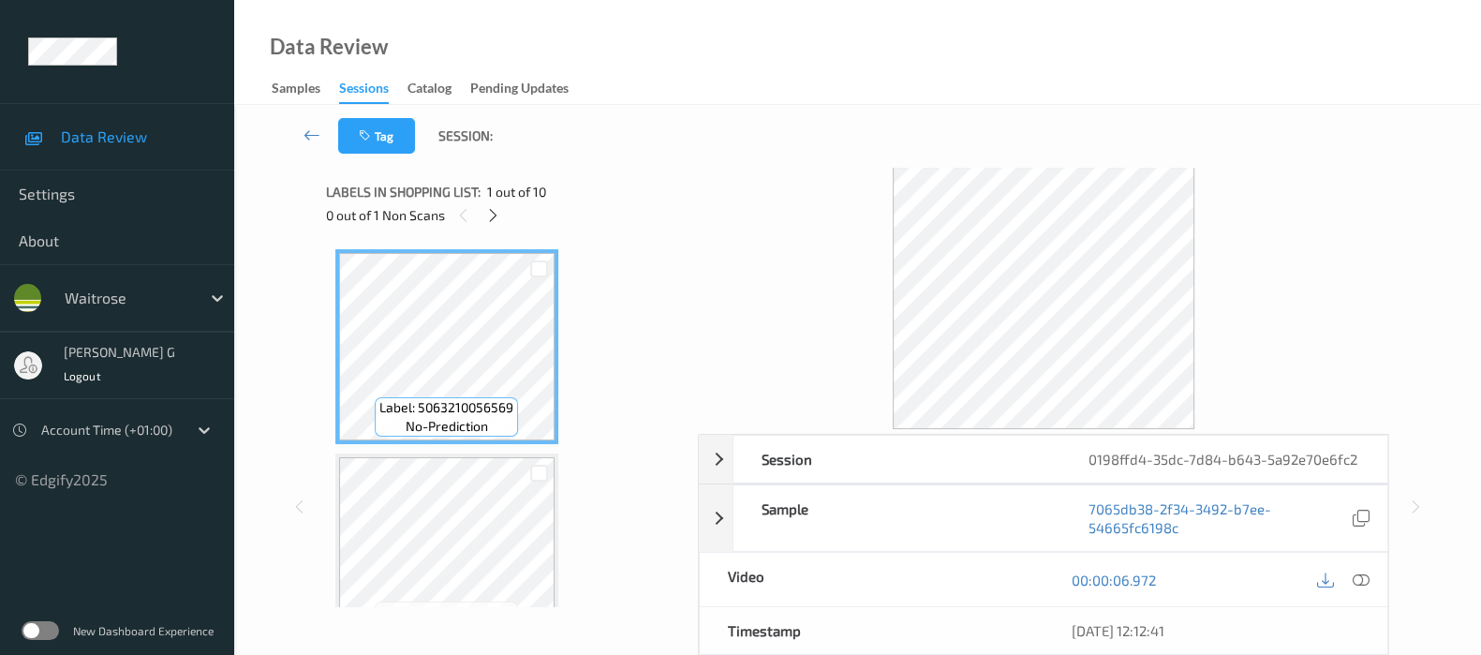
click at [497, 215] on icon at bounding box center [493, 215] width 16 height 17
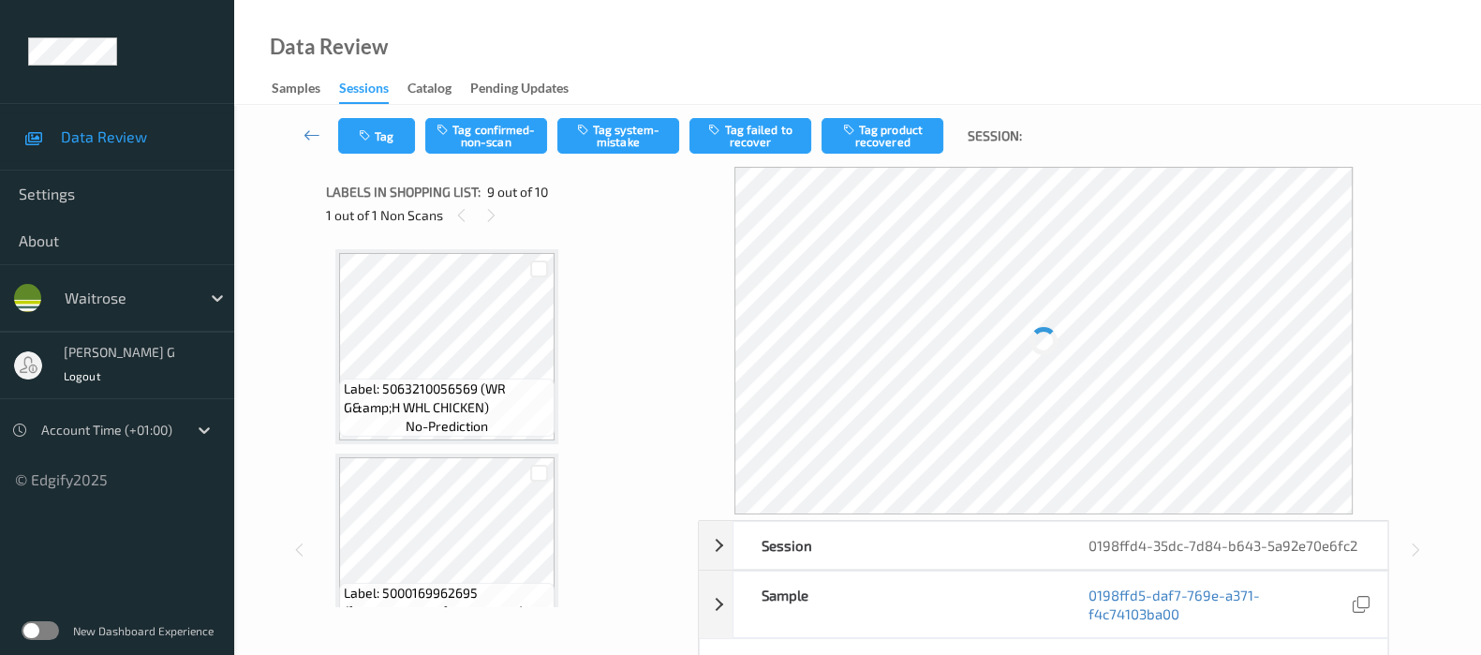
scroll to position [1430, 0]
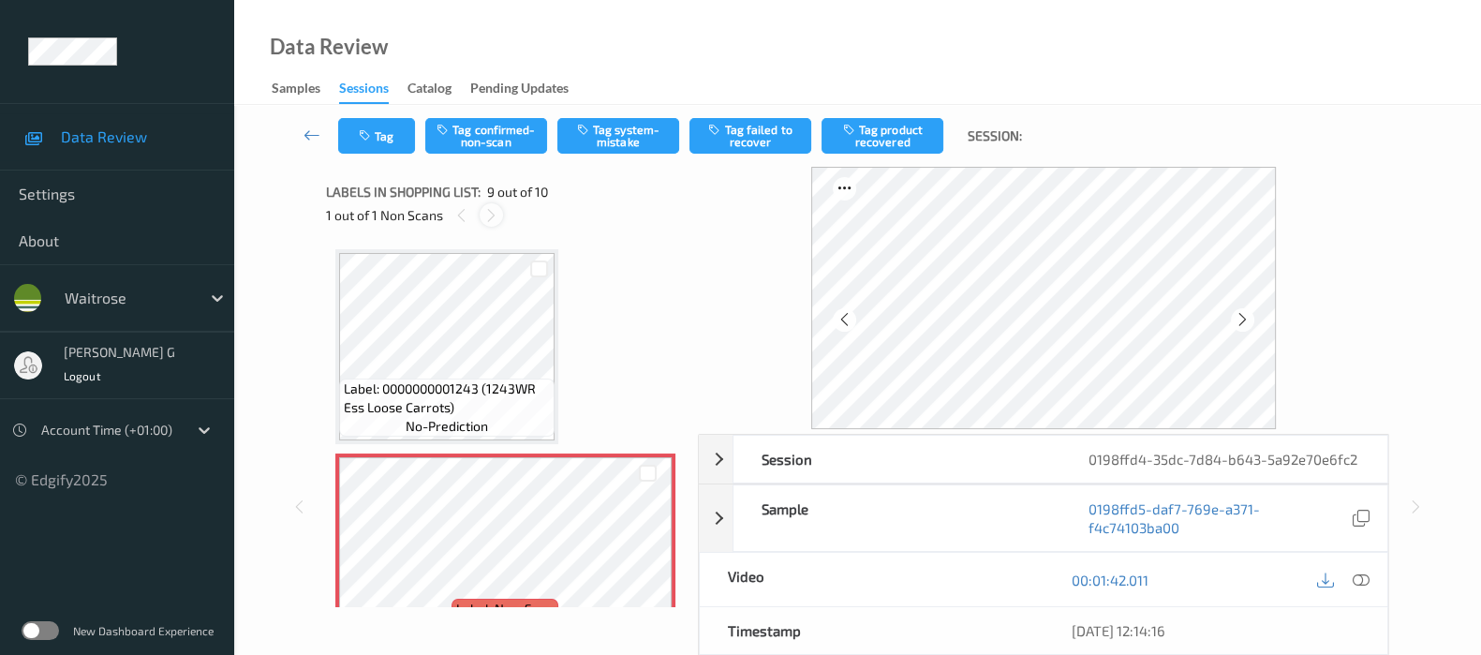
click at [499, 214] on div at bounding box center [491, 214] width 23 height 23
click at [1244, 320] on icon at bounding box center [1243, 319] width 16 height 17
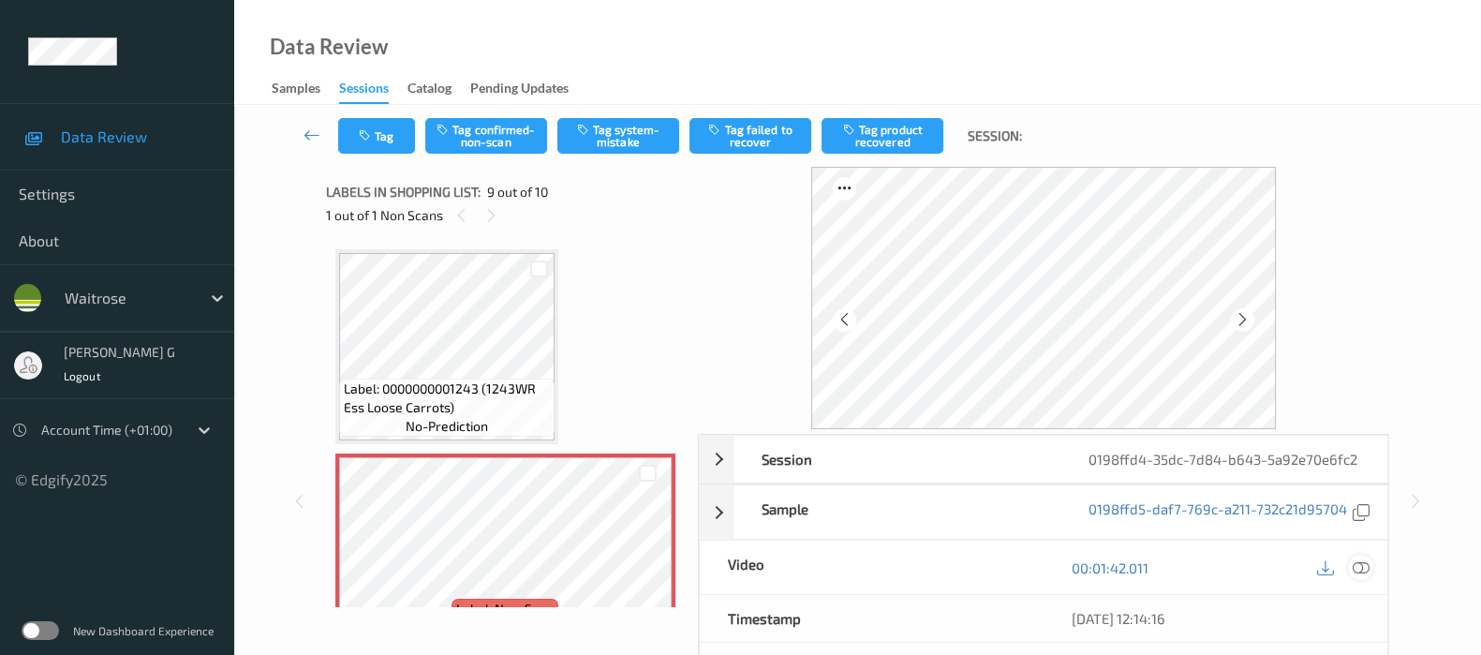
click at [1363, 559] on icon at bounding box center [1361, 567] width 17 height 17
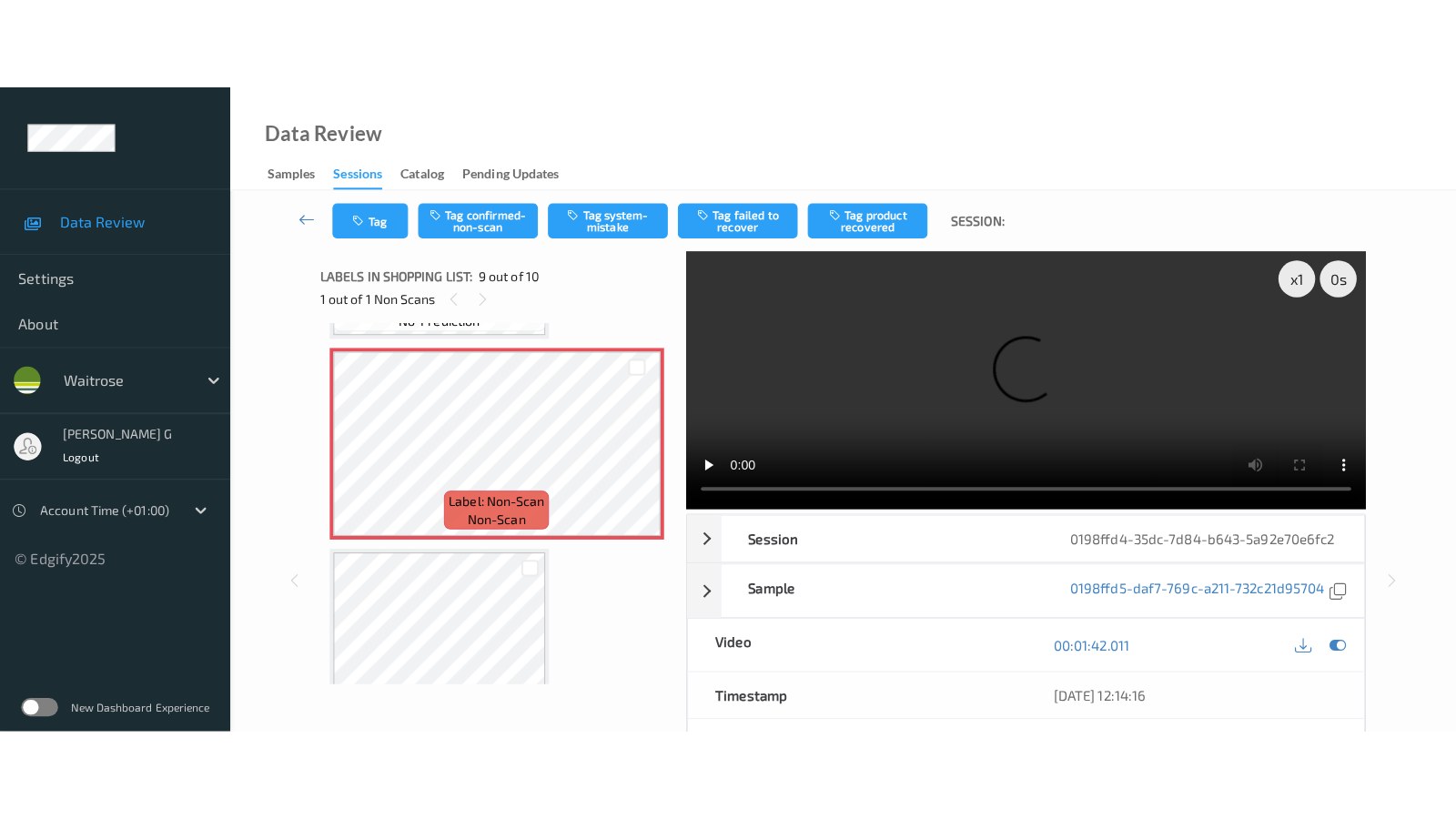
scroll to position [1623, 0]
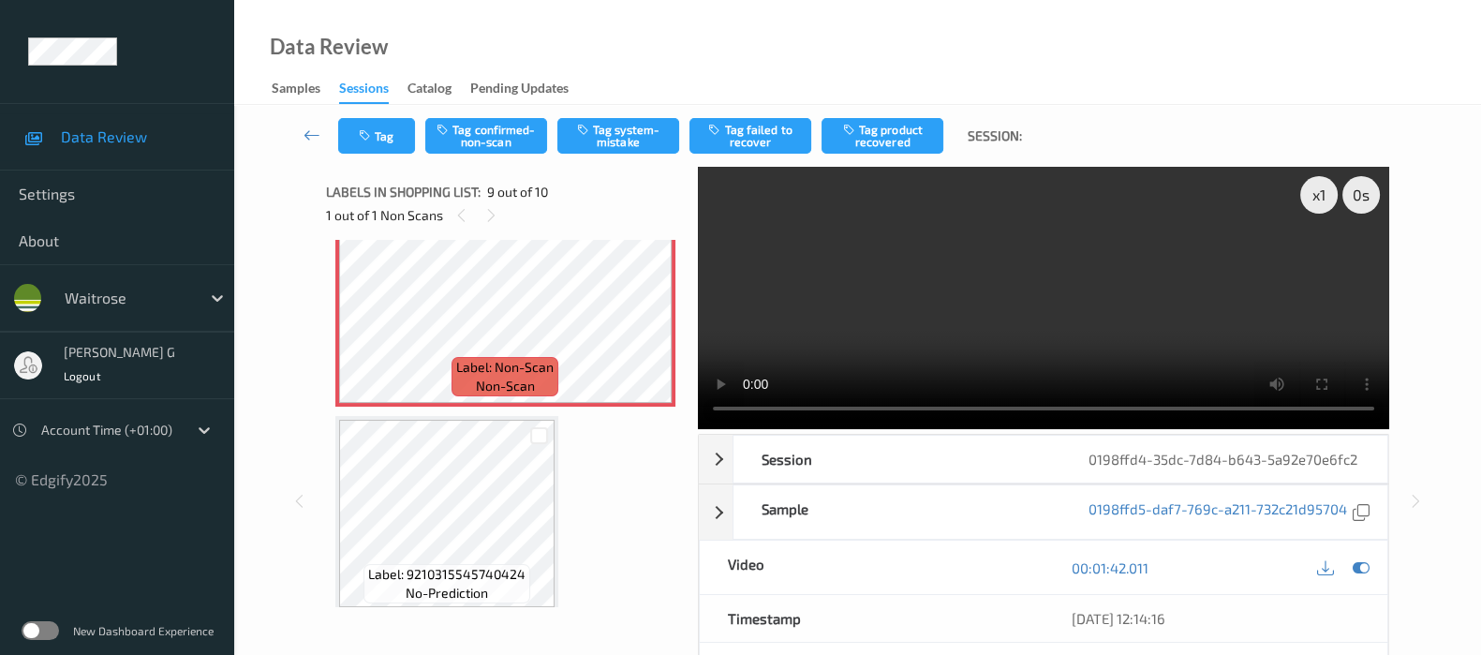
click at [1320, 260] on video at bounding box center [1043, 298] width 691 height 262
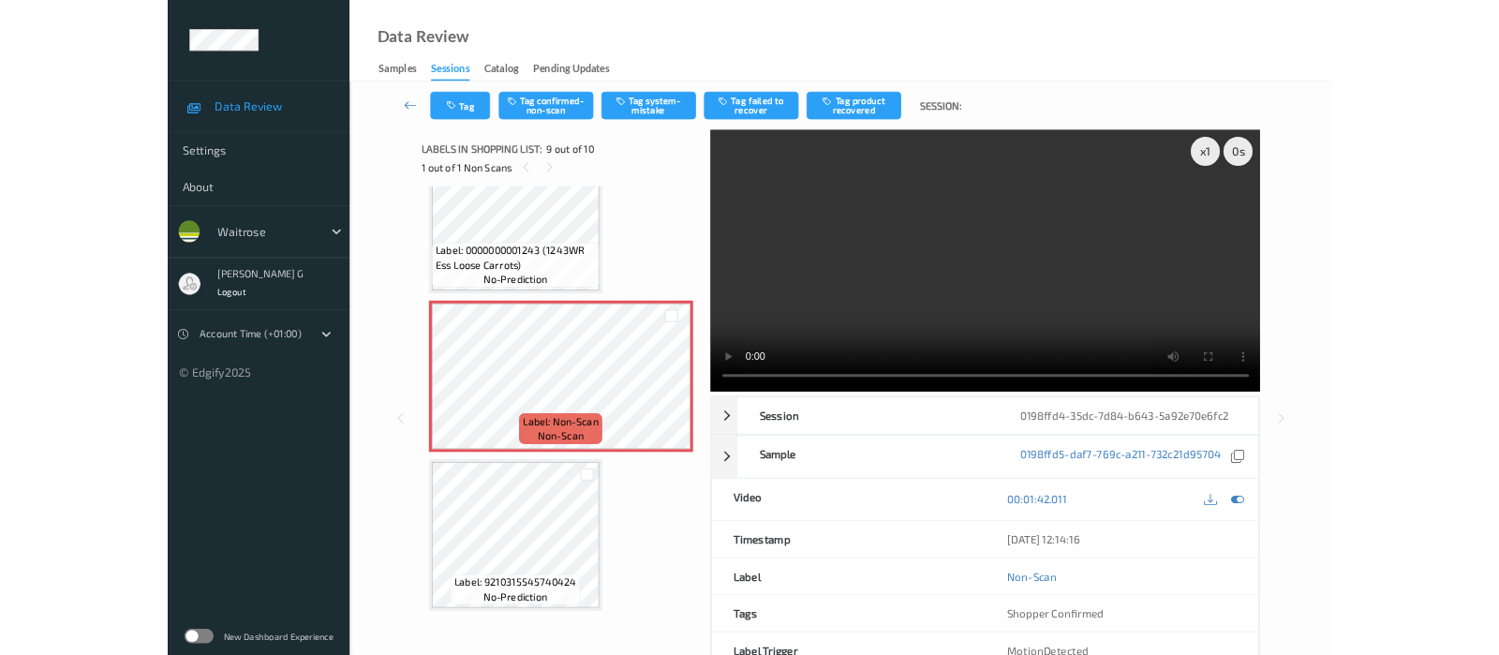
scroll to position [1483, 0]
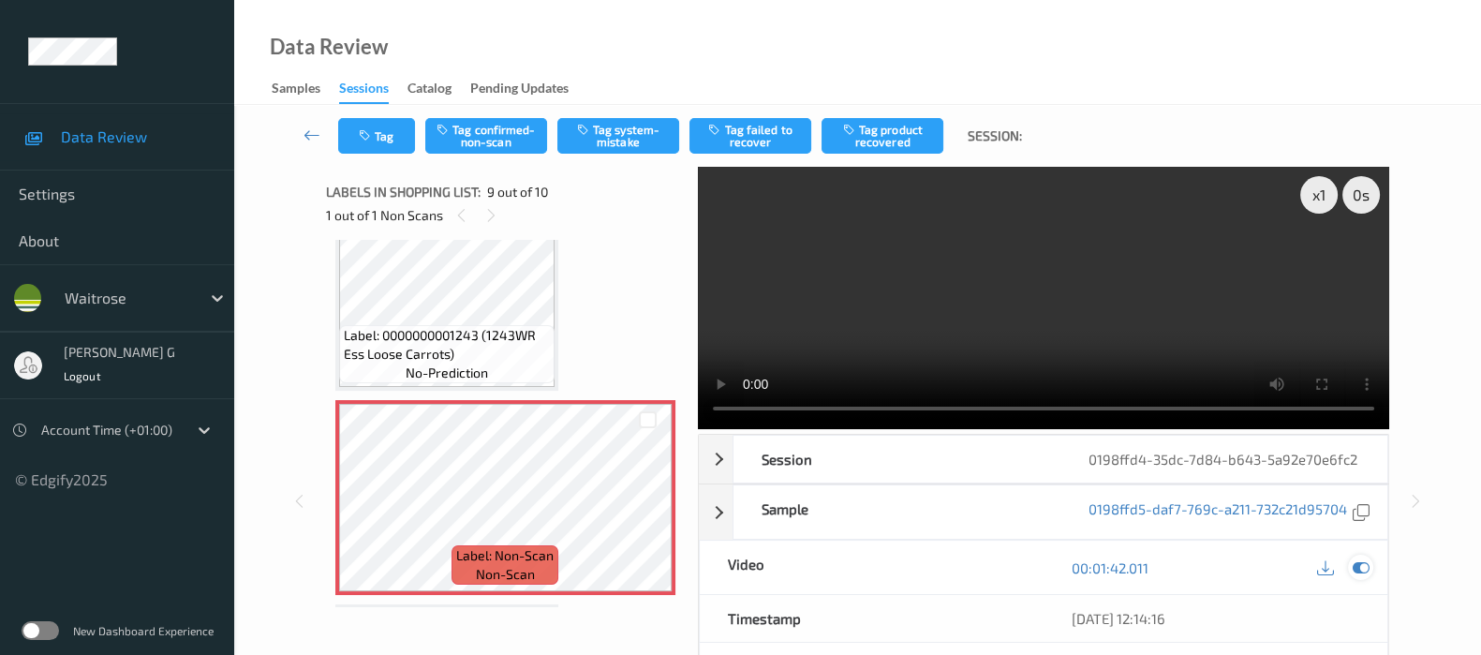
click at [1358, 565] on icon at bounding box center [1361, 567] width 17 height 17
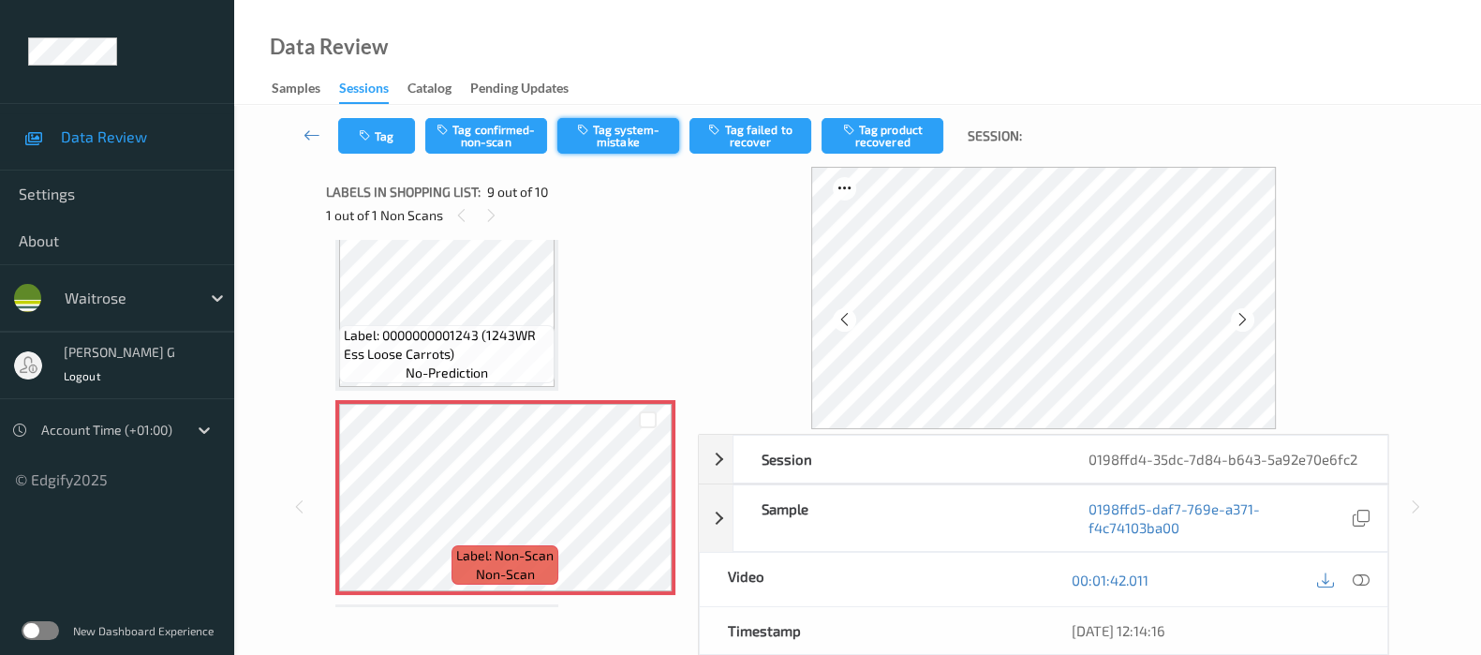
click at [605, 128] on button "Tag system-mistake" at bounding box center [618, 136] width 122 height 36
click at [372, 131] on icon "button" at bounding box center [367, 135] width 16 height 13
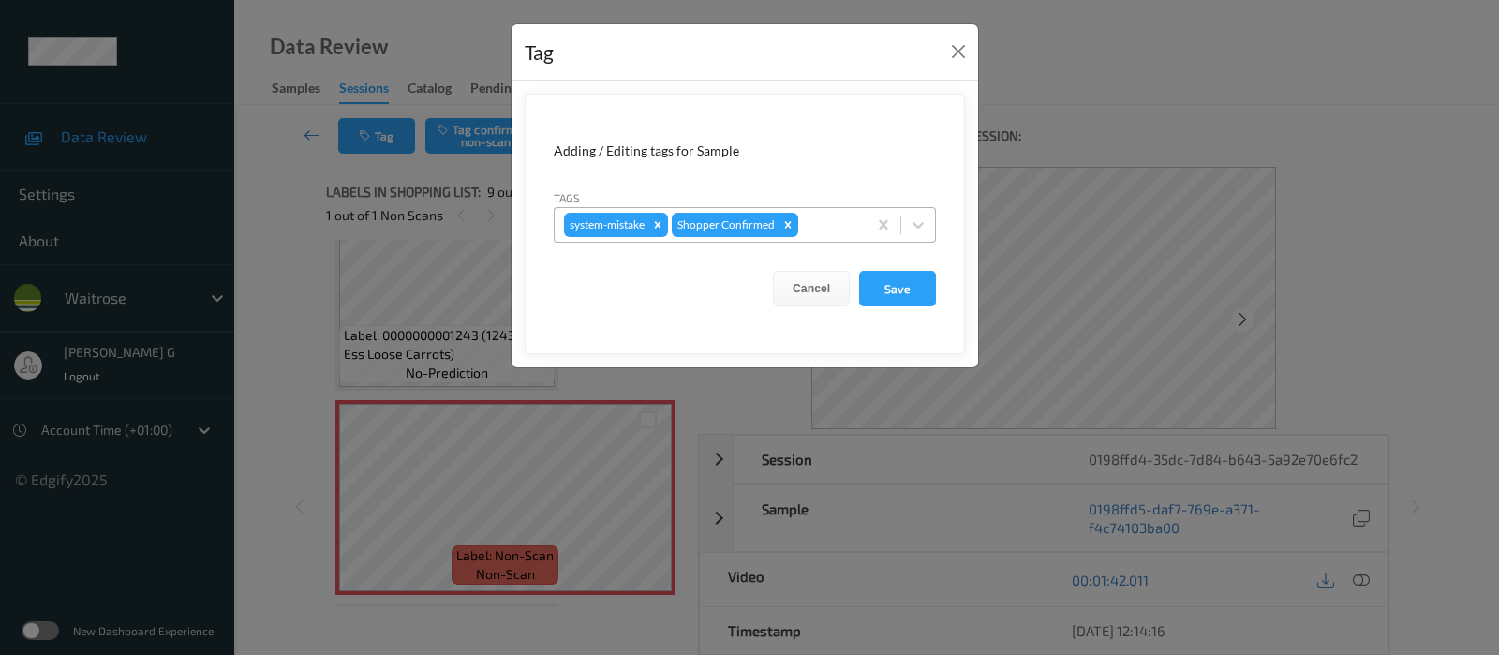
click at [772, 207] on div "system-mistake Shopper Confirmed" at bounding box center [745, 225] width 382 height 36
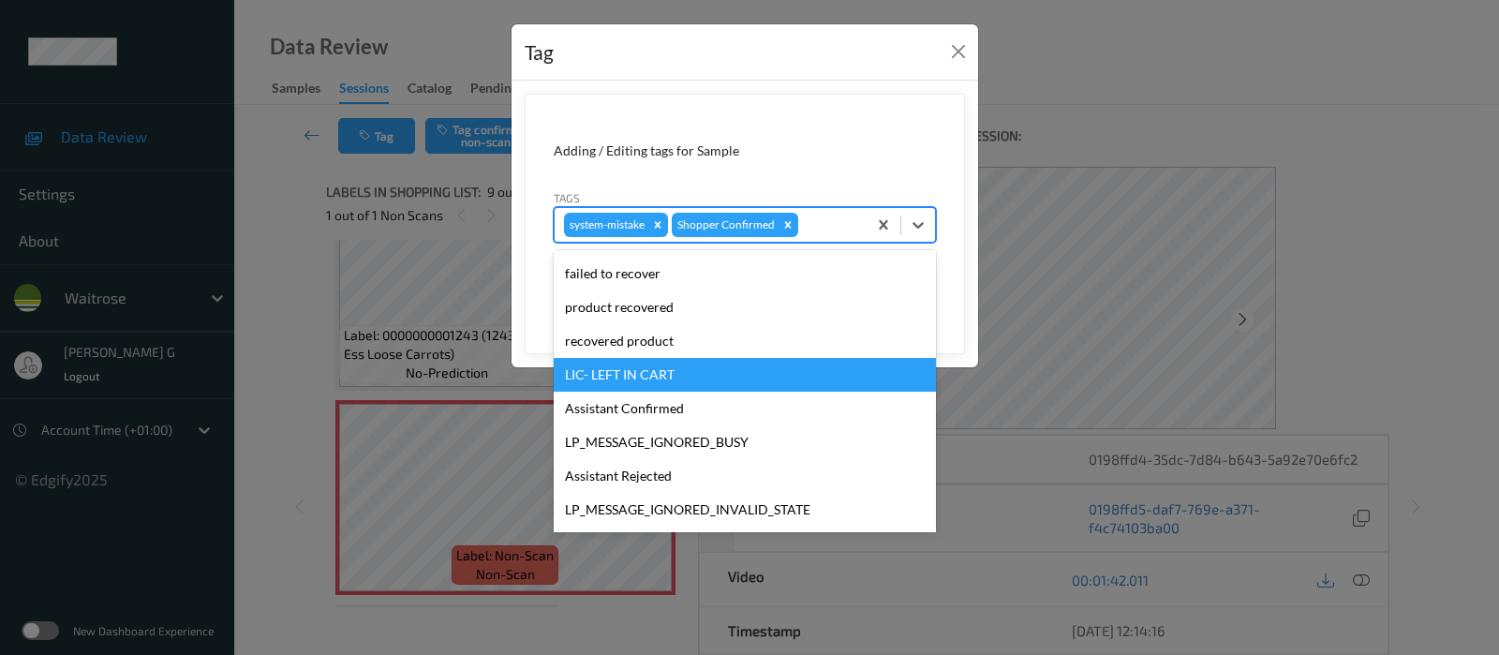
scroll to position [400, 0]
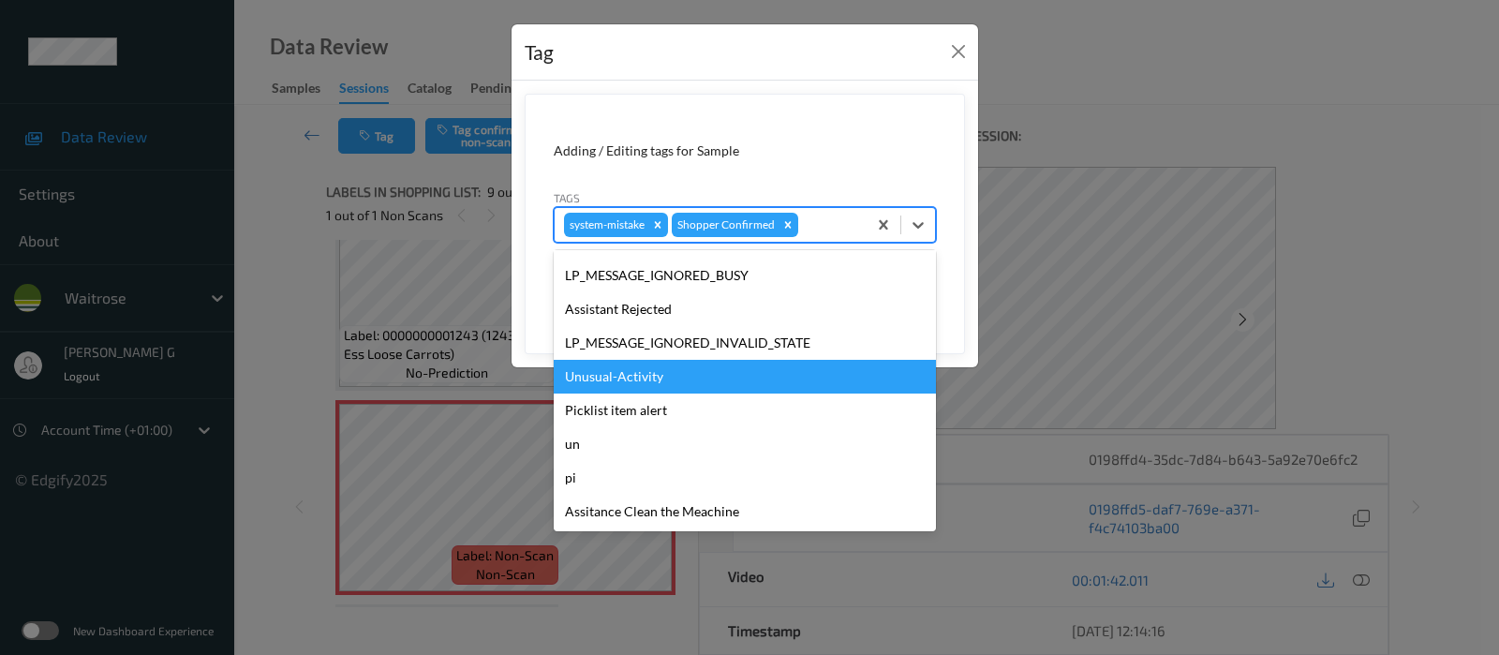
click at [631, 381] on div "Unusual-Activity" at bounding box center [745, 377] width 382 height 34
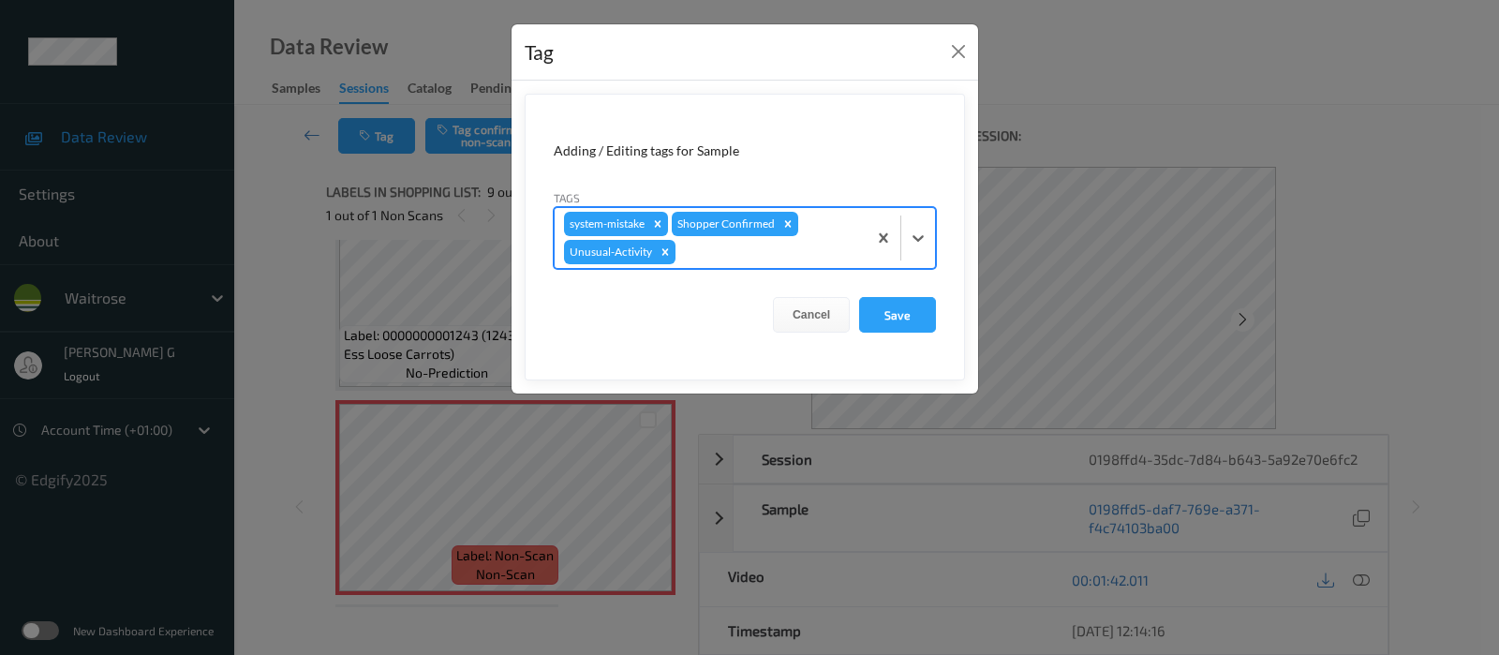
click at [786, 243] on div at bounding box center [768, 252] width 178 height 22
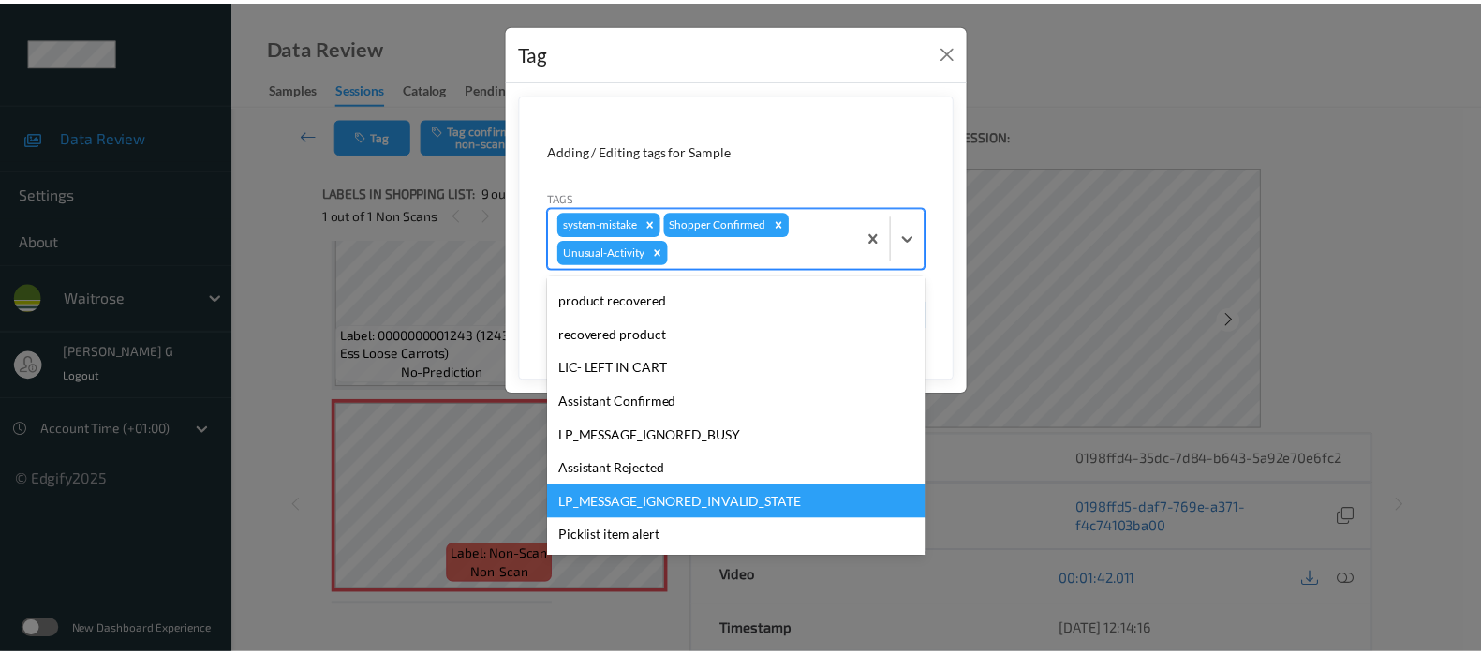
scroll to position [351, 0]
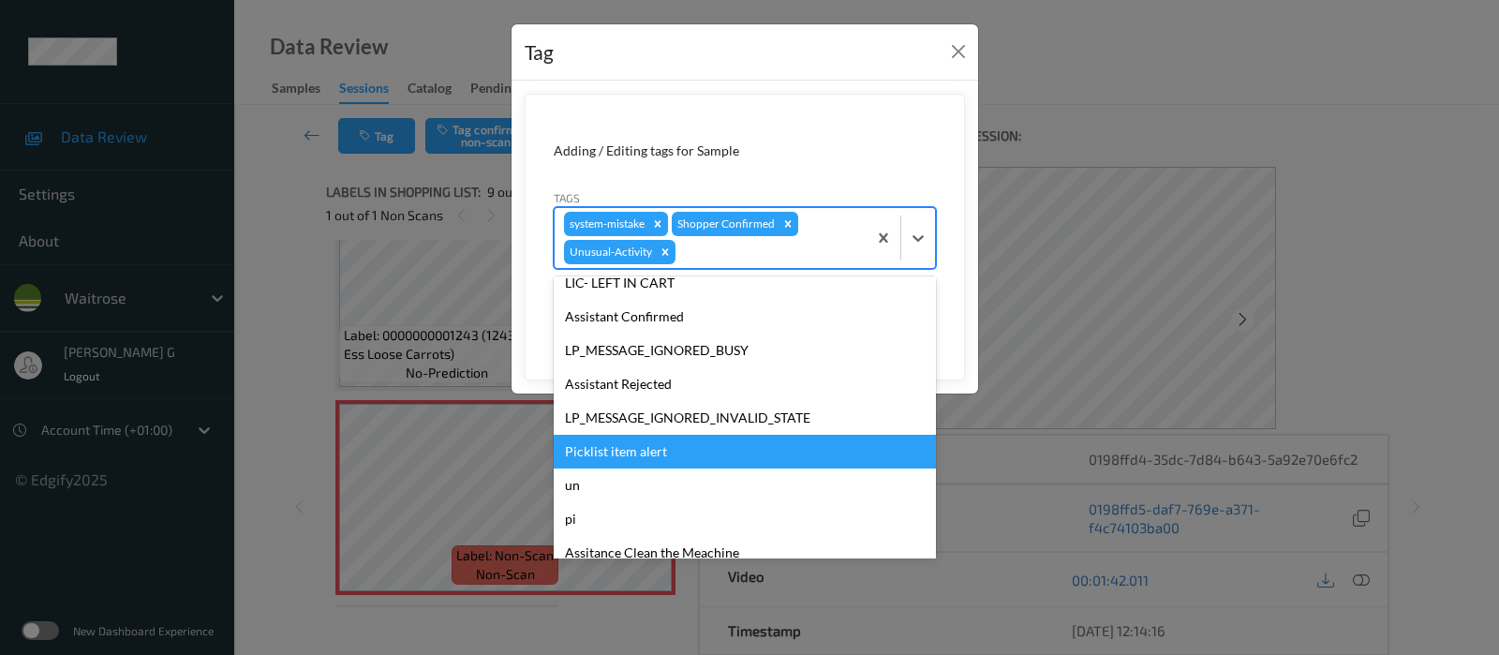
click at [616, 450] on div "Picklist item alert" at bounding box center [745, 452] width 382 height 34
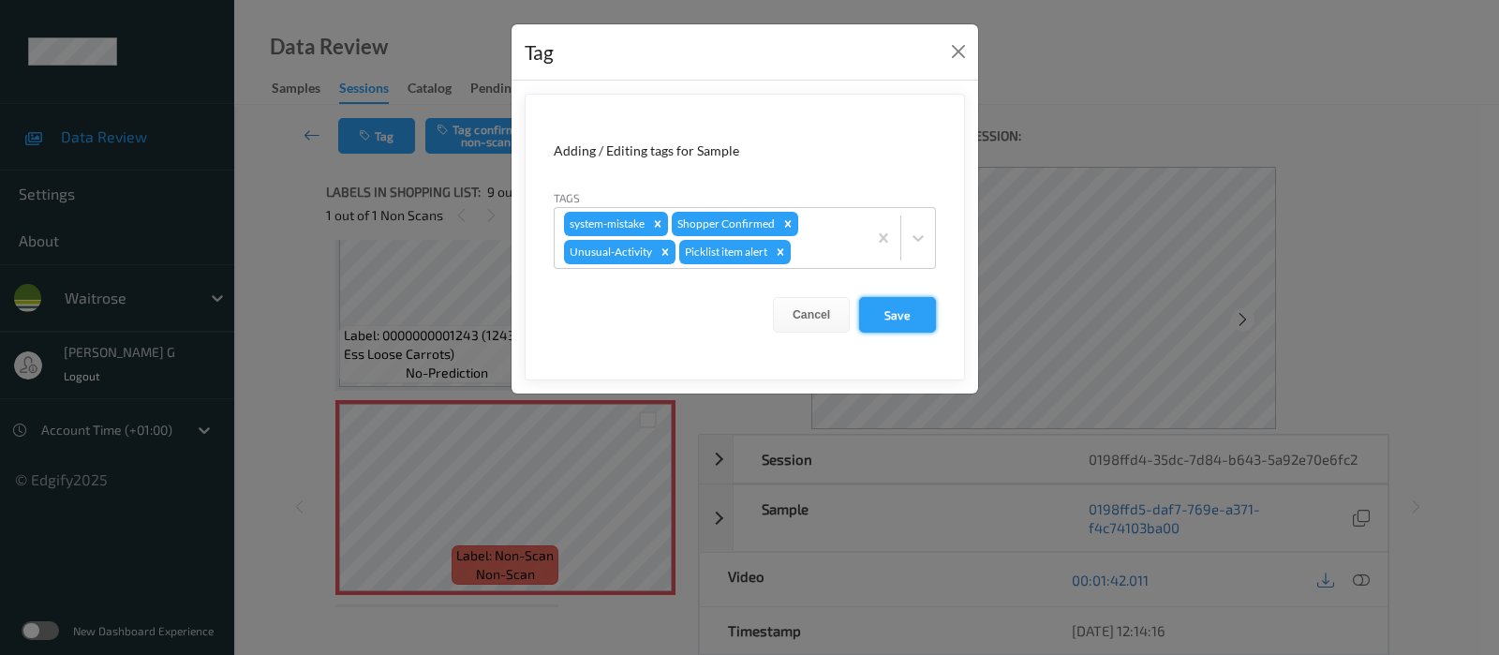
click at [895, 320] on button "Save" at bounding box center [897, 315] width 77 height 36
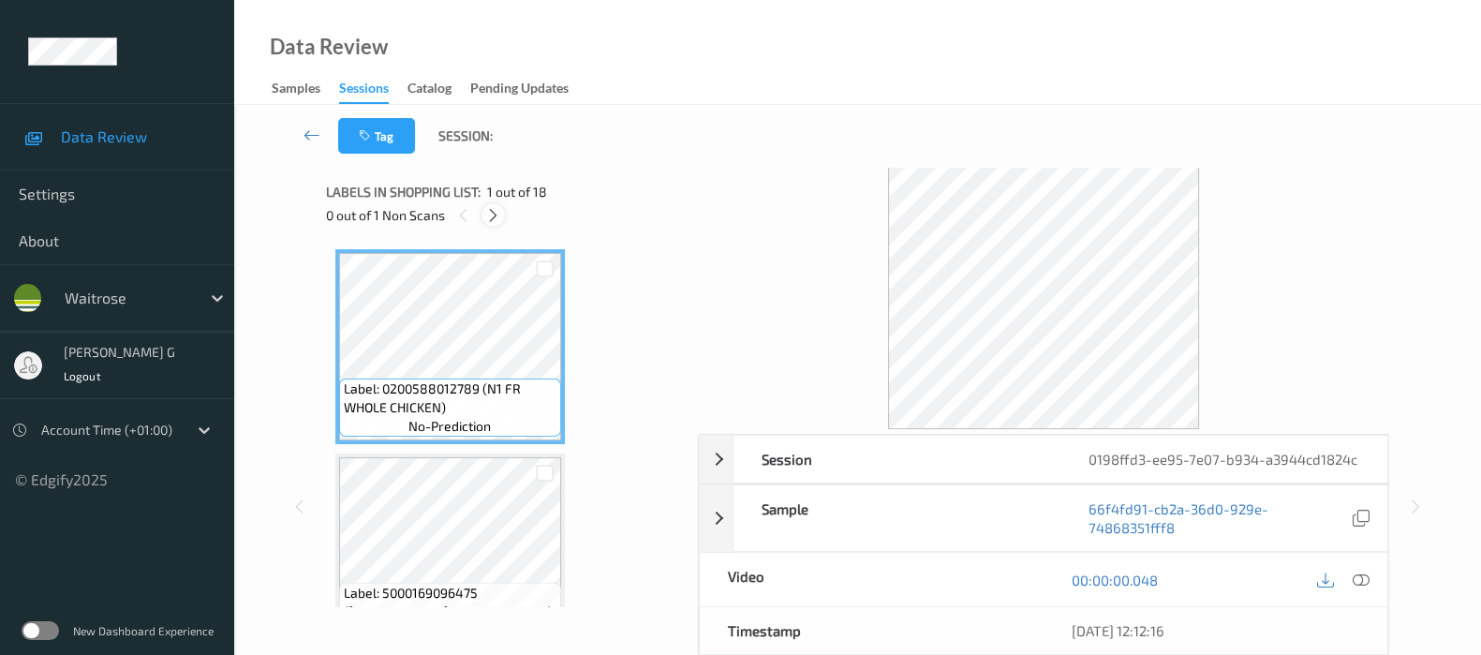
click at [494, 212] on icon at bounding box center [493, 215] width 16 height 17
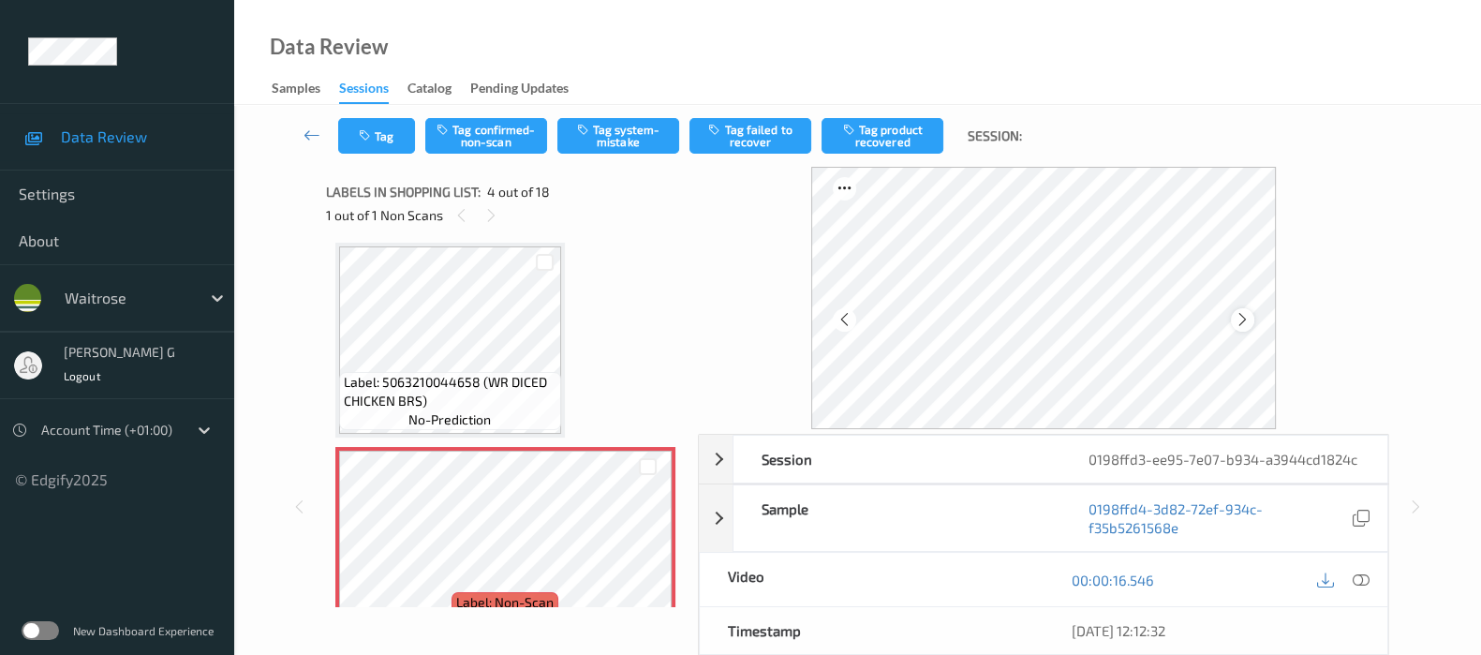
click at [1239, 318] on icon at bounding box center [1243, 319] width 16 height 17
click at [1362, 588] on icon at bounding box center [1361, 579] width 17 height 17
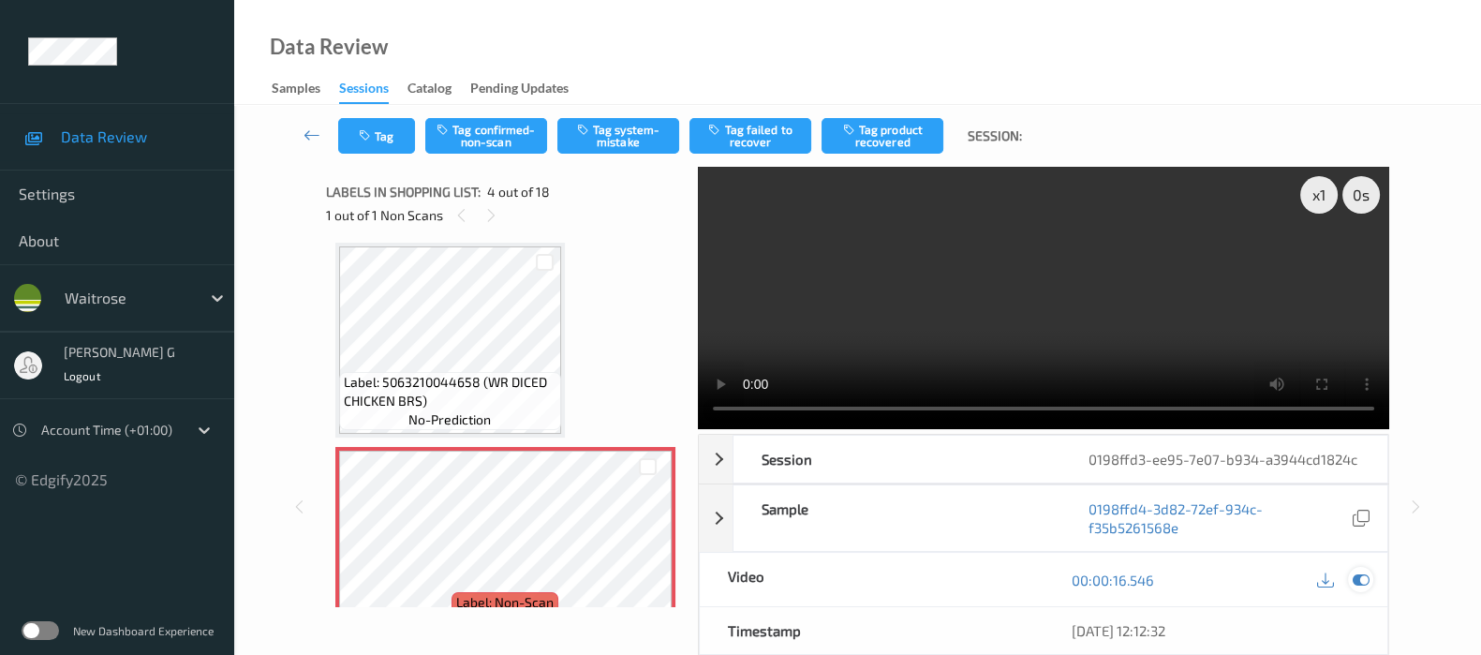
click at [1364, 588] on icon at bounding box center [1361, 579] width 17 height 17
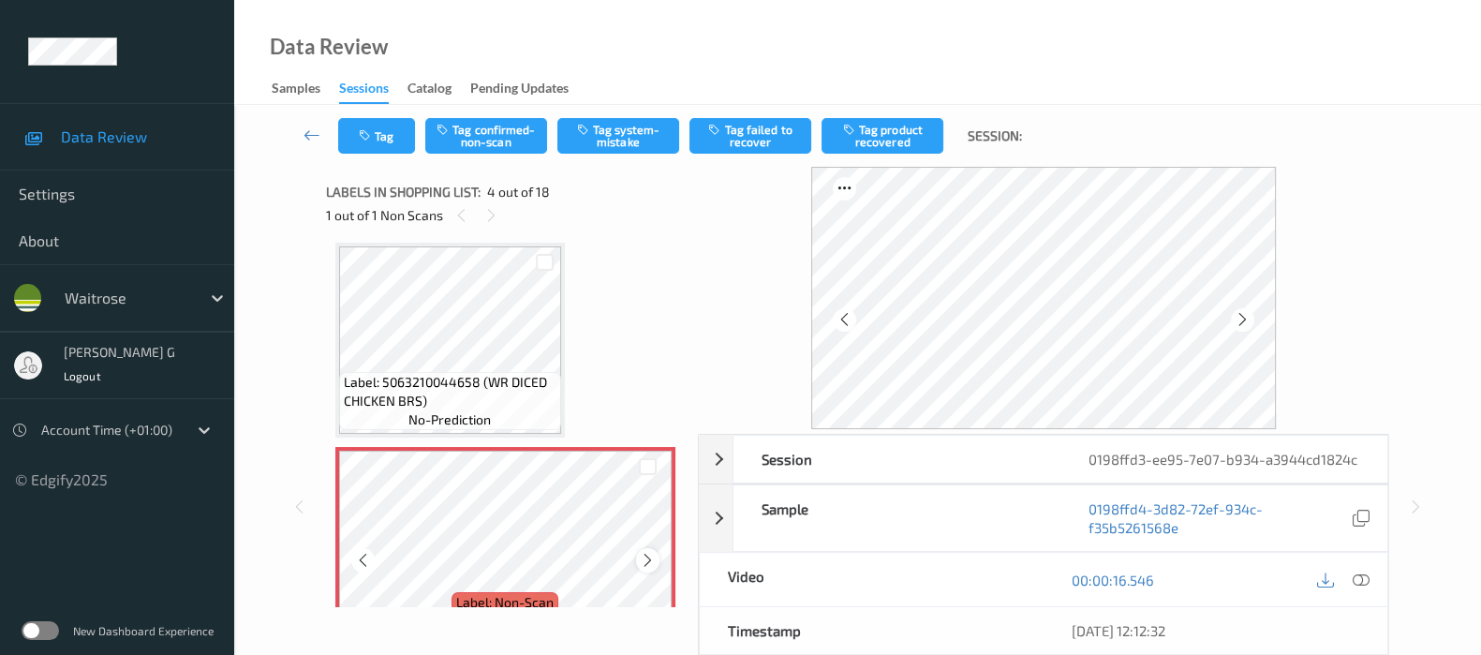
click at [646, 553] on icon at bounding box center [648, 560] width 16 height 17
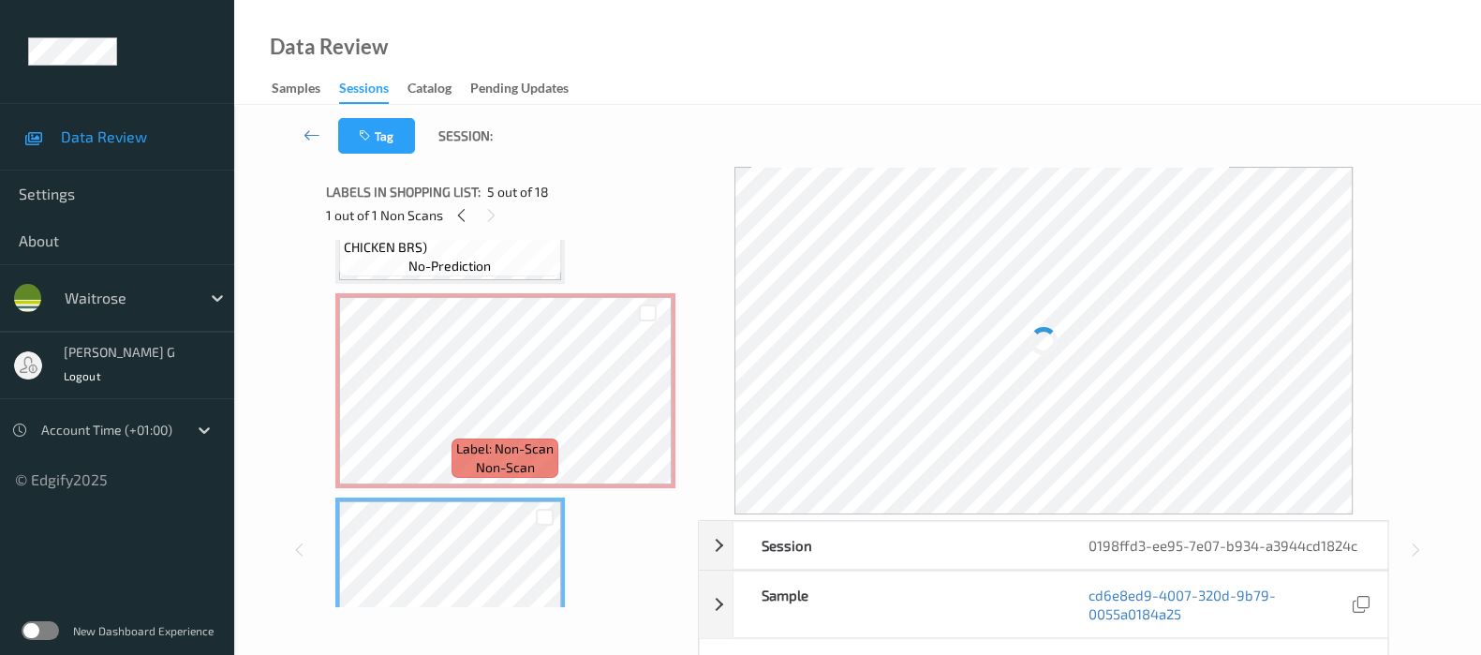
scroll to position [532, 0]
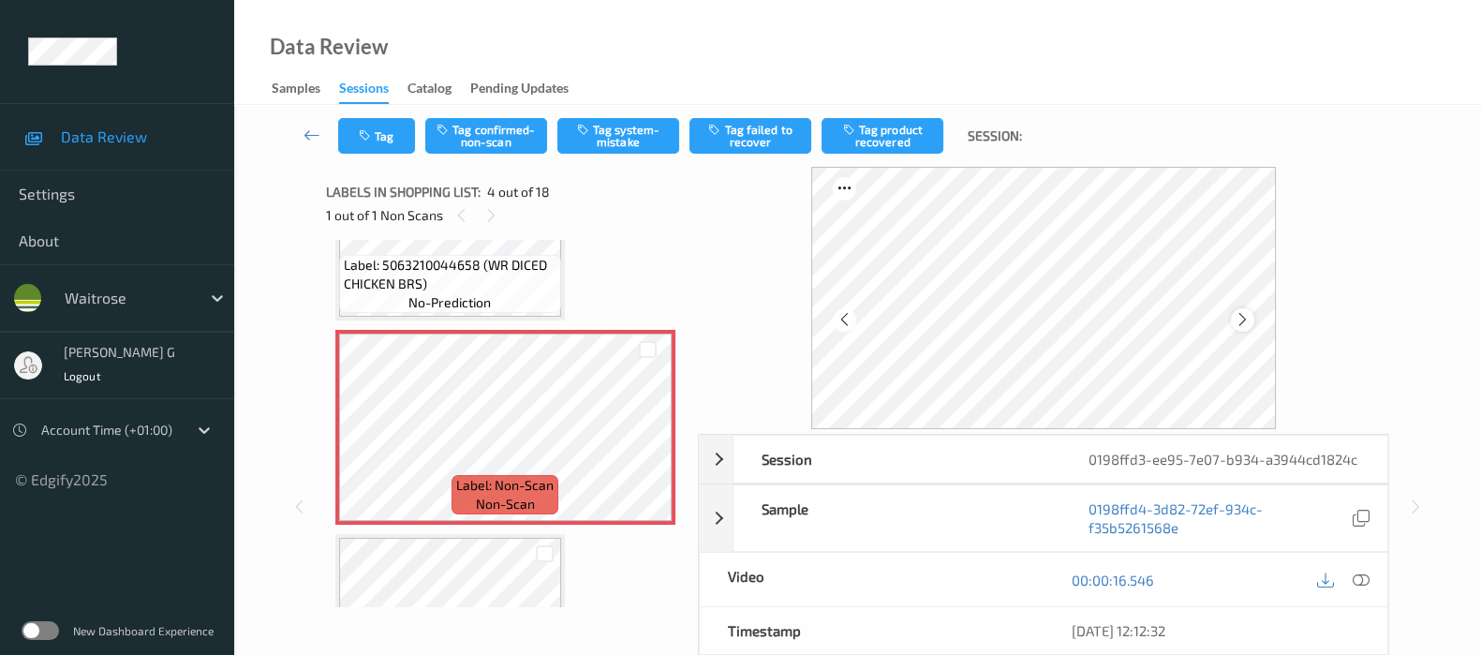
click at [1239, 319] on icon at bounding box center [1243, 319] width 16 height 17
click at [1240, 319] on icon at bounding box center [1243, 319] width 16 height 17
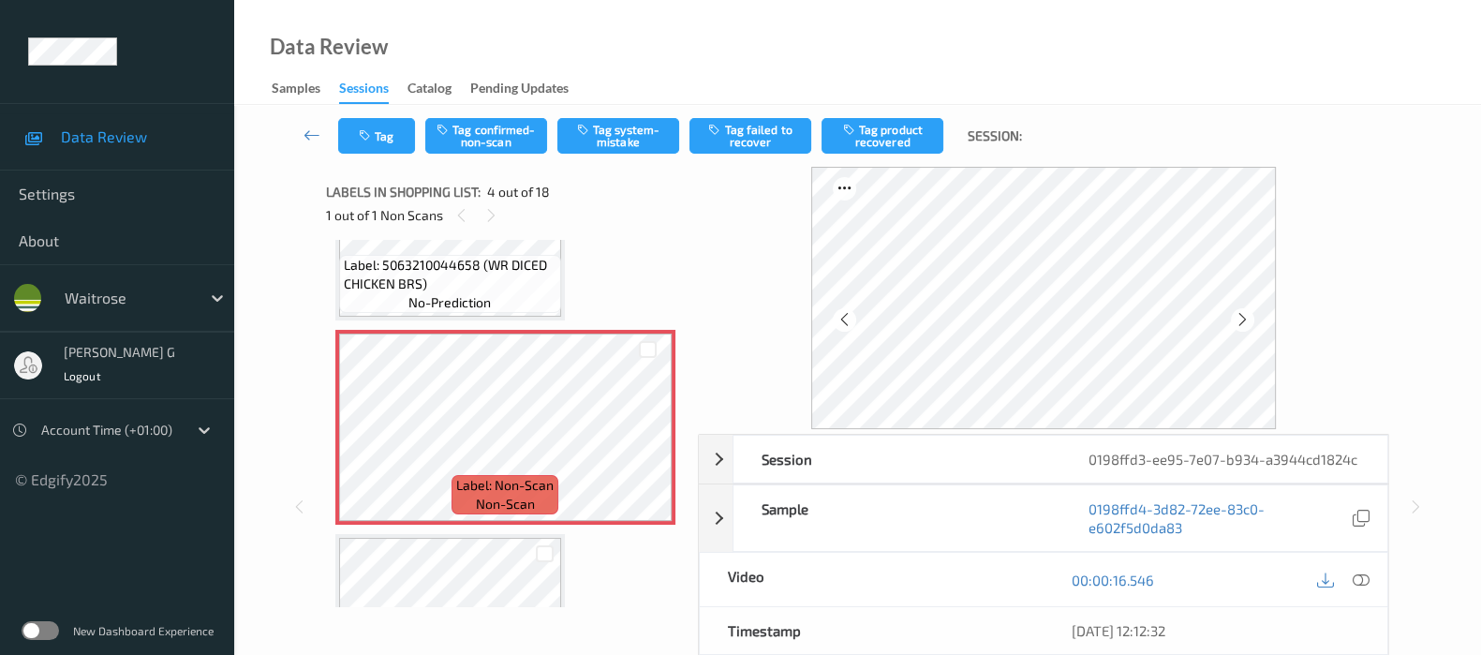
click at [1240, 319] on icon at bounding box center [1243, 319] width 16 height 17
click at [496, 128] on button "Tag confirmed-non-scan" at bounding box center [486, 136] width 122 height 36
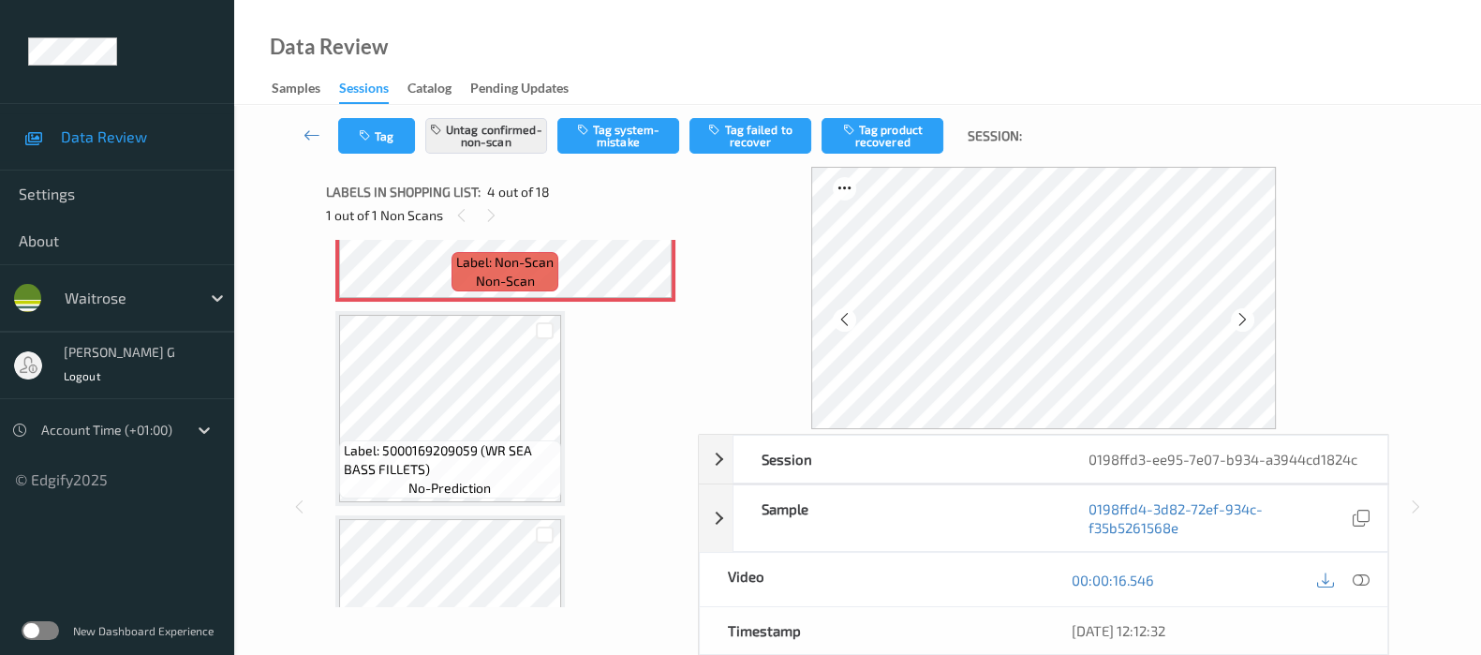
scroll to position [766, 0]
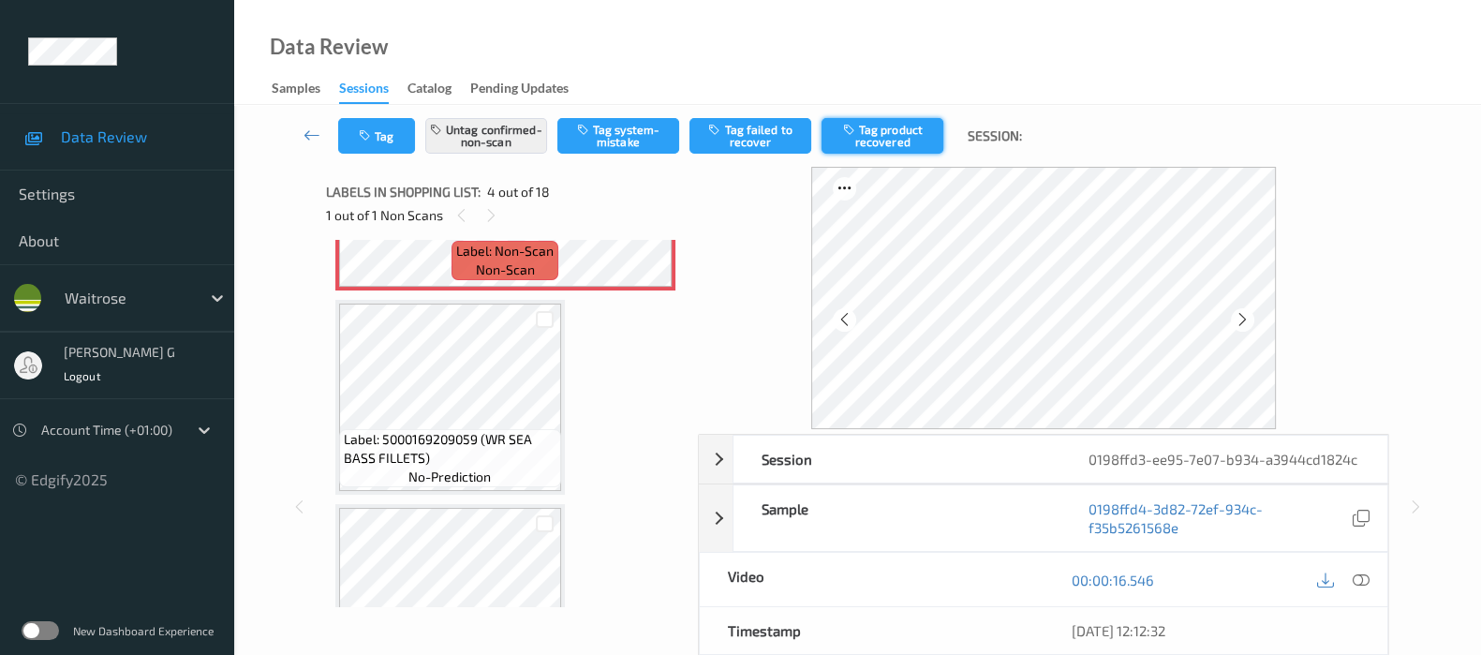
click at [906, 127] on button "Tag product recovered" at bounding box center [883, 136] width 122 height 36
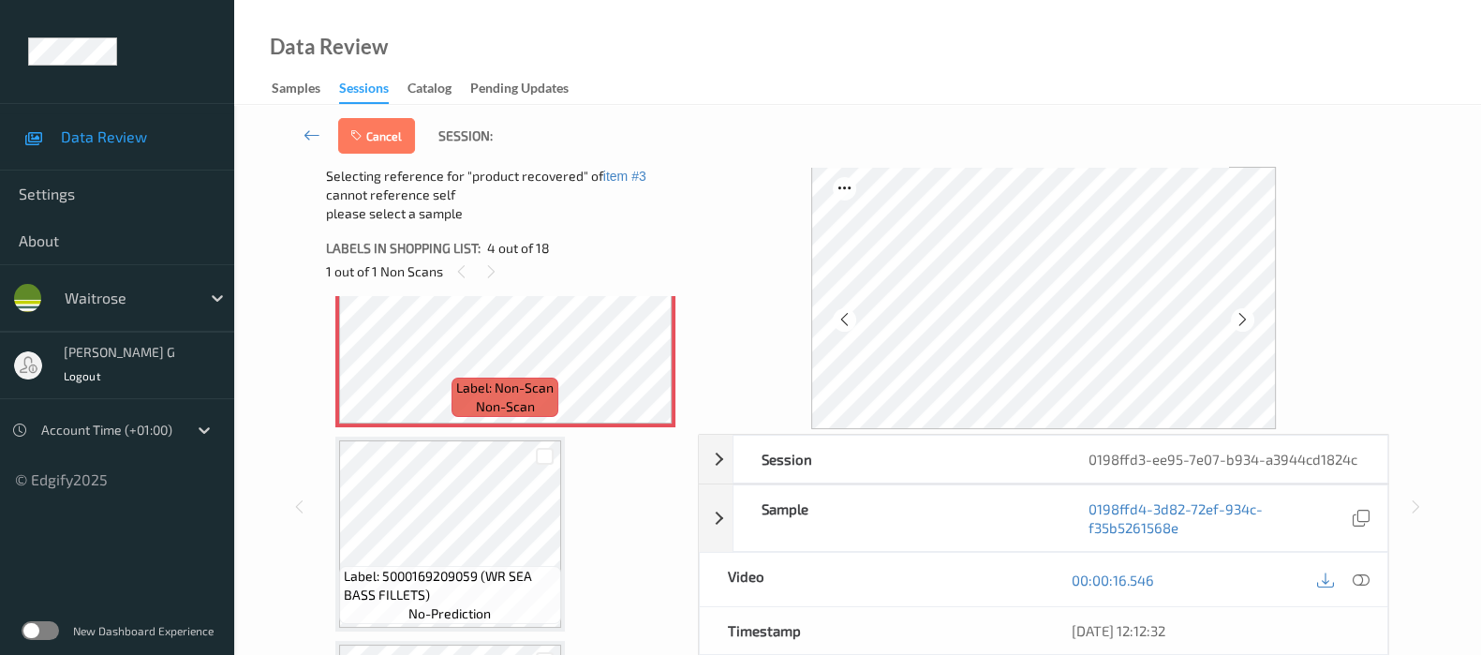
scroll to position [649, 0]
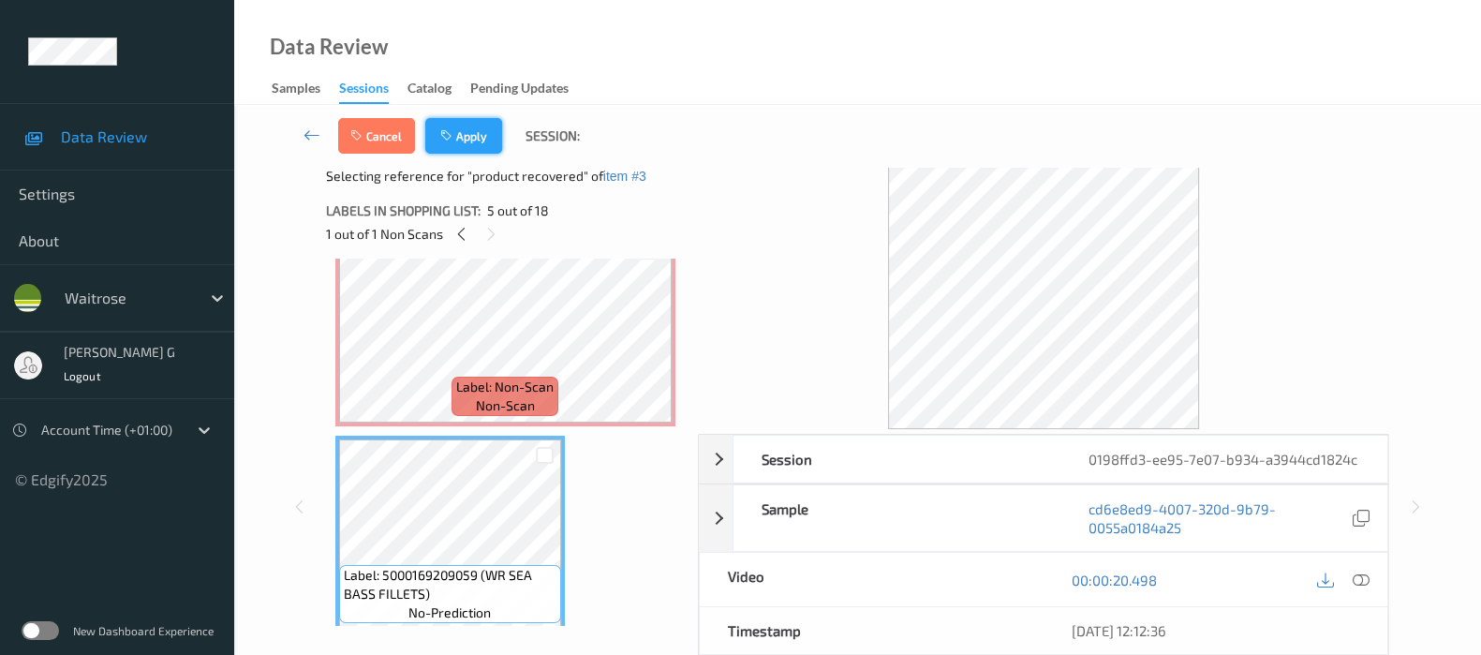
click at [453, 134] on icon "button" at bounding box center [448, 135] width 16 height 13
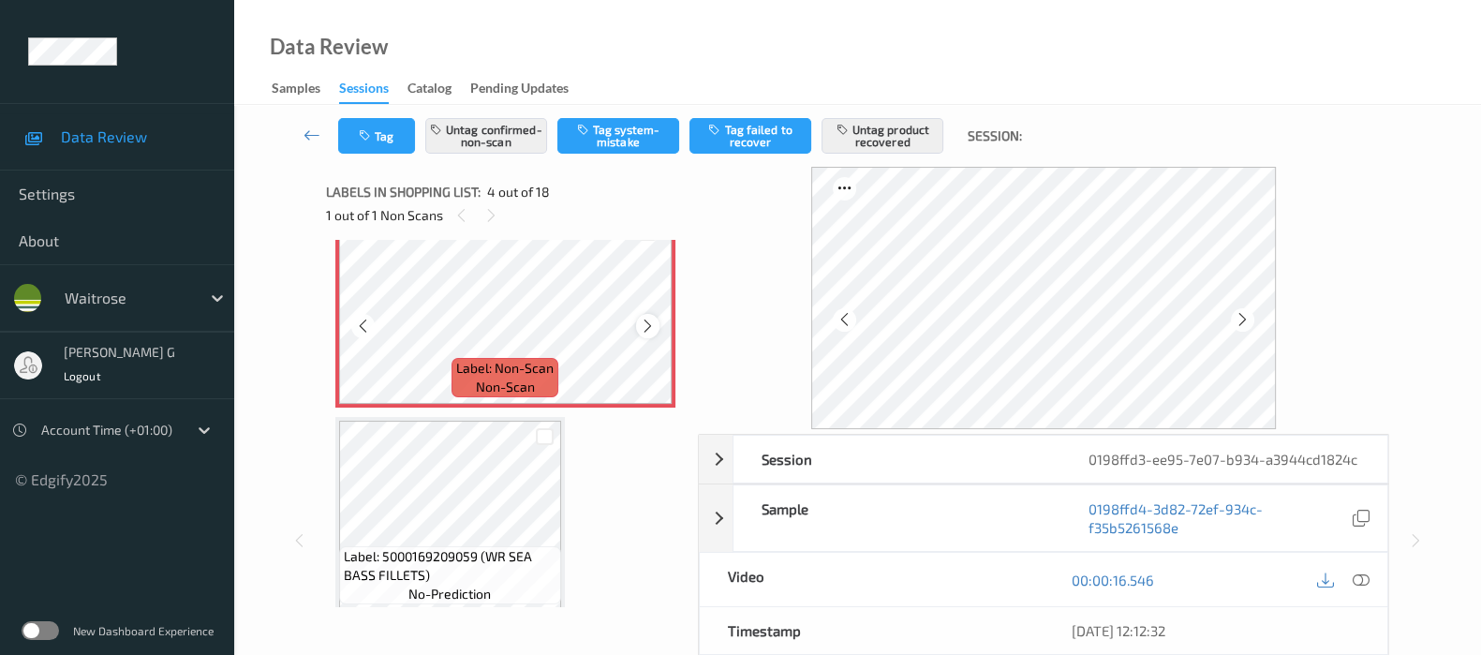
click at [653, 319] on icon at bounding box center [648, 326] width 16 height 17
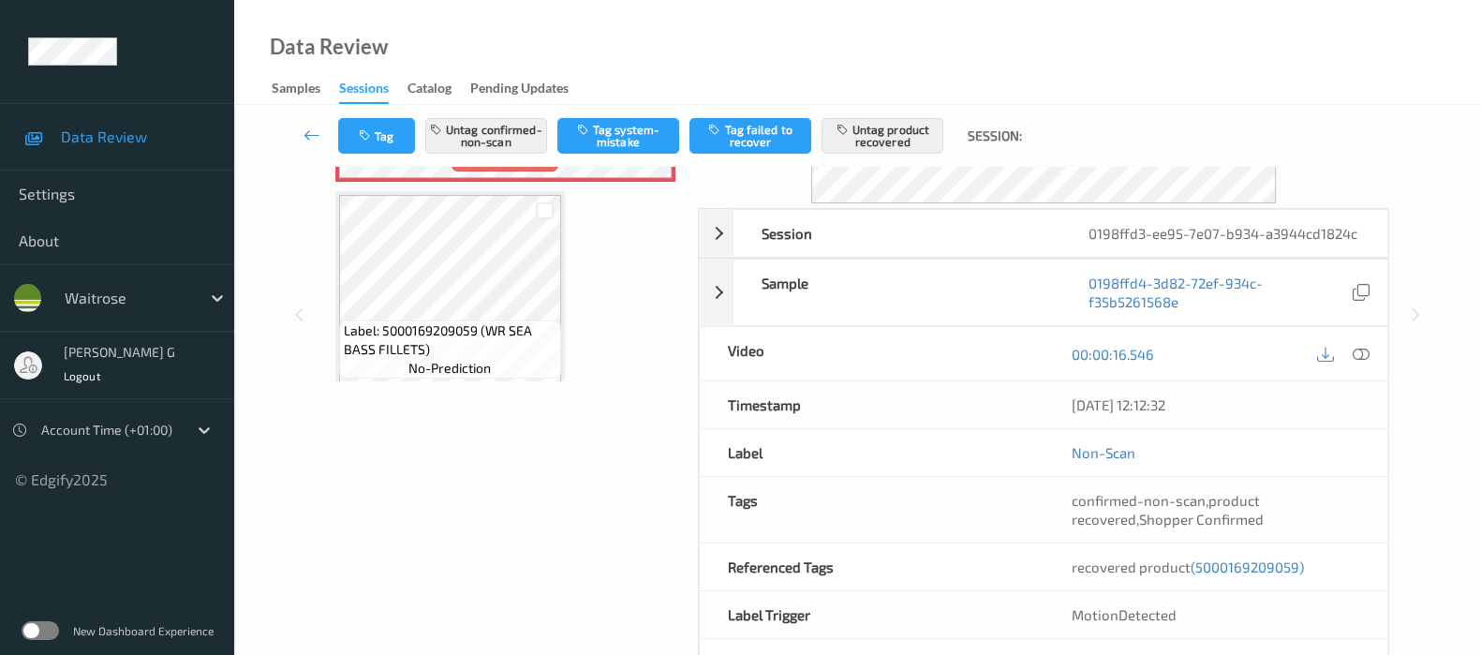
scroll to position [79, 0]
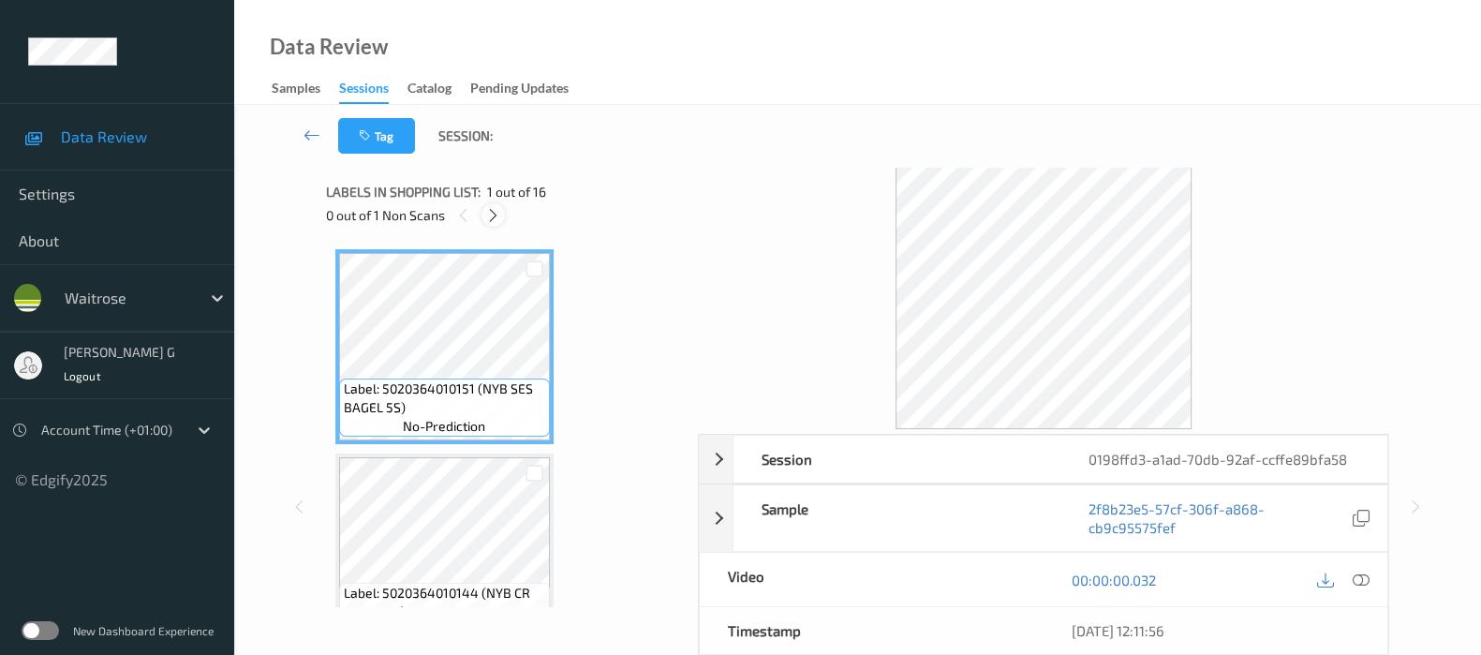
click at [487, 215] on icon at bounding box center [493, 215] width 16 height 17
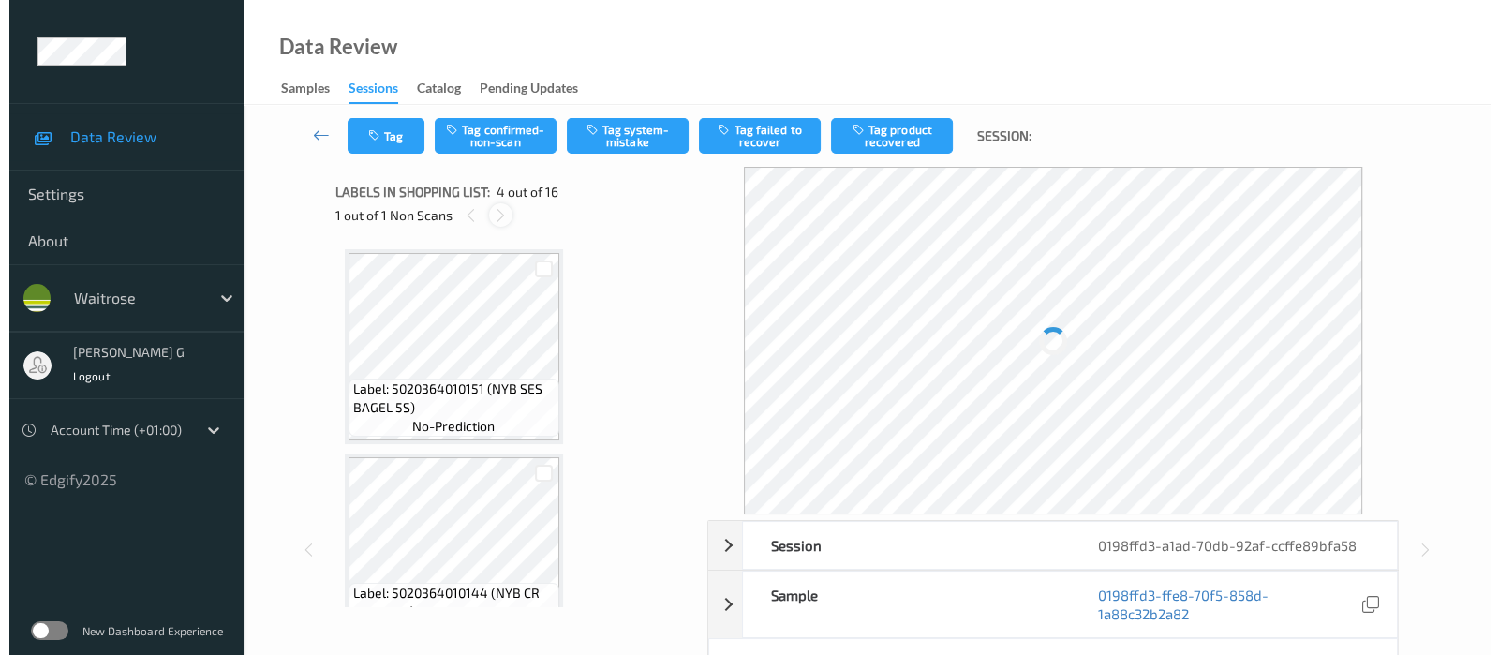
scroll to position [415, 0]
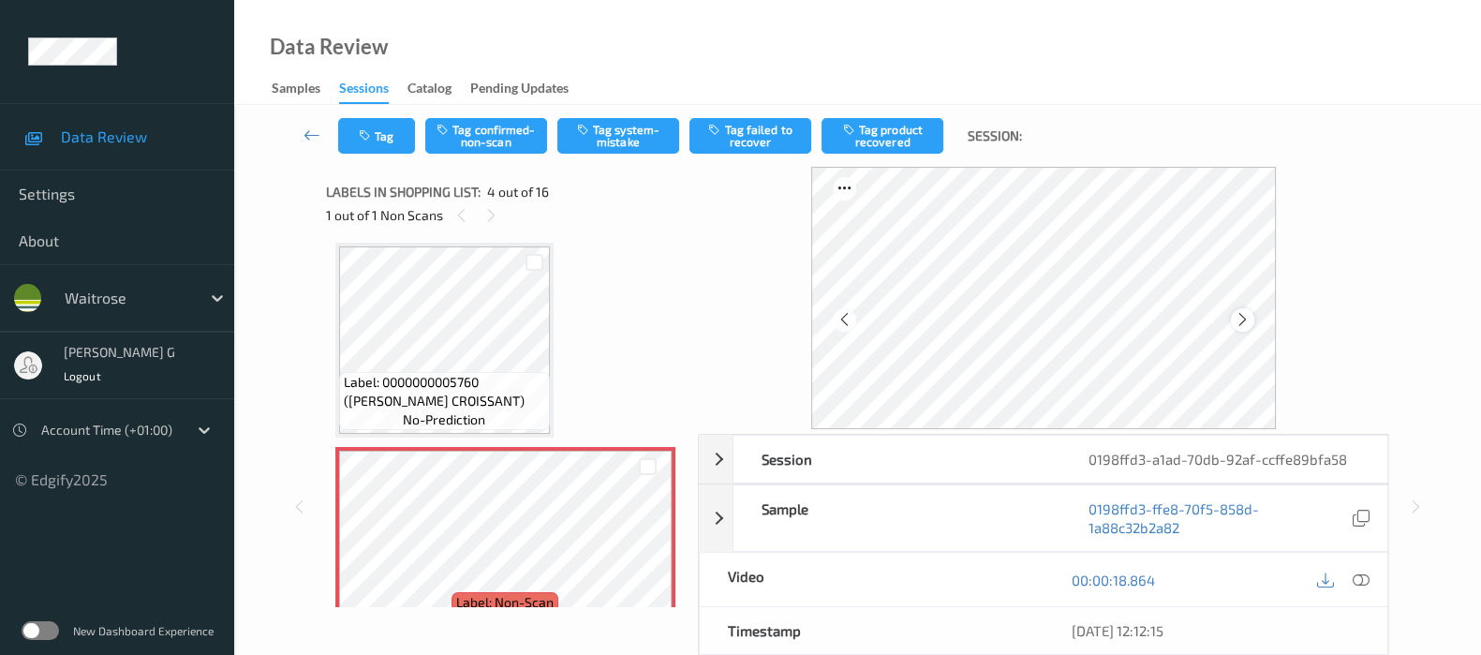
click at [1244, 326] on icon at bounding box center [1243, 319] width 16 height 17
click at [848, 325] on icon at bounding box center [845, 319] width 16 height 17
click at [1361, 577] on icon at bounding box center [1361, 579] width 17 height 17
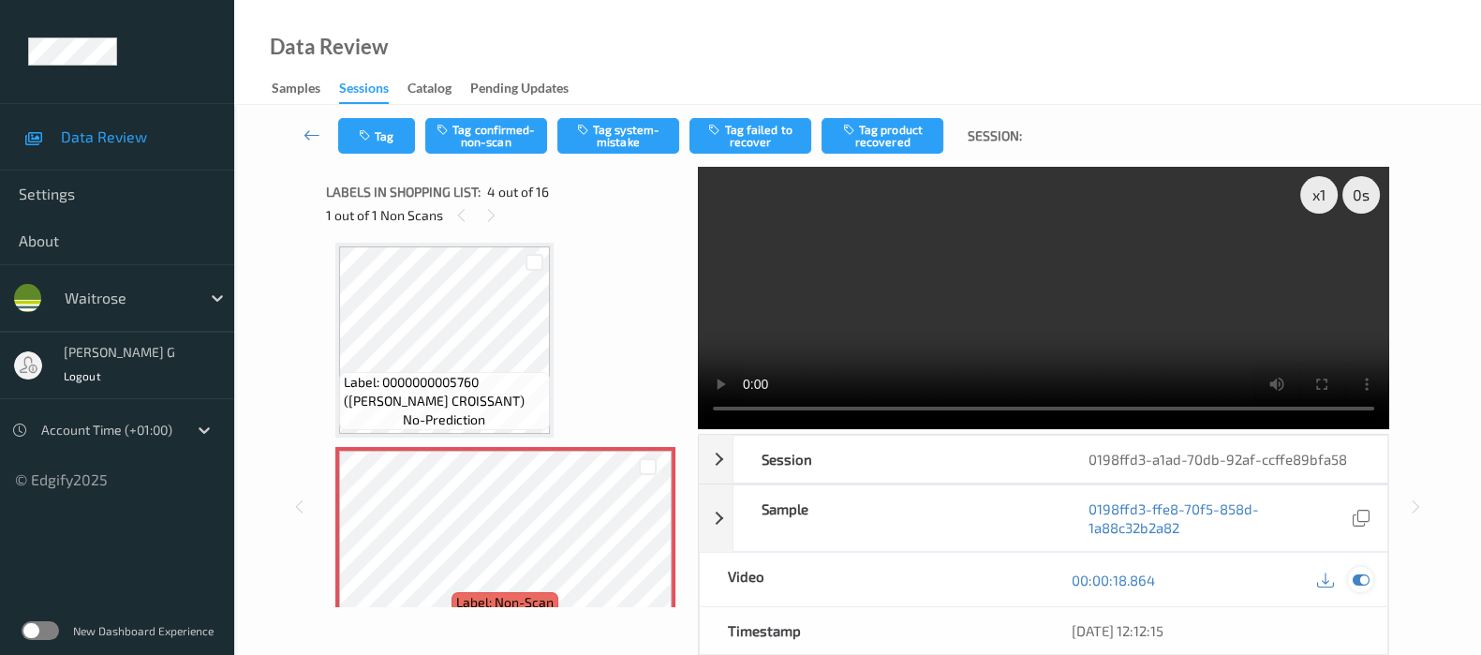
click at [1362, 583] on icon at bounding box center [1361, 579] width 17 height 17
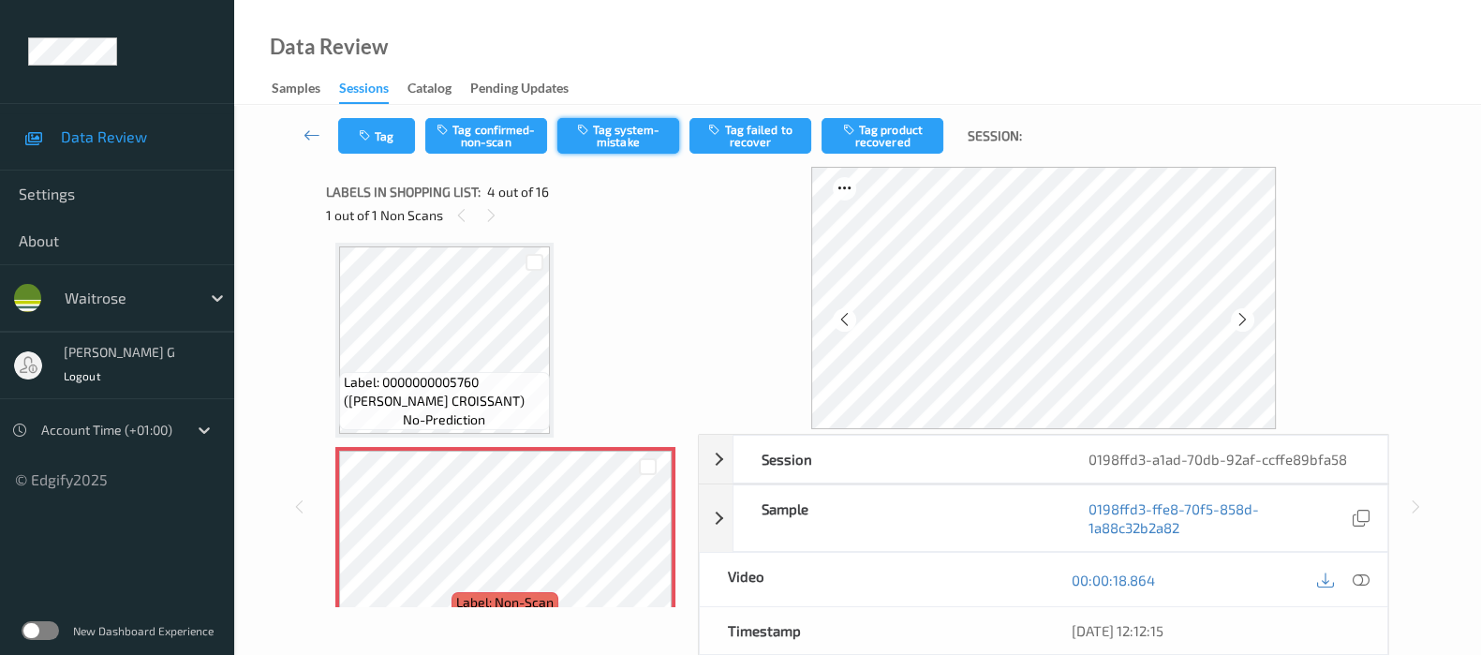
click at [612, 128] on button "Tag system-mistake" at bounding box center [618, 136] width 122 height 36
click at [350, 146] on button "Tag" at bounding box center [376, 136] width 77 height 36
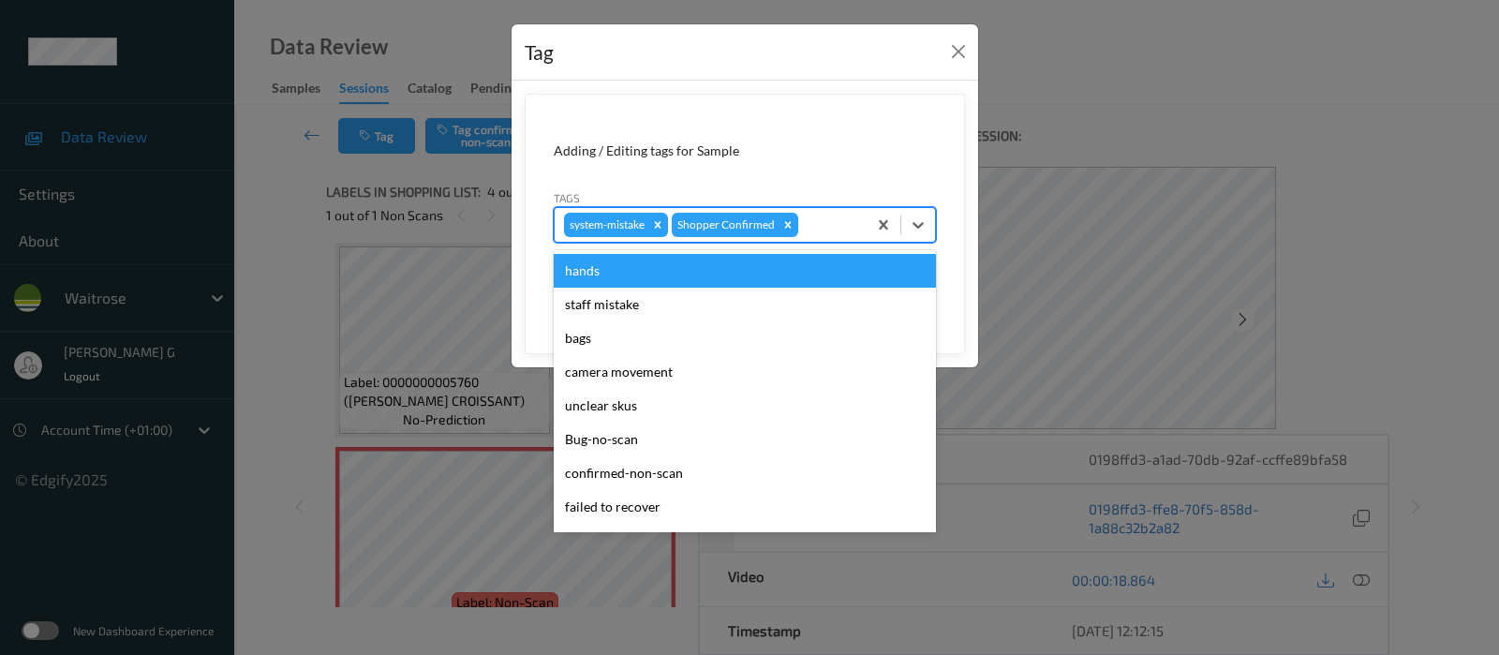
click at [825, 226] on div at bounding box center [829, 225] width 55 height 22
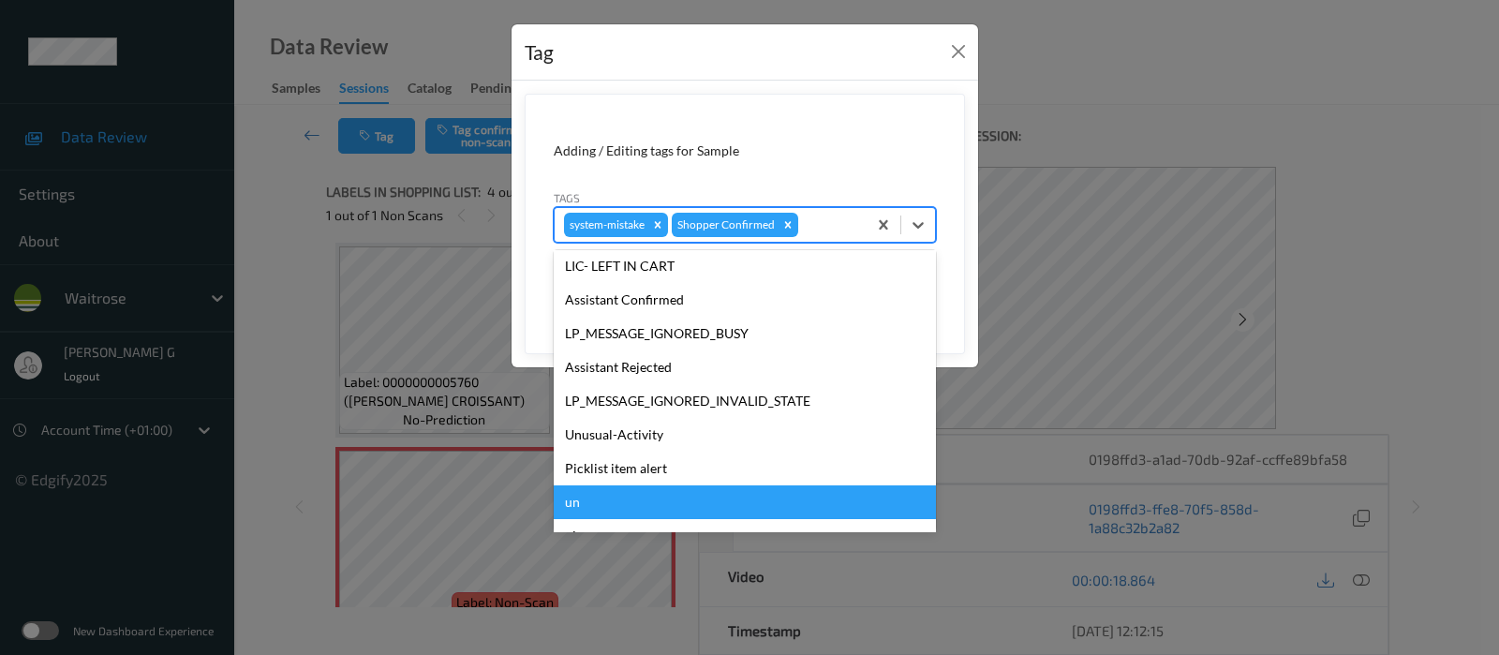
scroll to position [400, 0]
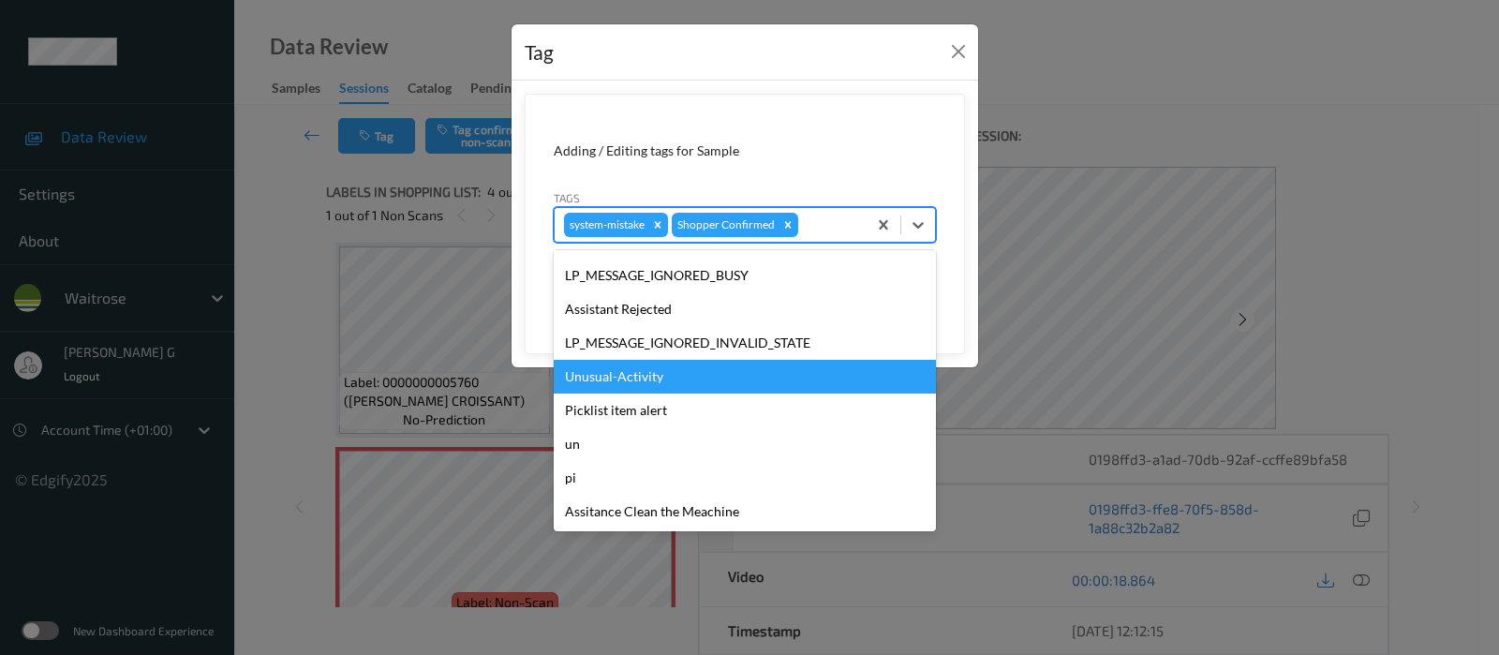
click at [609, 381] on div "Unusual-Activity" at bounding box center [745, 377] width 382 height 34
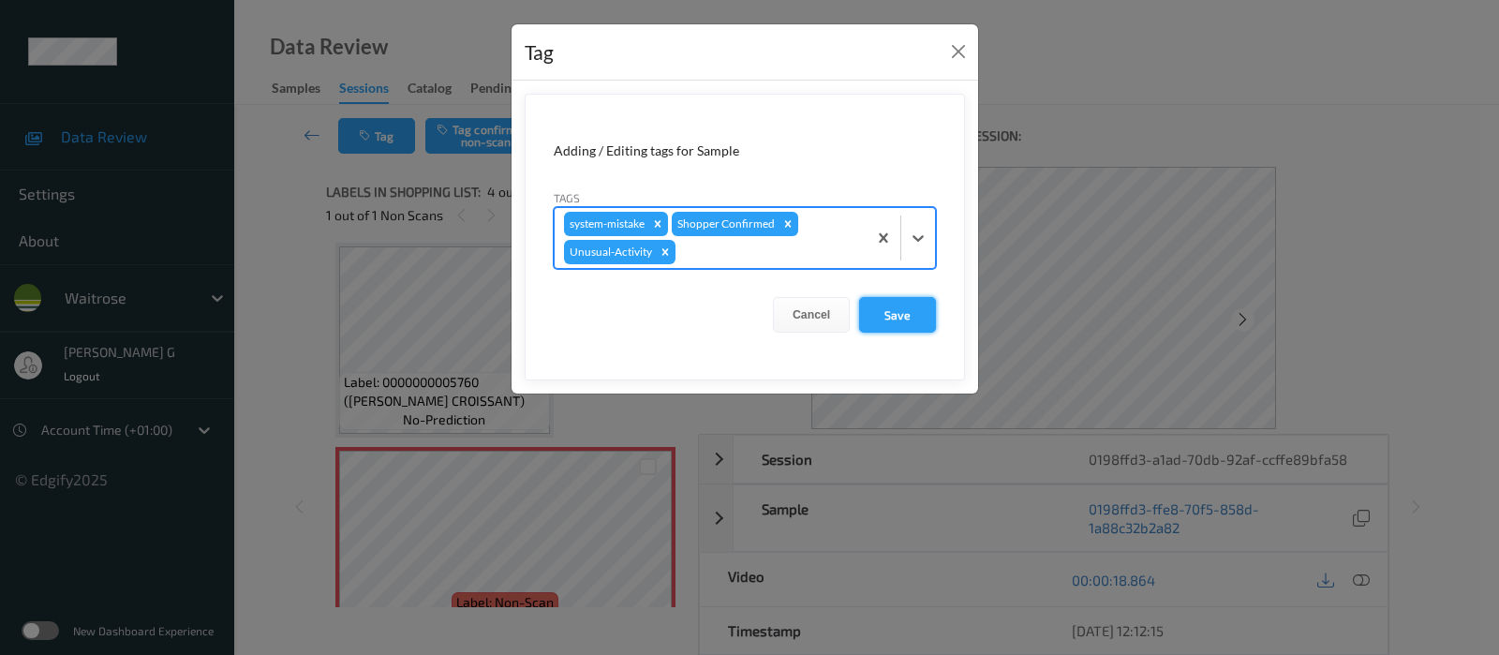
click at [908, 320] on button "Save" at bounding box center [897, 315] width 77 height 36
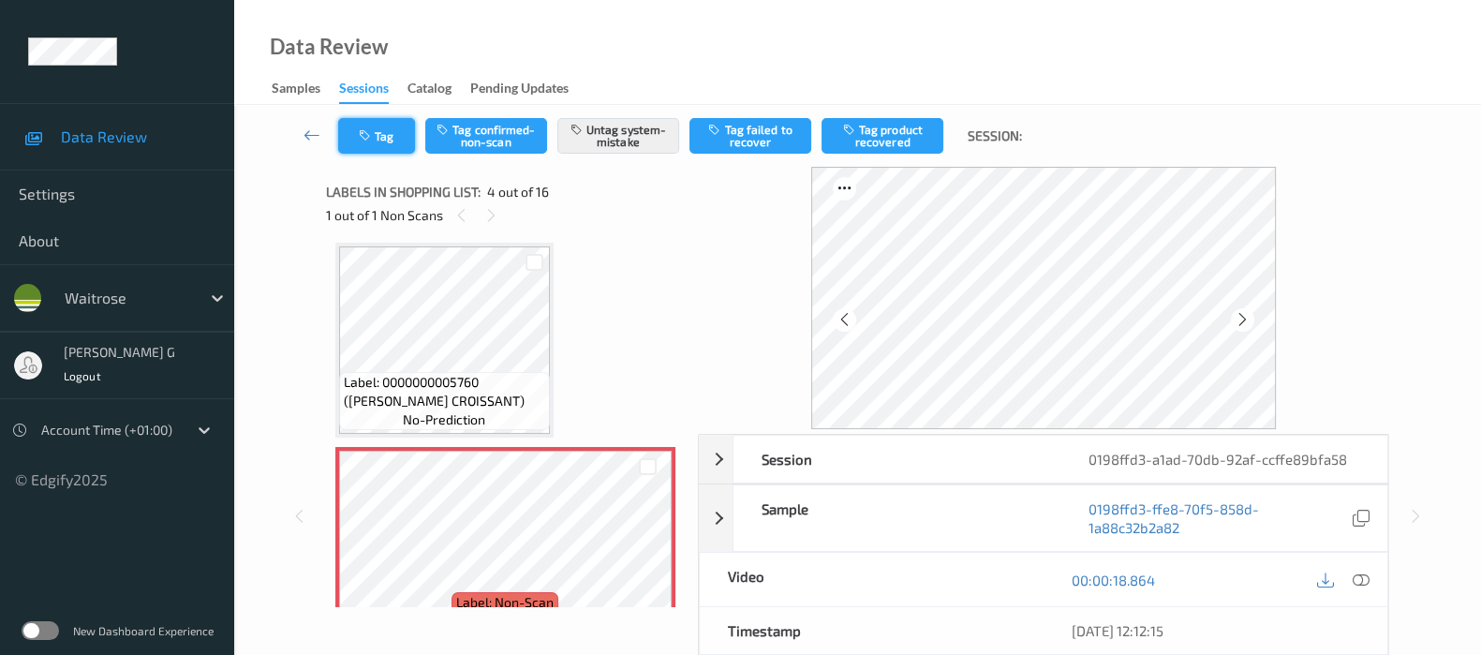
click at [386, 136] on button "Tag" at bounding box center [376, 136] width 77 height 36
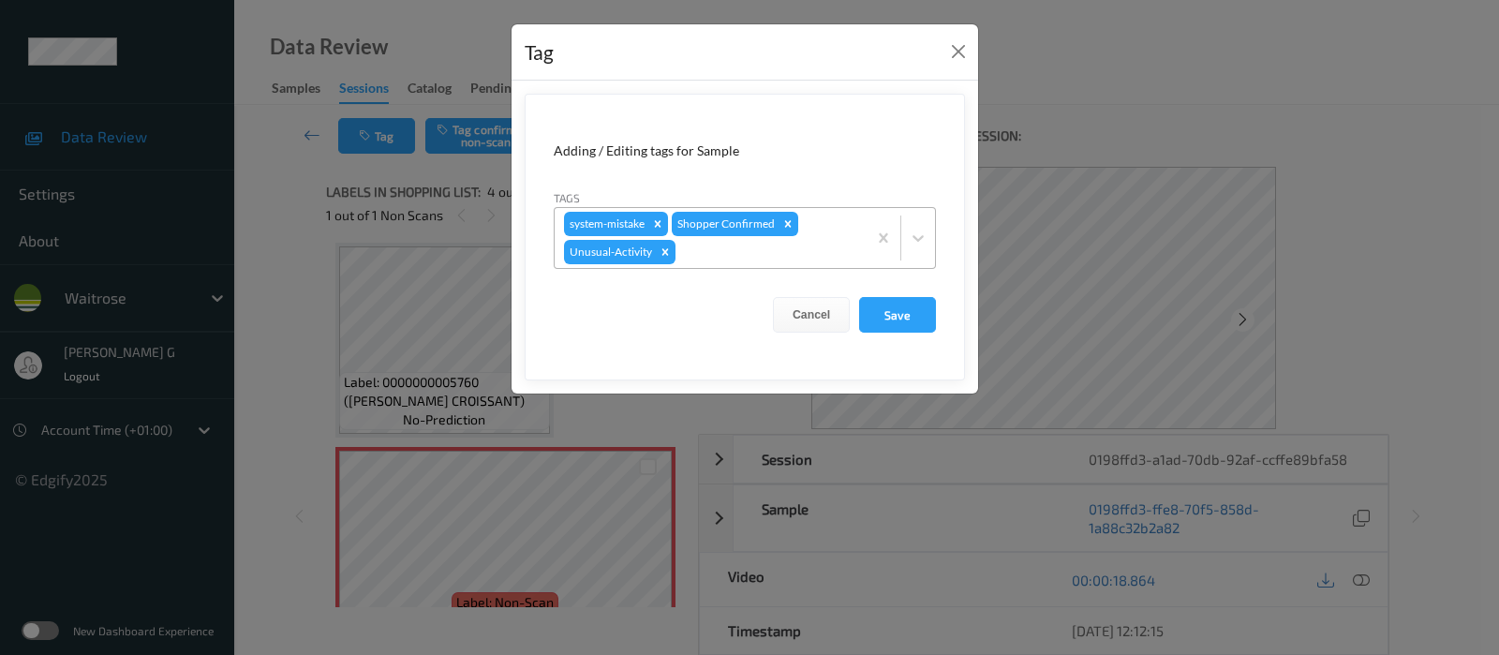
click at [714, 256] on div at bounding box center [768, 252] width 178 height 22
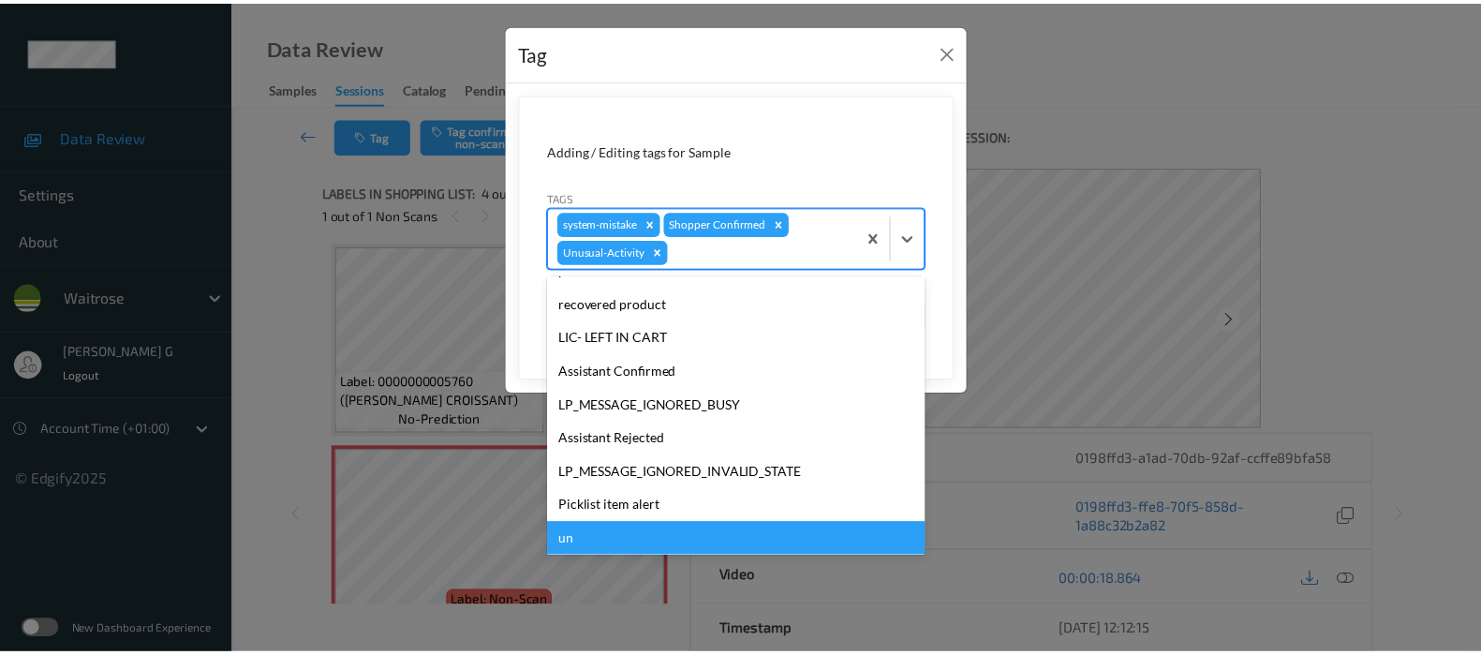
scroll to position [366, 0]
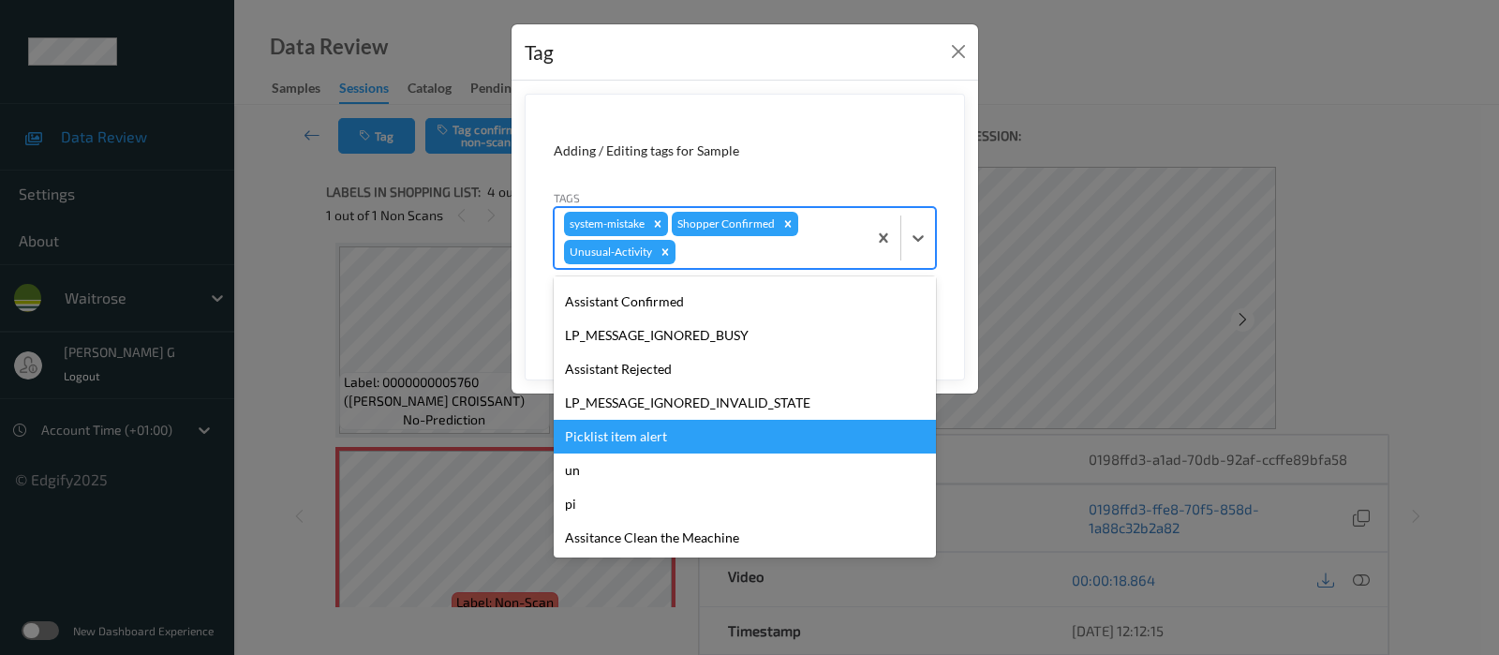
click at [656, 440] on div "Picklist item alert" at bounding box center [745, 437] width 382 height 34
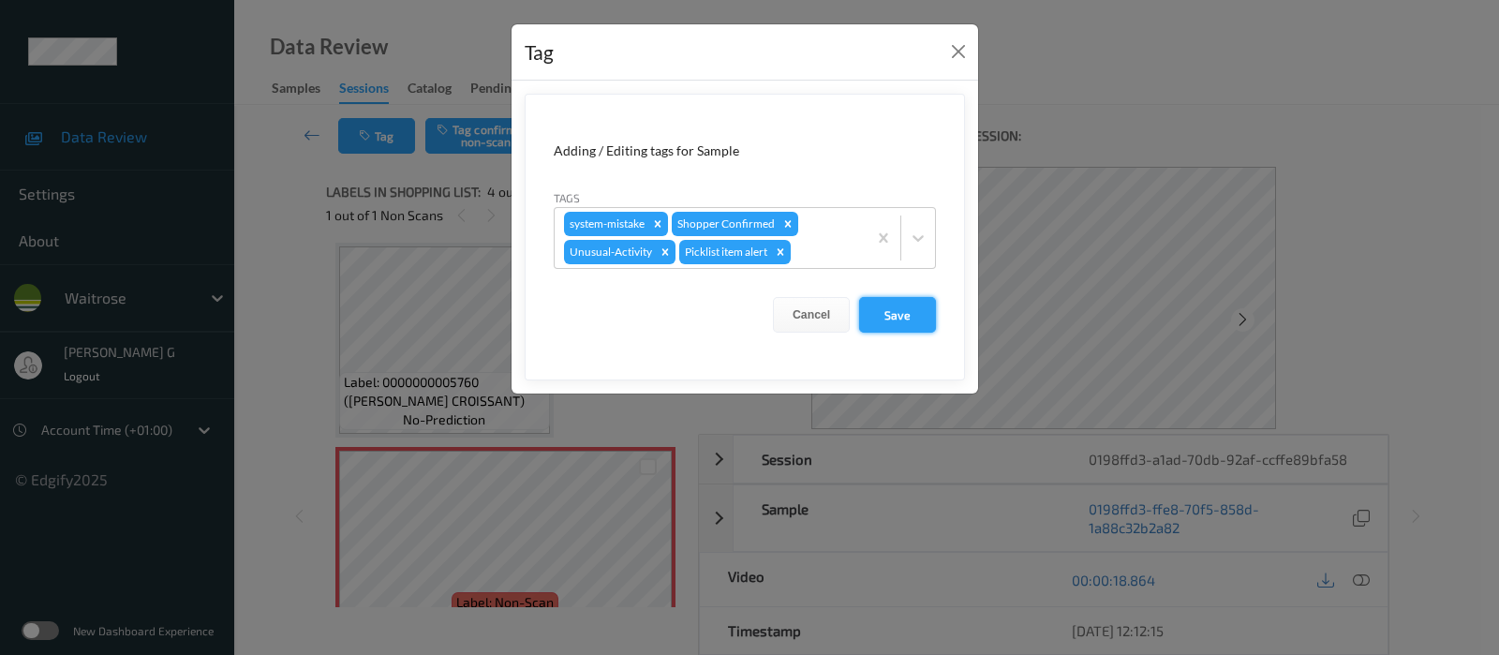
click at [913, 321] on button "Save" at bounding box center [897, 315] width 77 height 36
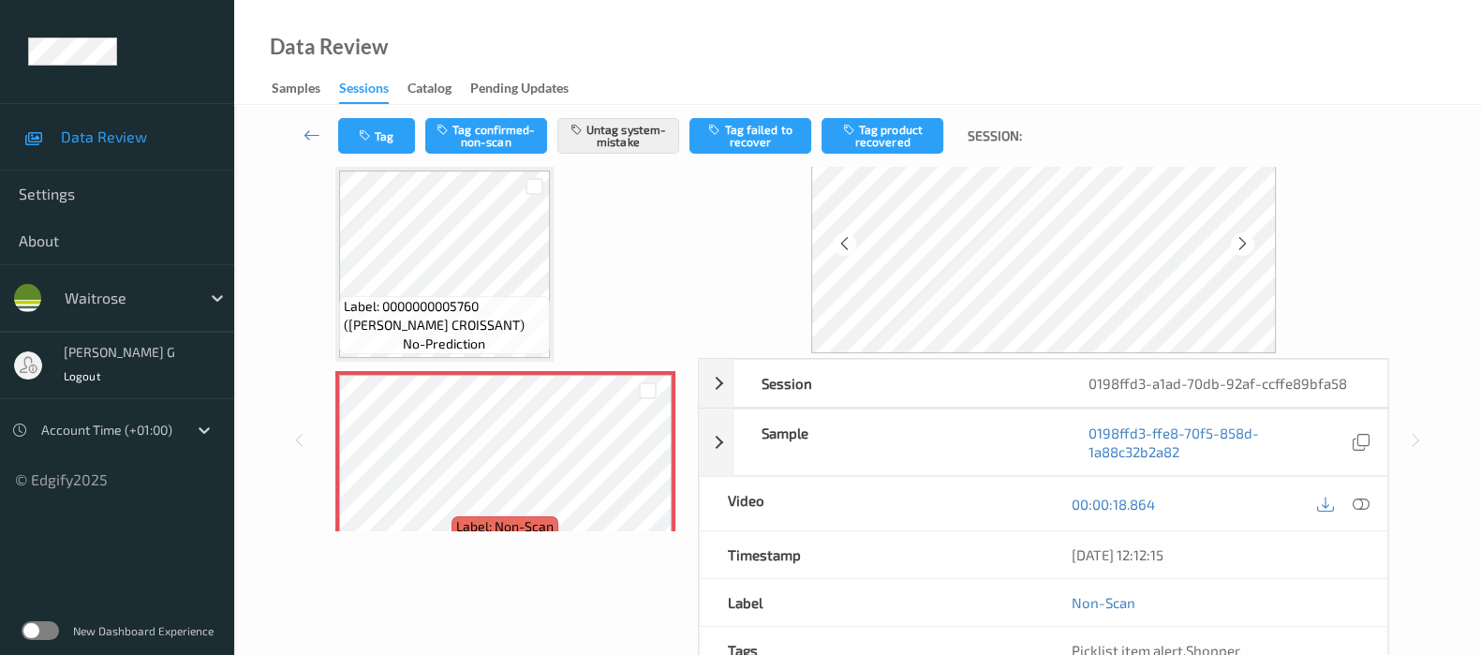
scroll to position [0, 0]
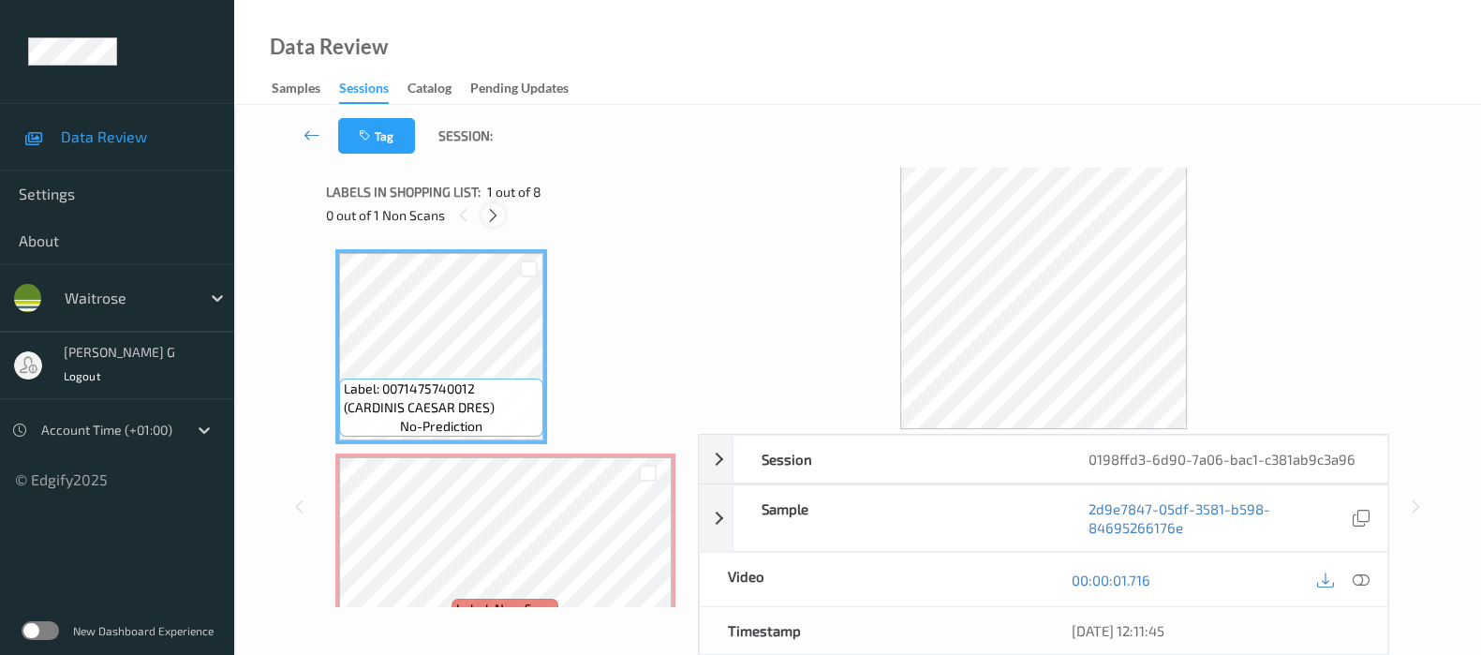
click at [497, 215] on icon at bounding box center [493, 215] width 16 height 17
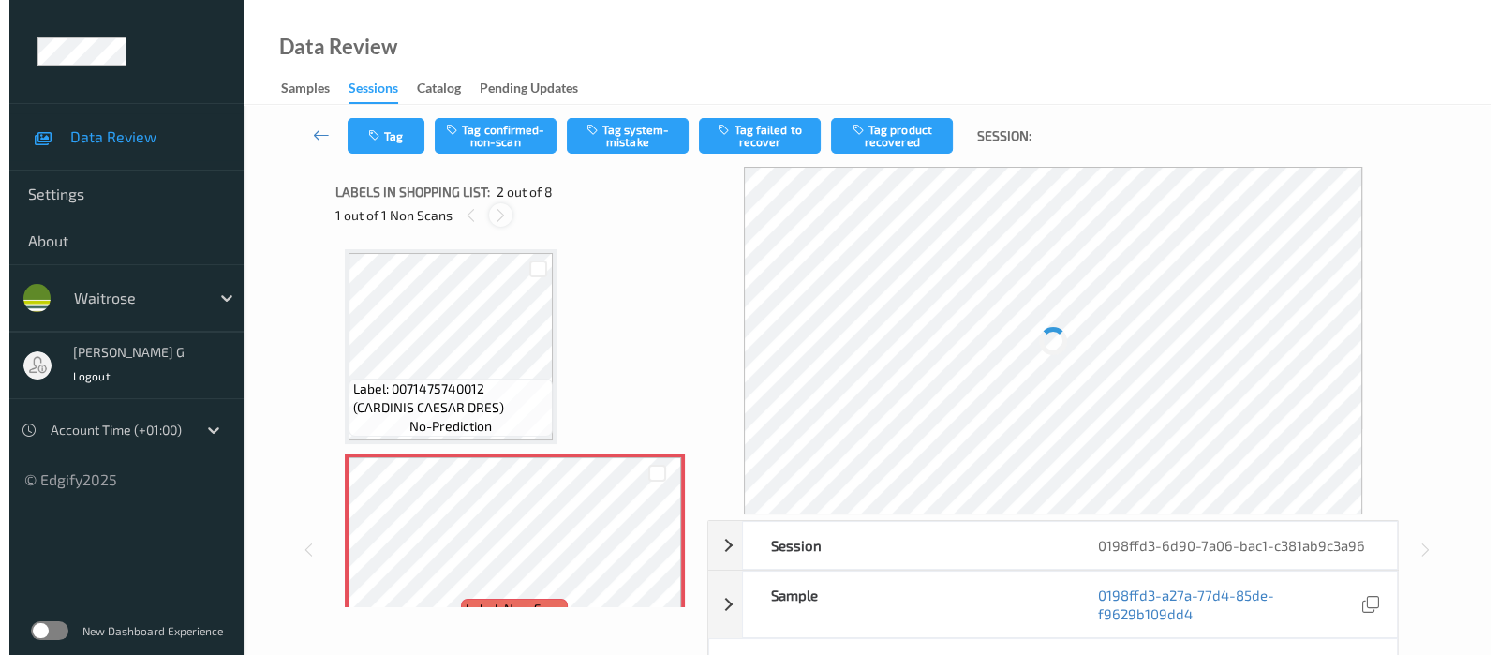
scroll to position [9, 0]
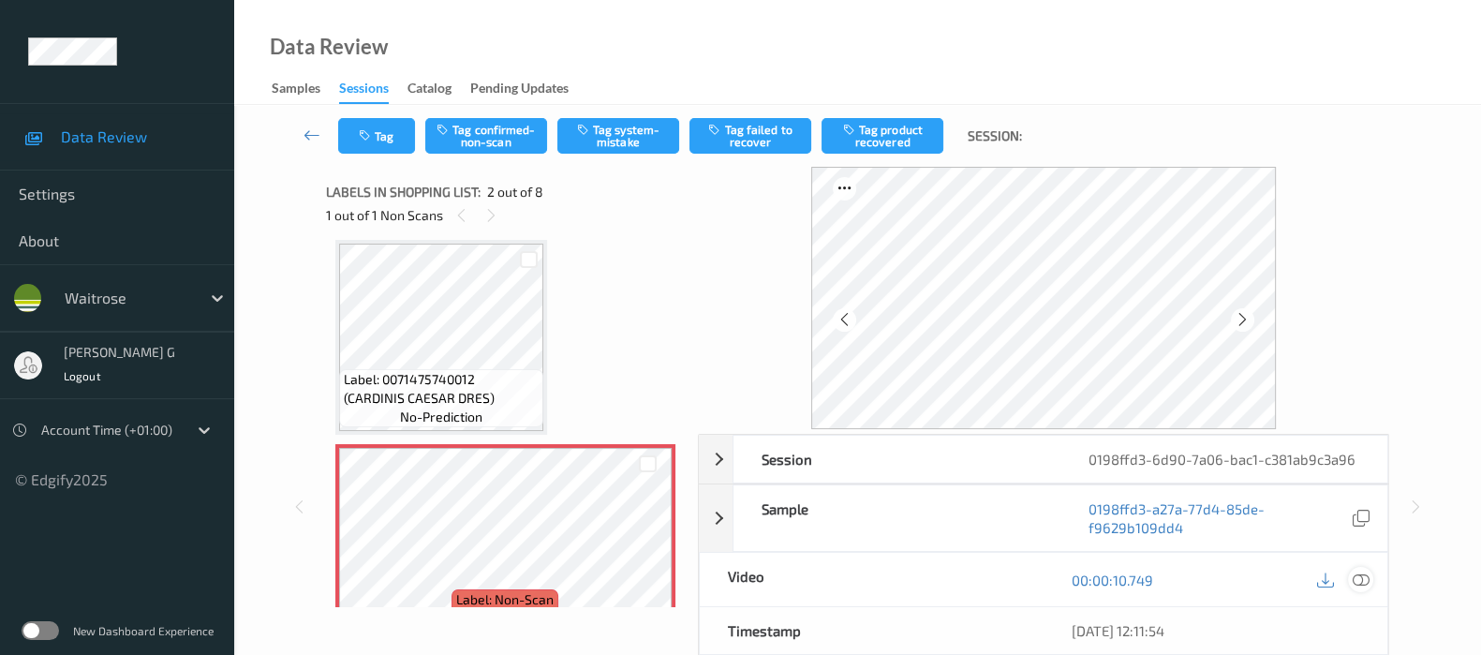
click at [1359, 580] on icon at bounding box center [1361, 579] width 17 height 17
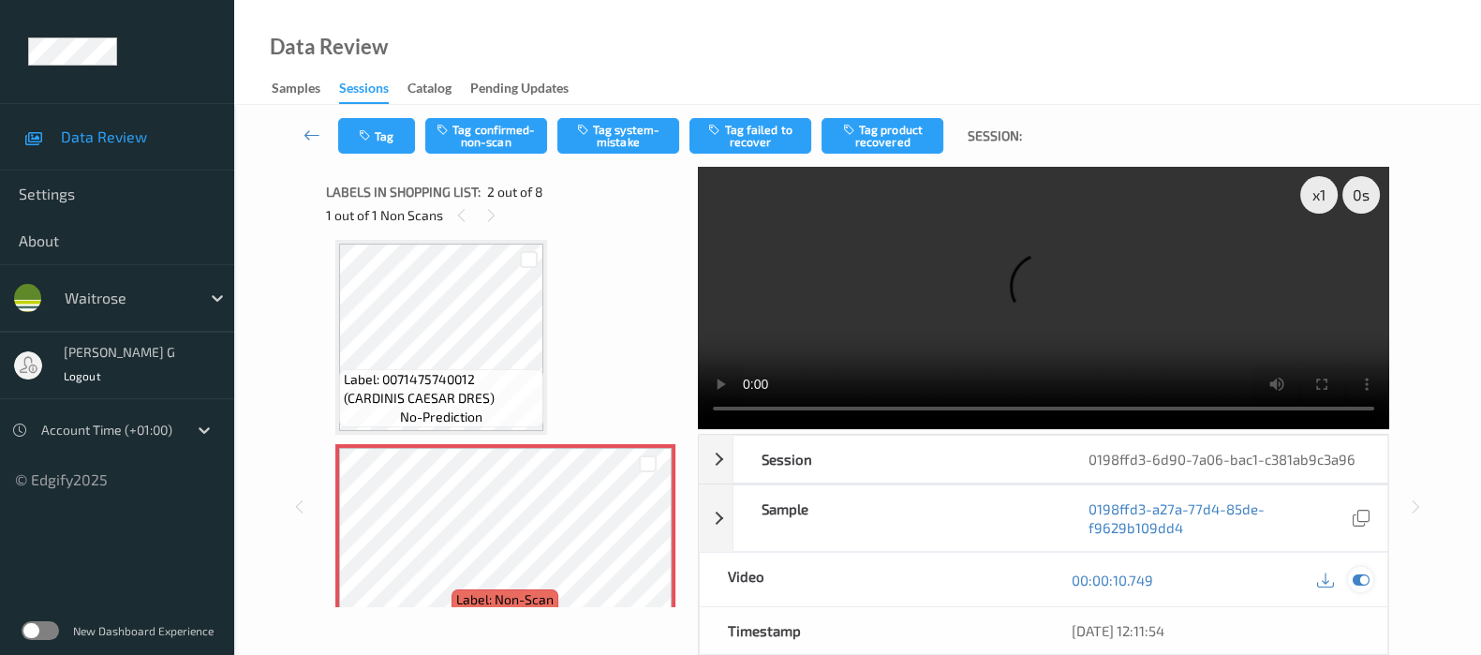
click at [1365, 579] on icon at bounding box center [1361, 579] width 17 height 17
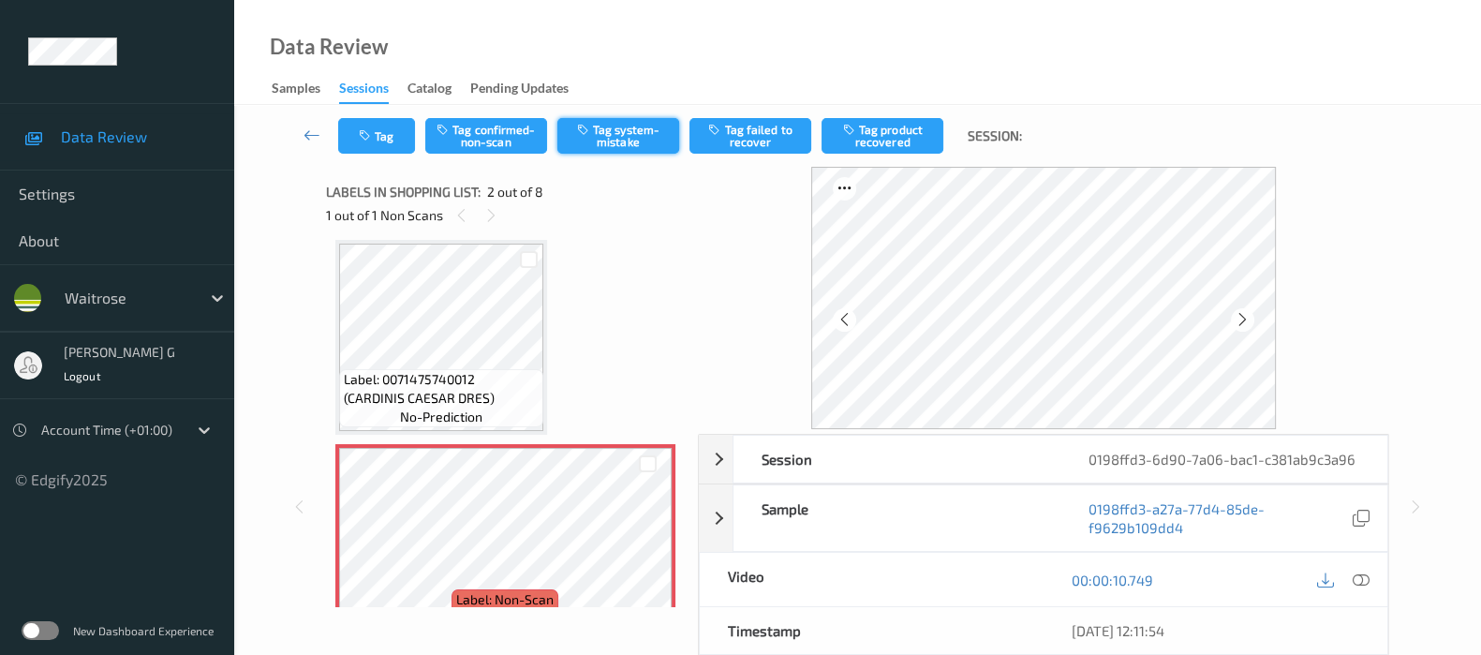
click at [582, 134] on icon "button" at bounding box center [585, 129] width 16 height 13
click at [604, 141] on button "Tag system-mistake" at bounding box center [618, 136] width 122 height 36
click at [385, 130] on button "Tag" at bounding box center [376, 136] width 77 height 36
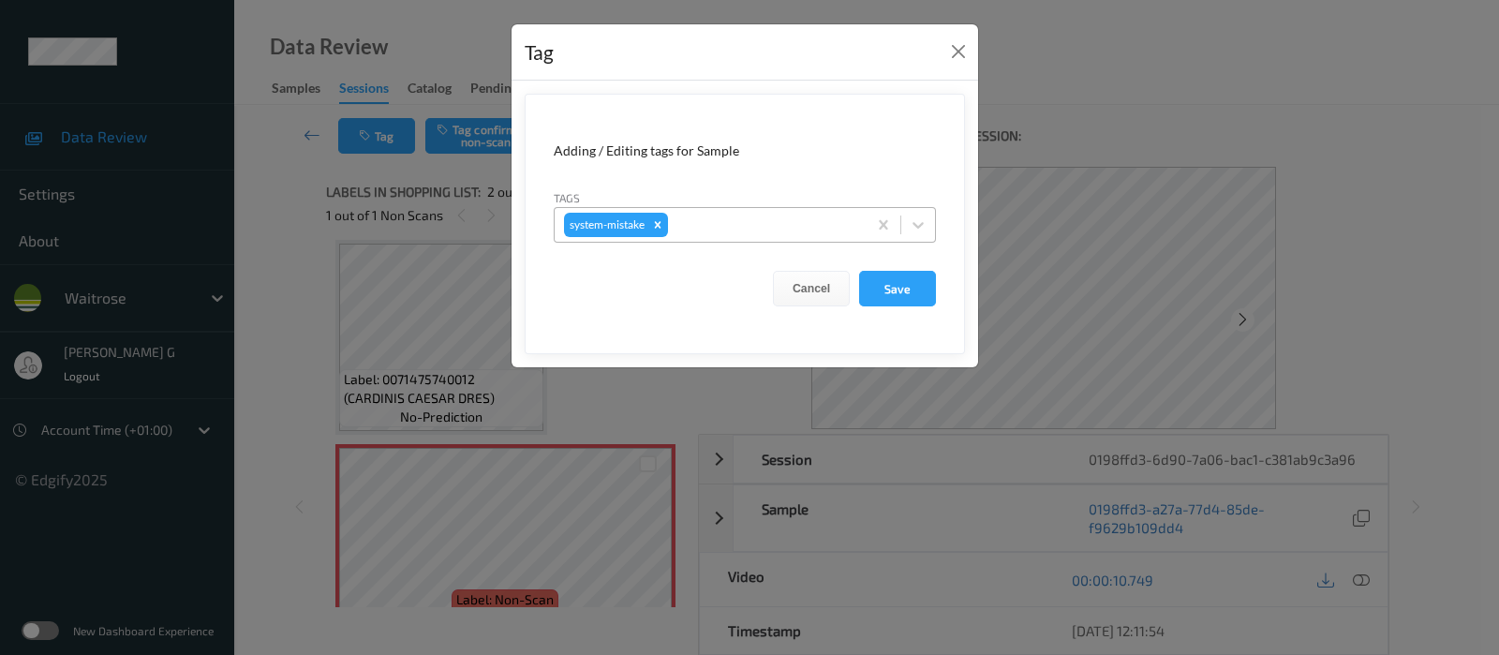
click at [737, 214] on div at bounding box center [764, 225] width 185 height 22
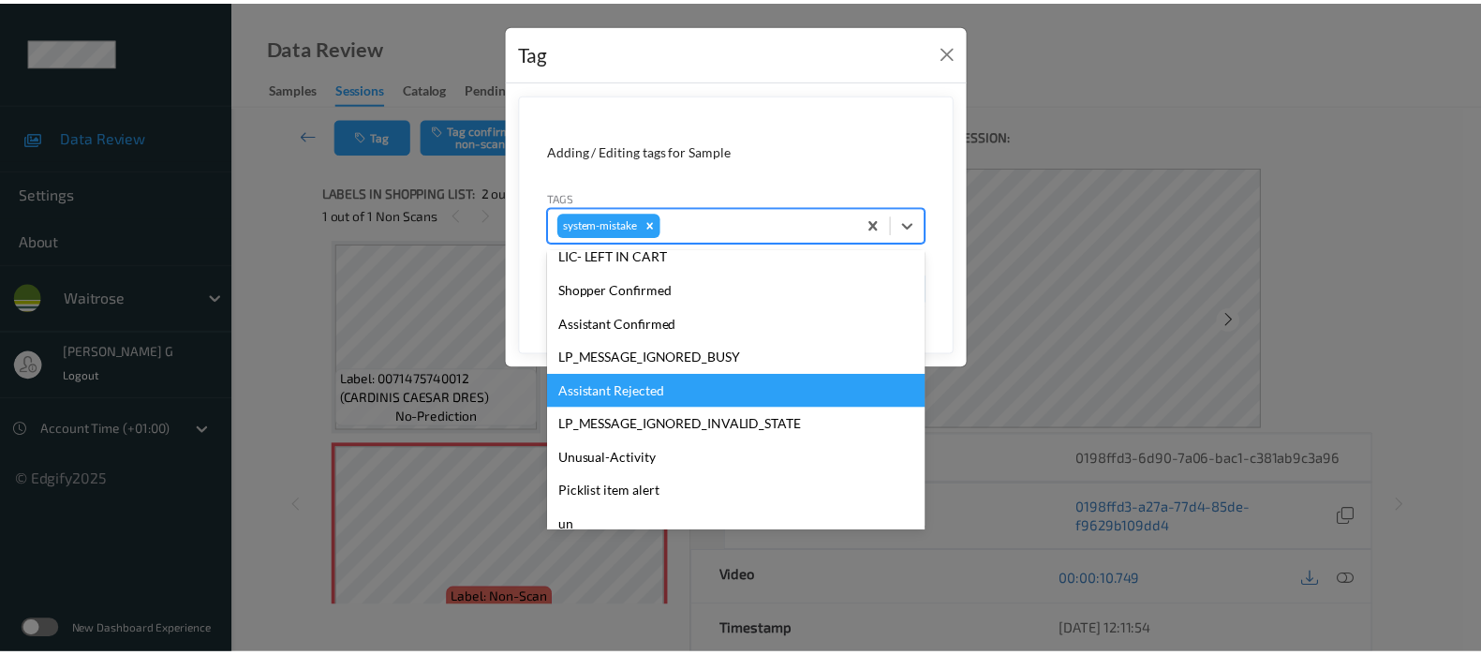
scroll to position [435, 0]
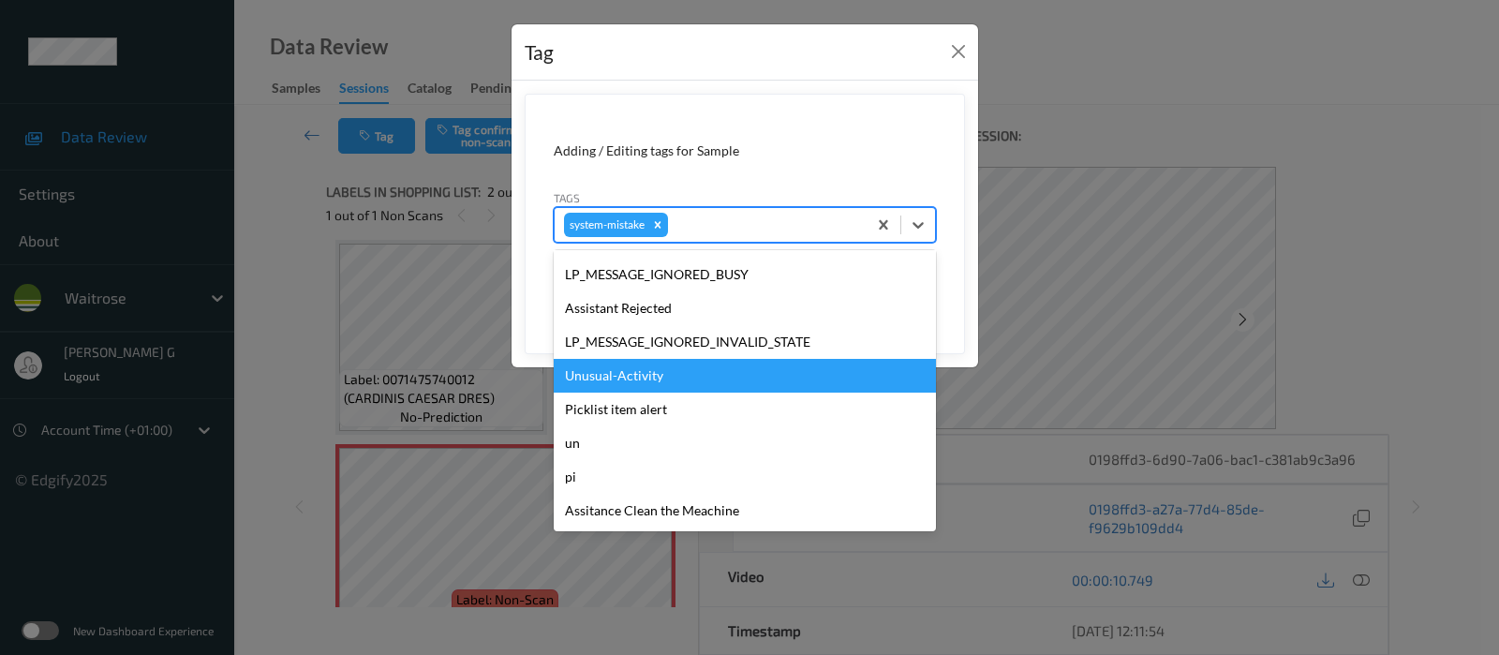
click at [634, 366] on div "Unusual-Activity" at bounding box center [745, 376] width 382 height 34
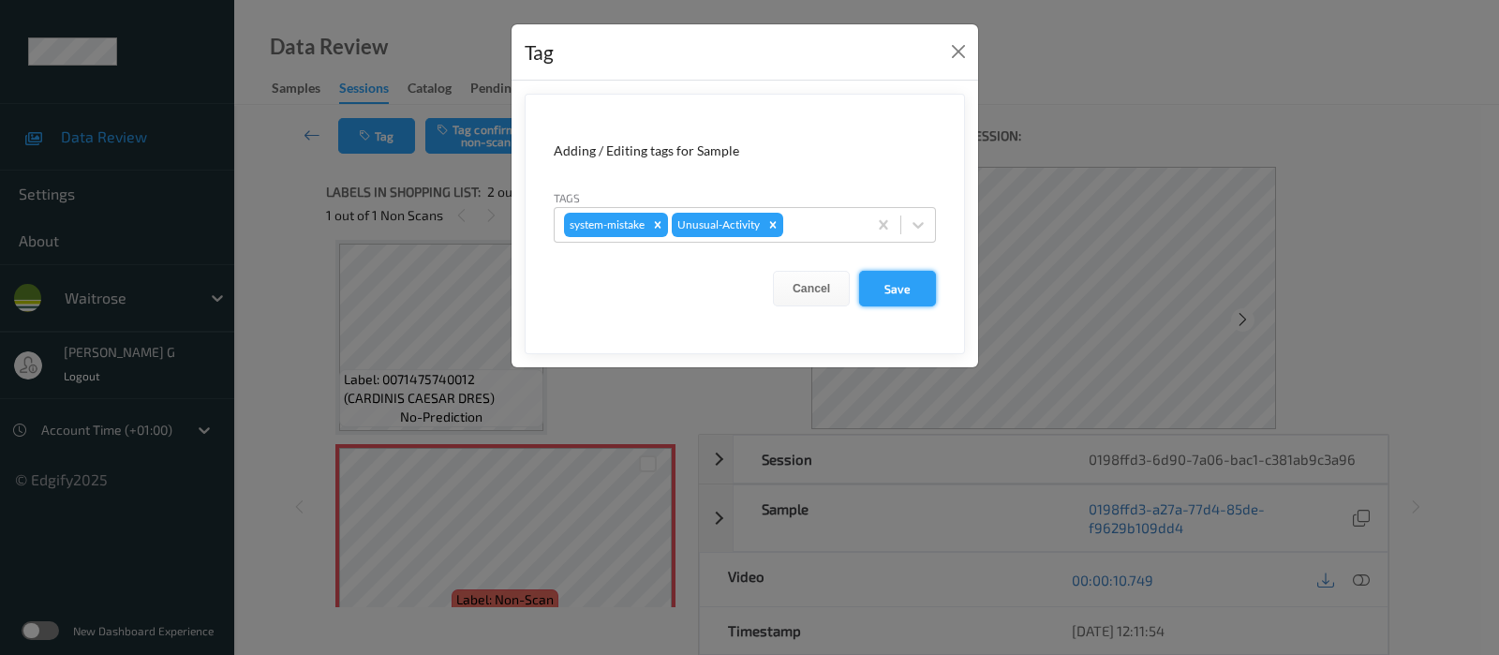
click at [894, 289] on button "Save" at bounding box center [897, 289] width 77 height 36
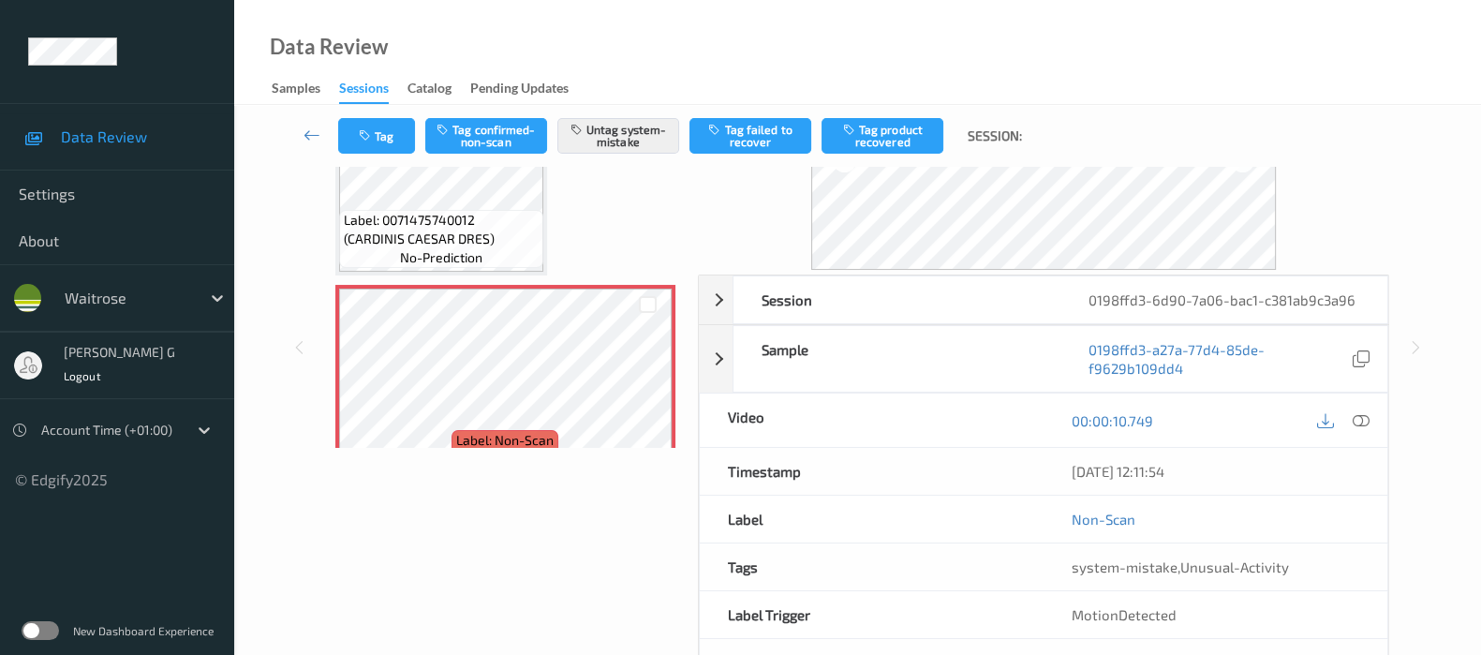
scroll to position [228, 0]
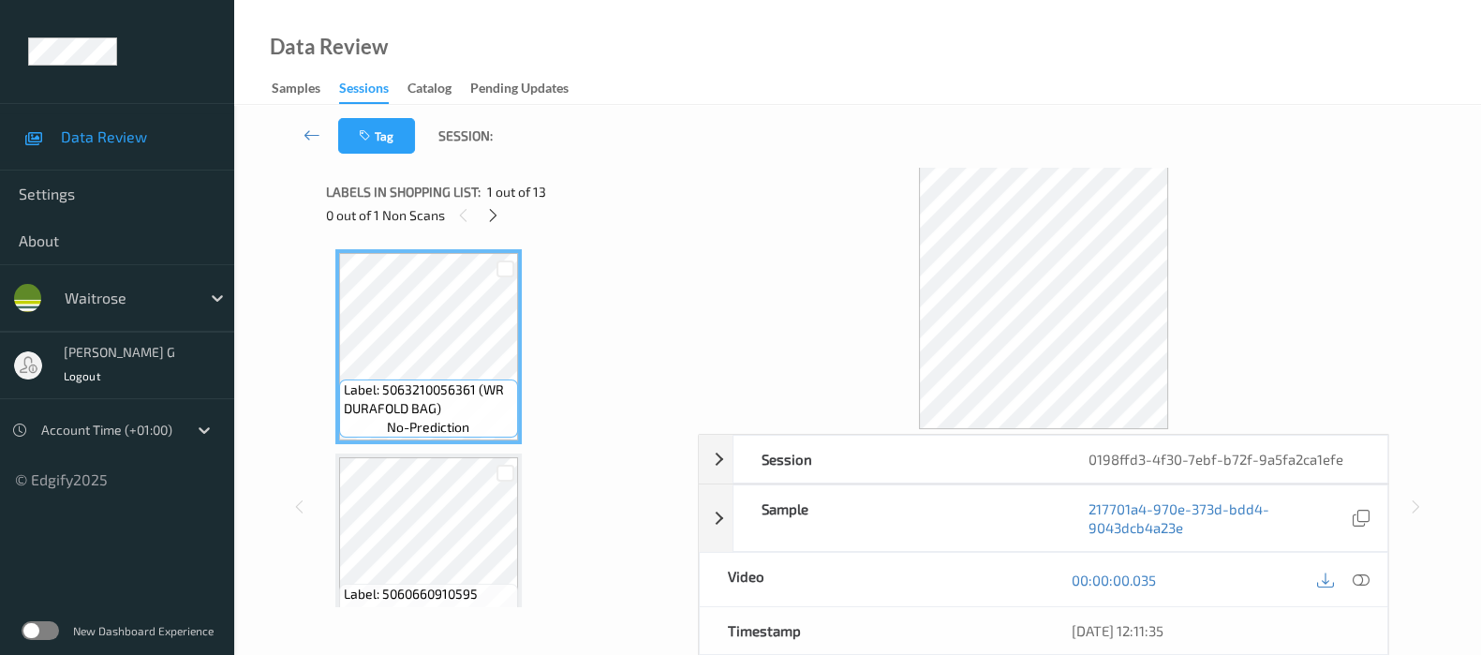
click at [801, 124] on div "Tag Session:" at bounding box center [858, 136] width 1170 height 62
click at [493, 218] on icon at bounding box center [493, 215] width 16 height 17
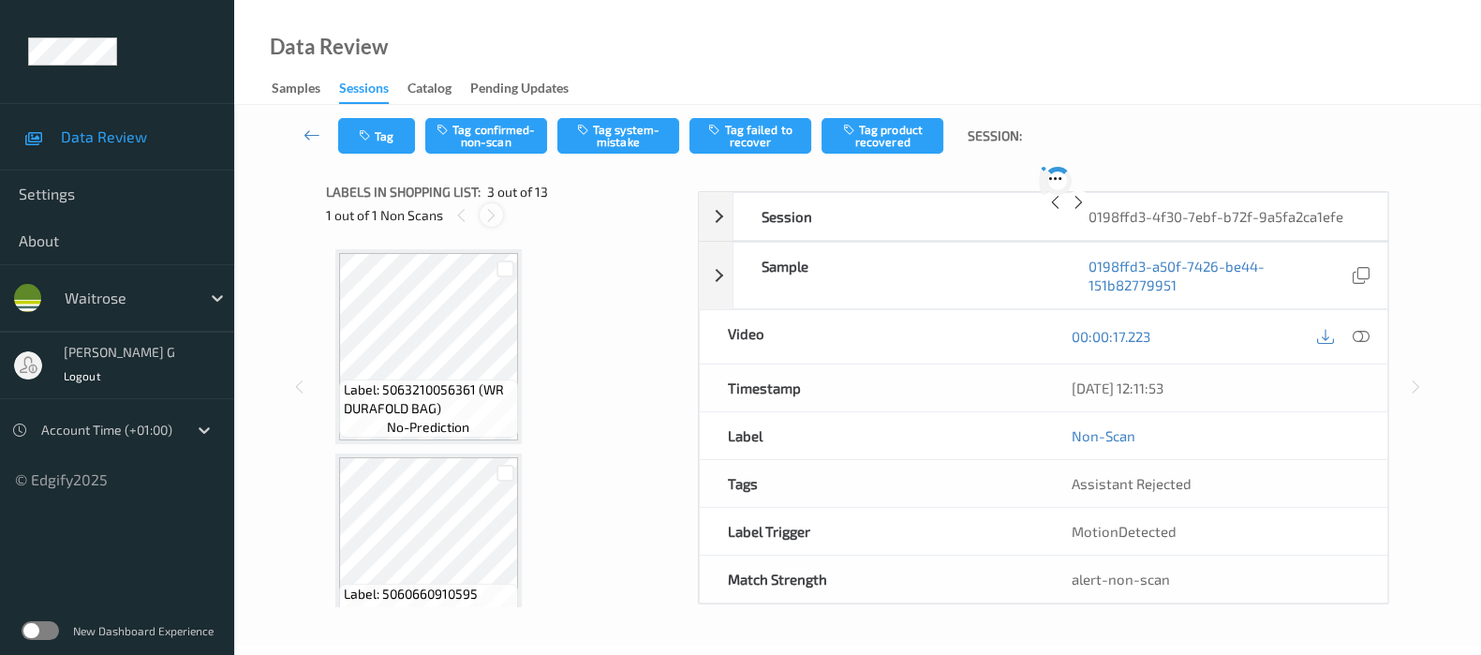
scroll to position [212, 0]
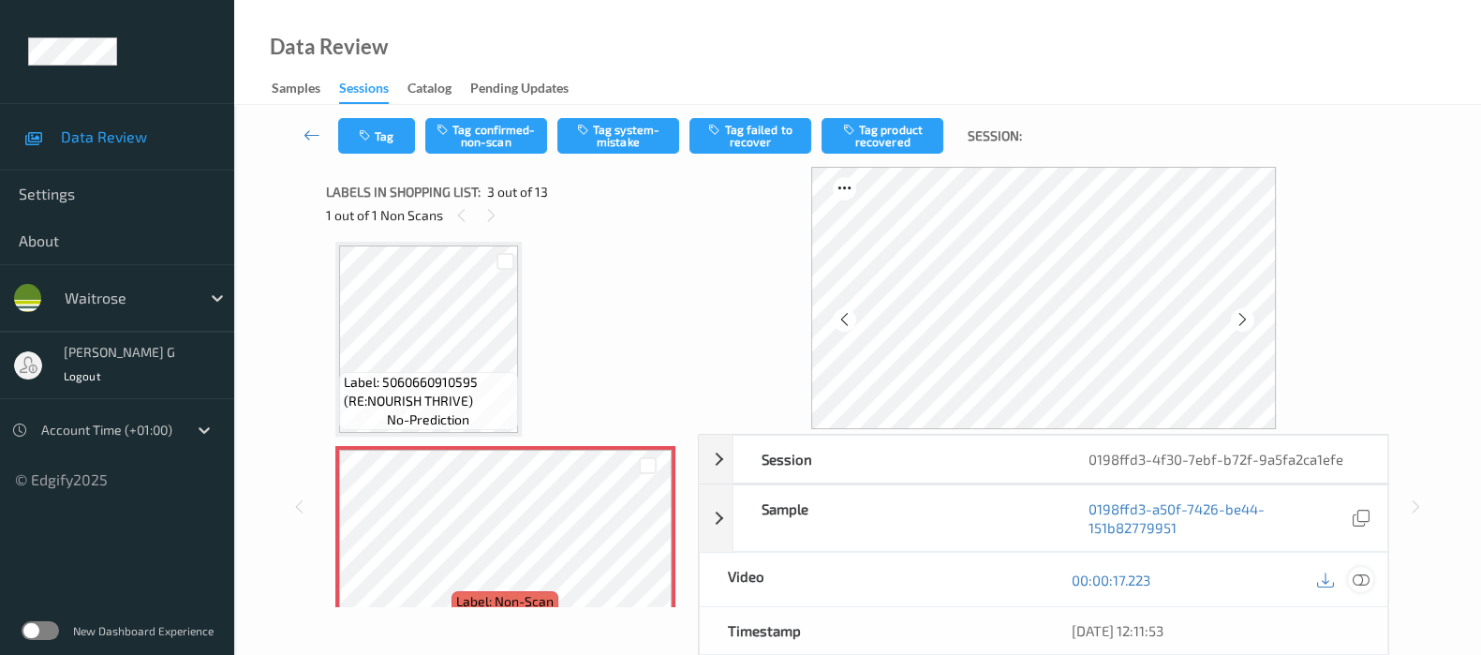
click at [1359, 578] on icon at bounding box center [1361, 579] width 17 height 17
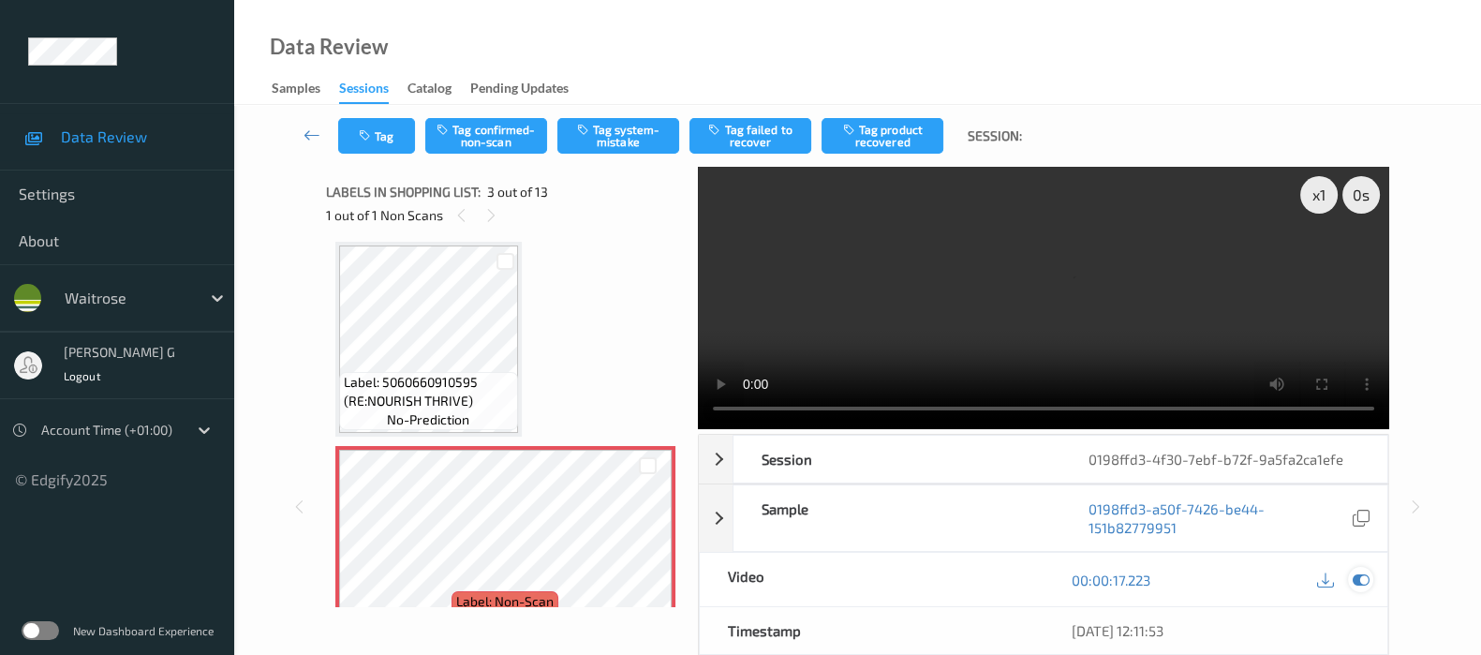
click at [1358, 578] on icon at bounding box center [1361, 579] width 17 height 17
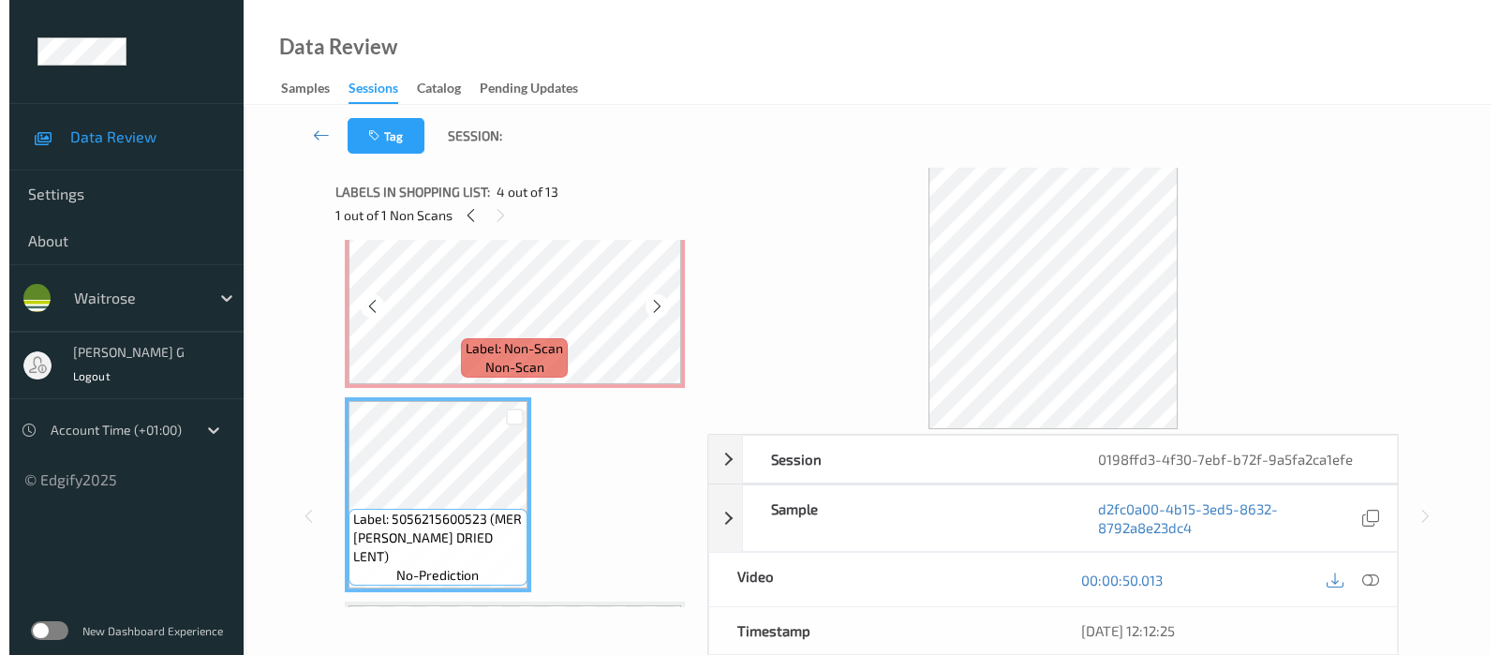
scroll to position [329, 0]
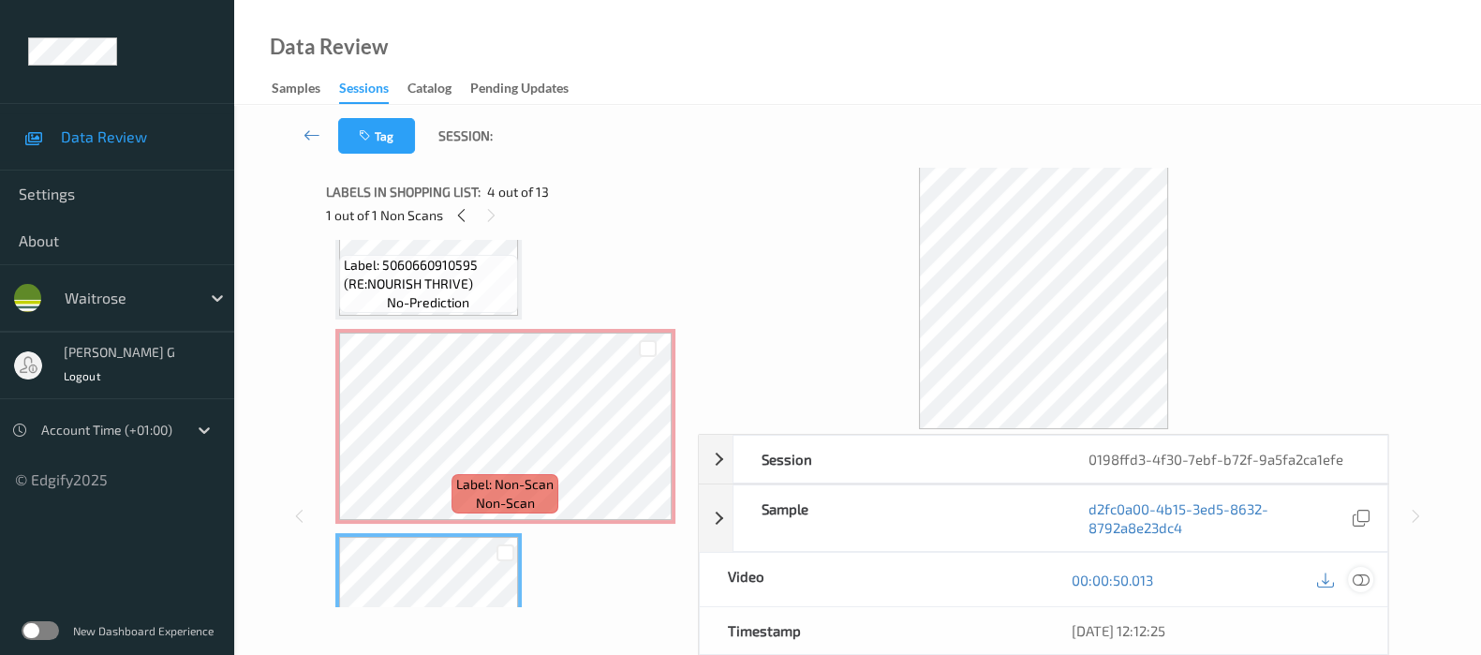
click at [1370, 582] on div at bounding box center [1360, 579] width 25 height 25
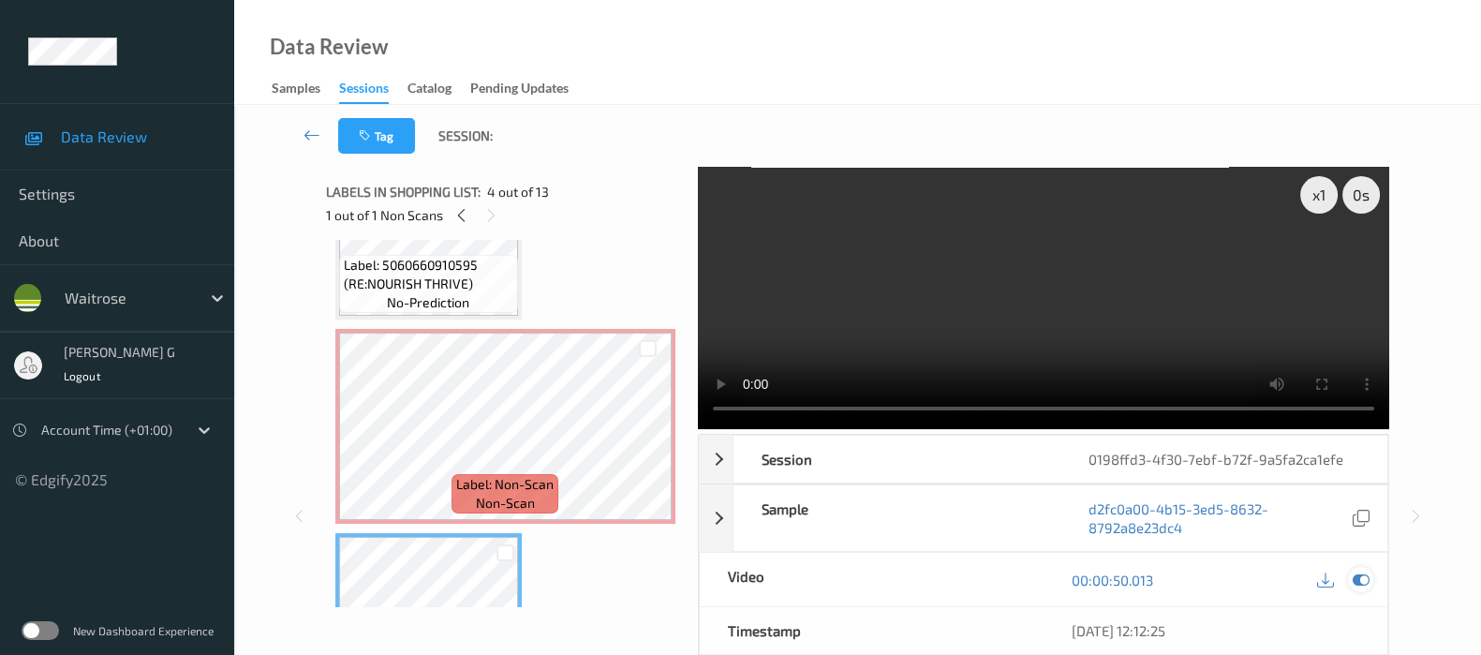
click at [1358, 571] on icon at bounding box center [1361, 579] width 17 height 17
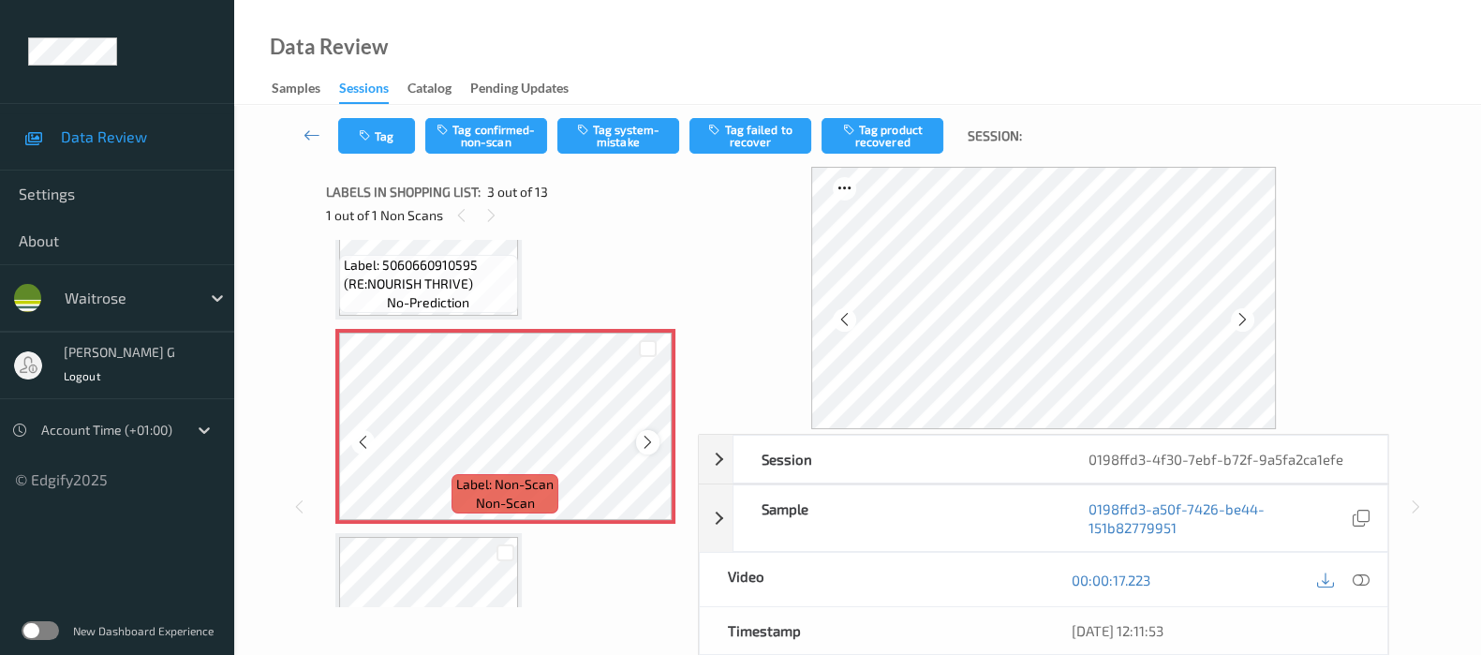
click at [644, 438] on icon at bounding box center [648, 442] width 16 height 17
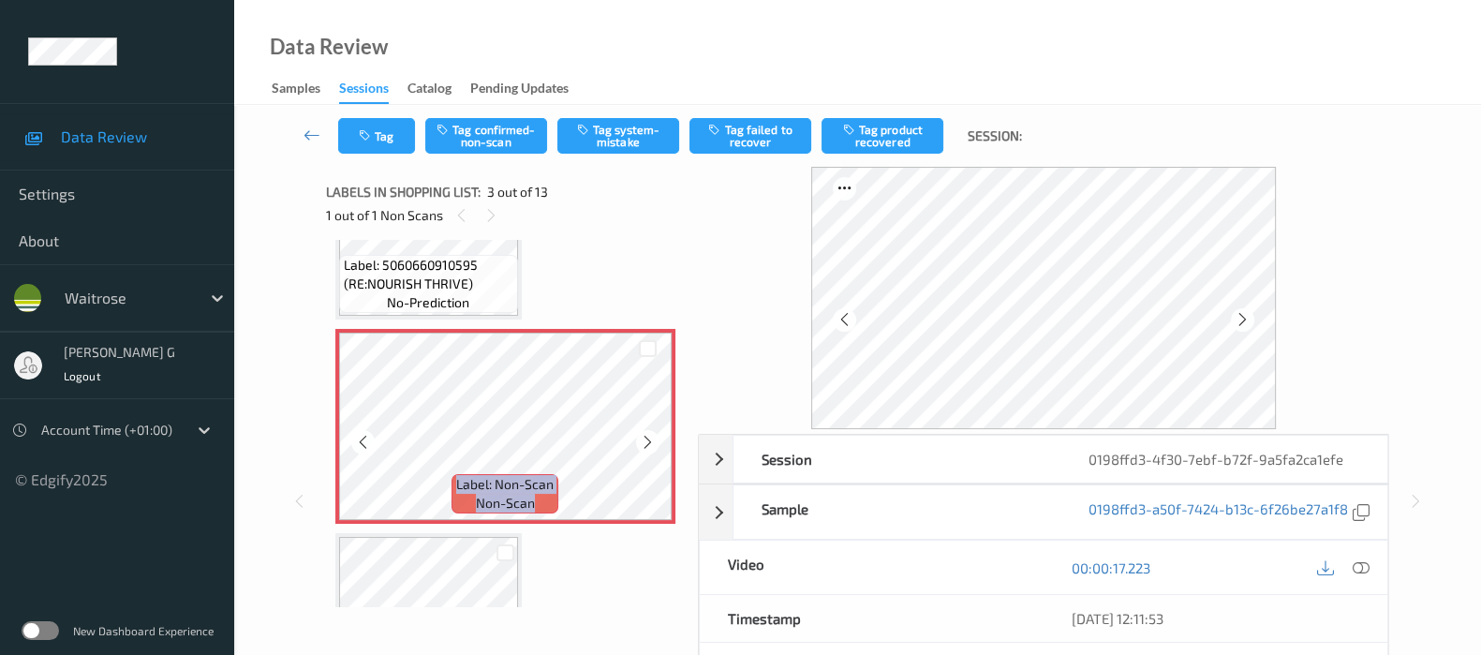
click at [644, 438] on icon at bounding box center [648, 442] width 16 height 17
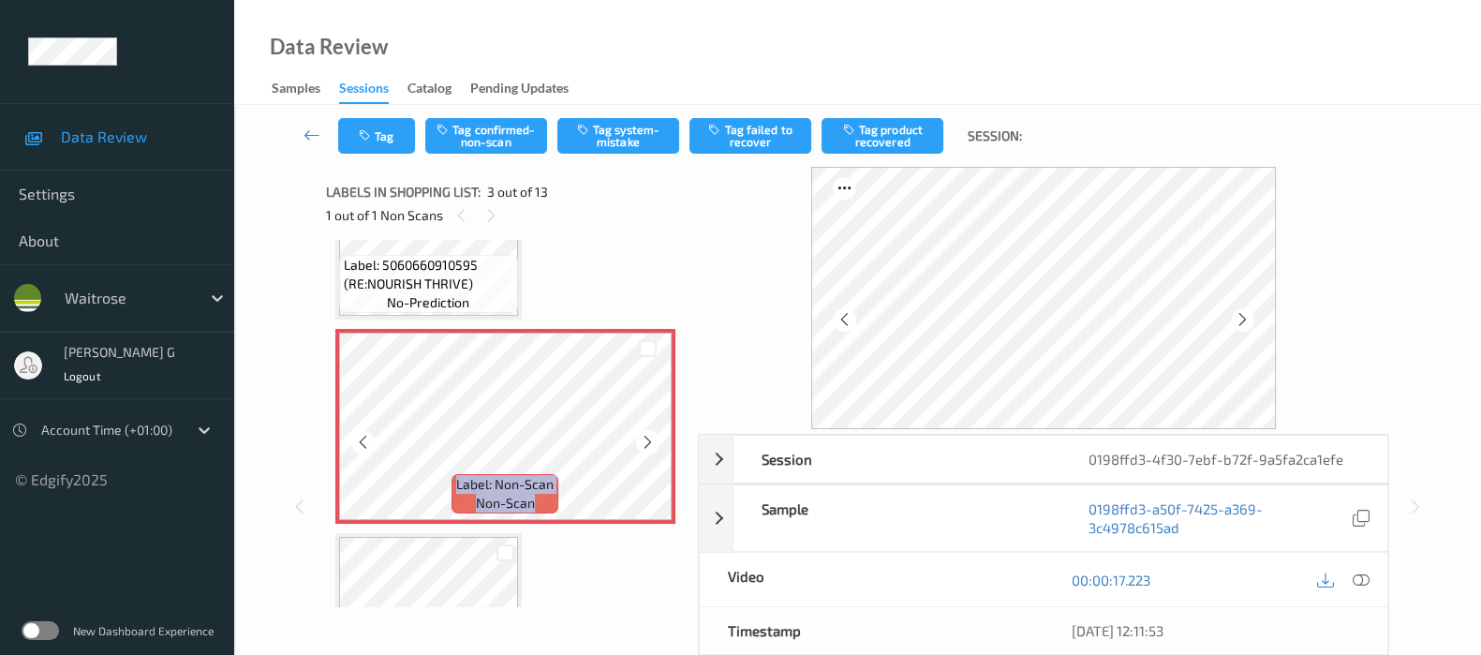
click at [644, 438] on icon at bounding box center [648, 442] width 16 height 17
click at [645, 438] on icon at bounding box center [648, 442] width 16 height 17
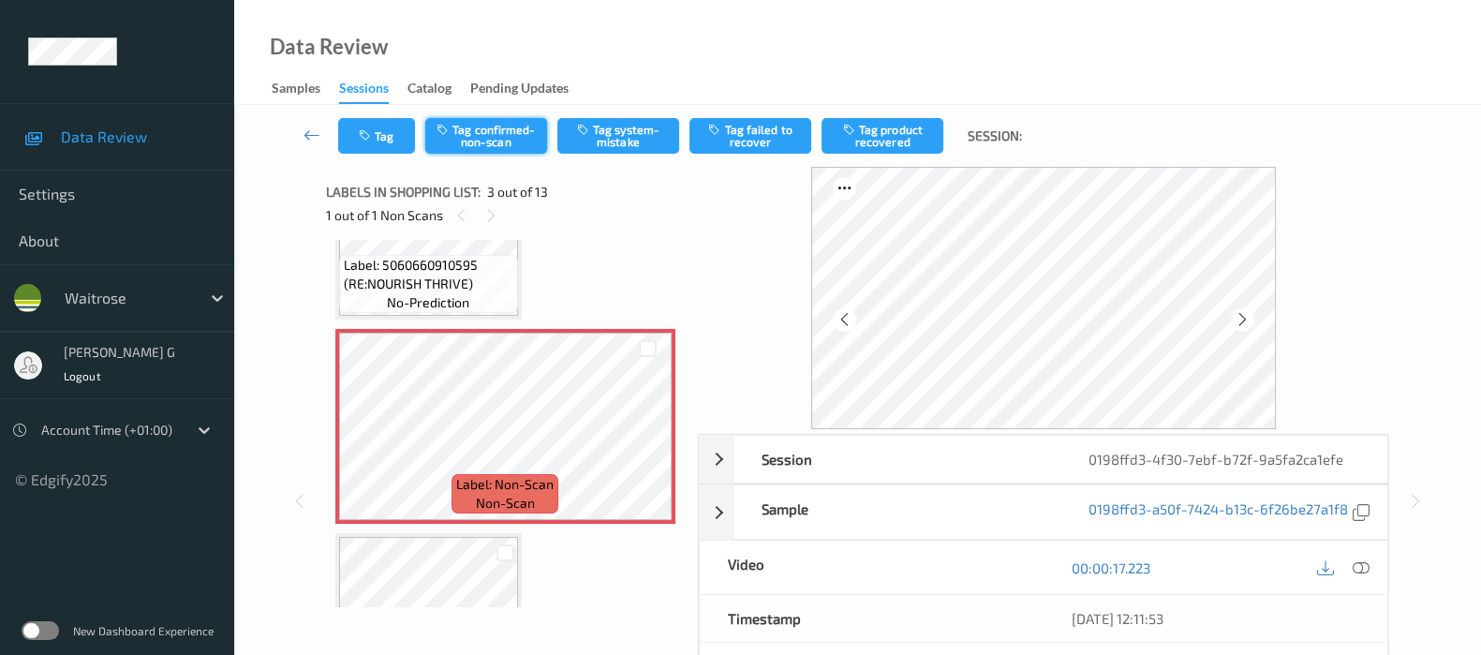
click at [491, 138] on button "Tag confirmed-non-scan" at bounding box center [486, 136] width 122 height 36
click at [491, 138] on button "Untag confirmed-non-scan" at bounding box center [486, 136] width 122 height 36
click at [638, 143] on button "Tag system-mistake" at bounding box center [618, 136] width 122 height 36
click at [380, 138] on button "Tag" at bounding box center [376, 136] width 77 height 36
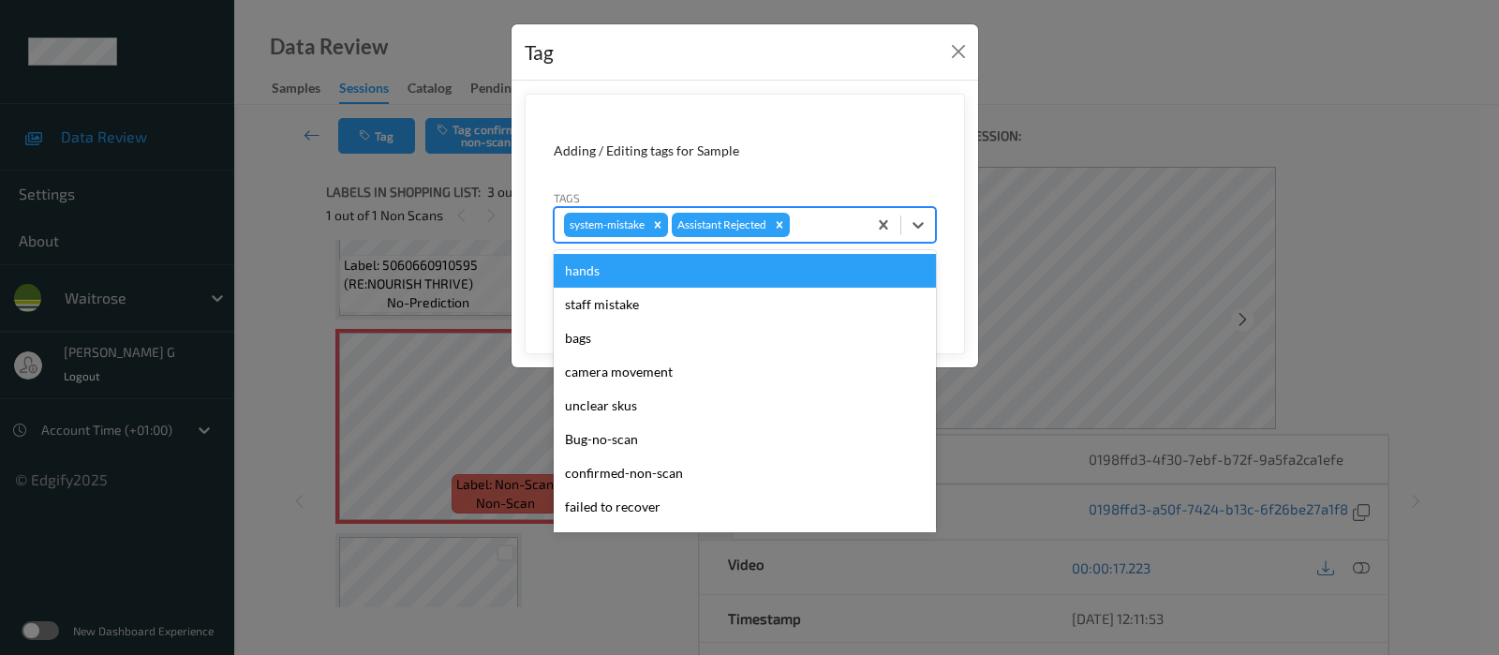
click at [814, 228] on div at bounding box center [826, 225] width 64 height 22
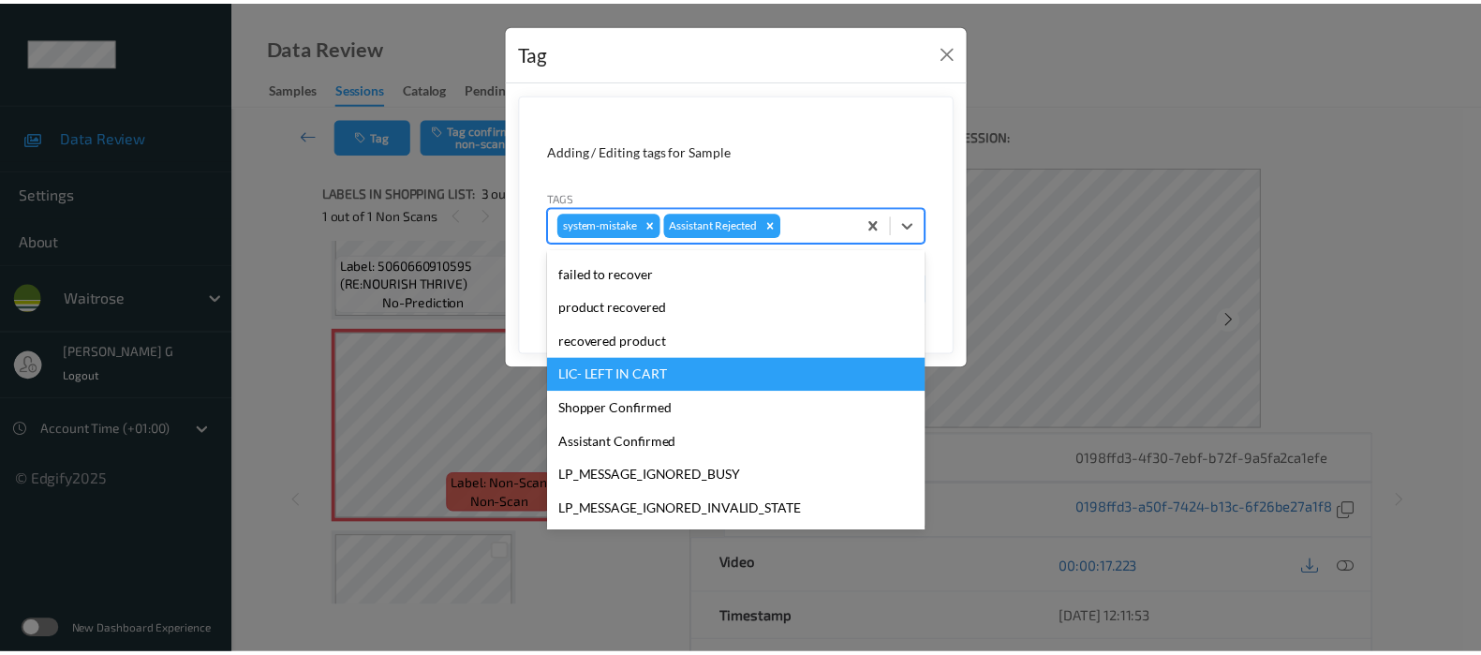
scroll to position [400, 0]
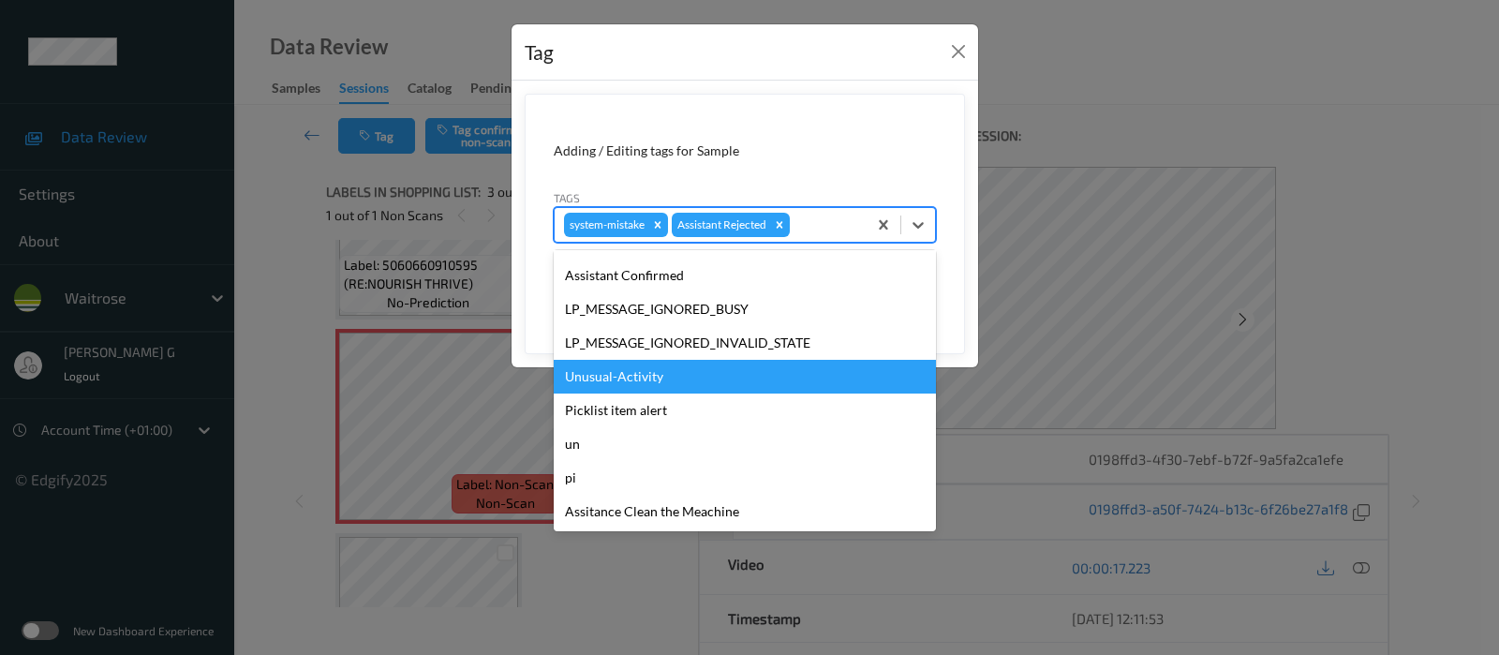
click at [615, 372] on div "Unusual-Activity" at bounding box center [745, 377] width 382 height 34
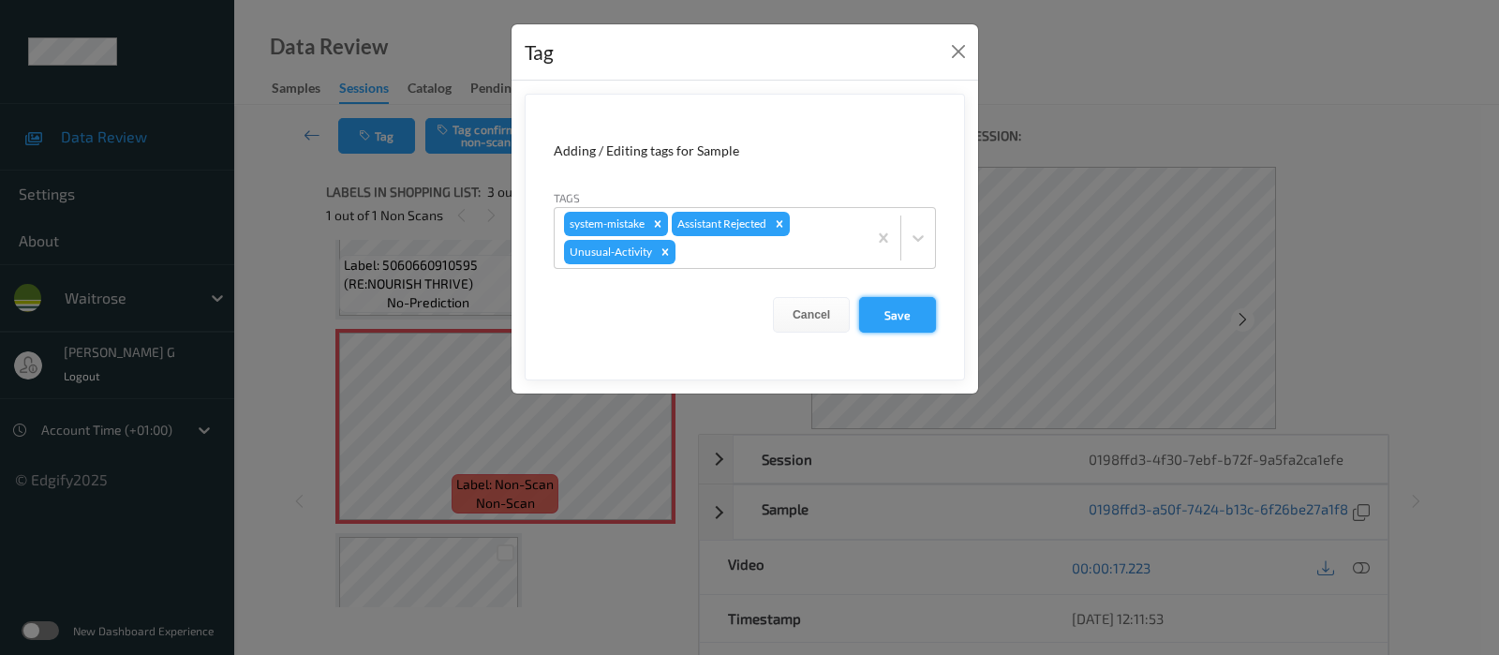
click at [899, 323] on button "Save" at bounding box center [897, 315] width 77 height 36
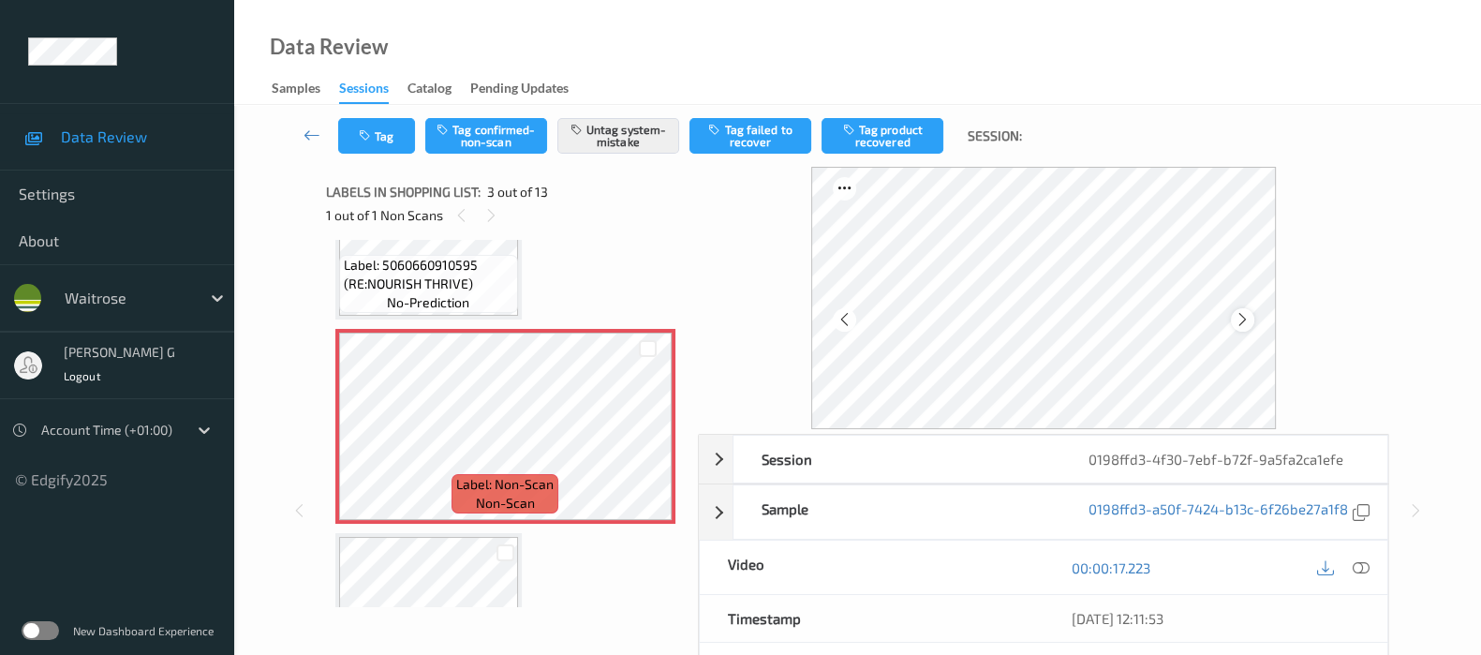
click at [1251, 320] on icon at bounding box center [1243, 319] width 16 height 17
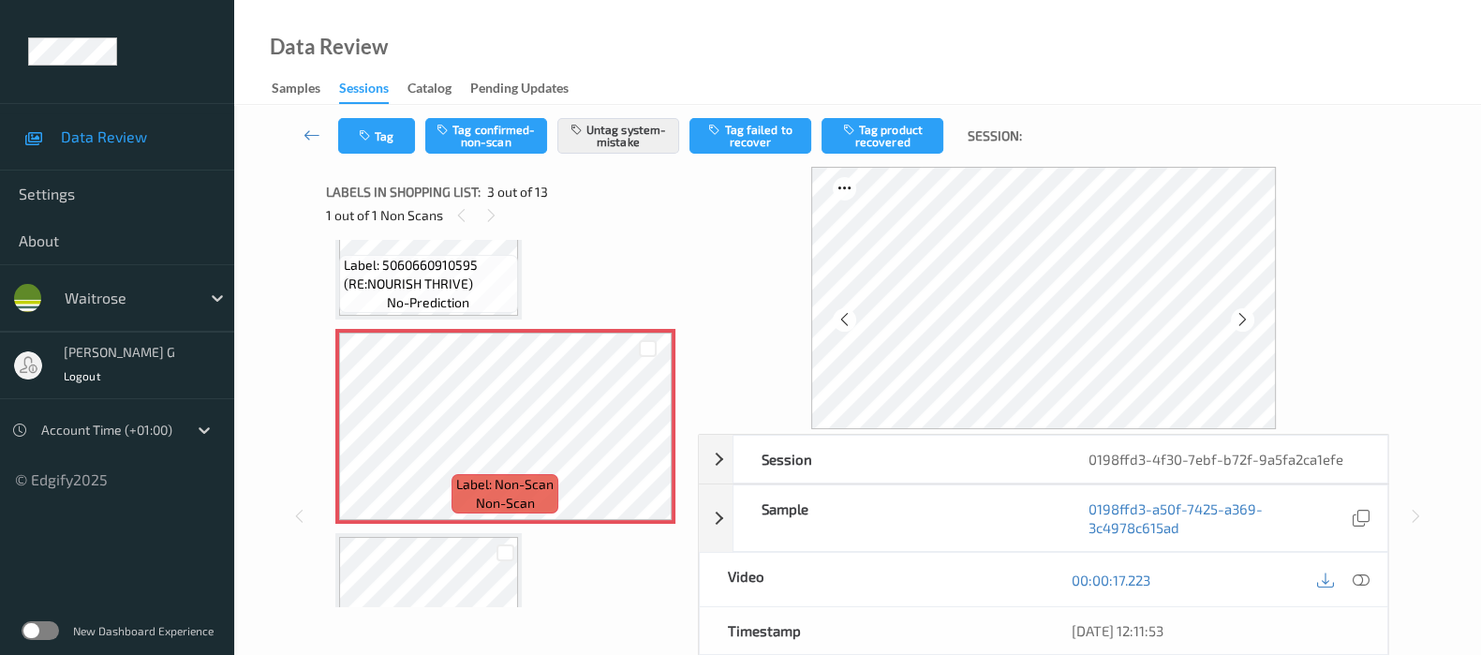
click at [1251, 320] on icon at bounding box center [1243, 319] width 16 height 17
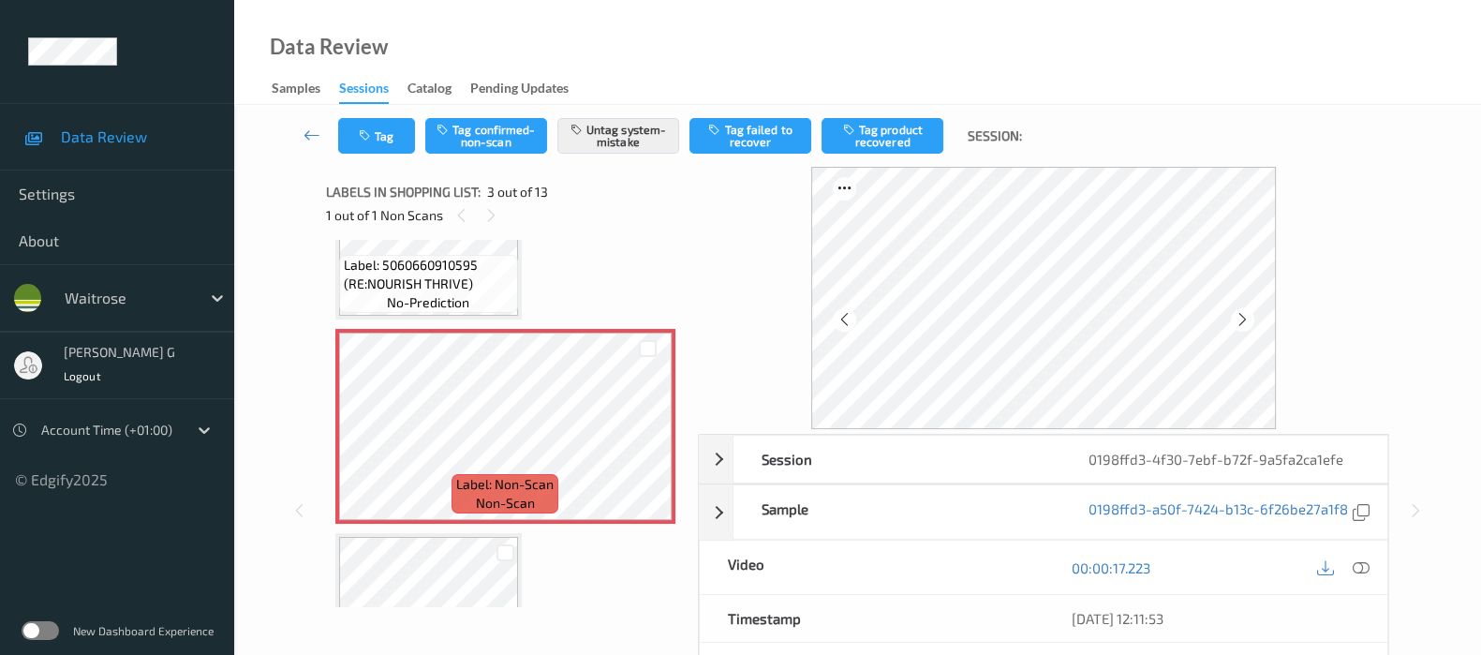
click at [1251, 320] on icon at bounding box center [1243, 319] width 16 height 17
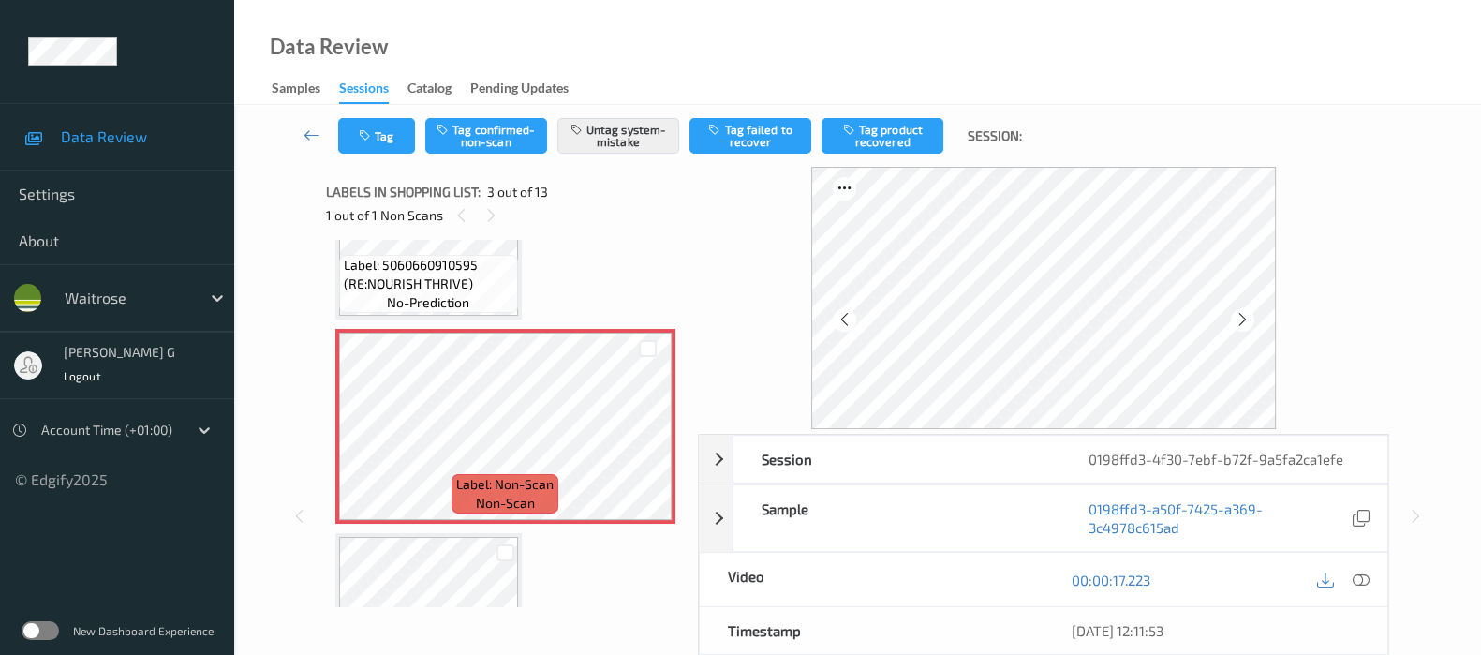
click at [1251, 320] on icon at bounding box center [1243, 319] width 16 height 17
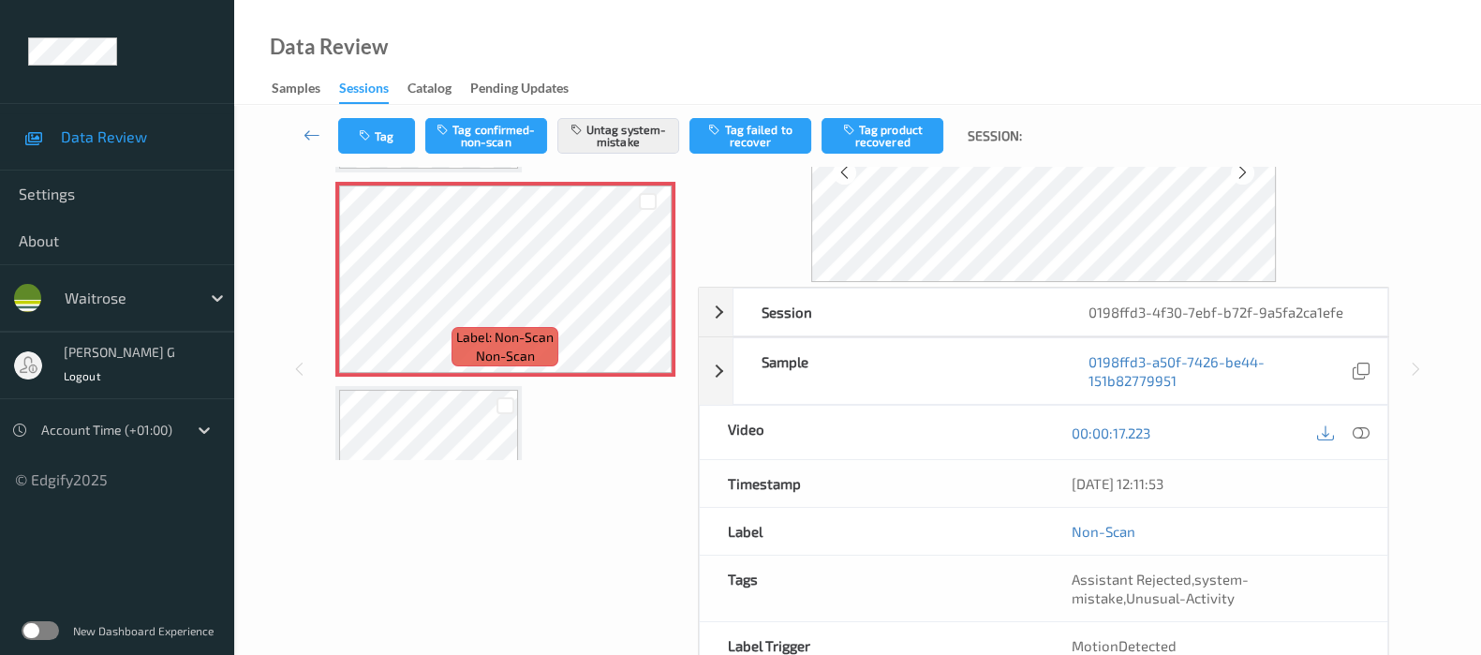
scroll to position [246, 0]
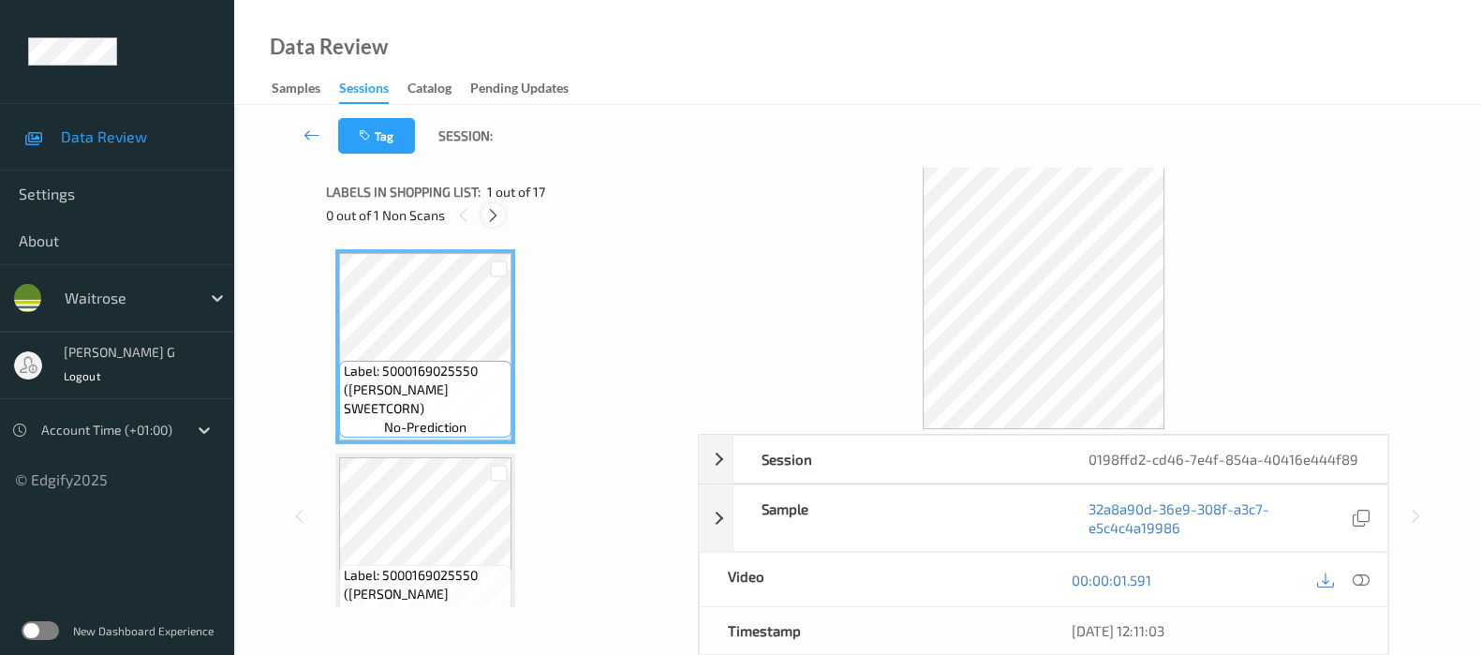
click at [492, 210] on icon at bounding box center [493, 215] width 16 height 17
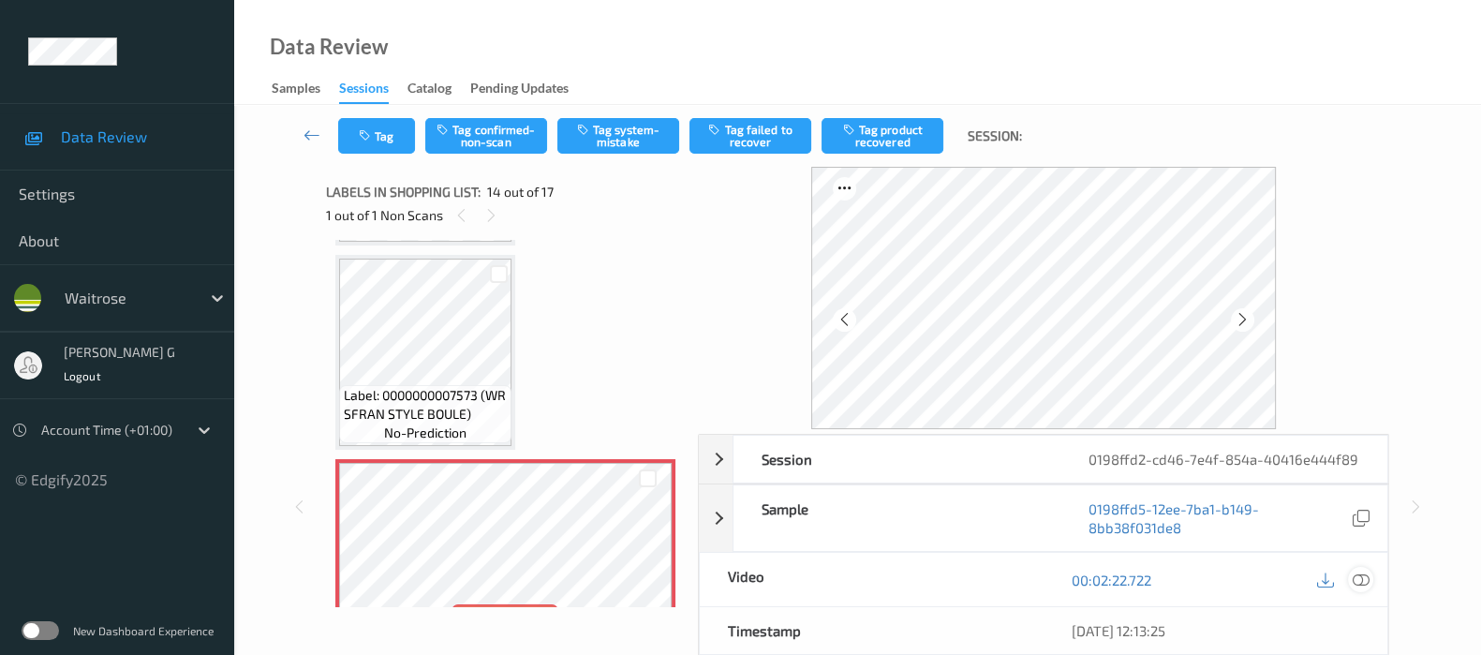
click at [1349, 592] on div at bounding box center [1360, 579] width 25 height 25
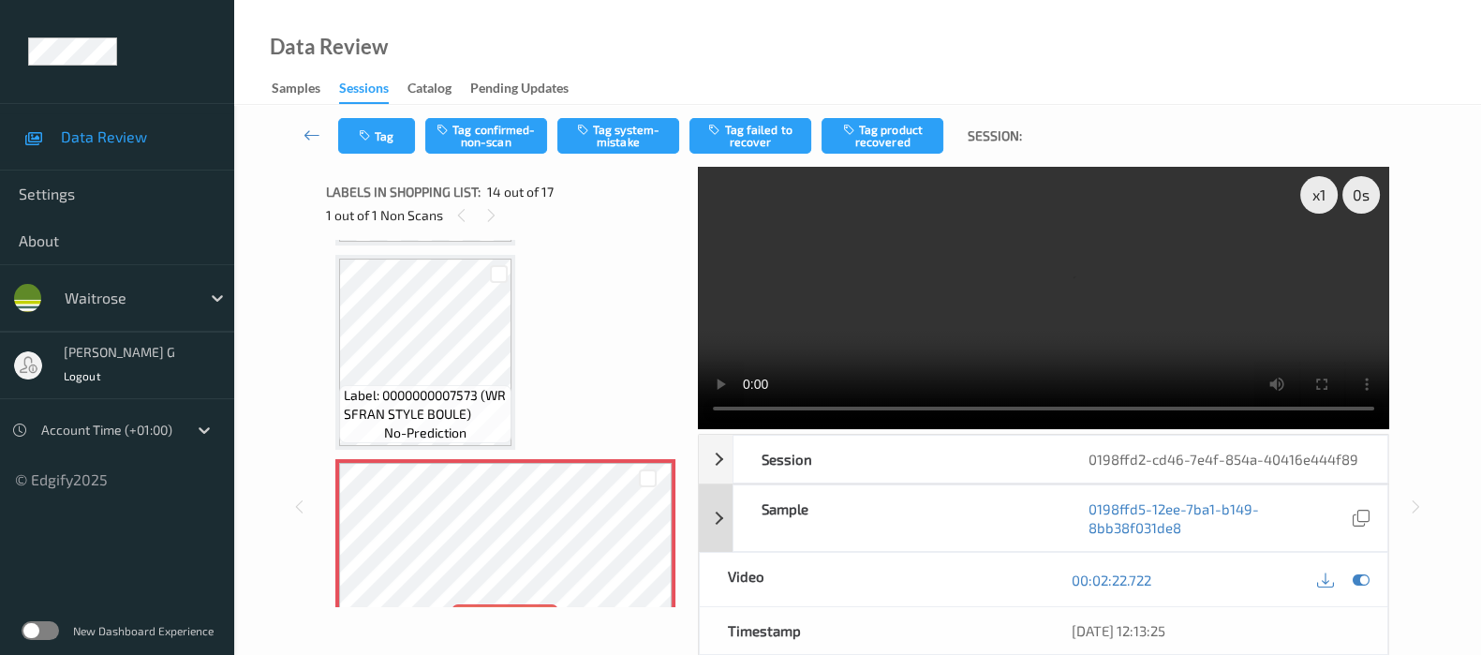
click at [1363, 588] on icon at bounding box center [1361, 579] width 17 height 17
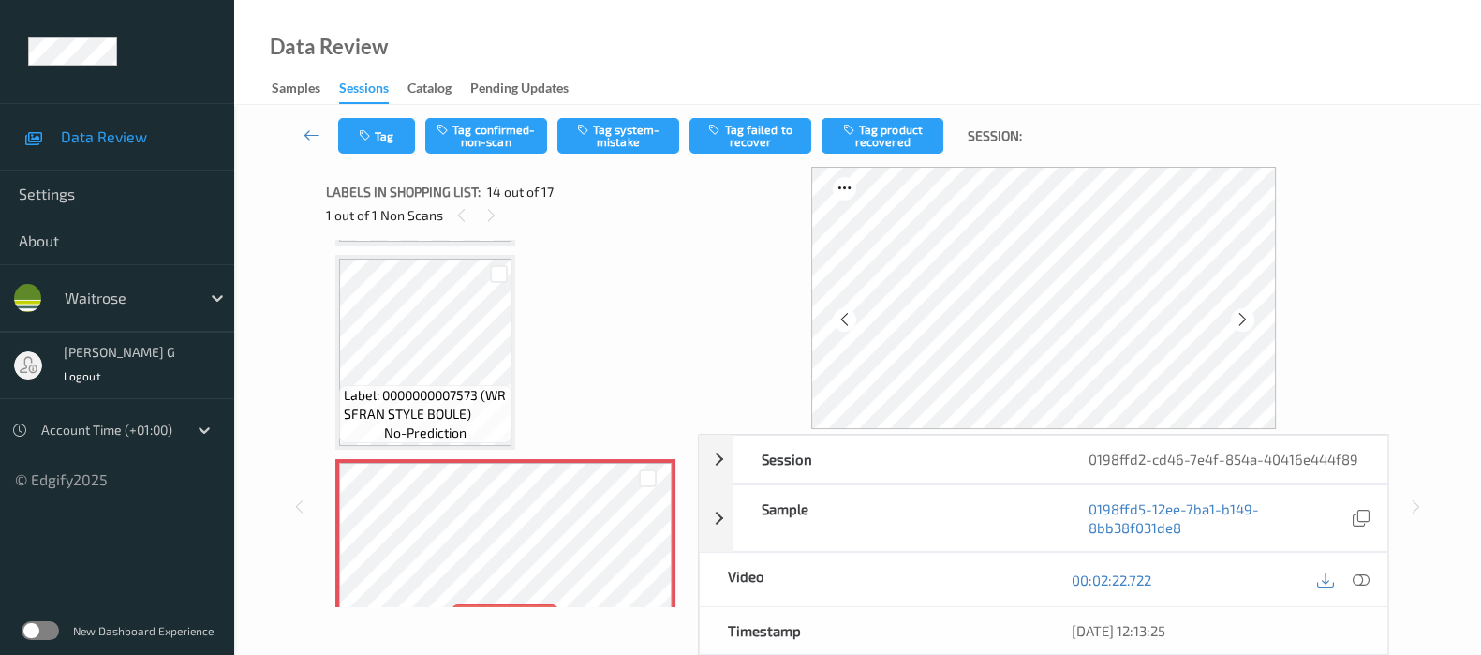
click at [484, 392] on span "Label: 0000000007573 (WR SFRAN STYLE BOULE)" at bounding box center [425, 404] width 163 height 37
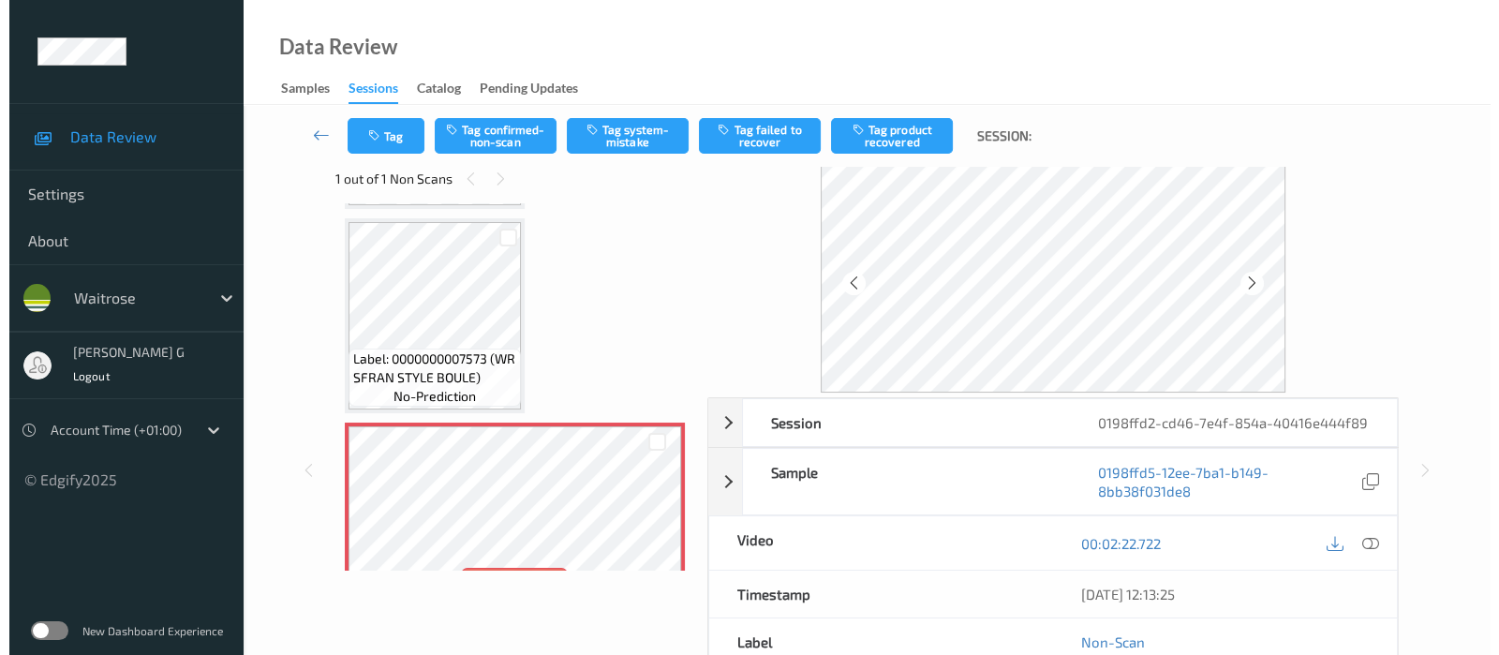
scroll to position [0, 0]
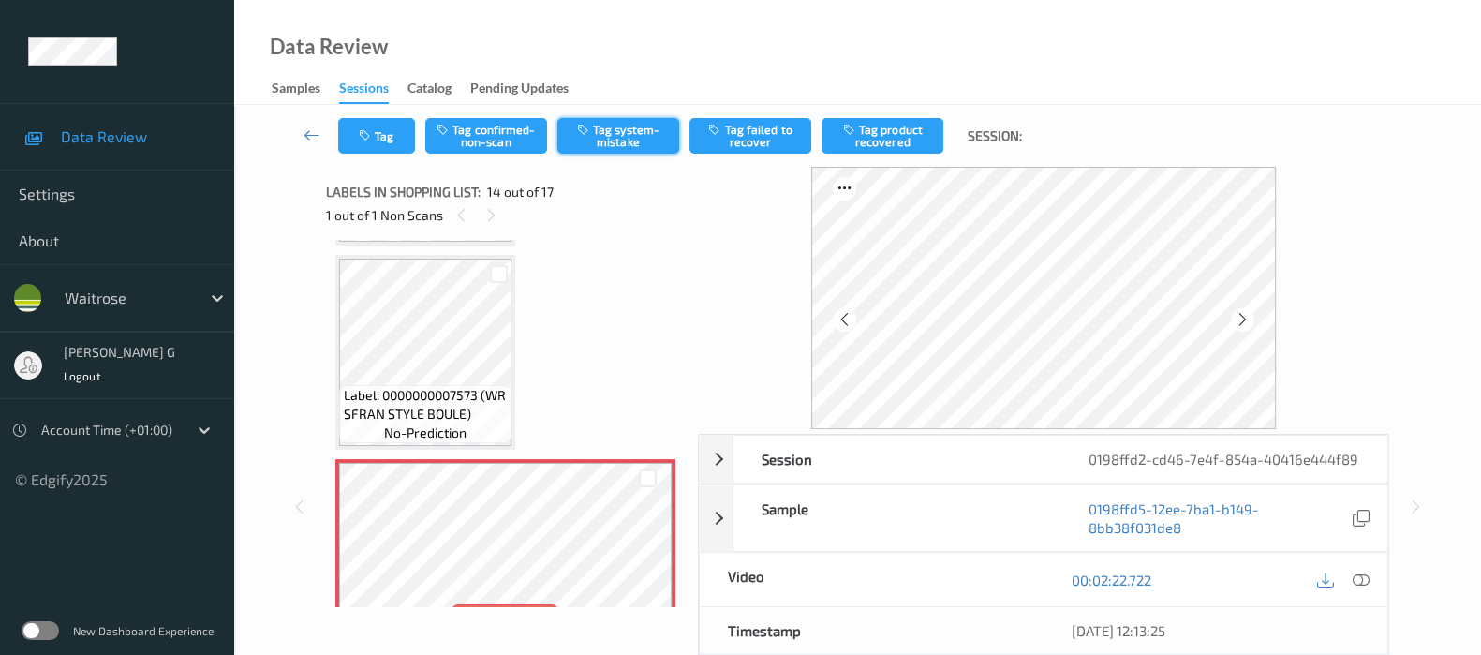
click at [632, 132] on button "Tag system-mistake" at bounding box center [618, 136] width 122 height 36
click at [357, 134] on button "Tag" at bounding box center [376, 136] width 77 height 36
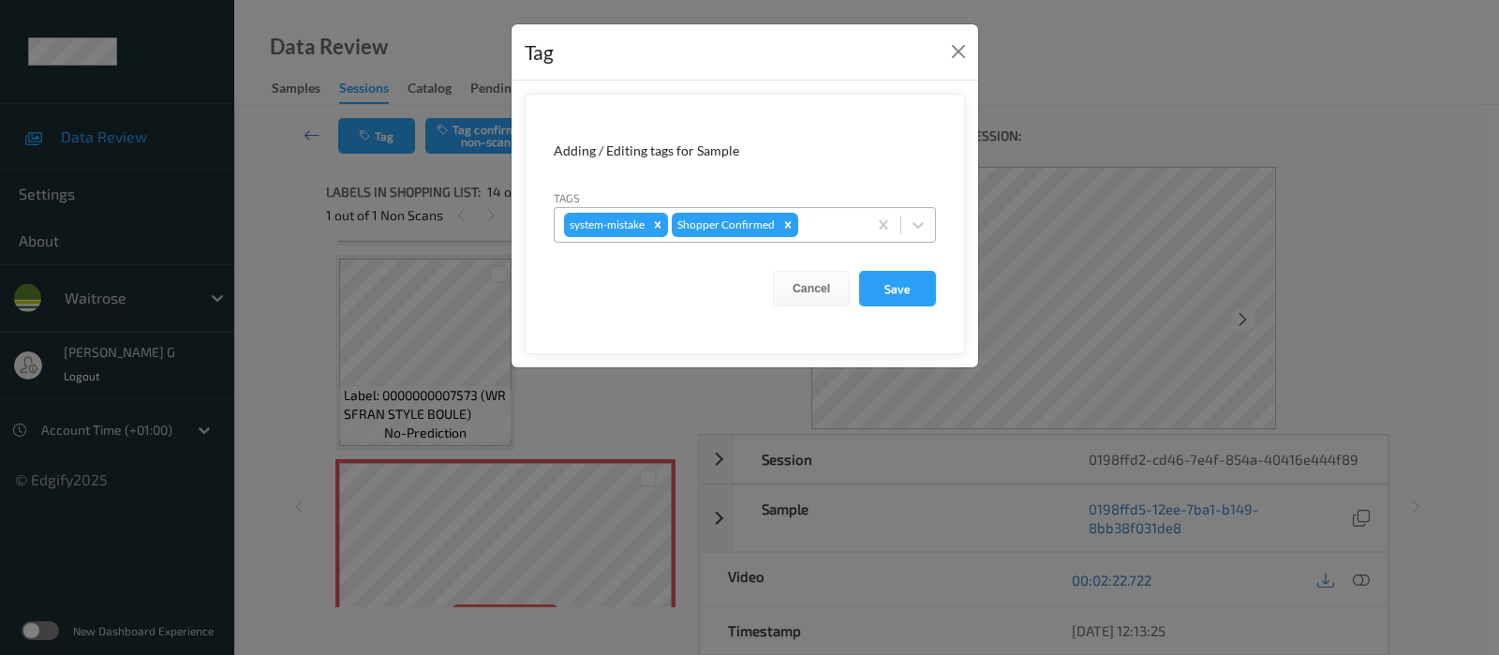
click at [853, 220] on div at bounding box center [829, 225] width 55 height 22
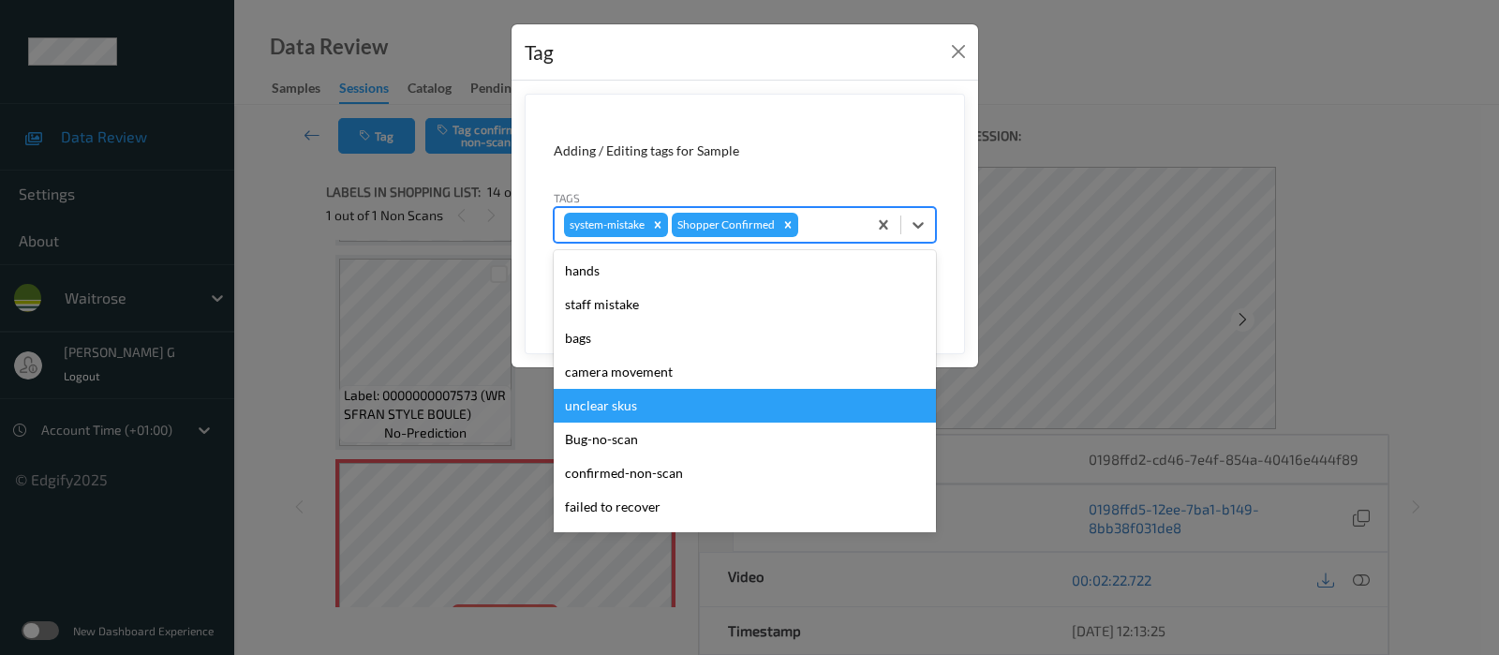
scroll to position [400, 0]
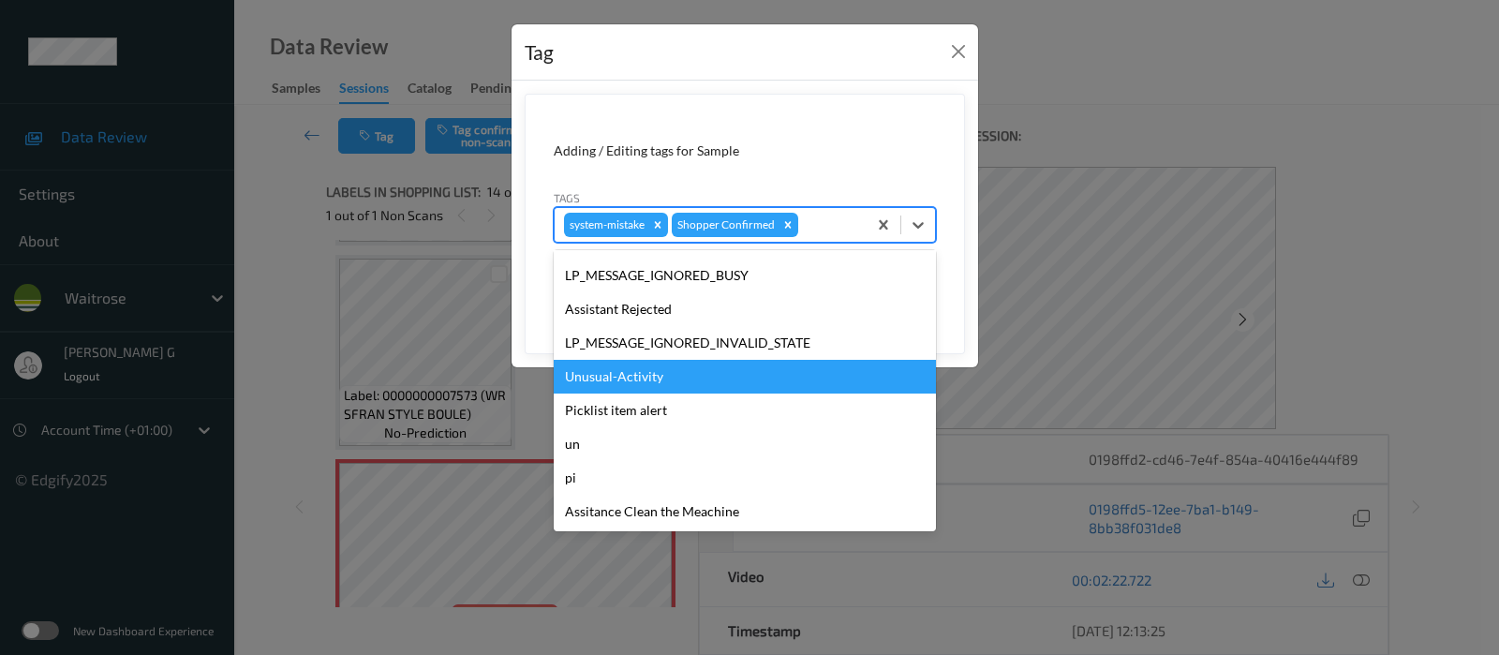
click at [603, 377] on div "Unusual-Activity" at bounding box center [745, 377] width 382 height 34
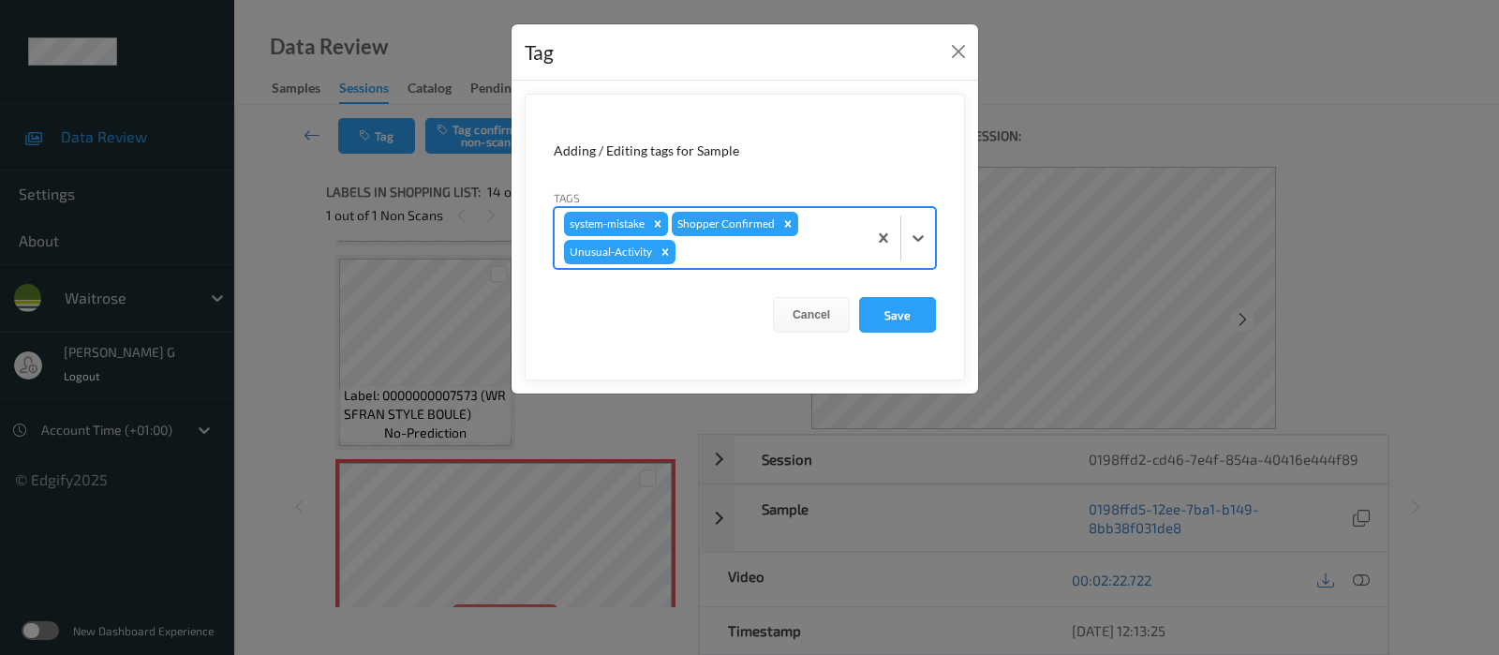
click at [738, 259] on div at bounding box center [768, 252] width 178 height 22
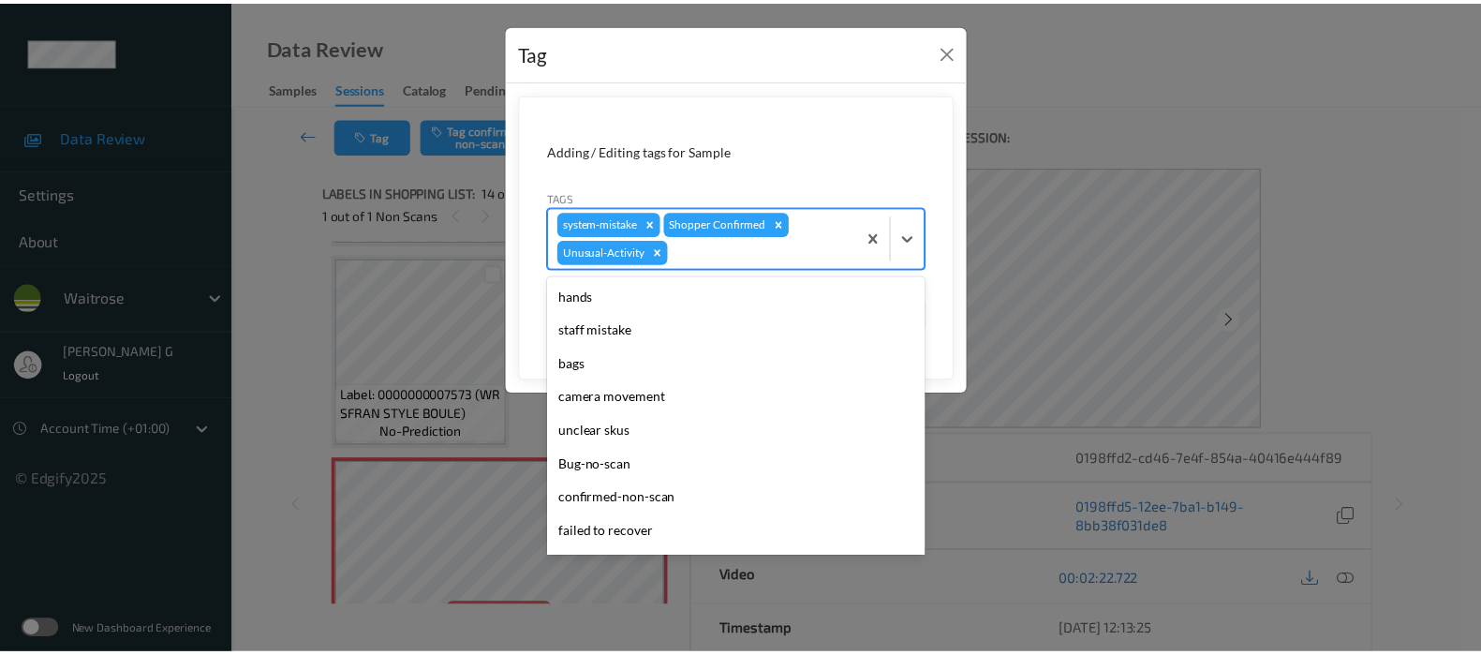
scroll to position [366, 0]
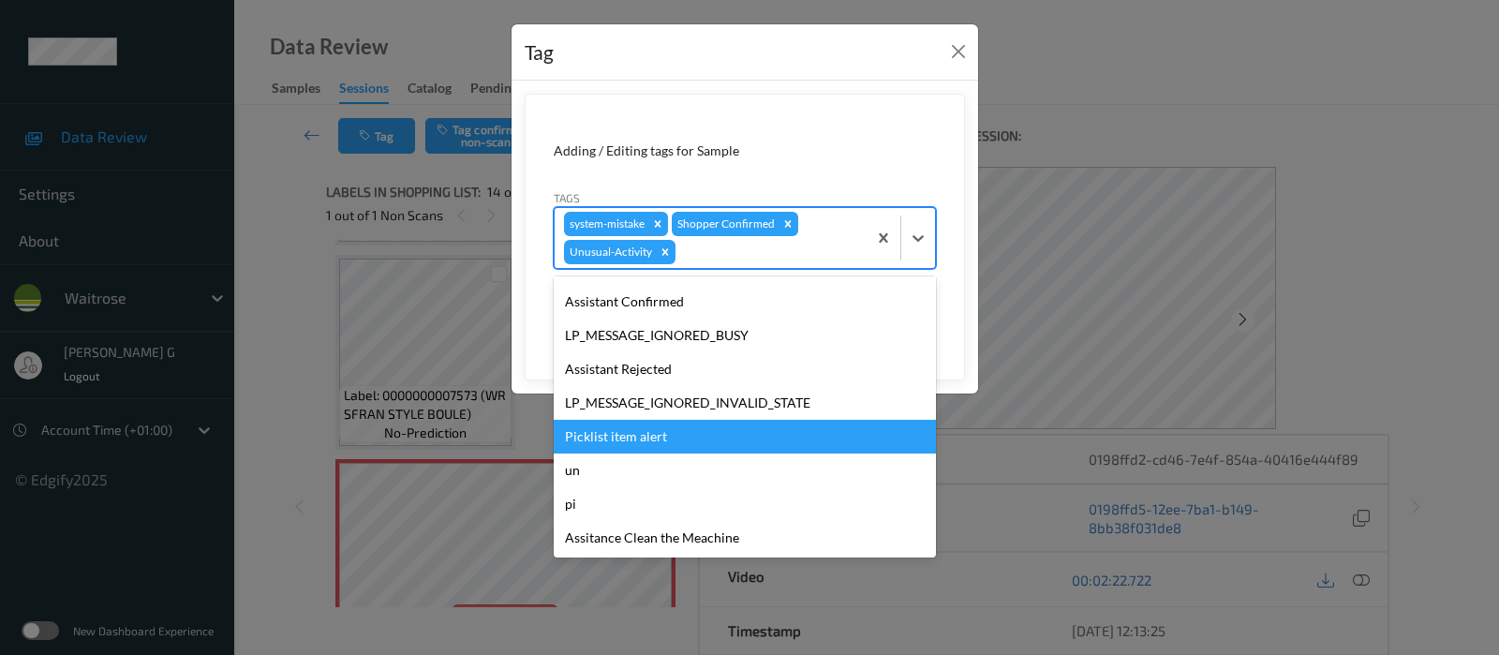
click at [604, 438] on div "Picklist item alert" at bounding box center [745, 437] width 382 height 34
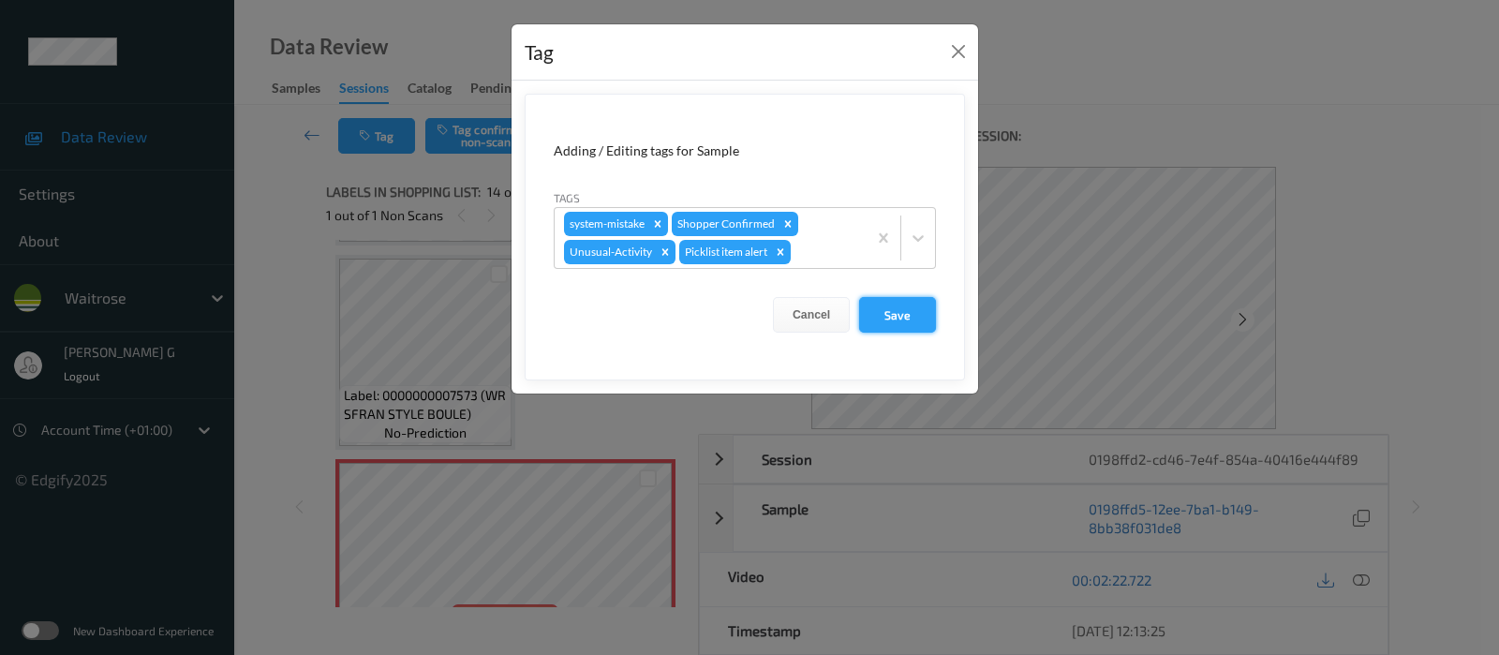
click at [912, 323] on button "Save" at bounding box center [897, 315] width 77 height 36
click at [898, 308] on button "Save" at bounding box center [897, 315] width 77 height 36
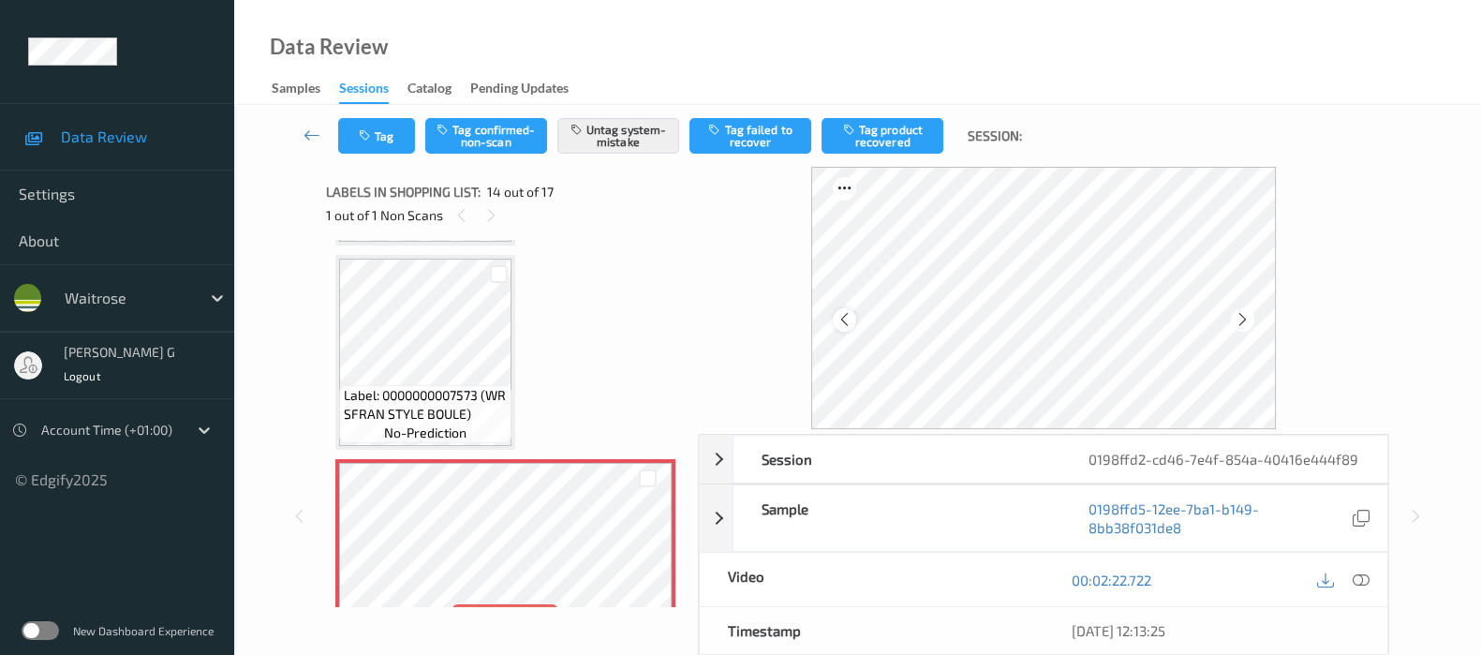
click at [853, 323] on icon at bounding box center [845, 319] width 16 height 17
click at [853, 324] on icon at bounding box center [845, 319] width 16 height 17
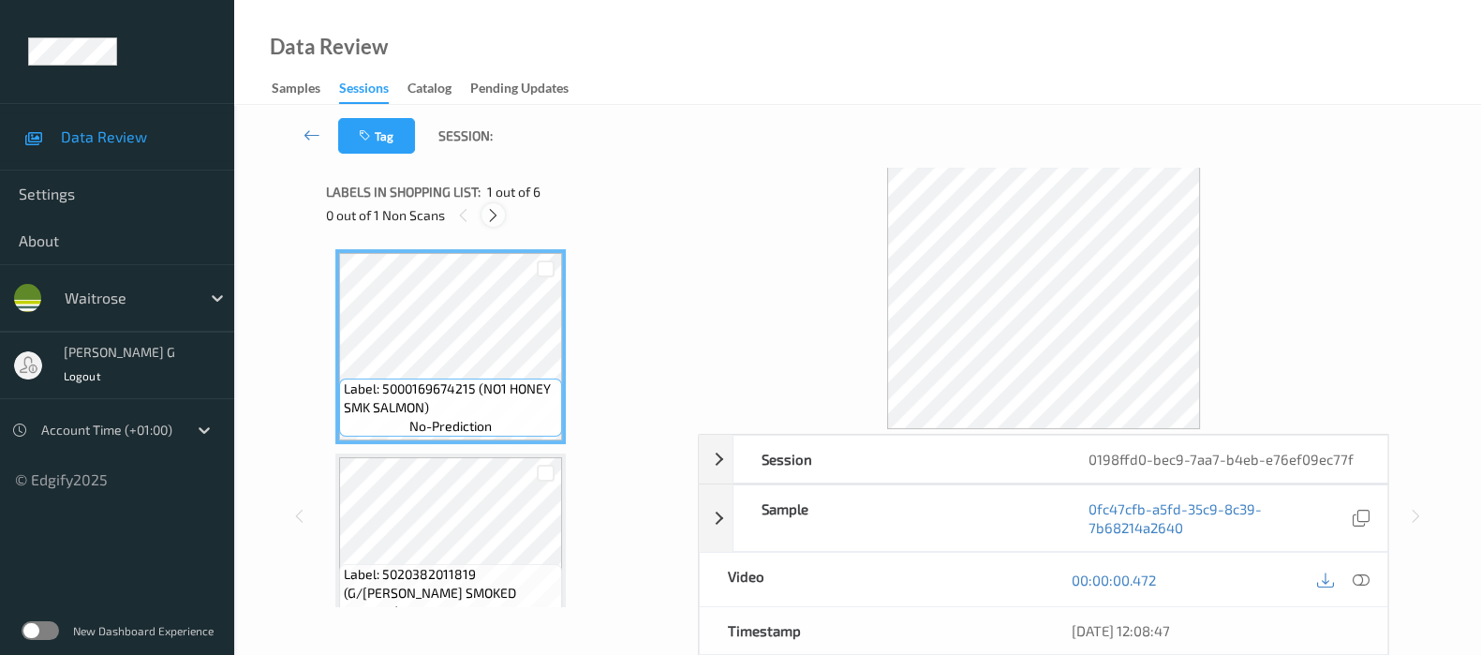
click at [487, 213] on icon at bounding box center [493, 215] width 16 height 17
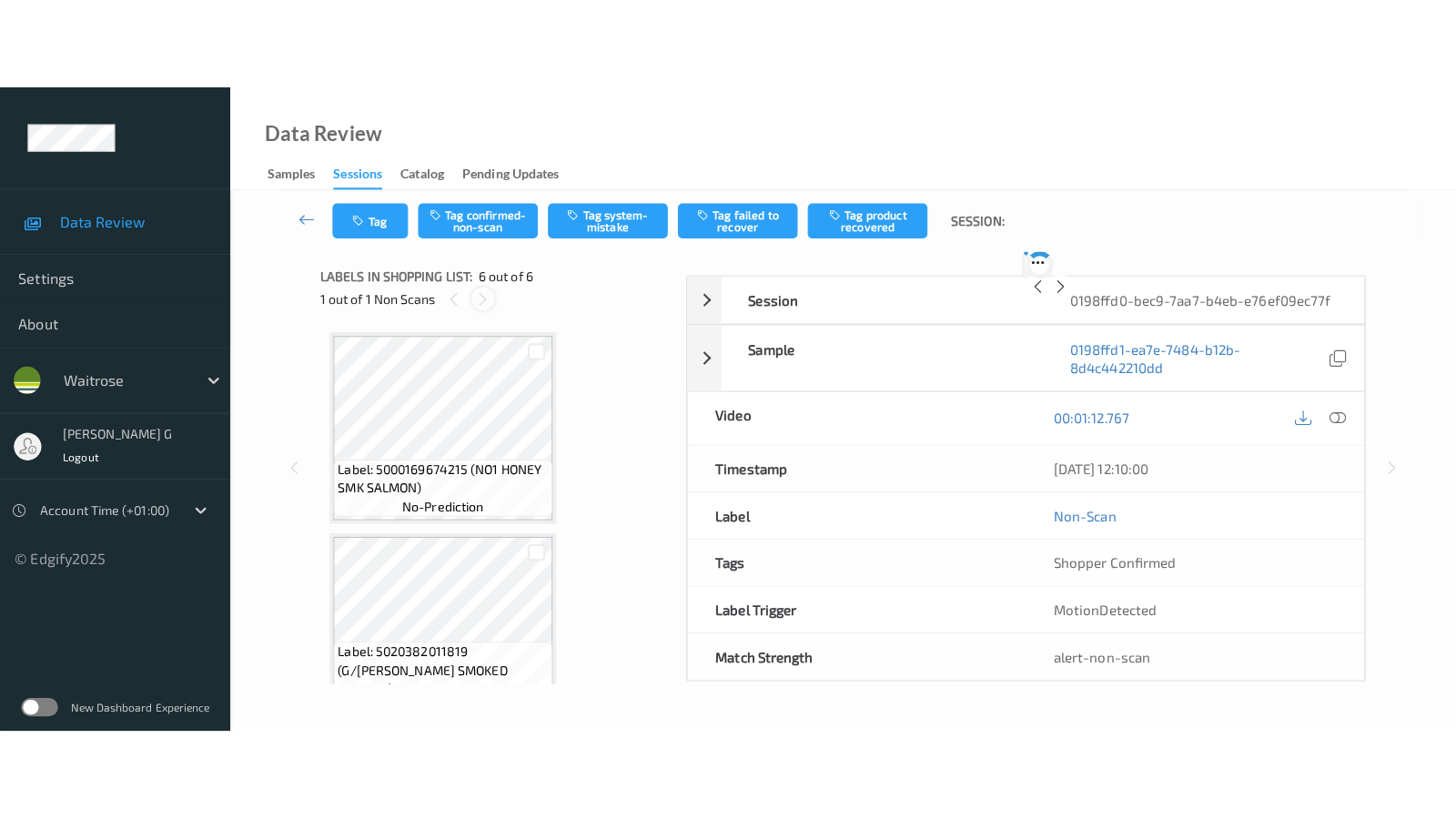
scroll to position [798, 0]
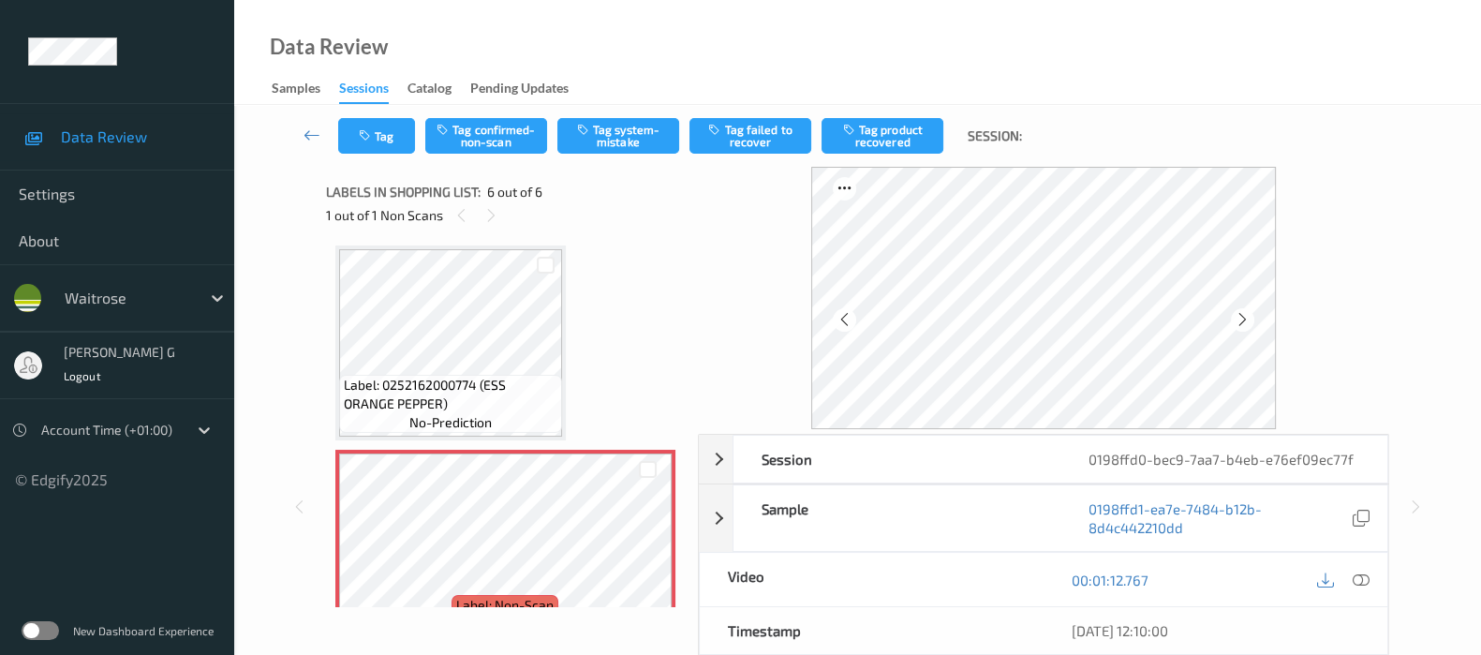
click at [438, 380] on span "Label: 0252162000774 (ESS ORANGE PEPPER)" at bounding box center [451, 394] width 214 height 37
click at [1366, 578] on icon at bounding box center [1361, 579] width 17 height 17
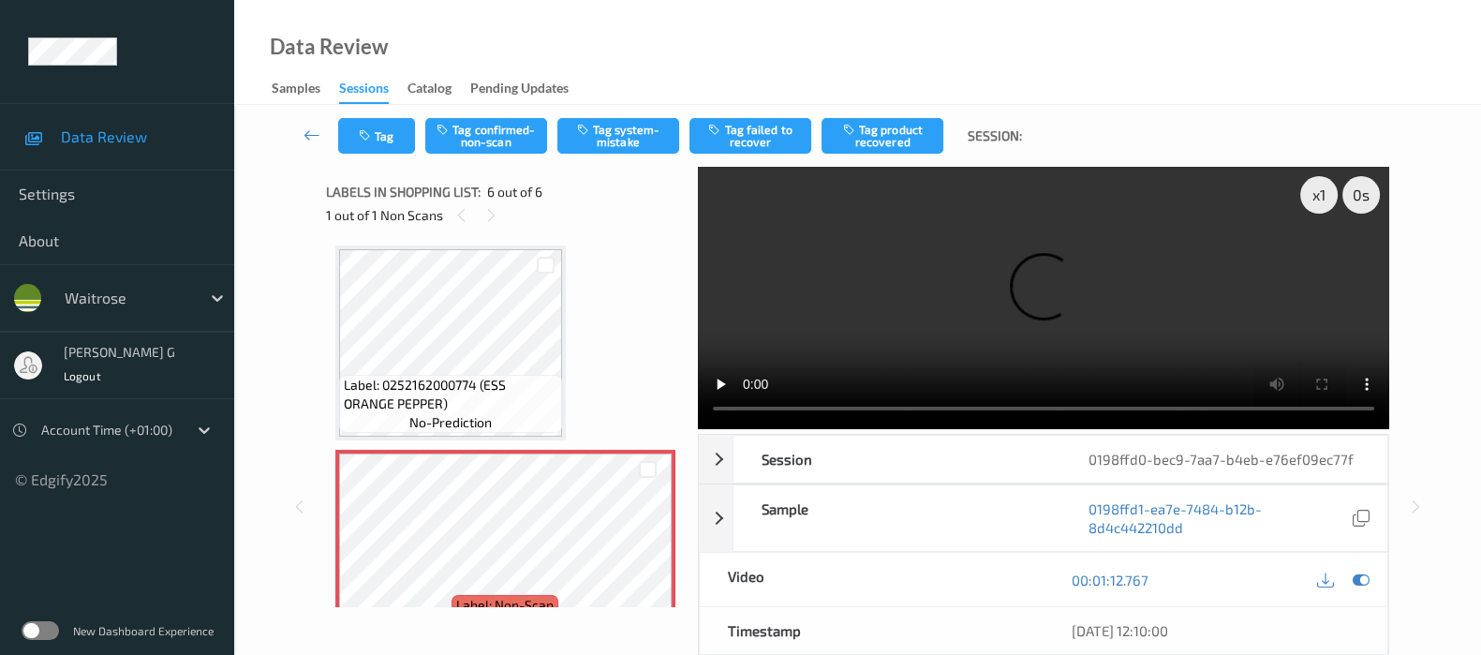
scroll to position [671, 0]
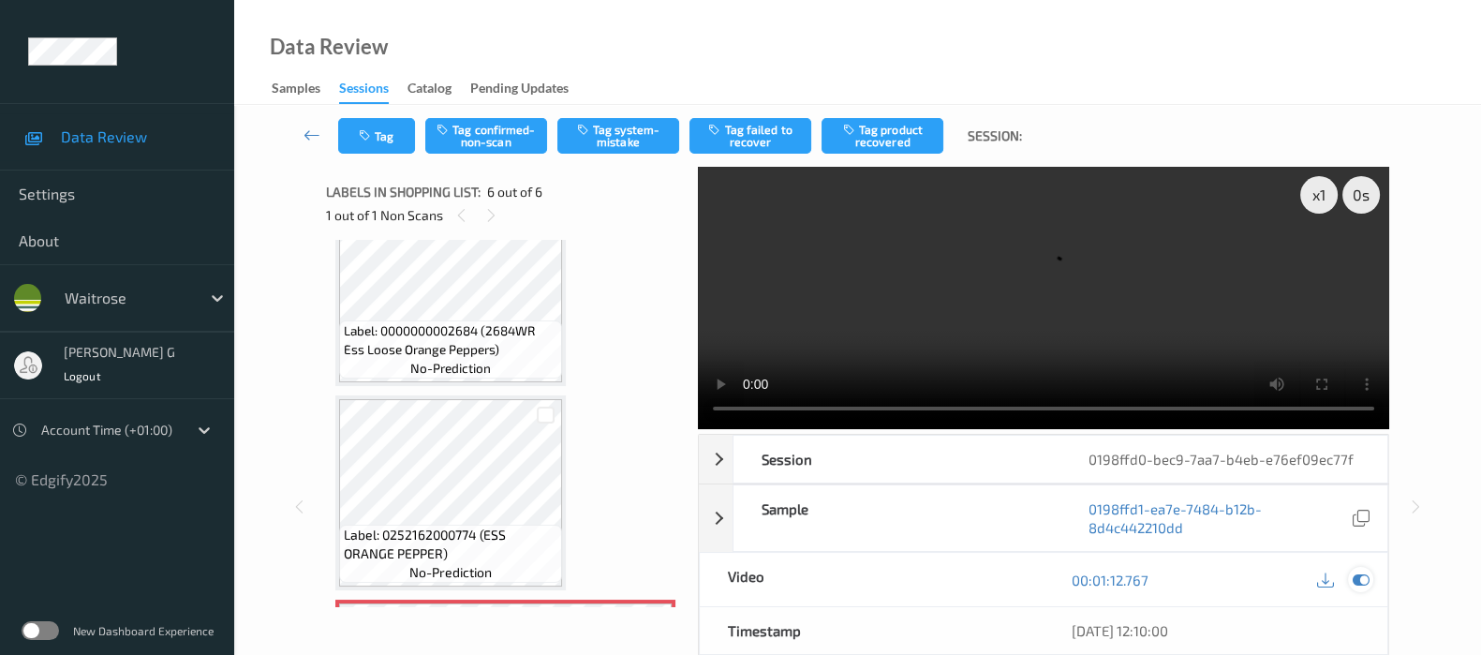
click at [1372, 574] on div at bounding box center [1360, 579] width 25 height 25
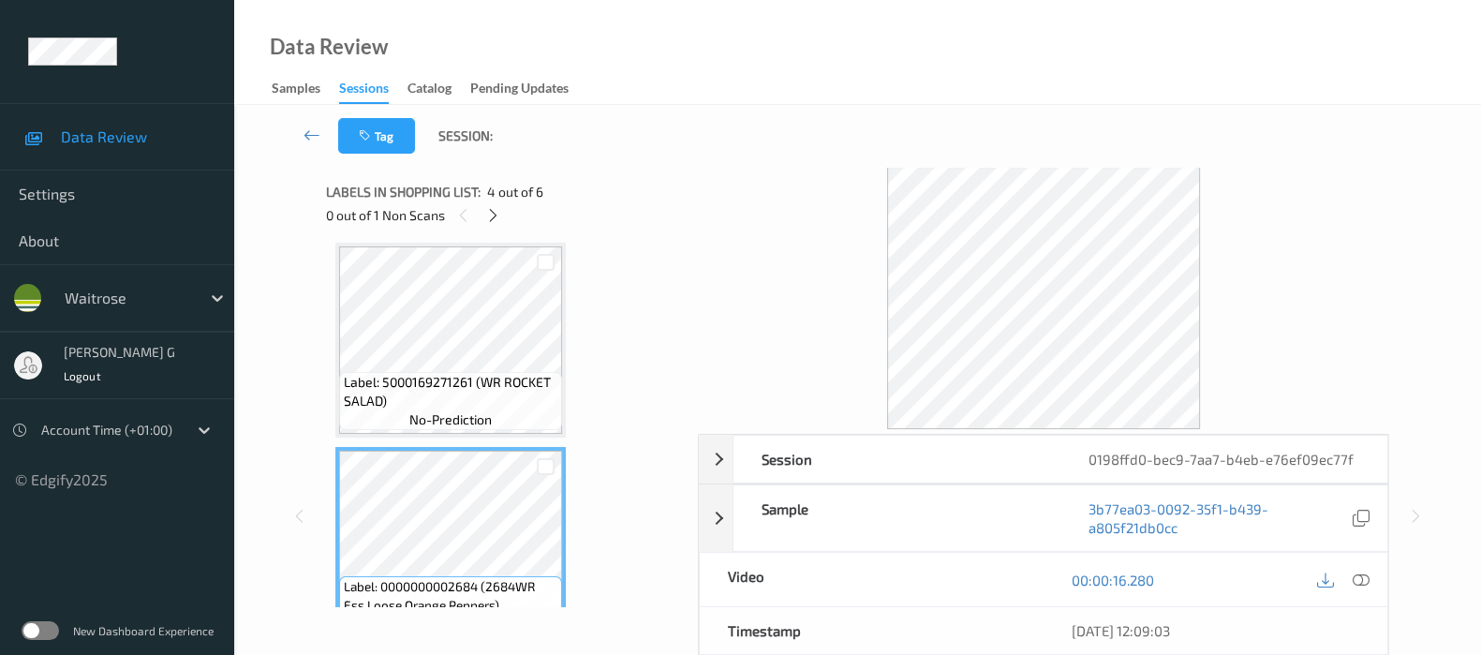
scroll to position [437, 0]
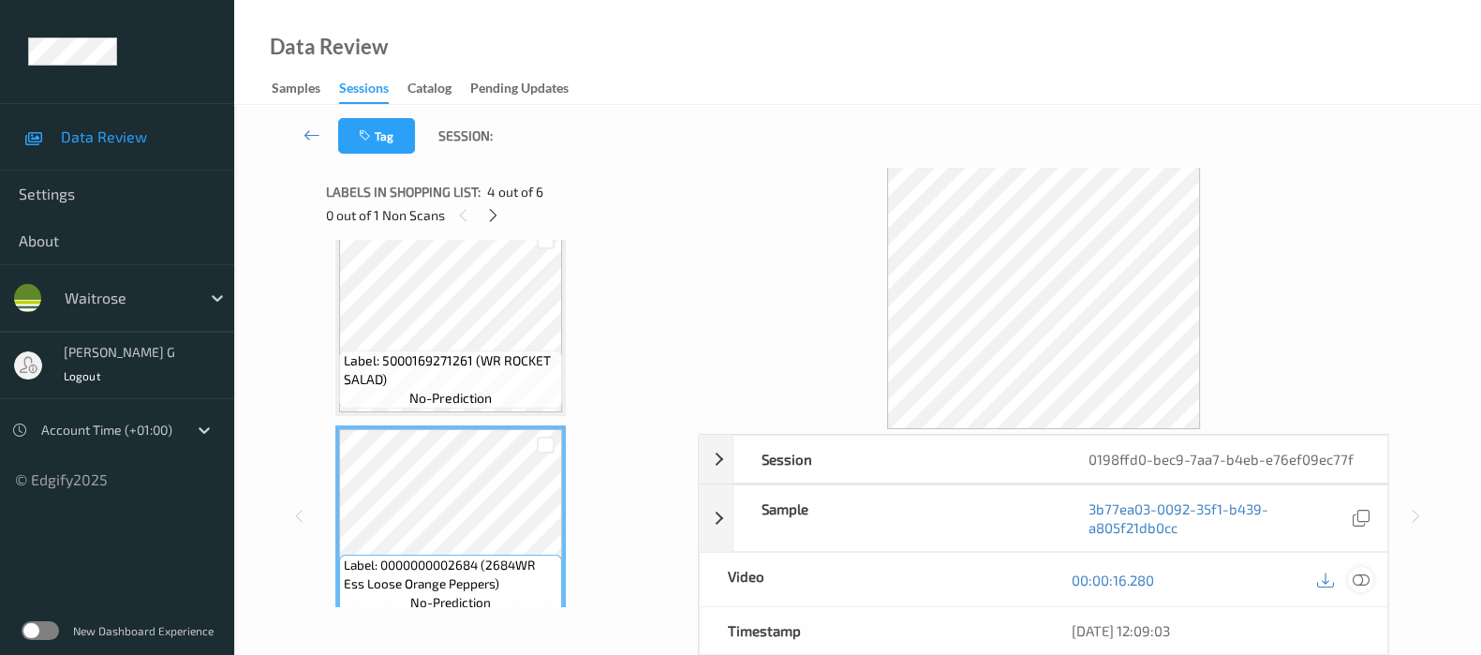
click at [1354, 586] on icon at bounding box center [1361, 579] width 17 height 17
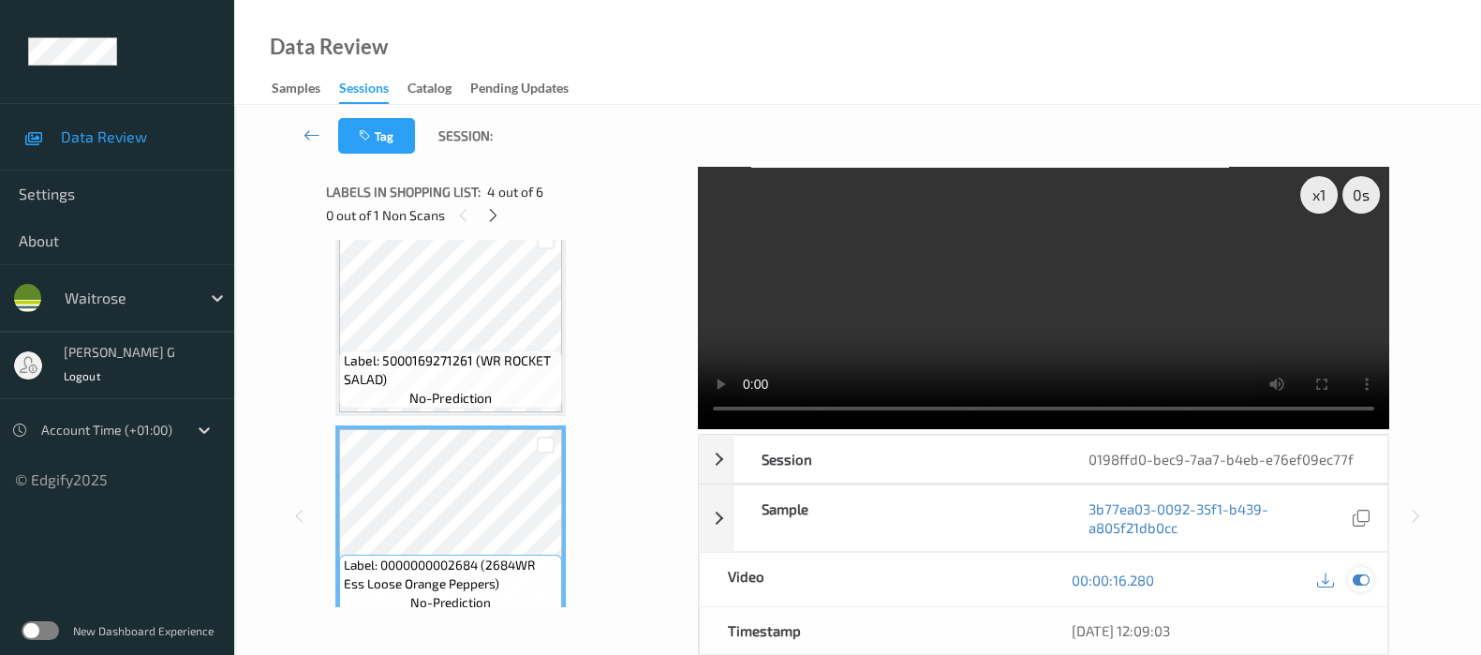
click at [1358, 579] on icon at bounding box center [1361, 579] width 17 height 17
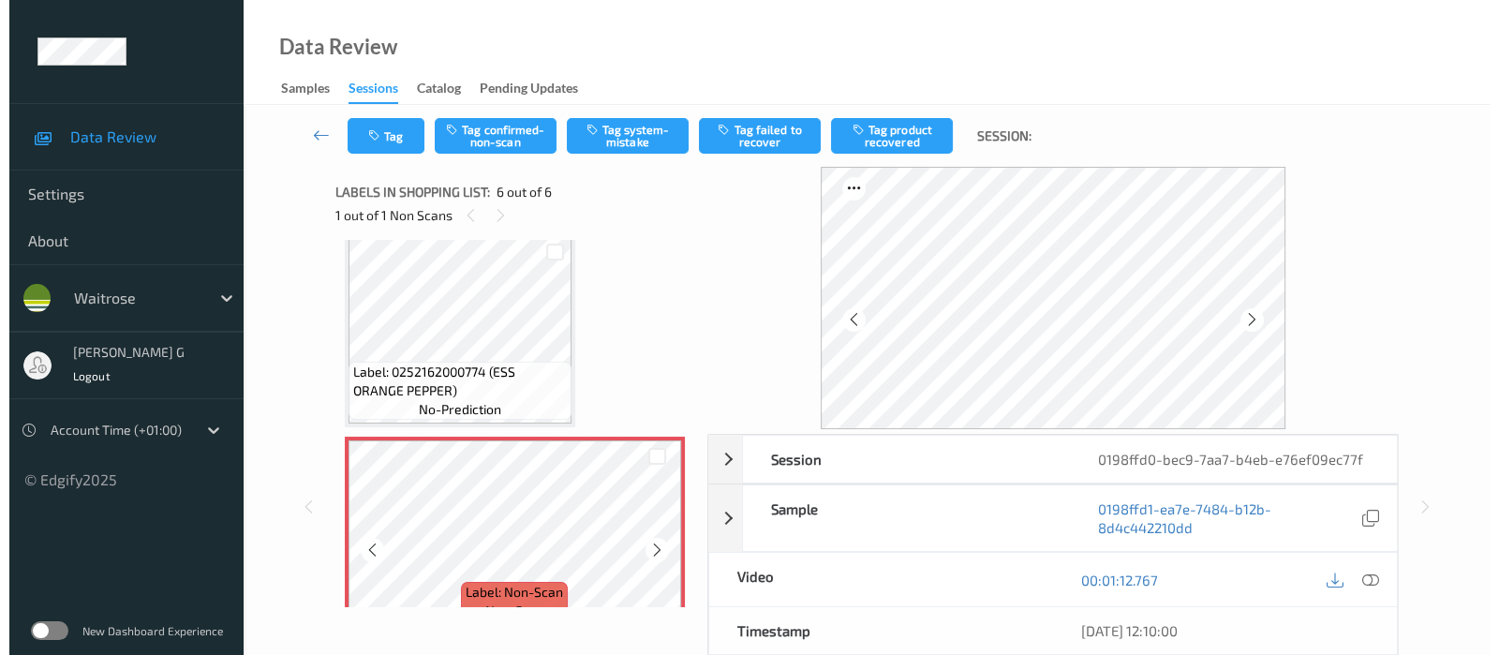
scroll to position [859, 0]
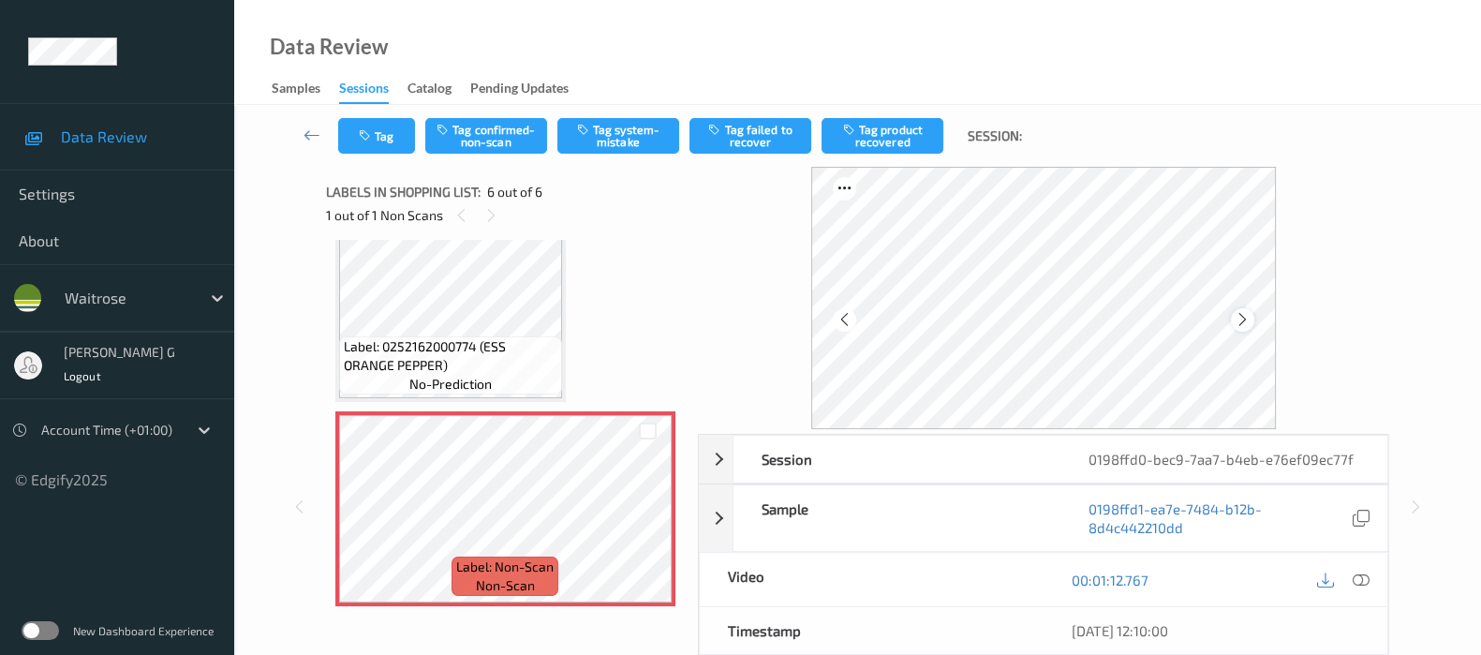
click at [1248, 327] on icon at bounding box center [1243, 319] width 16 height 17
click at [614, 142] on button "Tag system-mistake" at bounding box center [618, 136] width 122 height 36
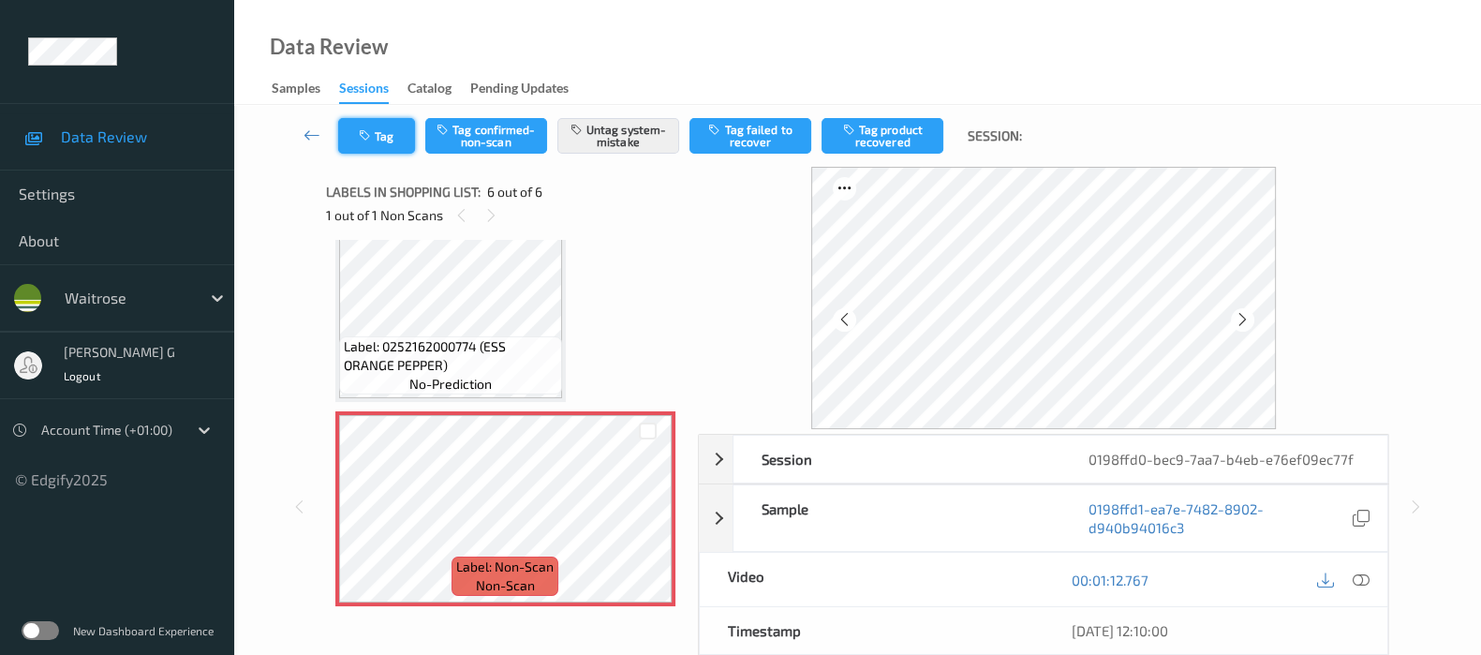
click at [361, 147] on button "Tag" at bounding box center [376, 136] width 77 height 36
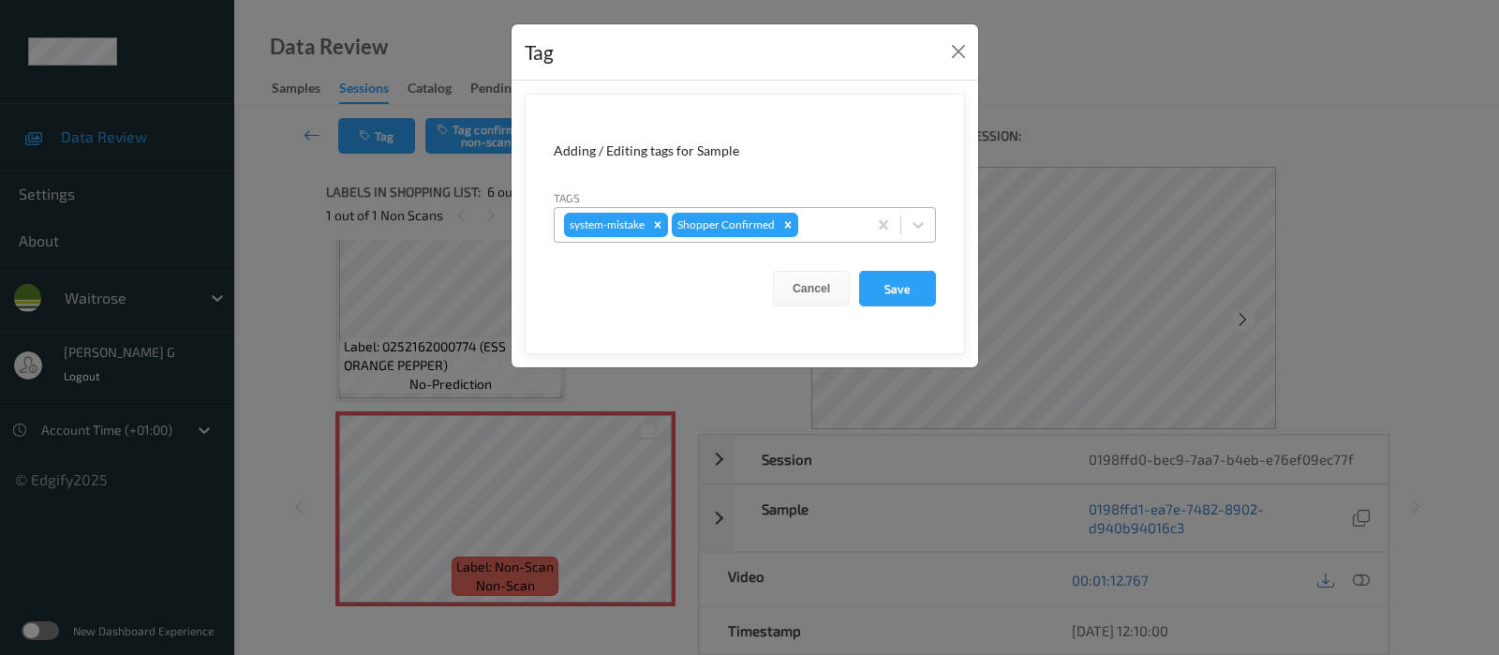
click at [813, 229] on div at bounding box center [829, 225] width 55 height 22
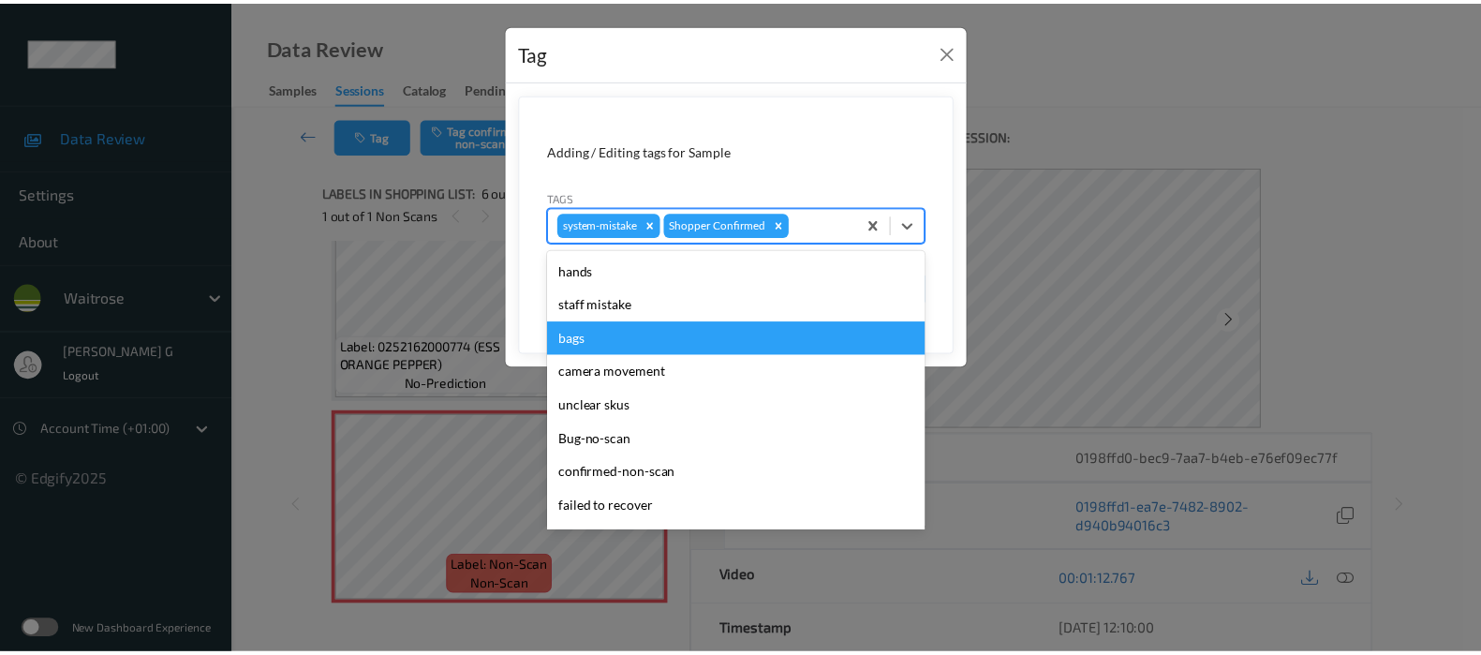
scroll to position [351, 0]
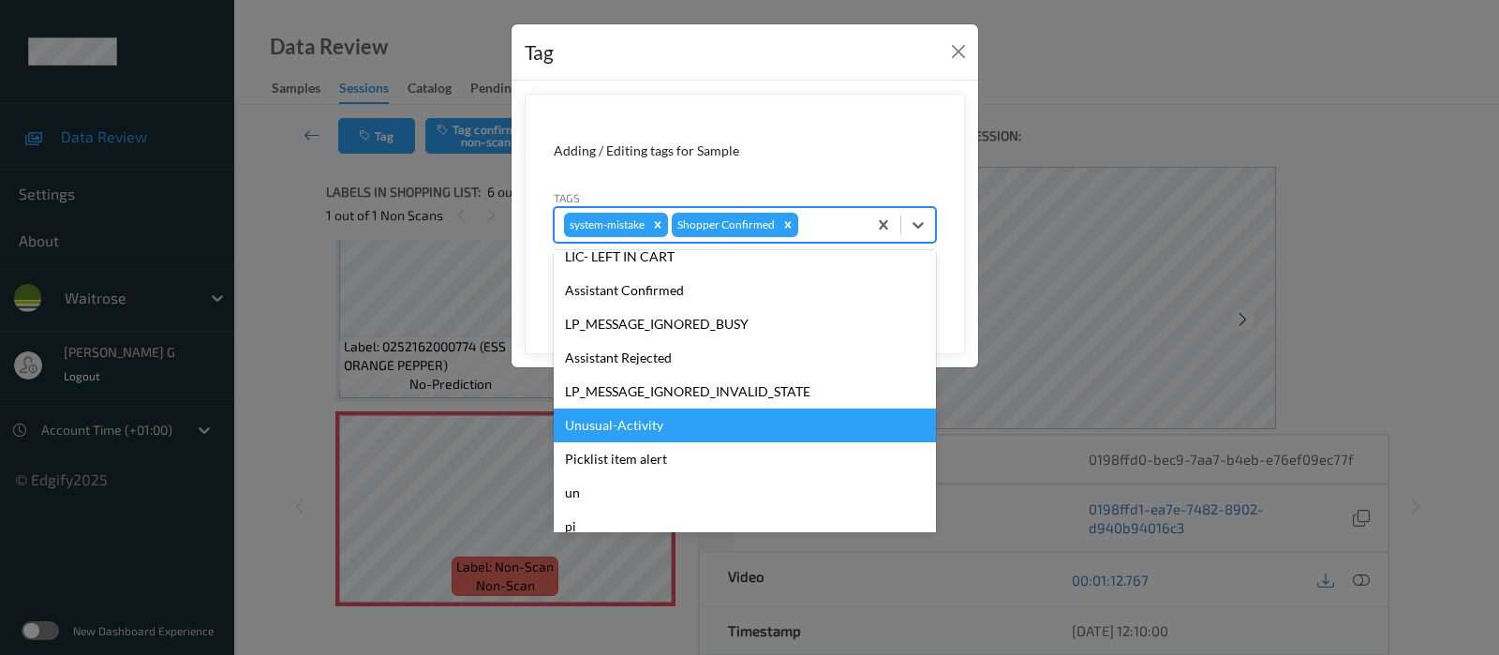
click at [597, 422] on div "Unusual-Activity" at bounding box center [745, 425] width 382 height 34
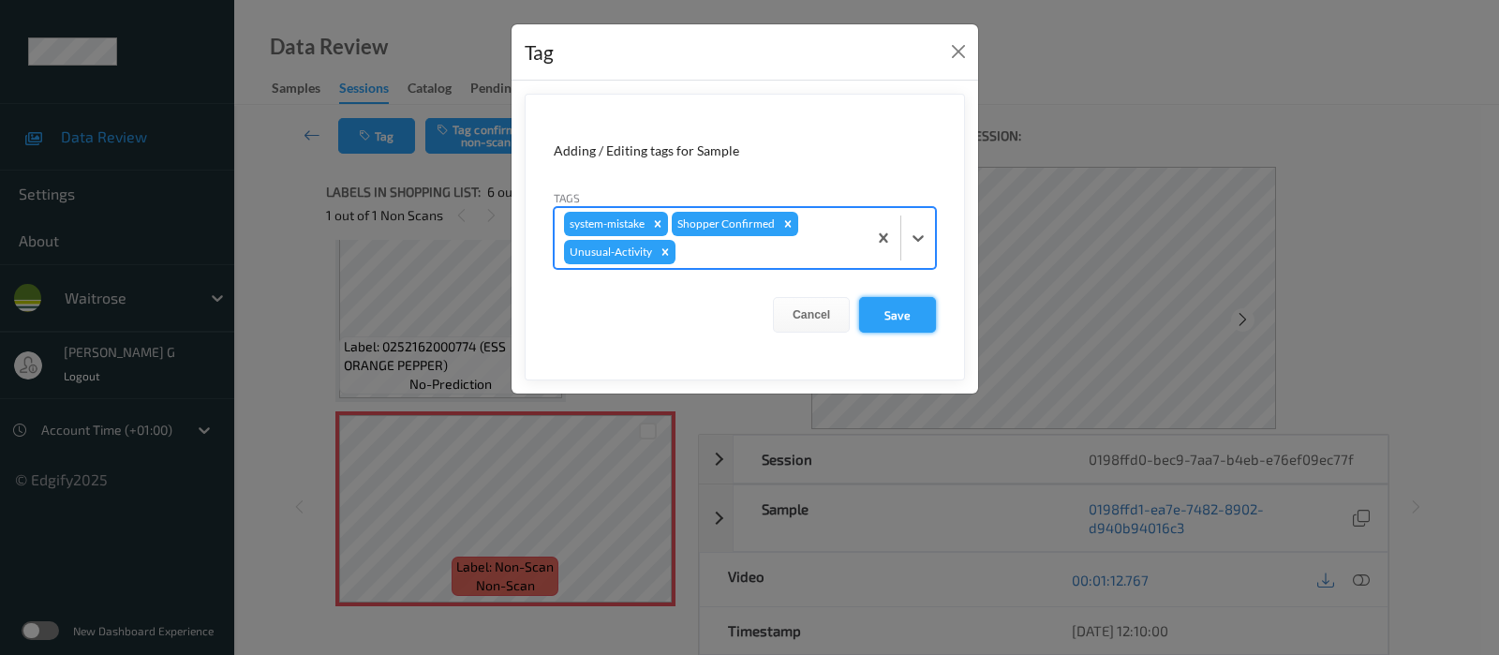
click at [885, 307] on button "Save" at bounding box center [897, 315] width 77 height 36
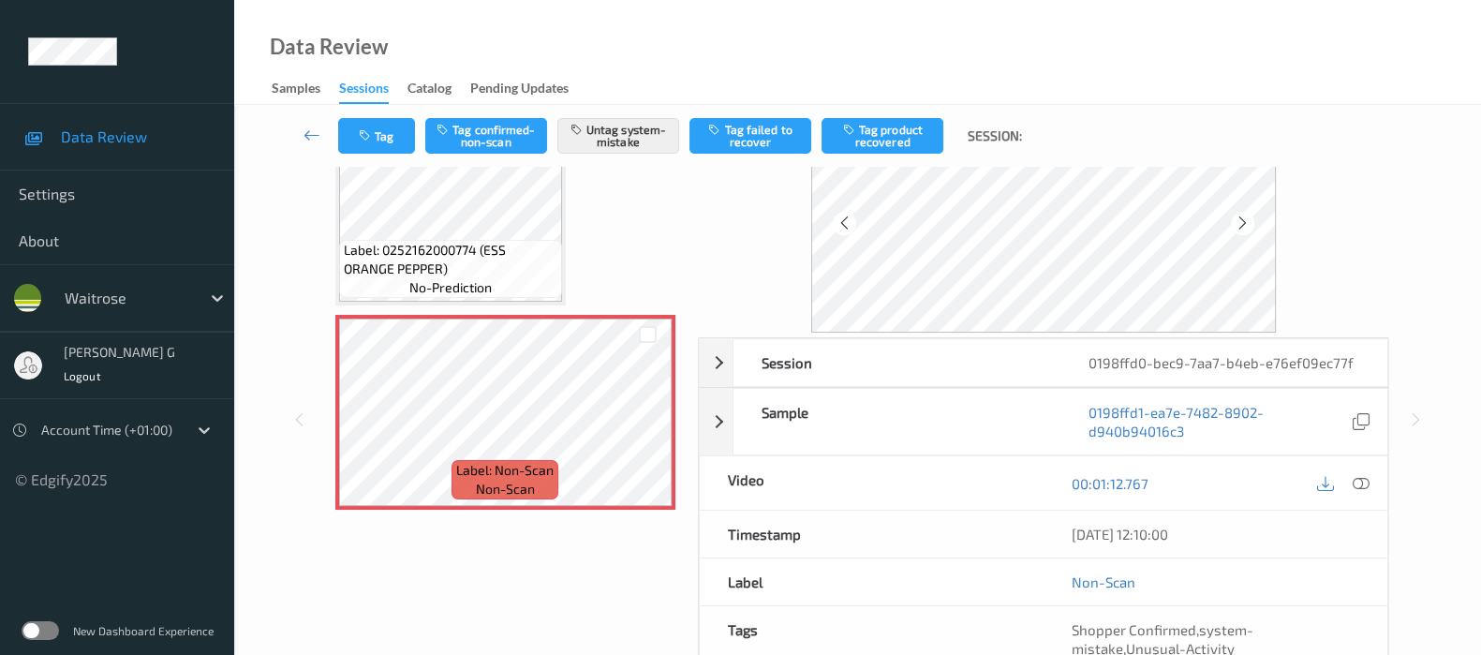
scroll to position [12, 0]
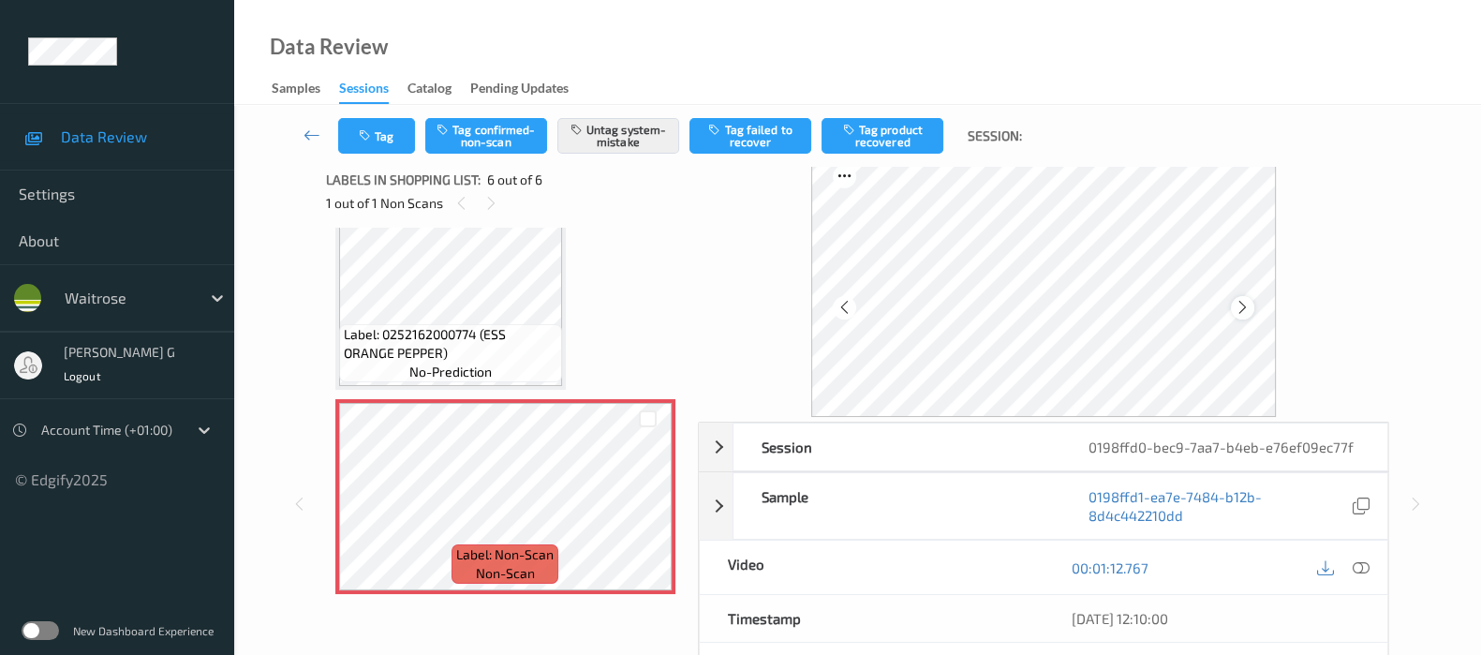
click at [1246, 306] on icon at bounding box center [1243, 307] width 16 height 17
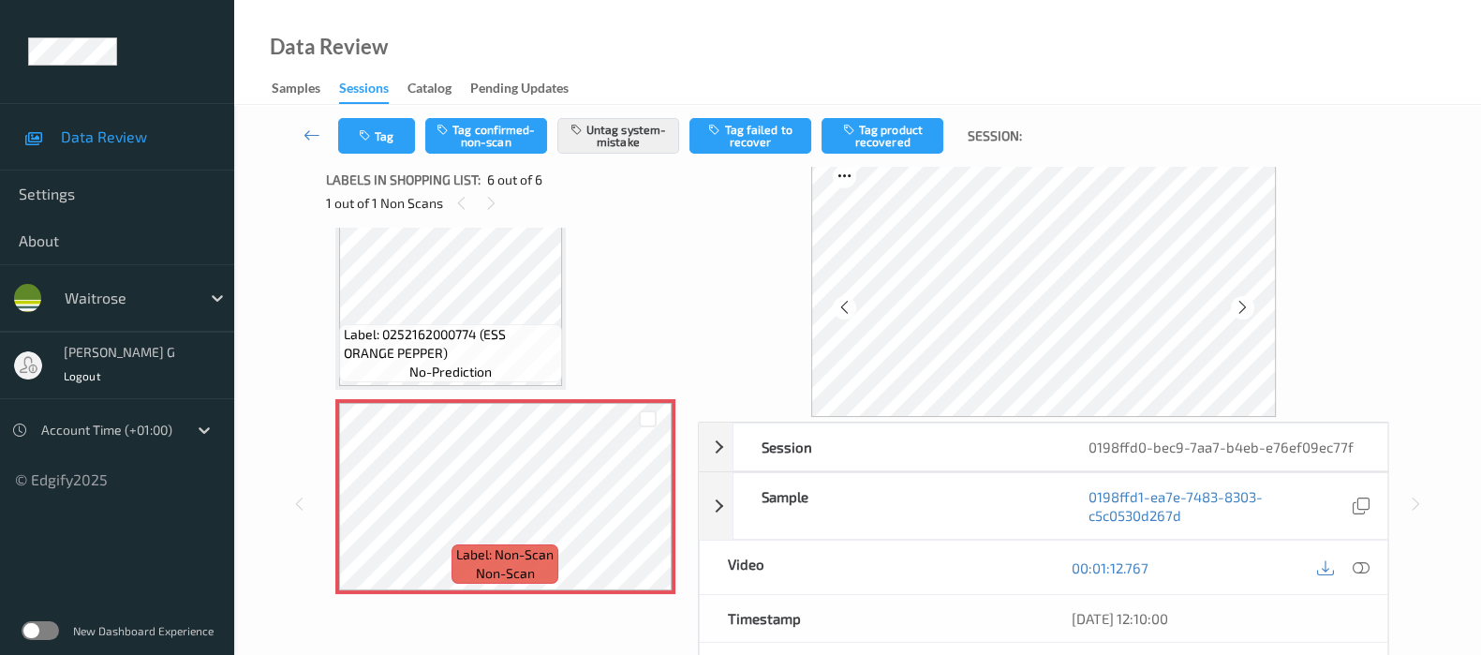
click at [1246, 306] on icon at bounding box center [1243, 307] width 16 height 17
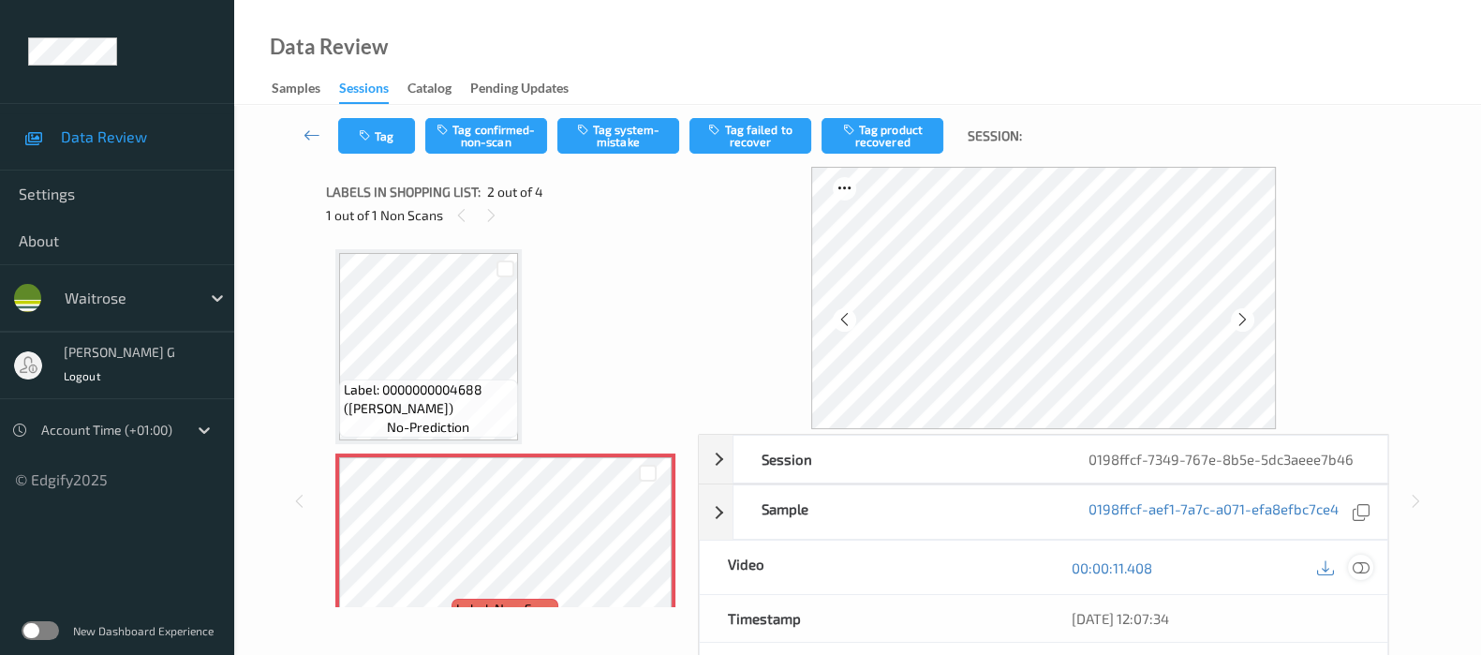
click at [1361, 564] on icon at bounding box center [1361, 567] width 17 height 17
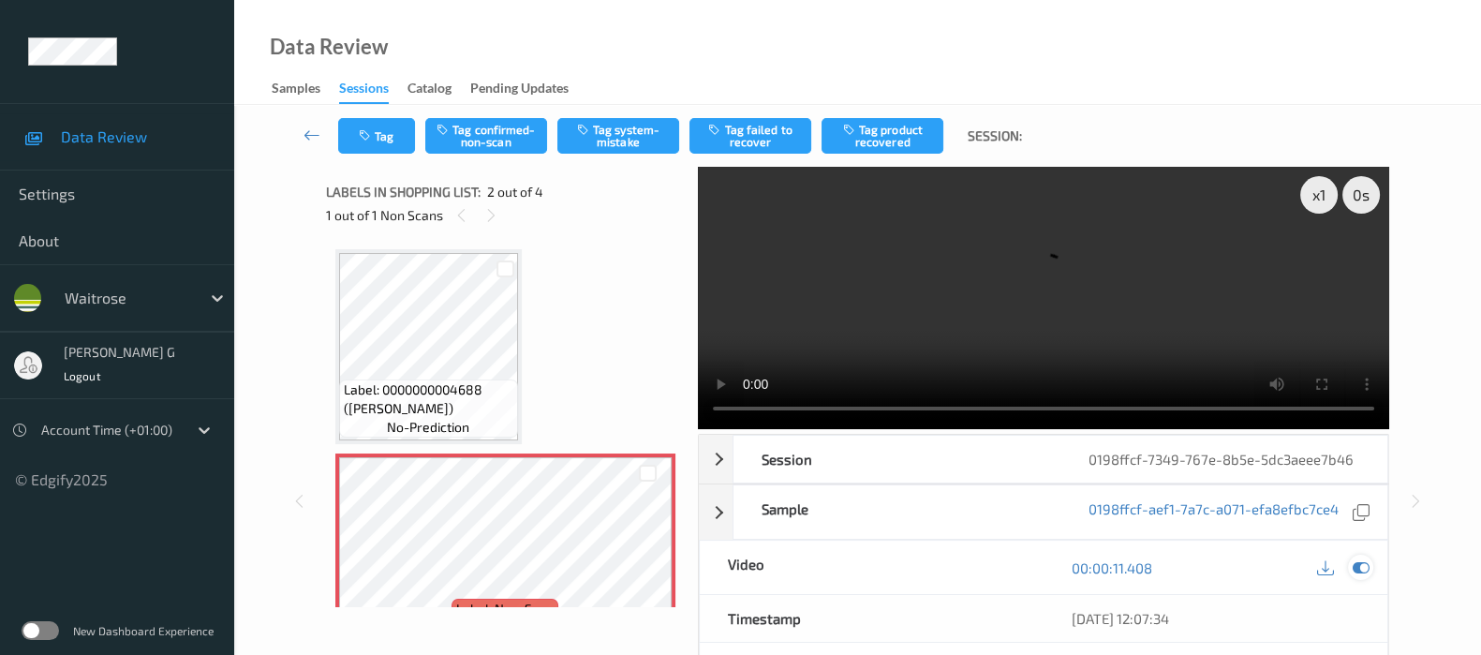
click at [1357, 562] on icon at bounding box center [1361, 567] width 17 height 17
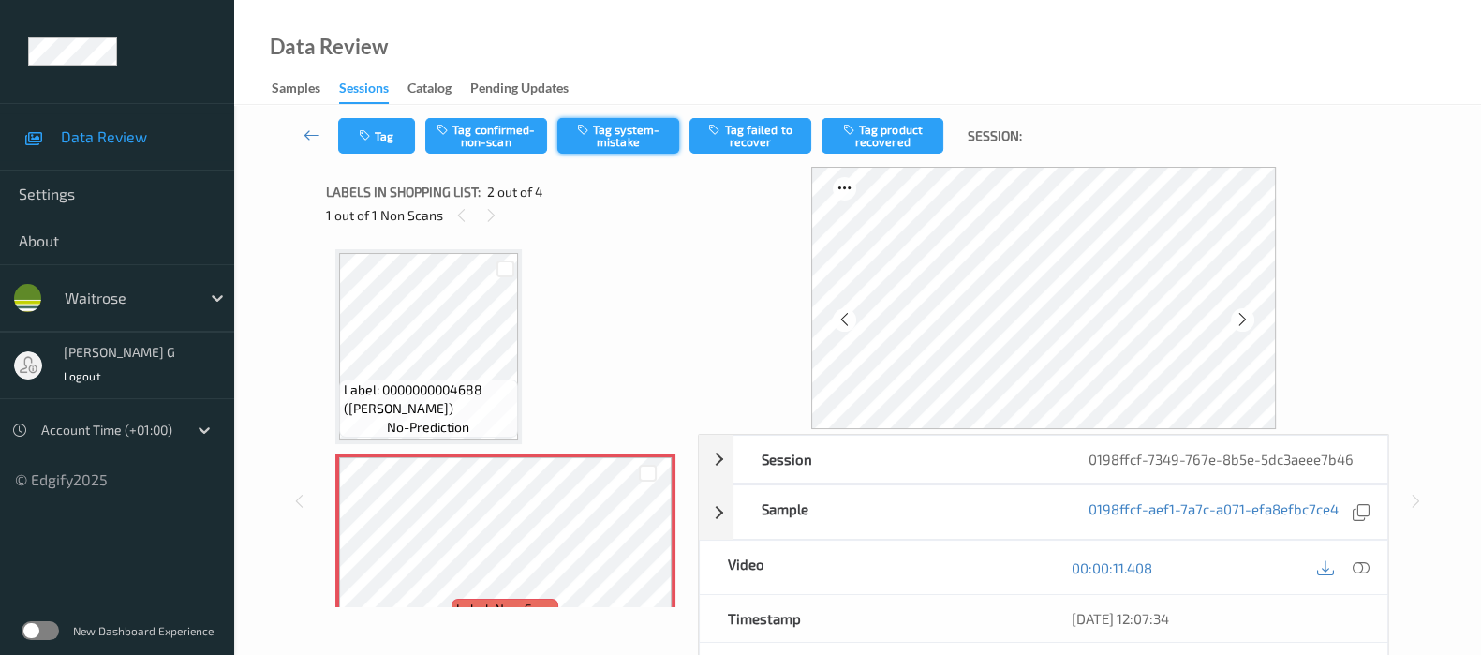
click at [646, 124] on button "Tag system-mistake" at bounding box center [618, 136] width 122 height 36
click at [605, 135] on button "Tag system-mistake" at bounding box center [618, 136] width 122 height 36
click at [372, 134] on icon "button" at bounding box center [367, 135] width 16 height 13
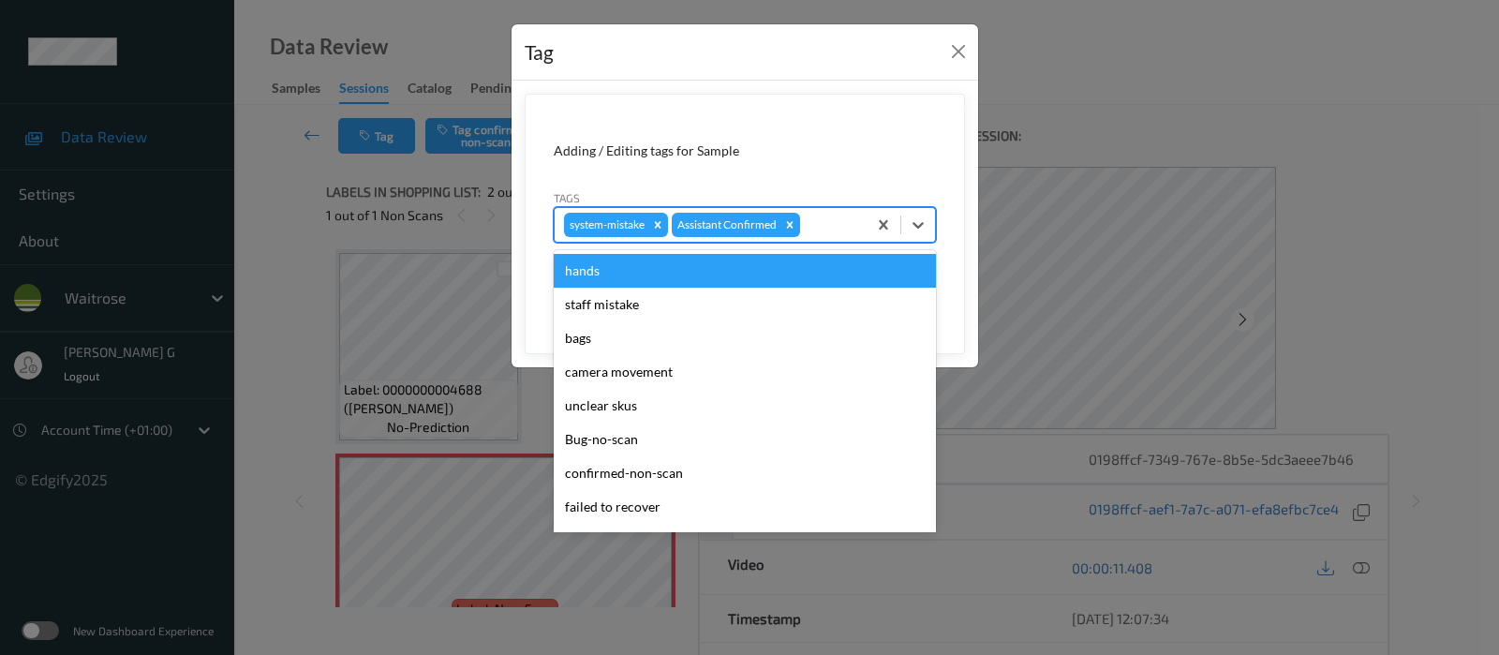
click at [847, 221] on div at bounding box center [830, 225] width 53 height 22
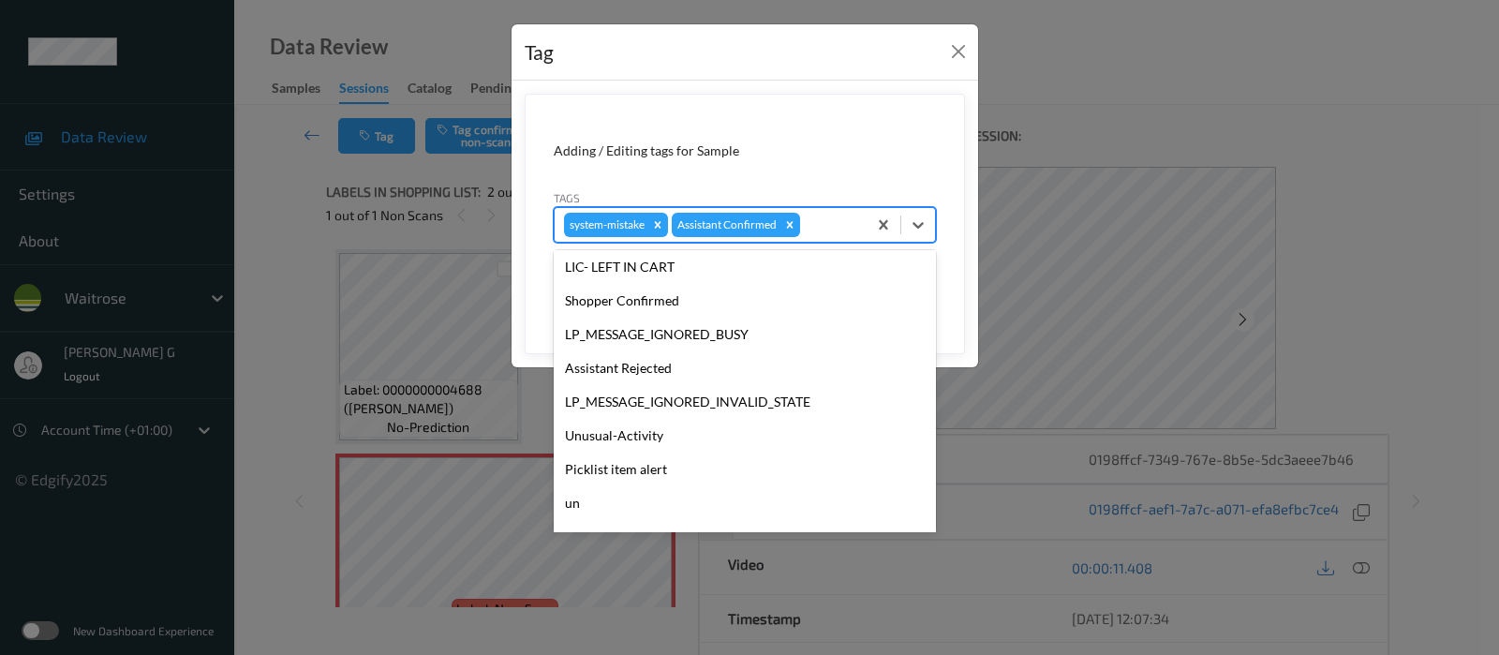
scroll to position [351, 0]
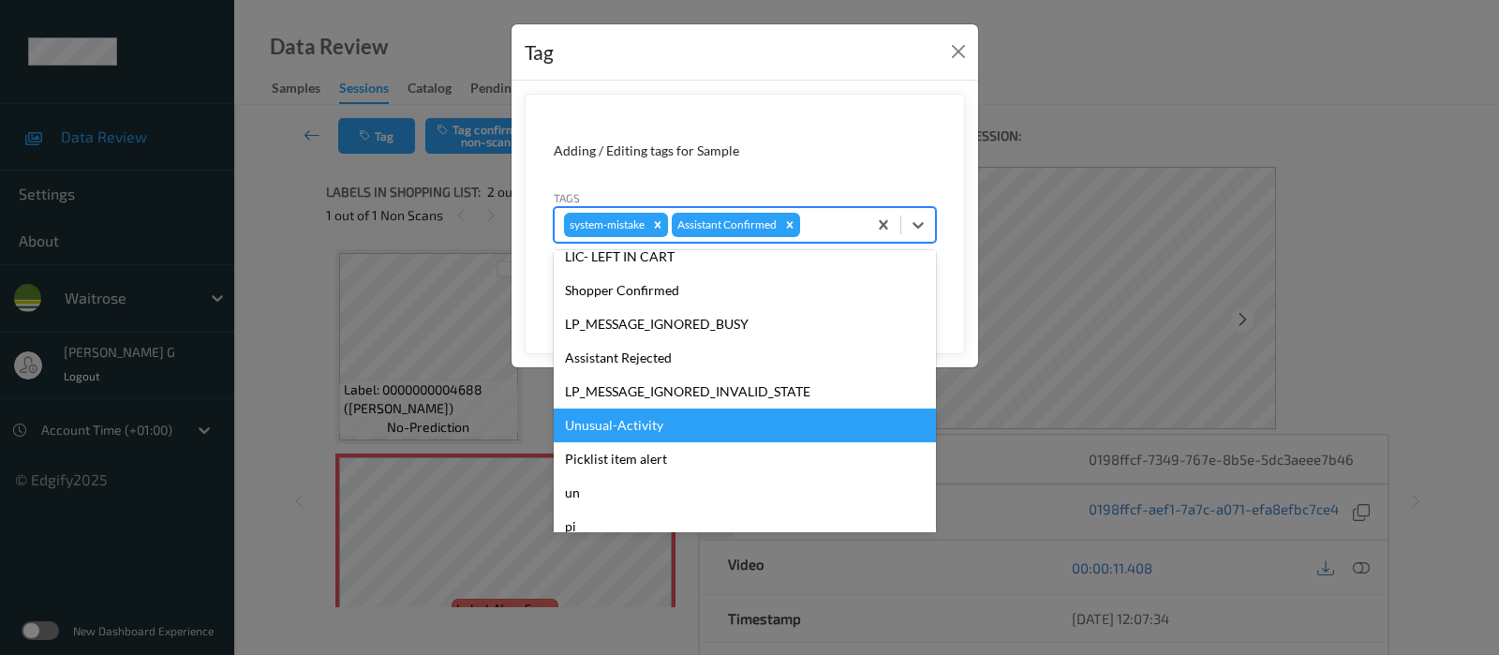
click at [618, 417] on div "Unusual-Activity" at bounding box center [745, 425] width 382 height 34
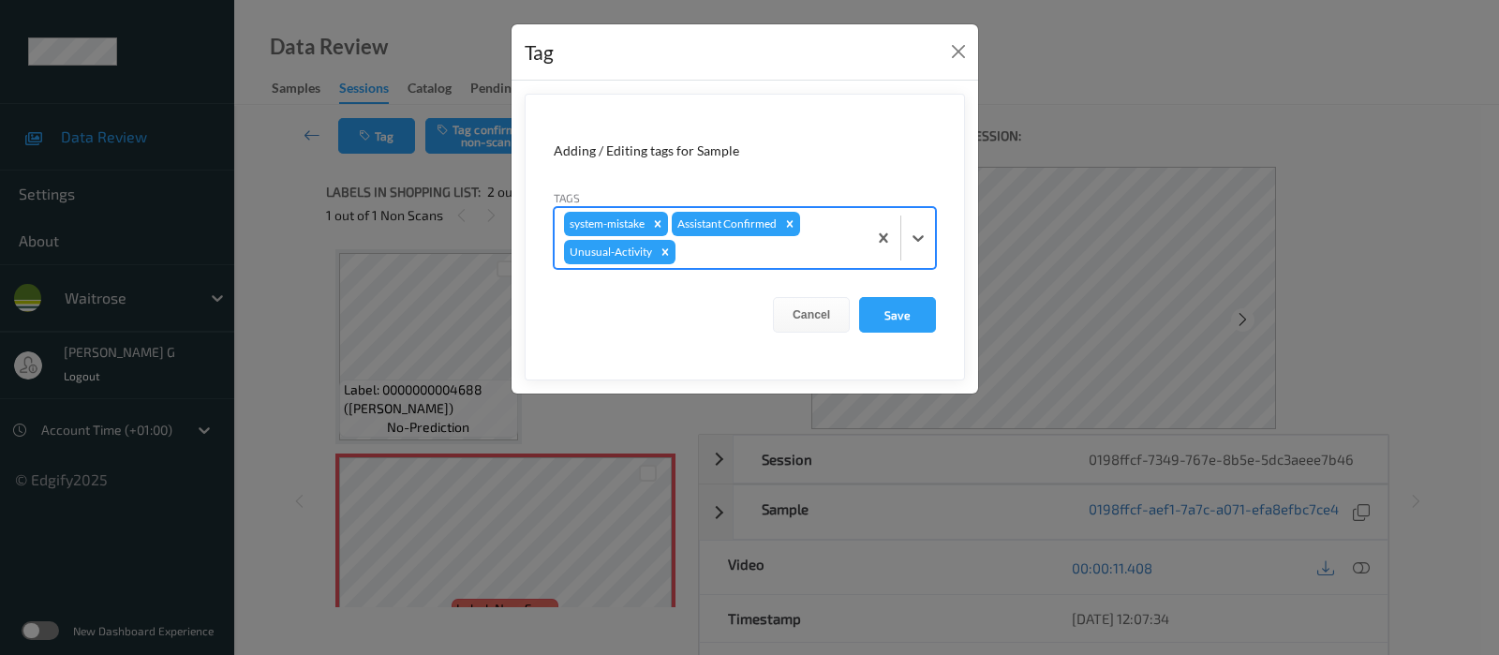
click at [753, 234] on div "Assistant Confirmed" at bounding box center [726, 224] width 108 height 24
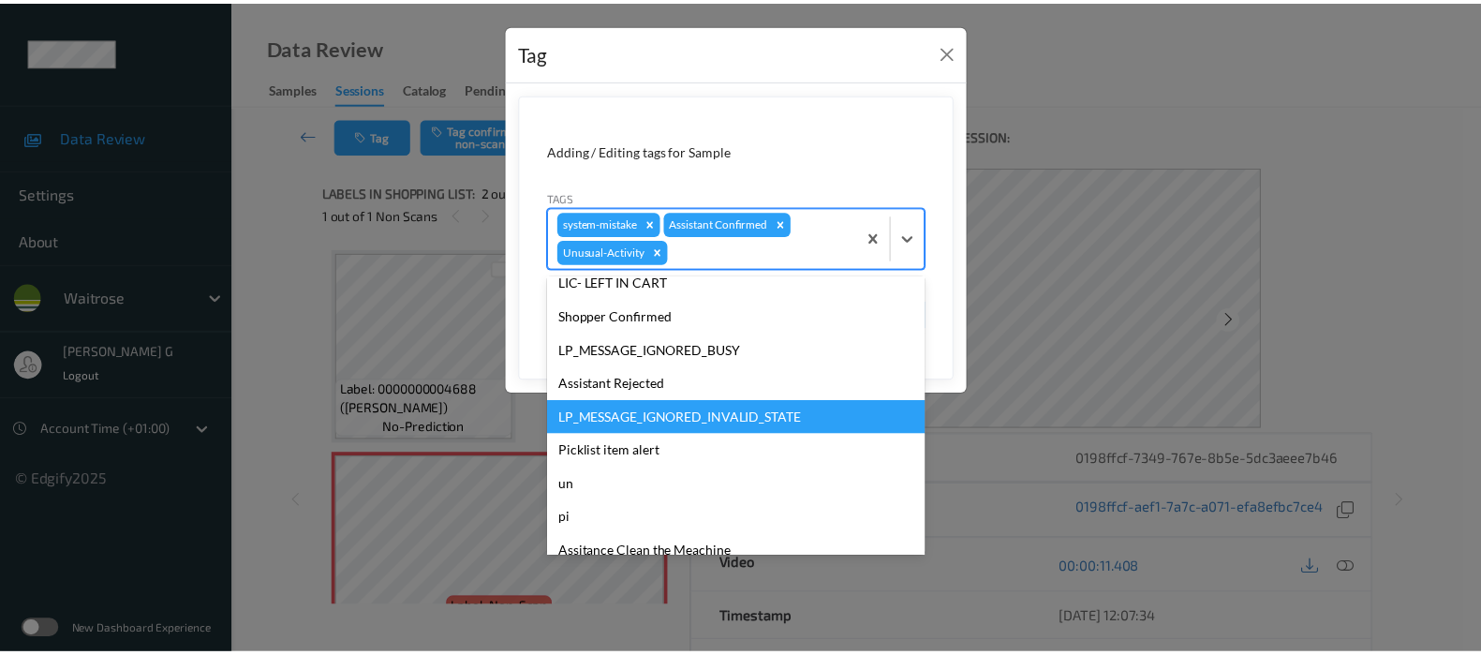
scroll to position [366, 0]
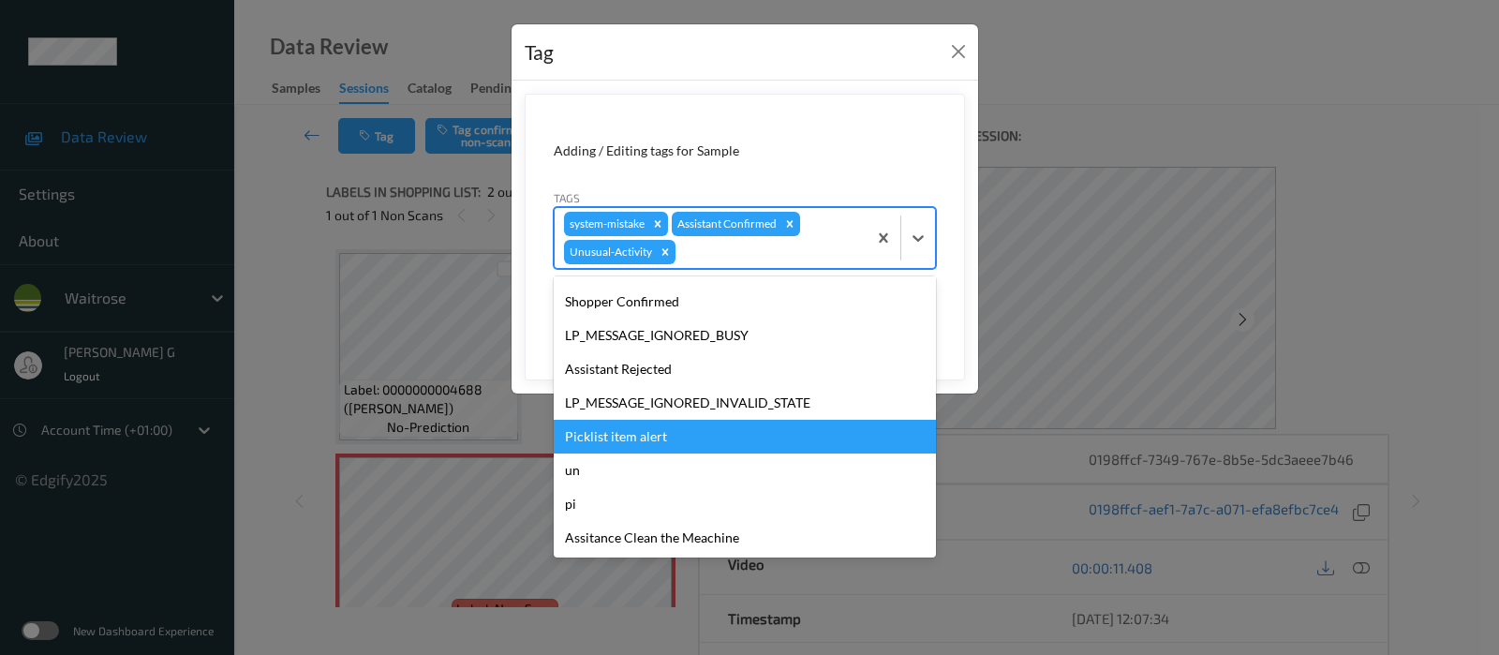
click at [610, 431] on div "Picklist item alert" at bounding box center [745, 437] width 382 height 34
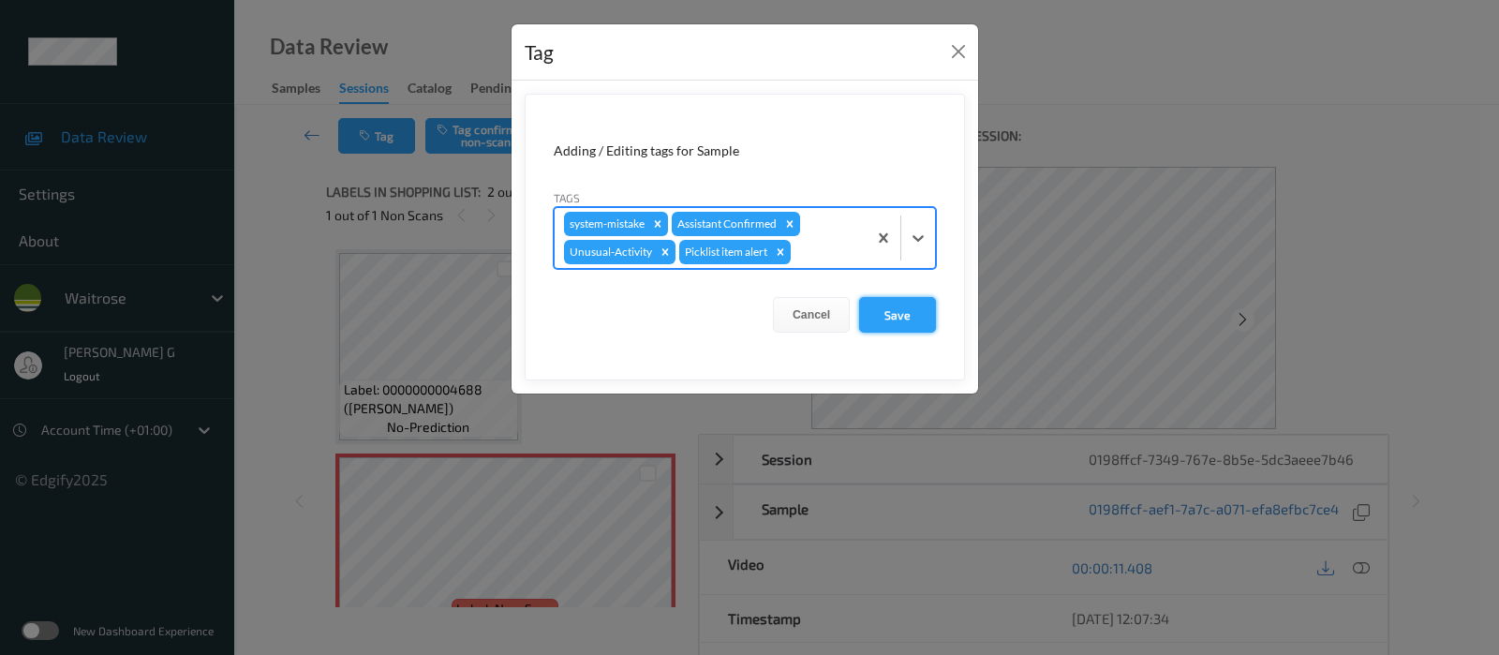
click at [899, 307] on button "Save" at bounding box center [897, 315] width 77 height 36
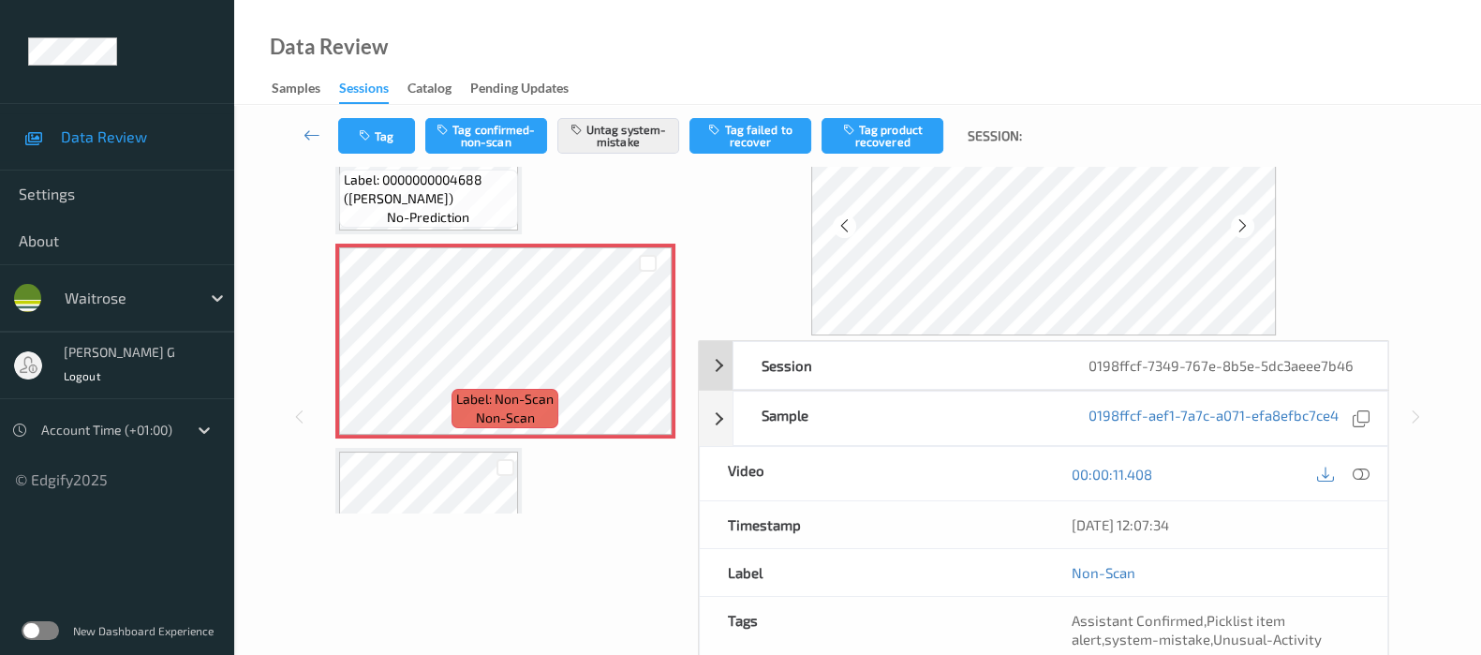
scroll to position [0, 0]
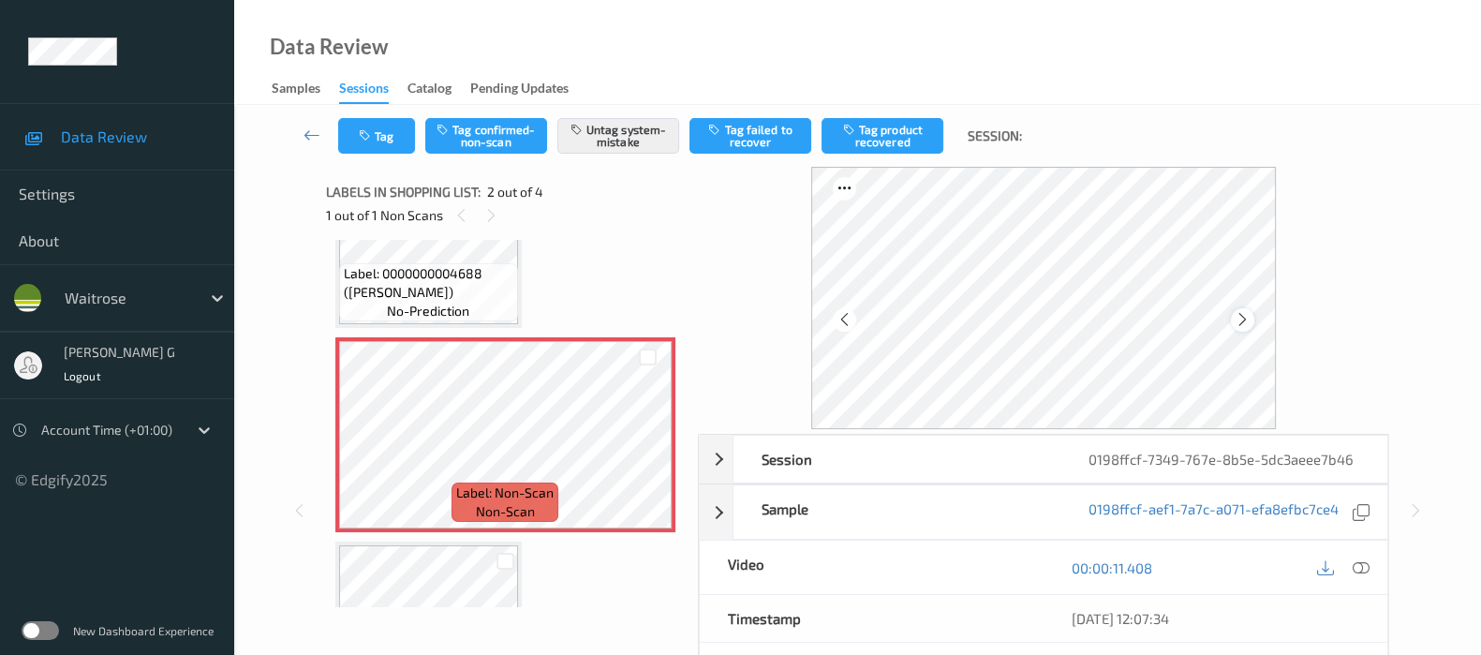
click at [1247, 312] on icon at bounding box center [1243, 319] width 16 height 17
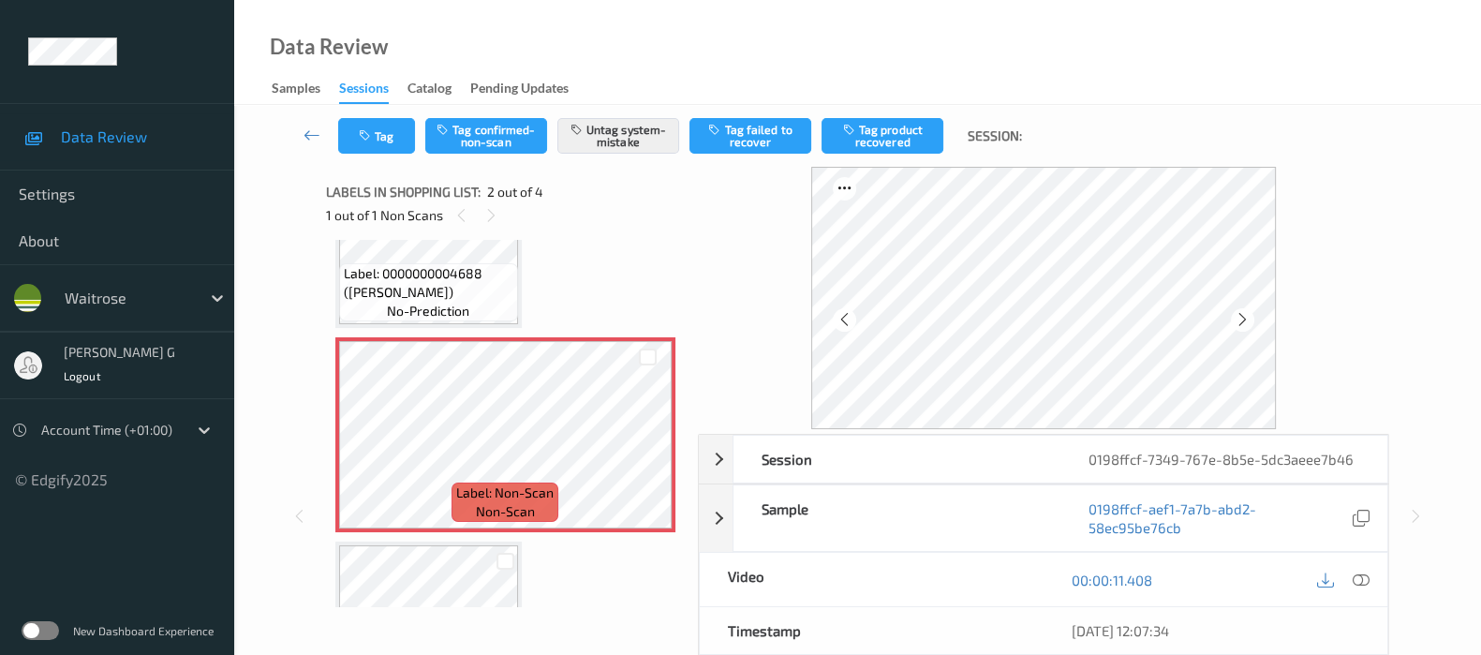
click at [1247, 312] on icon at bounding box center [1243, 319] width 16 height 17
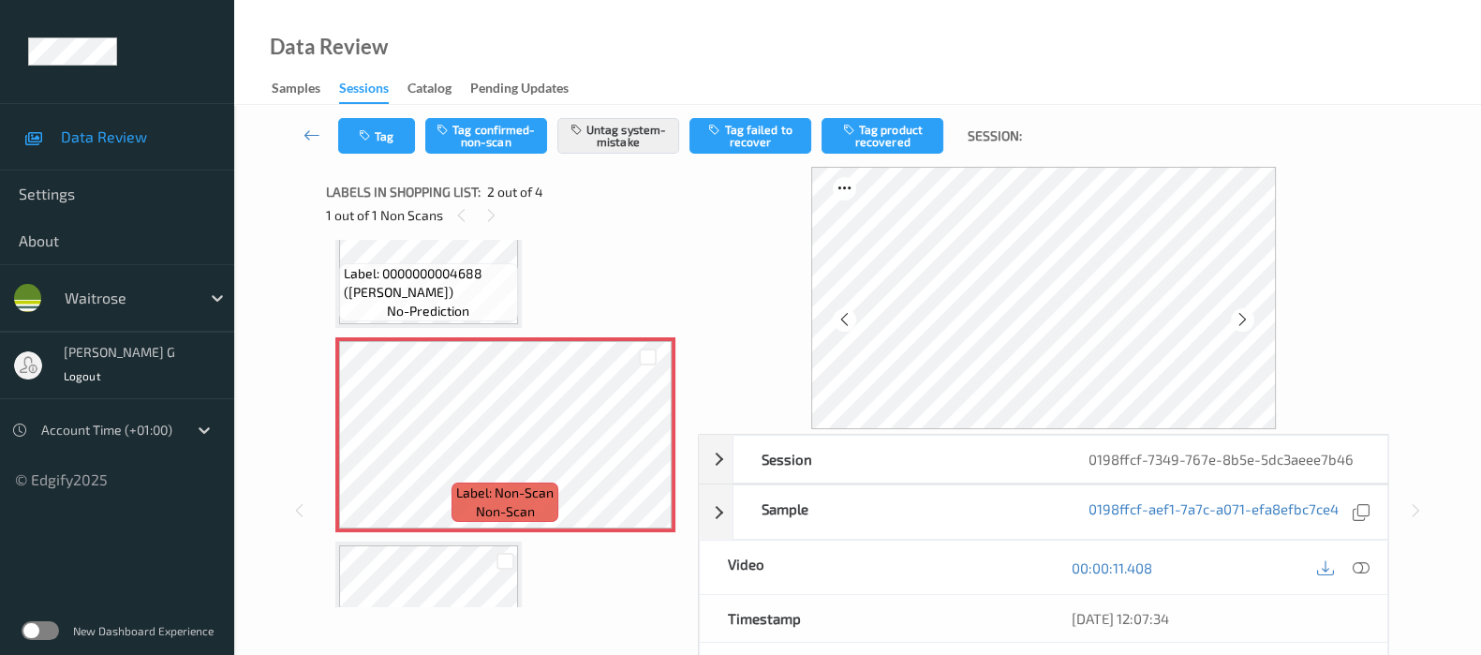
click at [1247, 312] on icon at bounding box center [1243, 319] width 16 height 17
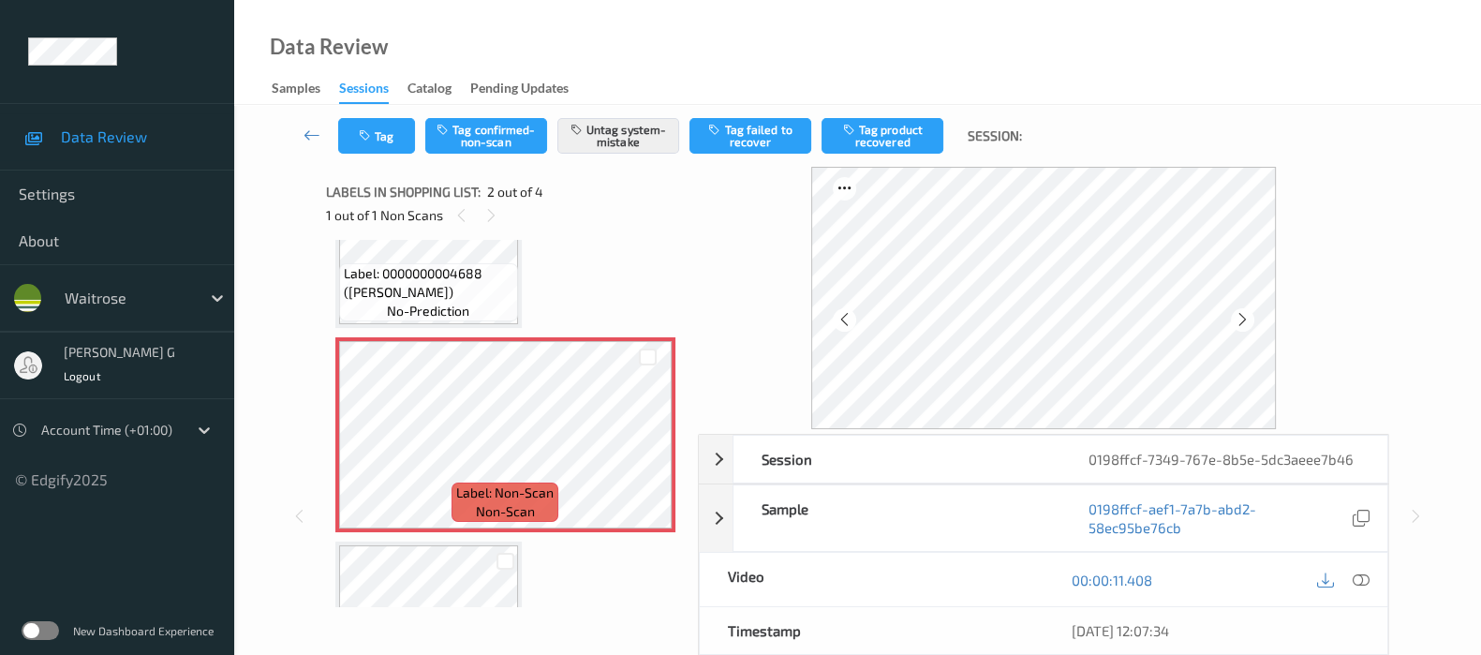
click at [1247, 312] on icon at bounding box center [1243, 319] width 16 height 17
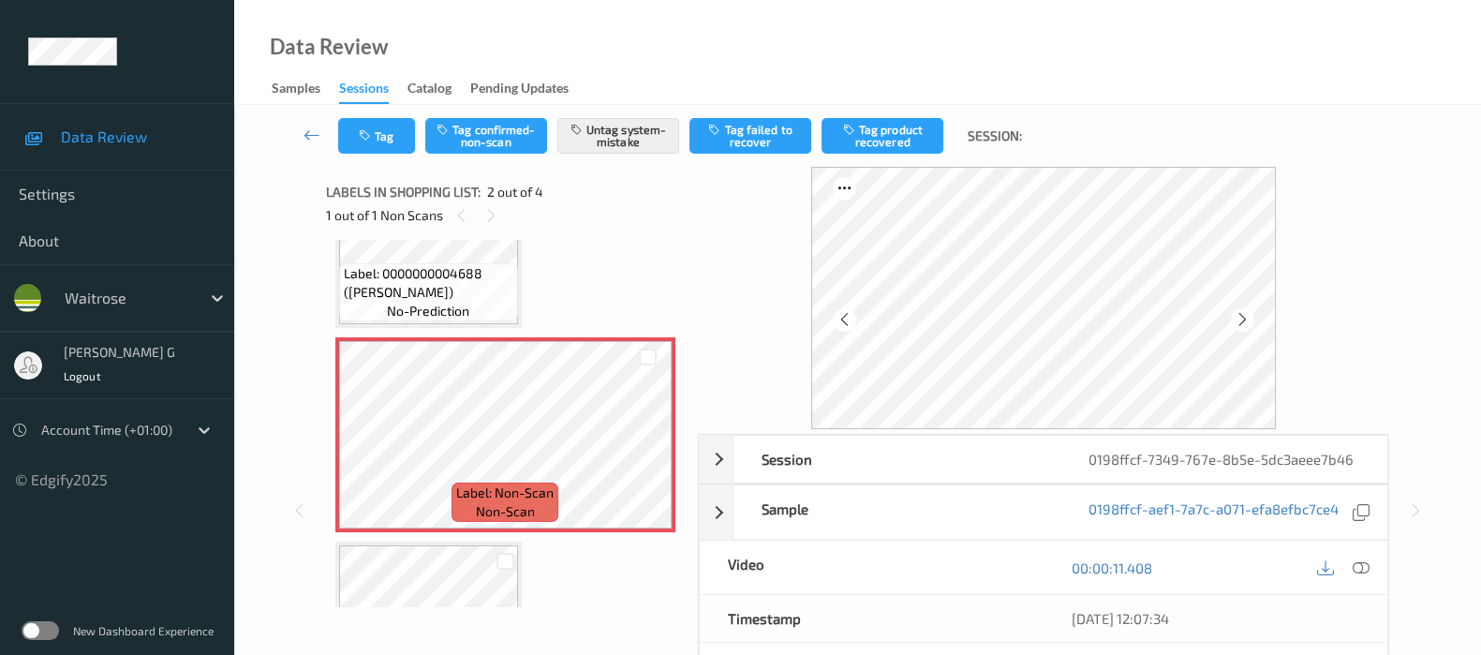
click at [1247, 312] on icon at bounding box center [1243, 319] width 16 height 17
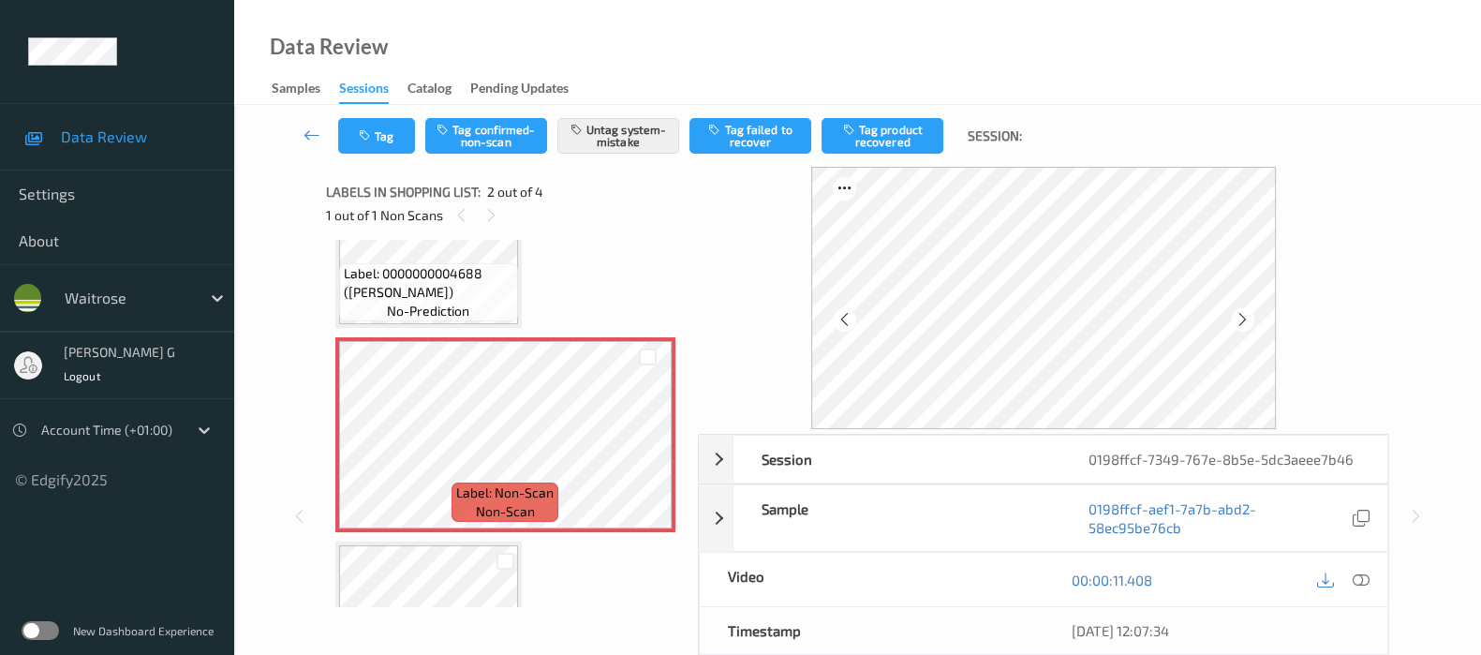
click at [1247, 312] on icon at bounding box center [1243, 319] width 16 height 17
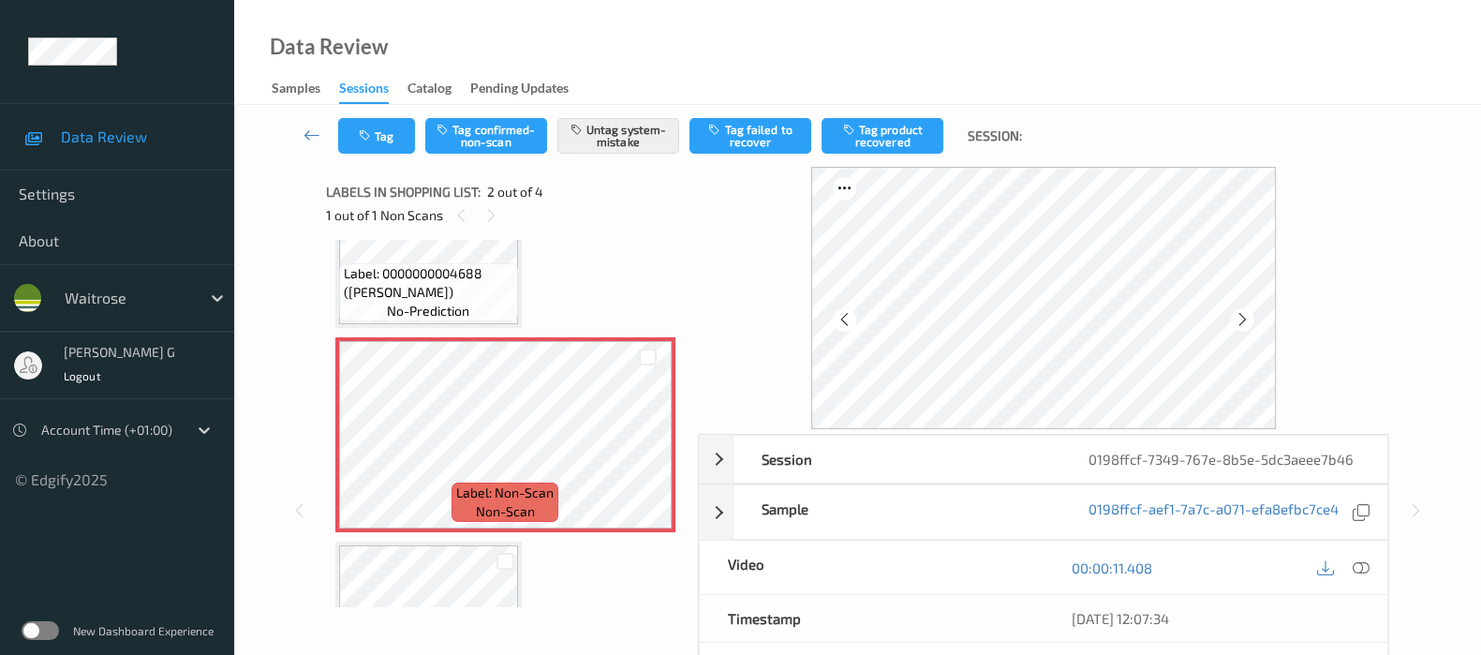
click at [1247, 312] on icon at bounding box center [1243, 319] width 16 height 17
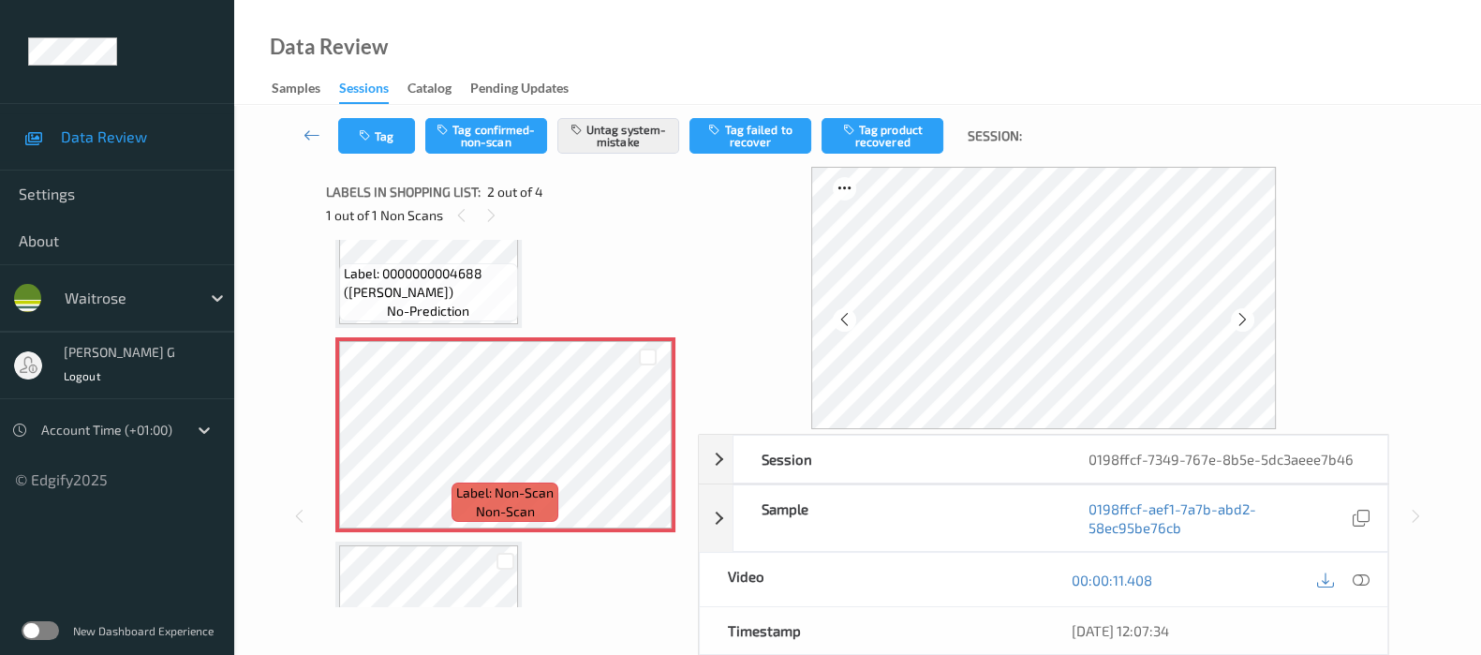
click at [1247, 312] on icon at bounding box center [1243, 319] width 16 height 17
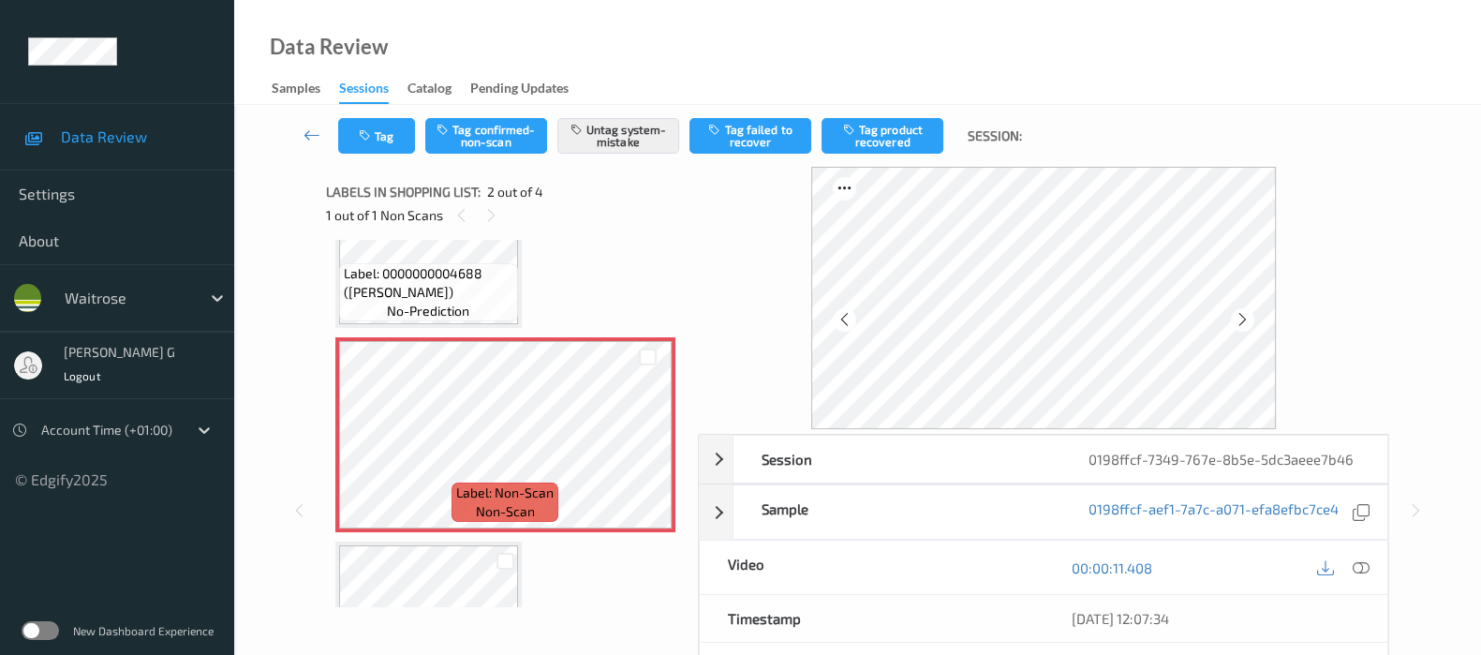
click at [1247, 312] on icon at bounding box center [1243, 319] width 16 height 17
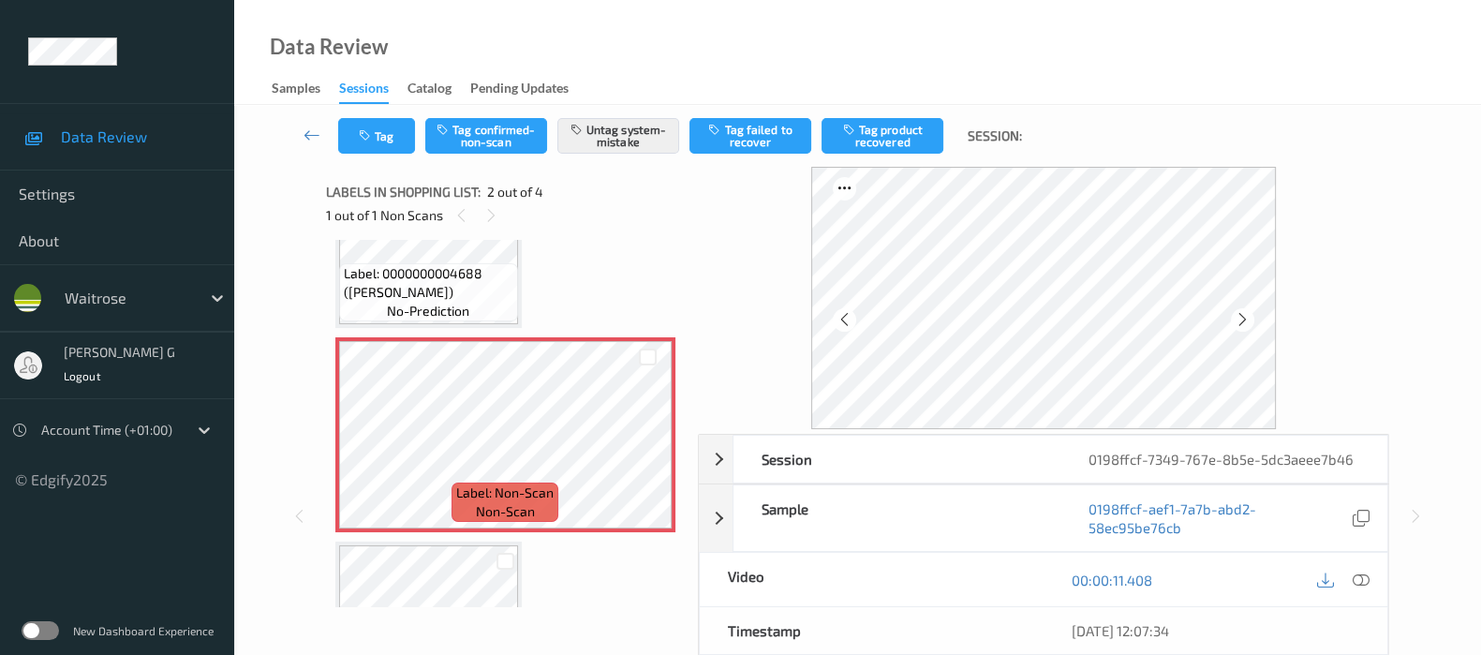
click at [1247, 312] on icon at bounding box center [1243, 319] width 16 height 17
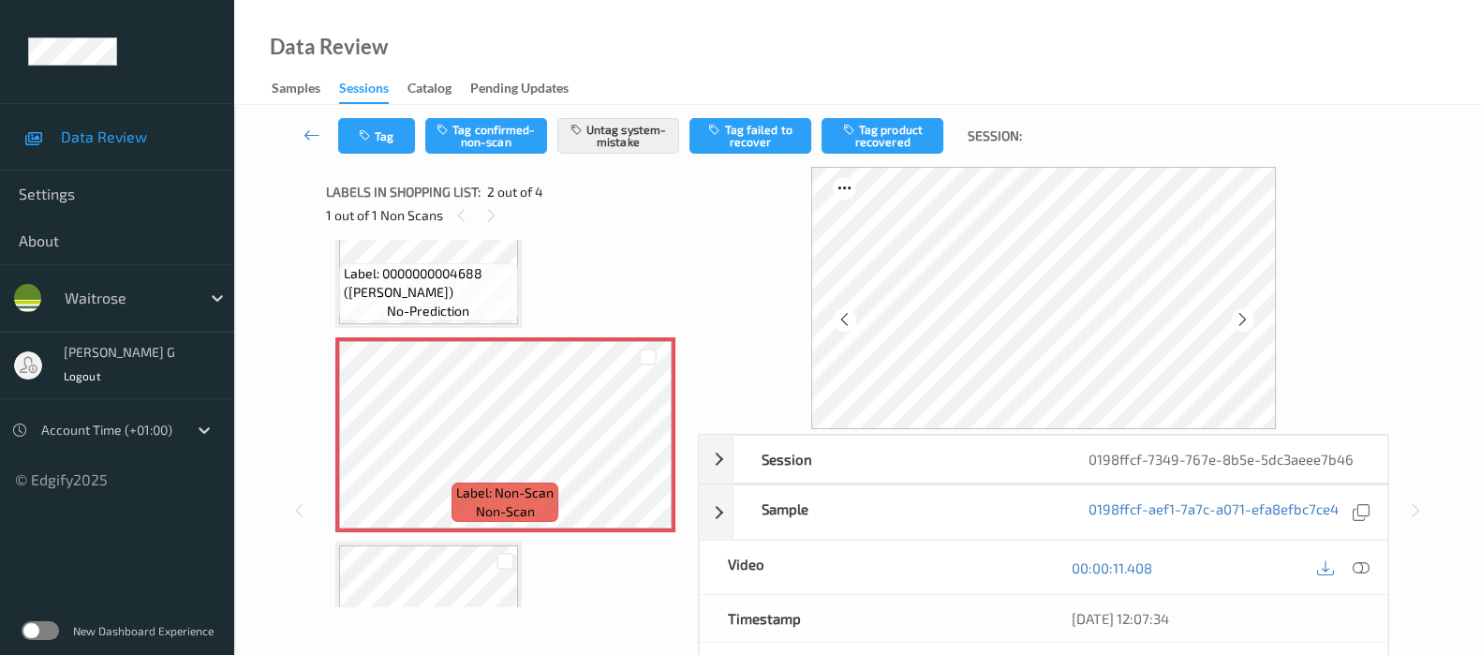
click at [1247, 312] on icon at bounding box center [1243, 319] width 16 height 17
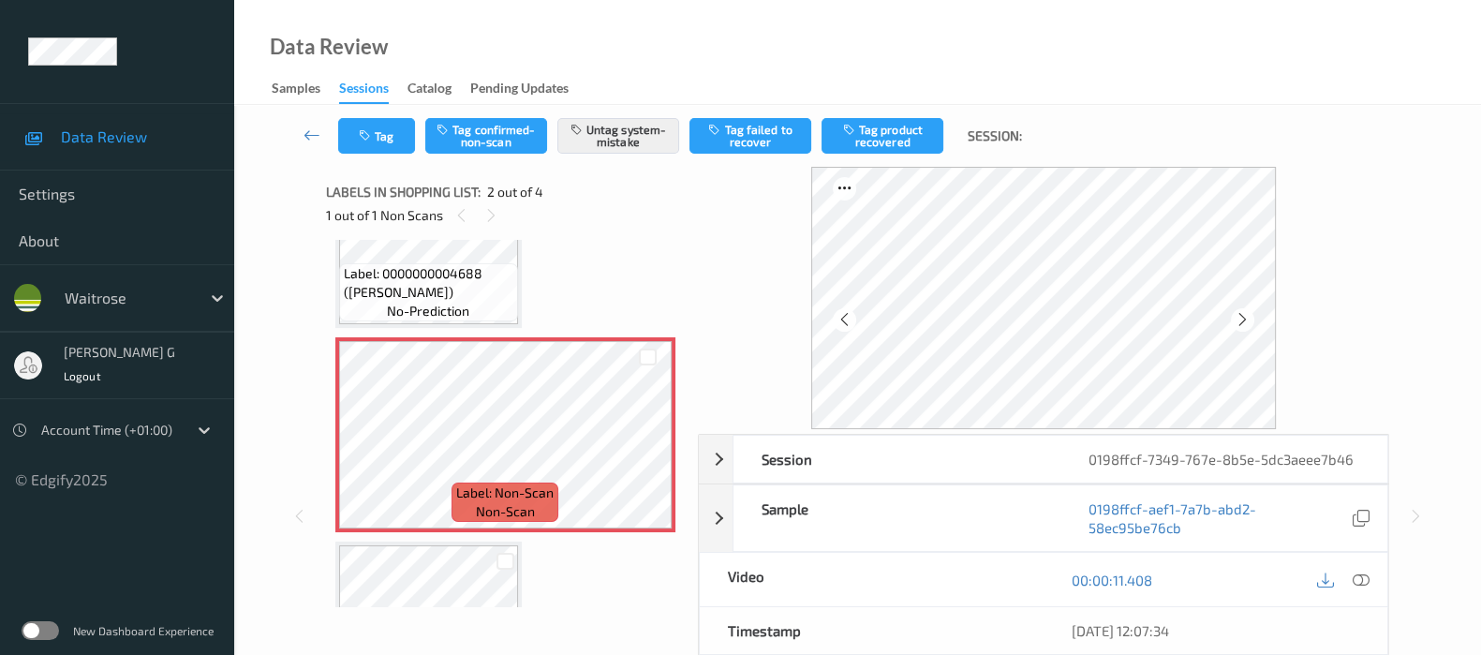
click at [1247, 312] on icon at bounding box center [1243, 319] width 16 height 17
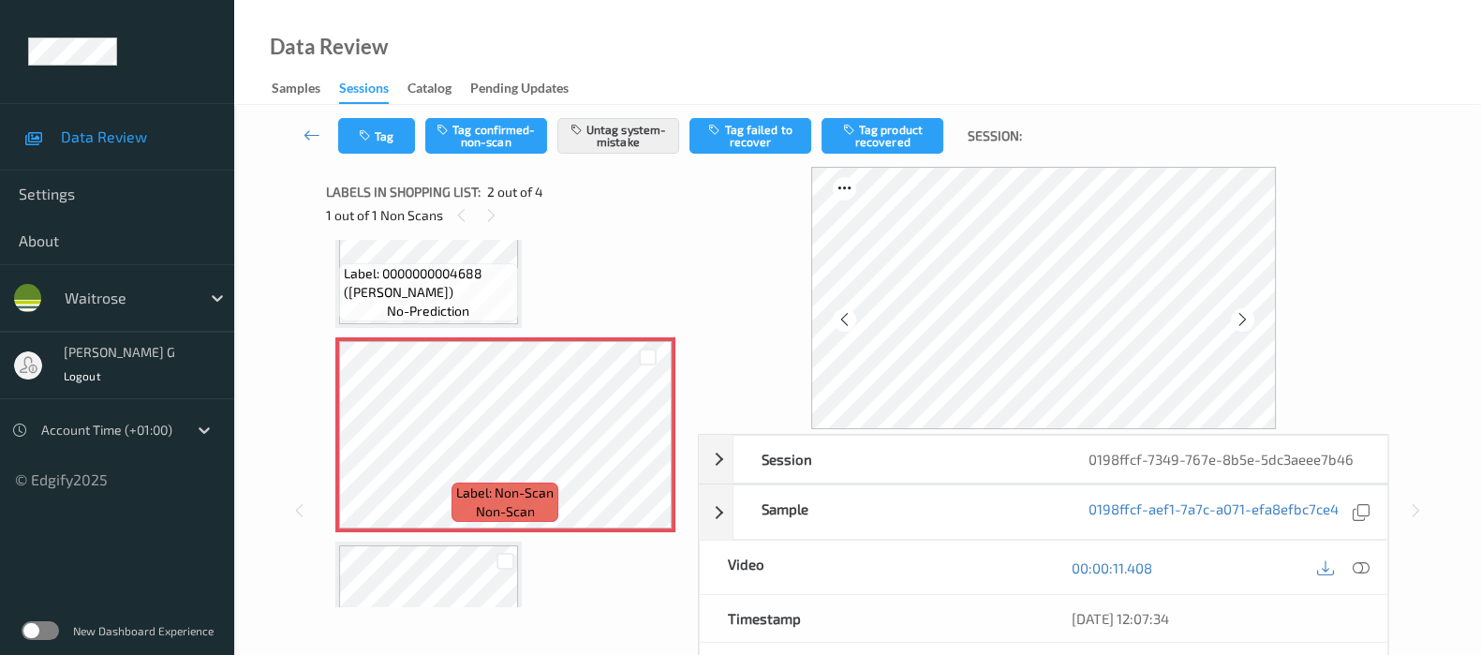
click at [1247, 312] on icon at bounding box center [1243, 319] width 16 height 17
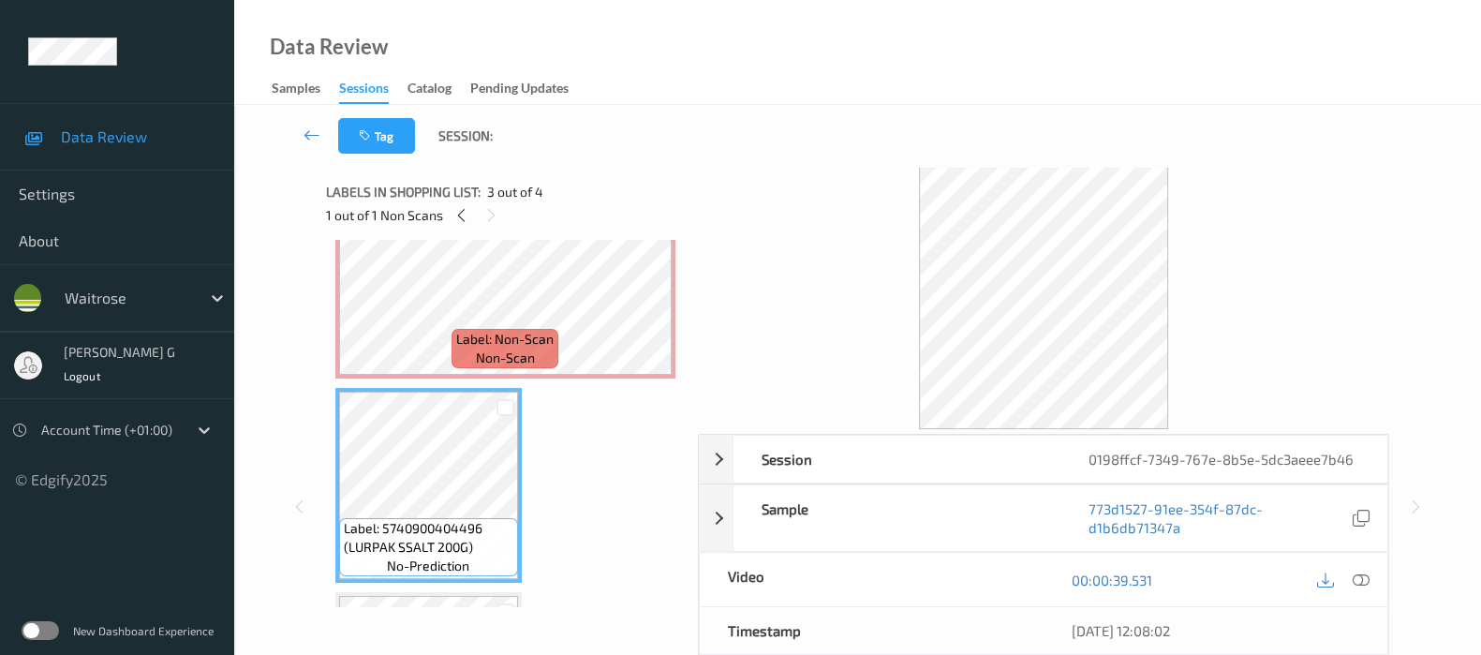
scroll to position [233, 0]
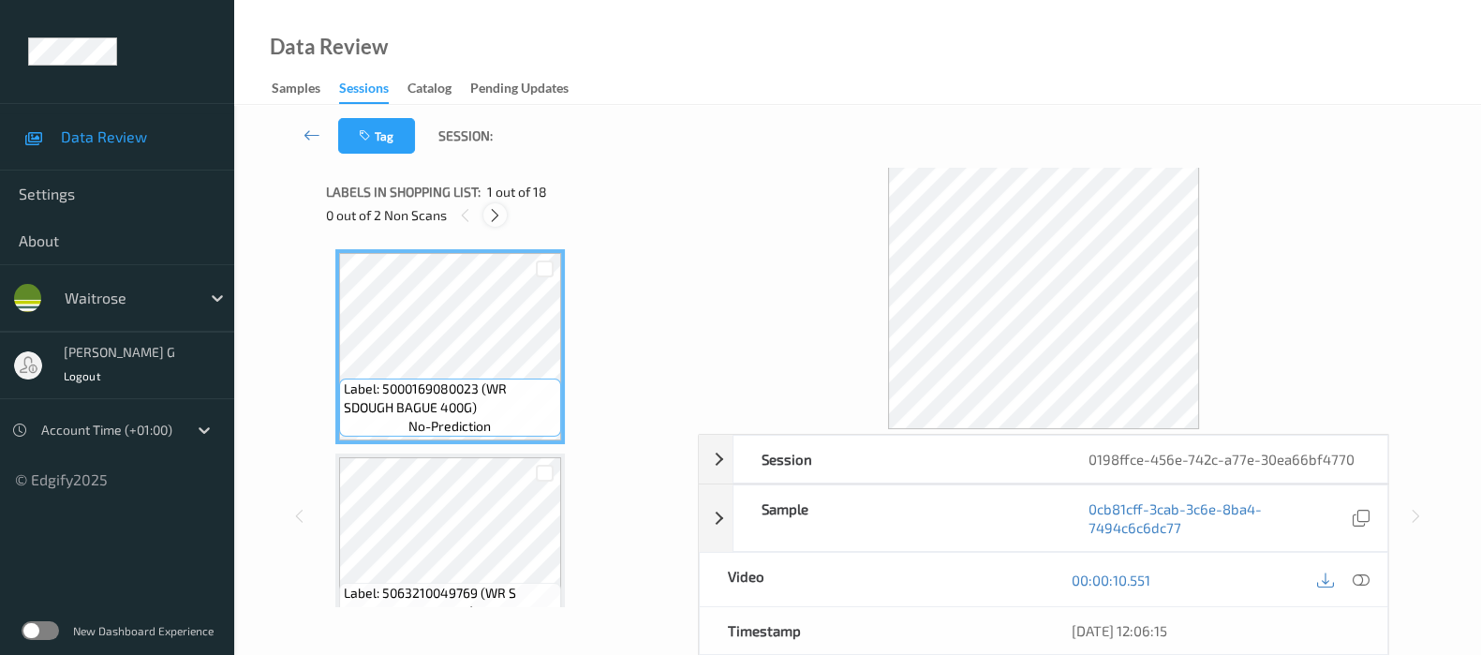
click at [496, 222] on icon at bounding box center [495, 215] width 16 height 17
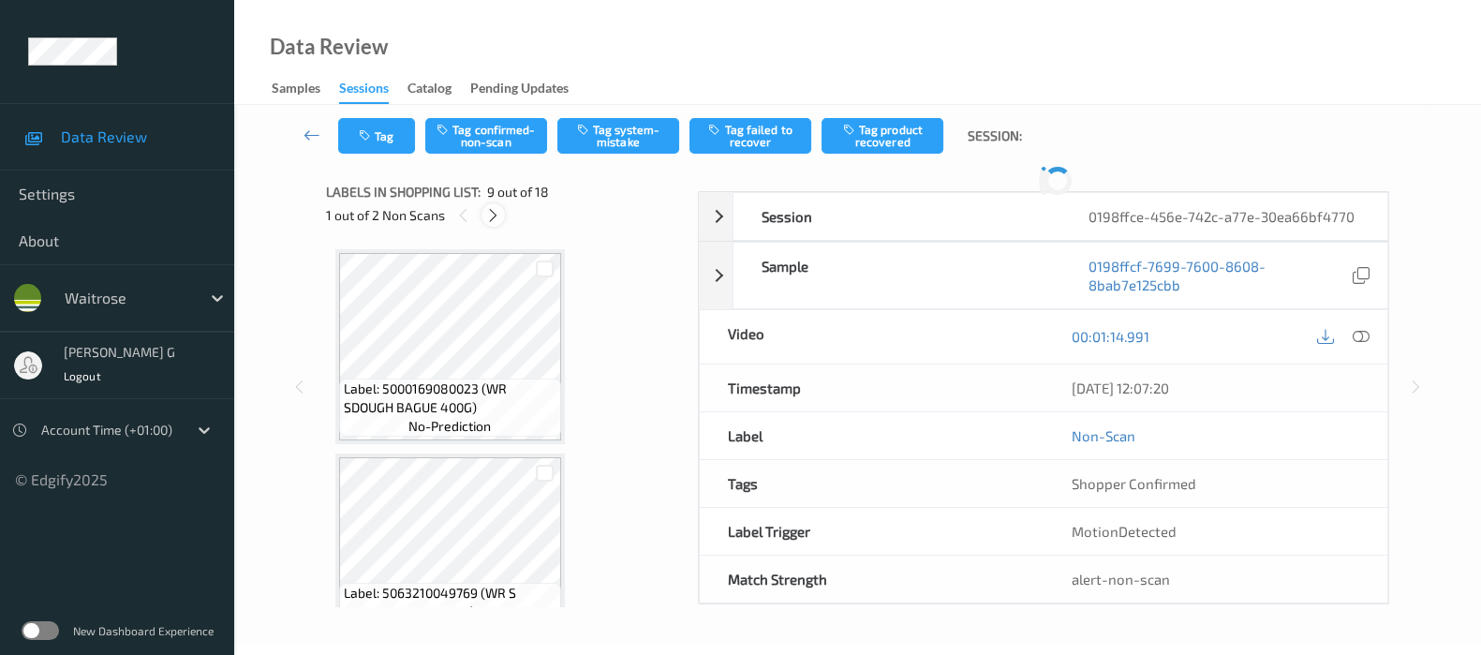
scroll to position [1430, 0]
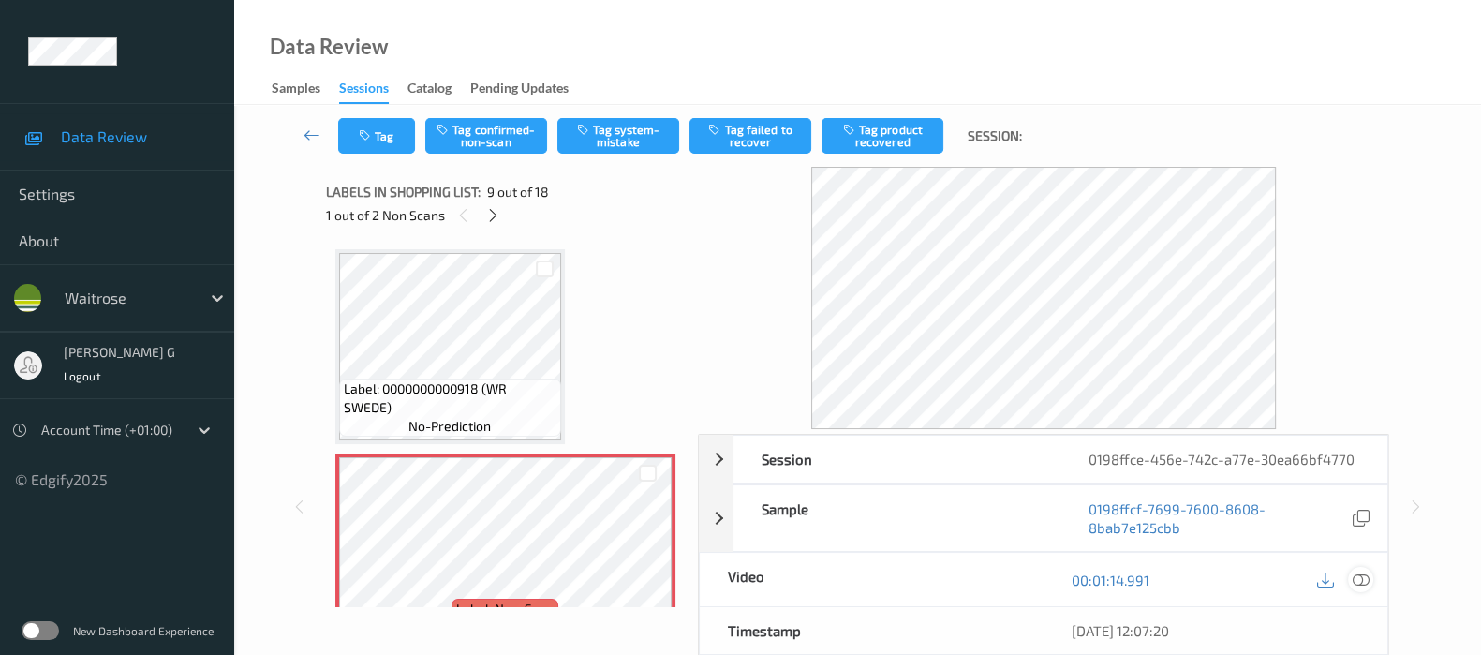
click at [1368, 580] on icon at bounding box center [1361, 579] width 17 height 17
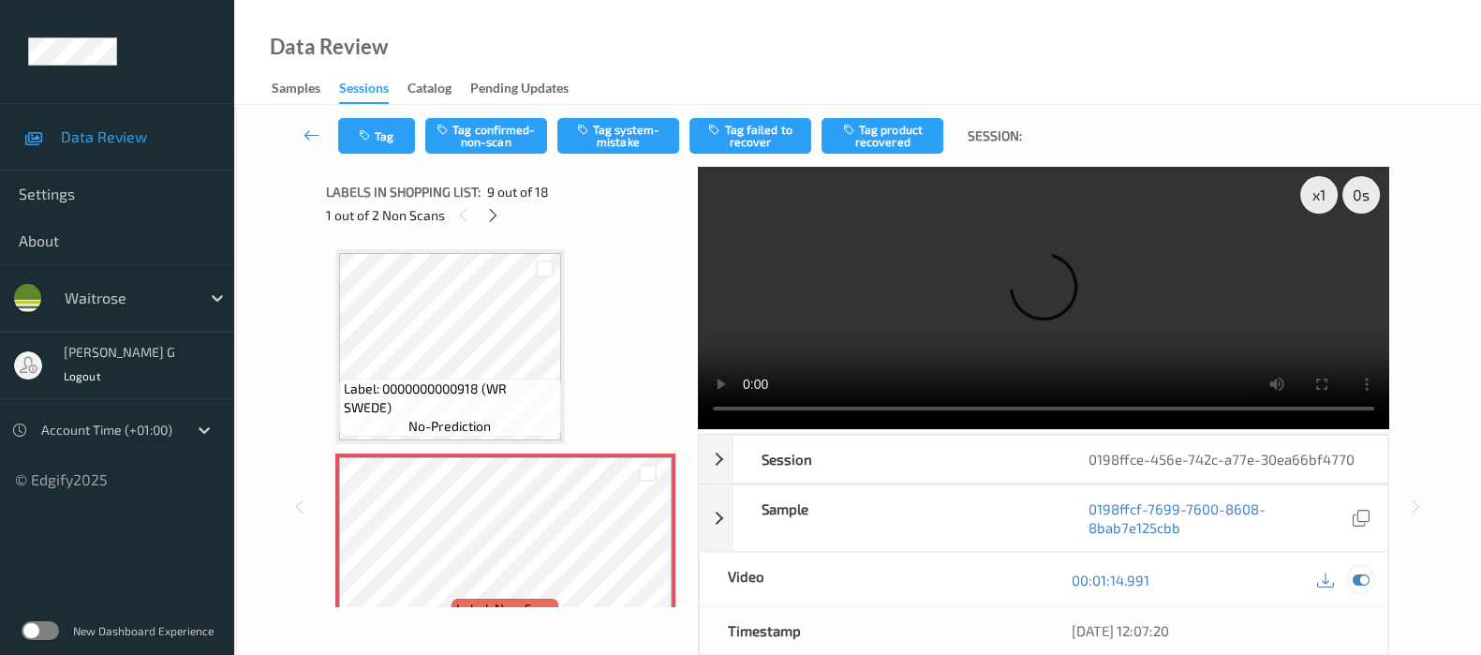
drag, startPoint x: 1358, startPoint y: 574, endPoint x: 1344, endPoint y: 576, distance: 14.2
click at [1358, 576] on icon at bounding box center [1361, 579] width 17 height 17
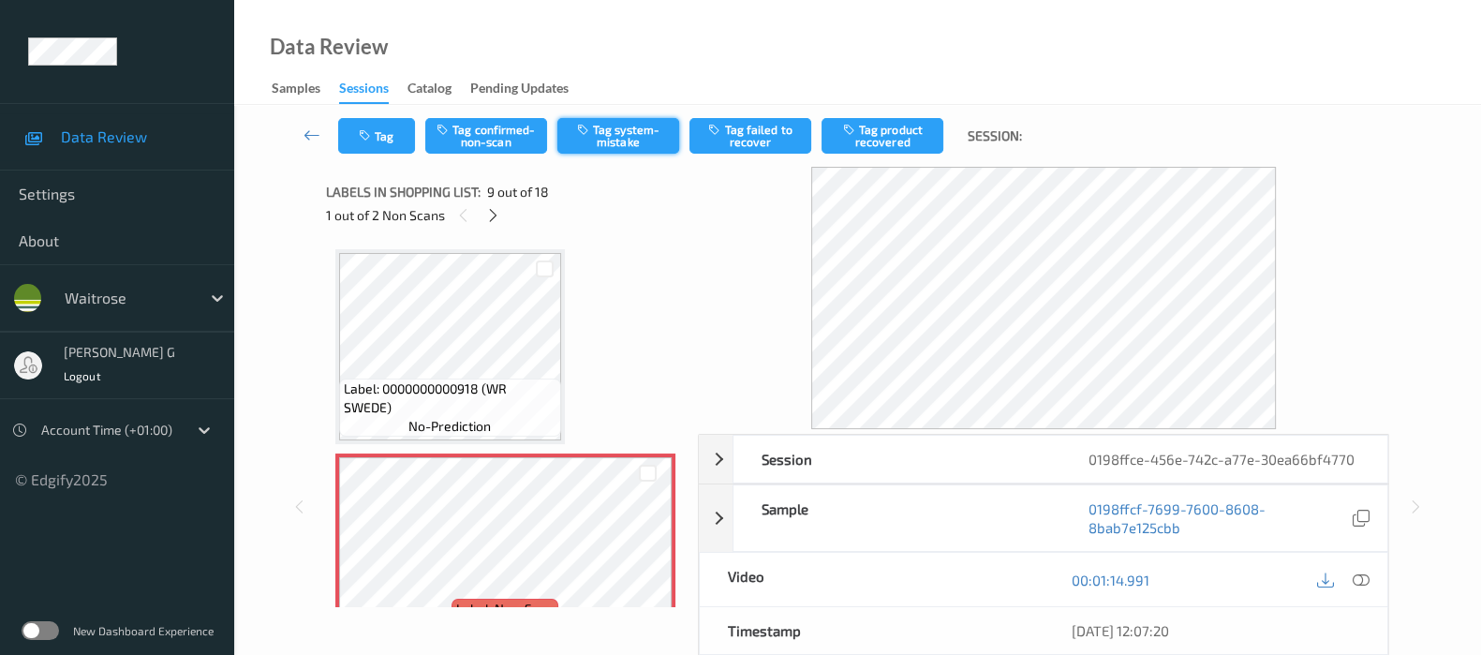
click at [610, 144] on button "Tag system-mistake" at bounding box center [618, 136] width 122 height 36
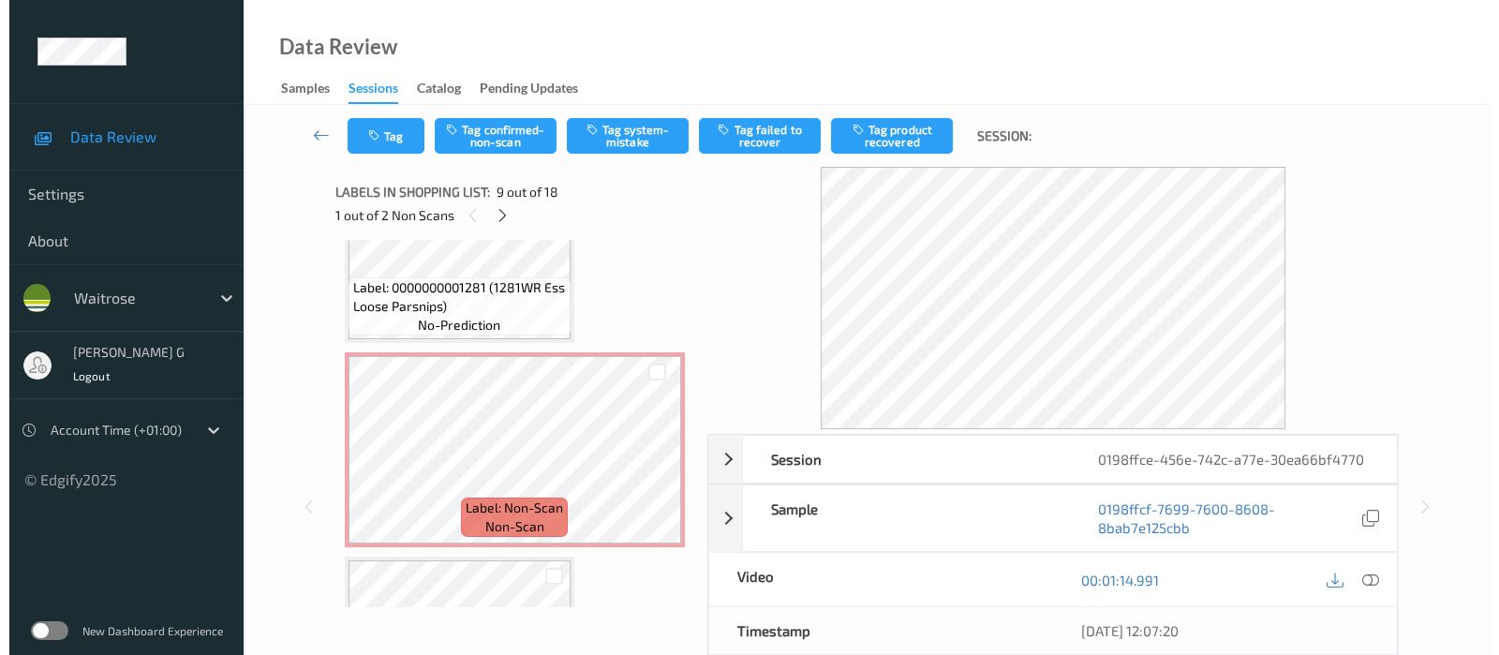
scroll to position [2601, 0]
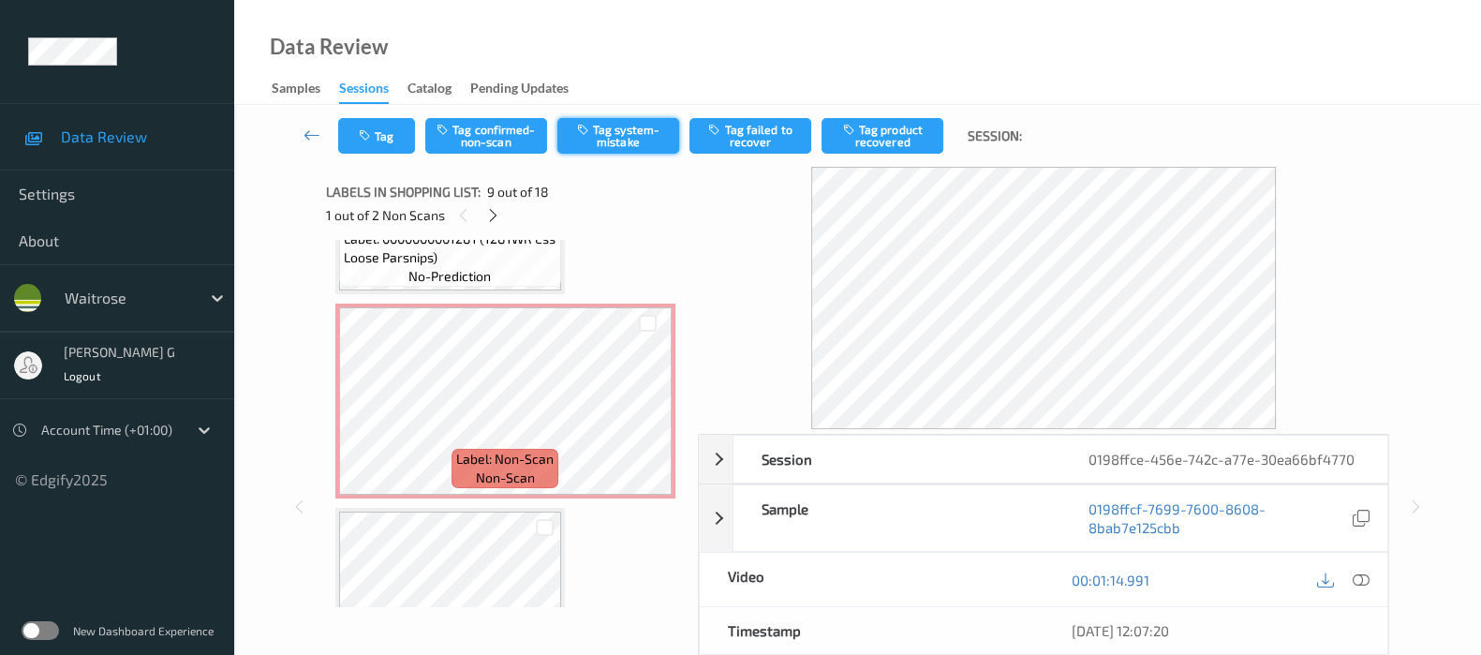
click at [591, 134] on div "Tag Tag confirmed-non-scan Tag system-mistake Tag failed to recover Tag product…" at bounding box center [858, 136] width 1170 height 62
click at [368, 138] on icon "button" at bounding box center [367, 135] width 16 height 13
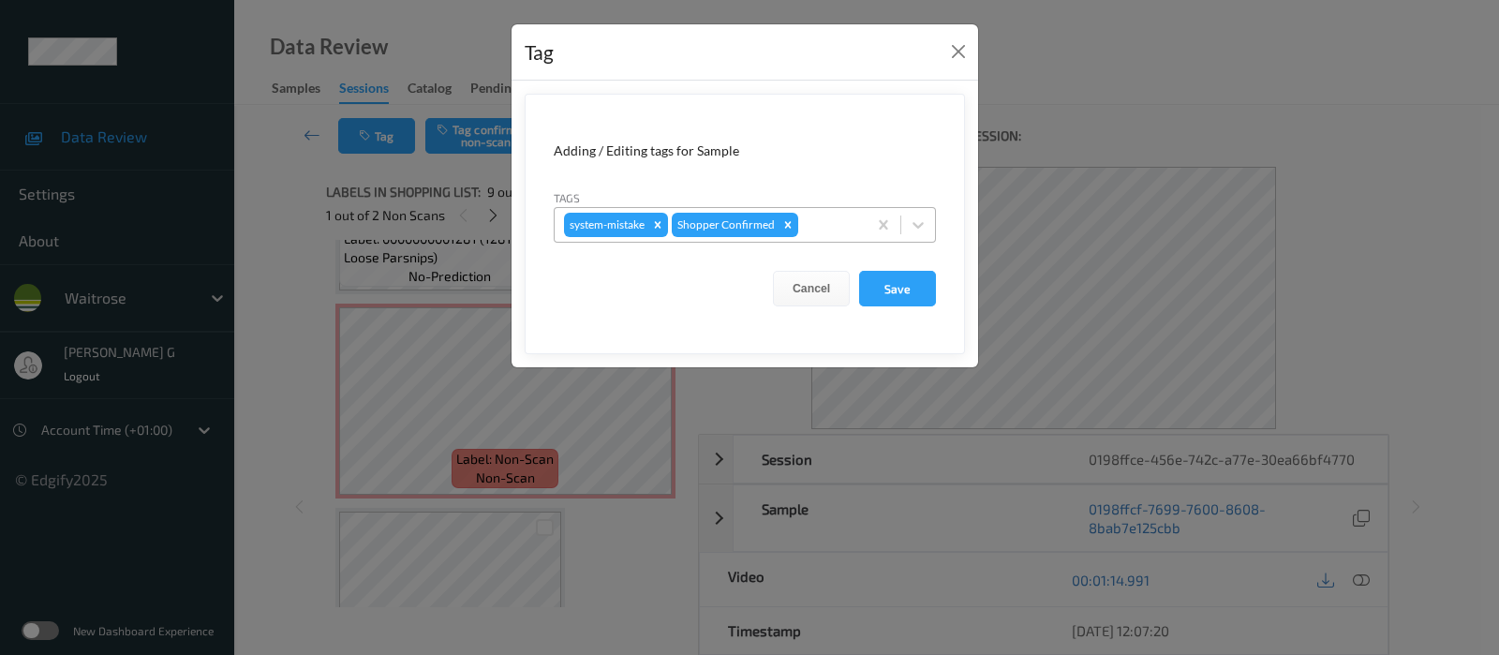
click at [817, 227] on div at bounding box center [829, 225] width 55 height 22
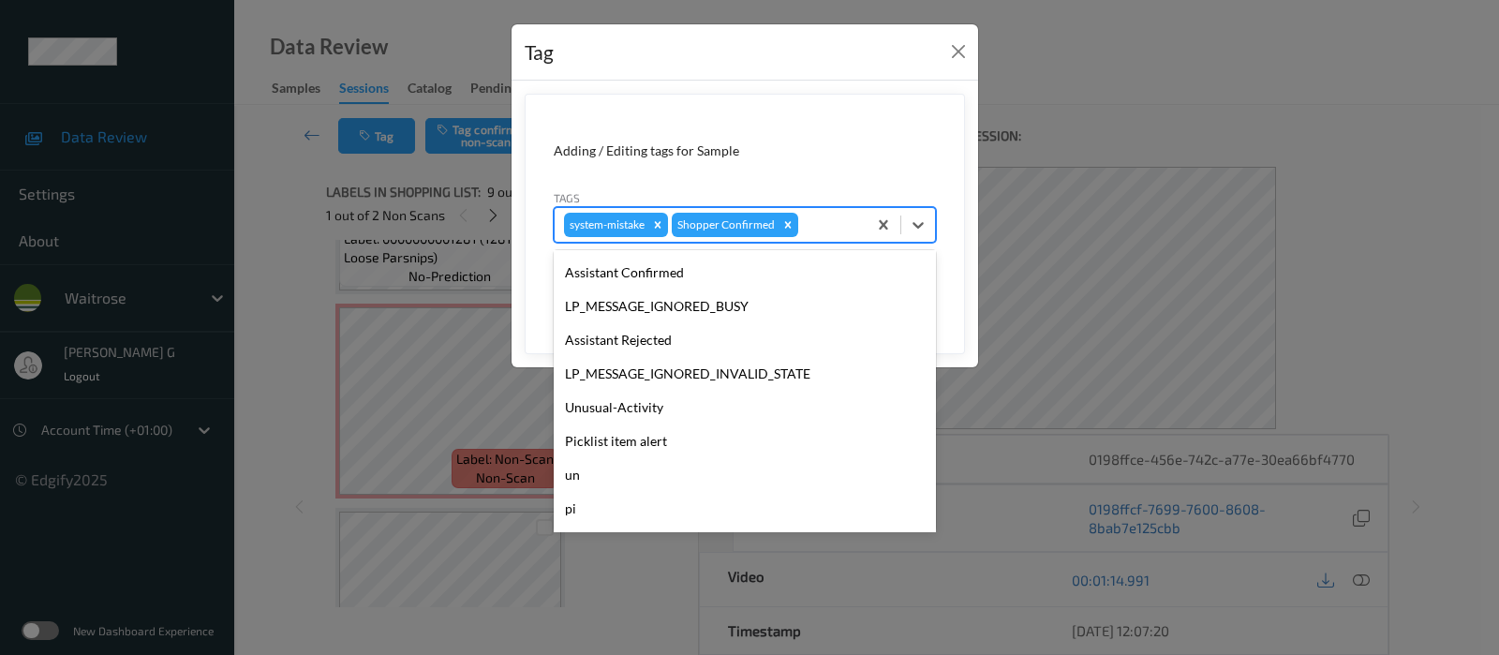
scroll to position [400, 0]
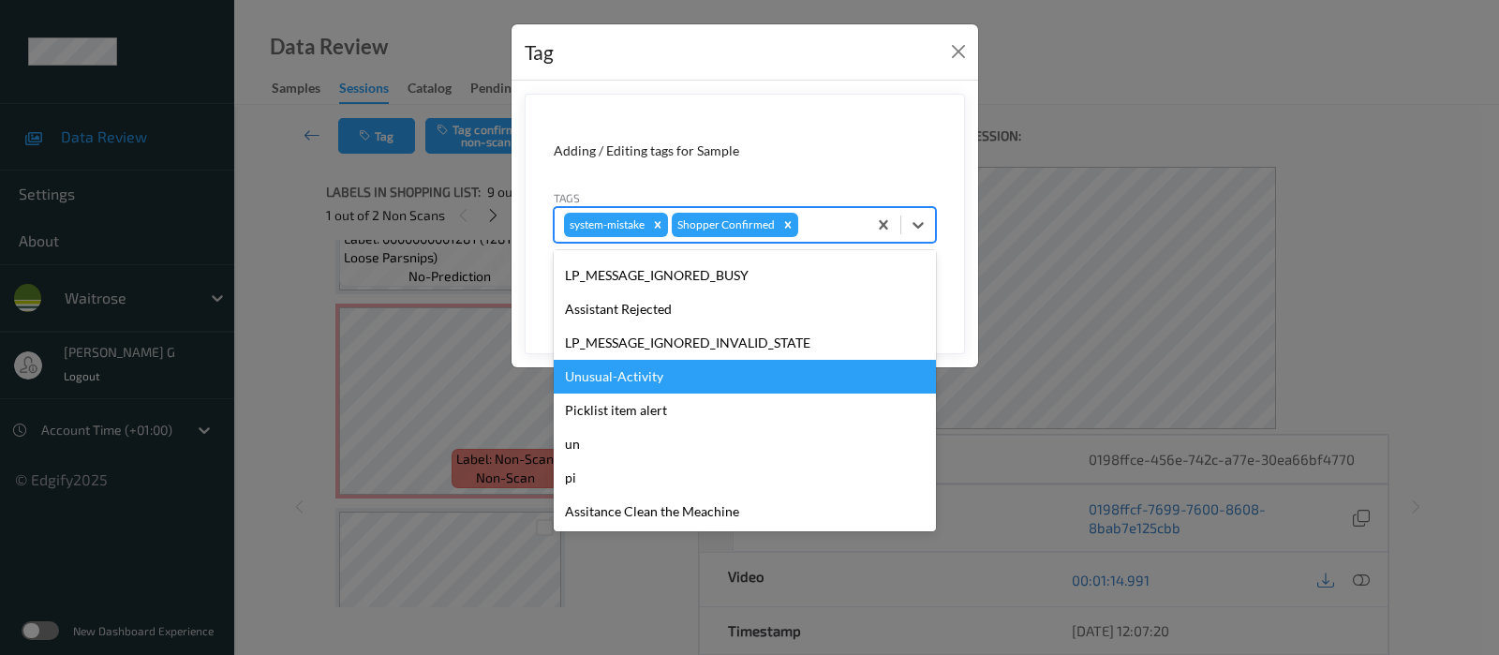
click at [589, 383] on div "Unusual-Activity" at bounding box center [745, 377] width 382 height 34
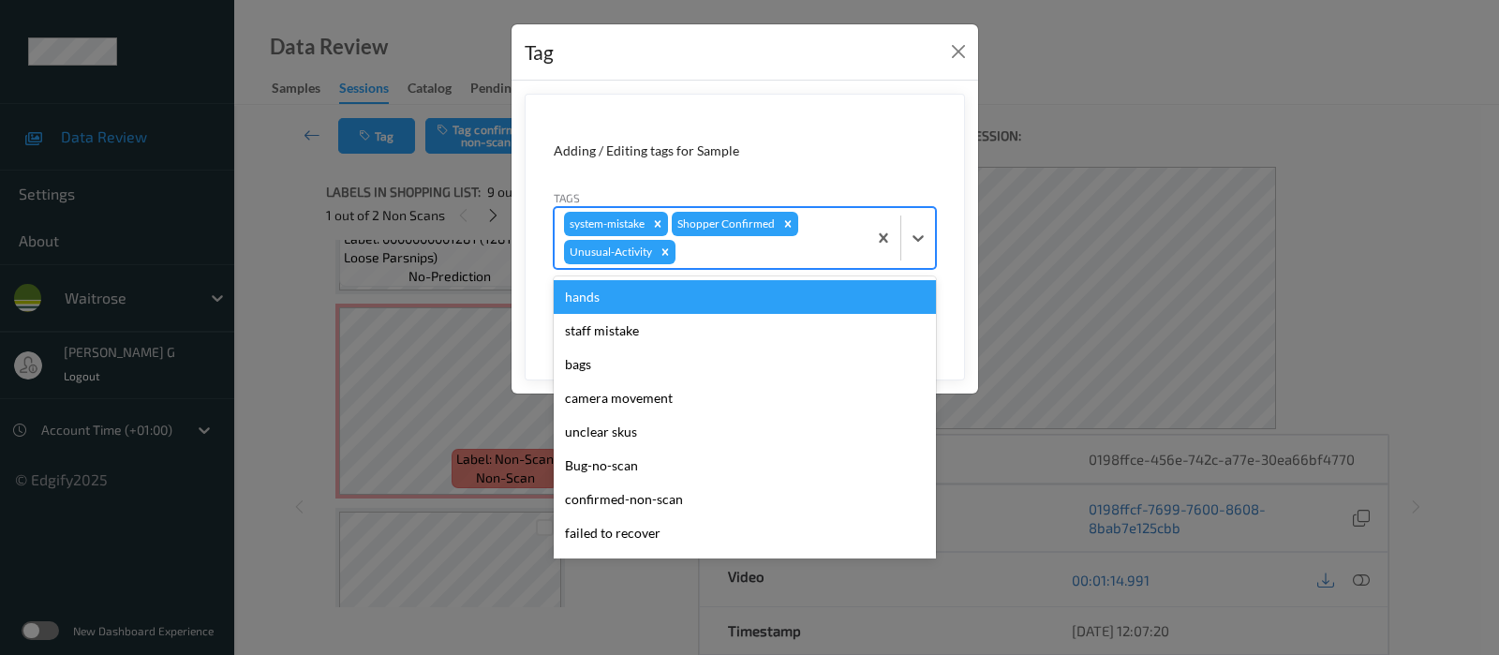
click at [829, 250] on div at bounding box center [768, 252] width 178 height 22
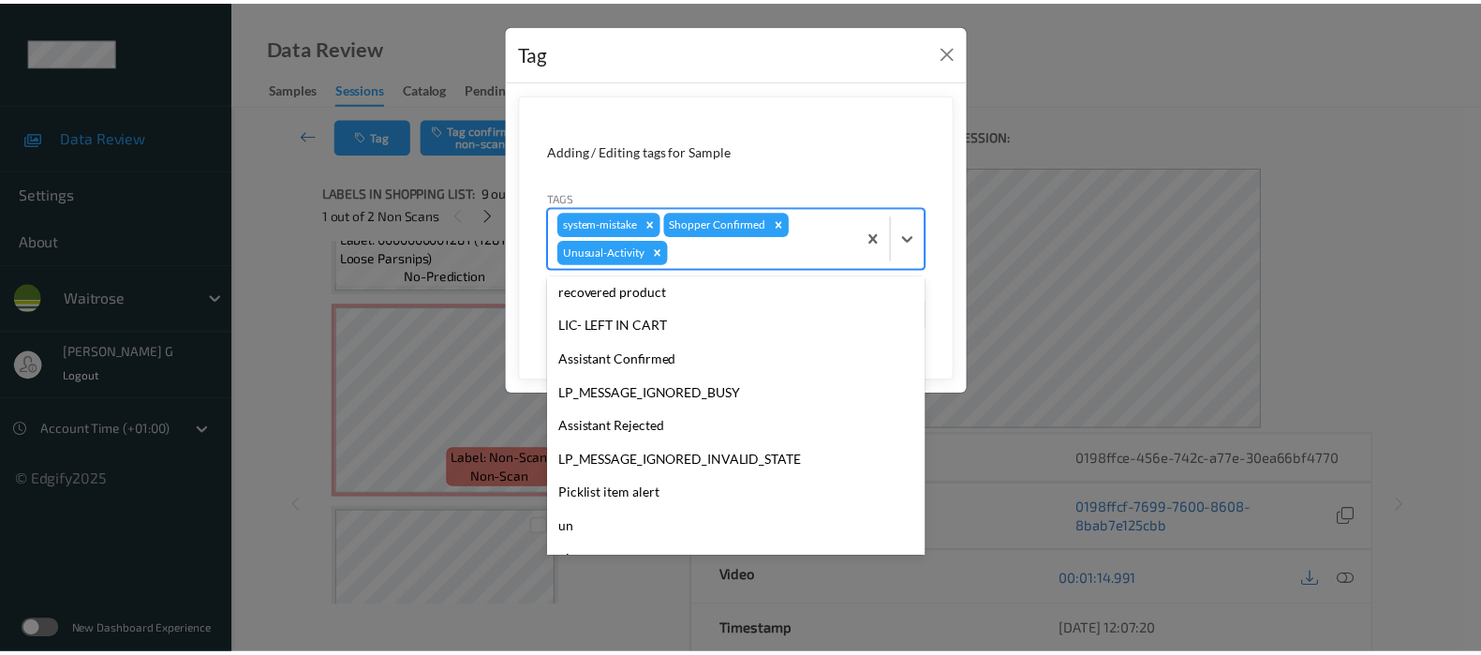
scroll to position [366, 0]
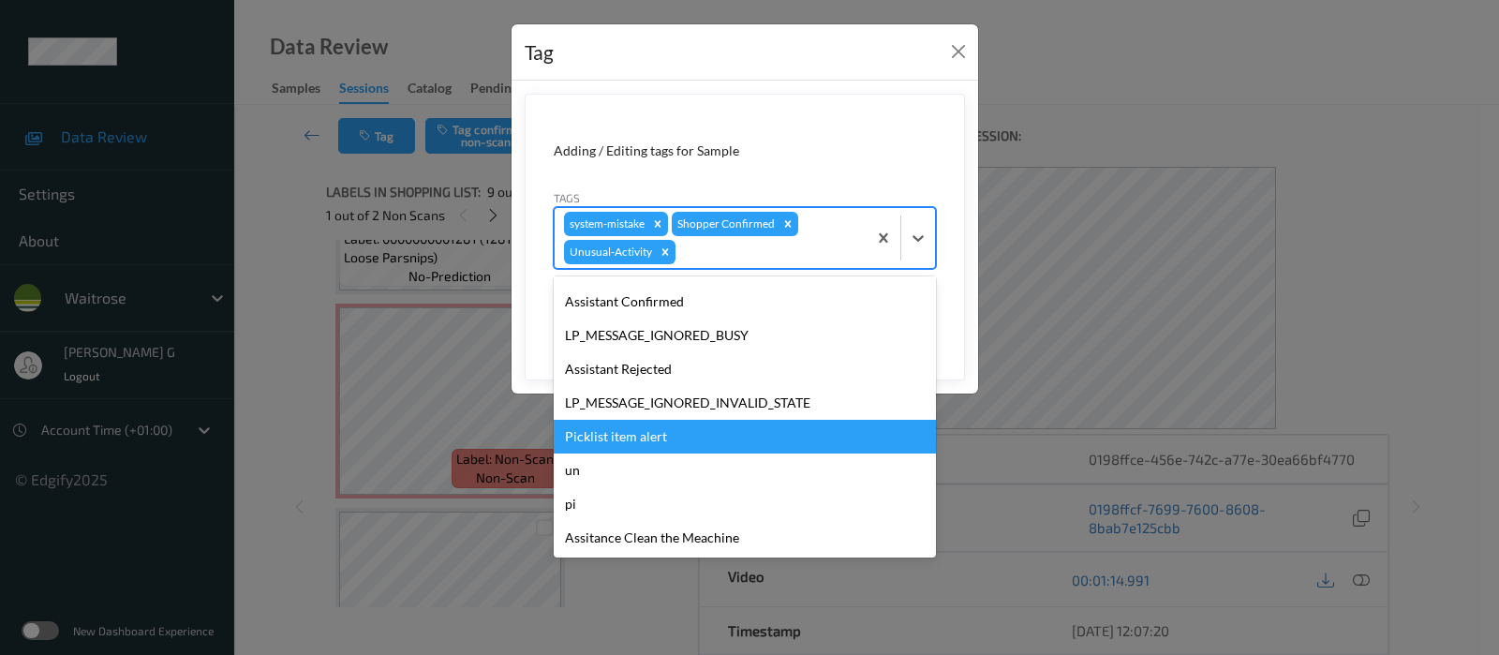
click at [609, 430] on div "Picklist item alert" at bounding box center [745, 437] width 382 height 34
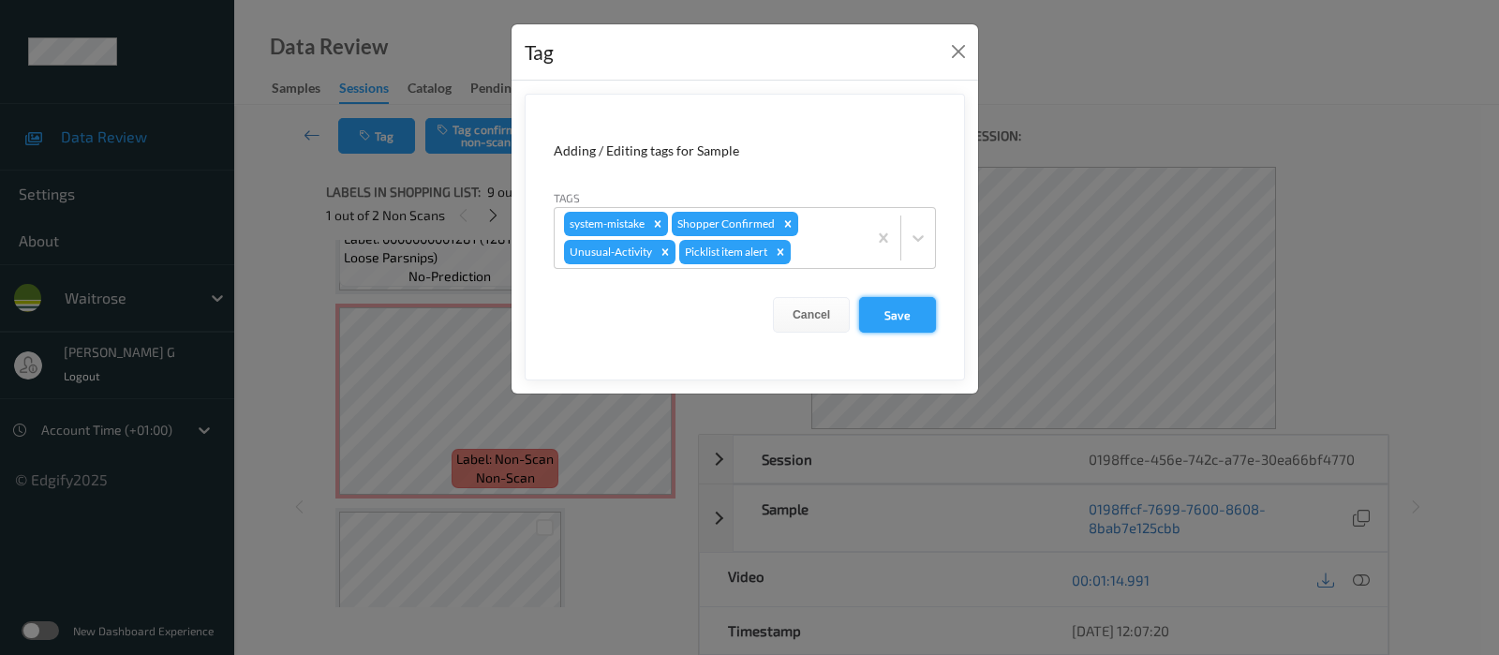
click at [910, 315] on button "Save" at bounding box center [897, 315] width 77 height 36
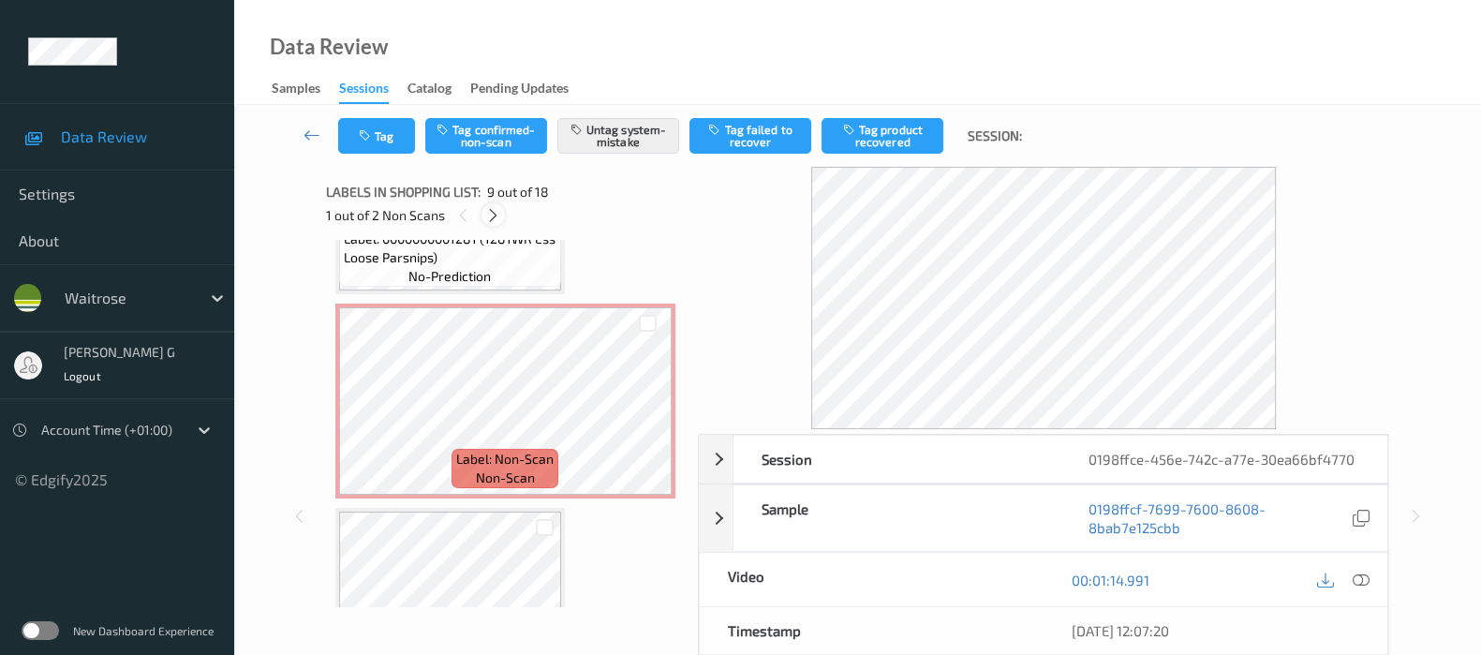
click at [487, 210] on icon at bounding box center [493, 215] width 16 height 17
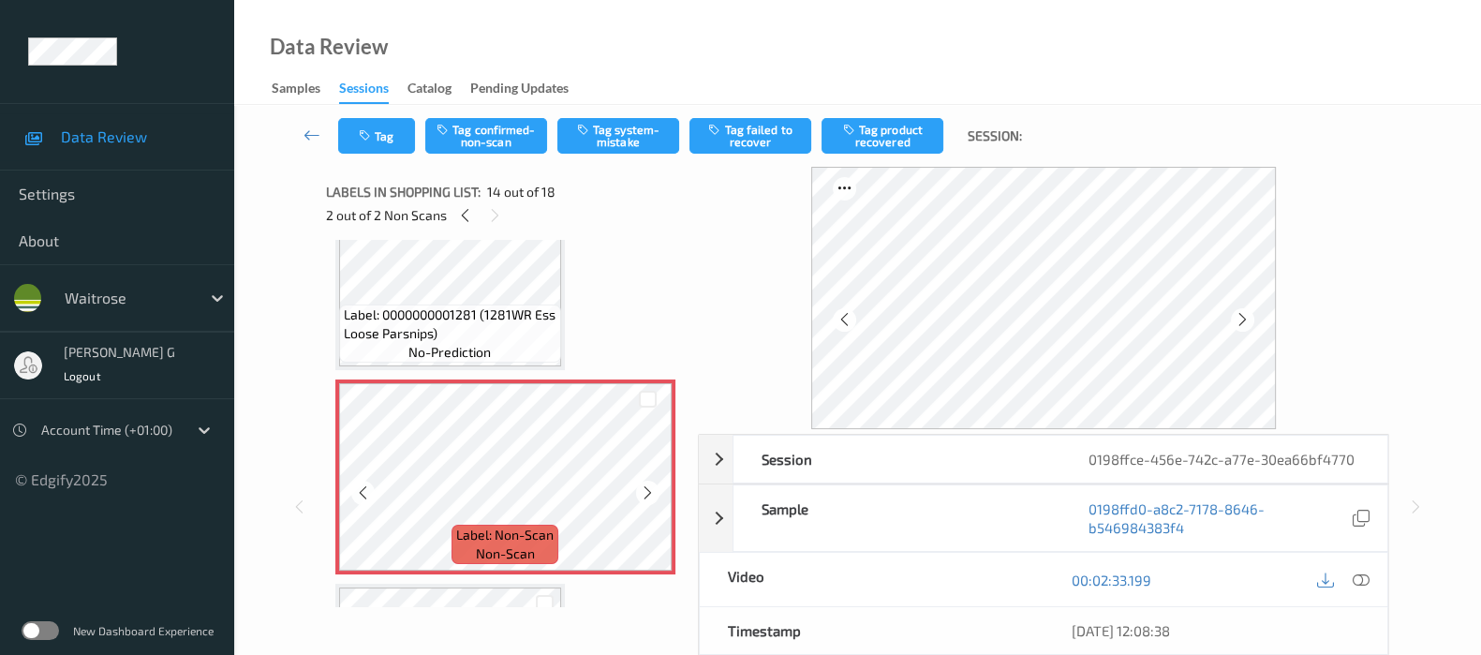
scroll to position [2562, 0]
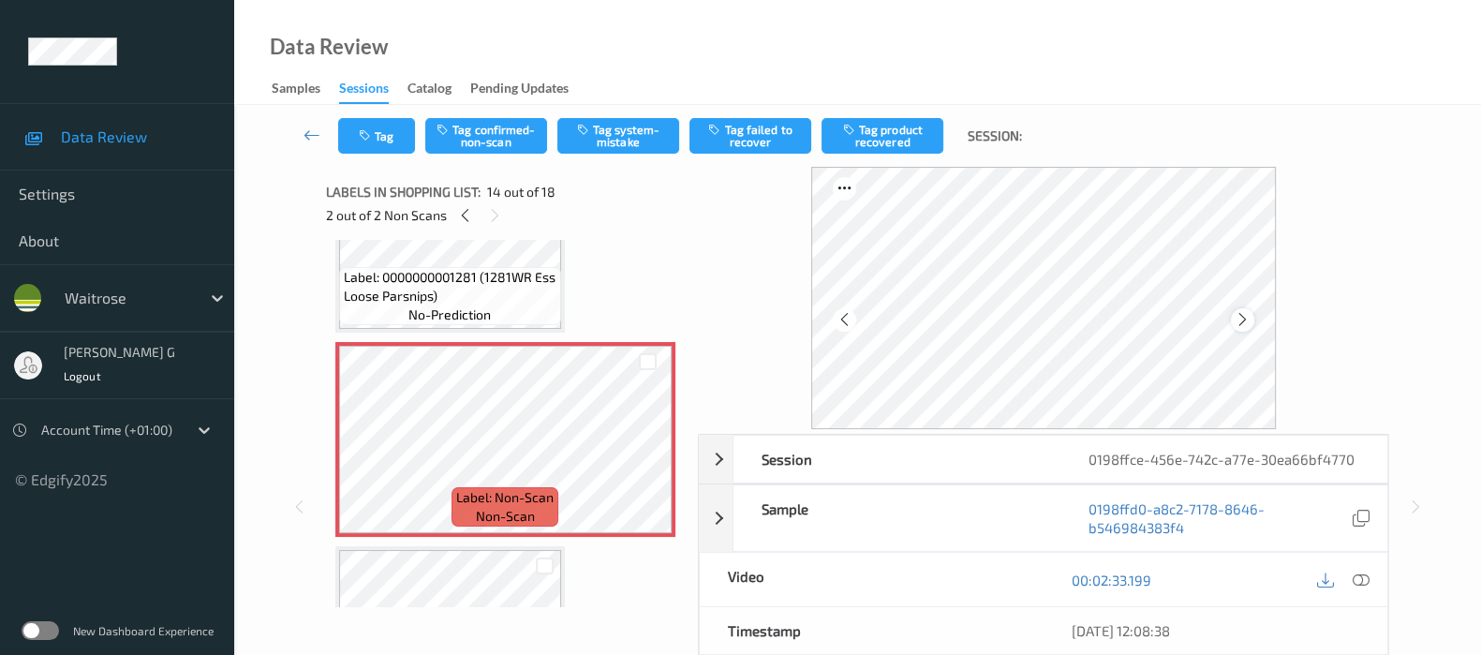
click at [1251, 313] on icon at bounding box center [1243, 319] width 16 height 17
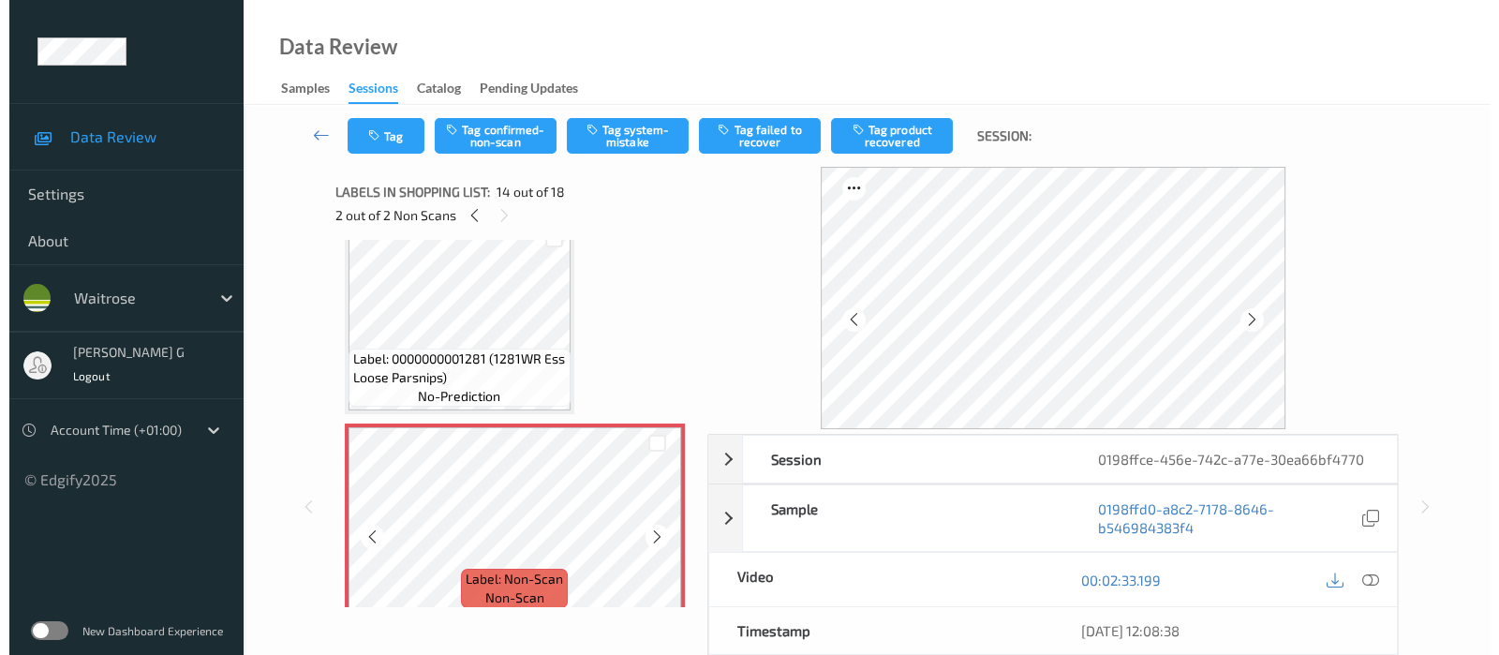
scroll to position [2445, 0]
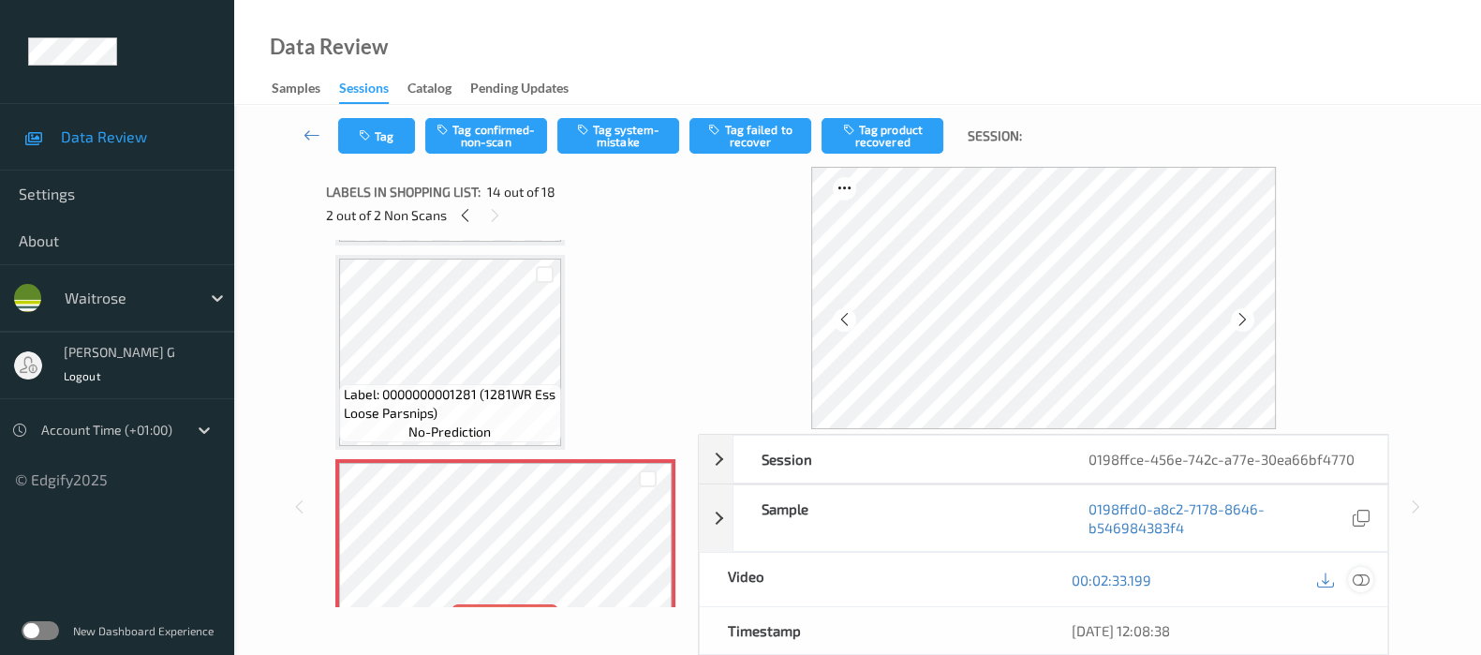
click at [1367, 575] on icon at bounding box center [1361, 579] width 17 height 17
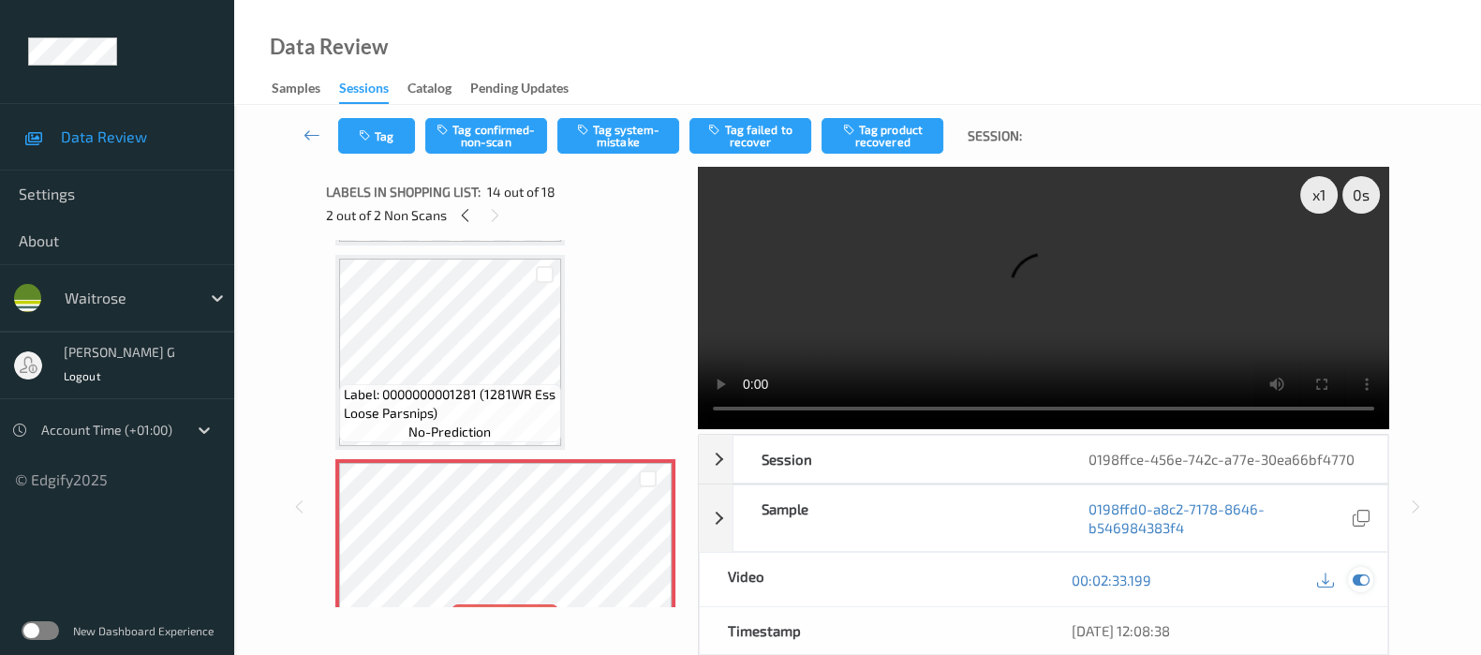
click at [1358, 585] on icon at bounding box center [1361, 579] width 17 height 17
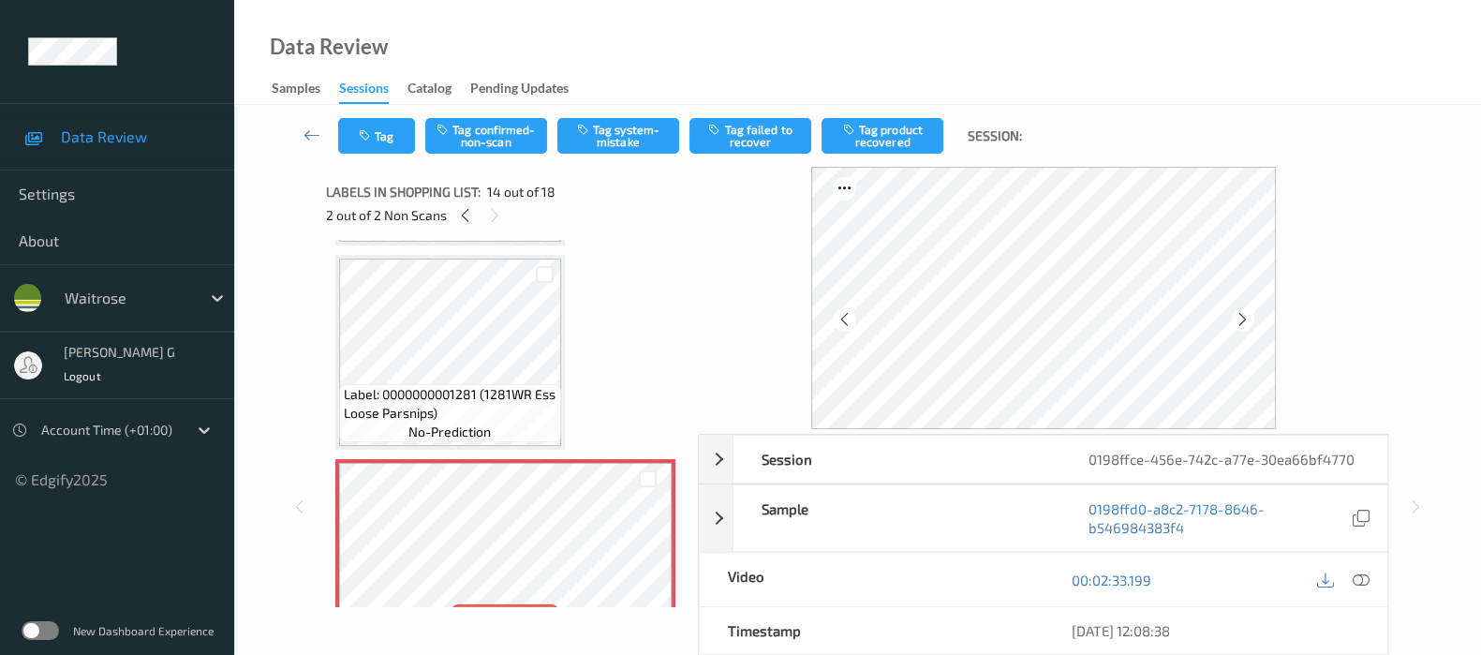
click at [1431, 342] on div "Session 0198ffce-456e-742c-a77e-30ea66bf4770 Session ID 0198ffce-456e-742c-a77e…" at bounding box center [858, 507] width 1170 height 680
click at [636, 133] on button "Tag system-mistake" at bounding box center [618, 136] width 122 height 36
click at [395, 134] on button "Tag" at bounding box center [376, 136] width 77 height 36
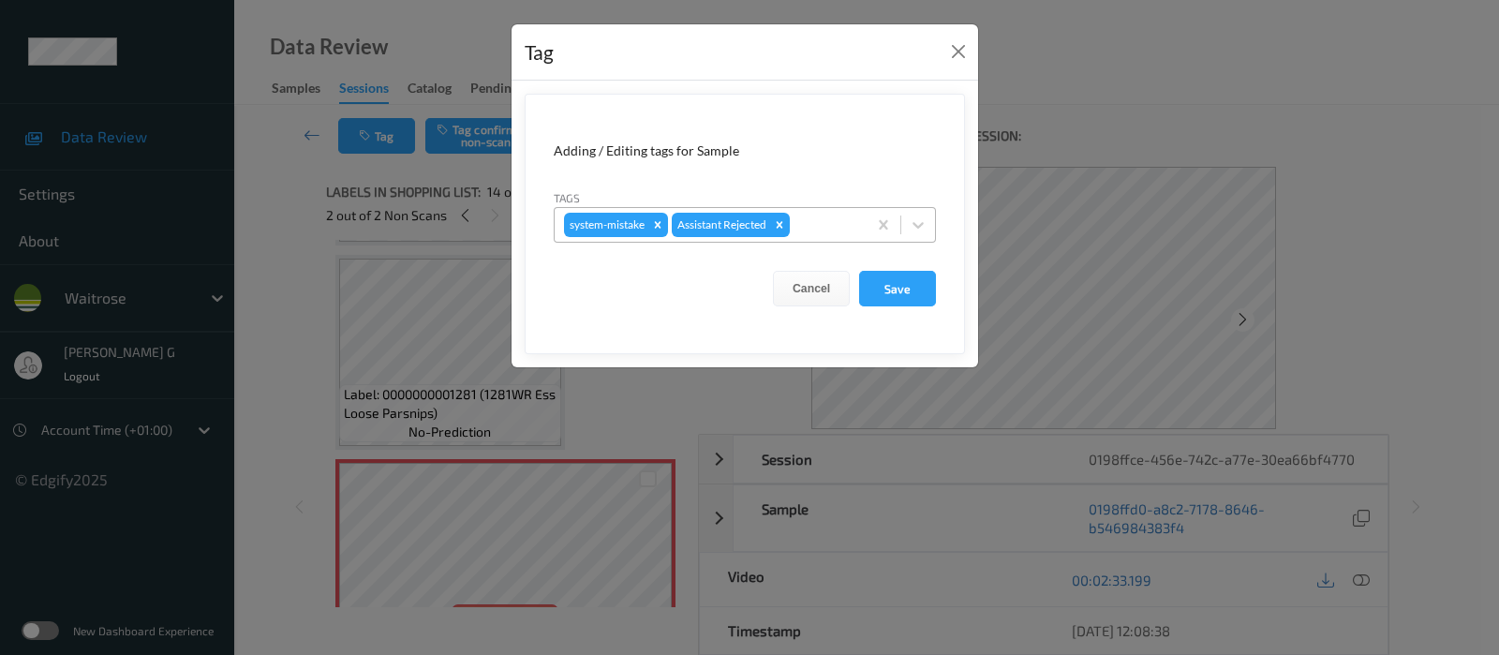
click at [801, 224] on div at bounding box center [826, 225] width 64 height 22
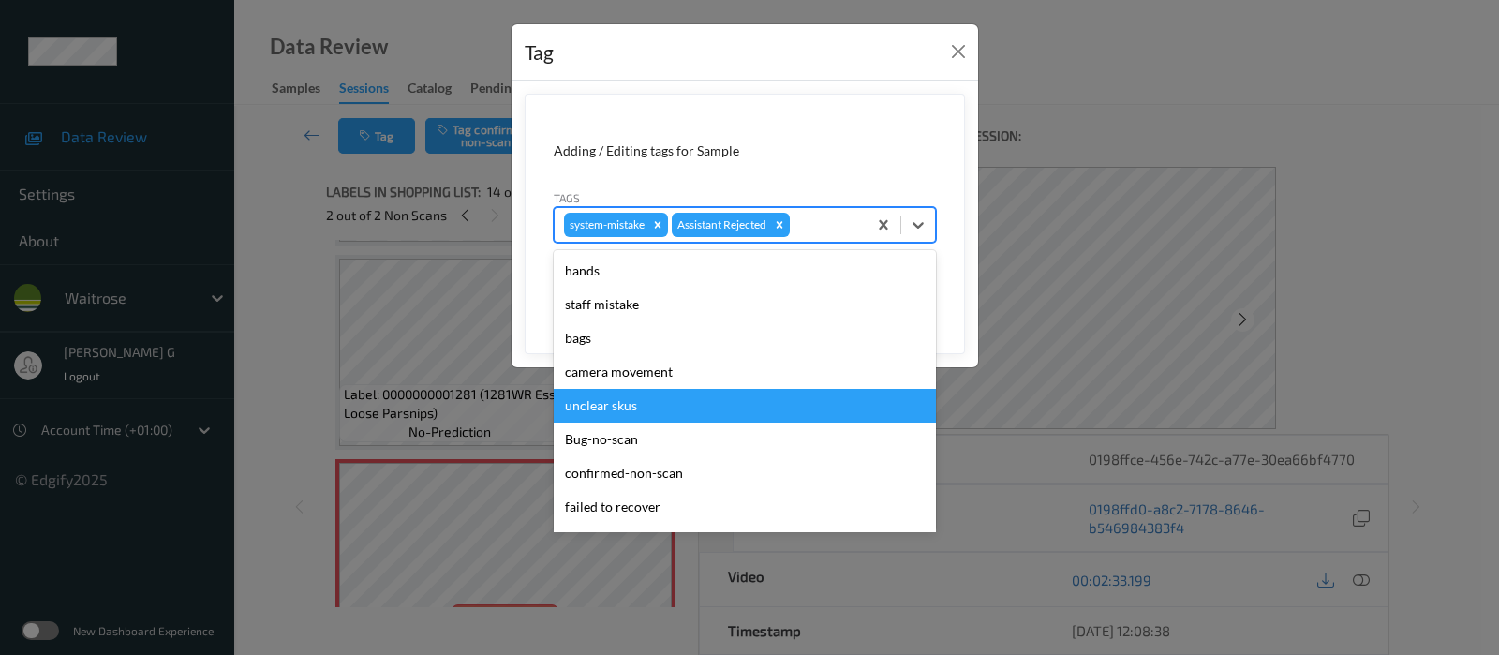
scroll to position [400, 0]
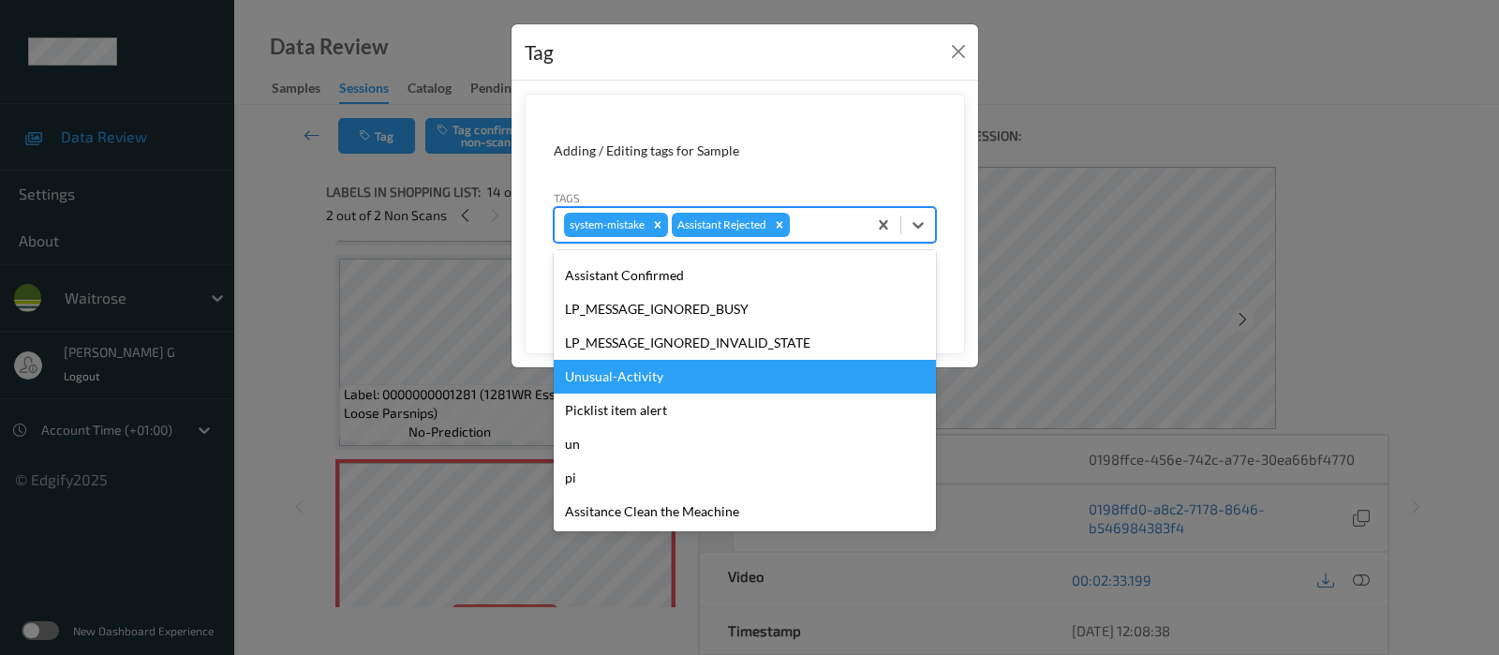
click at [609, 369] on div "Unusual-Activity" at bounding box center [745, 377] width 382 height 34
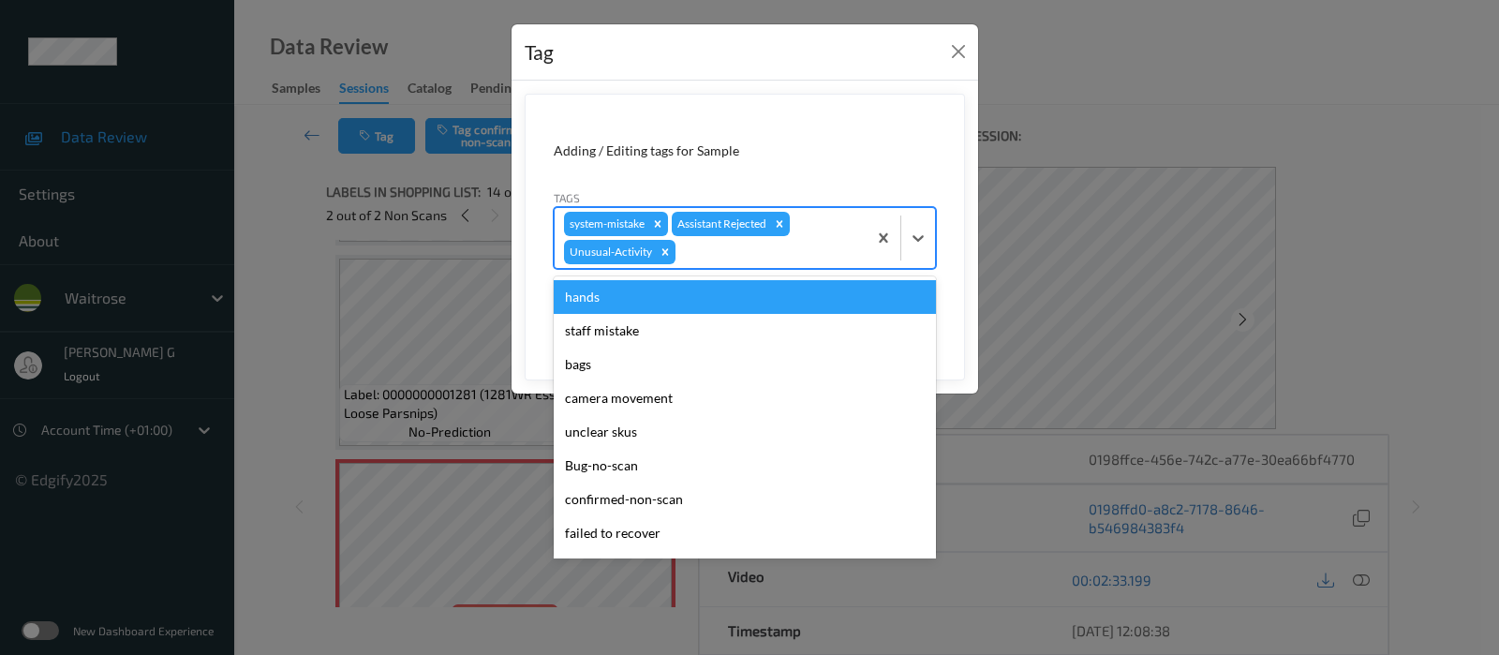
click at [806, 245] on div at bounding box center [768, 252] width 178 height 22
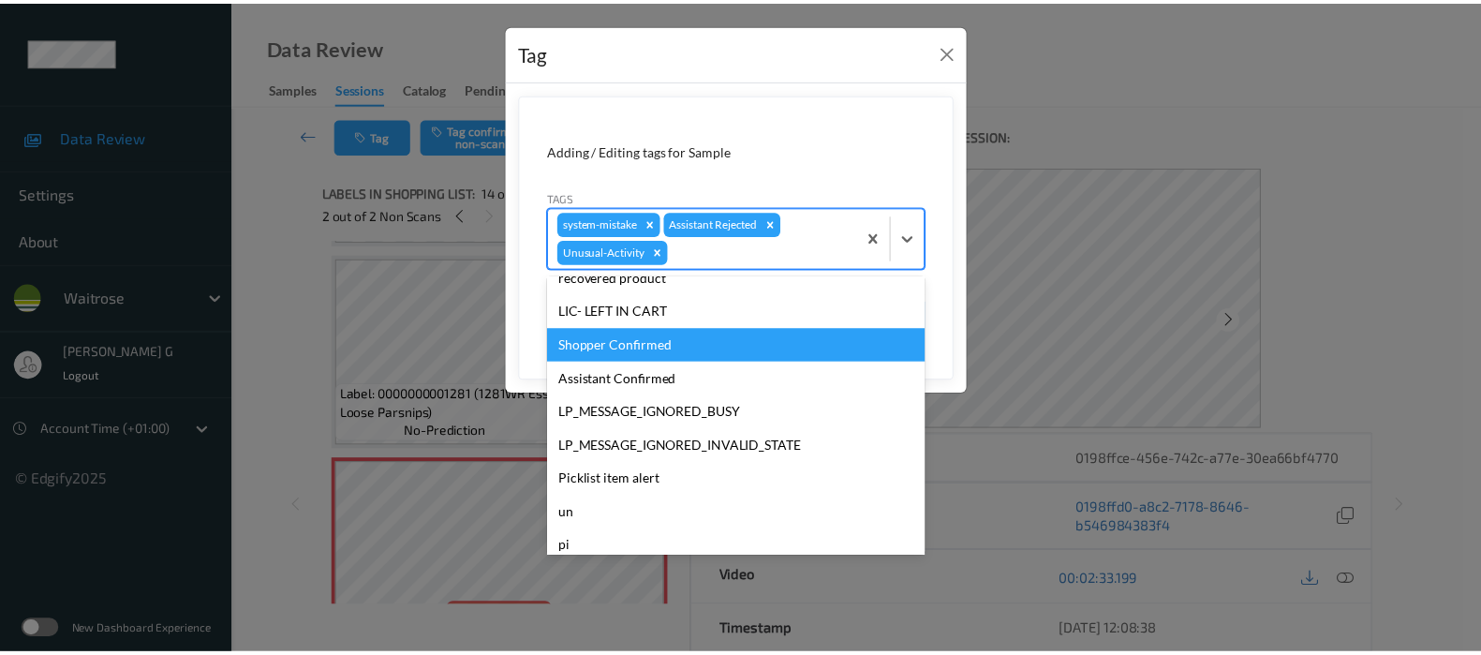
scroll to position [351, 0]
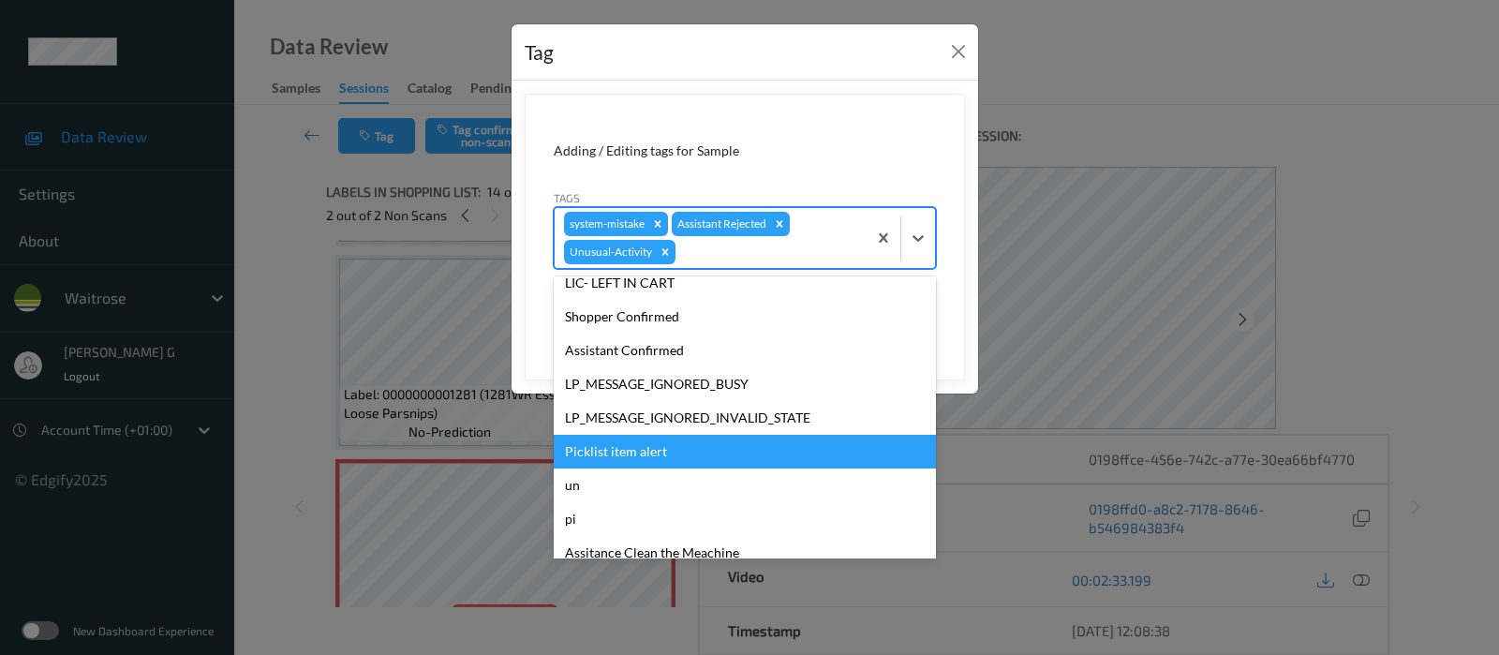
click at [591, 447] on div "Picklist item alert" at bounding box center [745, 452] width 382 height 34
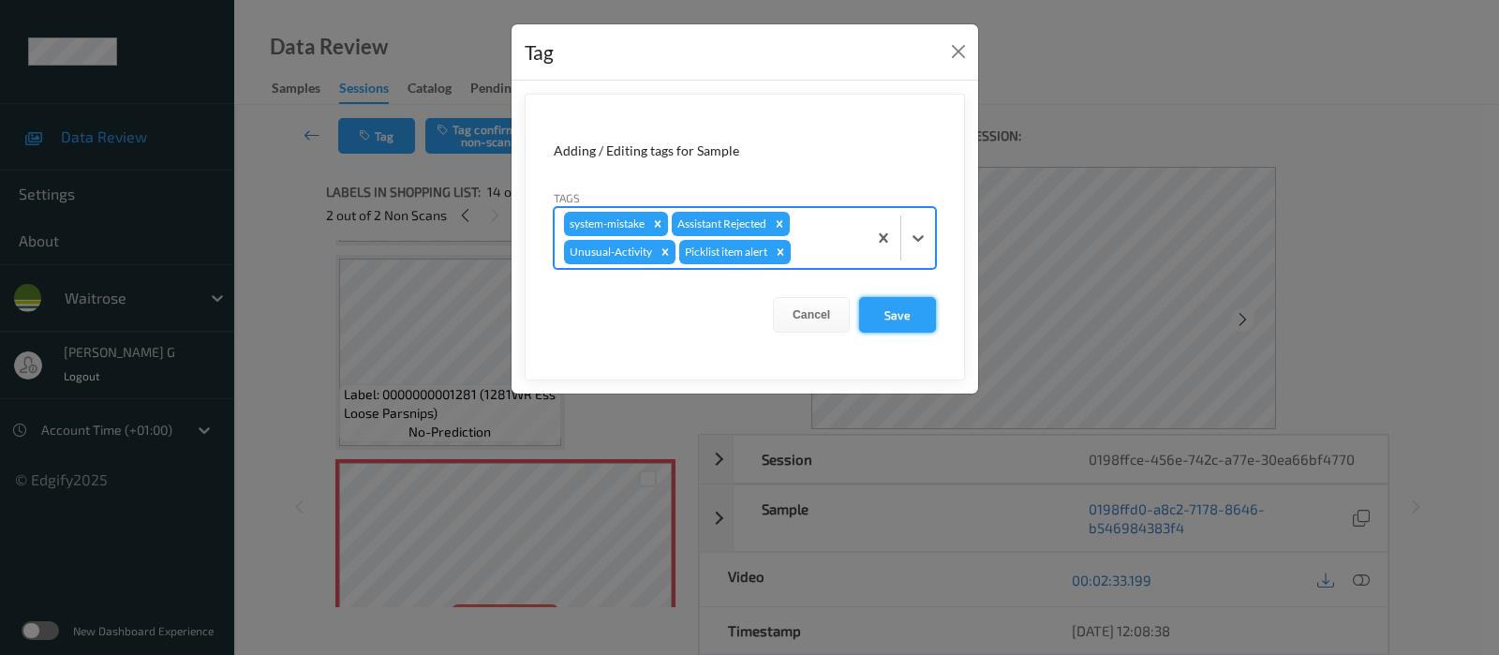
click at [893, 306] on button "Save" at bounding box center [897, 315] width 77 height 36
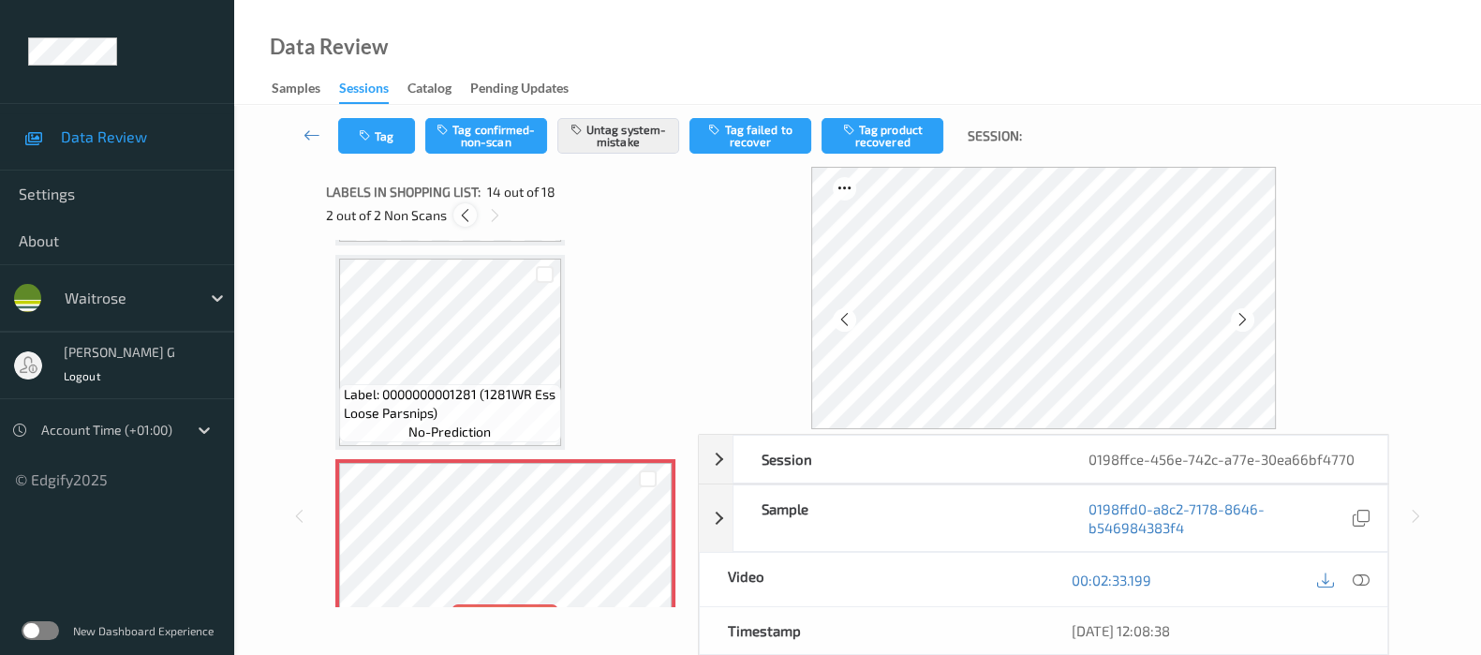
click at [457, 213] on icon at bounding box center [465, 215] width 16 height 17
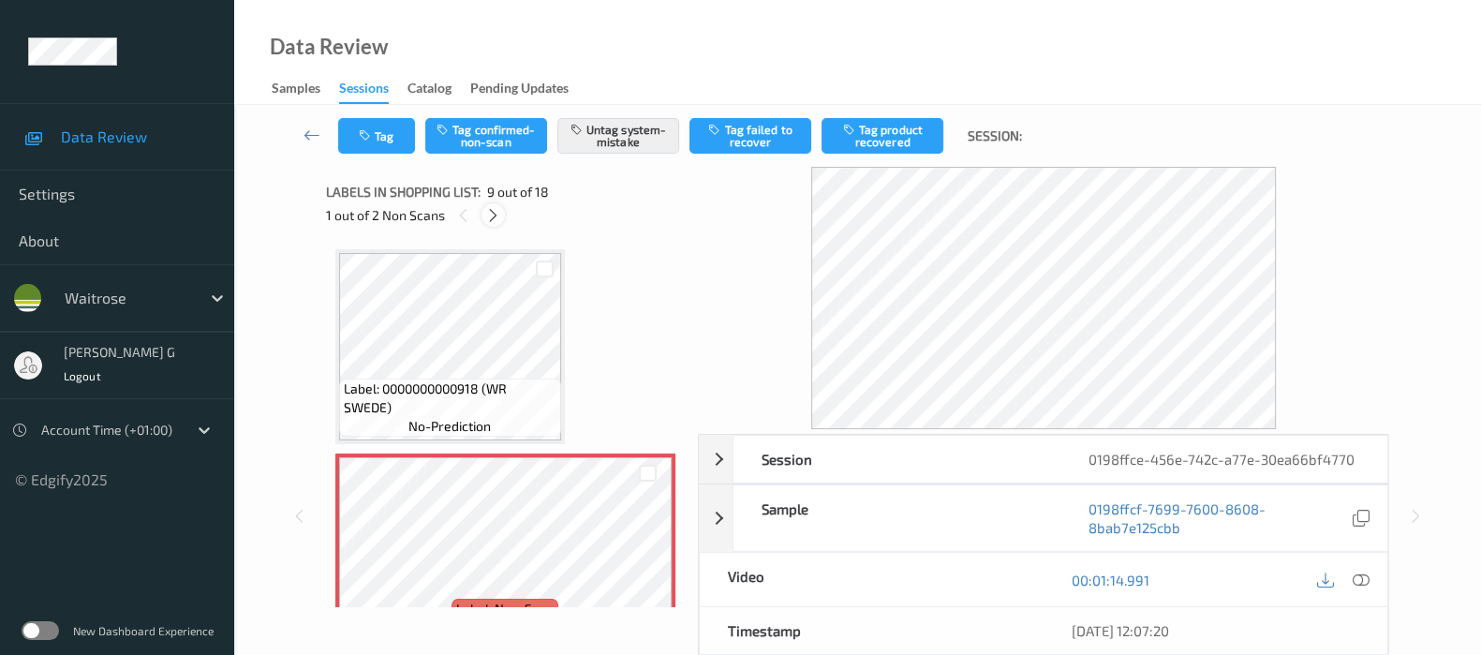
click at [491, 211] on icon at bounding box center [493, 215] width 16 height 17
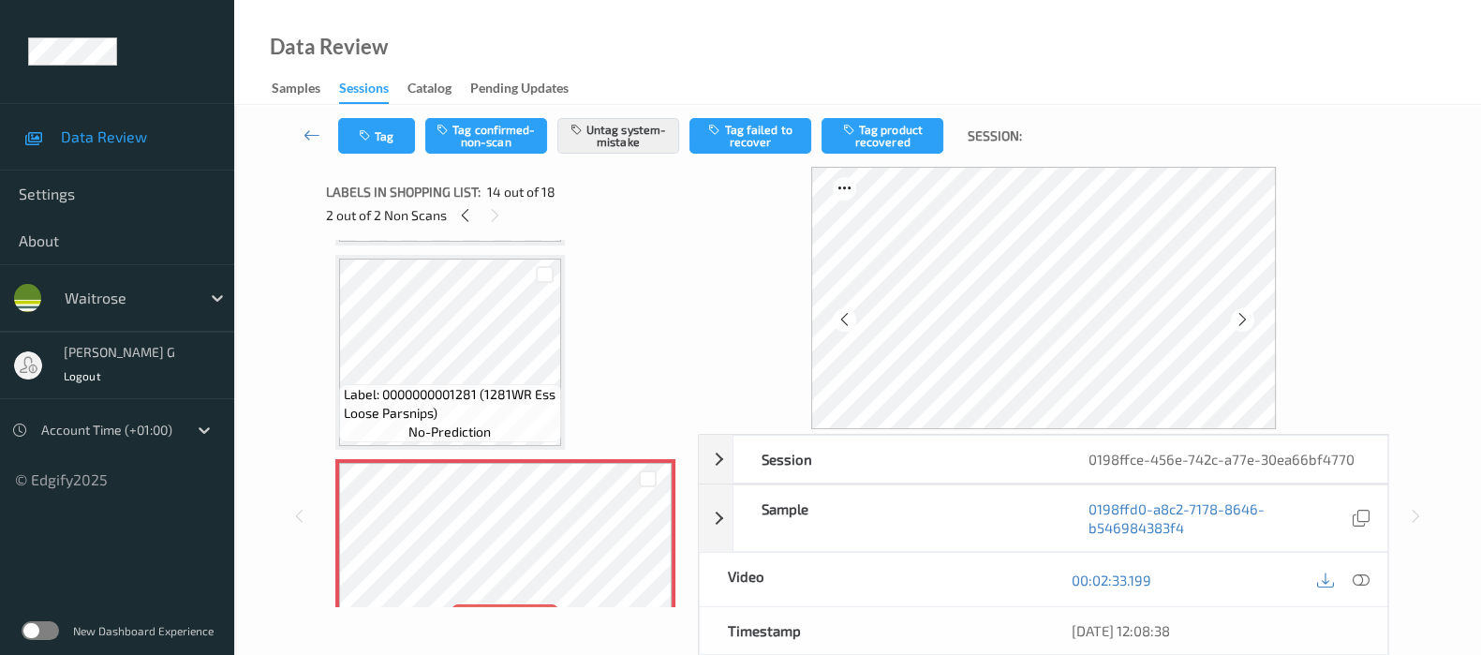
click at [619, 235] on div "Labels in shopping list: 14 out of 18 2 out of 2 Non Scans" at bounding box center [505, 203] width 359 height 73
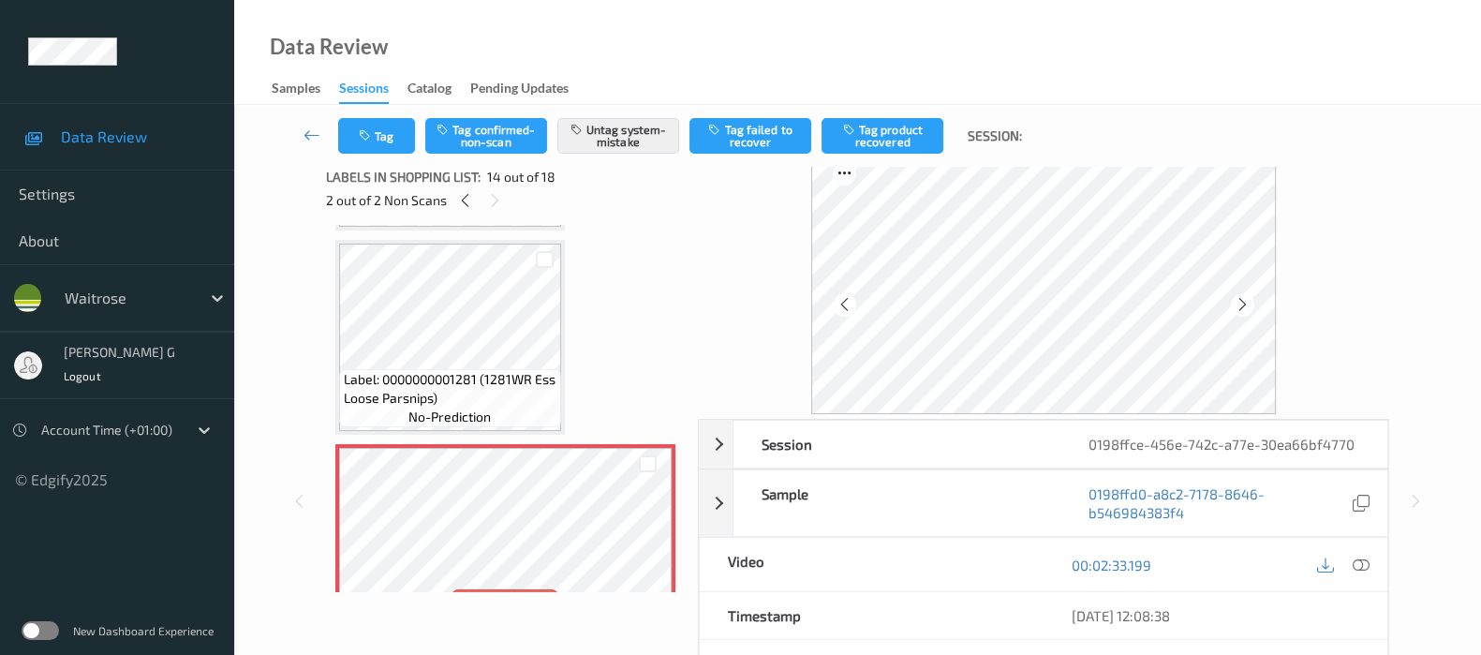
scroll to position [0, 0]
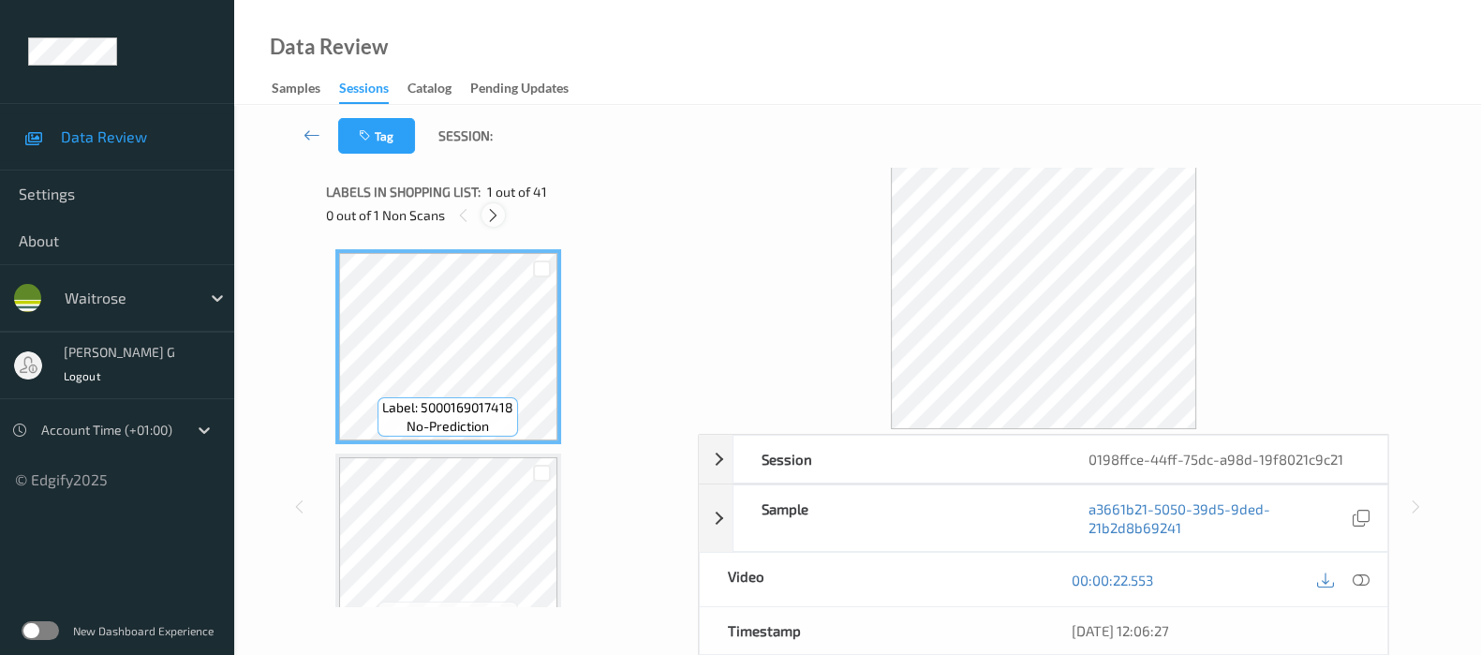
click at [497, 213] on icon at bounding box center [493, 215] width 16 height 17
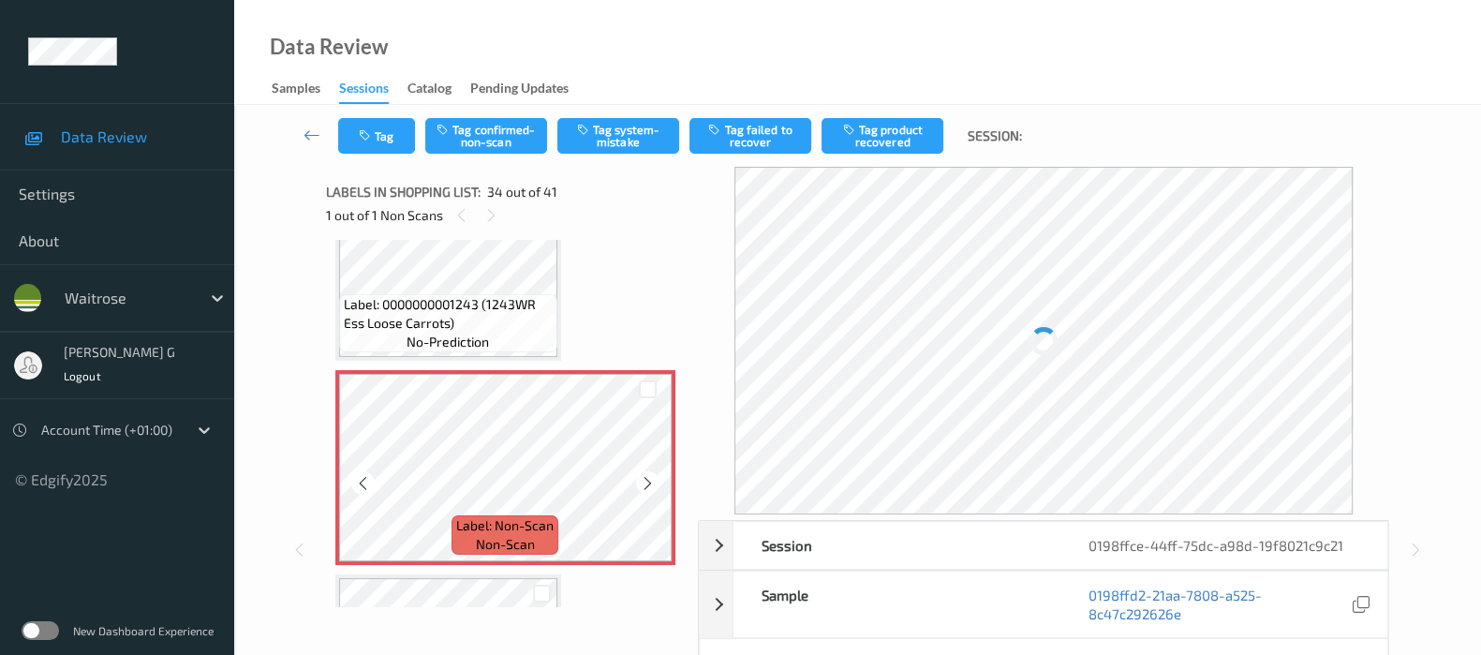
scroll to position [6622, 0]
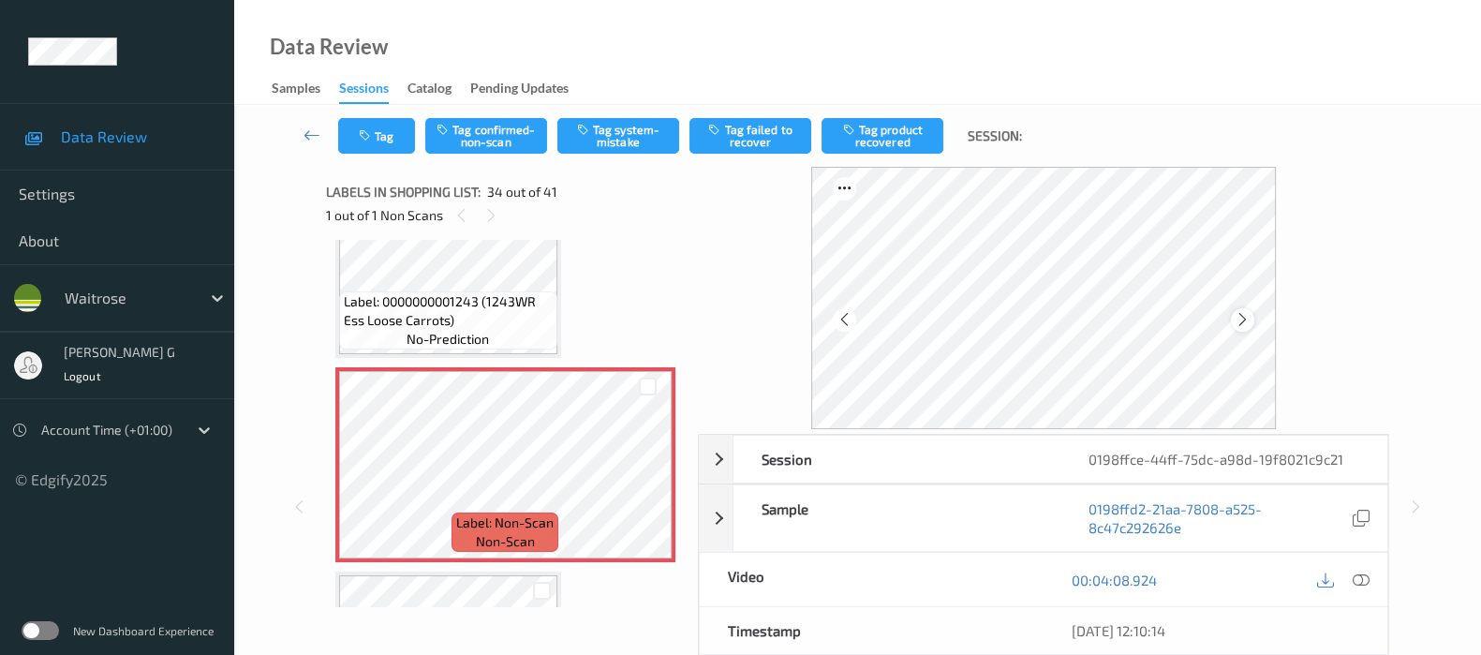
click at [1248, 319] on icon at bounding box center [1243, 319] width 16 height 17
click at [1367, 573] on icon at bounding box center [1361, 579] width 17 height 17
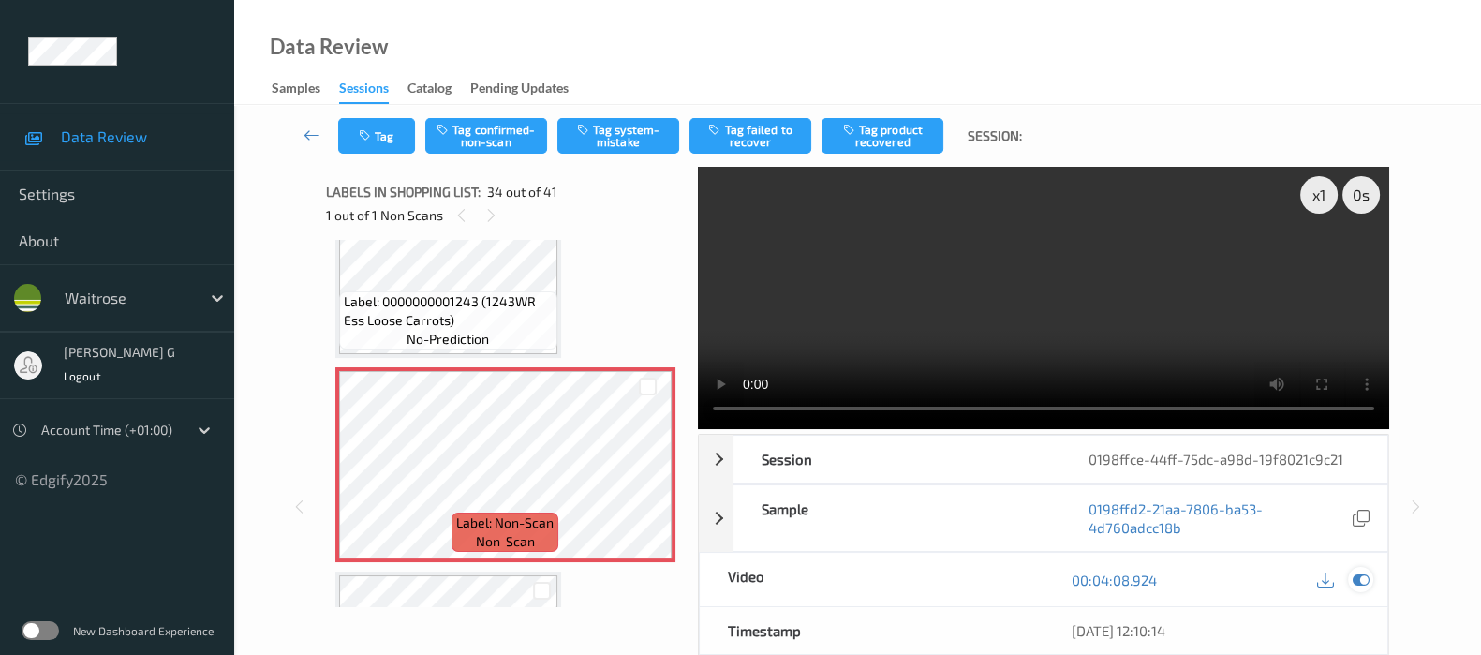
click at [1358, 579] on icon at bounding box center [1361, 579] width 17 height 17
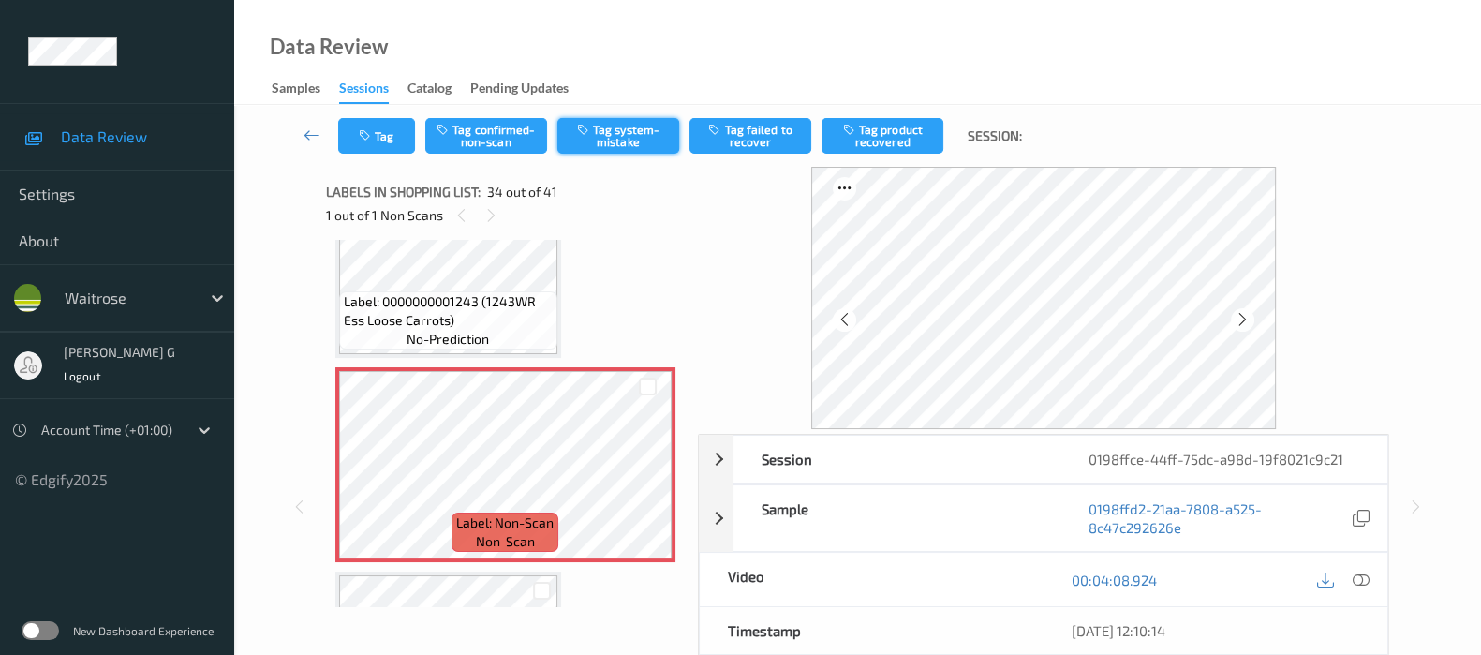
click at [622, 135] on button "Tag system-mistake" at bounding box center [618, 136] width 122 height 36
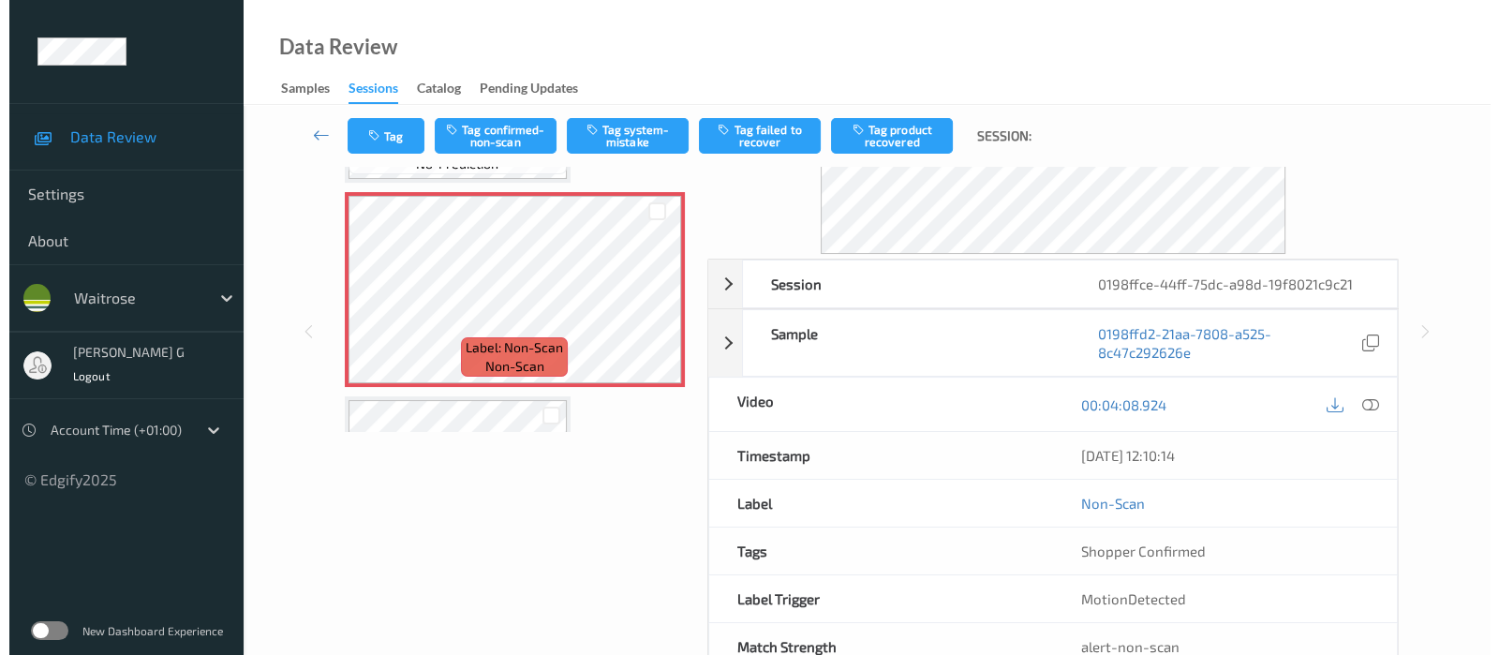
scroll to position [228, 0]
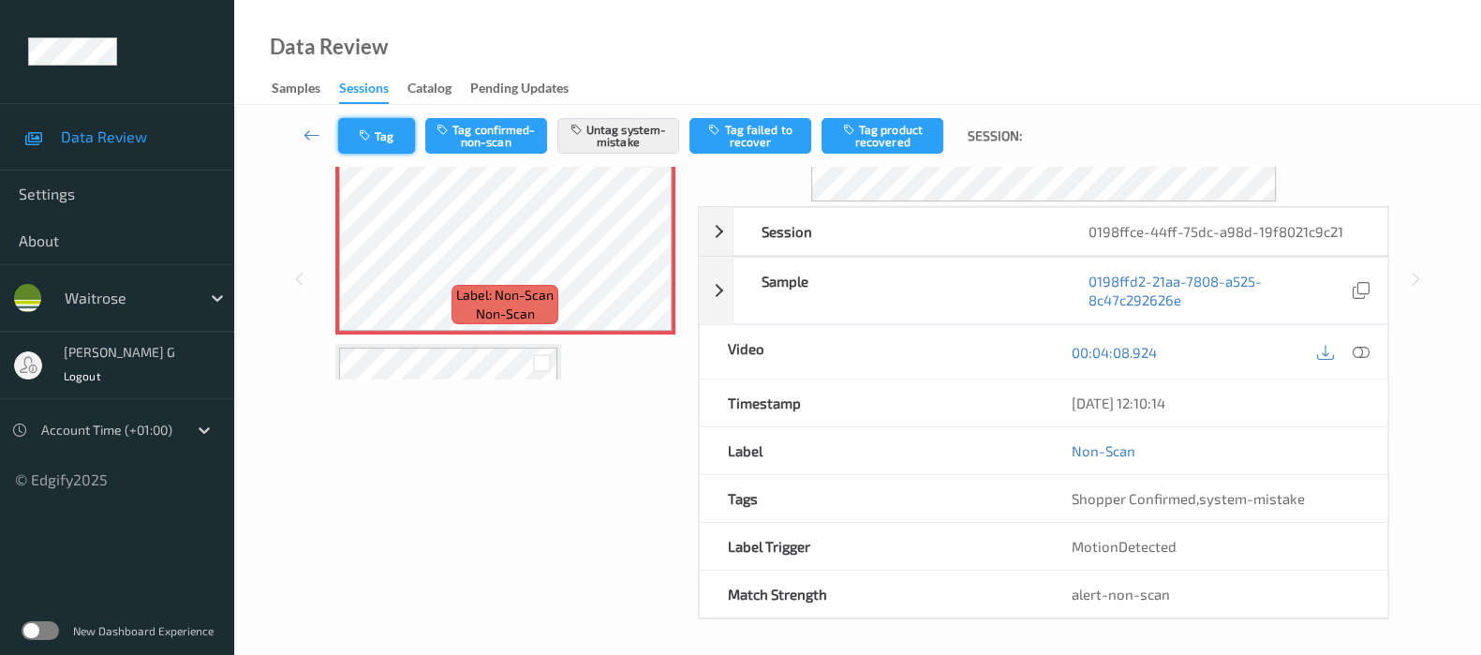
click at [384, 141] on button "Tag" at bounding box center [376, 136] width 77 height 36
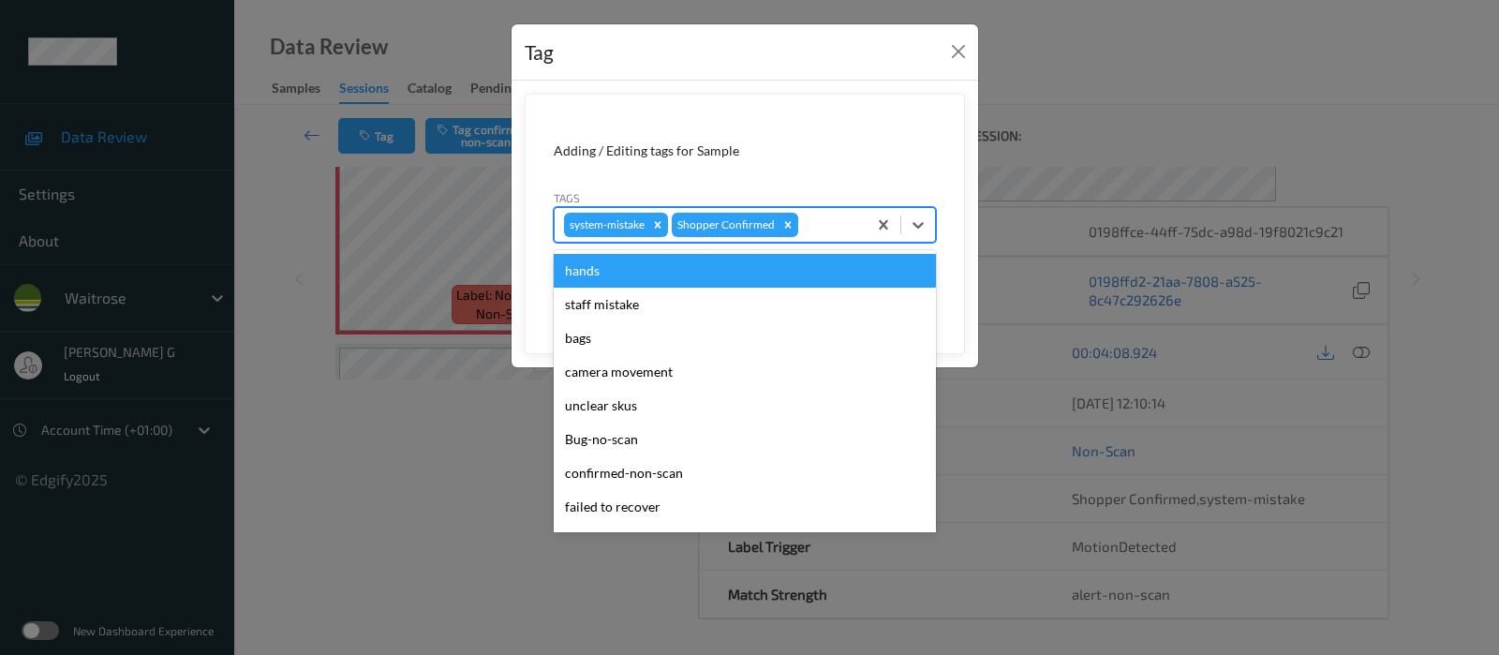
click at [830, 236] on div "system-mistake Shopper Confirmed" at bounding box center [711, 225] width 312 height 32
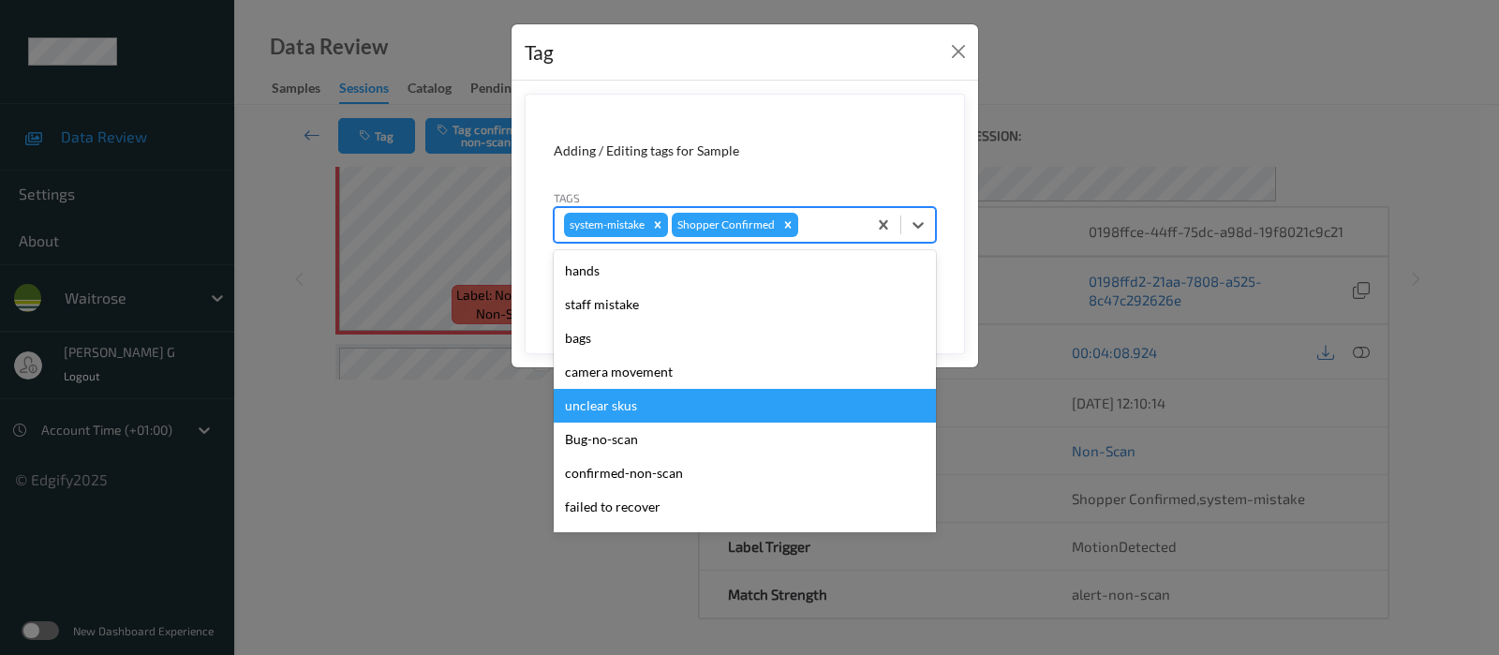
scroll to position [351, 0]
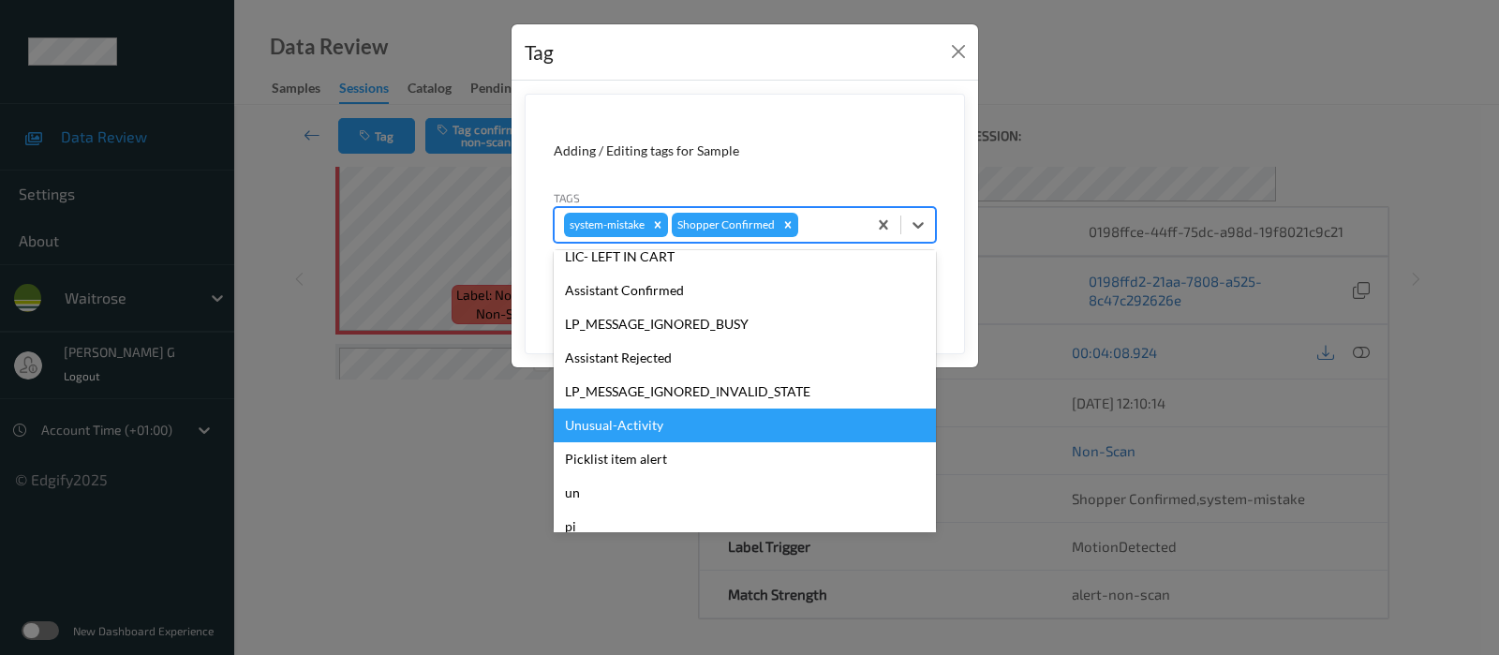
click at [581, 414] on div "Unusual-Activity" at bounding box center [745, 425] width 382 height 34
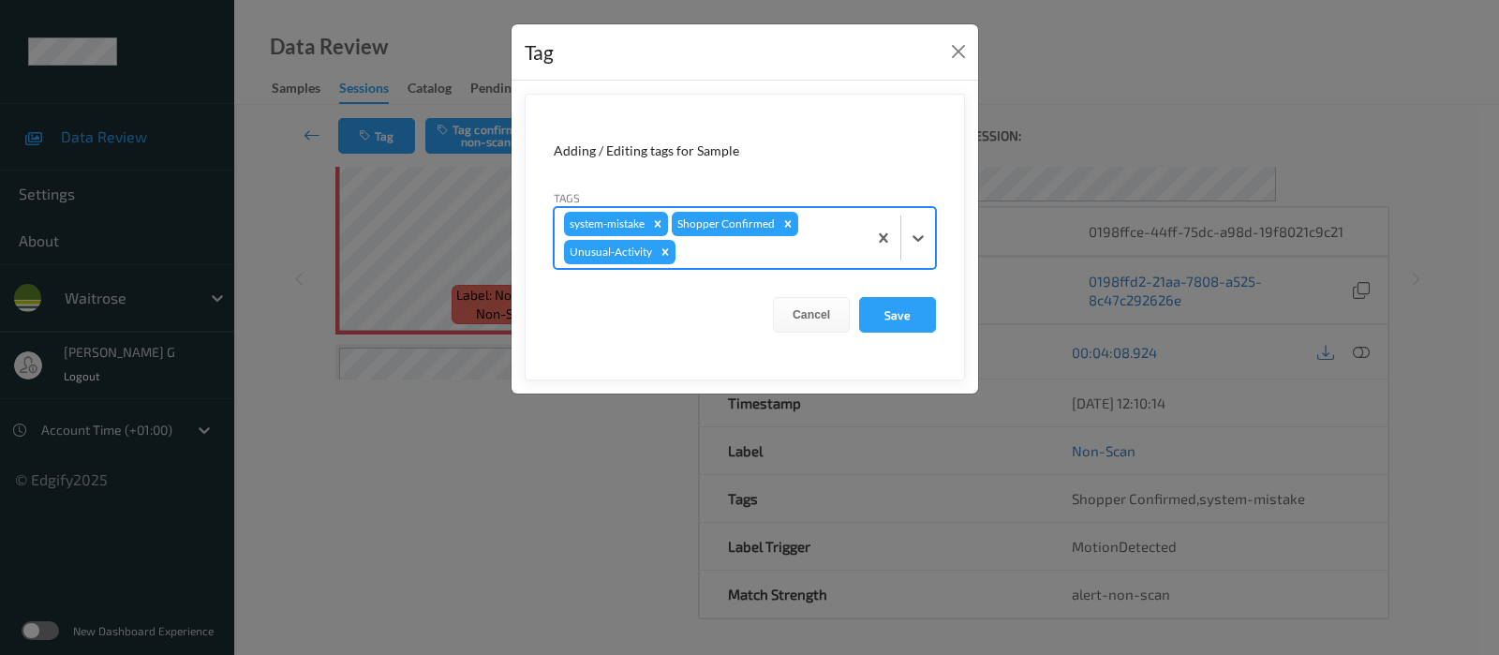
click at [780, 253] on div at bounding box center [768, 252] width 178 height 22
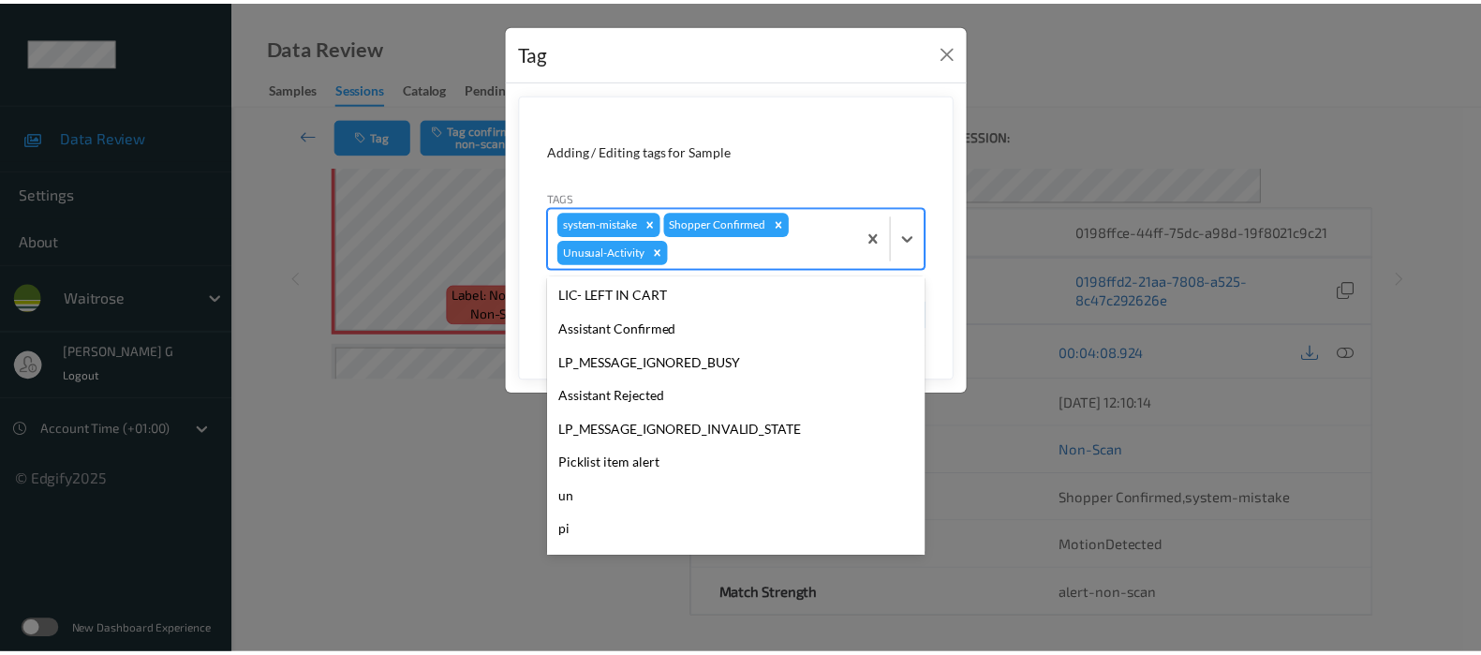
scroll to position [366, 0]
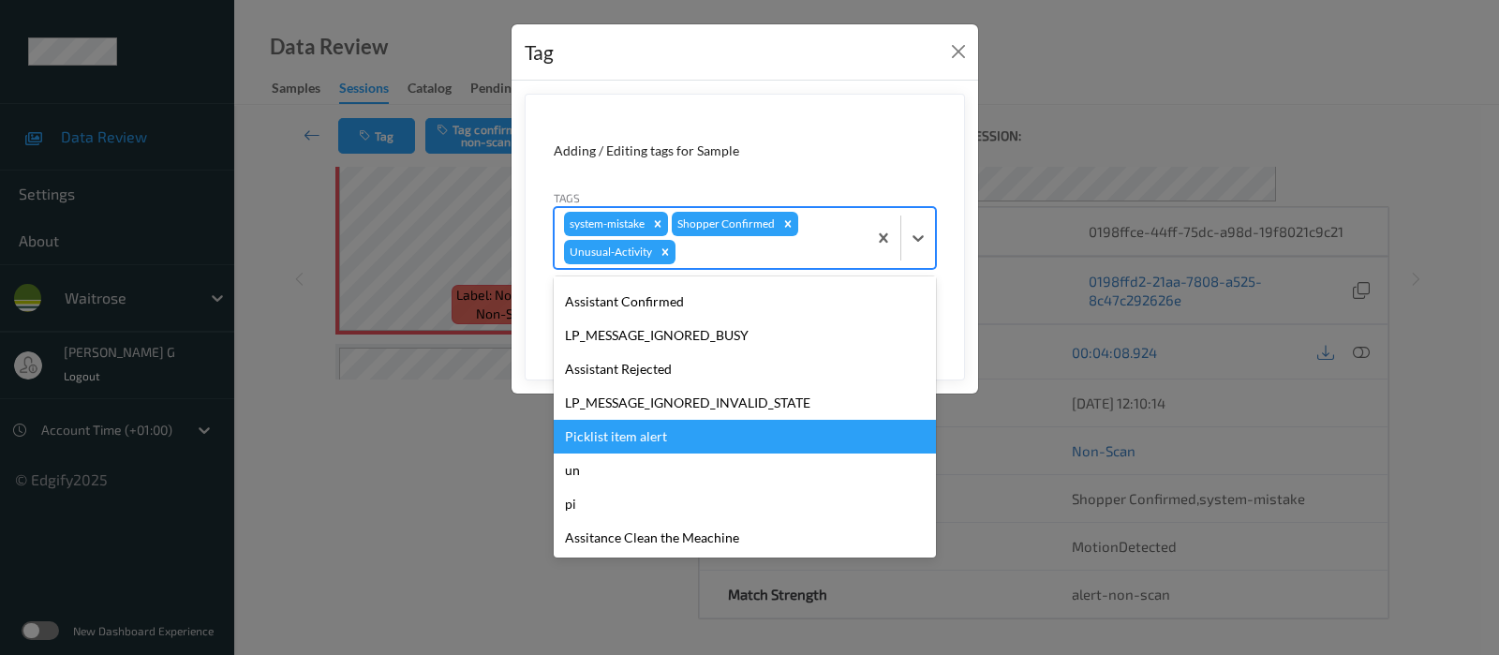
click at [618, 435] on div "Picklist item alert" at bounding box center [745, 437] width 382 height 34
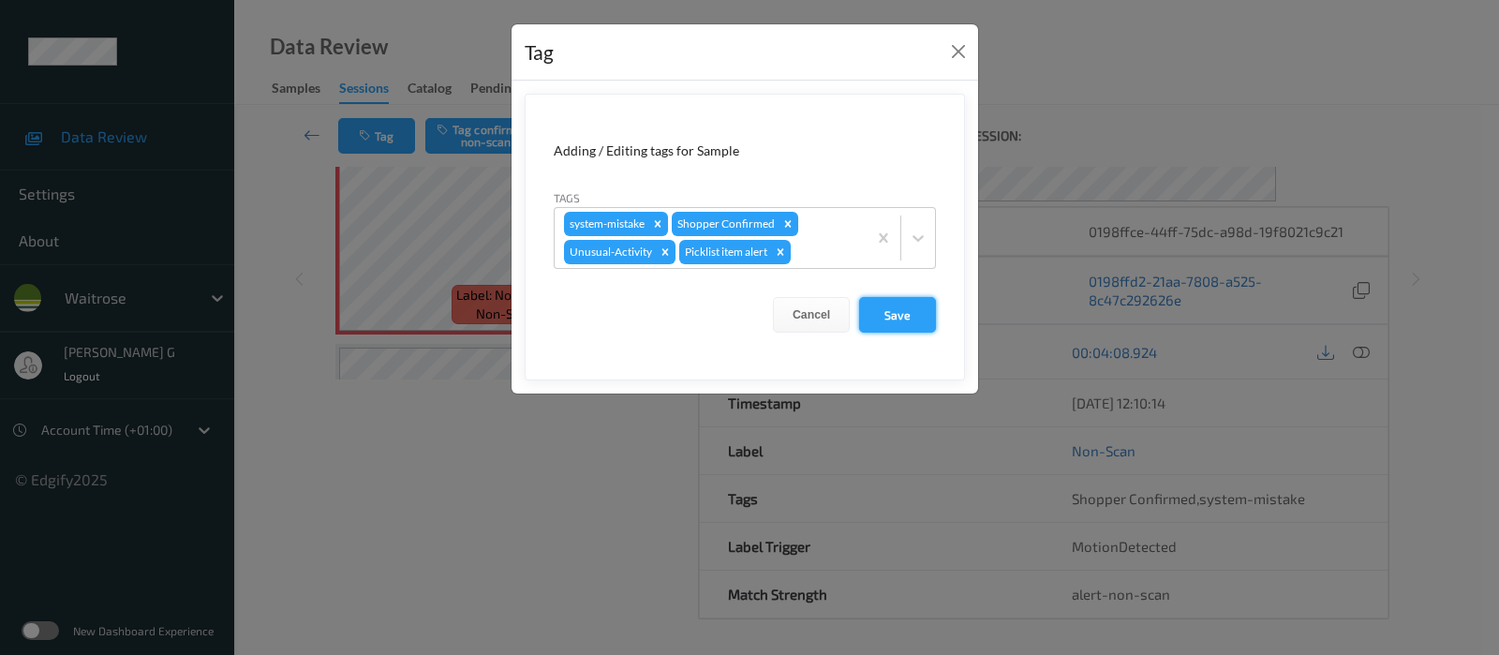
click at [895, 306] on button "Save" at bounding box center [897, 315] width 77 height 36
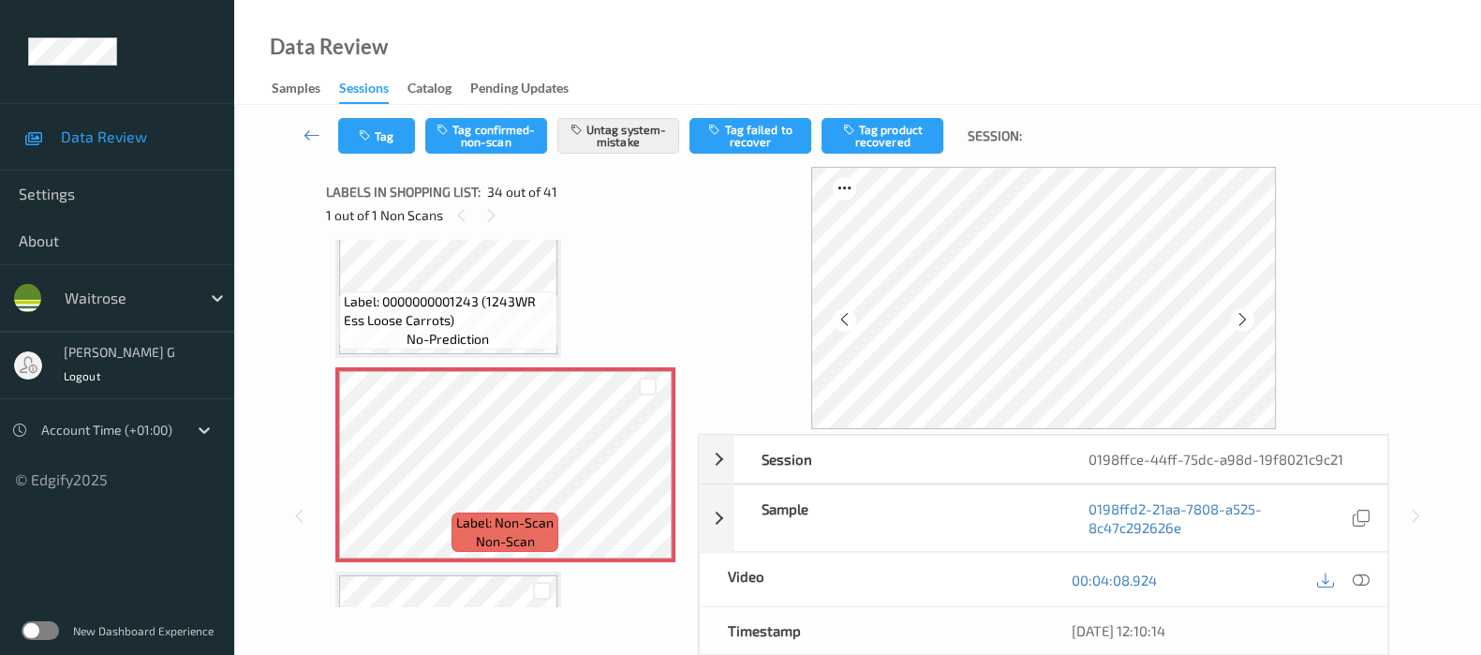
scroll to position [246, 0]
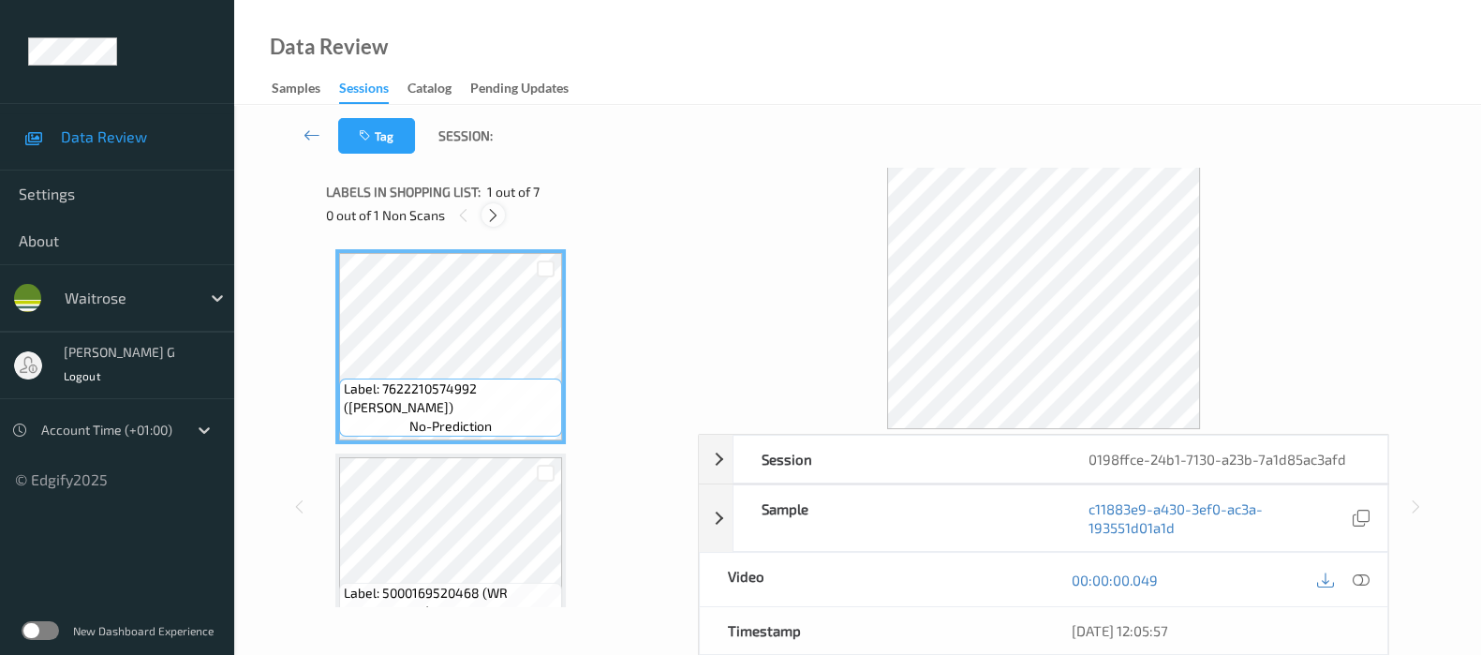
click at [482, 212] on div at bounding box center [493, 214] width 23 height 23
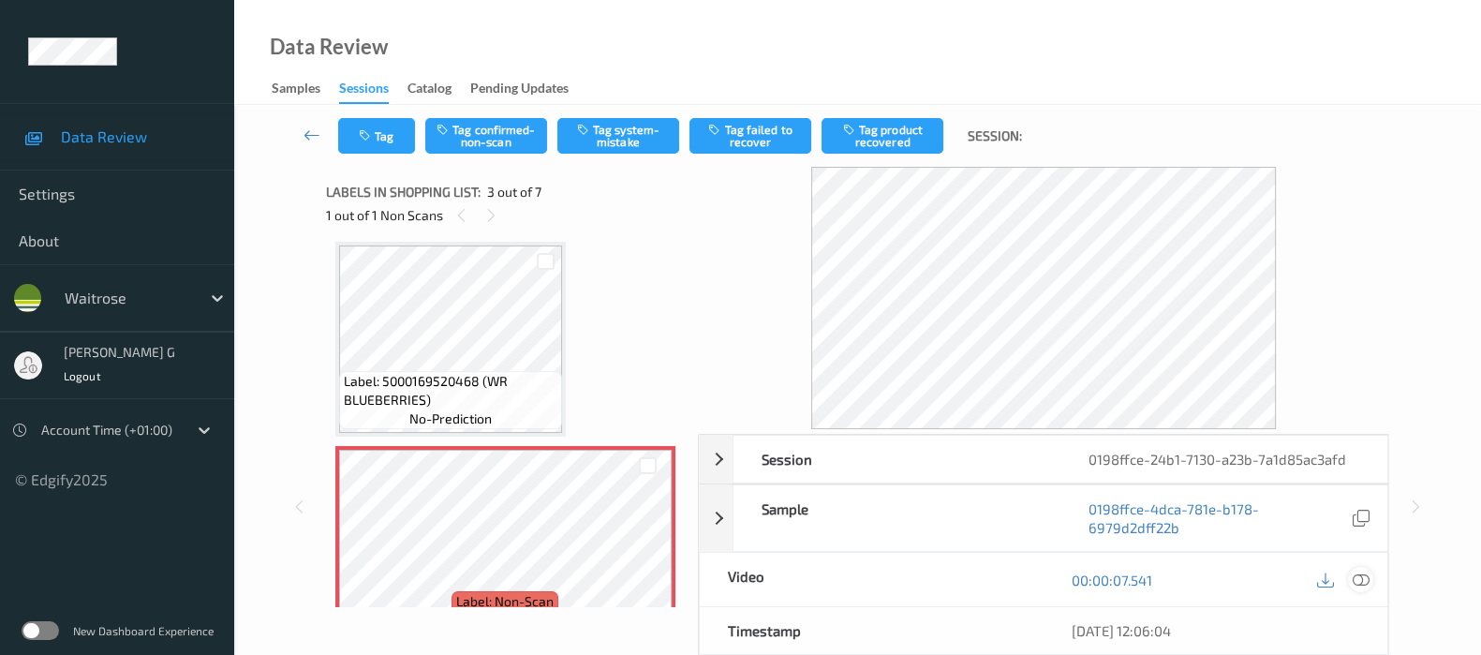
click at [1365, 583] on icon at bounding box center [1361, 579] width 17 height 17
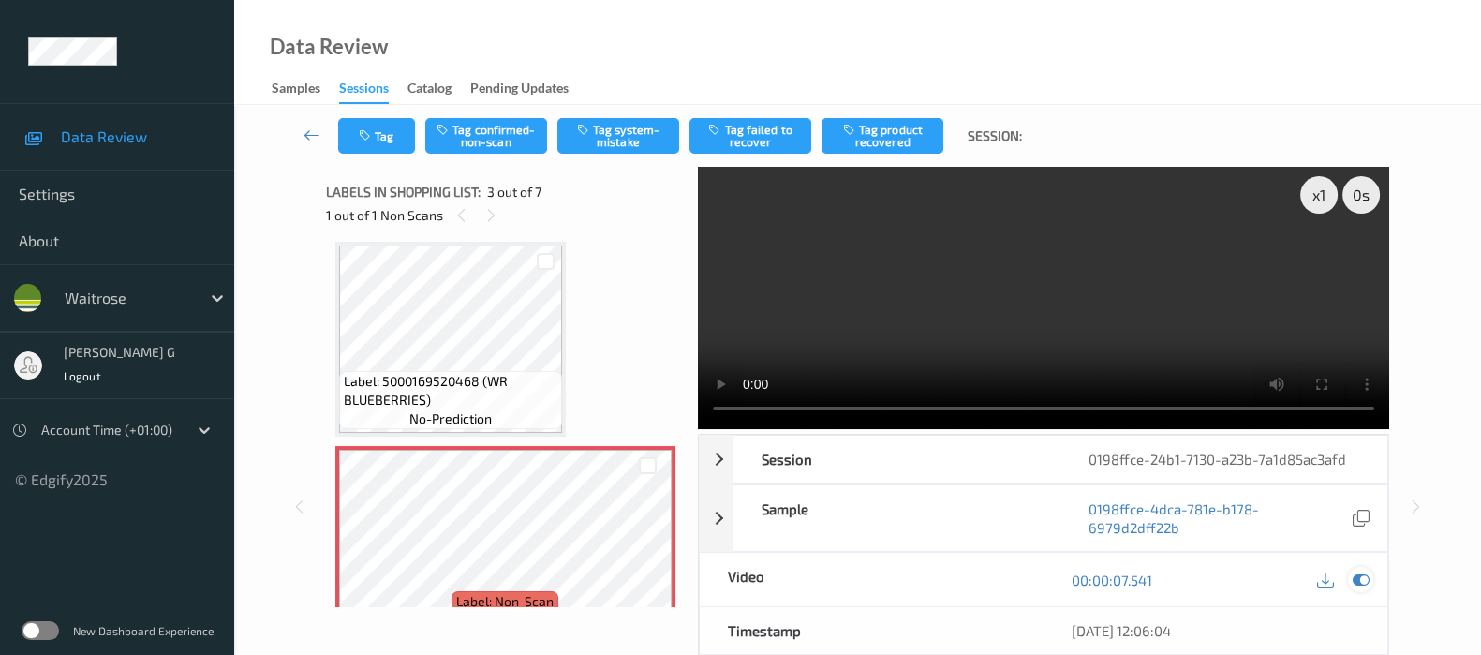
click at [1361, 574] on icon at bounding box center [1361, 579] width 17 height 17
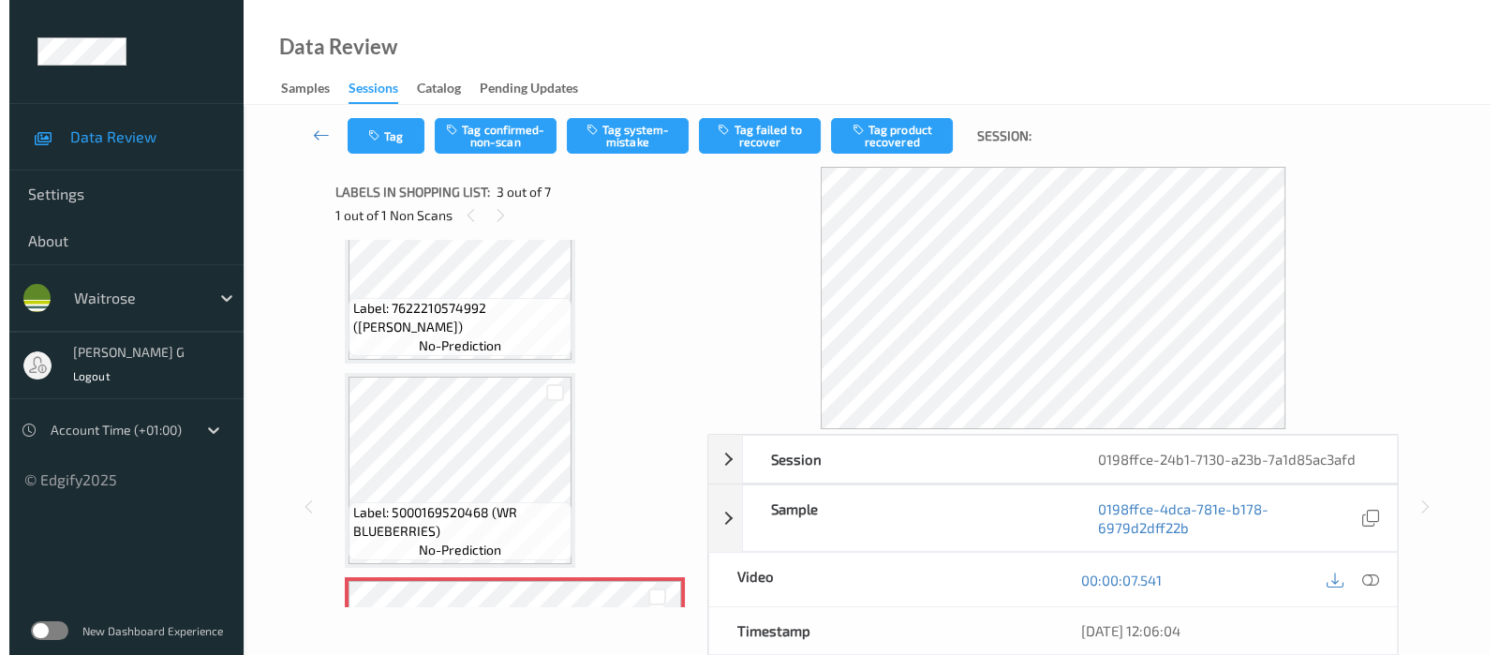
scroll to position [116, 0]
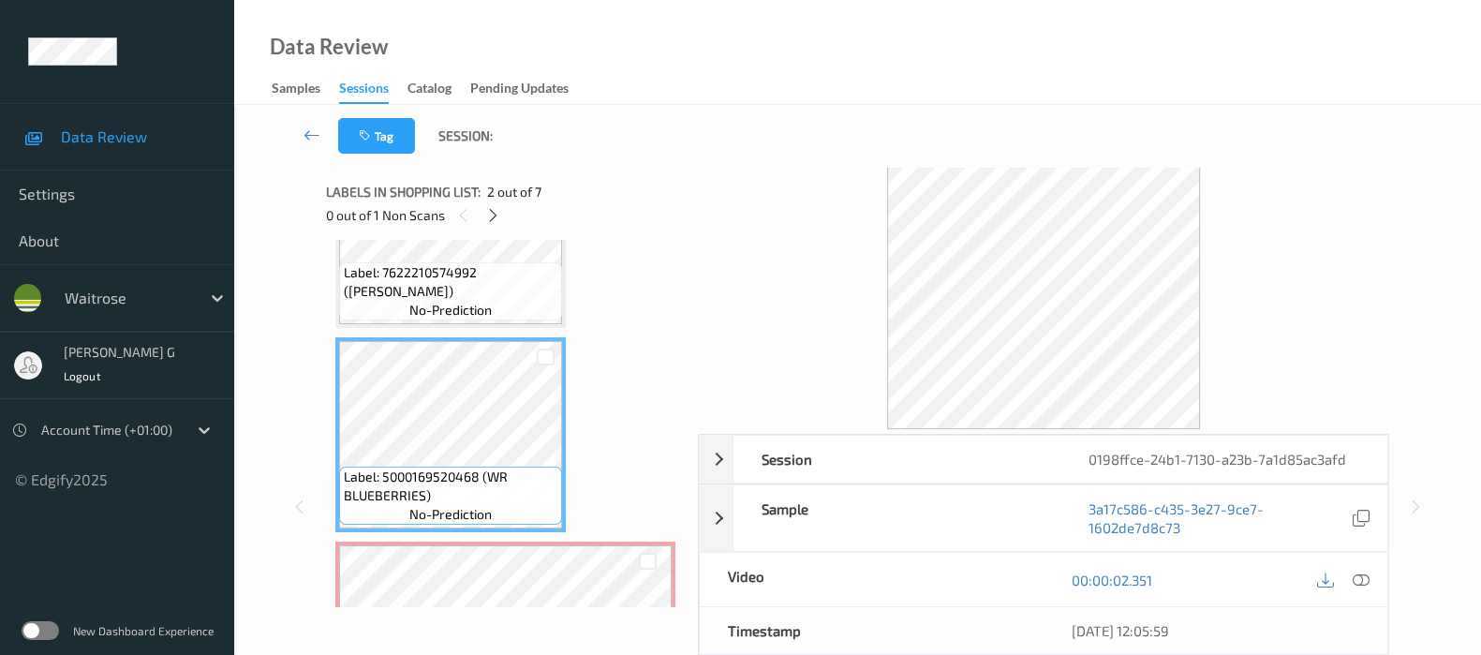
click at [458, 629] on div "Labels in shopping list: 2 out of 7 0 out of 1 Non Scans Label: 7622210574992 (…" at bounding box center [505, 507] width 359 height 680
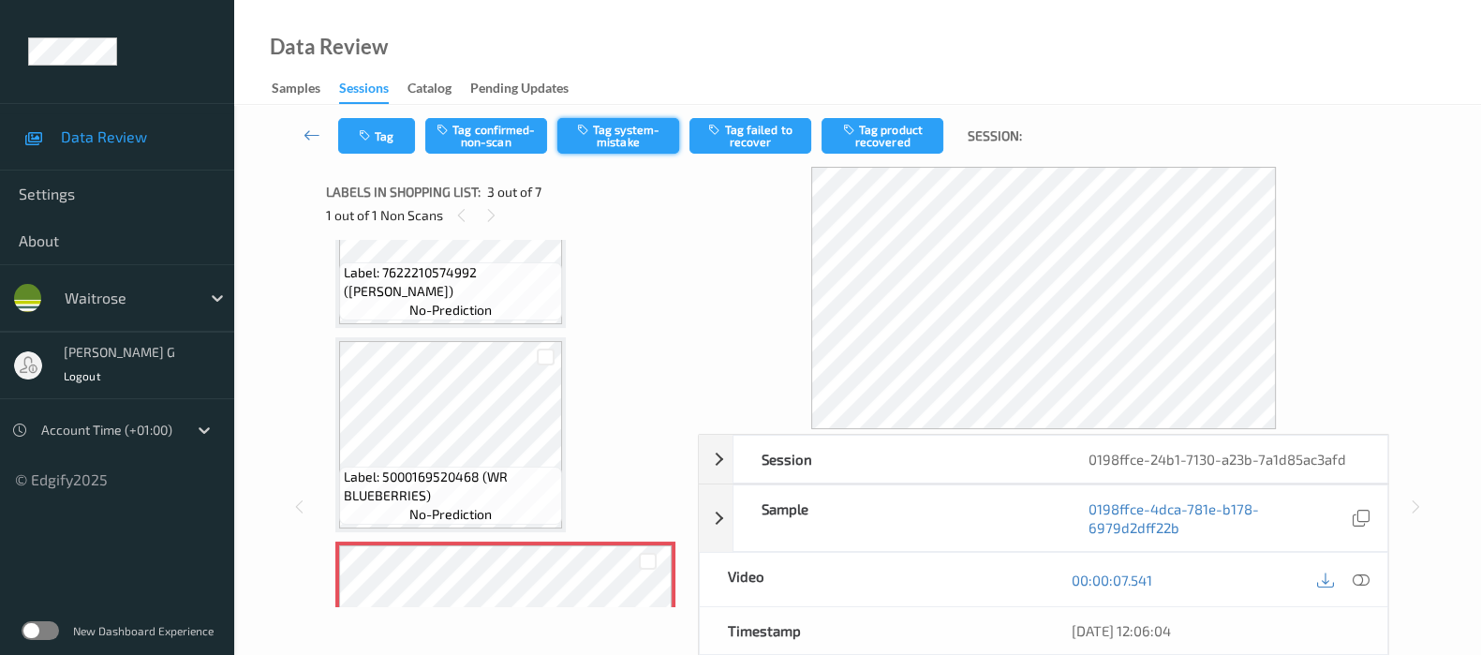
click at [629, 121] on button "Tag system-mistake" at bounding box center [618, 136] width 122 height 36
click at [380, 143] on button "Tag" at bounding box center [376, 136] width 77 height 36
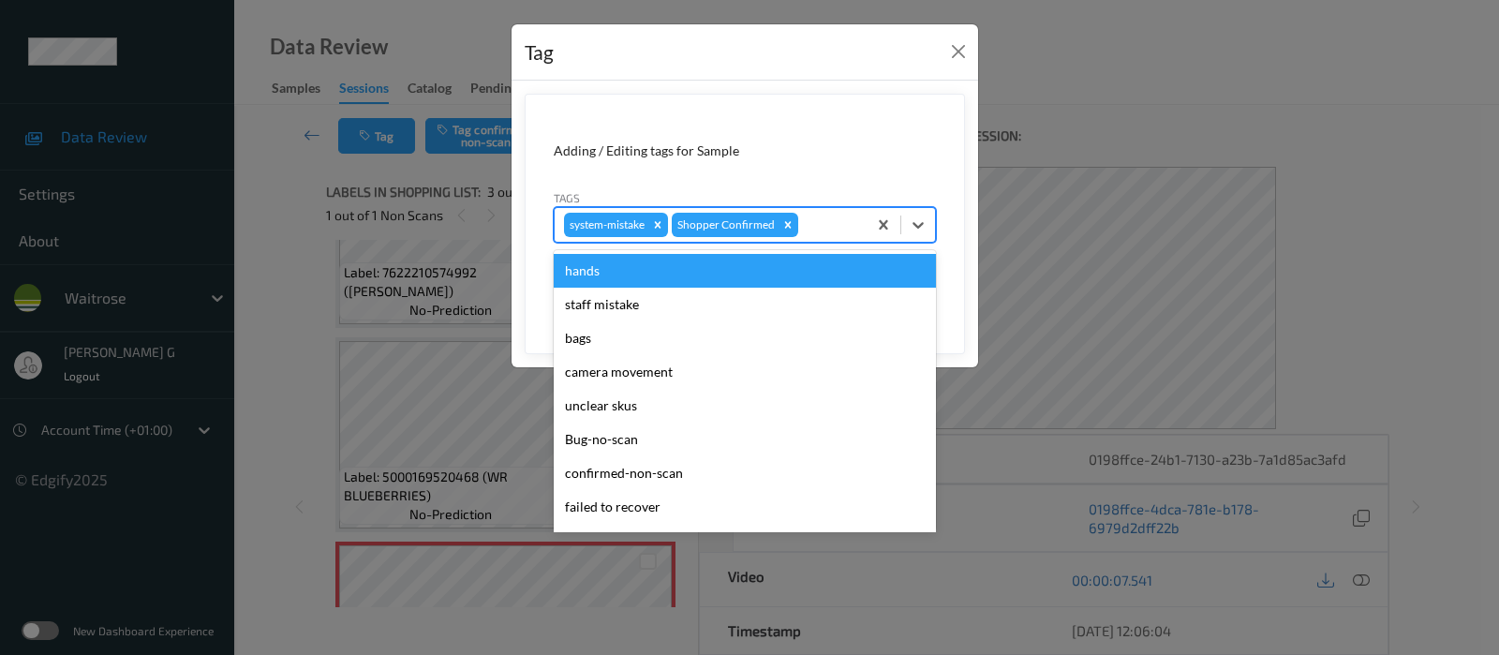
click at [826, 217] on div at bounding box center [829, 225] width 55 height 22
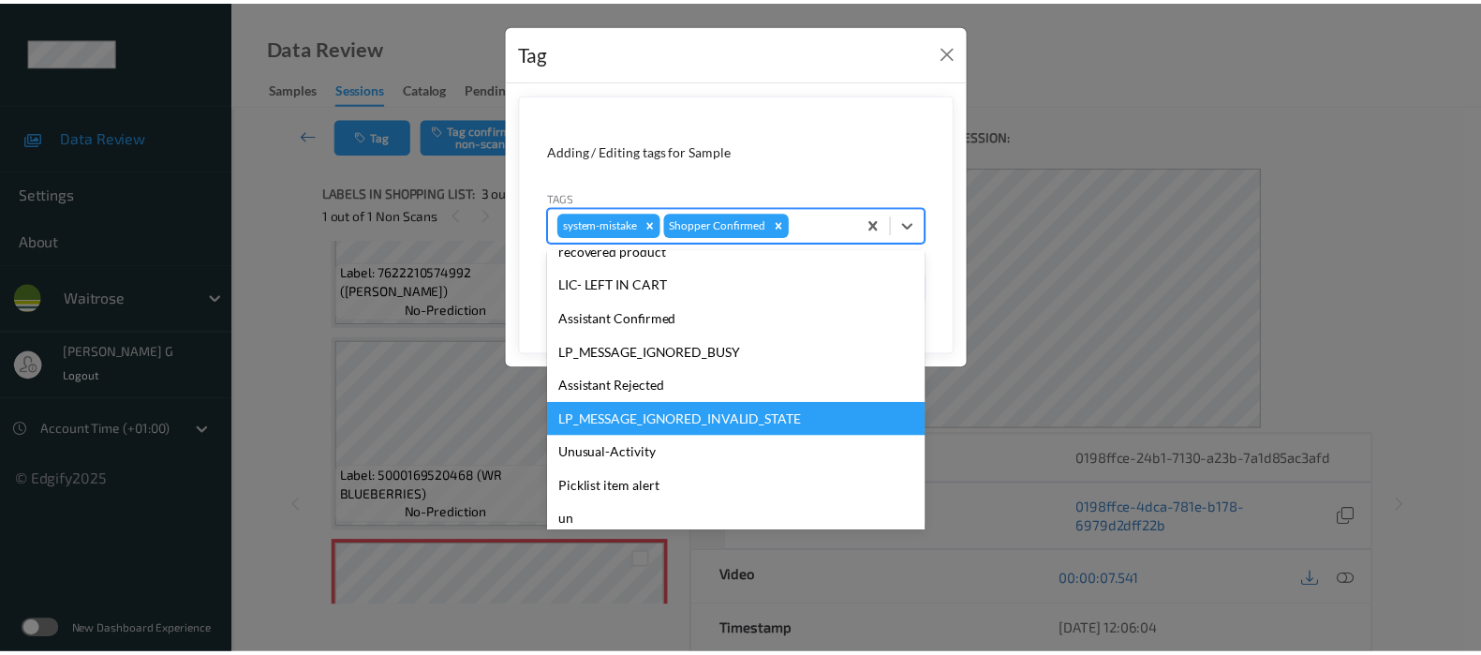
scroll to position [400, 0]
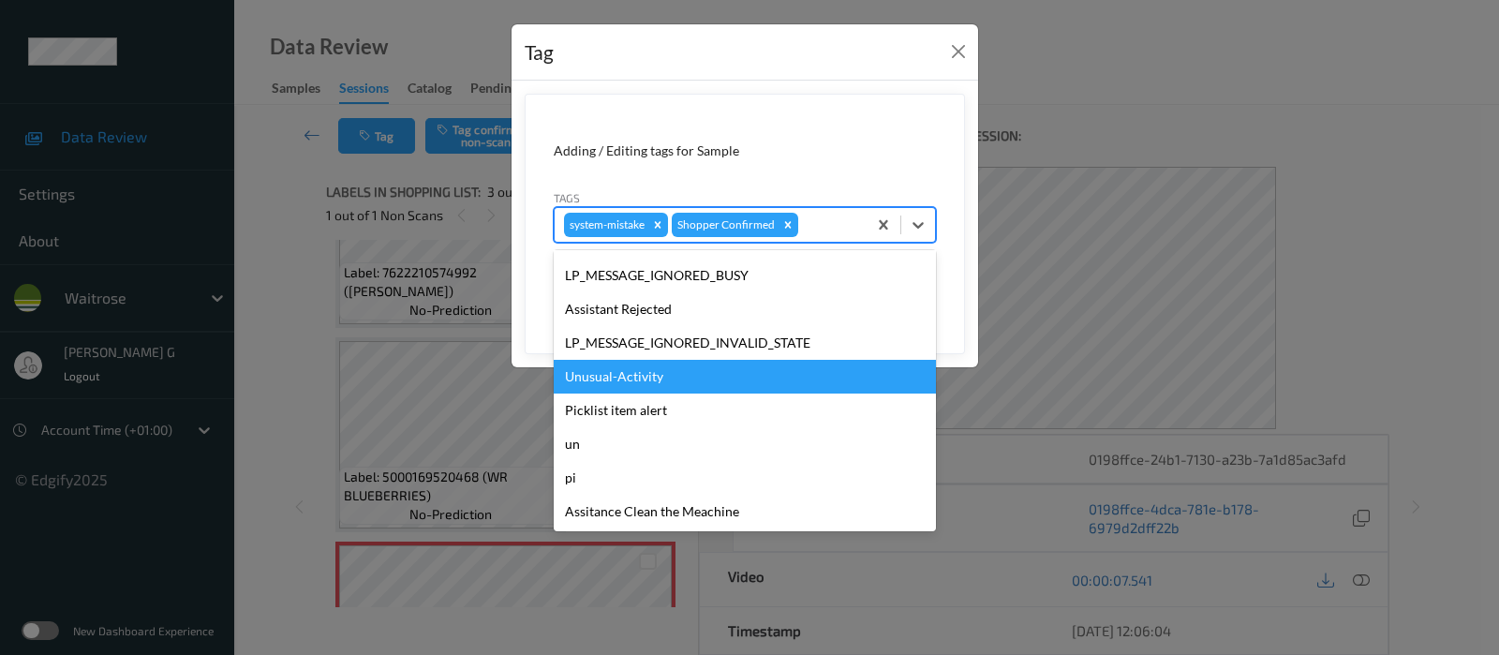
click at [618, 373] on div "Unusual-Activity" at bounding box center [745, 377] width 382 height 34
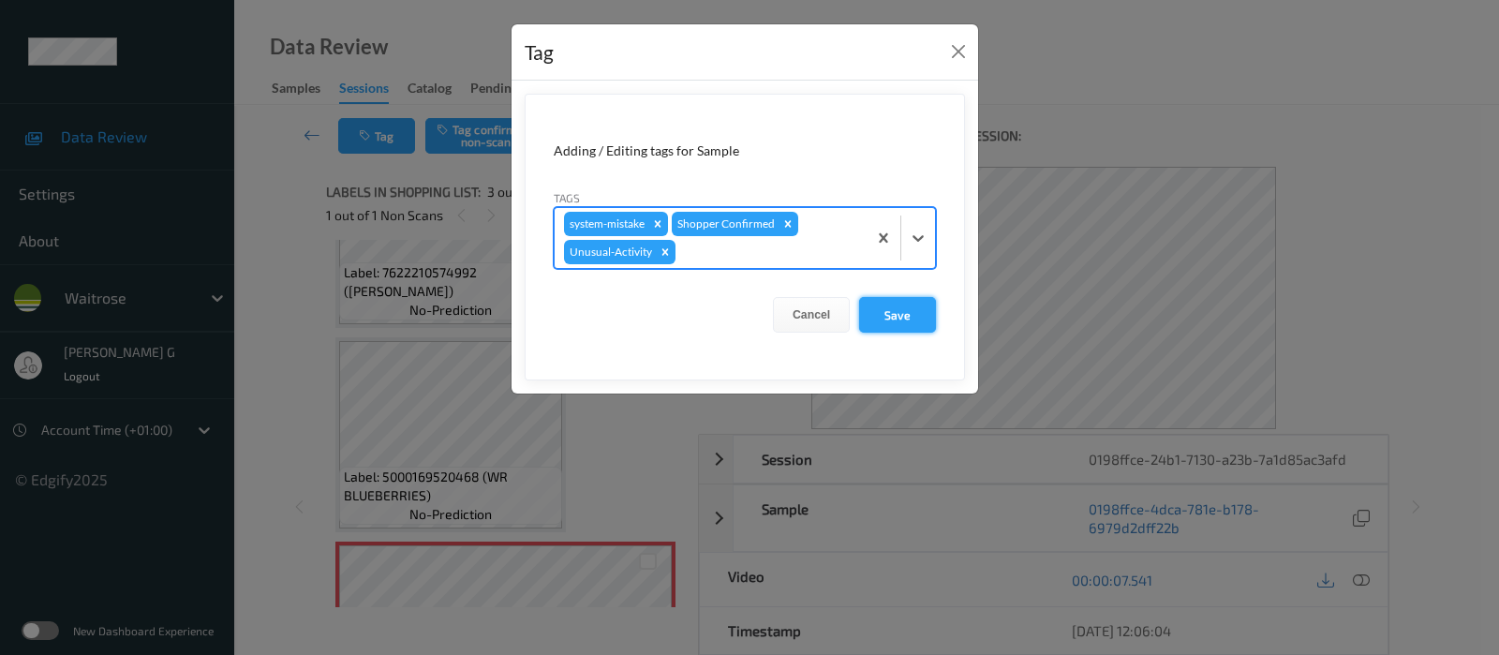
click at [895, 319] on button "Save" at bounding box center [897, 315] width 77 height 36
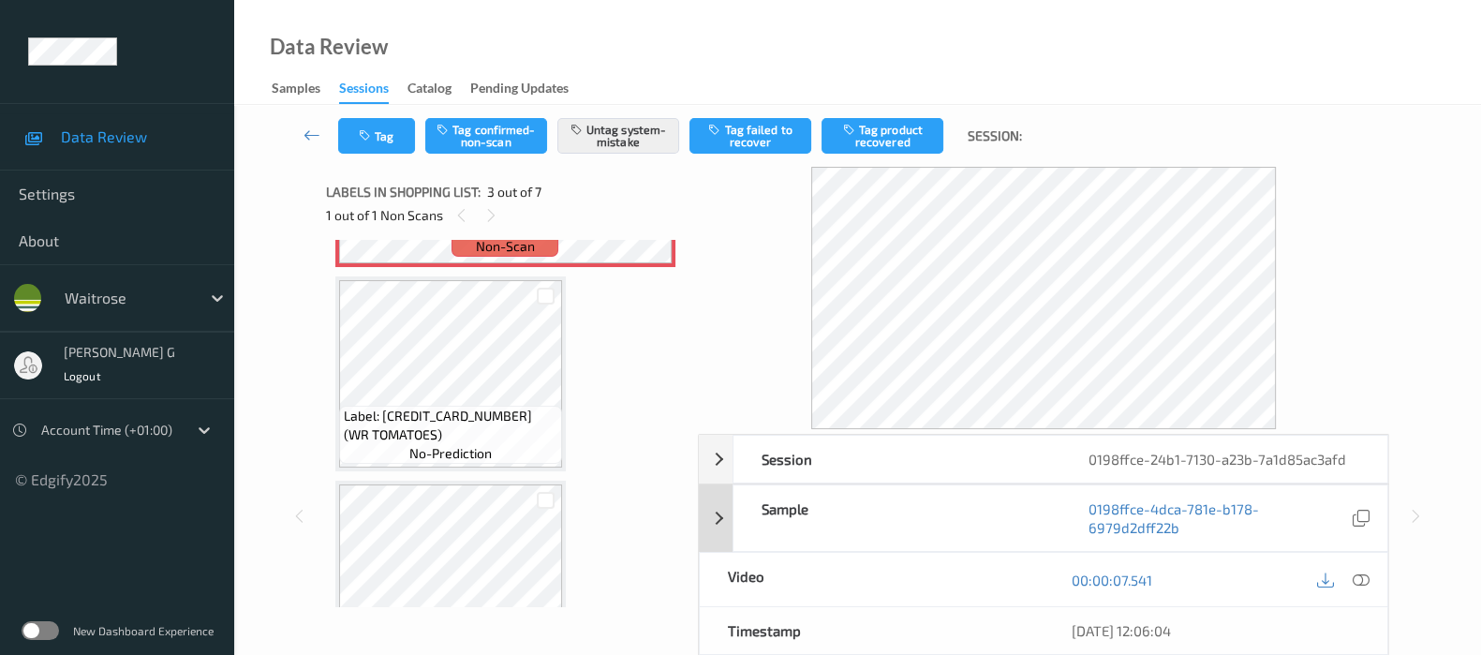
scroll to position [246, 0]
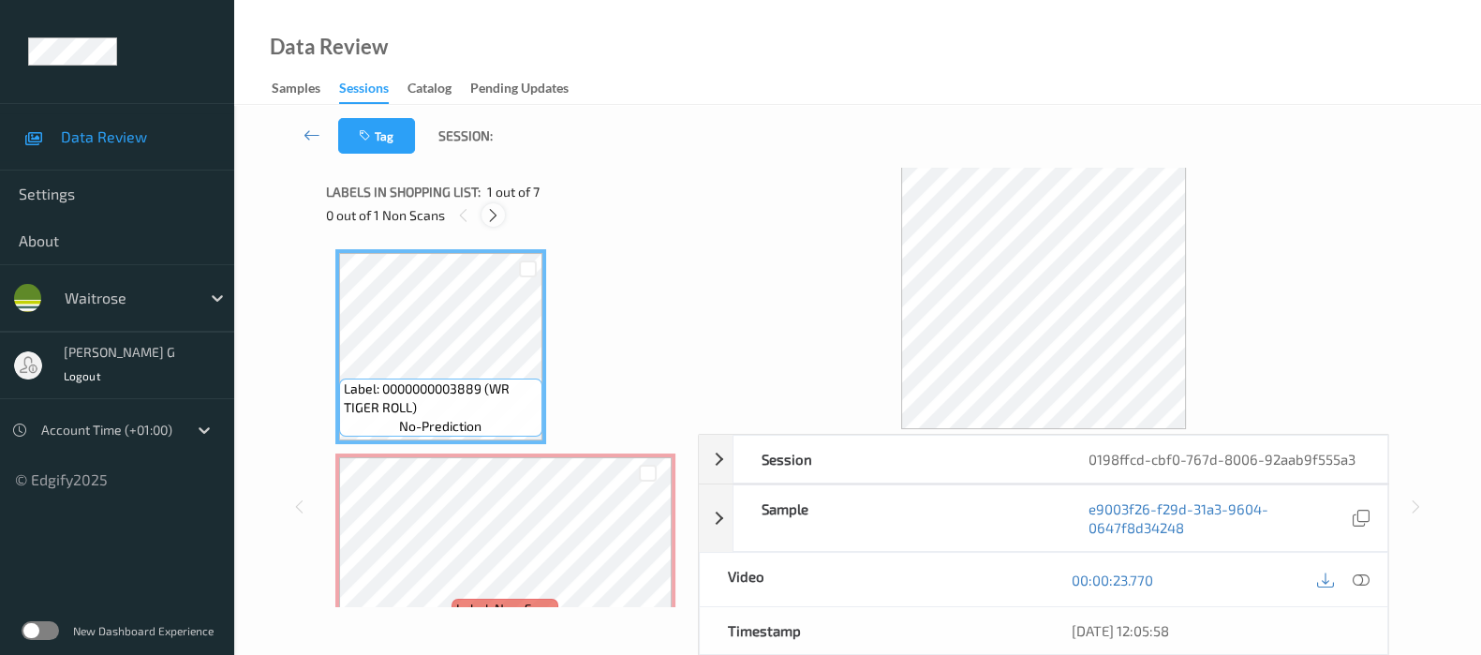
click at [497, 221] on icon at bounding box center [493, 215] width 16 height 17
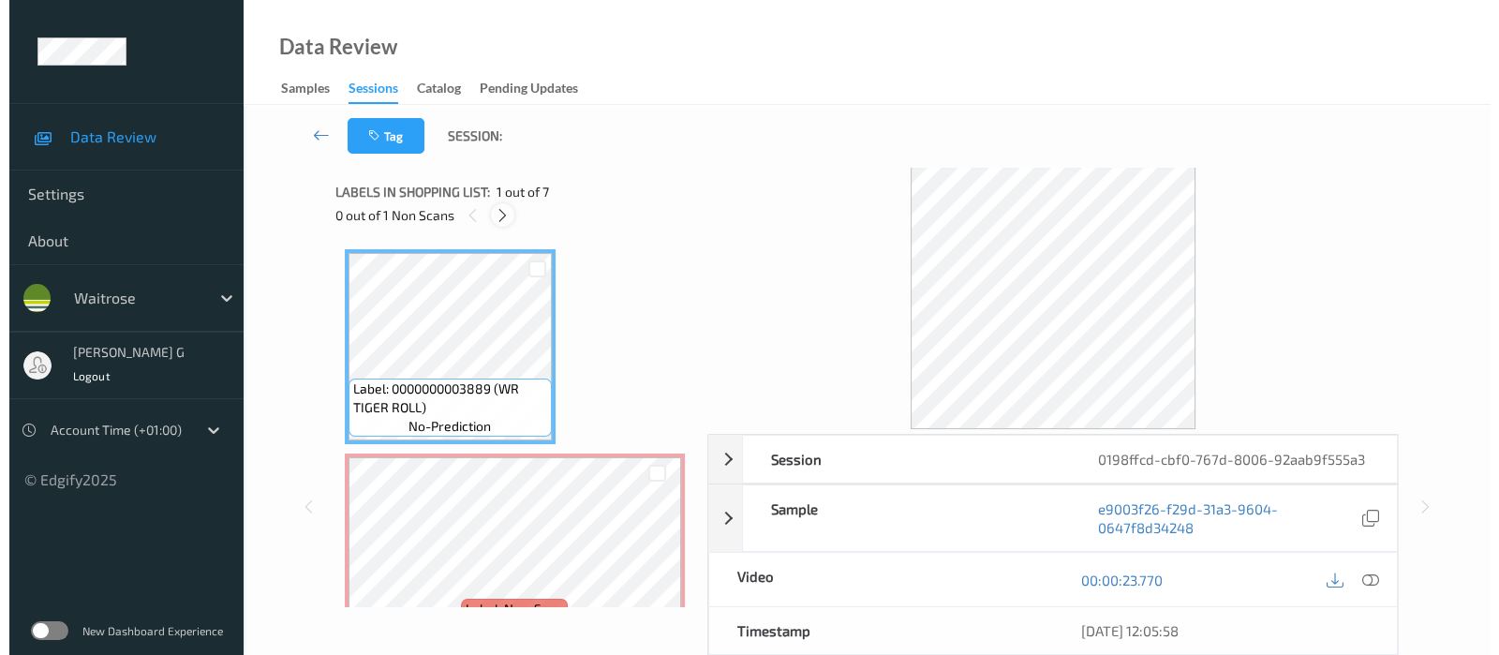
scroll to position [9, 0]
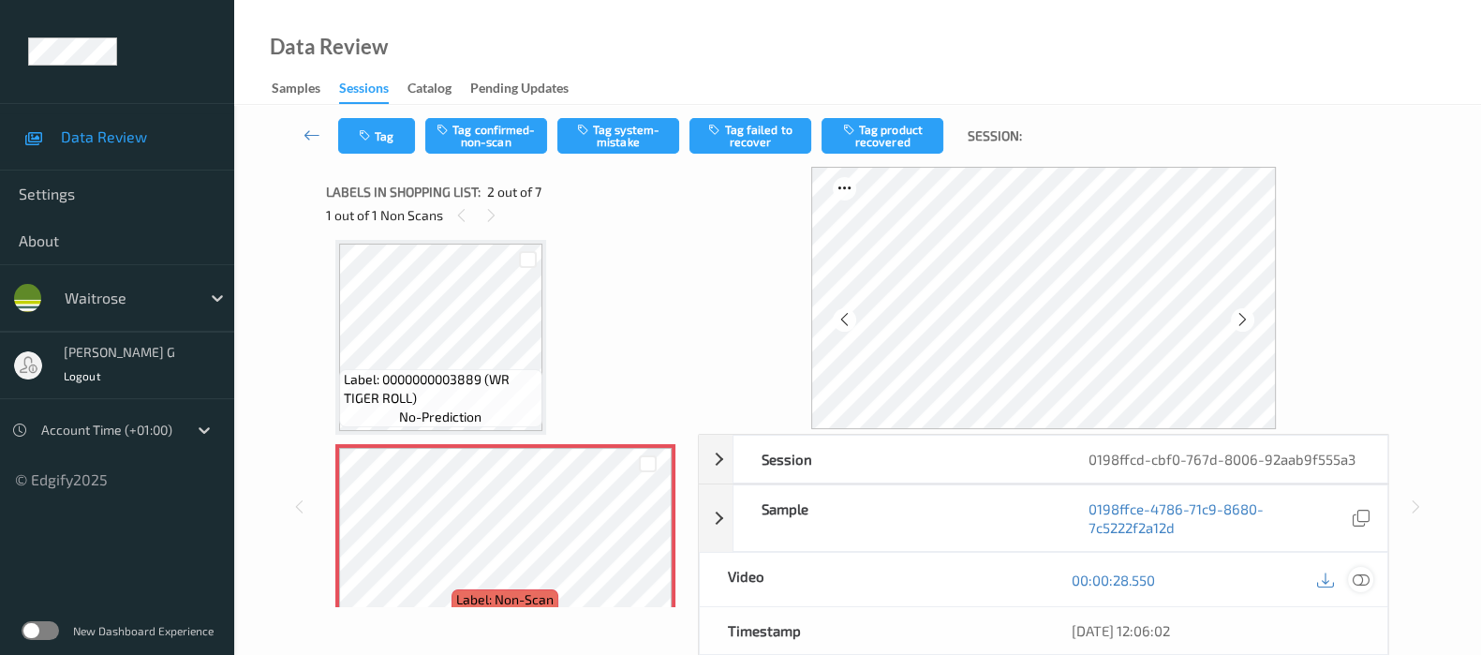
click at [1356, 578] on icon at bounding box center [1361, 579] width 17 height 17
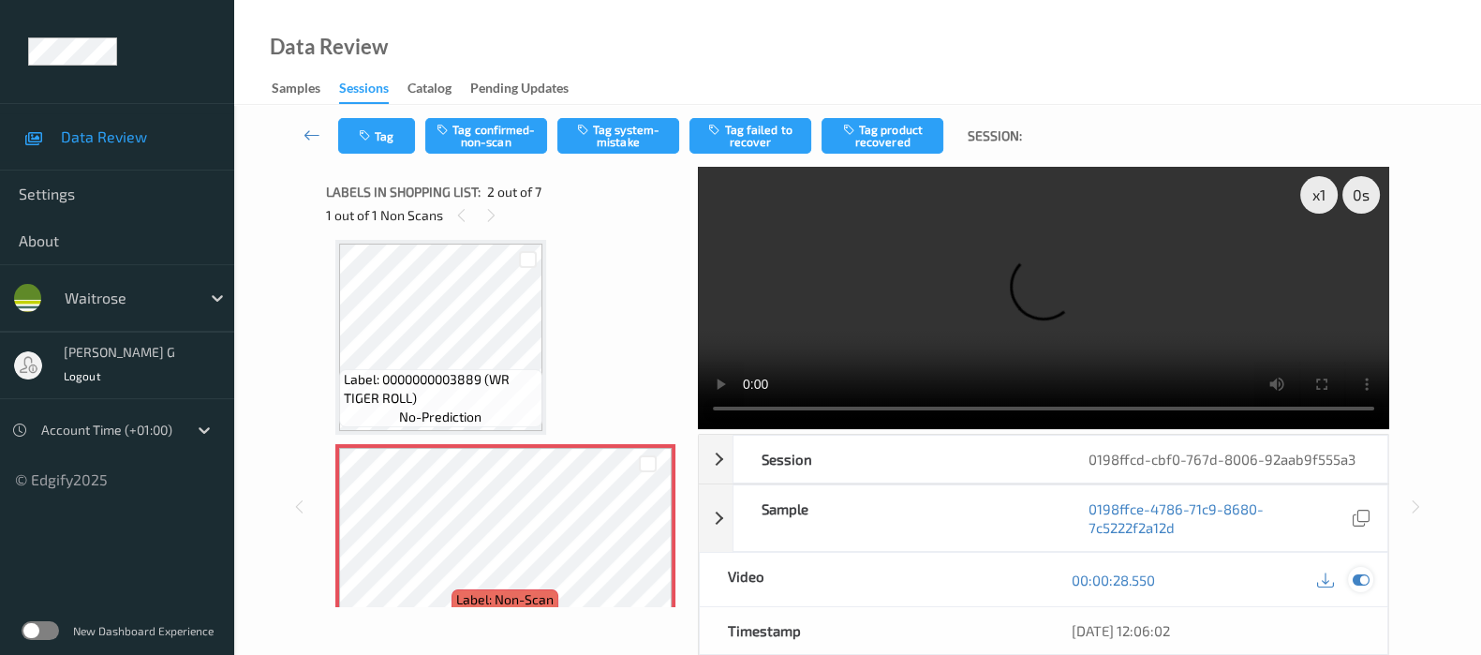
click at [1361, 579] on icon at bounding box center [1361, 579] width 17 height 17
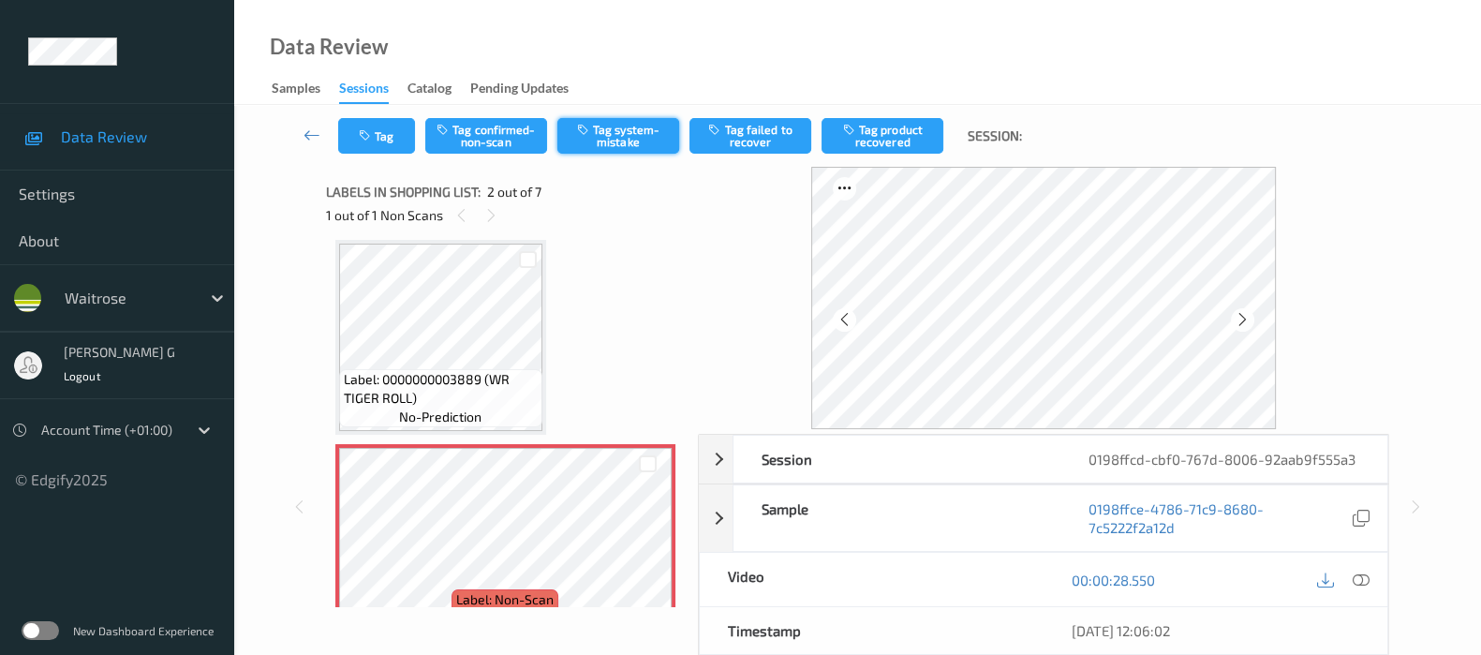
click at [595, 147] on button "Tag system-mistake" at bounding box center [618, 136] width 122 height 36
click at [375, 141] on button "Tag" at bounding box center [376, 136] width 77 height 36
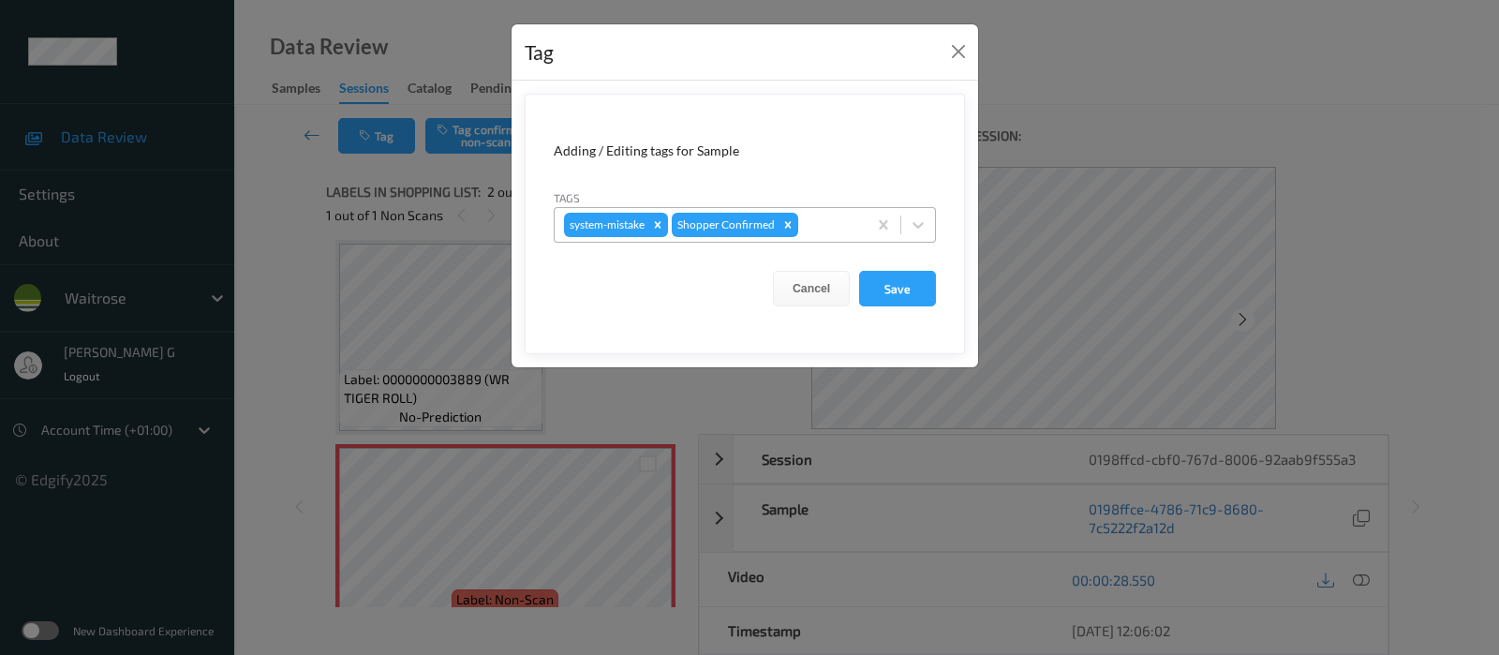
click at [822, 227] on div at bounding box center [829, 225] width 55 height 22
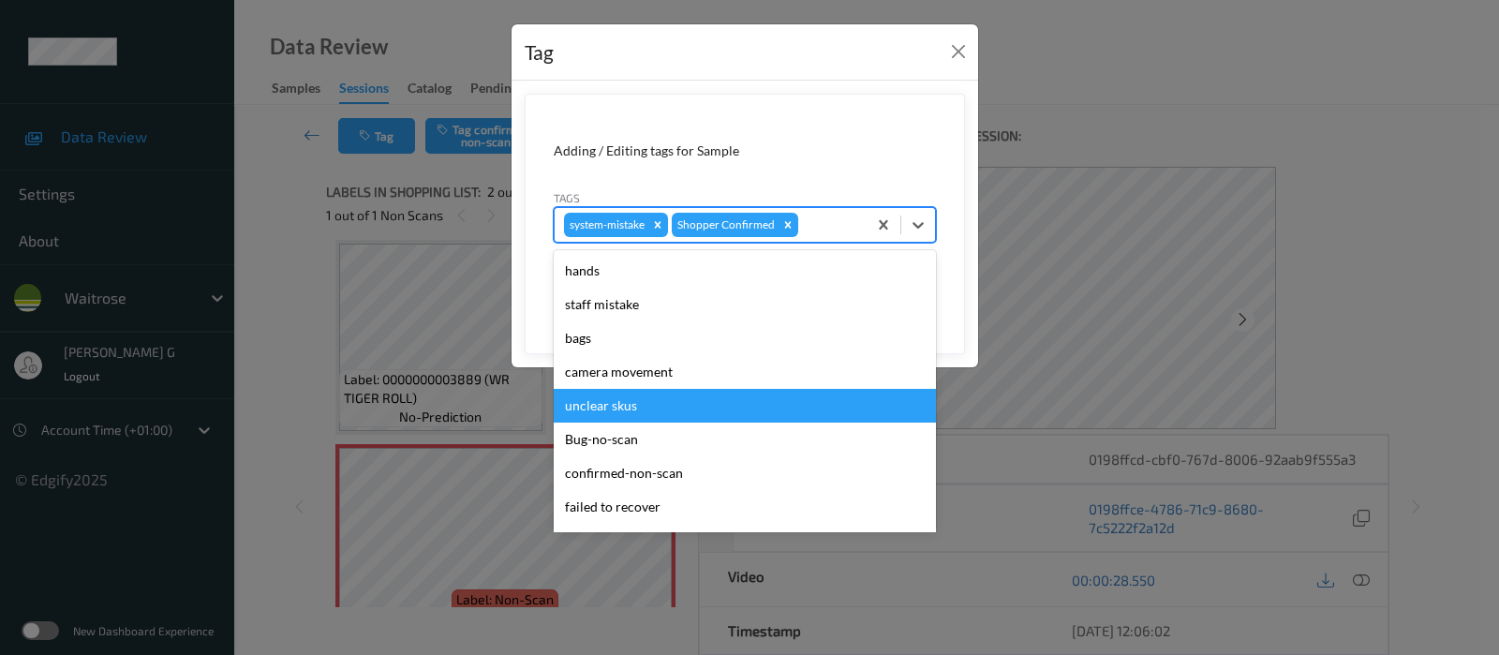
scroll to position [400, 0]
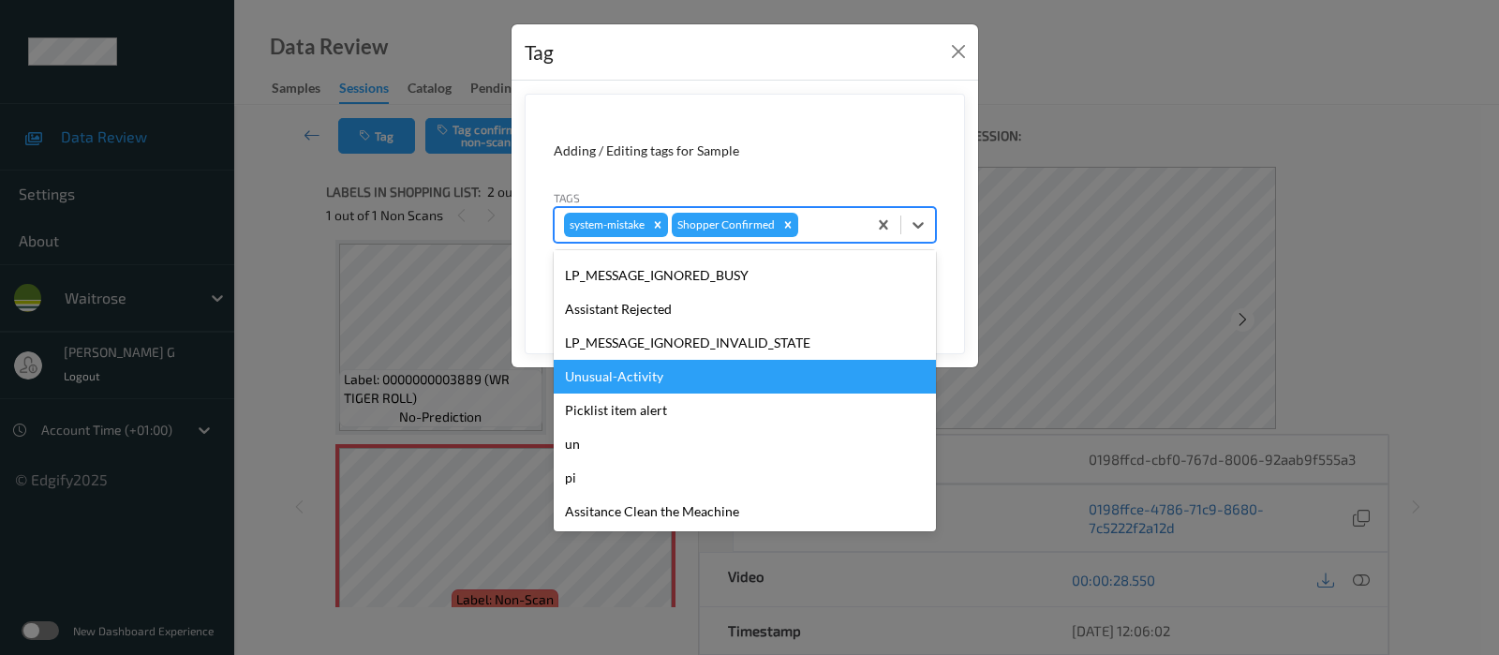
click at [633, 380] on div "Unusual-Activity" at bounding box center [745, 377] width 382 height 34
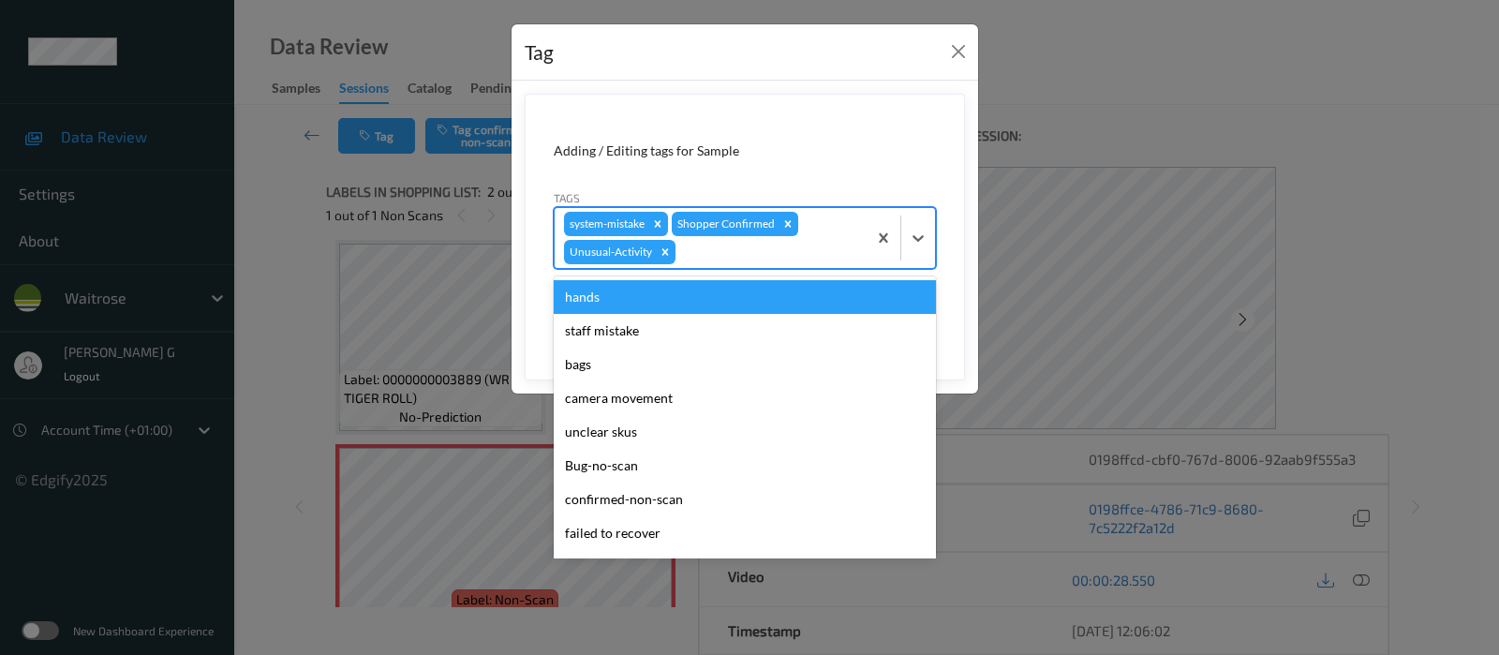
click at [731, 257] on div at bounding box center [768, 252] width 178 height 22
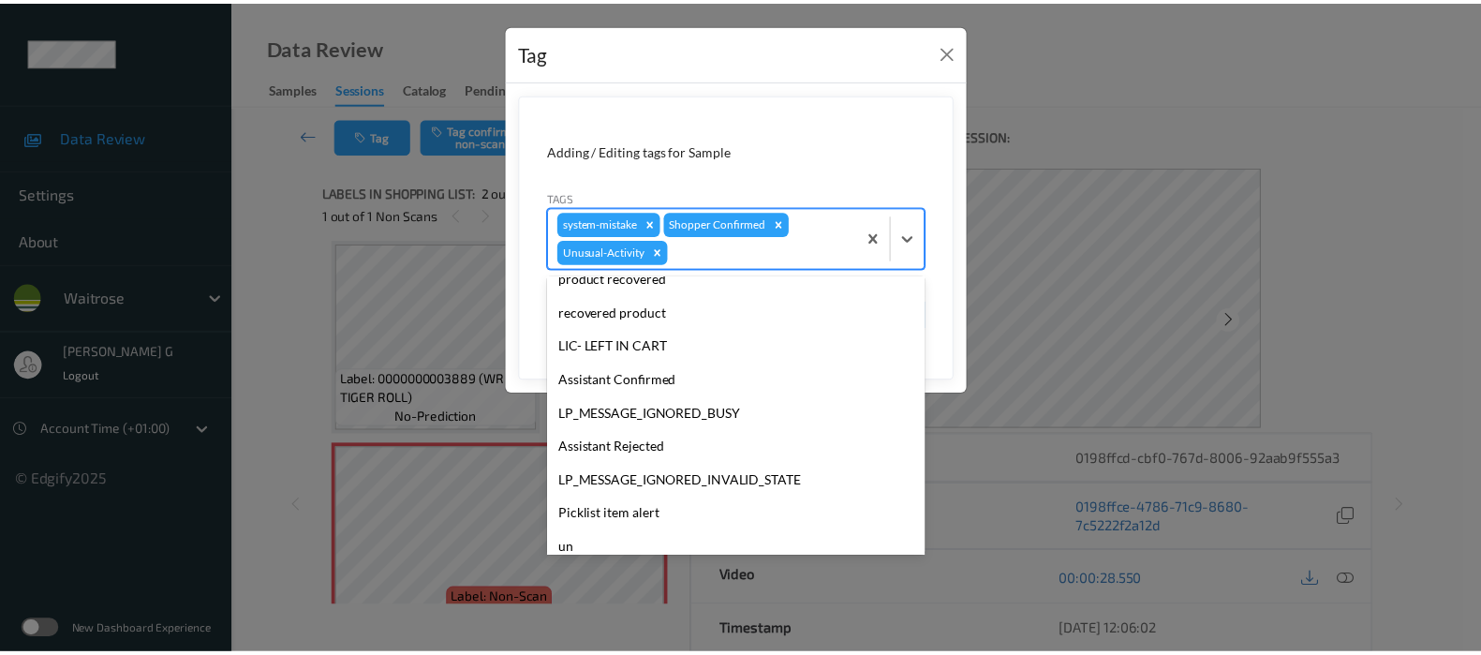
scroll to position [366, 0]
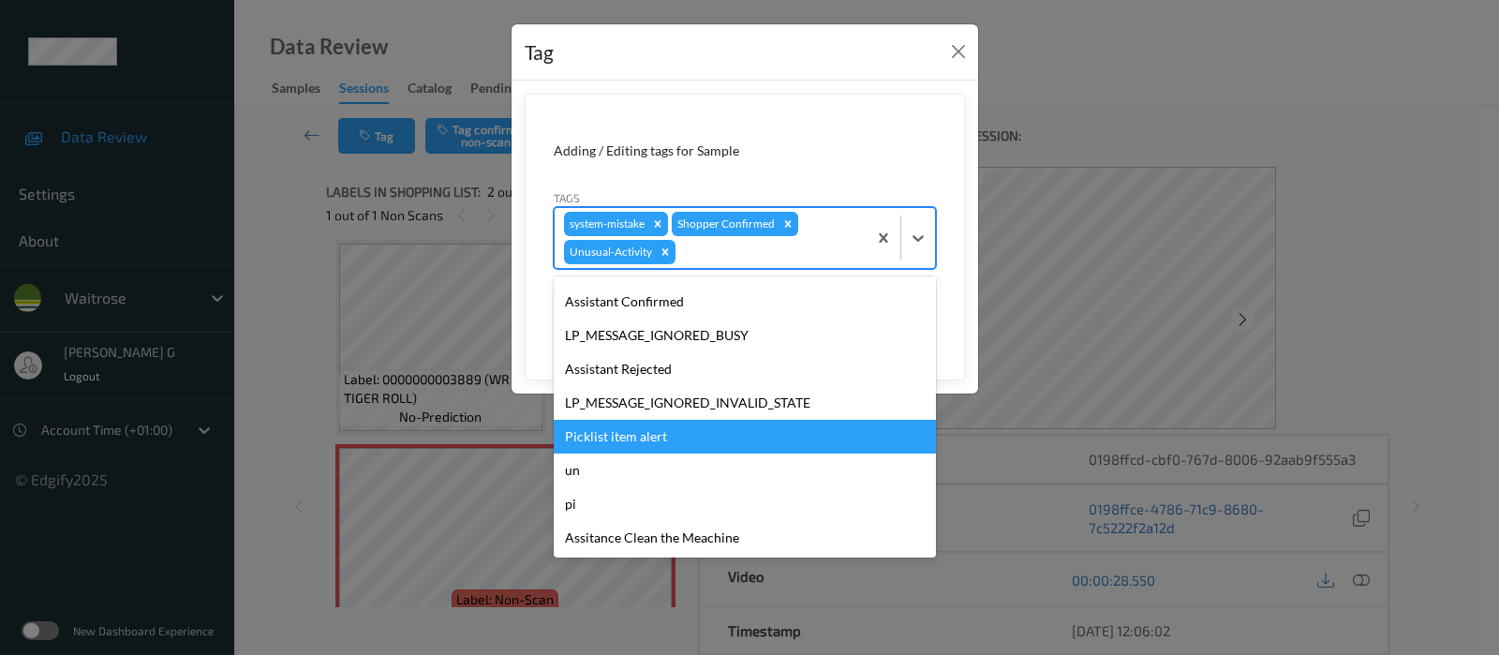
click at [619, 435] on div "Picklist item alert" at bounding box center [745, 437] width 382 height 34
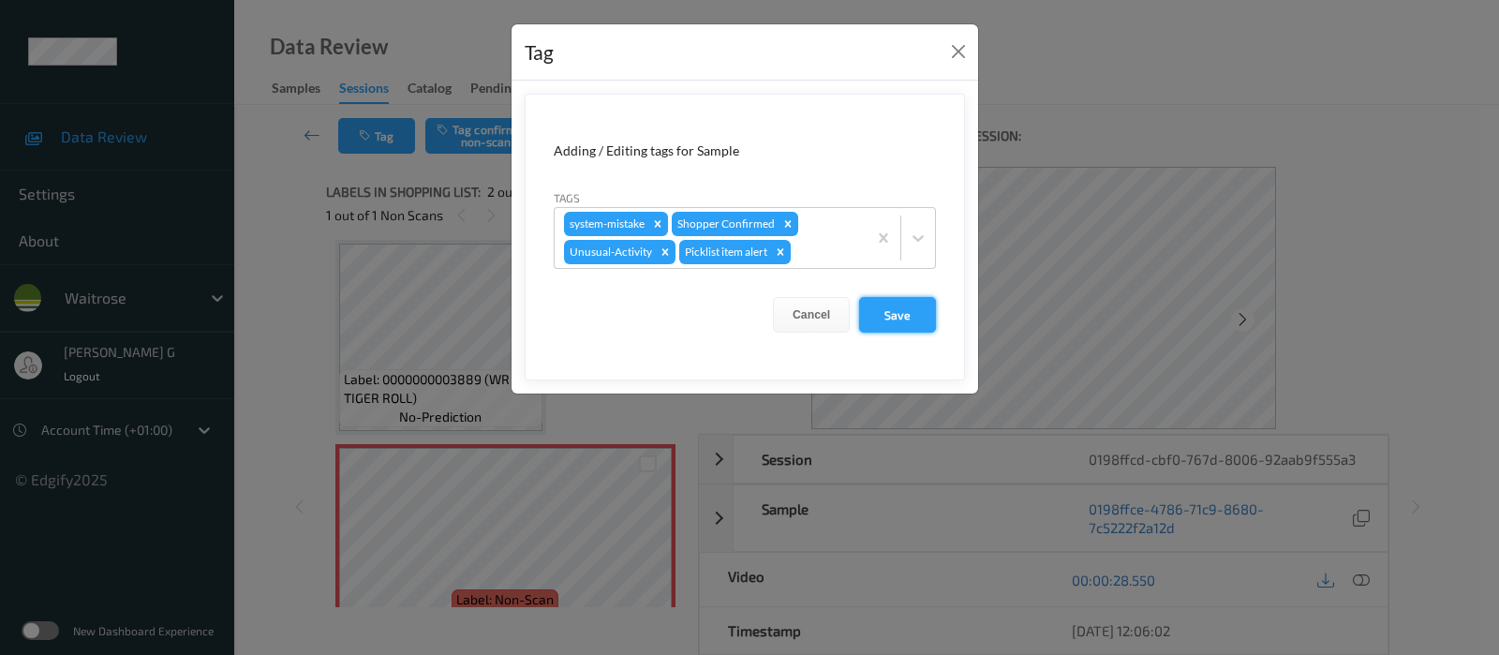
click at [912, 320] on button "Save" at bounding box center [897, 315] width 77 height 36
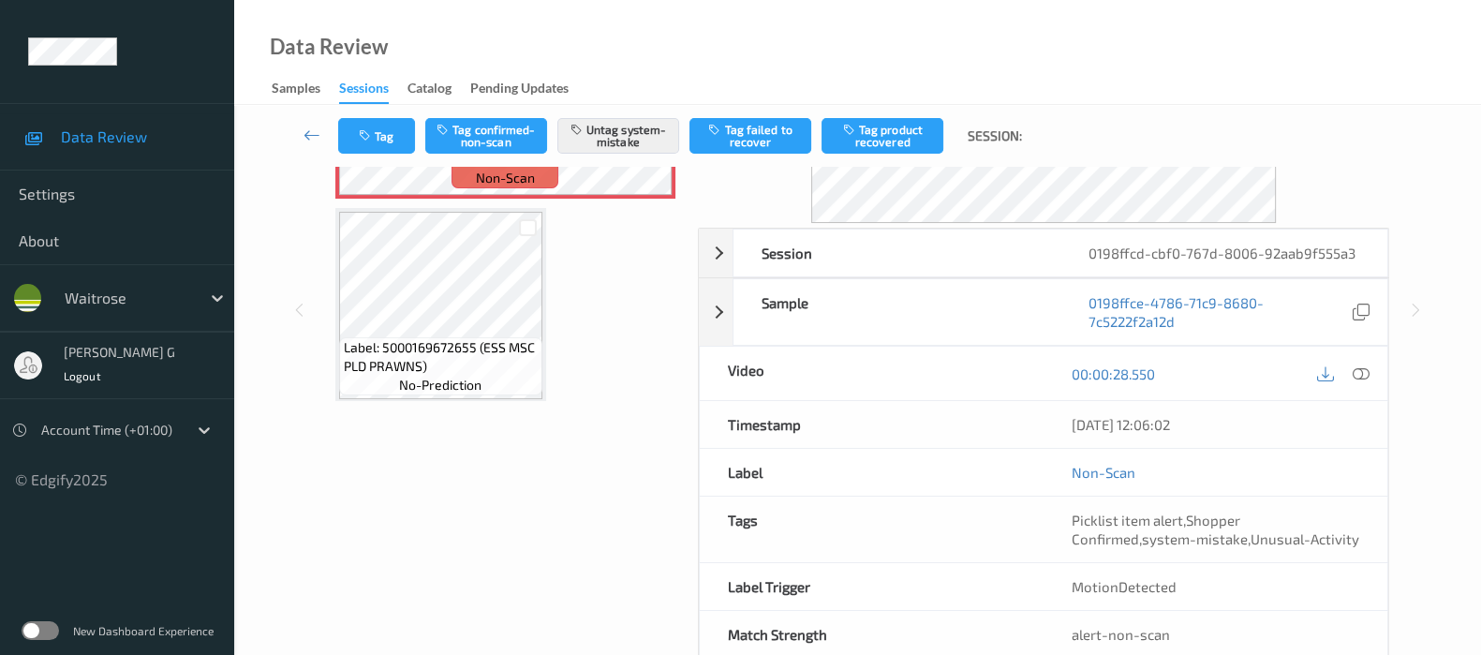
scroll to position [0, 0]
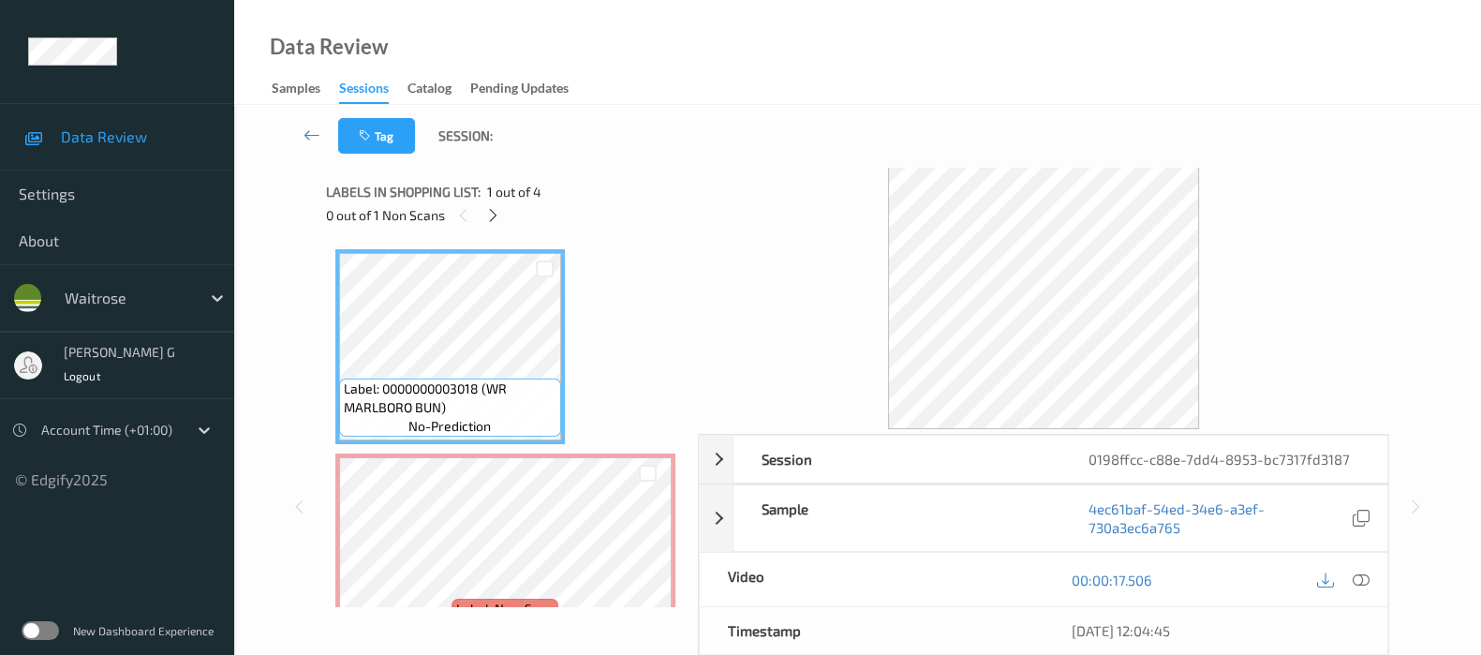
click at [651, 73] on div "Data Review Samples Sessions Catalog Pending Updates" at bounding box center [857, 52] width 1247 height 105
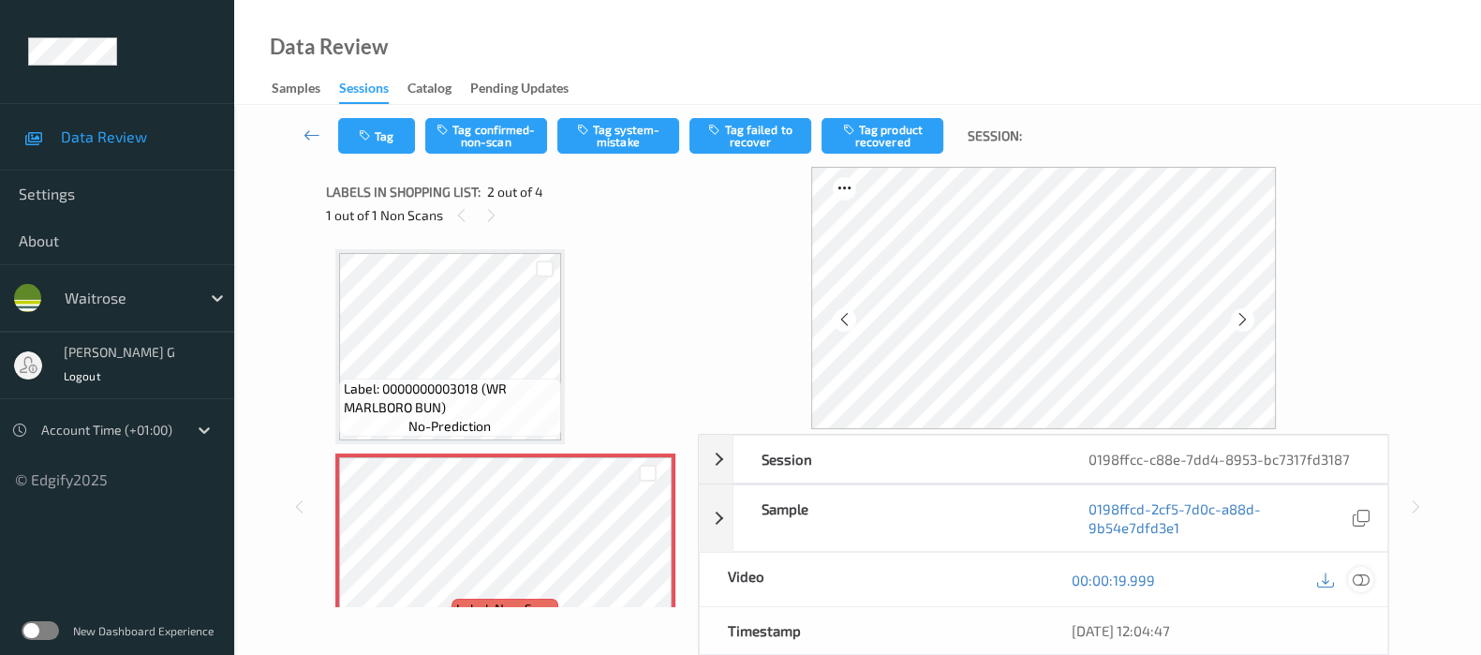
click at [1357, 580] on icon at bounding box center [1361, 579] width 17 height 17
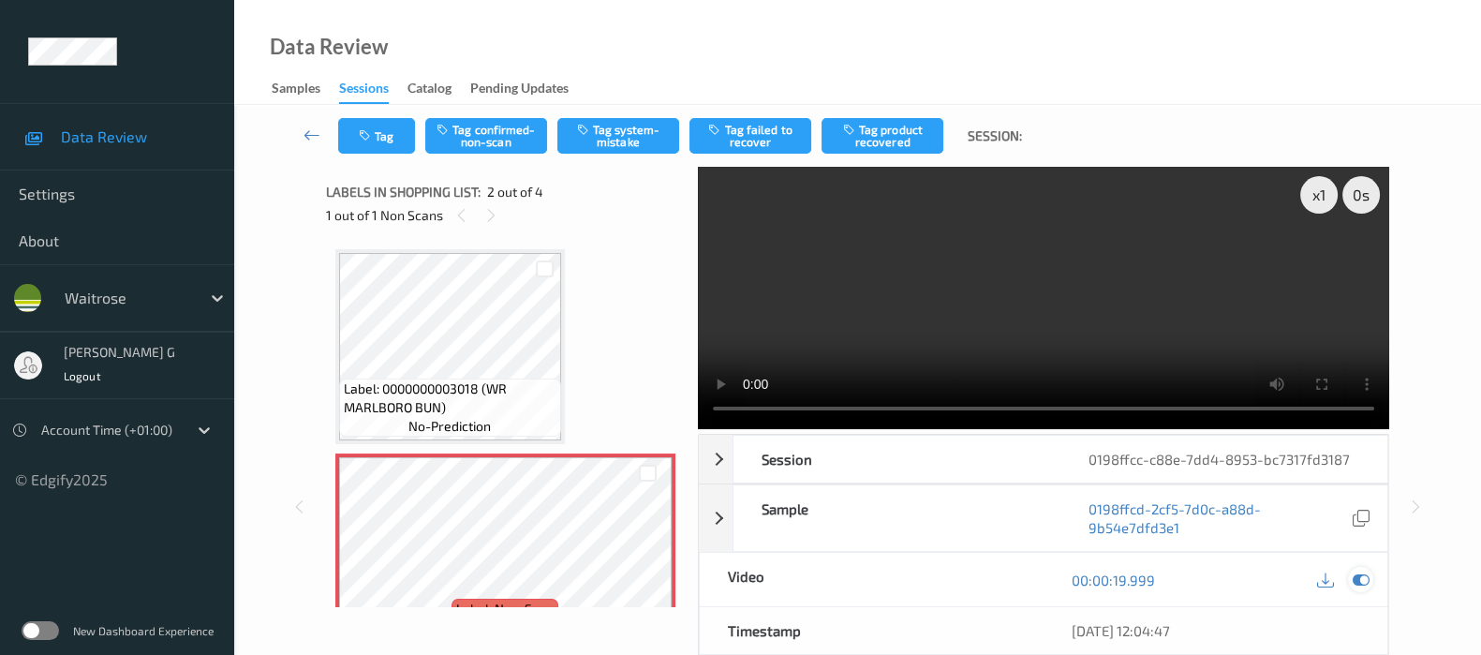
click at [1358, 578] on icon at bounding box center [1361, 579] width 17 height 17
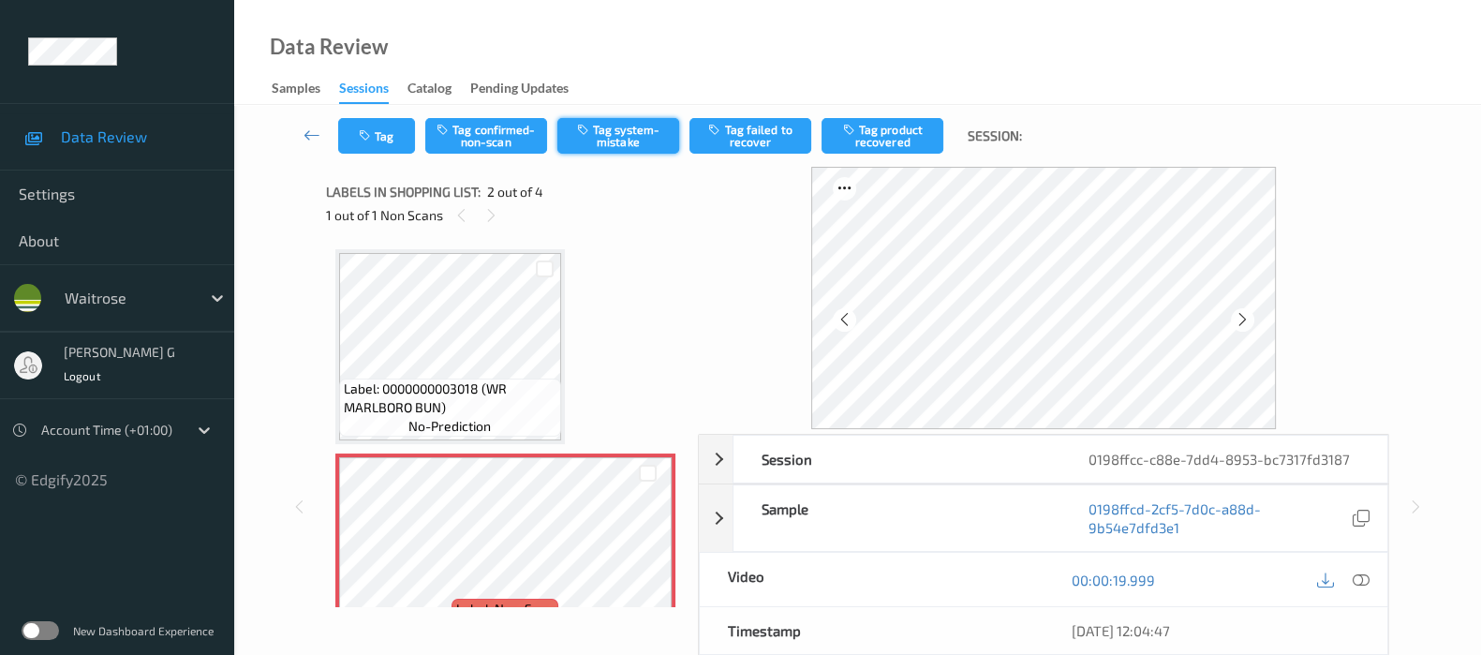
click at [623, 128] on button "Tag system-mistake" at bounding box center [618, 136] width 122 height 36
click at [371, 138] on icon "button" at bounding box center [367, 135] width 16 height 13
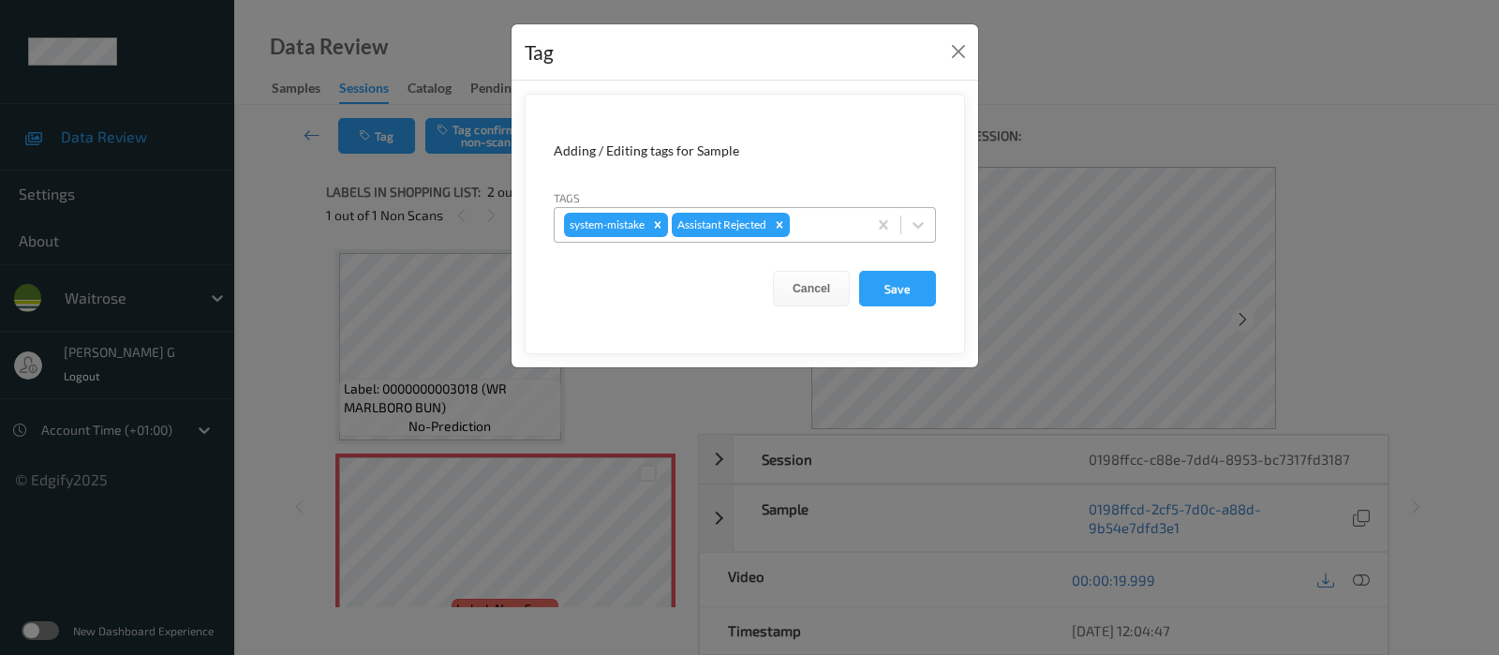
click at [859, 226] on div "system-mistake Assistant Rejected" at bounding box center [711, 225] width 312 height 32
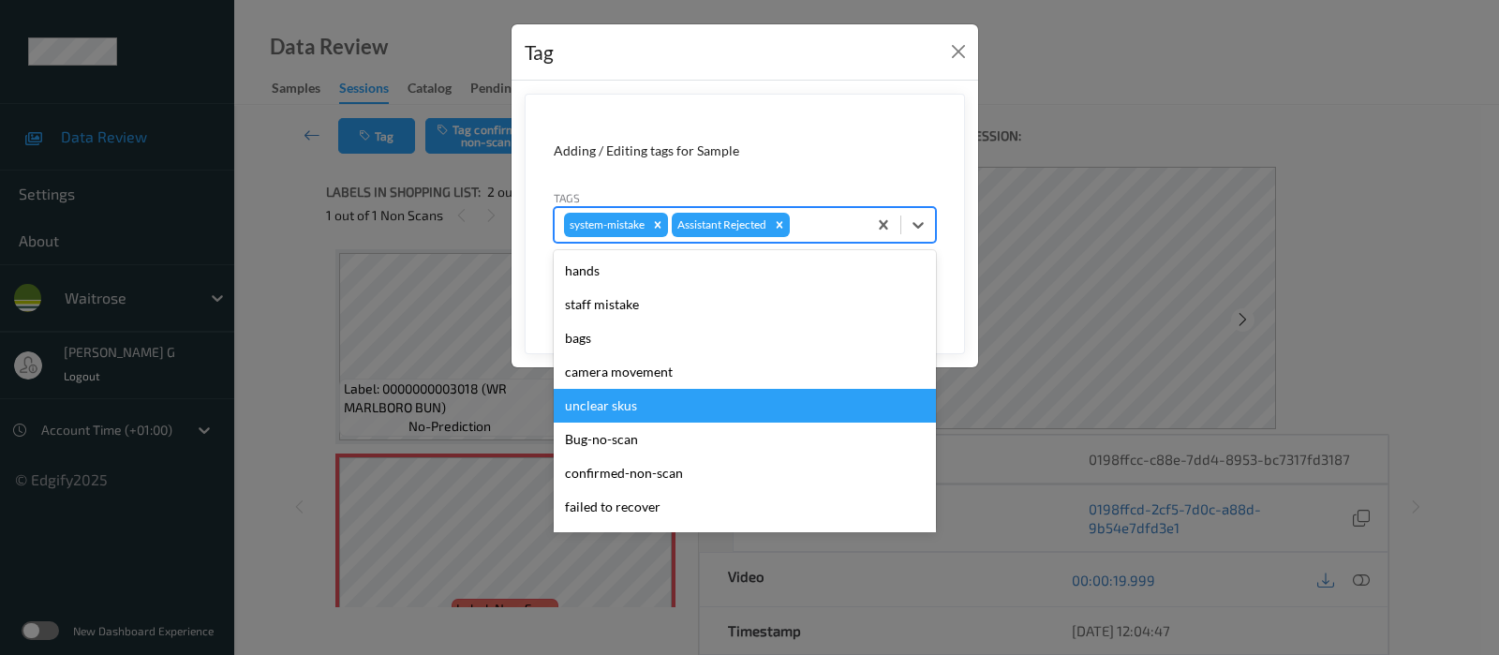
scroll to position [400, 0]
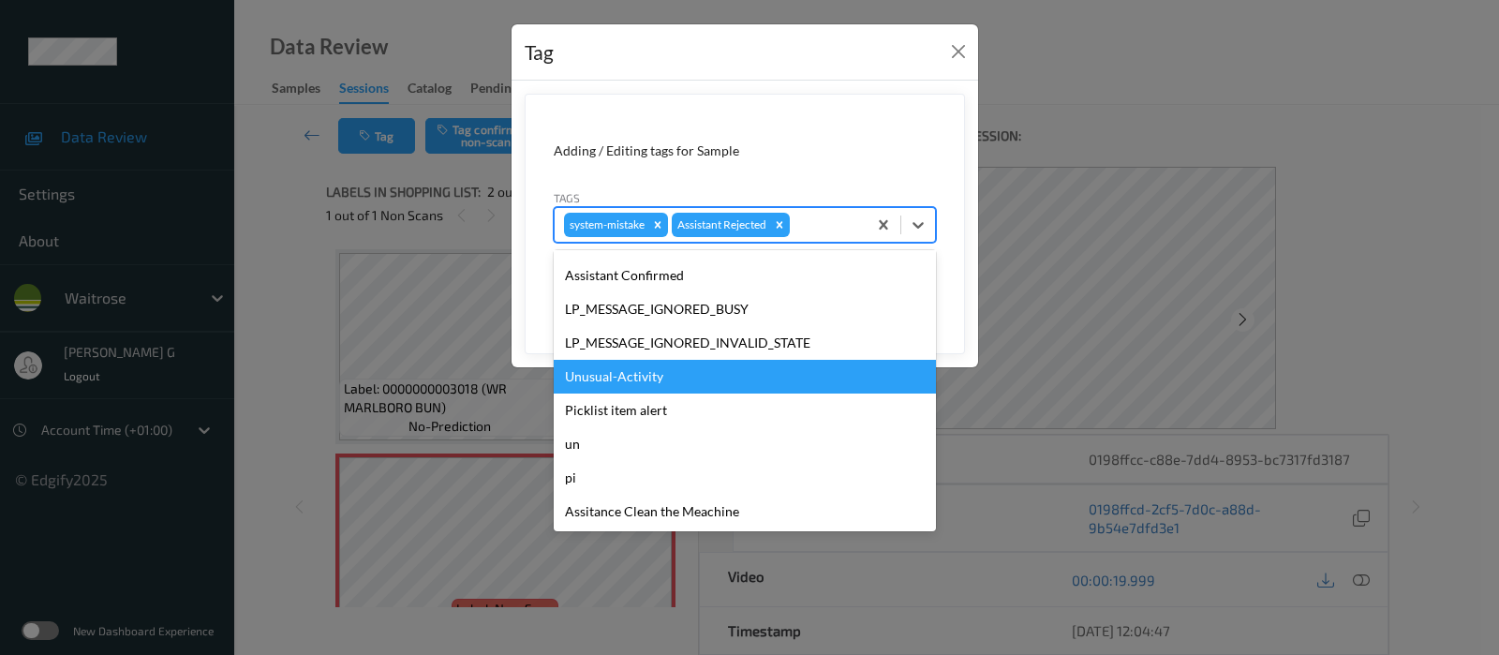
click at [604, 373] on div "Unusual-Activity" at bounding box center [745, 377] width 382 height 34
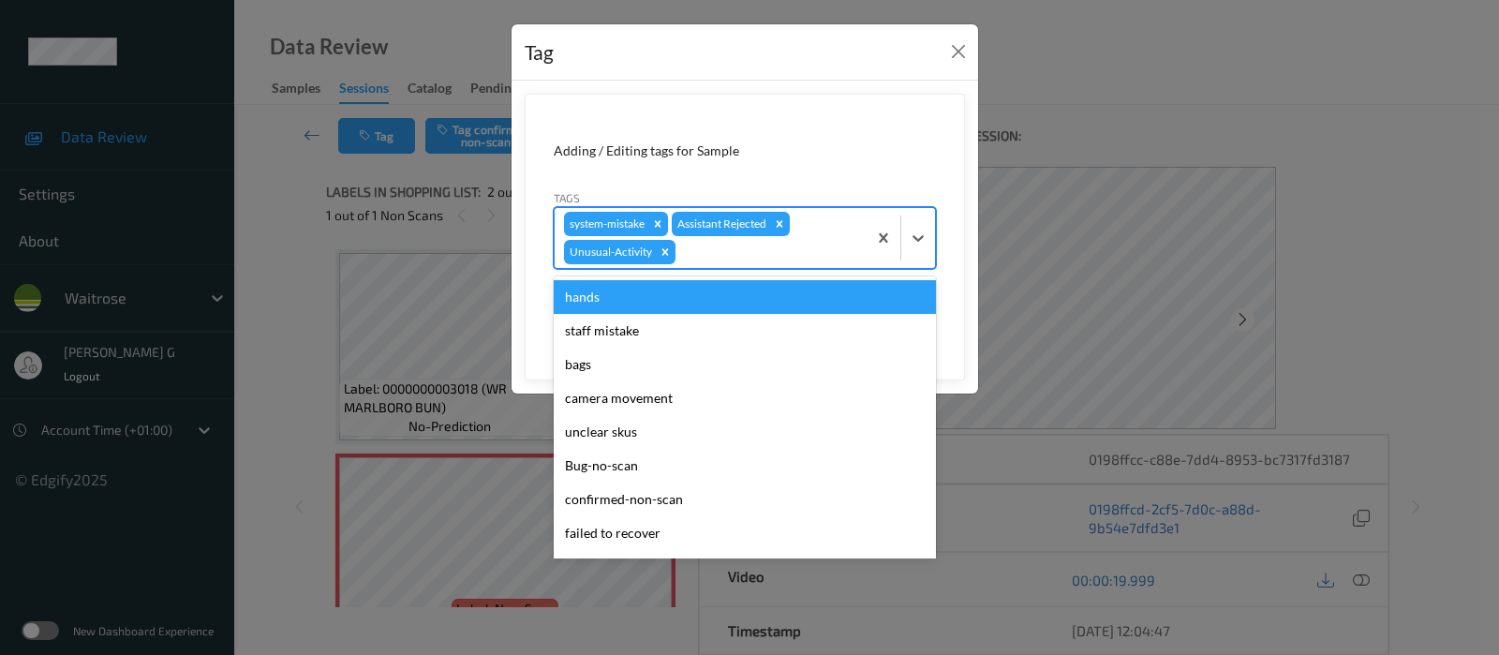
click at [790, 243] on div at bounding box center [768, 252] width 178 height 22
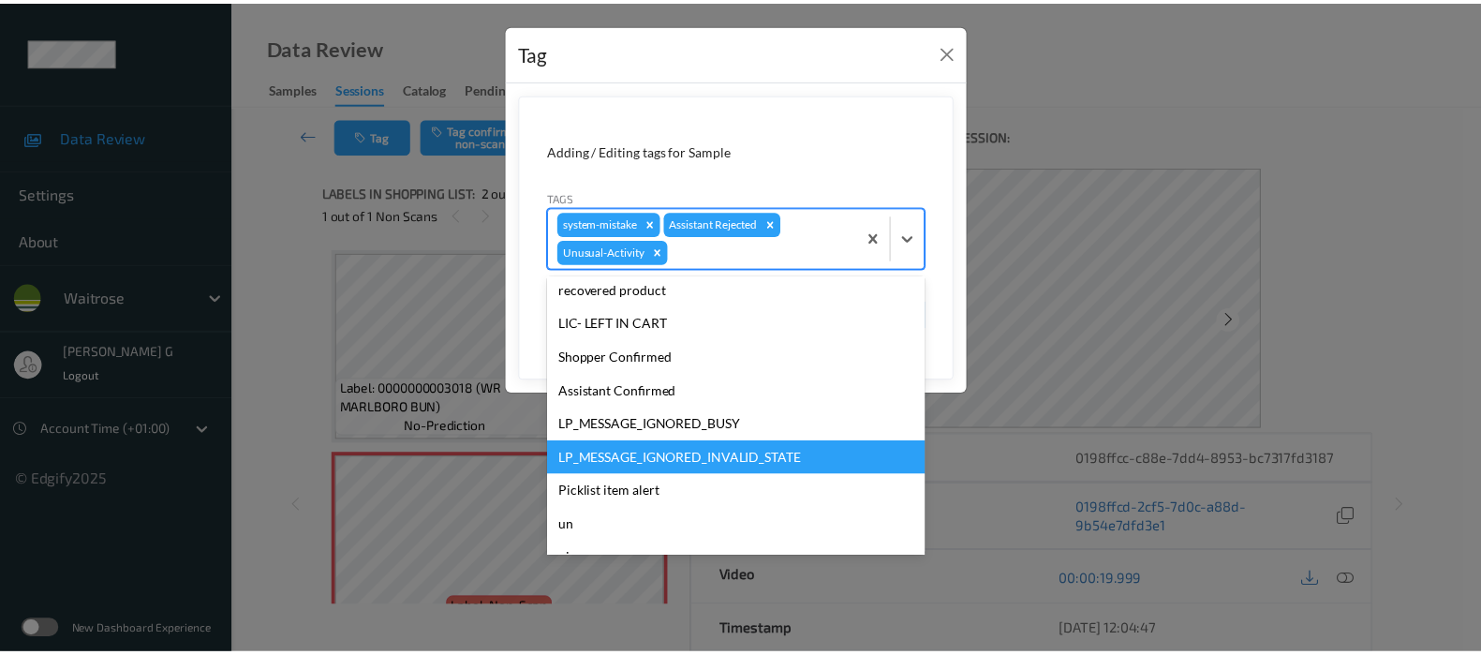
scroll to position [366, 0]
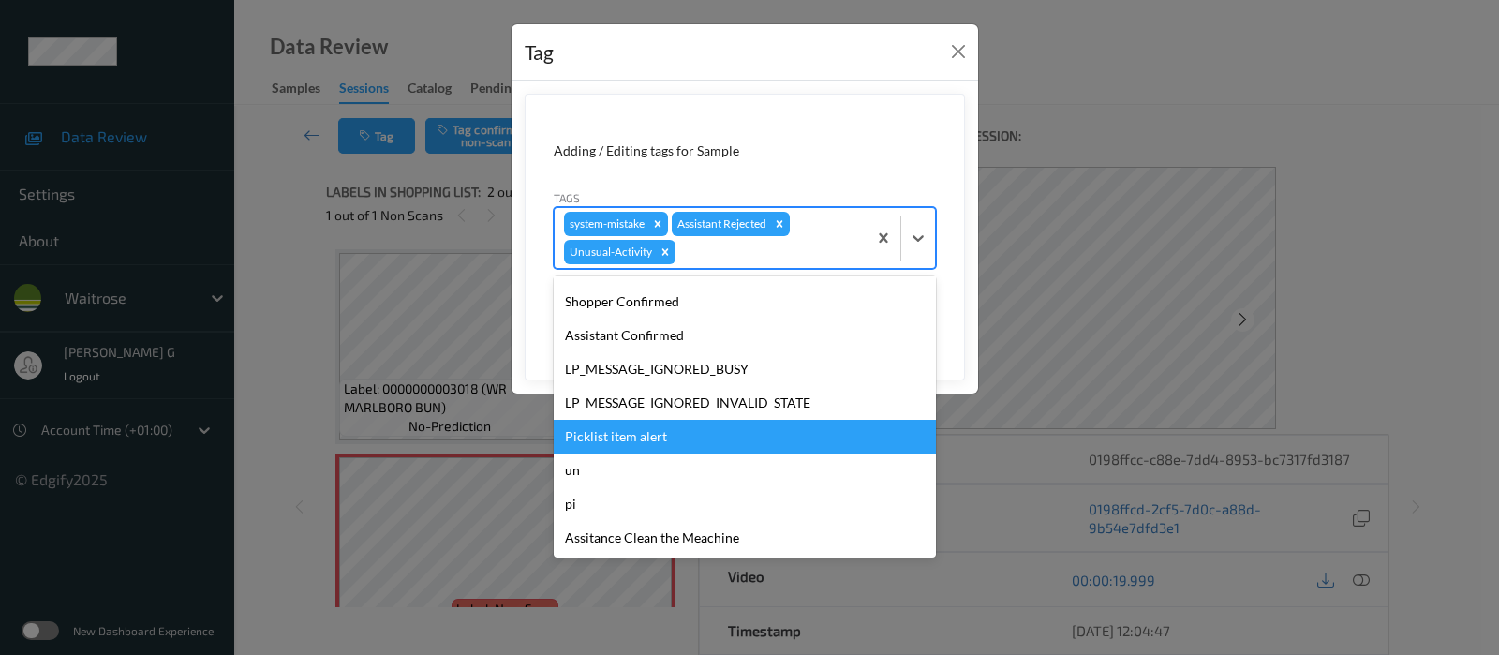
click at [600, 430] on div "Picklist item alert" at bounding box center [745, 437] width 382 height 34
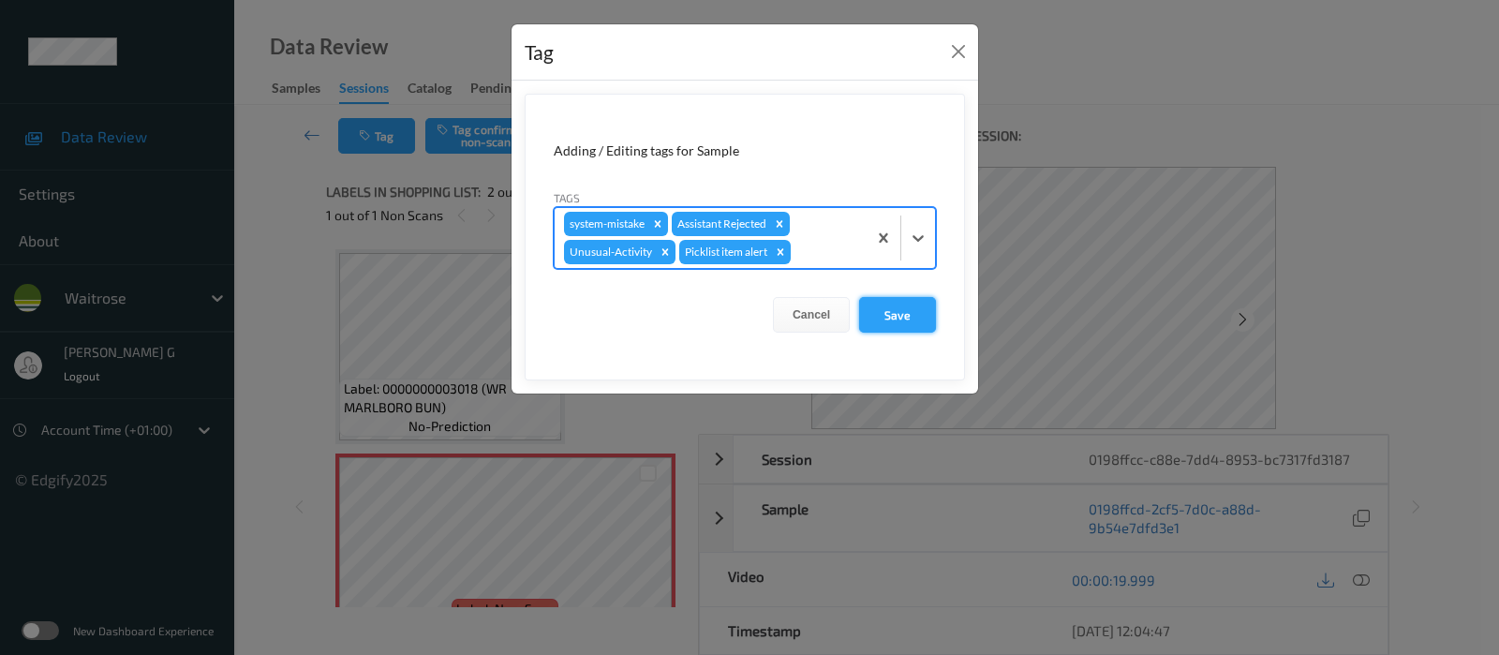
click at [927, 320] on button "Save" at bounding box center [897, 315] width 77 height 36
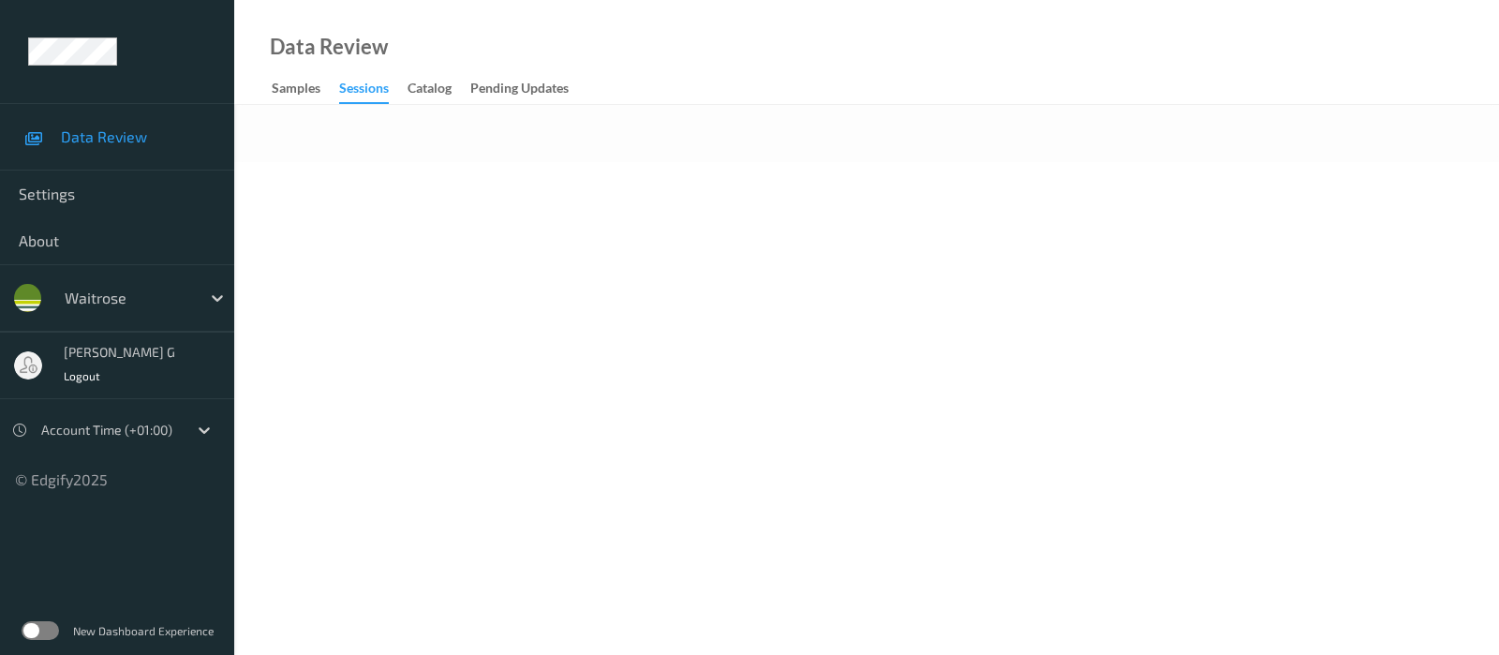
click at [657, 98] on div "Data Review Samples Sessions Catalog Pending Updates" at bounding box center [866, 52] width 1265 height 105
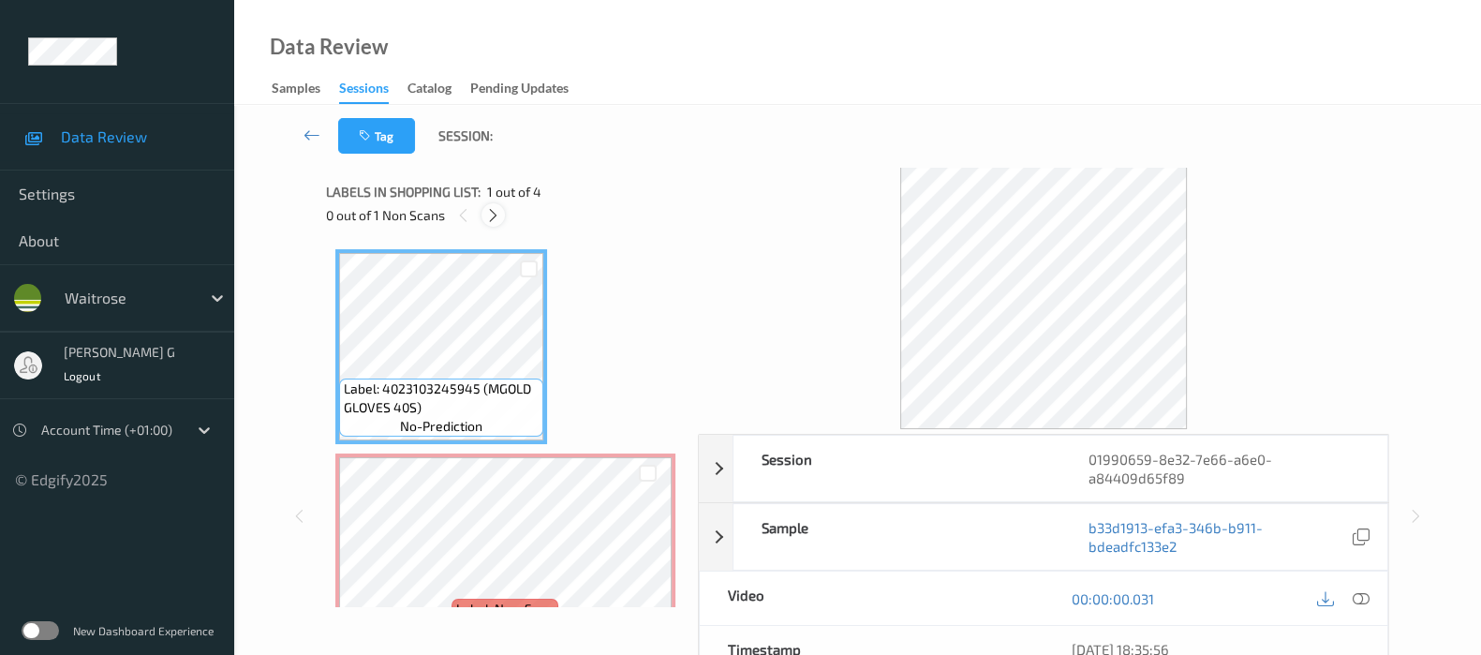
click at [491, 215] on icon at bounding box center [493, 215] width 16 height 17
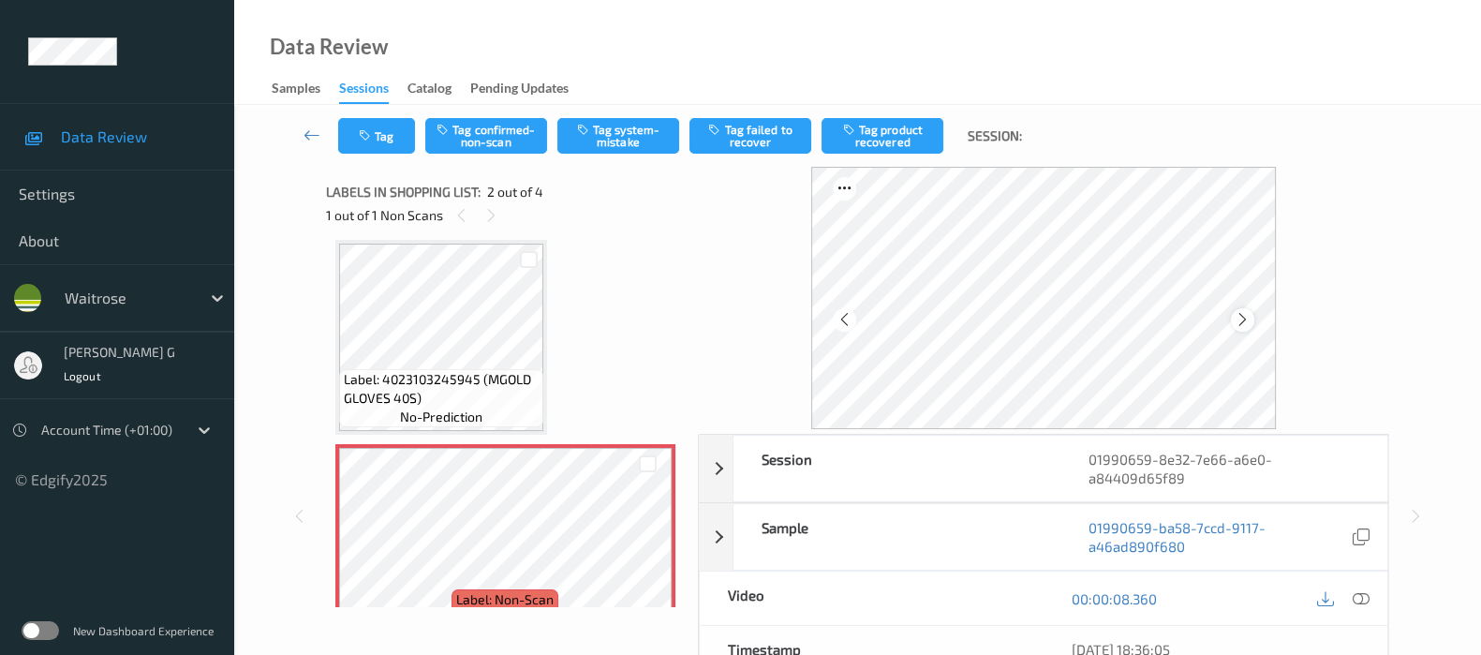
click at [1244, 316] on icon at bounding box center [1243, 319] width 16 height 17
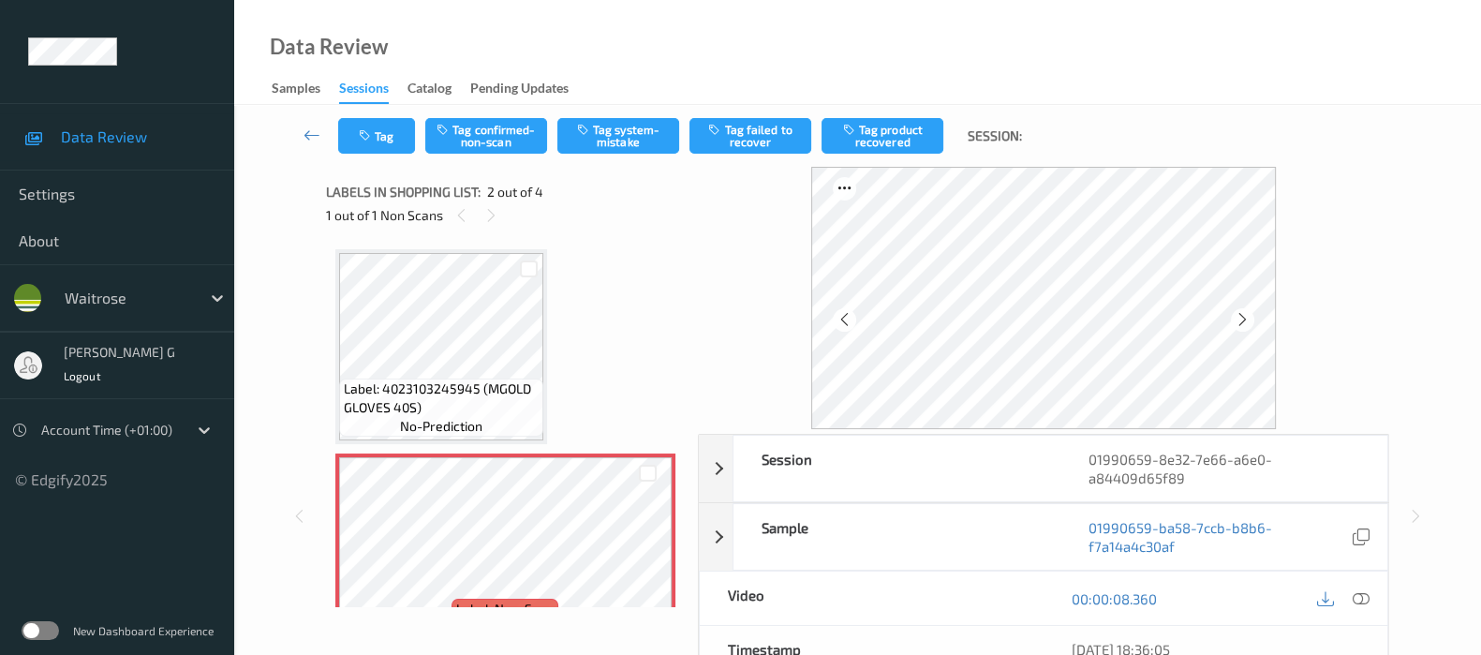
scroll to position [233, 0]
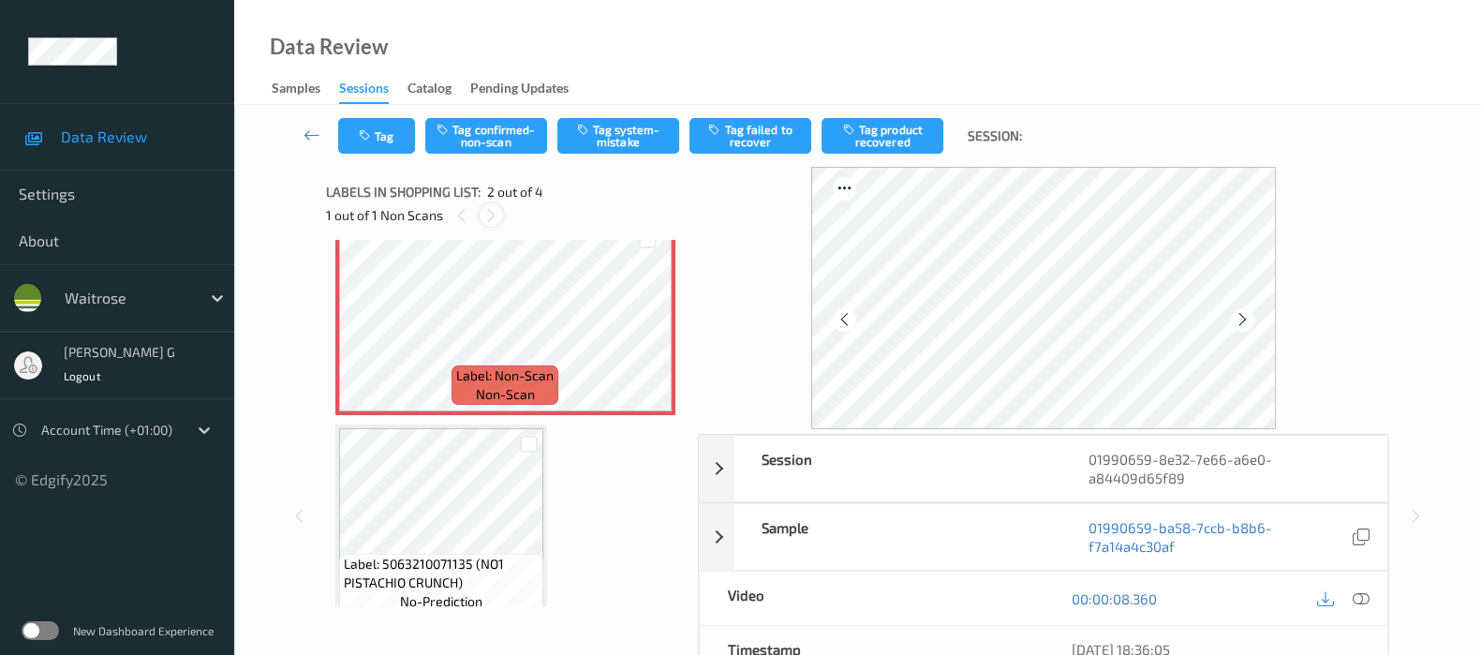
click at [495, 210] on icon at bounding box center [491, 215] width 16 height 17
click at [466, 218] on icon at bounding box center [461, 215] width 16 height 17
click at [494, 217] on icon at bounding box center [491, 215] width 16 height 17
click at [1359, 601] on icon at bounding box center [1361, 598] width 17 height 17
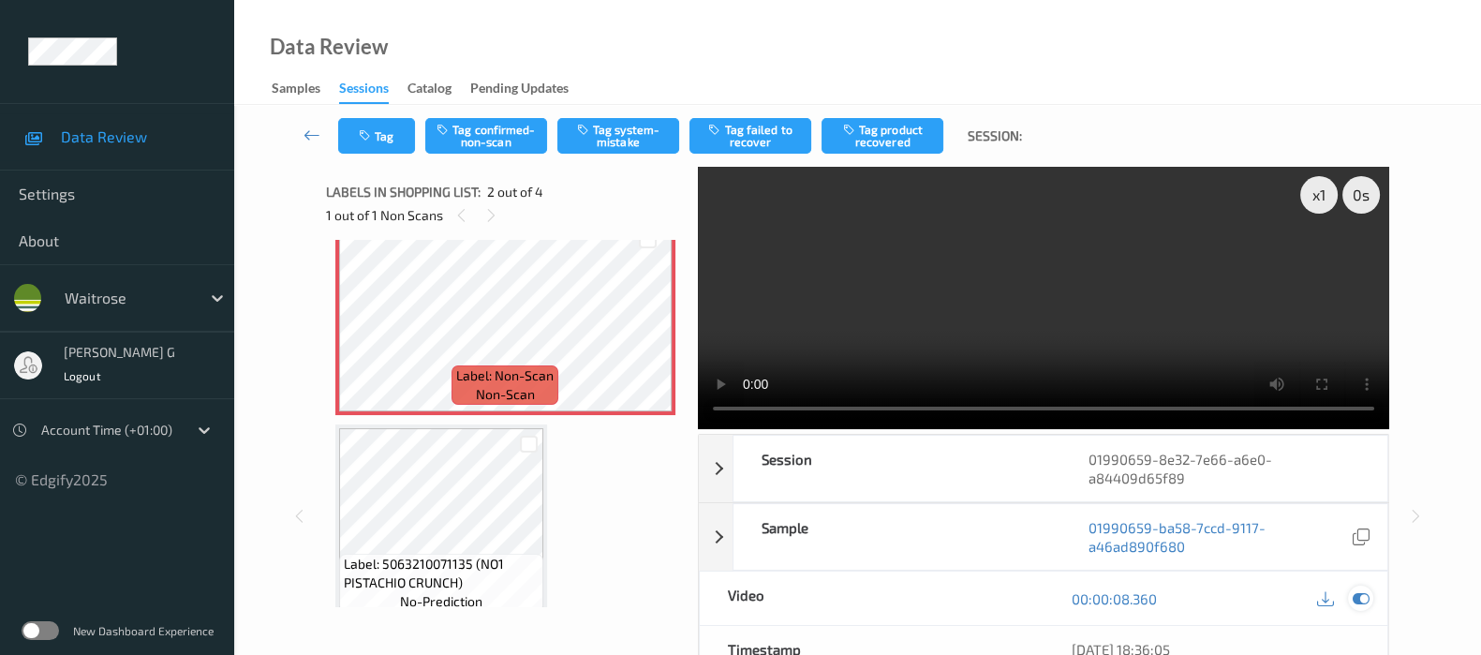
click at [1368, 590] on icon at bounding box center [1361, 598] width 17 height 17
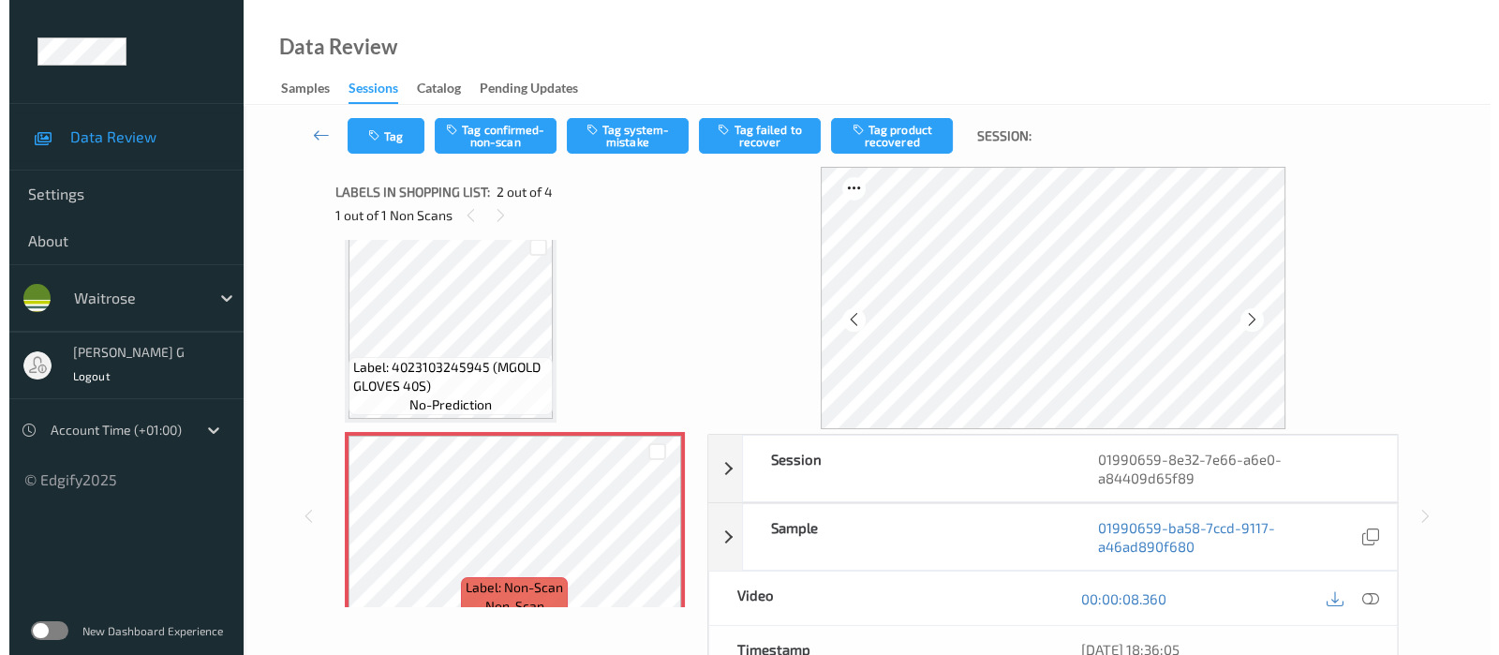
scroll to position [0, 0]
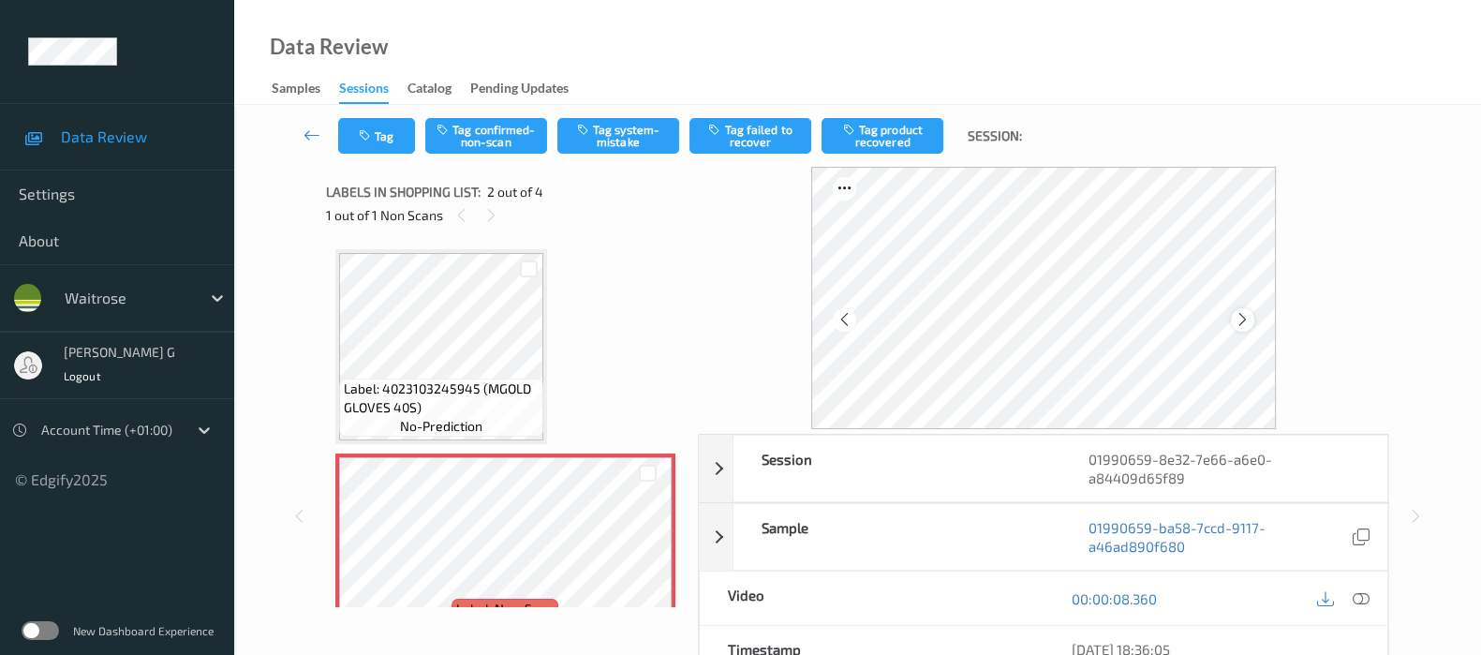
click at [1251, 320] on icon at bounding box center [1243, 319] width 16 height 17
click at [1364, 597] on icon at bounding box center [1361, 598] width 17 height 17
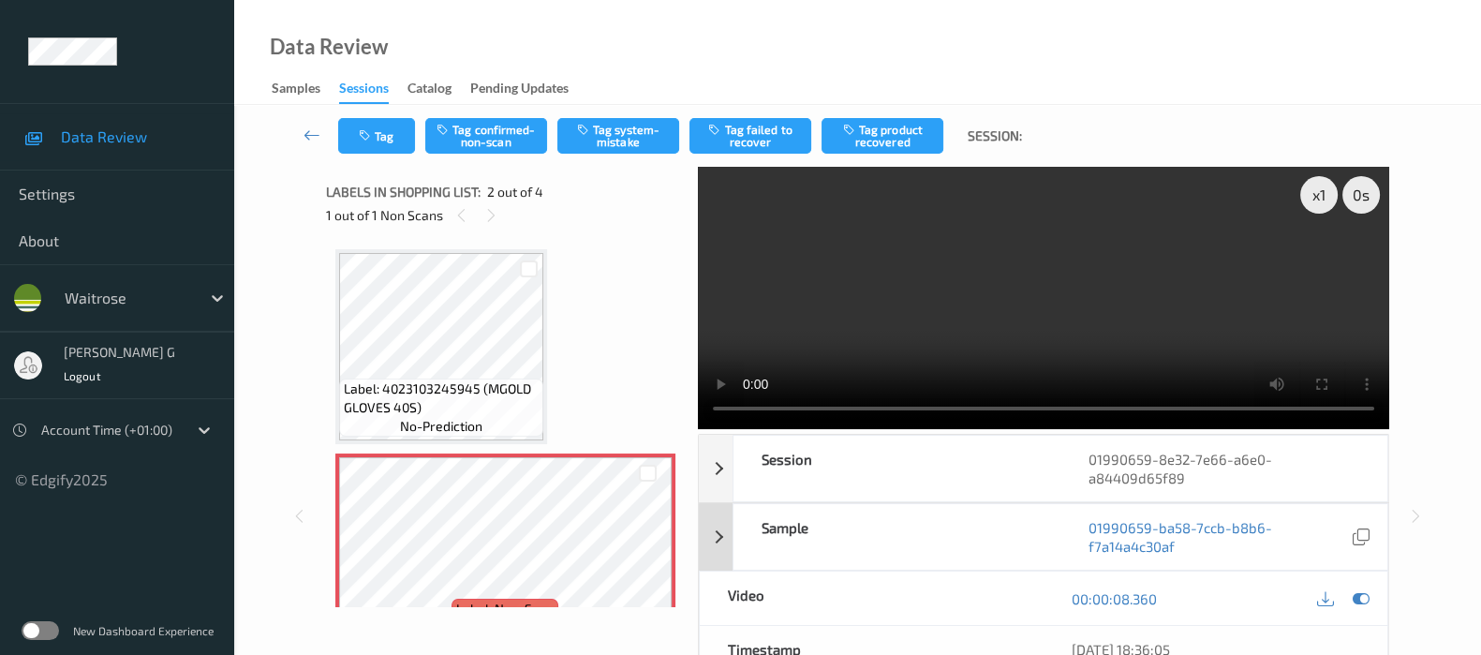
click at [1357, 590] on icon at bounding box center [1361, 598] width 17 height 17
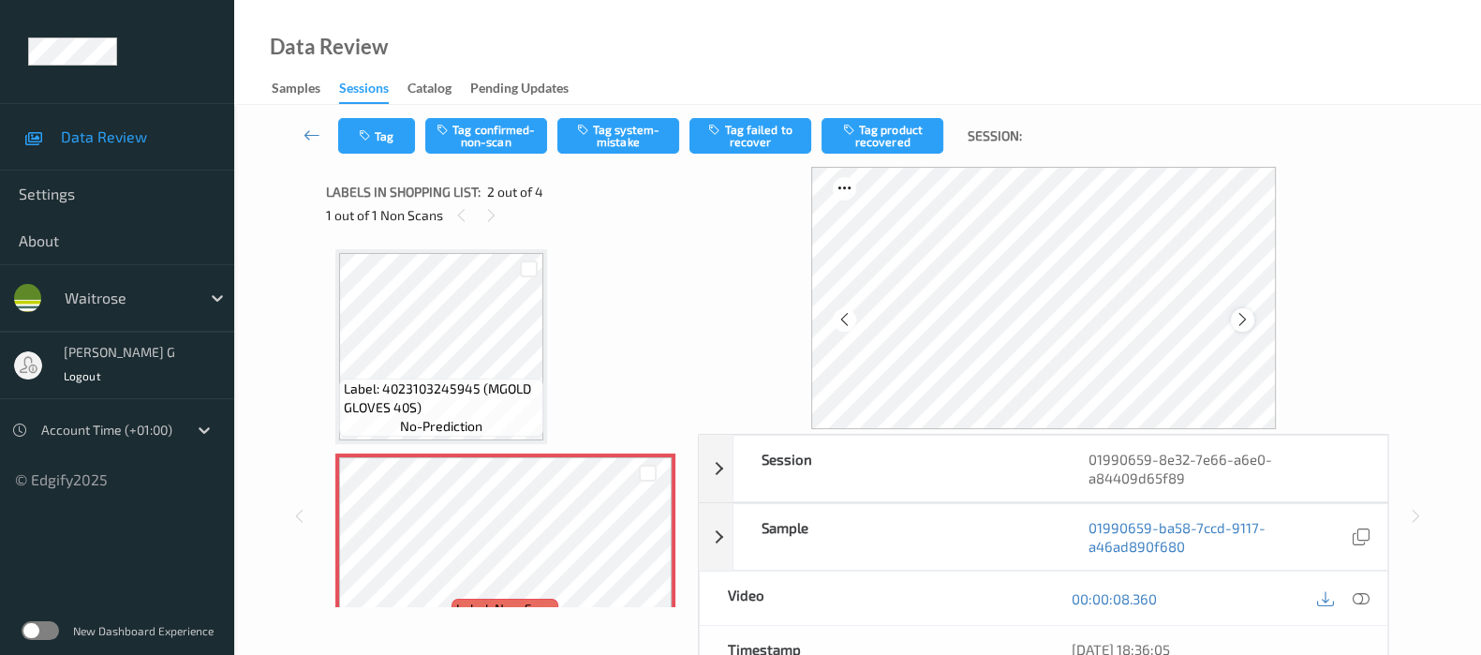
click at [1241, 319] on icon at bounding box center [1243, 319] width 16 height 17
click at [588, 129] on icon "button" at bounding box center [585, 129] width 16 height 13
click at [363, 138] on icon "button" at bounding box center [367, 135] width 16 height 13
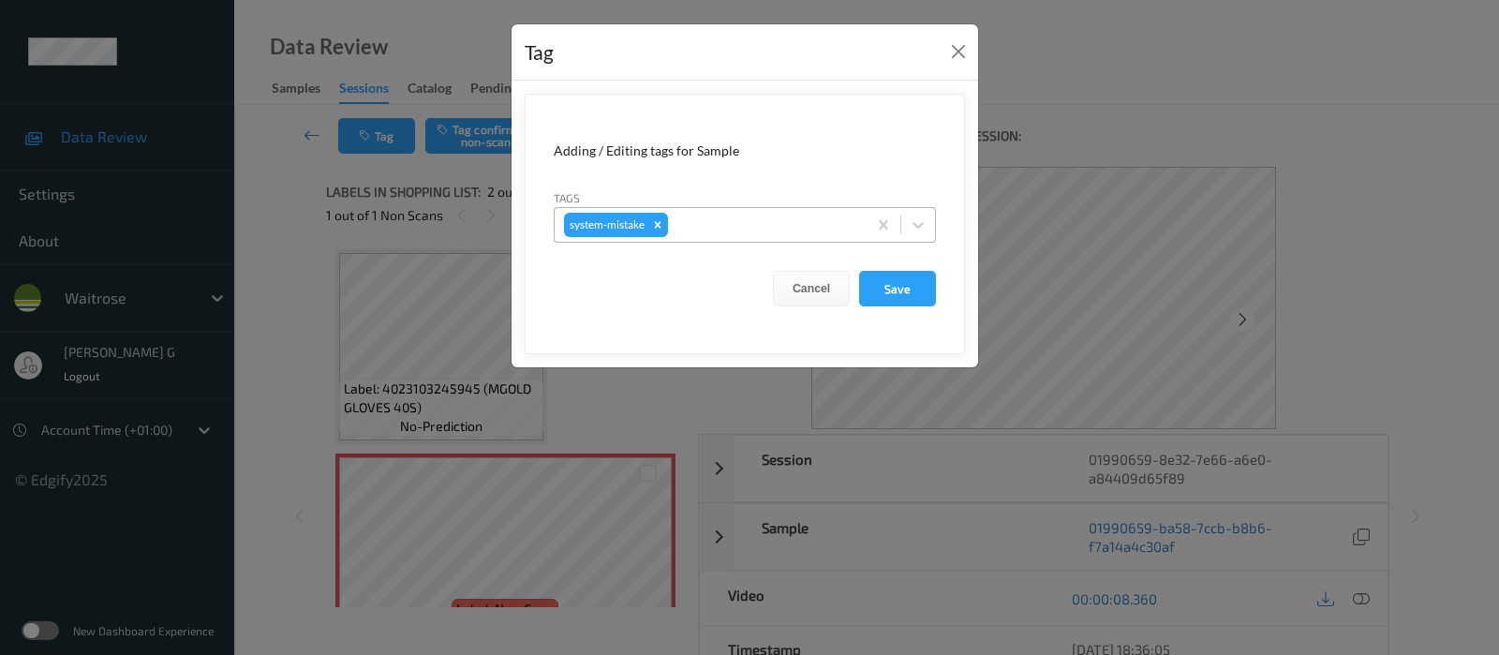
click at [759, 235] on div at bounding box center [764, 225] width 185 height 22
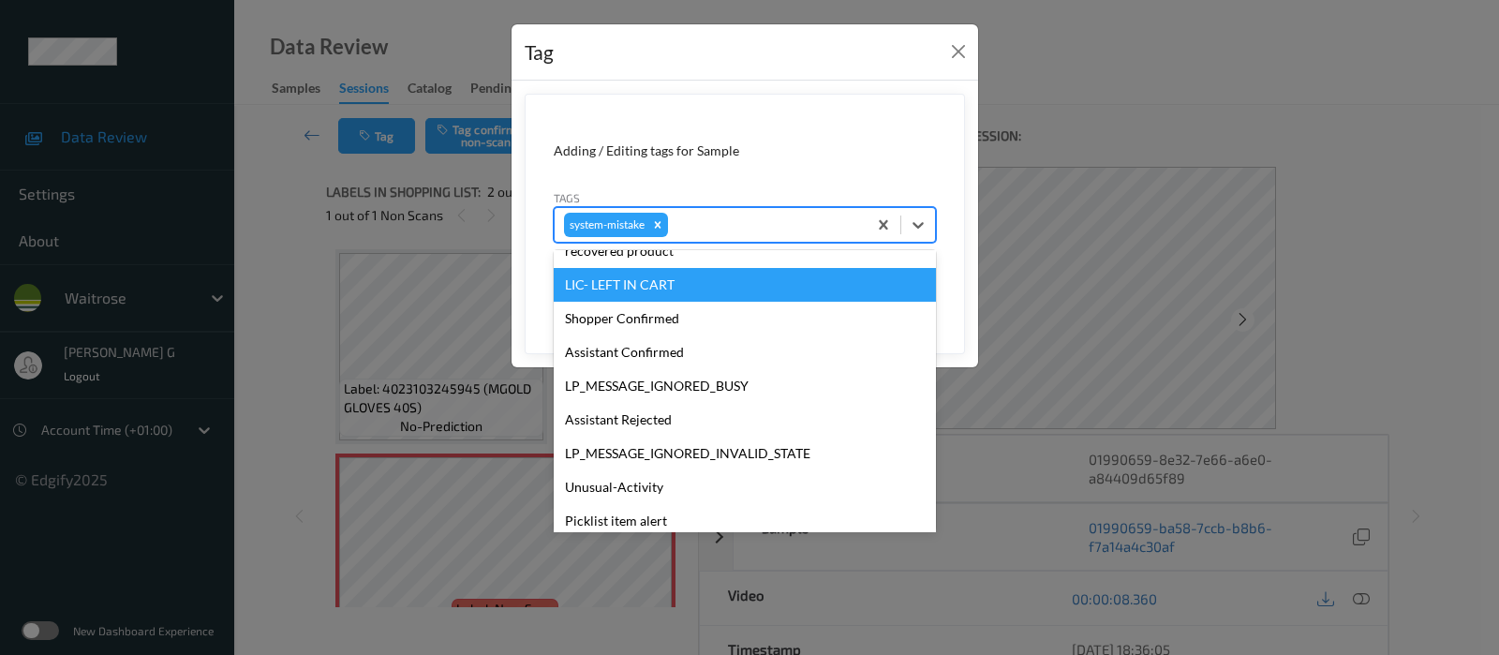
scroll to position [434, 0]
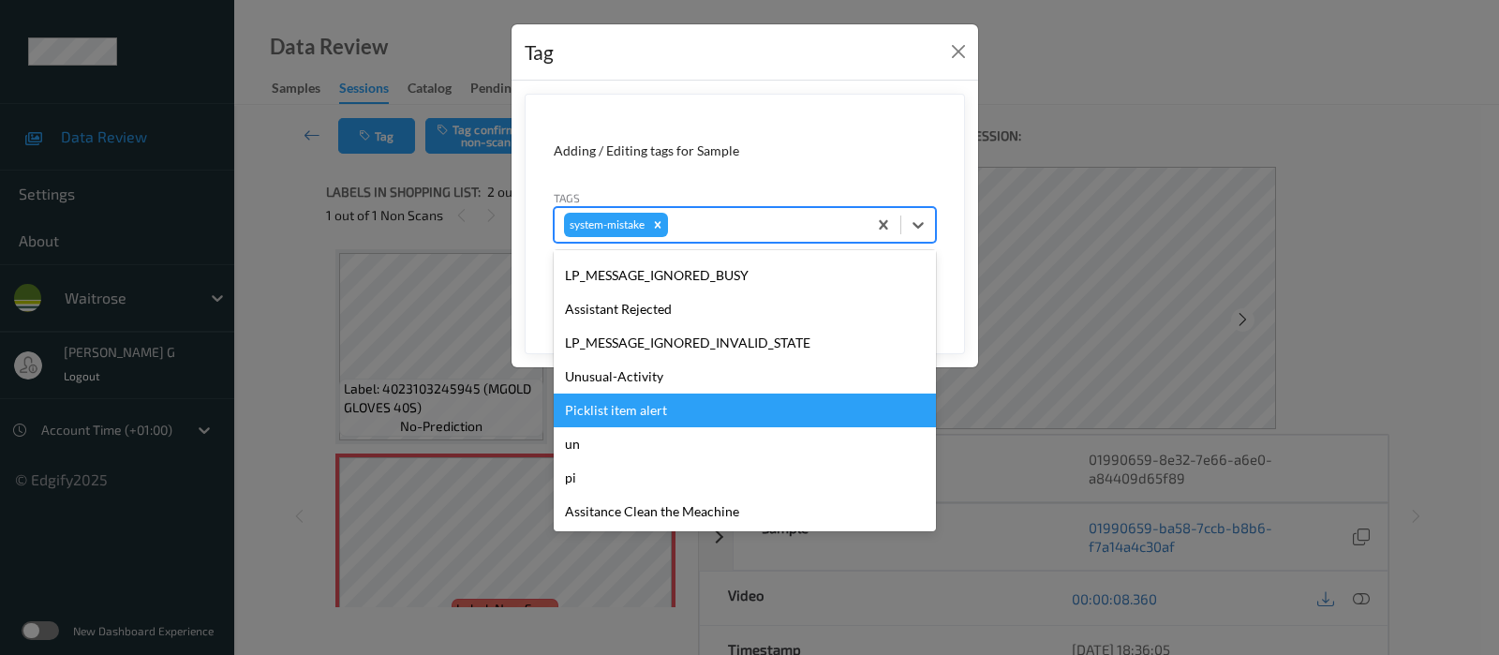
click at [614, 399] on div "Picklist item alert" at bounding box center [745, 410] width 382 height 34
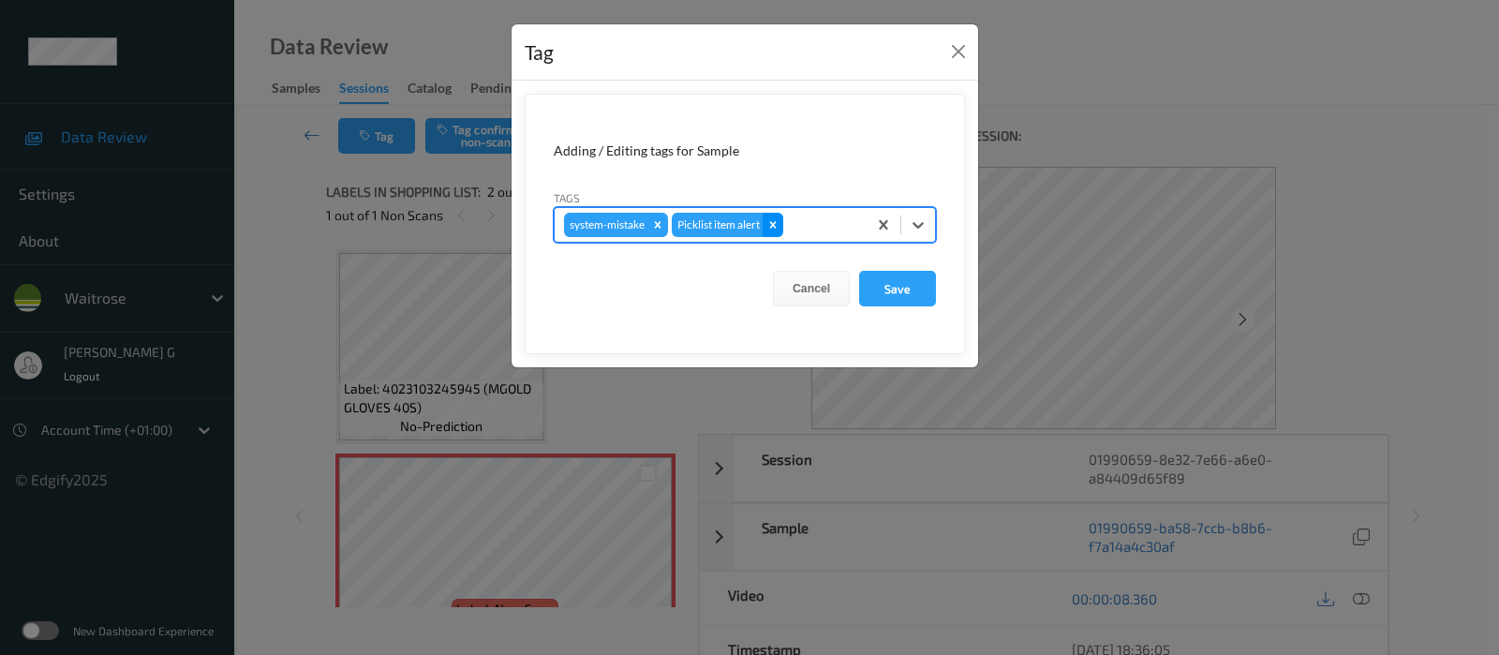
click at [775, 219] on icon "Remove Picklist item alert" at bounding box center [772, 224] width 13 height 13
click at [746, 227] on div at bounding box center [764, 225] width 185 height 22
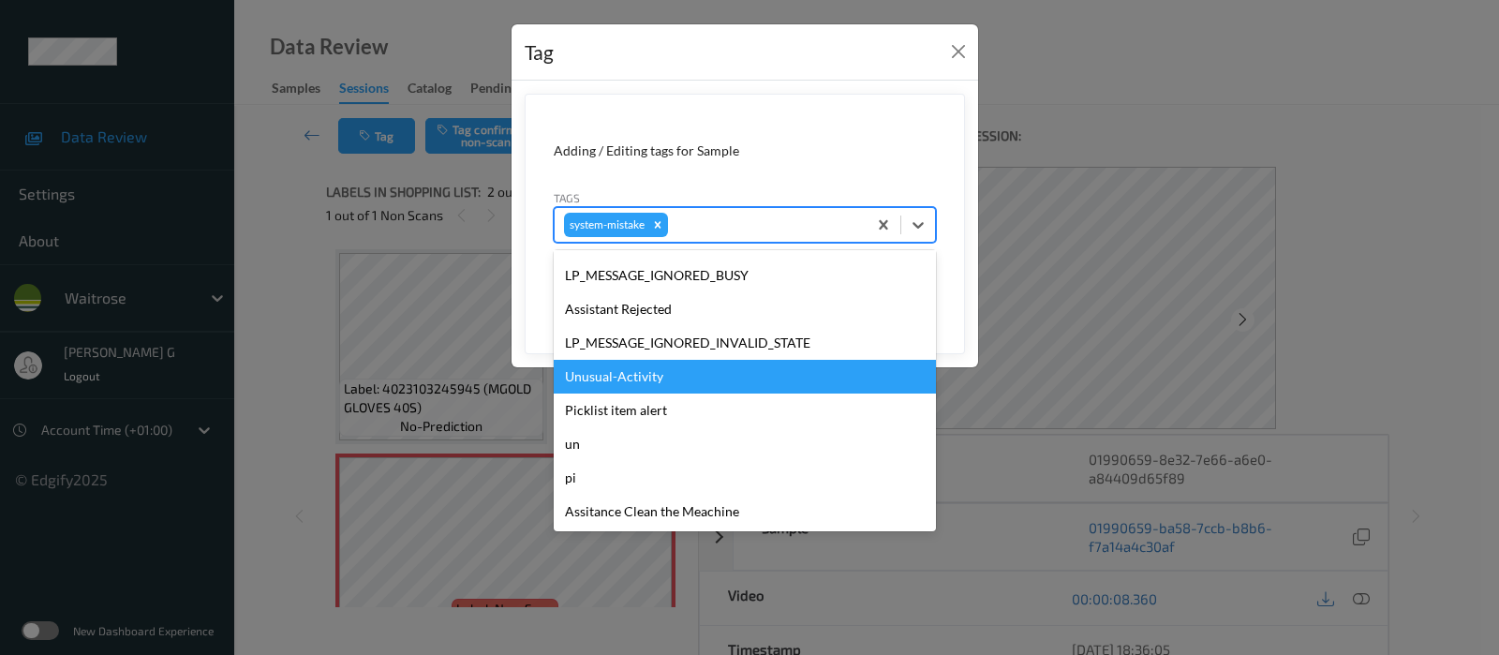
click at [600, 375] on div "Unusual-Activity" at bounding box center [745, 377] width 382 height 34
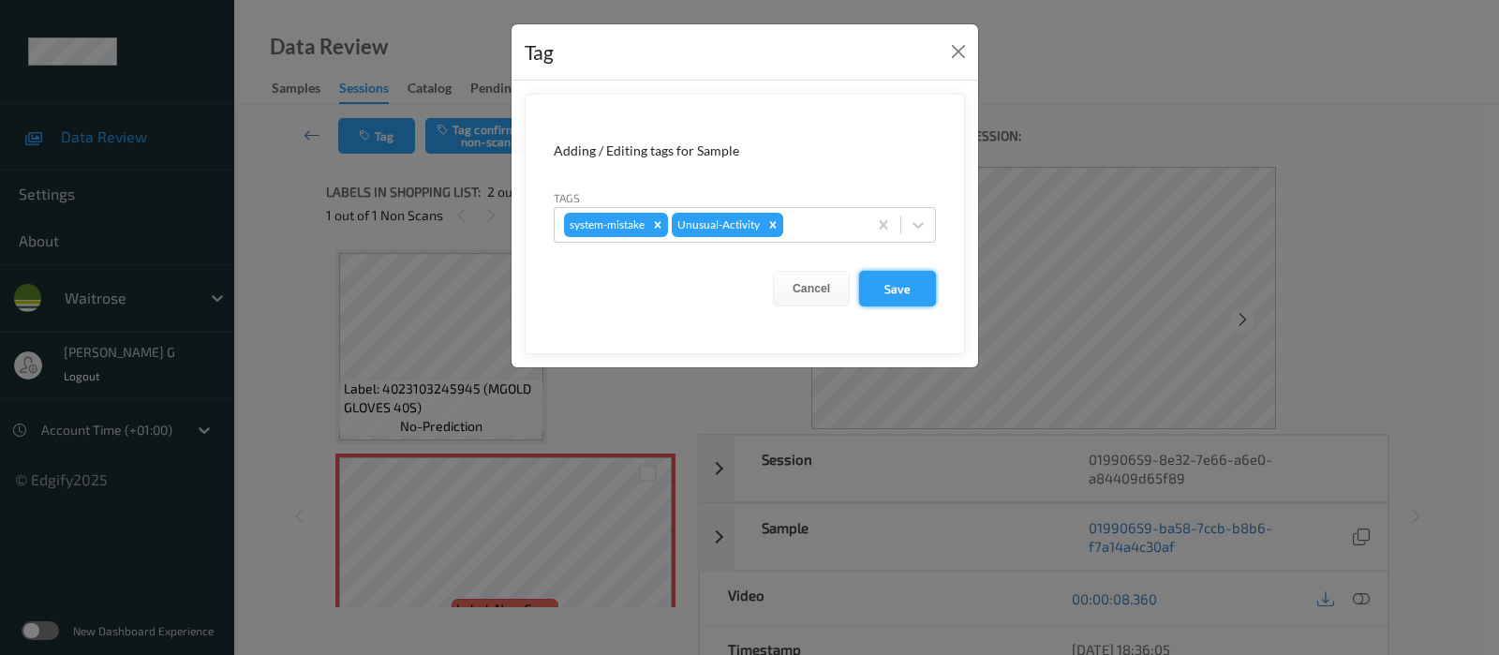
click at [885, 289] on button "Save" at bounding box center [897, 289] width 77 height 36
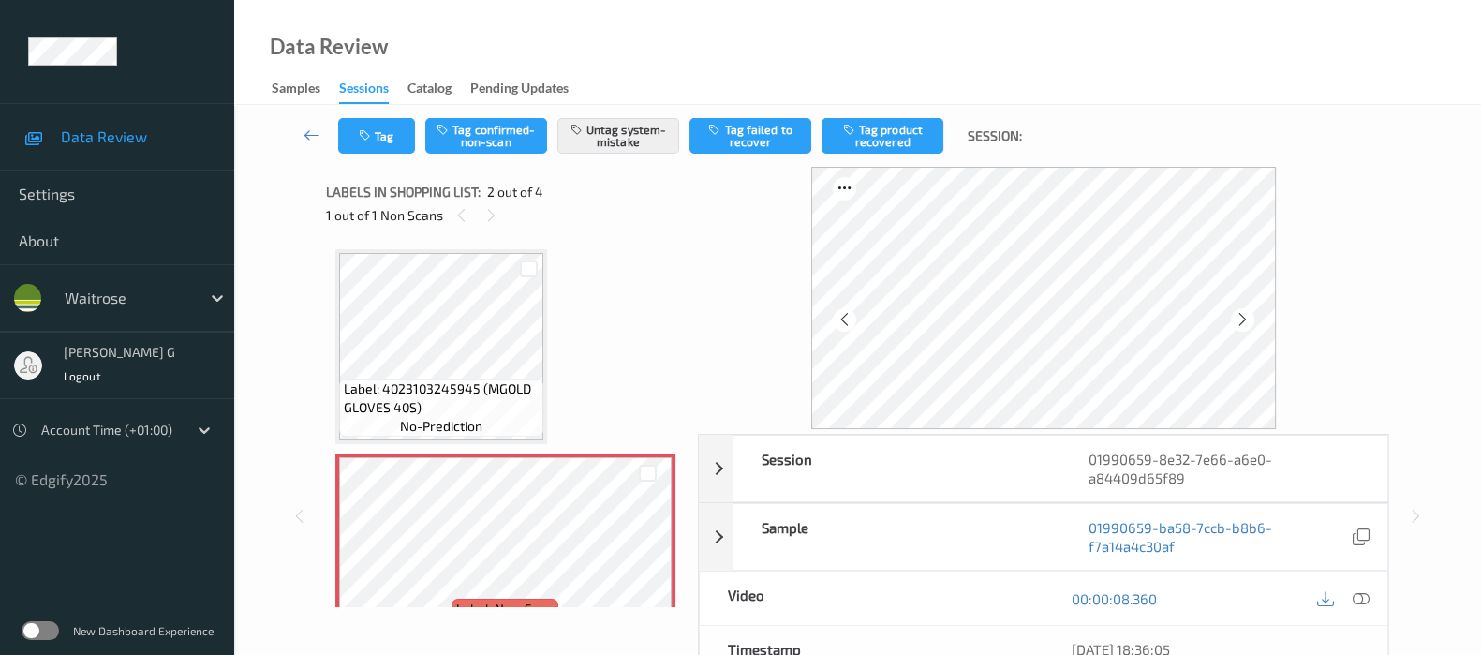
click at [1085, 86] on div "Data Review Samples Sessions Catalog Pending Updates" at bounding box center [857, 52] width 1247 height 105
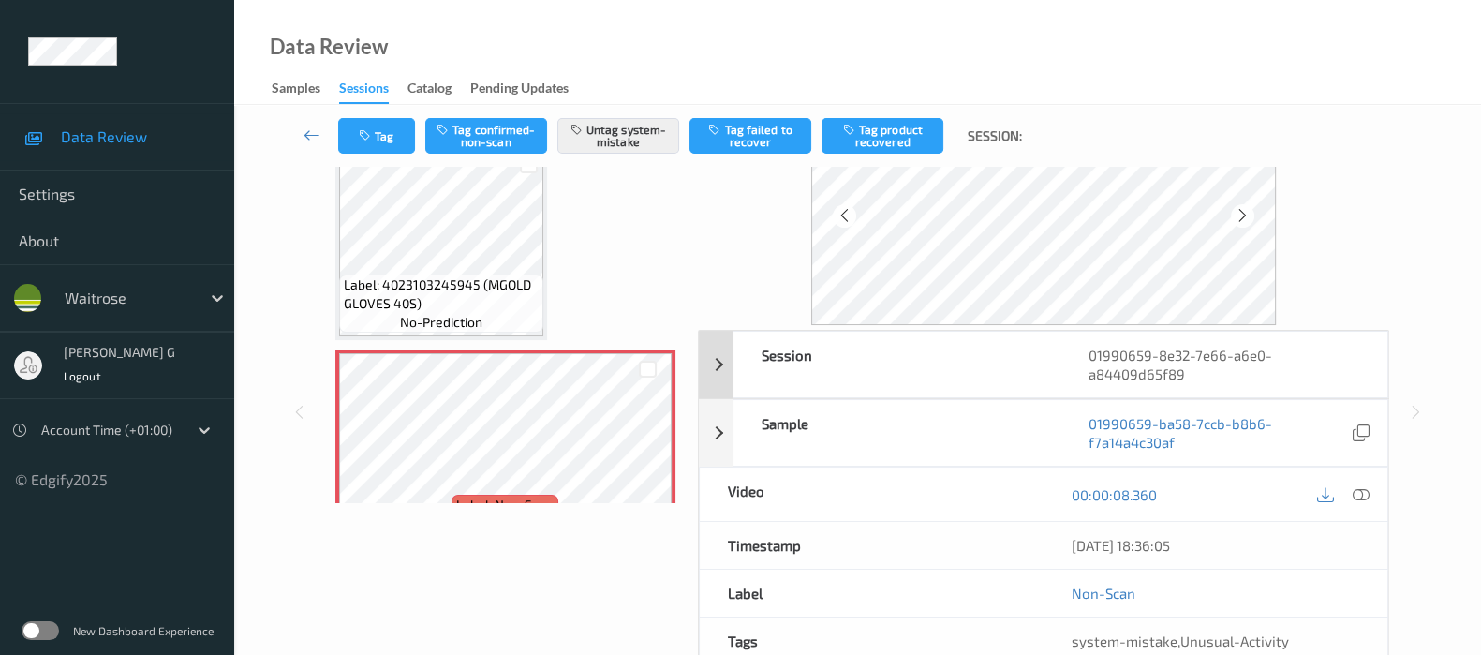
scroll to position [233, 0]
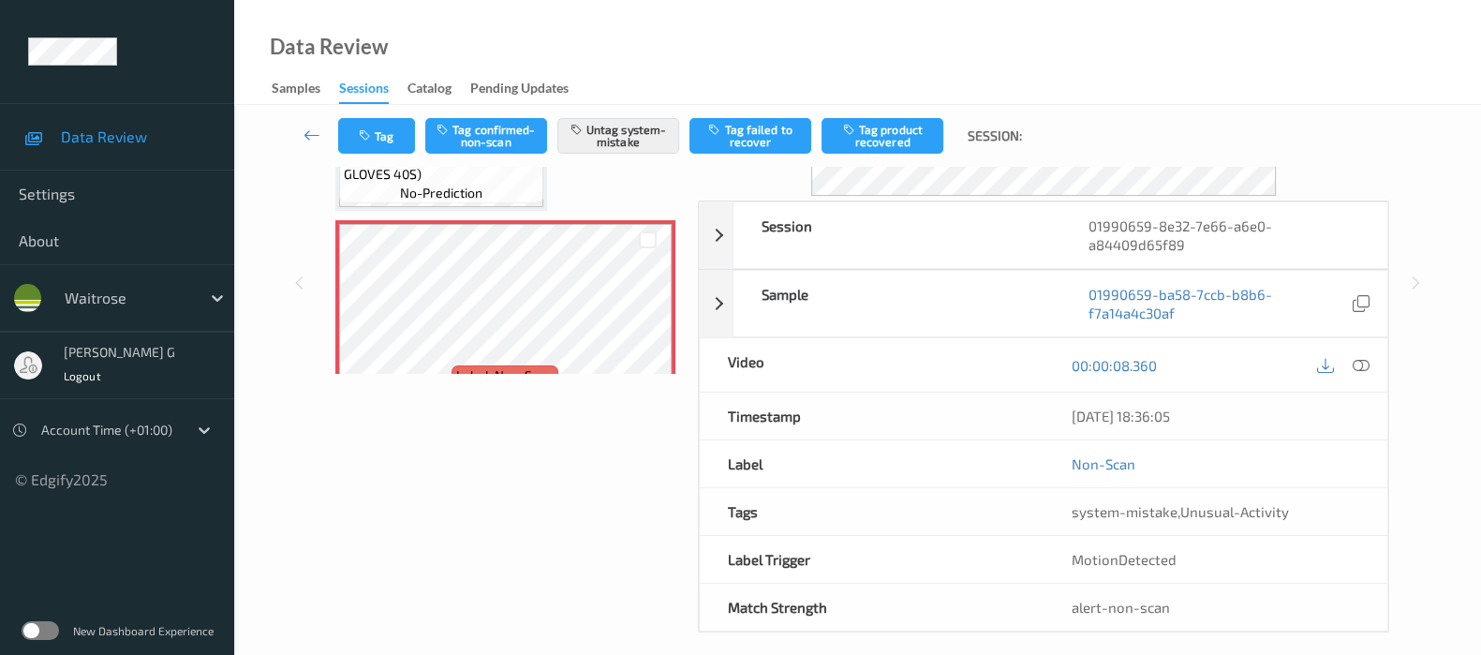
click at [532, 559] on div "Labels in shopping list: 2 out of 4 1 out of 1 Non Scans Label: 4023103245945 (…" at bounding box center [505, 282] width 359 height 699
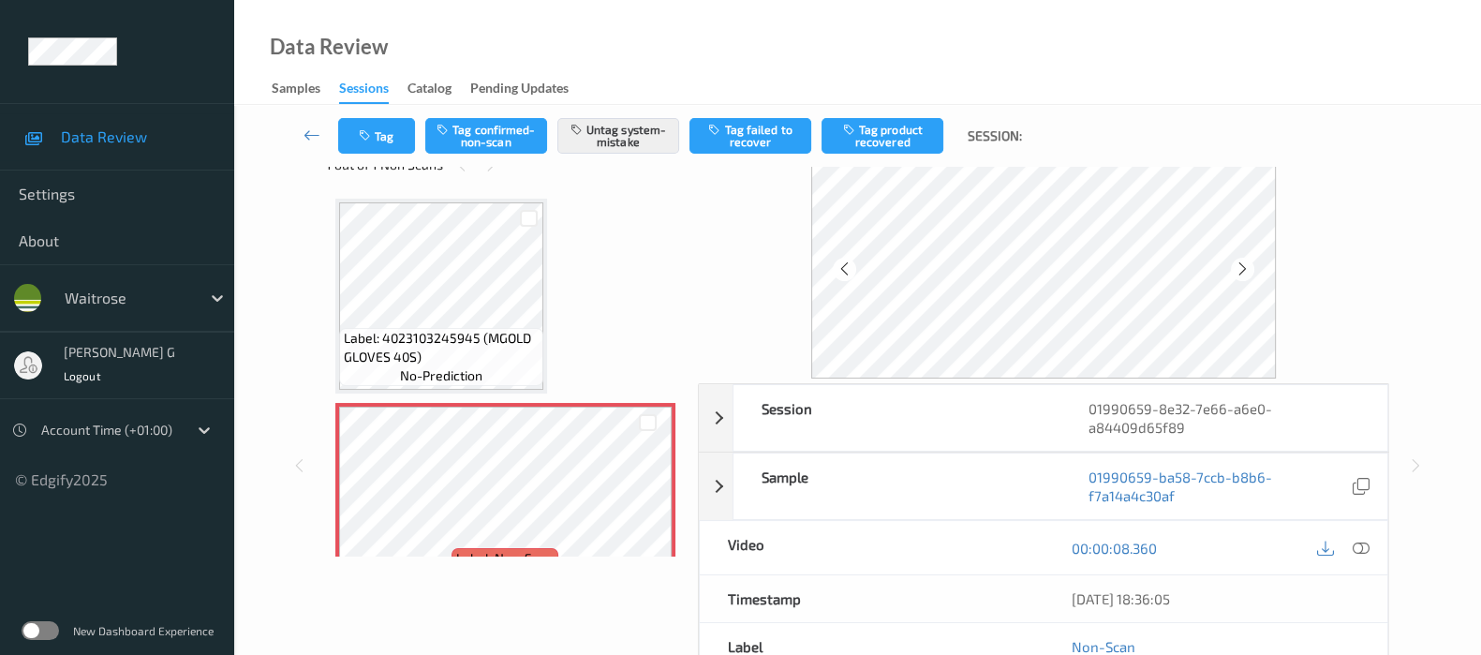
scroll to position [0, 0]
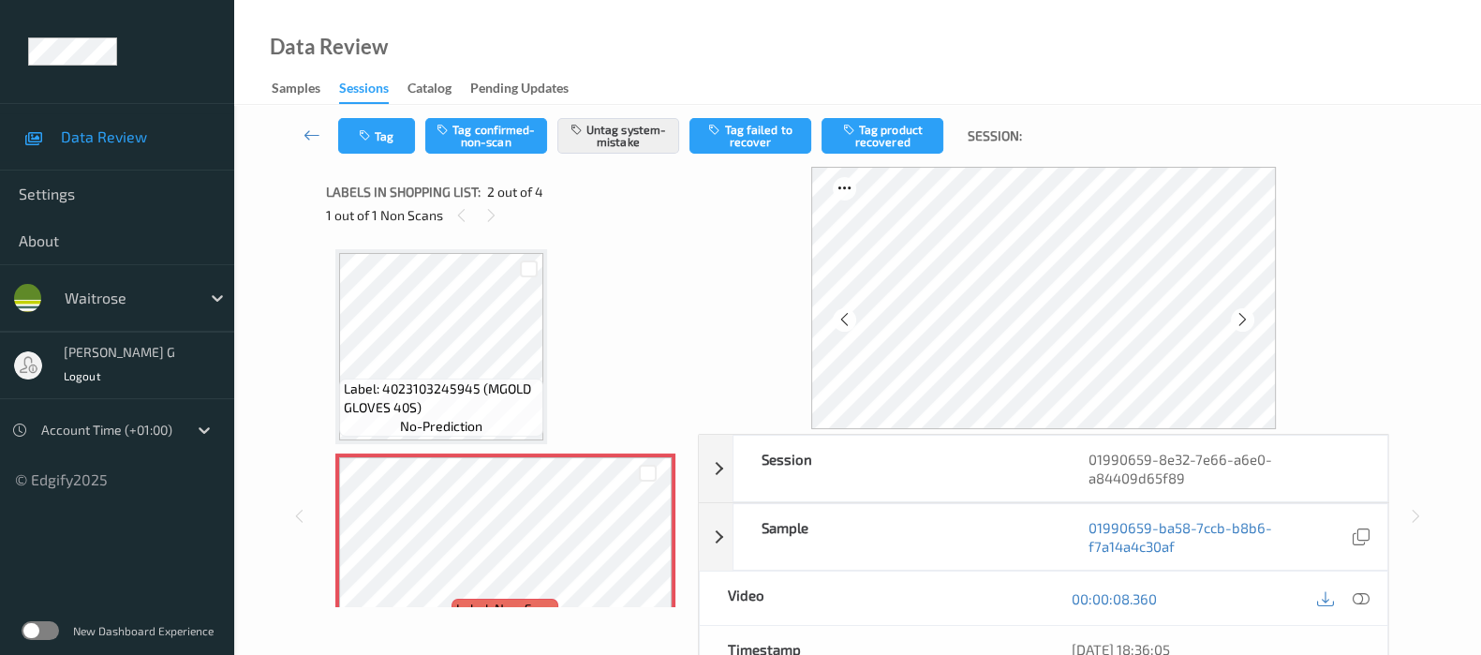
click at [1402, 302] on div "Session 01990659-8e32-7e66-a6e0-a84409d65f89 Session ID 01990659-8e32-7e66-a6e0…" at bounding box center [858, 516] width 1170 height 699
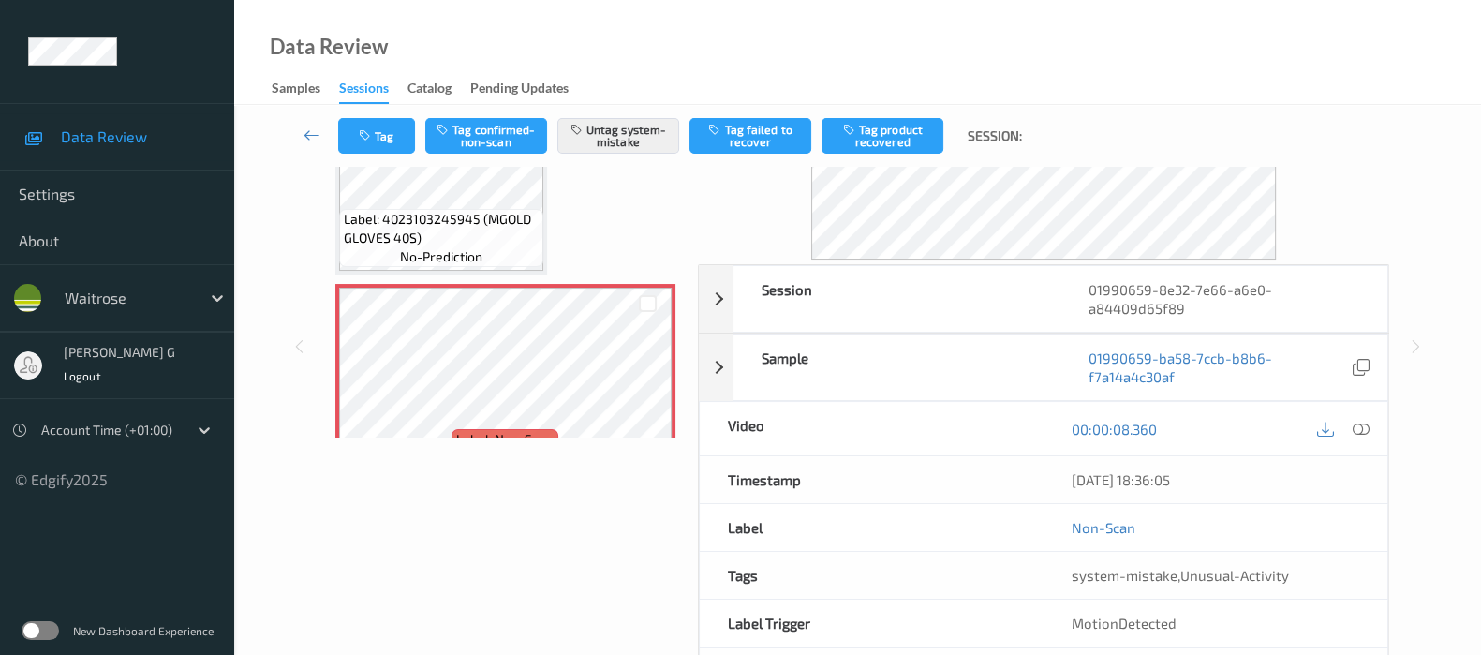
scroll to position [246, 0]
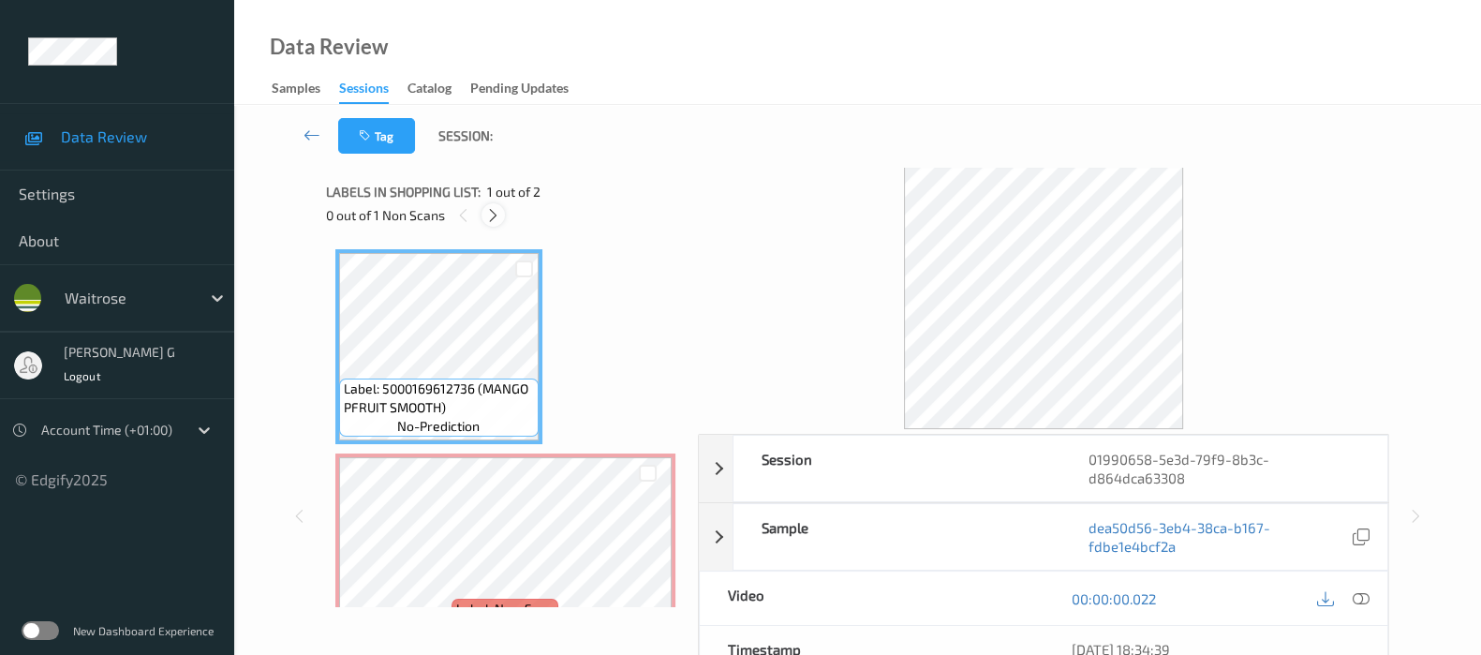
click at [499, 216] on div at bounding box center [493, 214] width 23 height 23
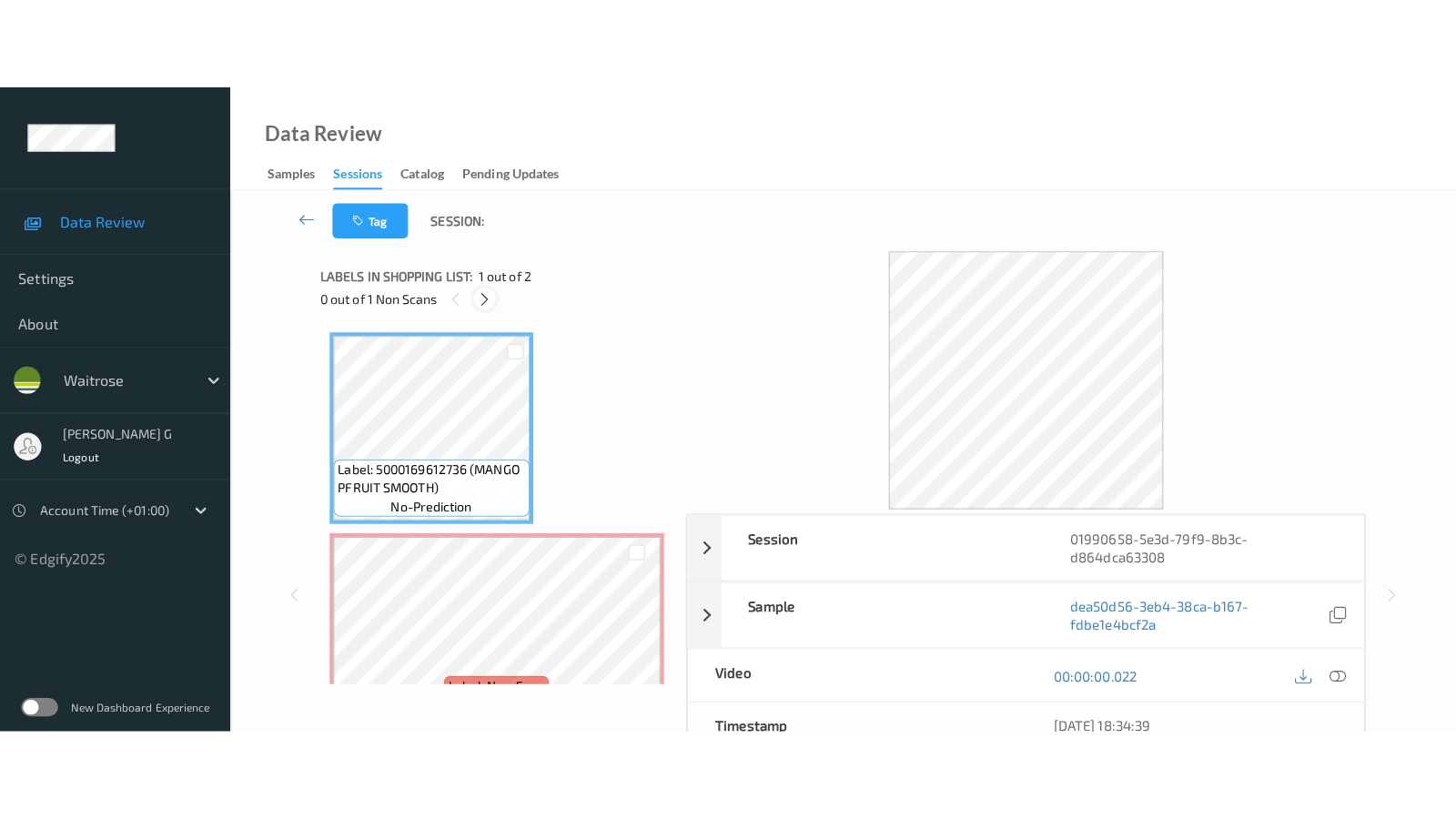
scroll to position [9, 0]
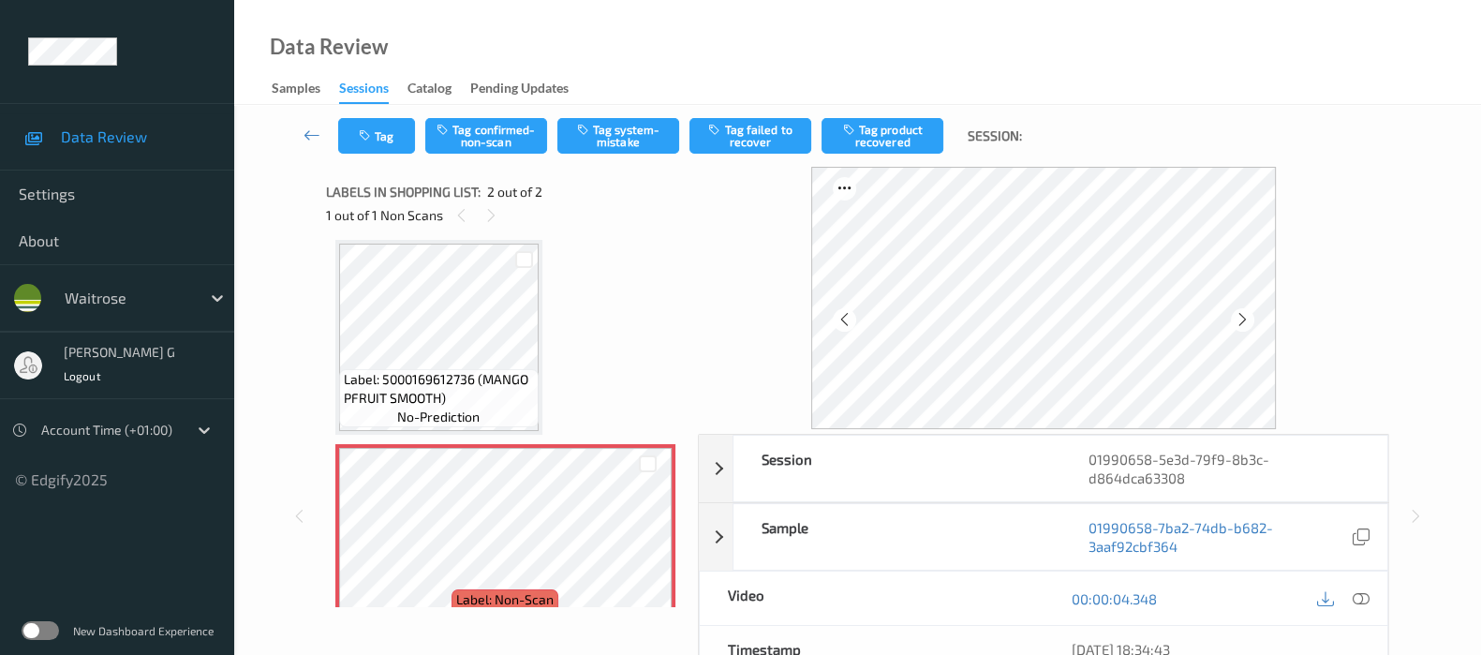
click at [295, 349] on div "Session 01990658-5e3d-79f9-8b3c-d864dca63308 Session ID 01990658-5e3d-79f9-8b3c…" at bounding box center [858, 516] width 1170 height 699
click at [1365, 598] on icon at bounding box center [1361, 598] width 17 height 17
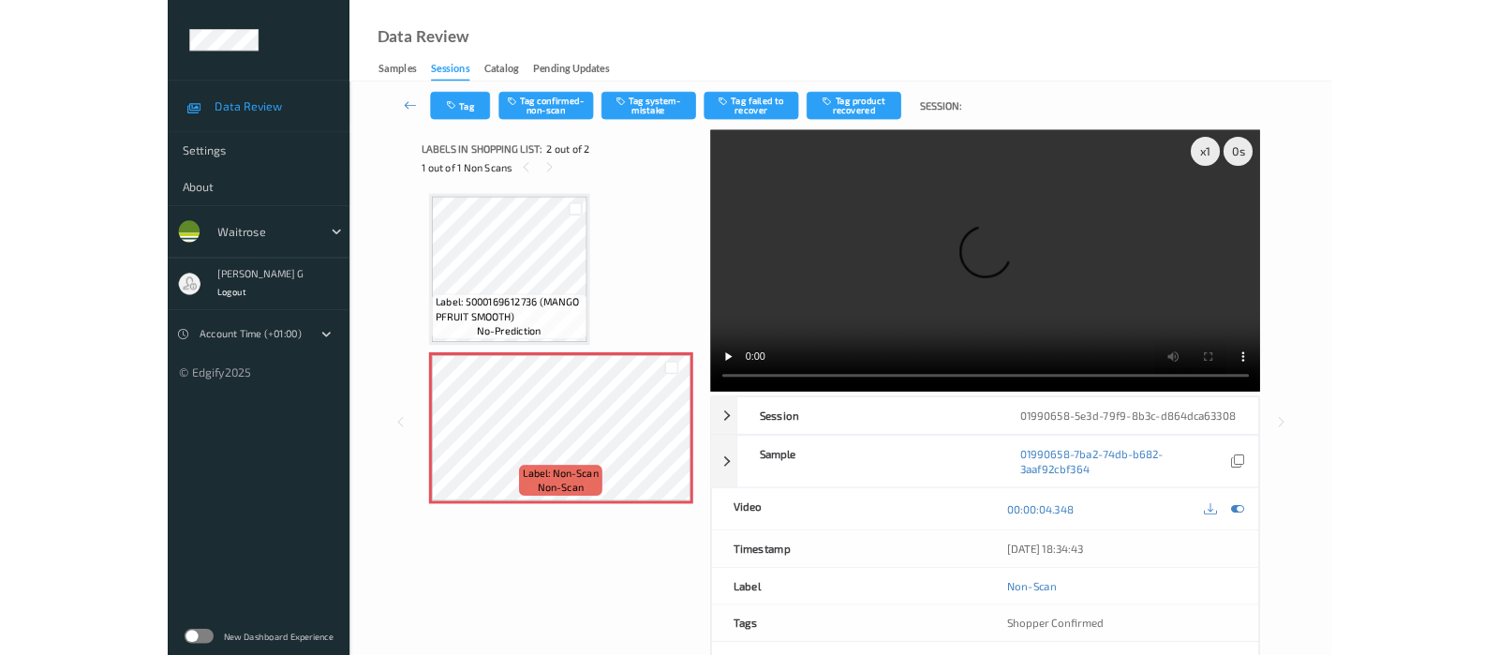
scroll to position [0, 0]
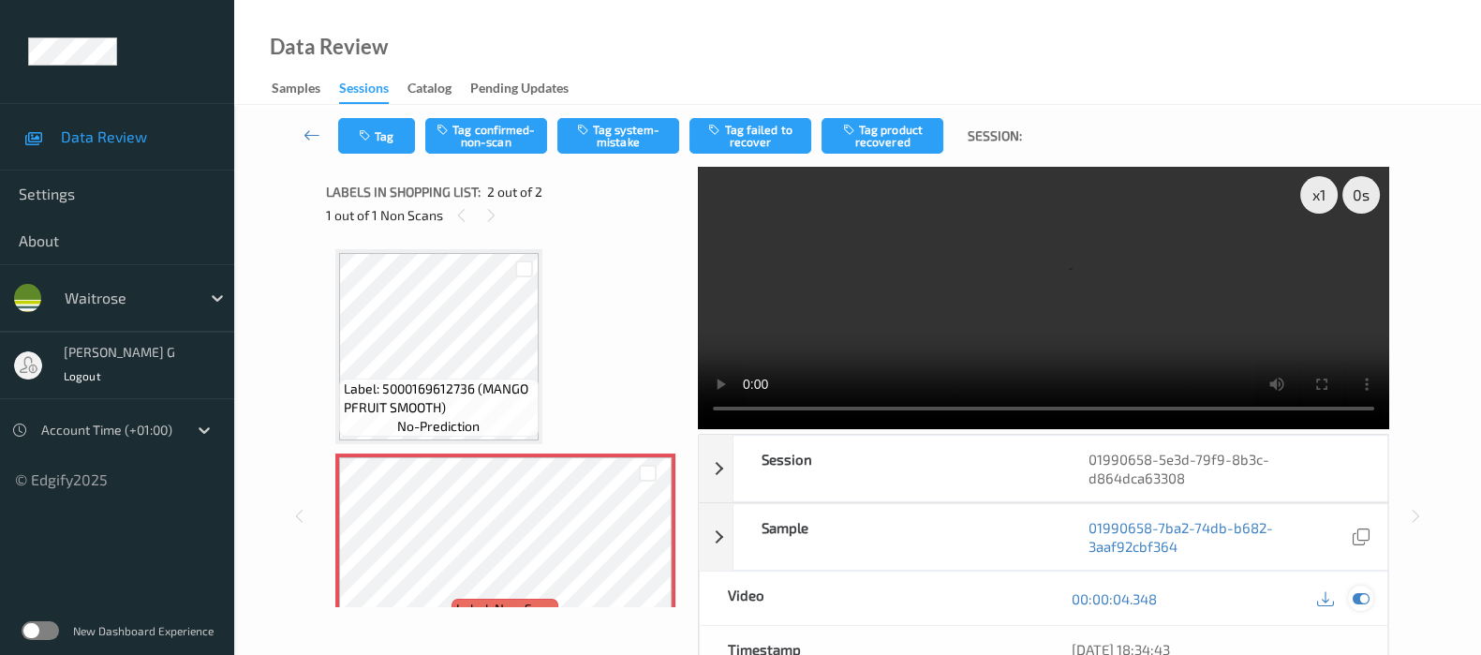
click at [1355, 594] on icon at bounding box center [1361, 598] width 17 height 17
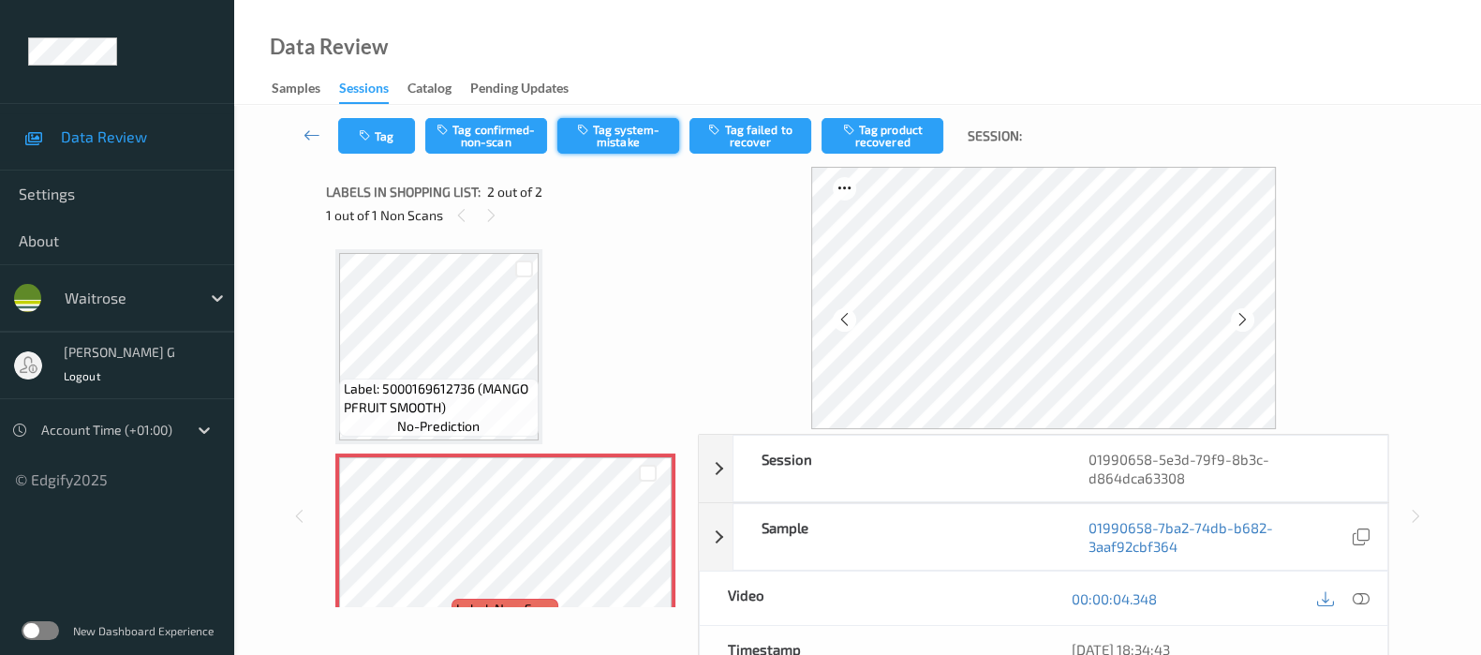
click at [616, 136] on button "Tag system-mistake" at bounding box center [618, 136] width 122 height 36
click at [377, 128] on button "Tag" at bounding box center [376, 136] width 77 height 36
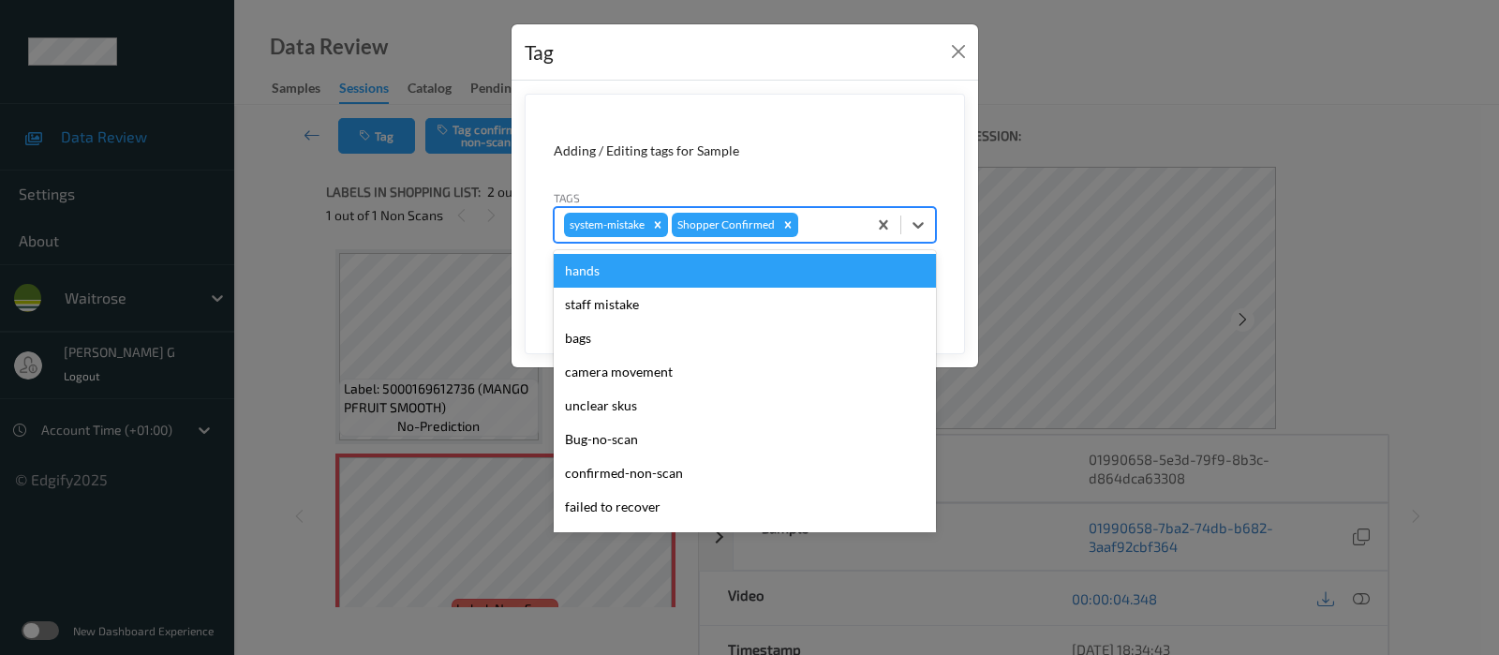
click at [820, 221] on div at bounding box center [829, 225] width 55 height 22
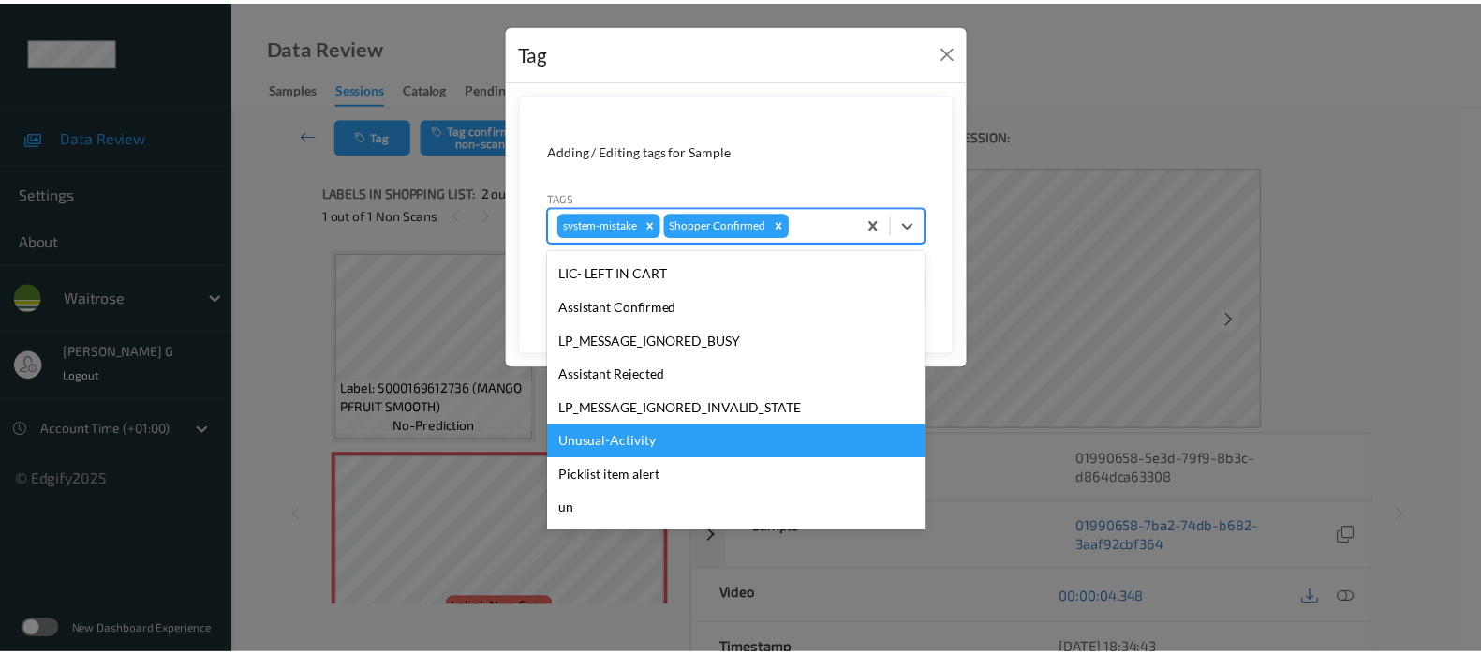
scroll to position [400, 0]
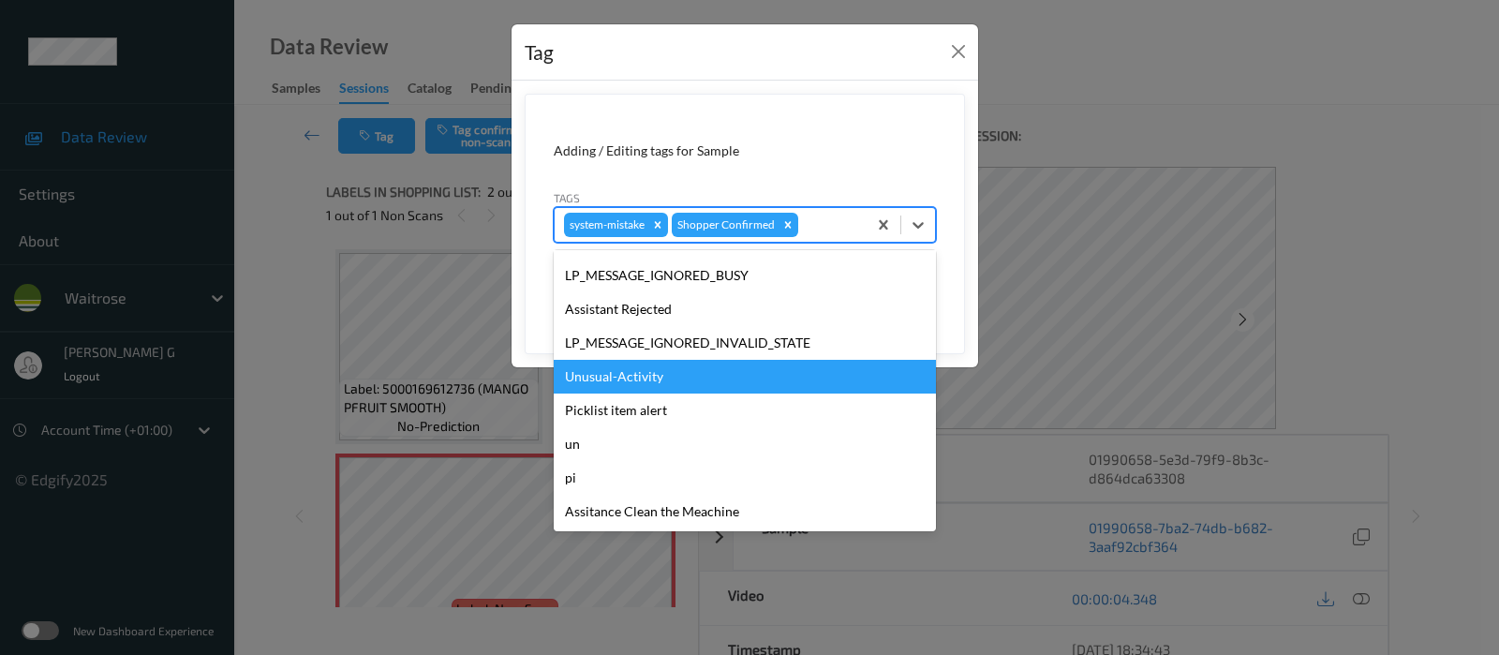
click at [621, 372] on div "Unusual-Activity" at bounding box center [745, 377] width 382 height 34
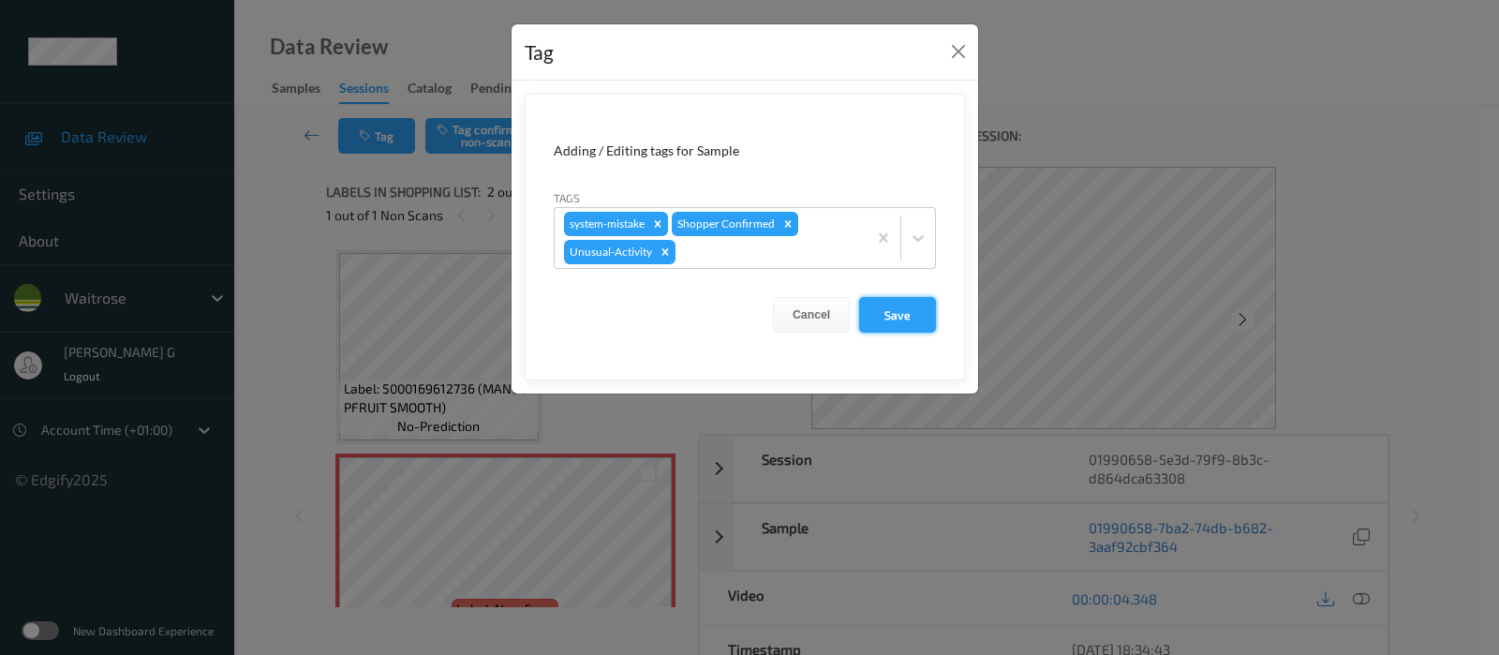
click at [896, 304] on button "Save" at bounding box center [897, 315] width 77 height 36
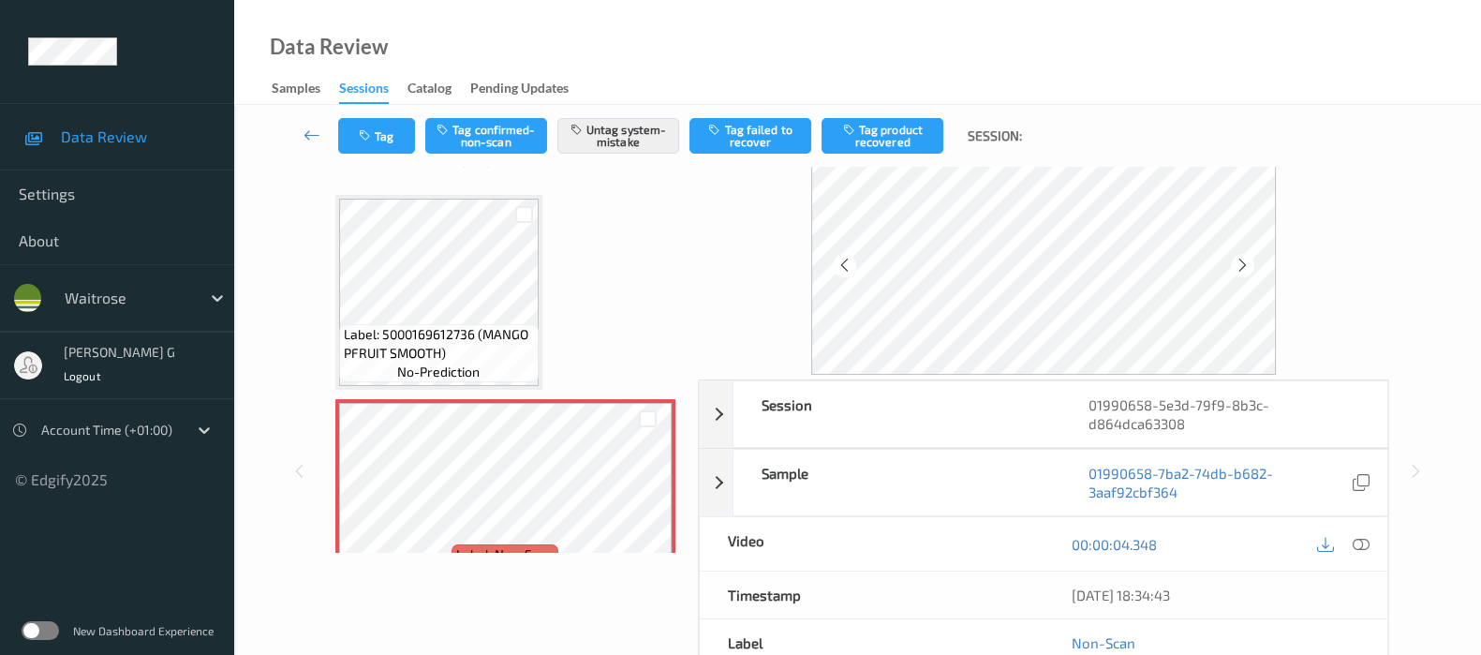
scroll to position [265, 0]
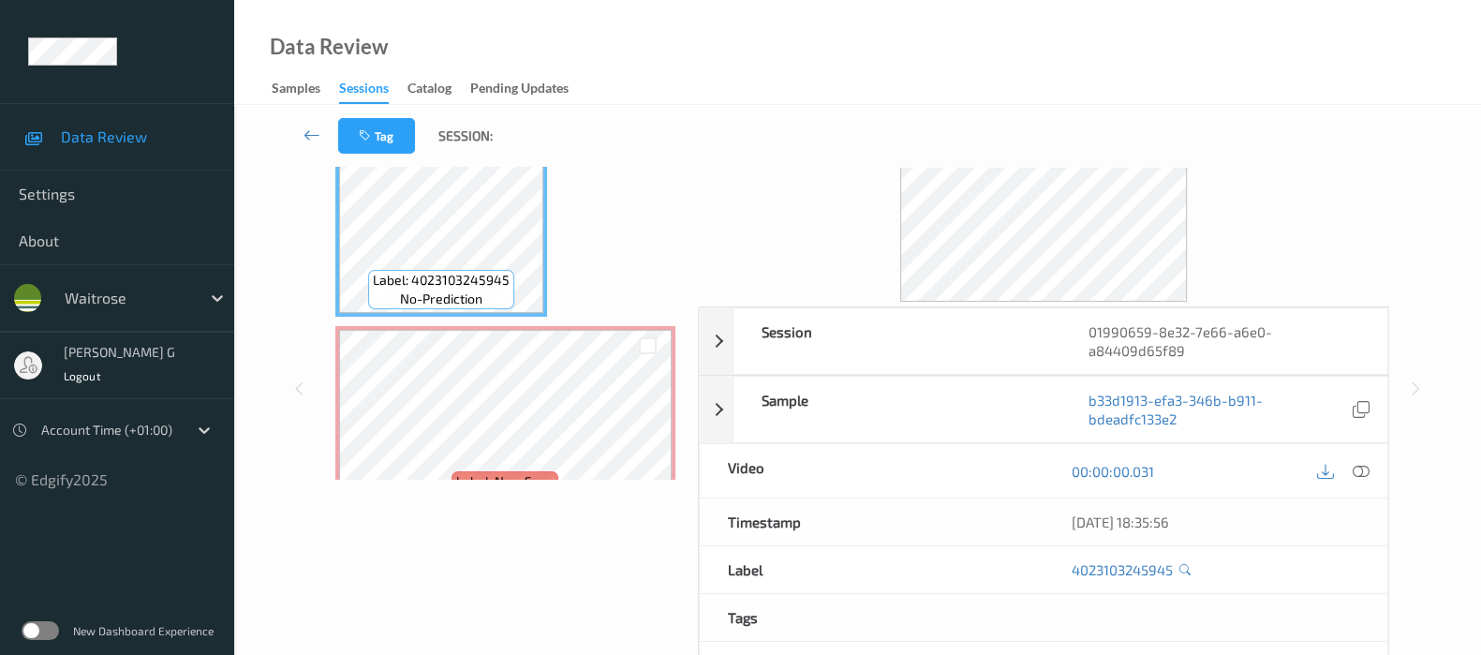
scroll to position [12, 0]
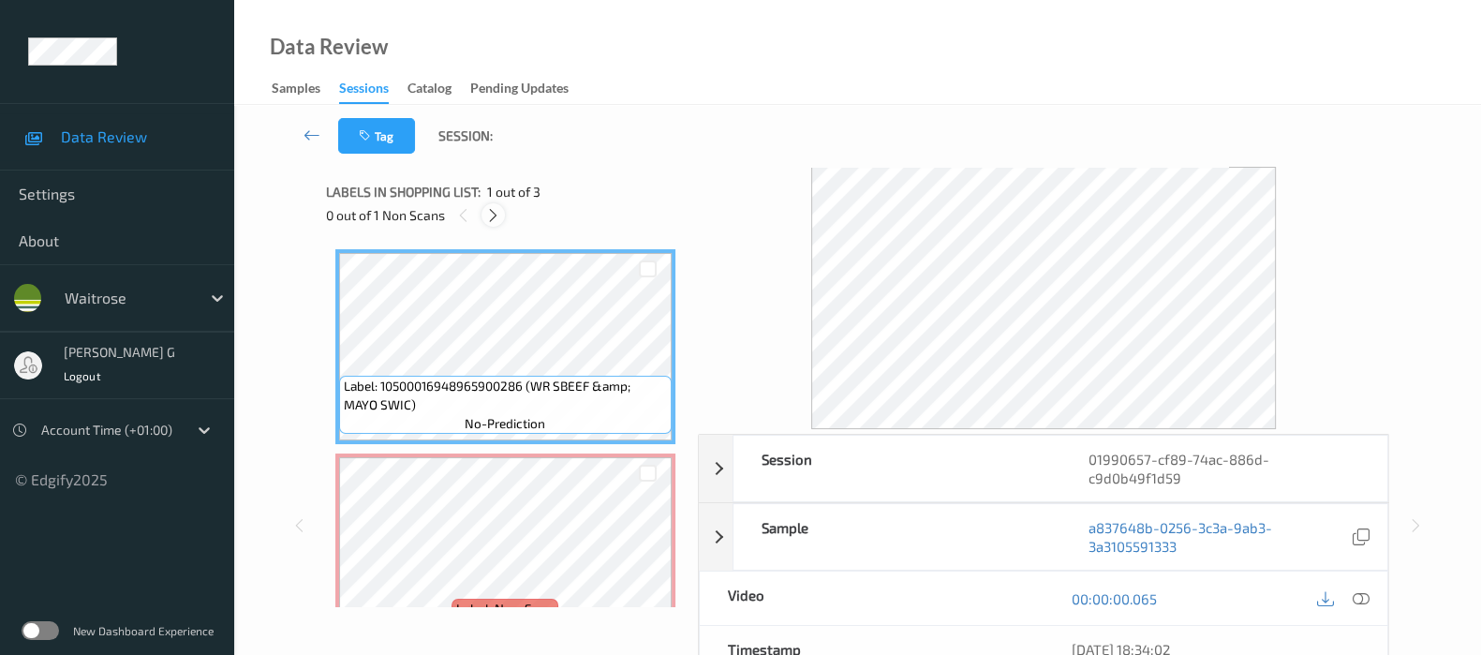
click at [504, 215] on div at bounding box center [493, 214] width 23 height 23
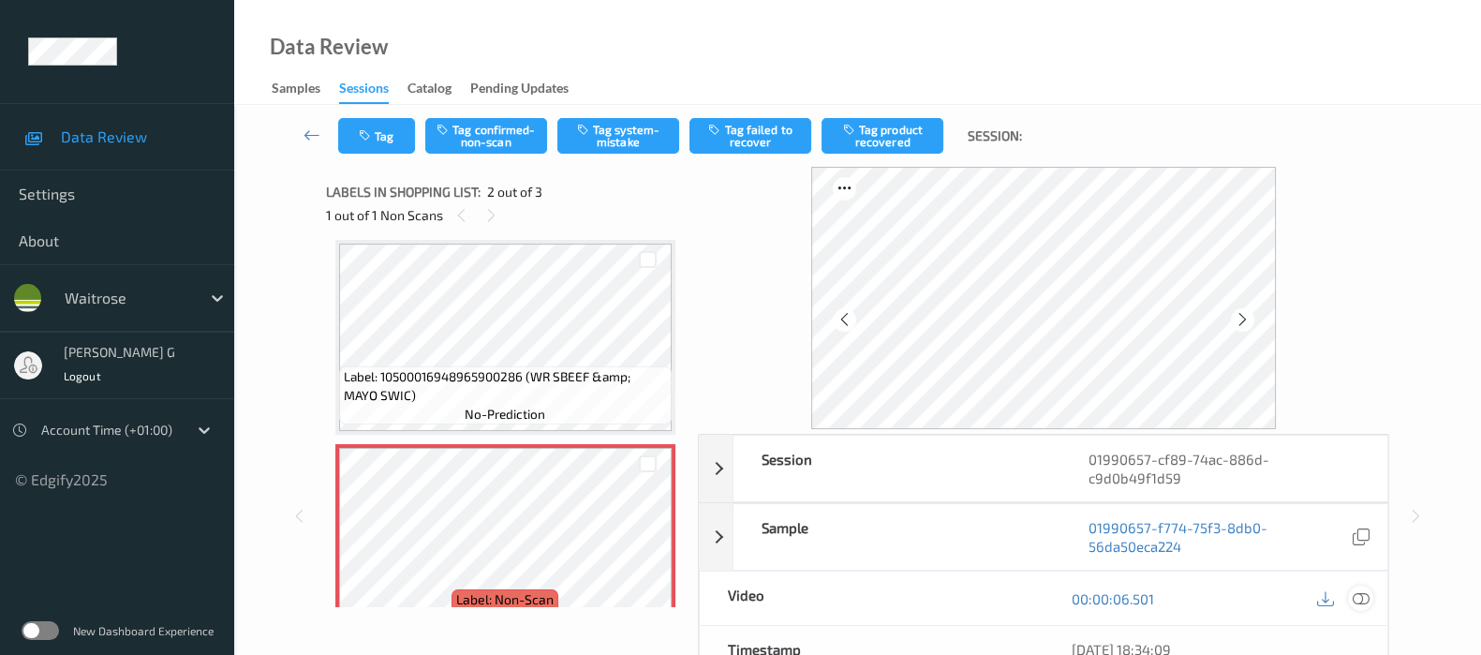
click at [1349, 590] on div at bounding box center [1360, 598] width 25 height 25
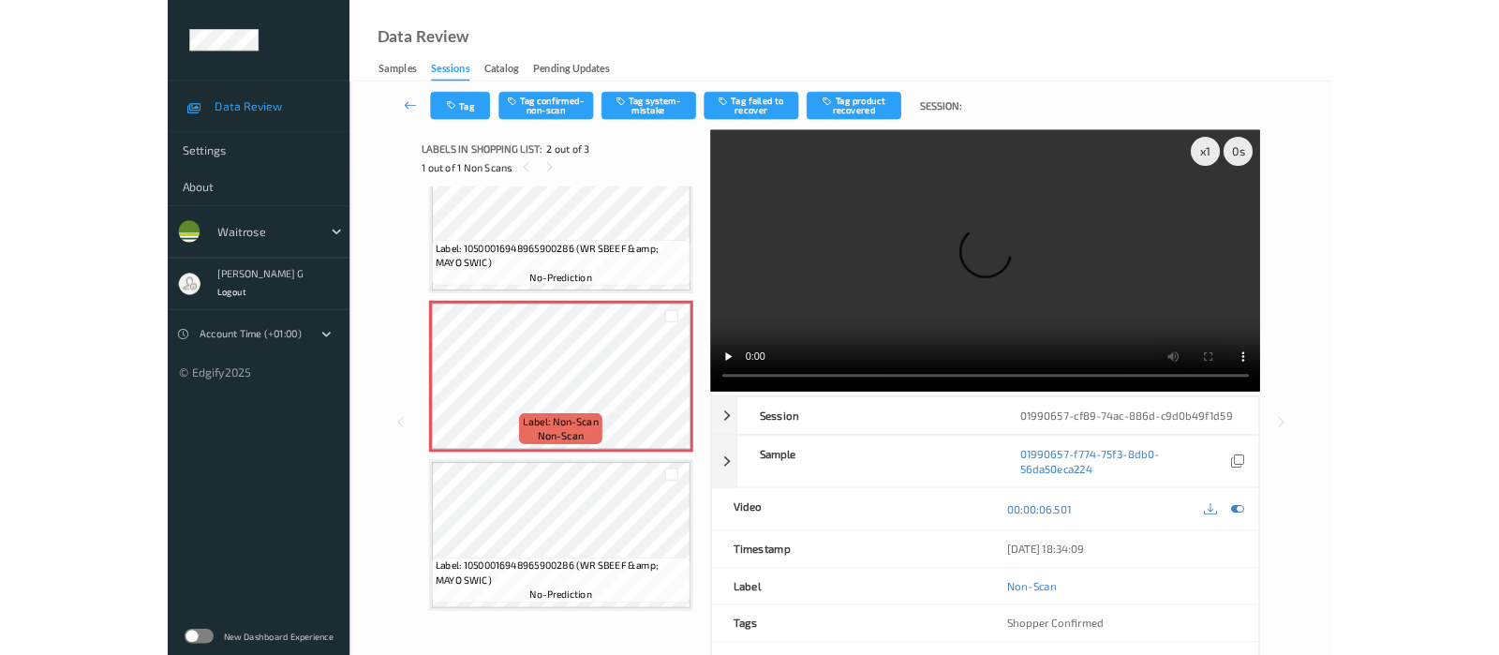
scroll to position [62, 0]
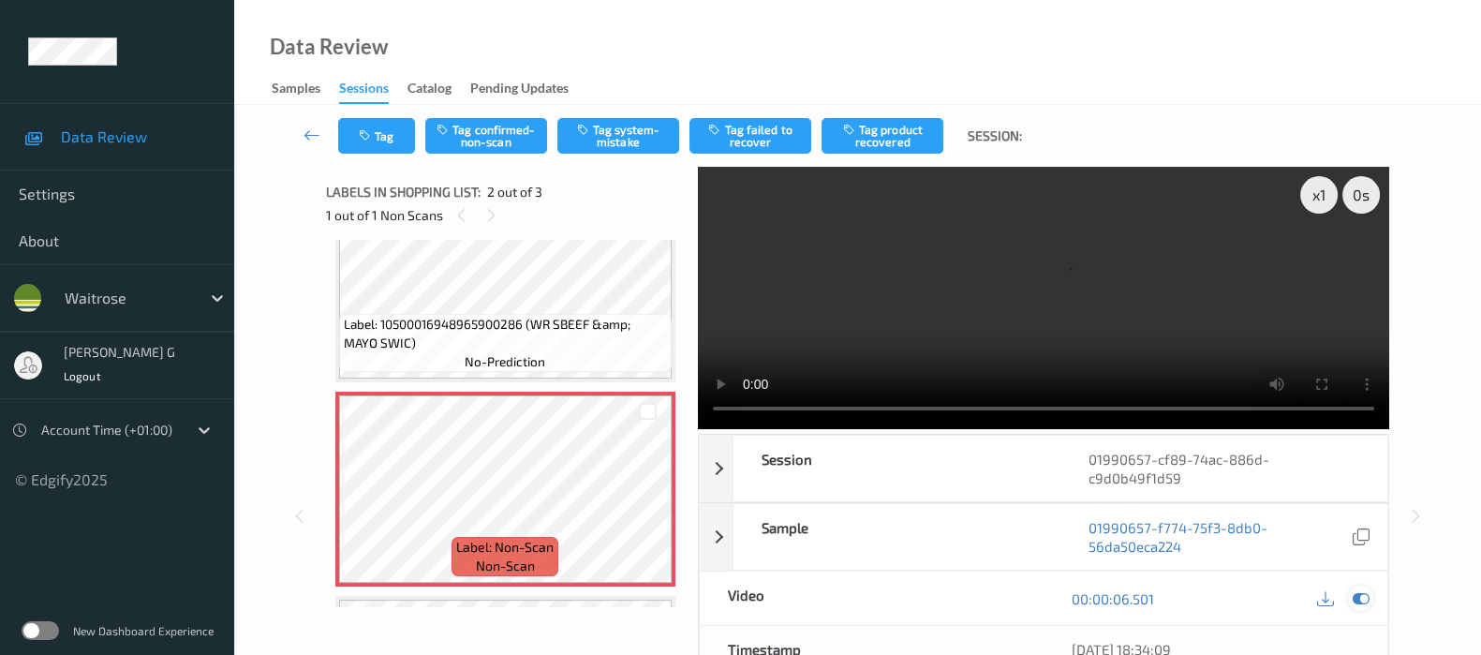
click at [1366, 606] on div at bounding box center [1360, 598] width 25 height 25
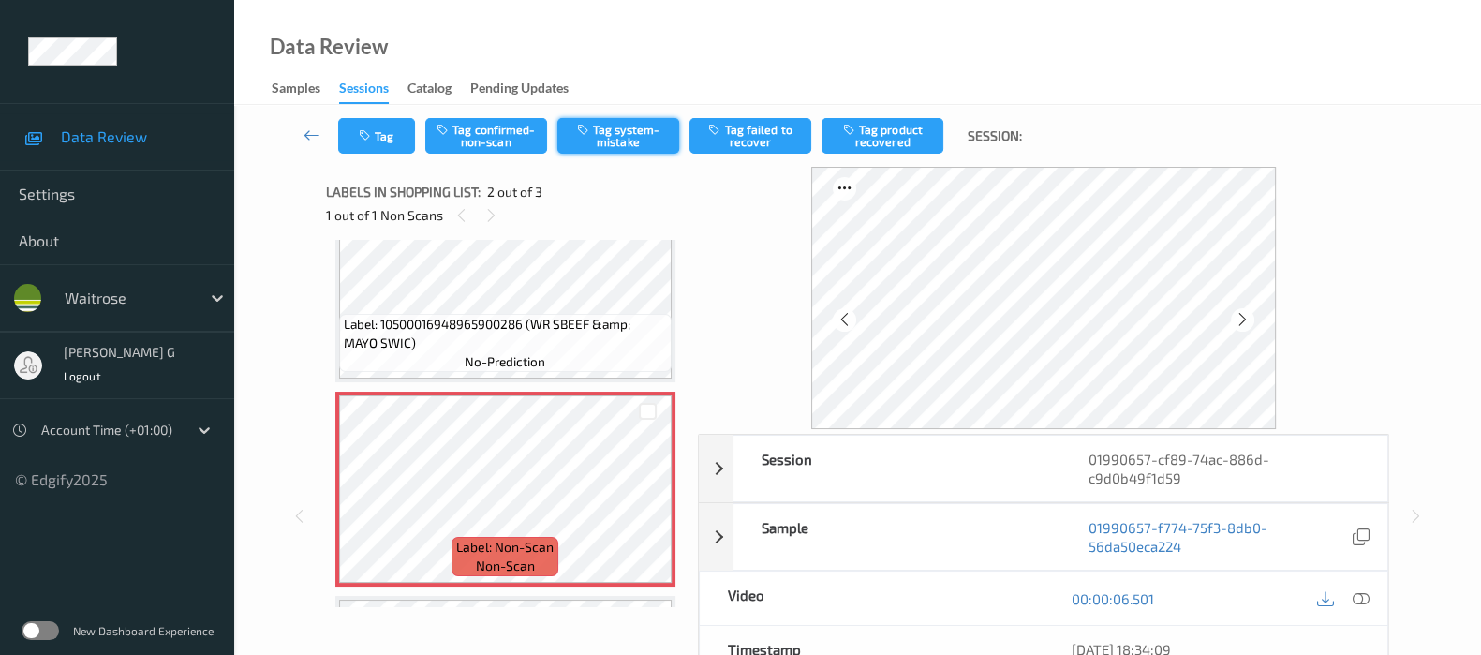
click at [666, 135] on button "Tag system-mistake" at bounding box center [618, 136] width 122 height 36
click at [355, 135] on button "Tag" at bounding box center [376, 136] width 77 height 36
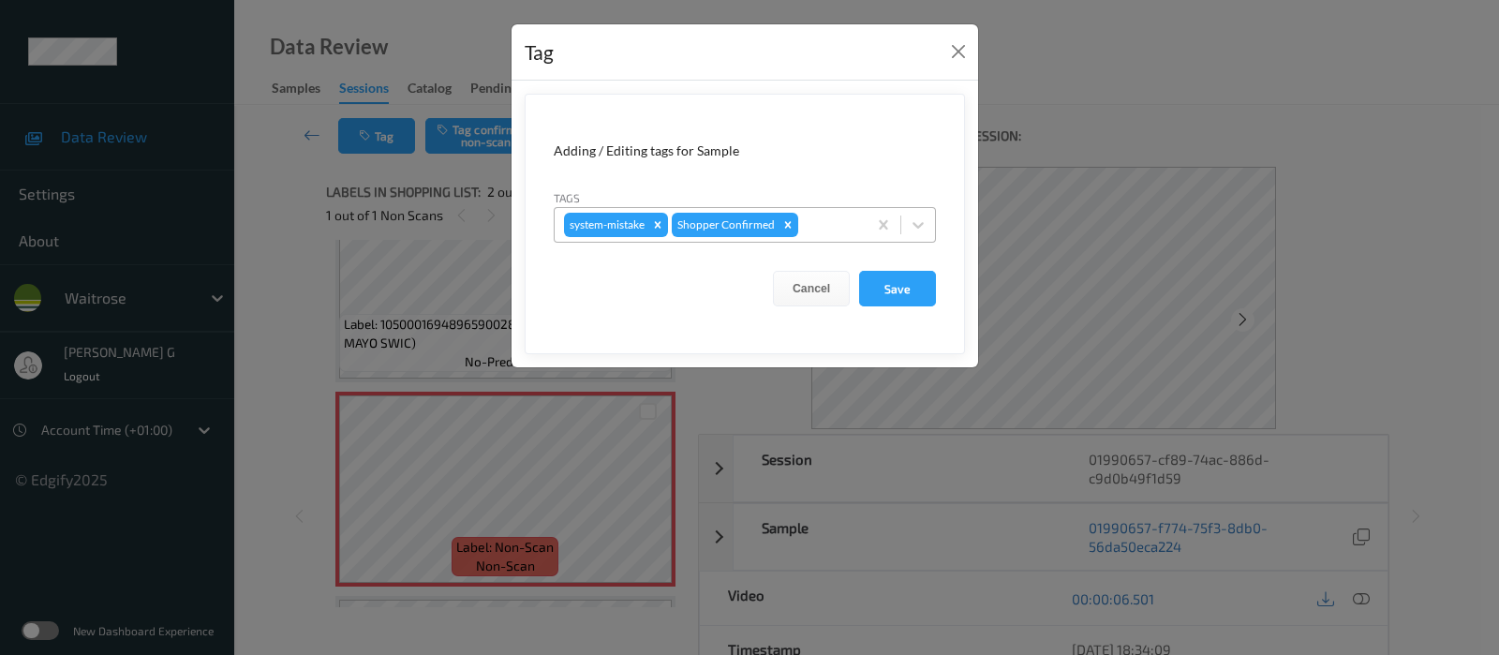
click at [819, 217] on div at bounding box center [829, 225] width 55 height 22
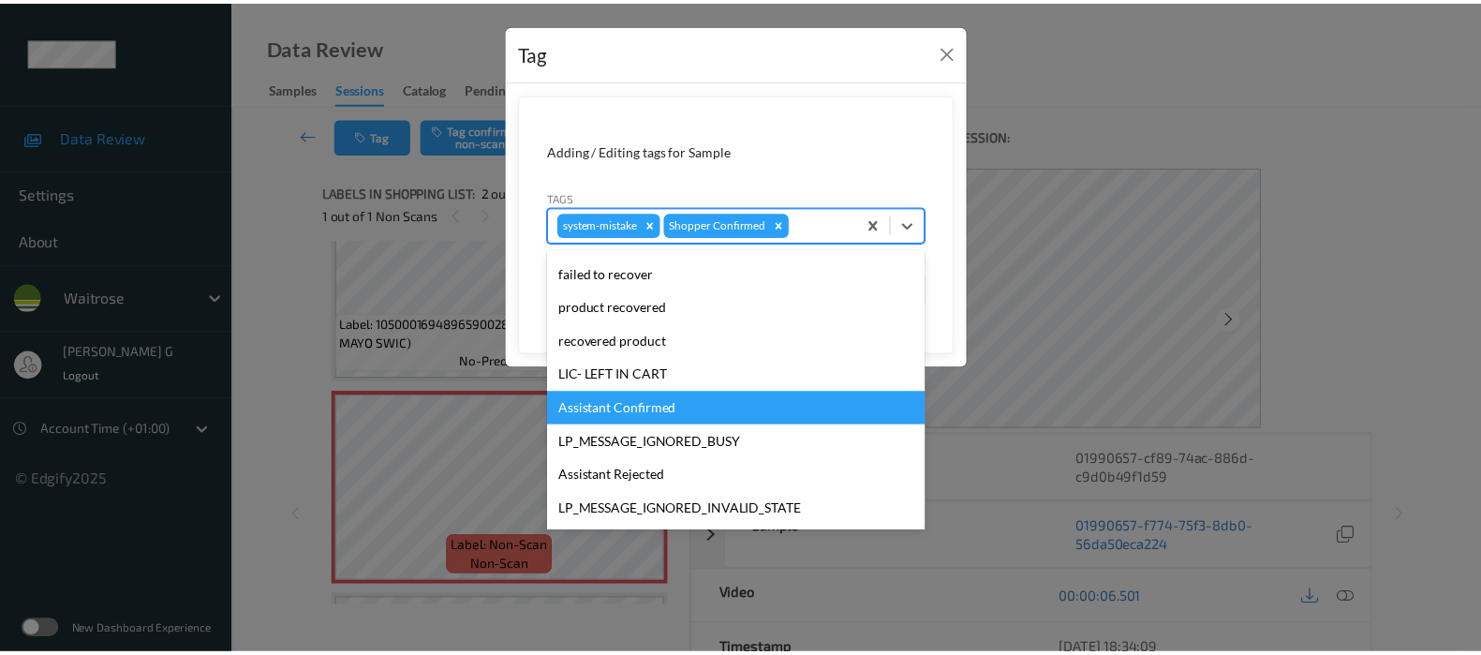
scroll to position [400, 0]
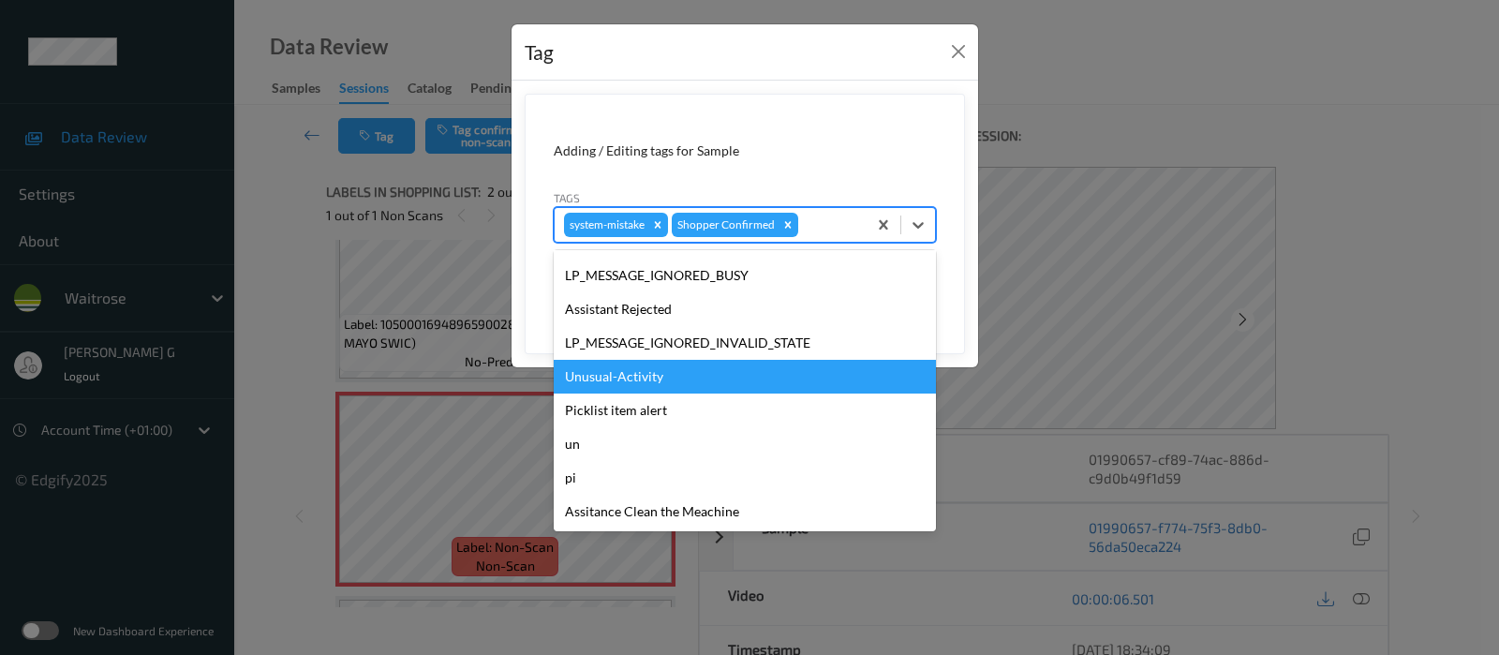
click at [618, 384] on div "Unusual-Activity" at bounding box center [745, 377] width 382 height 34
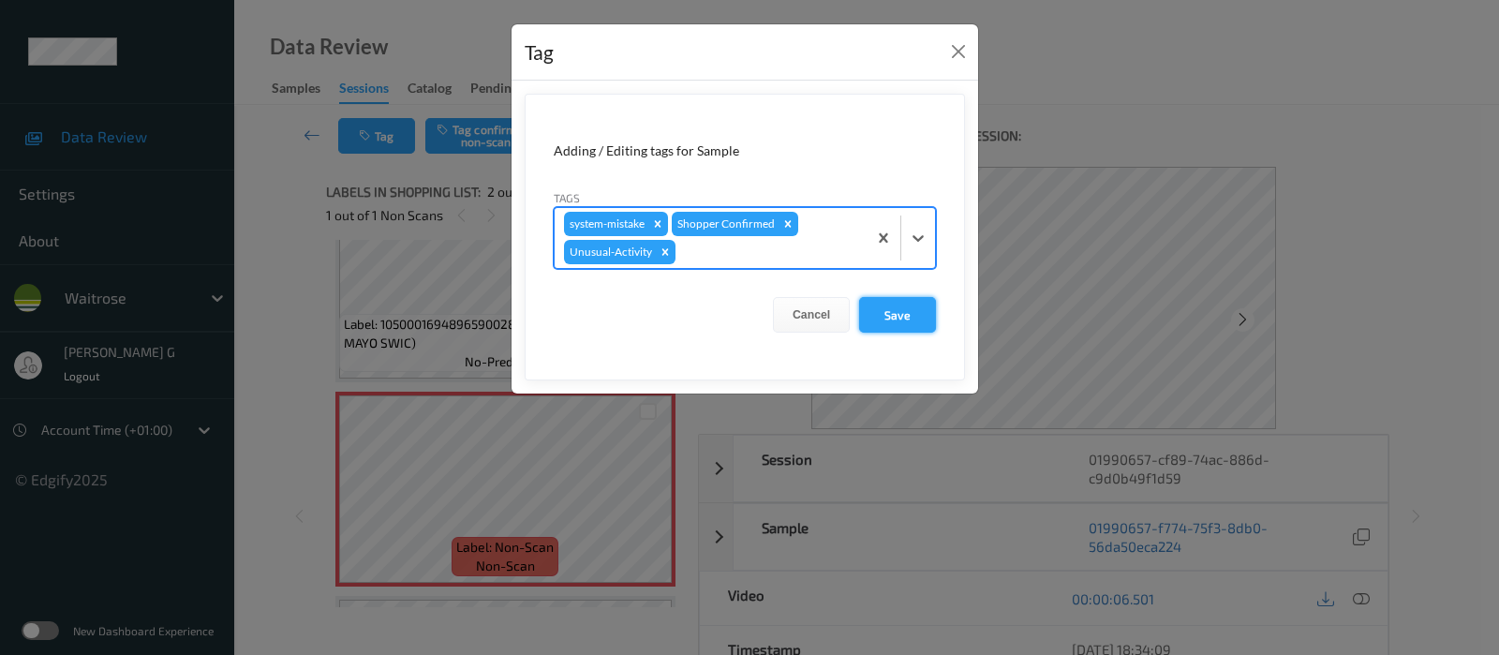
click at [899, 325] on button "Save" at bounding box center [897, 315] width 77 height 36
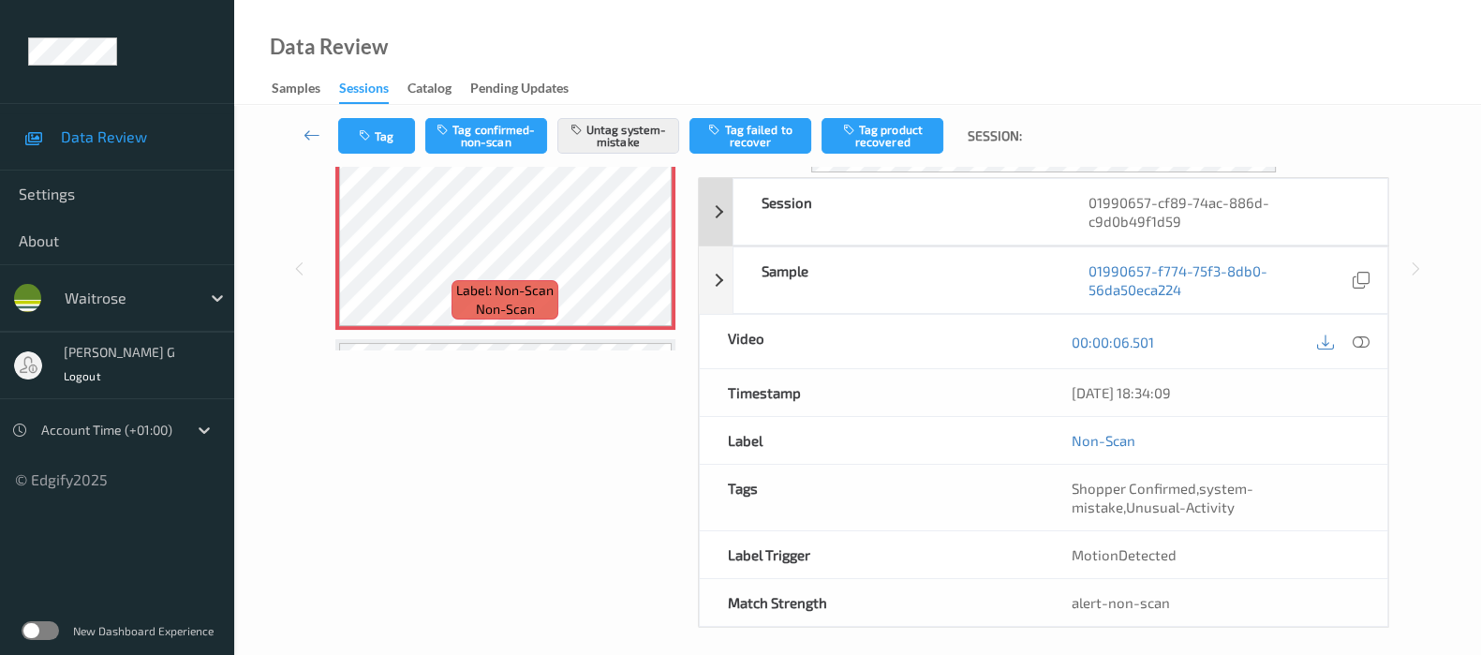
scroll to position [265, 0]
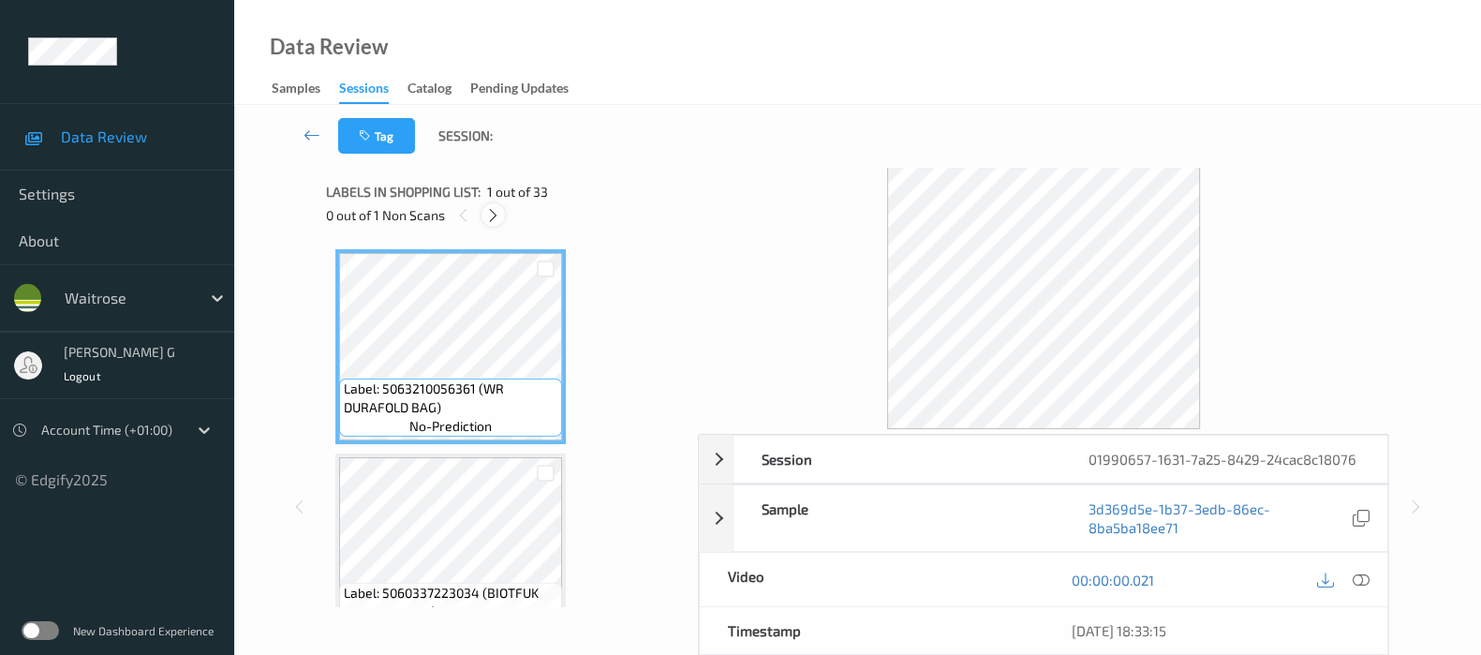
click at [496, 217] on icon at bounding box center [493, 215] width 16 height 17
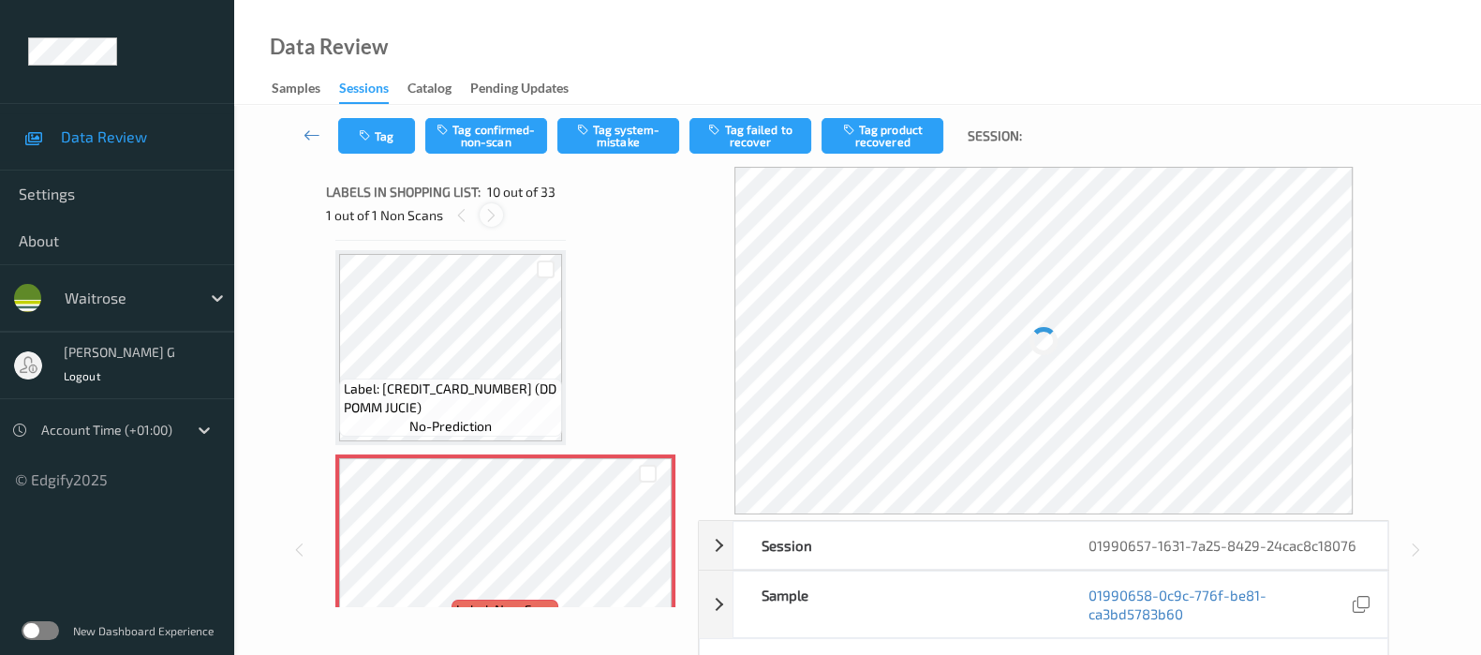
click at [484, 218] on icon at bounding box center [491, 215] width 16 height 17
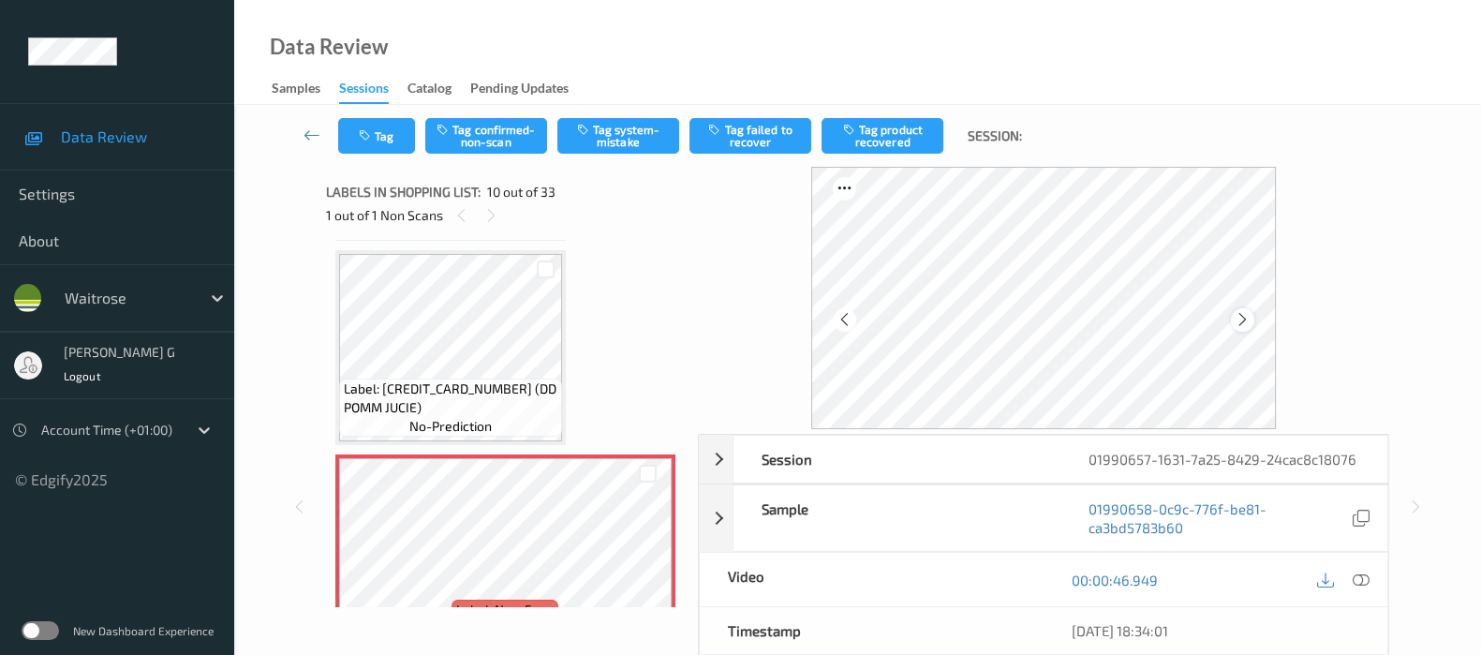
click at [1251, 319] on icon at bounding box center [1243, 319] width 16 height 17
click at [1360, 578] on icon at bounding box center [1361, 579] width 17 height 17
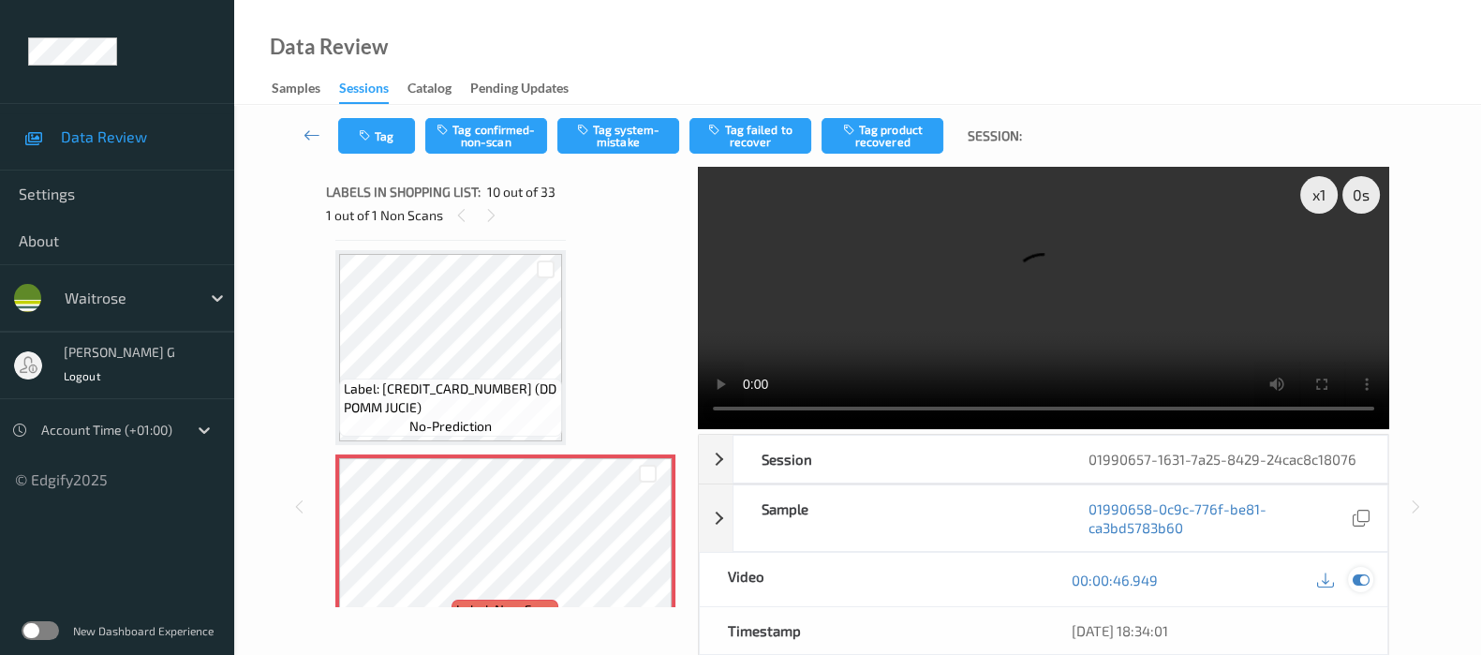
click at [1365, 576] on icon at bounding box center [1361, 579] width 17 height 17
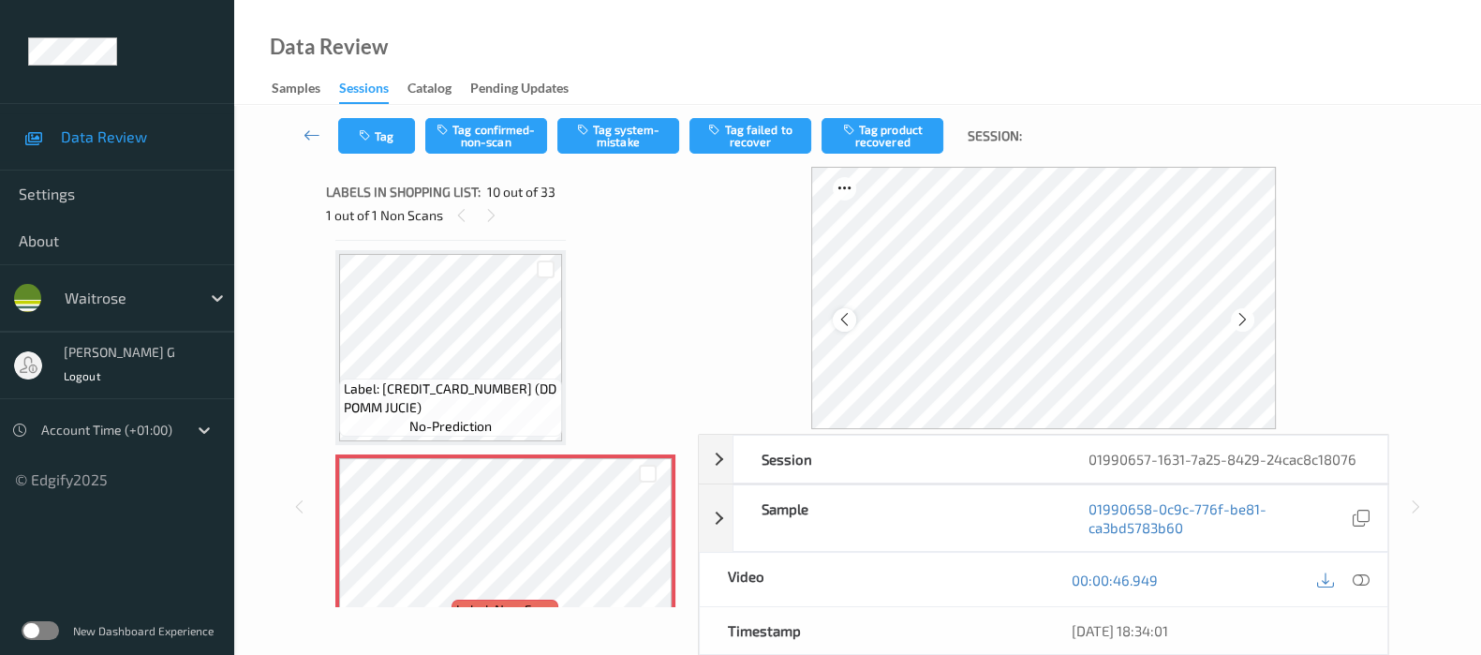
click at [843, 314] on icon at bounding box center [845, 319] width 16 height 17
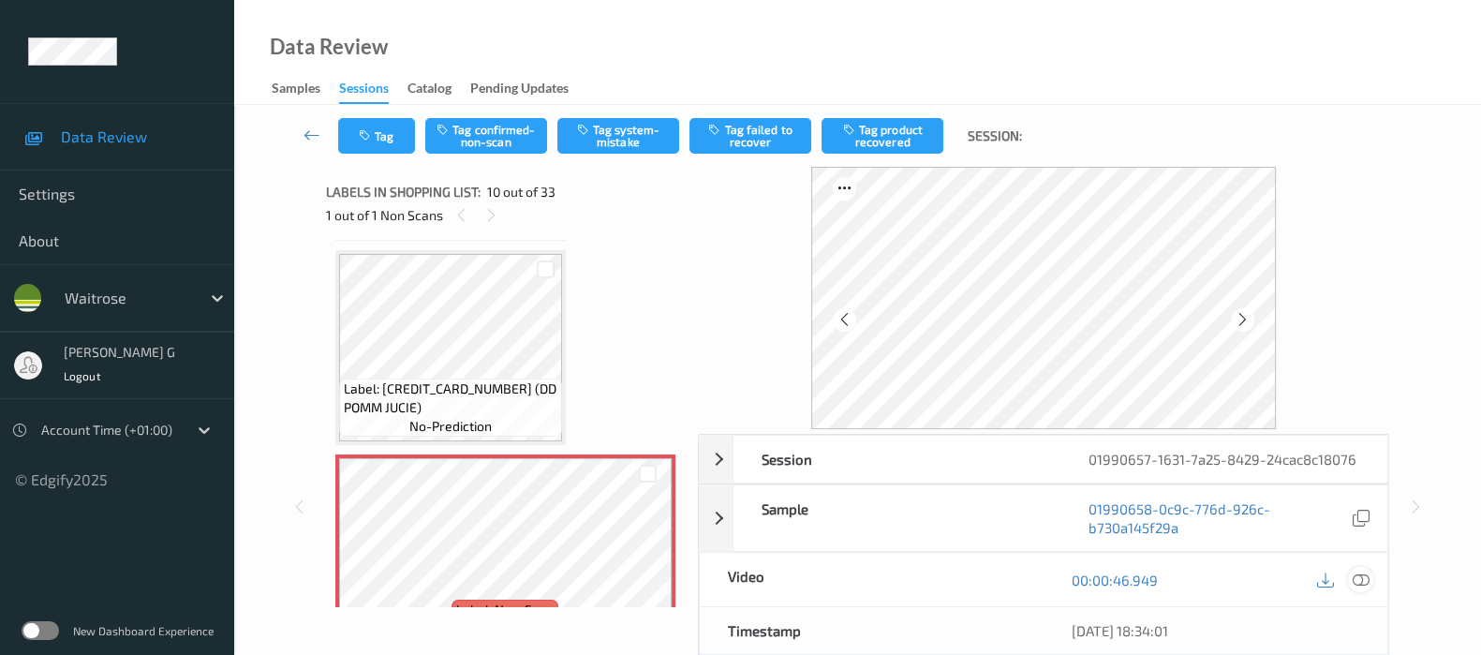
click at [1356, 573] on icon at bounding box center [1361, 579] width 17 height 17
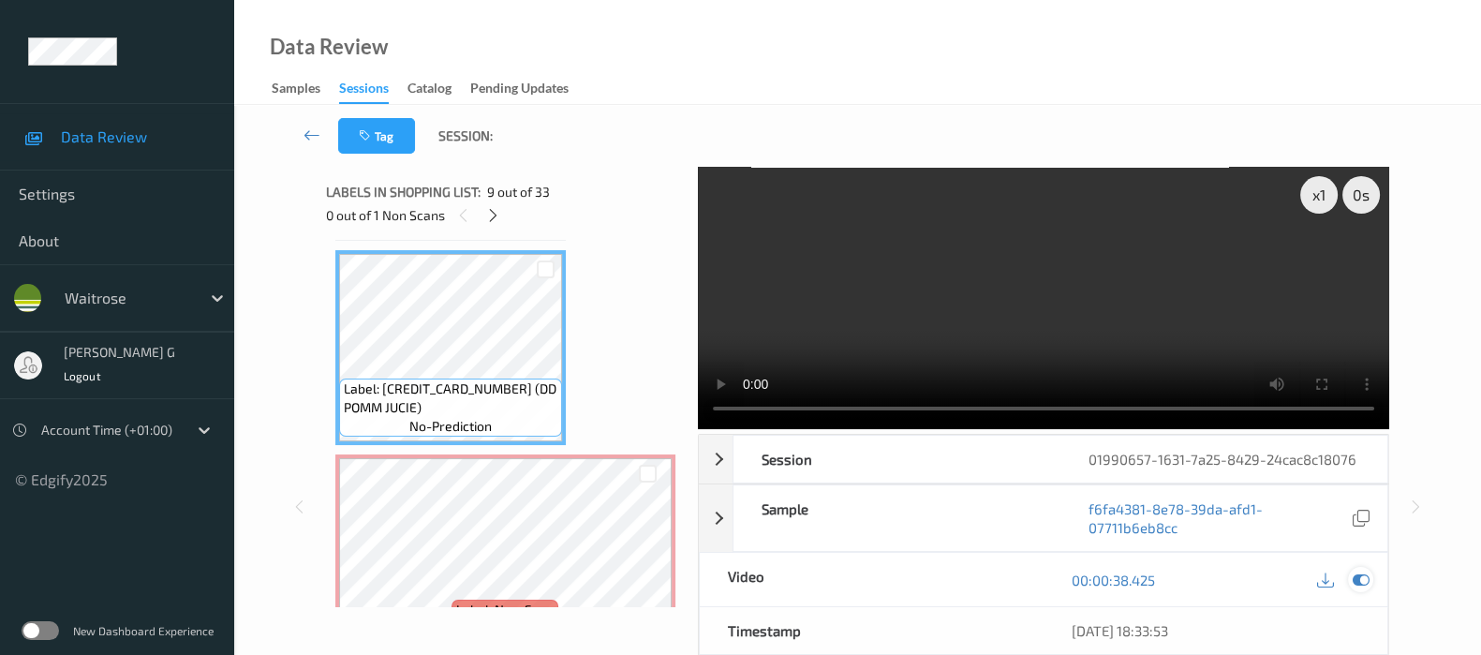
click at [1360, 574] on icon at bounding box center [1361, 579] width 17 height 17
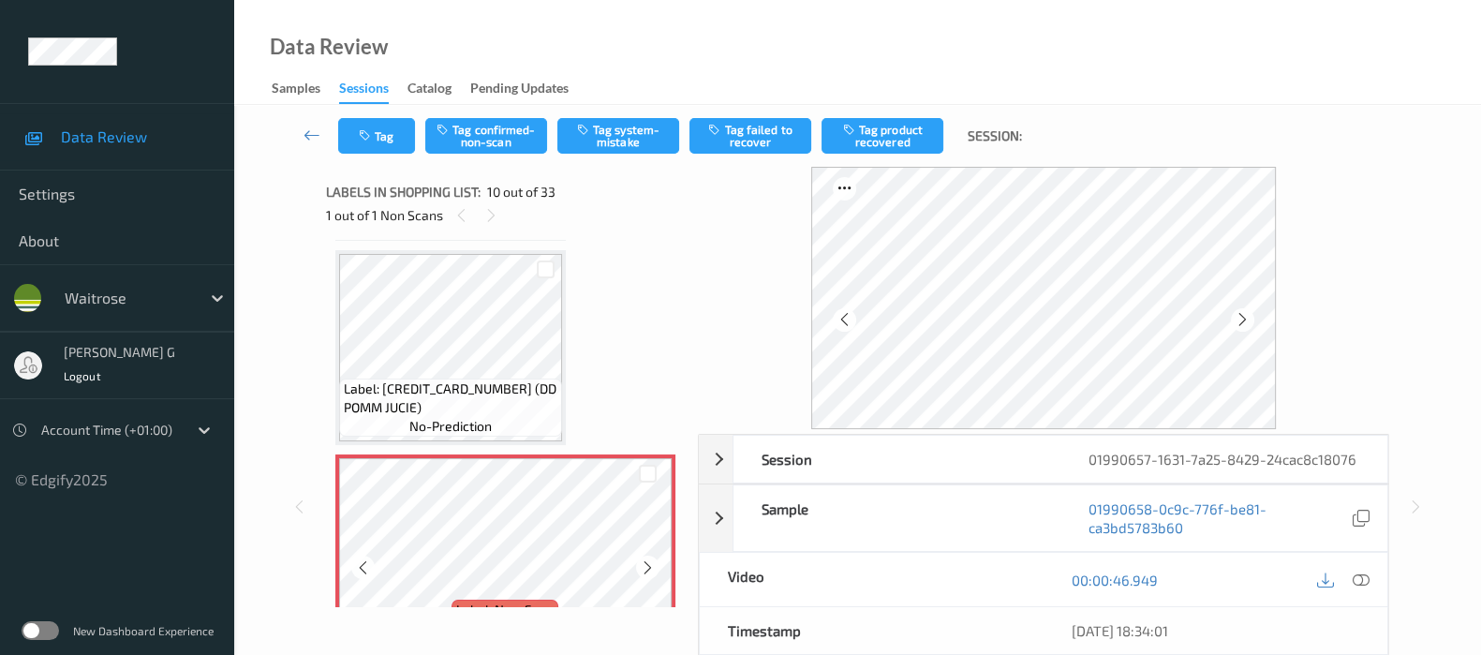
scroll to position [1750, 0]
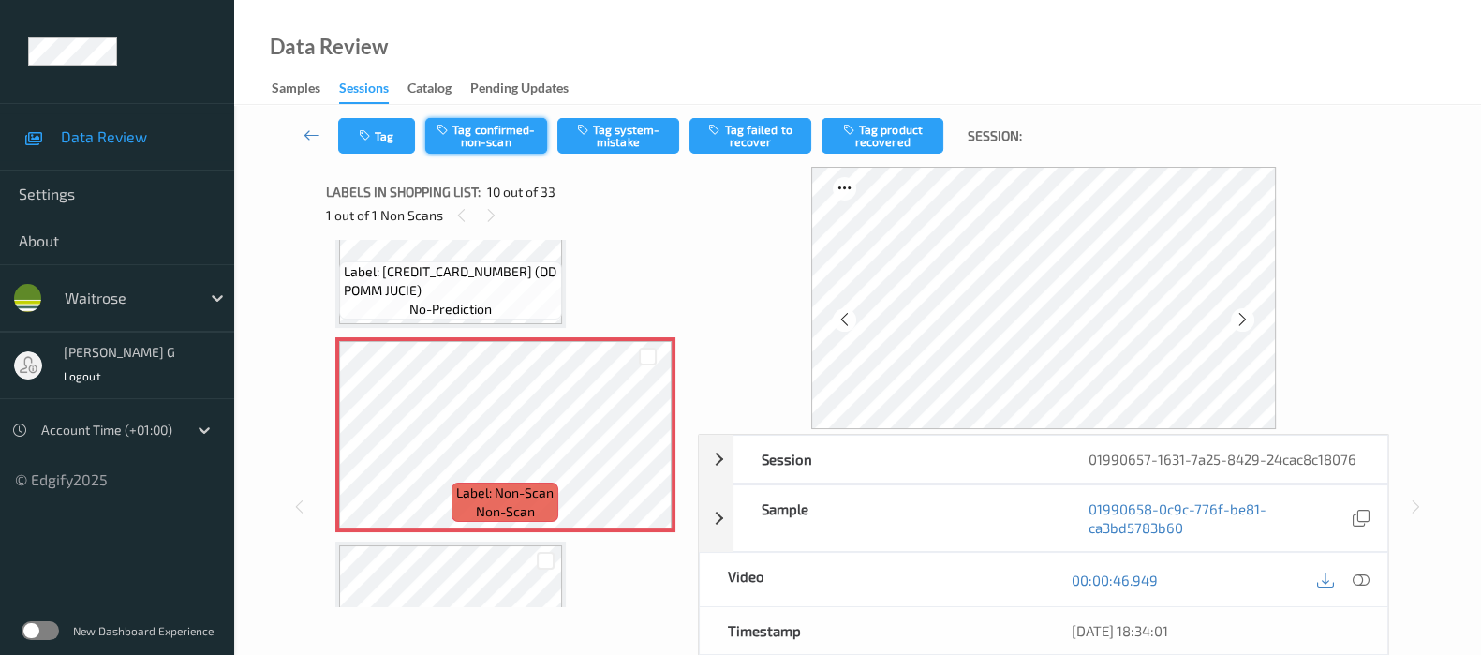
click at [496, 144] on button "Tag confirmed-non-scan" at bounding box center [486, 136] width 122 height 36
click at [881, 142] on button "Tag product recovered" at bounding box center [883, 136] width 122 height 36
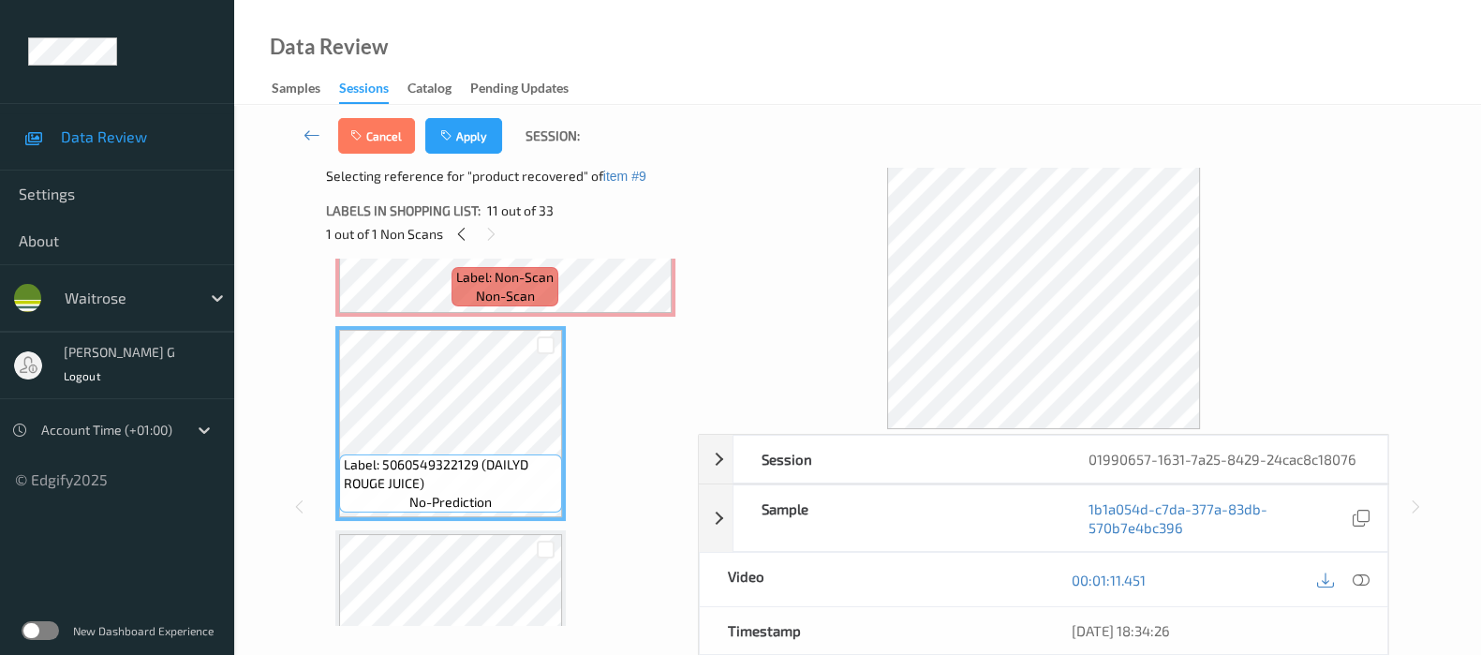
scroll to position [116, 0]
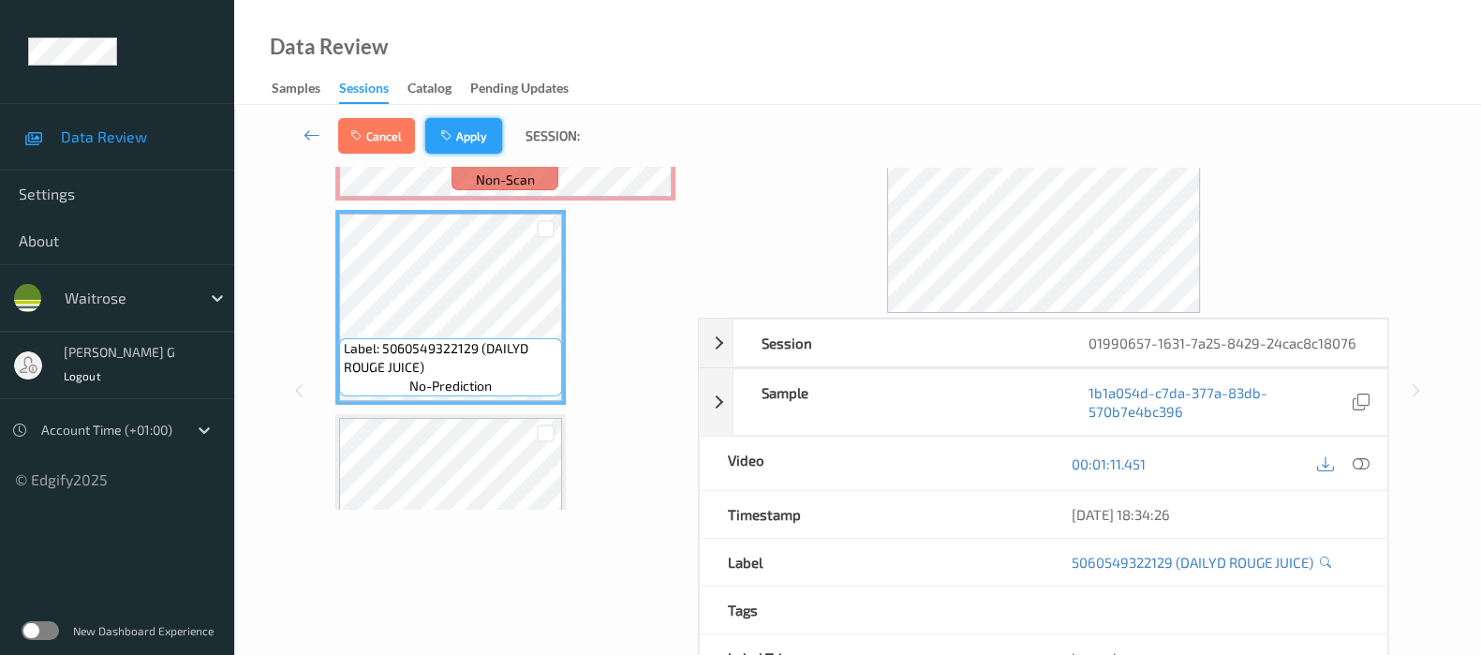
click at [460, 127] on button "Apply" at bounding box center [463, 136] width 77 height 36
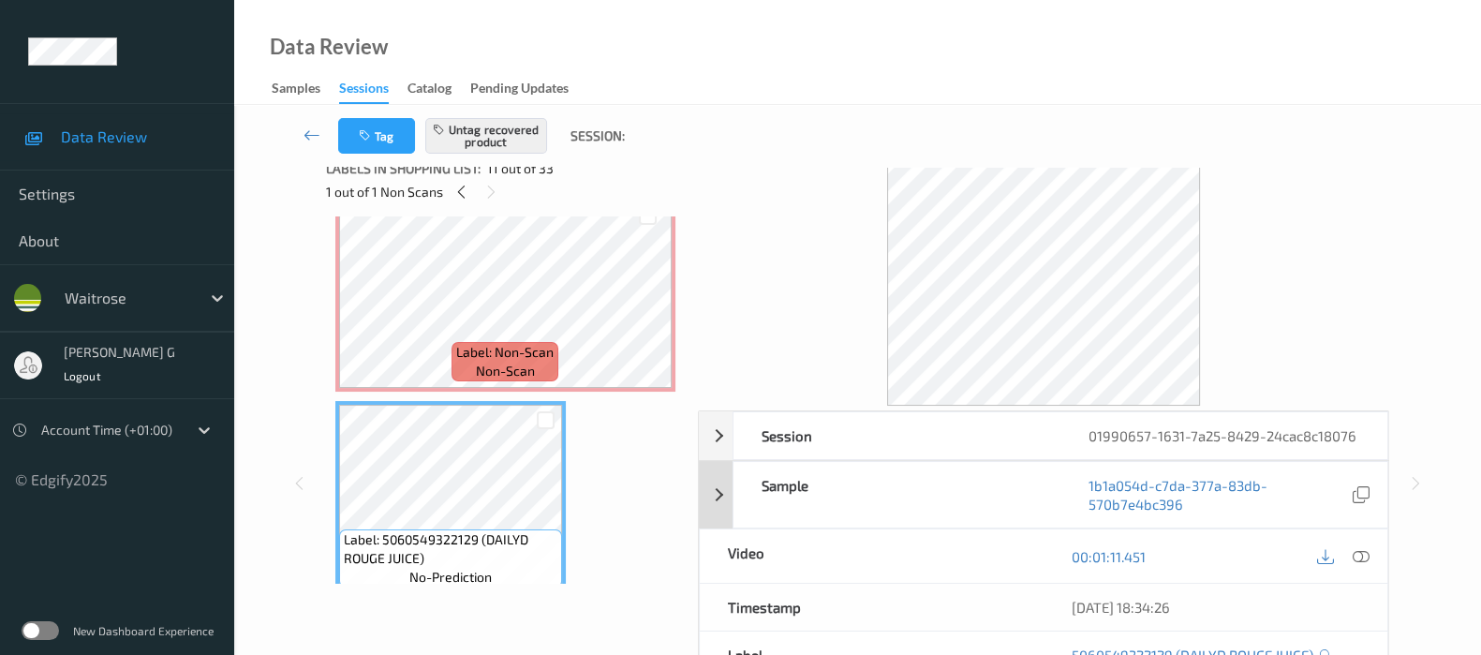
scroll to position [0, 0]
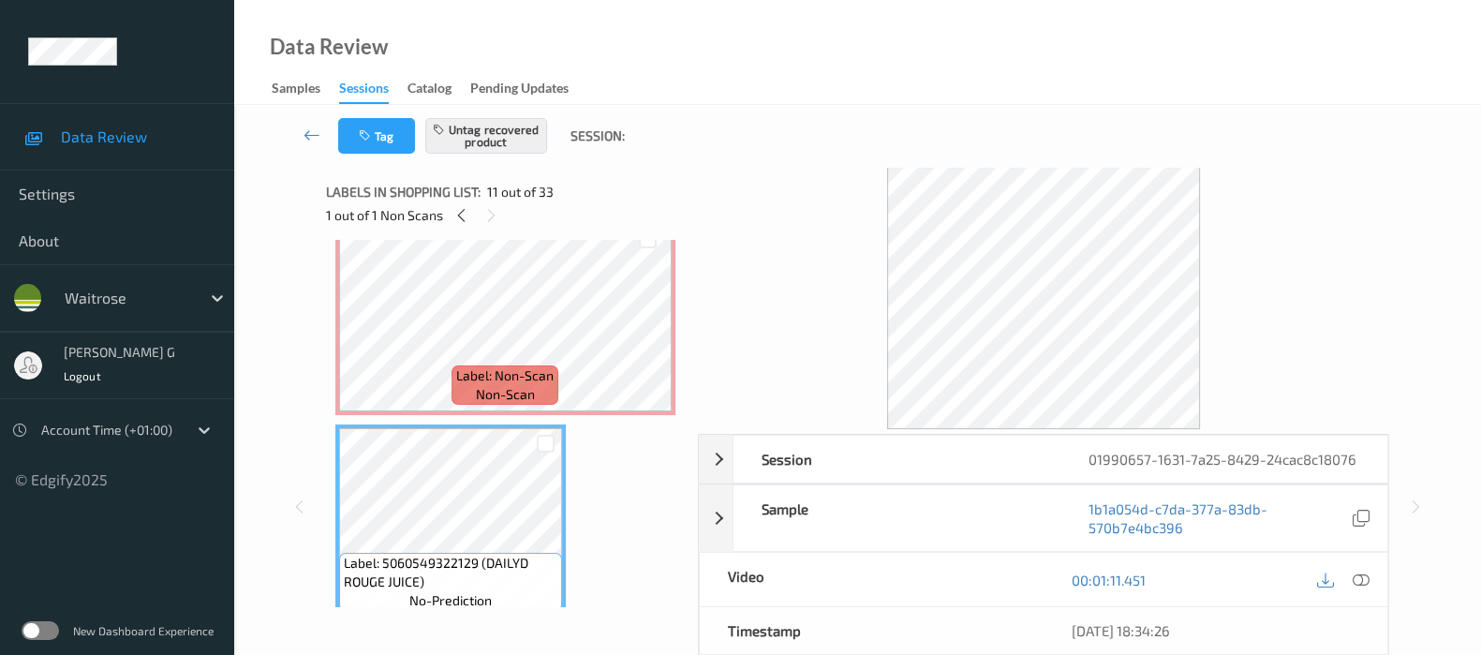
click at [770, 324] on div at bounding box center [1043, 298] width 691 height 262
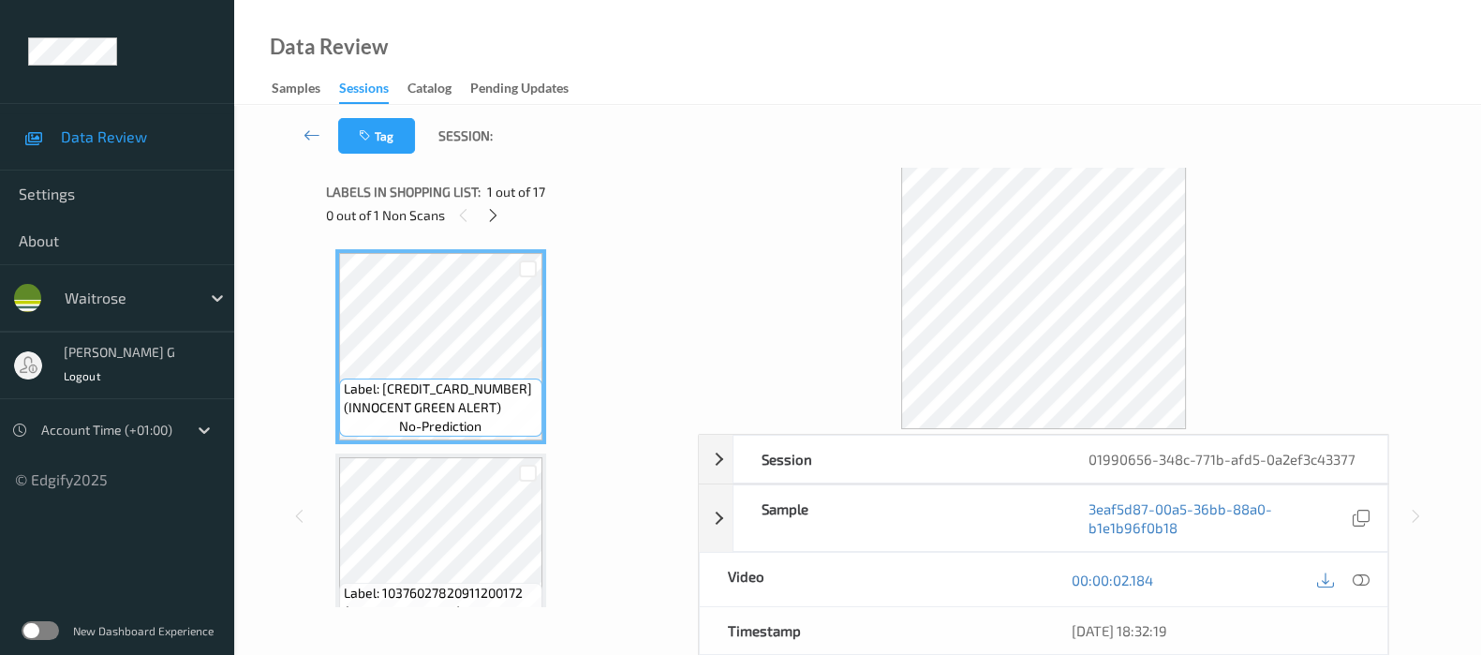
click at [500, 229] on div "Labels in shopping list: 1 out of 17 0 out of 1 Non Scans" at bounding box center [505, 203] width 359 height 73
click at [485, 210] on icon at bounding box center [493, 215] width 16 height 17
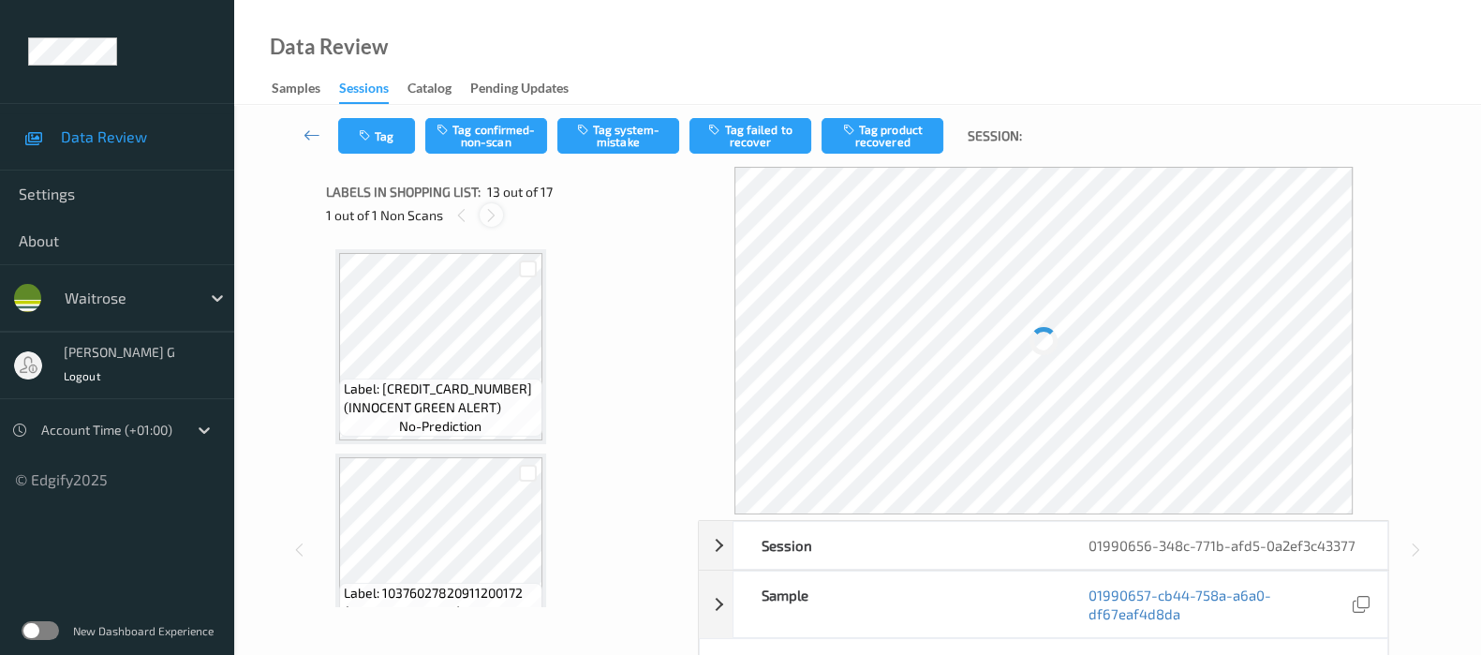
scroll to position [2242, 0]
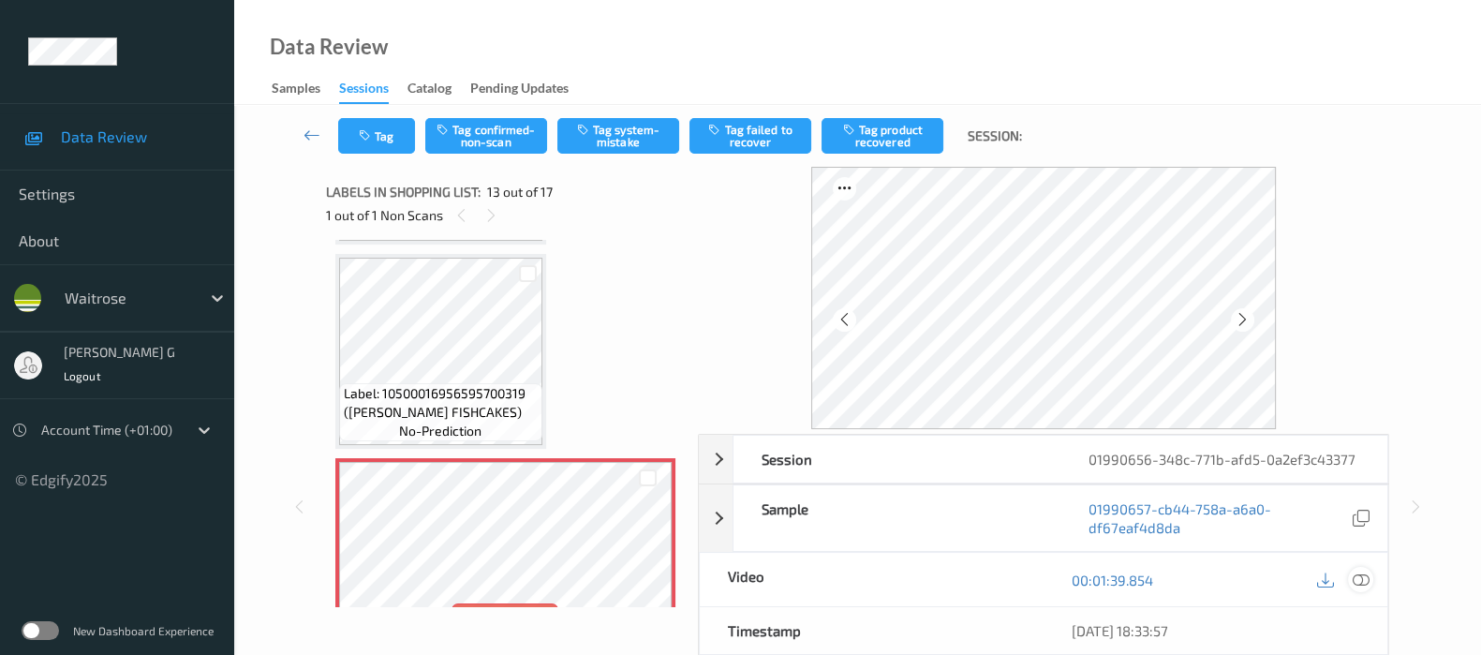
click at [1362, 580] on icon at bounding box center [1361, 579] width 17 height 17
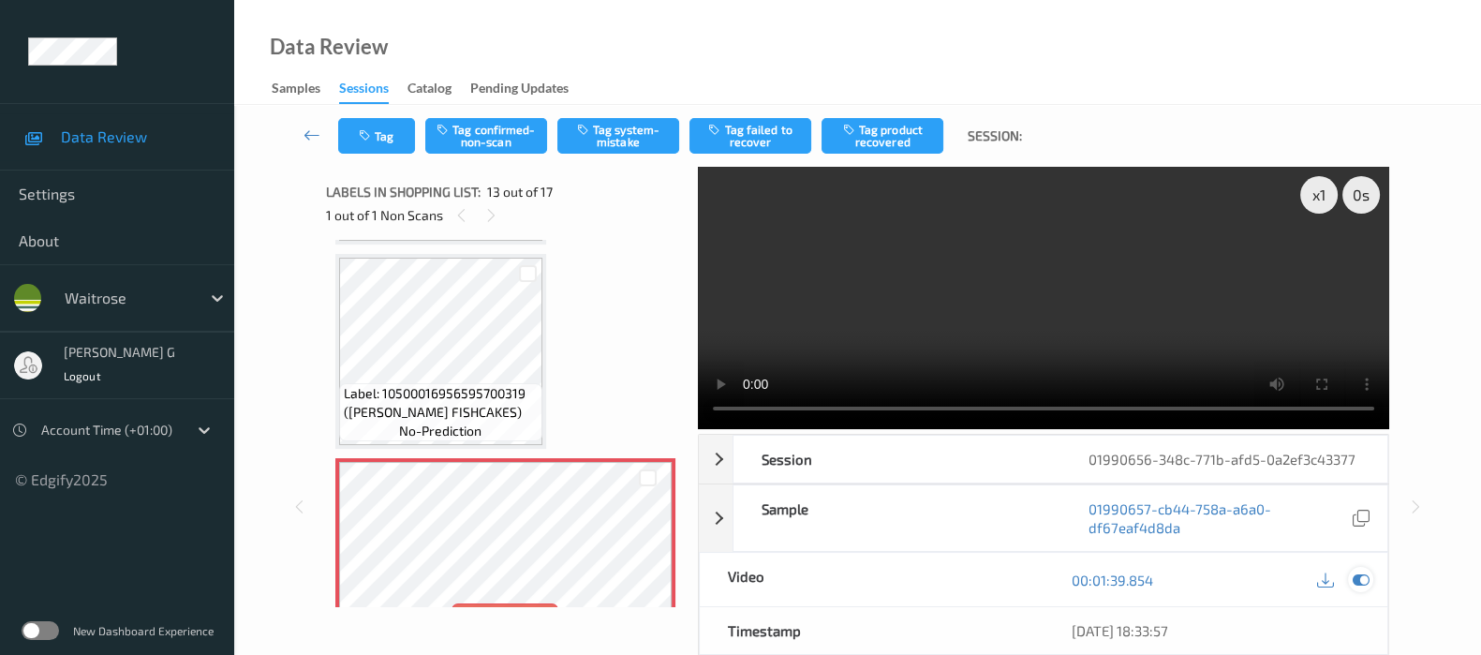
click at [1358, 587] on div at bounding box center [1360, 579] width 25 height 25
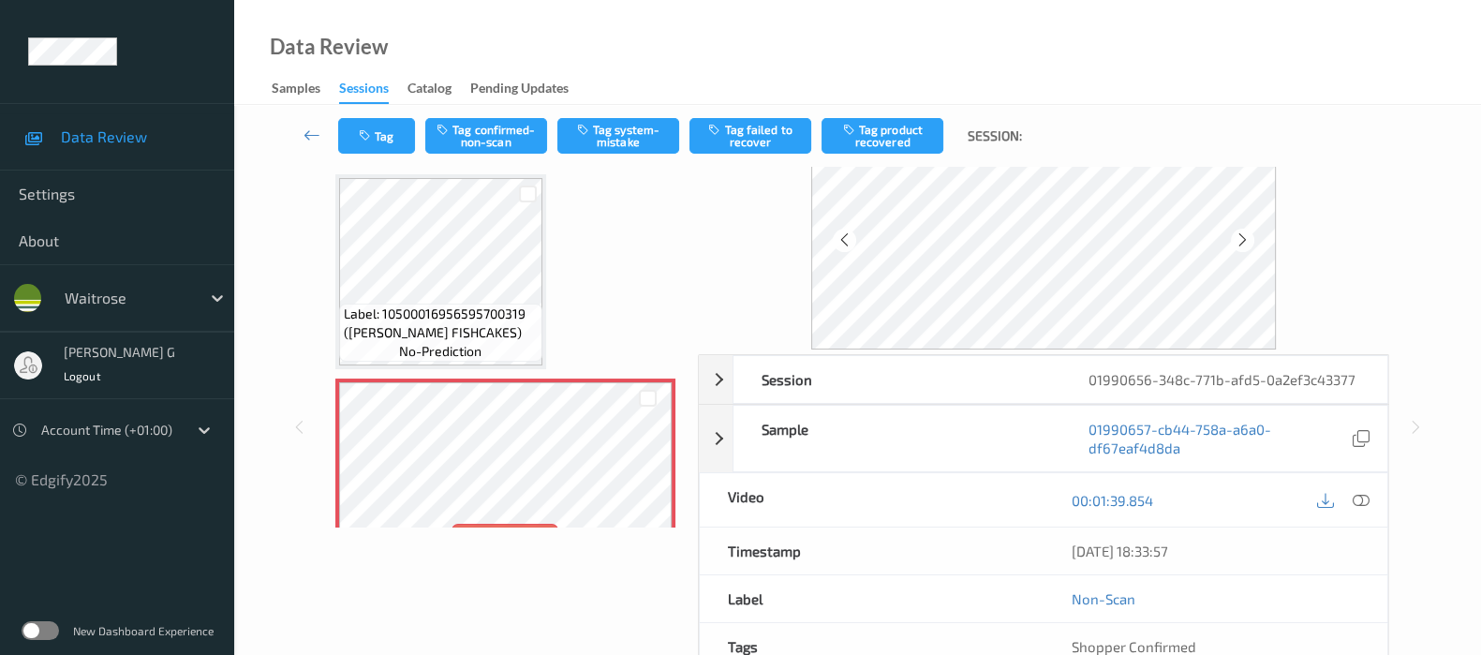
scroll to position [116, 0]
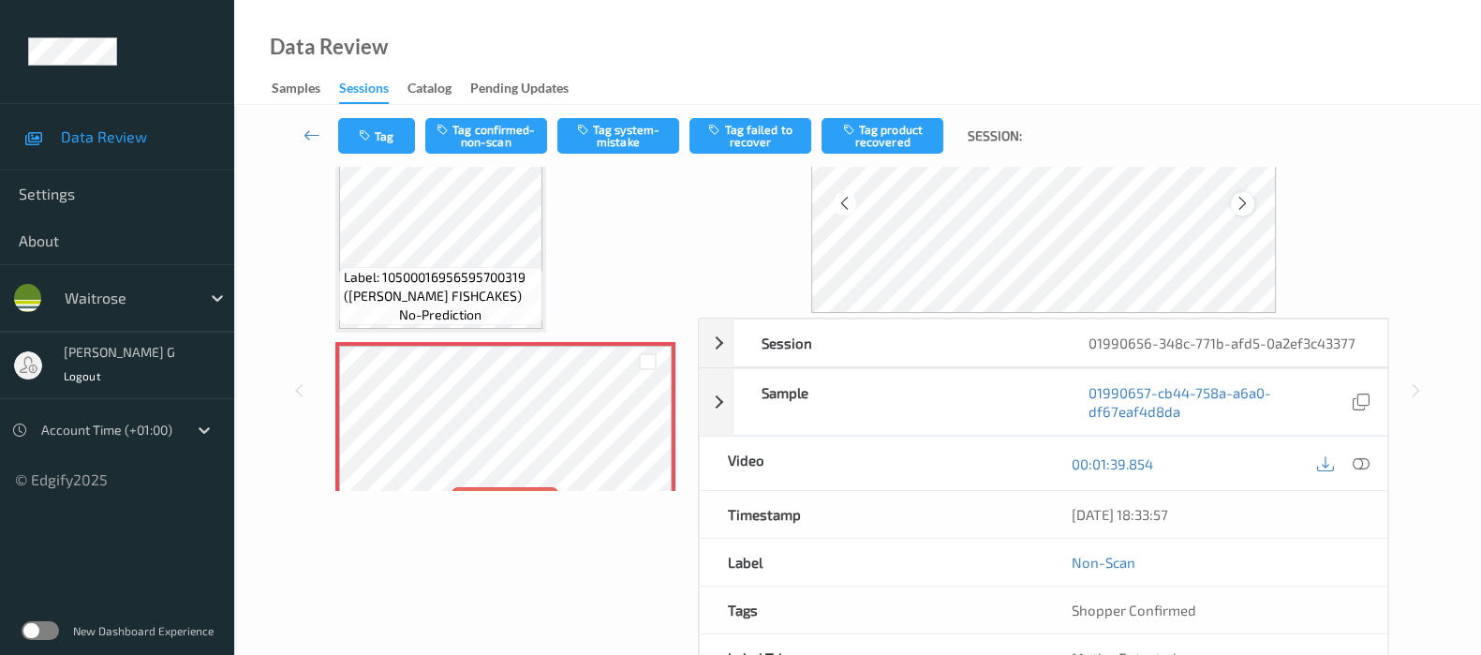
click at [1242, 195] on icon at bounding box center [1243, 203] width 16 height 17
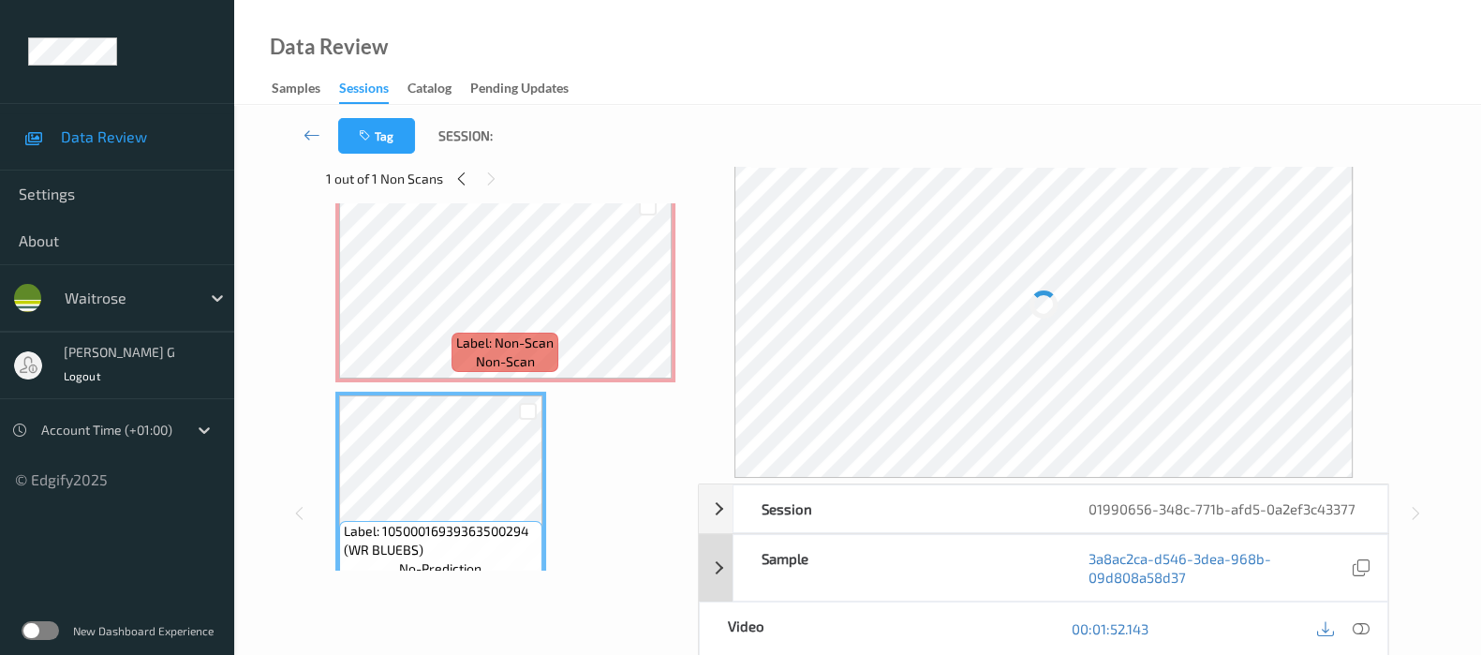
scroll to position [0, 0]
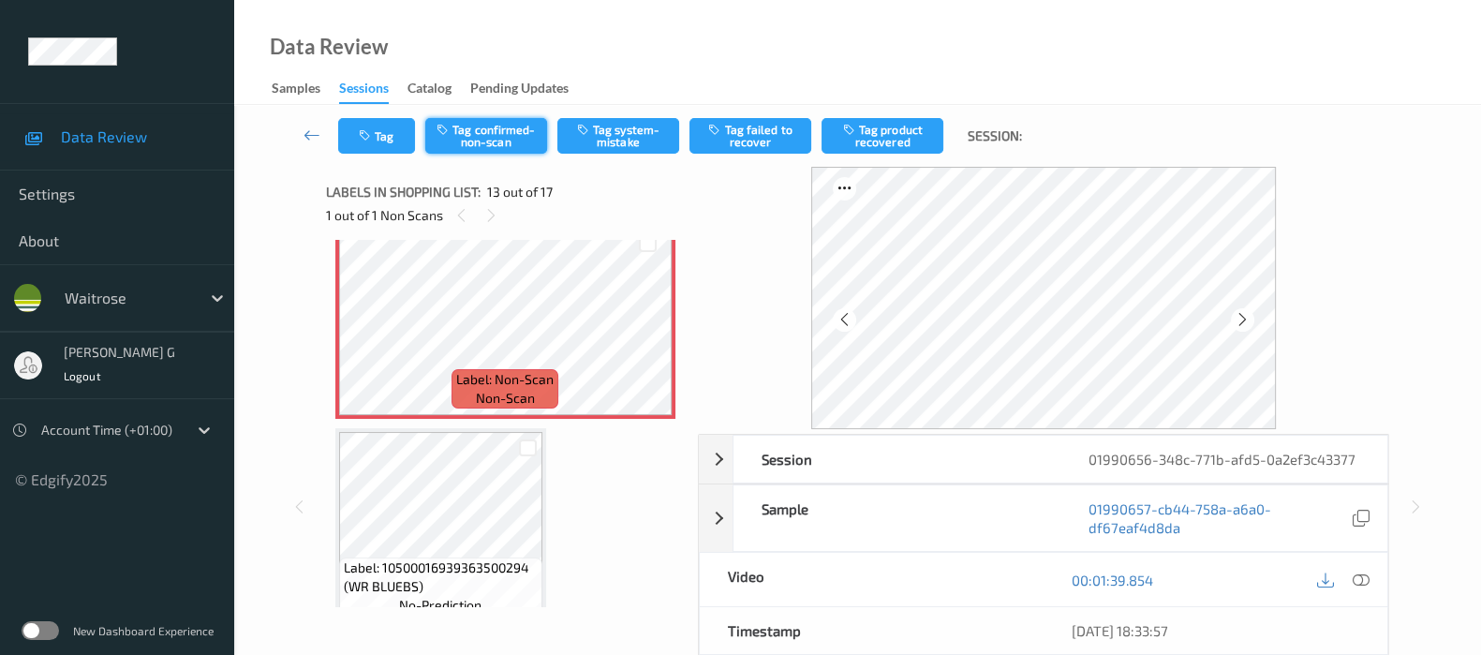
click at [478, 125] on button "Tag confirmed-non-scan" at bounding box center [486, 136] width 122 height 36
click at [766, 124] on button "Tag failed to recover" at bounding box center [751, 136] width 122 height 36
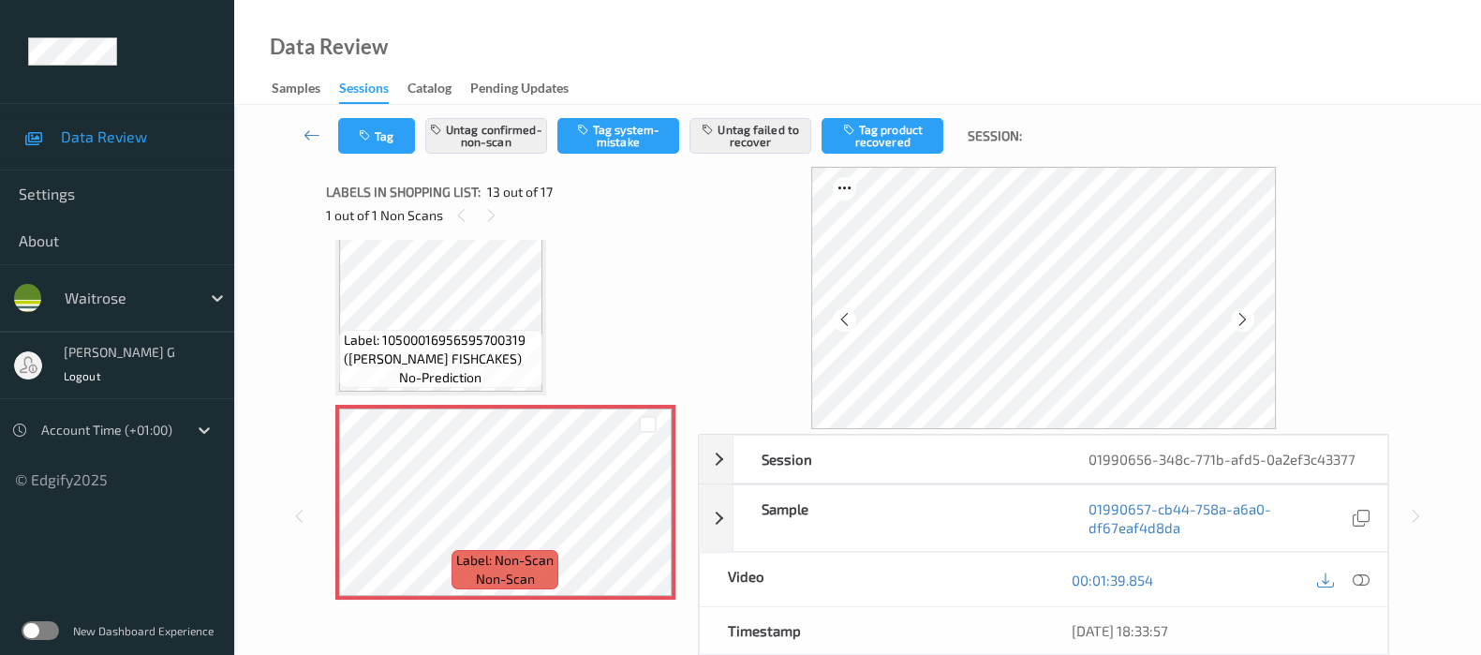
scroll to position [2242, 0]
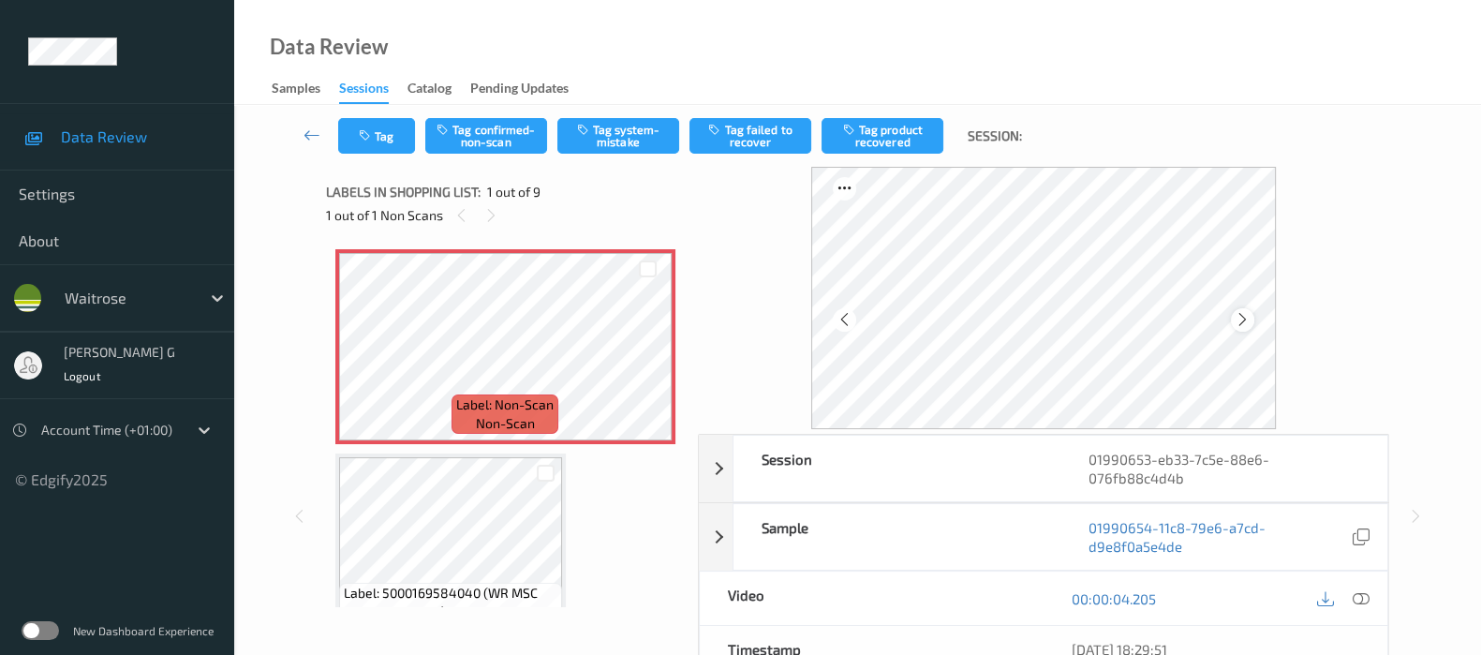
click at [1246, 319] on icon at bounding box center [1243, 319] width 16 height 17
click at [1357, 598] on icon at bounding box center [1361, 598] width 17 height 17
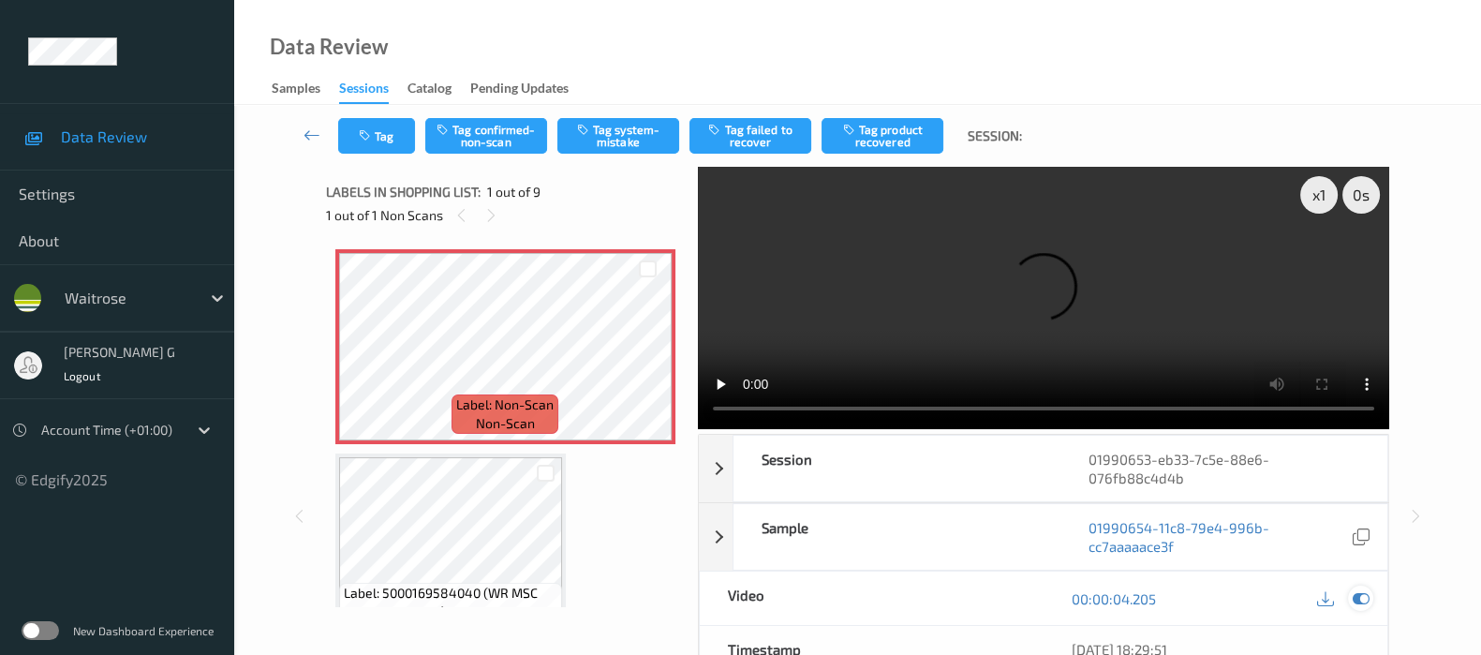
click at [1357, 597] on icon at bounding box center [1361, 598] width 17 height 17
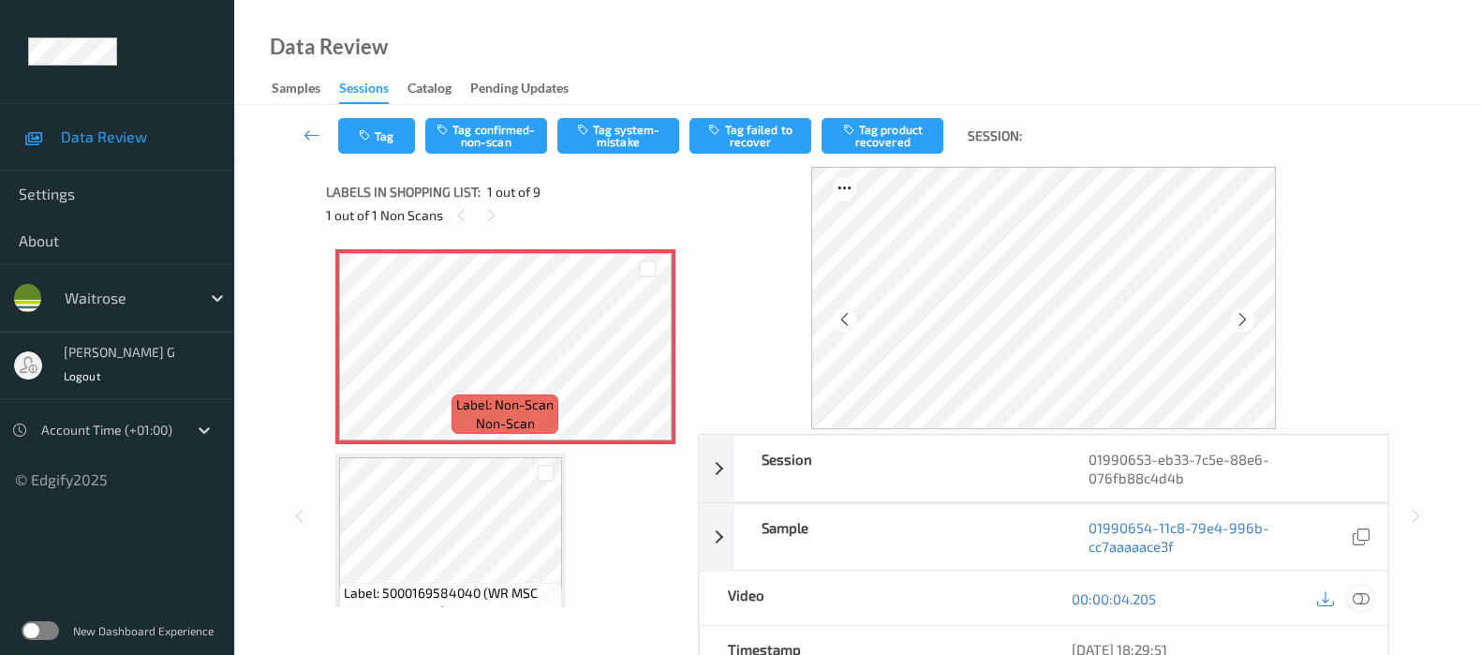
click at [1358, 595] on icon at bounding box center [1361, 598] width 17 height 17
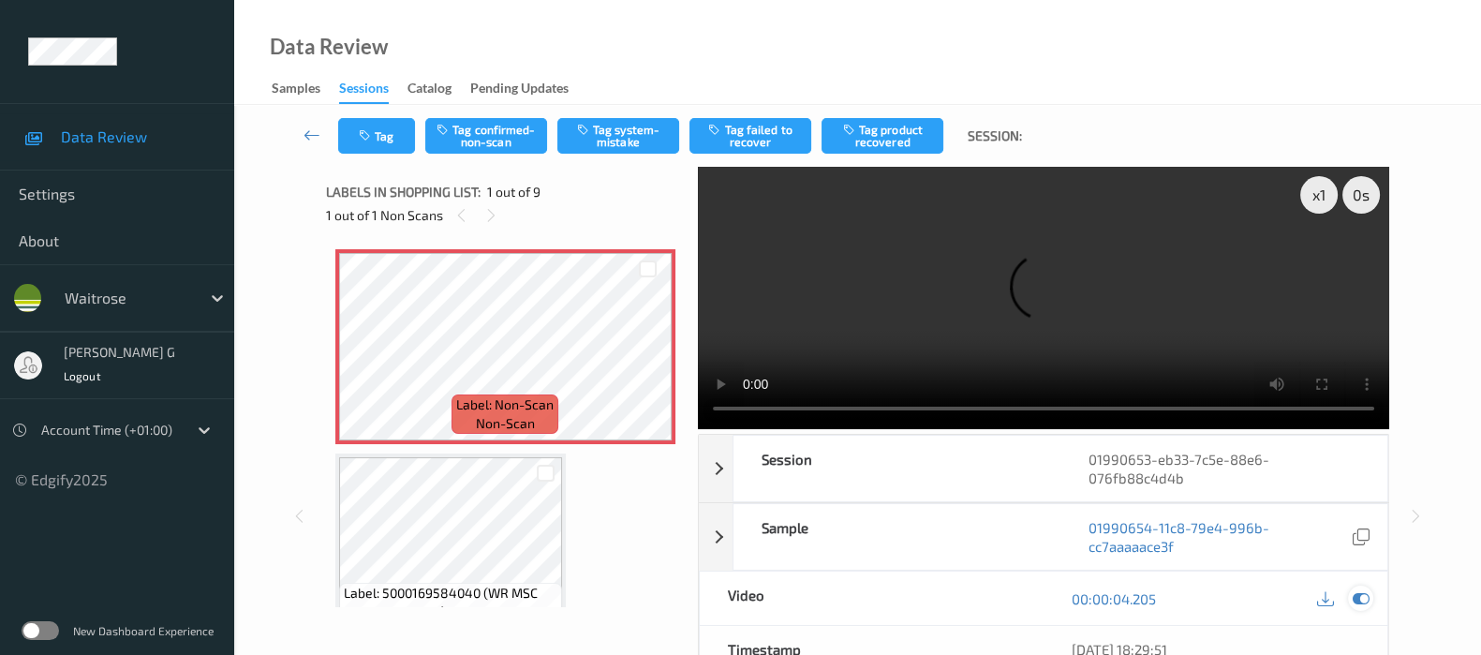
click at [1354, 592] on icon at bounding box center [1361, 598] width 17 height 17
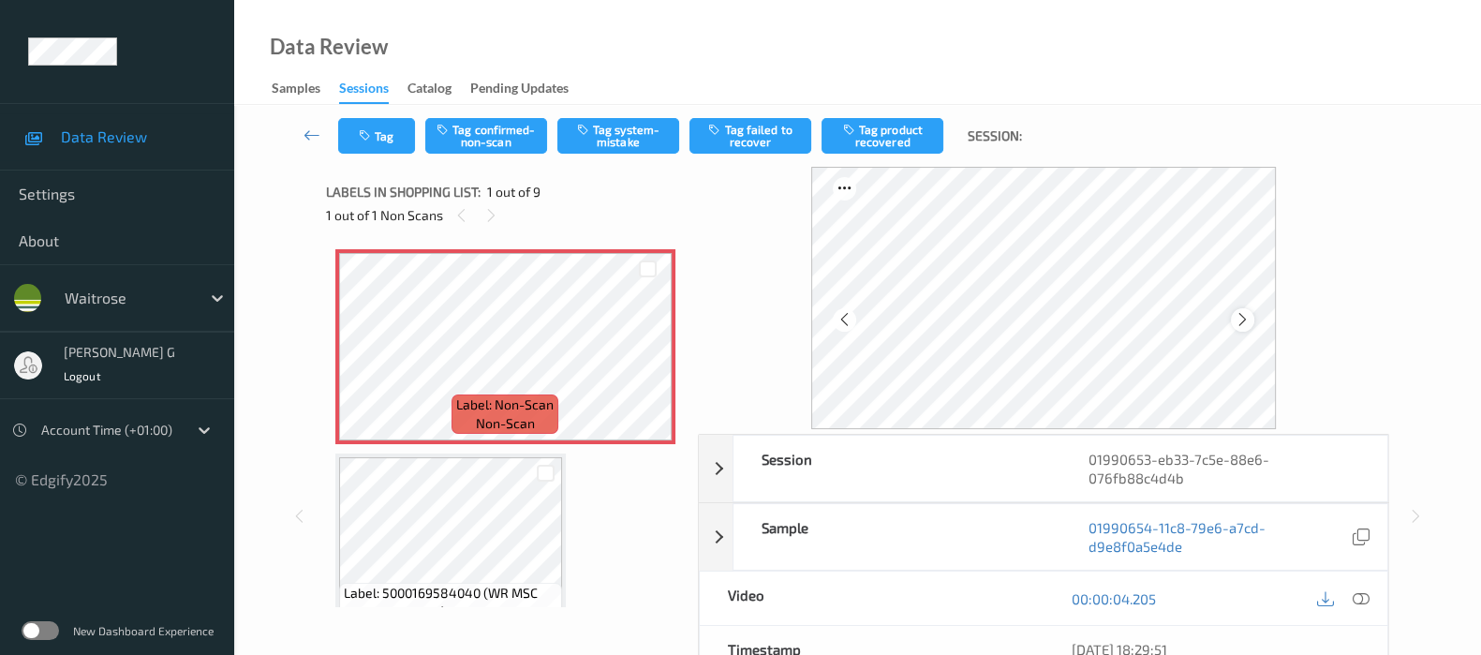
click at [1251, 321] on icon at bounding box center [1243, 319] width 16 height 17
click at [617, 146] on button "Tag system-mistake" at bounding box center [618, 136] width 122 height 36
click at [389, 126] on button "Tag" at bounding box center [376, 136] width 77 height 36
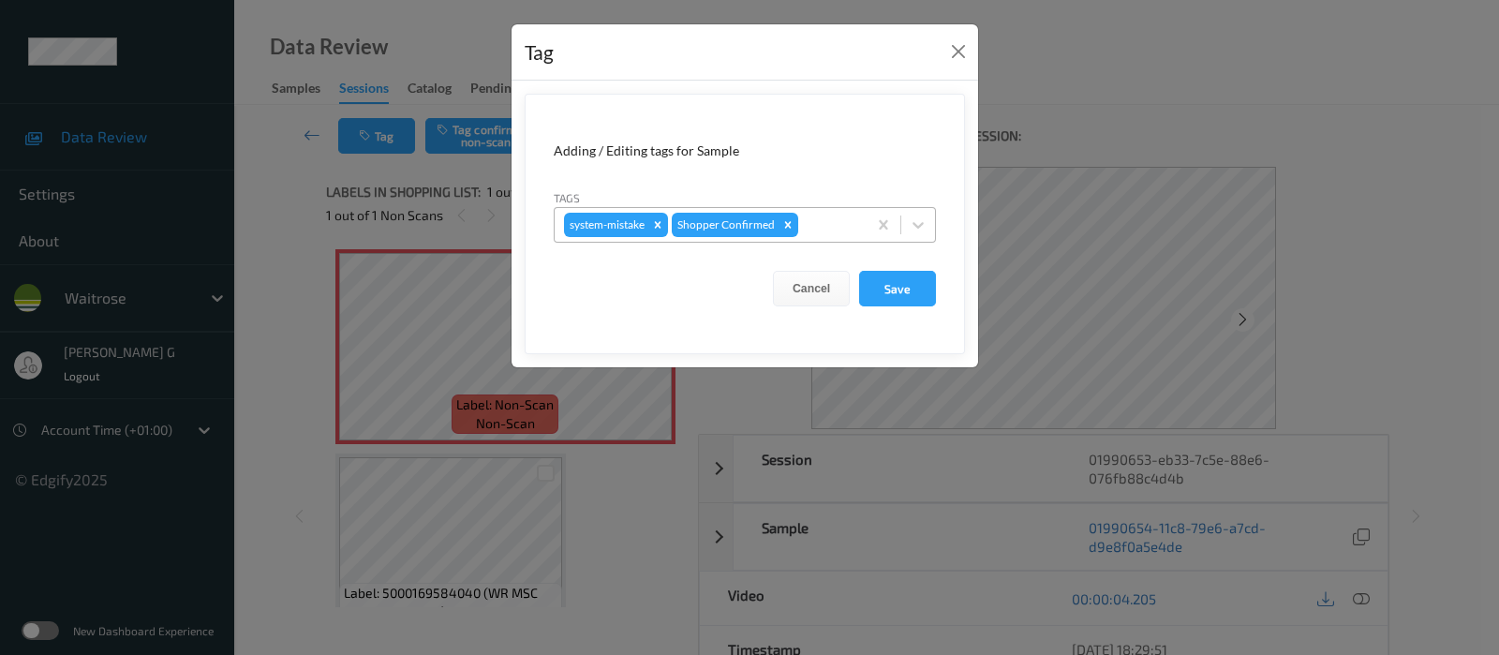
click at [823, 222] on div at bounding box center [829, 225] width 55 height 22
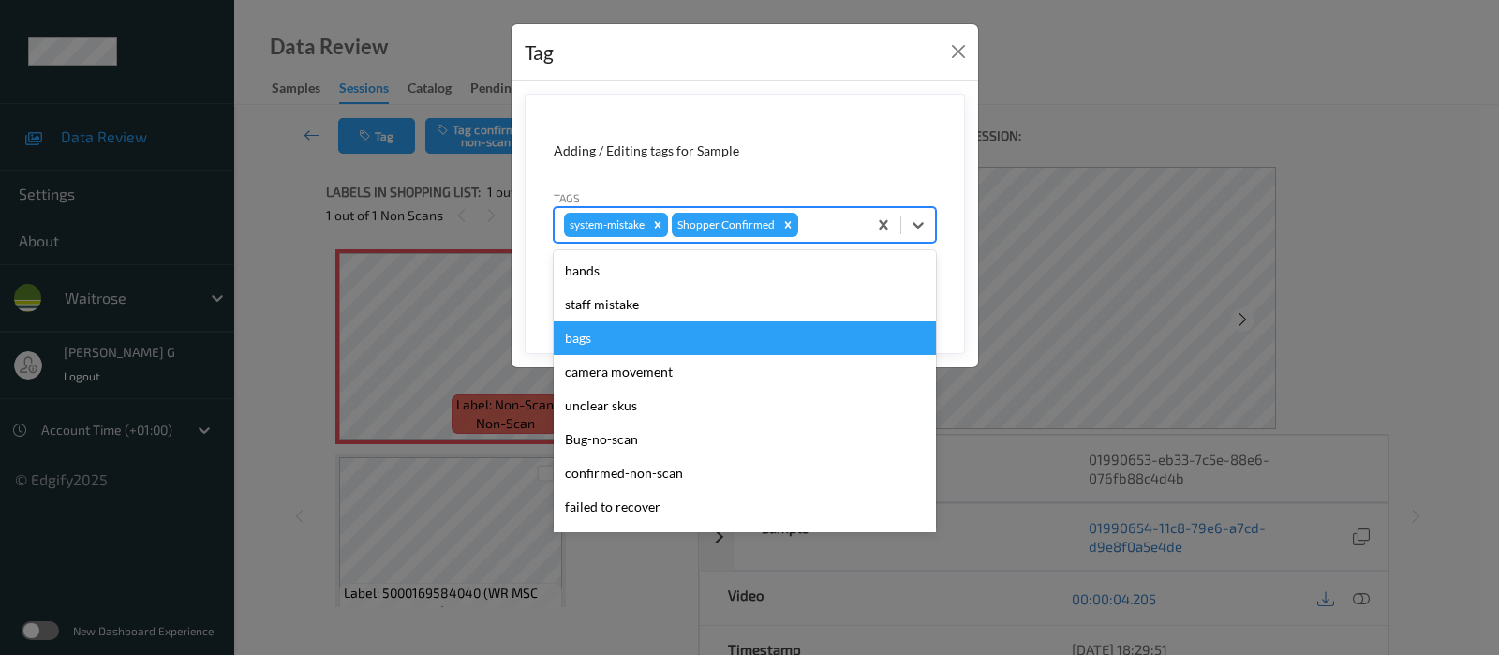
click at [582, 338] on div "bags" at bounding box center [745, 338] width 382 height 34
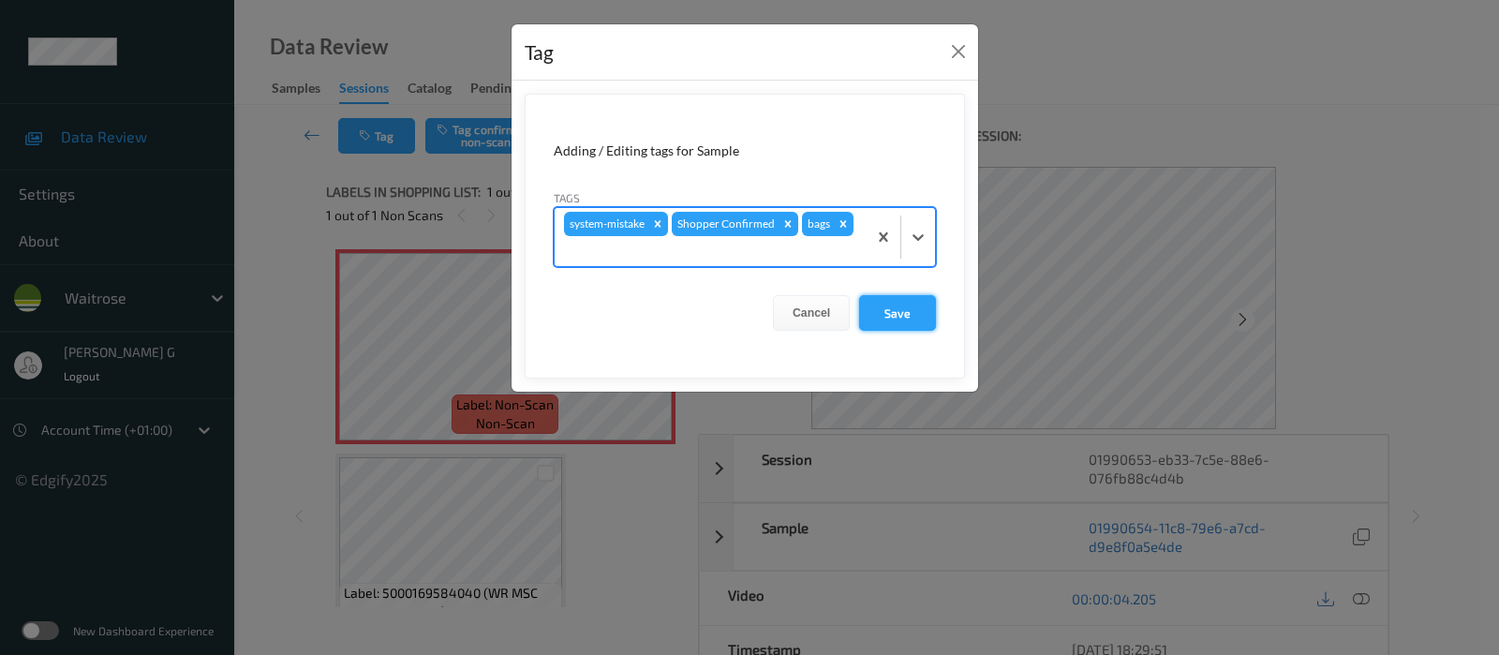
click at [904, 315] on button "Save" at bounding box center [897, 313] width 77 height 36
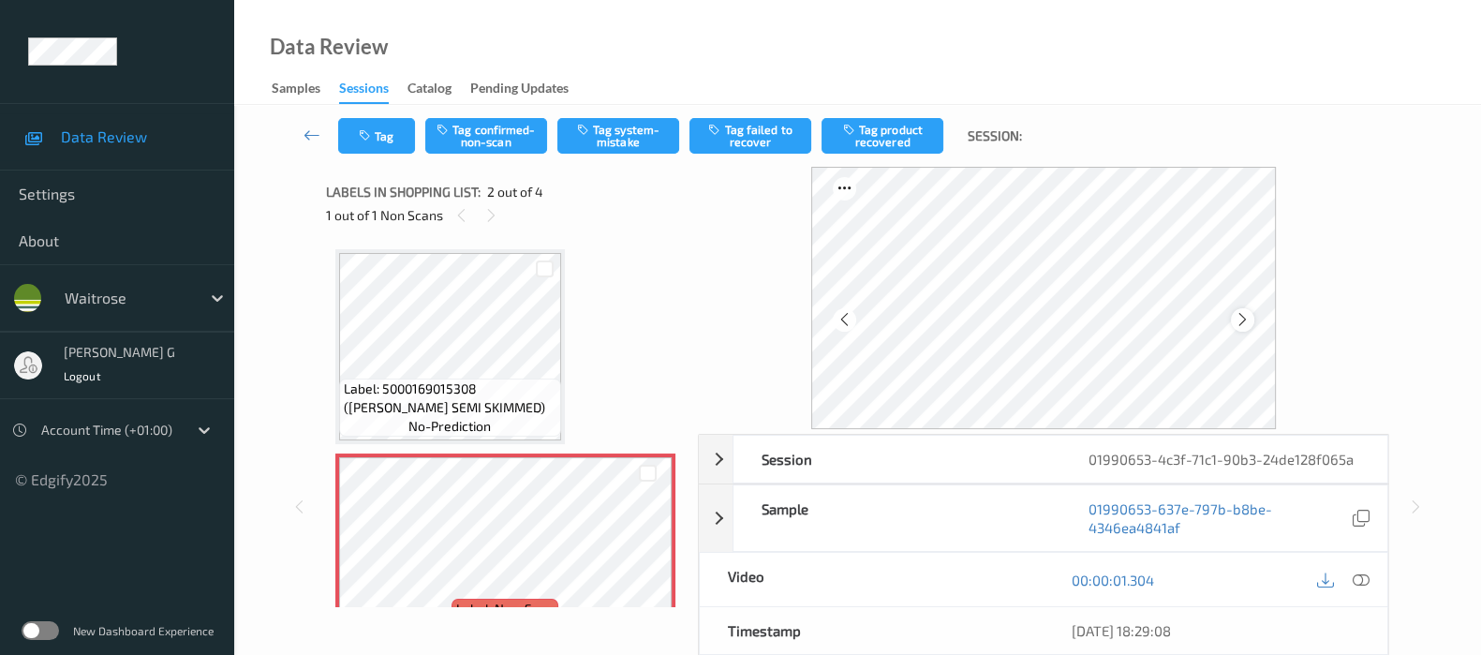
click at [1251, 316] on icon at bounding box center [1243, 319] width 16 height 17
click at [1353, 578] on icon at bounding box center [1361, 579] width 17 height 17
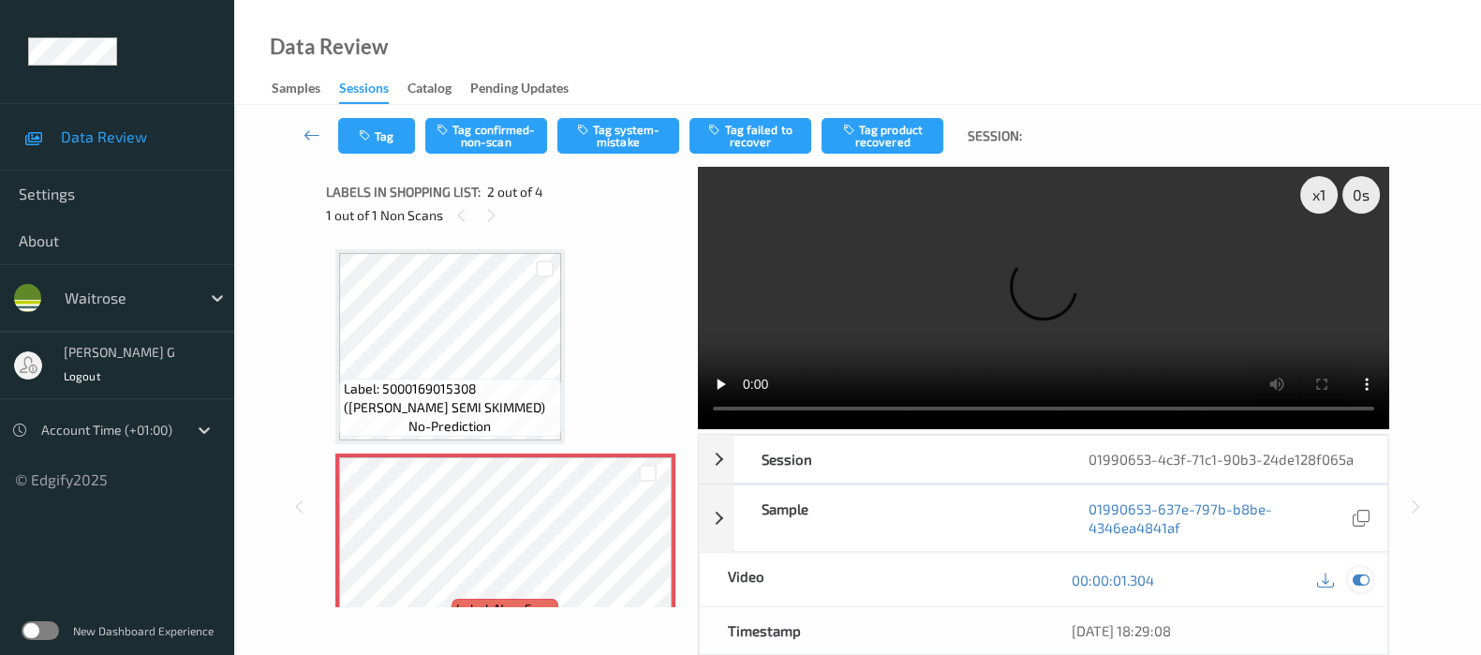
click at [1353, 571] on icon at bounding box center [1361, 579] width 17 height 17
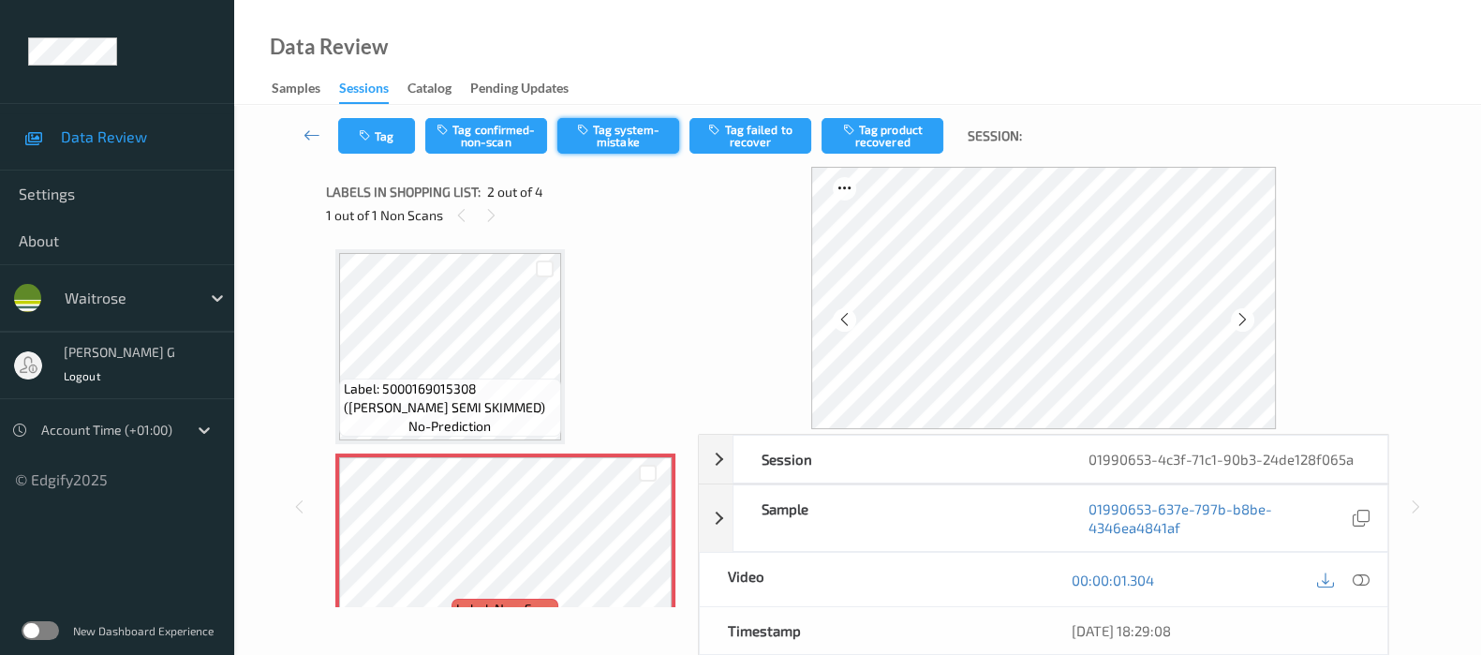
click at [616, 126] on button "Tag system-mistake" at bounding box center [618, 136] width 122 height 36
click at [390, 142] on button "Tag" at bounding box center [376, 136] width 77 height 36
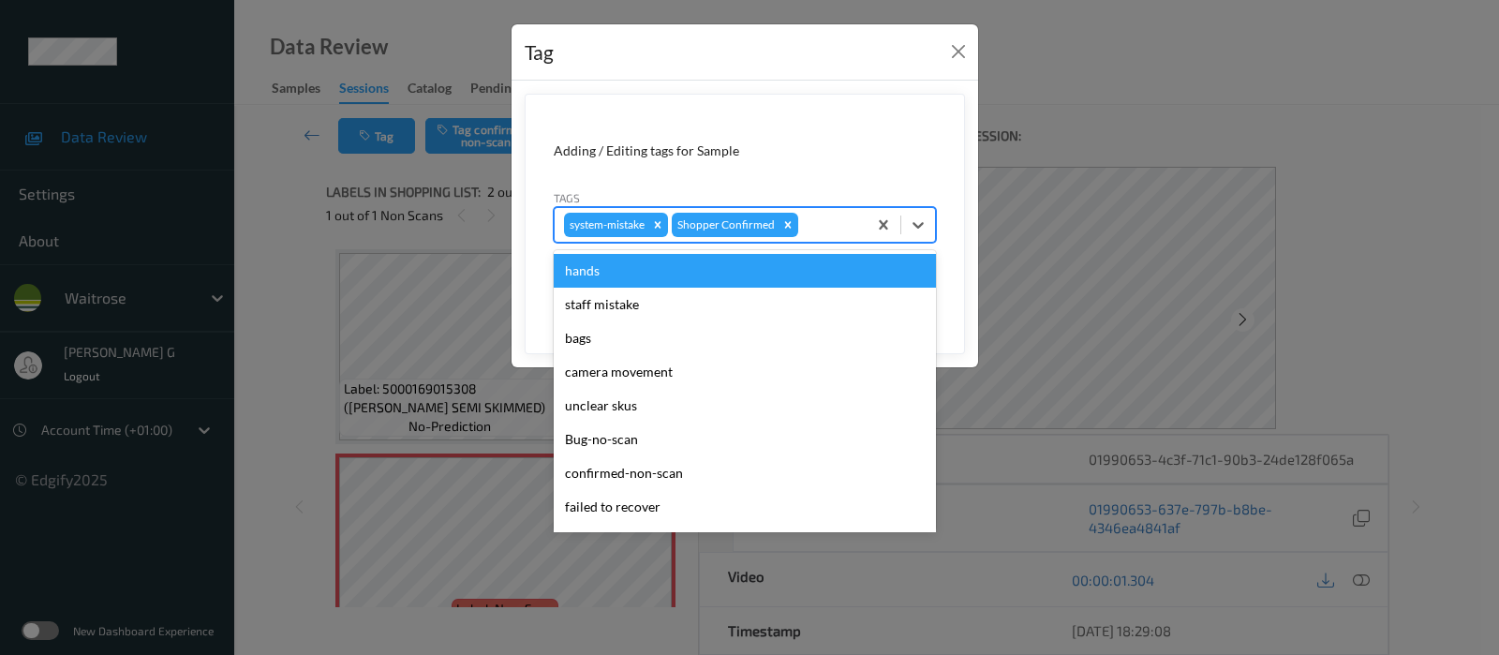
click at [812, 232] on div at bounding box center [829, 225] width 55 height 22
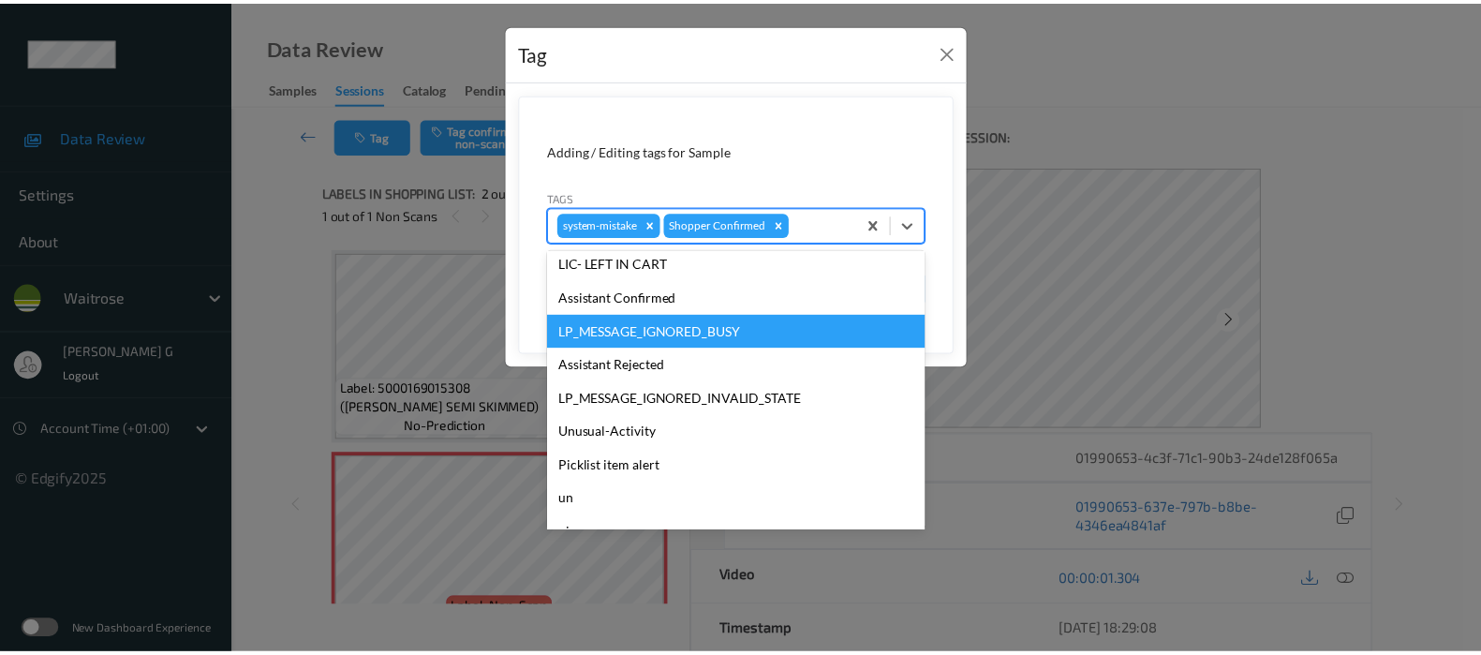
scroll to position [400, 0]
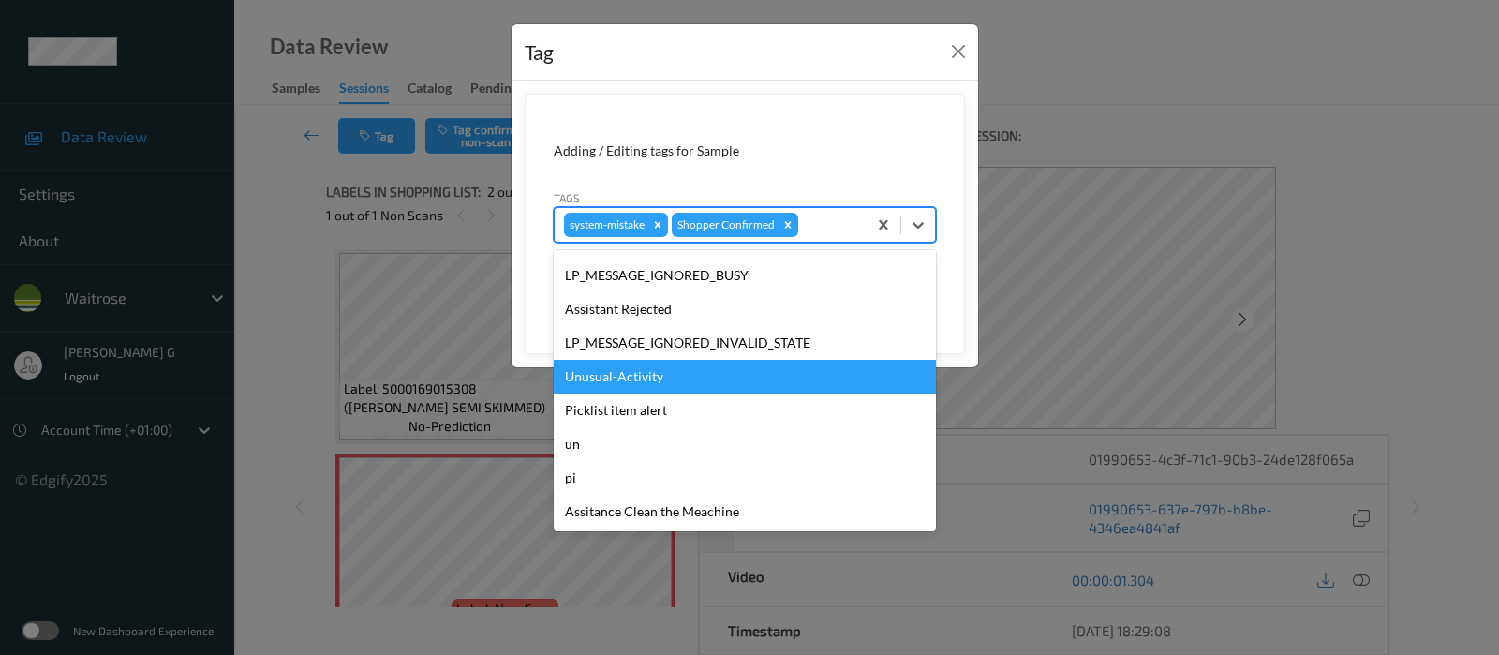
click at [613, 378] on div "Unusual-Activity" at bounding box center [745, 377] width 382 height 34
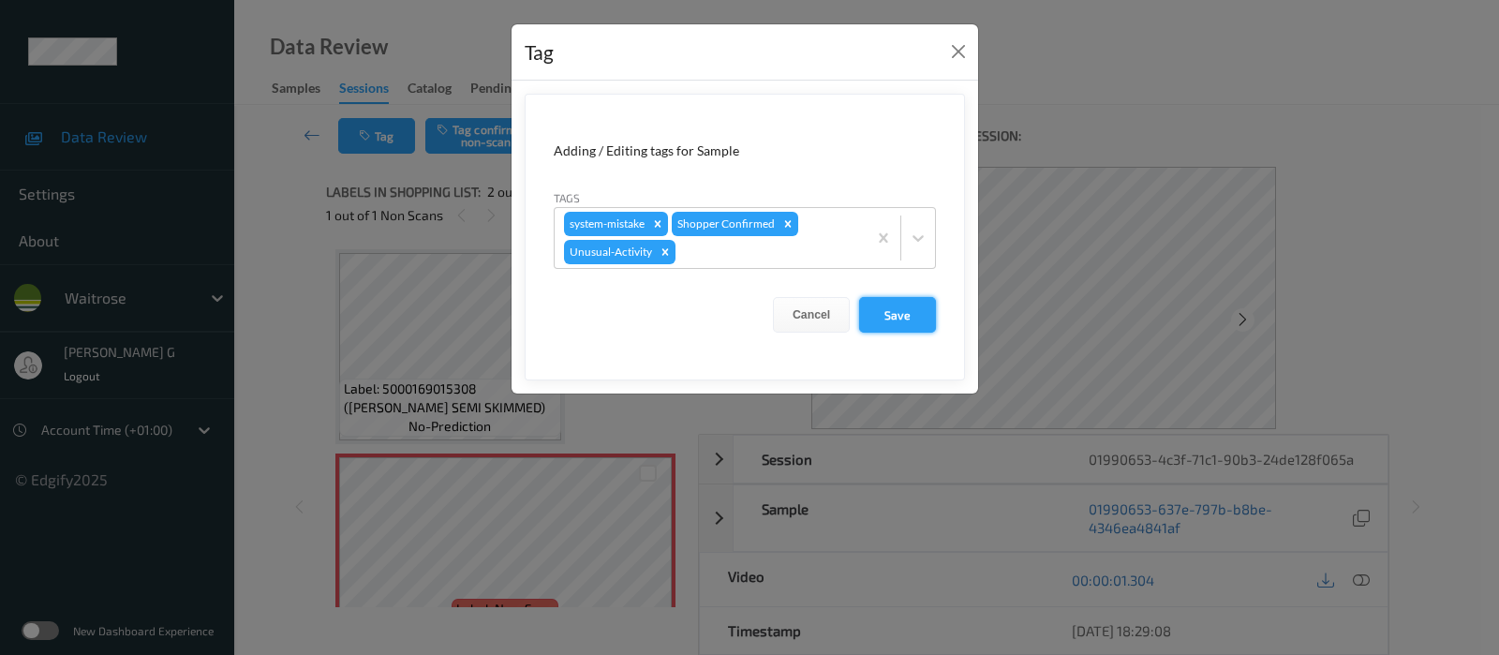
click at [899, 308] on button "Save" at bounding box center [897, 315] width 77 height 36
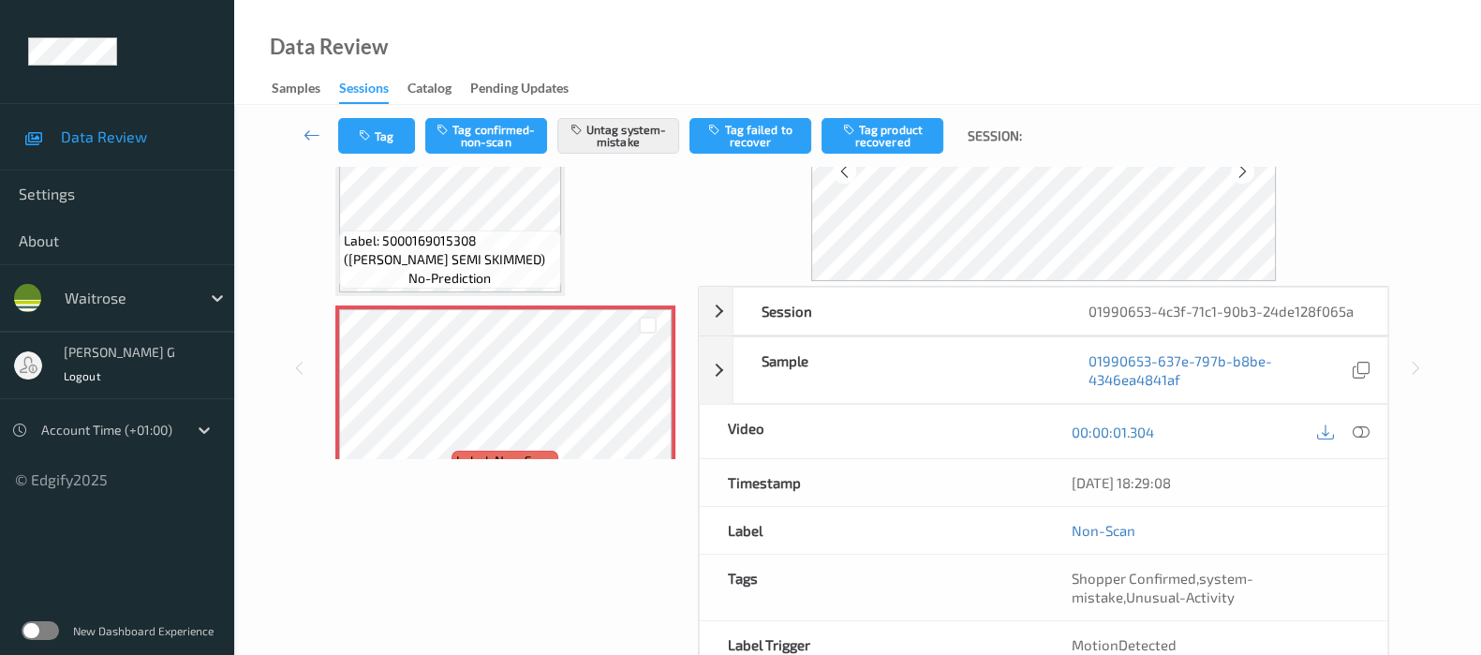
scroll to position [246, 0]
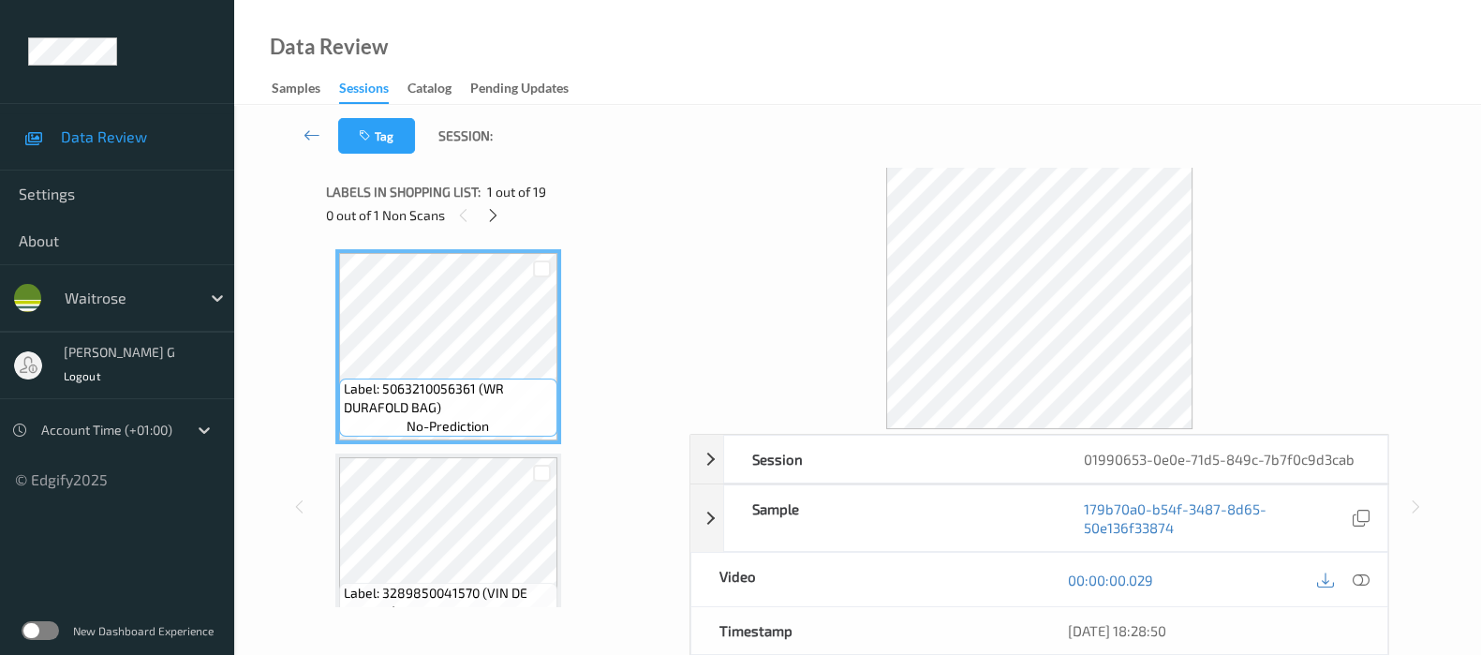
click at [771, 83] on div "Data Review Samples Sessions Catalog Pending Updates" at bounding box center [857, 52] width 1247 height 105
click at [618, 150] on div "Tag Session:" at bounding box center [858, 136] width 1170 height 62
click at [488, 212] on icon at bounding box center [493, 215] width 16 height 17
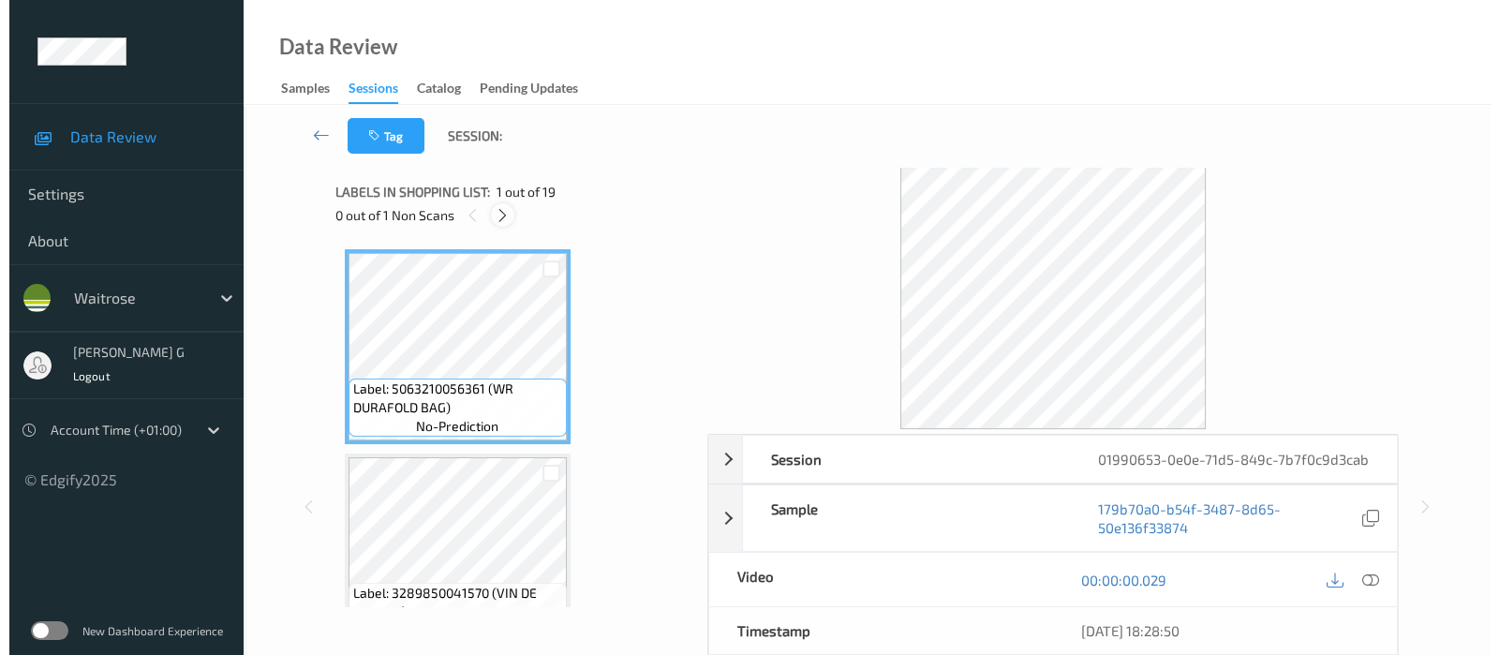
scroll to position [1633, 0]
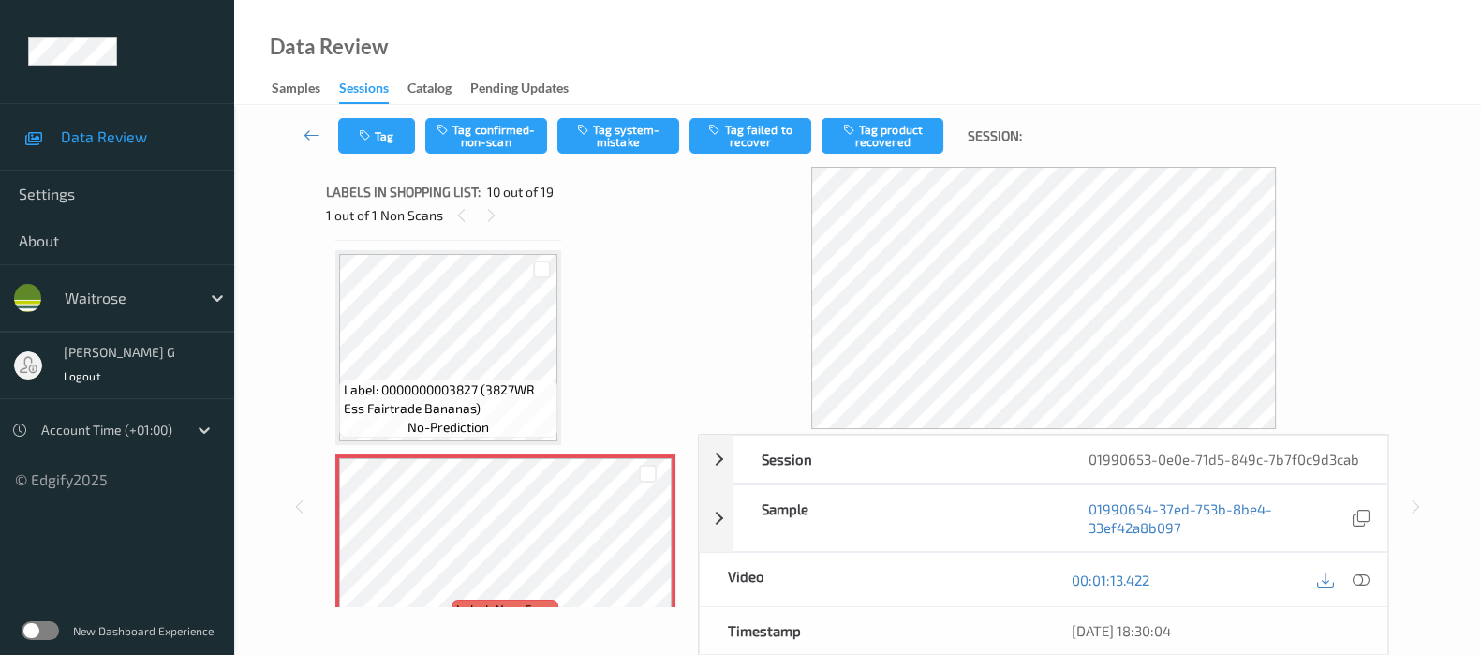
click at [1363, 588] on icon at bounding box center [1361, 579] width 17 height 17
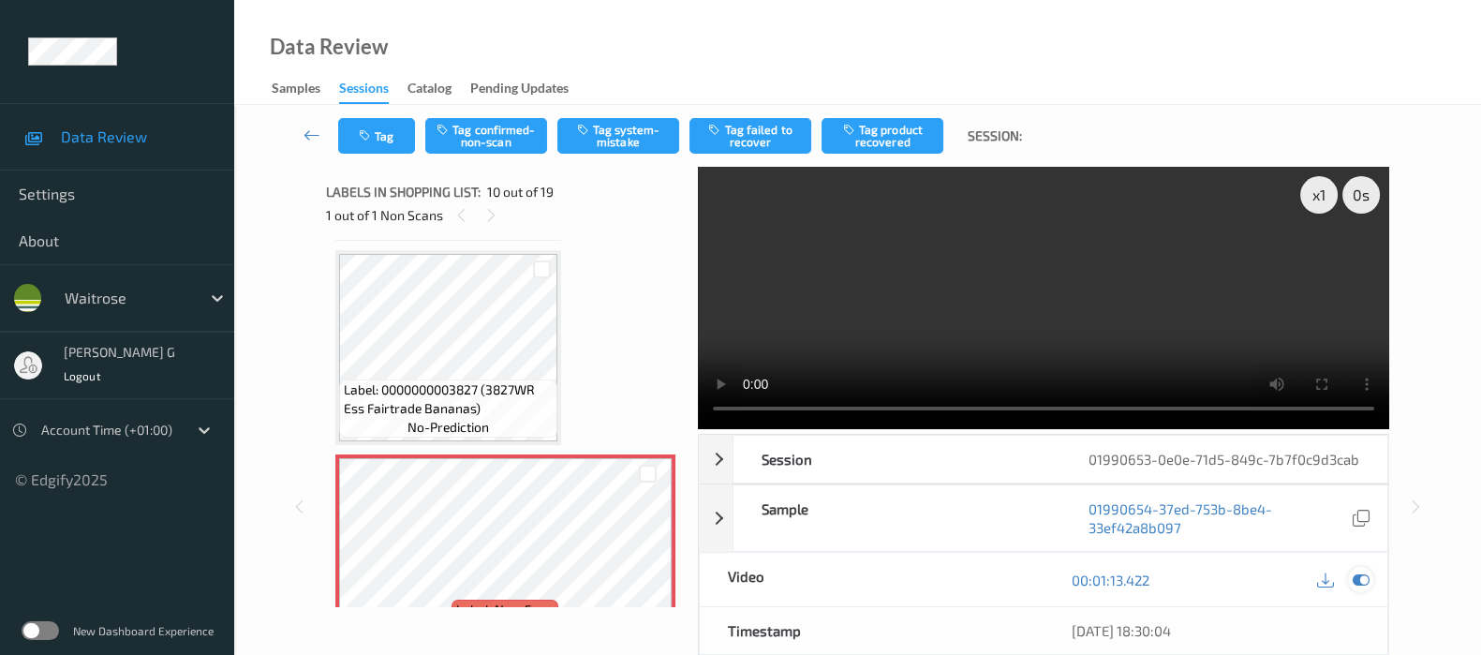
click at [1354, 588] on icon at bounding box center [1361, 579] width 17 height 17
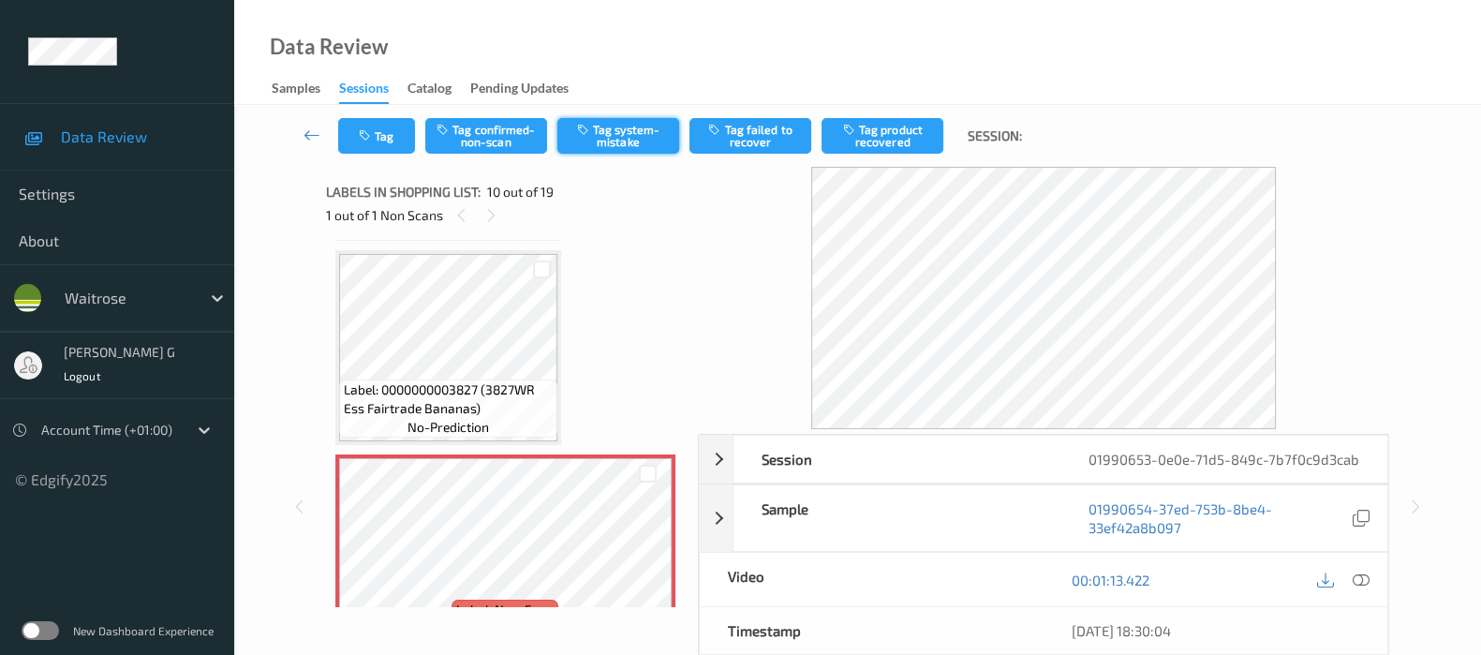
click at [622, 124] on button "Tag system-mistake" at bounding box center [618, 136] width 122 height 36
click at [402, 132] on button "Tag" at bounding box center [376, 136] width 77 height 36
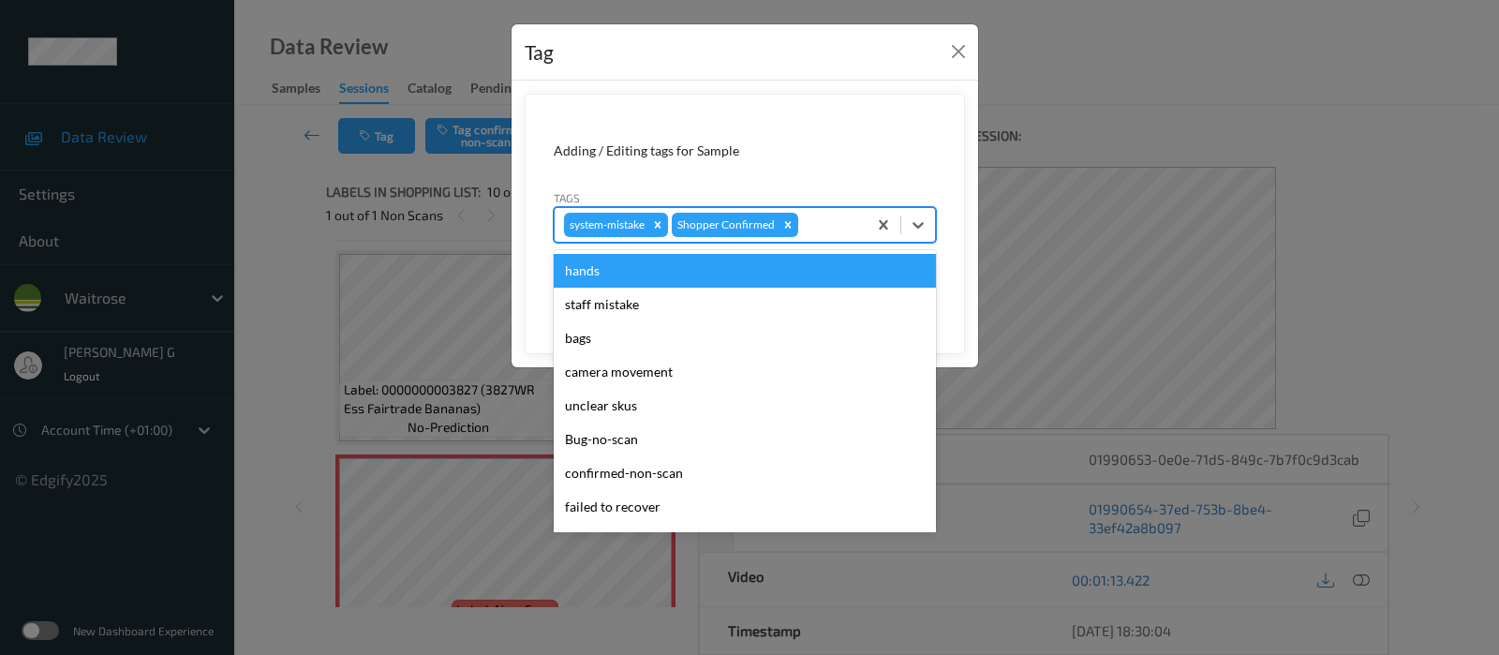
click at [825, 230] on div at bounding box center [829, 225] width 55 height 22
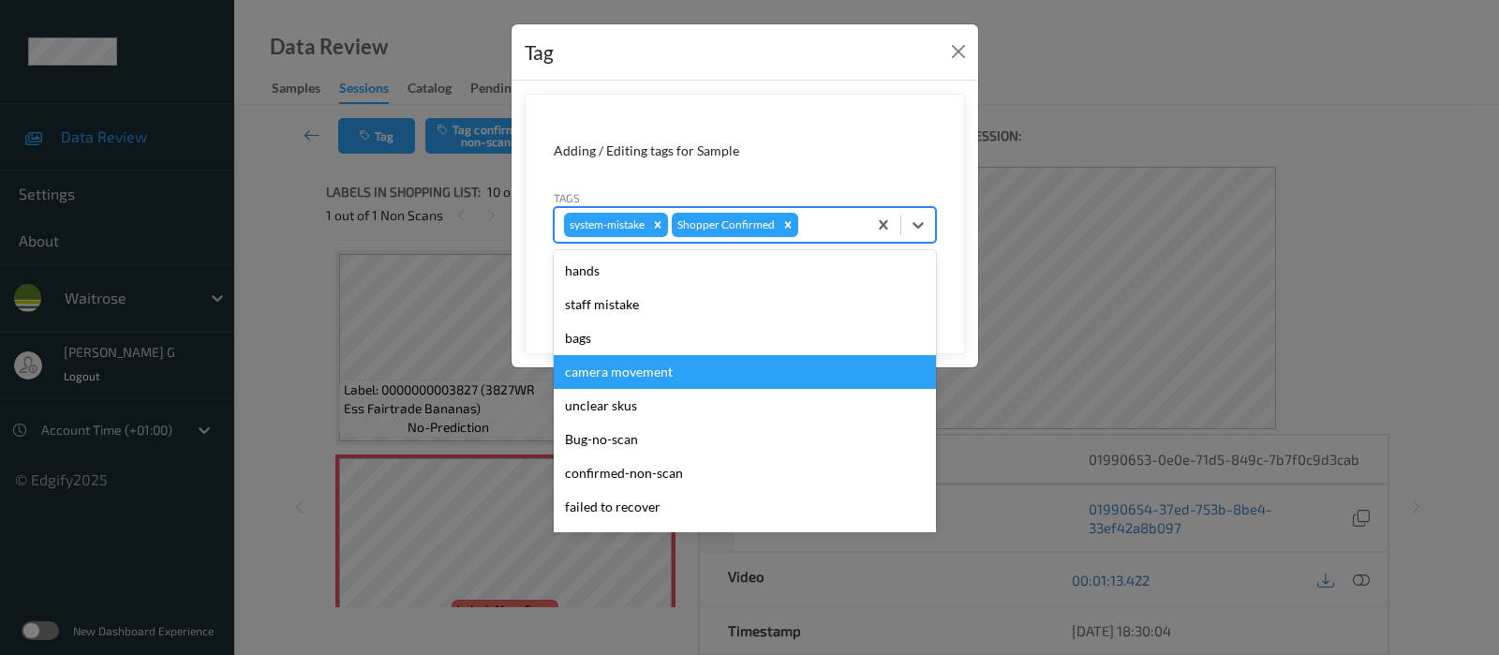
scroll to position [351, 0]
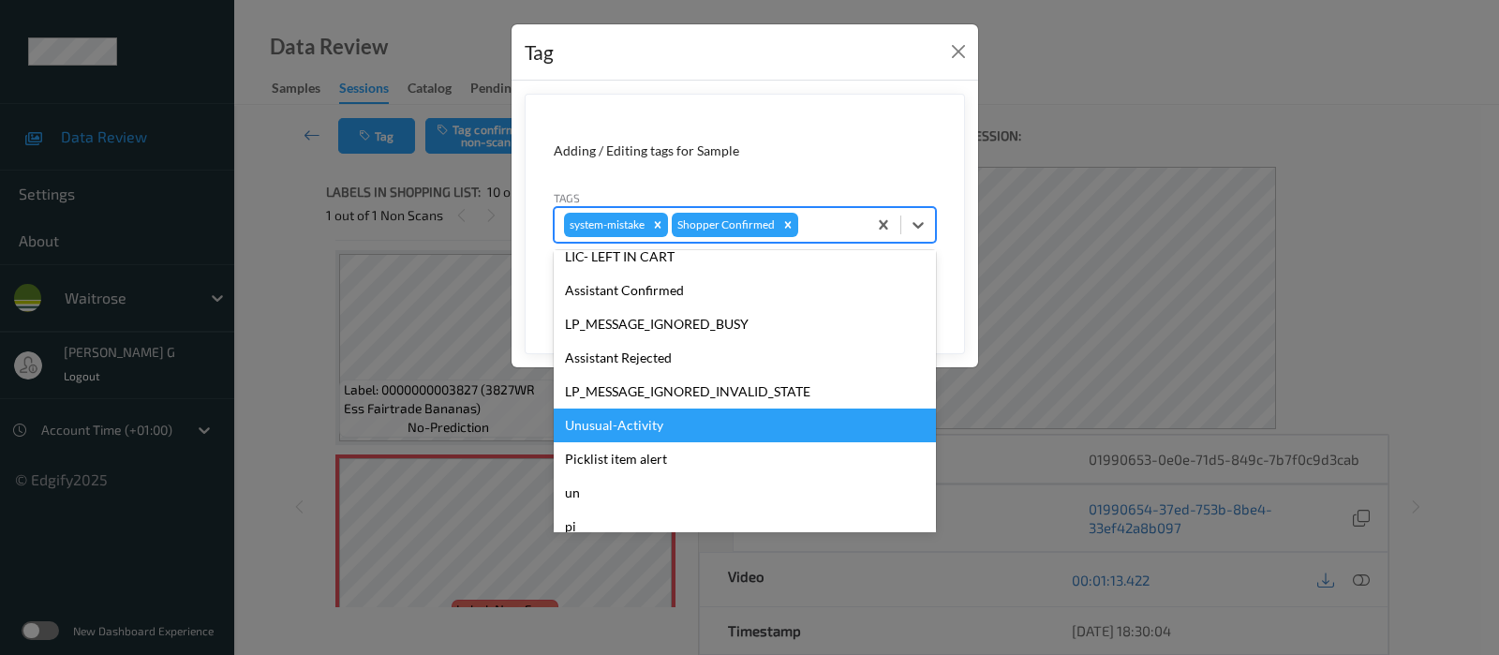
click at [599, 416] on div "Unusual-Activity" at bounding box center [745, 425] width 382 height 34
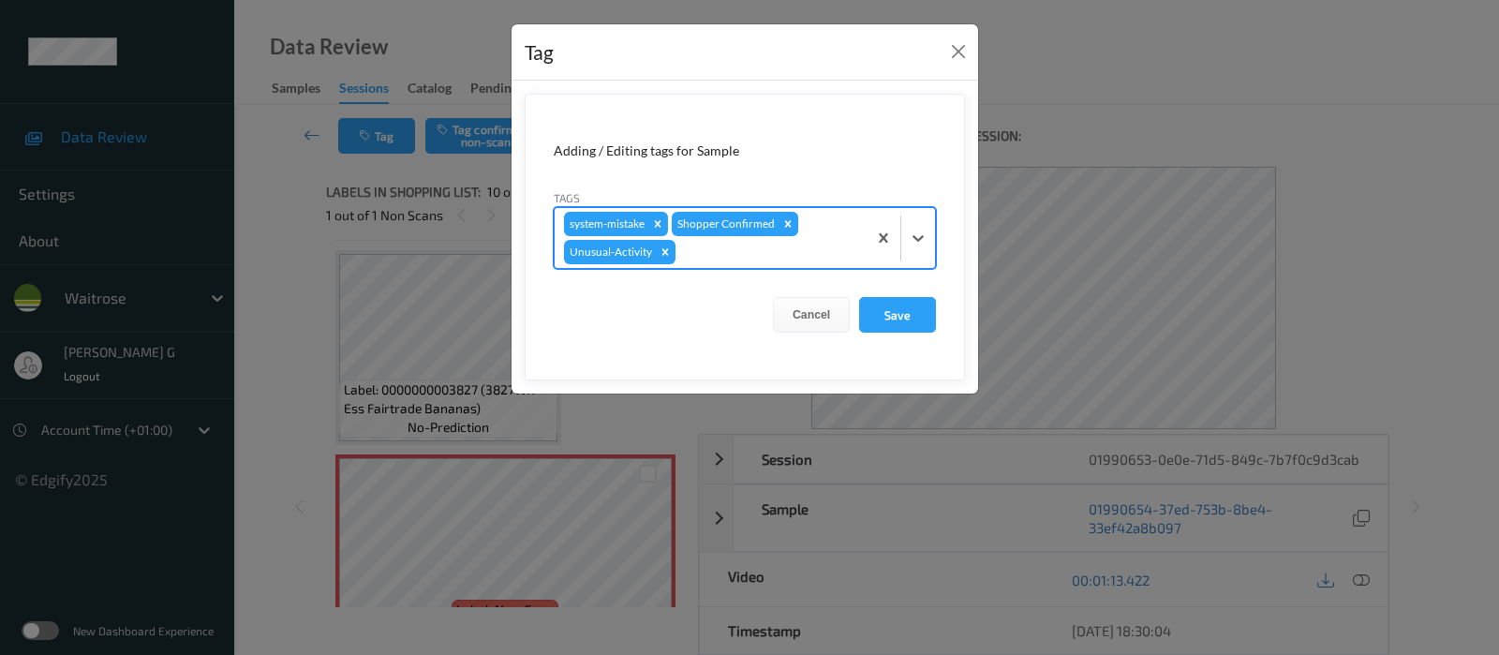
click at [763, 256] on div at bounding box center [768, 252] width 178 height 22
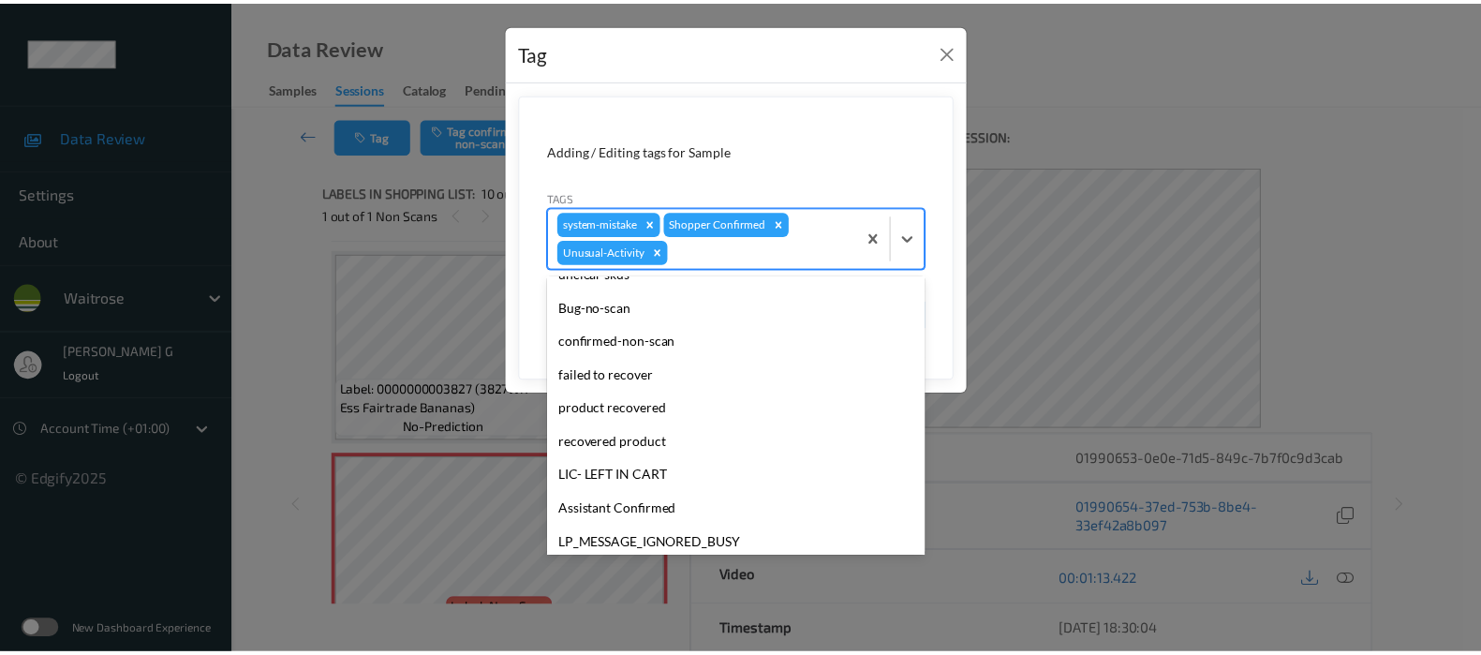
scroll to position [366, 0]
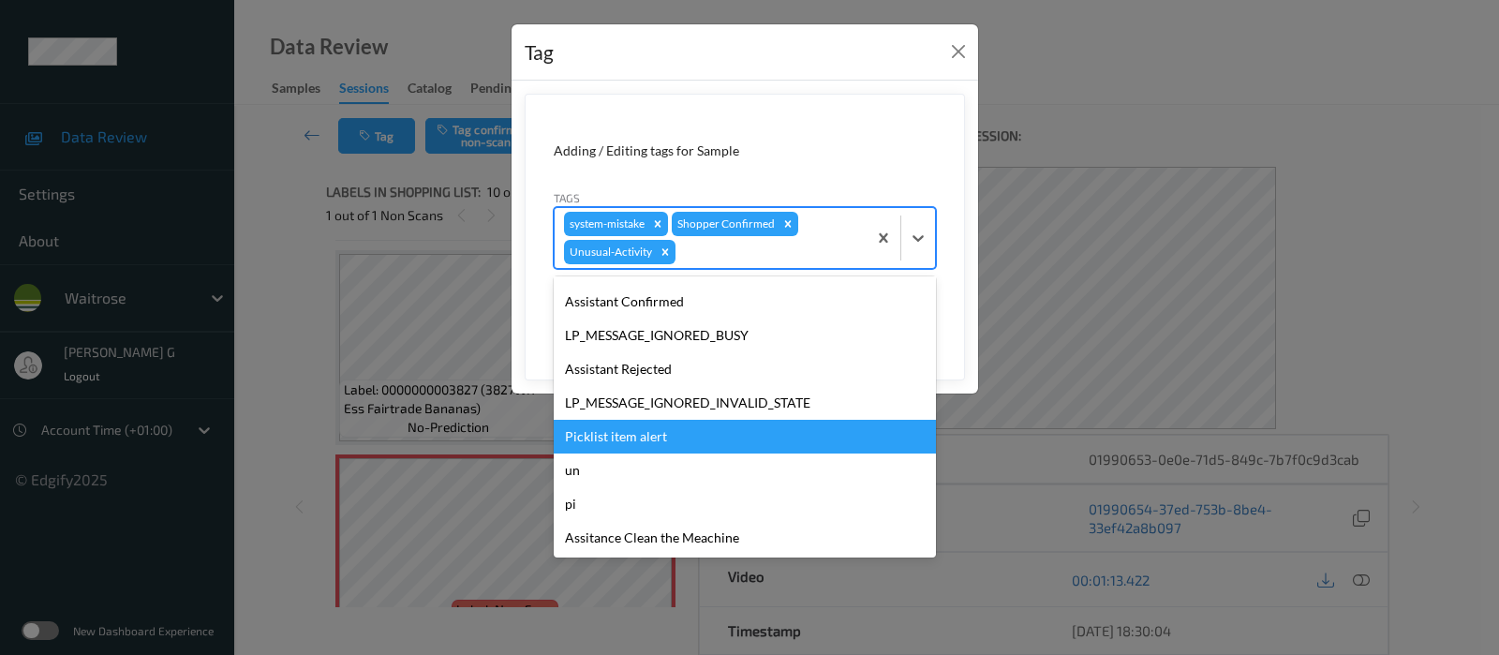
click at [607, 447] on div "Picklist item alert" at bounding box center [745, 437] width 382 height 34
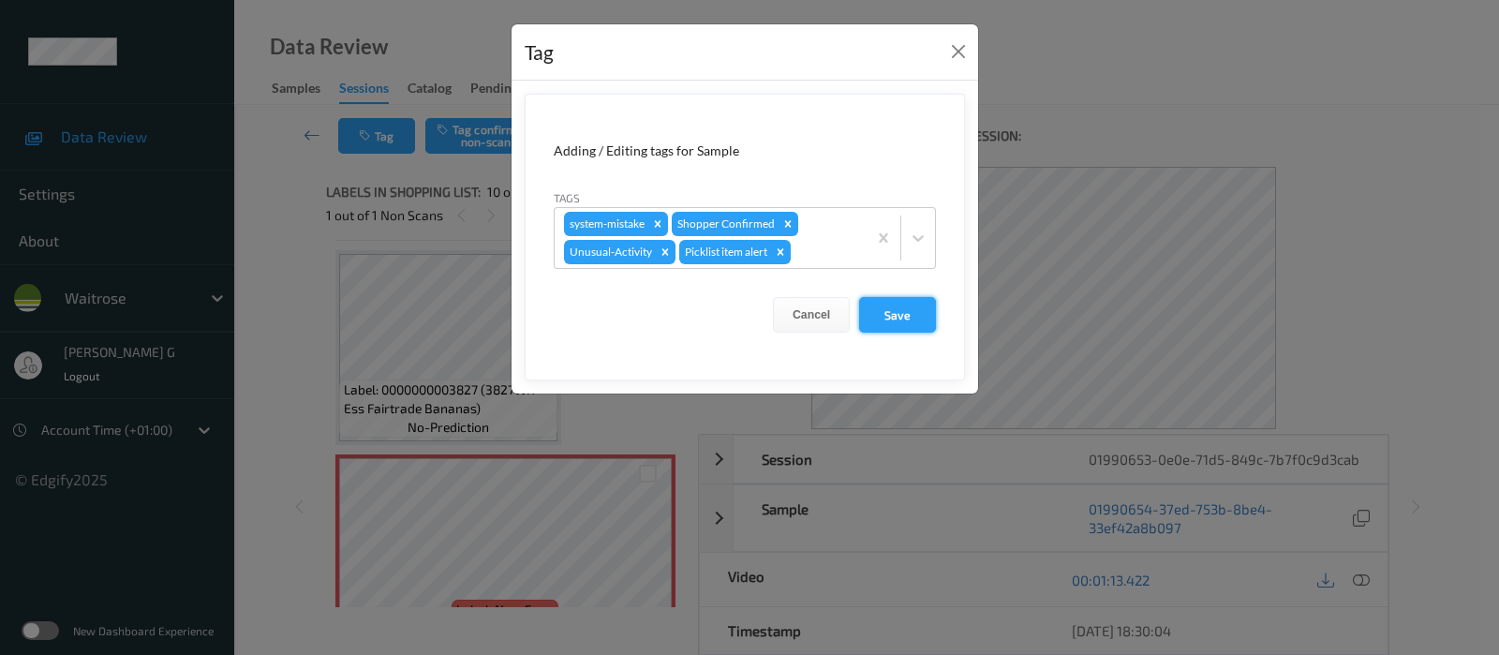
click at [927, 308] on button "Save" at bounding box center [897, 315] width 77 height 36
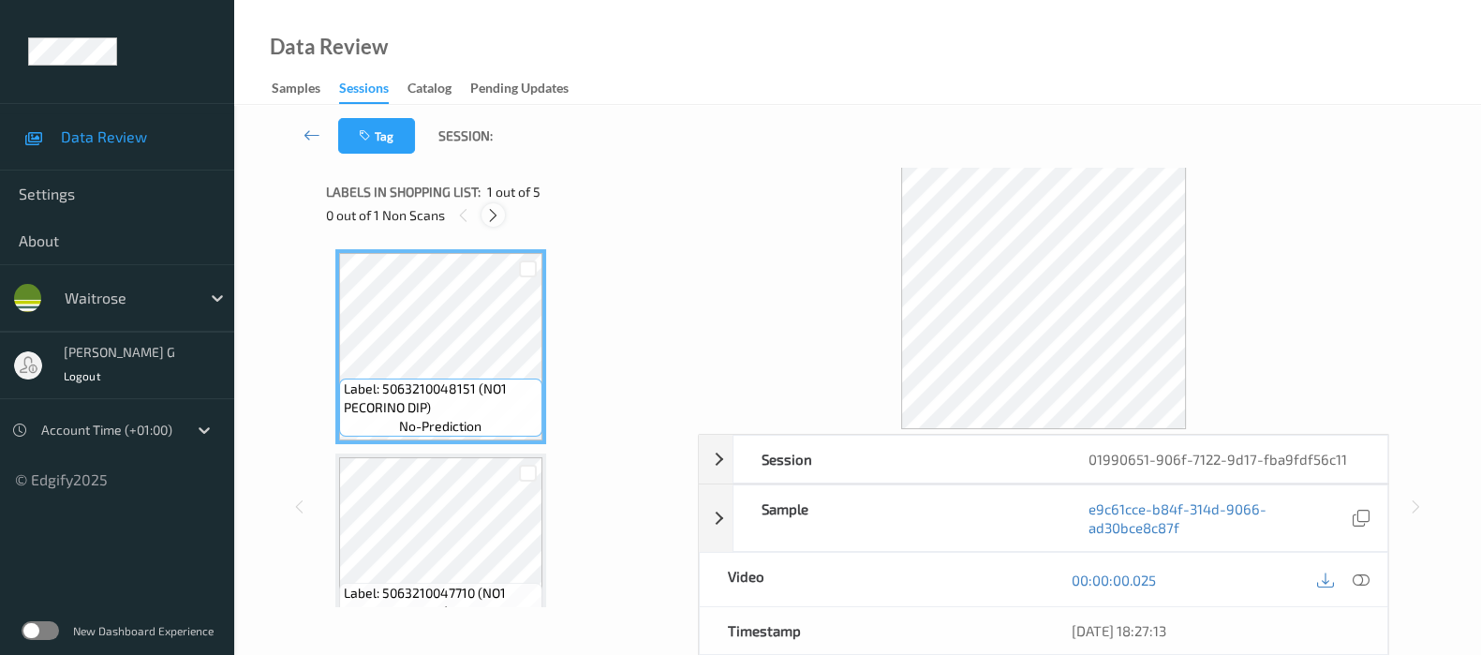
click at [497, 214] on icon at bounding box center [493, 215] width 16 height 17
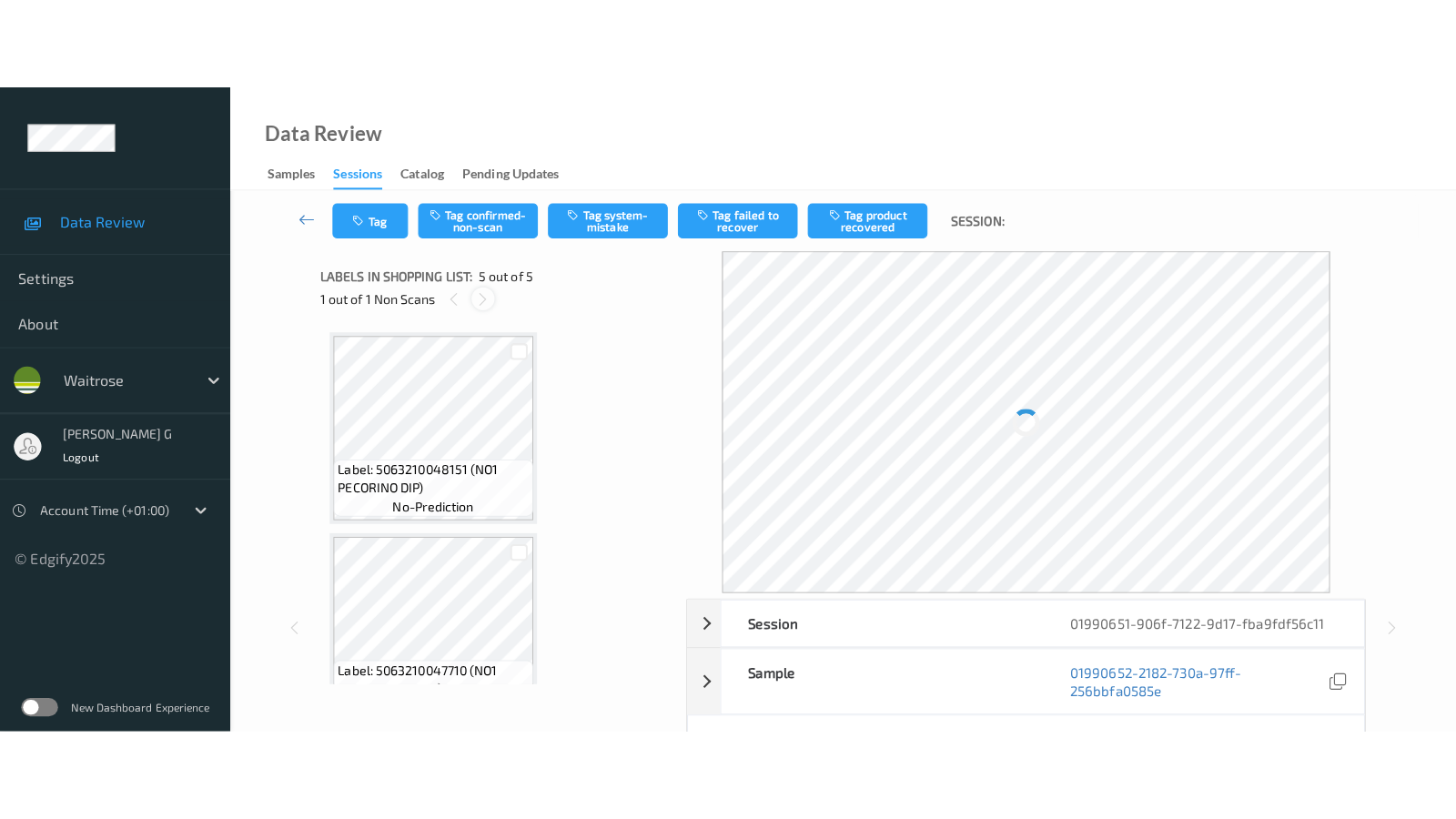
scroll to position [600, 0]
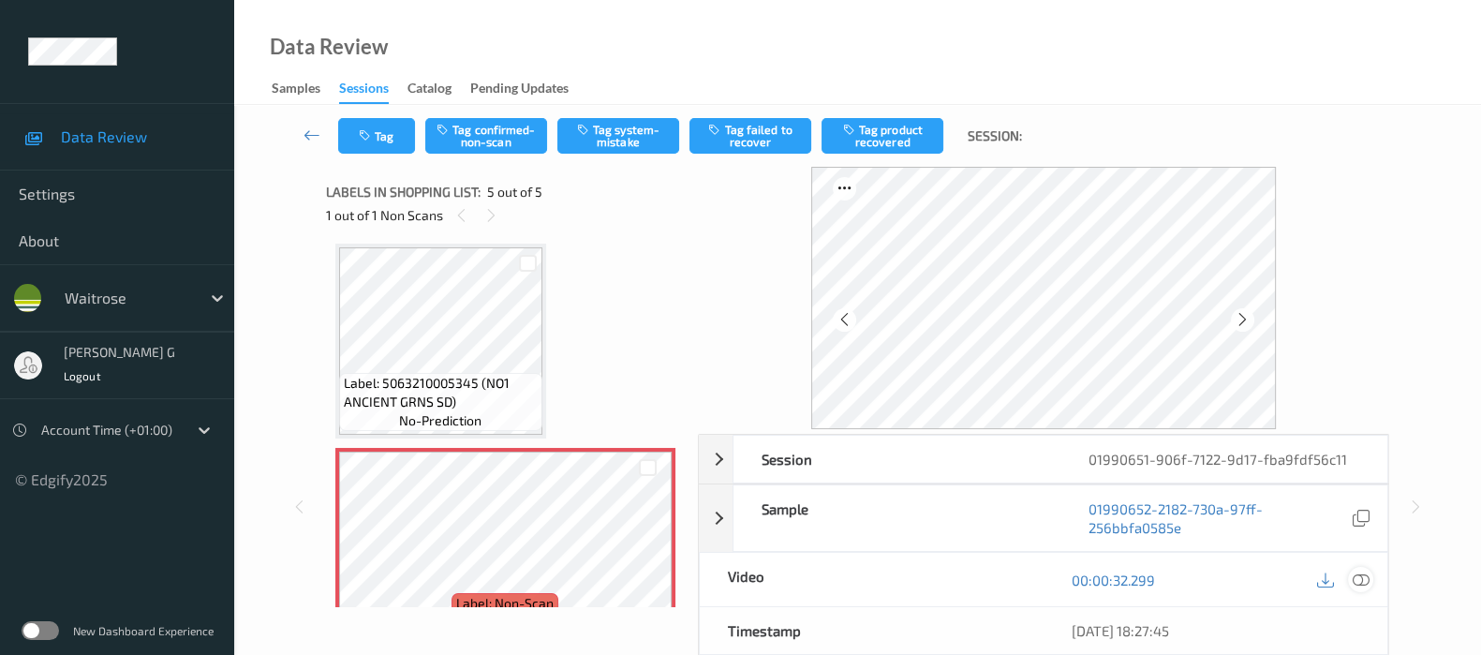
click at [1361, 580] on icon at bounding box center [1361, 579] width 17 height 17
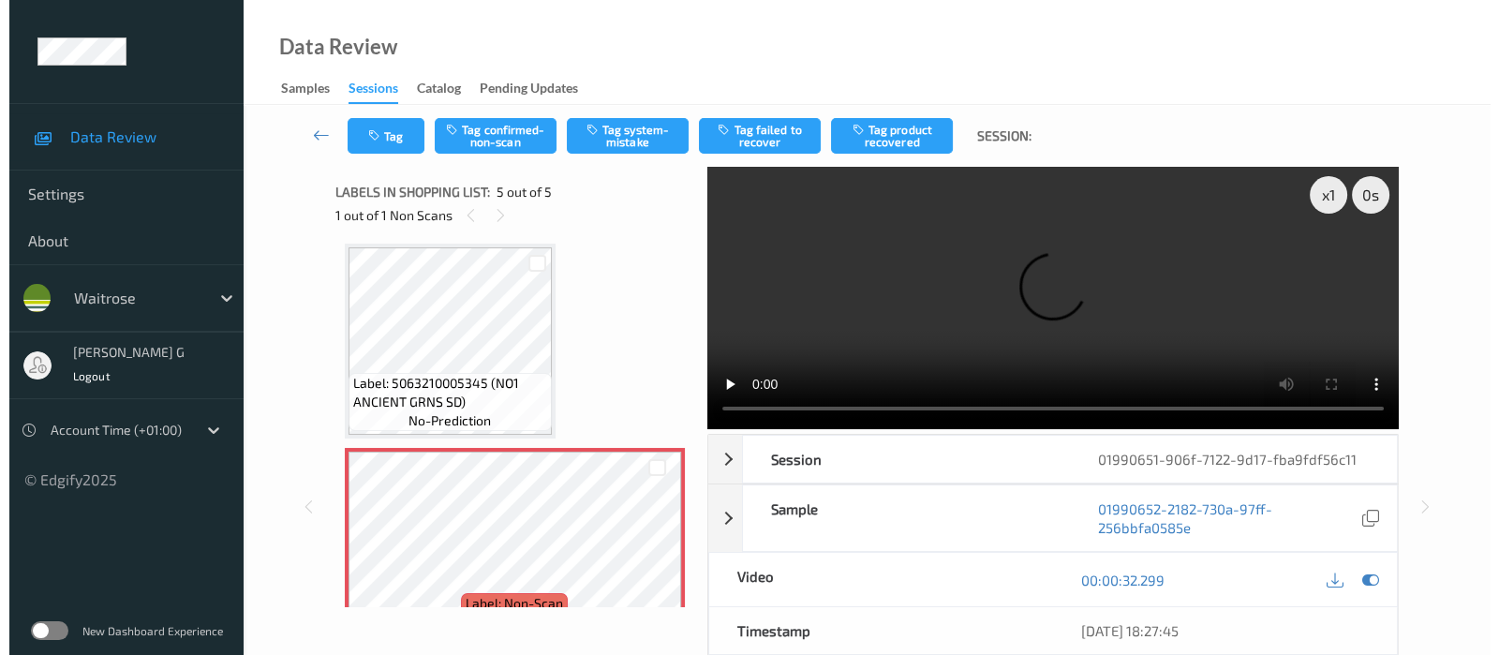
scroll to position [467, 0]
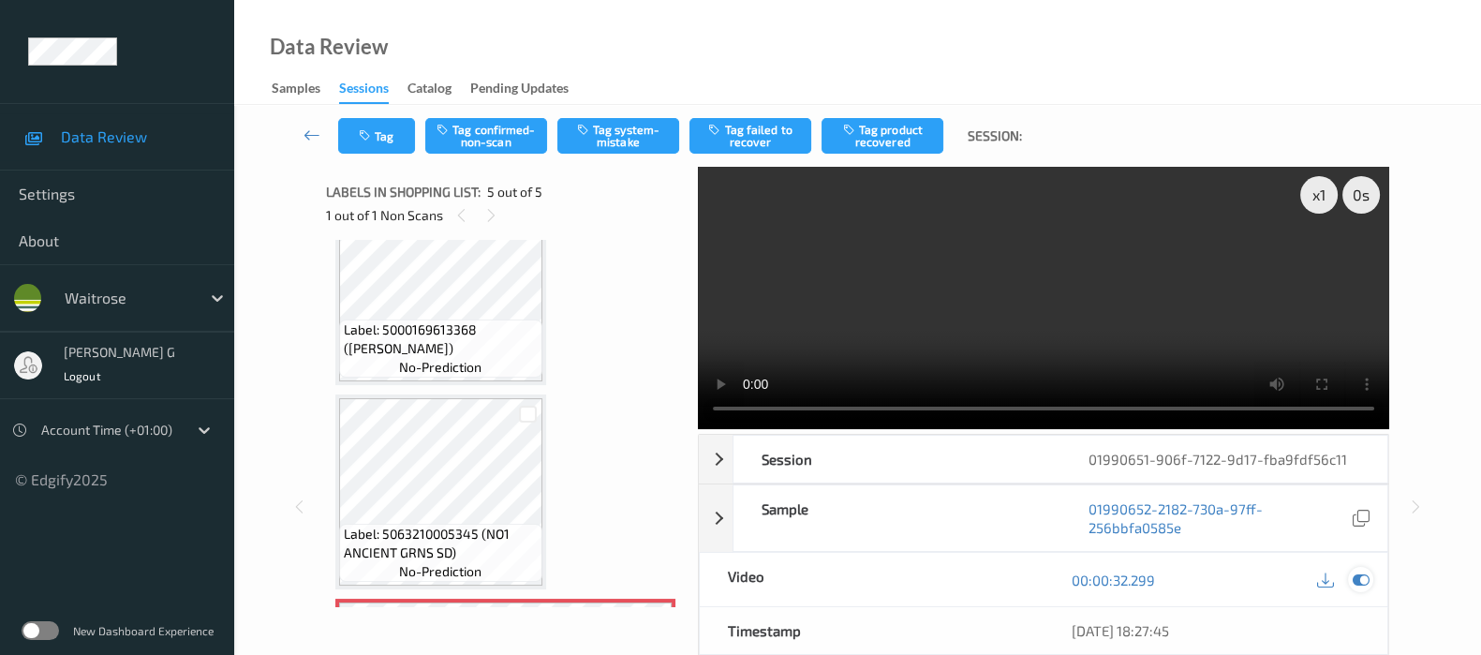
click at [1372, 579] on div at bounding box center [1360, 579] width 25 height 25
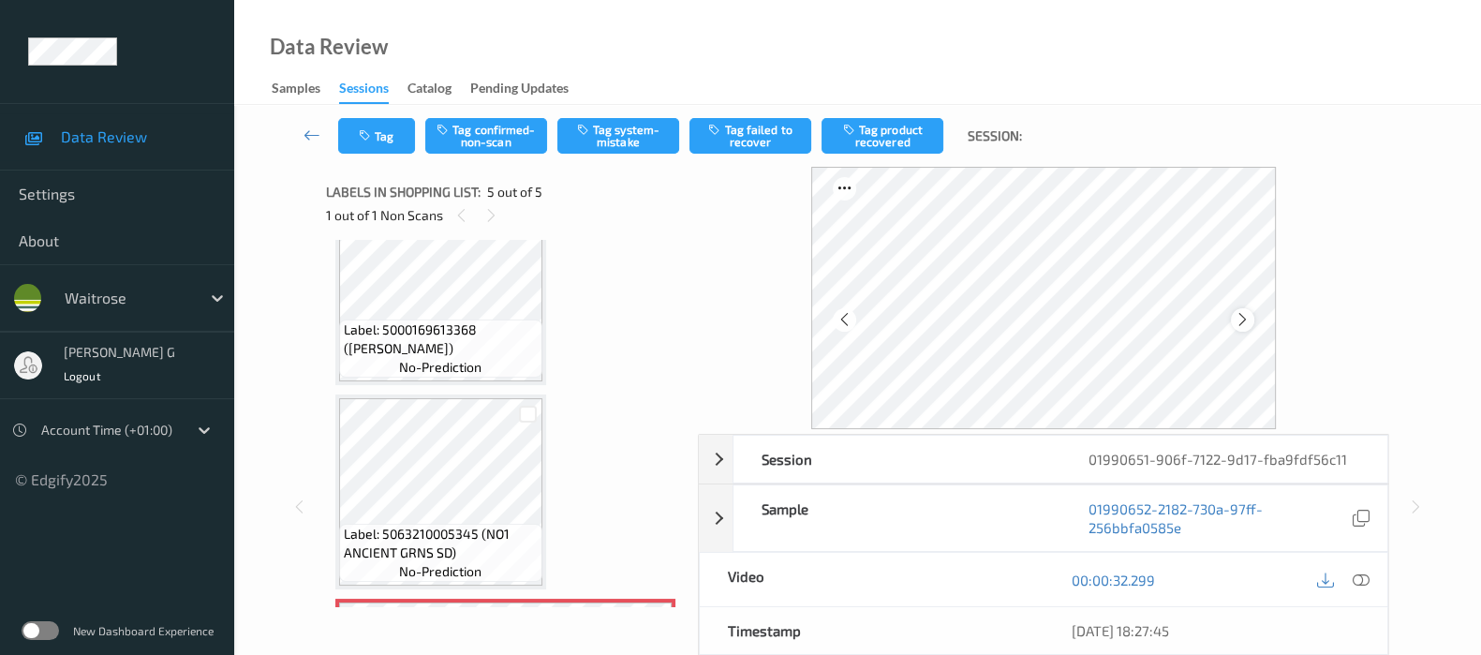
click at [1243, 313] on icon at bounding box center [1243, 319] width 16 height 17
click at [582, 132] on icon "button" at bounding box center [585, 129] width 16 height 13
click at [385, 126] on button "Tag" at bounding box center [376, 136] width 77 height 36
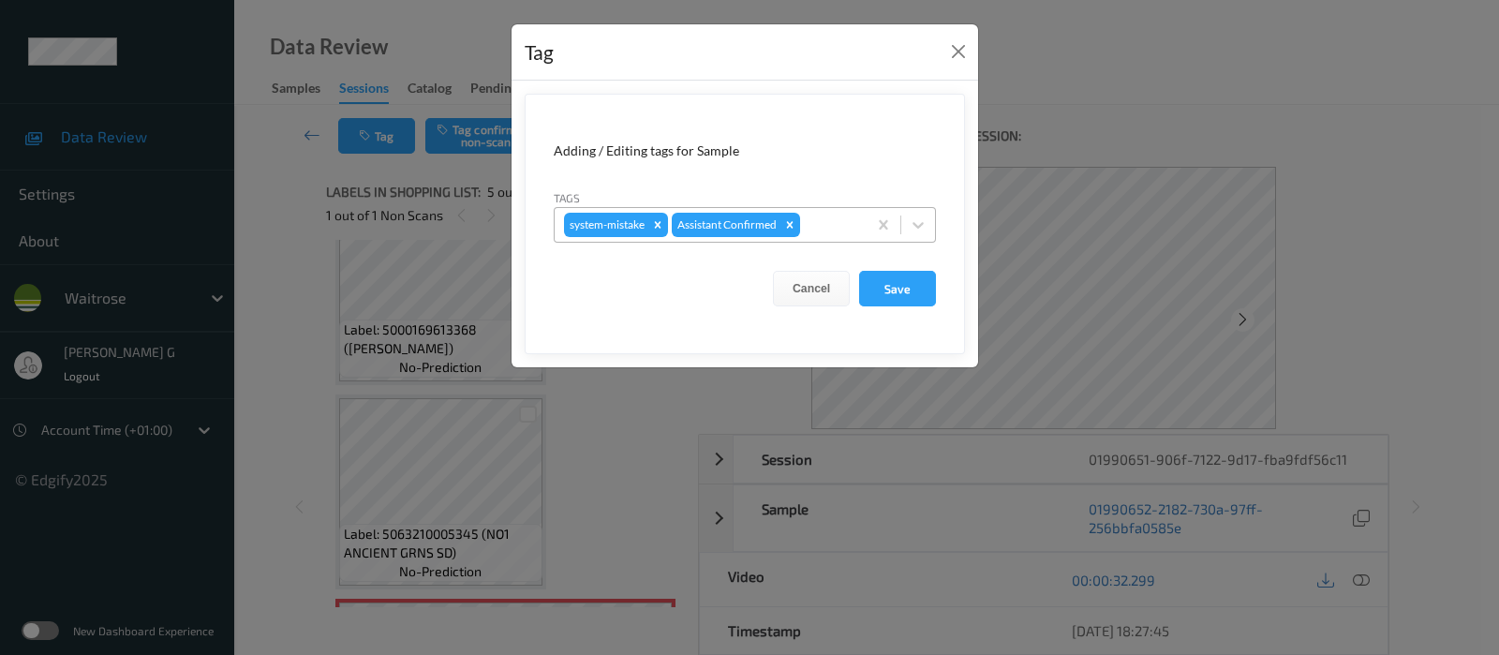
click at [828, 227] on div at bounding box center [830, 225] width 53 height 22
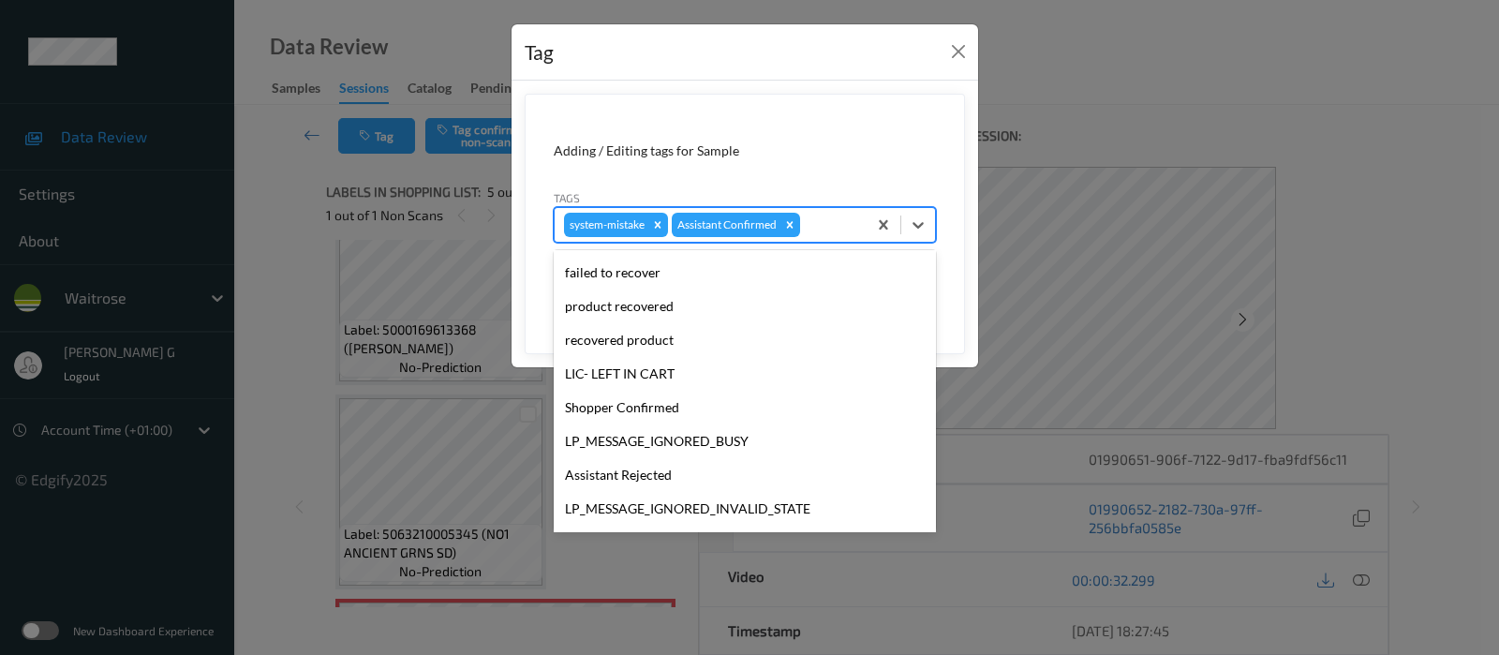
scroll to position [400, 0]
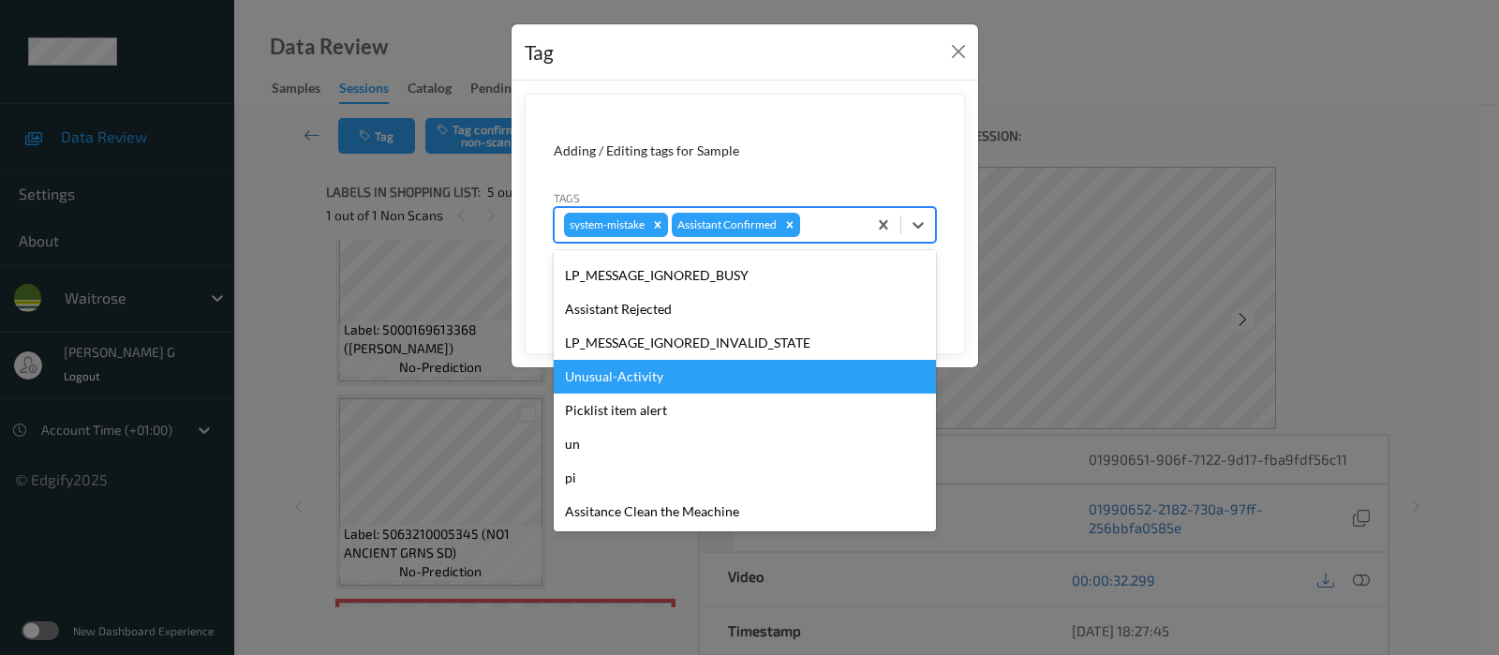
click at [645, 378] on div "Unusual-Activity" at bounding box center [745, 377] width 382 height 34
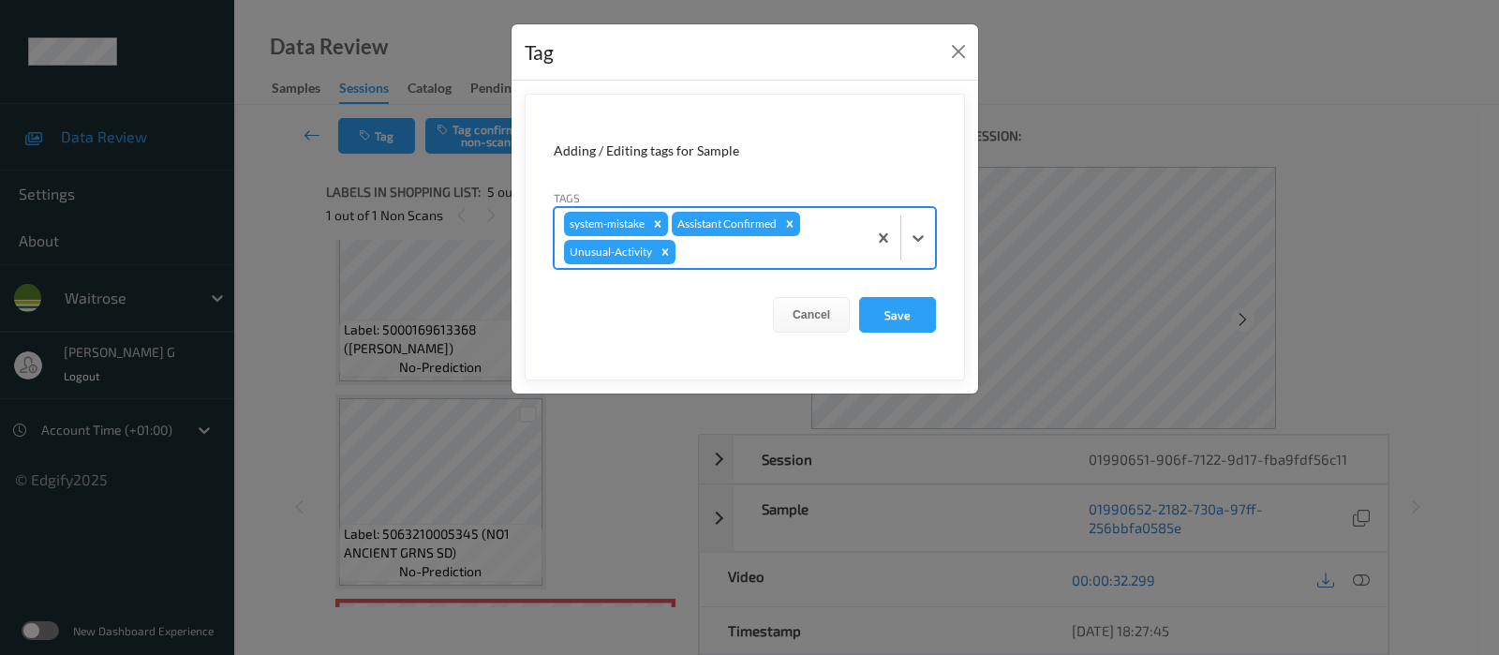
click at [796, 268] on form "Adding / Editing tags for Sample Tags option Unusual-Activity, selected. Select…" at bounding box center [745, 237] width 440 height 287
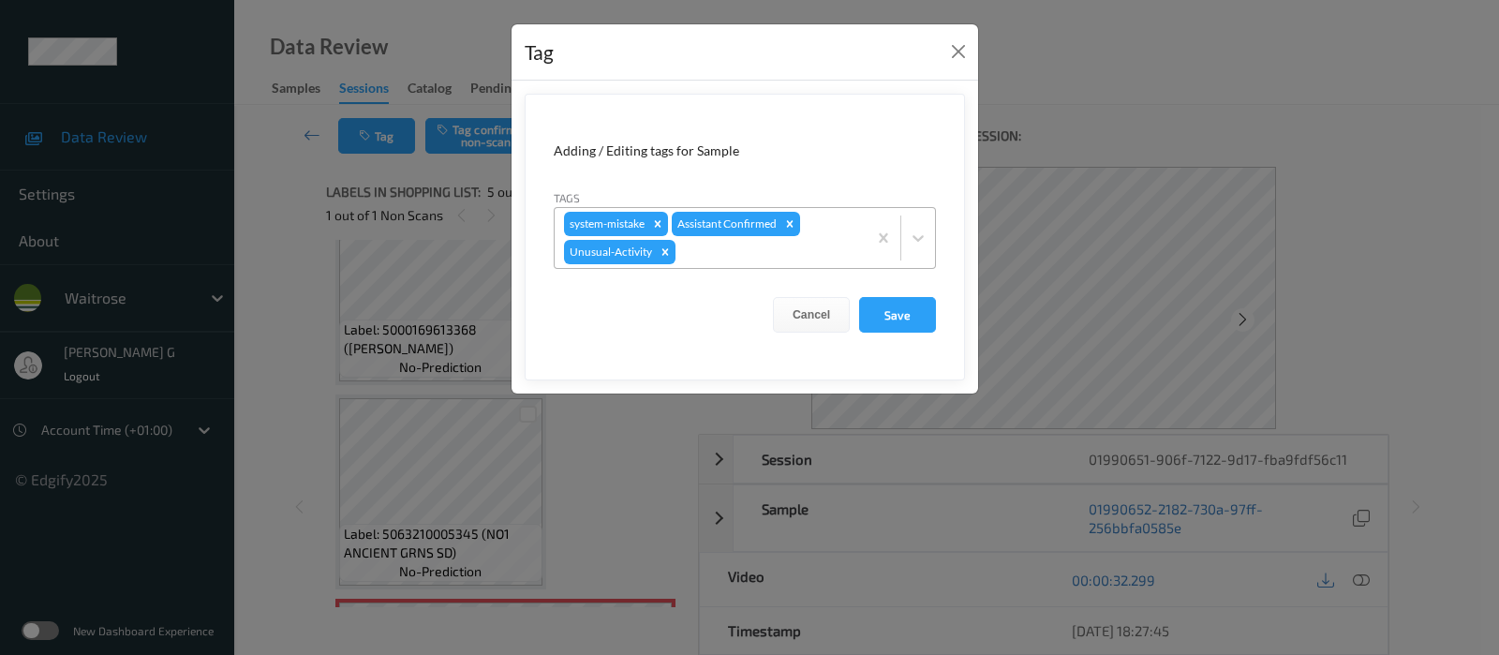
click at [795, 255] on div at bounding box center [768, 252] width 178 height 22
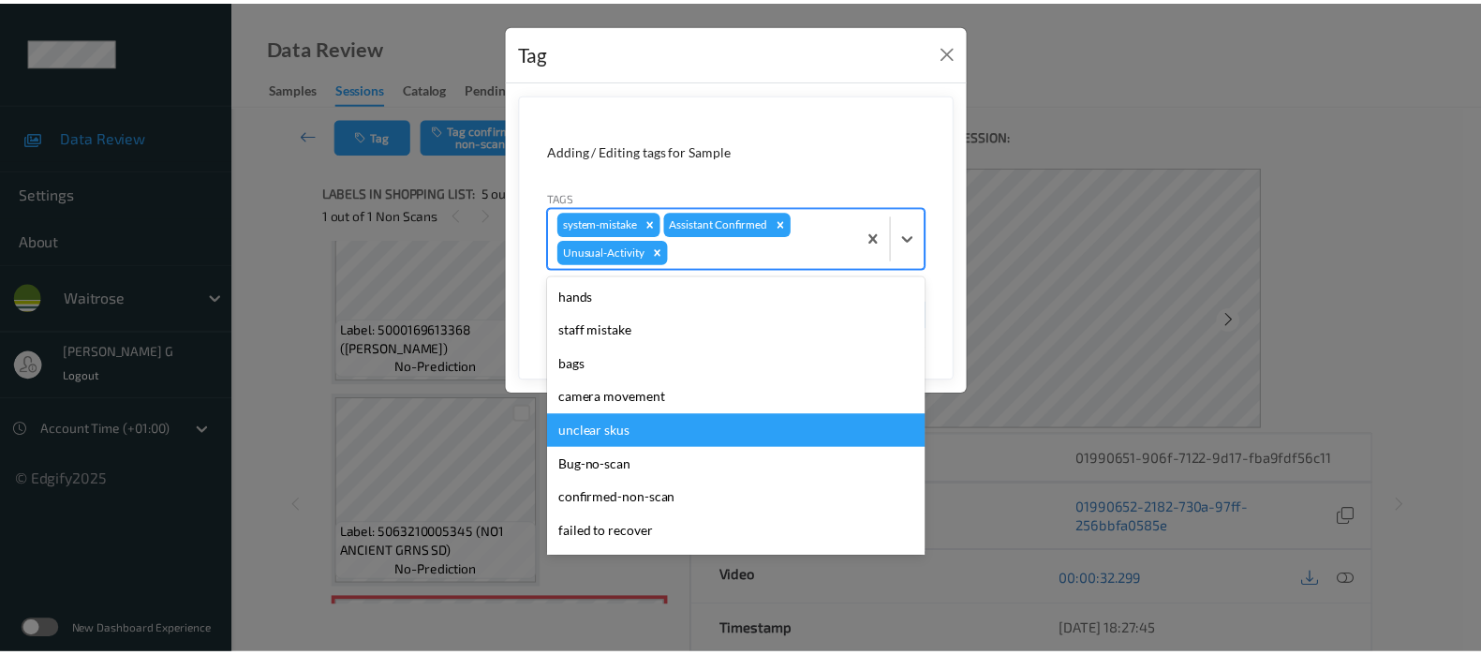
scroll to position [351, 0]
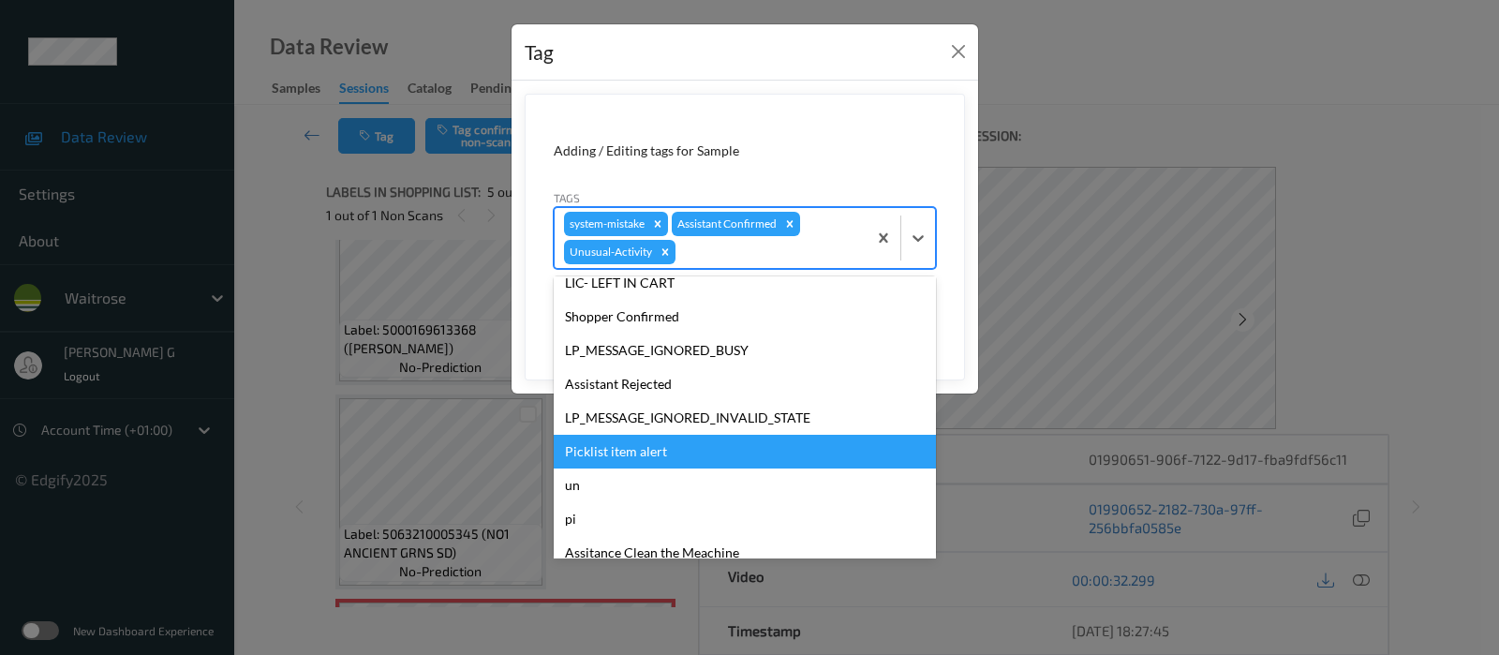
click at [621, 447] on div "Picklist item alert" at bounding box center [745, 452] width 382 height 34
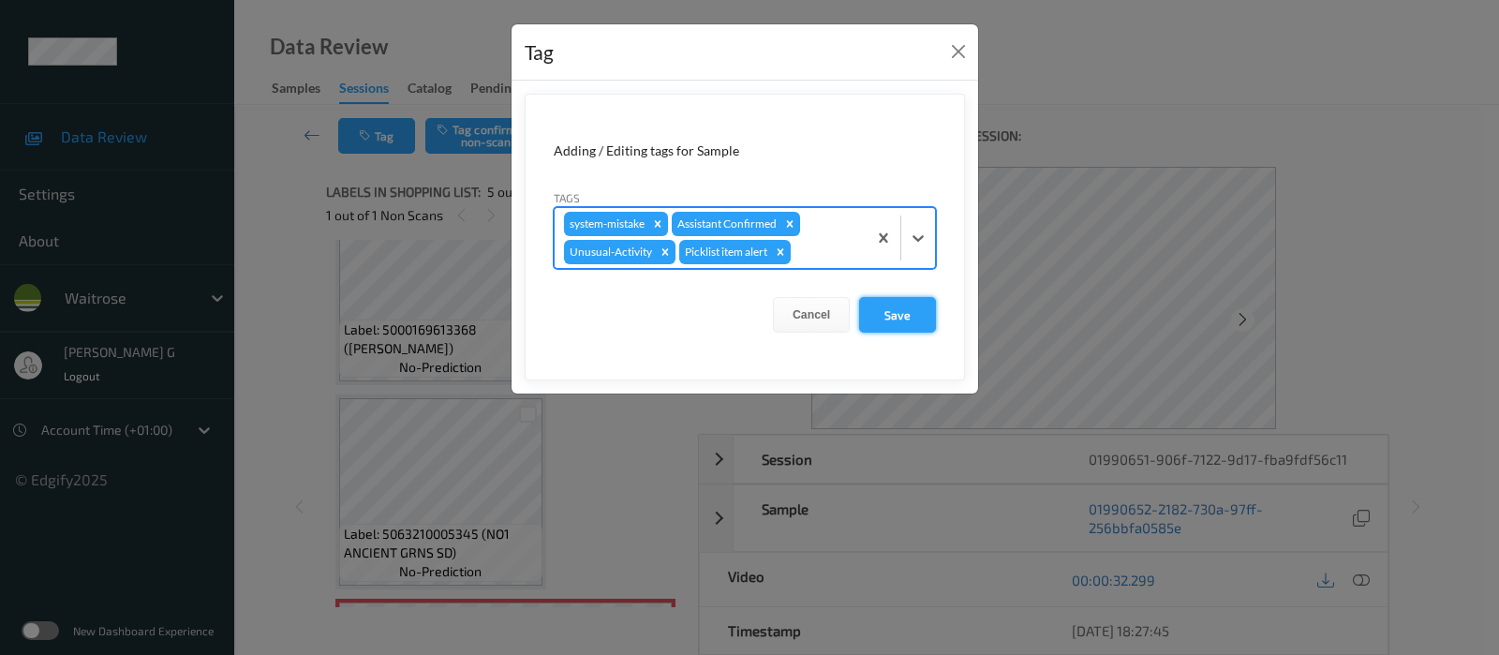
click at [888, 311] on button "Save" at bounding box center [897, 315] width 77 height 36
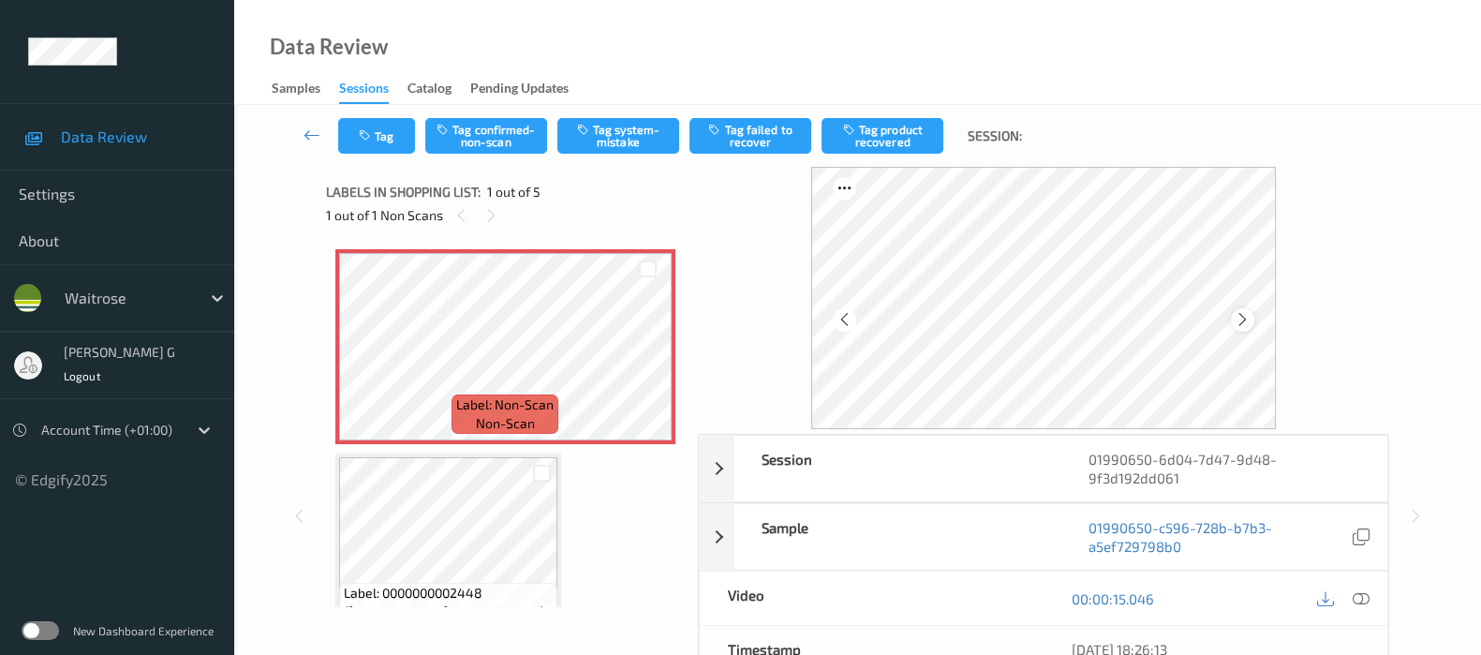
click at [1250, 318] on icon at bounding box center [1243, 319] width 16 height 17
click at [1354, 595] on icon at bounding box center [1361, 598] width 17 height 17
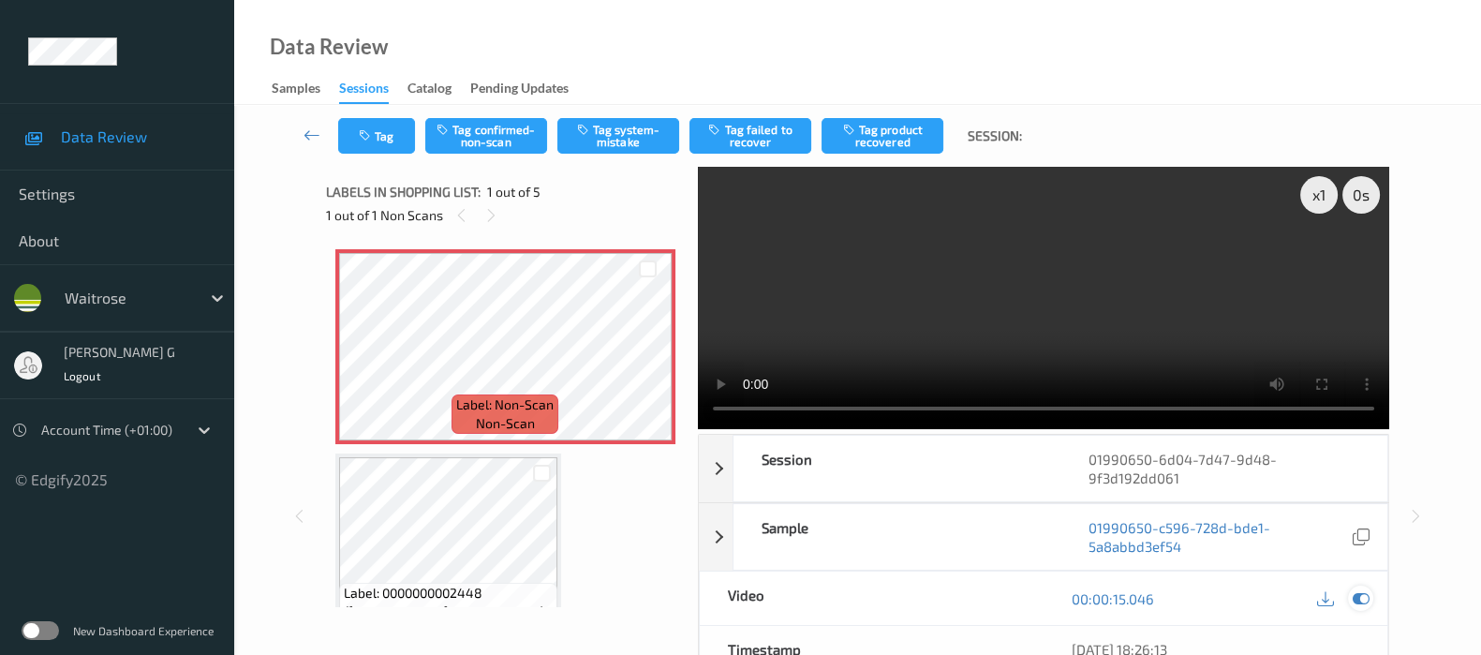
click at [1362, 595] on icon at bounding box center [1361, 598] width 17 height 17
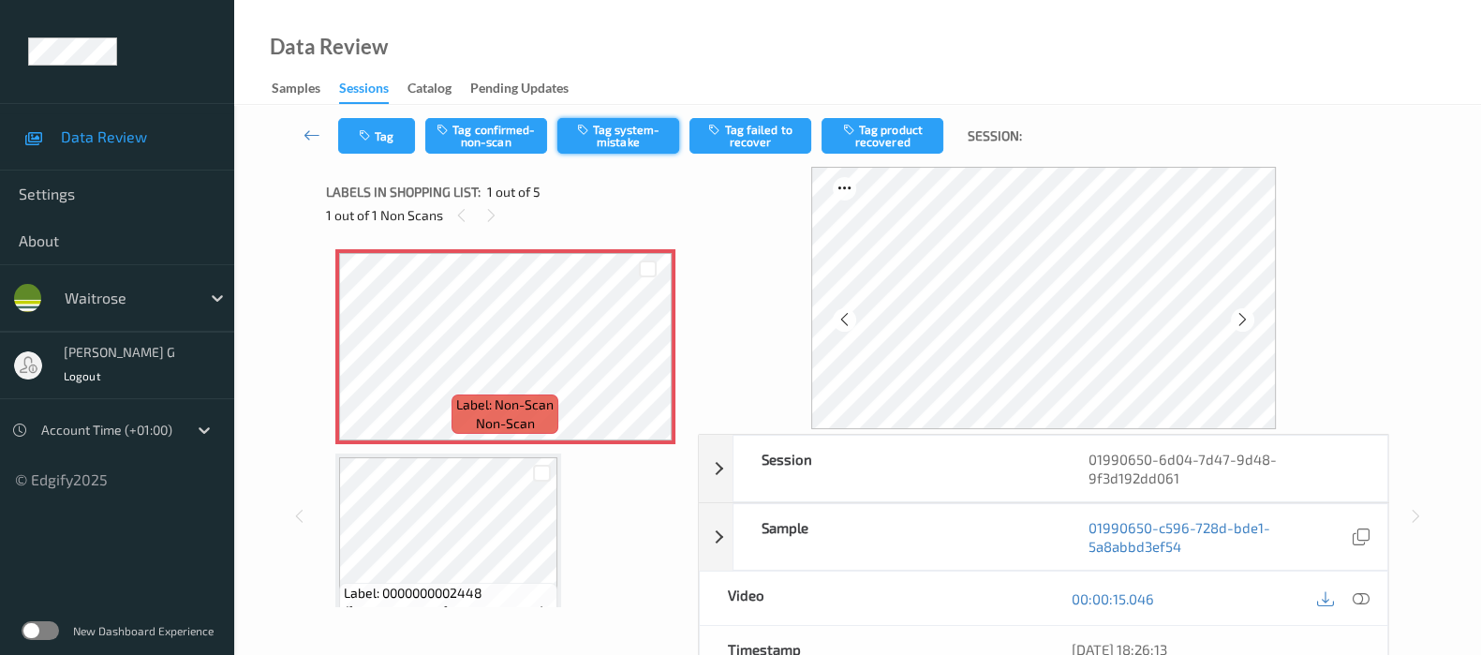
click at [615, 133] on button "Tag system-mistake" at bounding box center [618, 136] width 122 height 36
click at [353, 118] on button "Tag" at bounding box center [376, 136] width 77 height 36
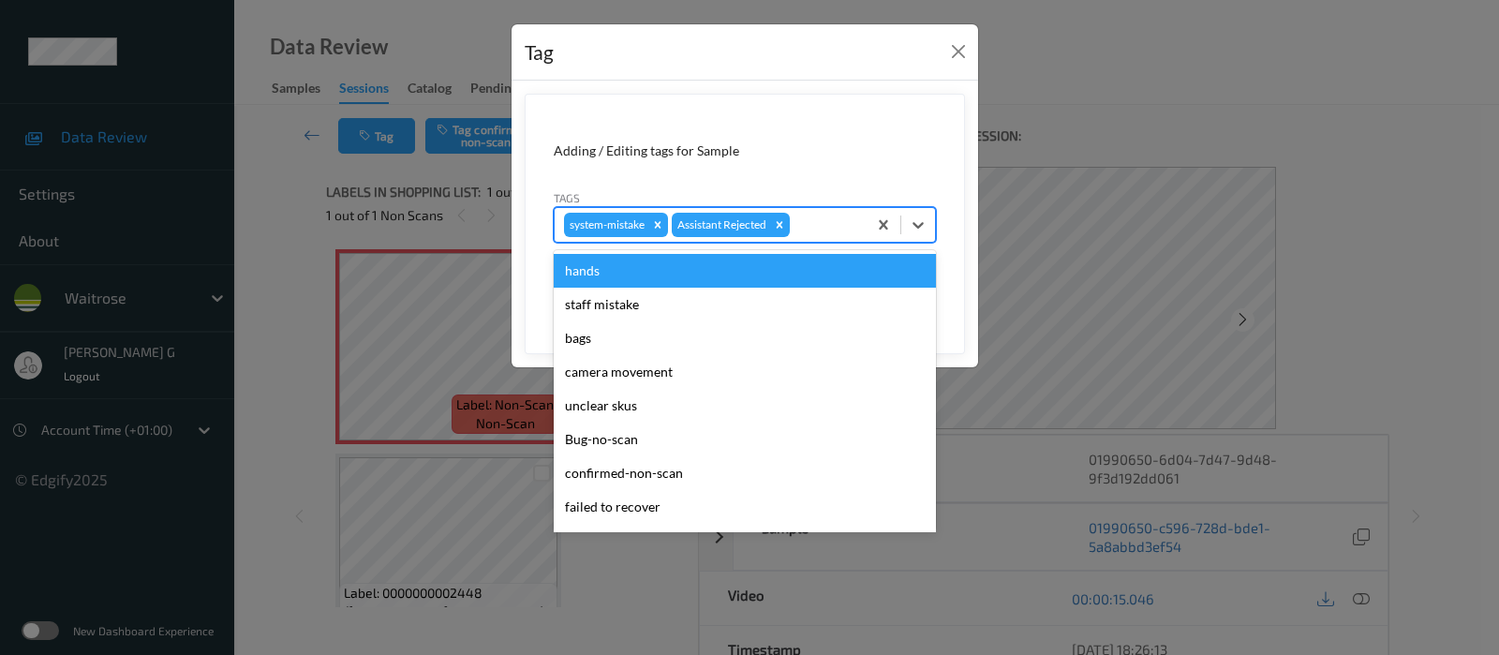
click at [814, 222] on div at bounding box center [826, 225] width 64 height 22
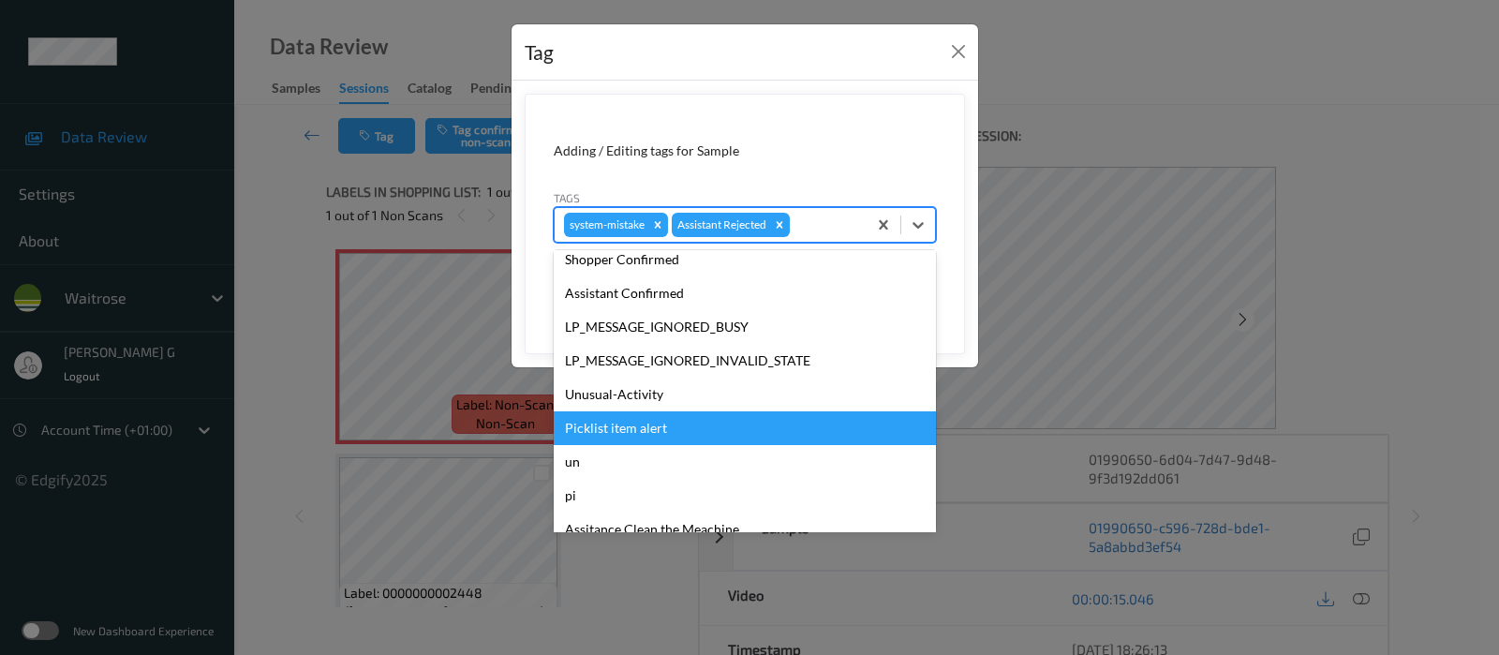
scroll to position [400, 0]
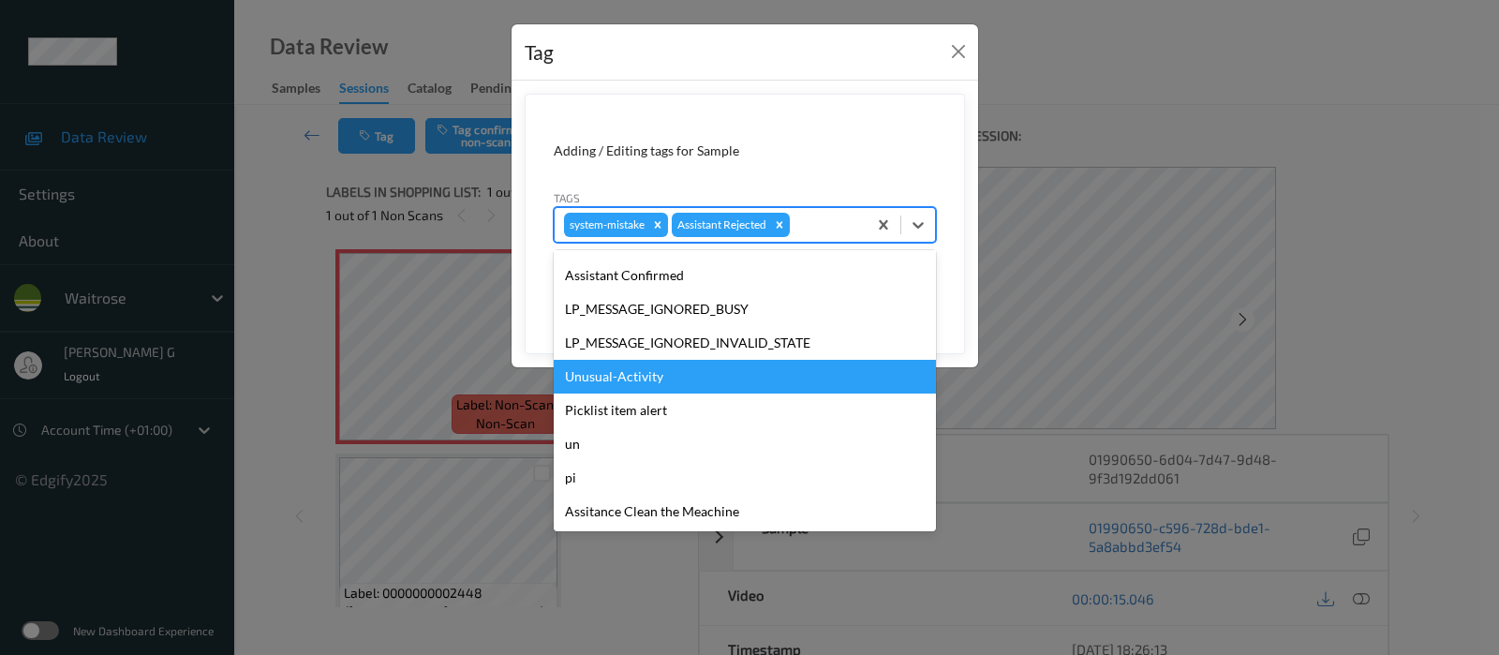
click at [639, 369] on div "Unusual-Activity" at bounding box center [745, 377] width 382 height 34
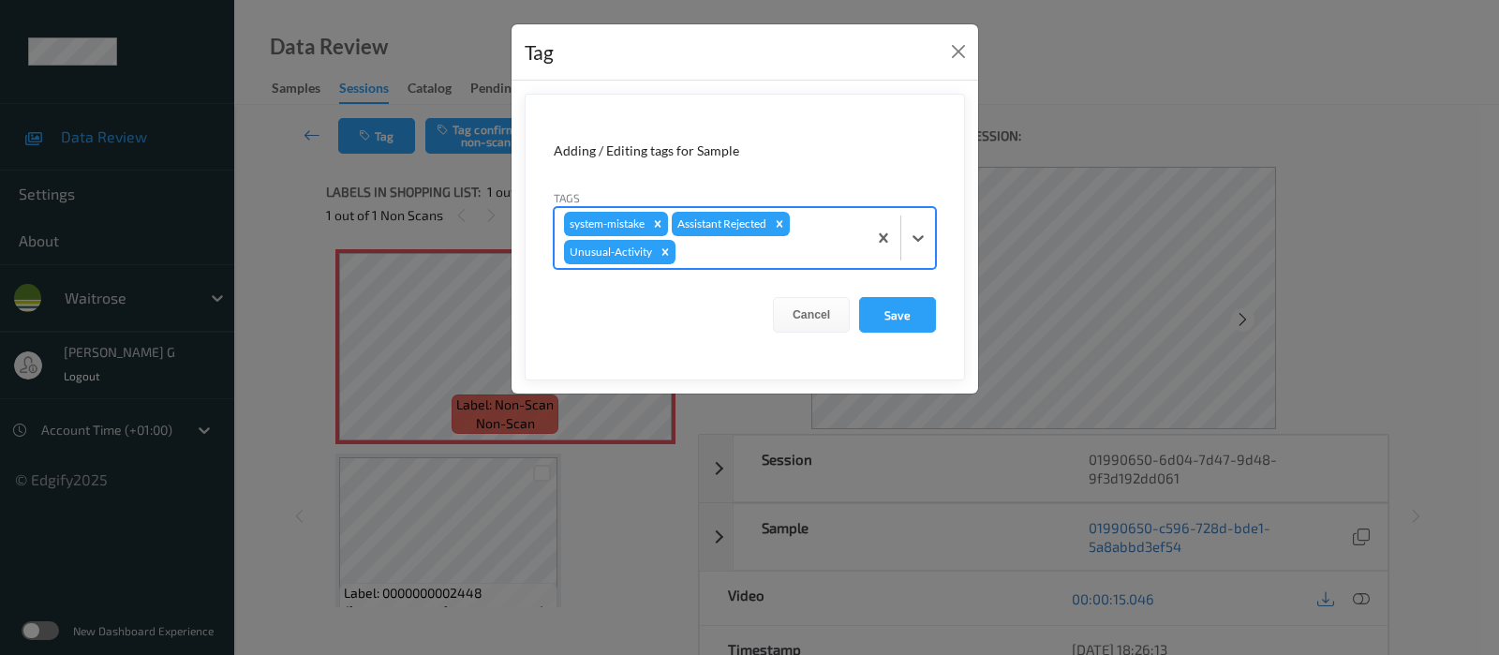
click at [813, 242] on div at bounding box center [768, 252] width 178 height 22
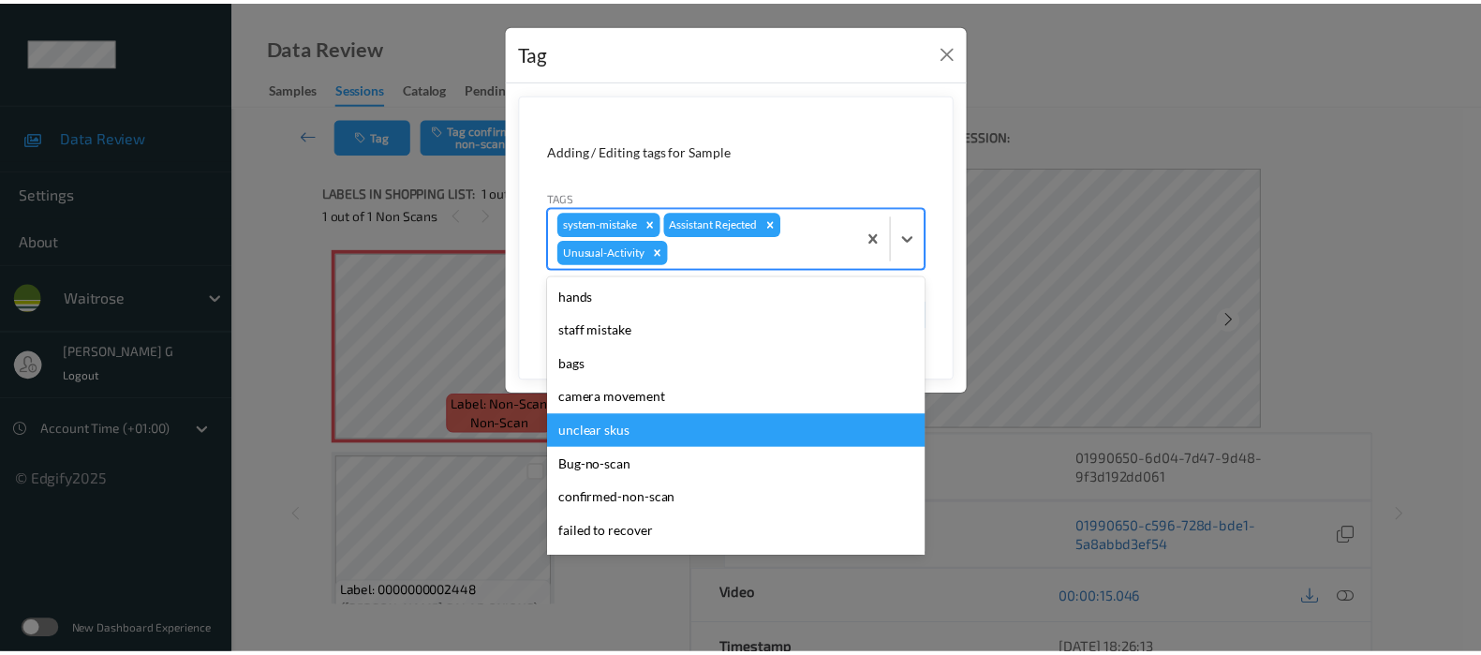
scroll to position [366, 0]
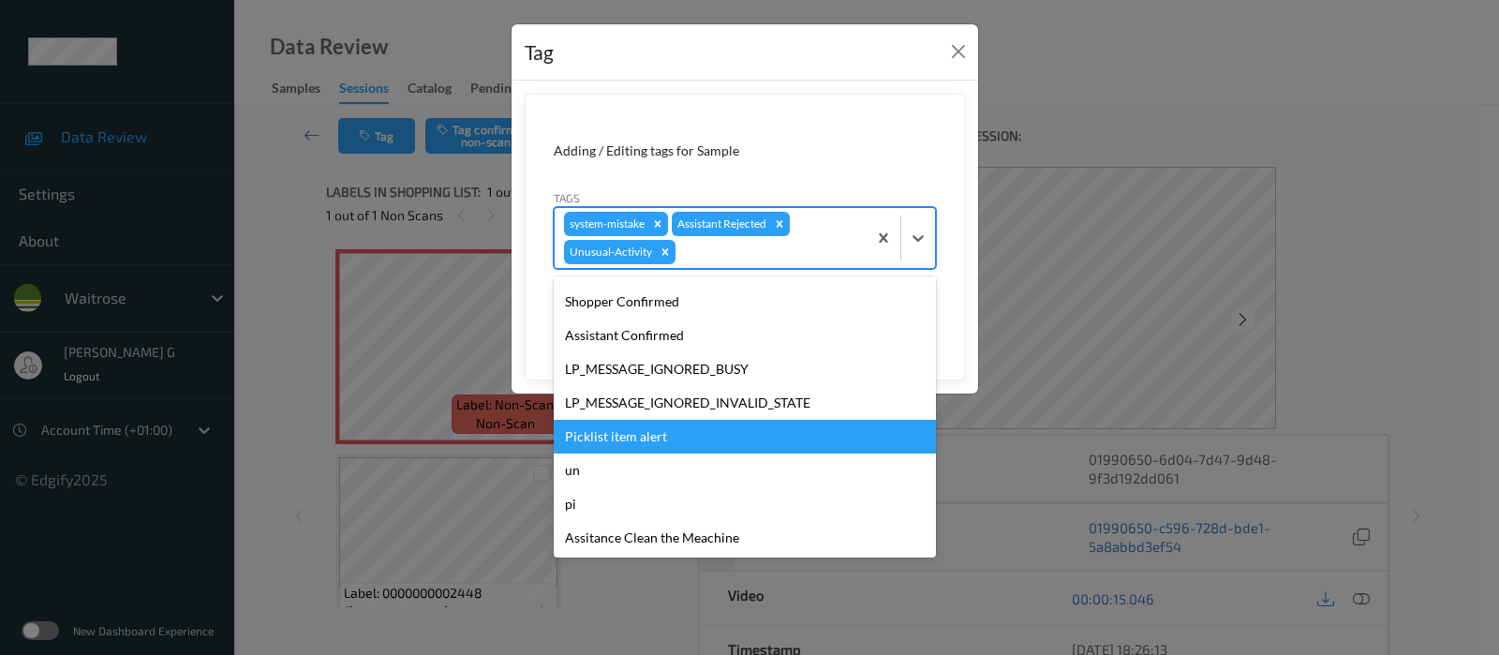
click at [600, 438] on div "Picklist item alert" at bounding box center [745, 437] width 382 height 34
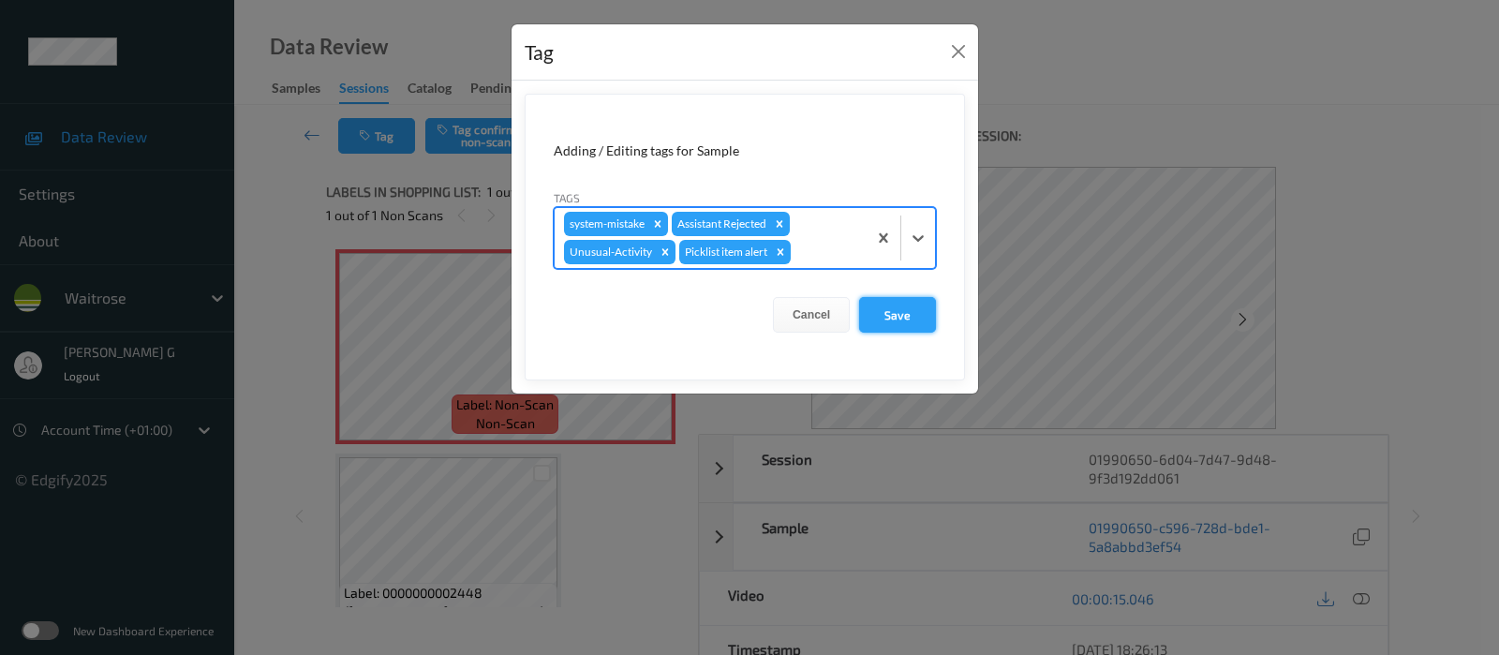
click at [892, 318] on button "Save" at bounding box center [897, 315] width 77 height 36
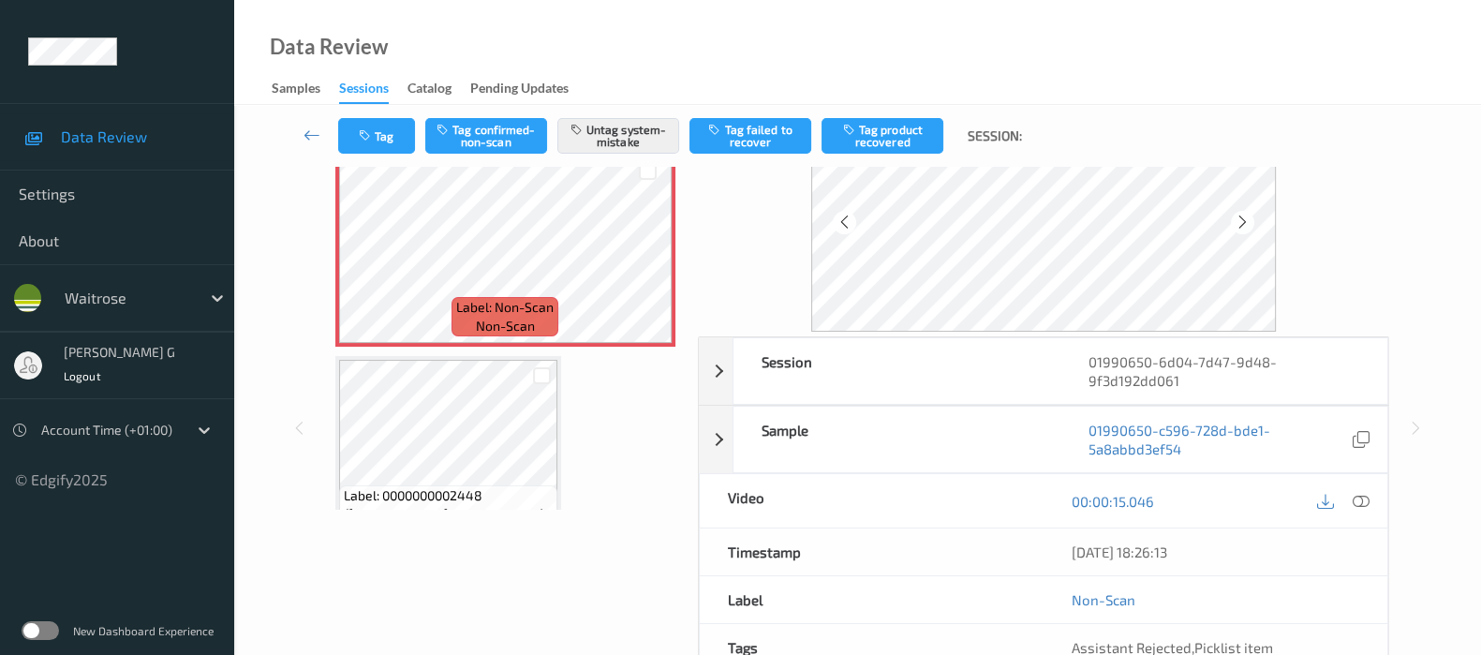
scroll to position [0, 0]
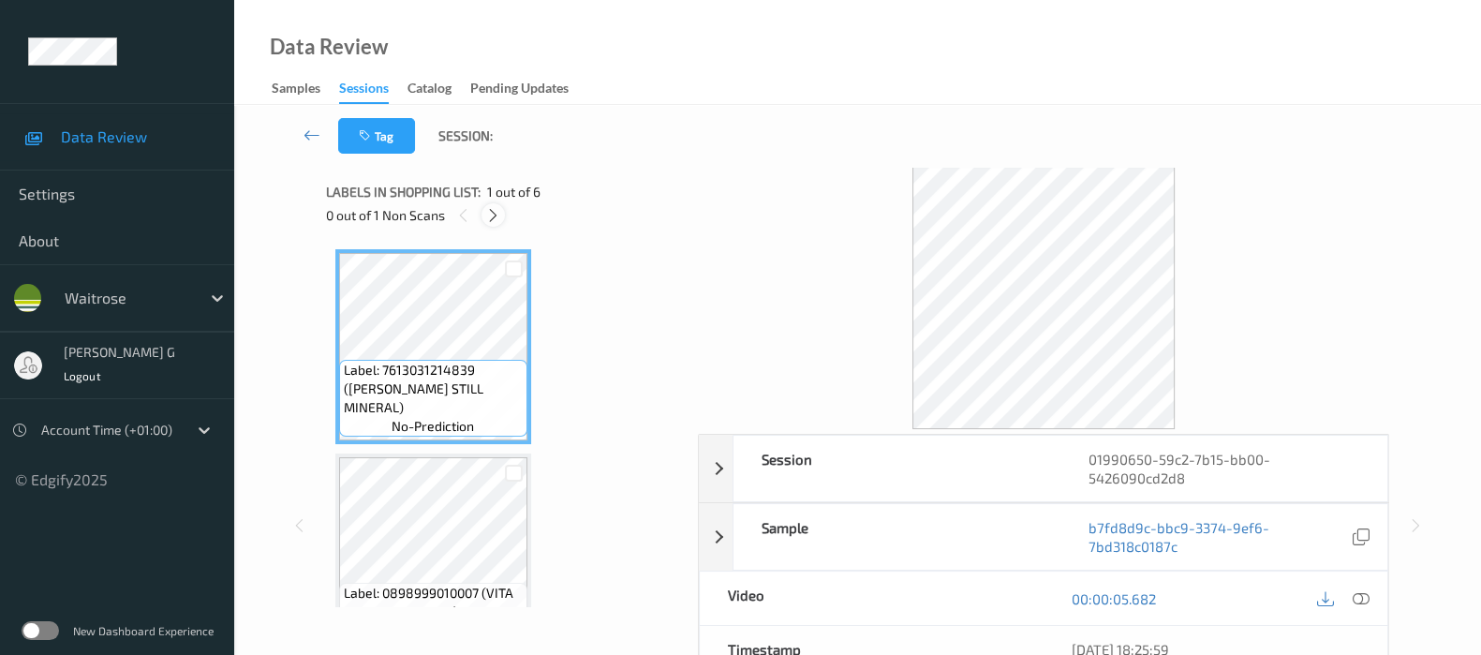
click at [487, 218] on icon at bounding box center [493, 215] width 16 height 17
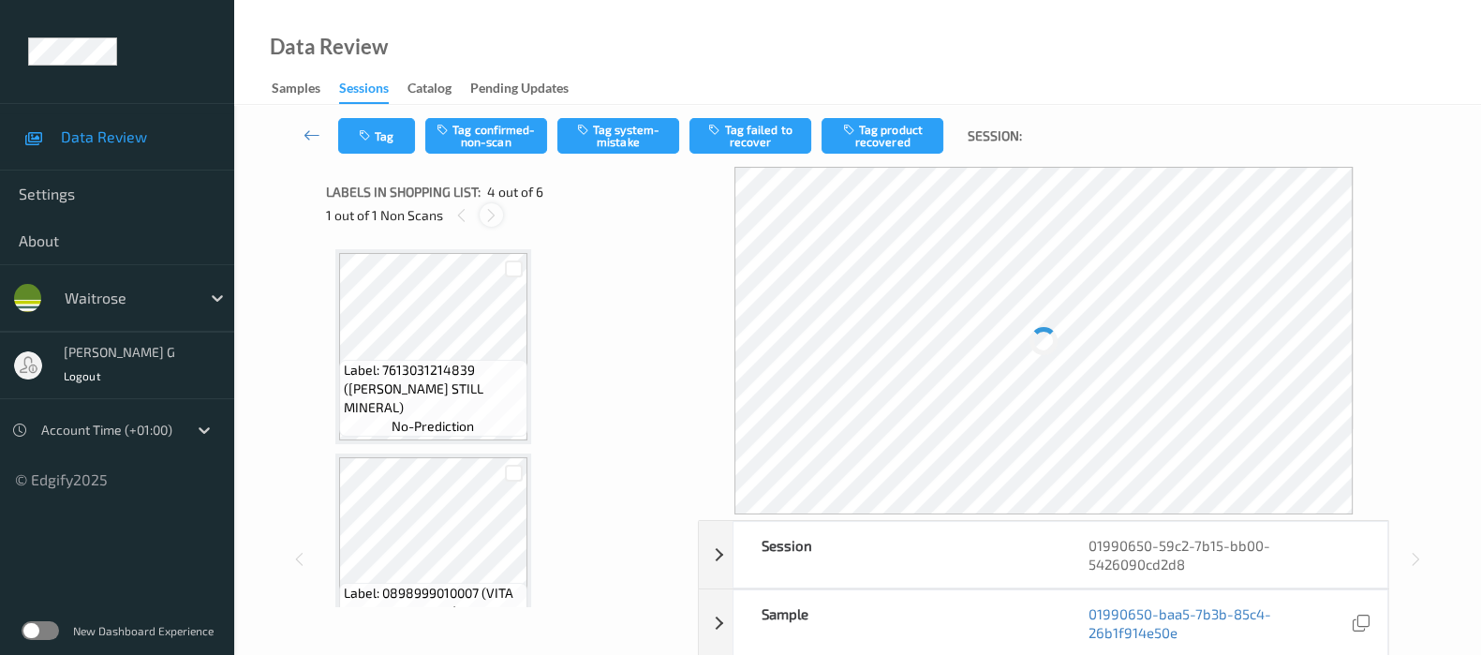
scroll to position [415, 0]
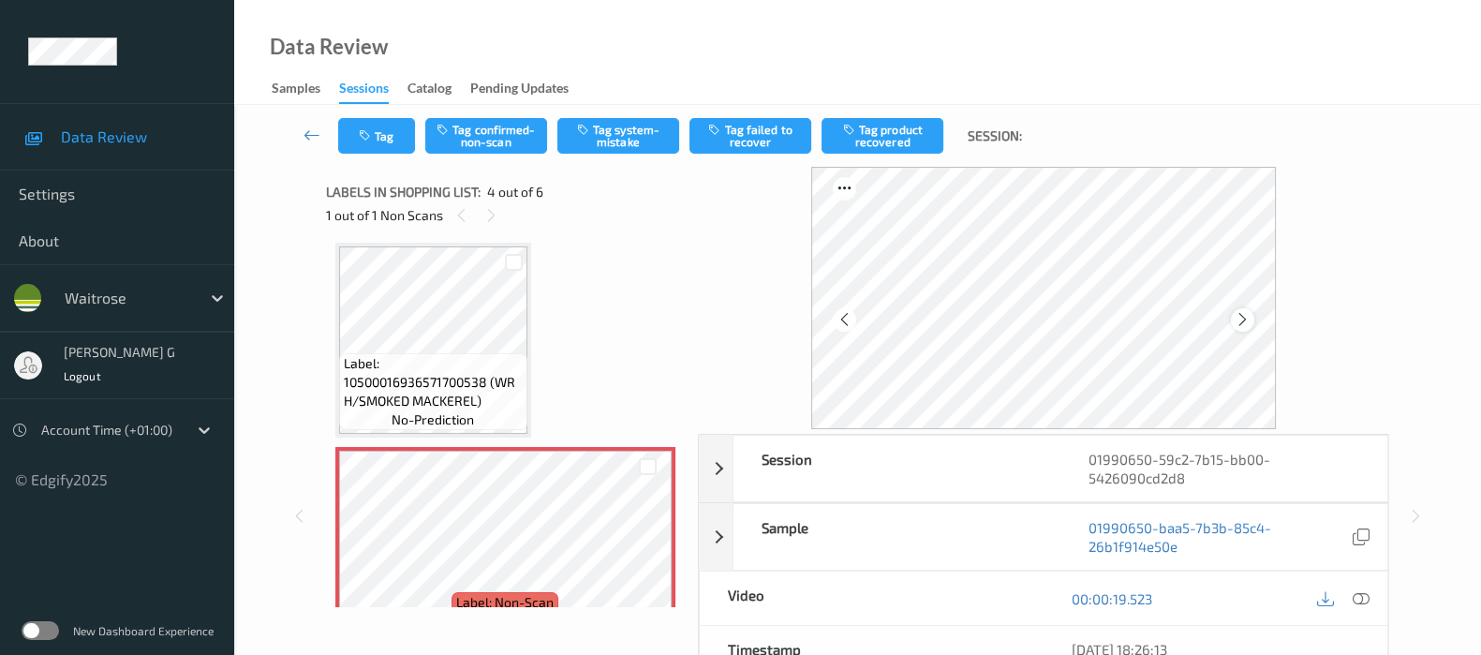
click at [1250, 311] on icon at bounding box center [1243, 319] width 16 height 17
click at [1245, 317] on icon at bounding box center [1243, 319] width 16 height 17
click at [1370, 601] on div at bounding box center [1360, 598] width 25 height 25
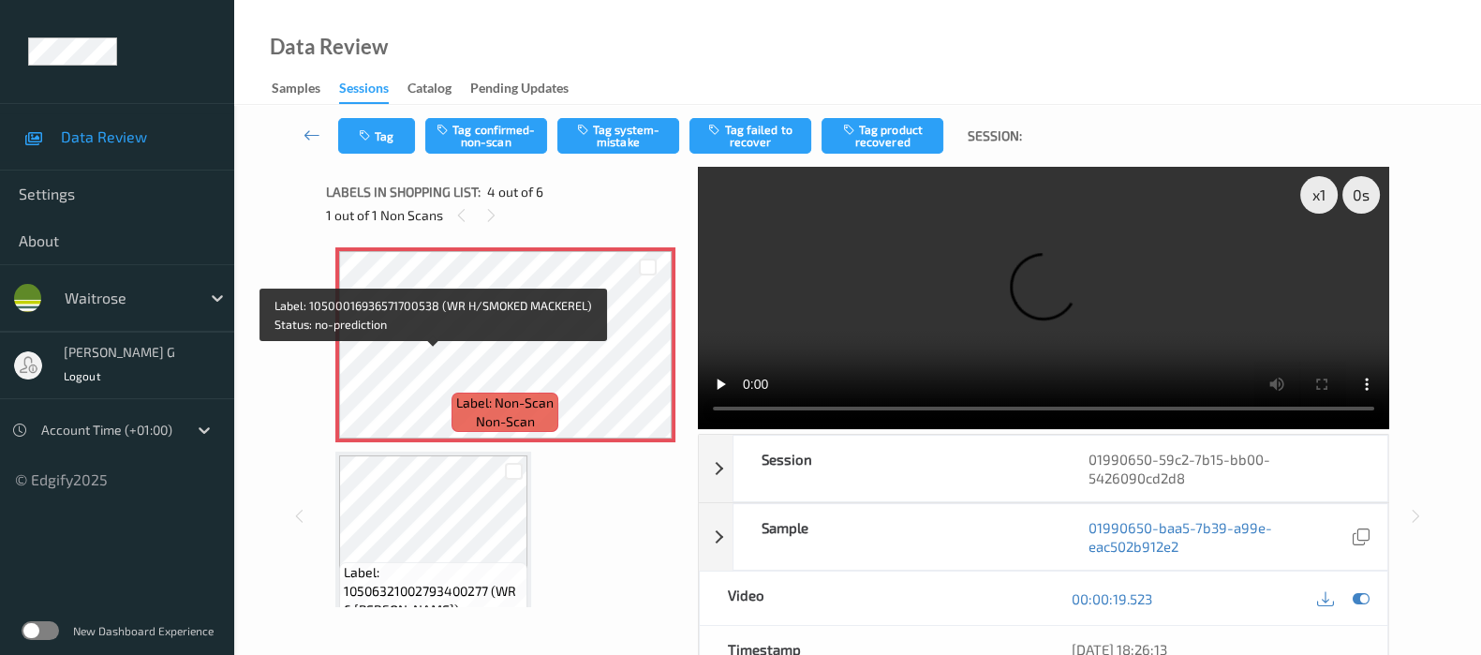
scroll to position [649, 0]
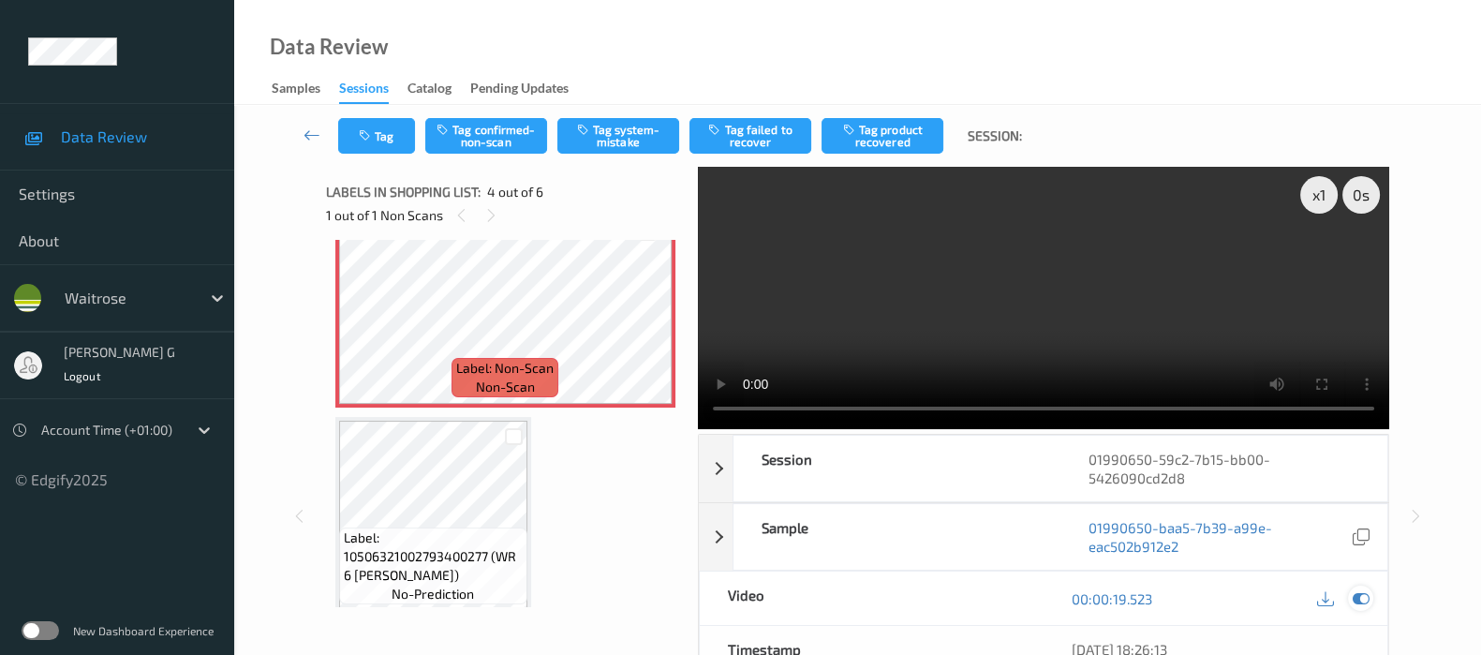
click at [1359, 601] on icon at bounding box center [1361, 598] width 17 height 17
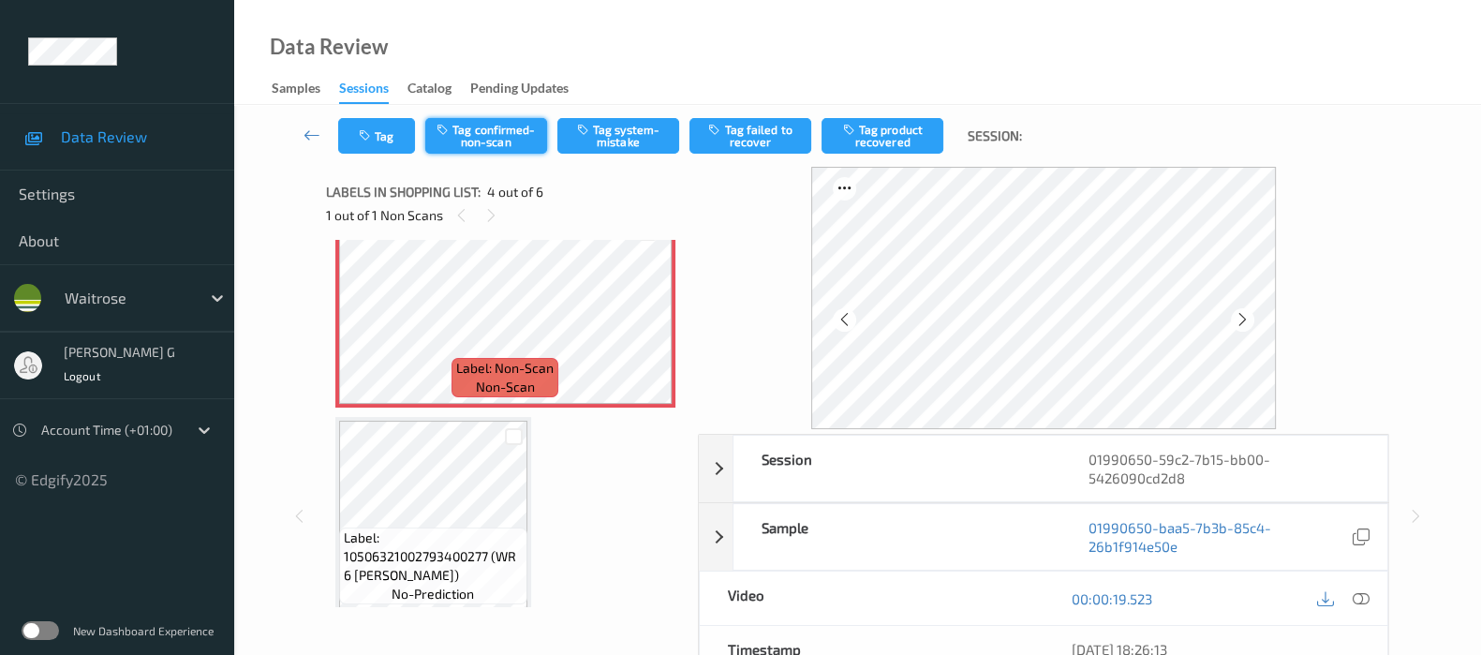
click at [494, 132] on button "Tag confirmed-non-scan" at bounding box center [486, 136] width 122 height 36
click at [749, 127] on button "Tag failed to recover" at bounding box center [751, 136] width 122 height 36
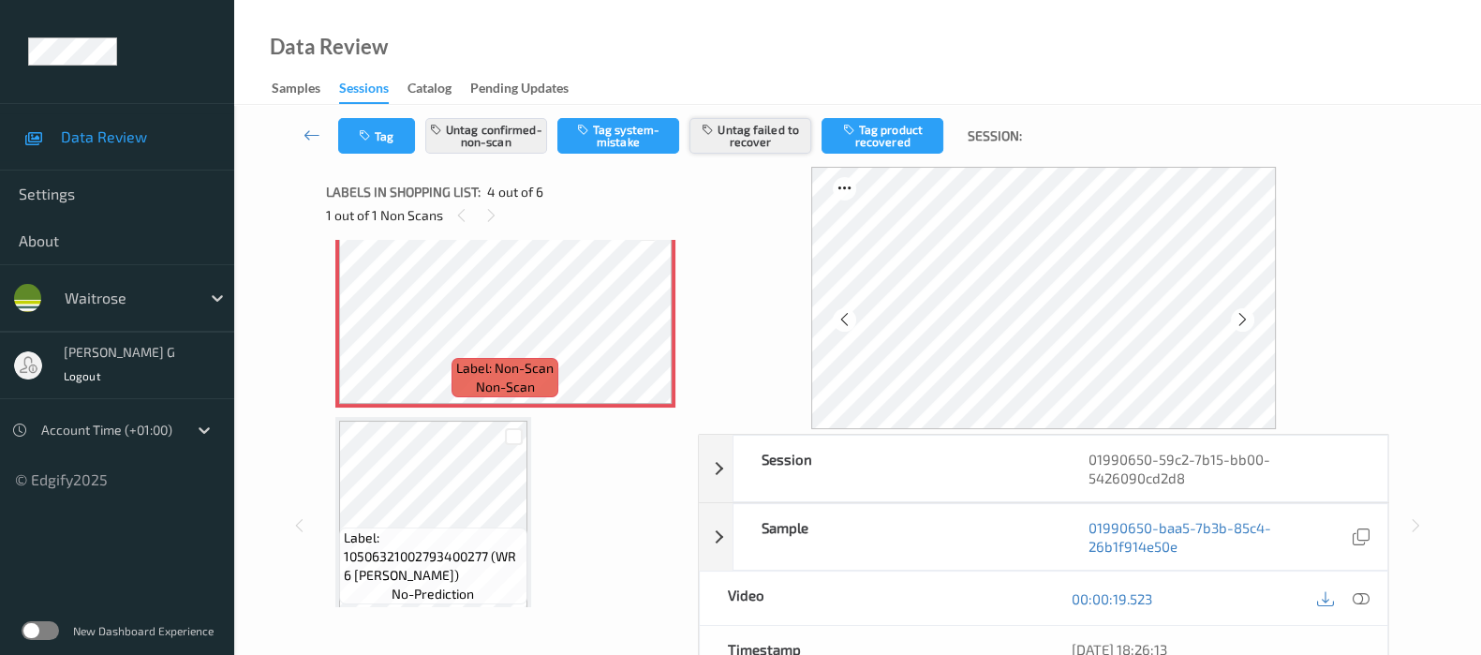
click at [750, 140] on button "Untag failed to recover" at bounding box center [751, 136] width 122 height 36
click at [896, 133] on button "Tag product recovered" at bounding box center [883, 136] width 122 height 36
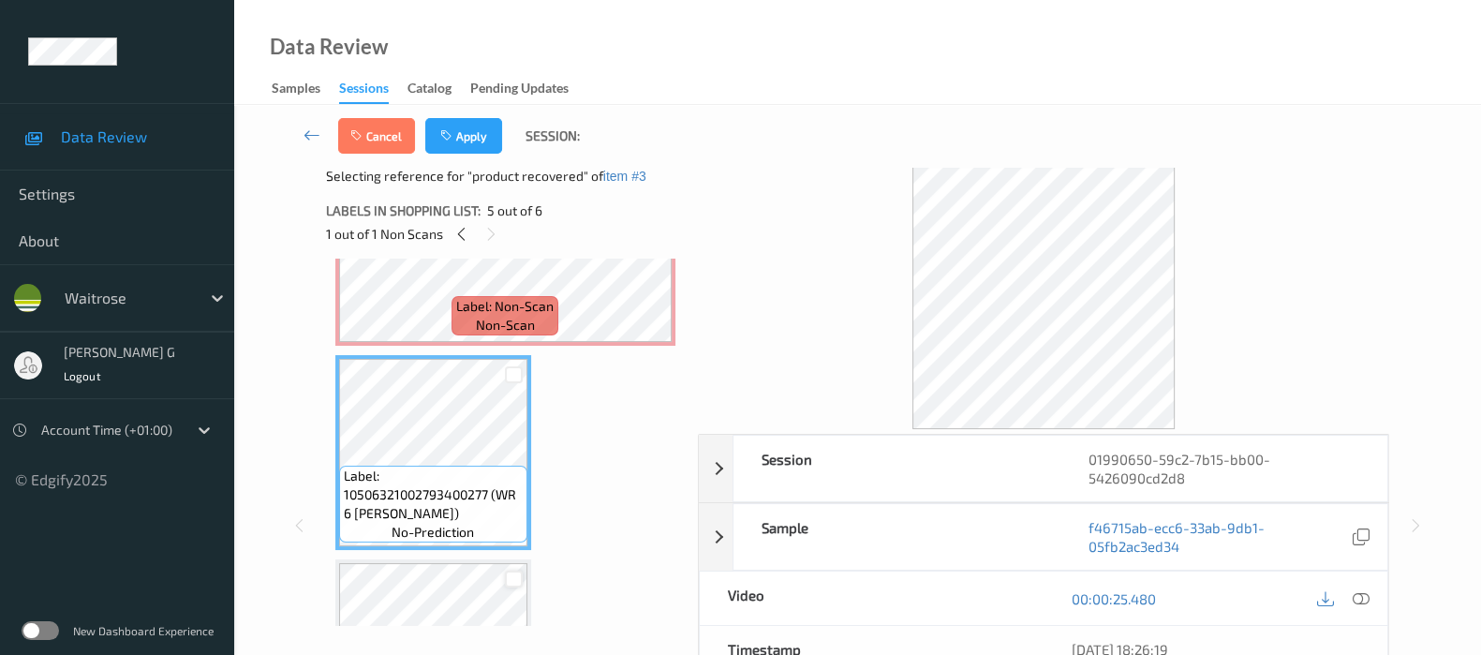
scroll to position [625, 0]
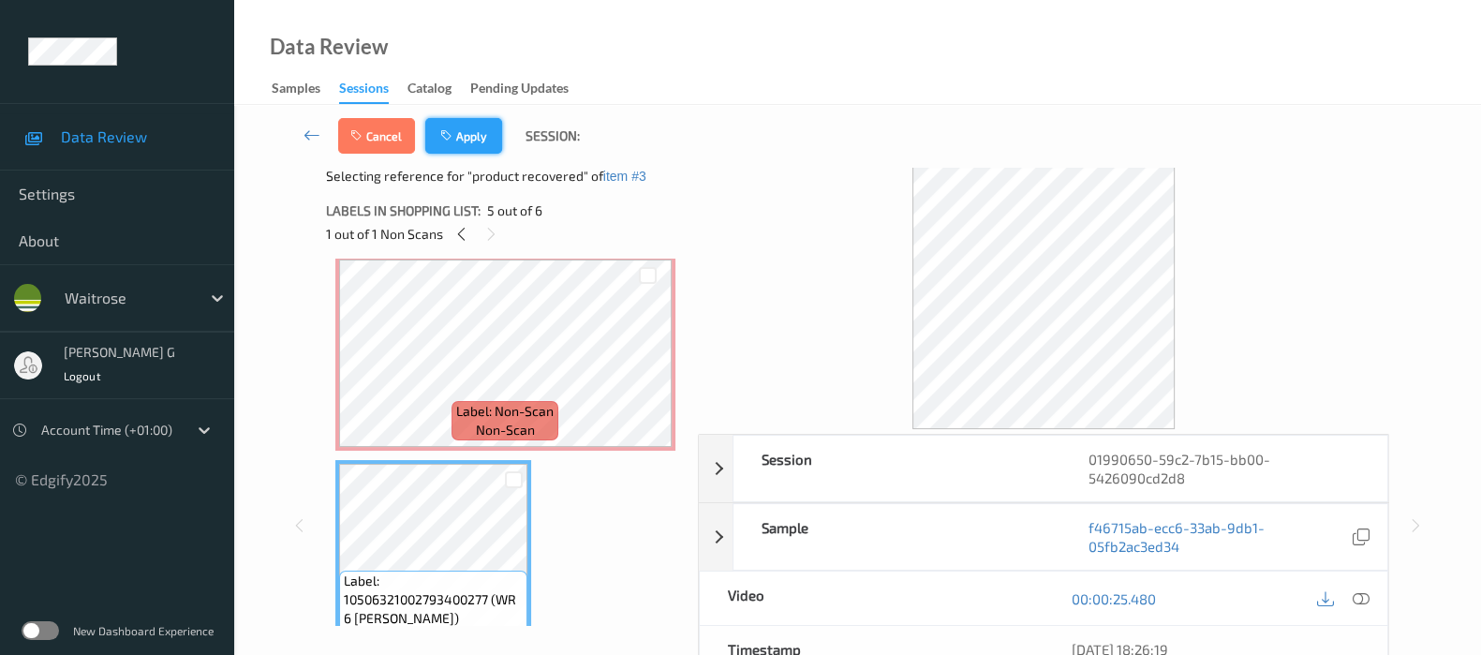
click at [472, 138] on button "Apply" at bounding box center [463, 136] width 77 height 36
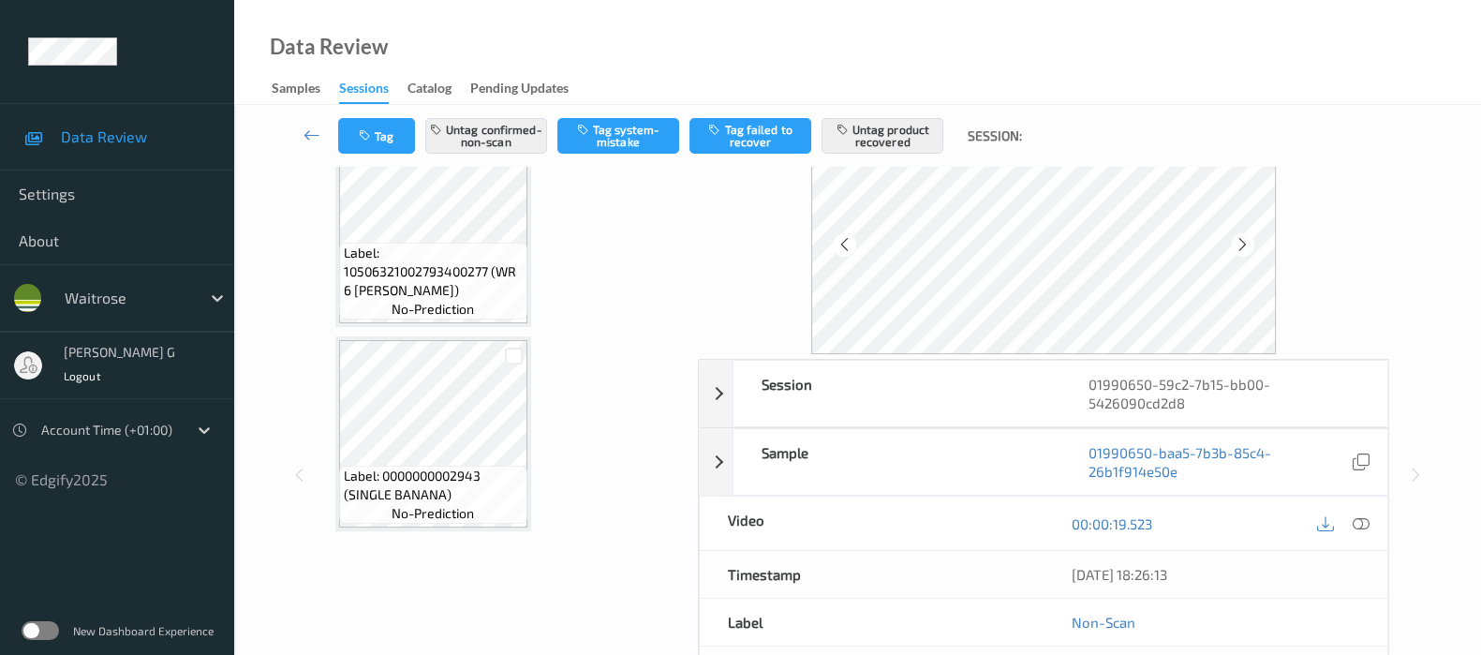
scroll to position [0, 0]
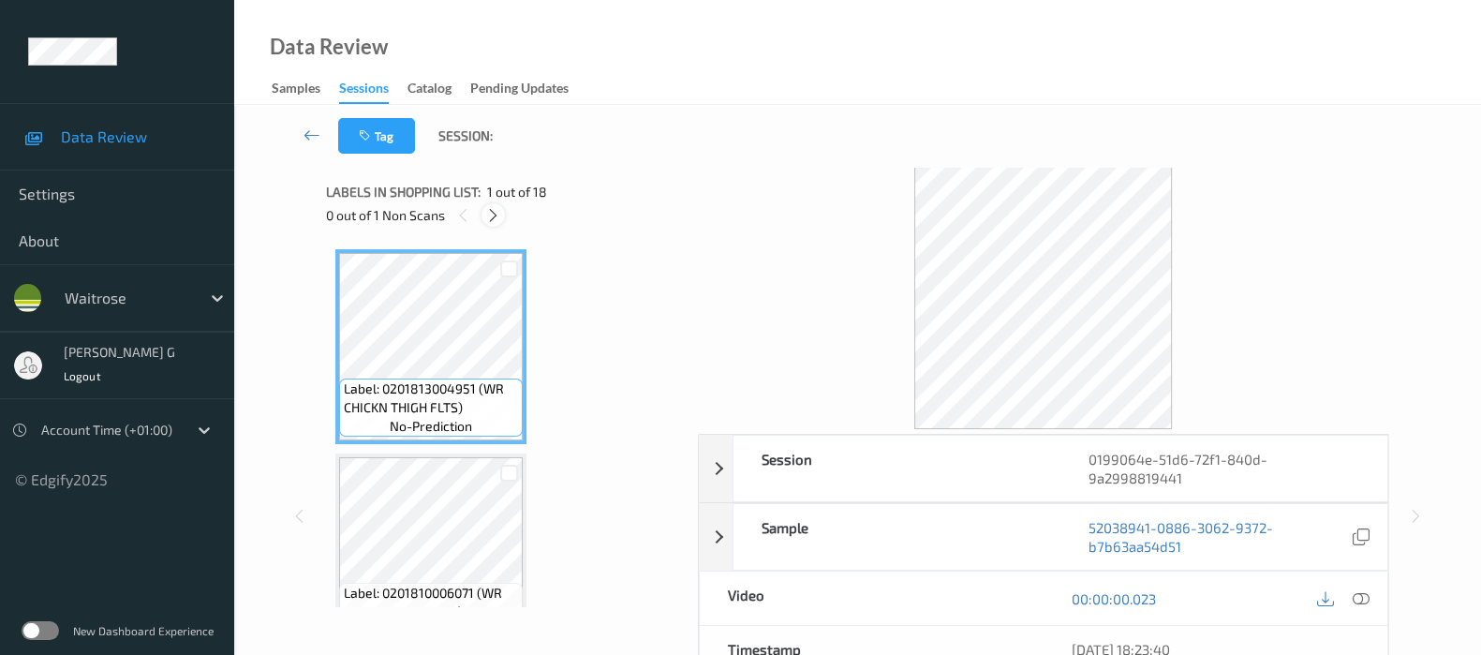
click at [498, 215] on icon at bounding box center [493, 215] width 16 height 17
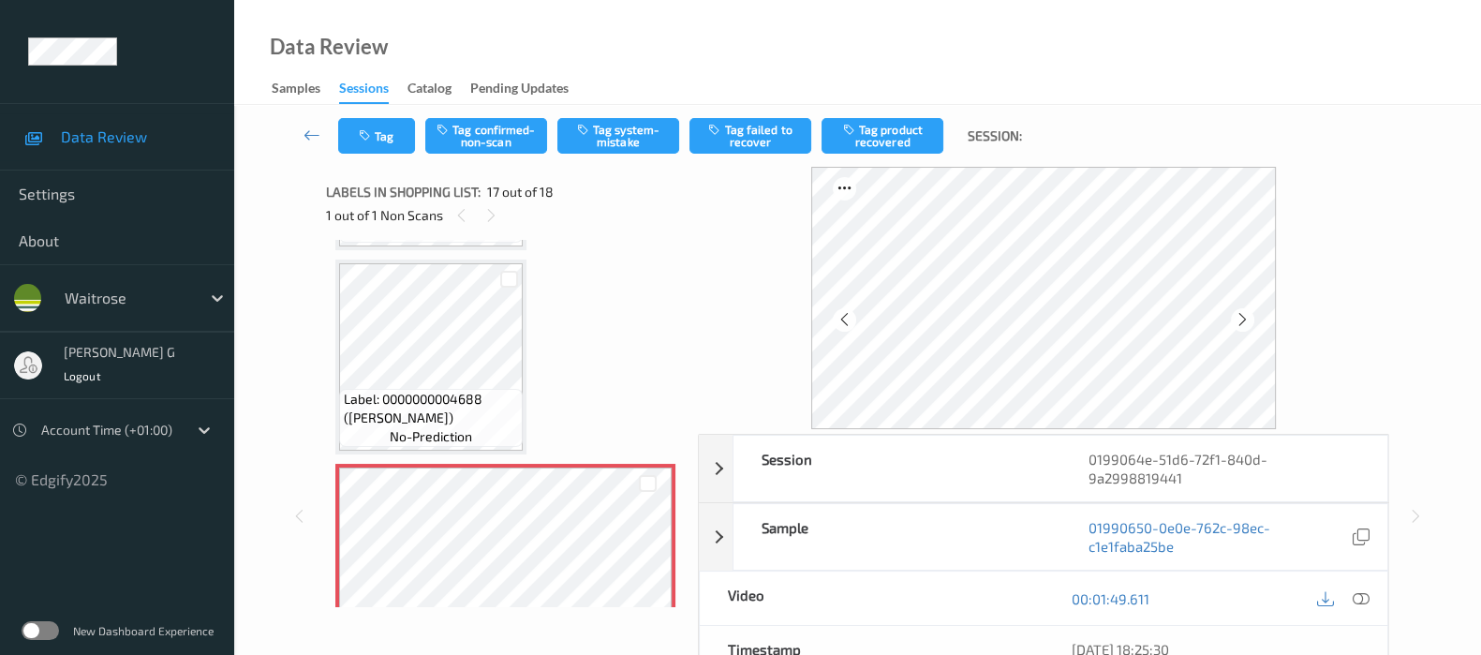
click at [1363, 597] on icon at bounding box center [1361, 598] width 17 height 17
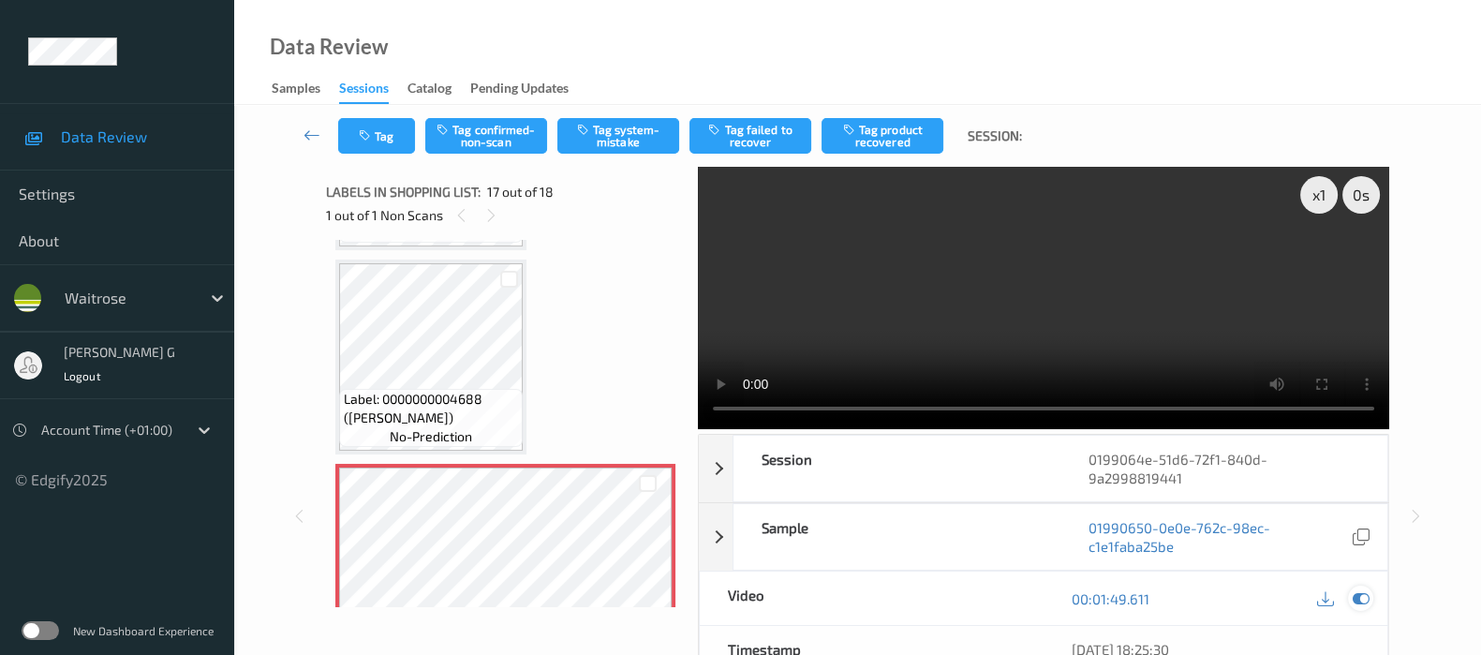
click at [1365, 591] on icon at bounding box center [1361, 598] width 17 height 17
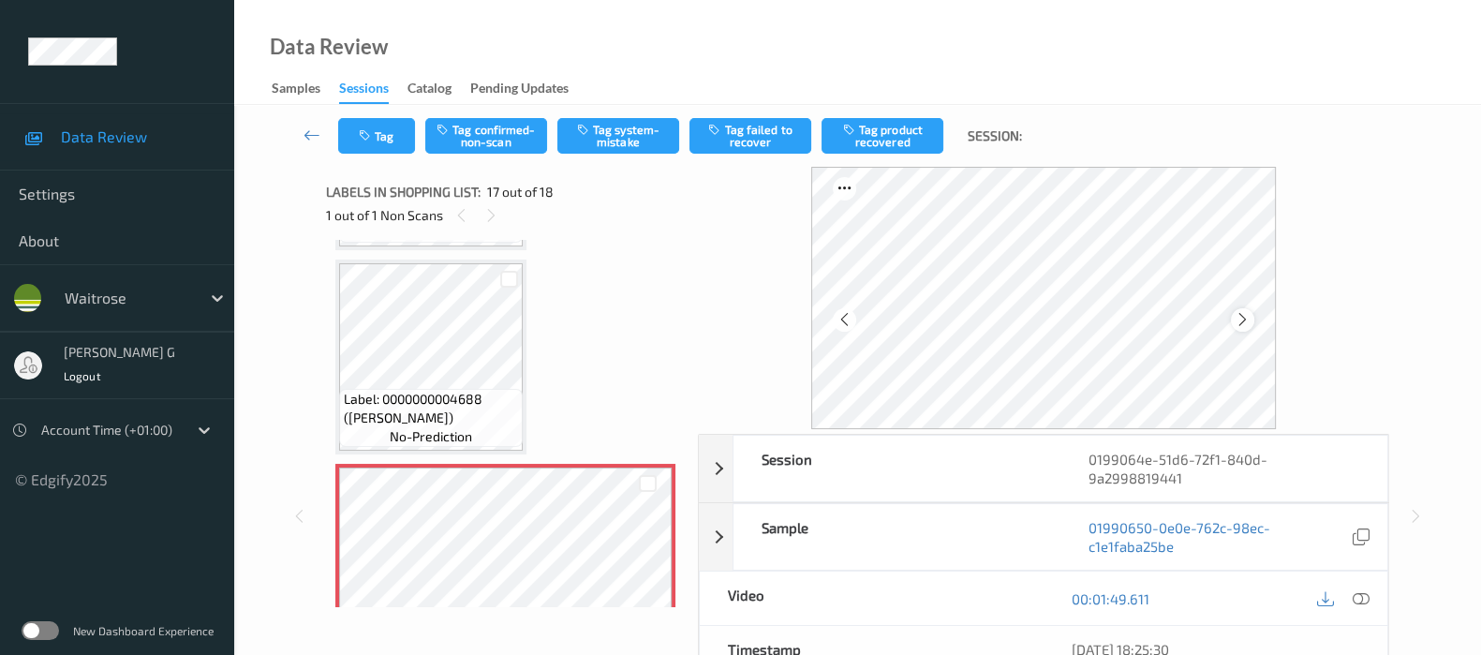
click at [1242, 325] on icon at bounding box center [1243, 319] width 16 height 17
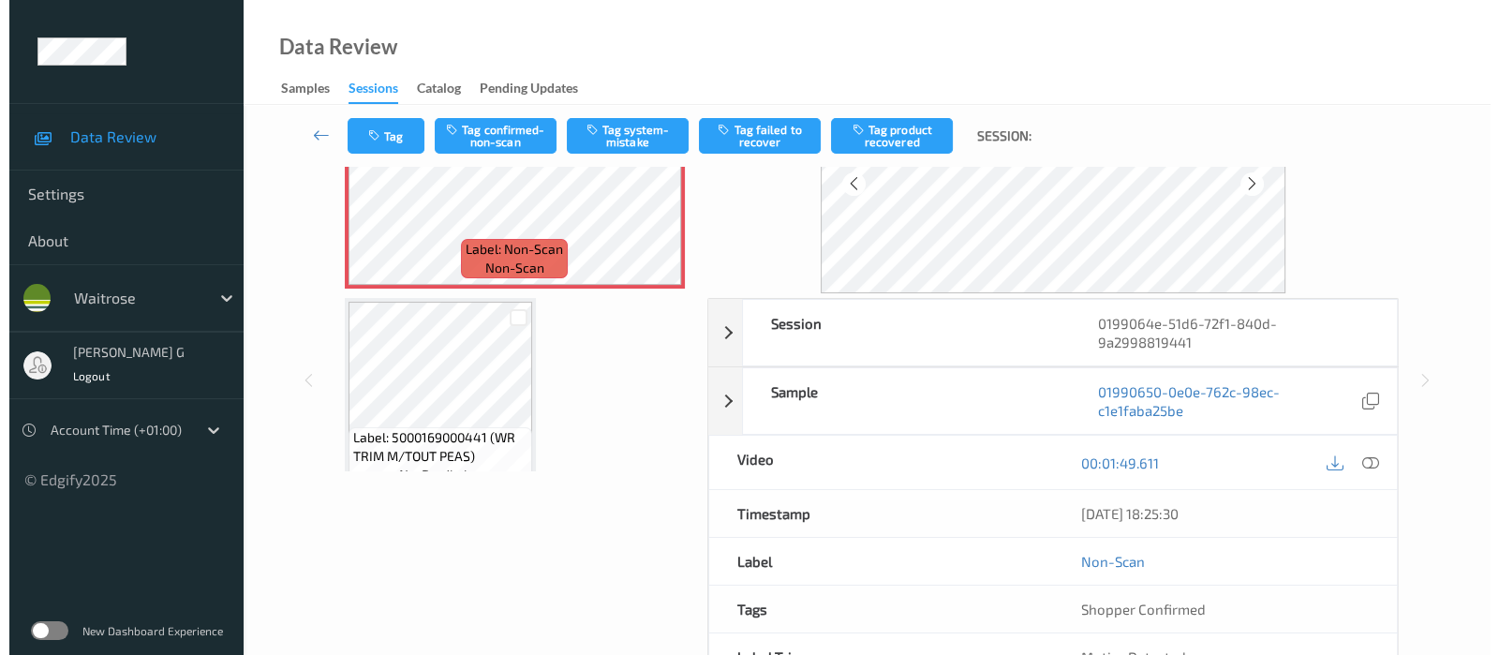
scroll to position [0, 0]
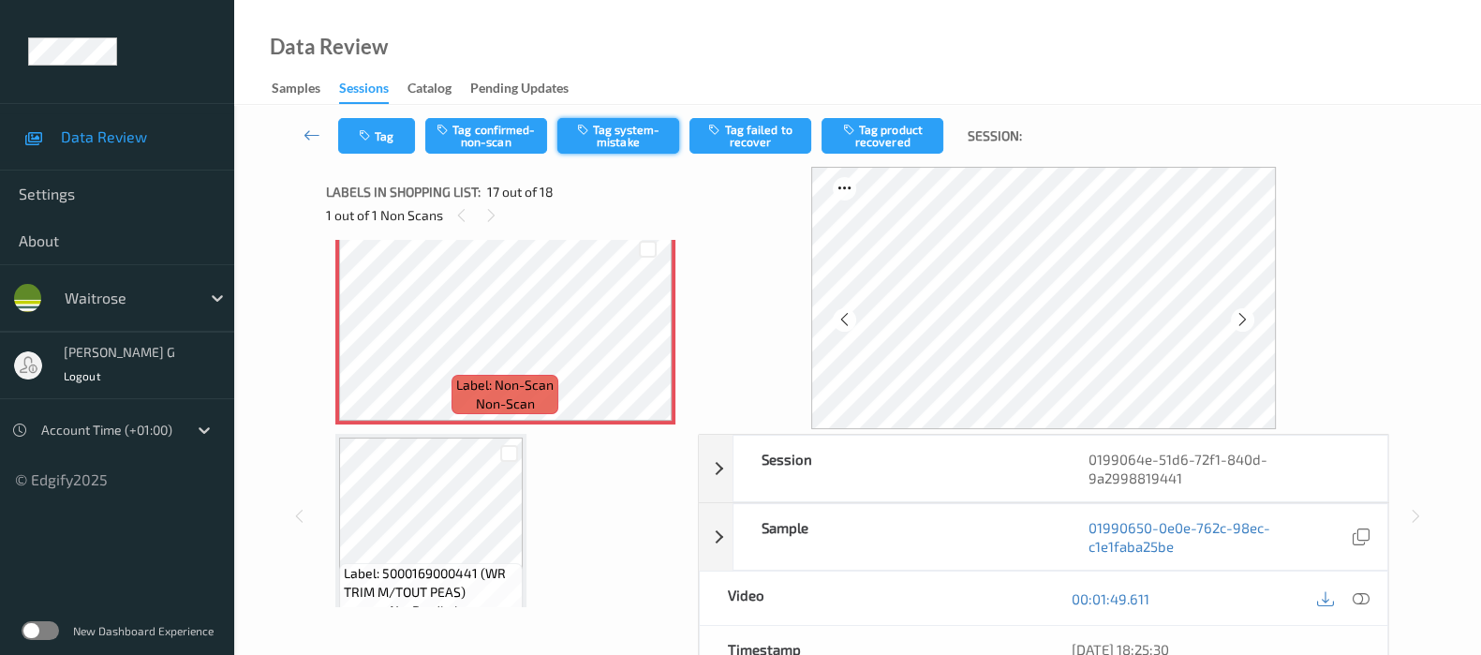
click at [612, 137] on button "Tag system-mistake" at bounding box center [618, 136] width 122 height 36
click at [382, 164] on div "Tag Tag confirmed-non-scan Untag system-mistake Tag failed to recover Tag produ…" at bounding box center [858, 136] width 1170 height 62
click at [379, 141] on button "Tag" at bounding box center [376, 136] width 77 height 36
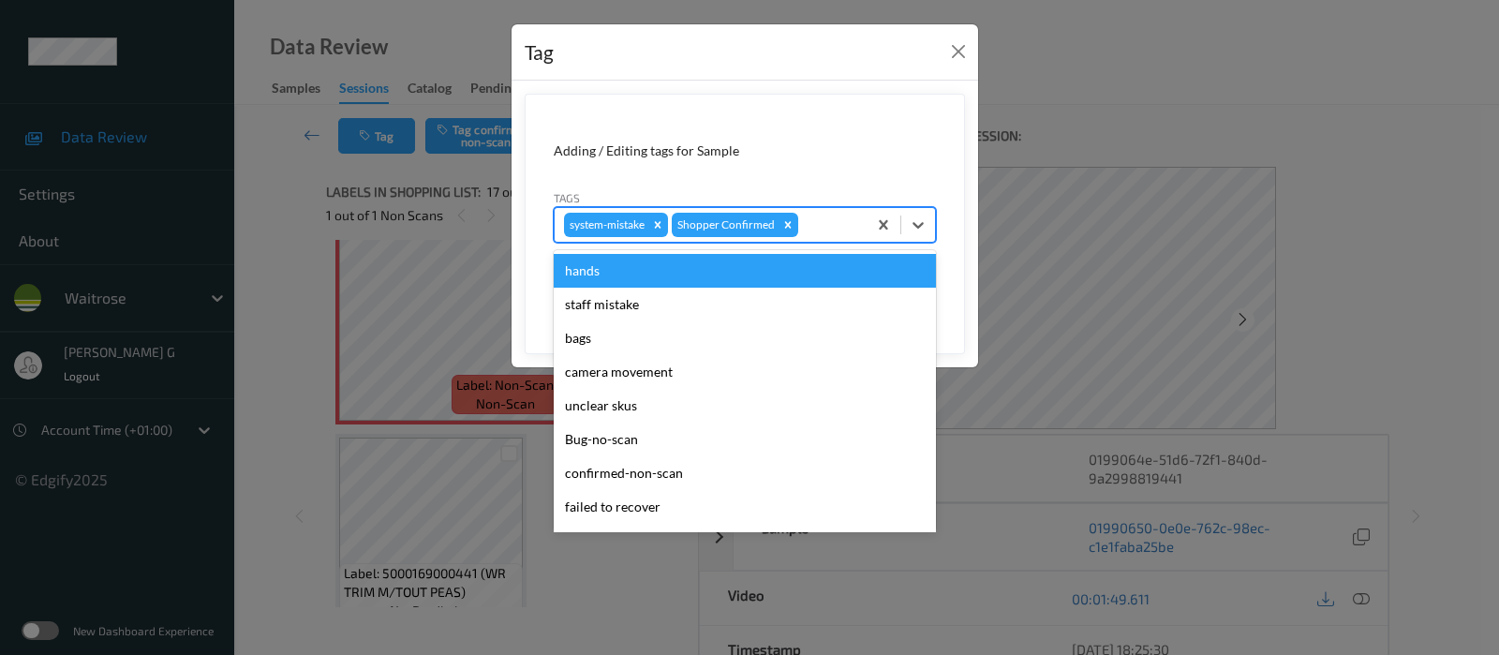
click at [829, 219] on div at bounding box center [829, 225] width 55 height 22
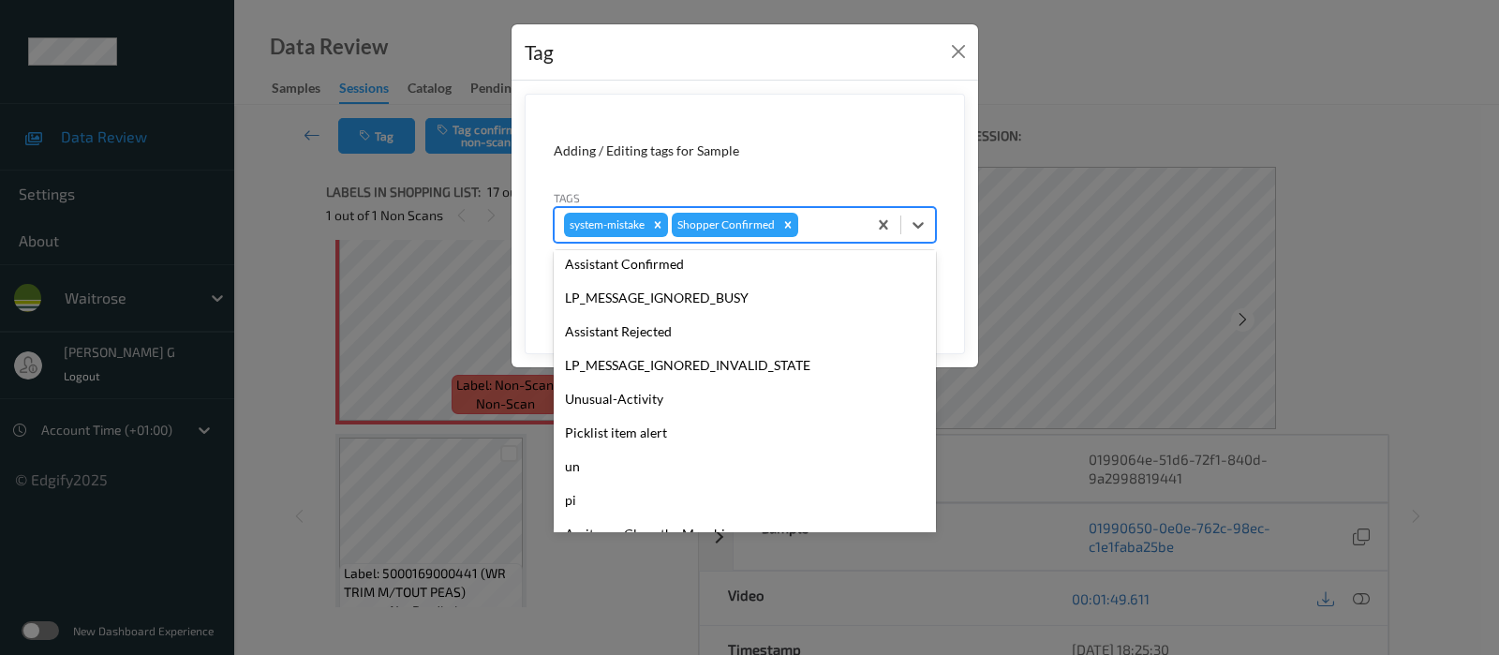
scroll to position [400, 0]
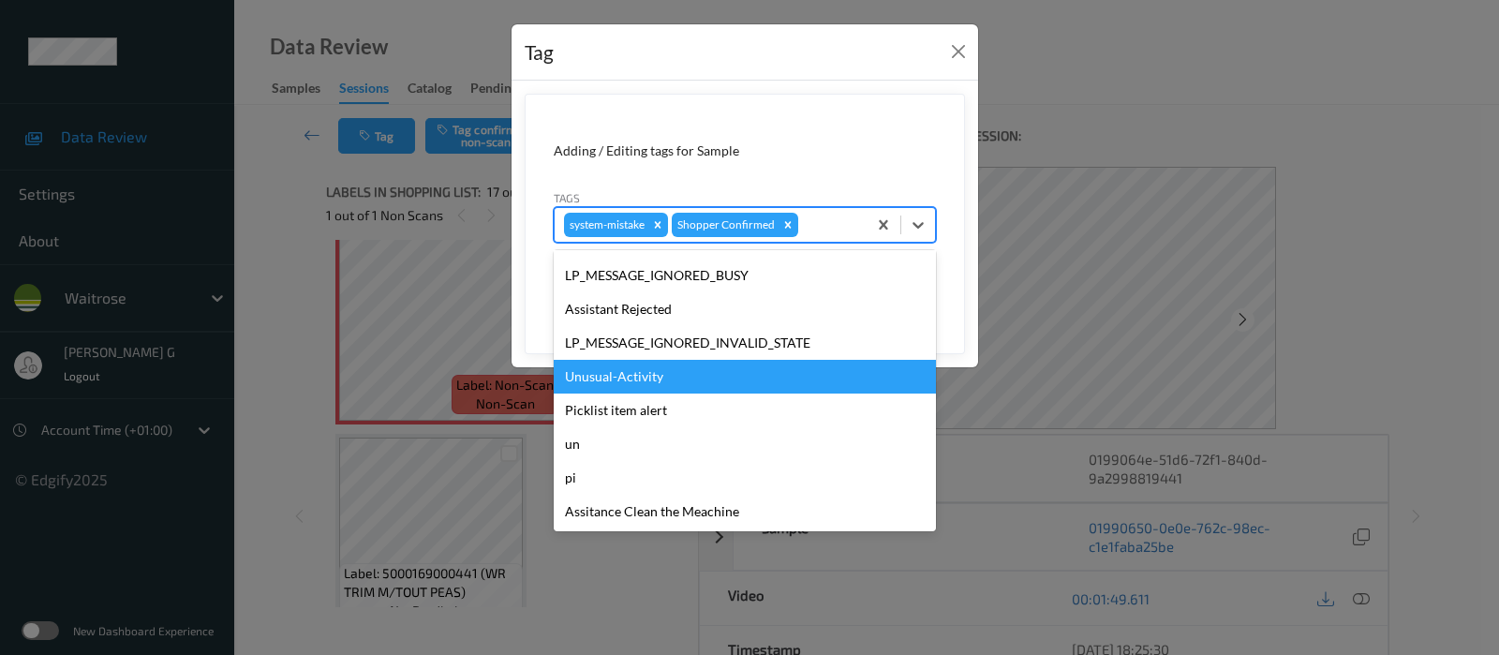
click at [612, 378] on div "Unusual-Activity" at bounding box center [745, 377] width 382 height 34
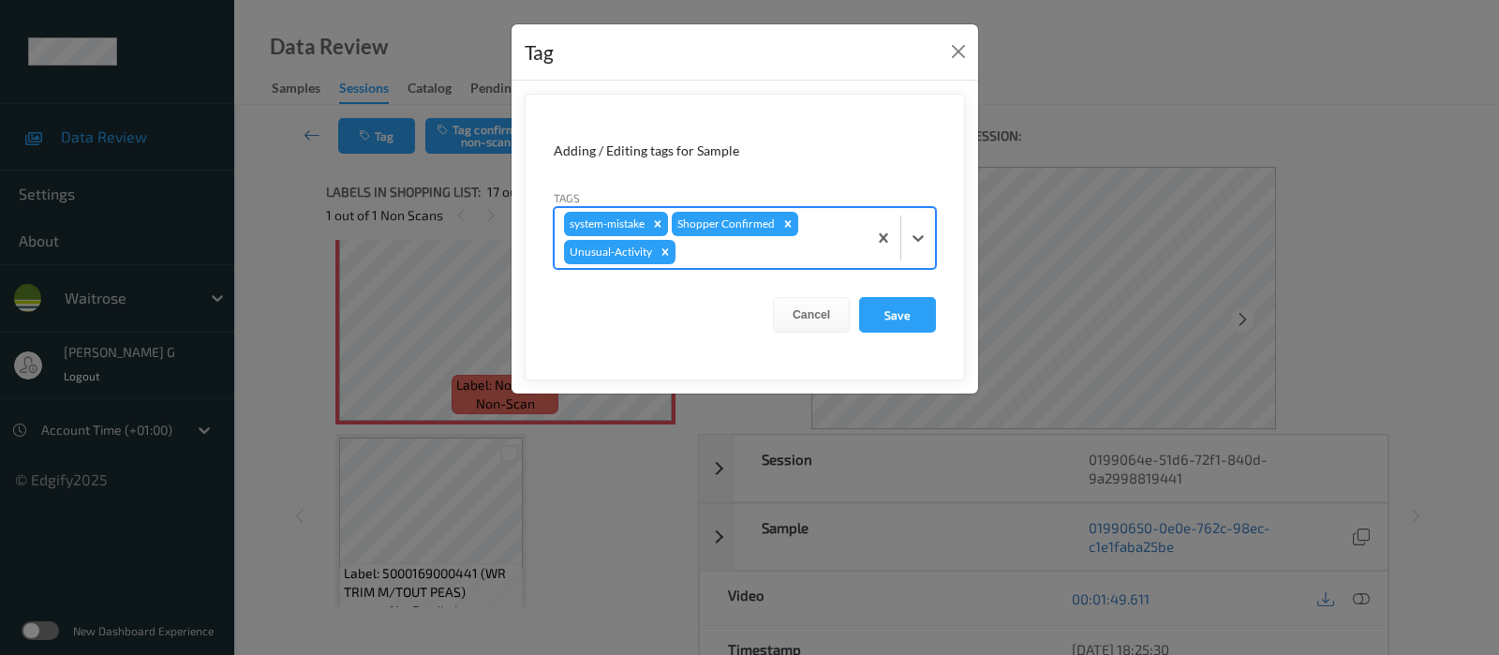
click at [799, 247] on div at bounding box center [768, 252] width 178 height 22
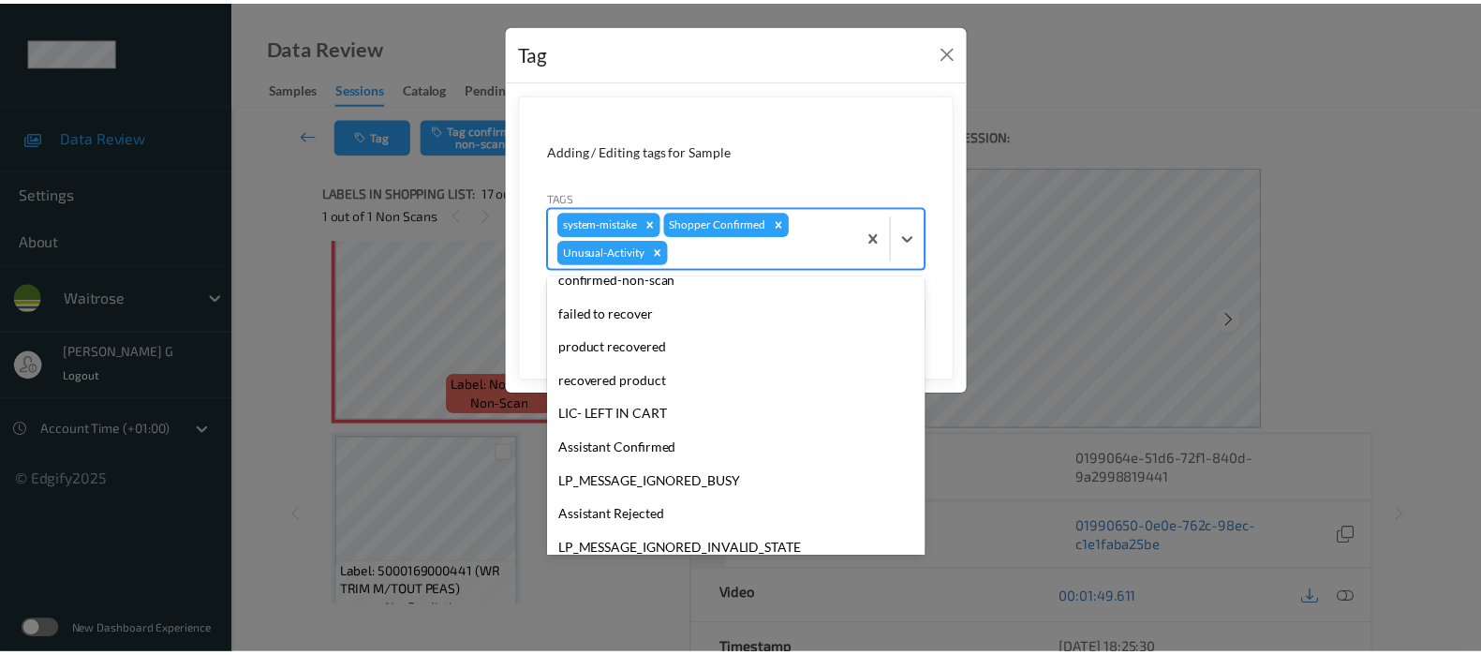
scroll to position [366, 0]
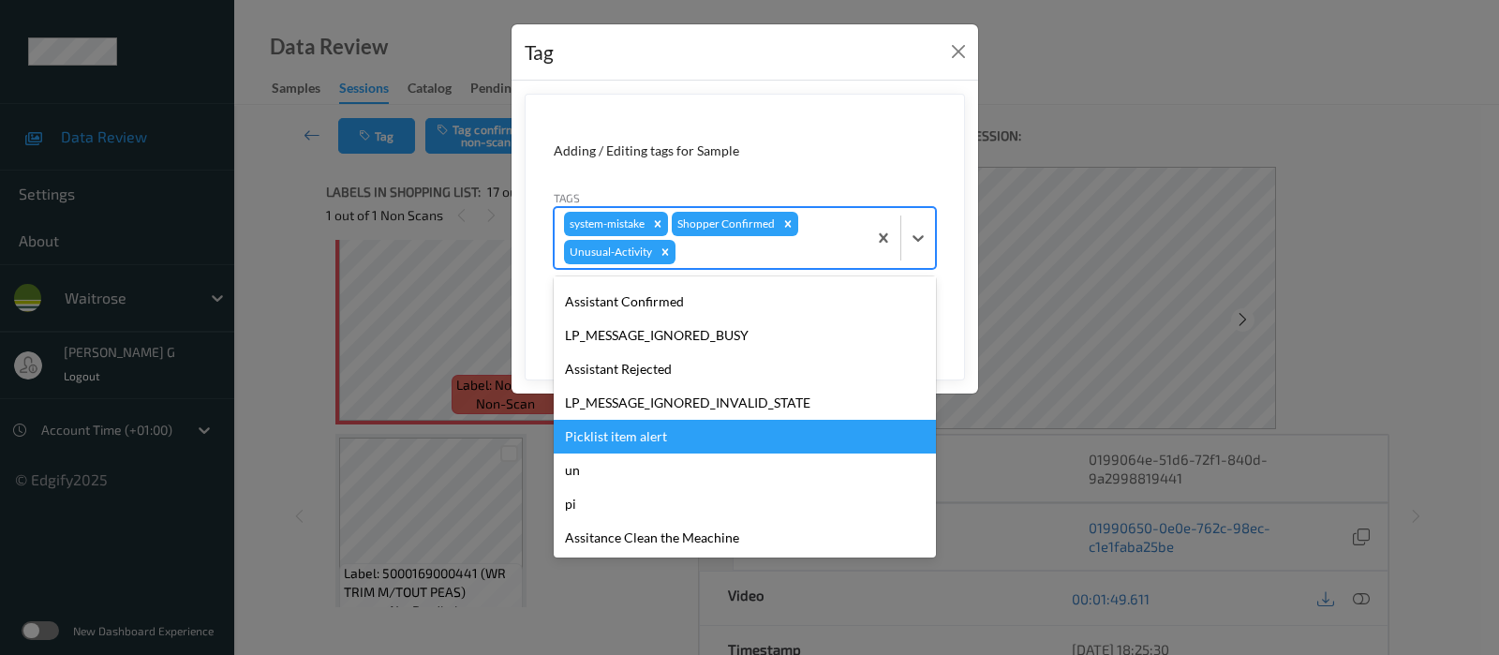
click at [609, 426] on div "Picklist item alert" at bounding box center [745, 437] width 382 height 34
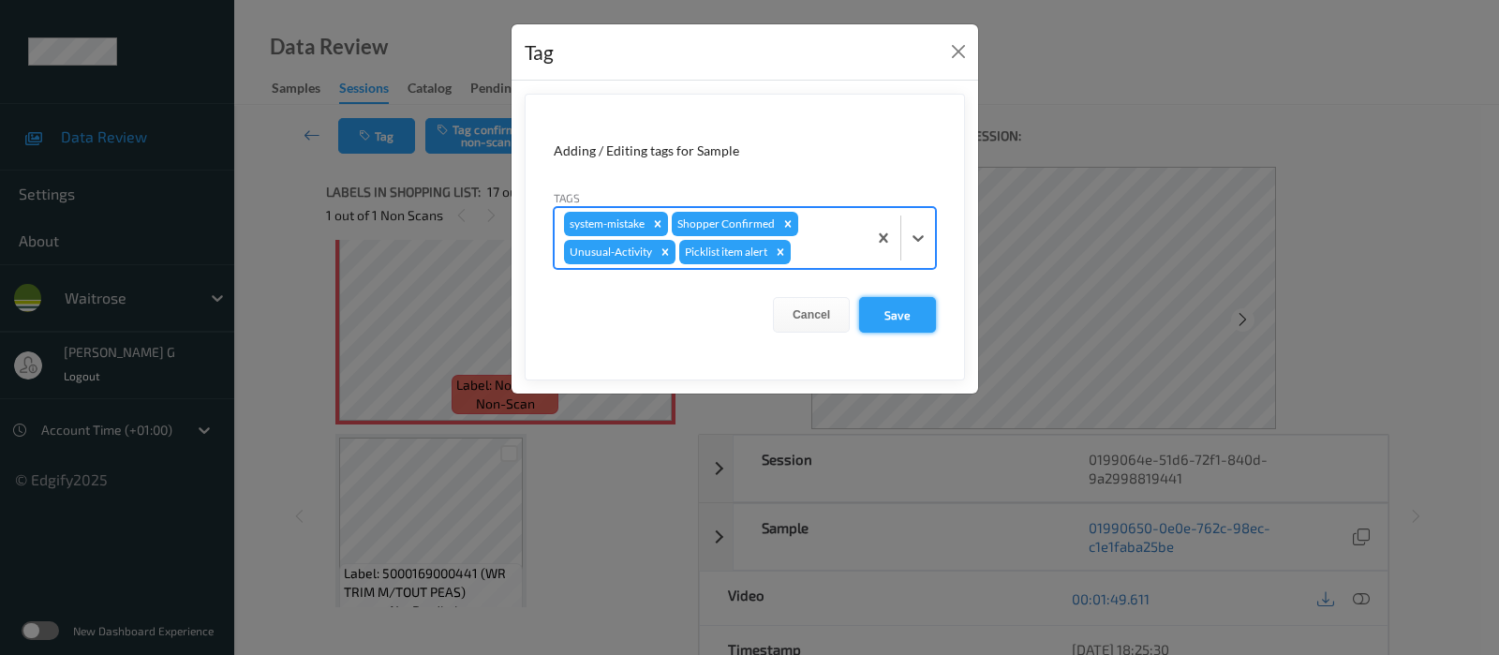
click at [894, 306] on button "Save" at bounding box center [897, 315] width 77 height 36
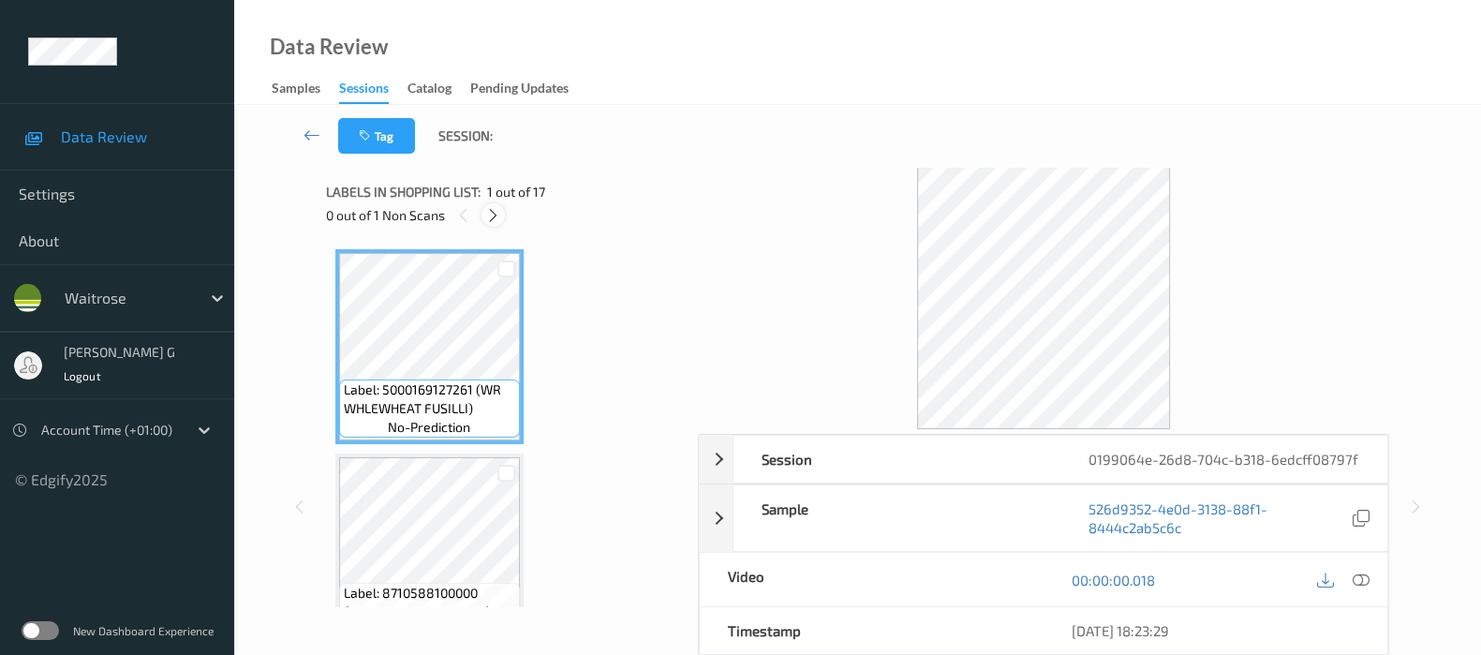
click at [488, 222] on icon at bounding box center [493, 215] width 16 height 17
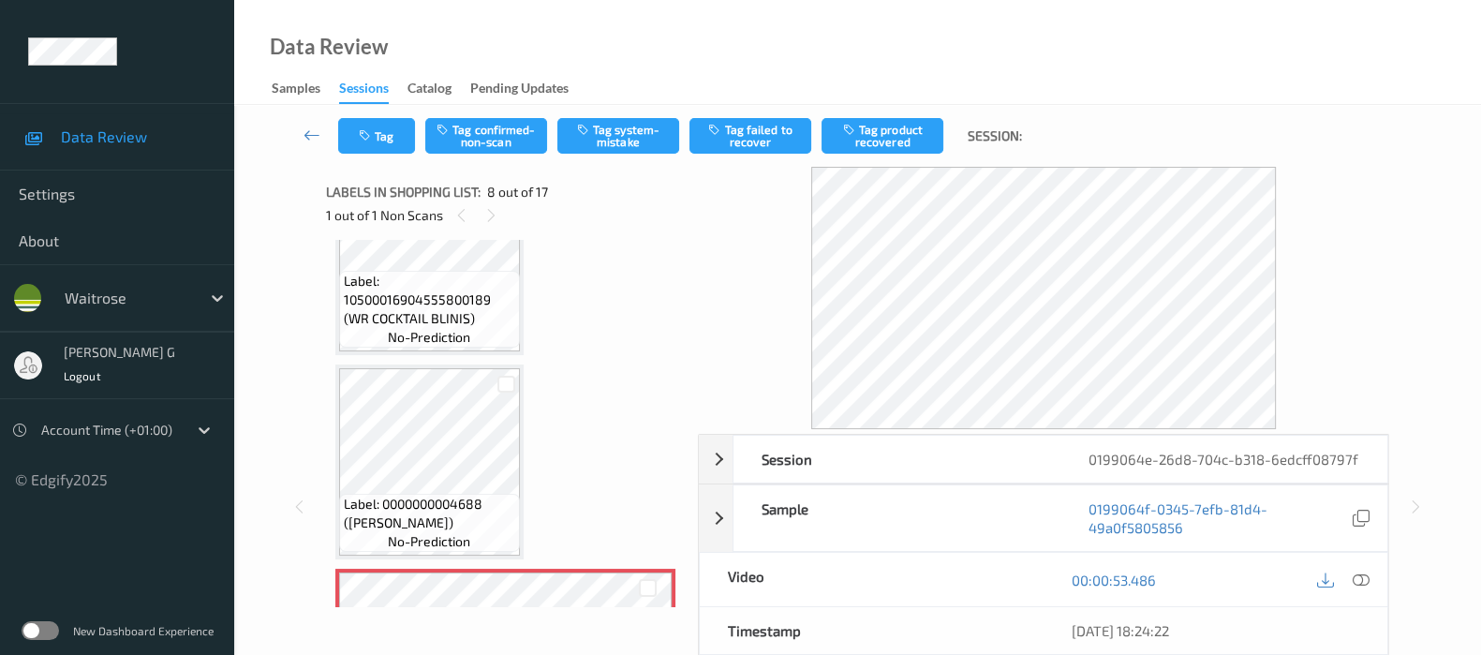
scroll to position [1227, 0]
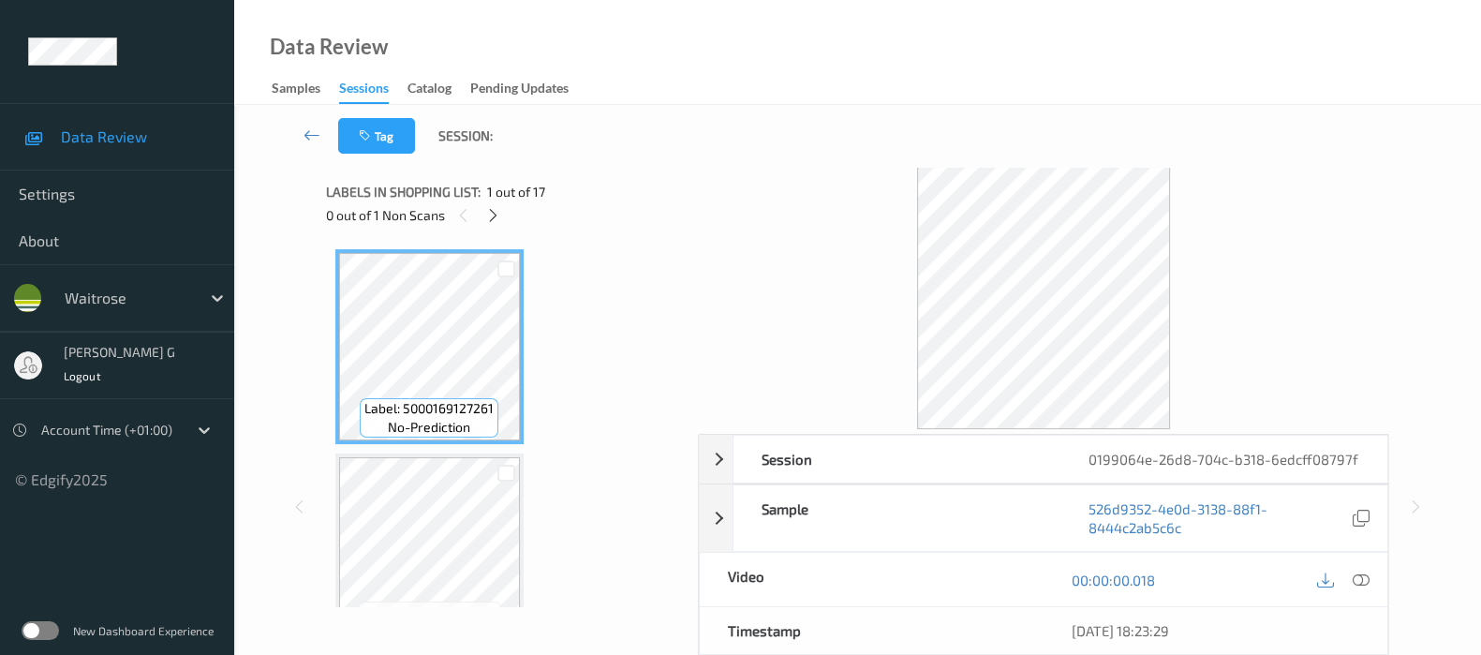
click at [506, 215] on div "0 out of 1 Non Scans" at bounding box center [505, 214] width 359 height 23
click at [497, 216] on icon at bounding box center [493, 215] width 16 height 17
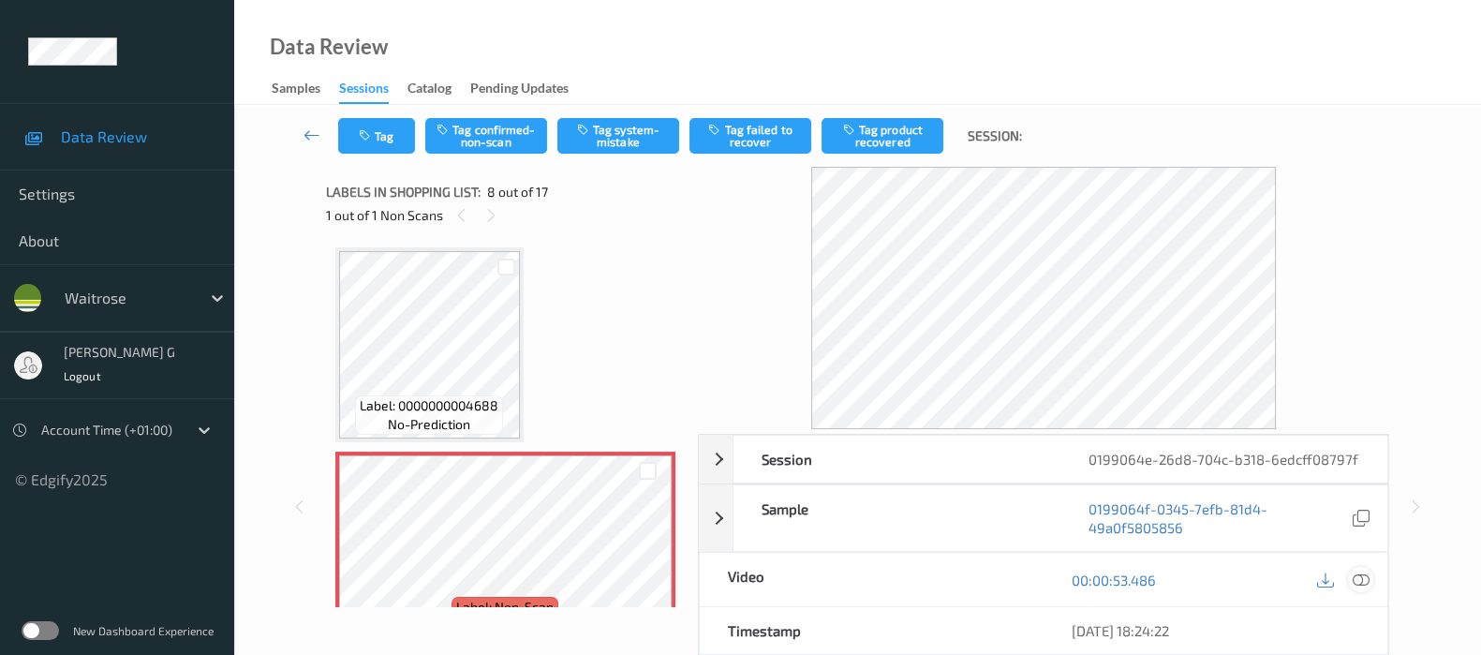
click at [1363, 580] on icon at bounding box center [1361, 579] width 17 height 17
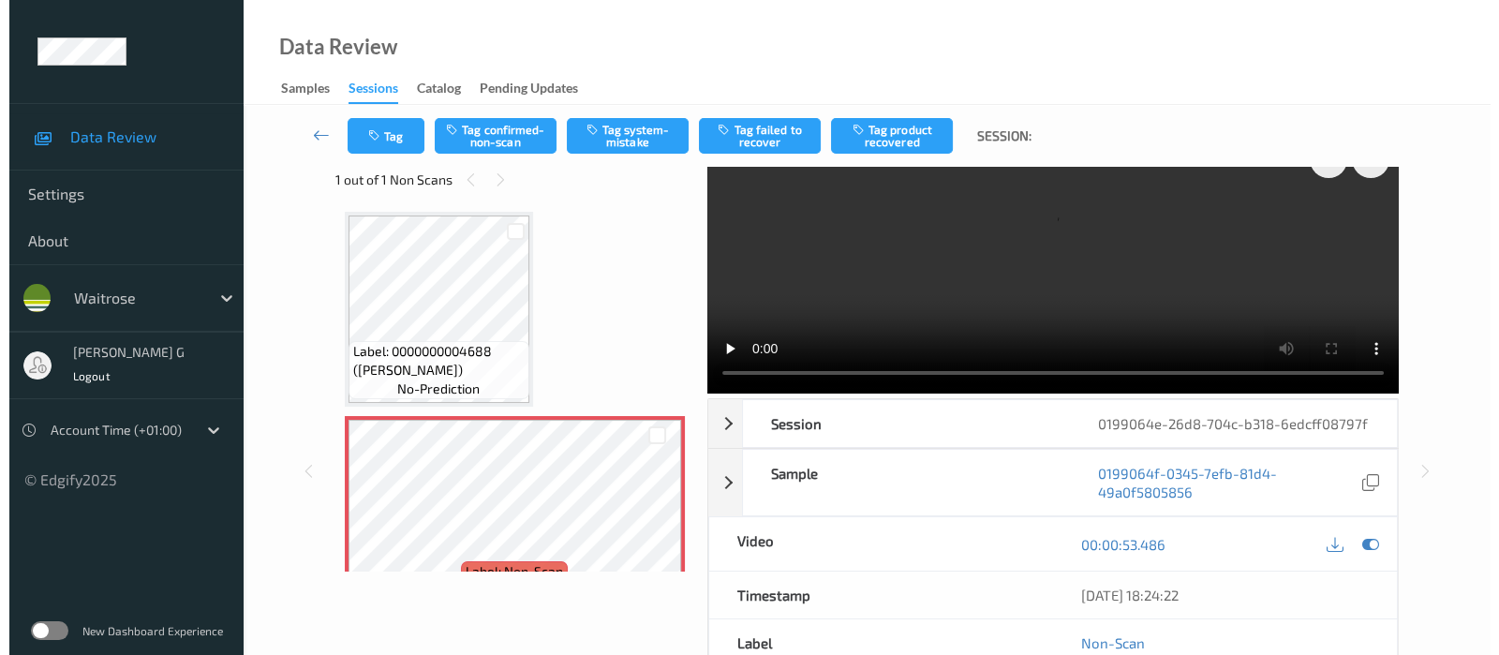
scroll to position [0, 0]
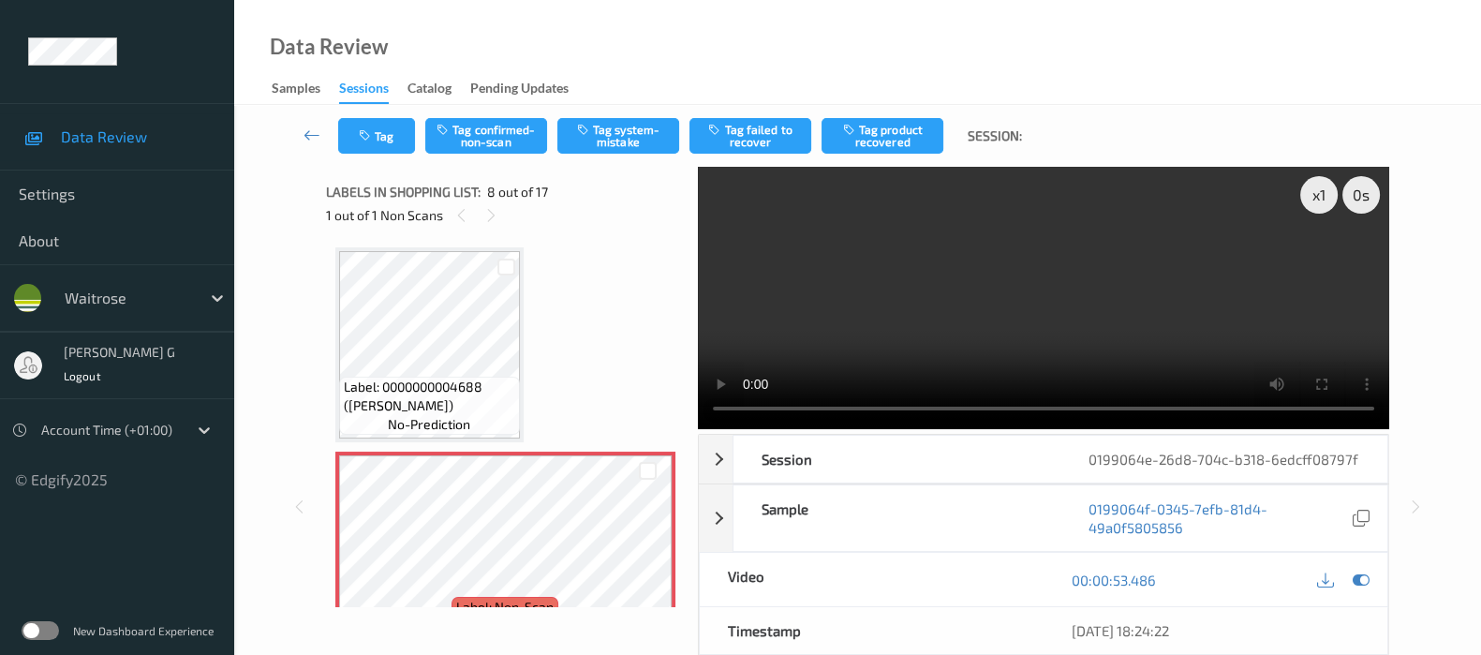
click at [1369, 568] on div at bounding box center [1343, 579] width 61 height 25
click at [1362, 578] on icon at bounding box center [1361, 579] width 17 height 17
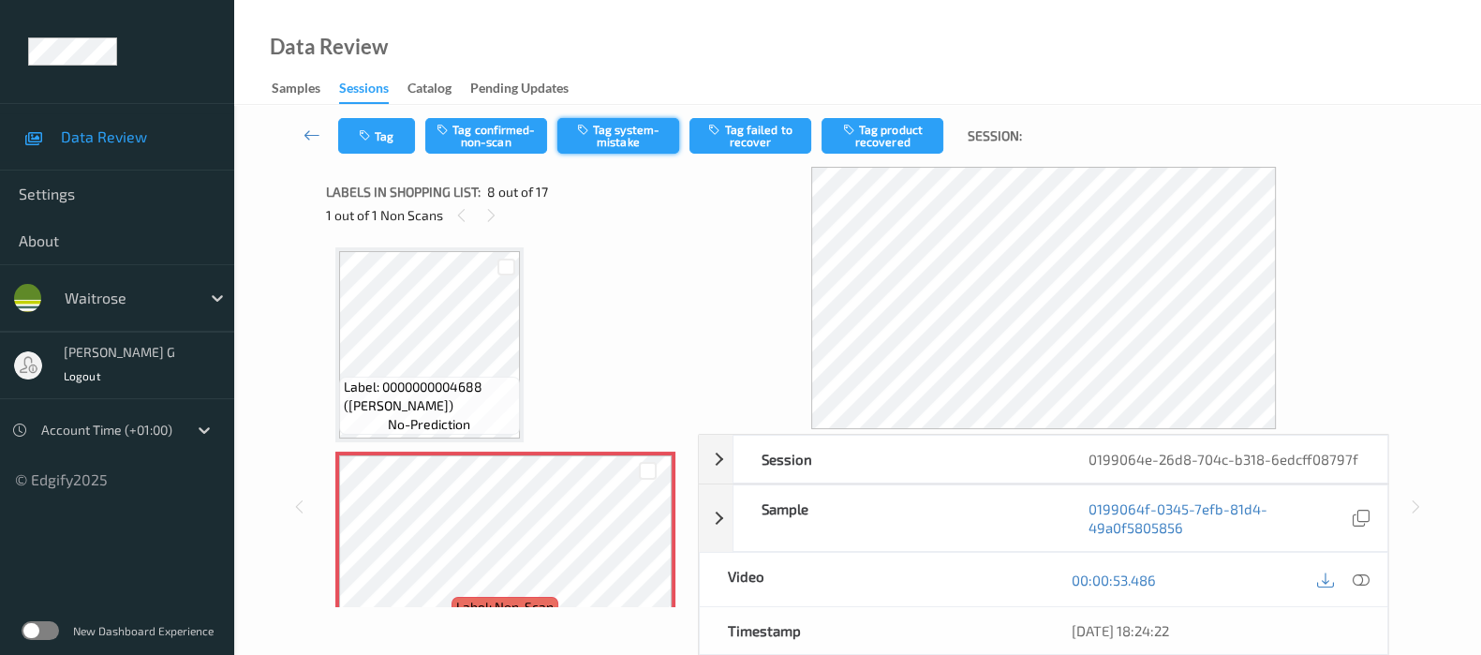
click at [609, 142] on button "Tag system-mistake" at bounding box center [618, 136] width 122 height 36
click at [380, 136] on button "Tag" at bounding box center [376, 136] width 77 height 36
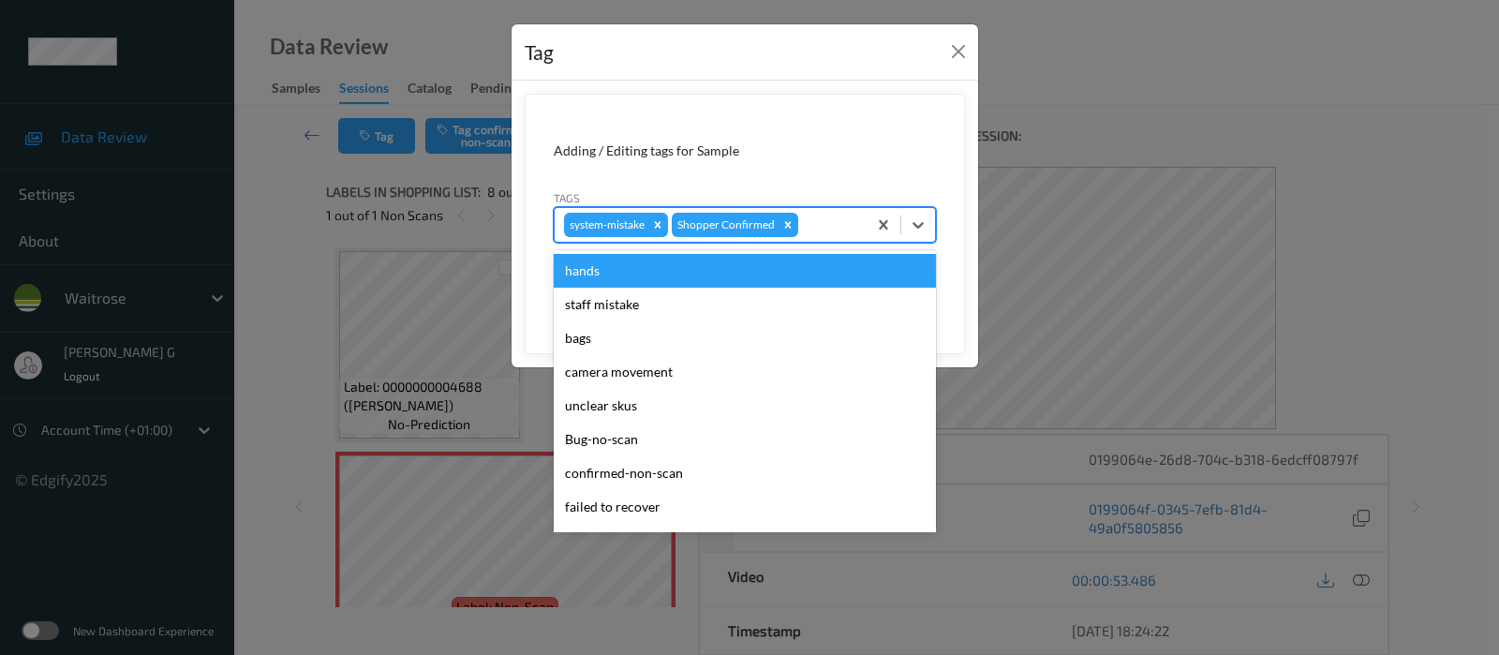
click at [838, 234] on div at bounding box center [829, 225] width 55 height 22
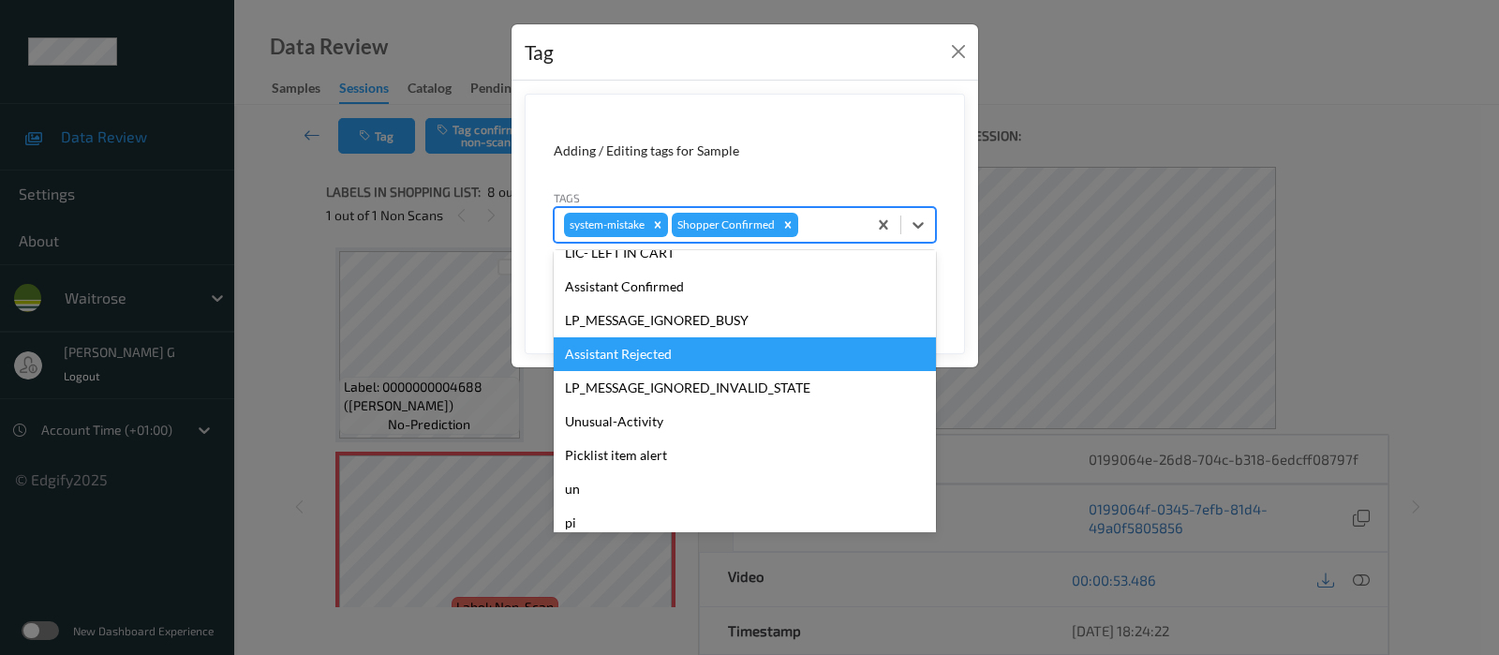
scroll to position [400, 0]
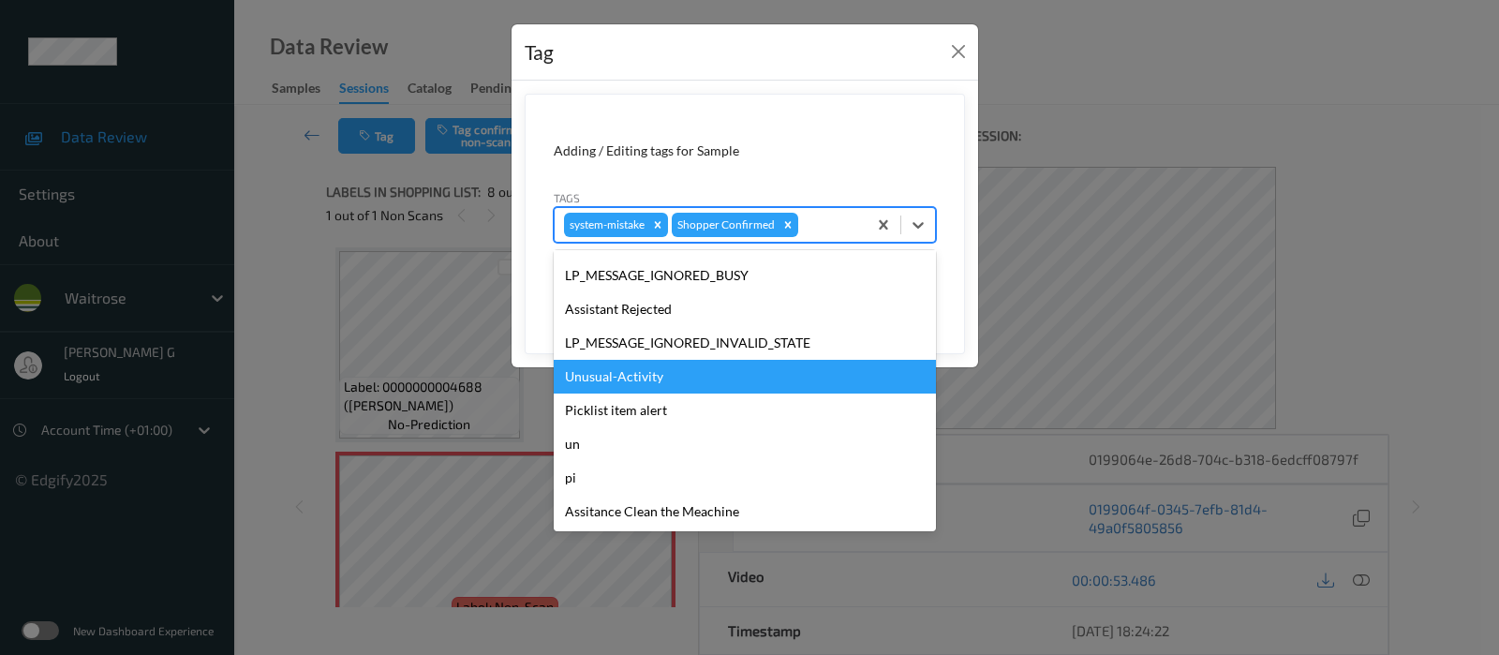
click at [675, 381] on div "Unusual-Activity" at bounding box center [745, 377] width 382 height 34
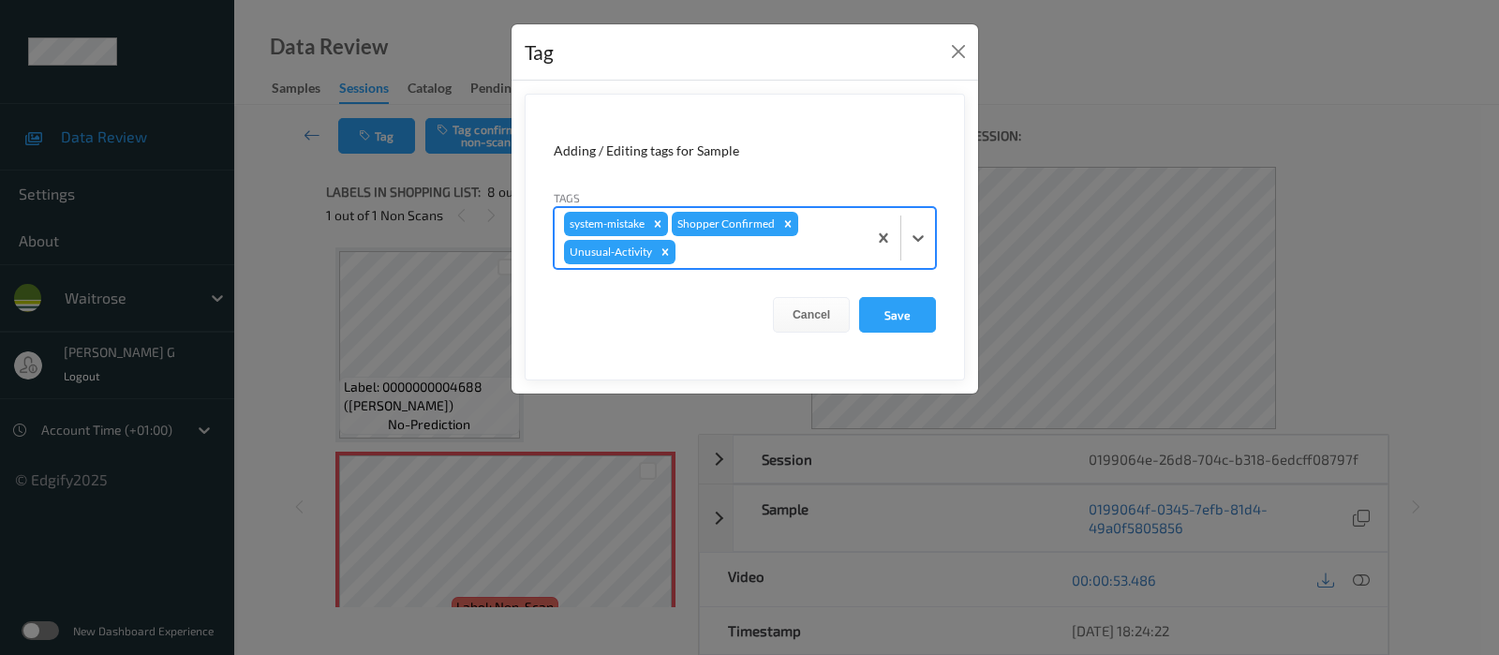
click at [771, 257] on div at bounding box center [768, 252] width 178 height 22
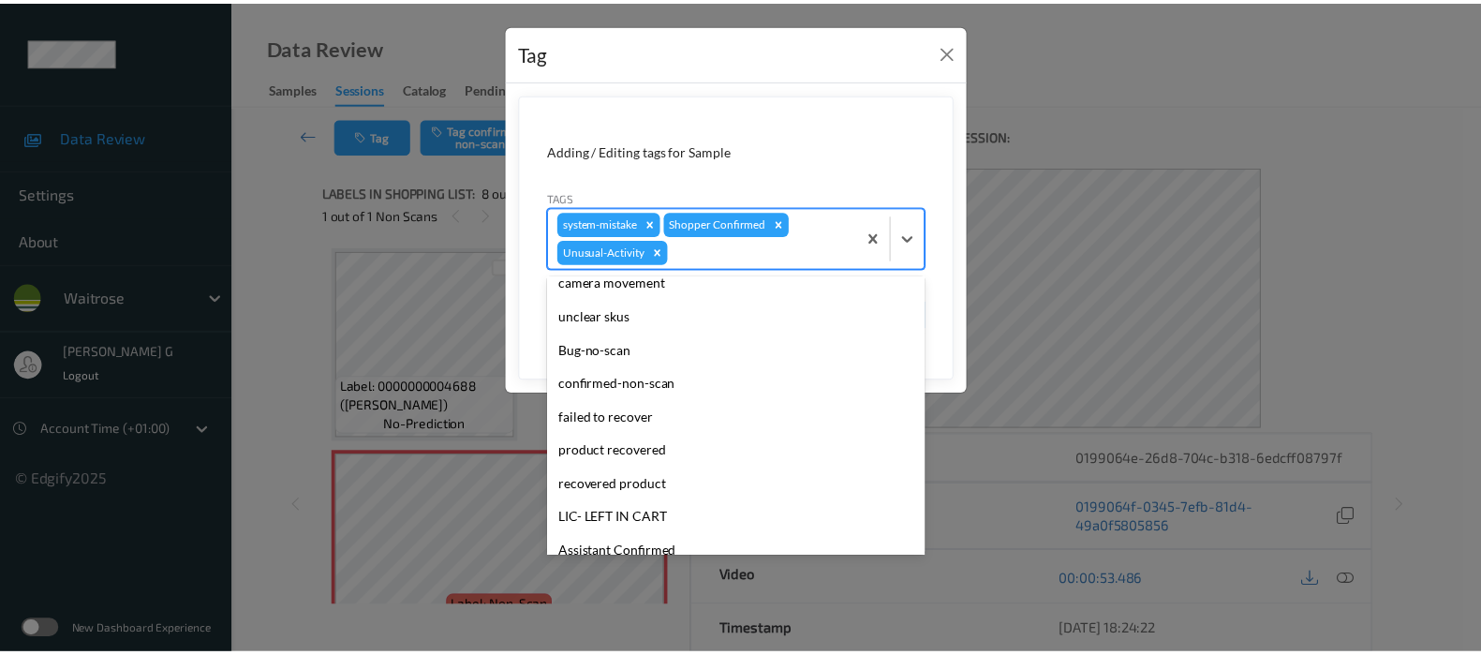
scroll to position [366, 0]
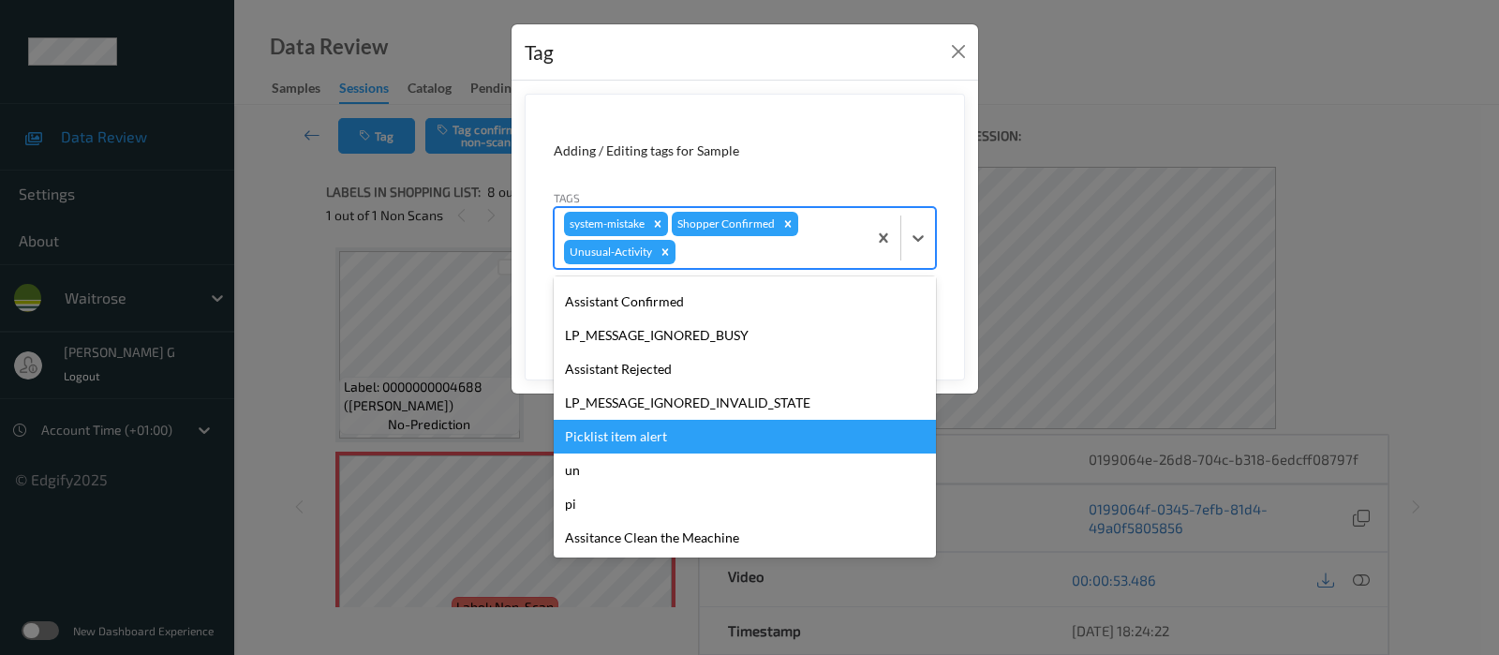
click at [656, 437] on div "Picklist item alert" at bounding box center [745, 437] width 382 height 34
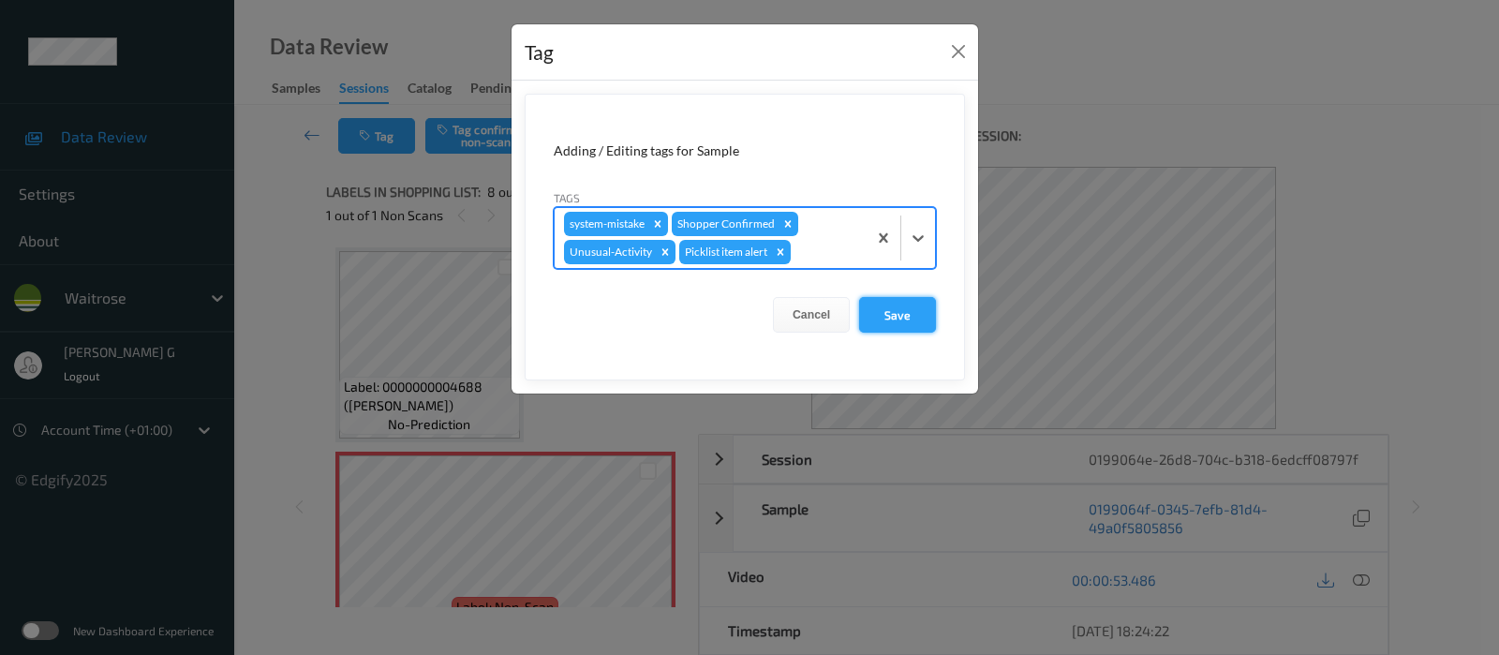
click at [879, 308] on button "Save" at bounding box center [897, 315] width 77 height 36
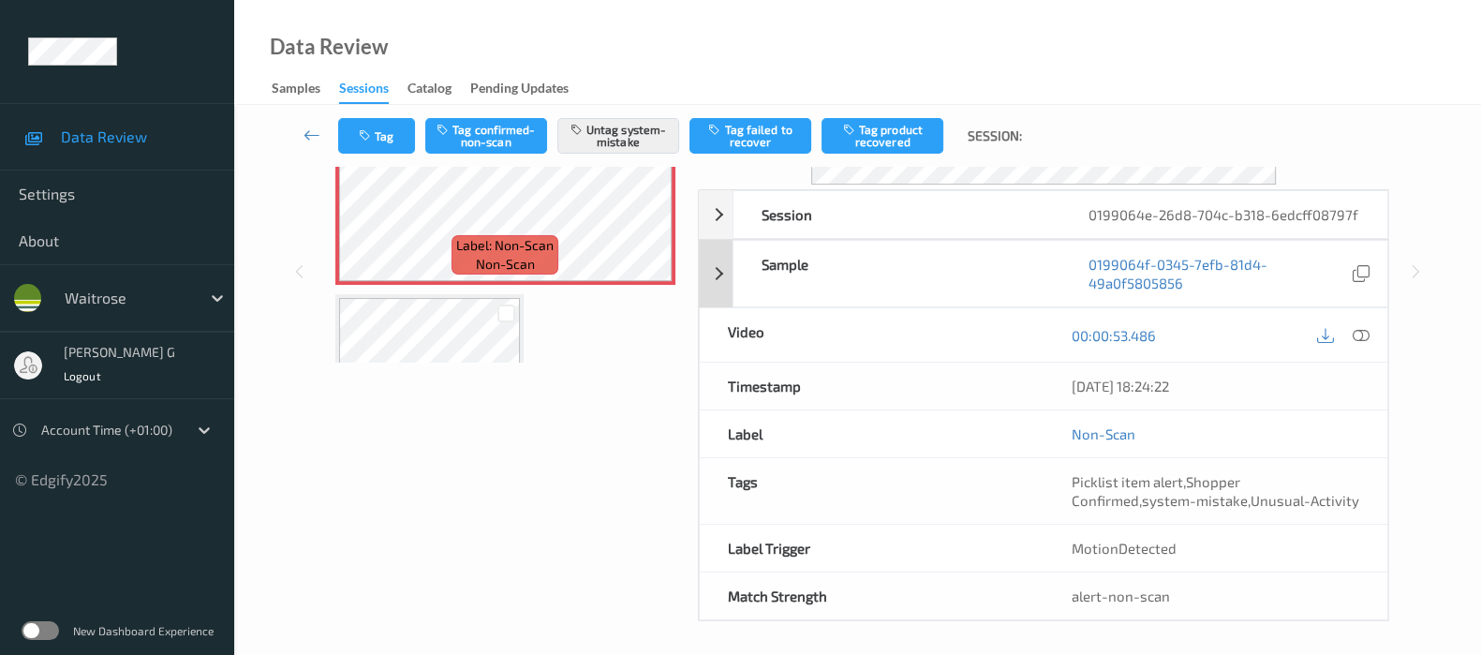
scroll to position [246, 0]
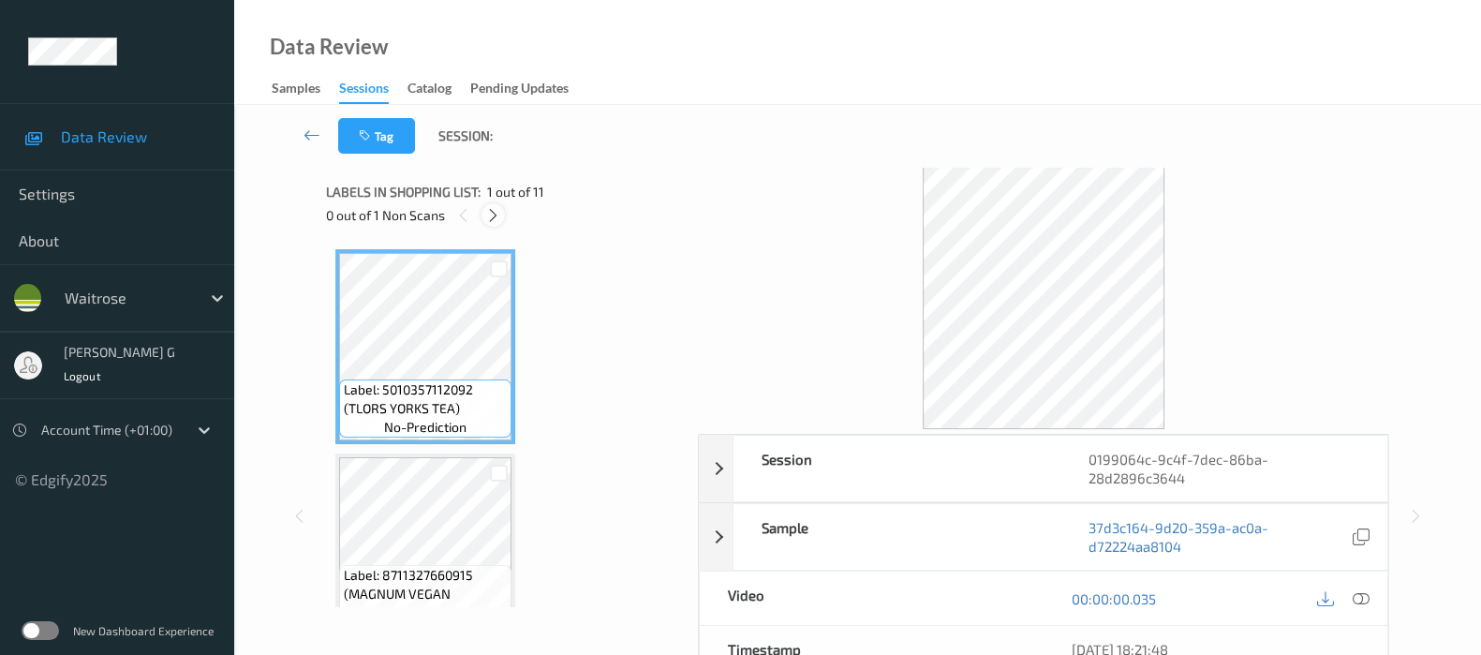
click at [500, 214] on icon at bounding box center [493, 215] width 16 height 17
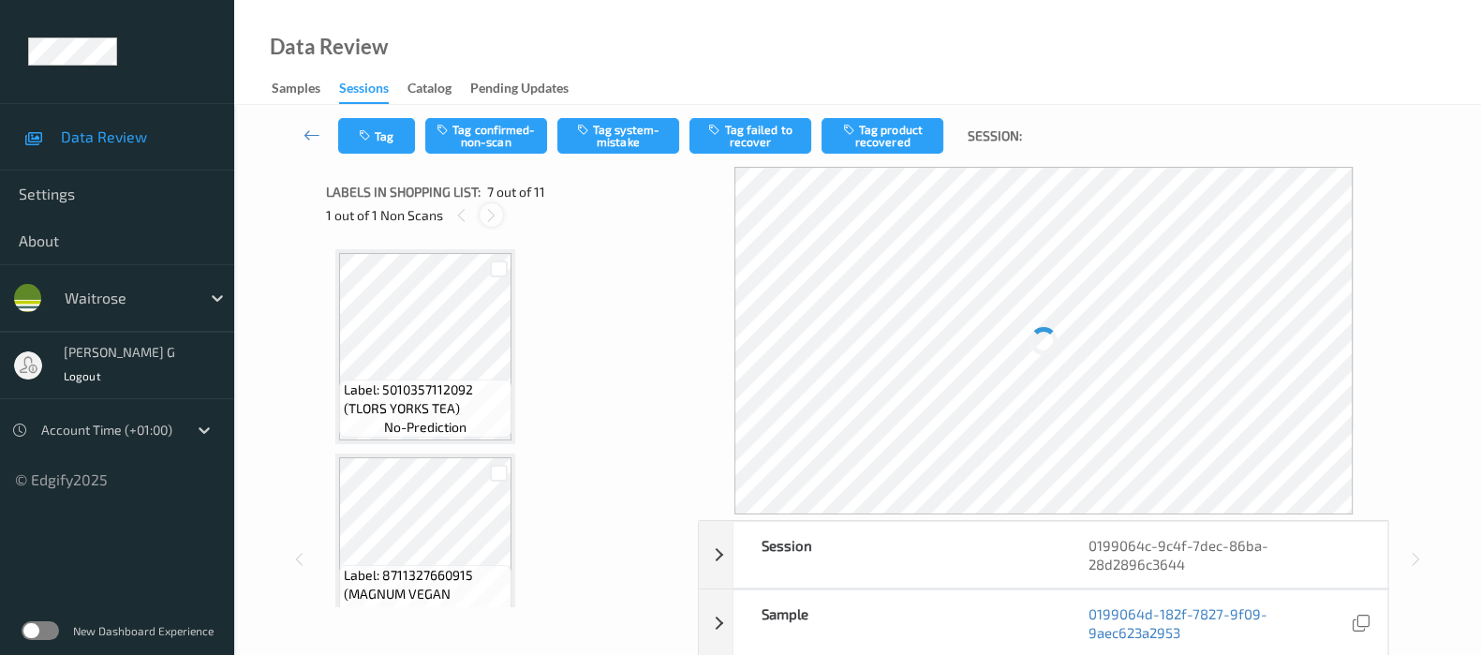
scroll to position [1024, 0]
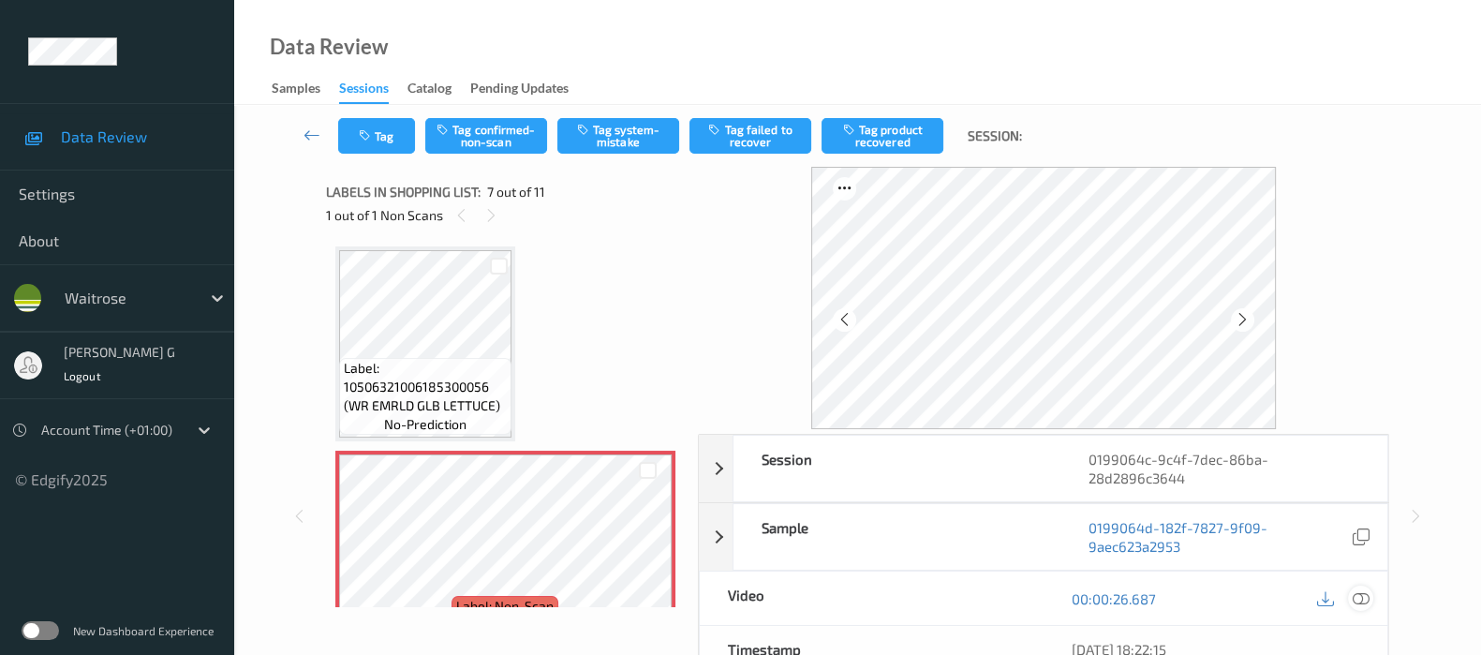
click at [1353, 597] on icon at bounding box center [1361, 598] width 17 height 17
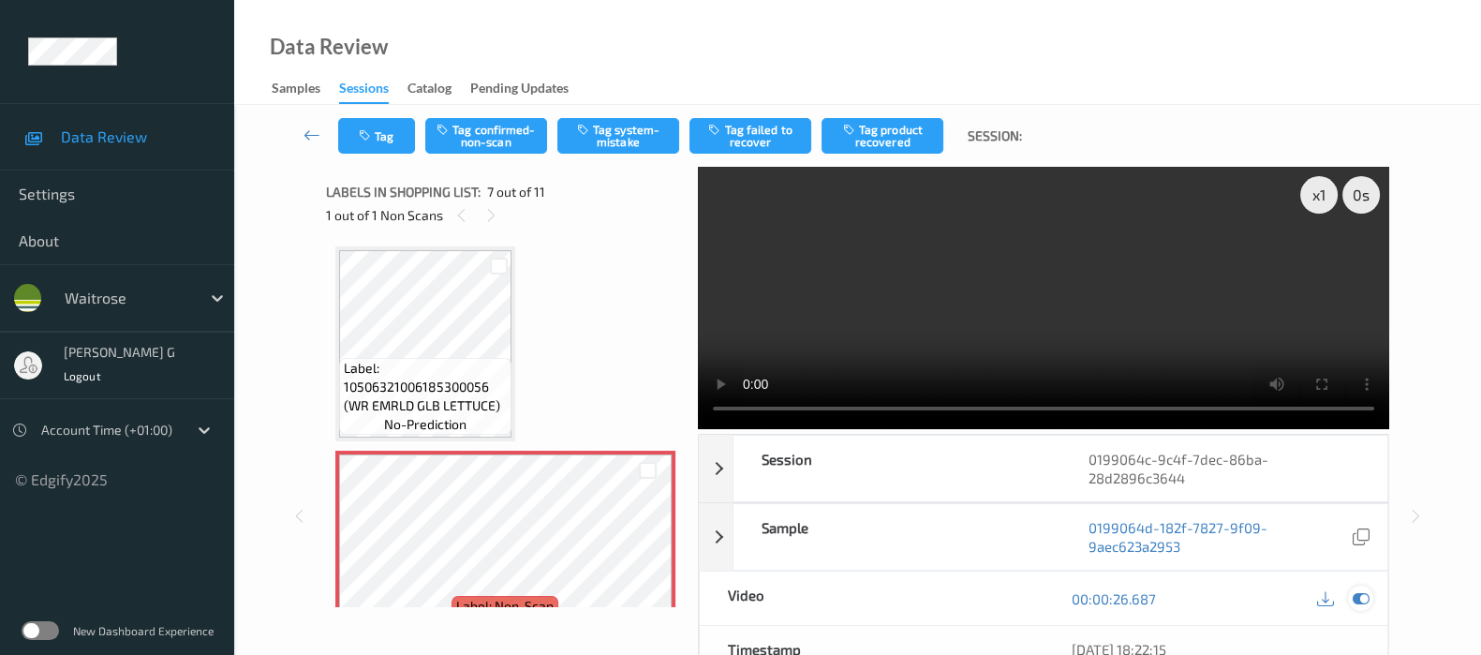
click at [1358, 590] on icon at bounding box center [1361, 598] width 17 height 17
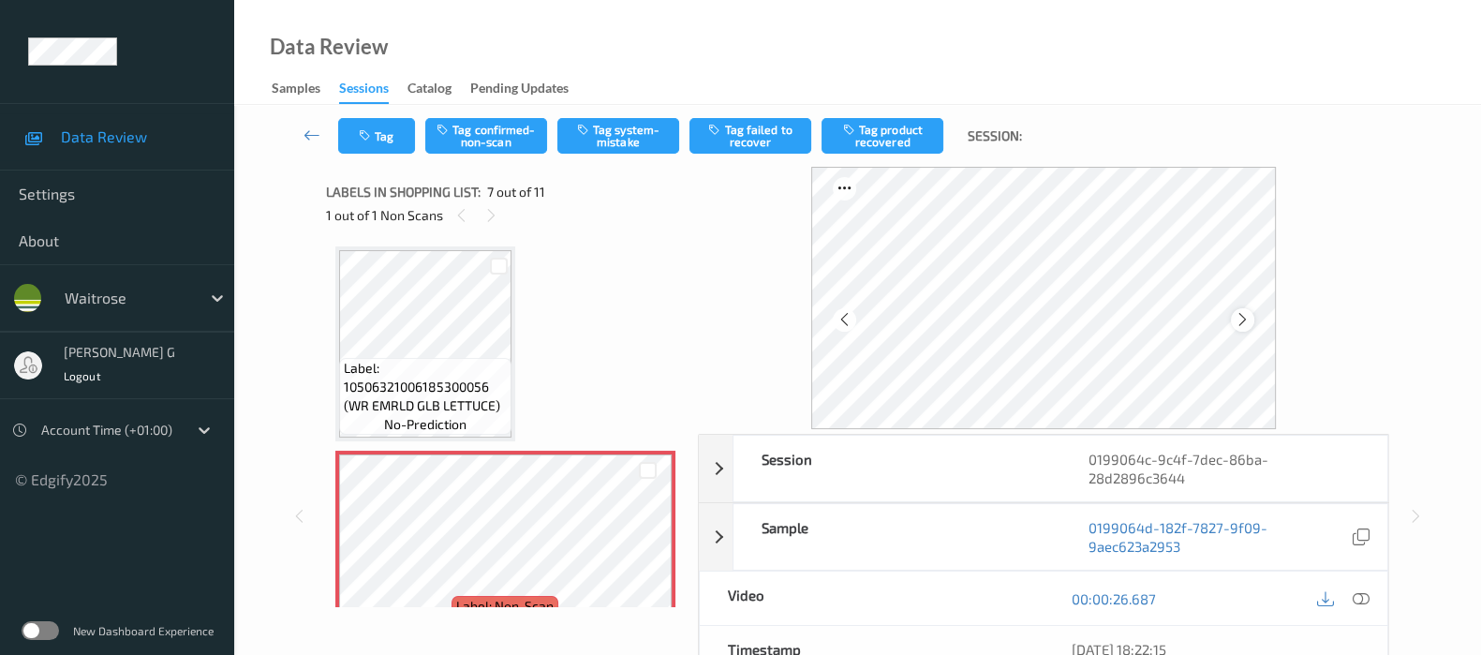
click at [1241, 318] on icon at bounding box center [1243, 319] width 16 height 17
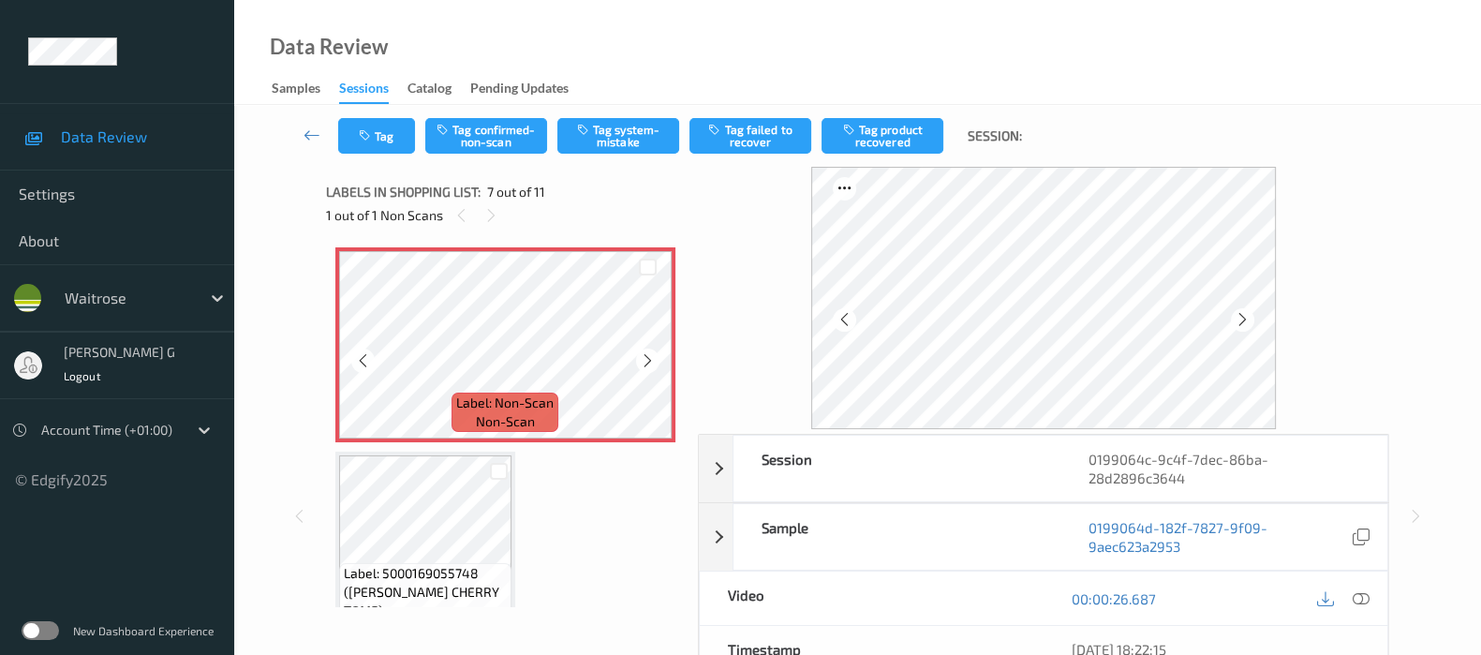
scroll to position [1258, 0]
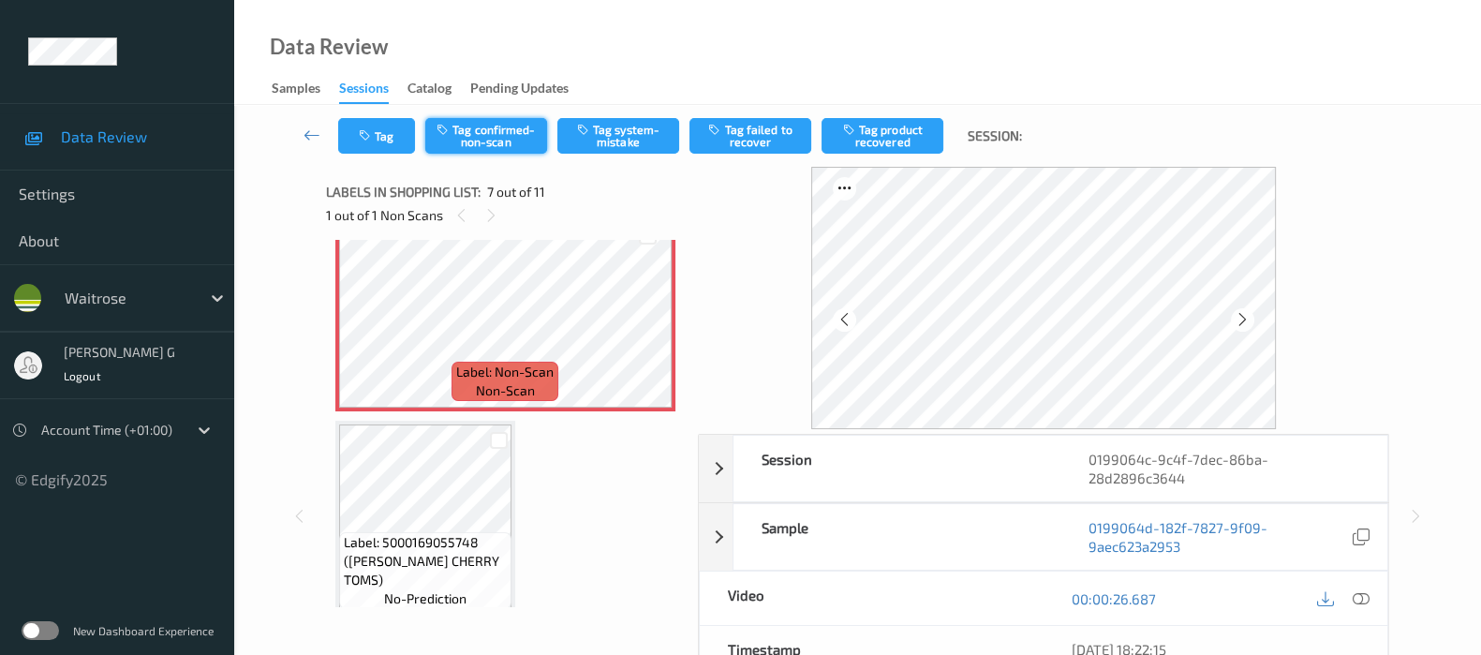
click at [456, 137] on button "Tag confirmed-non-scan" at bounding box center [486, 136] width 122 height 36
click at [875, 129] on button "Tag product recovered" at bounding box center [883, 136] width 122 height 36
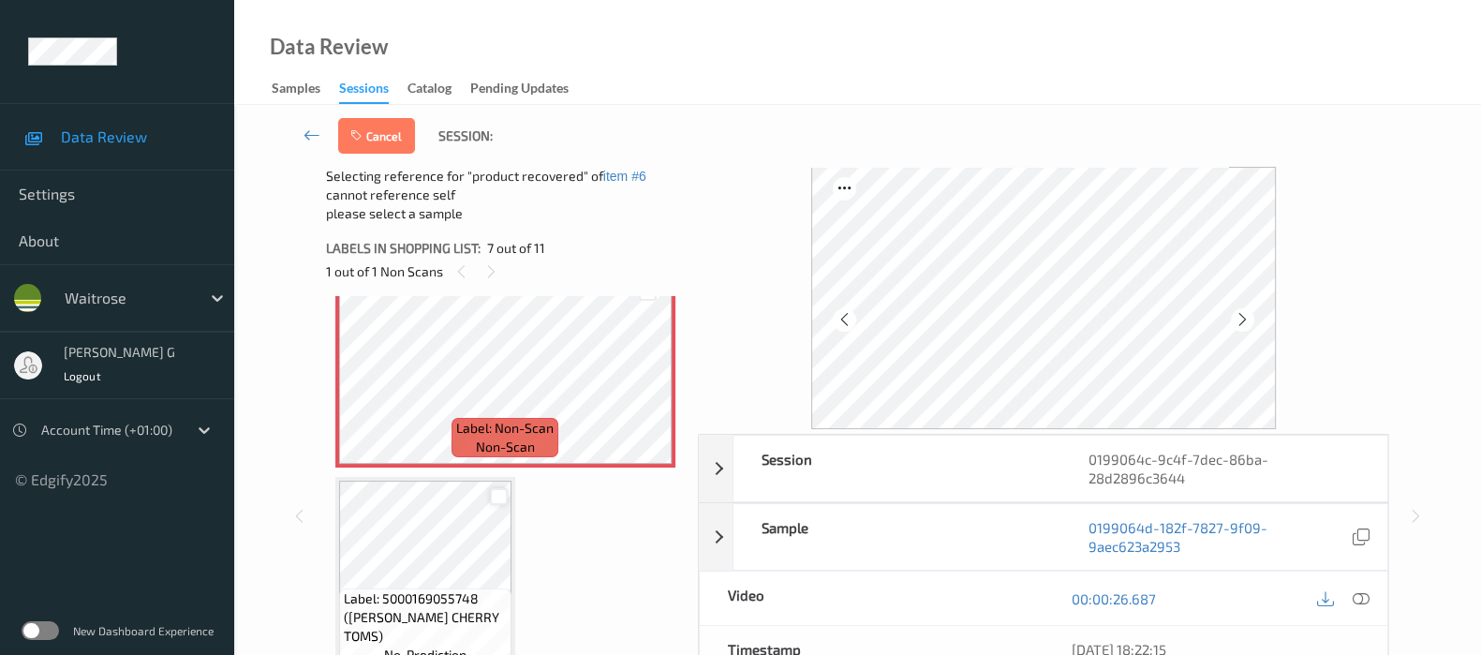
scroll to position [1375, 0]
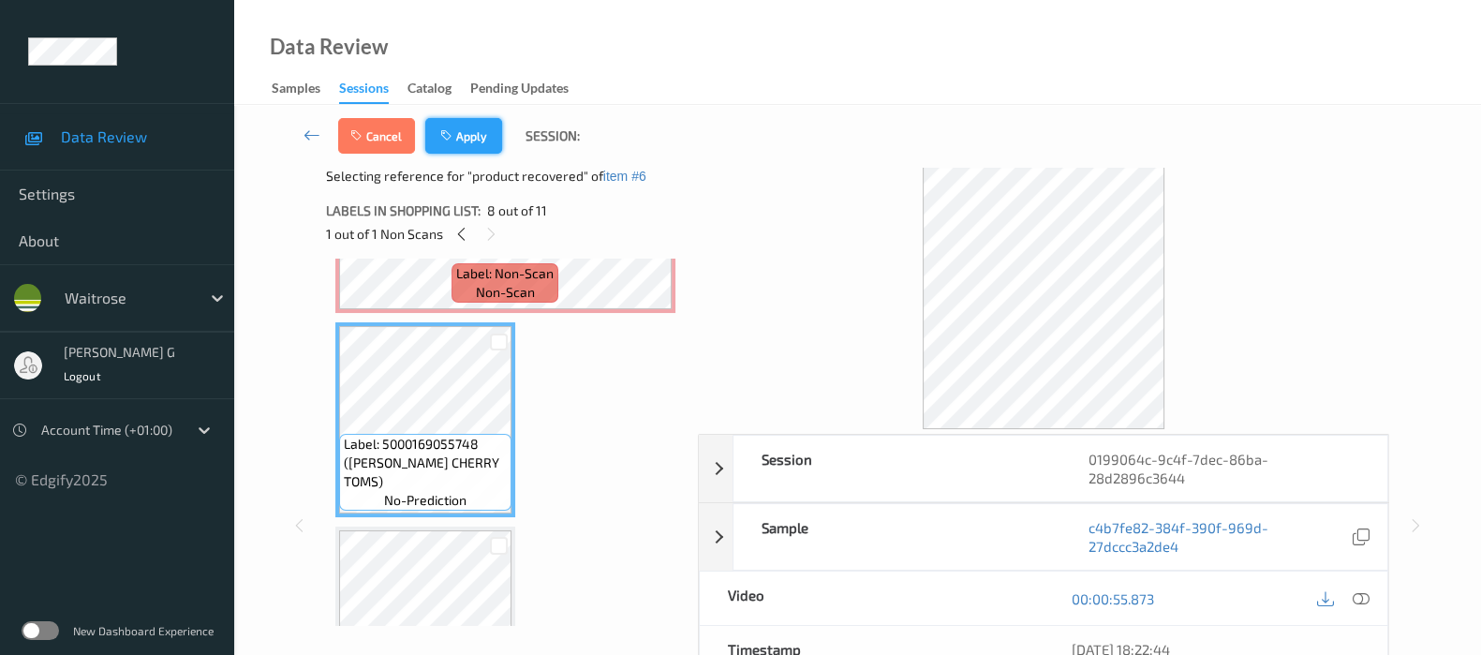
click at [465, 137] on button "Apply" at bounding box center [463, 136] width 77 height 36
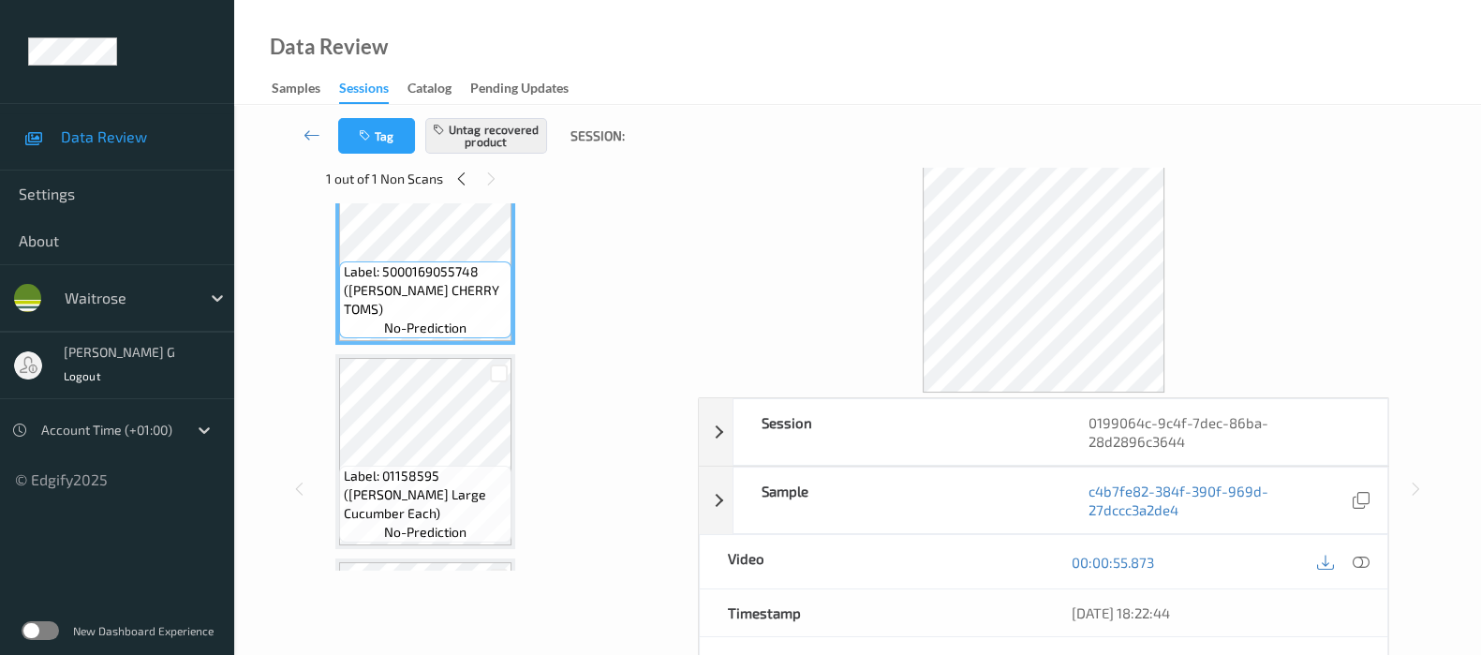
scroll to position [0, 0]
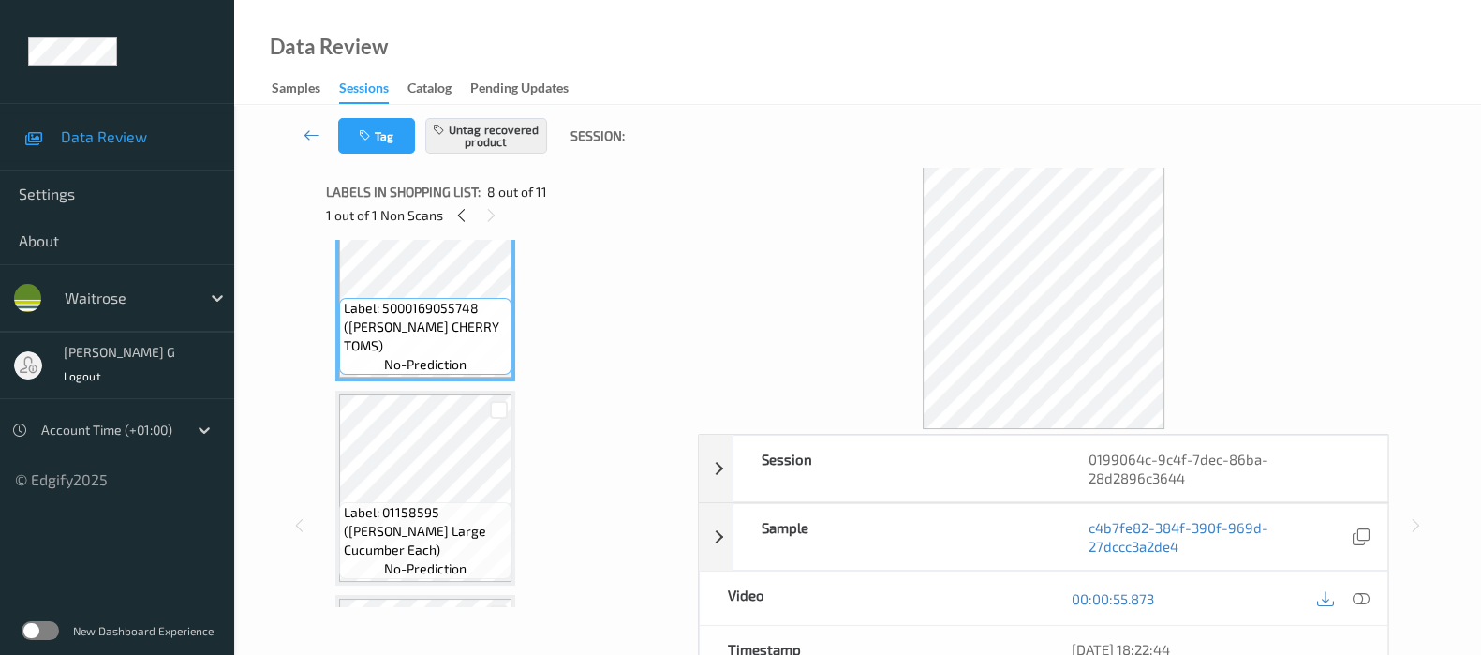
click at [272, 280] on div "Tag Untag recovered product Session: Session 0199064c-9c4f-7dec-86ba-28d2896c36…" at bounding box center [857, 514] width 1247 height 818
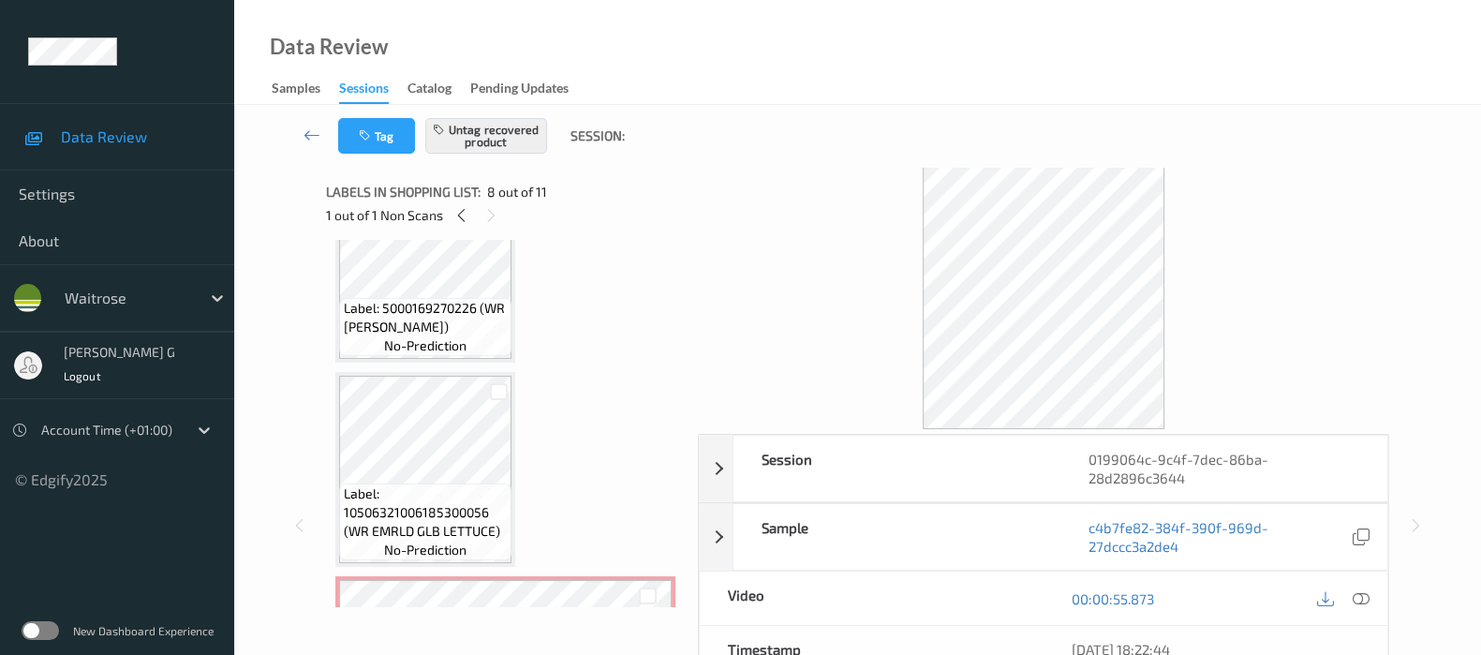
scroll to position [1024, 0]
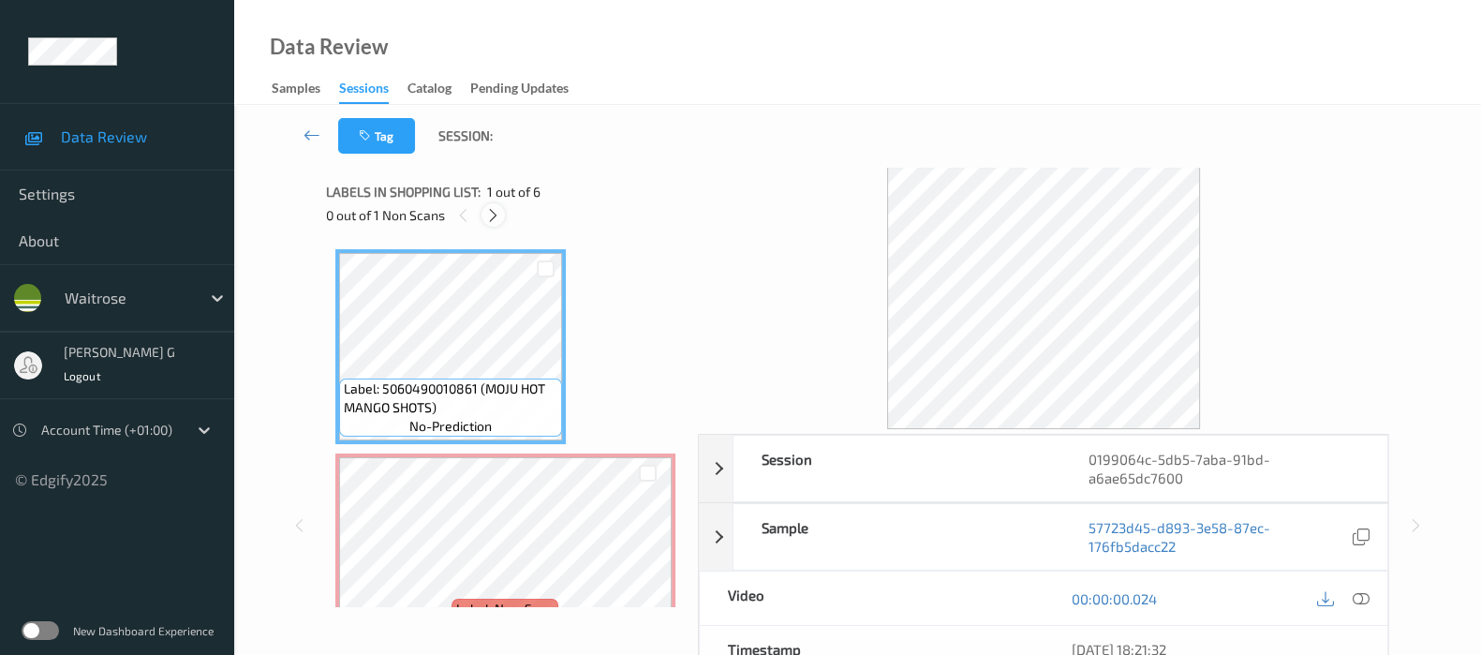
click at [492, 213] on icon at bounding box center [493, 215] width 16 height 17
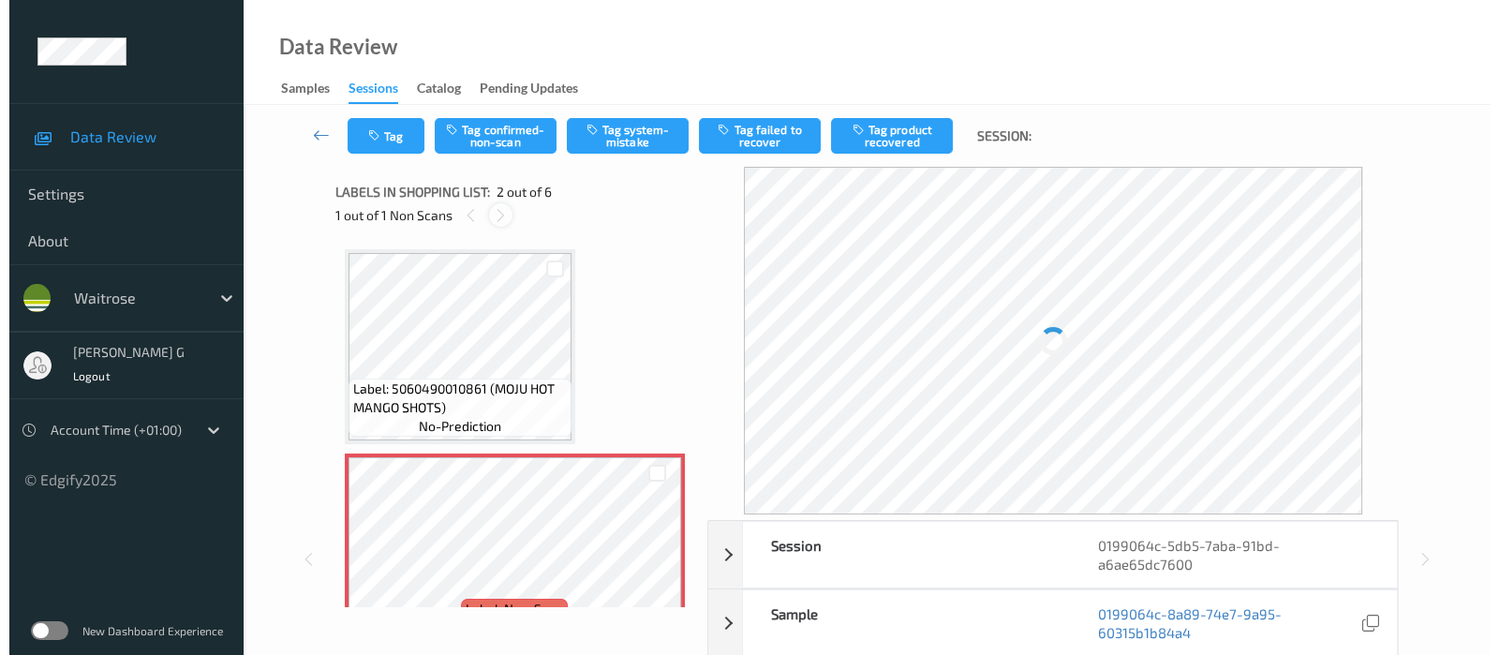
scroll to position [9, 0]
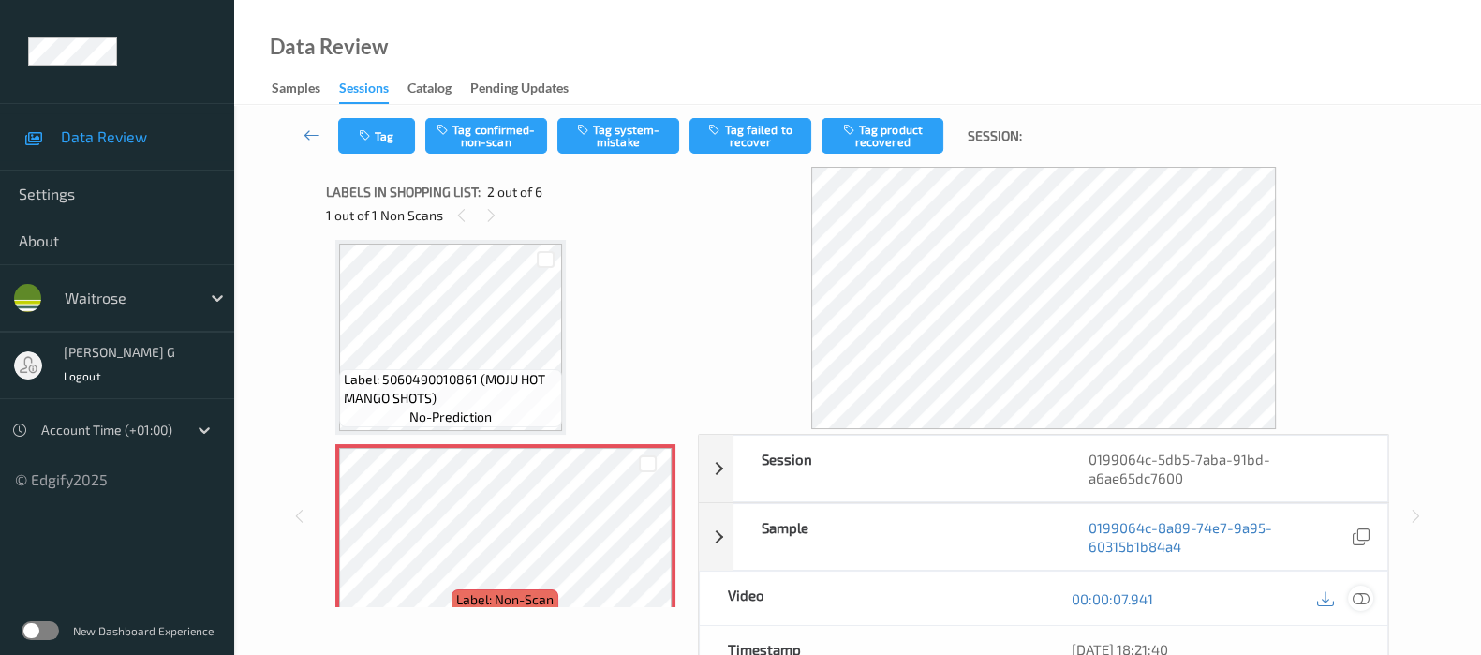
click at [1361, 590] on icon at bounding box center [1361, 598] width 17 height 17
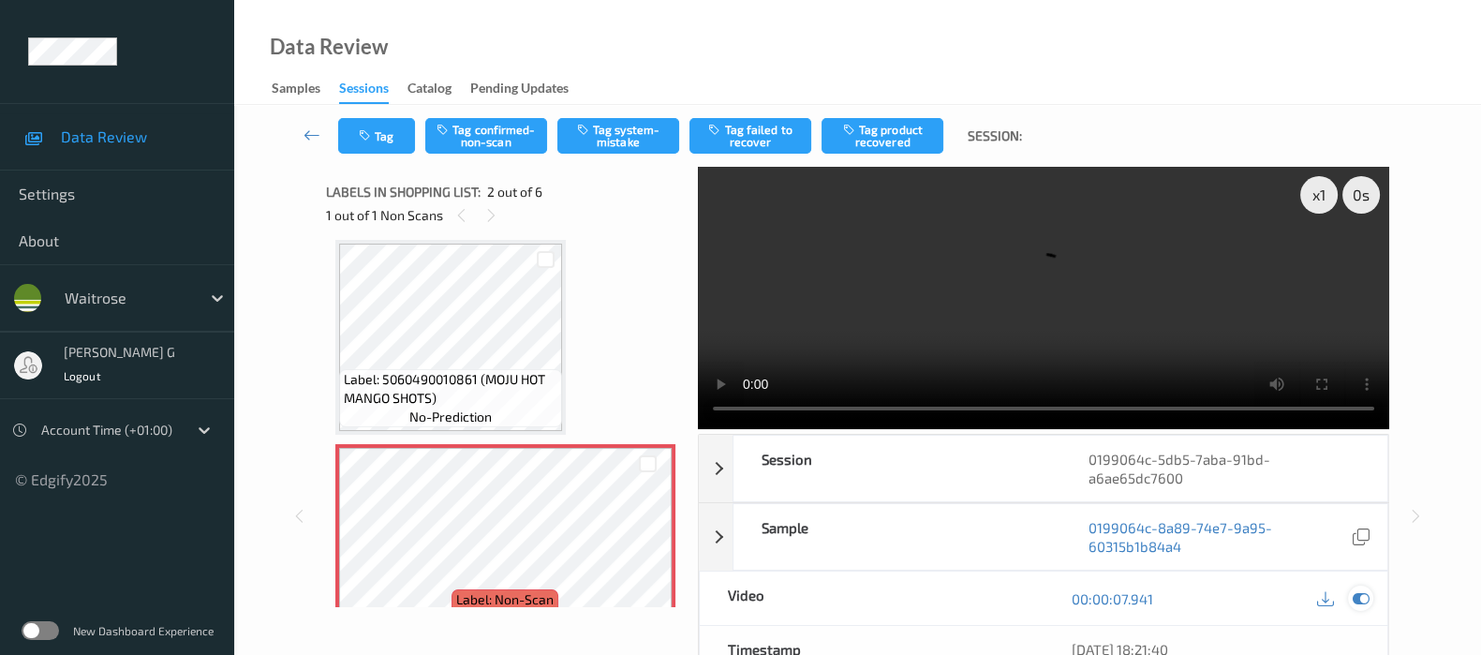
click at [1362, 592] on icon at bounding box center [1361, 598] width 17 height 17
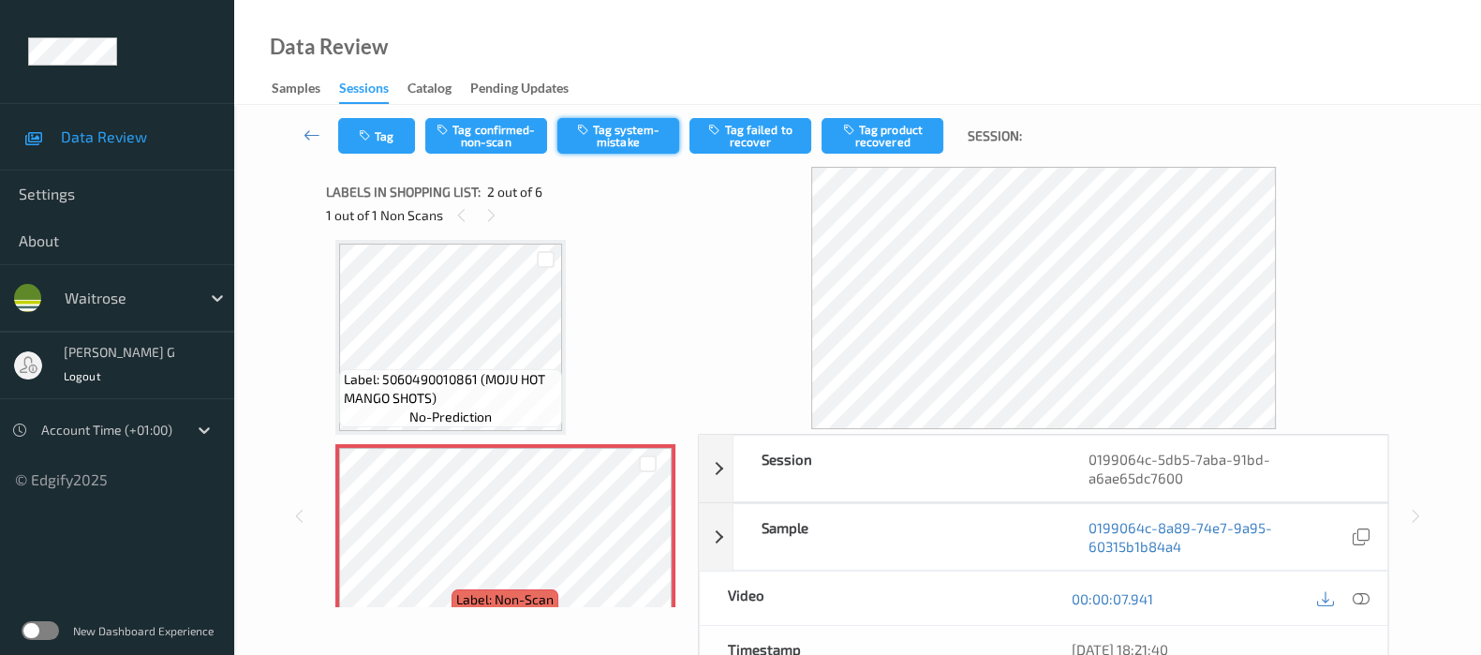
click at [593, 127] on button "Tag system-mistake" at bounding box center [618, 136] width 122 height 36
click at [380, 142] on button "Tag" at bounding box center [376, 136] width 77 height 36
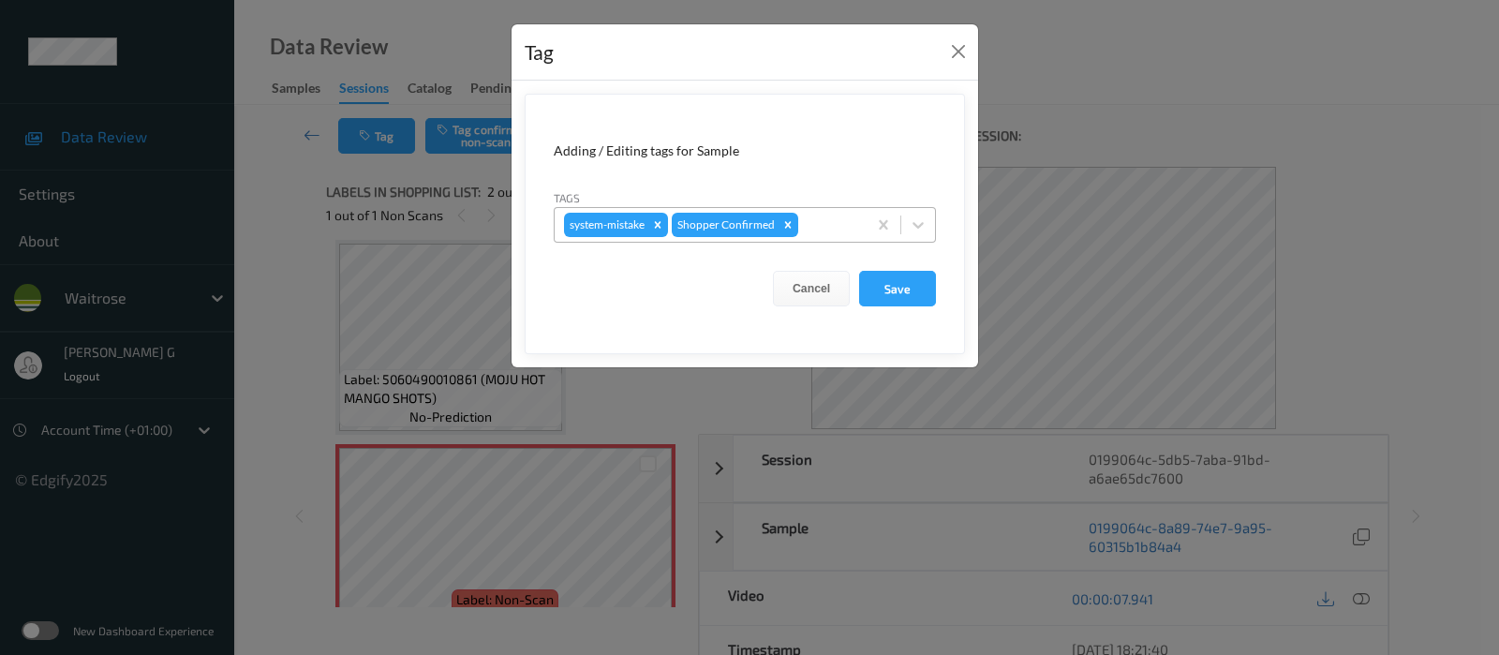
click at [834, 227] on div at bounding box center [829, 225] width 55 height 22
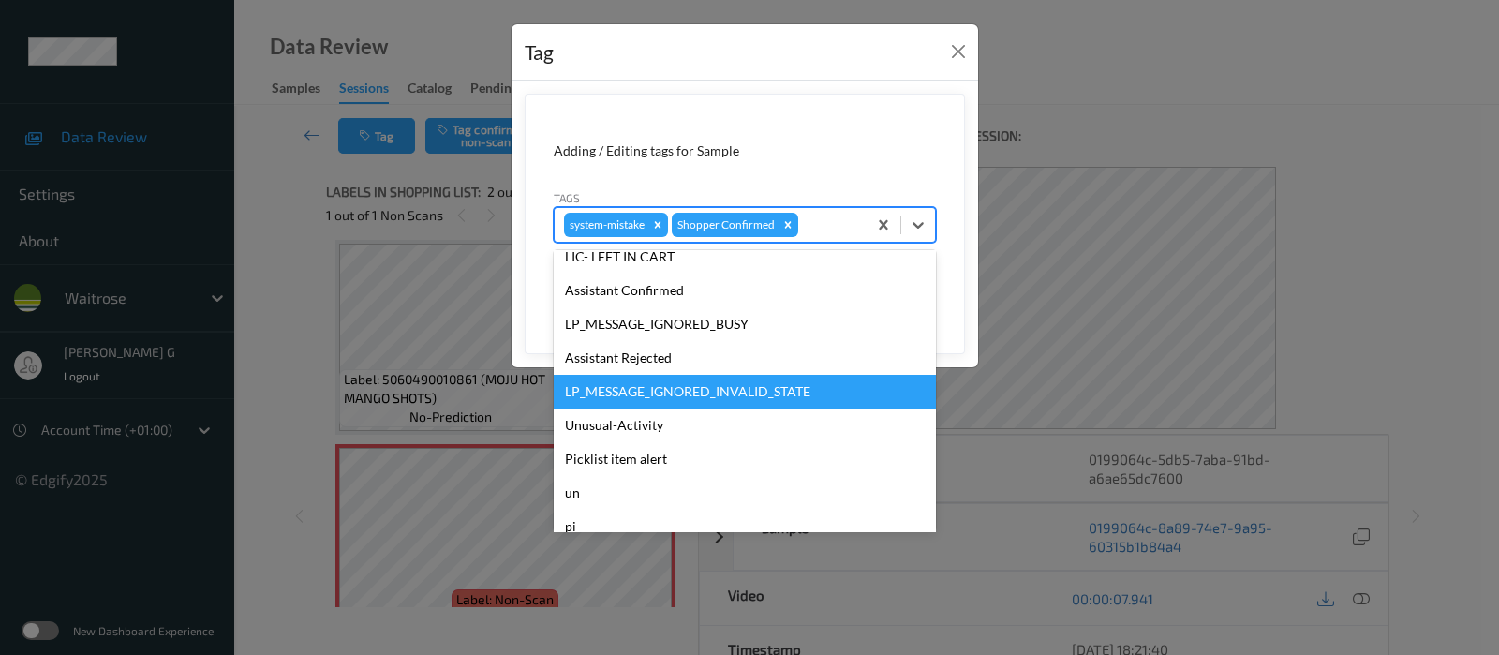
scroll to position [400, 0]
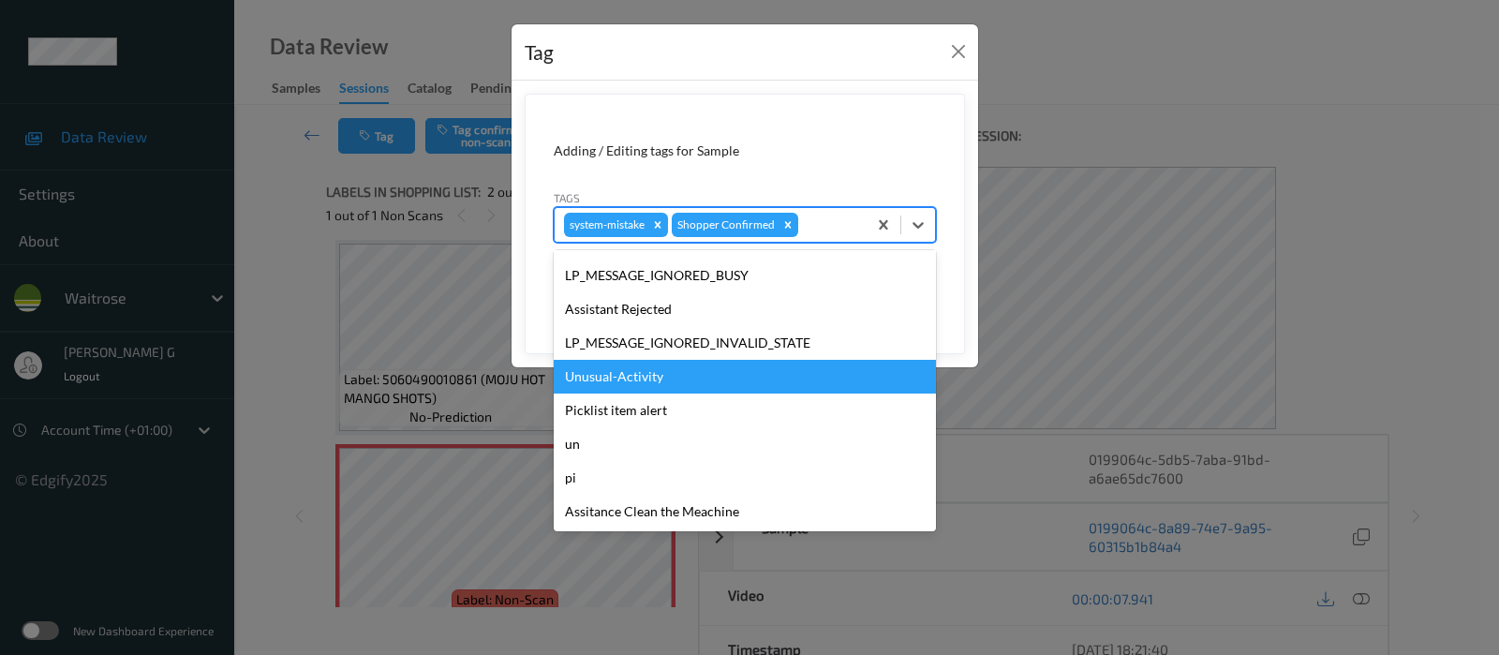
click at [646, 378] on div "Unusual-Activity" at bounding box center [745, 377] width 382 height 34
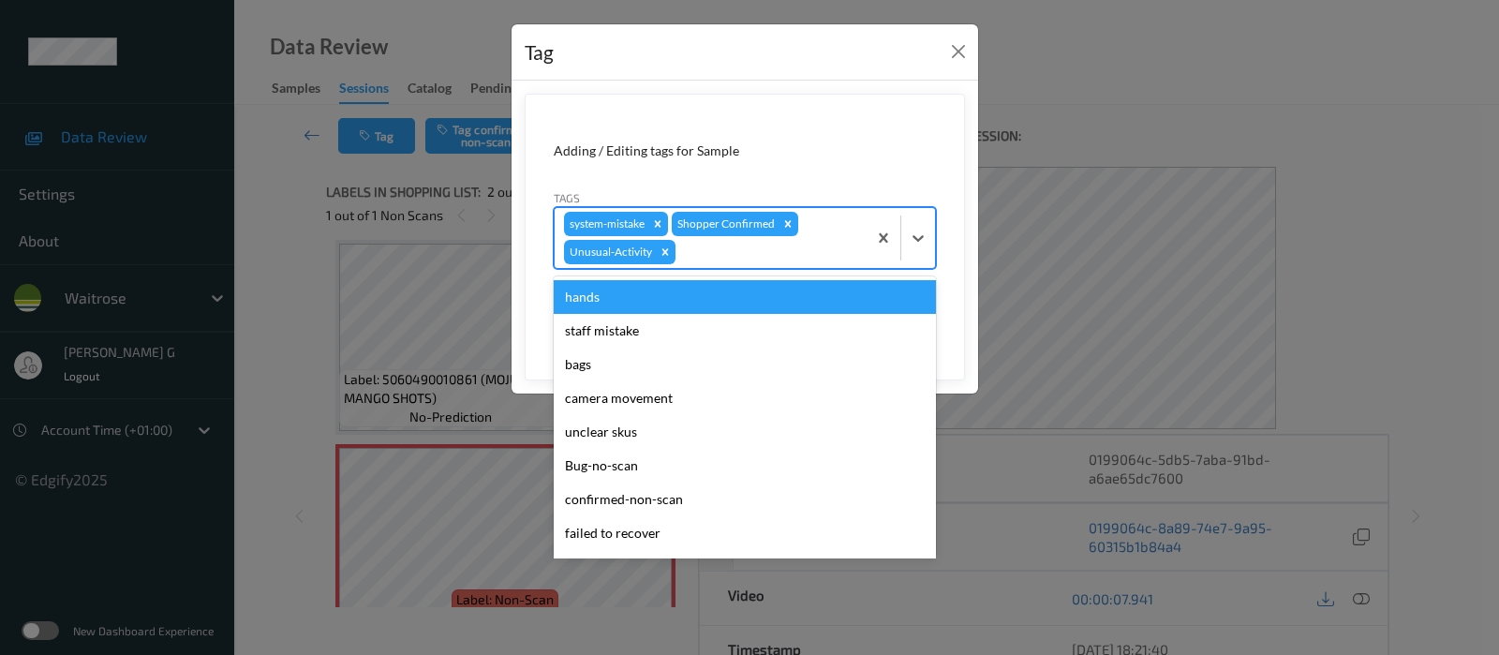
click at [791, 250] on div at bounding box center [768, 252] width 178 height 22
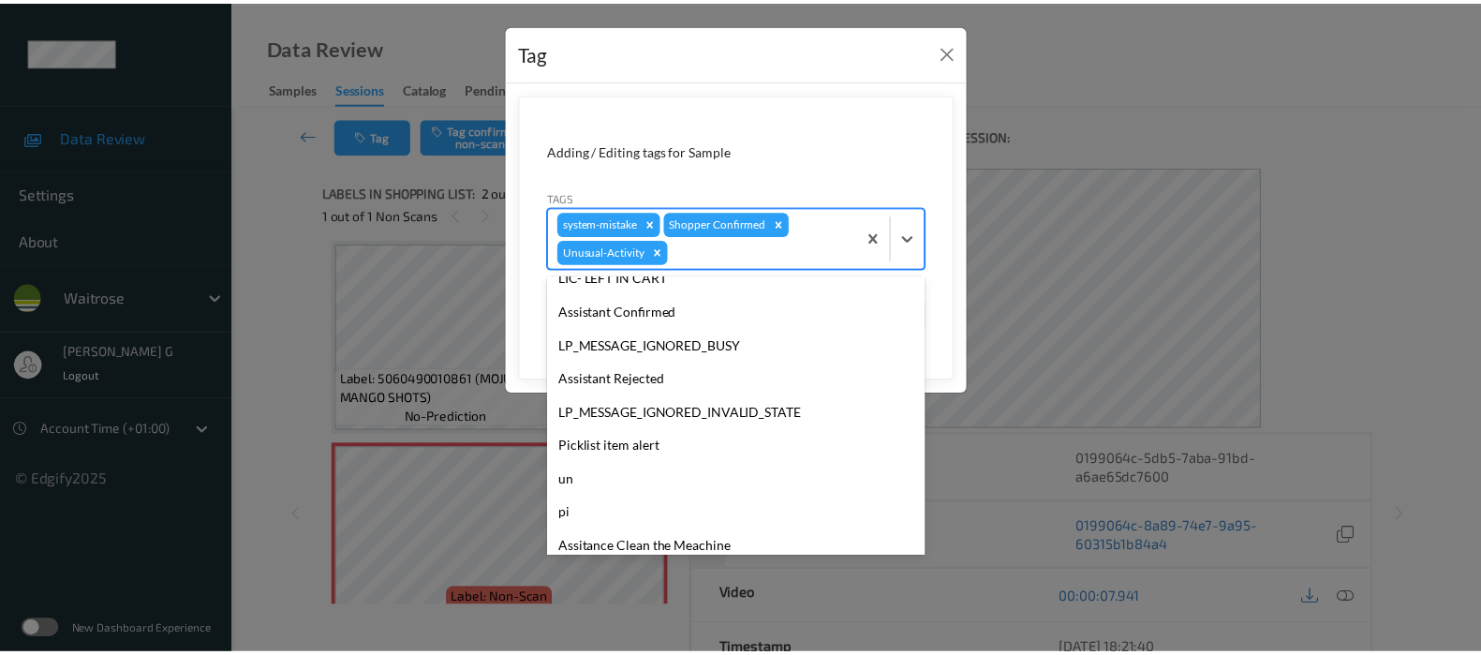
scroll to position [366, 0]
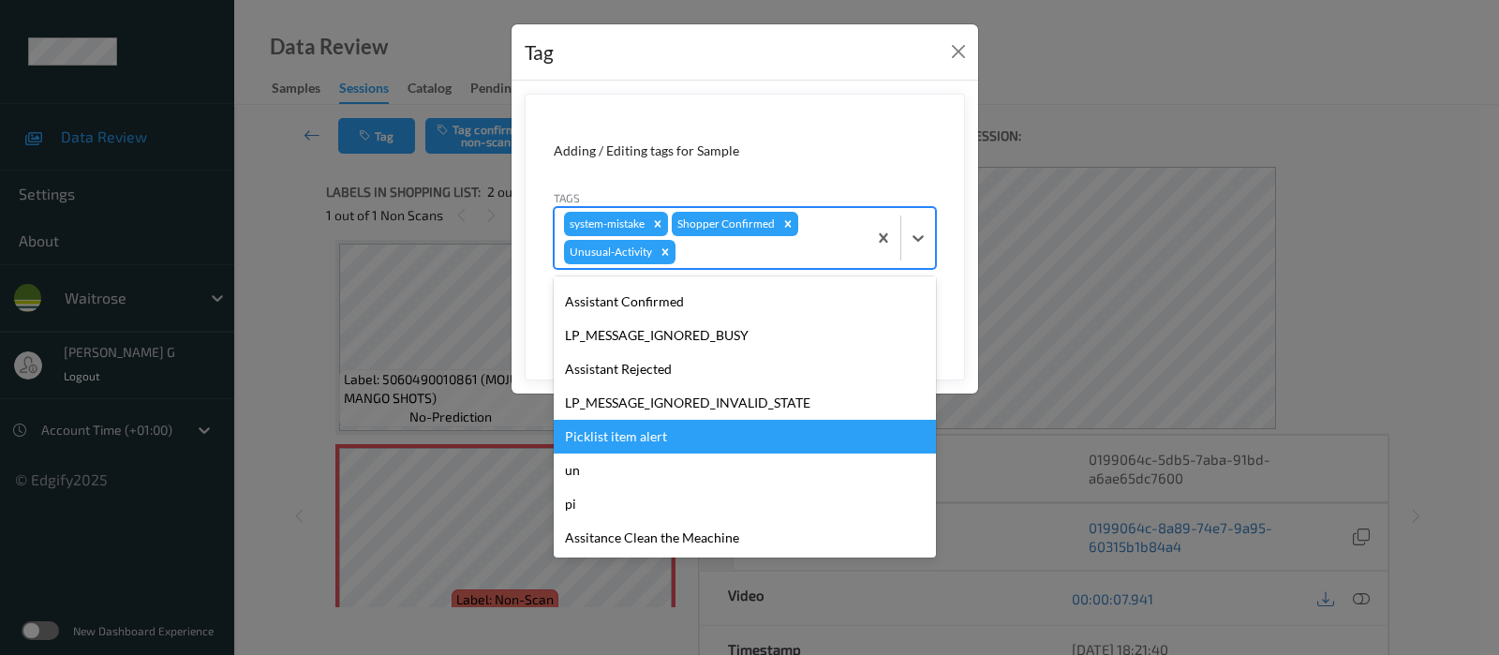
click at [650, 437] on div "Picklist item alert" at bounding box center [745, 437] width 382 height 34
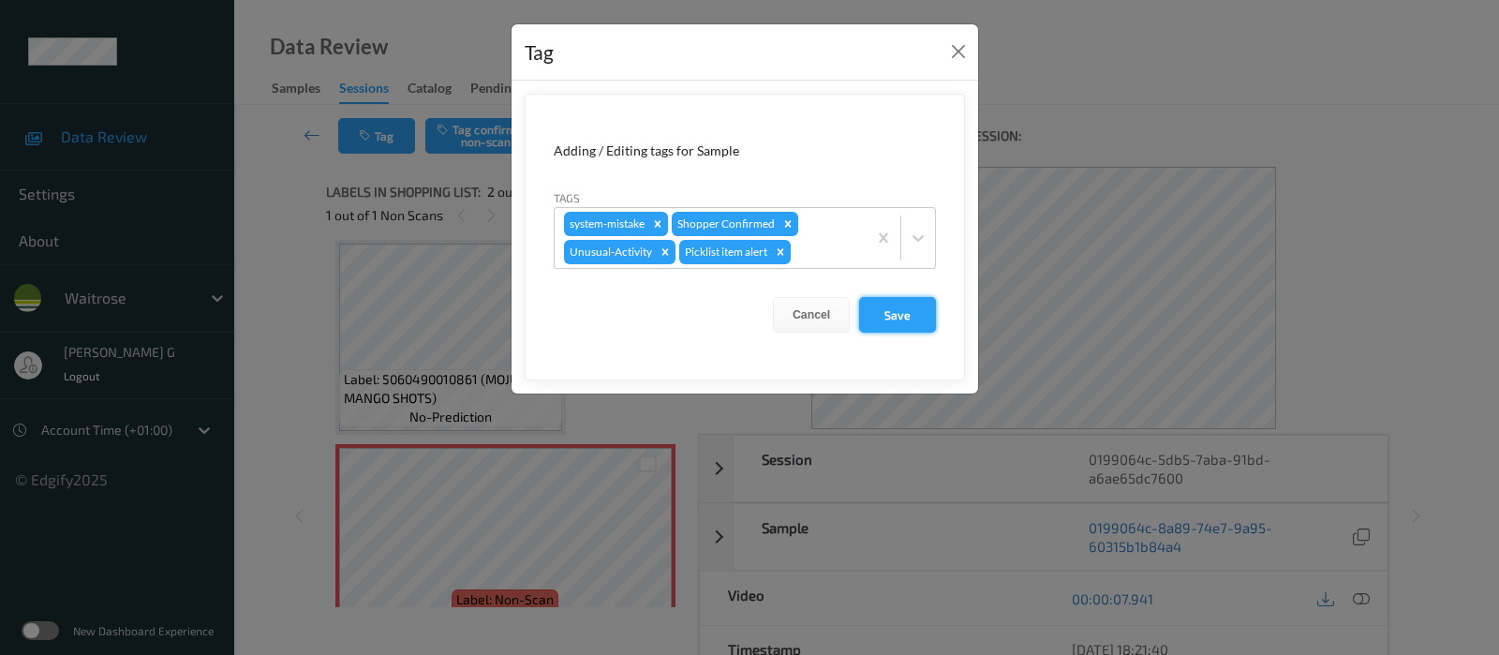
click at [888, 313] on button "Save" at bounding box center [897, 315] width 77 height 36
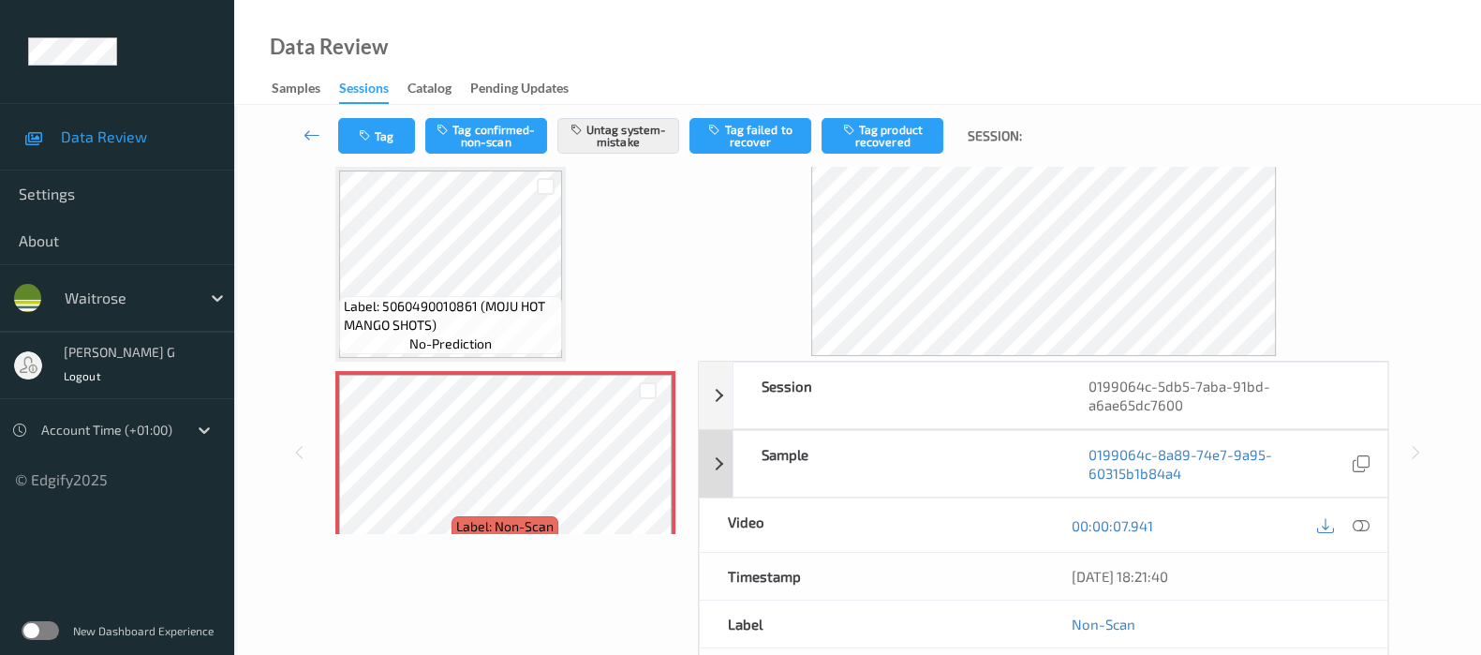
scroll to position [0, 0]
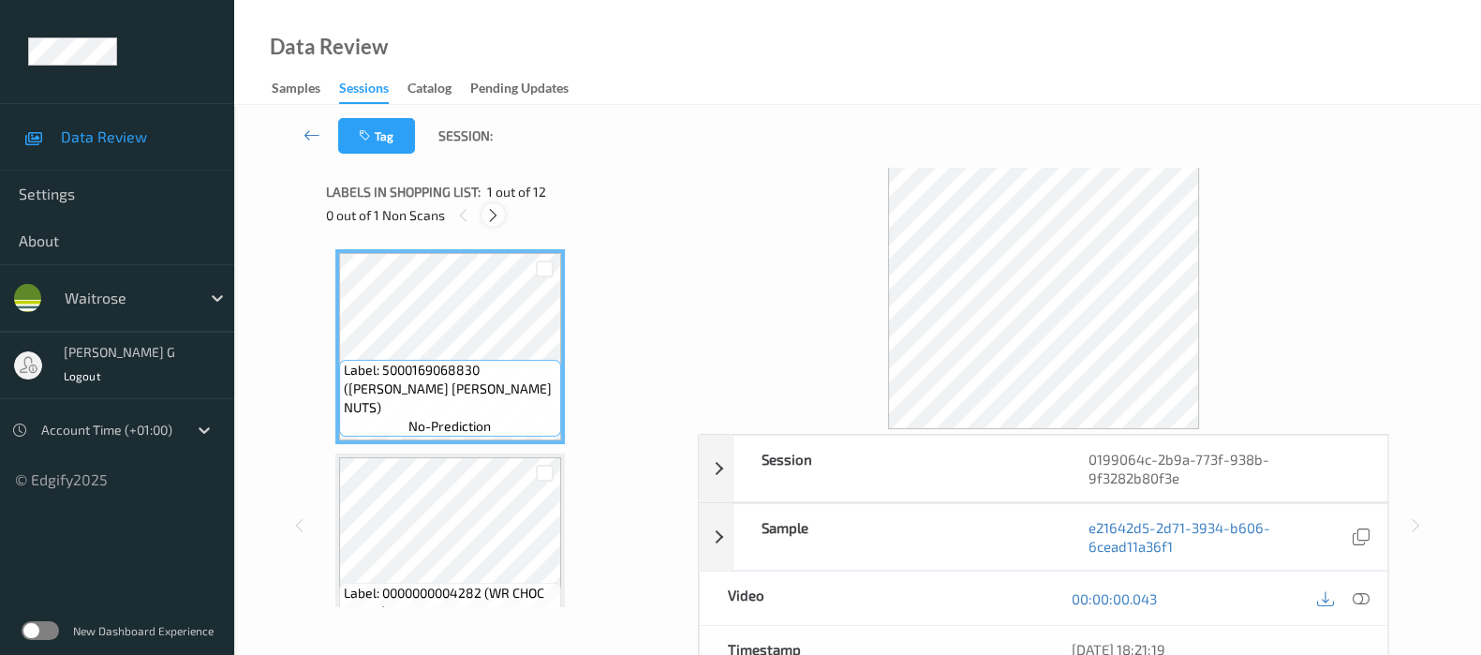
click at [498, 217] on icon at bounding box center [493, 215] width 16 height 17
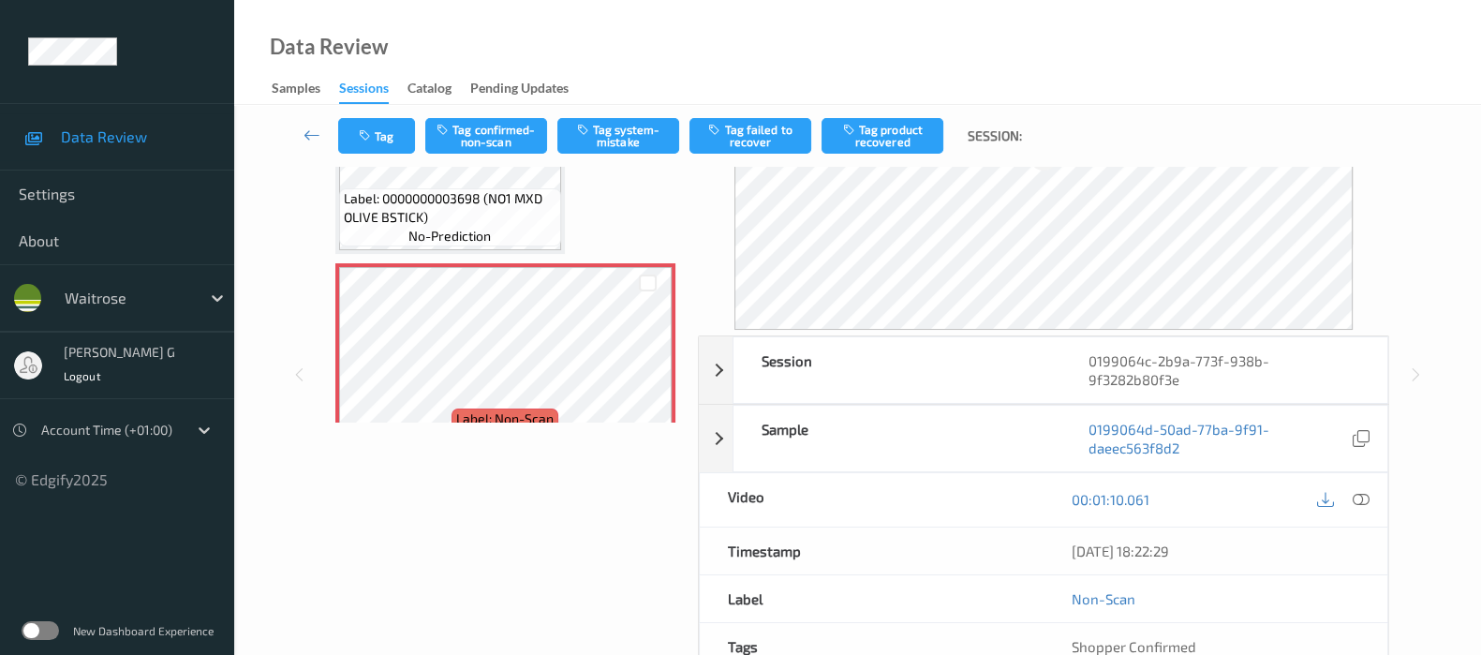
scroll to position [233, 0]
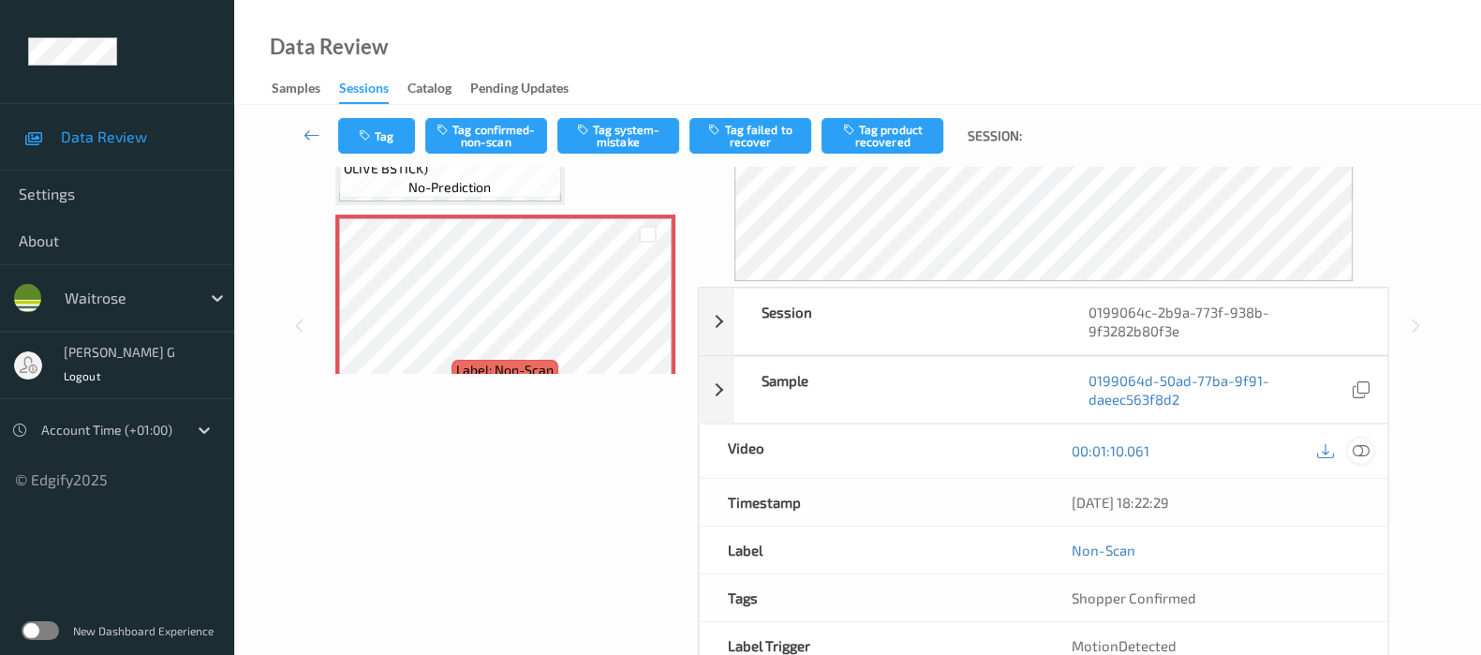
click at [1368, 453] on icon at bounding box center [1361, 450] width 17 height 17
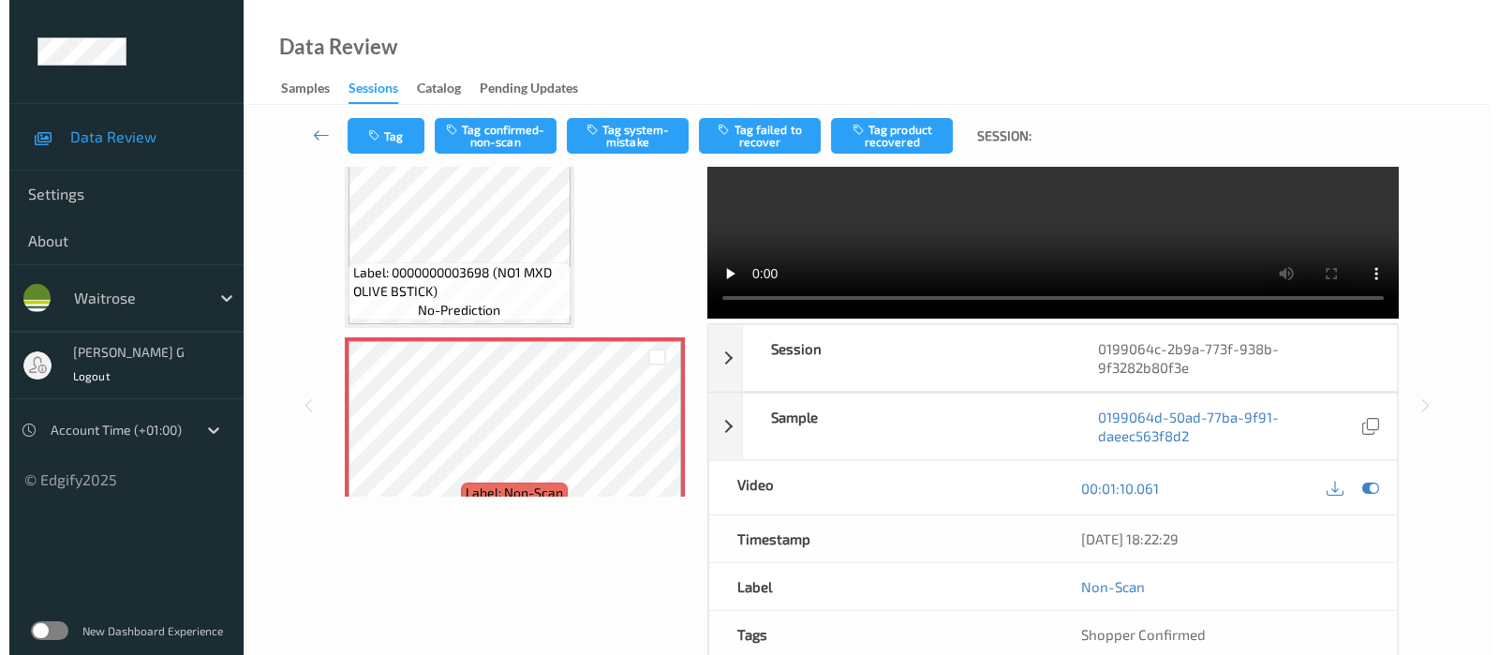
scroll to position [0, 0]
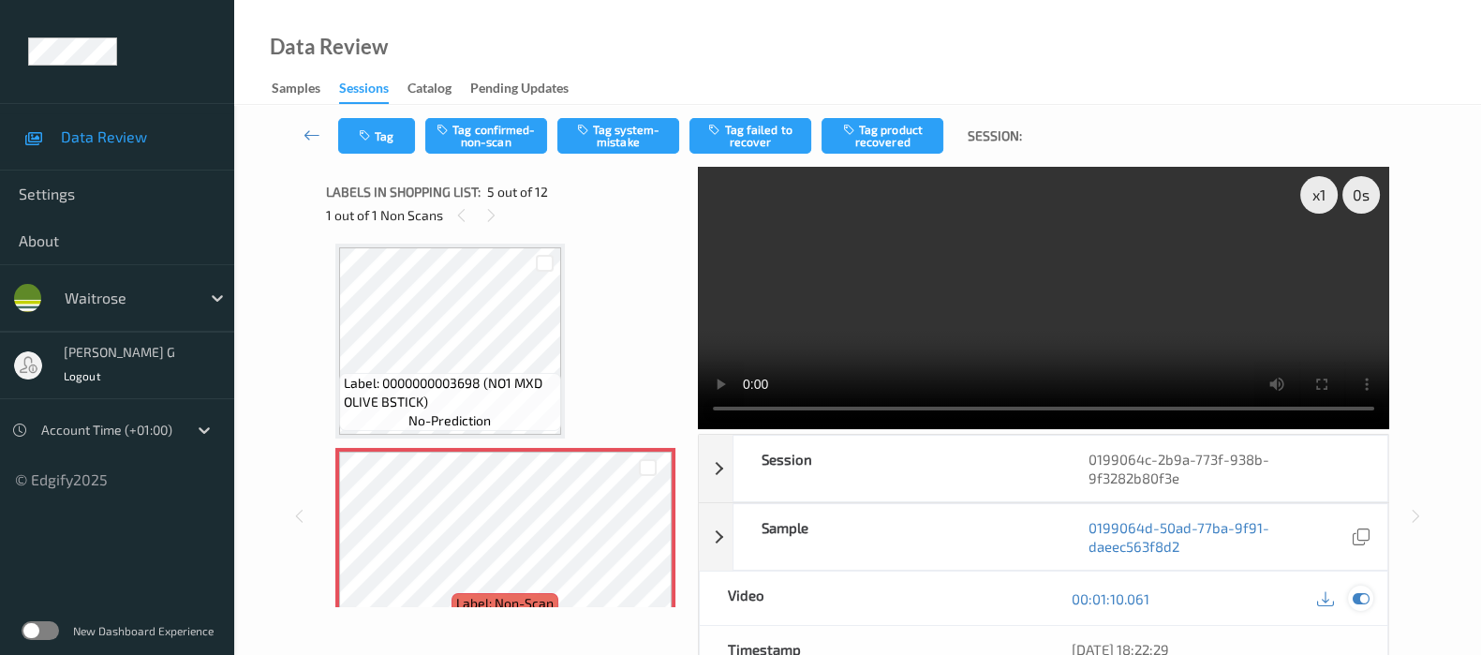
click at [1357, 594] on icon at bounding box center [1361, 598] width 17 height 17
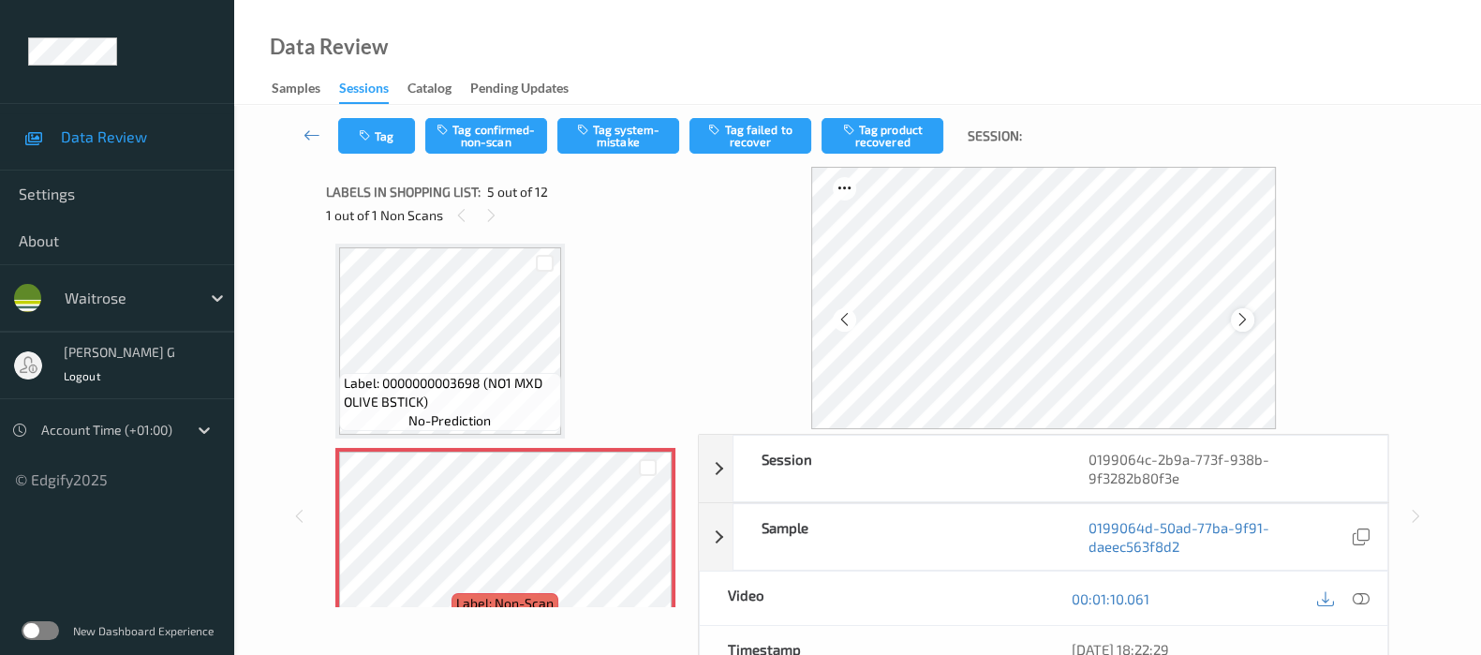
click at [1240, 317] on icon at bounding box center [1243, 319] width 16 height 17
click at [635, 128] on button "Tag system-mistake" at bounding box center [618, 136] width 122 height 36
click at [368, 146] on button "Tag" at bounding box center [376, 136] width 77 height 36
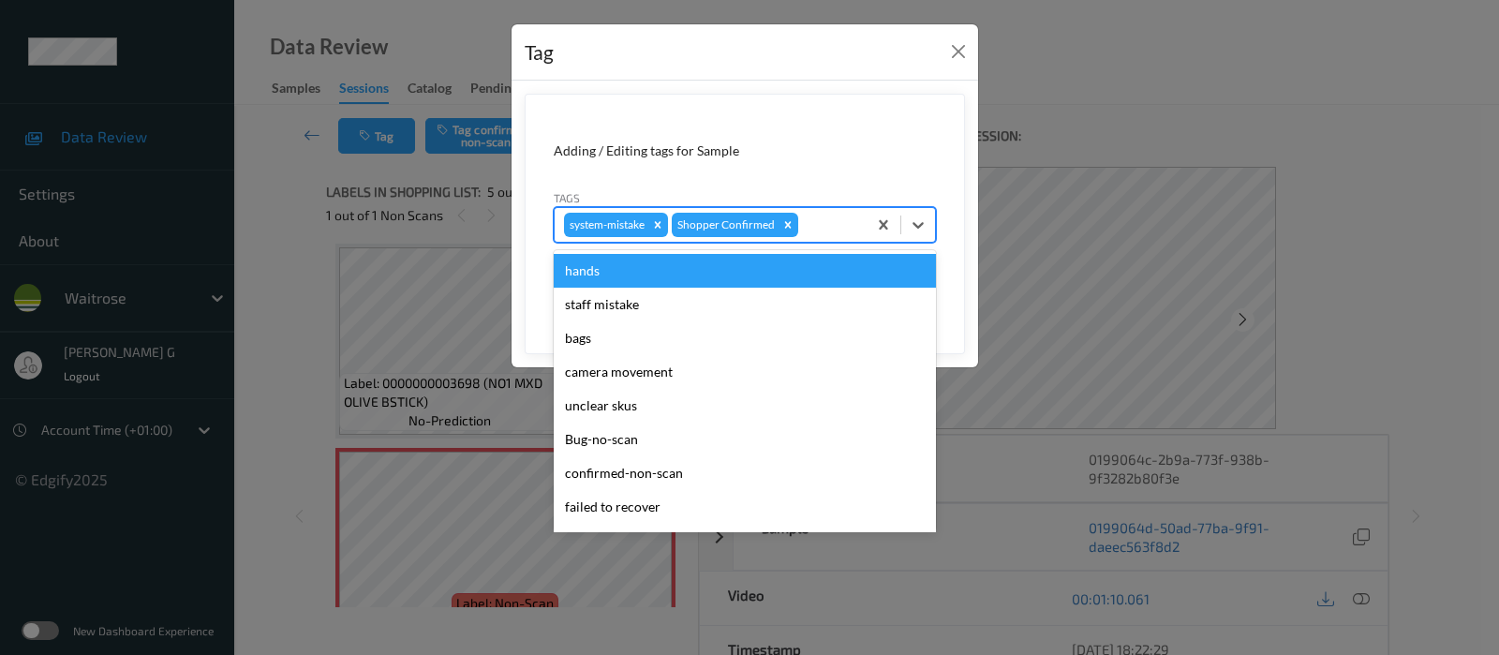
click at [834, 235] on div at bounding box center [829, 225] width 55 height 22
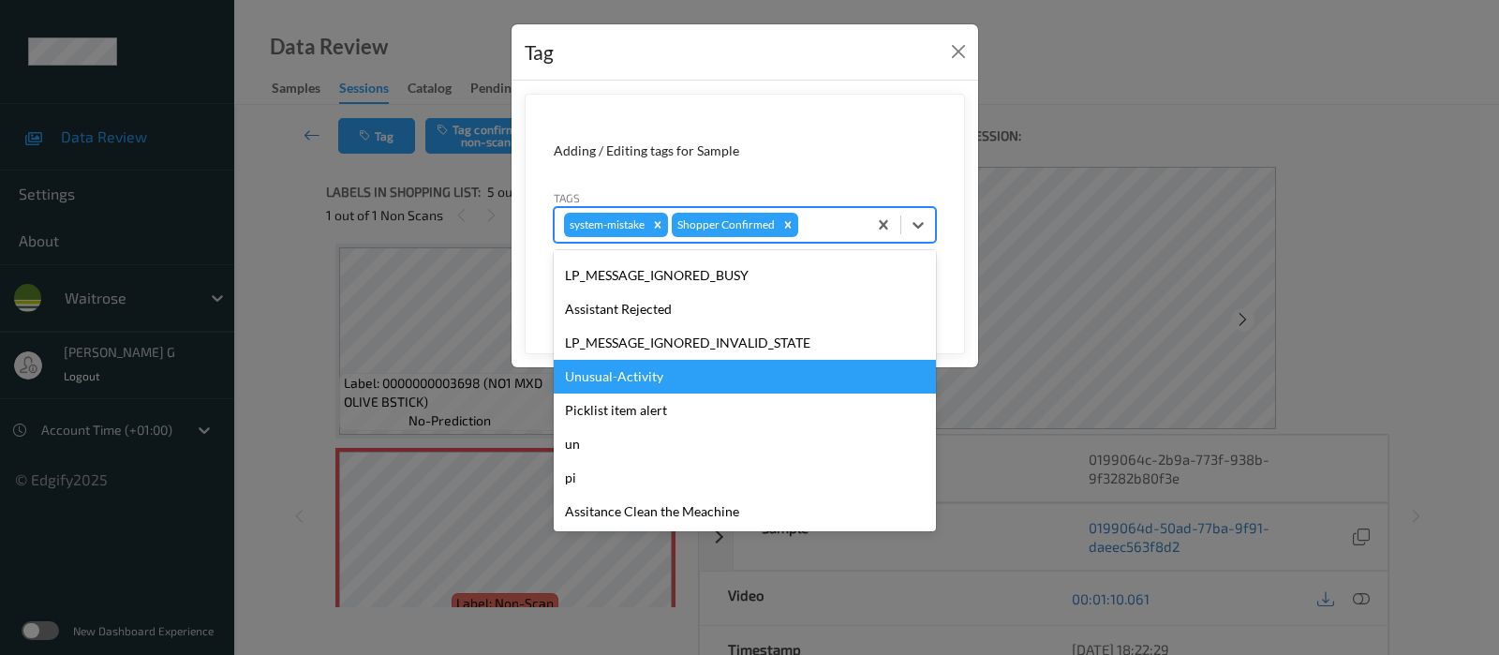
scroll to position [400, 0]
click at [616, 385] on div "Unusual-Activity" at bounding box center [745, 377] width 382 height 34
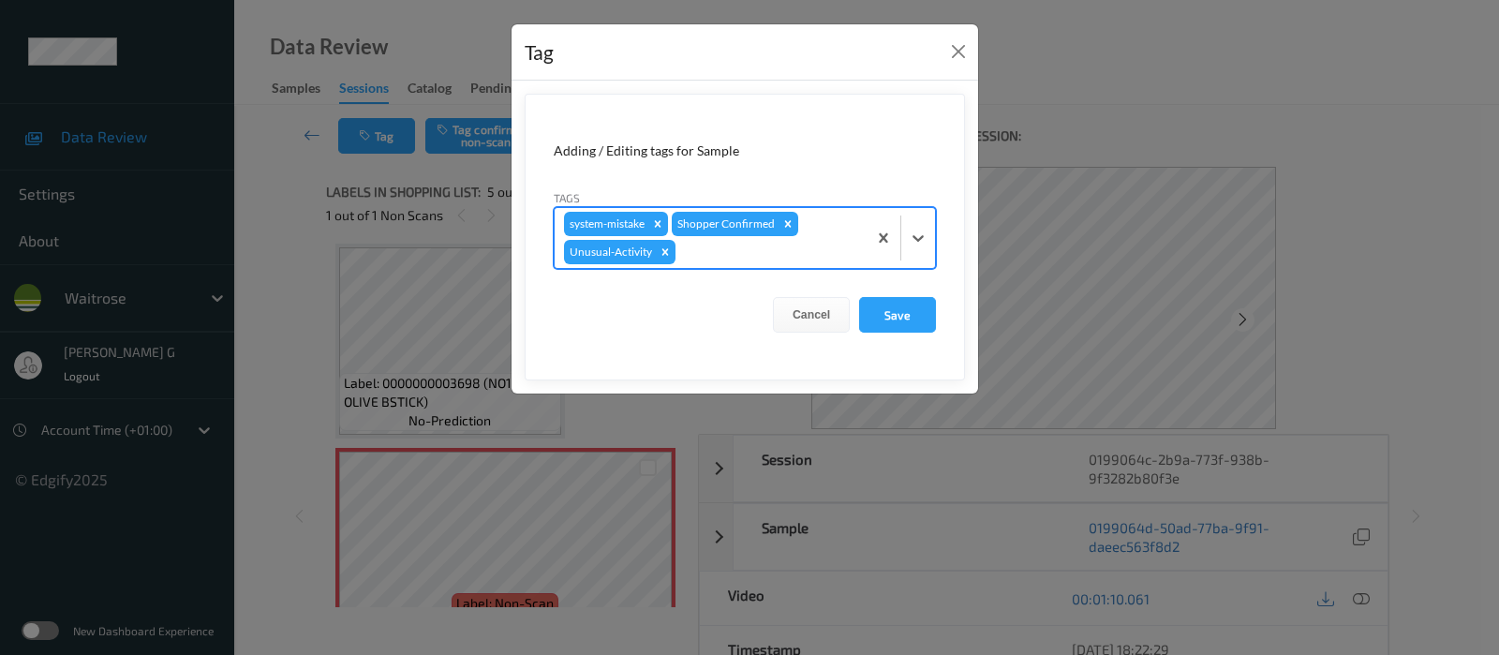
click at [742, 259] on div at bounding box center [768, 252] width 178 height 22
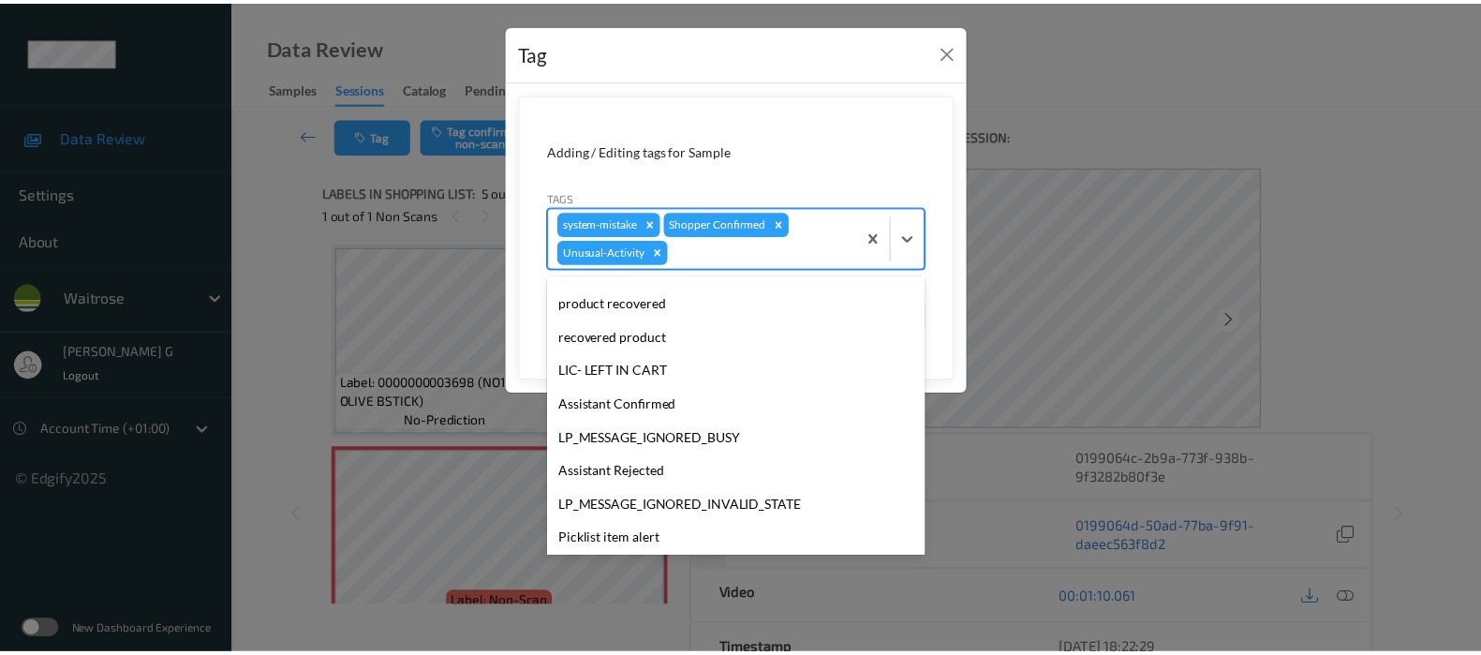
scroll to position [366, 0]
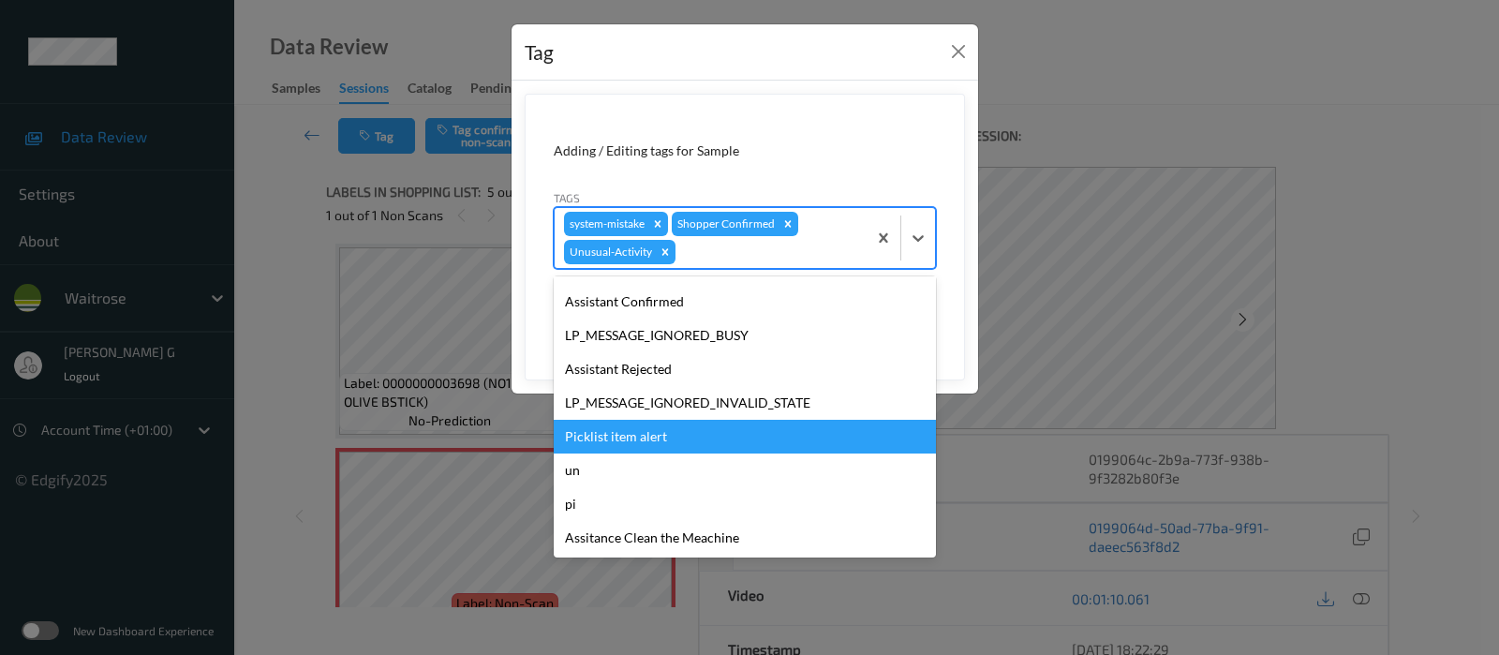
click at [622, 433] on div "Picklist item alert" at bounding box center [745, 437] width 382 height 34
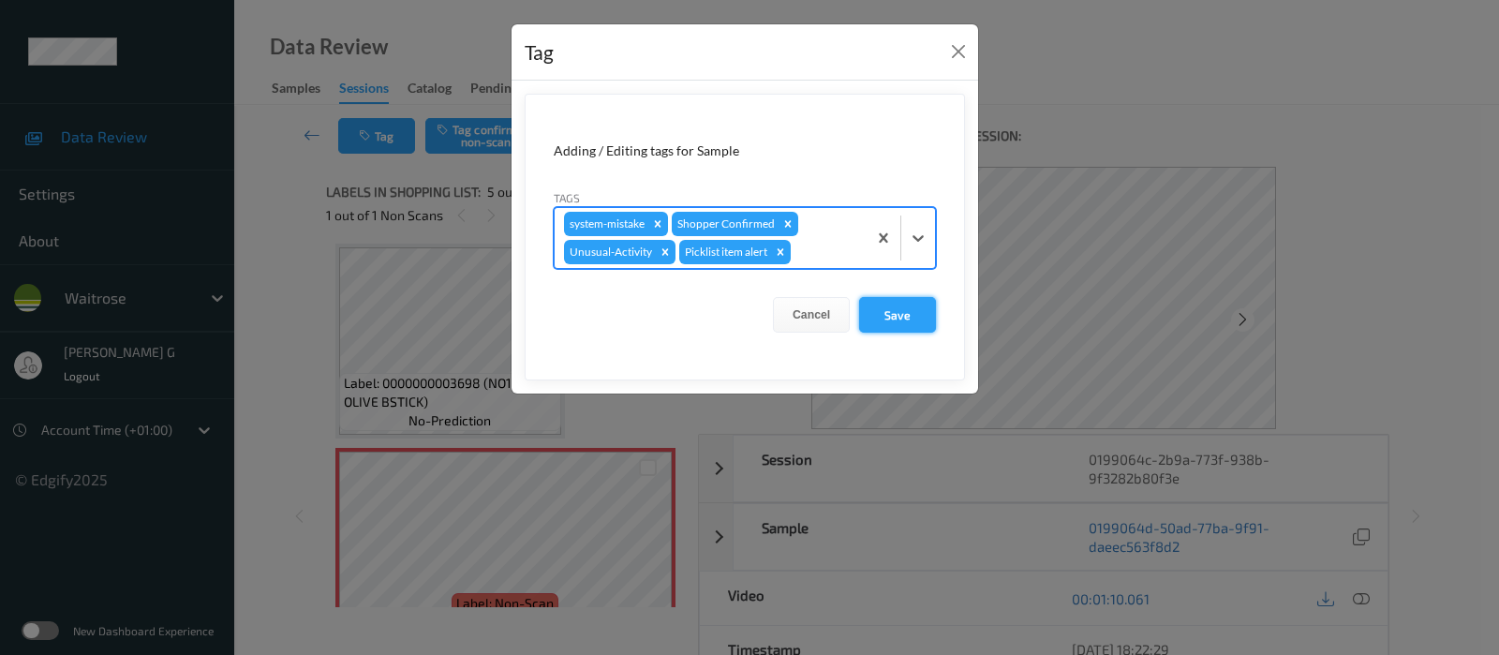
click at [893, 316] on button "Save" at bounding box center [897, 315] width 77 height 36
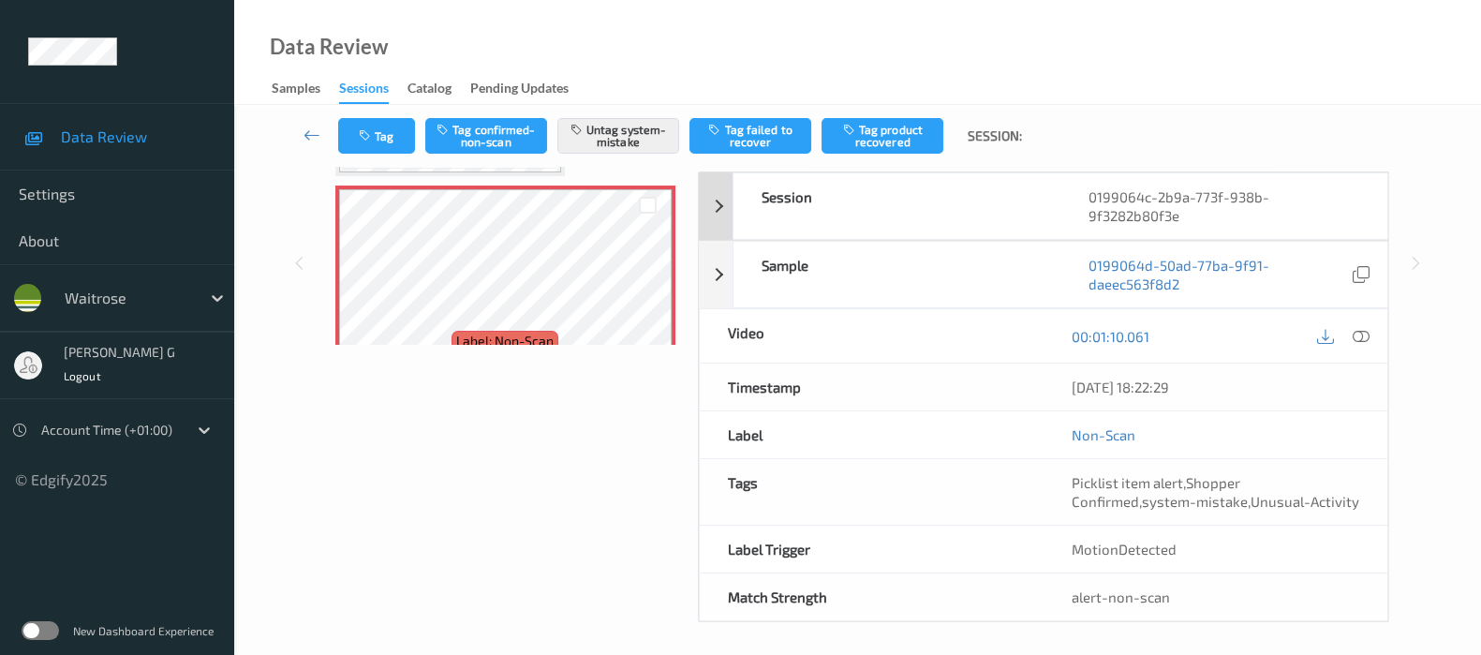
scroll to position [265, 0]
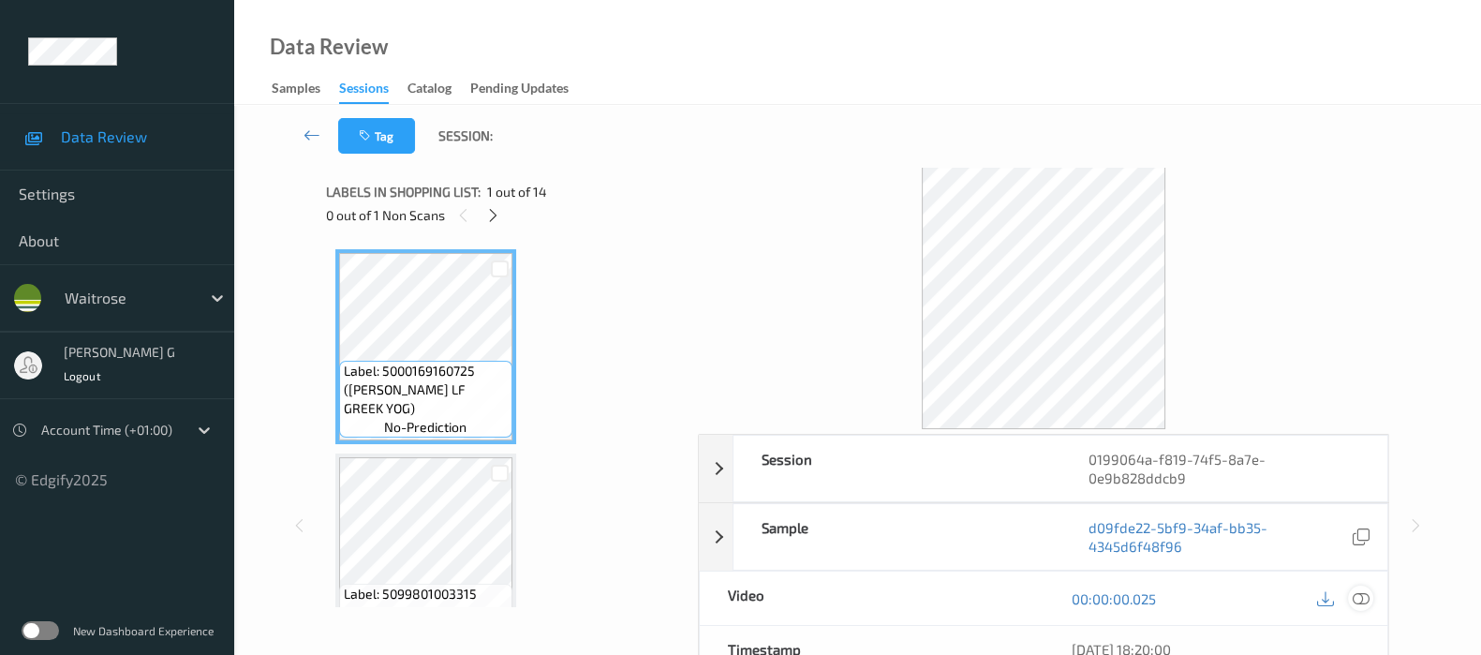
click at [1358, 596] on icon at bounding box center [1361, 598] width 17 height 17
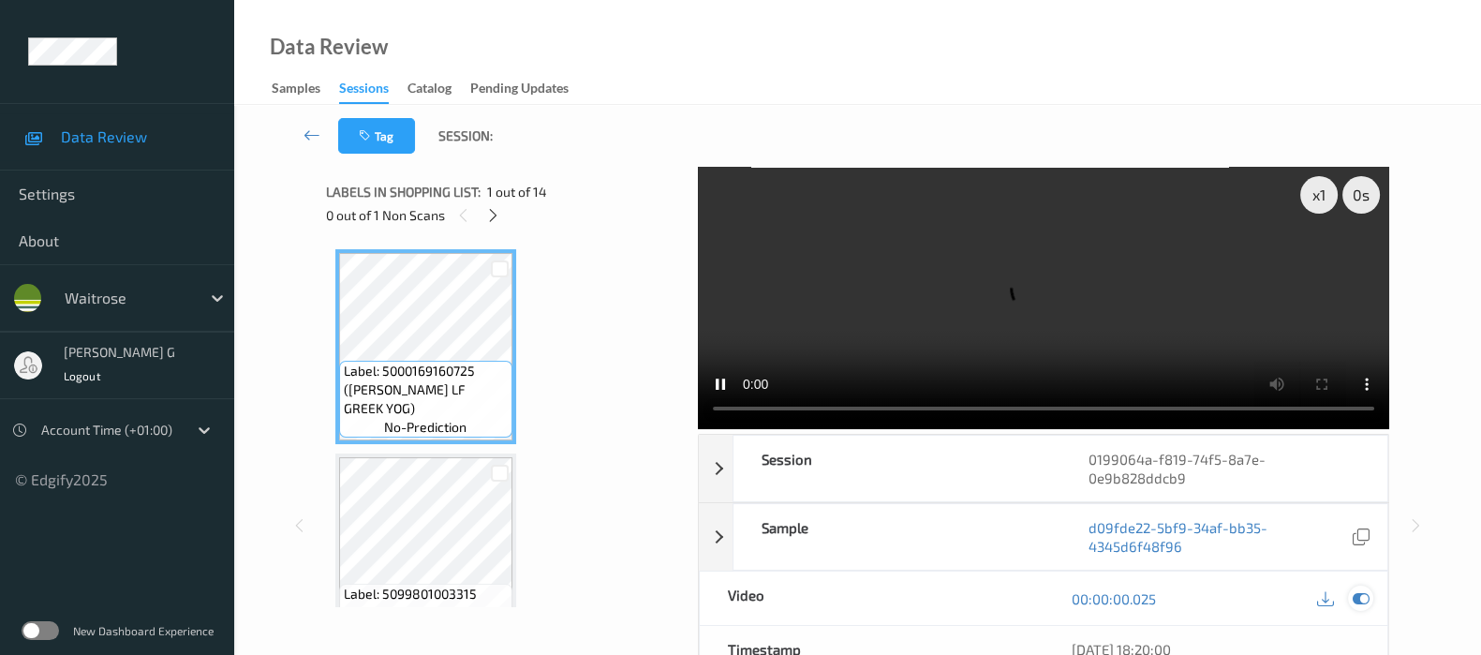
click at [1358, 598] on icon at bounding box center [1361, 598] width 17 height 17
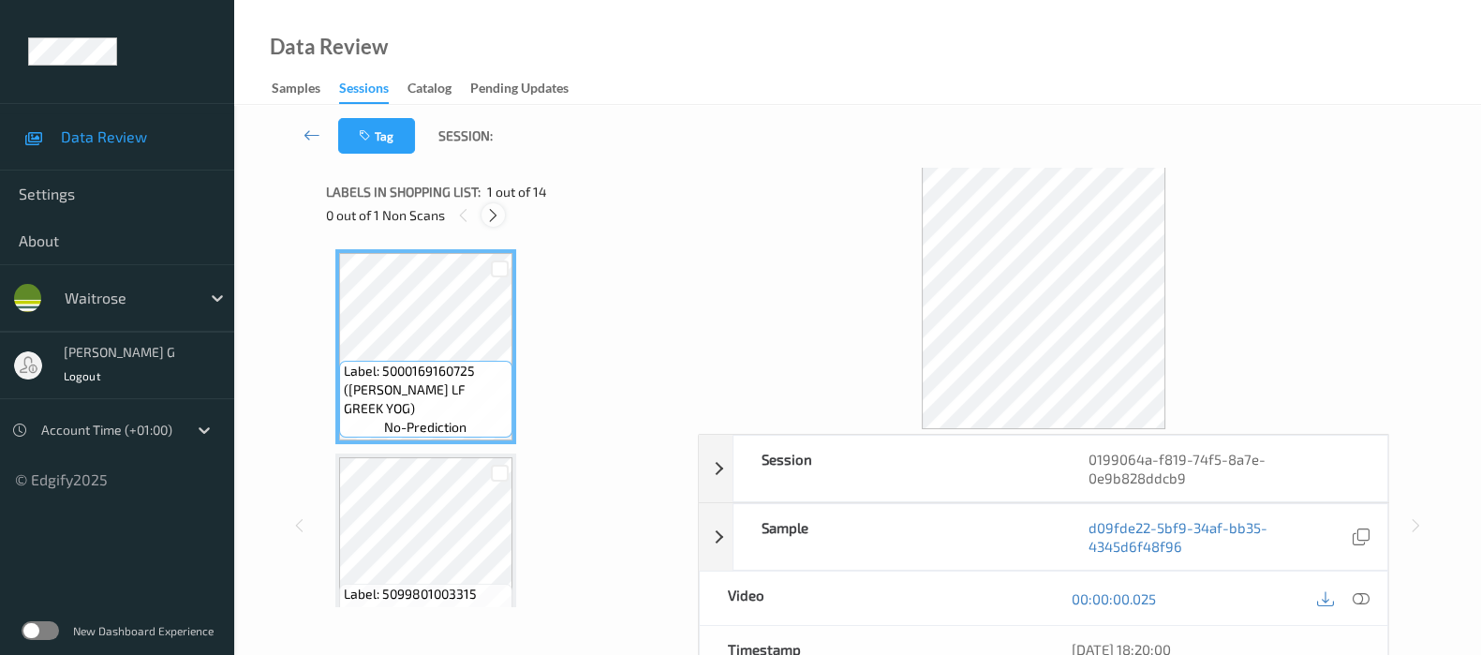
click at [483, 213] on div at bounding box center [493, 214] width 23 height 23
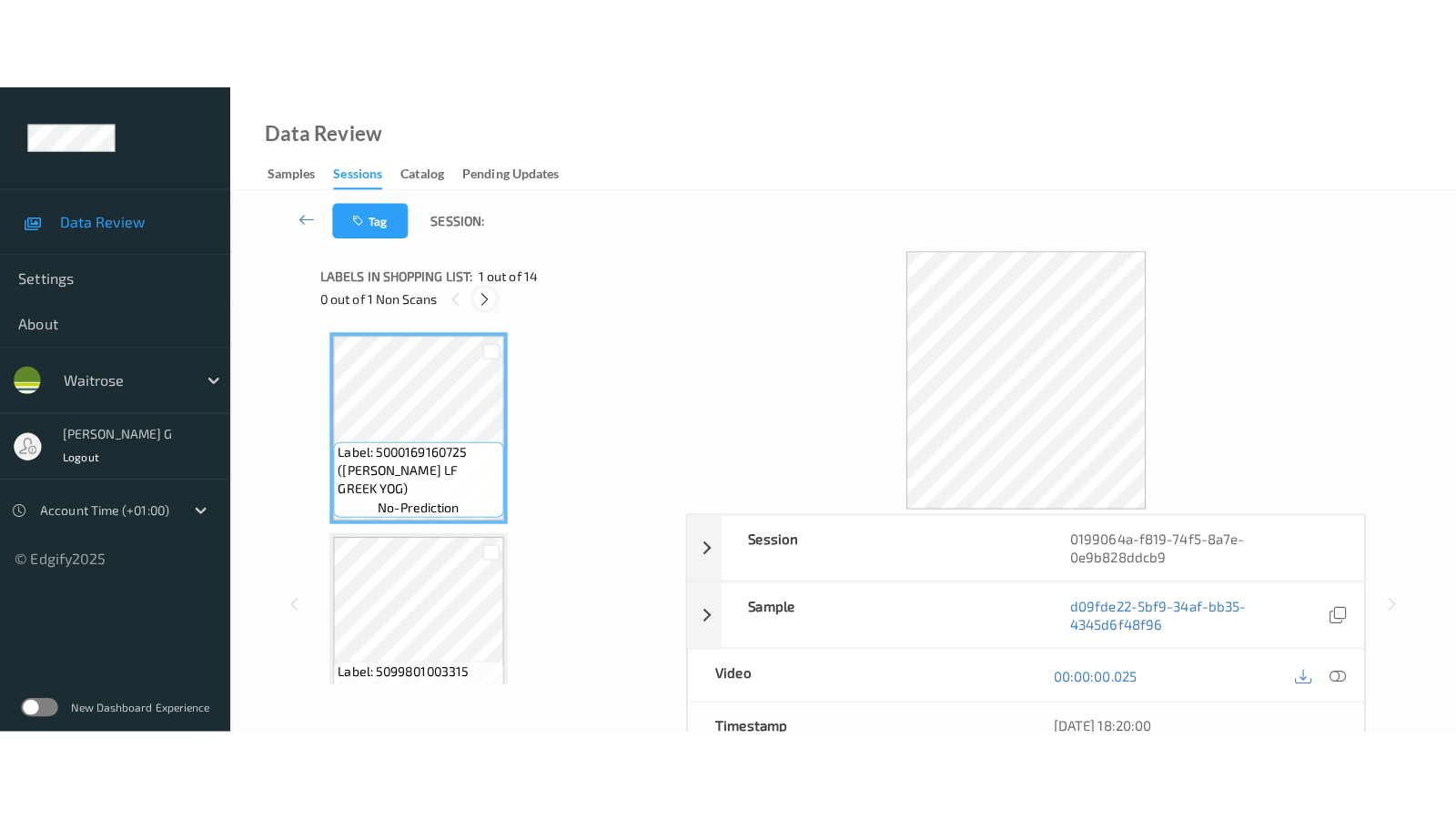
scroll to position [2375, 0]
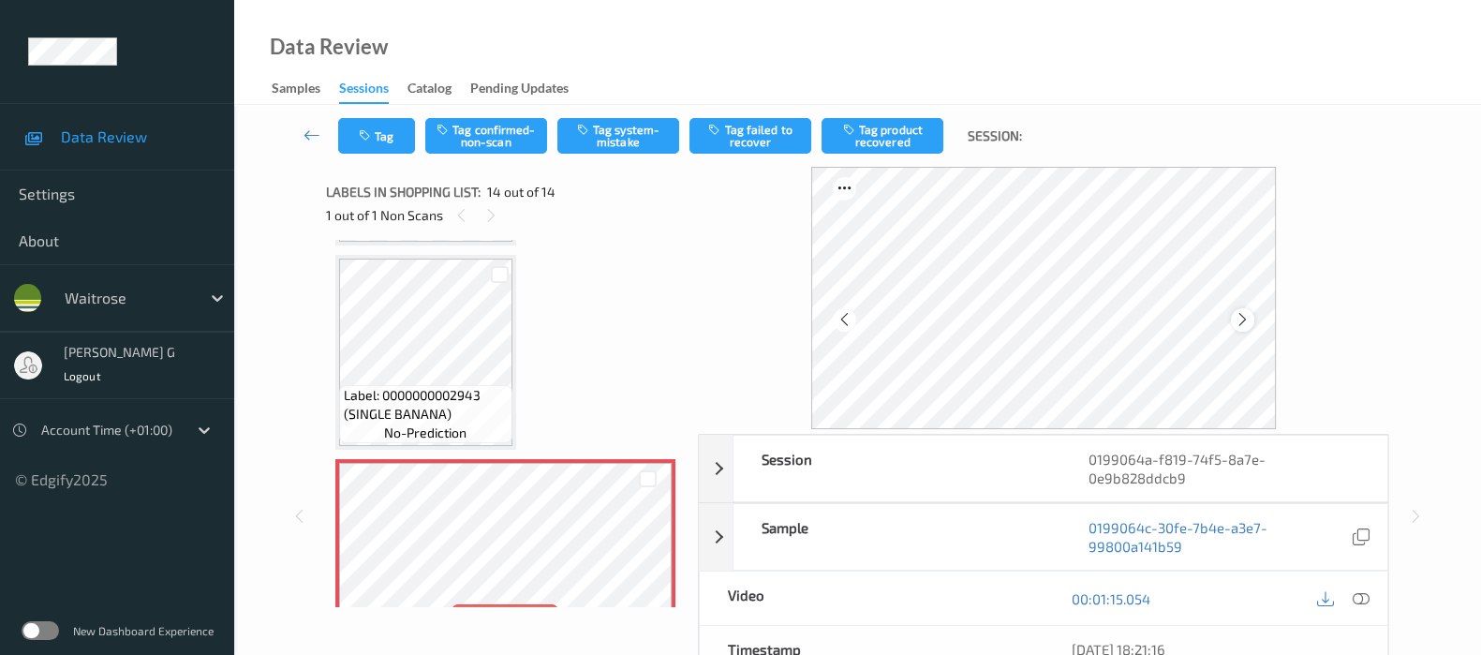
click at [1247, 322] on icon at bounding box center [1243, 319] width 16 height 17
click at [329, 348] on div "Label: 5000169160725 (WR ESS LF GREEK YOG) no-prediction Label: 5099801003315 (…" at bounding box center [505, 423] width 359 height 367
click at [1362, 596] on icon at bounding box center [1361, 598] width 17 height 17
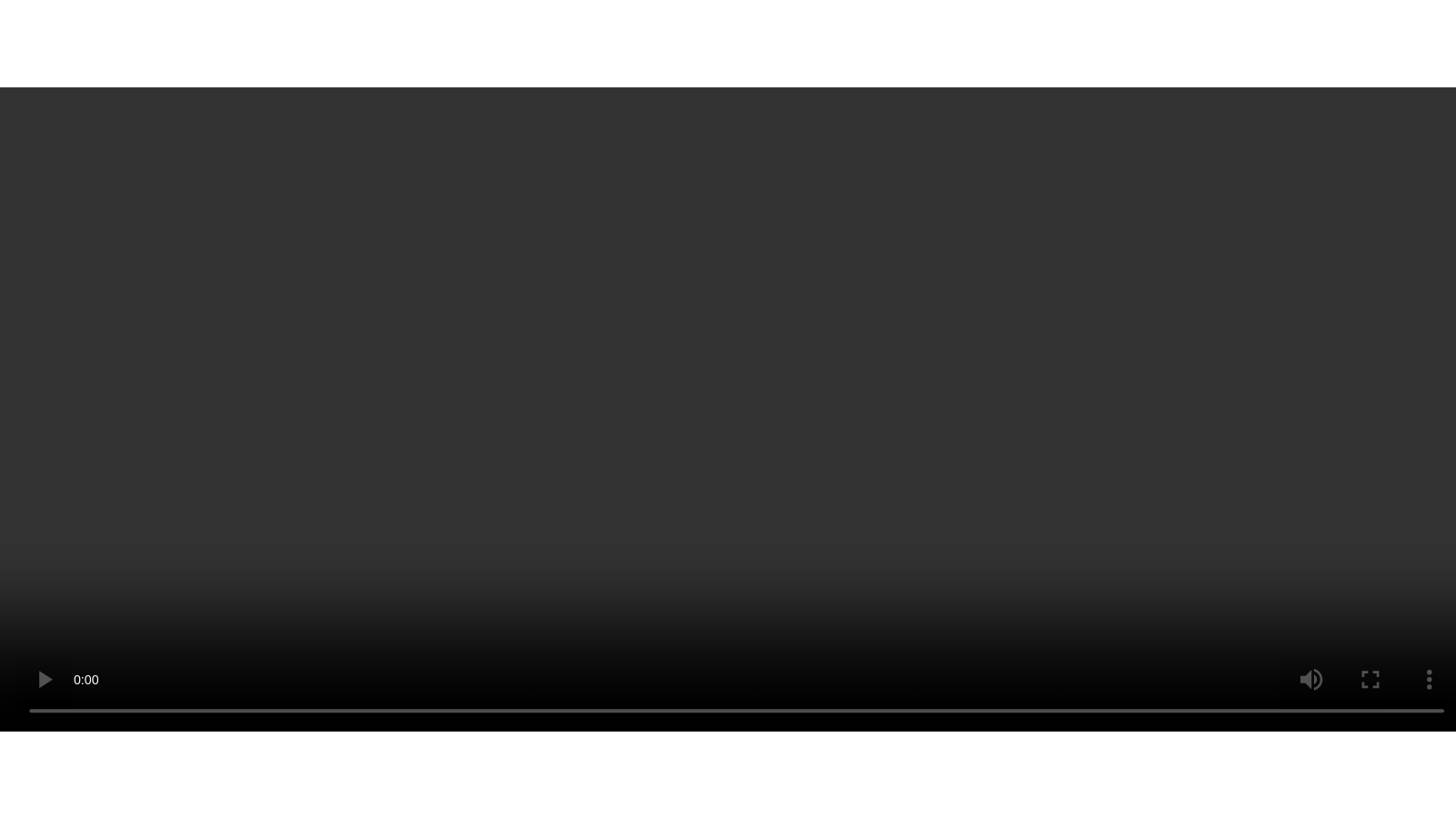
scroll to position [2412, 0]
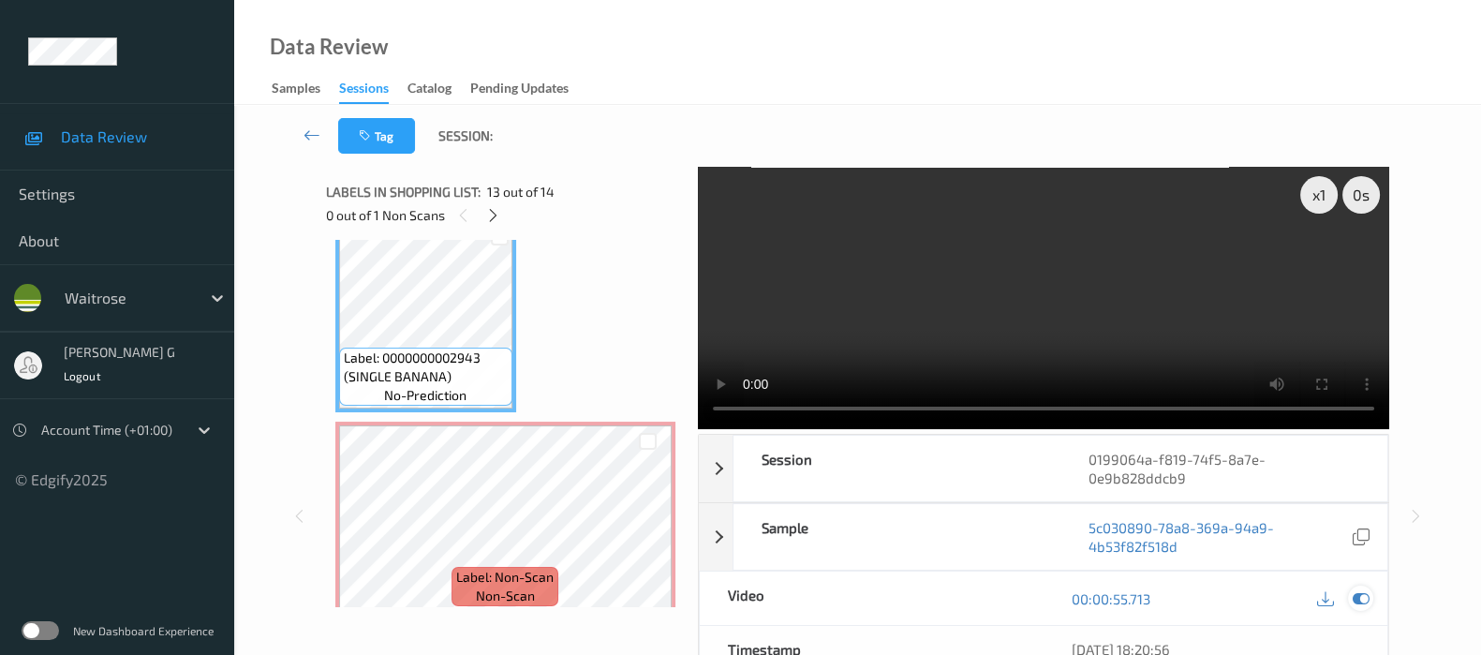
click at [1361, 601] on icon at bounding box center [1361, 598] width 17 height 17
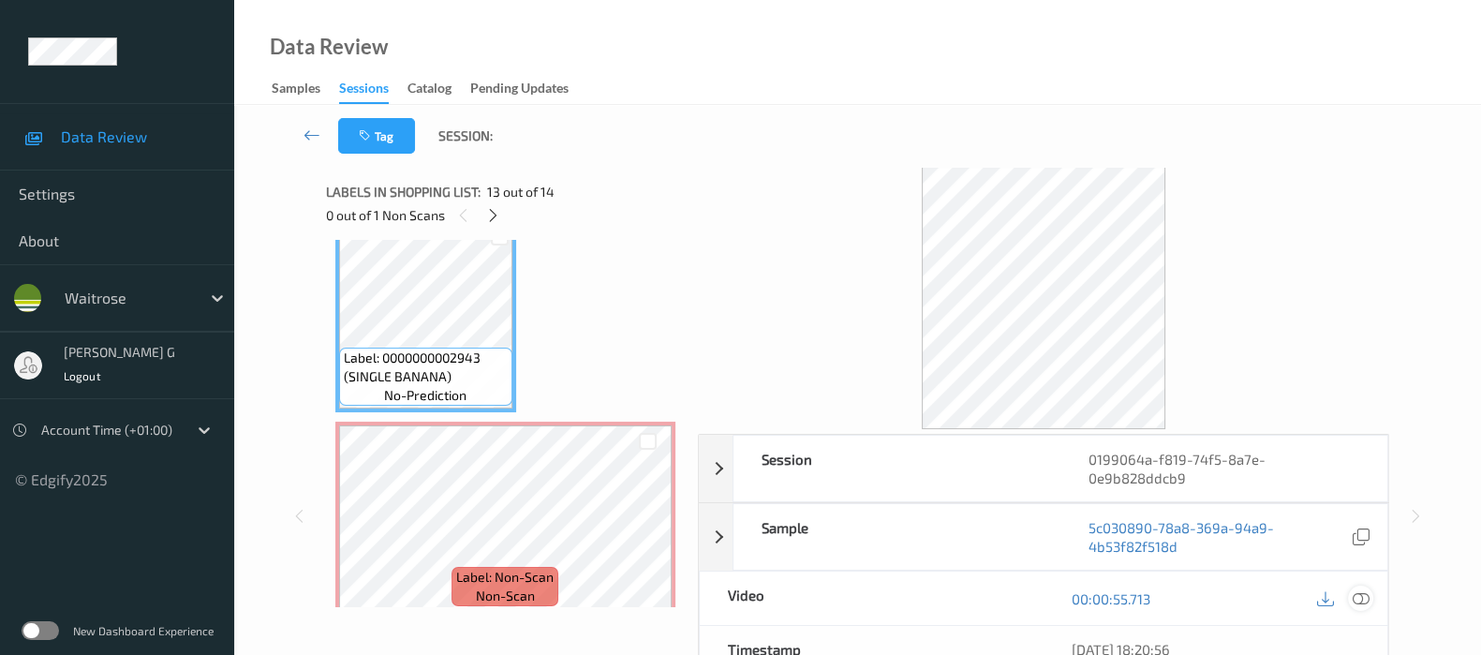
click at [1362, 600] on icon at bounding box center [1361, 598] width 17 height 17
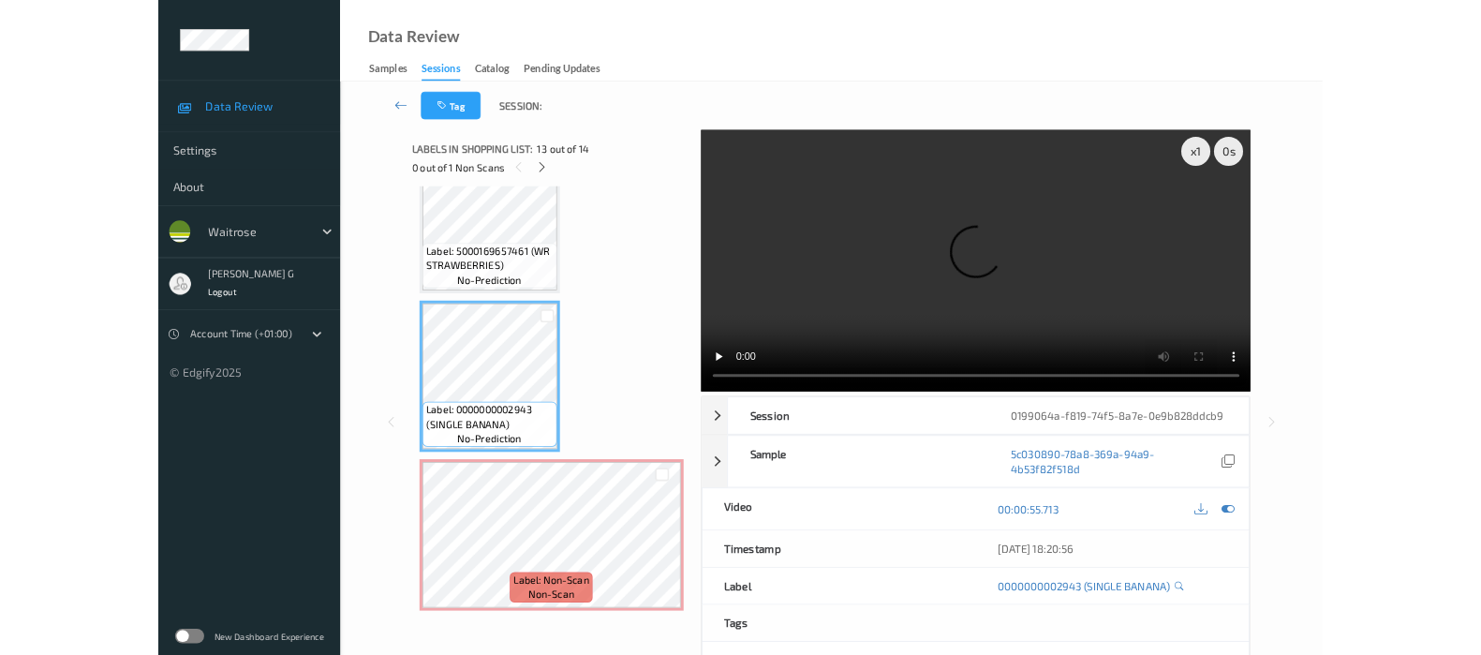
scroll to position [2295, 0]
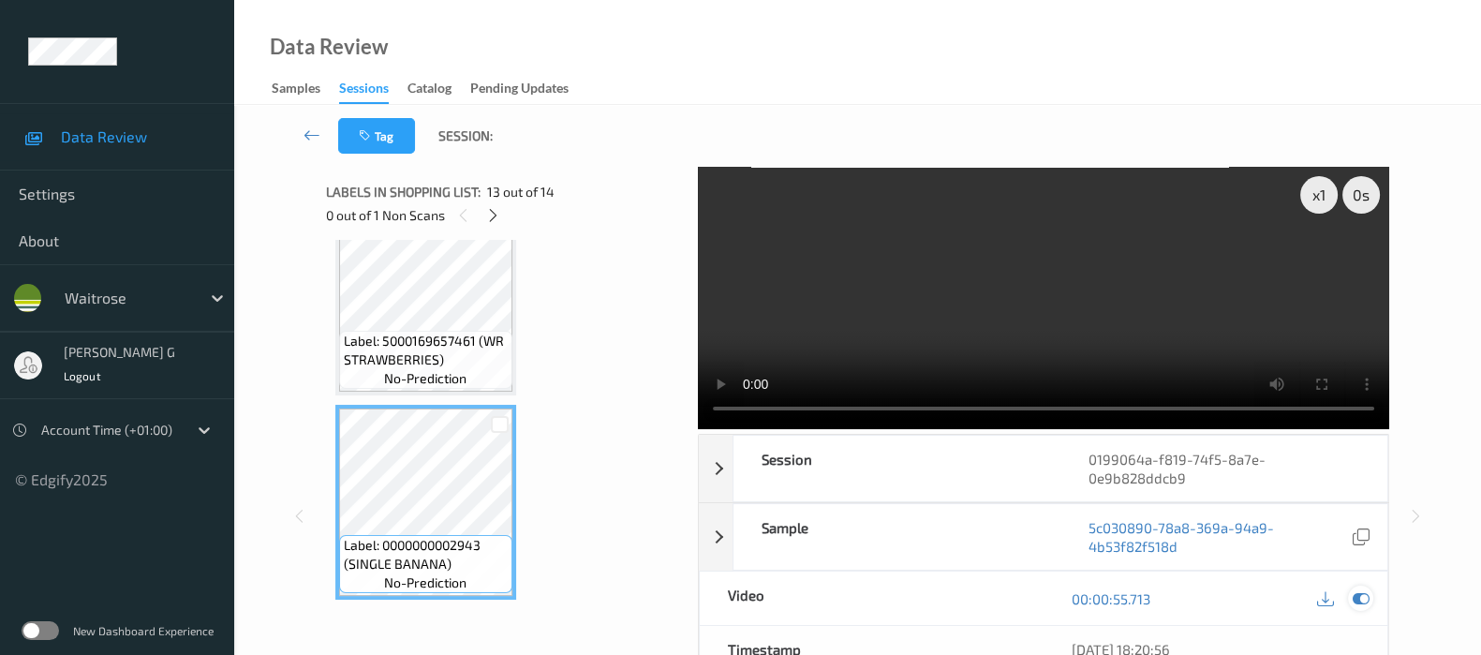
click at [1358, 592] on icon at bounding box center [1361, 598] width 17 height 17
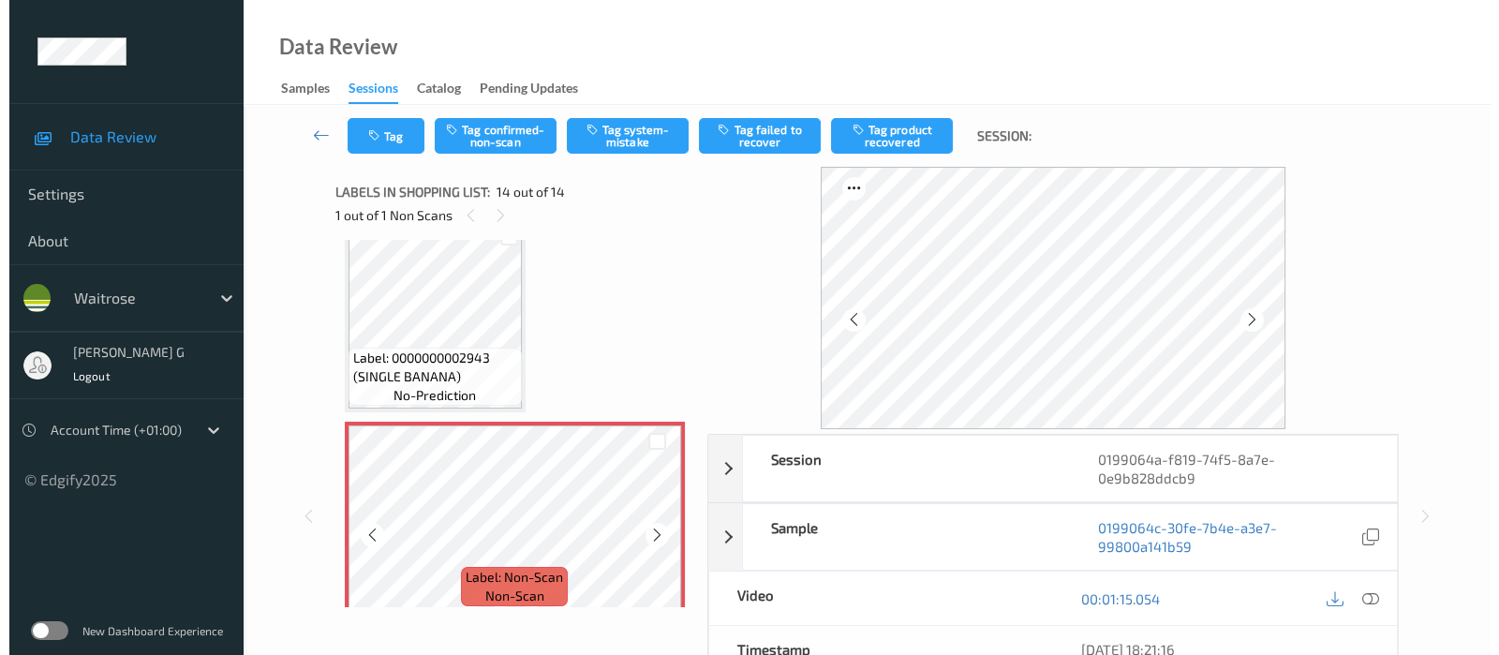
scroll to position [233, 0]
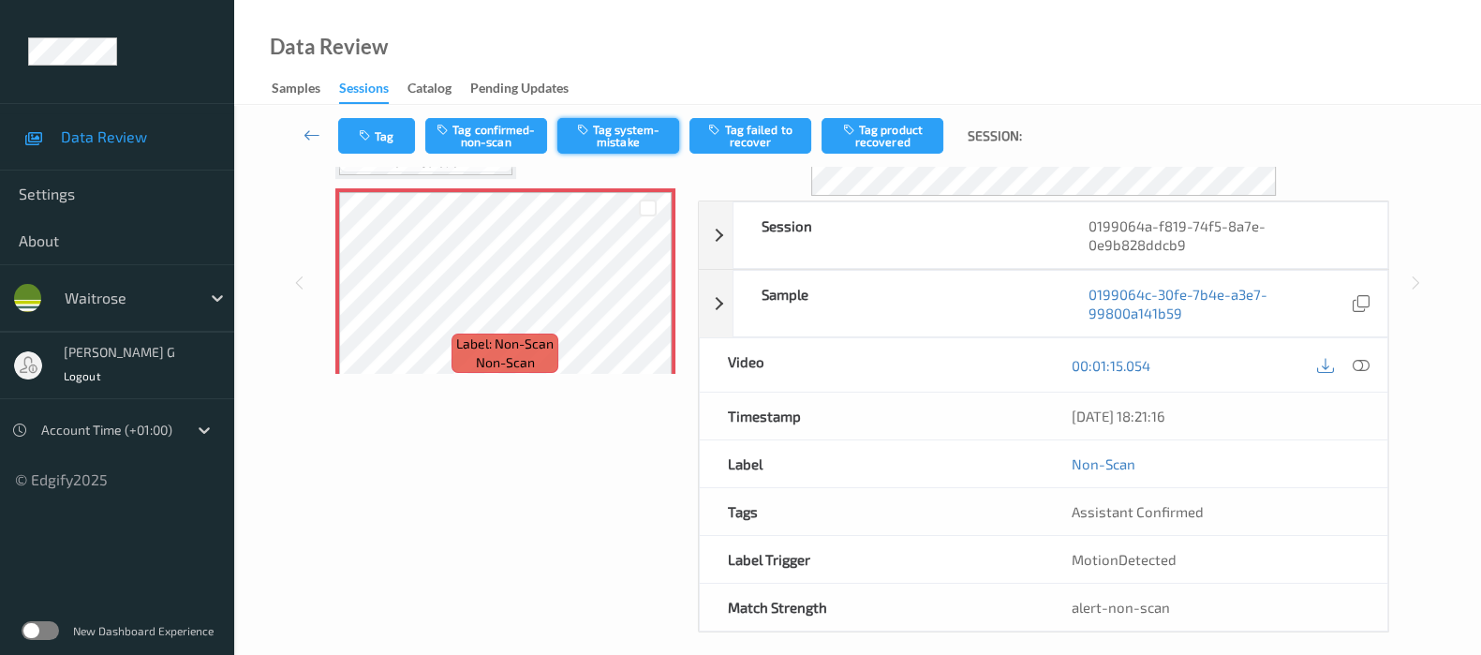
click at [623, 141] on button "Tag system-mistake" at bounding box center [618, 136] width 122 height 36
click at [378, 136] on button "Tag" at bounding box center [376, 136] width 77 height 36
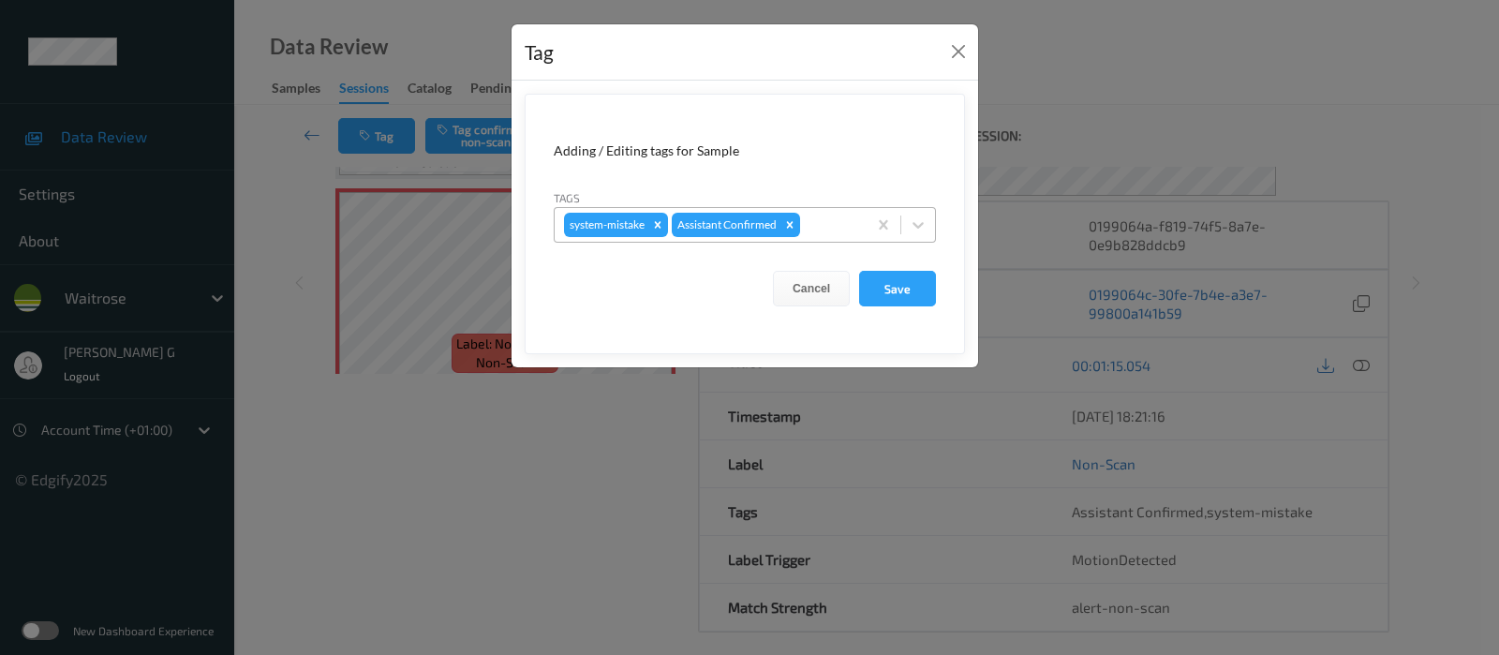
click at [817, 222] on div at bounding box center [830, 225] width 53 height 22
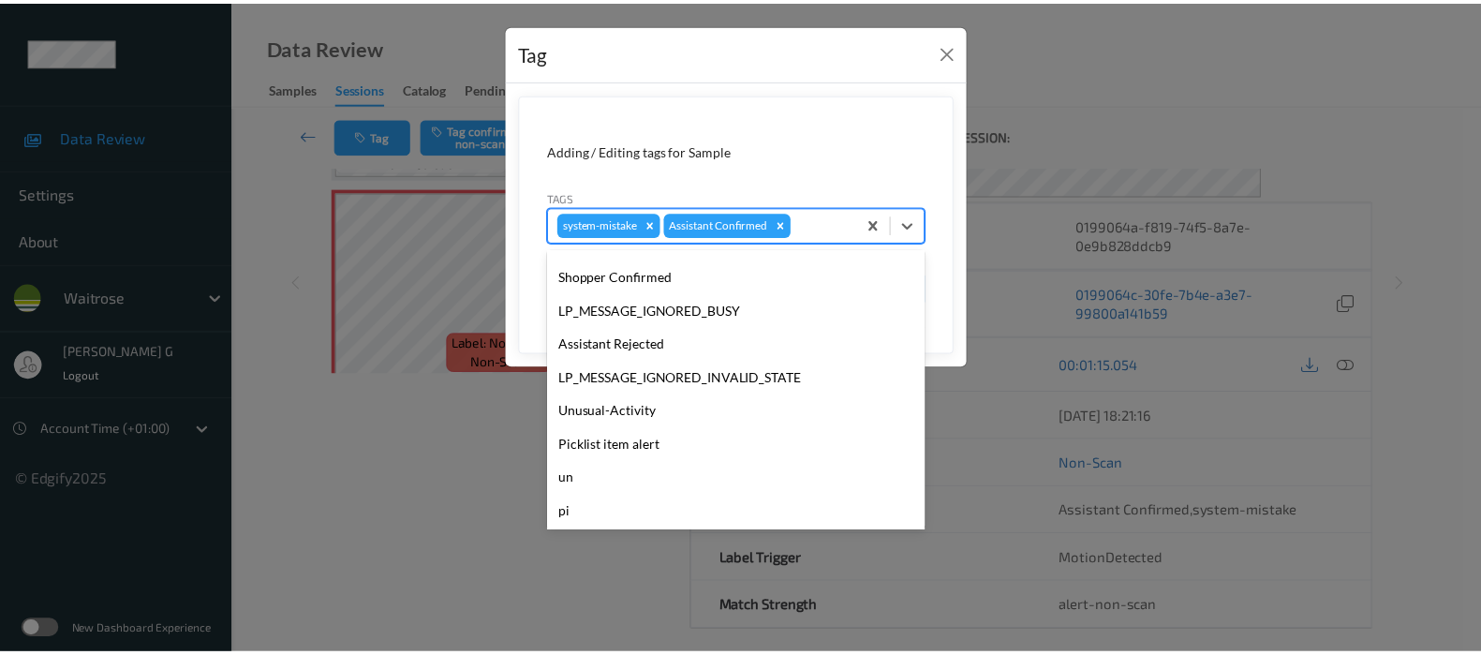
scroll to position [400, 0]
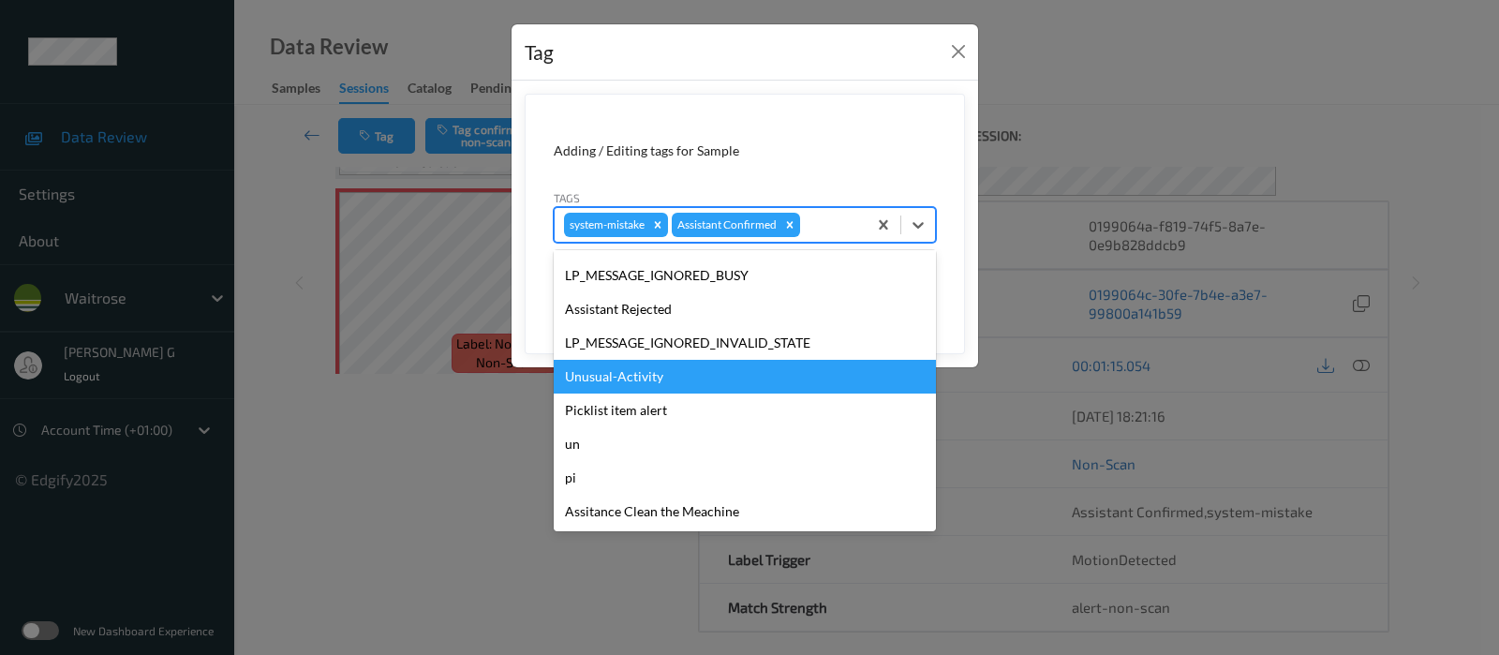
click at [647, 373] on div "Unusual-Activity" at bounding box center [745, 377] width 382 height 34
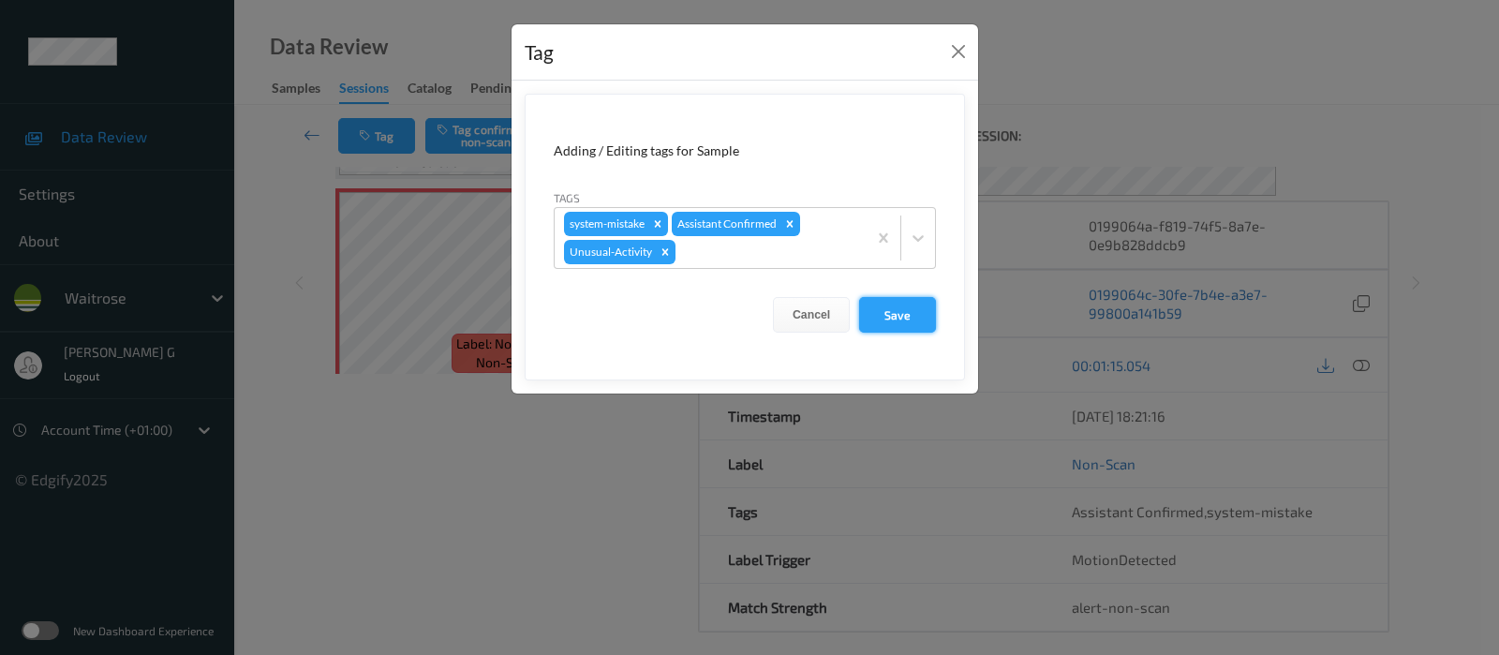
click at [891, 311] on button "Save" at bounding box center [897, 315] width 77 height 36
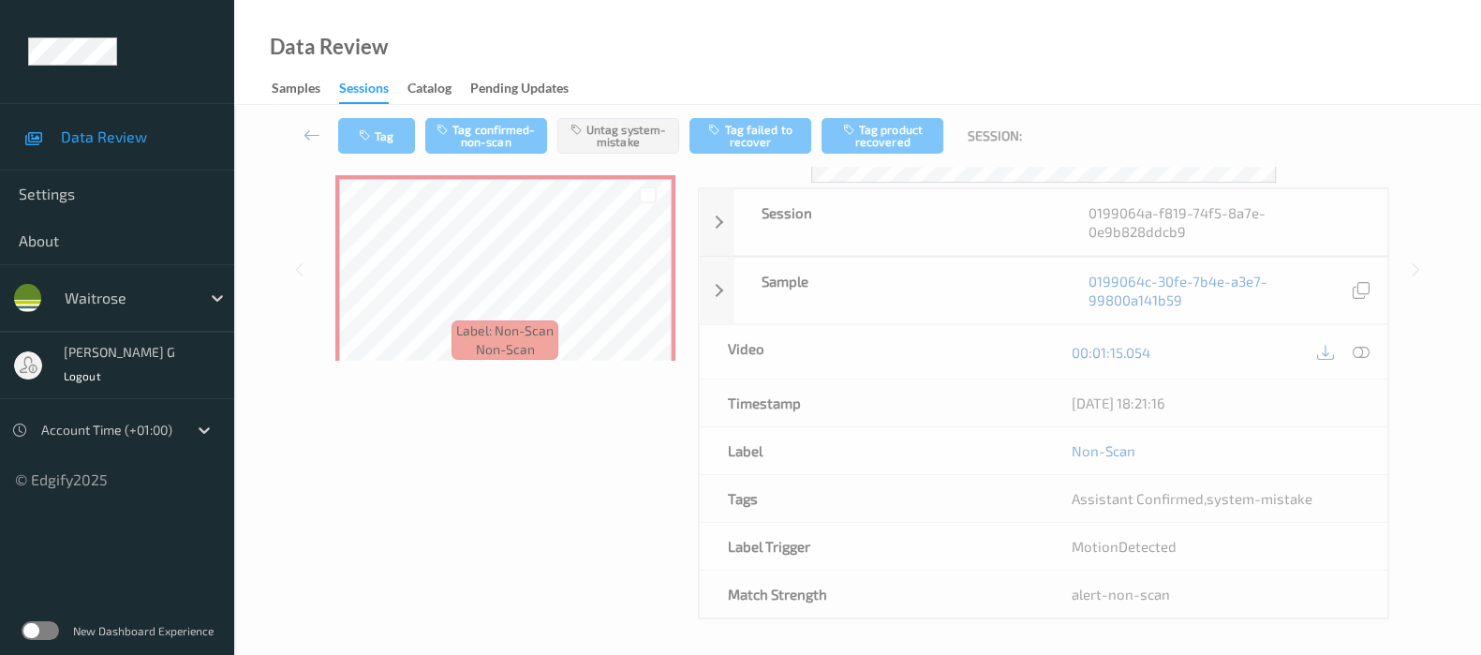
scroll to position [265, 0]
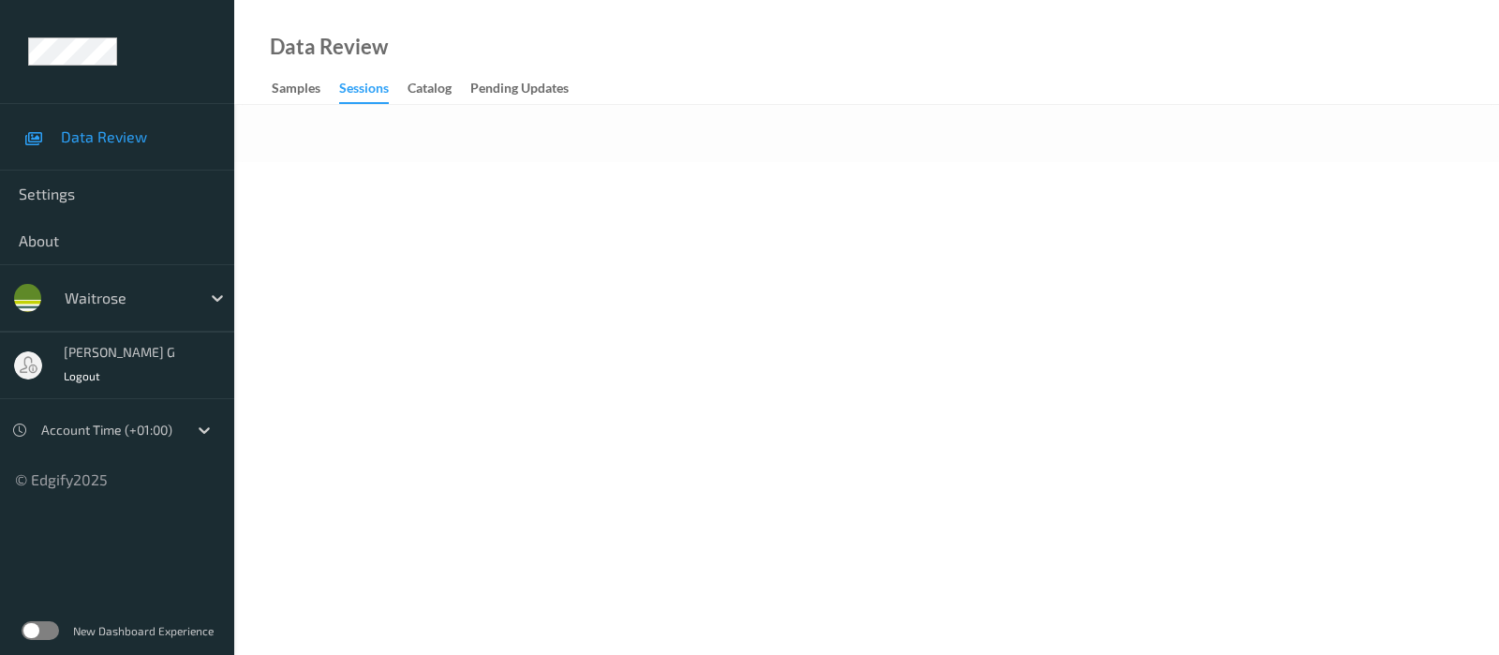
click at [958, 151] on div at bounding box center [866, 133] width 1265 height 57
click at [874, 169] on body "Data Review Settings About waitrose varsha g Logout Account Time (+01:00) © Edg…" at bounding box center [749, 327] width 1499 height 655
click at [660, 65] on div "Data Review Samples Sessions Catalog Pending Updates" at bounding box center [866, 52] width 1265 height 105
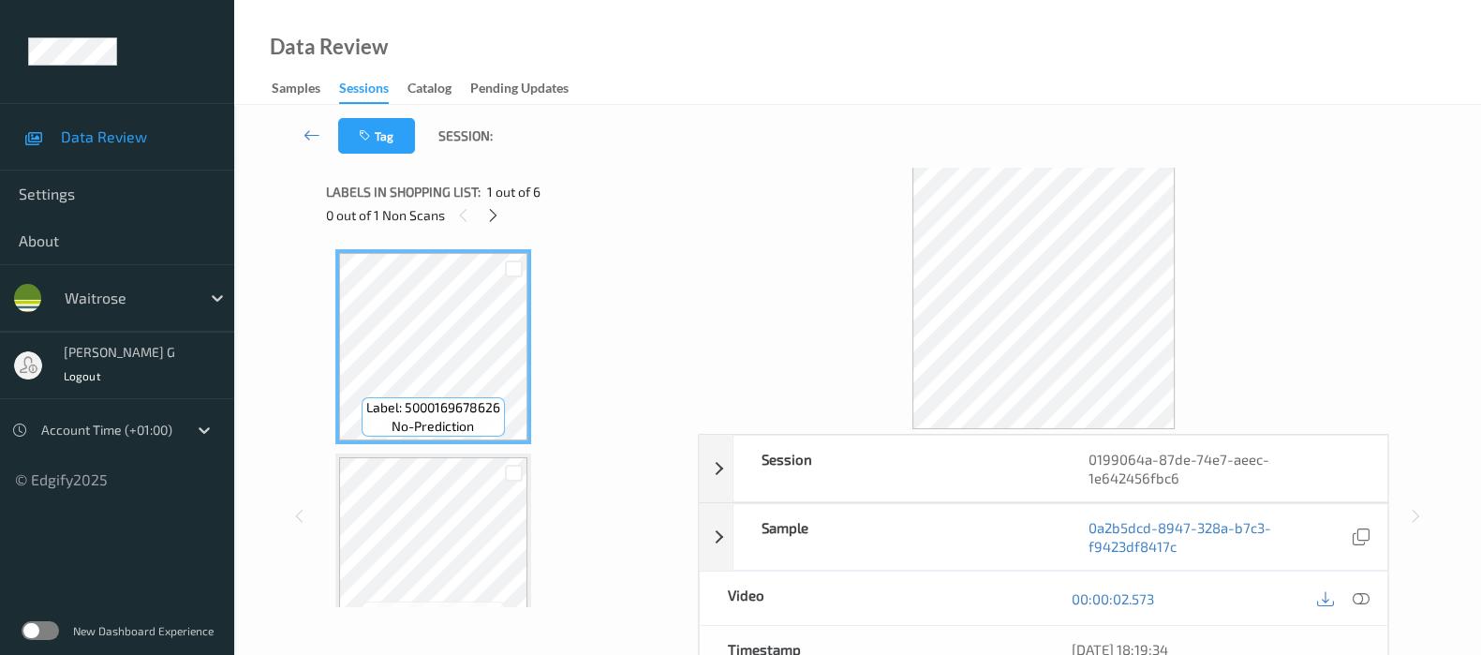
click at [478, 217] on div "0 out of 1 Non Scans" at bounding box center [505, 214] width 359 height 23
click at [487, 217] on icon at bounding box center [493, 215] width 16 height 17
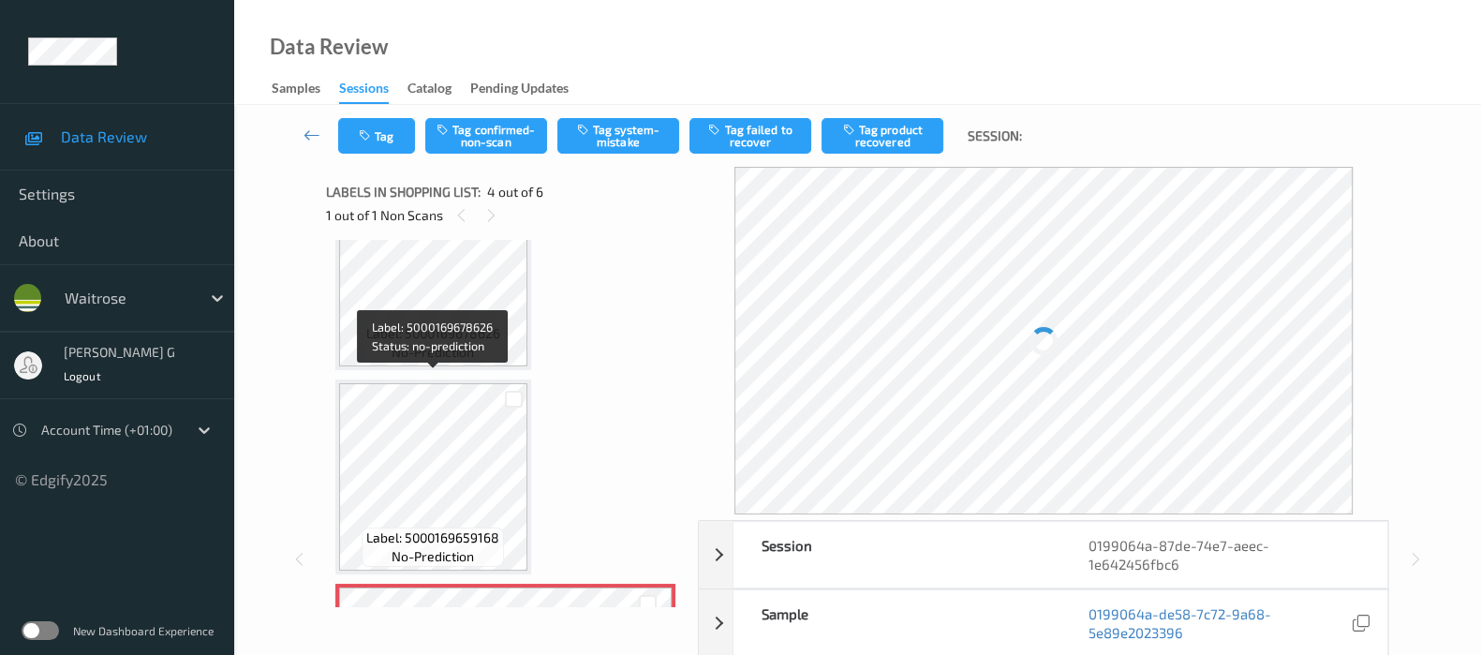
scroll to position [415, 0]
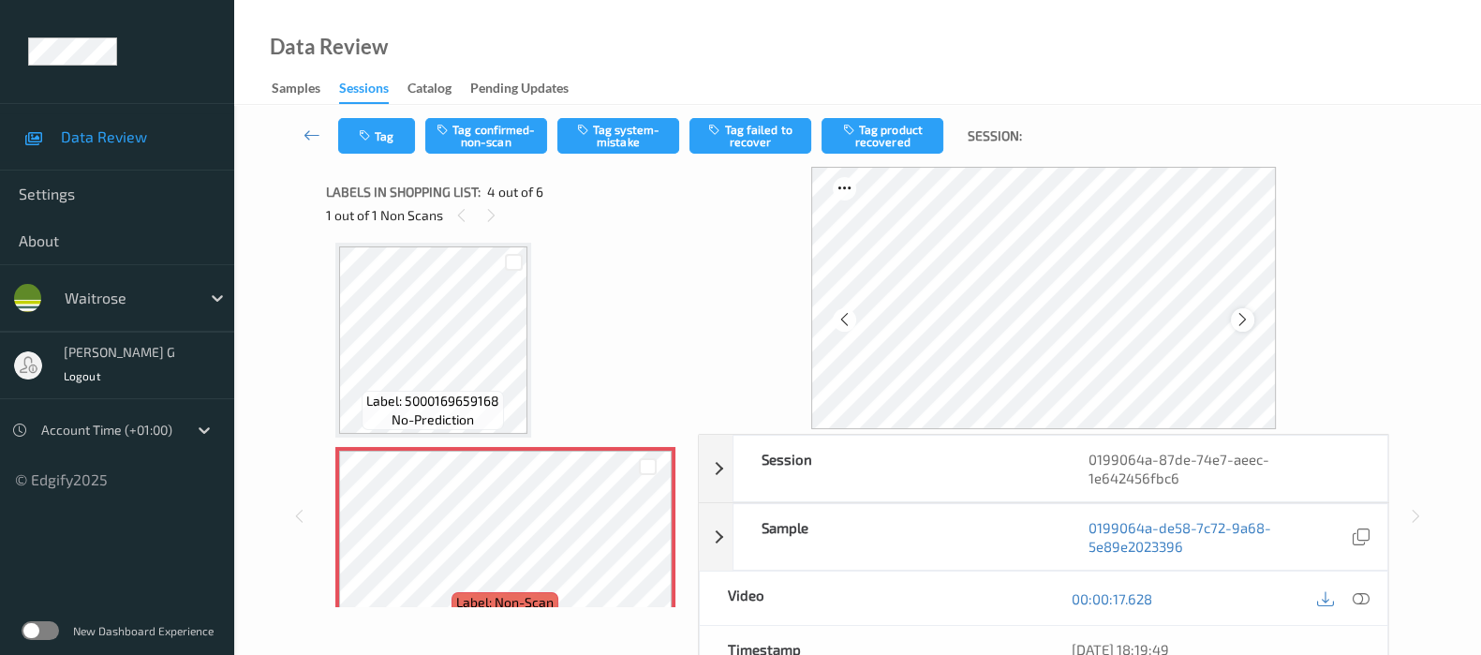
click at [1244, 321] on icon at bounding box center [1243, 319] width 16 height 17
click at [1358, 597] on icon at bounding box center [1361, 598] width 17 height 17
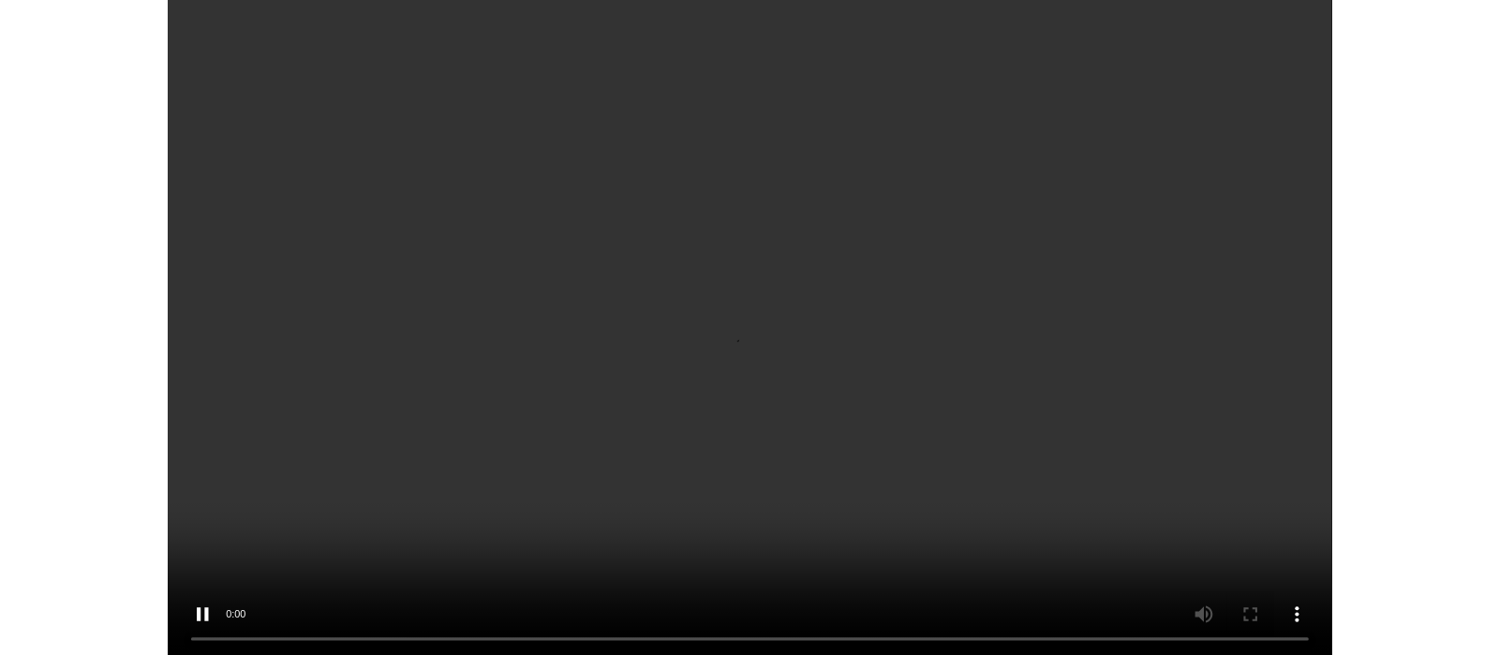
scroll to position [333, 0]
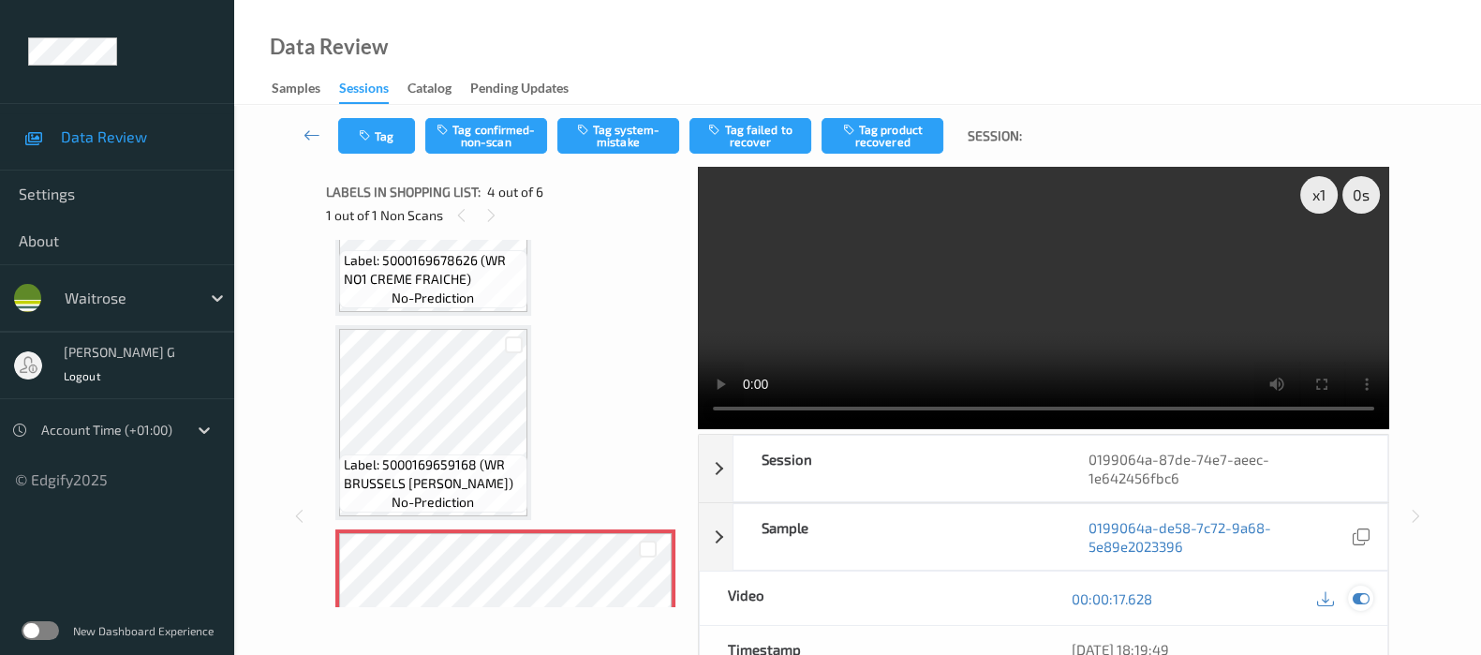
click at [1358, 601] on icon at bounding box center [1361, 598] width 17 height 17
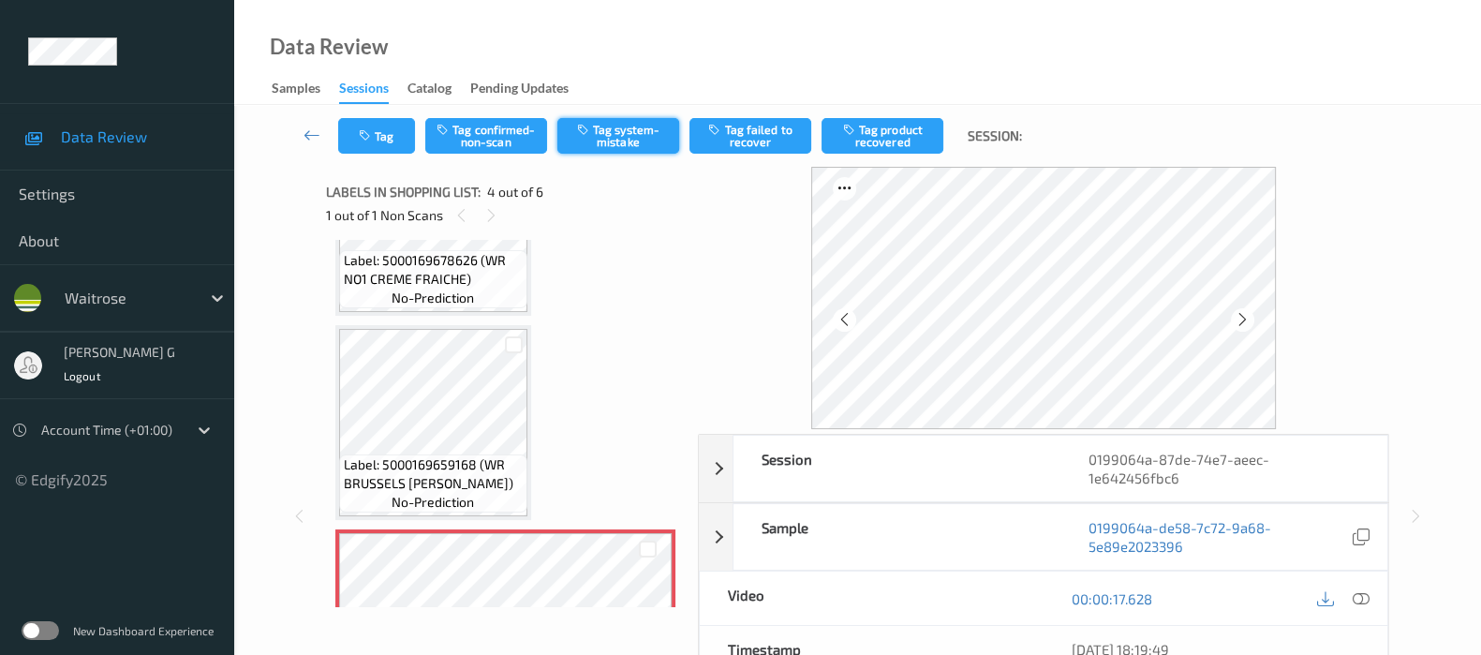
click at [627, 140] on button "Tag system-mistake" at bounding box center [618, 136] width 122 height 36
click at [376, 121] on button "Tag" at bounding box center [376, 136] width 77 height 36
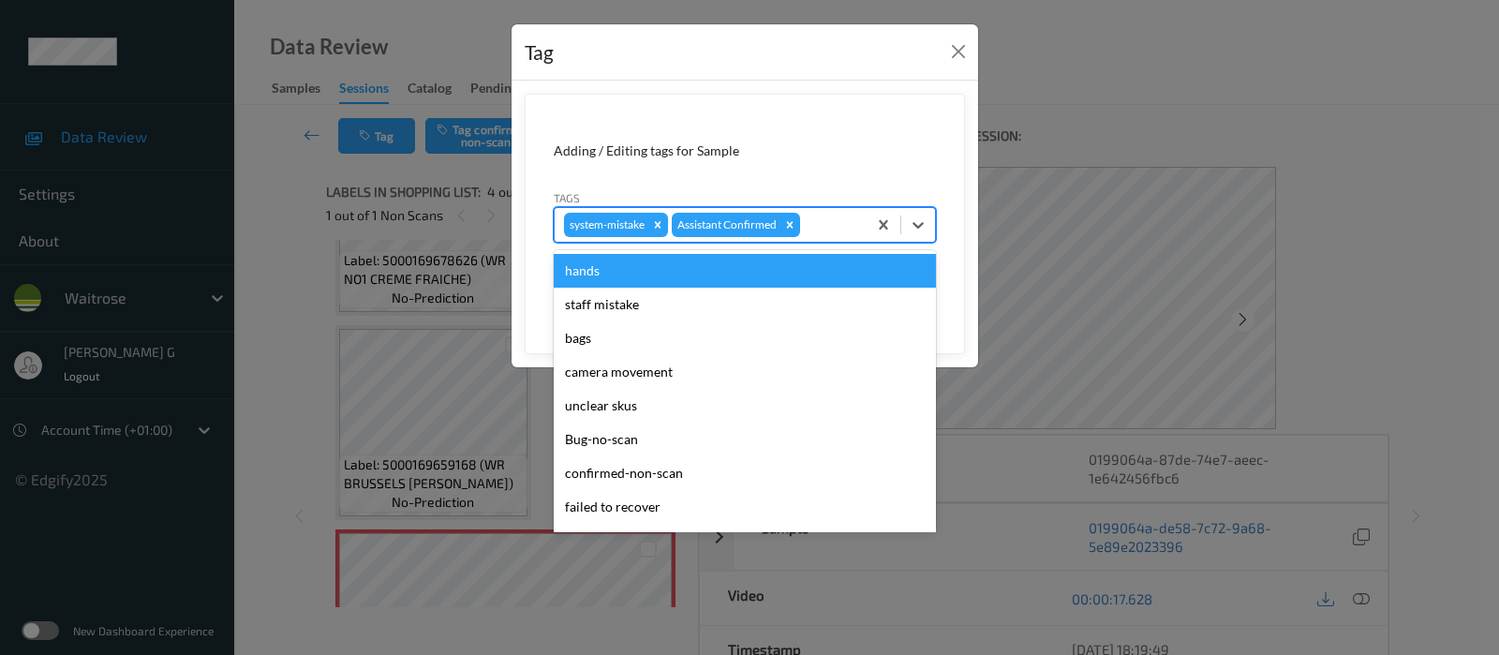
click at [816, 224] on div at bounding box center [830, 225] width 53 height 22
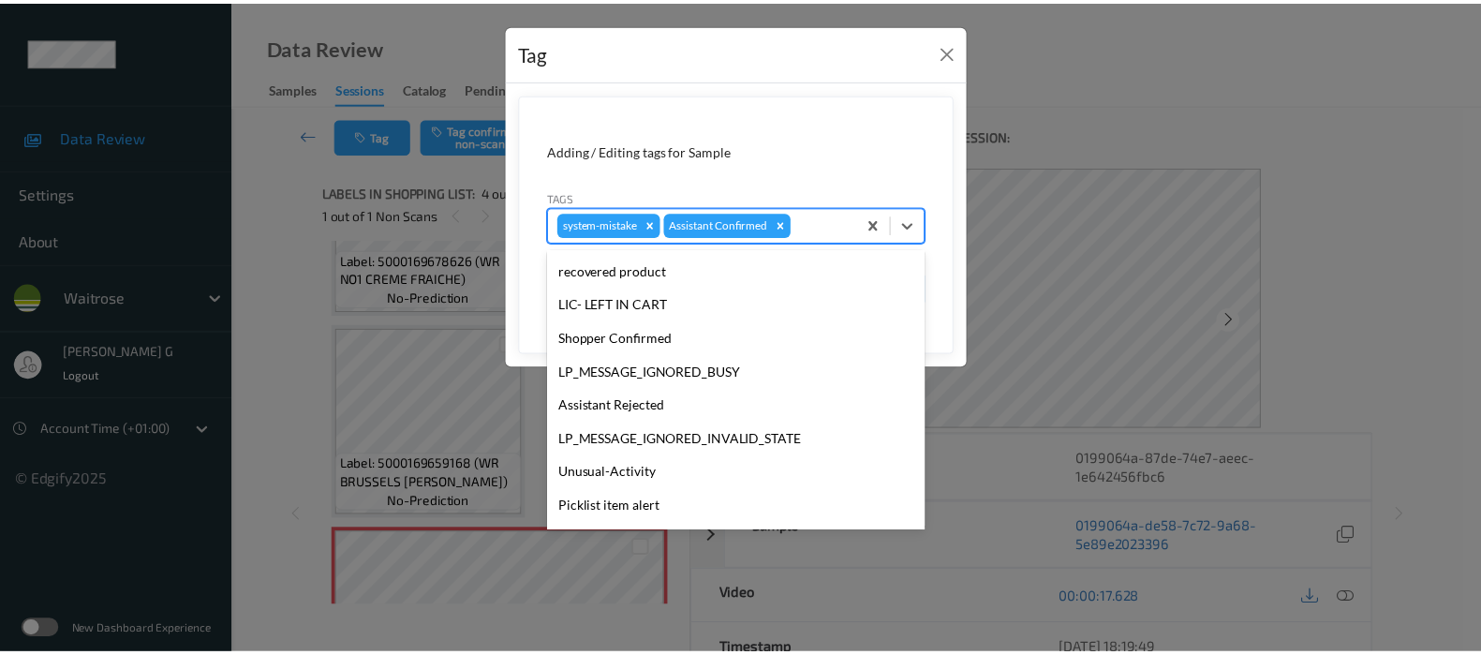
scroll to position [400, 0]
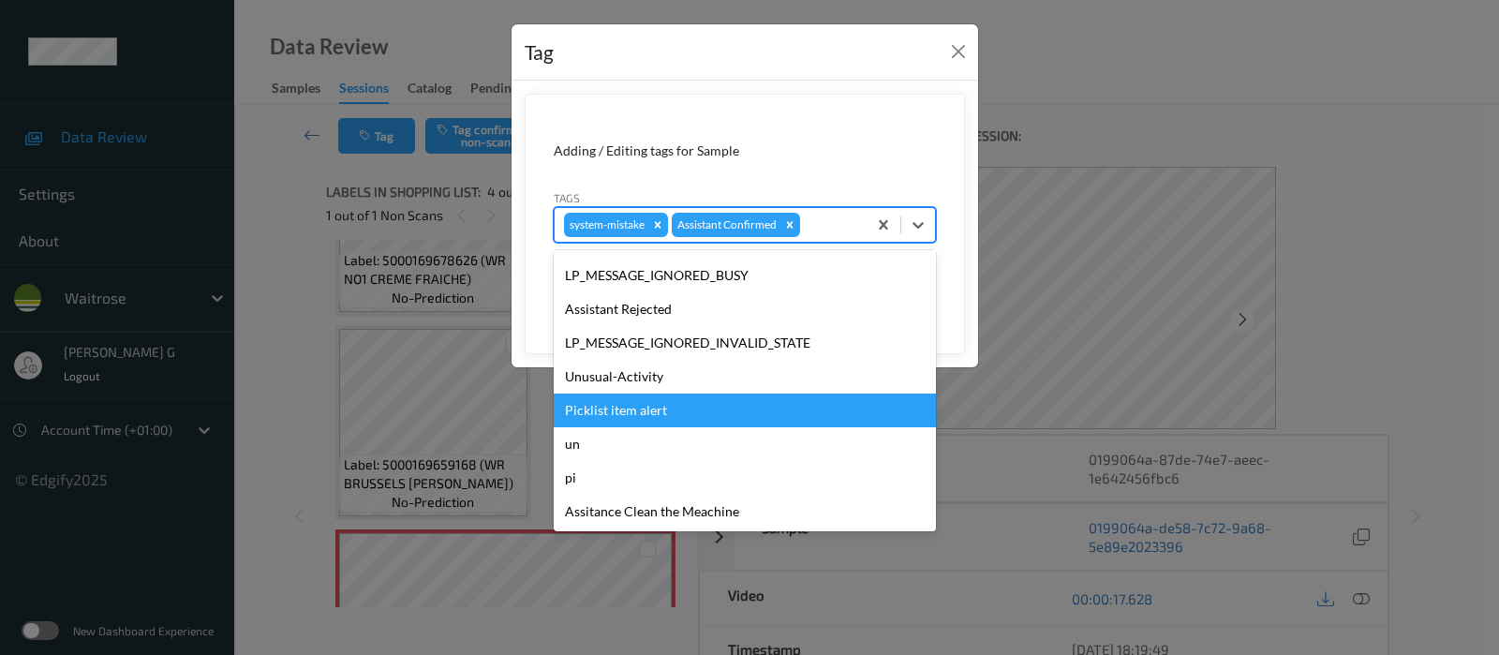
click at [603, 381] on div "Unusual-Activity" at bounding box center [745, 377] width 382 height 34
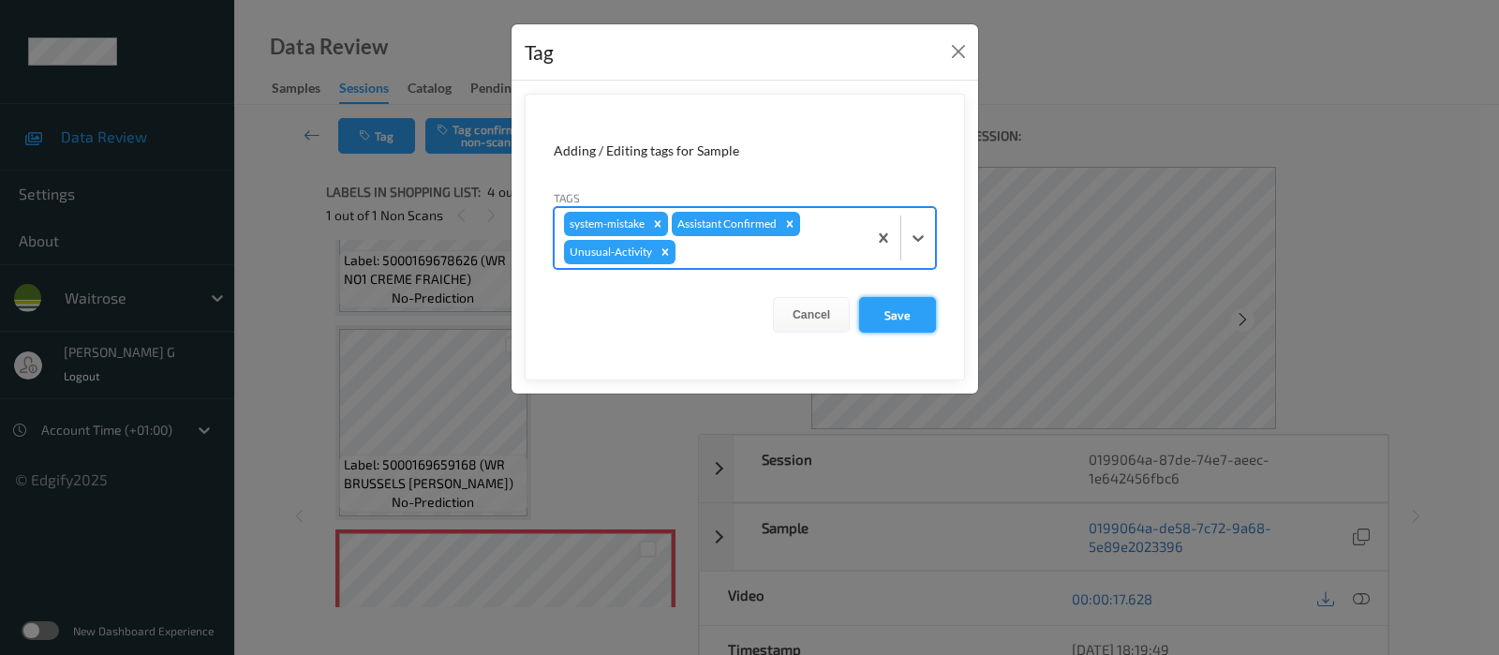
click at [871, 311] on button "Save" at bounding box center [897, 315] width 77 height 36
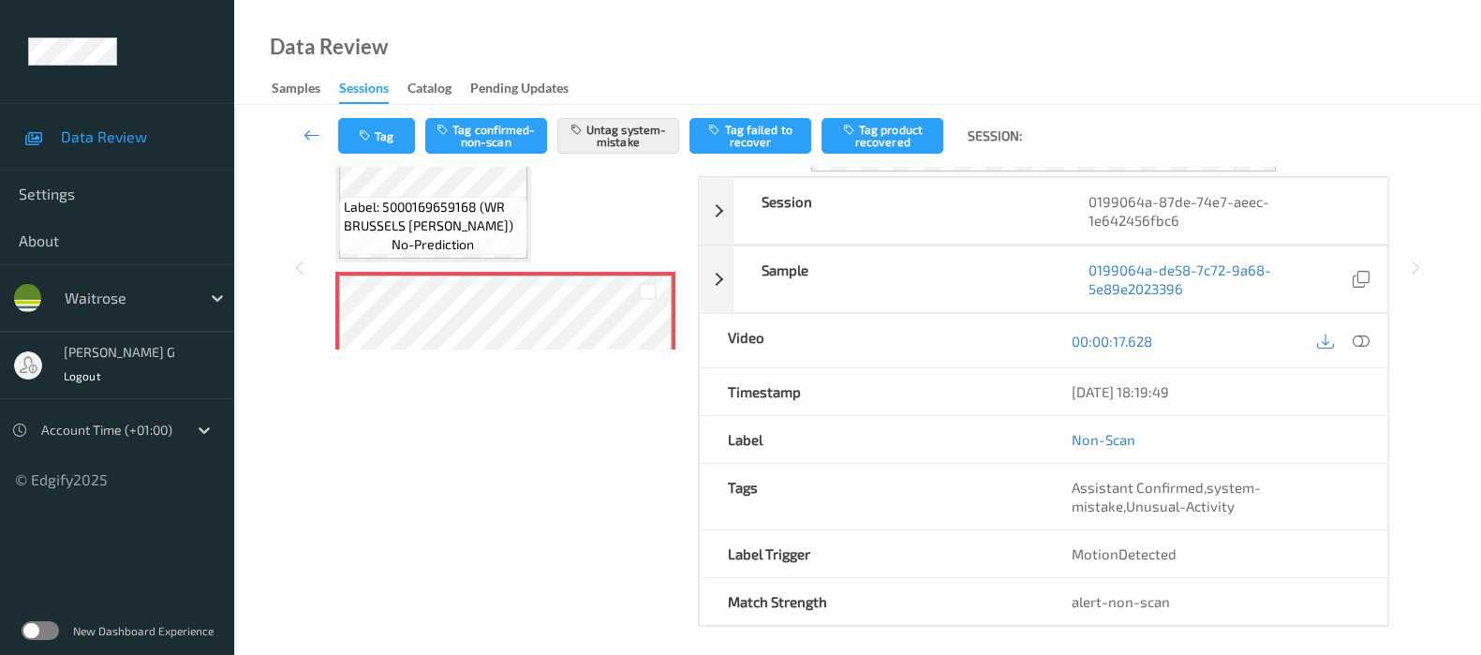
scroll to position [265, 0]
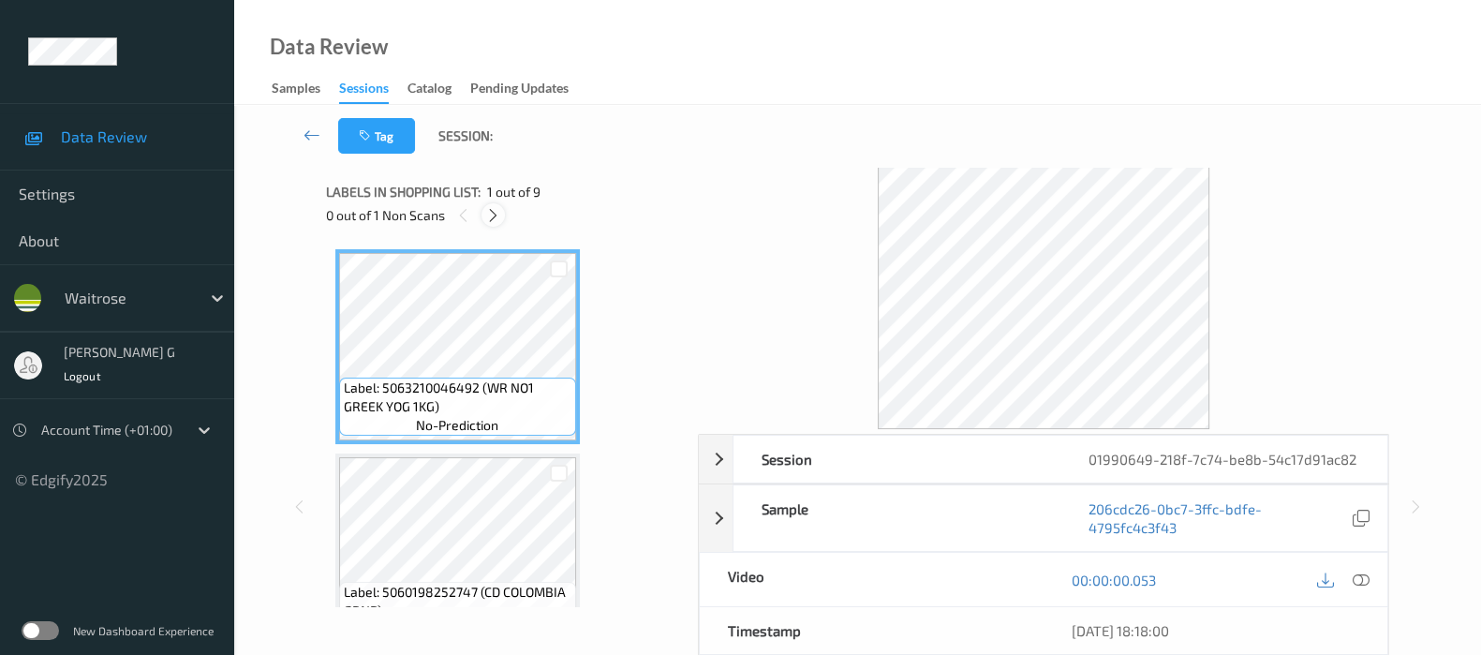
click at [493, 215] on icon at bounding box center [493, 215] width 16 height 17
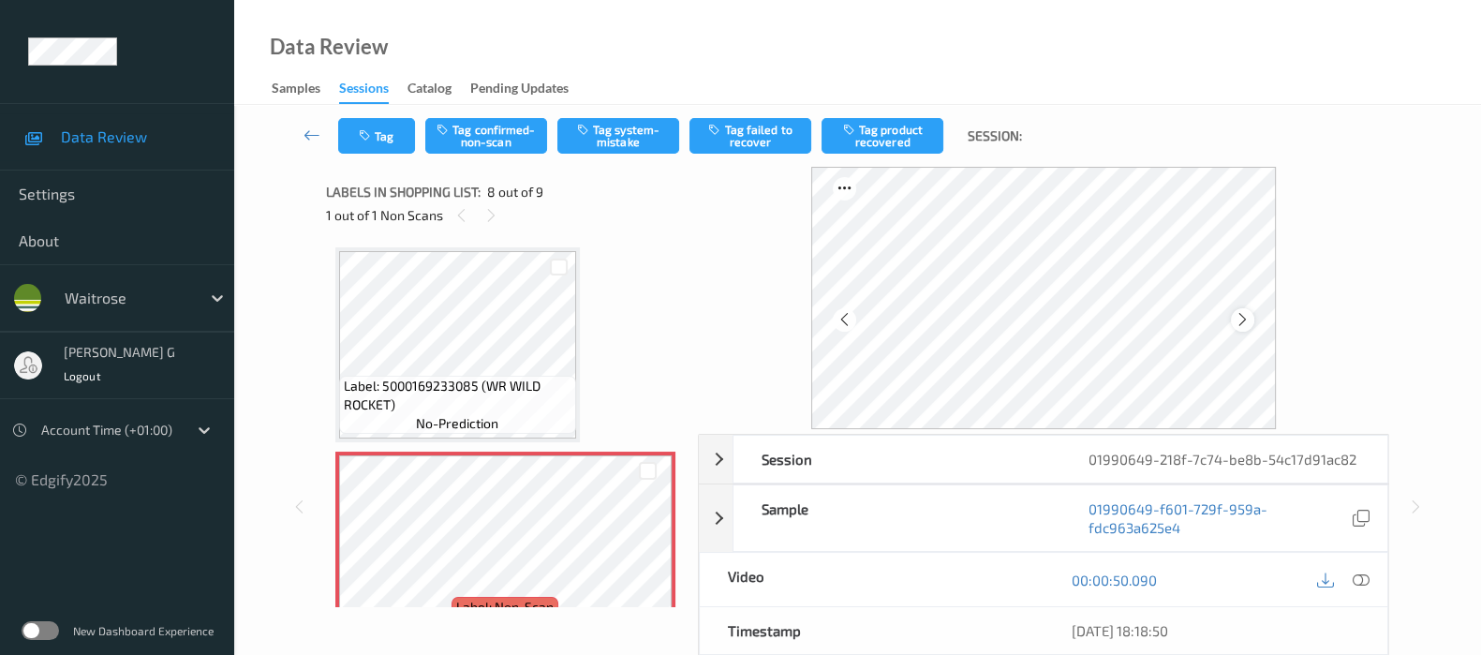
click at [1246, 320] on icon at bounding box center [1243, 319] width 16 height 17
click at [1251, 325] on icon at bounding box center [1243, 319] width 16 height 17
click at [1358, 577] on icon at bounding box center [1361, 579] width 17 height 17
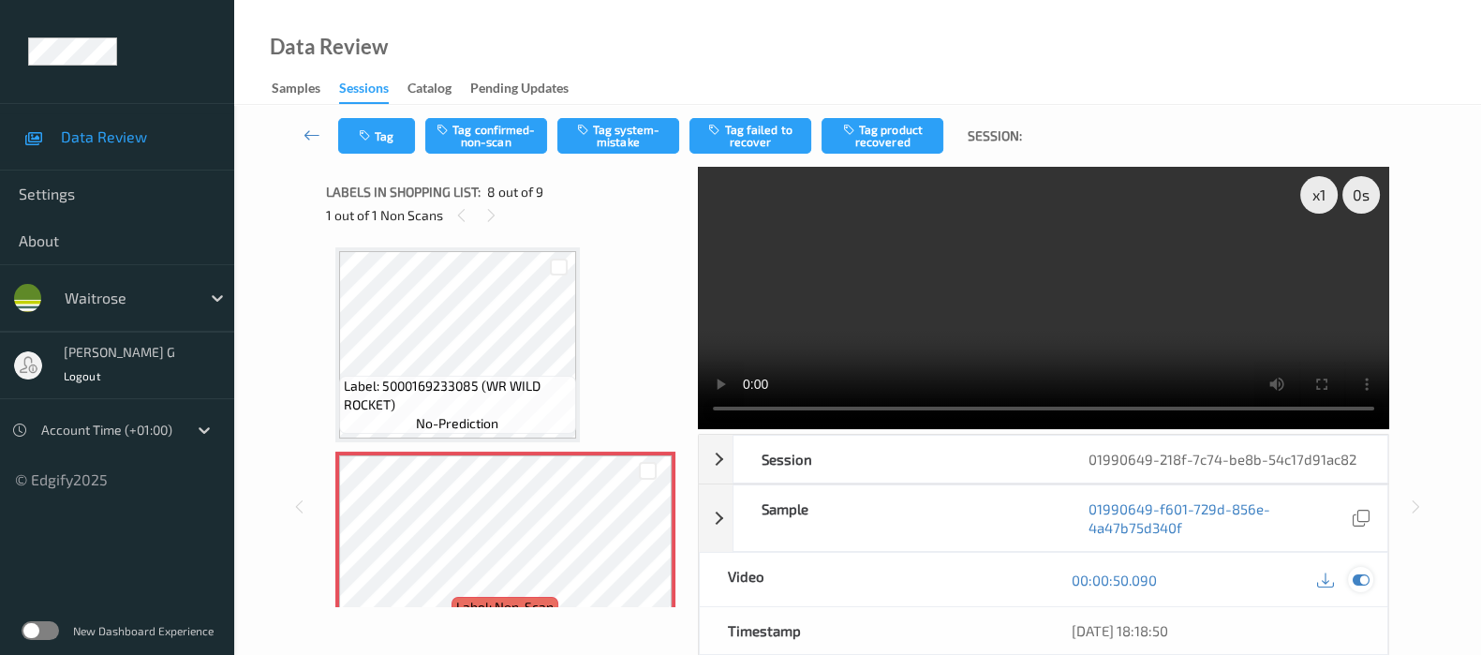
click at [1358, 578] on icon at bounding box center [1361, 579] width 17 height 17
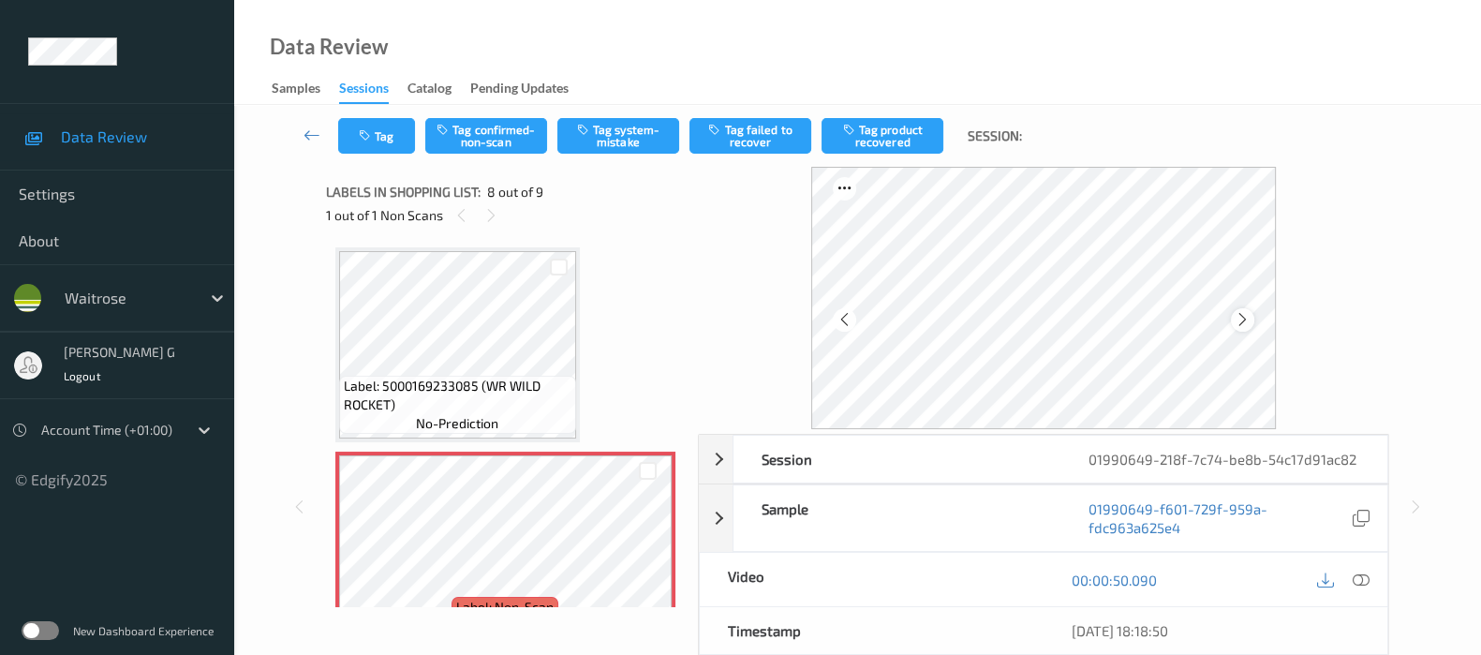
click at [1249, 323] on icon at bounding box center [1243, 319] width 16 height 17
click at [1359, 584] on icon at bounding box center [1361, 579] width 17 height 17
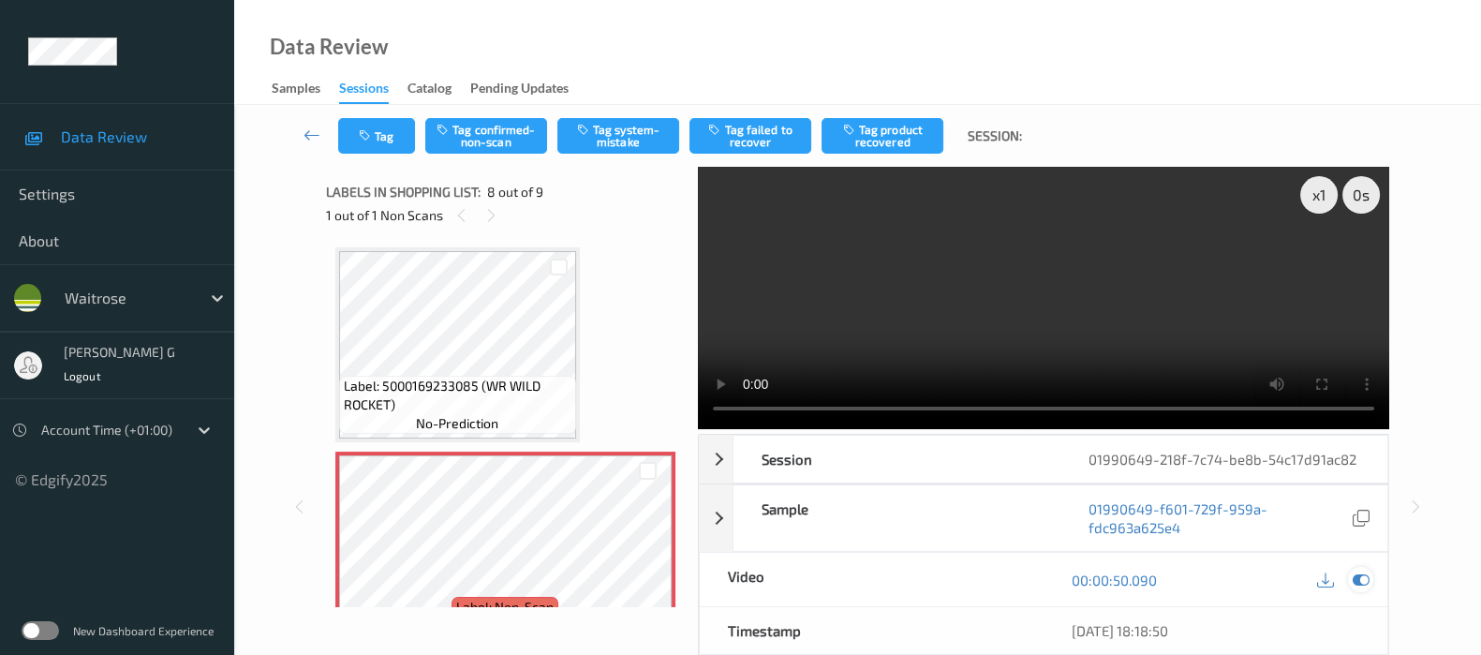
click at [1363, 577] on icon at bounding box center [1361, 579] width 17 height 17
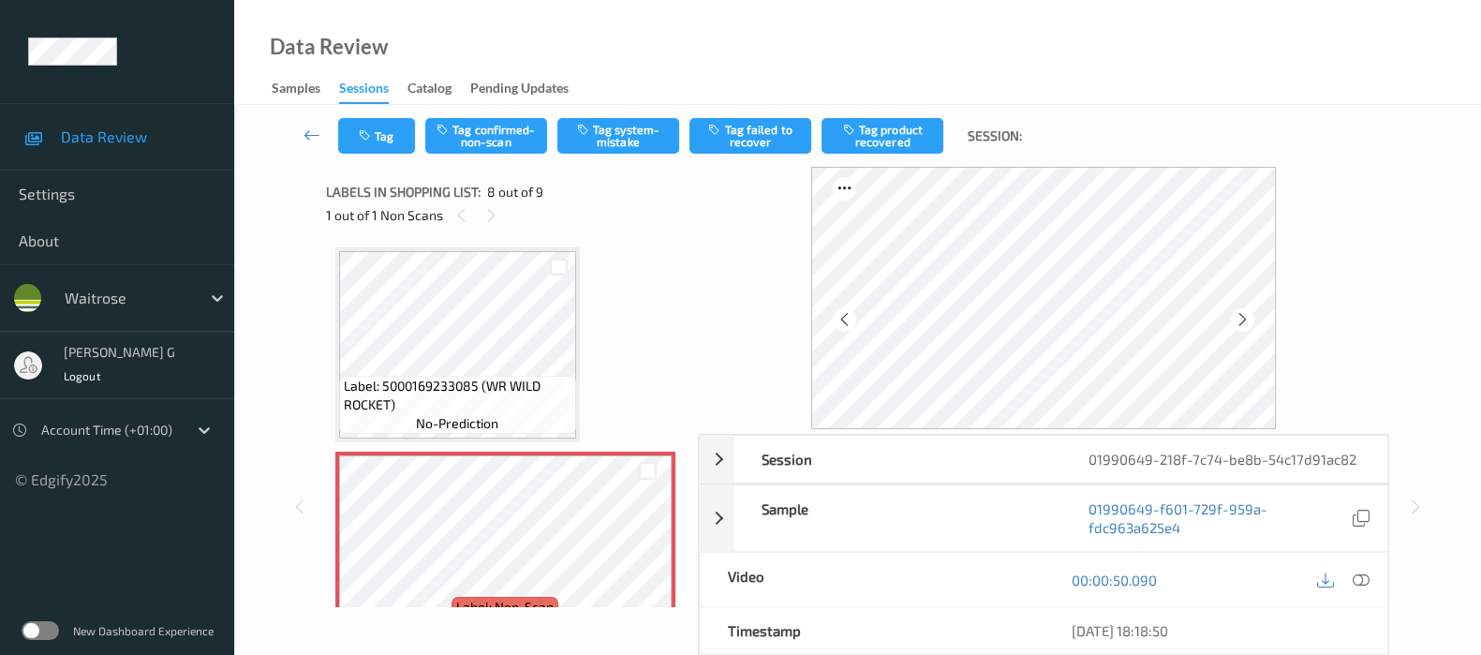
scroll to position [1468, 0]
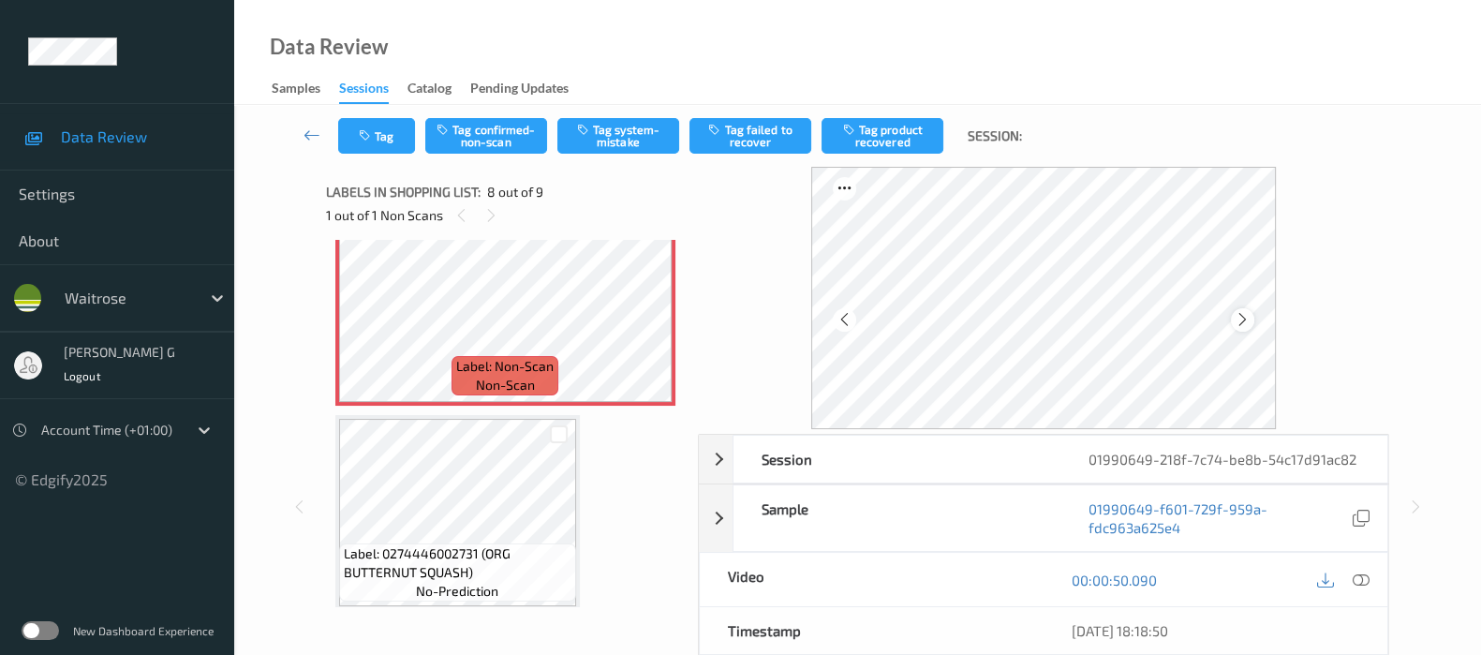
click at [1245, 316] on icon at bounding box center [1243, 319] width 16 height 17
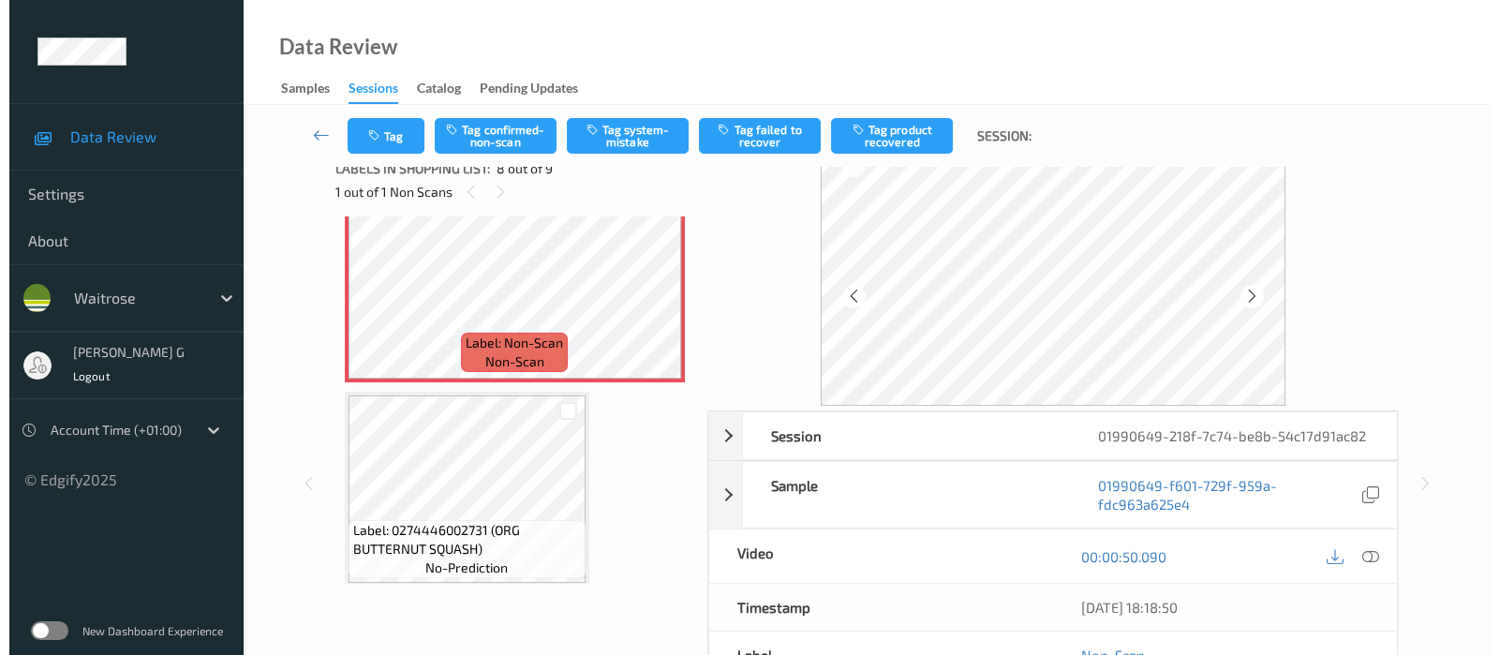
scroll to position [0, 0]
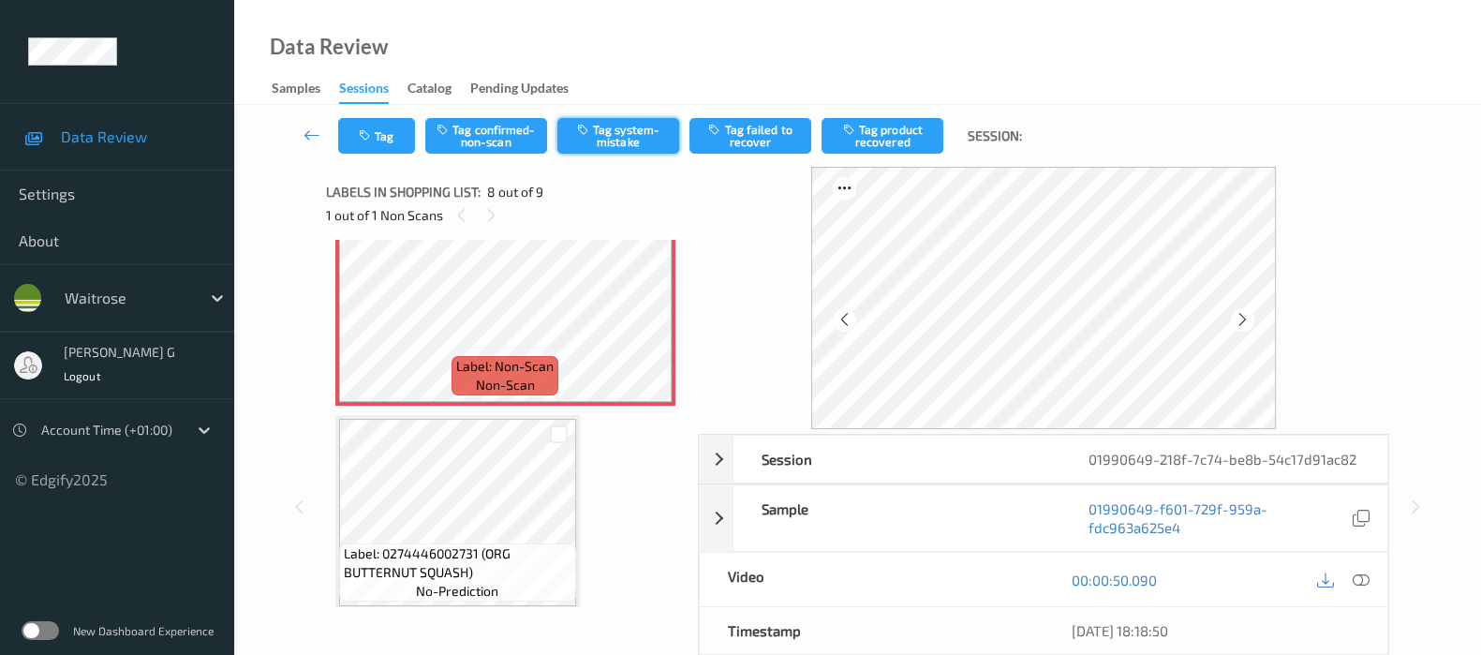
click at [636, 124] on button "Tag system-mistake" at bounding box center [618, 136] width 122 height 36
click at [384, 130] on button "Tag" at bounding box center [376, 136] width 77 height 36
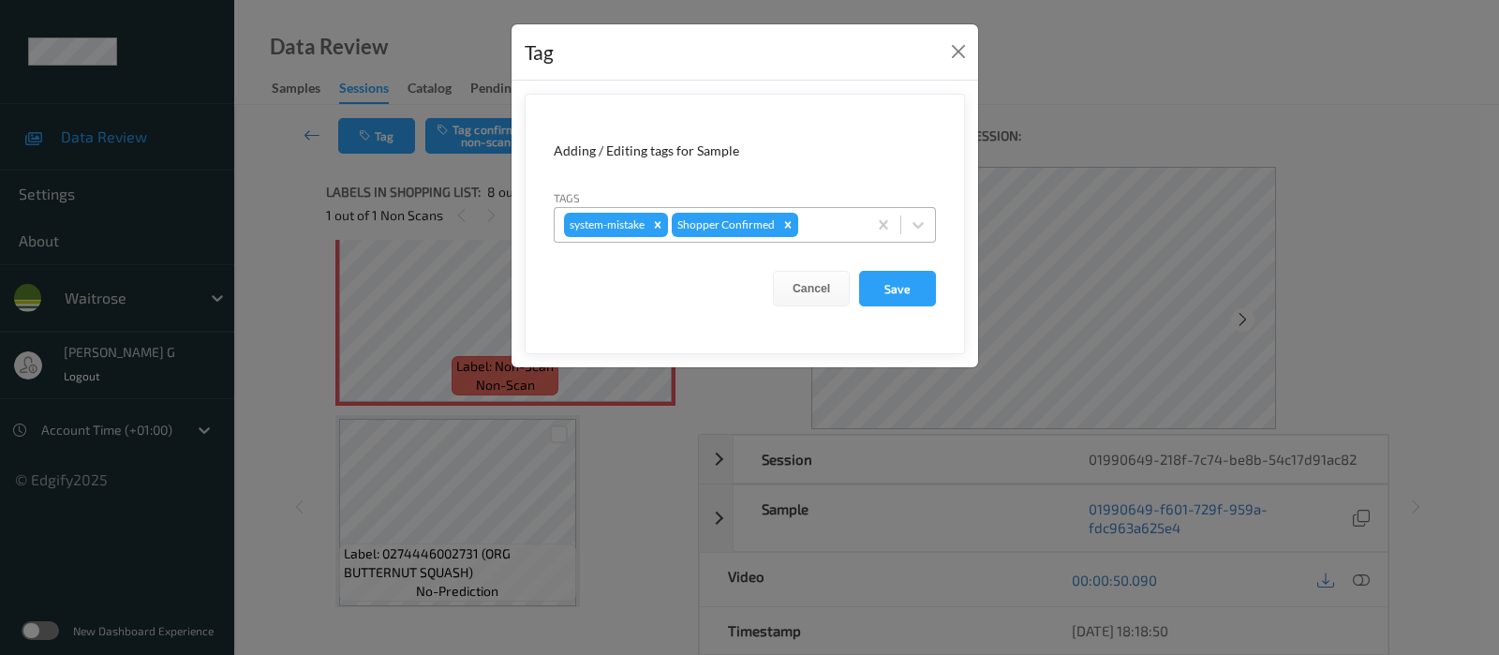
click at [829, 225] on div at bounding box center [829, 225] width 55 height 22
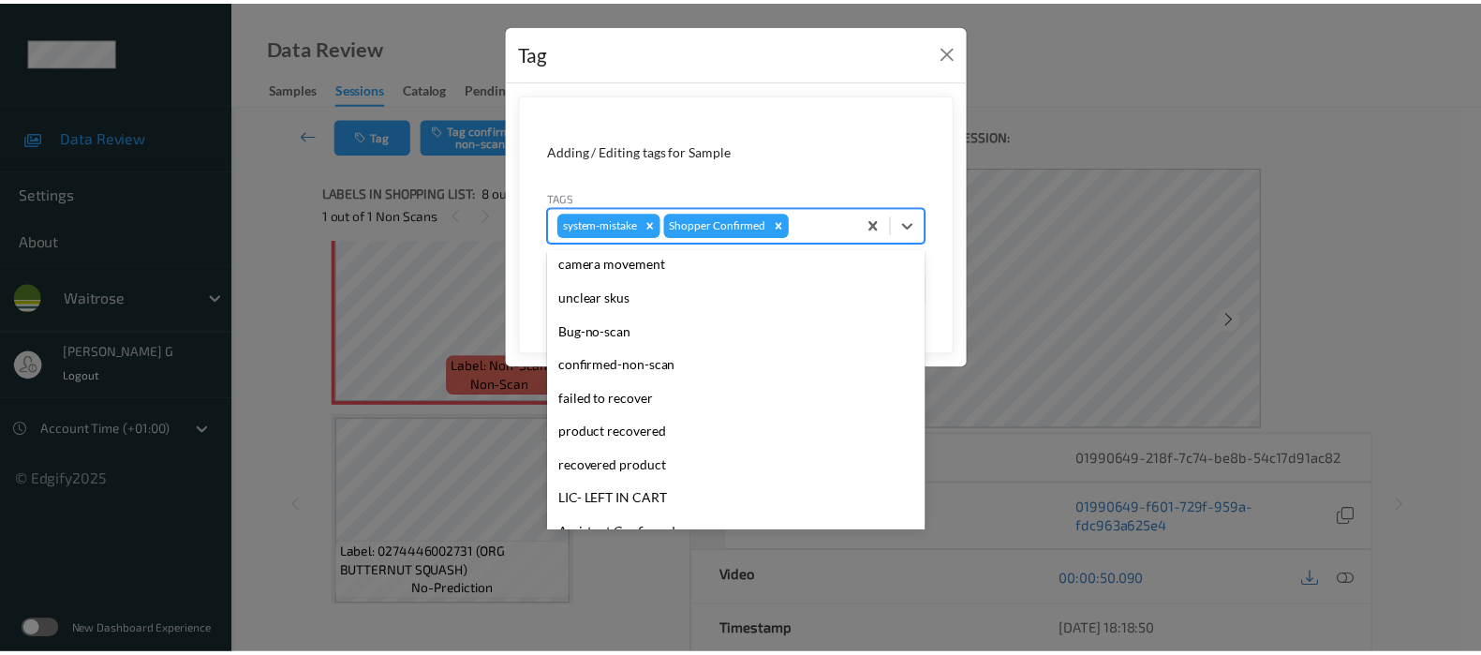
scroll to position [351, 0]
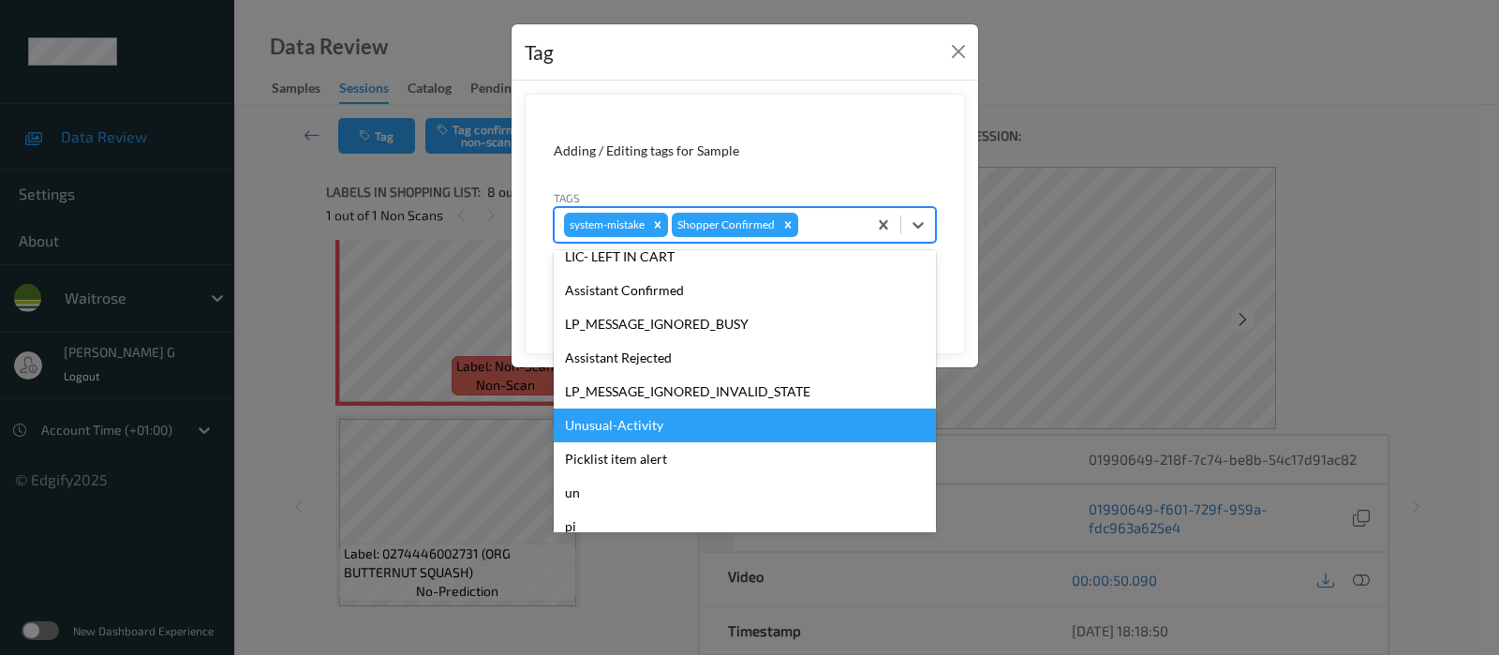
click at [630, 418] on div "Unusual-Activity" at bounding box center [745, 425] width 382 height 34
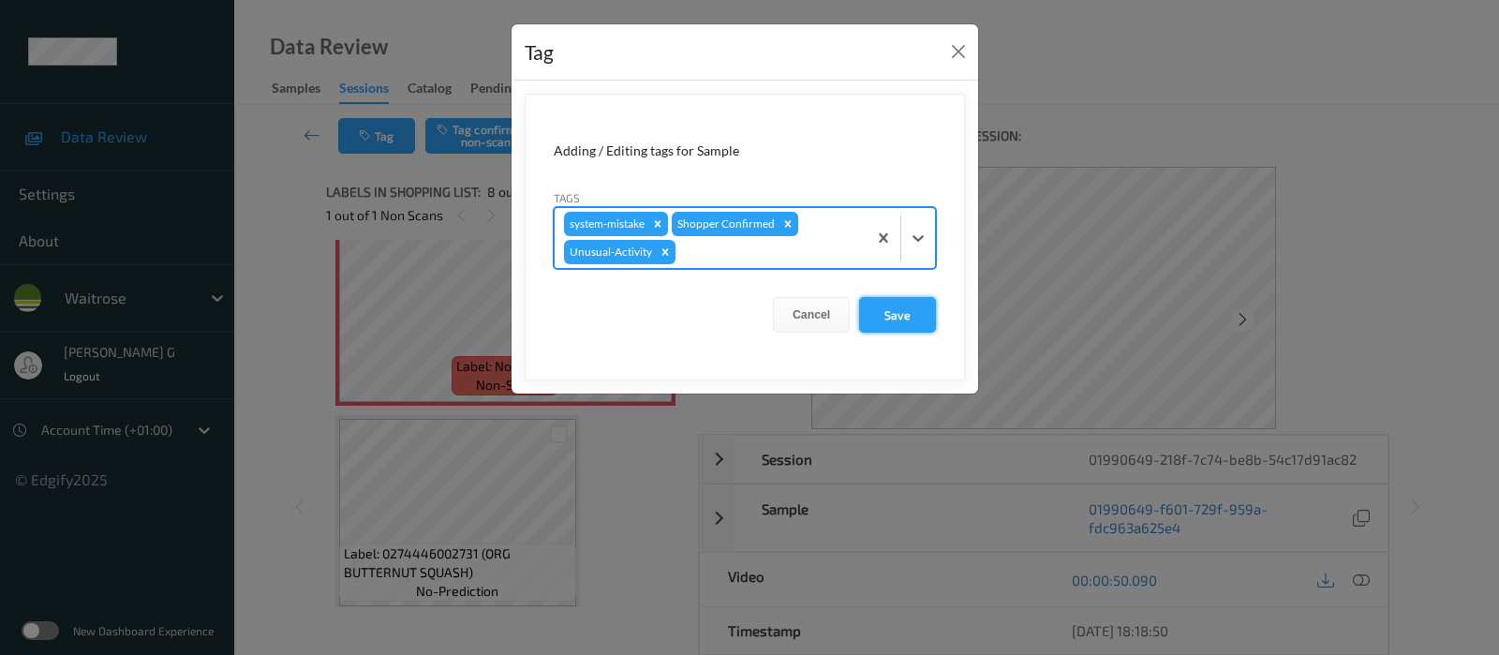
click at [878, 319] on button "Save" at bounding box center [897, 315] width 77 height 36
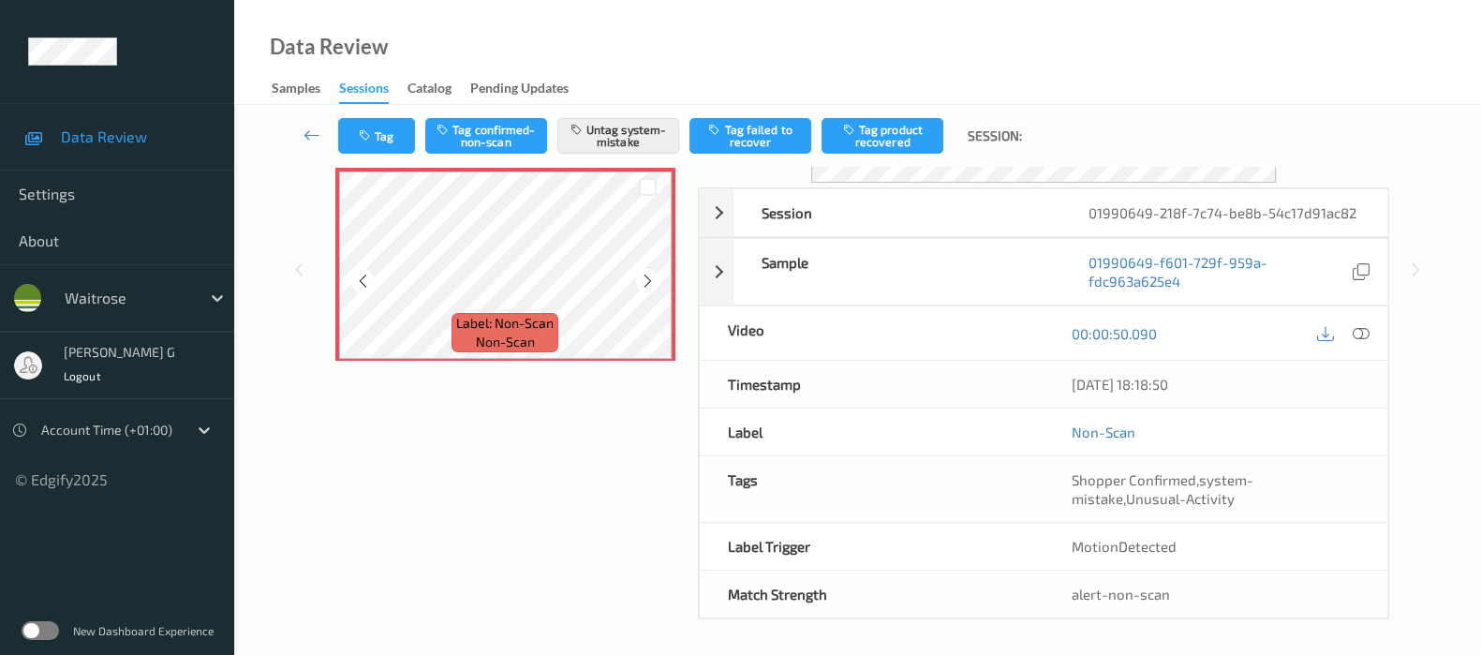
scroll to position [1351, 0]
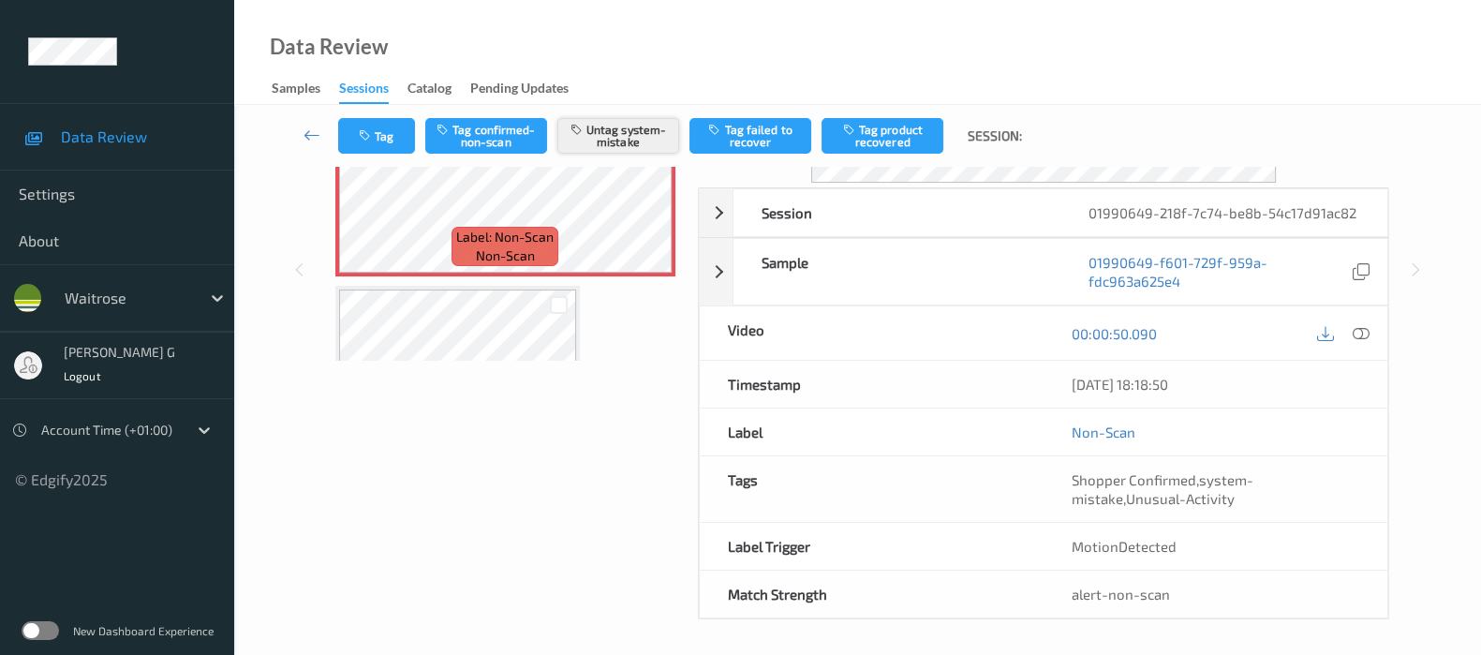
click at [642, 128] on button "Untag system-mistake" at bounding box center [618, 136] width 122 height 36
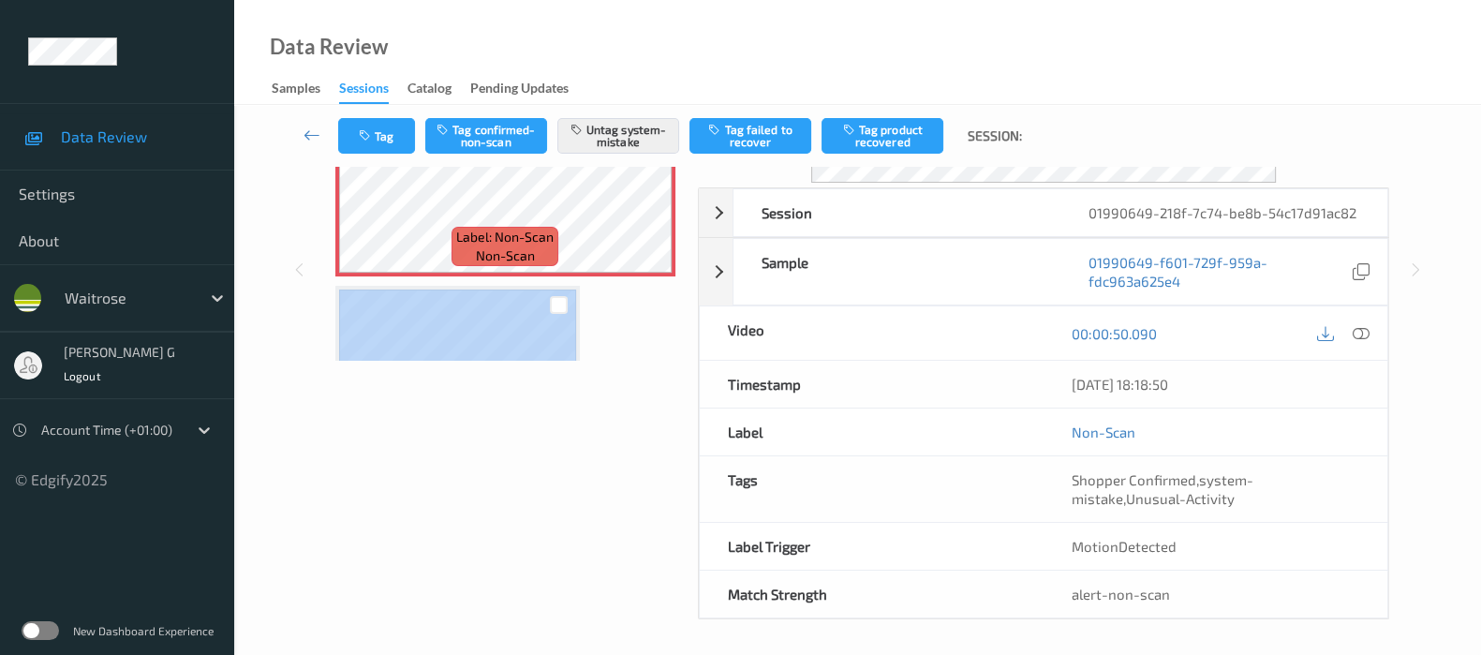
click at [621, 467] on div "Labels in shopping list: 8 out of 9 1 out of 1 Non Scans Label: 5063210046492 (…" at bounding box center [505, 269] width 359 height 699
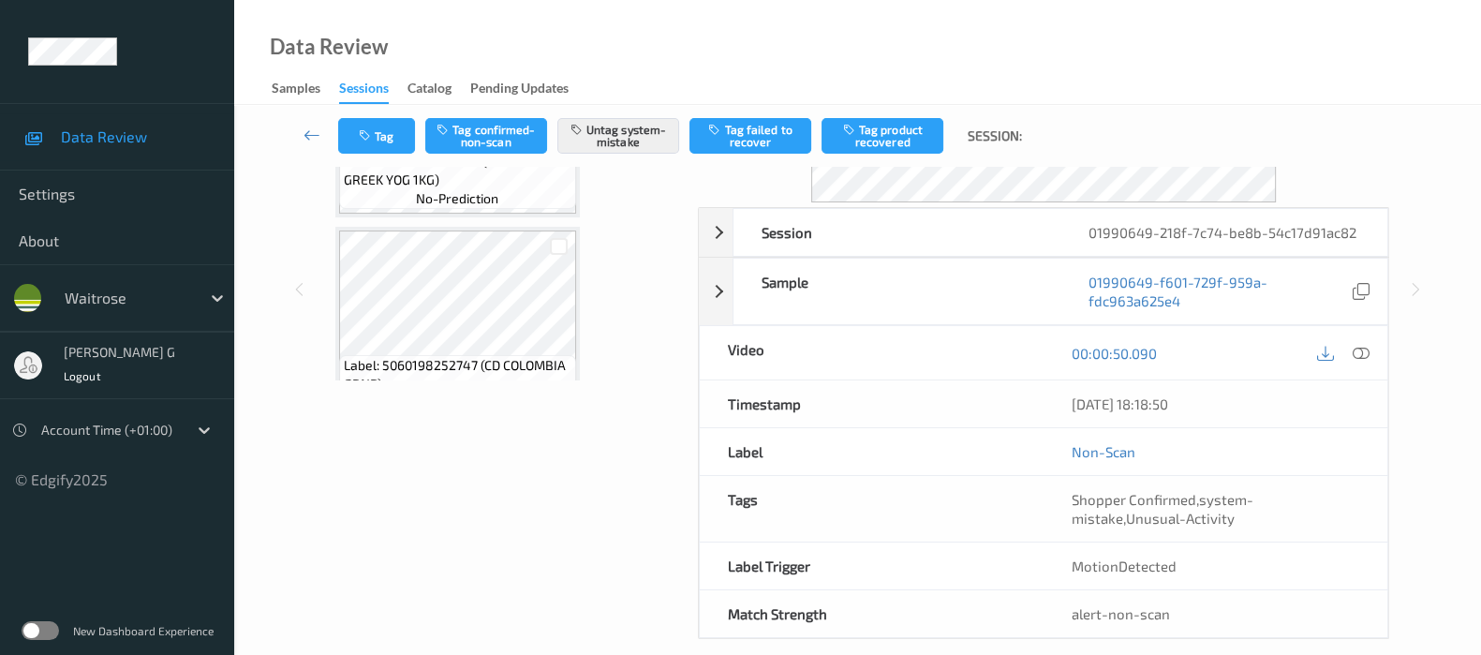
scroll to position [0, 0]
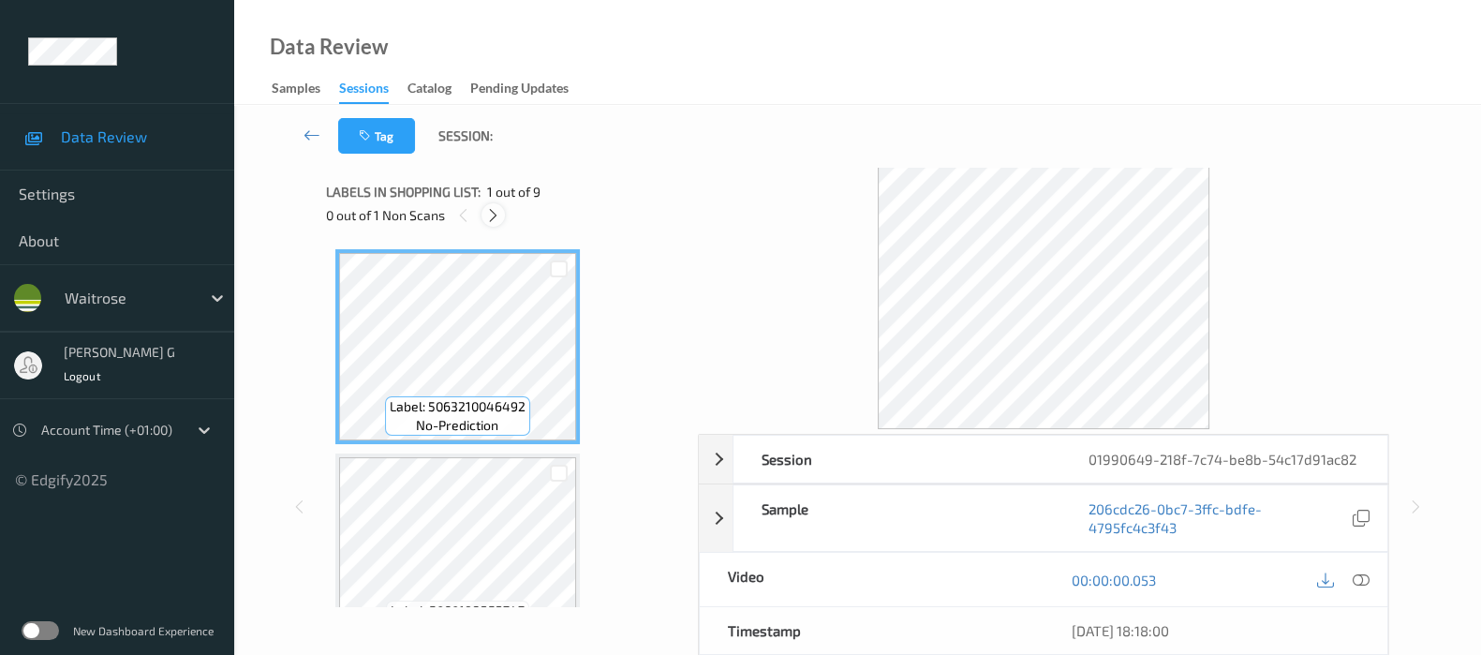
click at [500, 222] on icon at bounding box center [493, 215] width 16 height 17
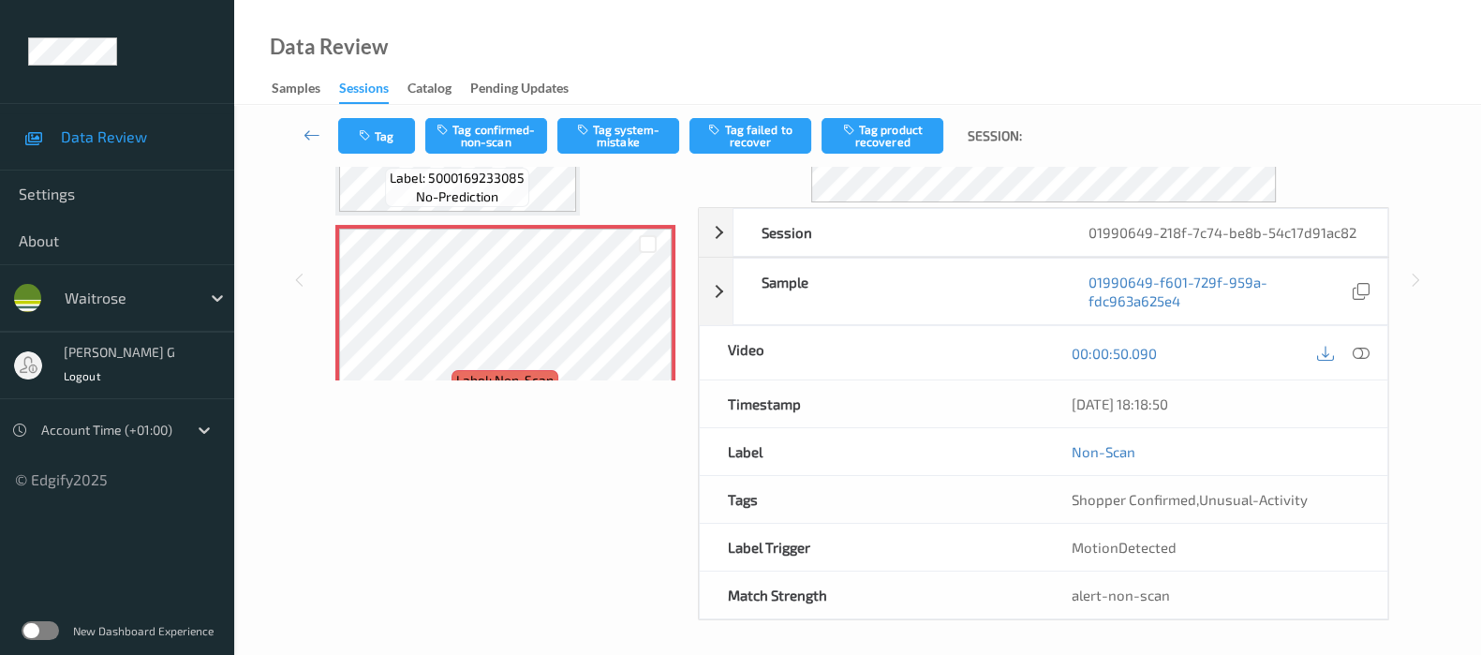
scroll to position [228, 0]
click at [388, 135] on button "Tag" at bounding box center [376, 136] width 77 height 36
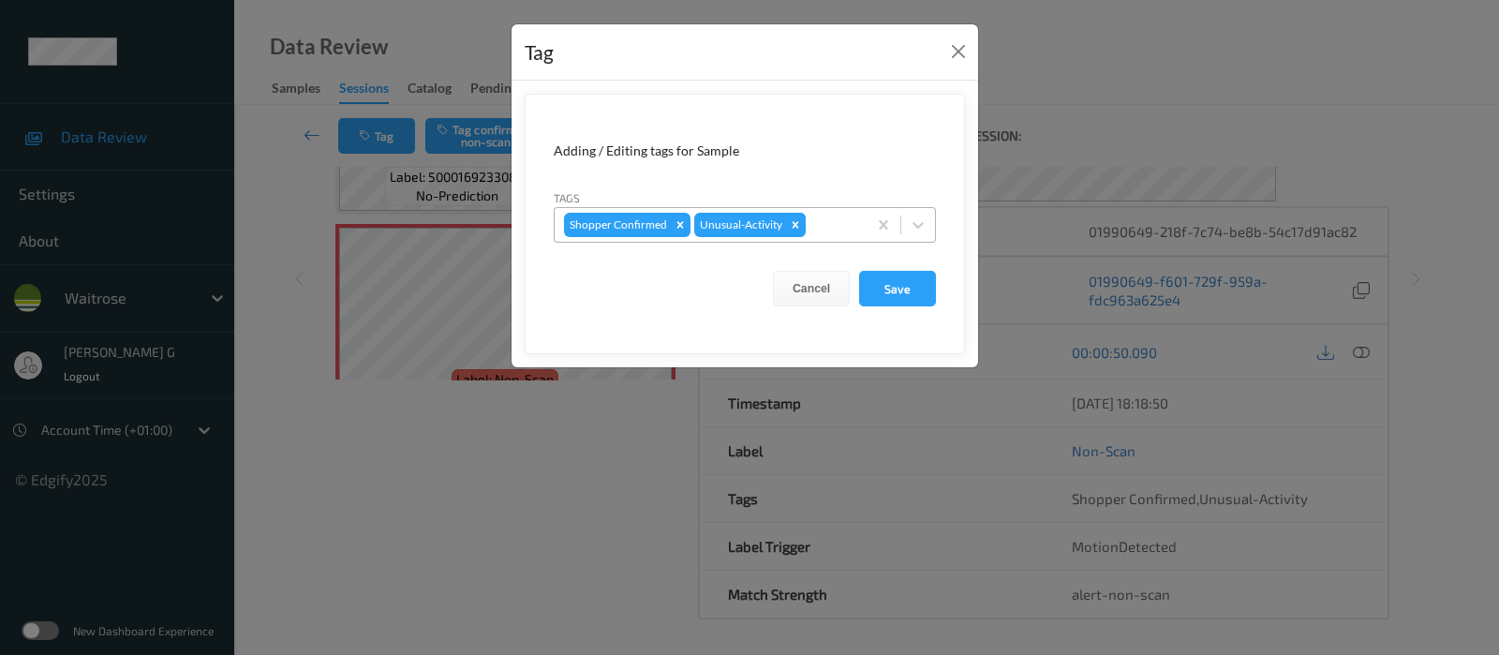
click at [796, 222] on icon "Remove Unusual-Activity" at bounding box center [795, 224] width 13 height 13
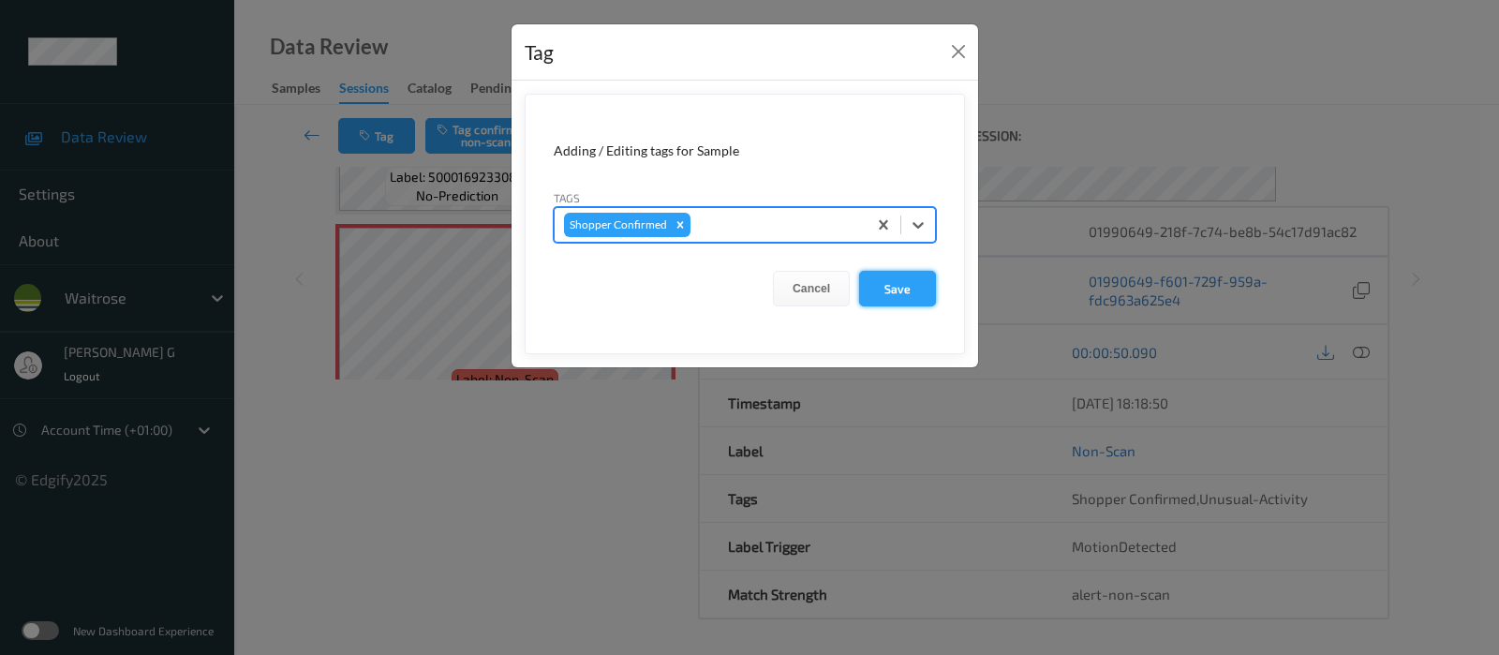
click at [898, 284] on button "Save" at bounding box center [897, 289] width 77 height 36
click at [891, 291] on button "Save" at bounding box center [897, 289] width 77 height 36
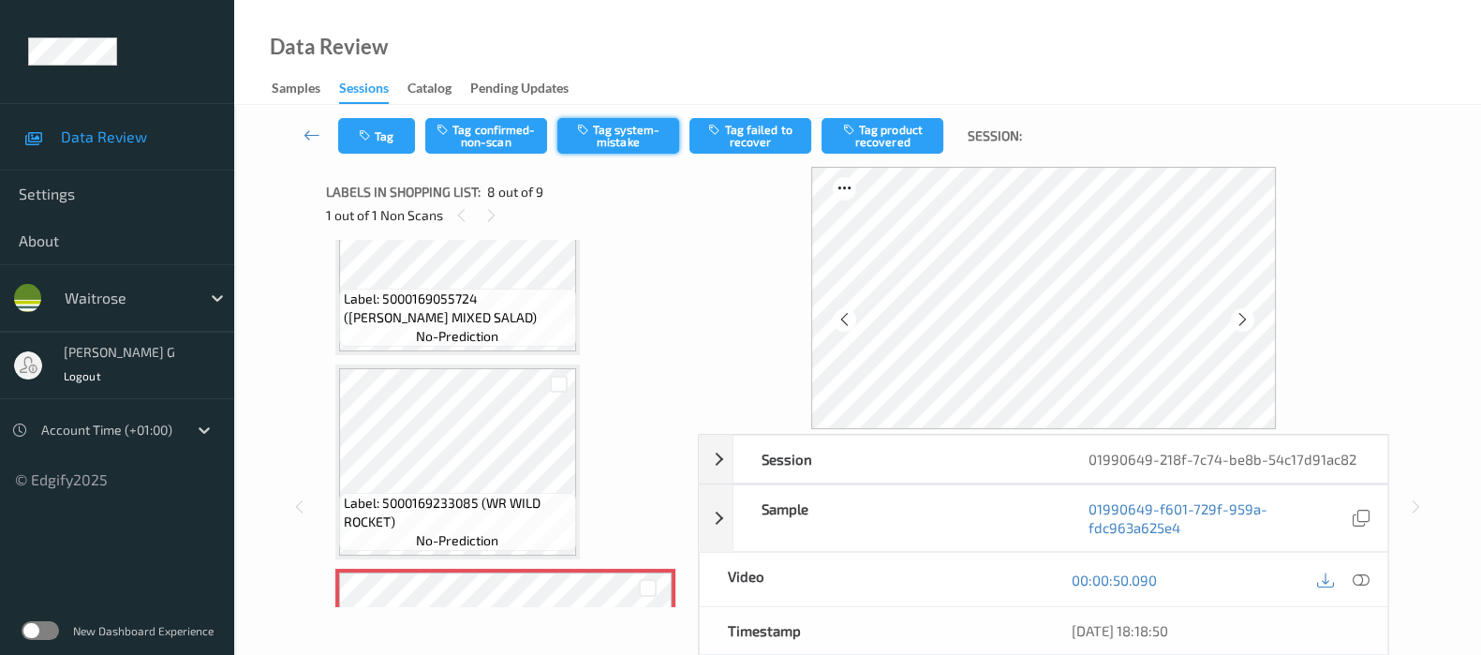
scroll to position [1091, 0]
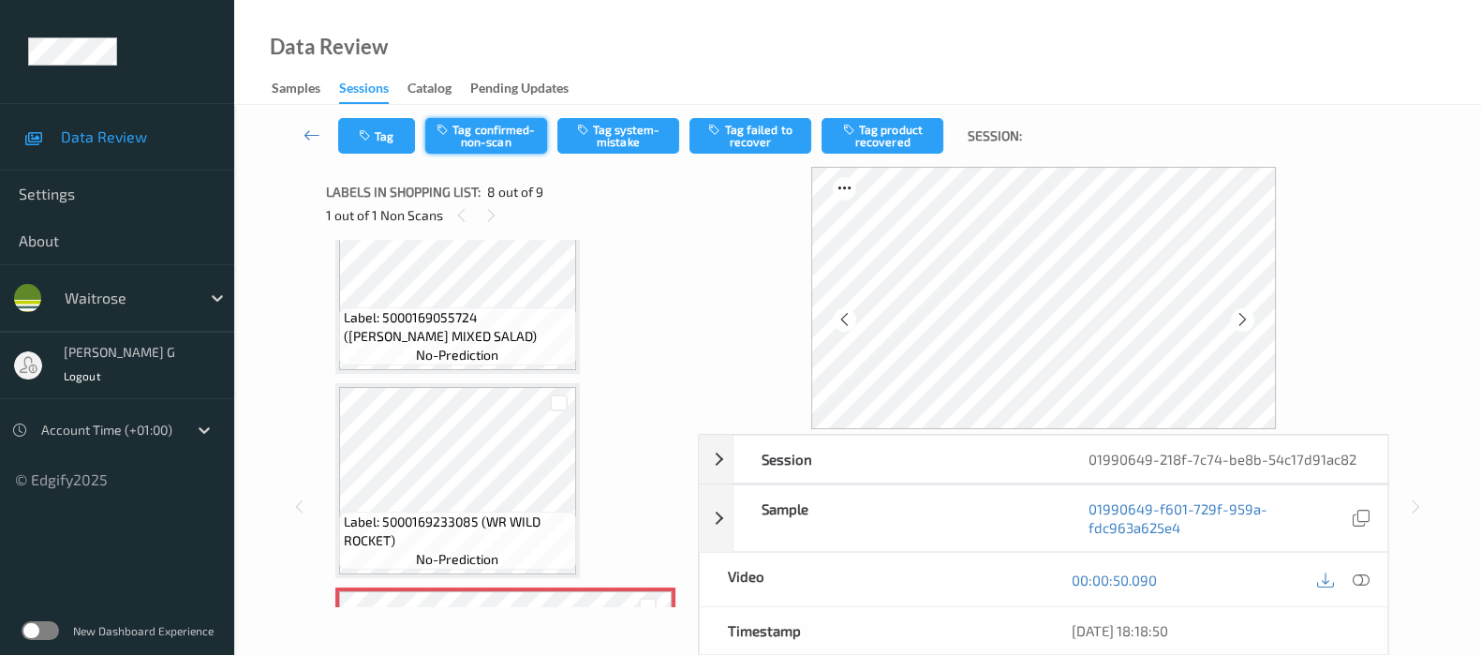
click at [501, 122] on button "Tag confirmed-non-scan" at bounding box center [486, 136] width 122 height 36
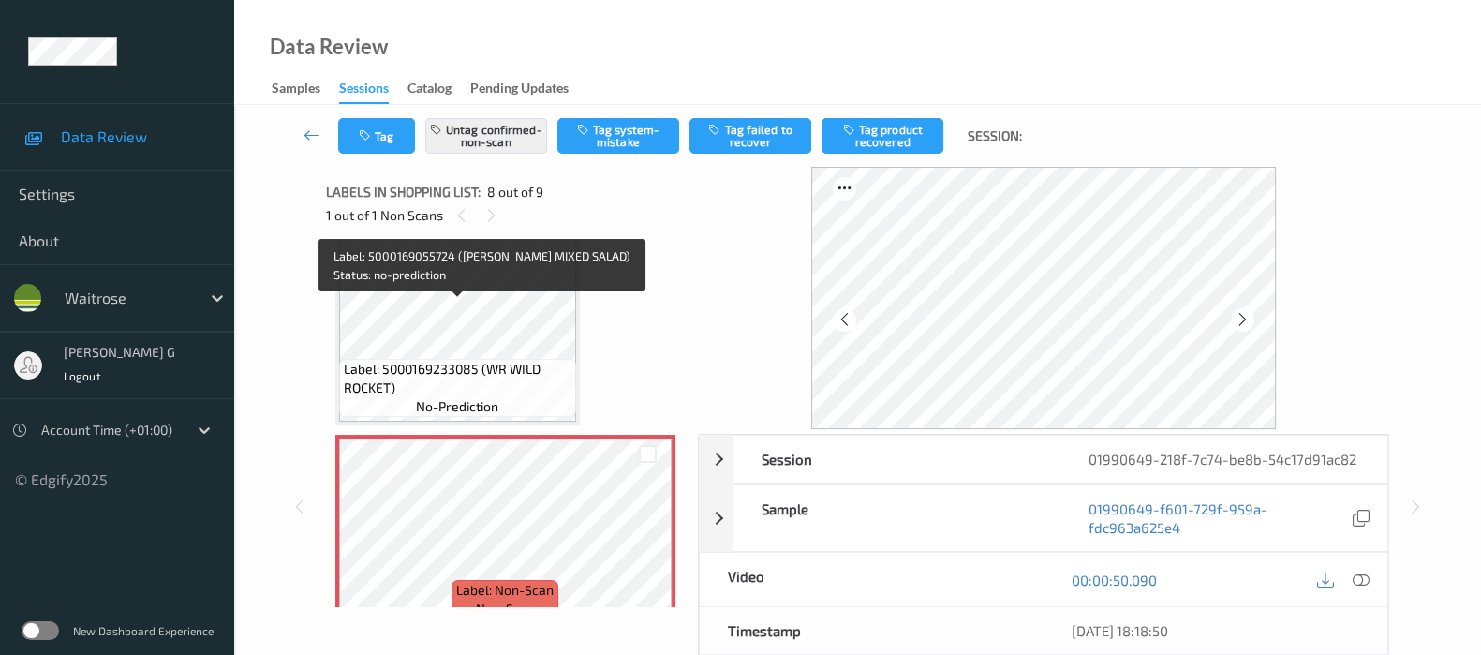
scroll to position [1326, 0]
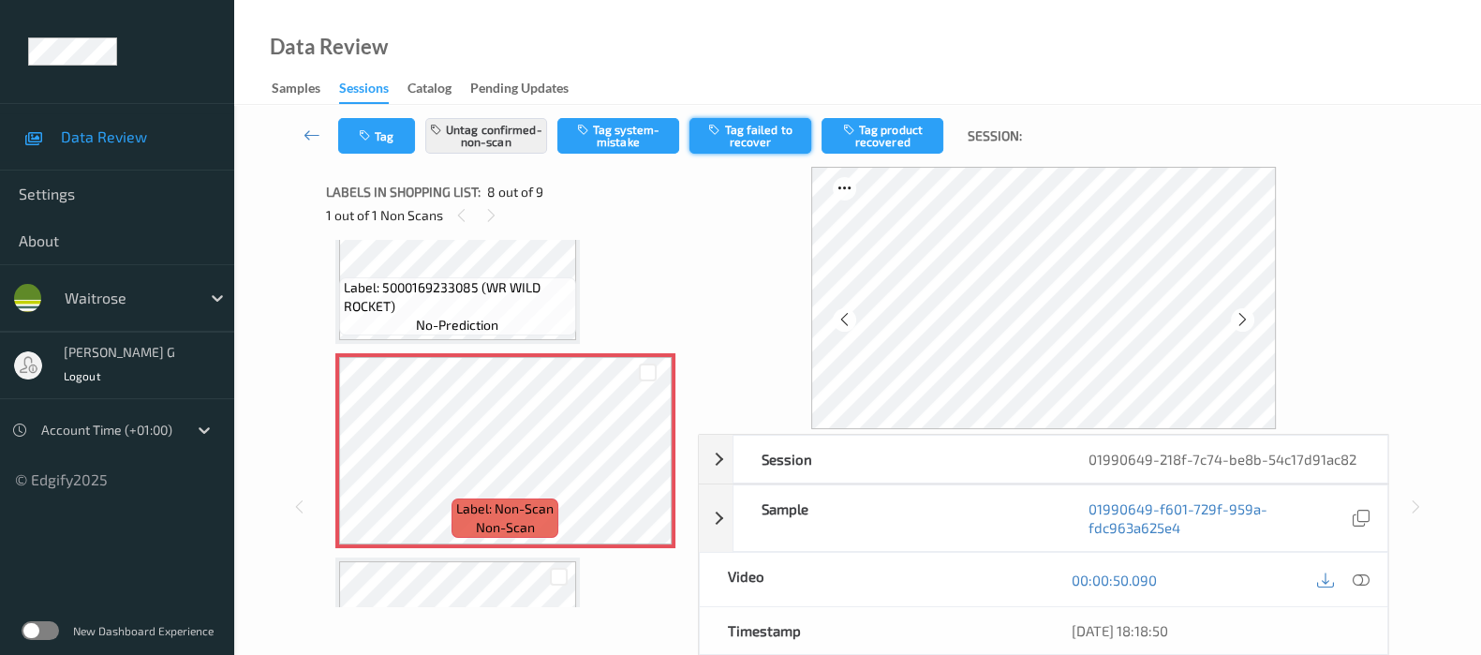
click at [773, 128] on button "Tag failed to recover" at bounding box center [751, 136] width 122 height 36
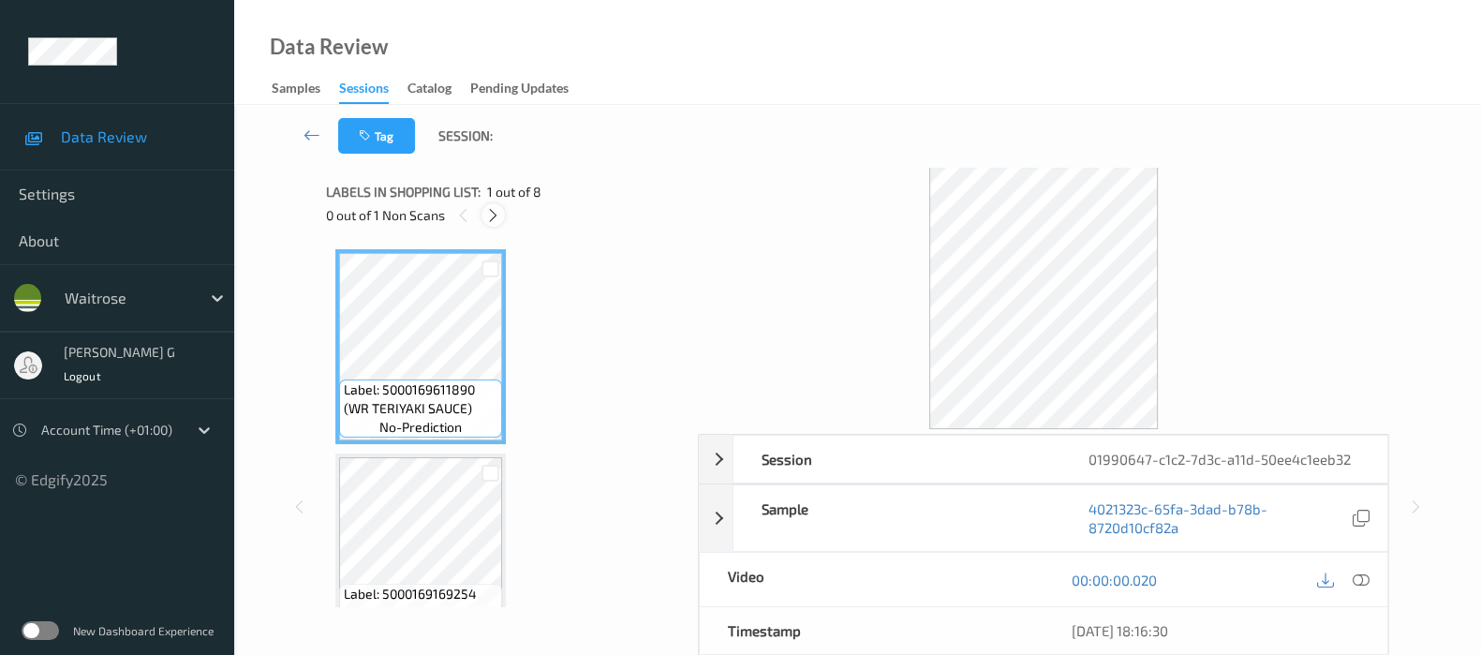
click at [494, 213] on icon at bounding box center [493, 215] width 16 height 17
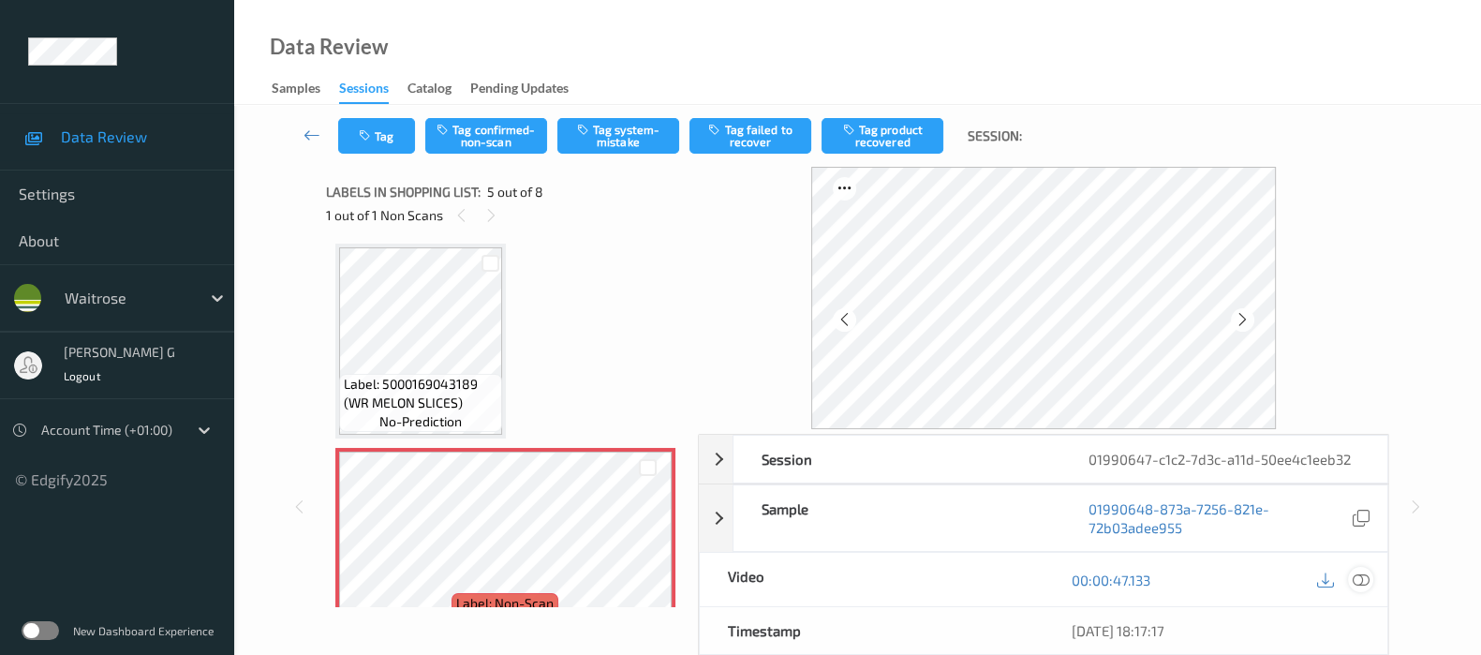
click at [1363, 580] on icon at bounding box center [1361, 579] width 17 height 17
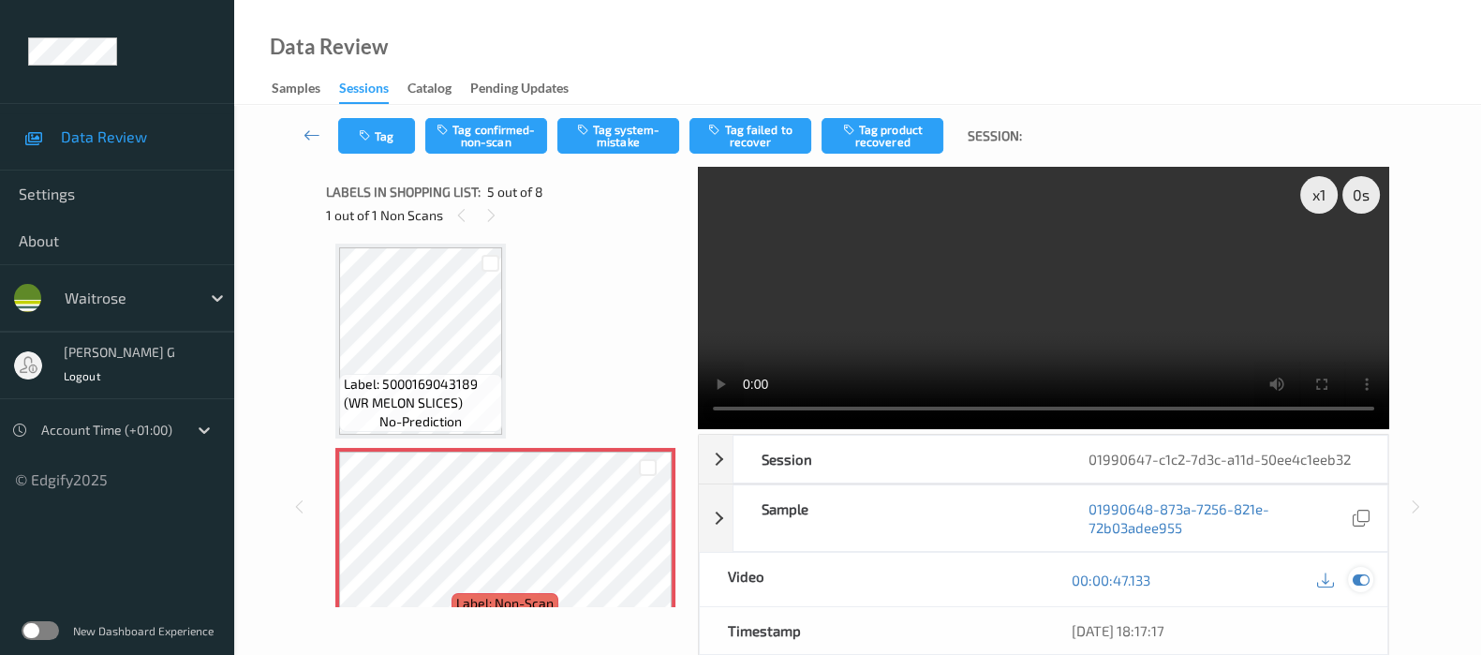
click at [1367, 572] on icon at bounding box center [1361, 579] width 17 height 17
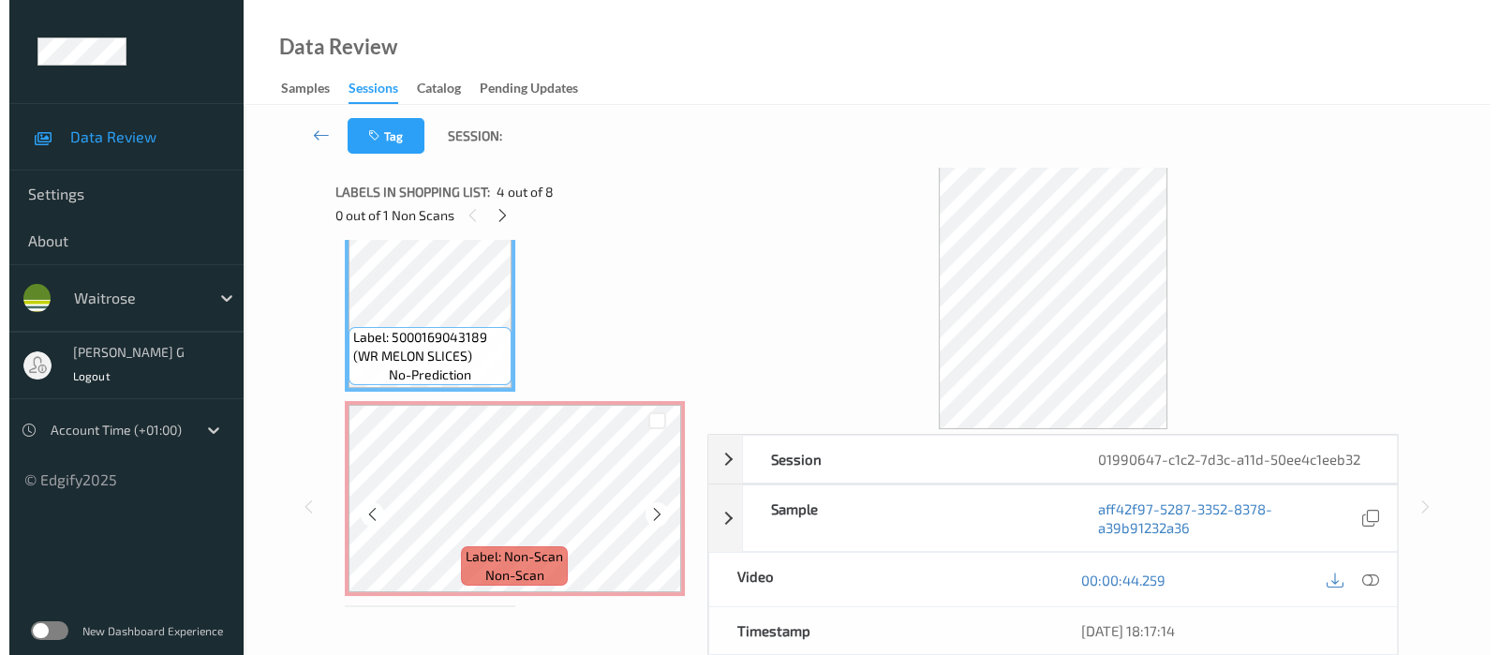
scroll to position [703, 0]
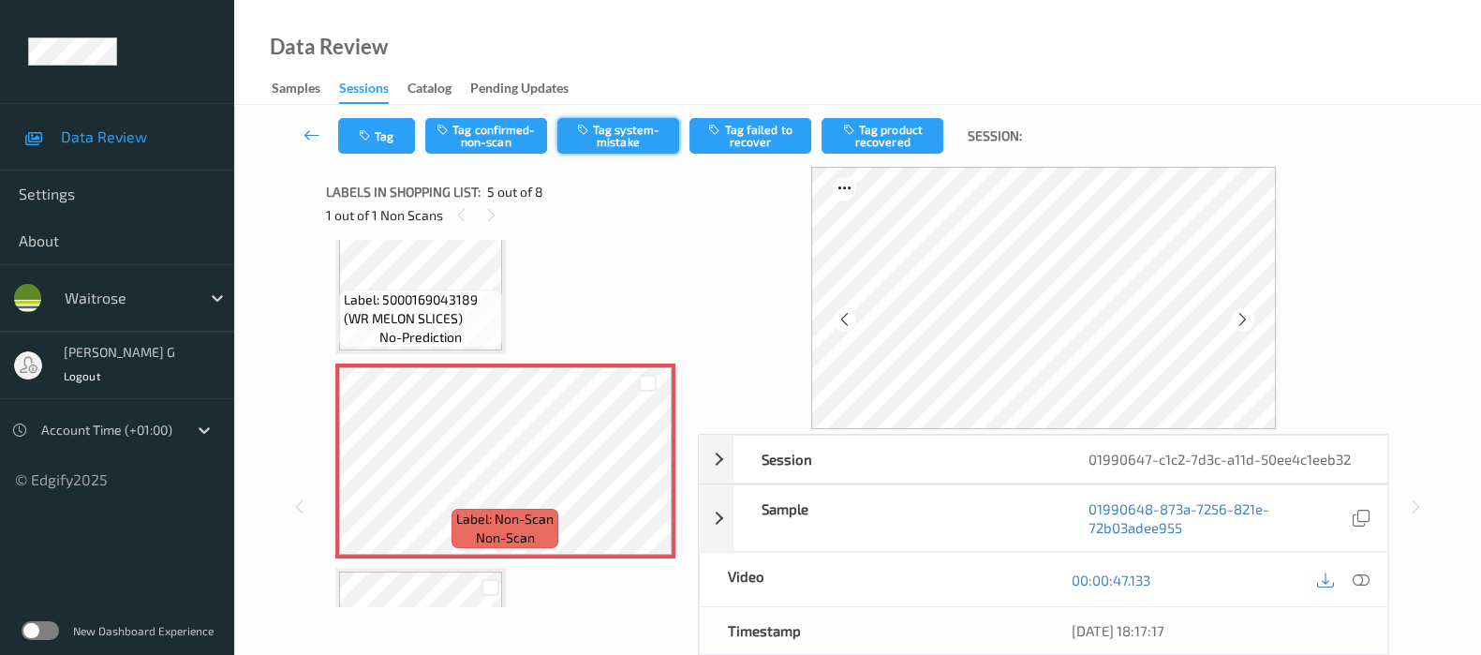
click at [644, 134] on button "Tag system-mistake" at bounding box center [618, 136] width 122 height 36
click at [381, 138] on button "Tag" at bounding box center [376, 136] width 77 height 36
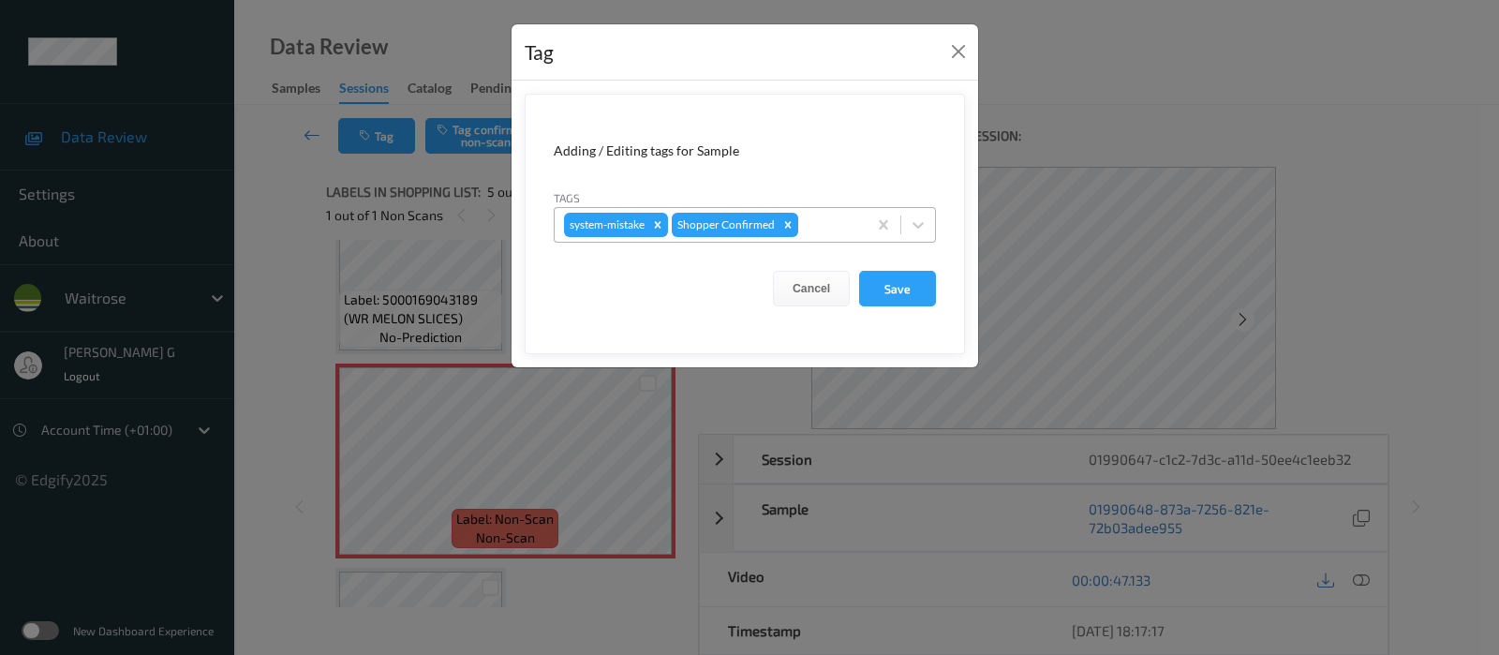
click at [832, 230] on div at bounding box center [829, 225] width 55 height 22
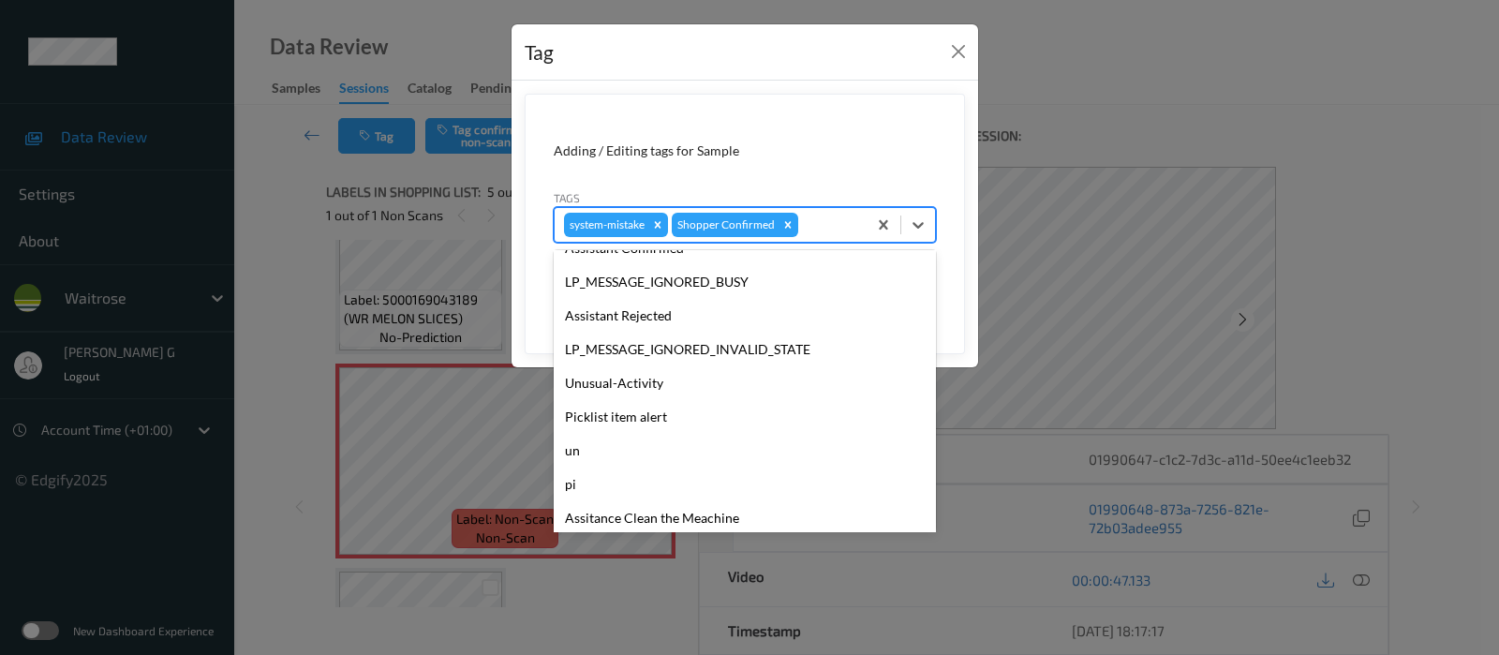
scroll to position [400, 0]
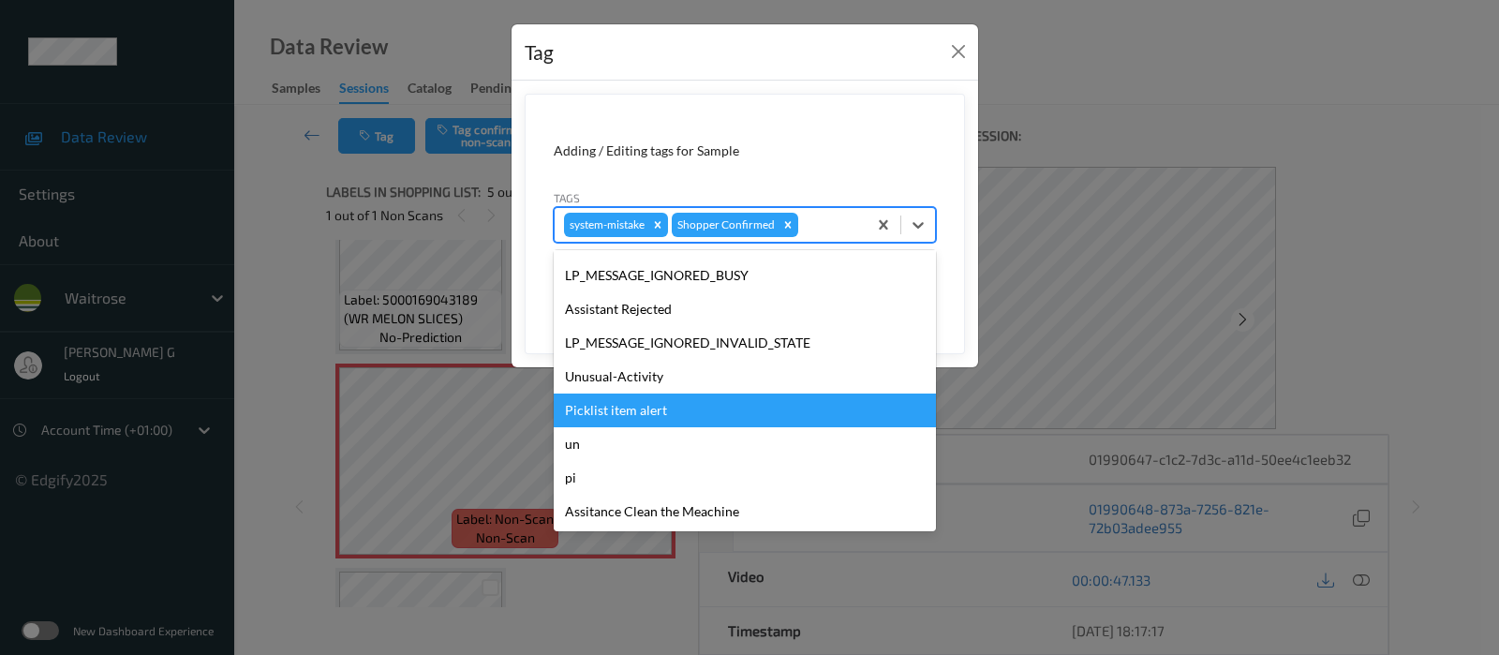
click at [615, 394] on div "Picklist item alert" at bounding box center [745, 410] width 382 height 34
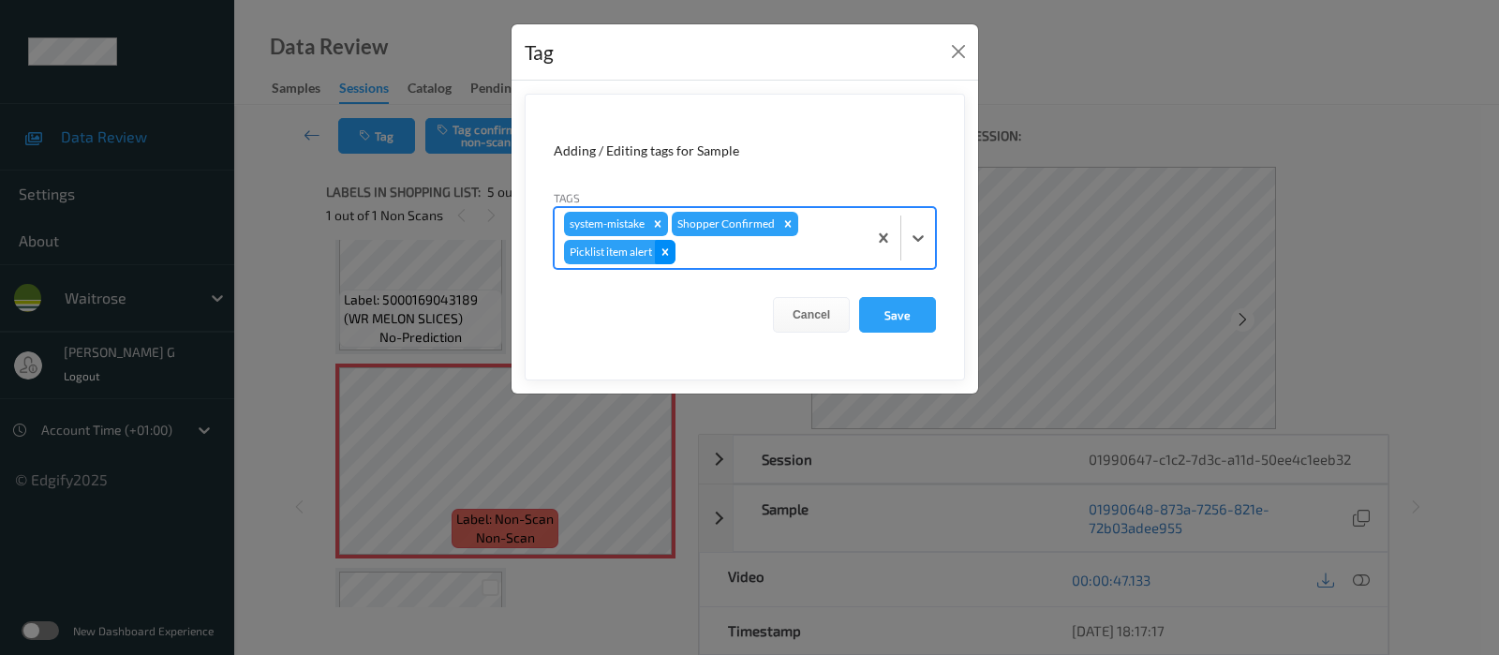
click at [670, 246] on icon "Remove Picklist item alert" at bounding box center [665, 251] width 13 height 13
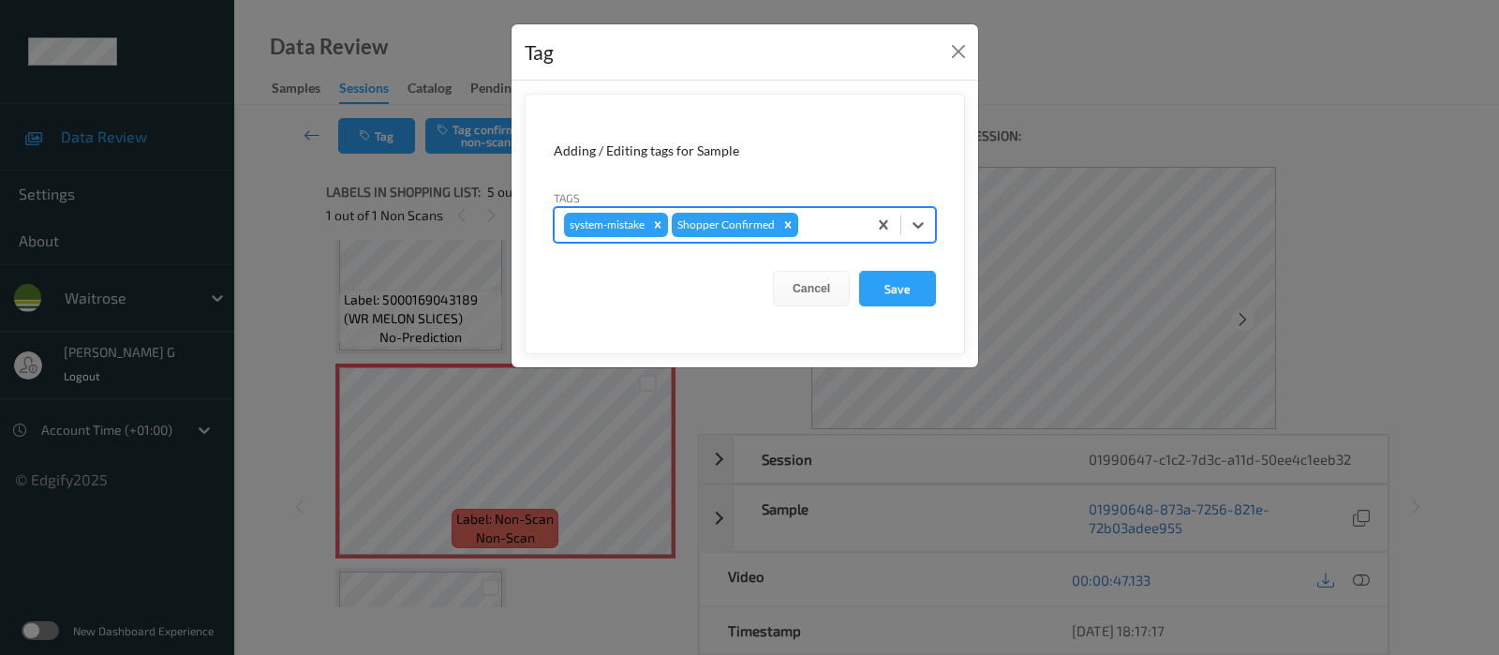
click at [816, 224] on div at bounding box center [829, 225] width 55 height 22
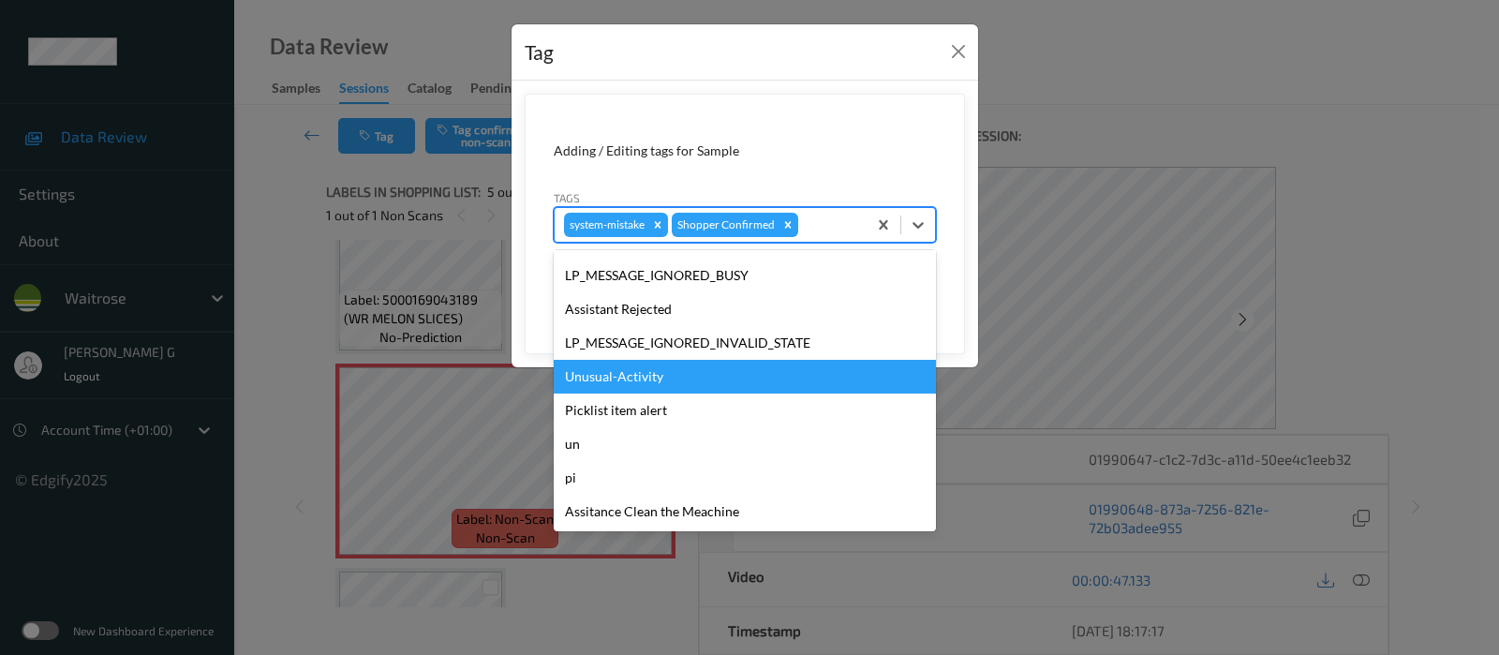
click at [639, 368] on div "Unusual-Activity" at bounding box center [745, 377] width 382 height 34
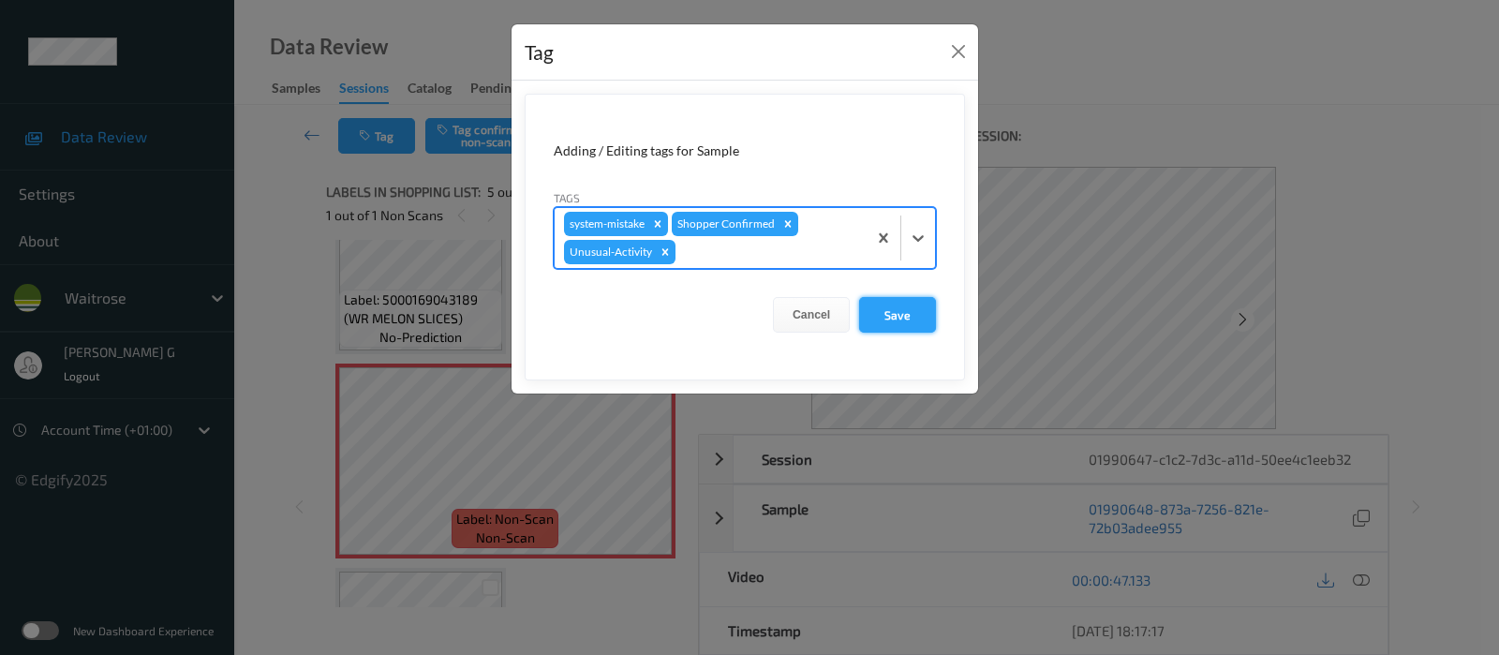
click at [901, 314] on button "Save" at bounding box center [897, 315] width 77 height 36
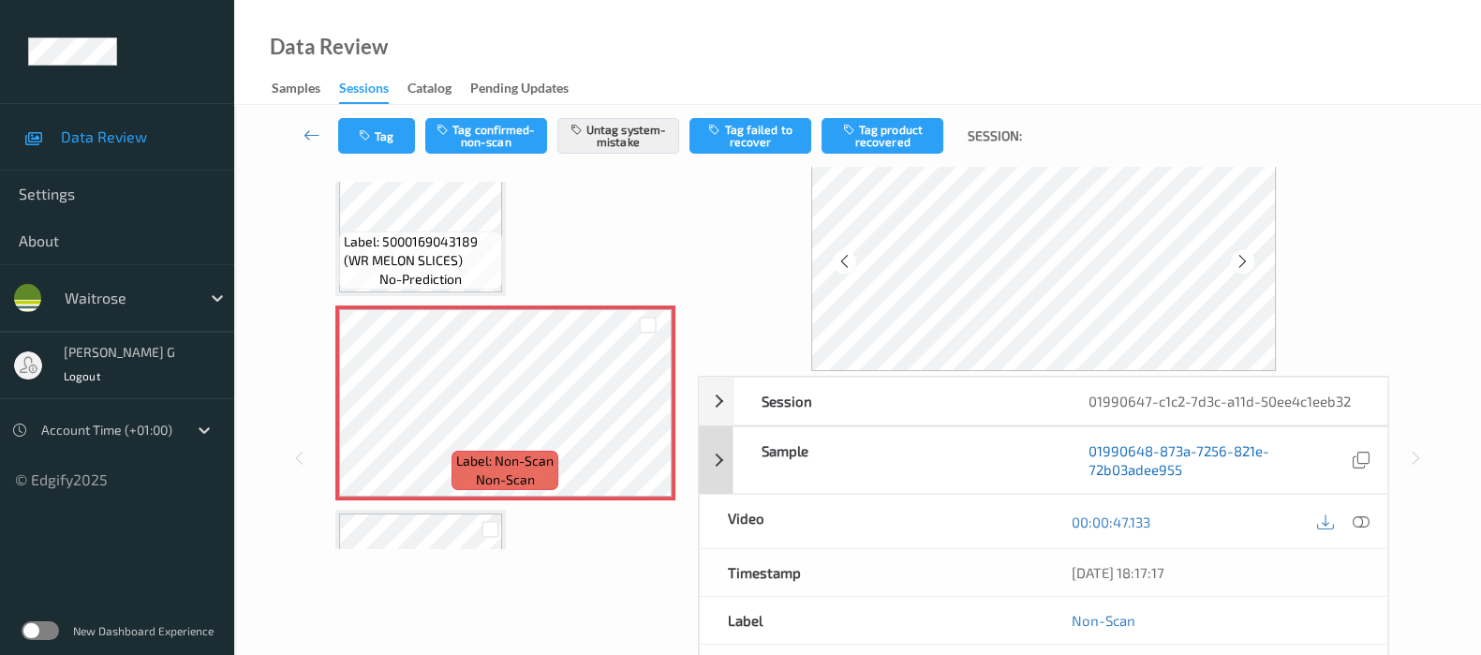
scroll to position [246, 0]
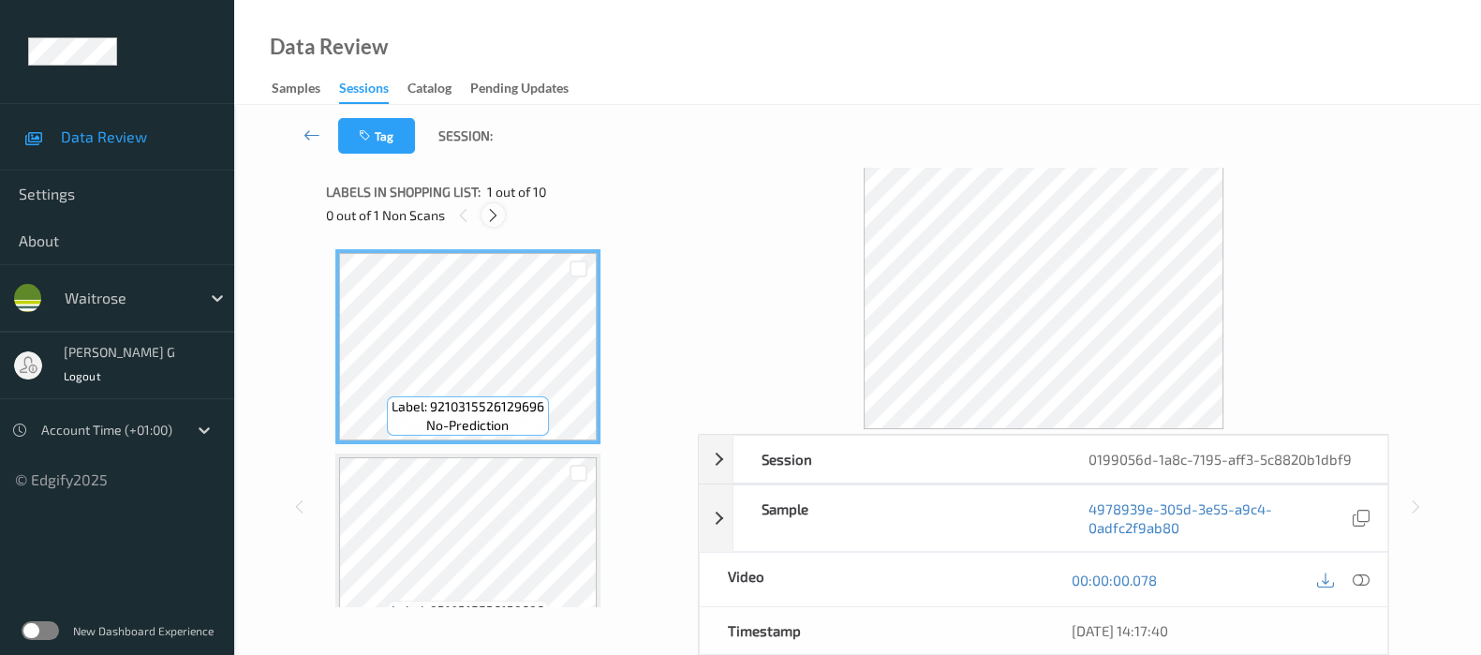
click at [492, 212] on icon at bounding box center [493, 215] width 16 height 17
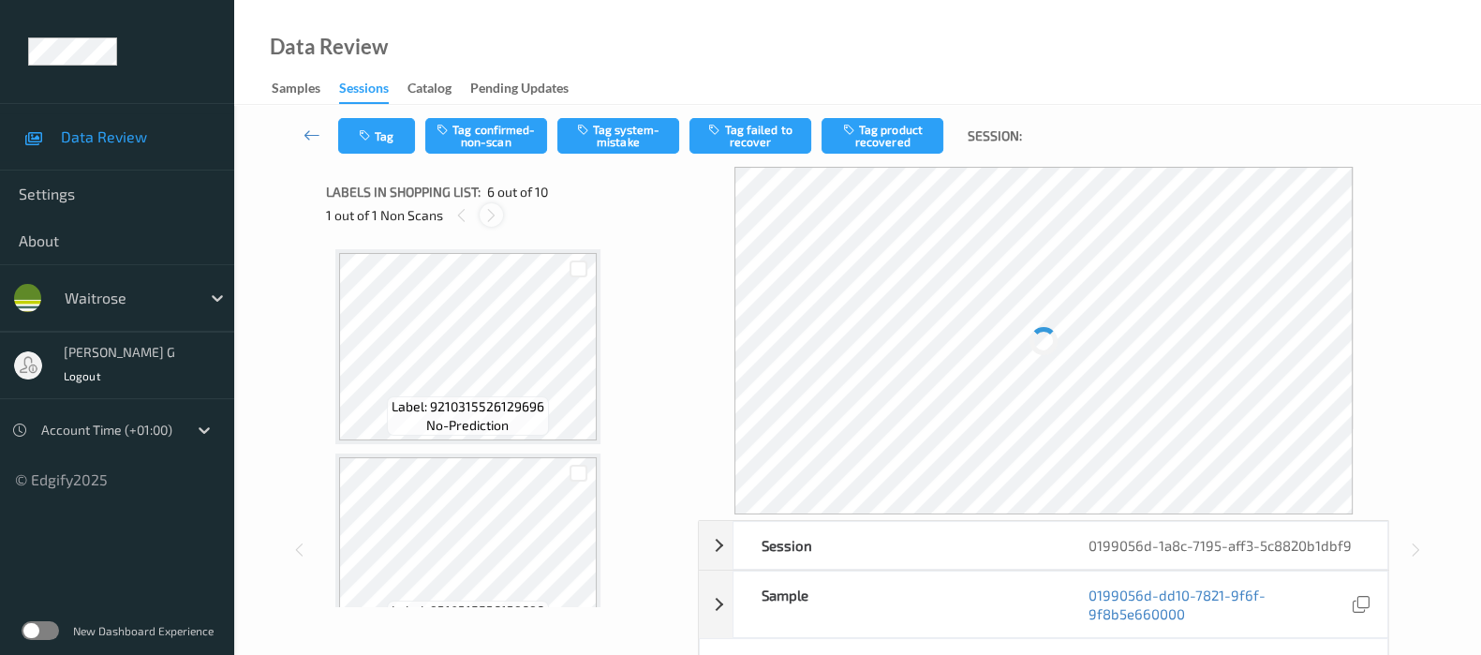
scroll to position [821, 0]
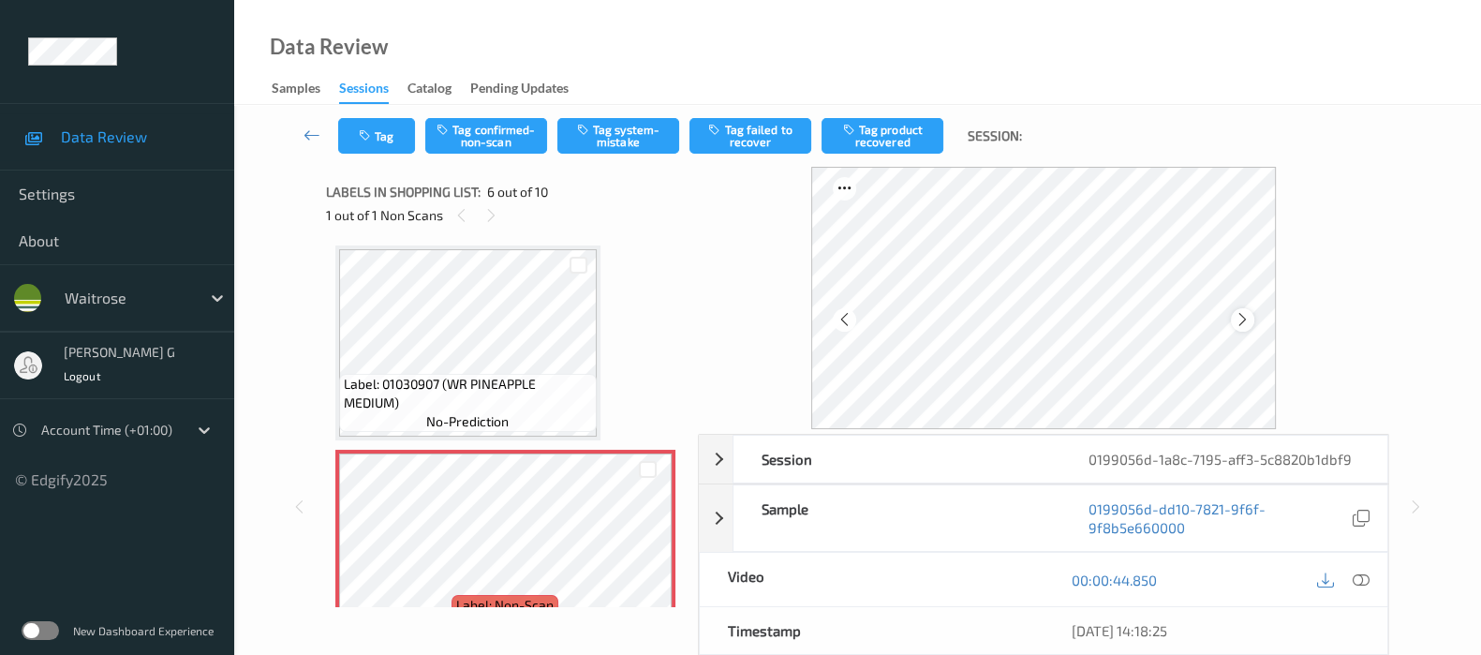
click at [1251, 318] on icon at bounding box center [1243, 319] width 16 height 17
click at [1241, 321] on icon at bounding box center [1243, 319] width 16 height 17
click at [597, 317] on div "Label: 01030907 (WR PINEAPPLE MEDIUM) no-prediction" at bounding box center [467, 342] width 265 height 195
click at [1360, 575] on icon at bounding box center [1361, 579] width 17 height 17
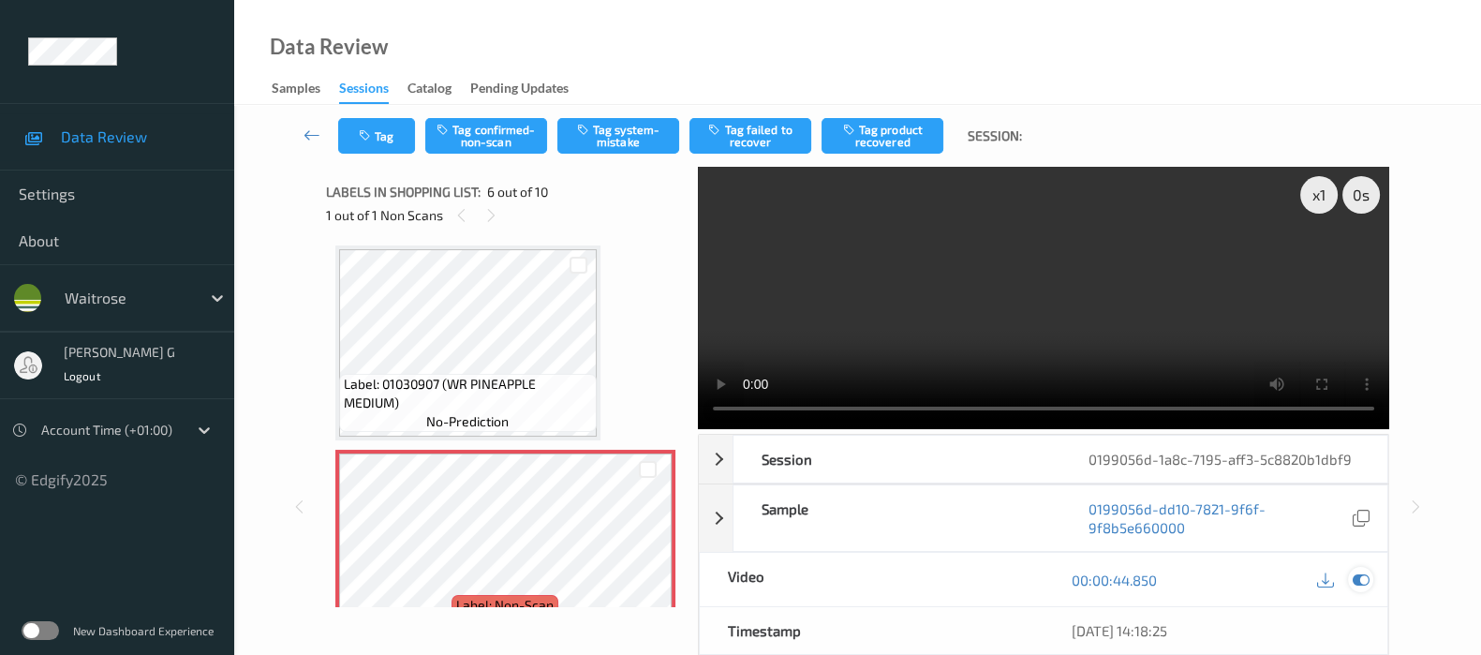
click at [1365, 573] on icon at bounding box center [1361, 579] width 17 height 17
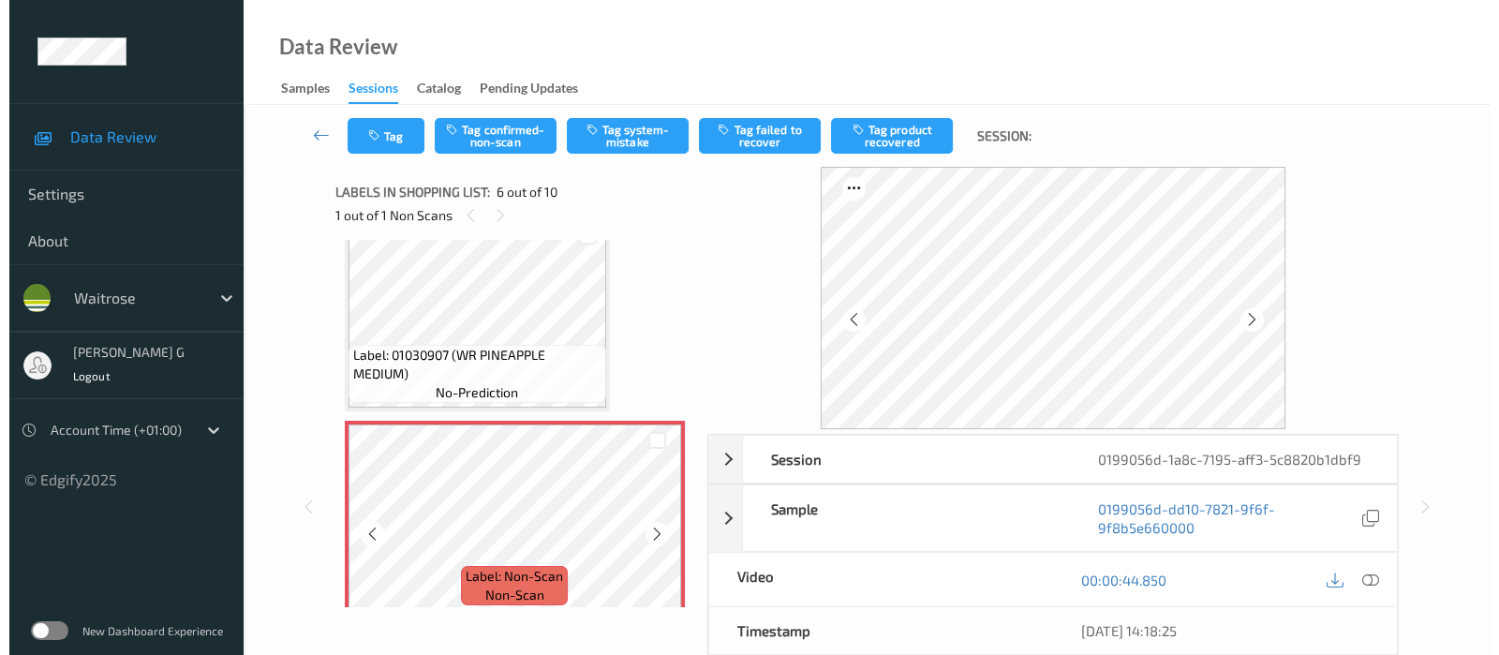
scroll to position [938, 0]
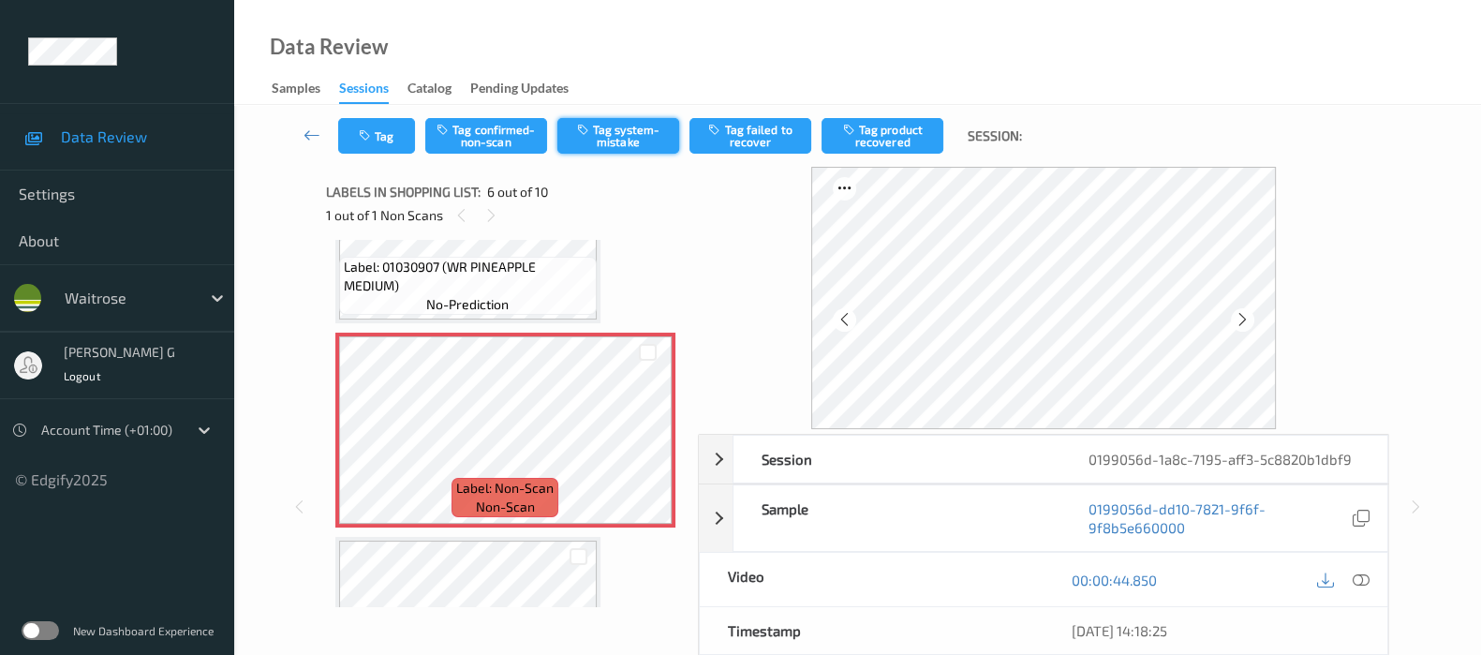
click at [602, 145] on button "Tag system-mistake" at bounding box center [618, 136] width 122 height 36
click at [405, 133] on button "Tag" at bounding box center [376, 136] width 77 height 36
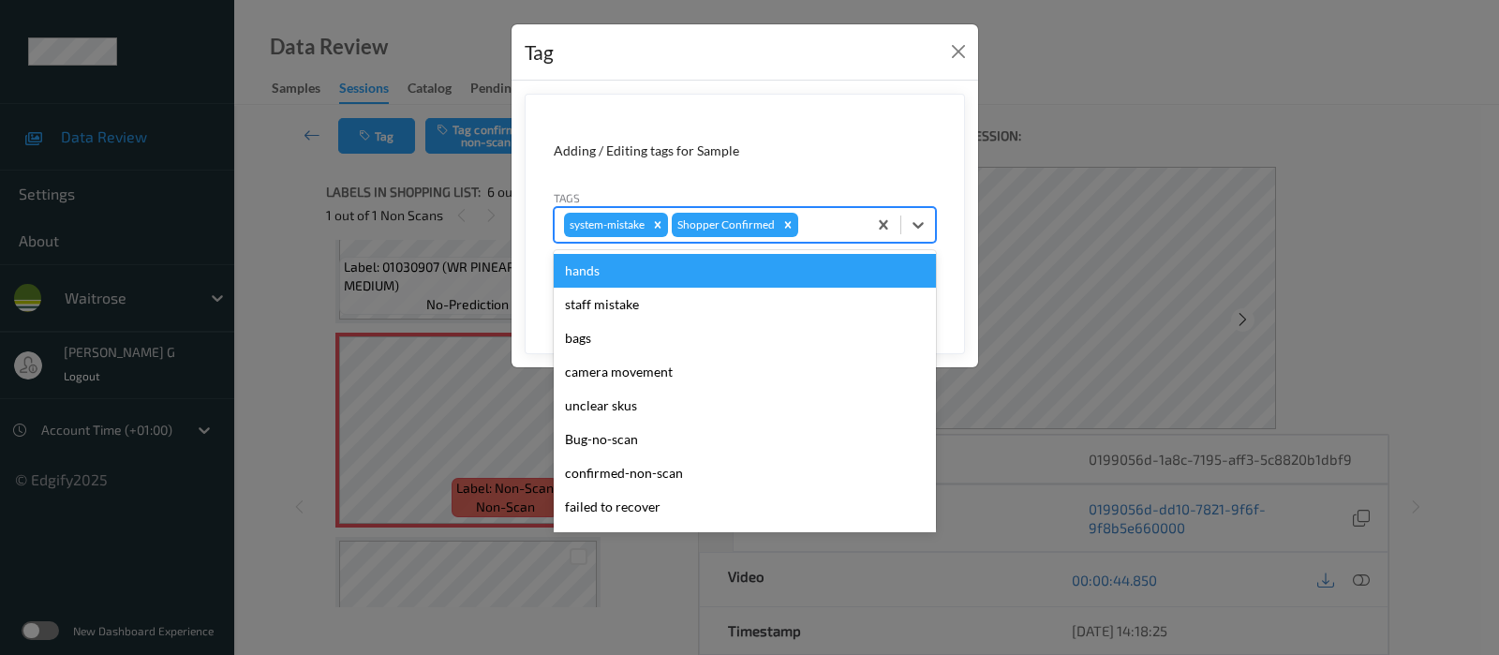
click at [823, 234] on div at bounding box center [829, 225] width 55 height 22
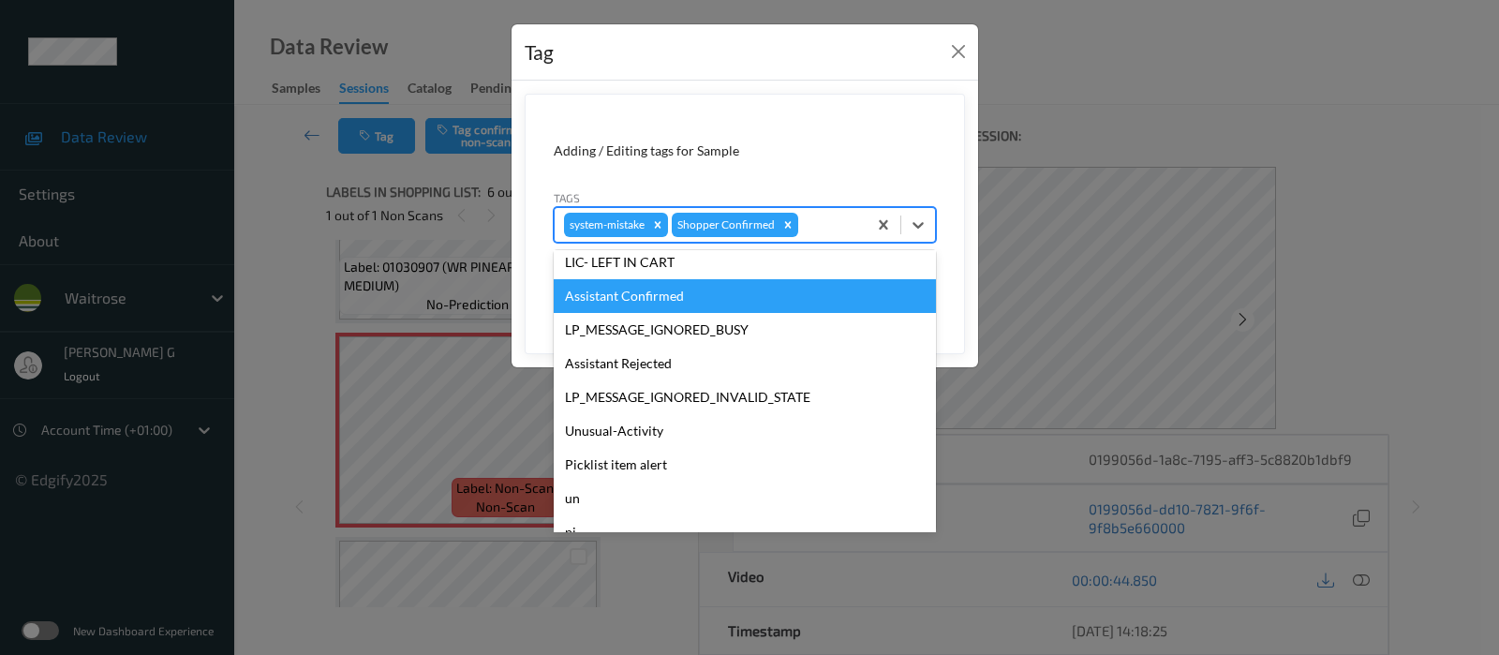
scroll to position [400, 0]
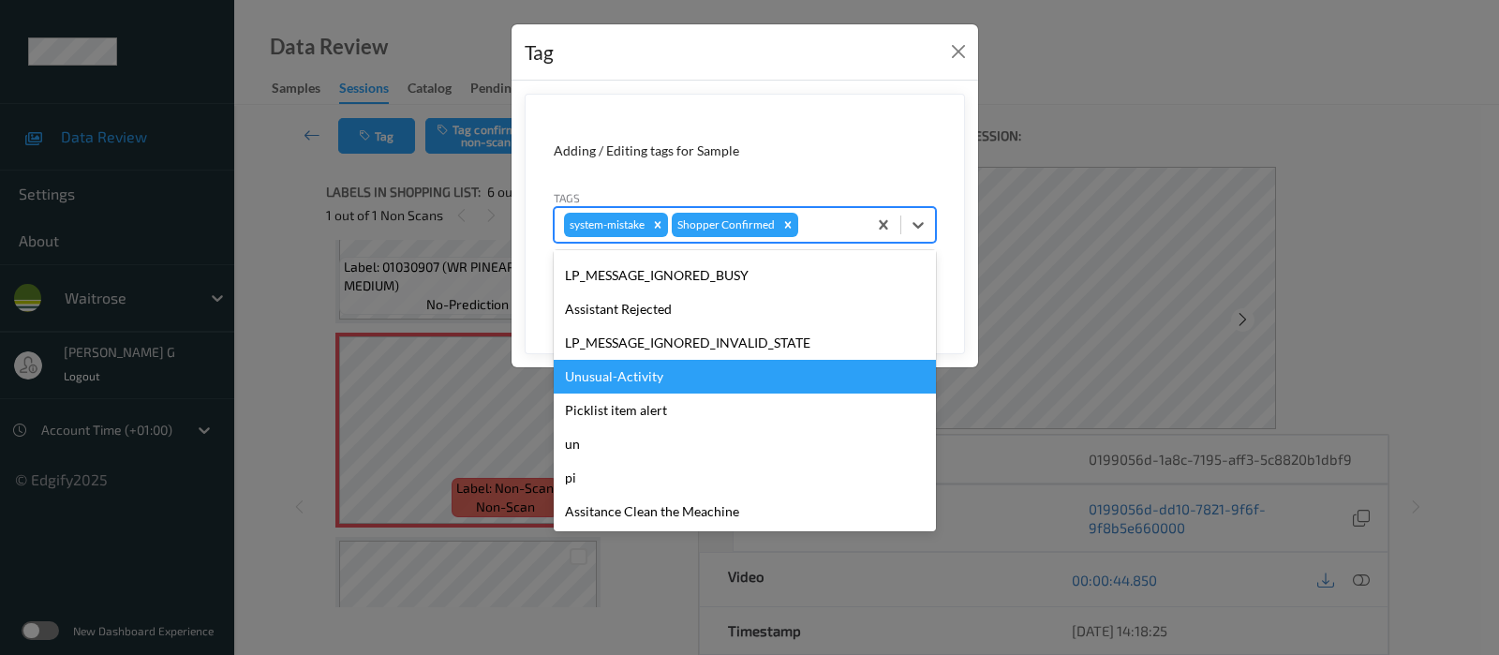
click at [646, 379] on div "Unusual-Activity" at bounding box center [745, 377] width 382 height 34
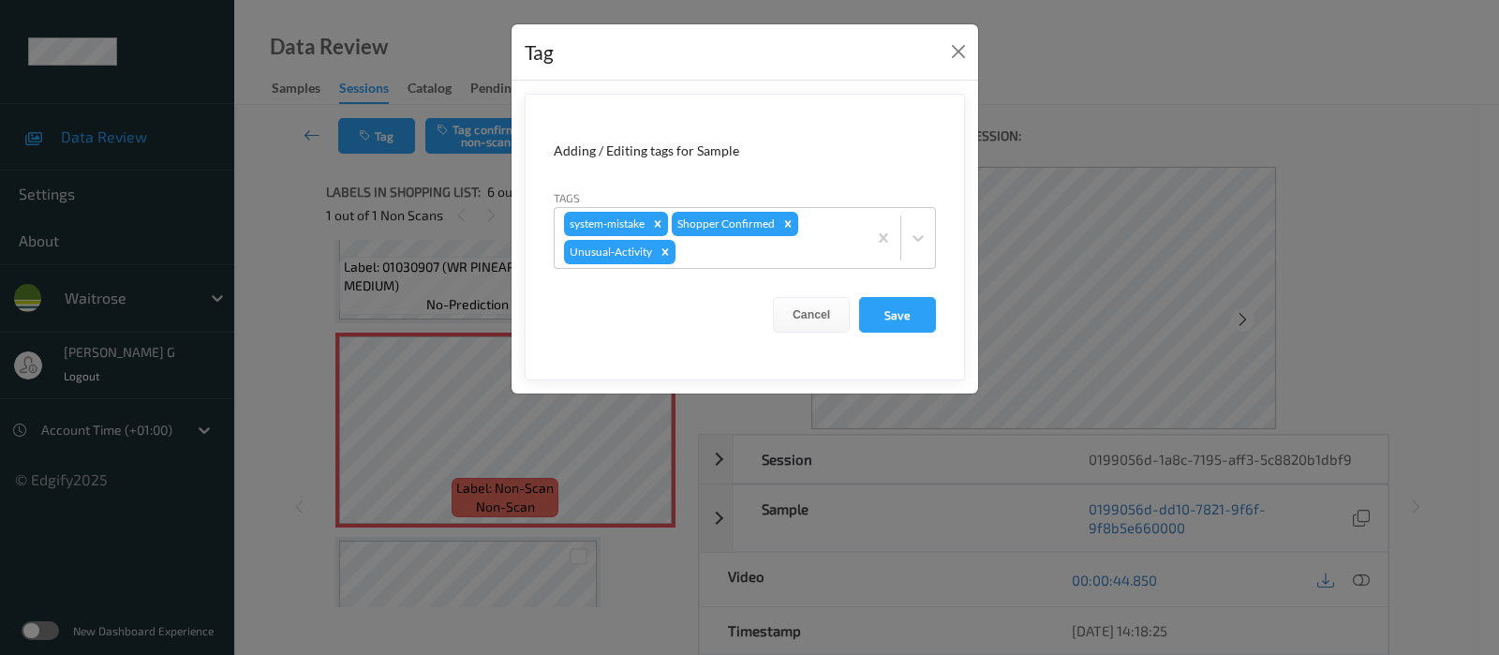
click at [749, 269] on form "Adding / Editing tags for Sample Tags system-mistake Shopper Confirmed Unusual-…" at bounding box center [745, 237] width 440 height 287
click at [749, 262] on div "system-mistake Shopper Confirmed Unusual-Activity" at bounding box center [711, 238] width 312 height 60
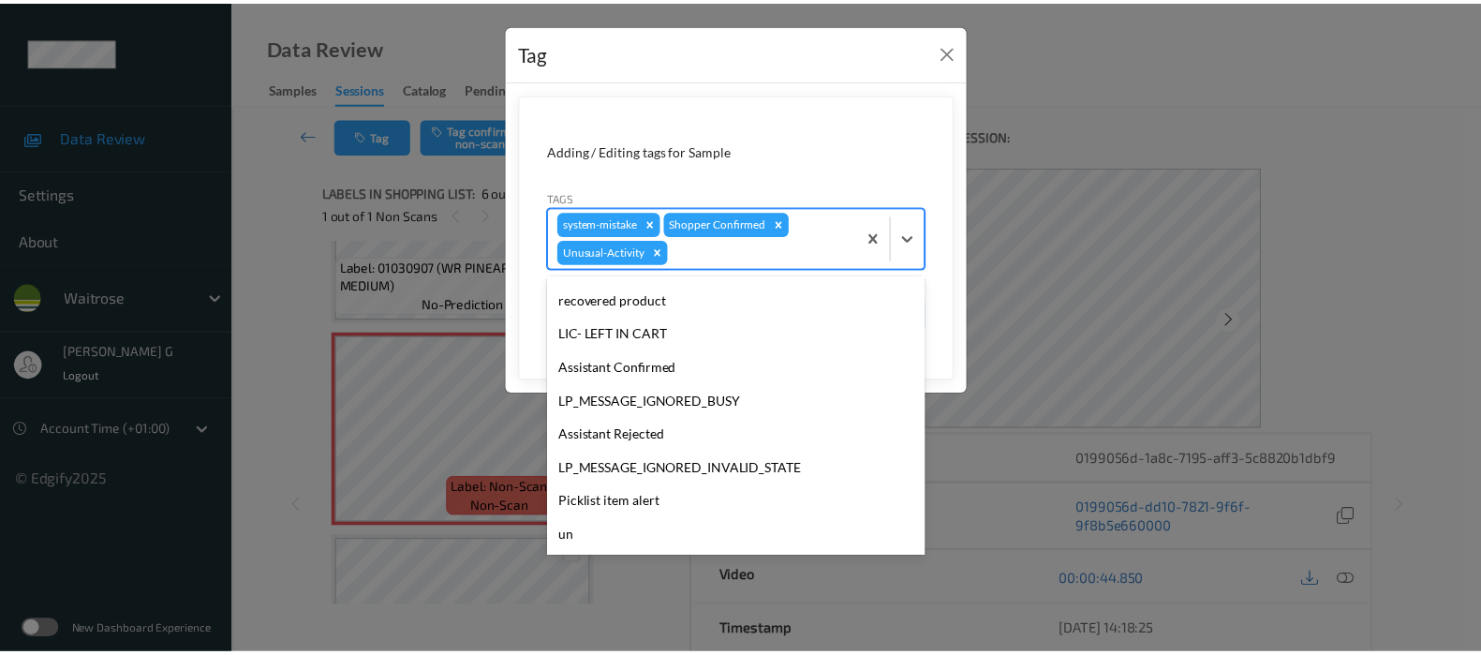
scroll to position [366, 0]
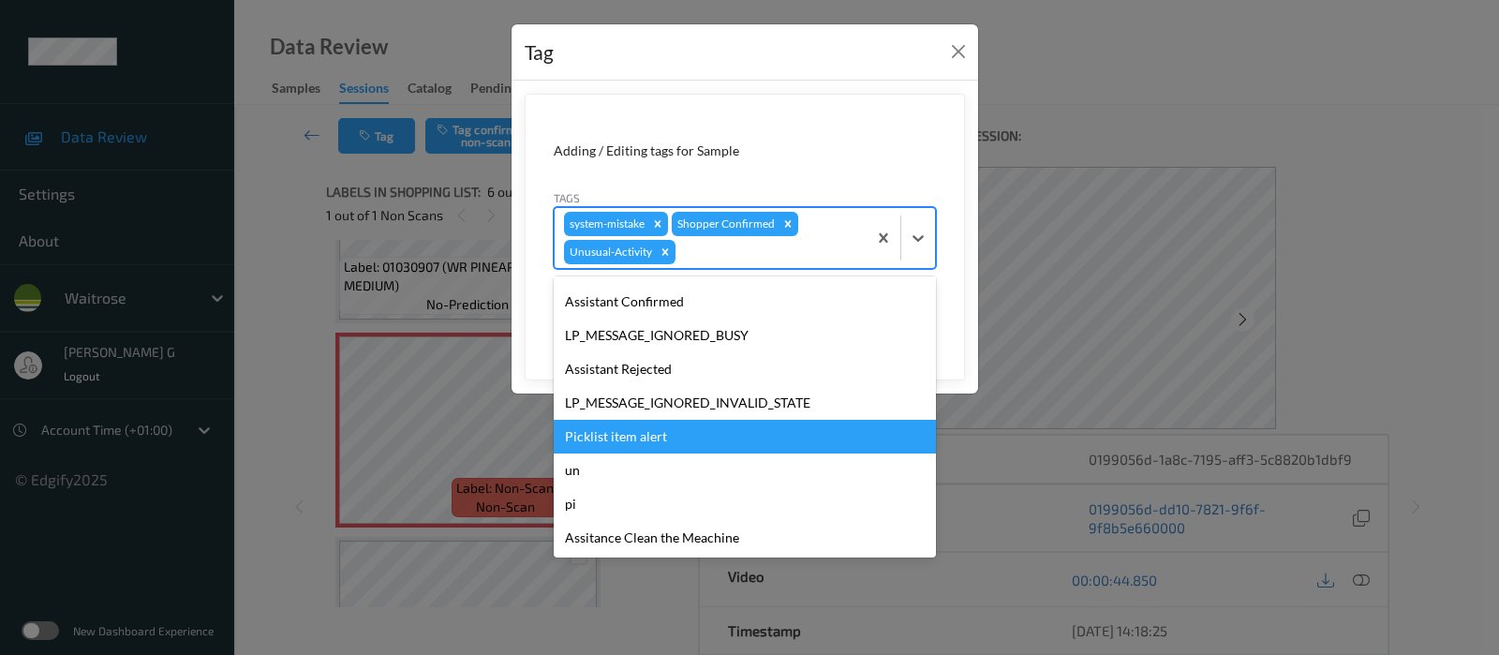
click at [624, 431] on div "Picklist item alert" at bounding box center [745, 437] width 382 height 34
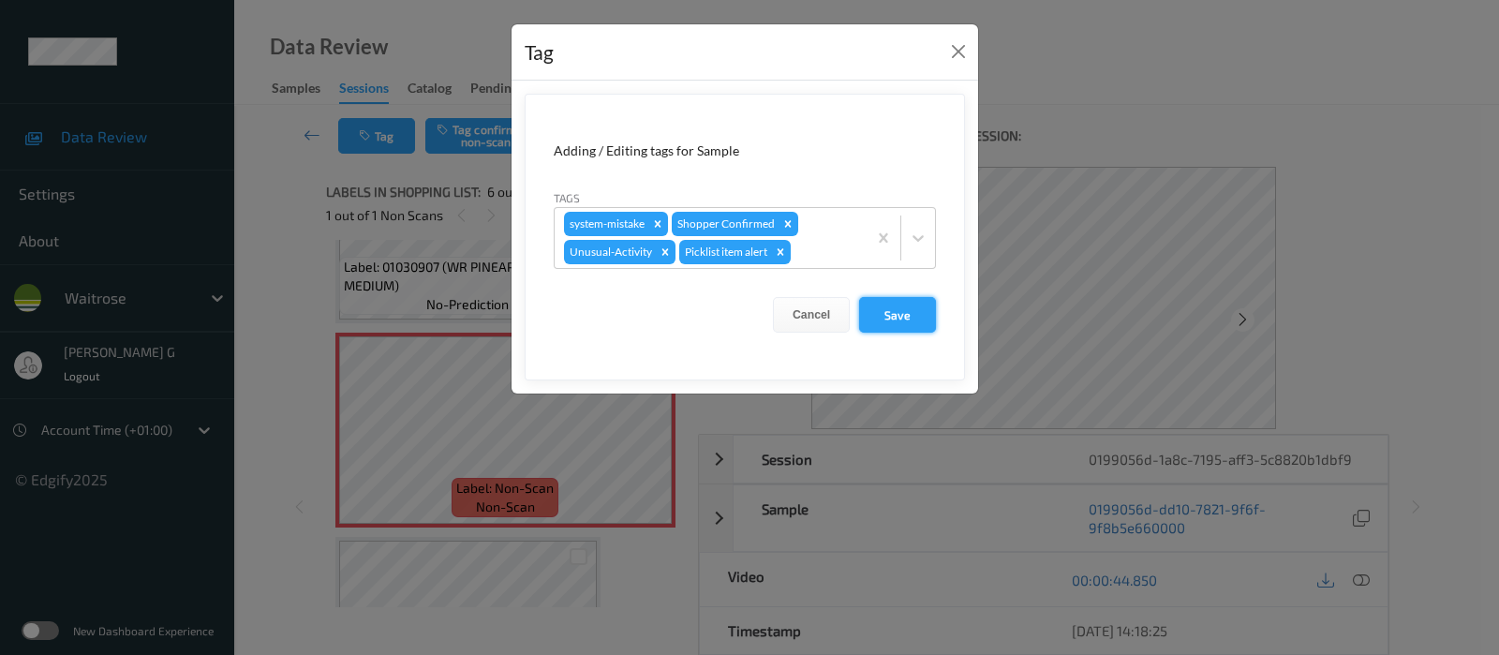
click at [903, 310] on button "Save" at bounding box center [897, 315] width 77 height 36
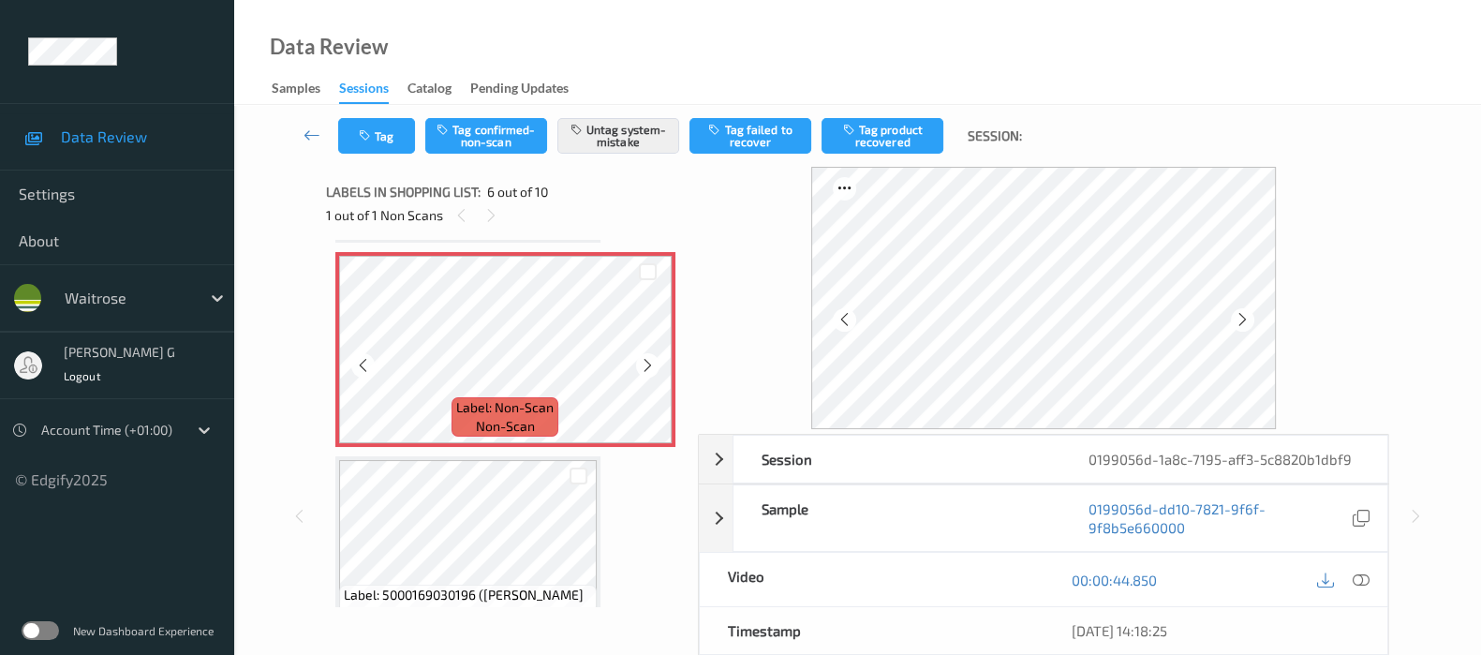
scroll to position [1055, 0]
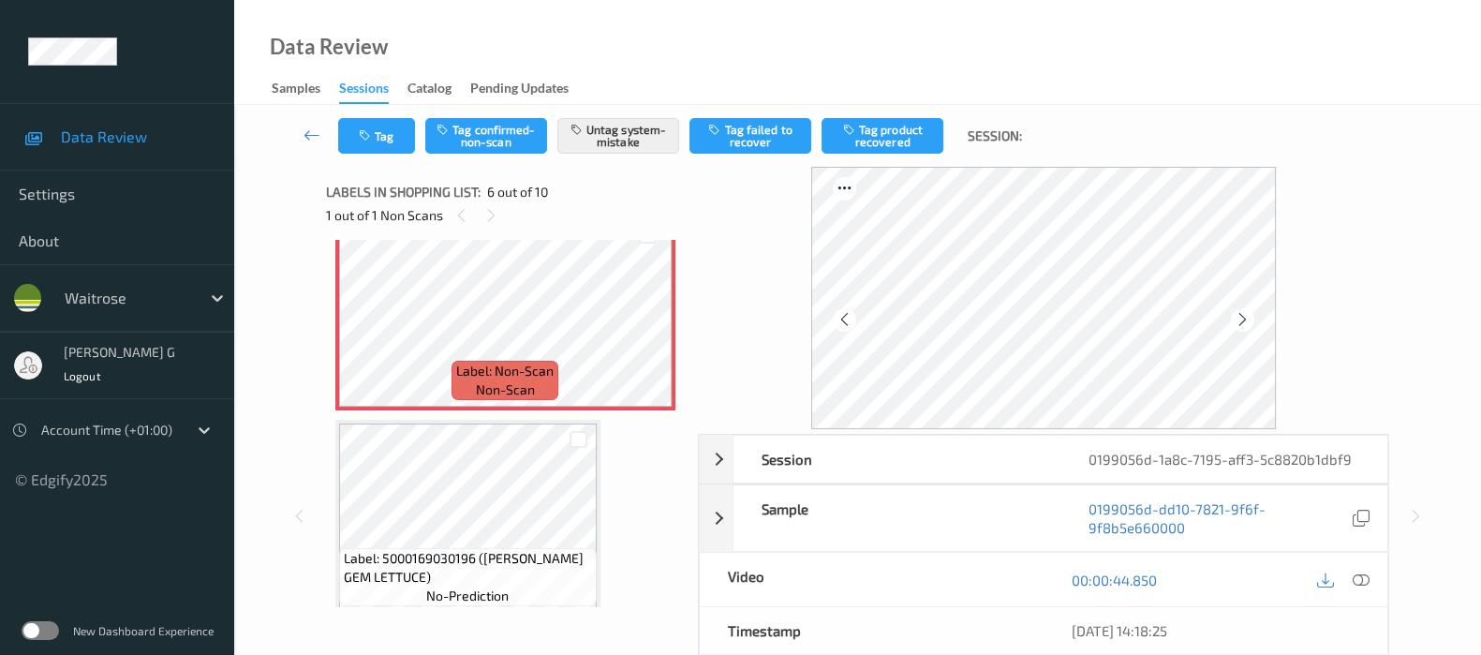
click at [244, 366] on div "Tag Tag confirmed-non-scan Untag system-mistake Tag failed to recover Tag produ…" at bounding box center [857, 504] width 1247 height 799
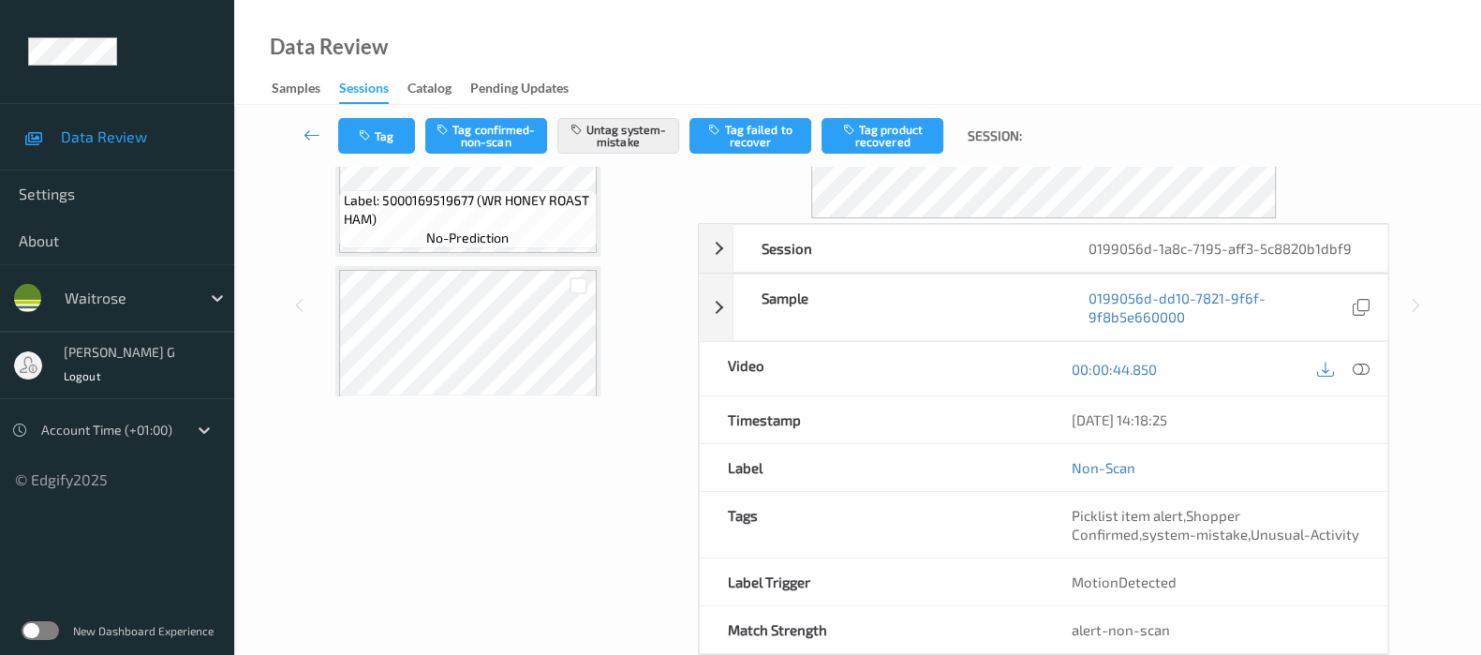
scroll to position [246, 0]
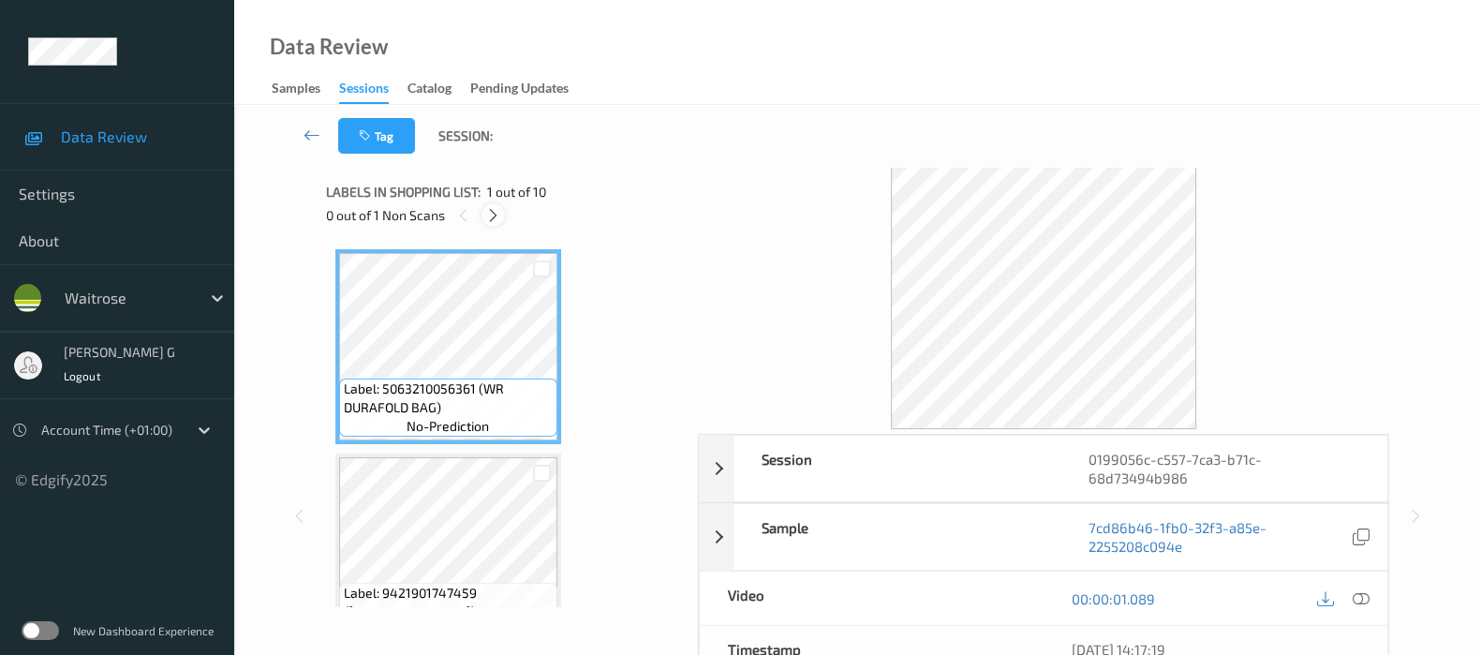
click at [489, 222] on icon at bounding box center [493, 215] width 16 height 17
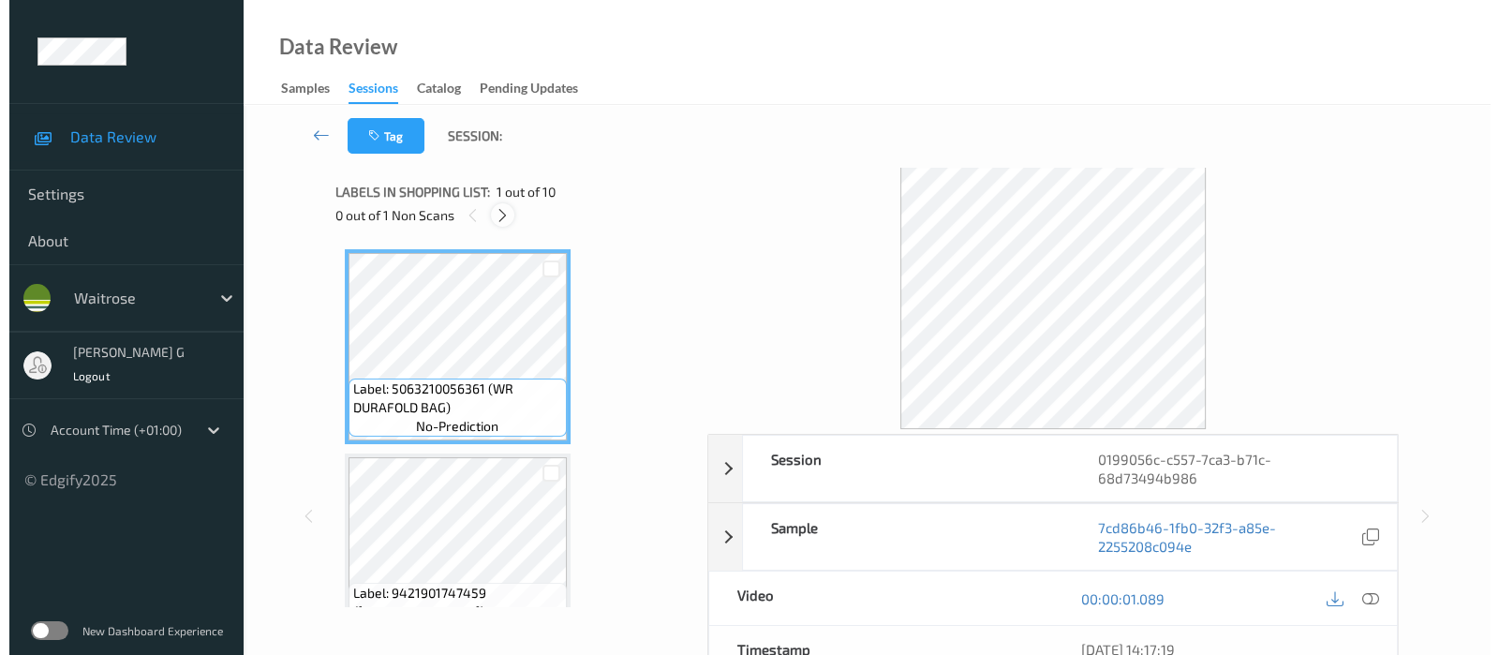
scroll to position [1430, 0]
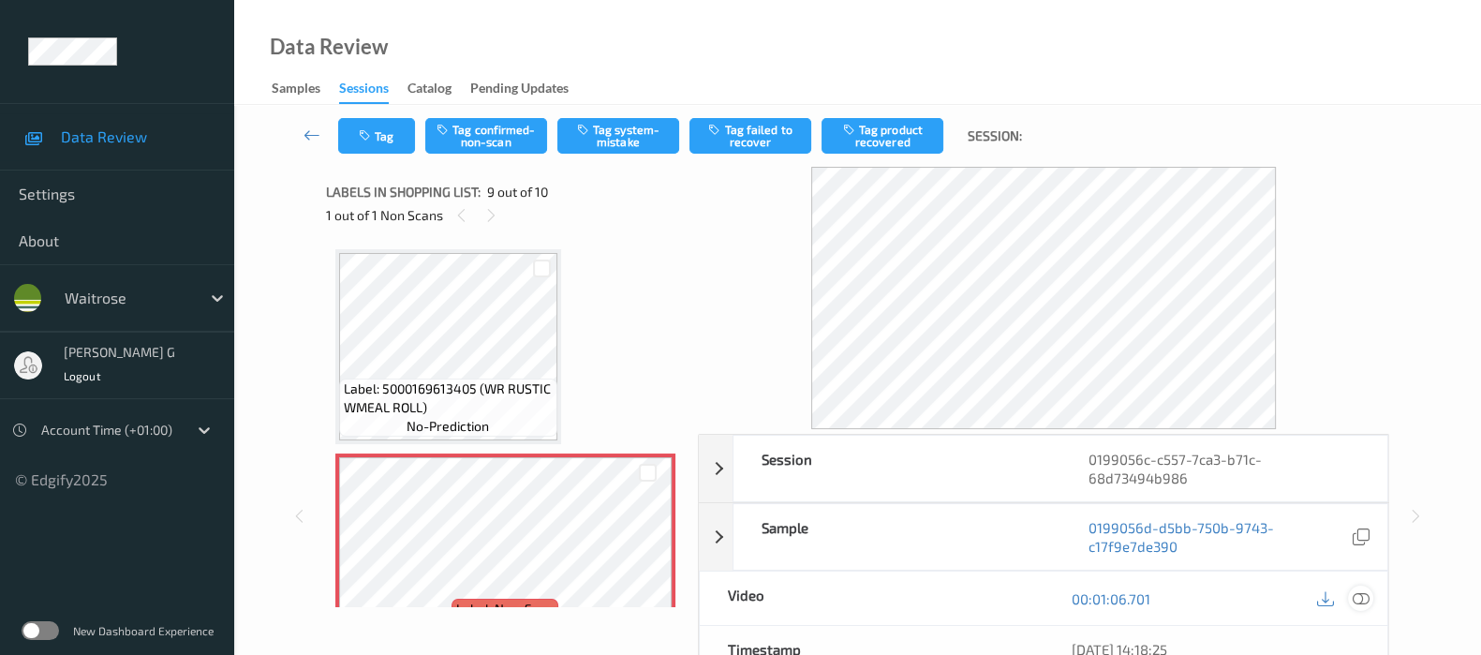
click at [1358, 599] on icon at bounding box center [1361, 598] width 17 height 17
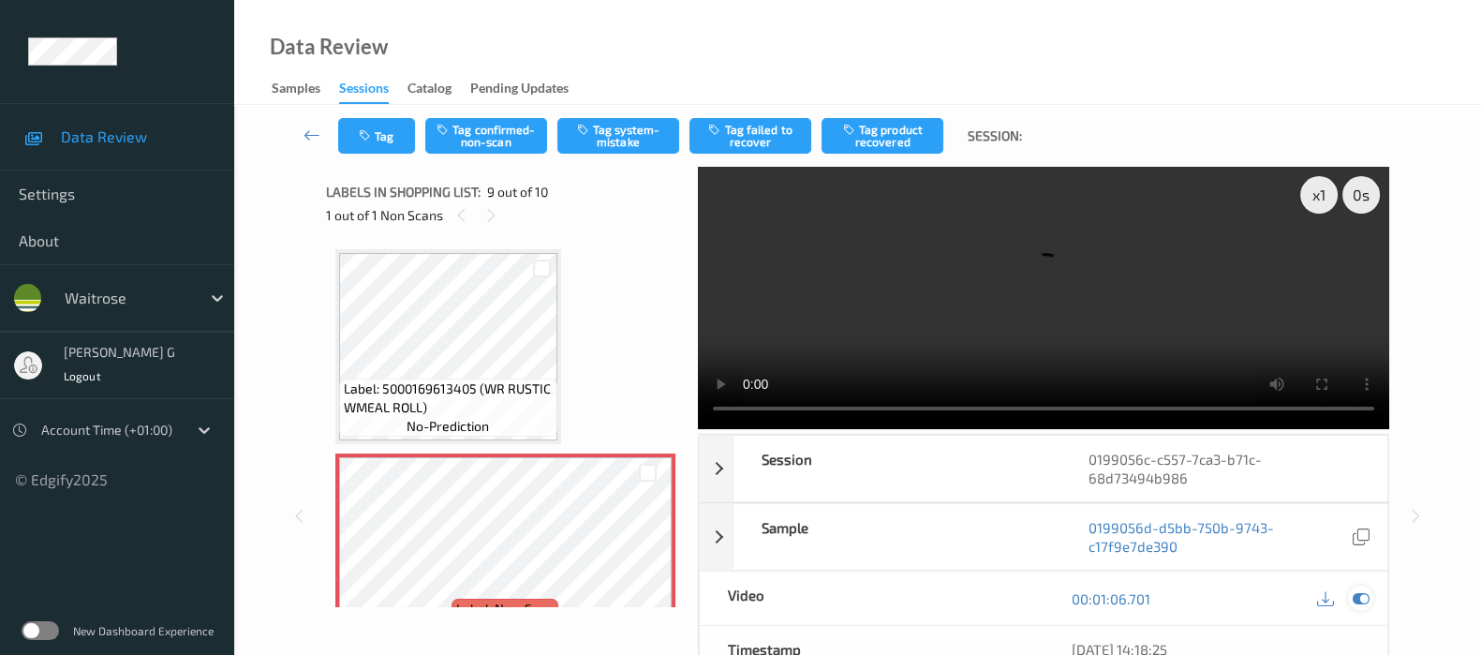
click at [1353, 599] on icon at bounding box center [1361, 598] width 17 height 17
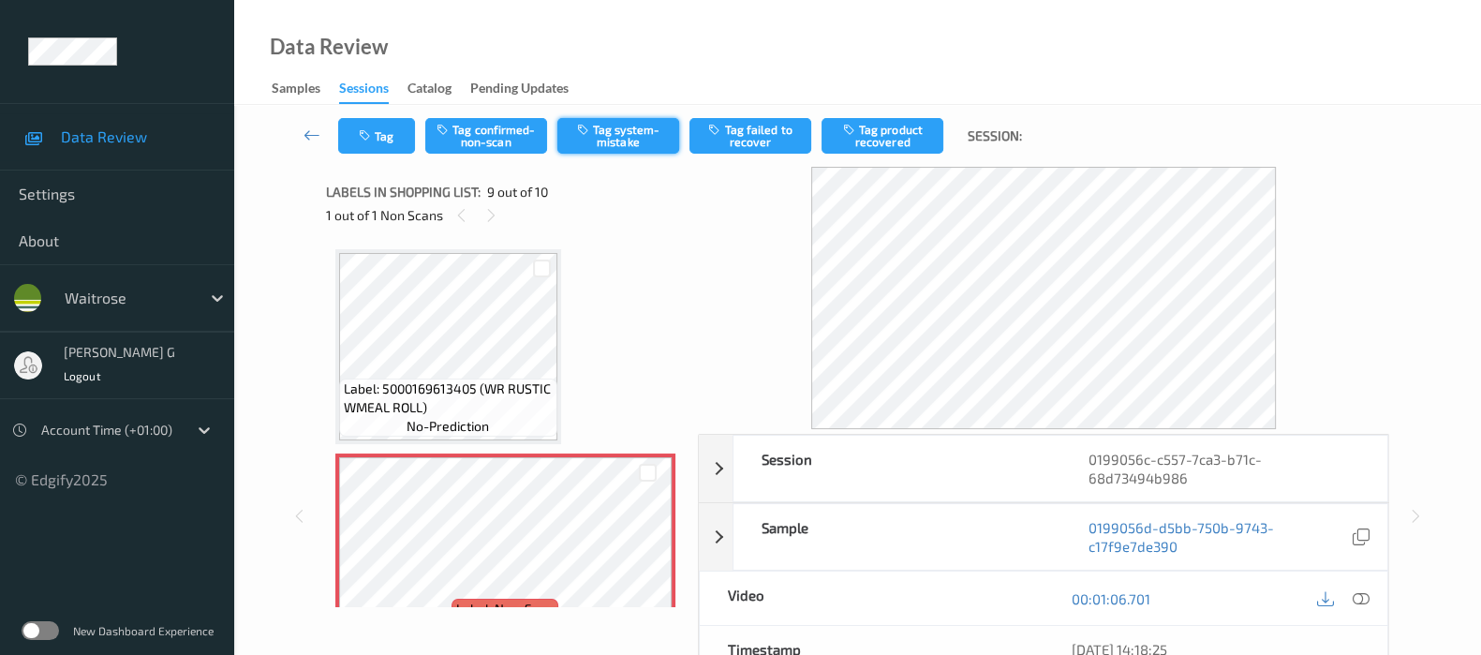
click at [640, 129] on button "Tag system-mistake" at bounding box center [618, 136] width 122 height 36
click at [364, 121] on button "Tag" at bounding box center [376, 136] width 77 height 36
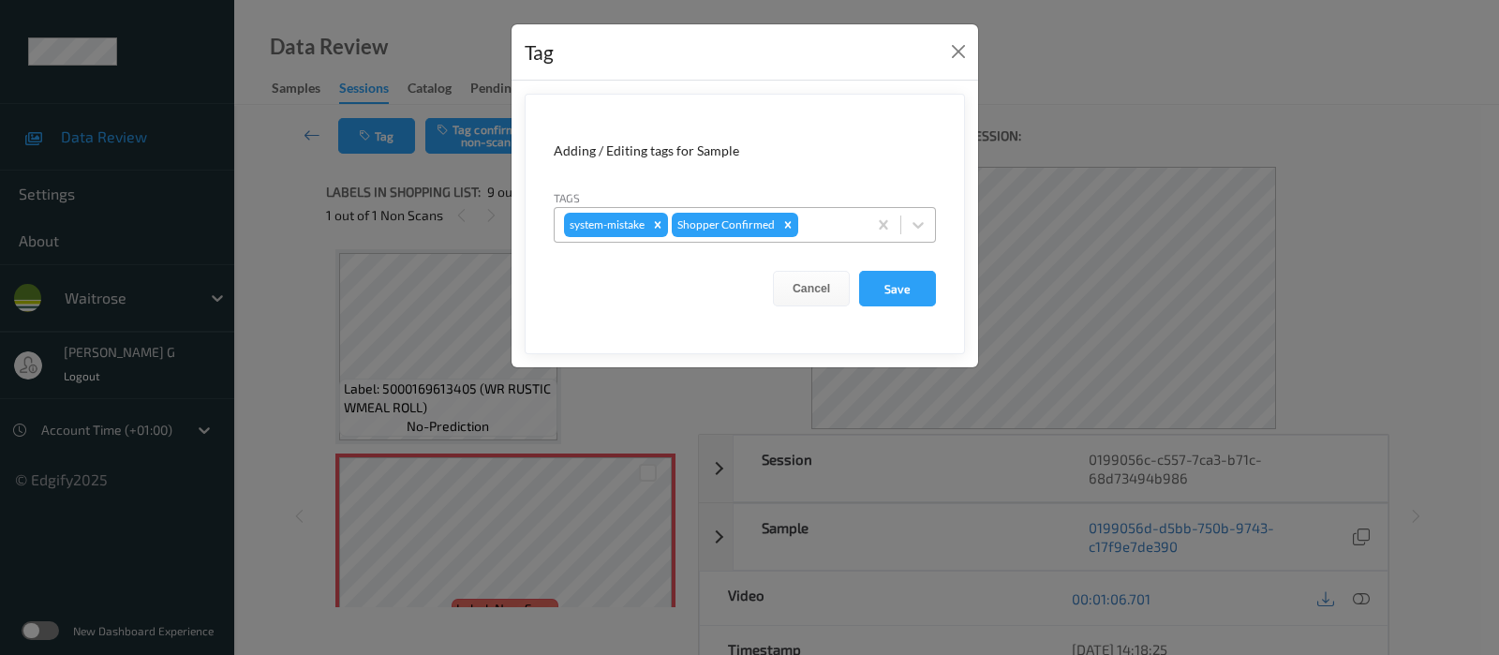
click at [823, 218] on div at bounding box center [829, 225] width 55 height 22
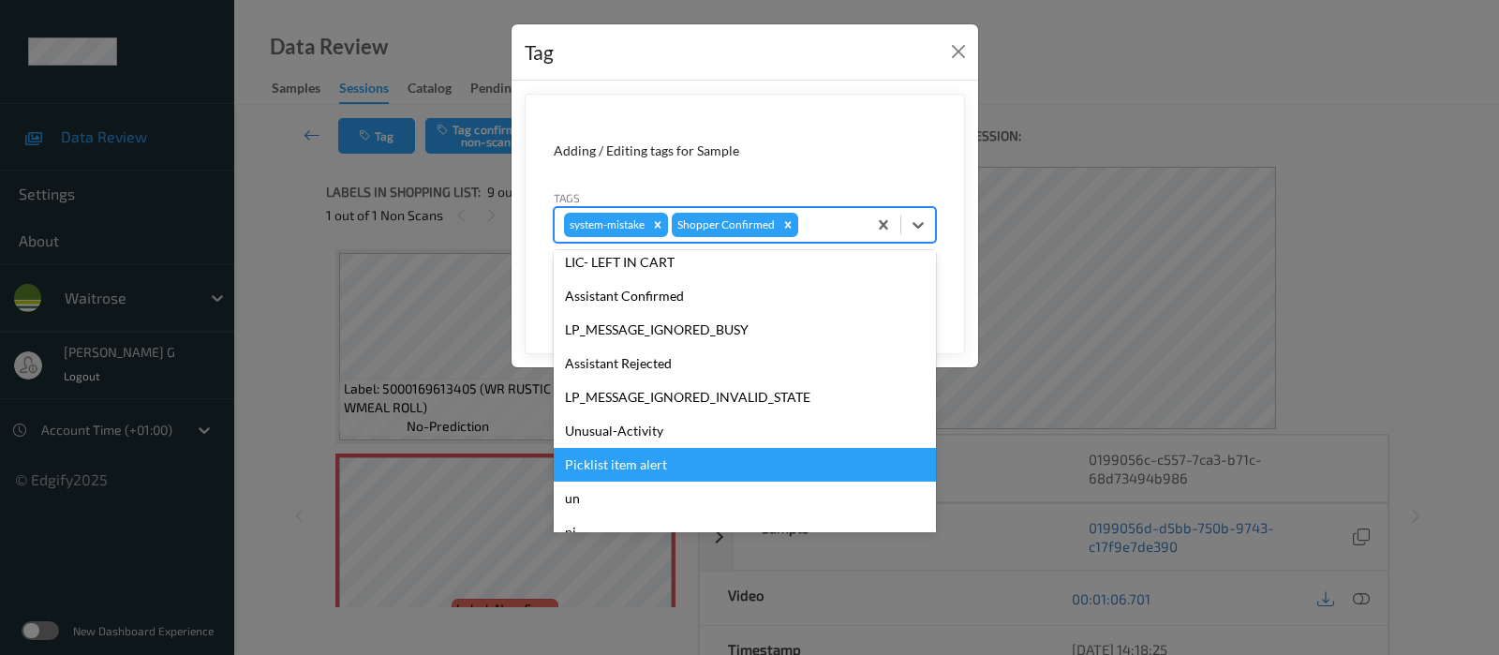
scroll to position [400, 0]
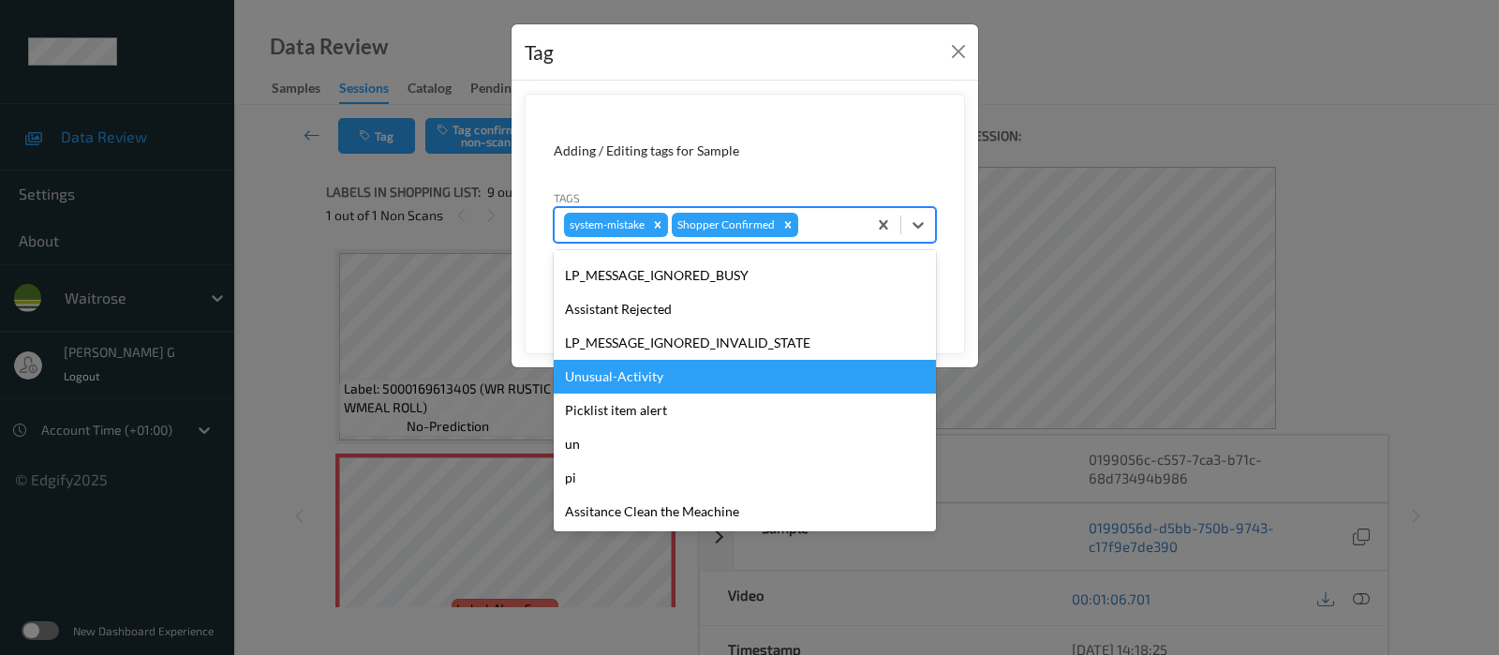
click at [606, 378] on div "Unusual-Activity" at bounding box center [745, 377] width 382 height 34
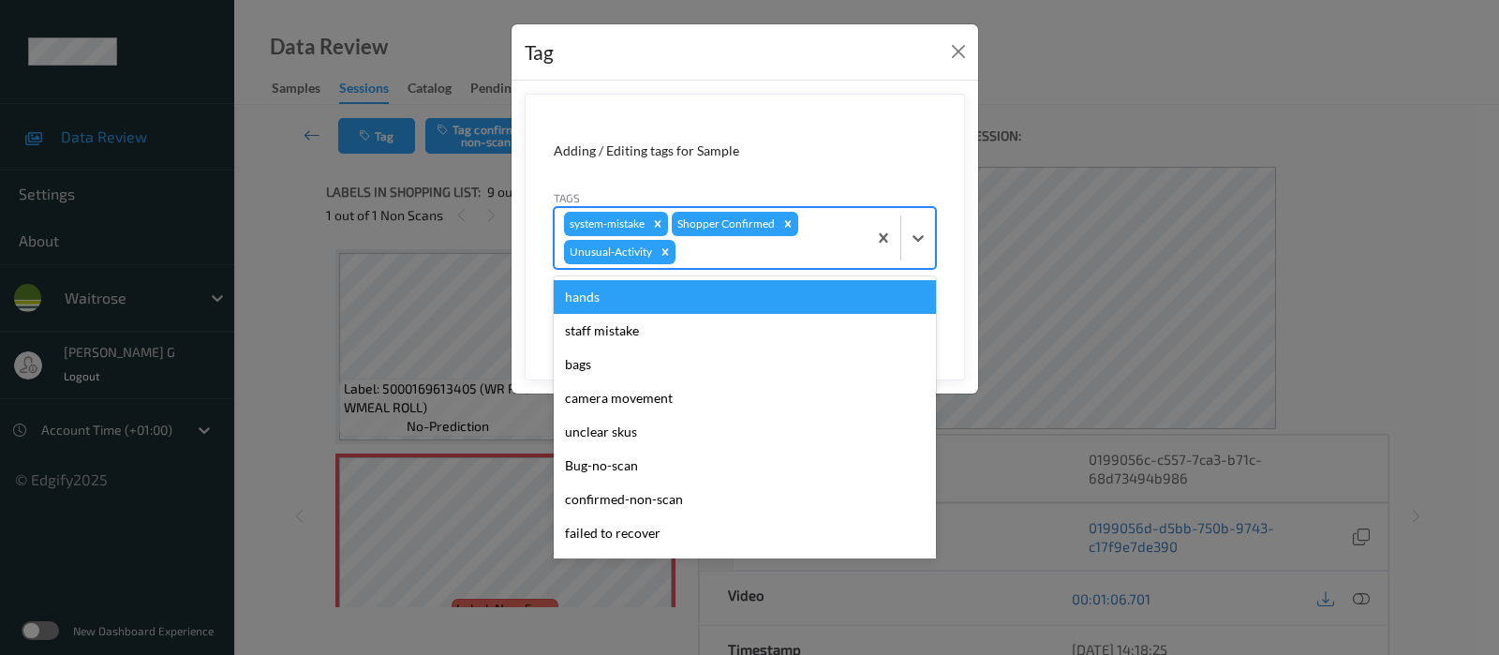
click at [839, 245] on div at bounding box center [768, 252] width 178 height 22
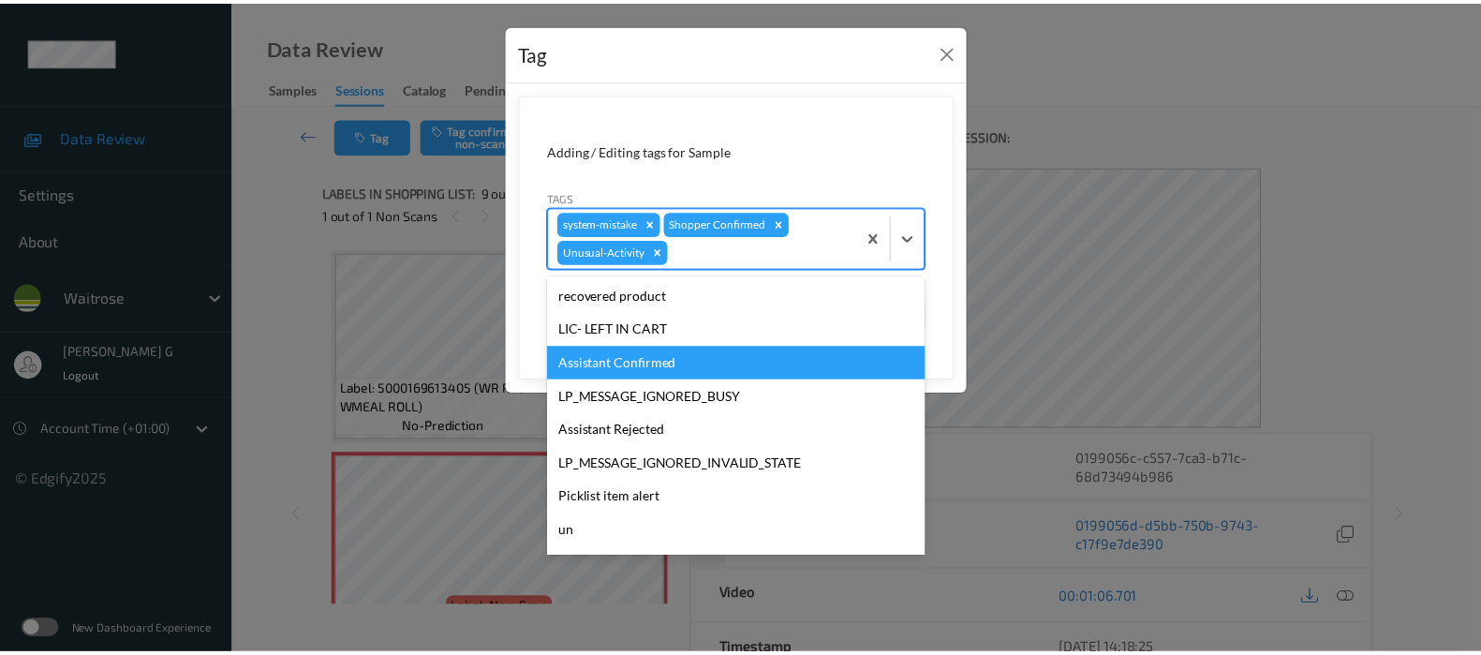
scroll to position [366, 0]
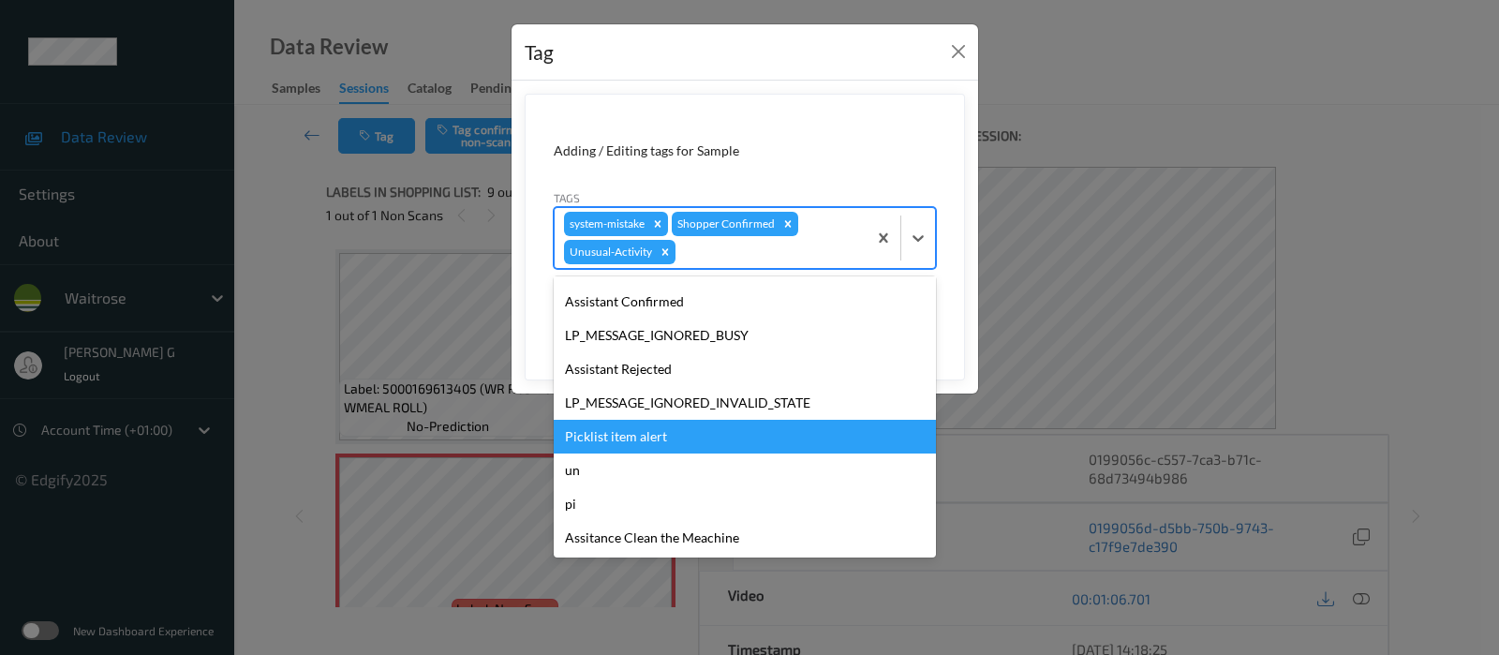
click at [612, 441] on div "Picklist item alert" at bounding box center [745, 437] width 382 height 34
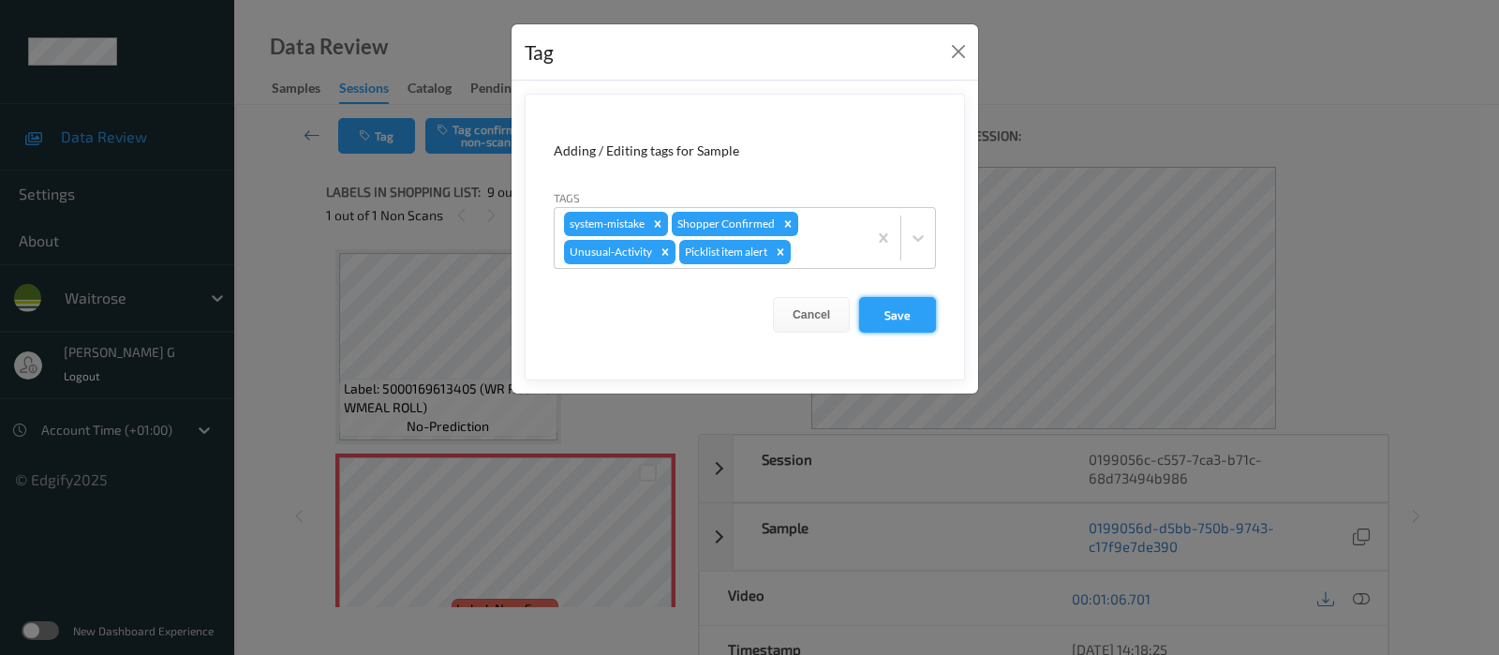
click at [912, 314] on button "Save" at bounding box center [897, 315] width 77 height 36
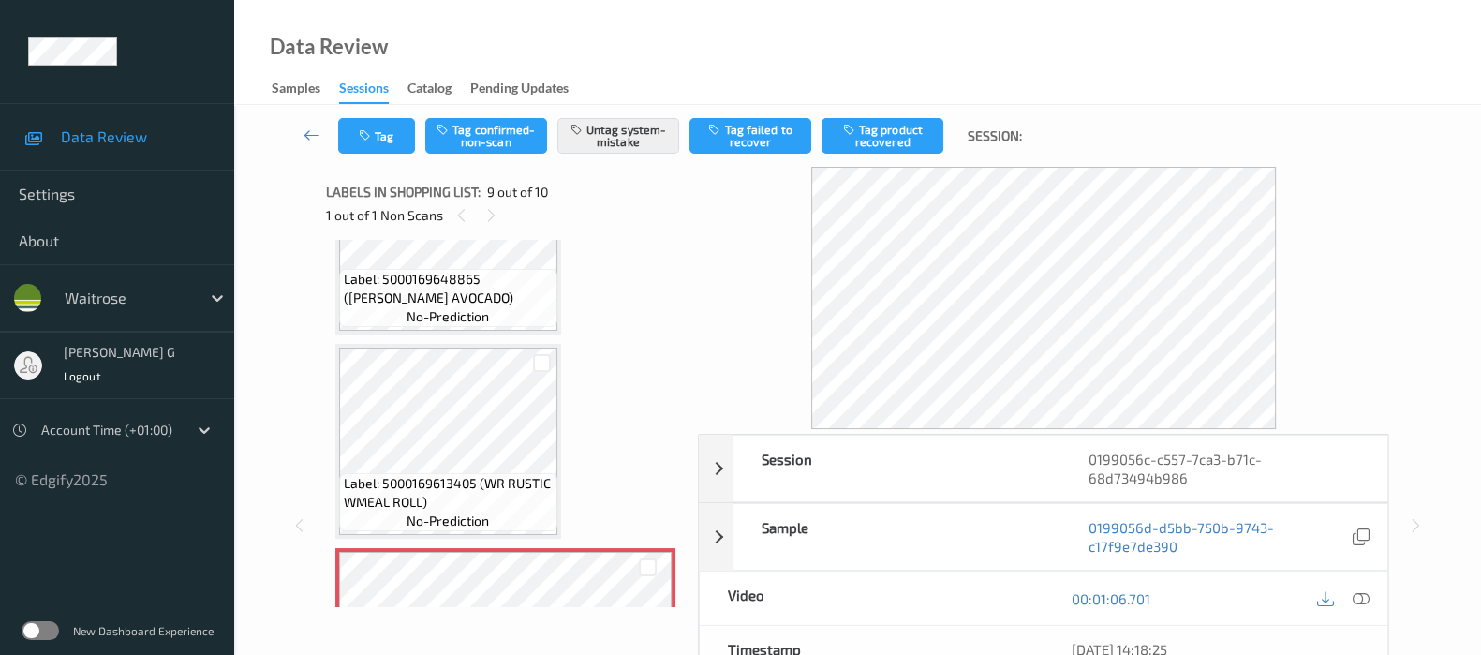
scroll to position [1313, 0]
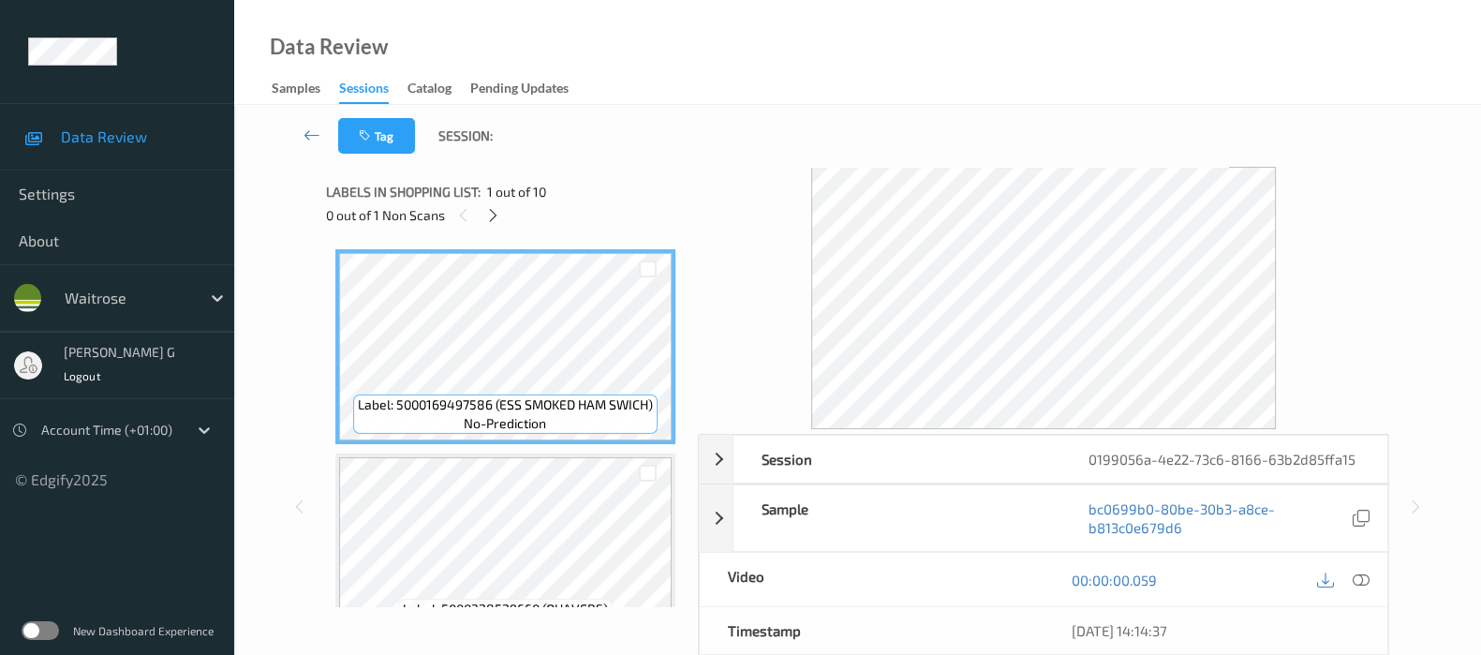
click at [574, 167] on div "Labels in shopping list: 1 out of 10 0 out of 1 Non Scans" at bounding box center [505, 203] width 359 height 73
click at [496, 217] on icon at bounding box center [493, 215] width 16 height 17
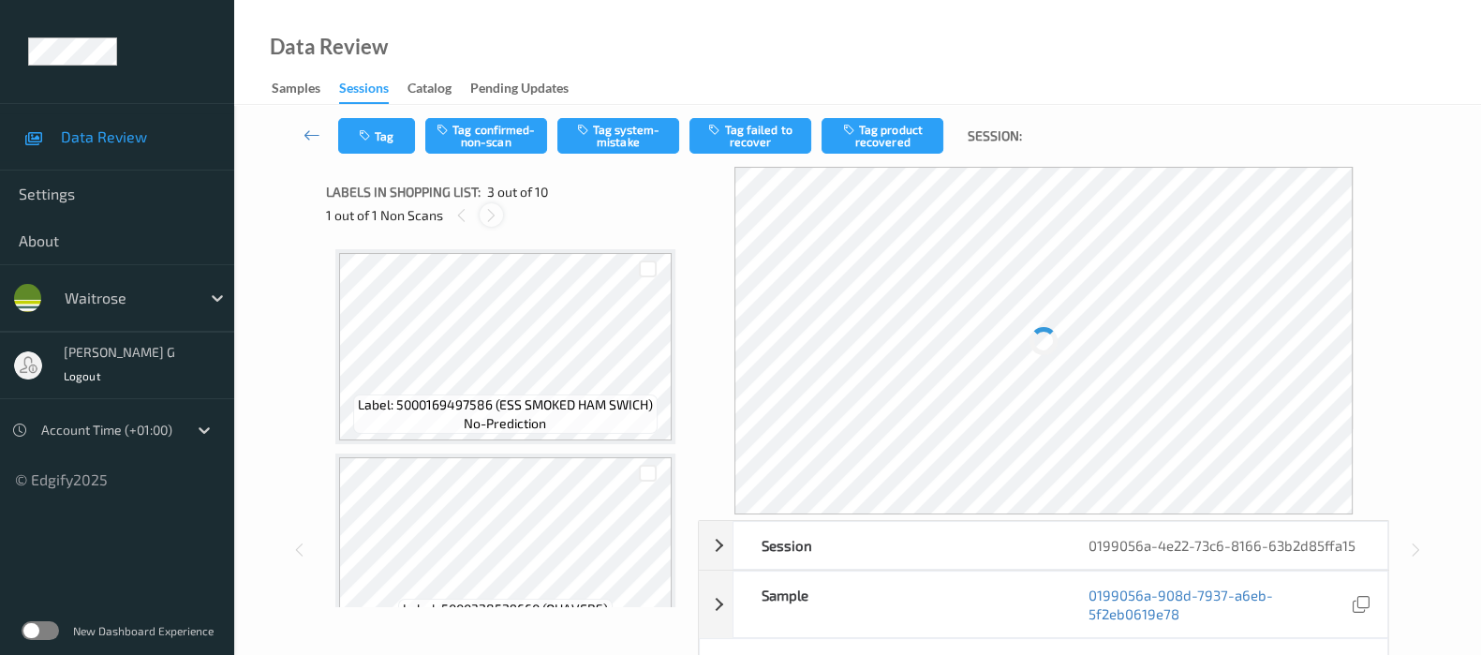
scroll to position [212, 0]
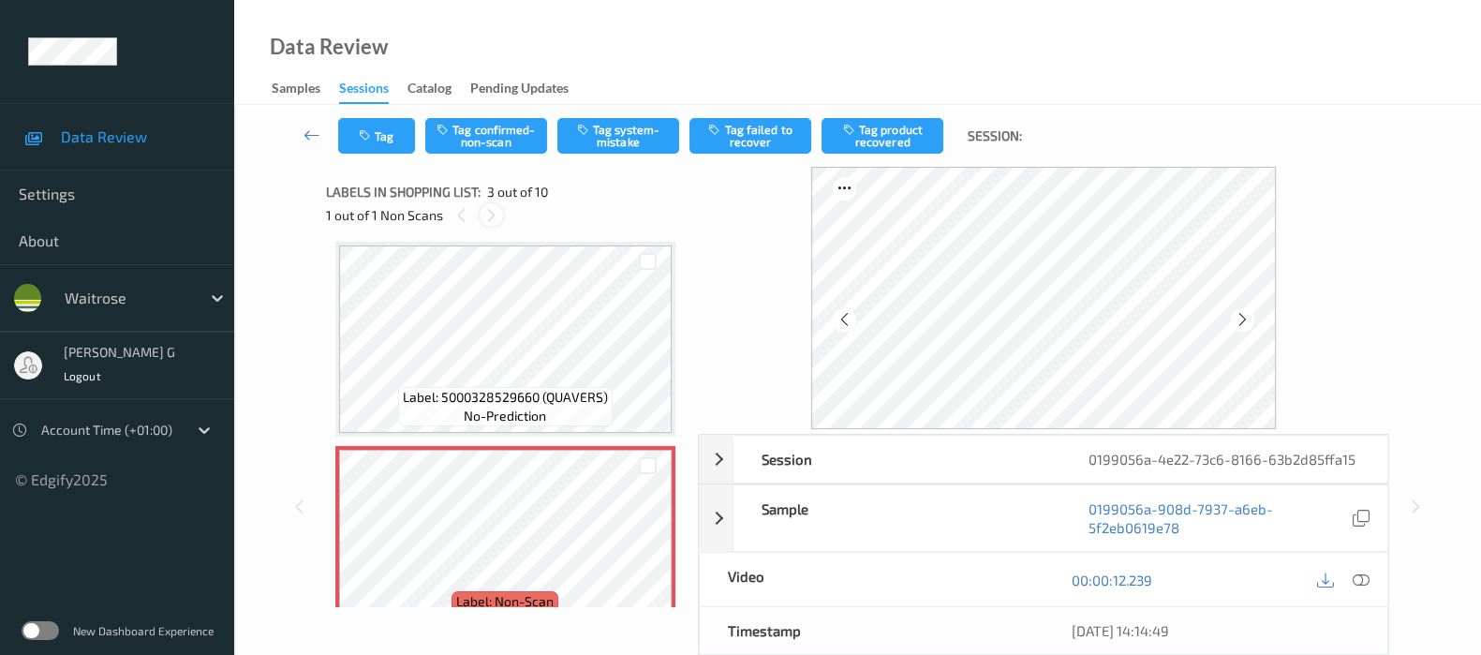
click at [497, 213] on icon at bounding box center [491, 215] width 16 height 17
click at [1243, 320] on icon at bounding box center [1243, 319] width 16 height 17
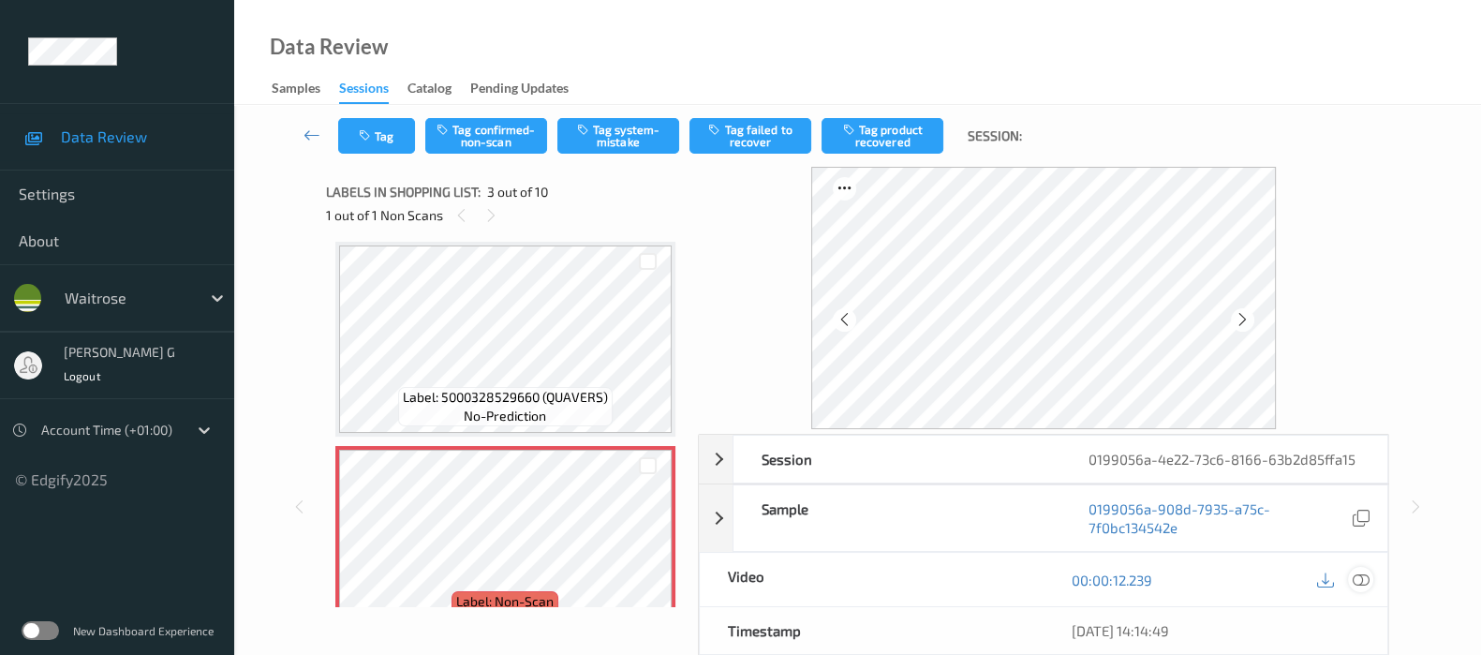
click at [1358, 573] on icon at bounding box center [1361, 579] width 17 height 17
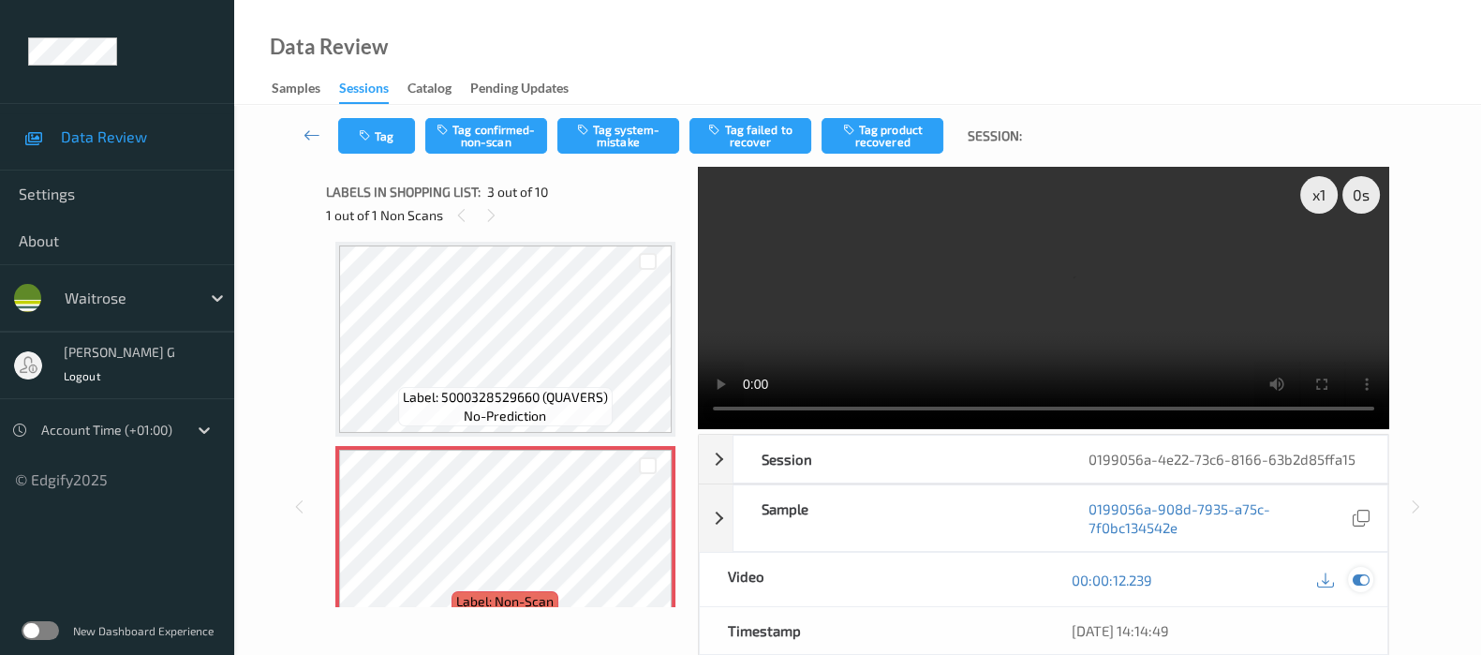
click at [1364, 582] on icon at bounding box center [1361, 579] width 17 height 17
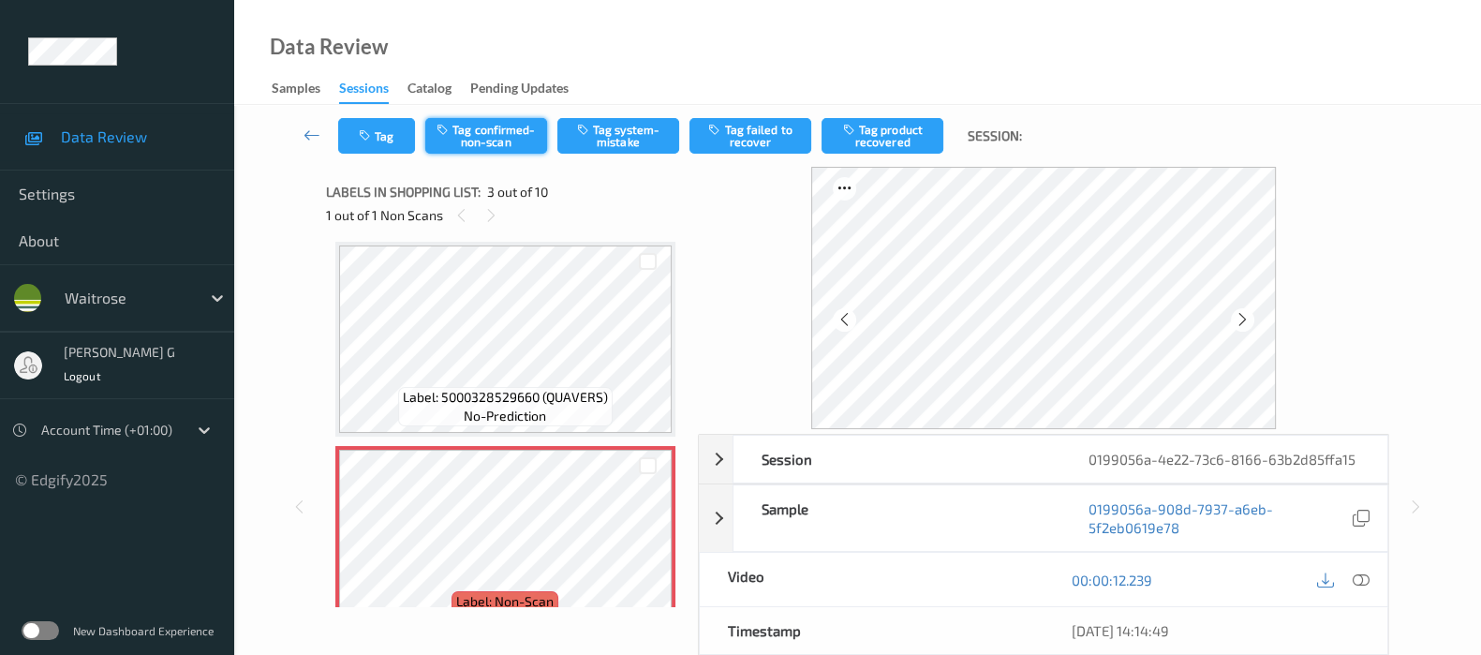
click at [519, 135] on button "Tag confirmed-non-scan" at bounding box center [486, 136] width 122 height 36
click at [892, 128] on button "Tag product recovered" at bounding box center [883, 136] width 122 height 36
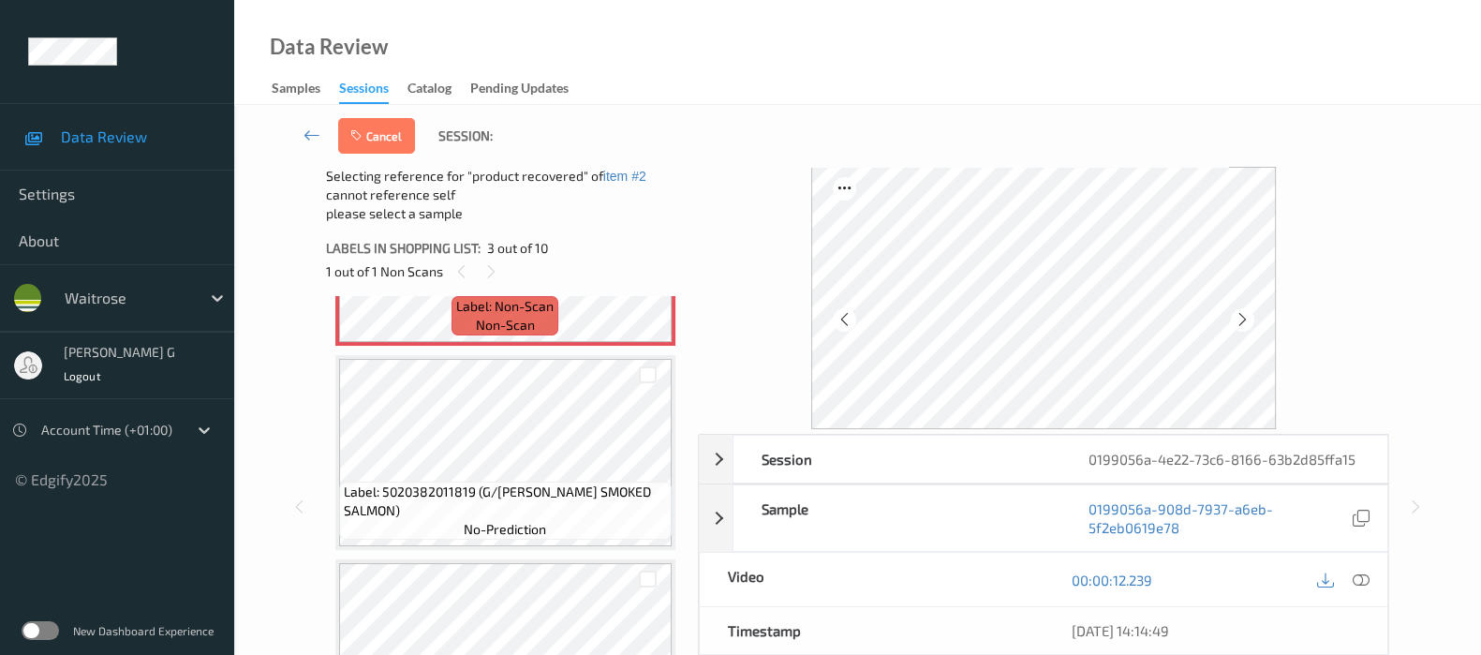
scroll to position [446, 0]
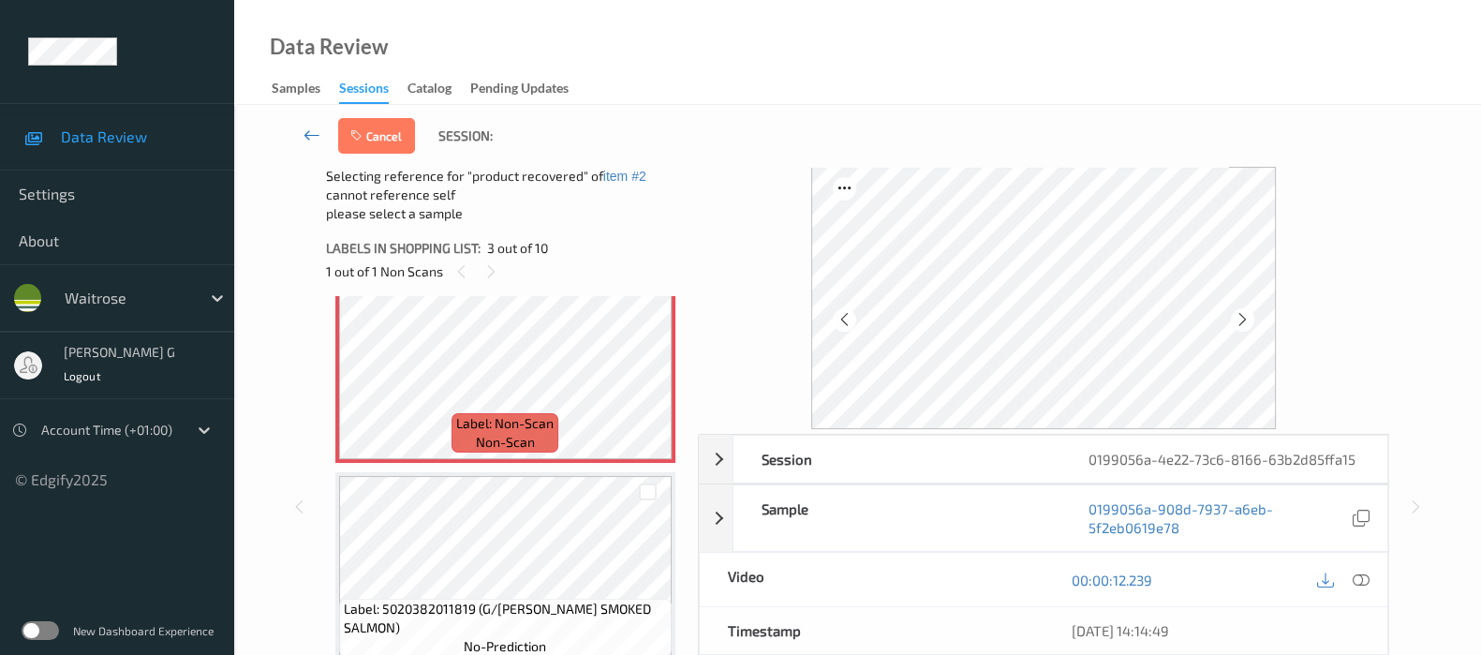
click at [305, 139] on icon at bounding box center [312, 135] width 17 height 19
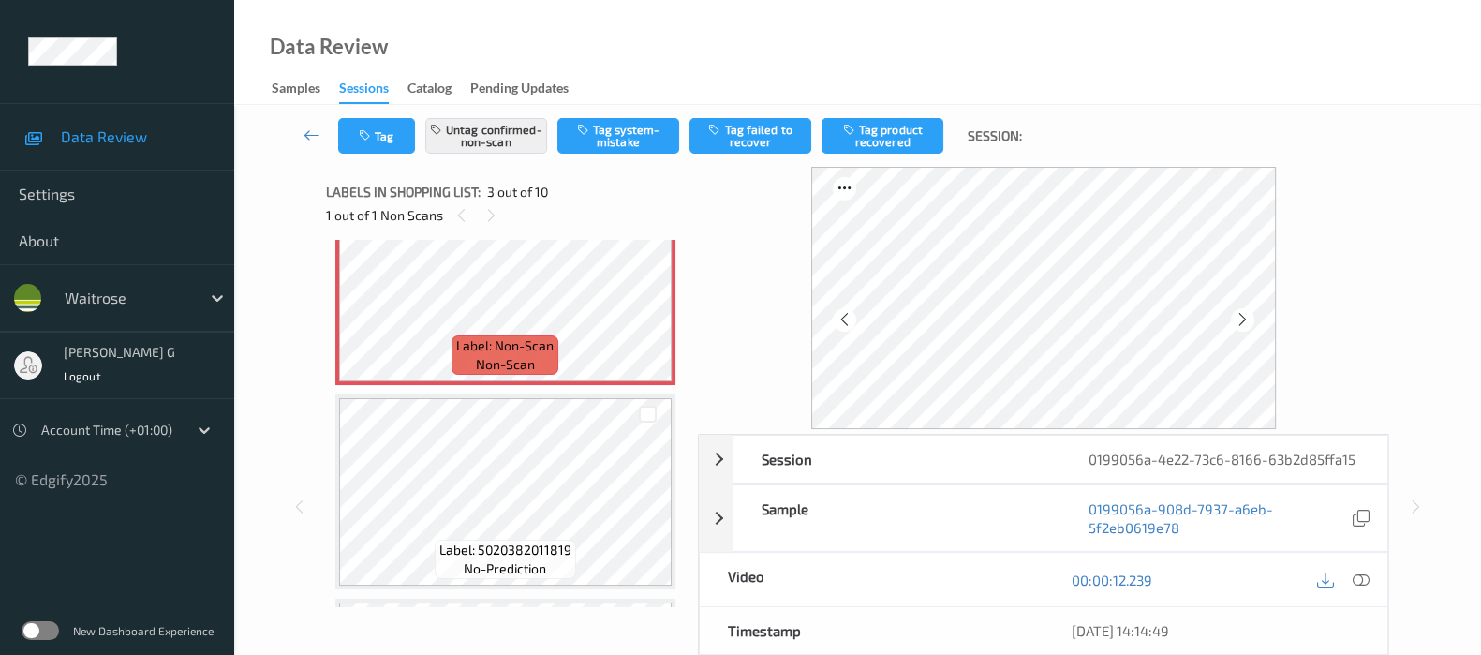
scroll to position [228, 0]
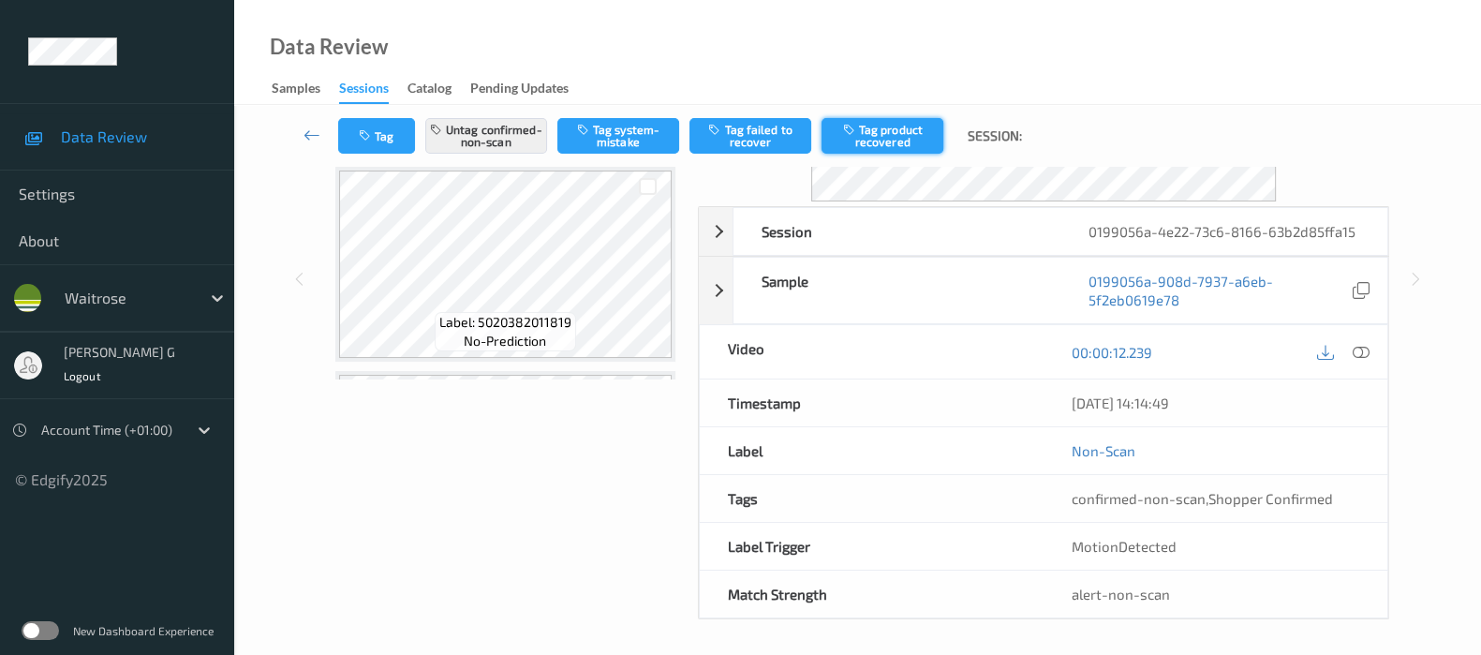
click at [898, 129] on button "Tag product recovered" at bounding box center [883, 136] width 122 height 36
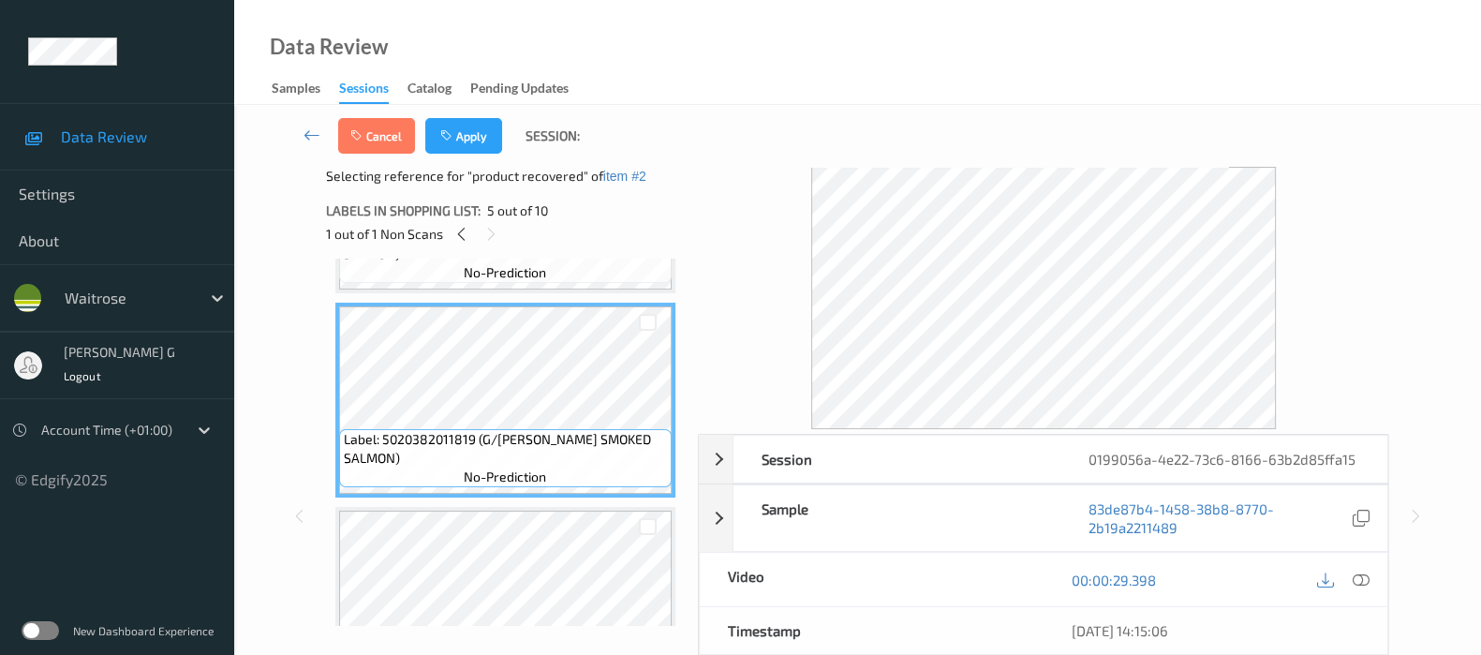
scroll to position [819, 0]
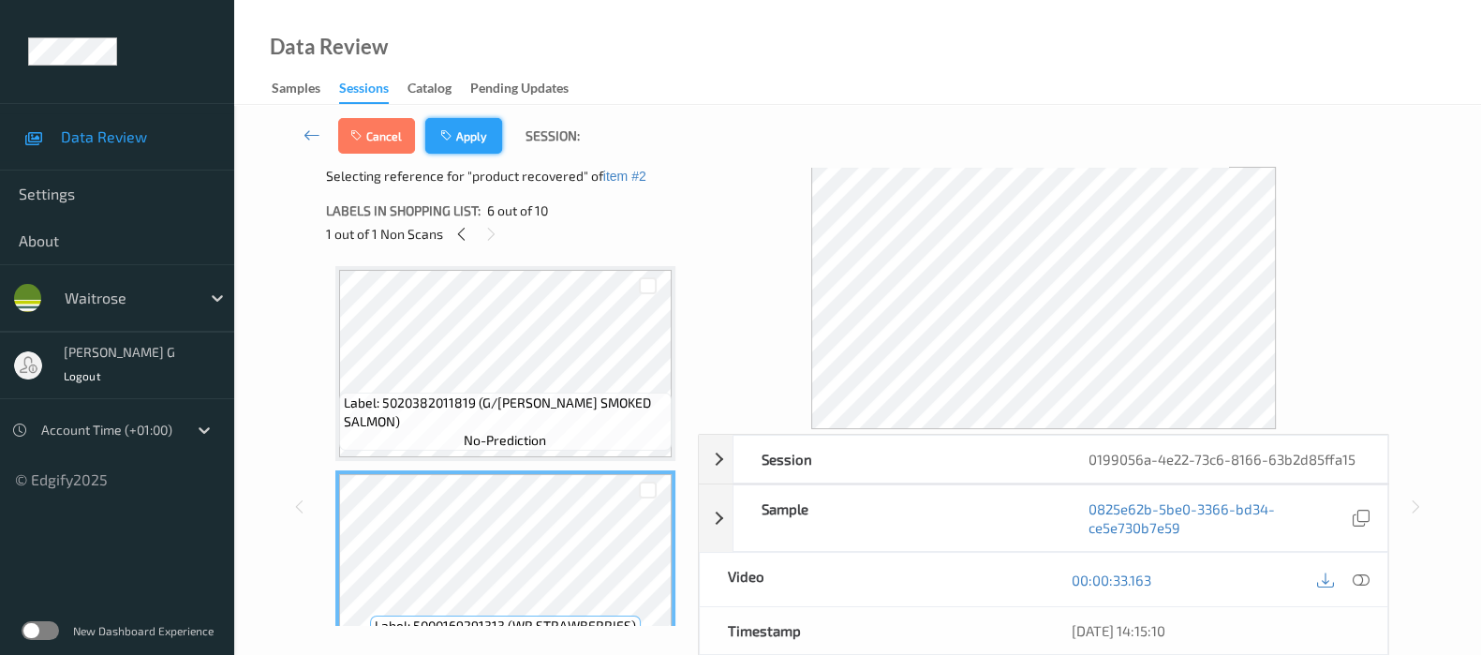
click at [459, 129] on button "Apply" at bounding box center [463, 136] width 77 height 36
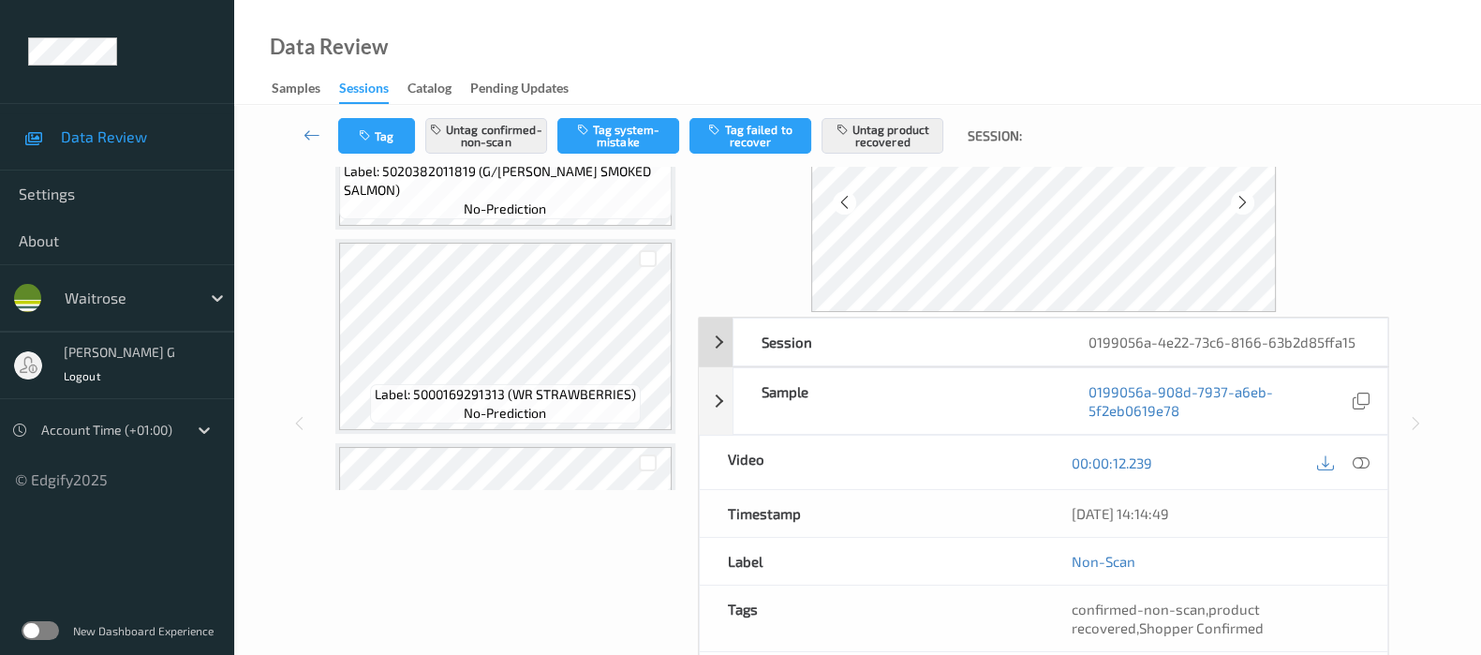
scroll to position [233, 0]
